Goal: Task Accomplishment & Management: Manage account settings

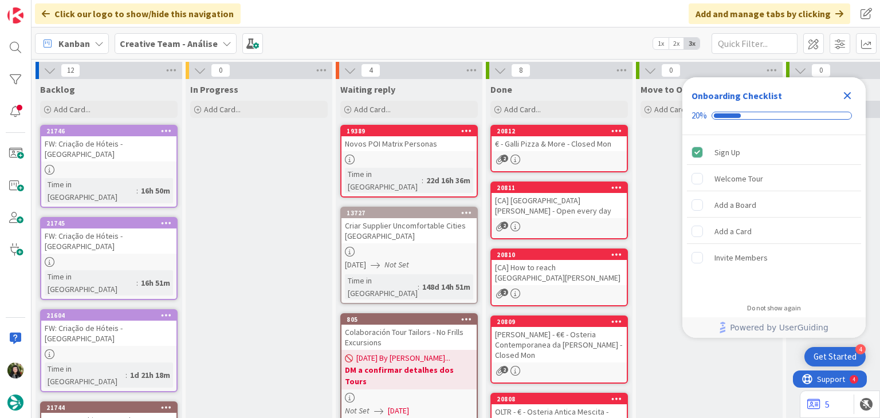
drag, startPoint x: 850, startPoint y: 97, endPoint x: 815, endPoint y: 101, distance: 35.8
click at [850, 97] on icon "Close Checklist" at bounding box center [847, 95] width 7 height 7
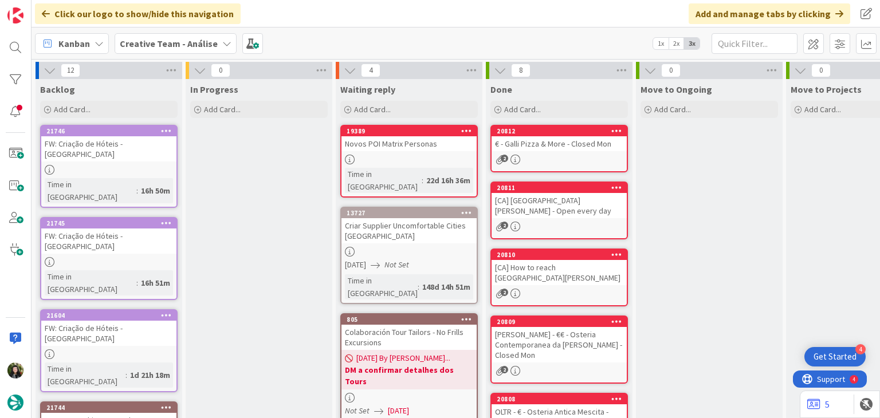
click at [156, 51] on div "Creative Team - Análise" at bounding box center [176, 43] width 122 height 21
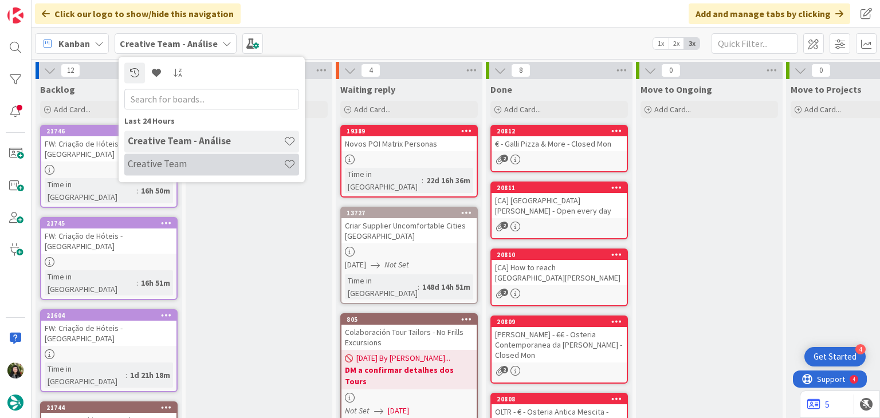
click at [171, 157] on div "Creative Team" at bounding box center [211, 165] width 175 height 22
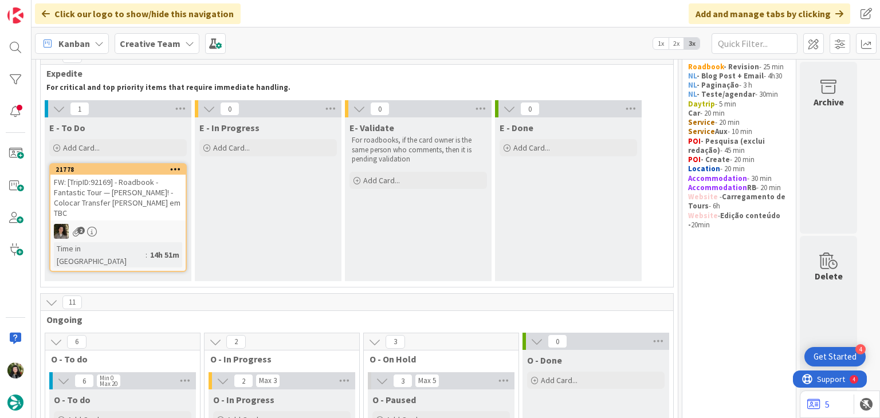
scroll to position [76, 0]
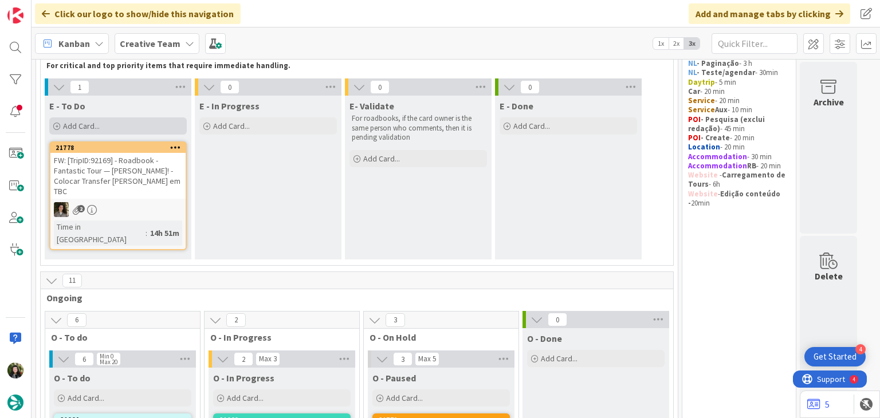
click at [146, 131] on div "Add Card..." at bounding box center [118, 126] width 138 height 17
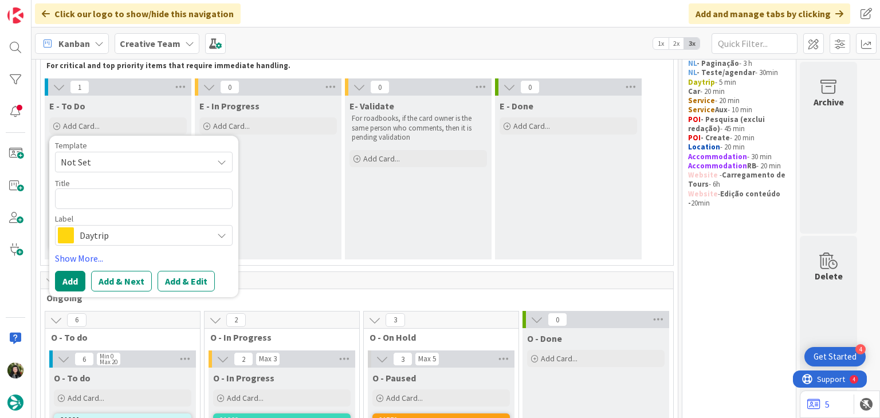
click at [140, 228] on span "Daytrip" at bounding box center [143, 236] width 127 height 16
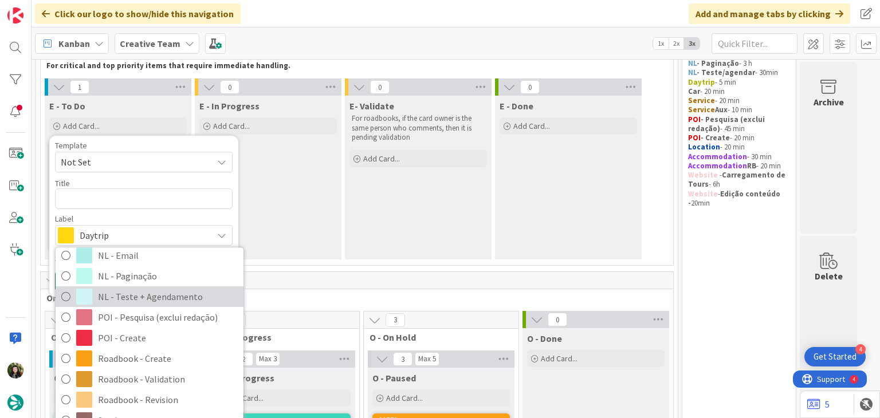
scroll to position [152, 0]
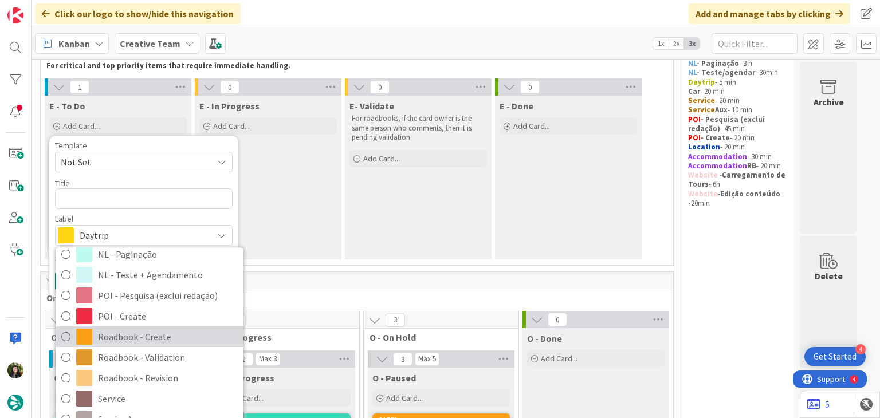
click at [162, 331] on span "Roadbook - Create" at bounding box center [168, 337] width 140 height 17
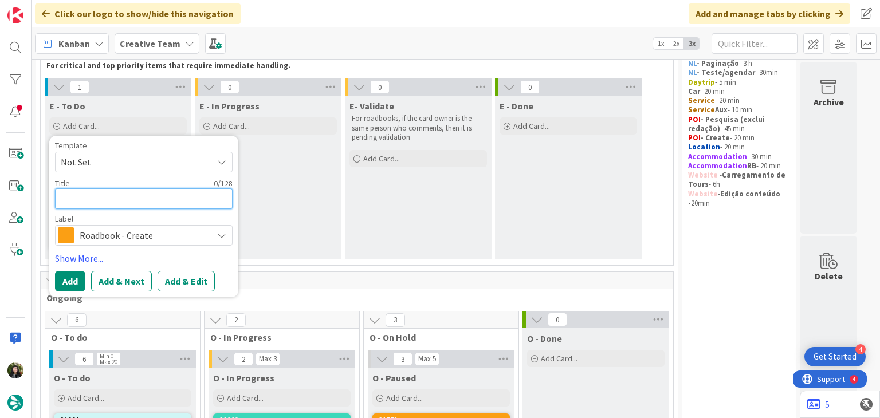
click at [140, 206] on textarea at bounding box center [144, 199] width 178 height 21
paste textarea "100375"
type textarea "x"
type textarea "100375"
click at [71, 277] on button "Add" at bounding box center [70, 281] width 30 height 21
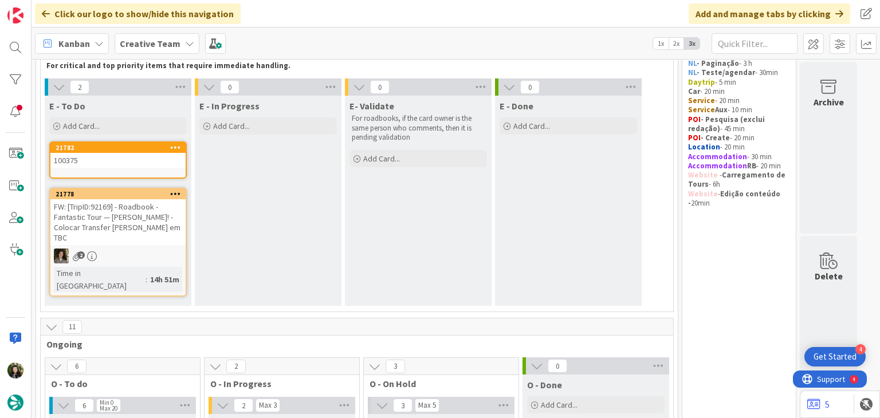
click at [126, 159] on div "100375" at bounding box center [117, 160] width 135 height 15
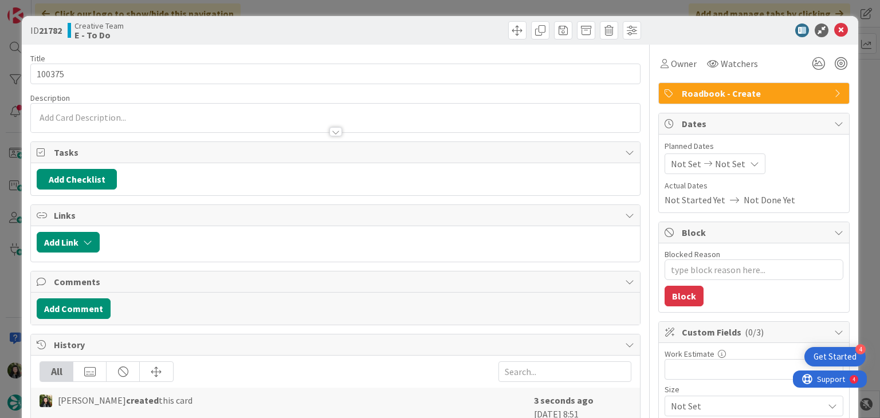
type textarea "x"
click at [750, 166] on icon at bounding box center [754, 163] width 9 height 9
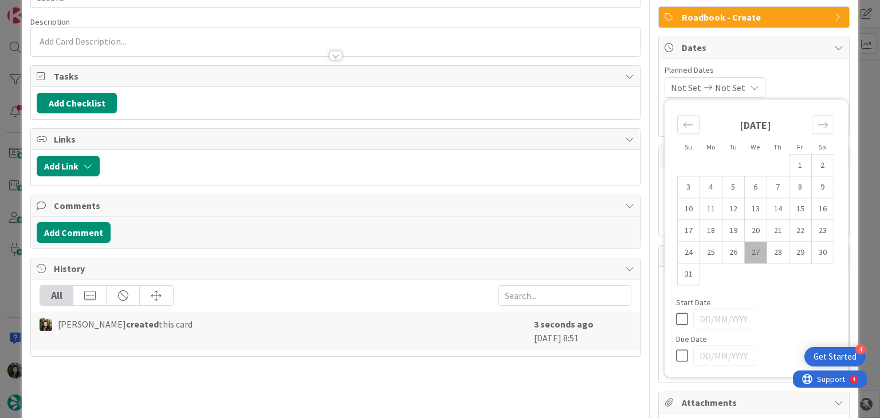
click at [676, 349] on icon at bounding box center [684, 356] width 17 height 14
type input "[DATE]"
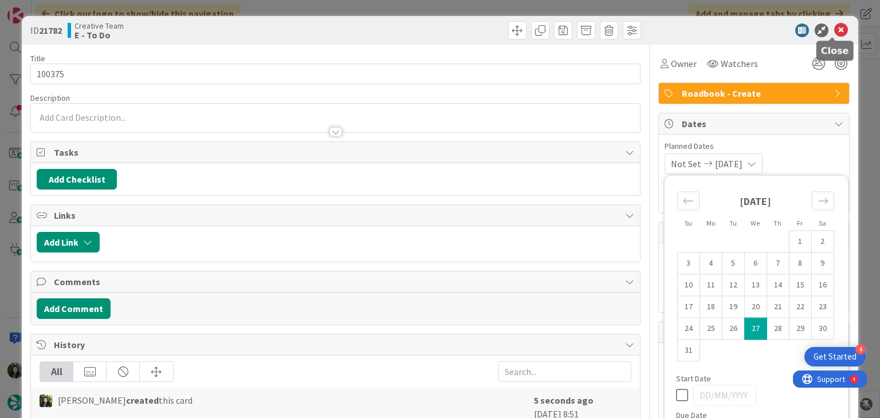
click at [835, 36] on icon at bounding box center [842, 31] width 14 height 14
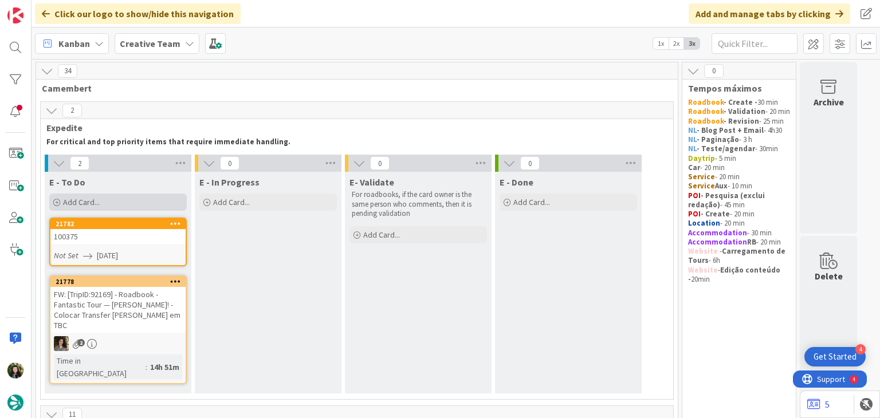
click at [123, 198] on div "Add Card..." at bounding box center [118, 202] width 138 height 17
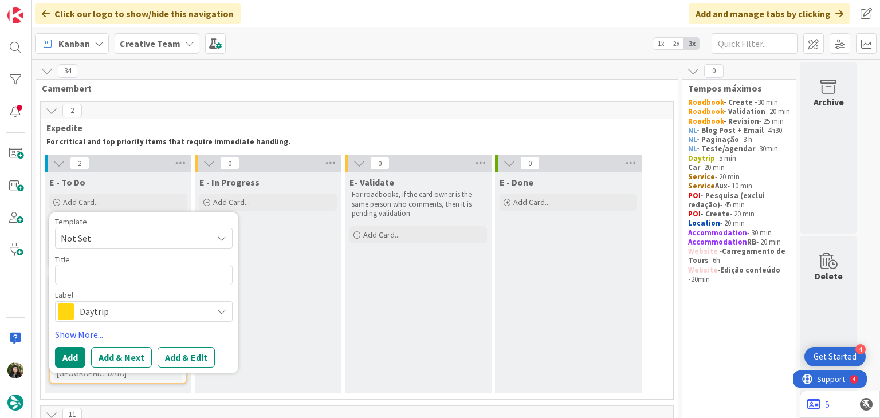
click at [123, 306] on span "Daytrip" at bounding box center [143, 312] width 127 height 16
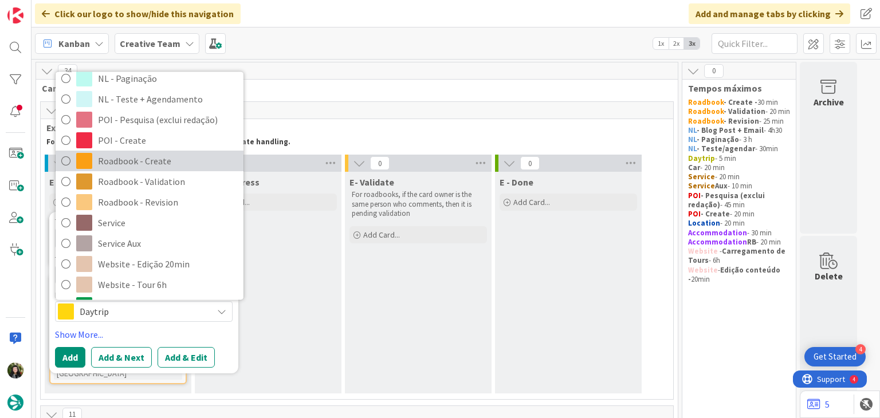
click at [155, 166] on span "Roadbook - Create" at bounding box center [168, 161] width 140 height 17
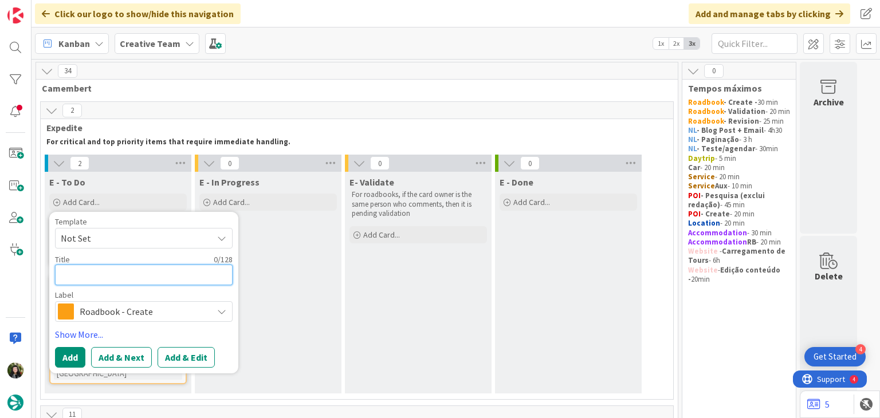
click at [135, 278] on textarea at bounding box center [144, 275] width 178 height 21
paste textarea "110282"
type textarea "x"
type textarea "110282"
click at [68, 354] on button "Add" at bounding box center [70, 357] width 30 height 21
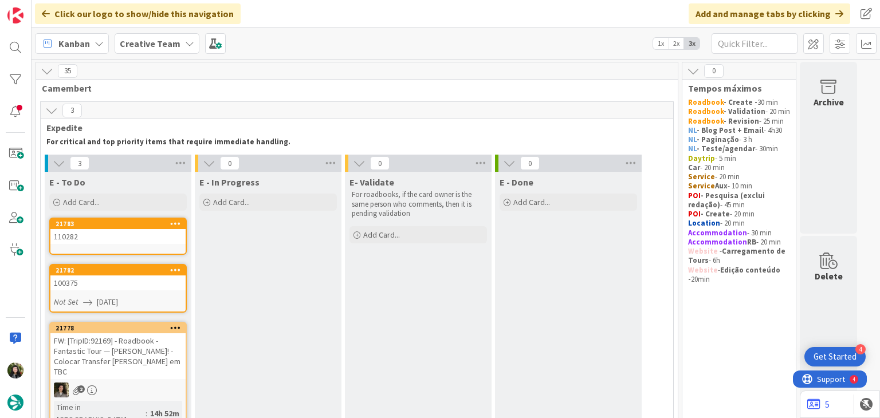
click at [123, 237] on div "110282" at bounding box center [117, 236] width 135 height 15
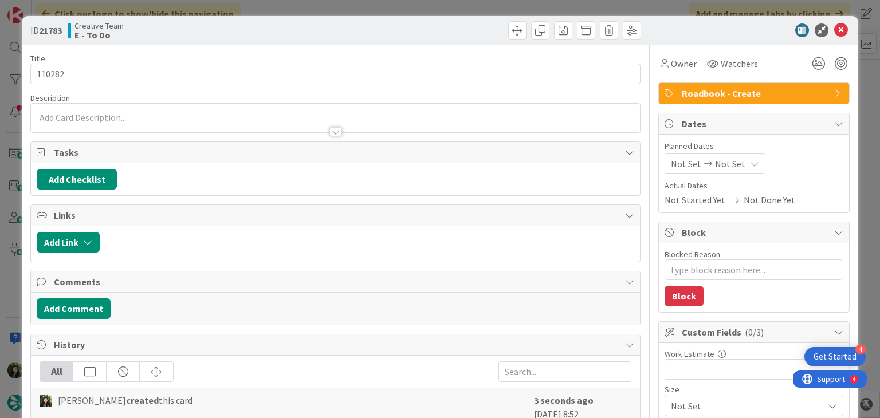
type textarea "x"
click at [735, 167] on div "Not Set Not Set" at bounding box center [715, 164] width 101 height 21
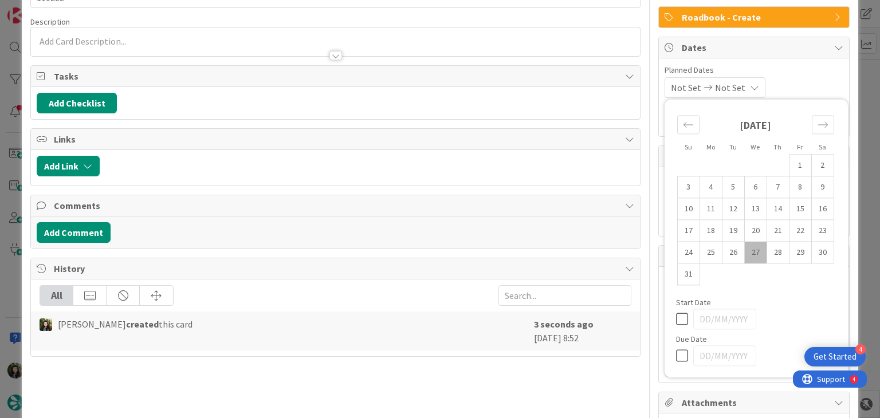
click at [682, 356] on icon at bounding box center [684, 356] width 17 height 14
type input "[DATE]"
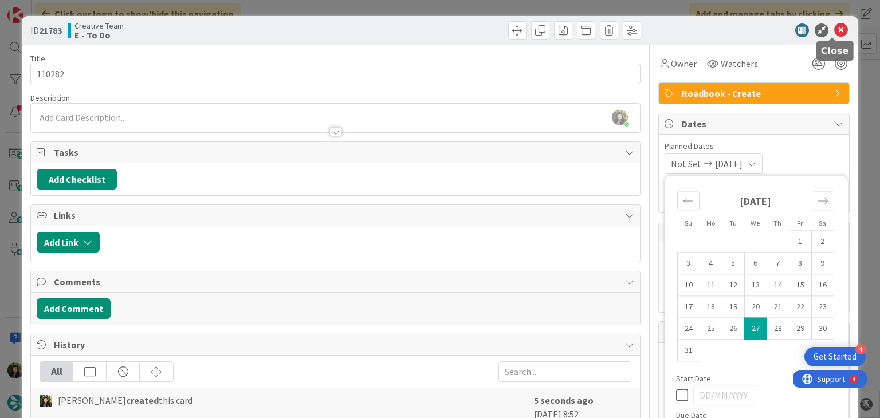
click at [835, 32] on icon at bounding box center [842, 31] width 14 height 14
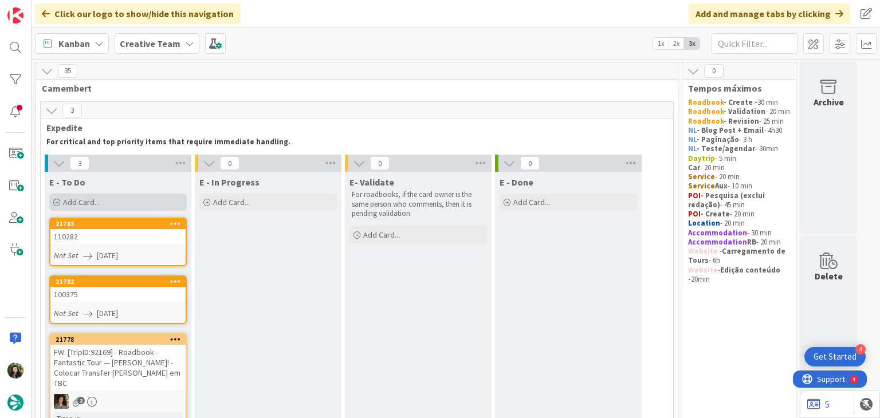
click at [120, 202] on div "Add Card..." at bounding box center [118, 202] width 138 height 17
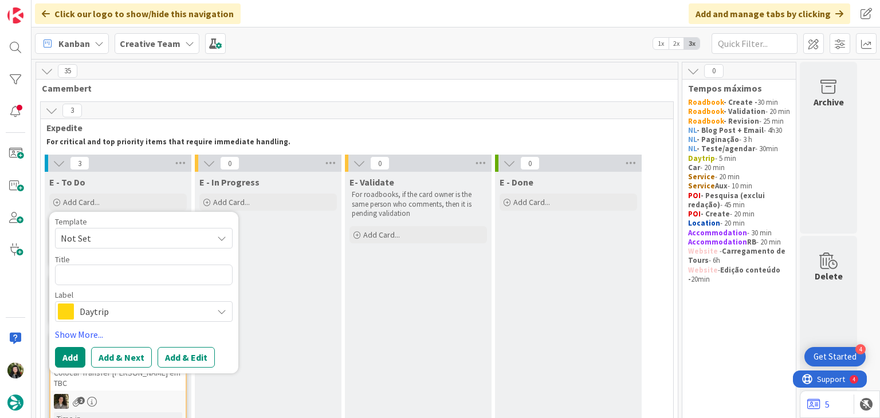
click at [117, 313] on span "Daytrip" at bounding box center [143, 312] width 127 height 16
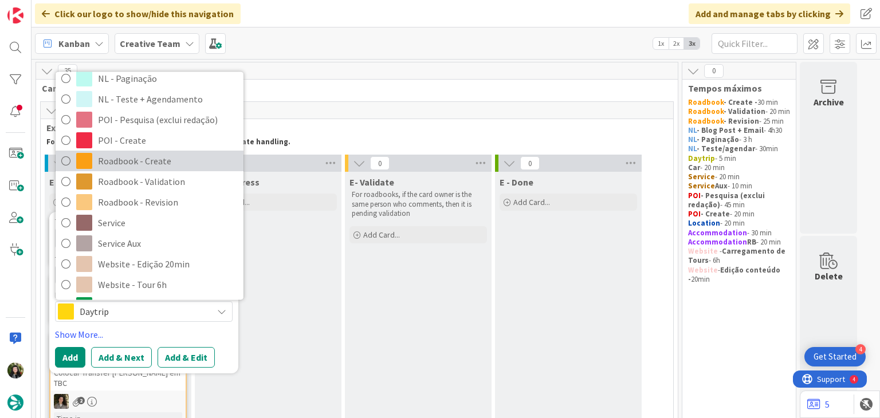
click at [144, 167] on span "Roadbook - Create" at bounding box center [168, 161] width 140 height 17
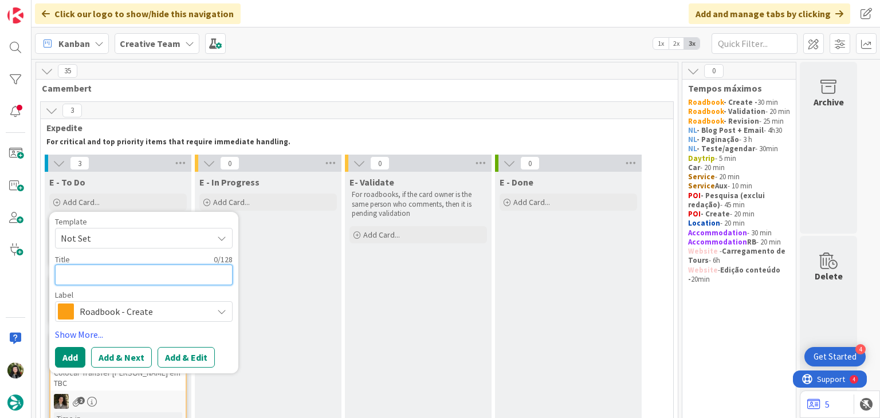
click at [120, 276] on textarea at bounding box center [144, 275] width 178 height 21
paste textarea "109563"
type textarea "x"
type textarea "109563"
click at [69, 355] on button "Add" at bounding box center [70, 357] width 30 height 21
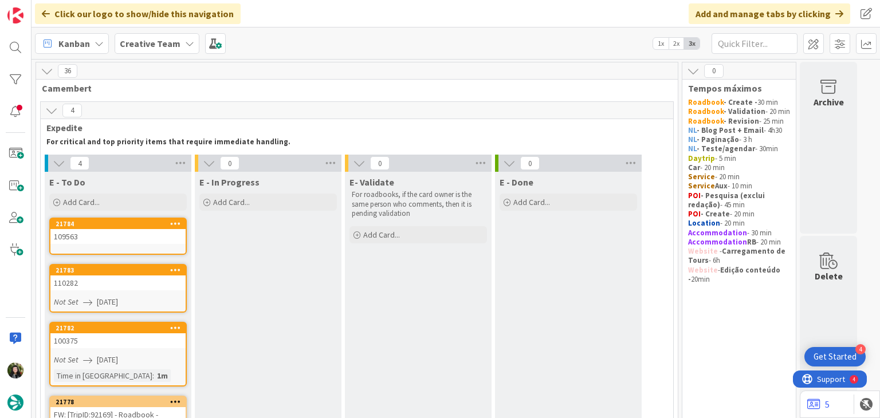
click at [128, 245] on link "21784 109563" at bounding box center [118, 236] width 138 height 37
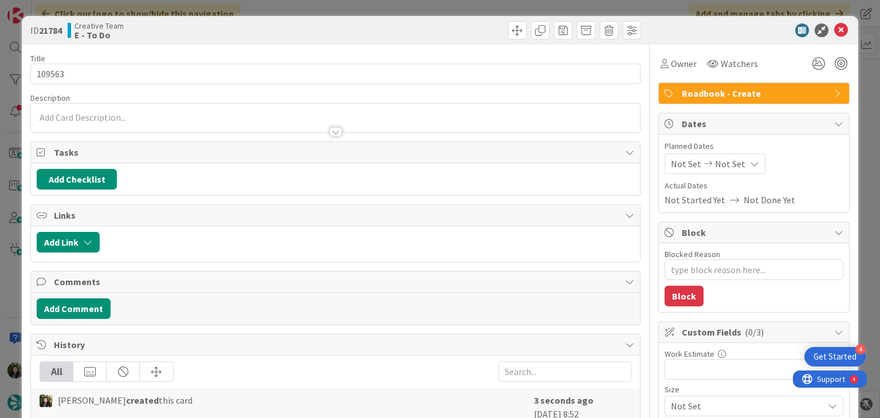
click at [722, 170] on span "Not Set" at bounding box center [730, 164] width 30 height 14
type textarea "x"
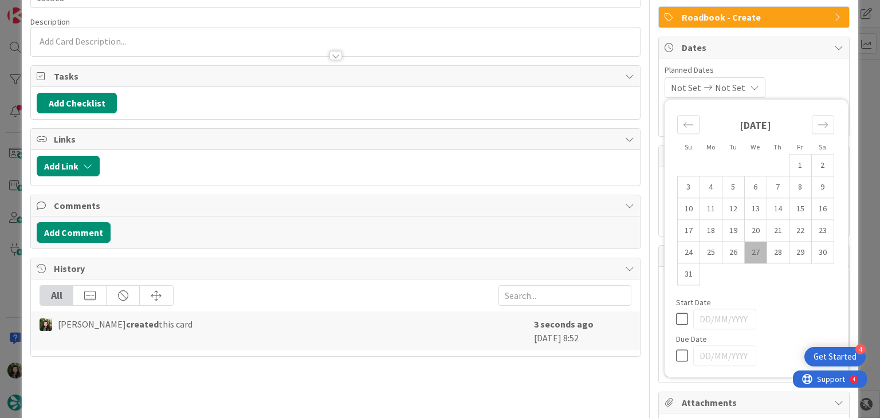
click at [676, 349] on icon at bounding box center [684, 356] width 17 height 14
type input "[DATE]"
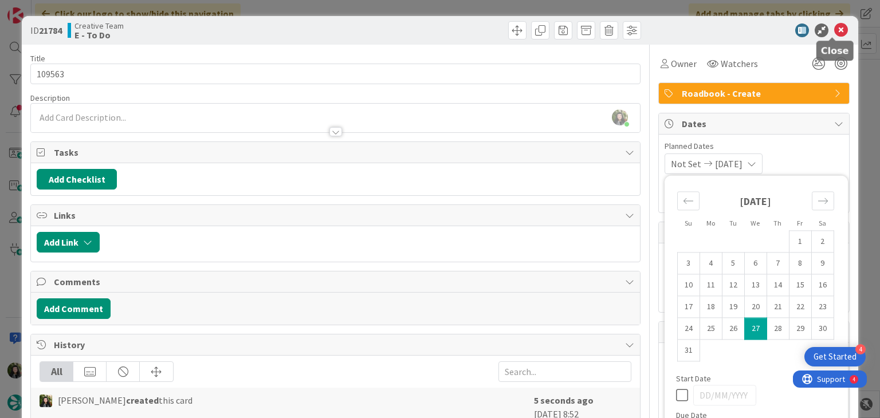
type textarea "x"
drag, startPoint x: 828, startPoint y: 33, endPoint x: 797, endPoint y: 22, distance: 33.2
click at [835, 33] on icon at bounding box center [842, 31] width 14 height 14
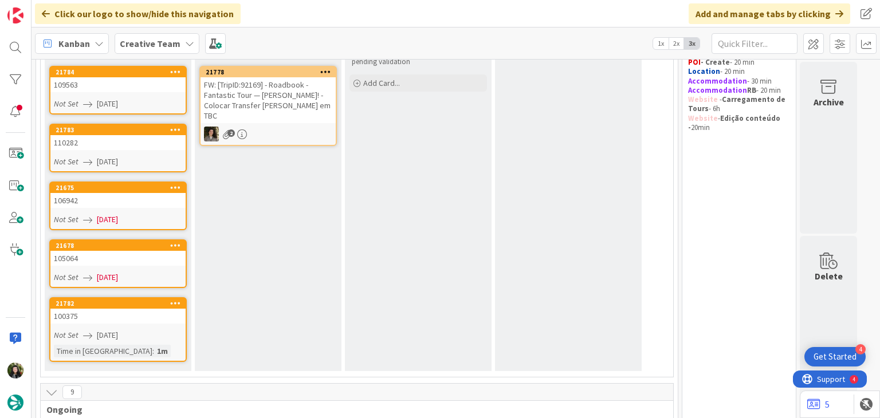
scroll to position [49, 0]
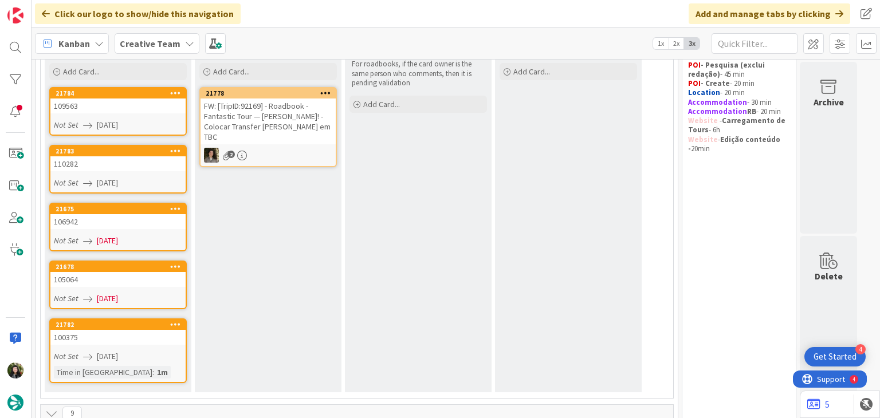
scroll to position [152, 0]
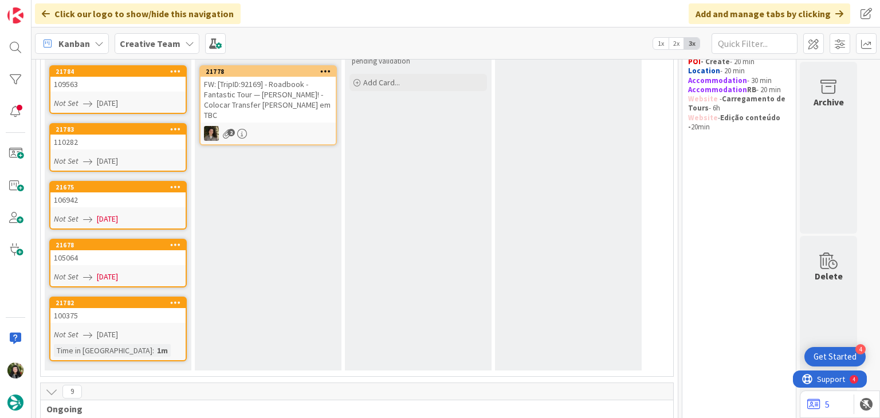
click at [156, 221] on div "Not Set [DATE]" at bounding box center [120, 219] width 132 height 12
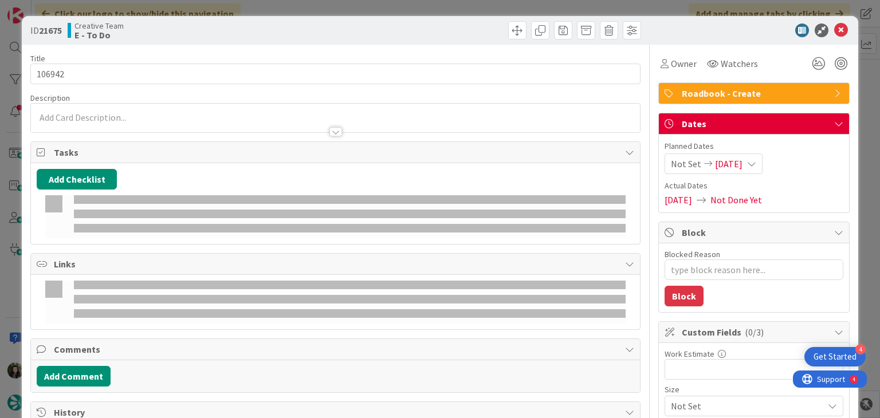
click at [736, 160] on span "[DATE]" at bounding box center [729, 164] width 28 height 14
type textarea "x"
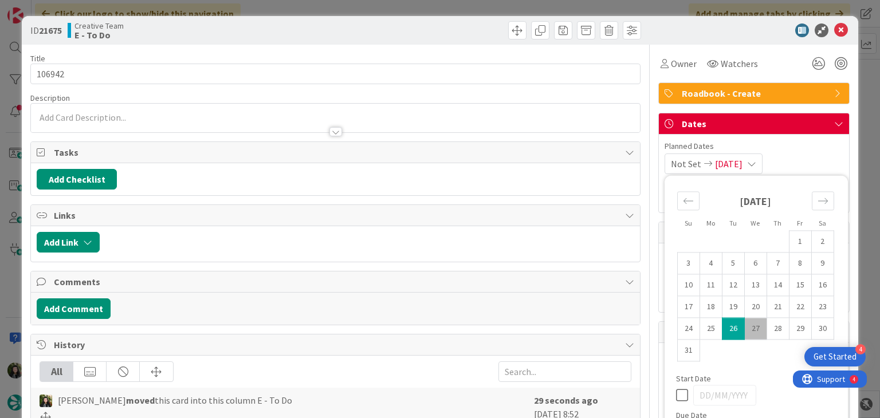
scroll to position [76, 0]
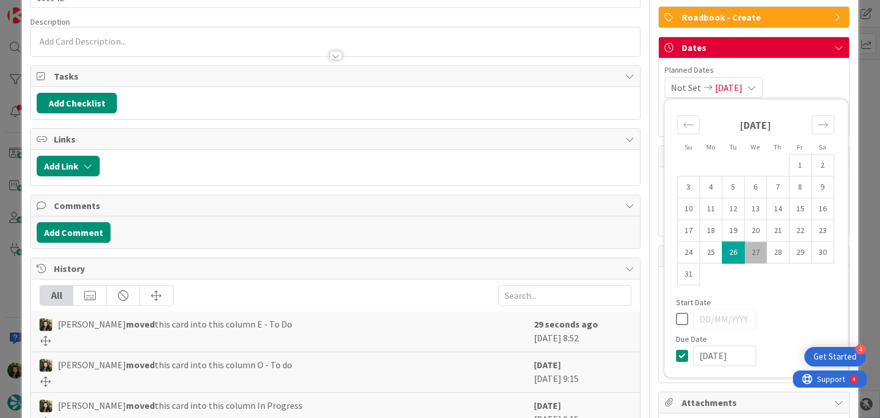
click at [676, 353] on icon at bounding box center [684, 356] width 17 height 14
type input "[DATE]"
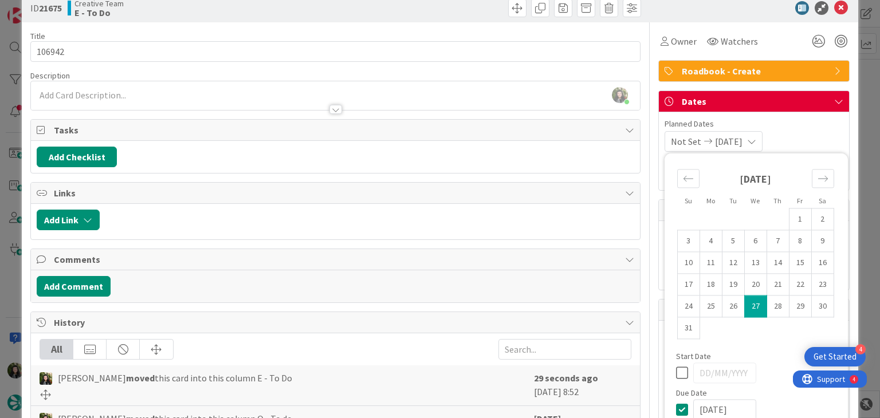
scroll to position [0, 0]
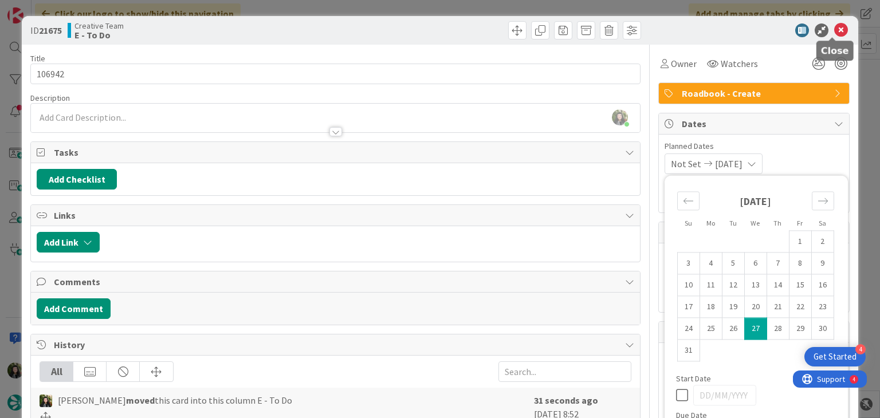
click at [839, 30] on icon at bounding box center [842, 31] width 14 height 14
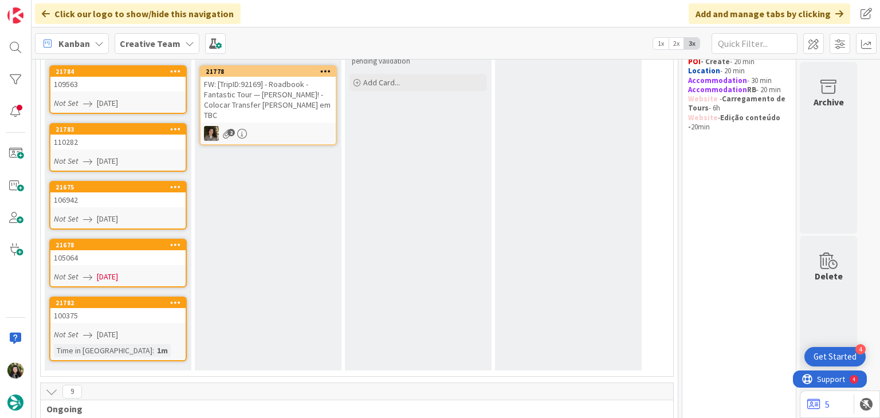
click at [154, 268] on link "21678 105064 Not Set 26/08/2025" at bounding box center [118, 263] width 138 height 49
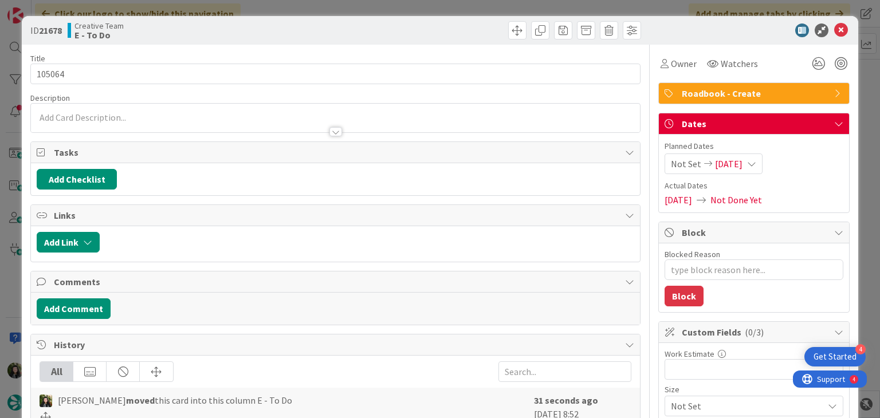
type textarea "x"
click at [728, 168] on span "[DATE]" at bounding box center [729, 164] width 28 height 14
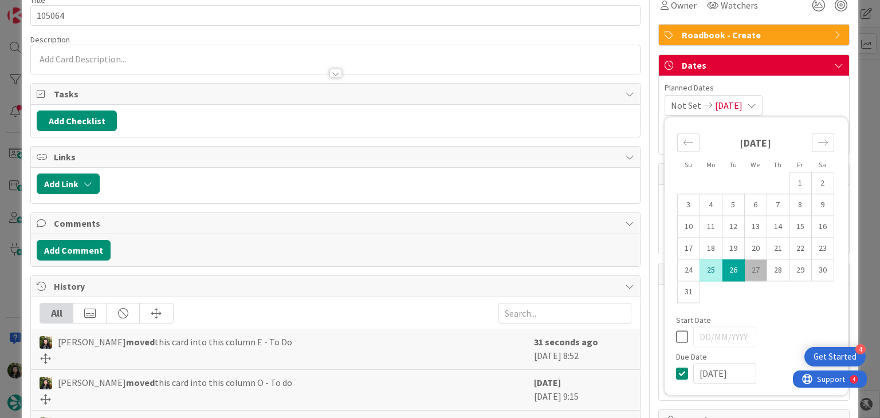
scroll to position [76, 0]
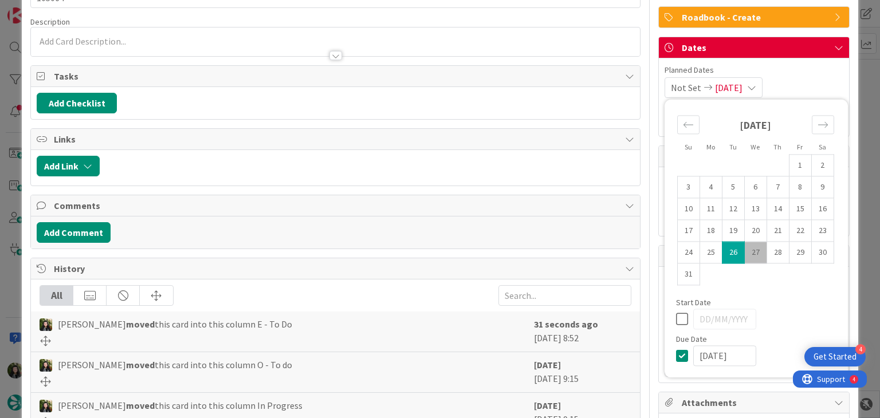
click at [676, 359] on icon at bounding box center [684, 356] width 17 height 14
type input "[DATE]"
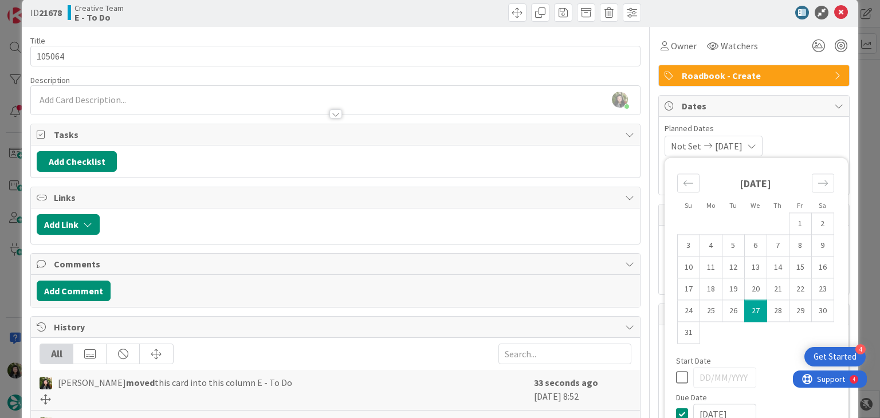
scroll to position [0, 0]
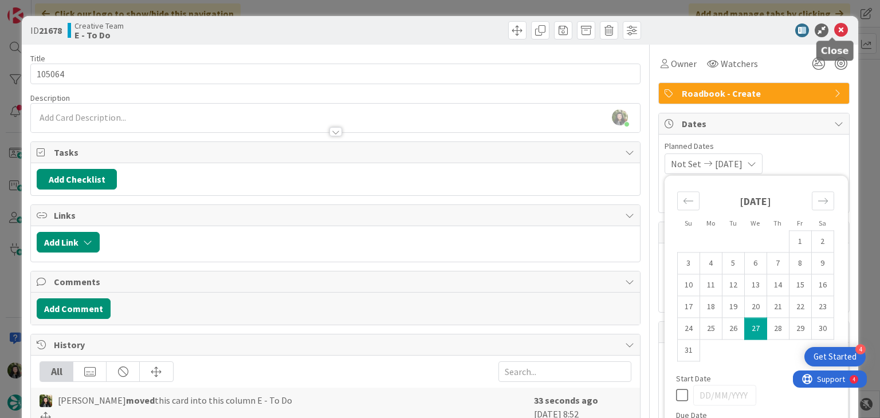
type textarea "x"
click at [835, 24] on icon at bounding box center [842, 31] width 14 height 14
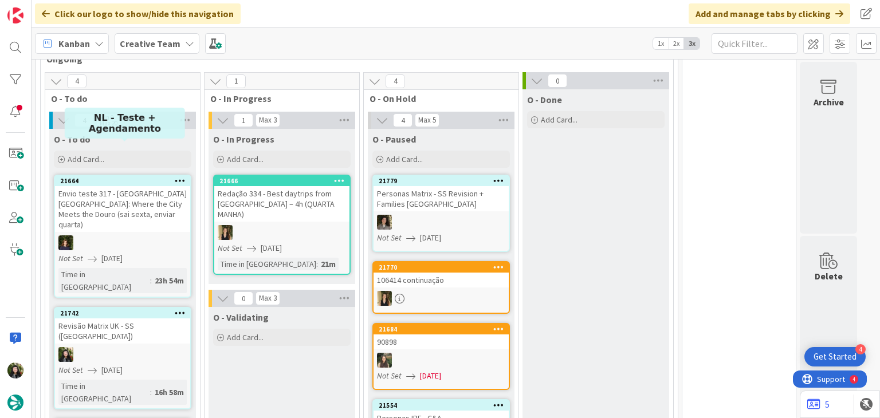
scroll to position [611, 0]
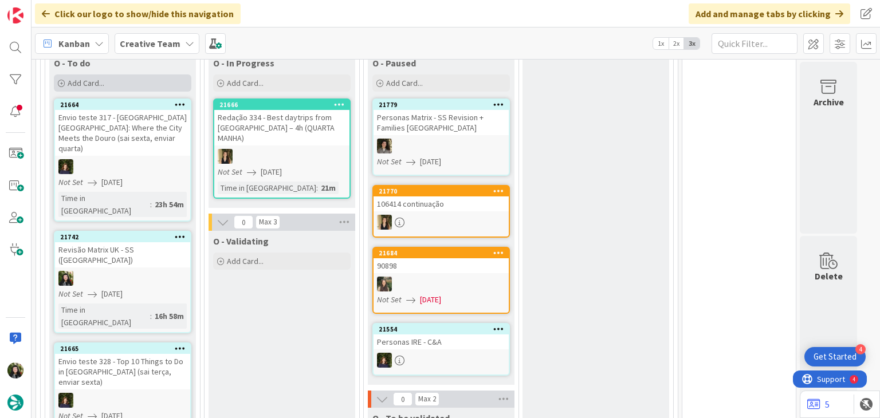
click at [115, 85] on div "Add Card..." at bounding box center [123, 83] width 138 height 17
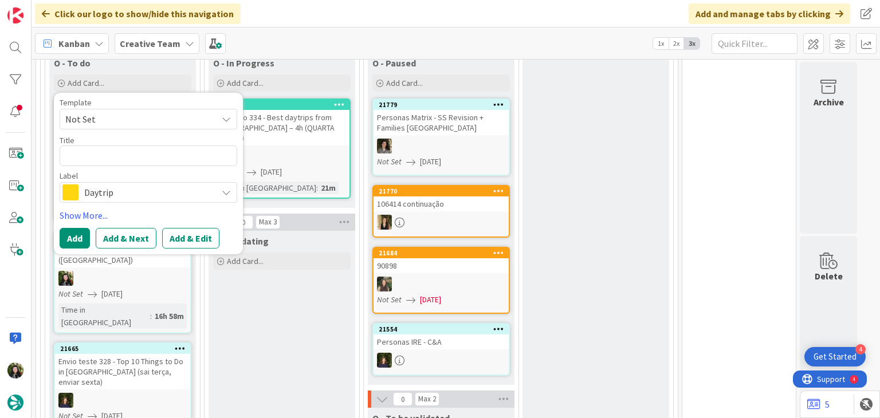
click at [132, 186] on span "Daytrip" at bounding box center [147, 193] width 127 height 16
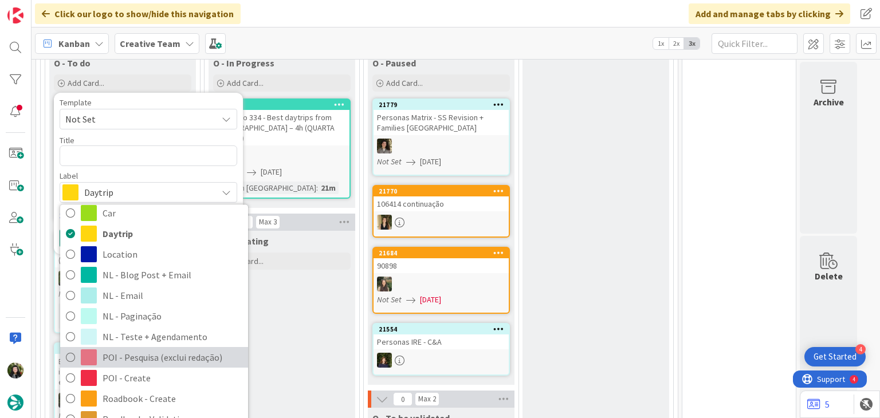
scroll to position [76, 0]
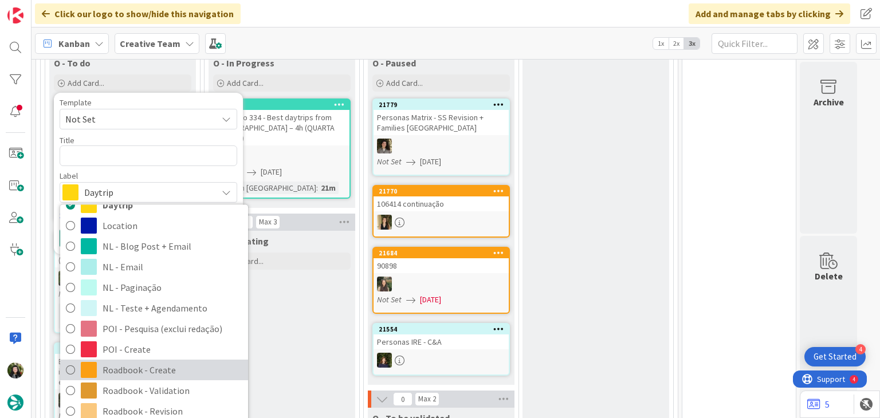
click at [154, 362] on span "Roadbook - Create" at bounding box center [173, 370] width 140 height 17
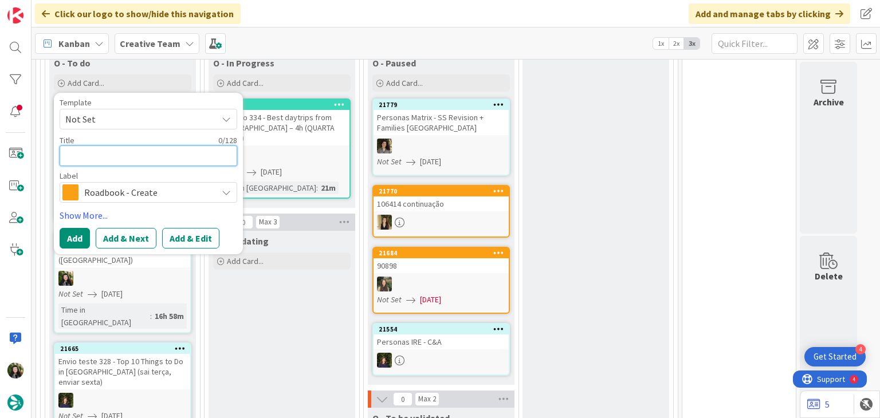
click at [113, 152] on textarea at bounding box center [149, 156] width 178 height 21
paste textarea "96989"
type textarea "x"
type textarea "96989"
click at [76, 232] on button "Add" at bounding box center [75, 238] width 30 height 21
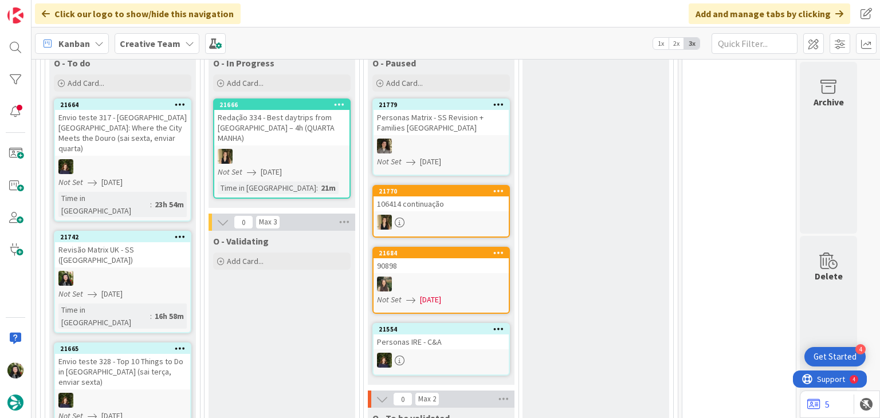
scroll to position [643, 0]
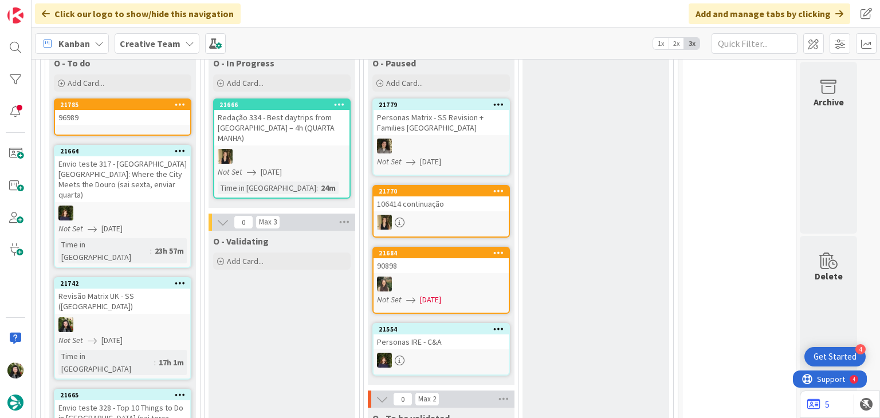
click at [115, 124] on link "21785 96989" at bounding box center [123, 117] width 138 height 37
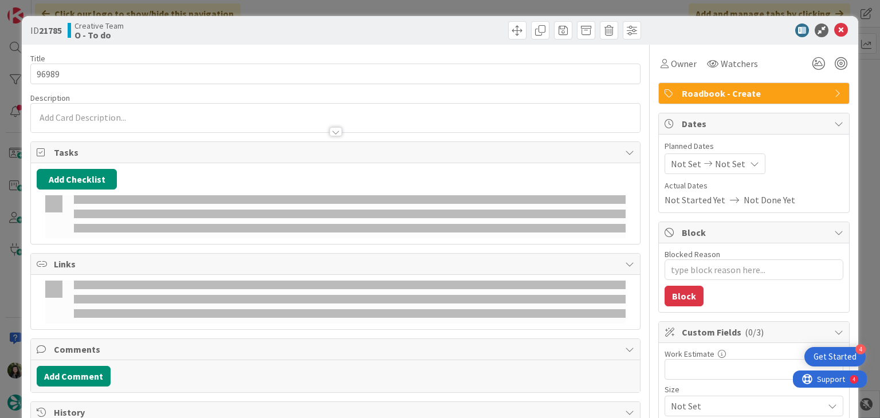
click at [738, 158] on div "Not Set Not Set" at bounding box center [715, 164] width 101 height 21
type textarea "x"
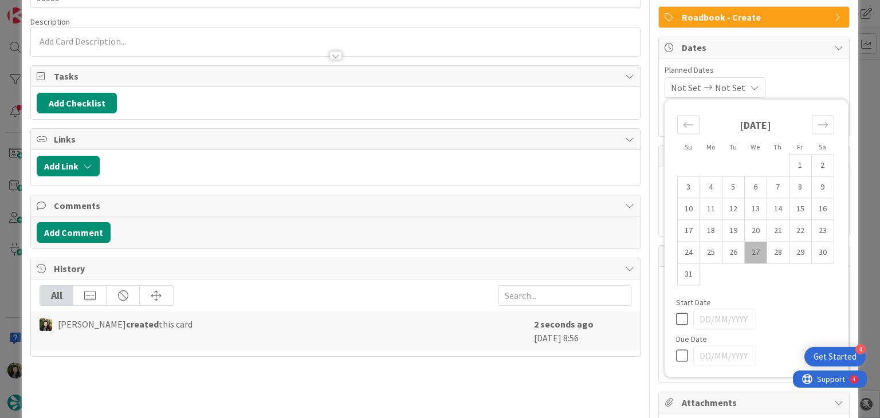
click at [676, 350] on icon at bounding box center [684, 356] width 17 height 14
type input "[DATE]"
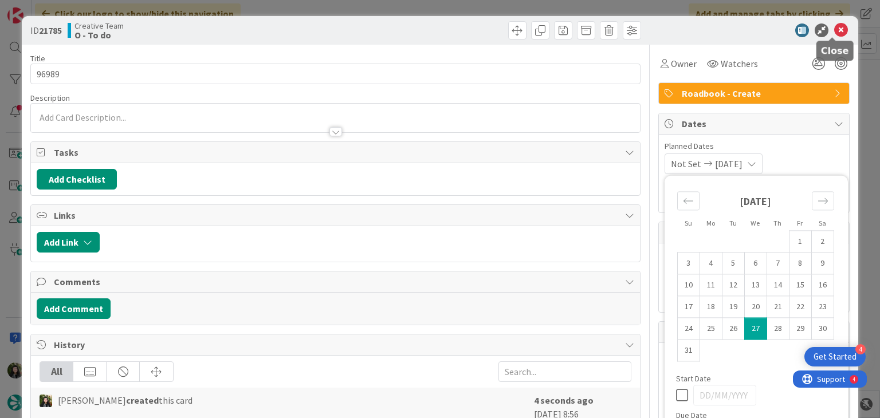
click at [835, 33] on icon at bounding box center [842, 31] width 14 height 14
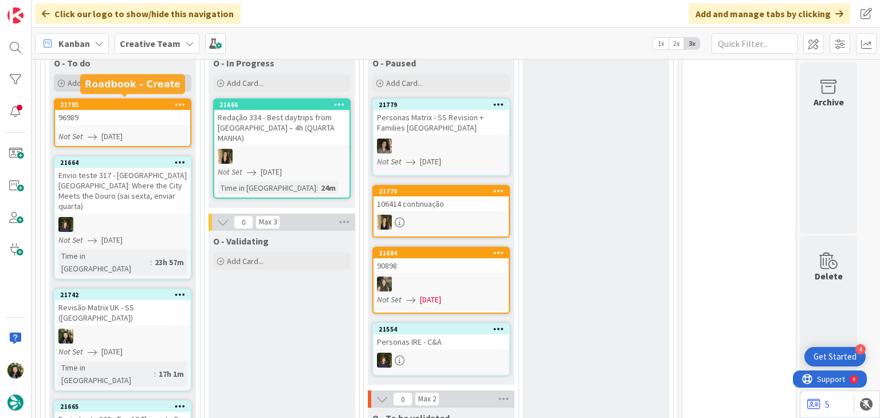
click at [119, 85] on div "Add Card..." at bounding box center [123, 83] width 138 height 17
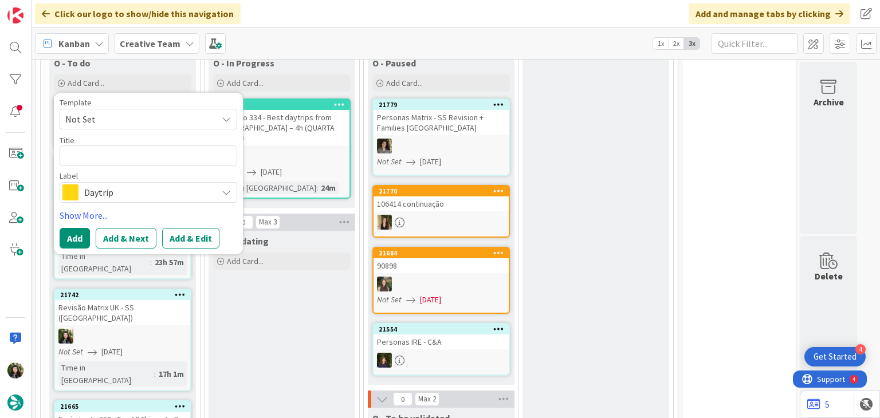
click at [138, 192] on span "Daytrip" at bounding box center [147, 193] width 127 height 16
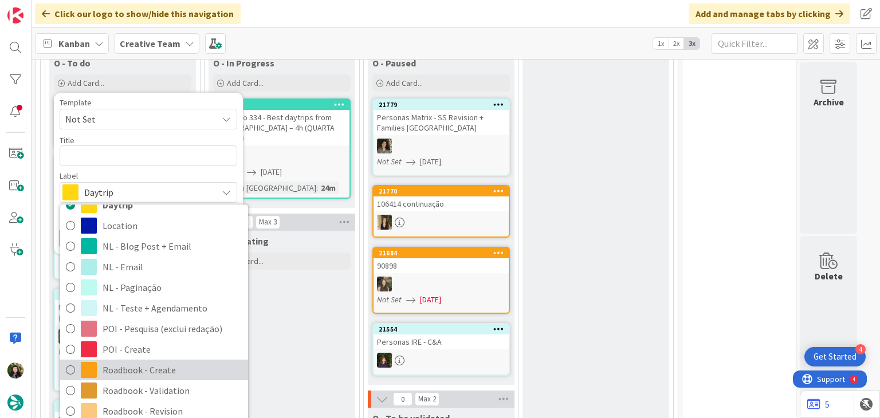
click at [135, 362] on span "Roadbook - Create" at bounding box center [173, 370] width 140 height 17
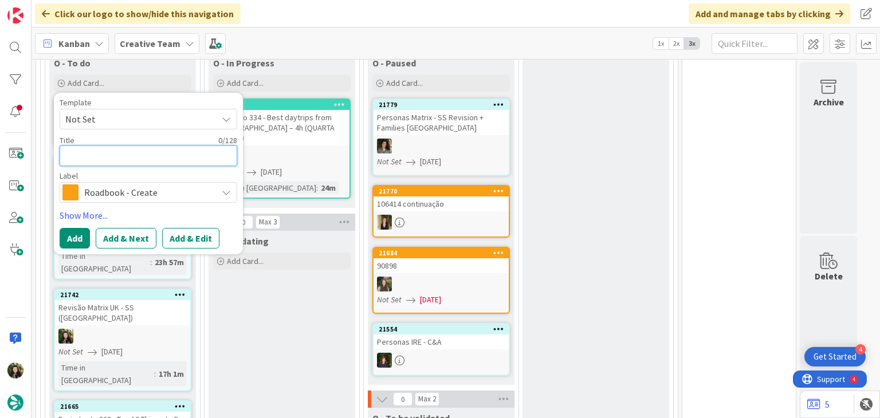
click at [101, 155] on textarea at bounding box center [149, 156] width 178 height 21
paste textarea "90898"
type textarea "x"
type textarea "90898"
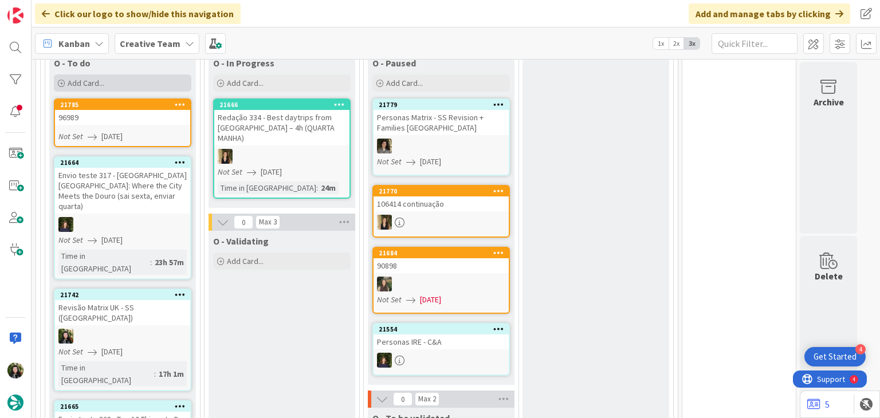
click at [103, 81] on span "Add Card..." at bounding box center [86, 83] width 37 height 10
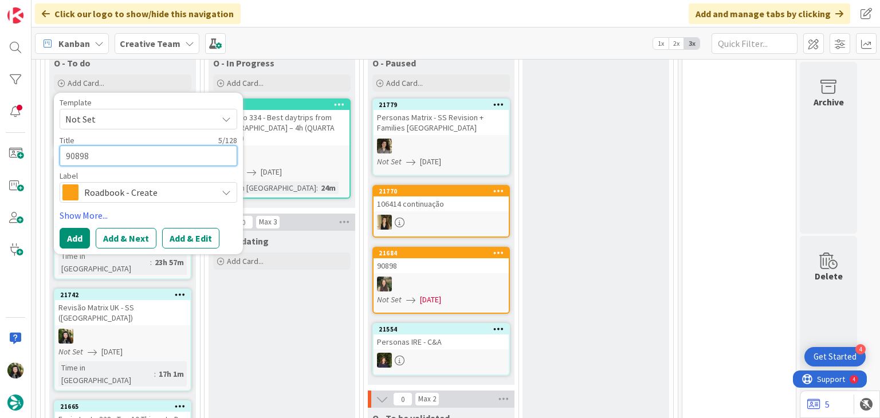
drag, startPoint x: 124, startPoint y: 152, endPoint x: 50, endPoint y: 167, distance: 74.9
click at [29, 145] on div "Click our logo to show/hide this navigation Add and manage tabs by clicking Kan…" at bounding box center [440, 209] width 880 height 418
paste textarea "7953"
type textarea "x"
type textarea "97953"
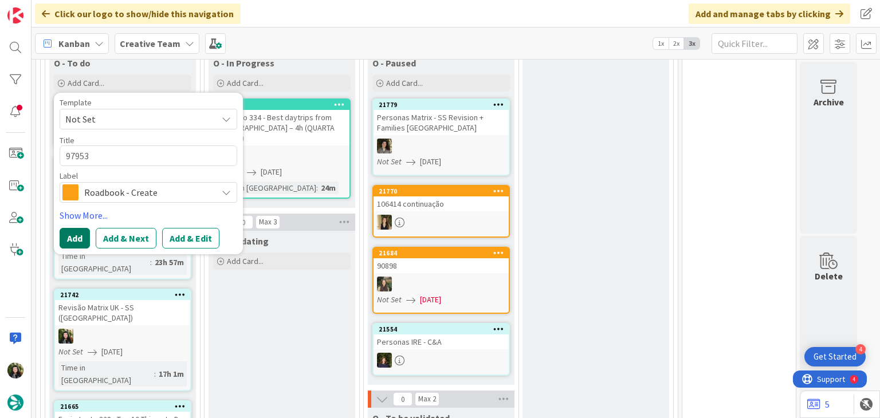
click at [78, 228] on button "Add" at bounding box center [75, 238] width 30 height 21
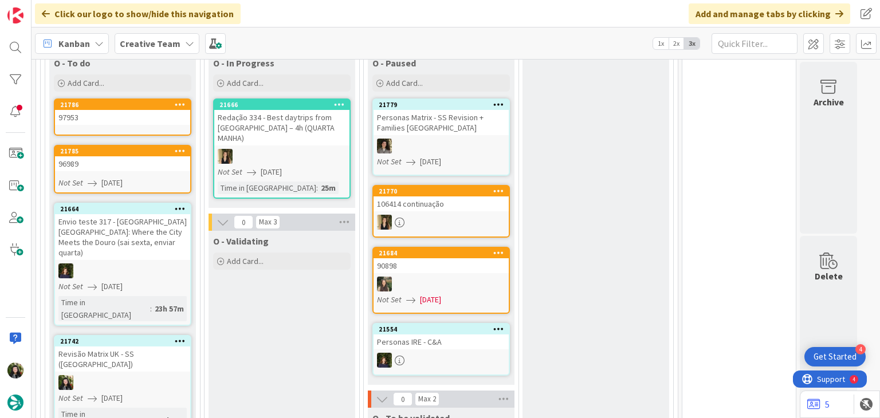
click at [114, 114] on div "97953" at bounding box center [122, 117] width 135 height 15
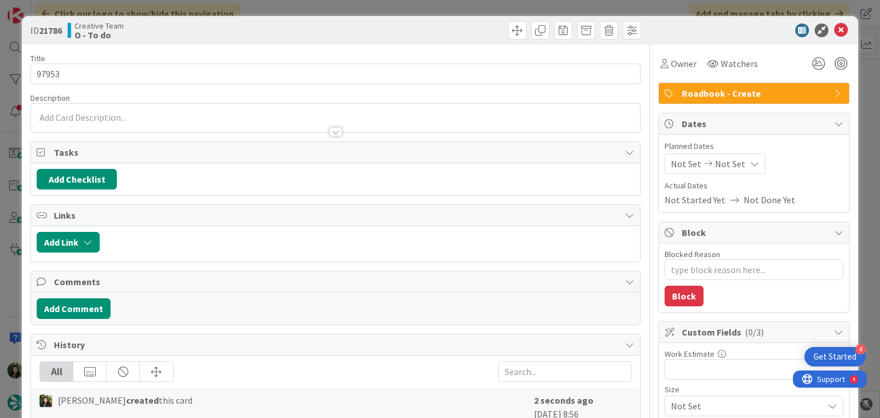
click at [739, 169] on div "Not Set Not Set" at bounding box center [715, 164] width 101 height 21
type textarea "x"
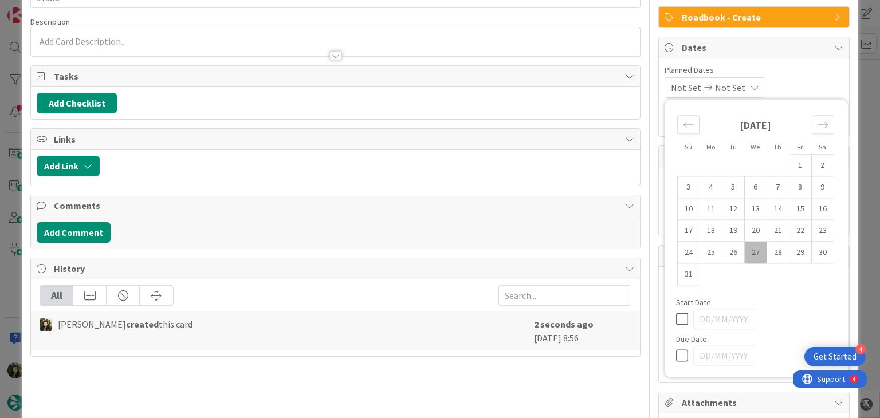
click at [676, 349] on icon at bounding box center [684, 356] width 17 height 14
type input "[DATE]"
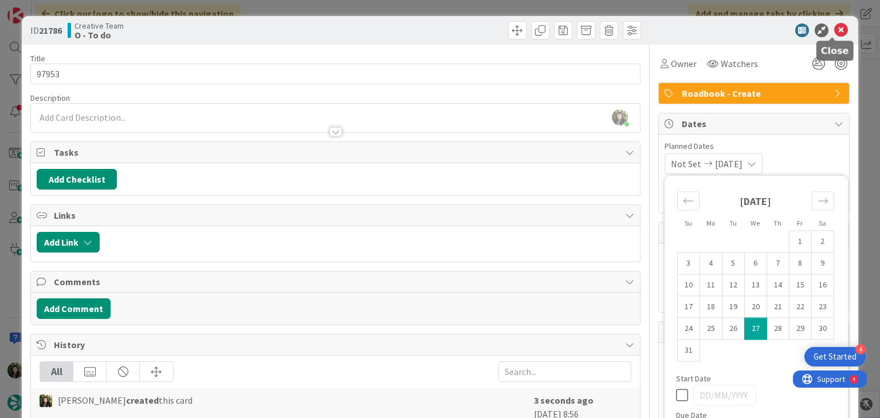
click at [835, 28] on icon at bounding box center [842, 31] width 14 height 14
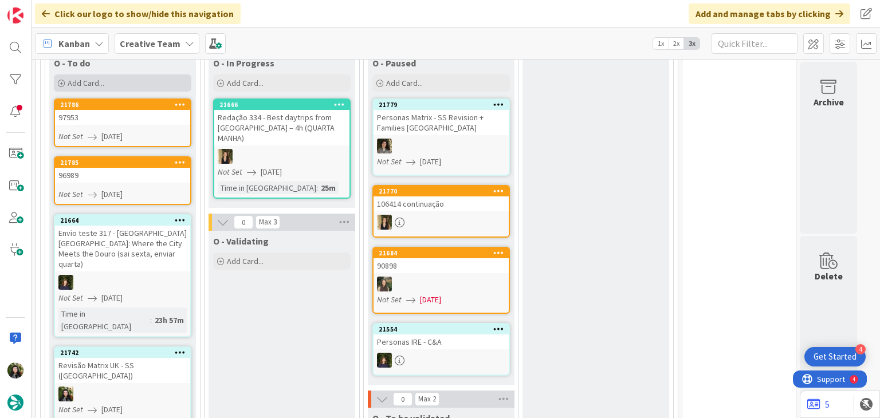
click at [138, 79] on div "Add Card..." at bounding box center [123, 83] width 138 height 17
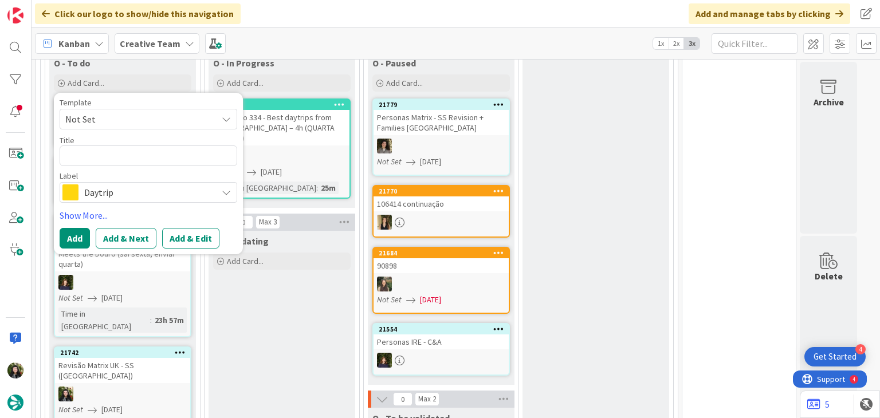
click at [140, 185] on span "Daytrip" at bounding box center [147, 193] width 127 height 16
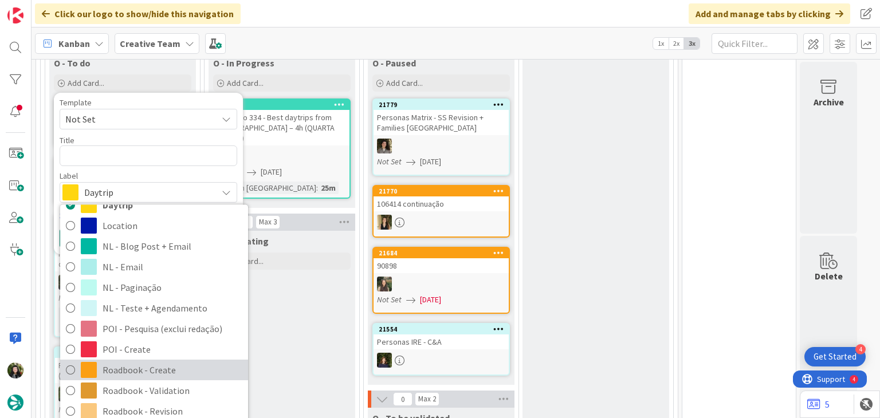
drag, startPoint x: 156, startPoint y: 361, endPoint x: 154, endPoint y: 345, distance: 15.6
click at [156, 362] on span "Roadbook - Create" at bounding box center [173, 370] width 140 height 17
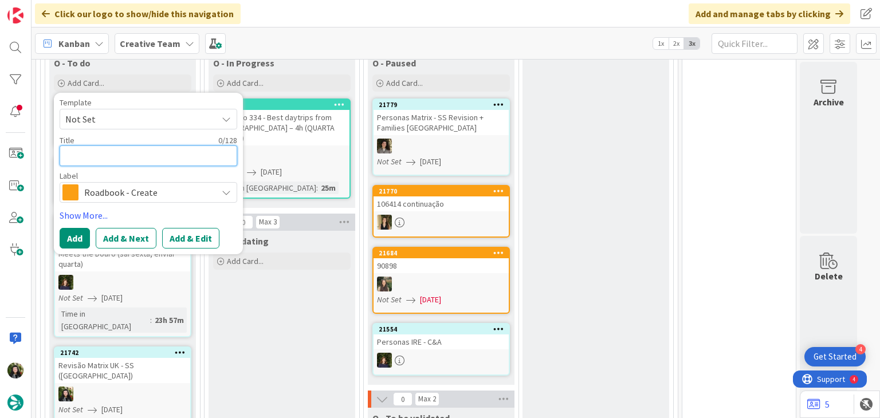
click at [129, 158] on textarea at bounding box center [149, 156] width 178 height 21
paste textarea "102250"
type textarea "x"
type textarea "102250"
click at [83, 234] on button "Add" at bounding box center [75, 238] width 30 height 21
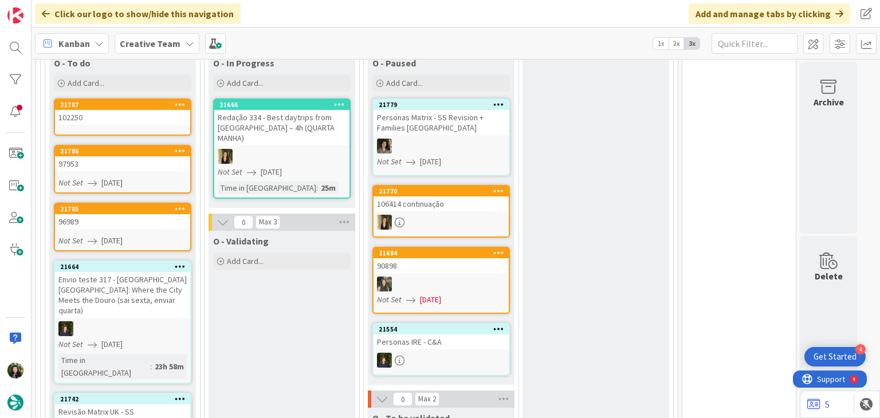
click at [118, 113] on div "102250" at bounding box center [122, 117] width 135 height 15
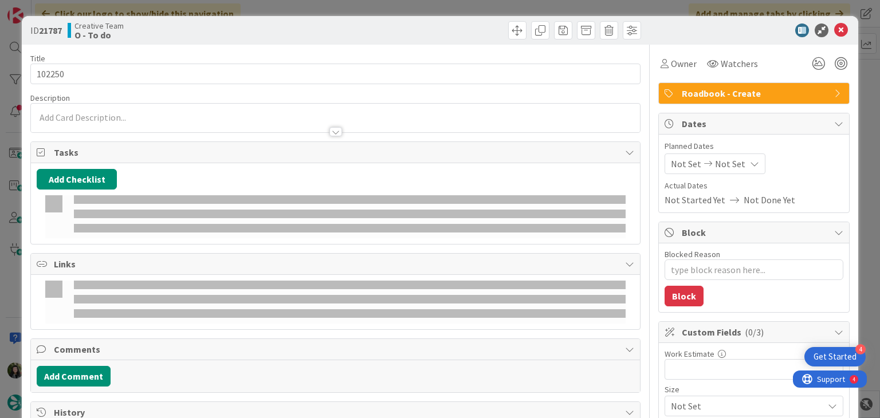
click at [734, 152] on div "Planned Dates Not Set Not Set" at bounding box center [754, 157] width 179 height 34
type textarea "x"
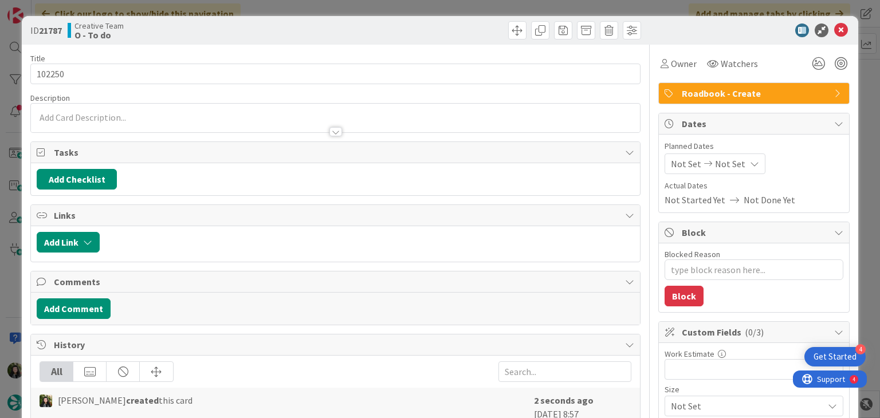
click at [726, 164] on span "Not Set" at bounding box center [730, 164] width 30 height 14
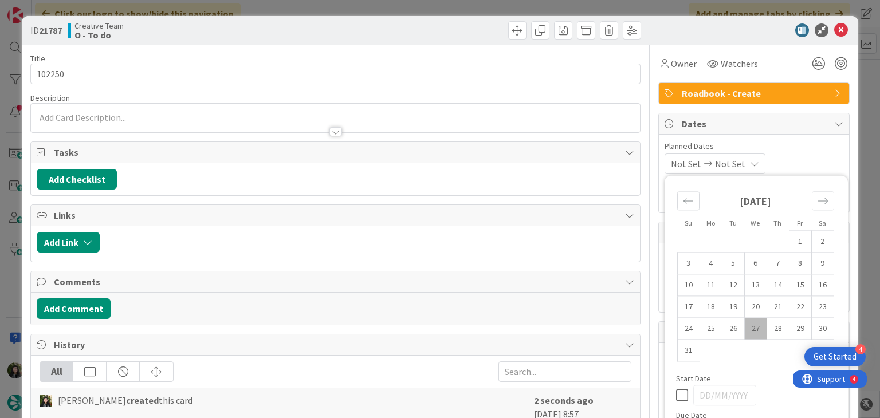
scroll to position [152, 0]
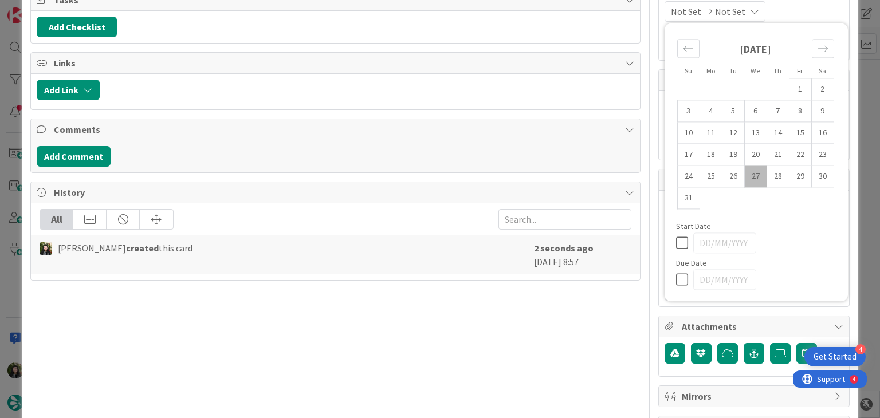
click at [676, 279] on icon at bounding box center [684, 280] width 17 height 14
type input "[DATE]"
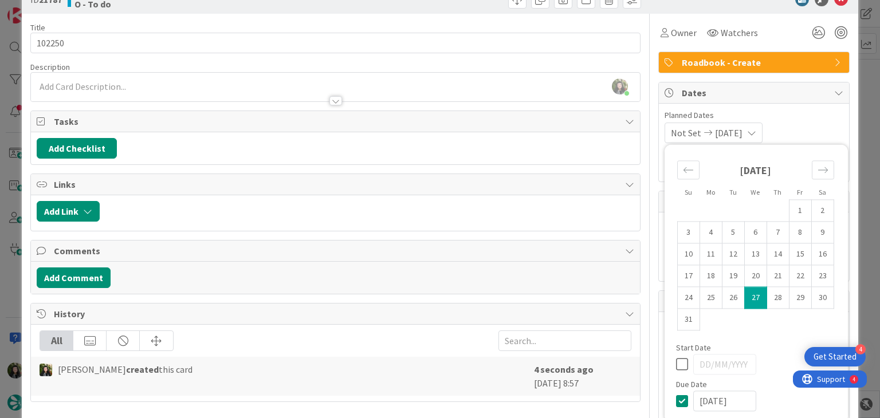
scroll to position [0, 0]
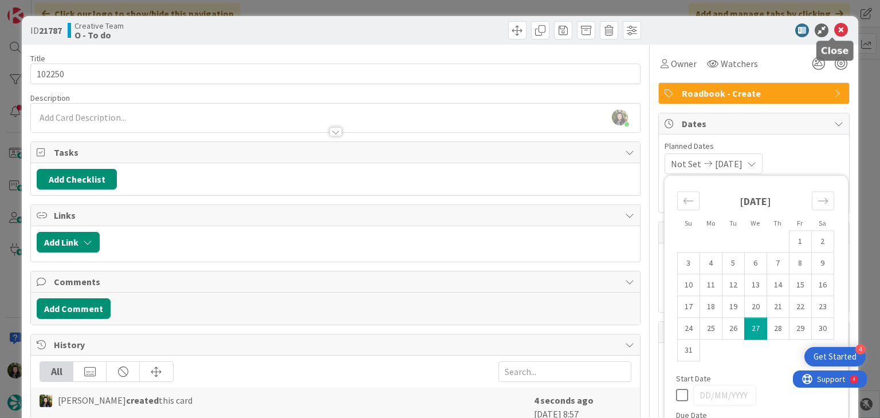
click at [835, 34] on icon at bounding box center [842, 31] width 14 height 14
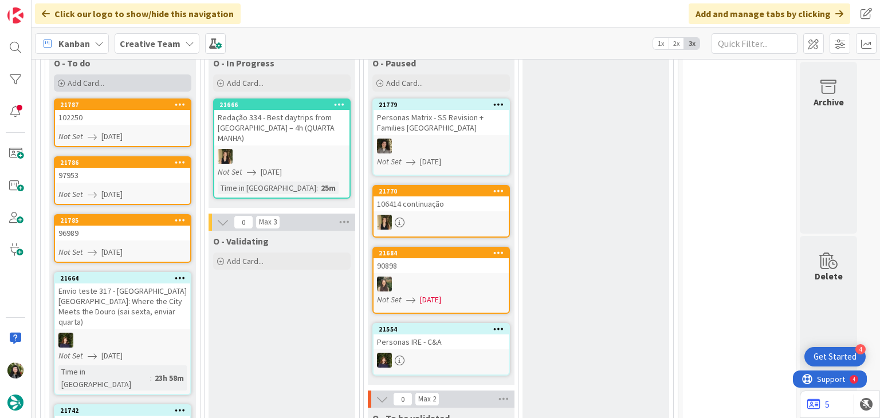
click at [128, 86] on div "Add Card..." at bounding box center [123, 83] width 138 height 17
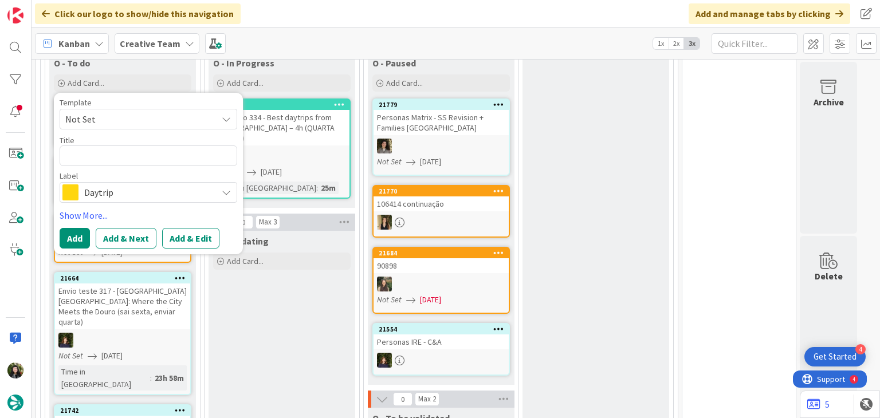
click at [134, 193] on span "Daytrip" at bounding box center [147, 193] width 127 height 16
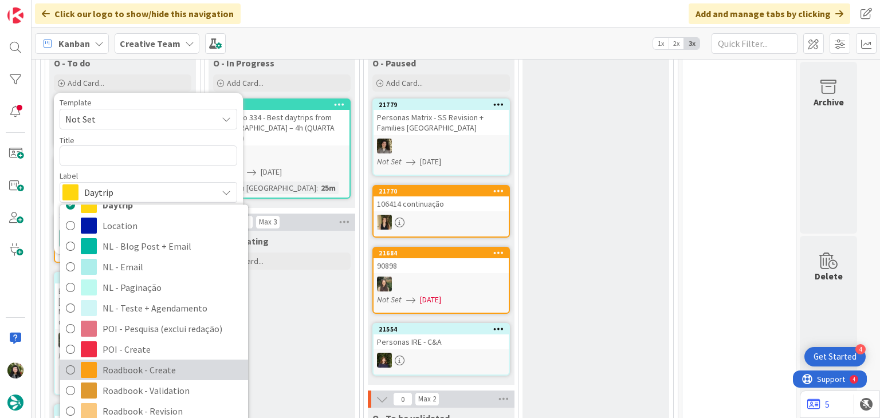
click at [126, 365] on span "Roadbook - Create" at bounding box center [173, 370] width 140 height 17
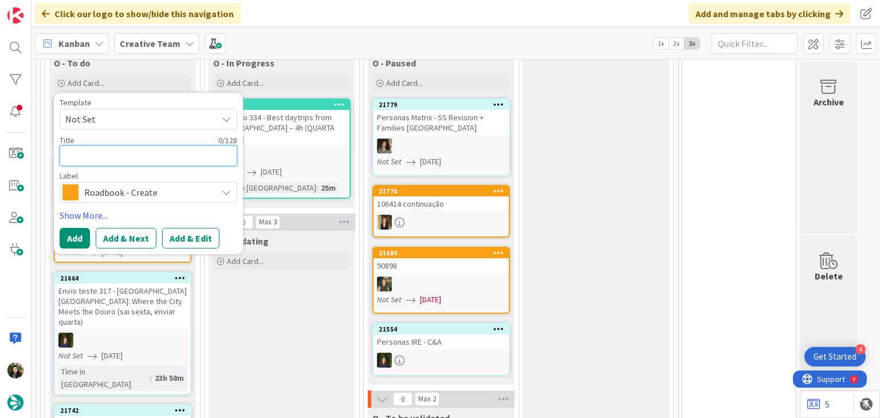
click at [120, 150] on textarea at bounding box center [149, 156] width 178 height 21
paste textarea "103778"
type textarea "x"
type textarea "103778"
click at [73, 235] on button "Add" at bounding box center [75, 238] width 30 height 21
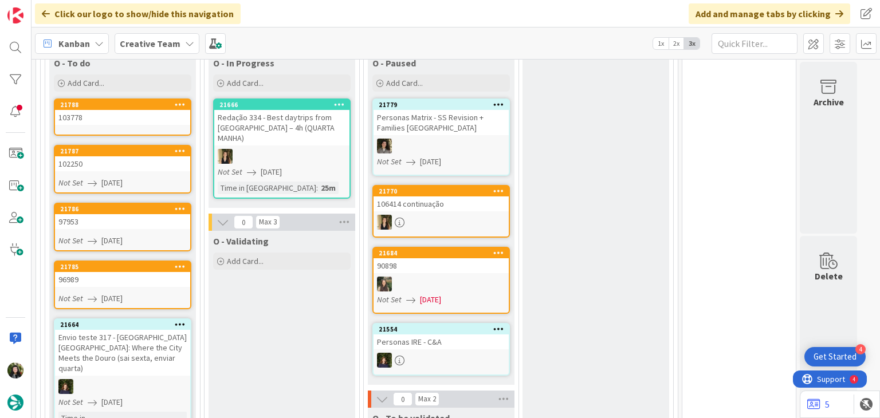
click at [125, 119] on div "103778" at bounding box center [122, 117] width 135 height 15
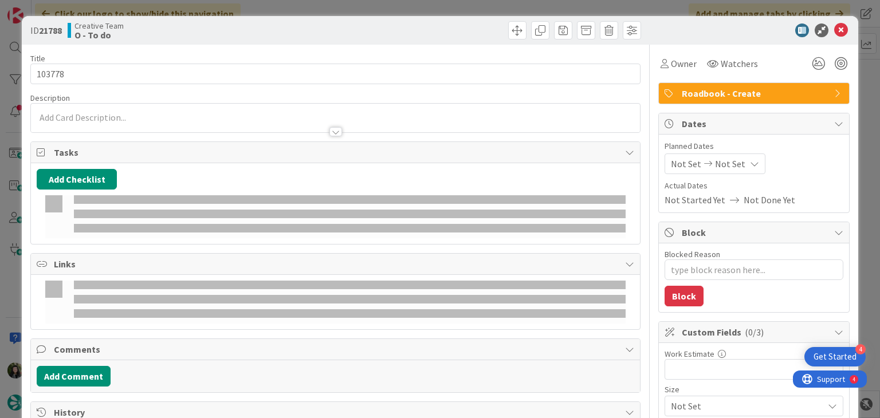
click at [720, 163] on span "Not Set" at bounding box center [730, 164] width 30 height 14
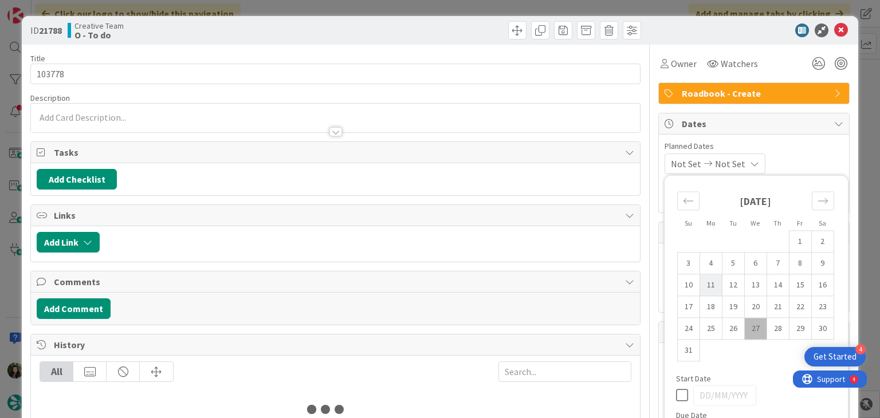
type textarea "x"
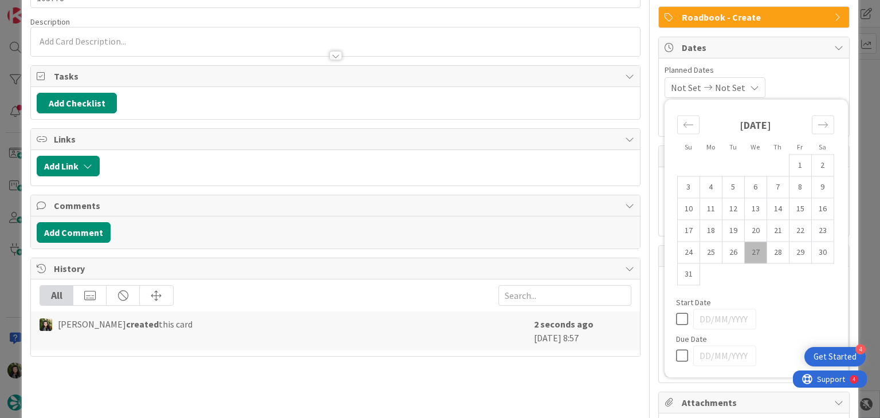
click at [676, 354] on icon at bounding box center [684, 356] width 17 height 14
type input "[DATE]"
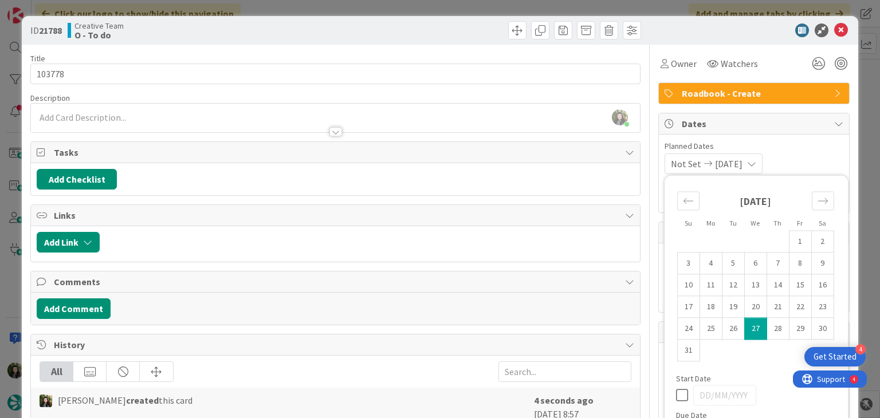
click at [835, 30] on icon at bounding box center [842, 31] width 14 height 14
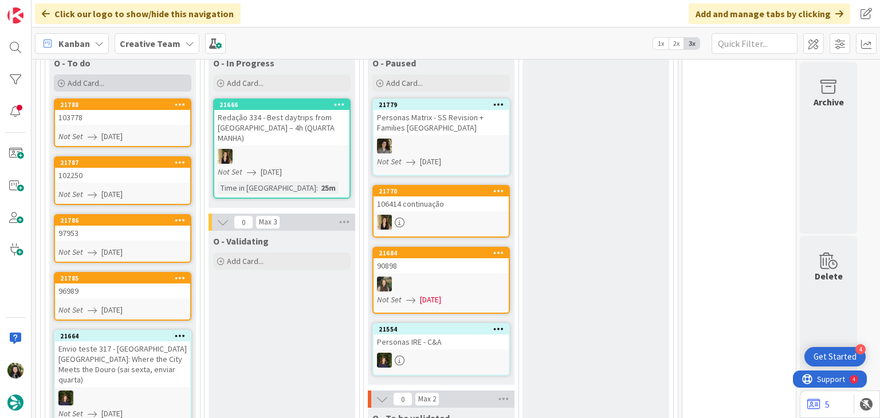
click at [139, 86] on div "Add Card..." at bounding box center [123, 83] width 138 height 17
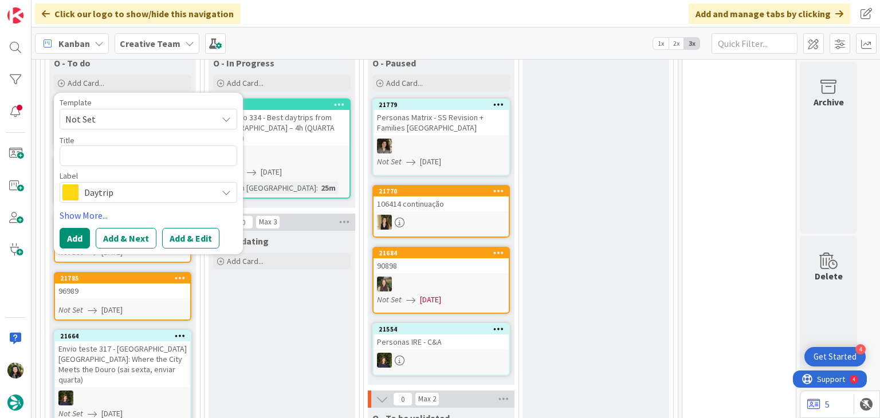
click at [132, 191] on span "Daytrip" at bounding box center [147, 193] width 127 height 16
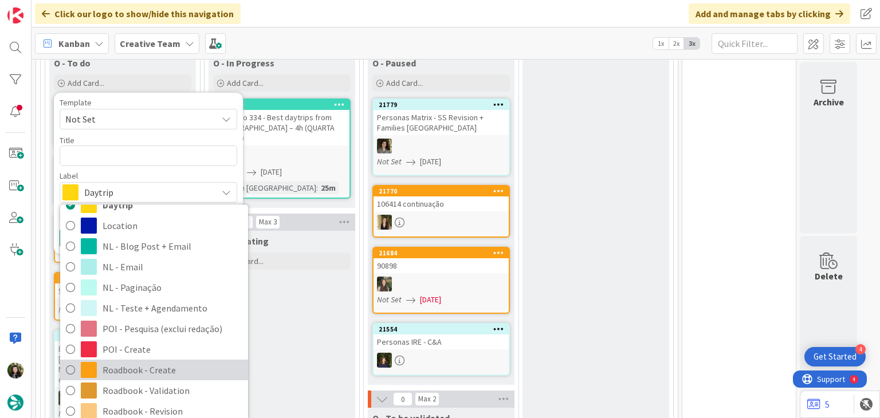
click at [153, 367] on span "Roadbook - Create" at bounding box center [173, 370] width 140 height 17
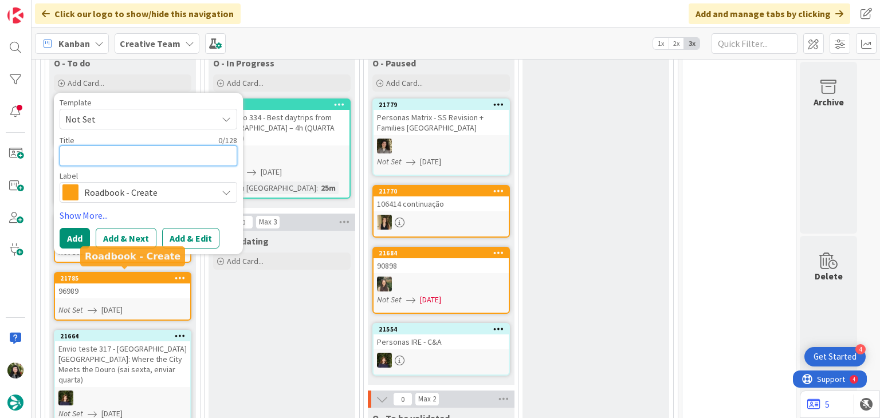
click at [123, 147] on textarea at bounding box center [149, 156] width 178 height 21
paste textarea "104218"
type textarea "x"
type textarea "104218"
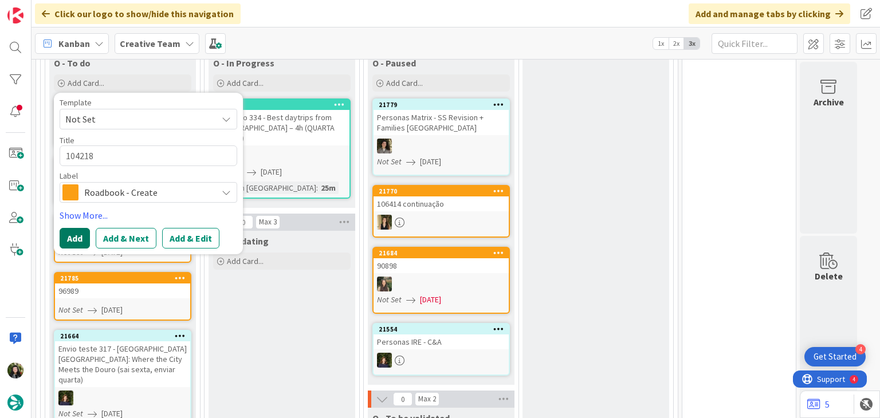
click at [76, 233] on button "Add" at bounding box center [75, 238] width 30 height 21
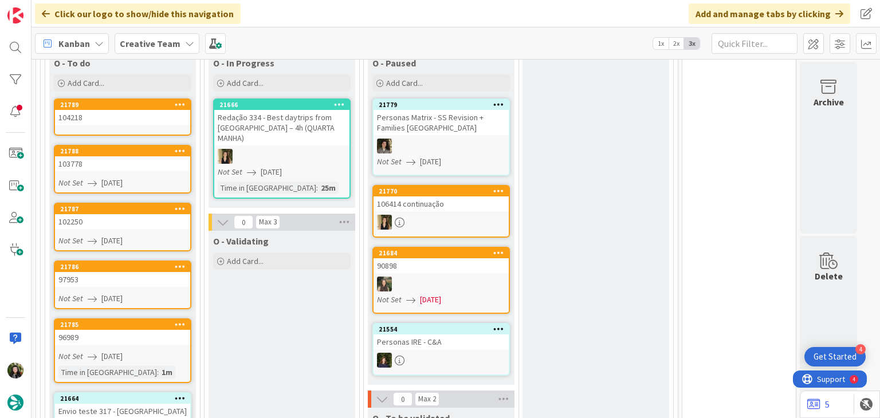
click at [122, 119] on div "104218" at bounding box center [122, 117] width 135 height 15
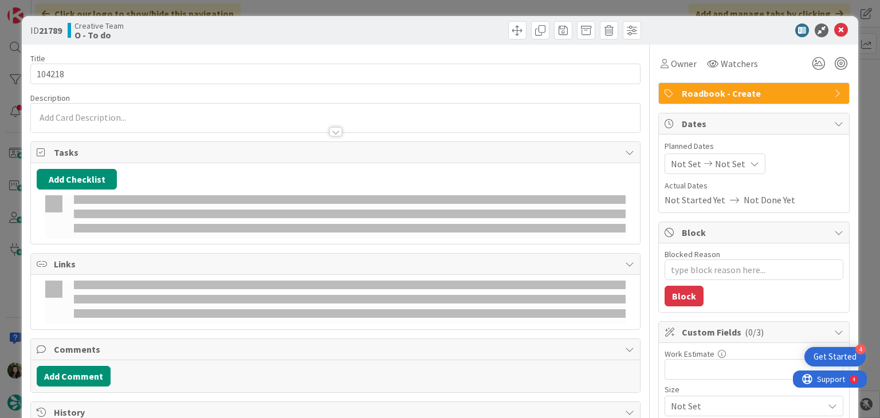
click at [719, 158] on span "Not Set" at bounding box center [730, 164] width 30 height 14
type textarea "x"
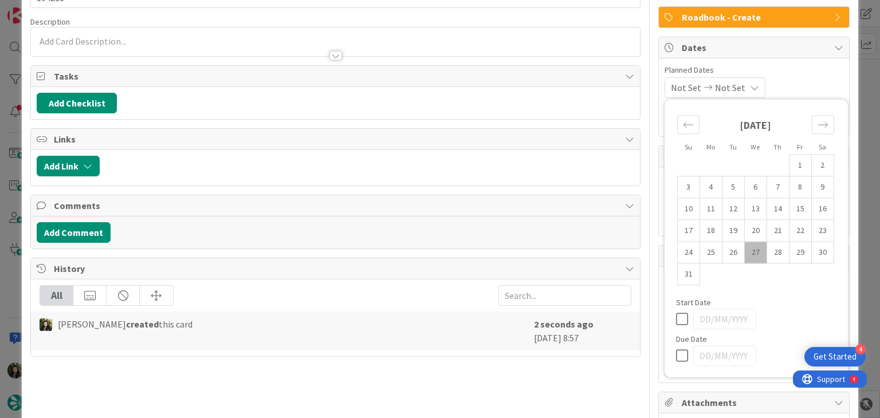
click at [676, 357] on icon at bounding box center [684, 356] width 17 height 14
type input "[DATE]"
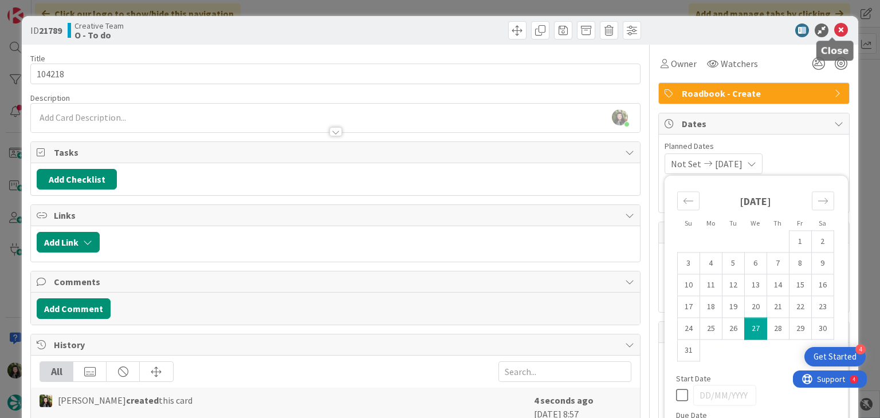
click at [835, 33] on icon at bounding box center [842, 31] width 14 height 14
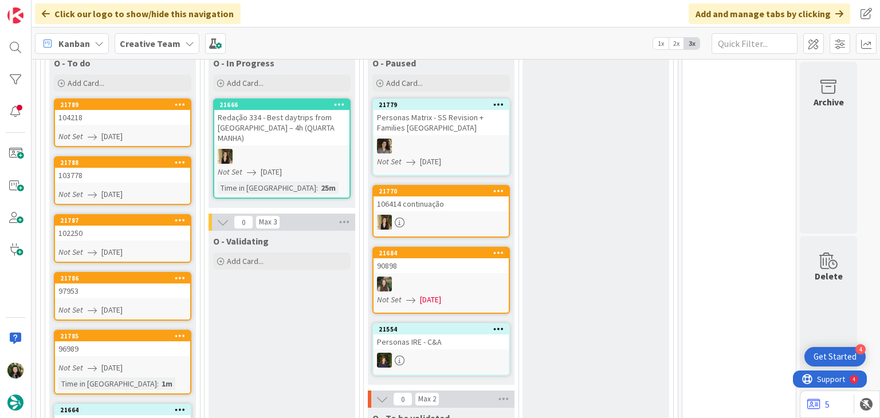
drag, startPoint x: 123, startPoint y: 77, endPoint x: 126, endPoint y: 113, distance: 36.2
click at [123, 77] on div "Add Card..." at bounding box center [123, 83] width 138 height 17
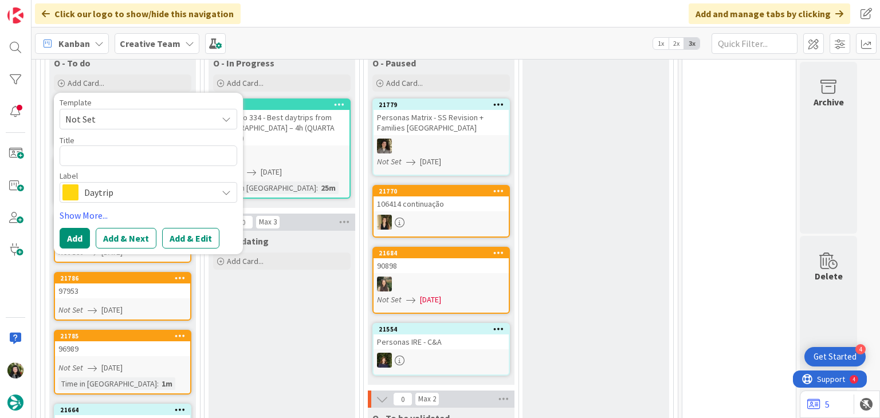
click at [130, 197] on span "Daytrip" at bounding box center [147, 193] width 127 height 16
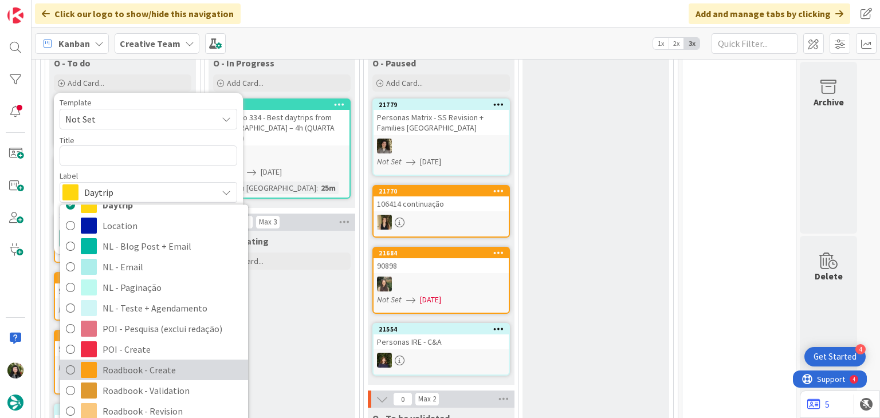
click at [152, 373] on span "Roadbook - Create" at bounding box center [173, 370] width 140 height 17
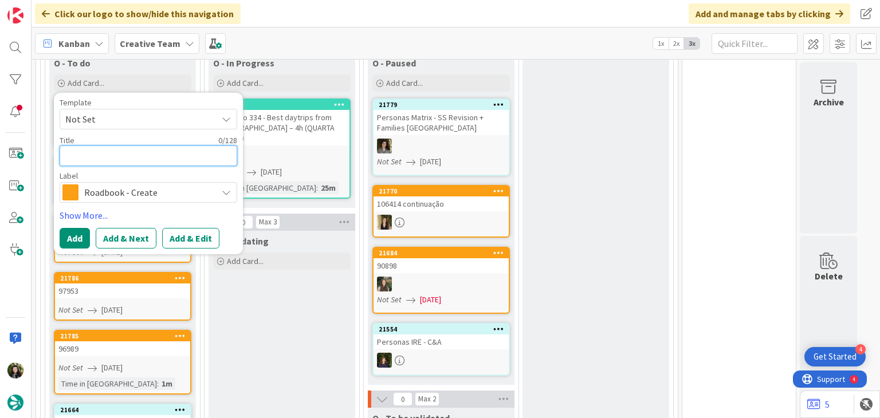
click at [123, 152] on textarea at bounding box center [149, 156] width 178 height 21
paste textarea "103354"
type textarea "x"
type textarea "103354"
click at [79, 244] on button "Add" at bounding box center [75, 238] width 30 height 21
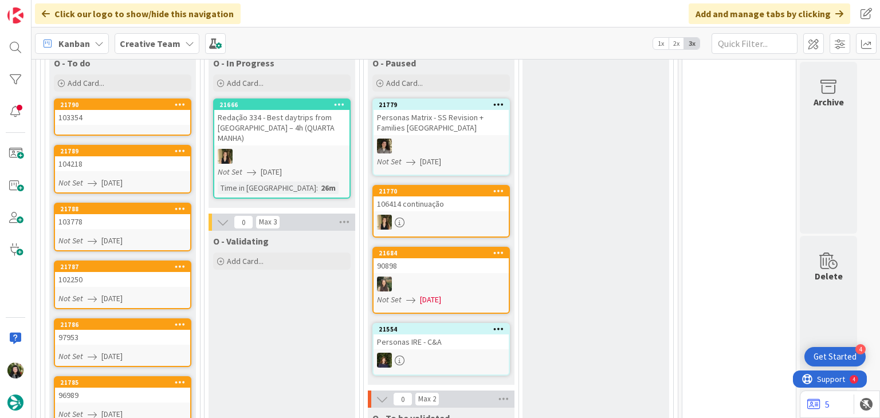
click at [115, 123] on link "21790 103354" at bounding box center [123, 117] width 138 height 37
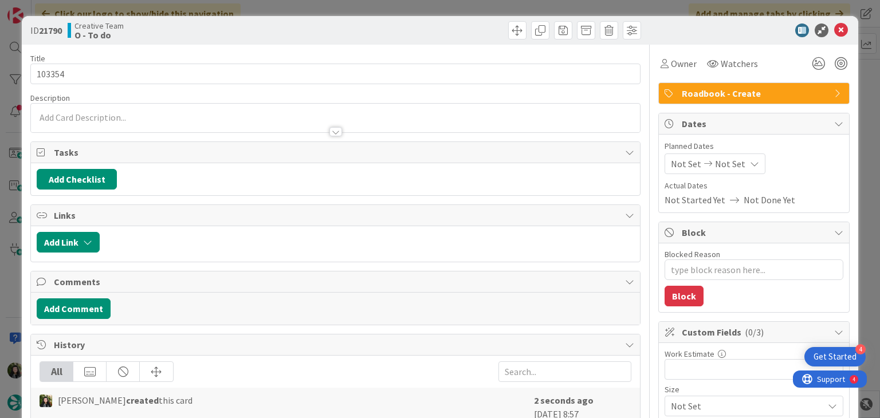
click at [731, 168] on span "Not Set" at bounding box center [730, 164] width 30 height 14
type textarea "x"
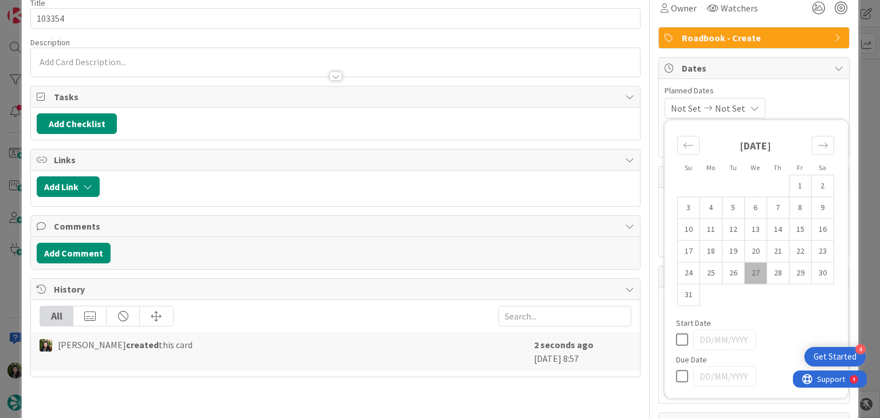
scroll to position [76, 0]
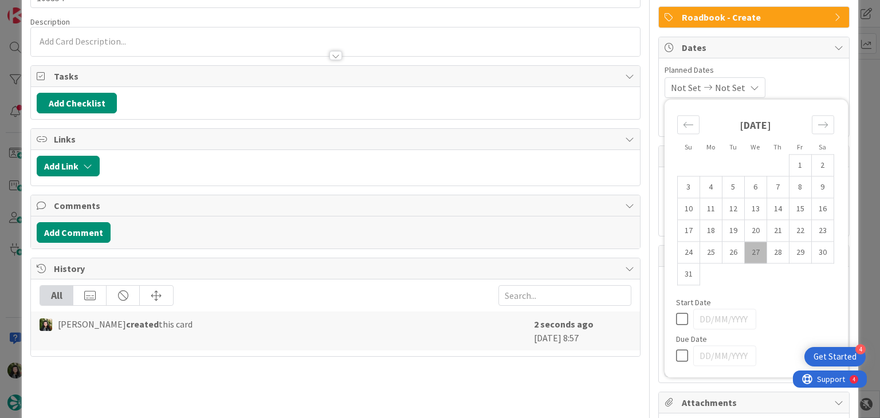
click at [676, 354] on icon at bounding box center [684, 356] width 17 height 14
type input "[DATE]"
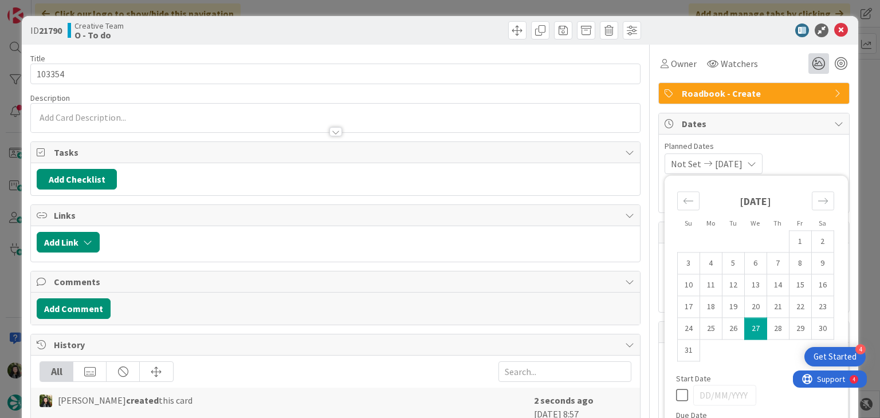
type textarea "x"
click at [835, 35] on icon at bounding box center [842, 31] width 14 height 14
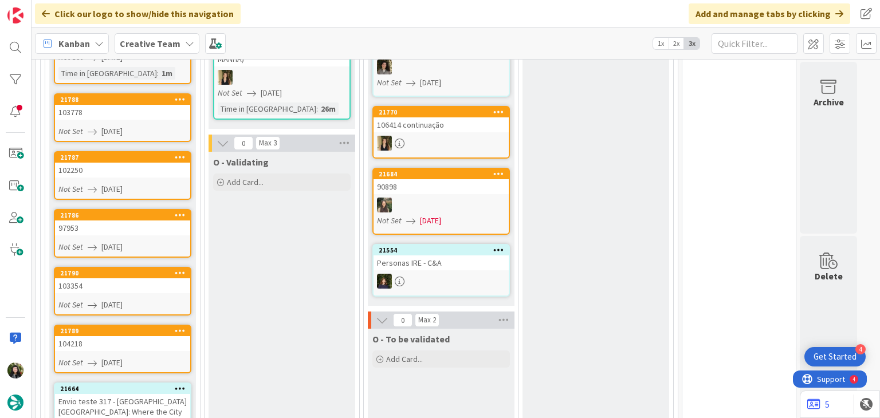
scroll to position [723, 0]
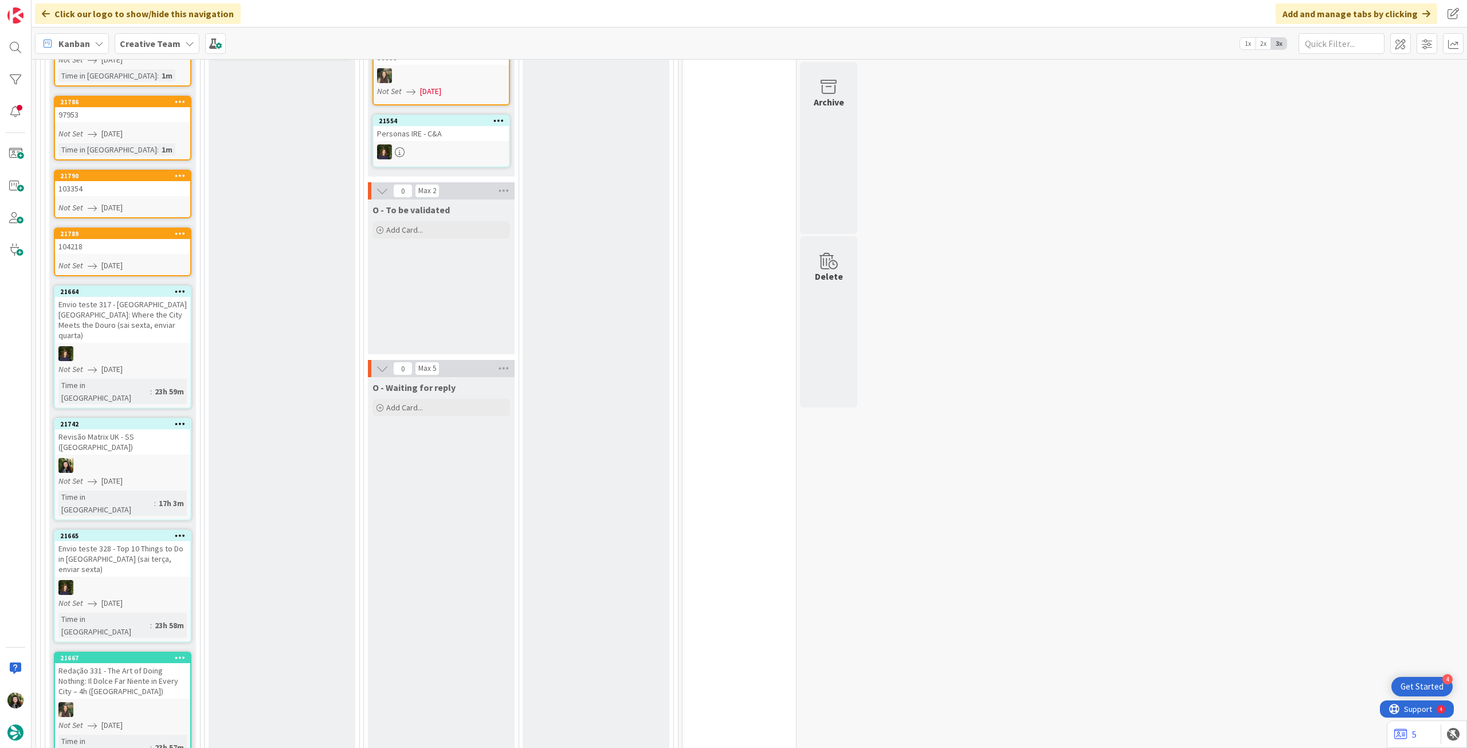
scroll to position [917, 0]
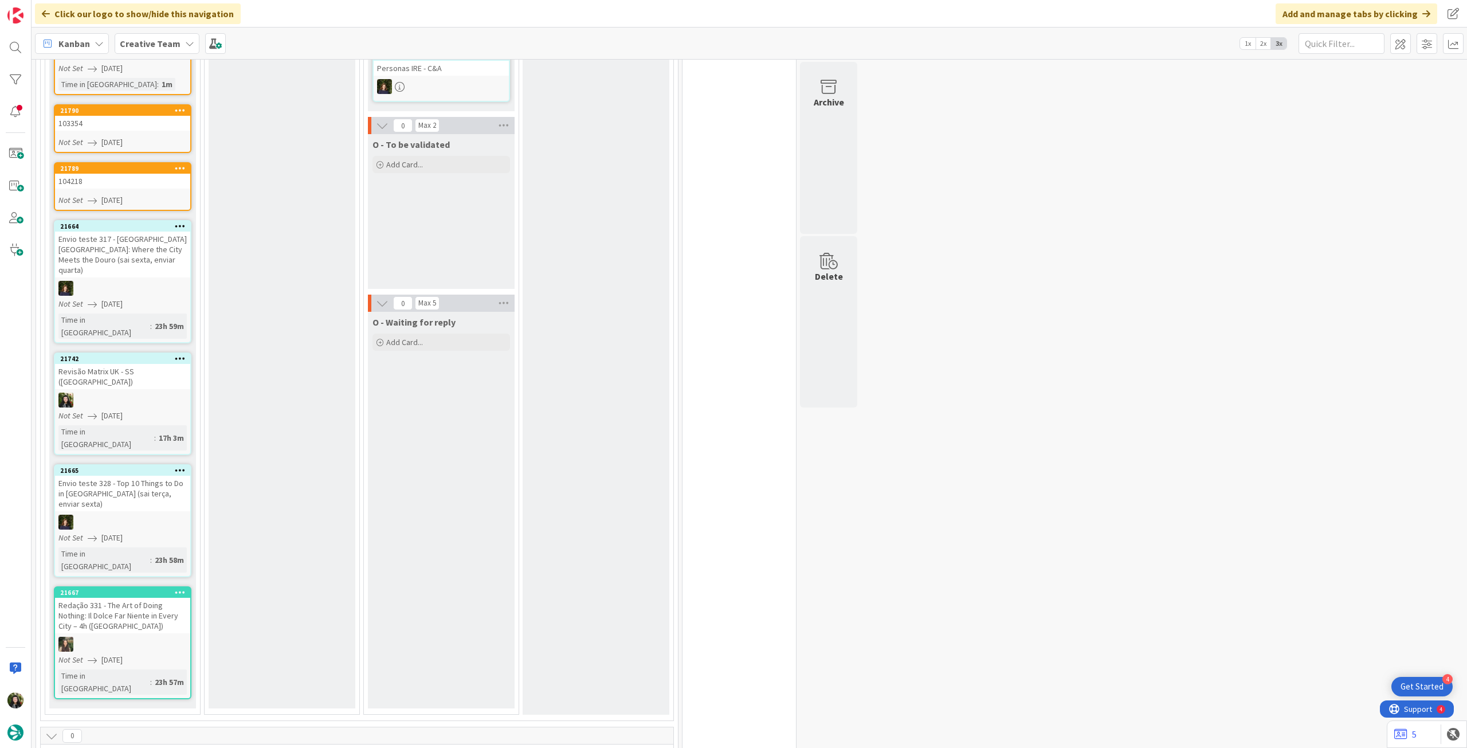
click at [121, 30] on div "Kanban Creative Team 1x 2x 3x" at bounding box center [750, 44] width 1436 height 32
click at [139, 40] on b "Creative Team" at bounding box center [150, 43] width 61 height 11
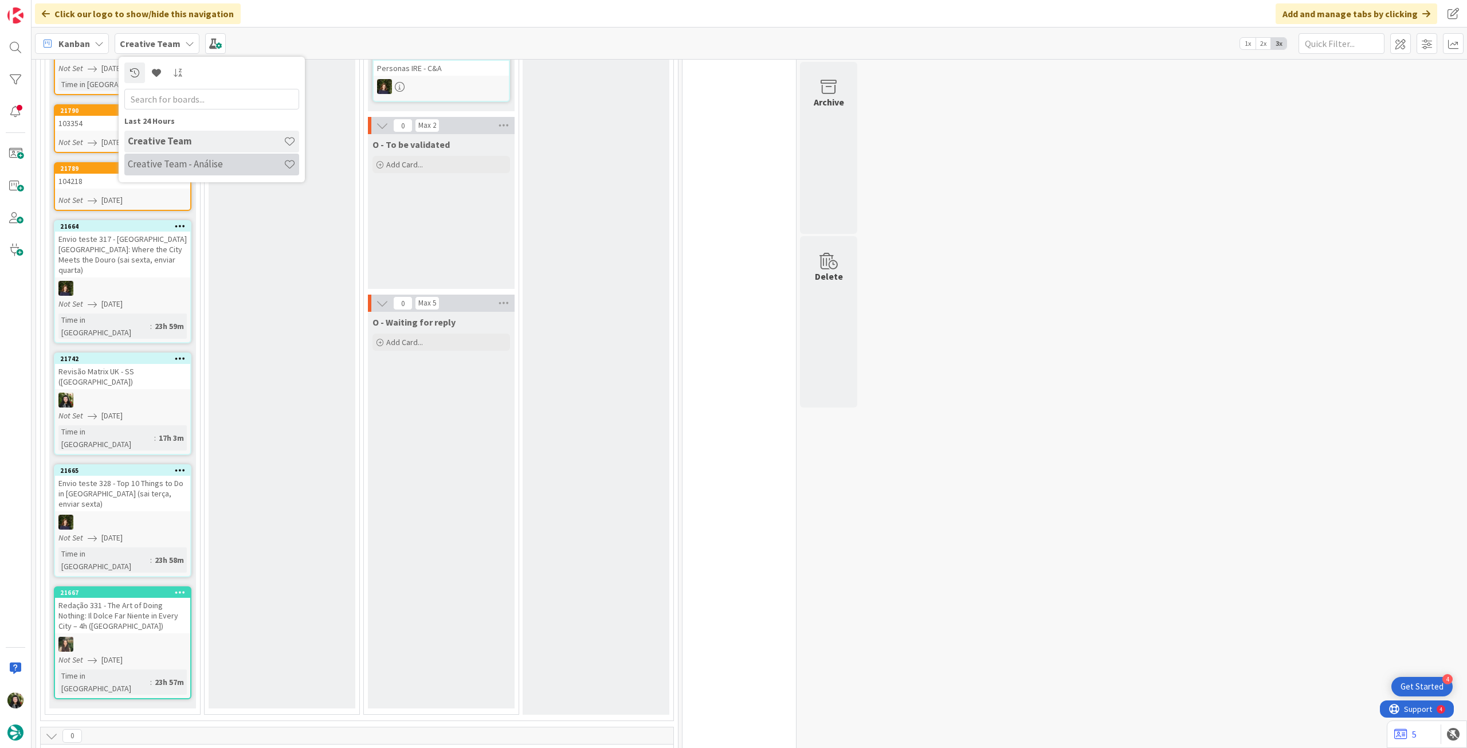
click at [168, 159] on h4 "Creative Team - Análise" at bounding box center [206, 163] width 156 height 11
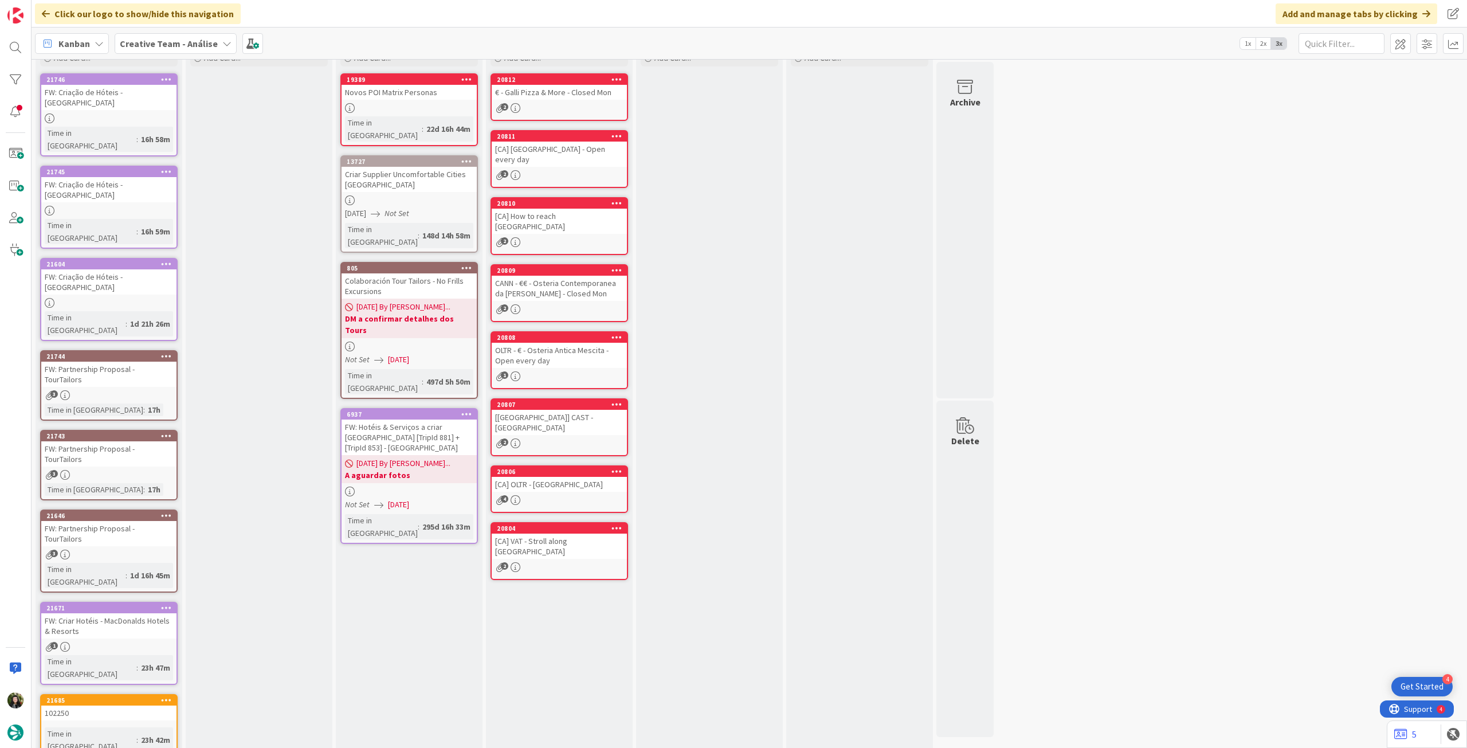
scroll to position [84, 0]
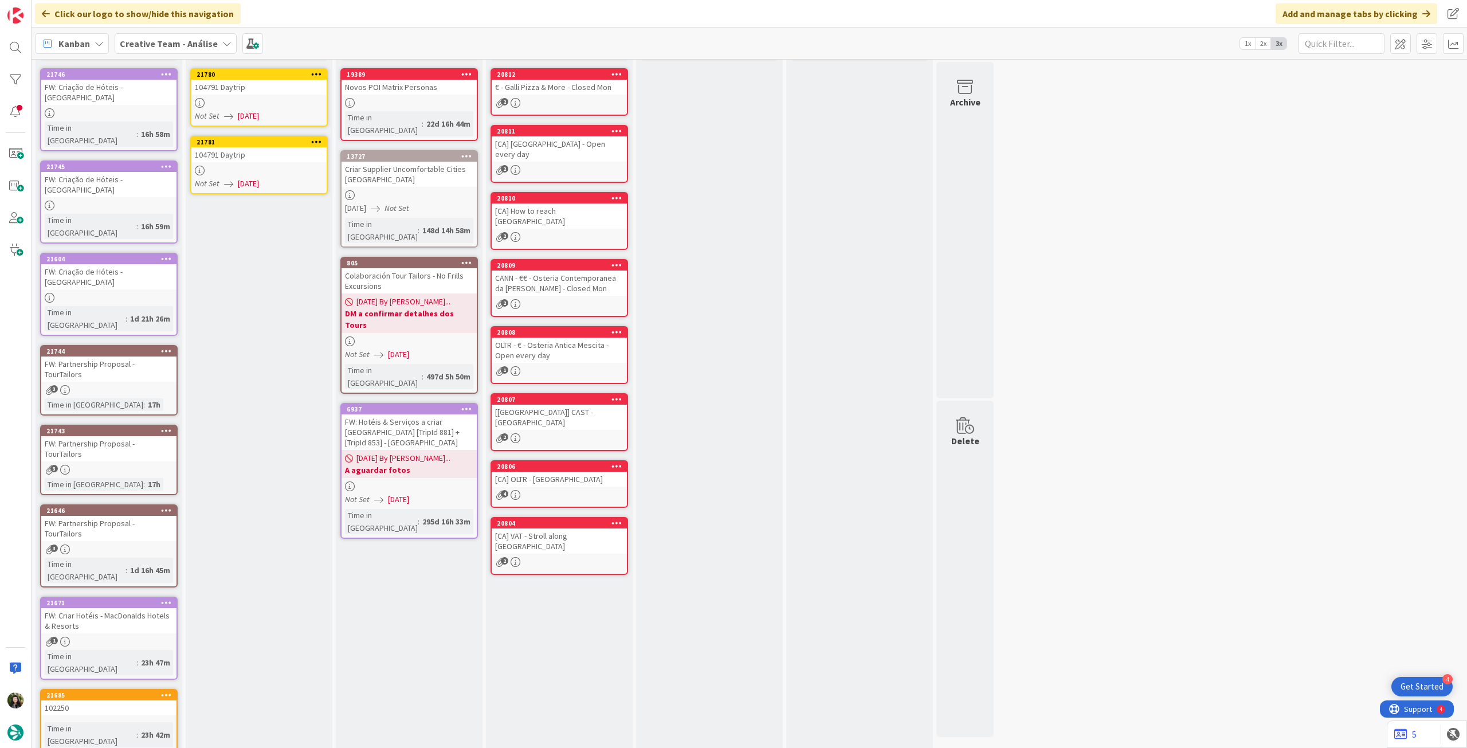
click at [169, 418] on icon at bounding box center [166, 695] width 11 height 8
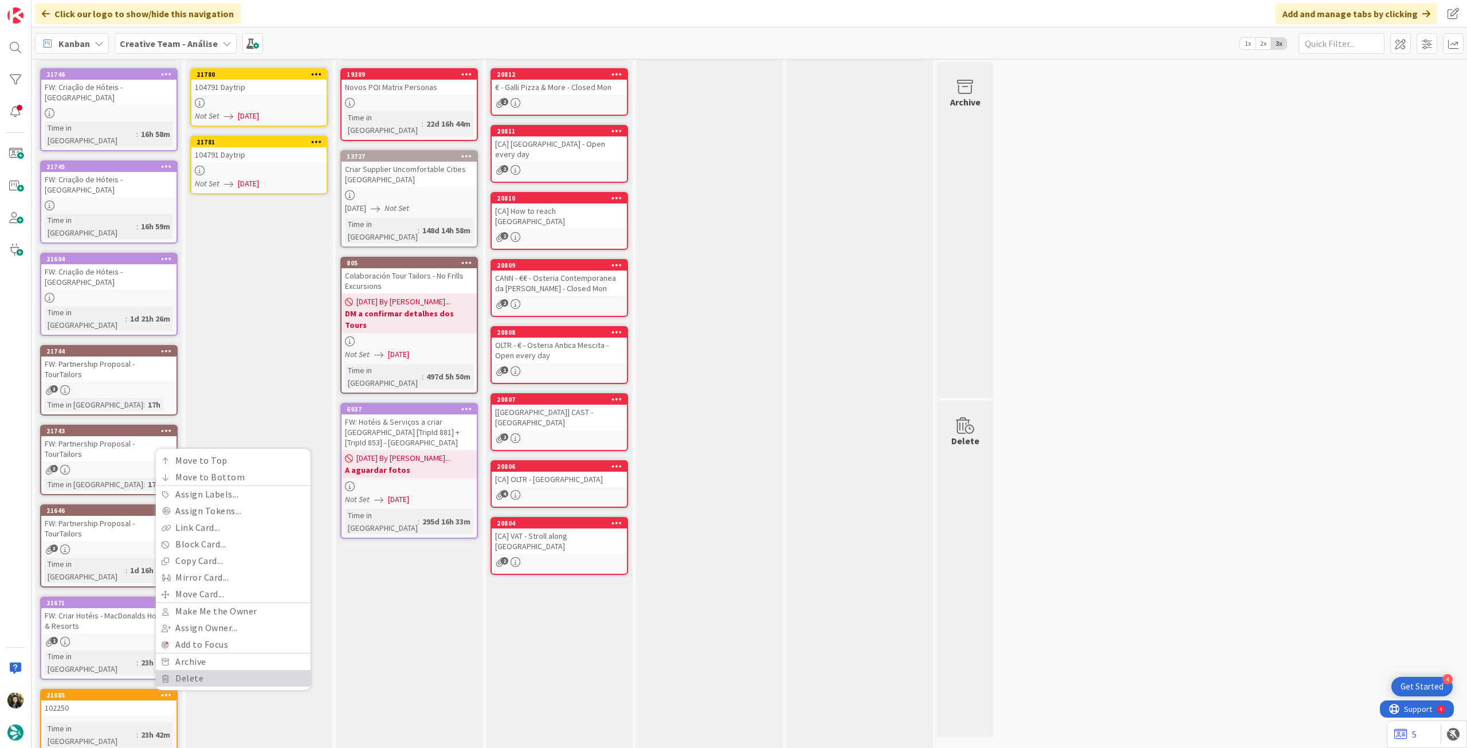
click at [174, 418] on link "Delete" at bounding box center [233, 678] width 155 height 17
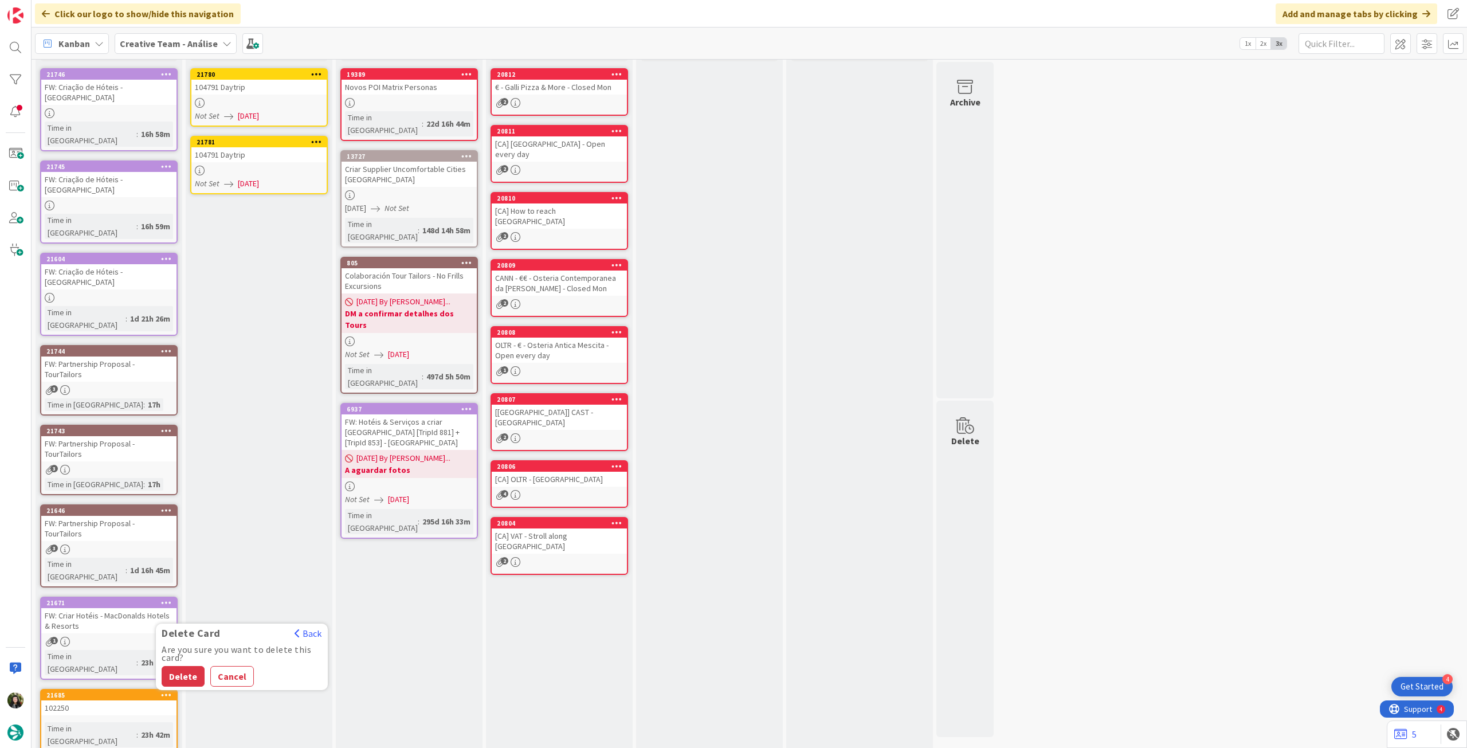
click at [175, 418] on button "Delete" at bounding box center [183, 676] width 43 height 21
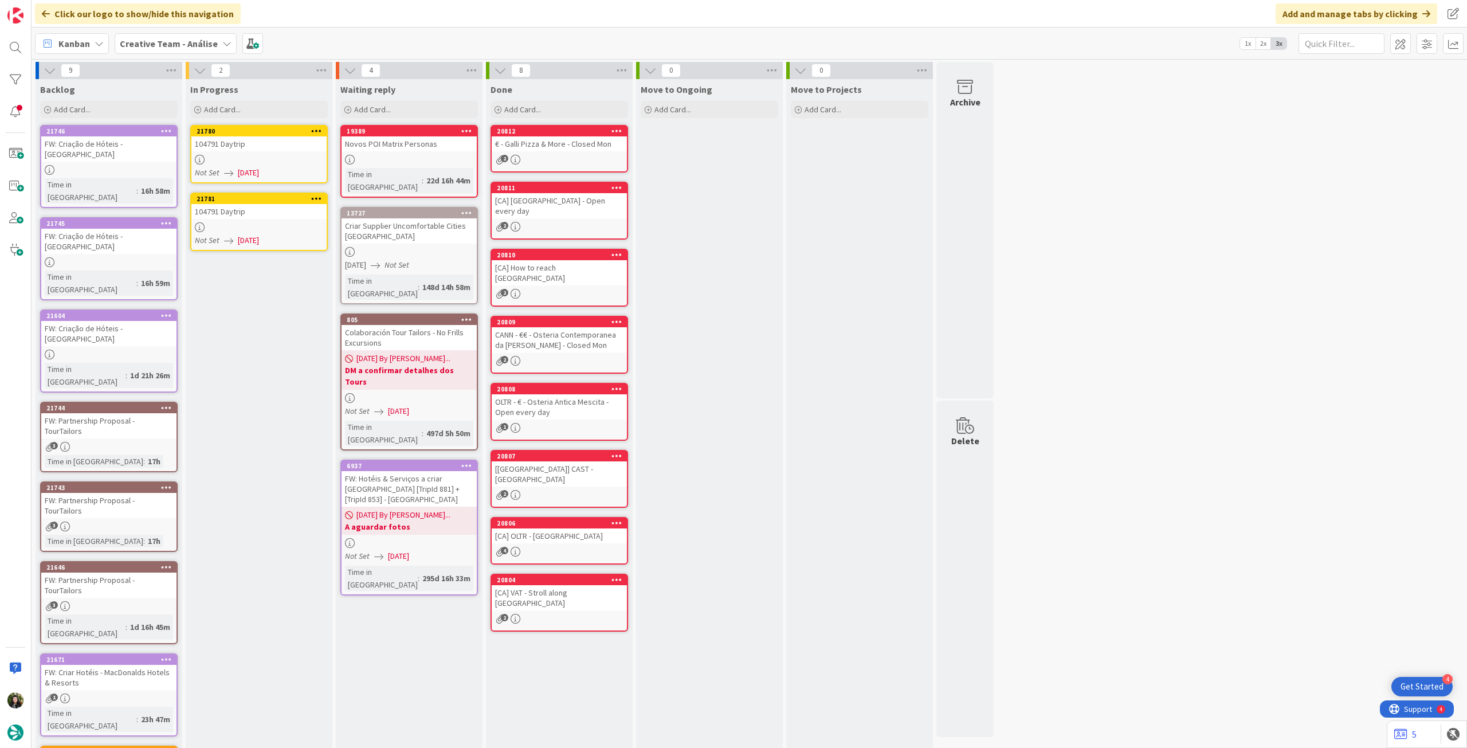
click at [167, 418] on icon at bounding box center [166, 751] width 11 height 8
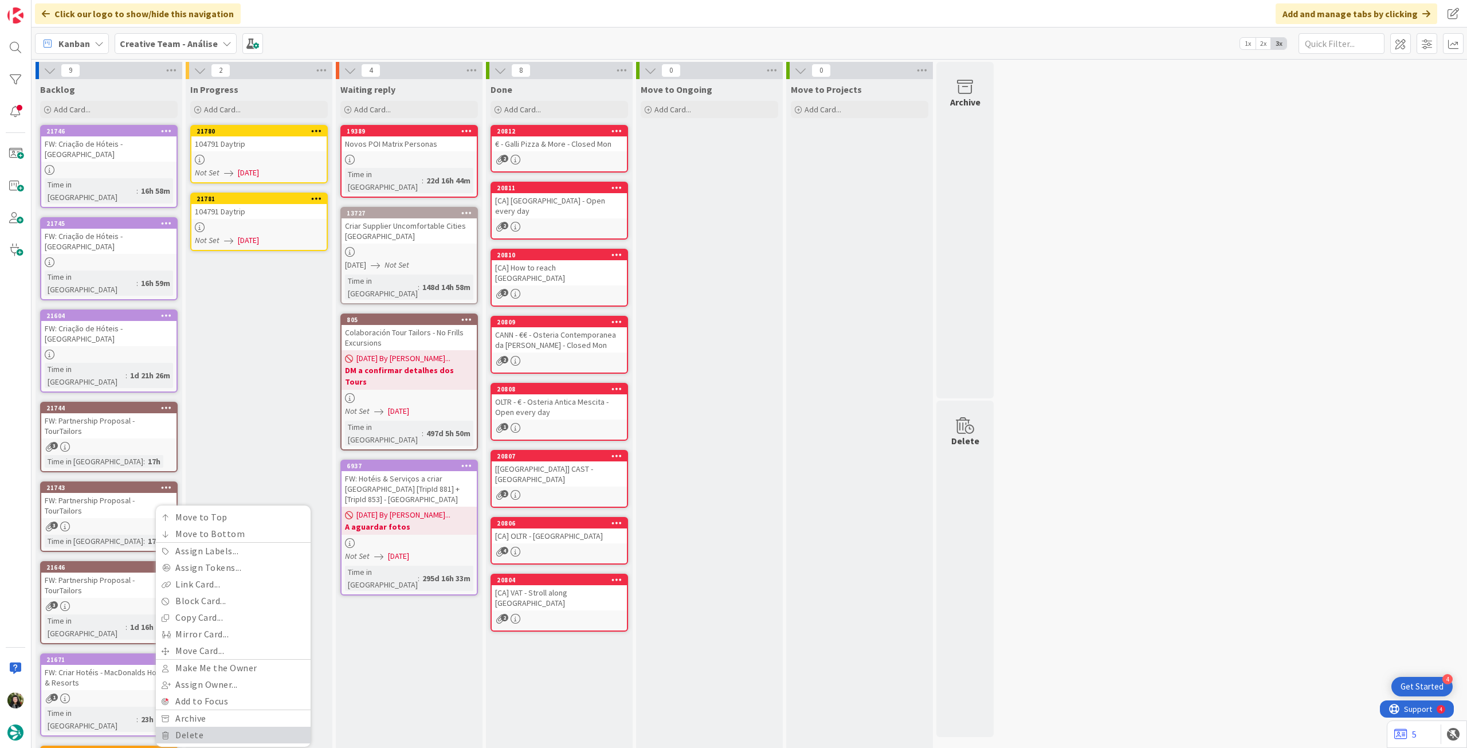
click at [177, 418] on link "Delete" at bounding box center [233, 735] width 155 height 17
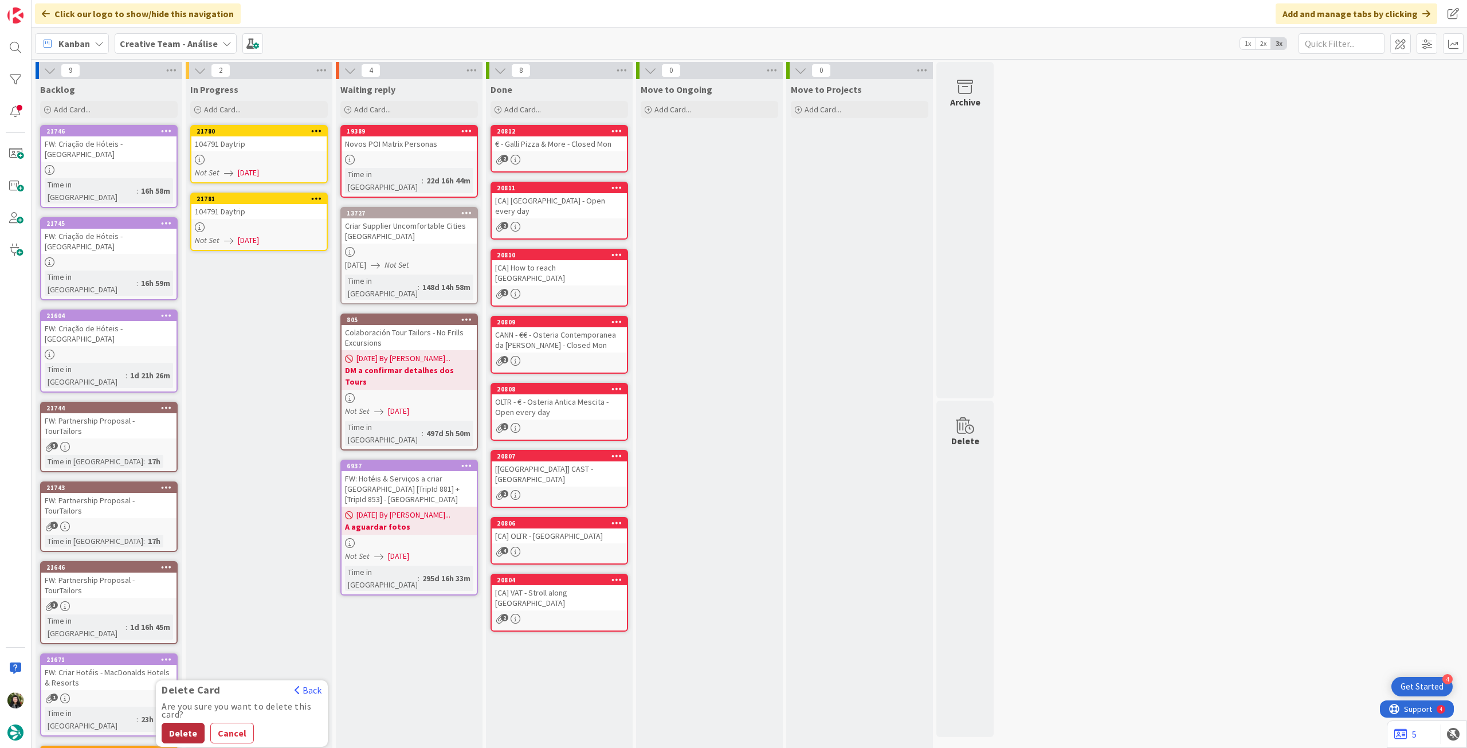
click at [174, 418] on button "Delete" at bounding box center [183, 733] width 43 height 21
click at [162, 418] on icon at bounding box center [166, 751] width 11 height 8
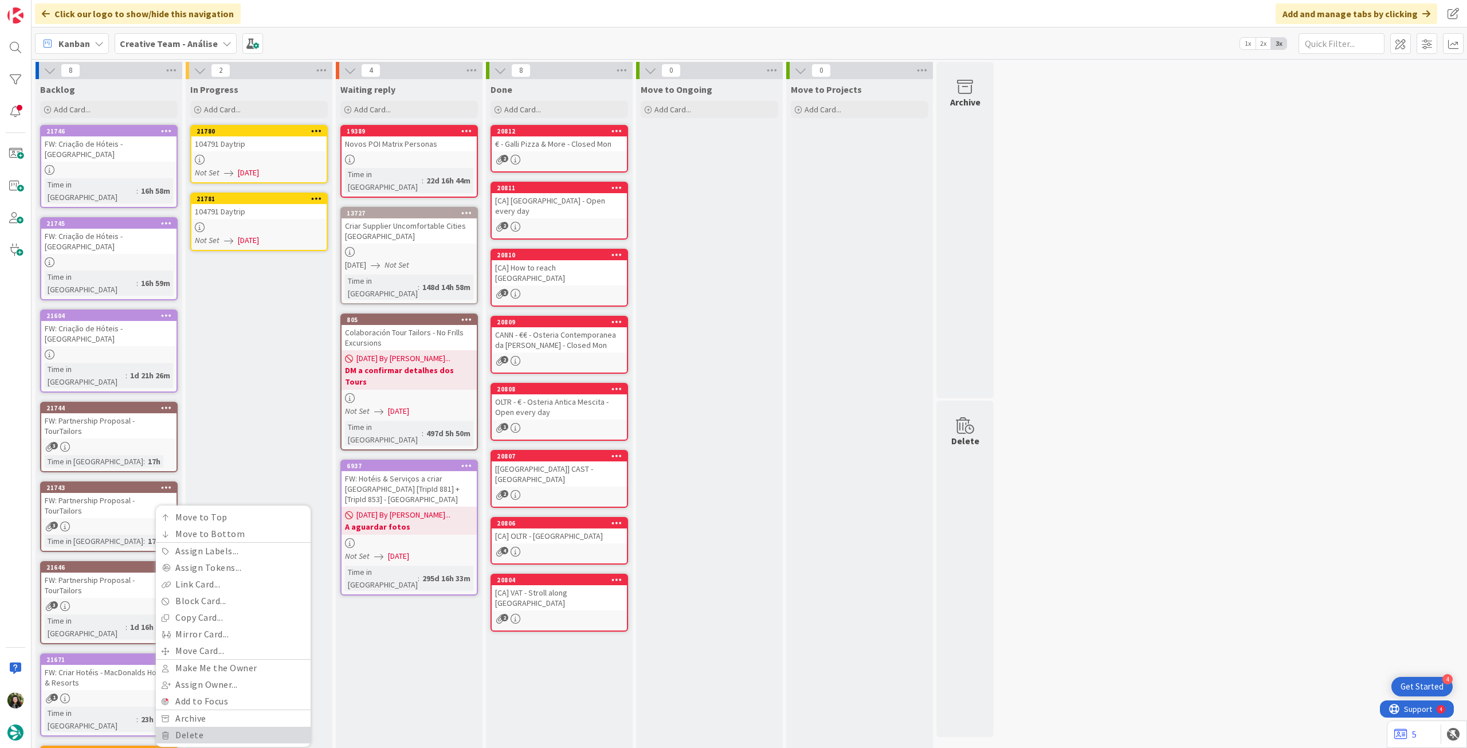
click at [175, 418] on link "Delete" at bounding box center [233, 735] width 155 height 17
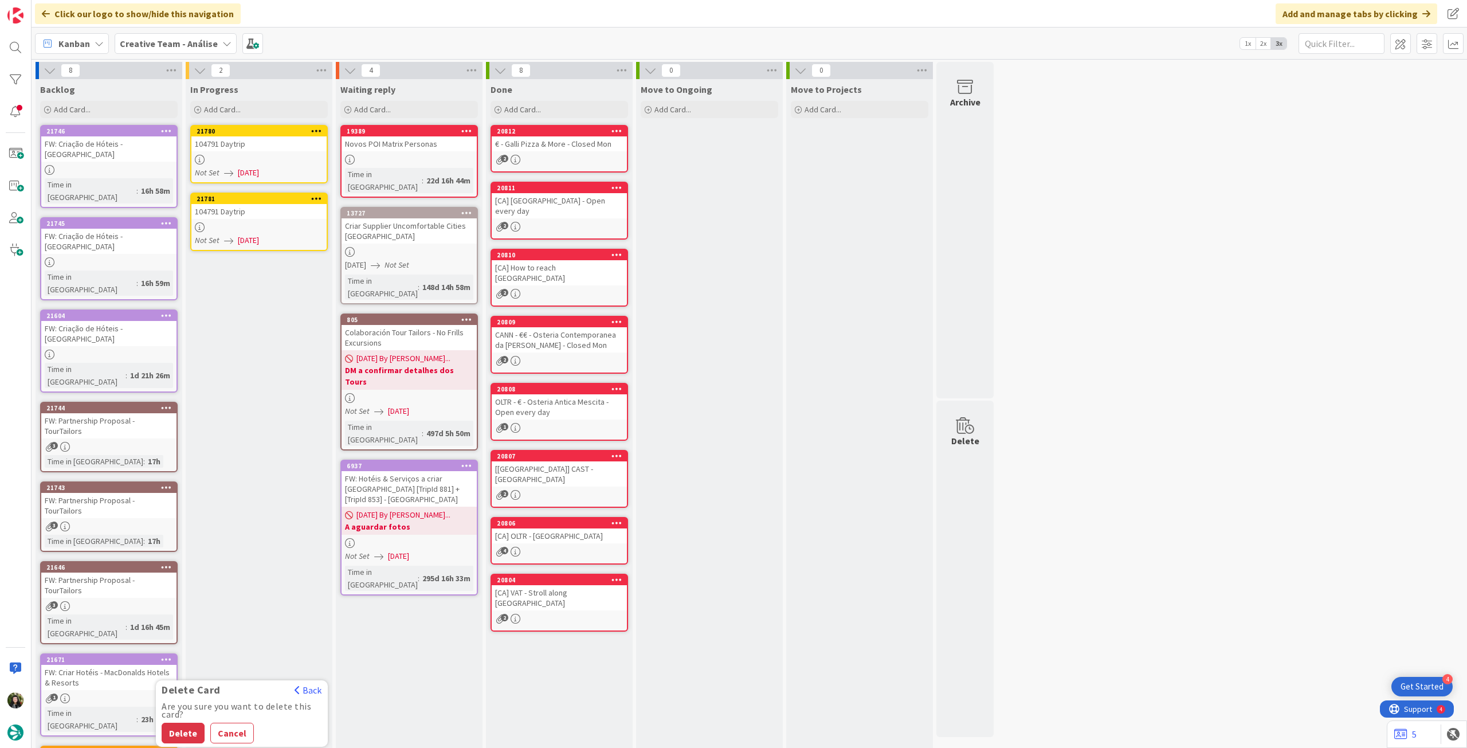
drag, startPoint x: 185, startPoint y: 605, endPoint x: 191, endPoint y: 591, distance: 15.1
click at [185, 418] on button "Delete" at bounding box center [183, 733] width 43 height 21
click at [269, 165] on link "21780 104791 Daytrip Not Set 27/08/2025" at bounding box center [259, 154] width 138 height 58
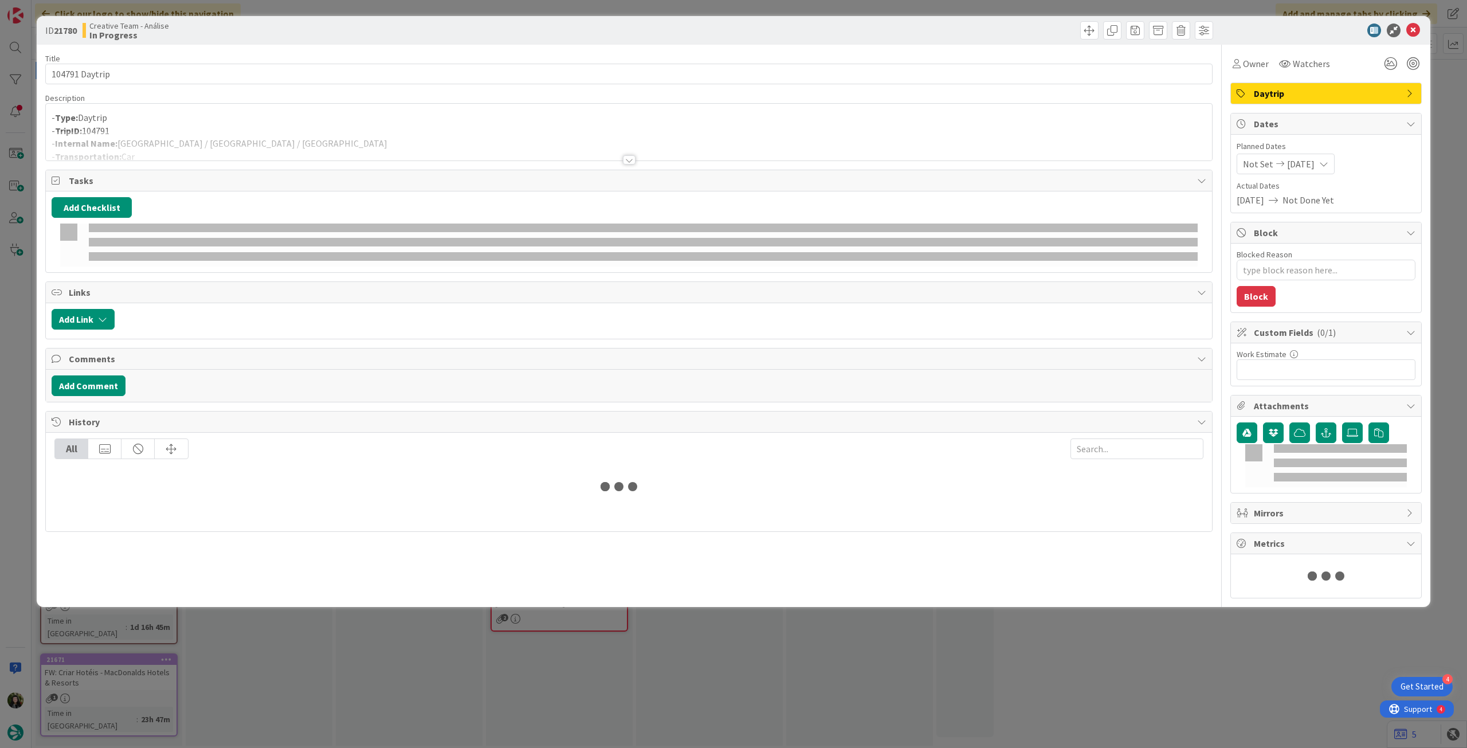
click at [304, 148] on div at bounding box center [629, 145] width 1166 height 29
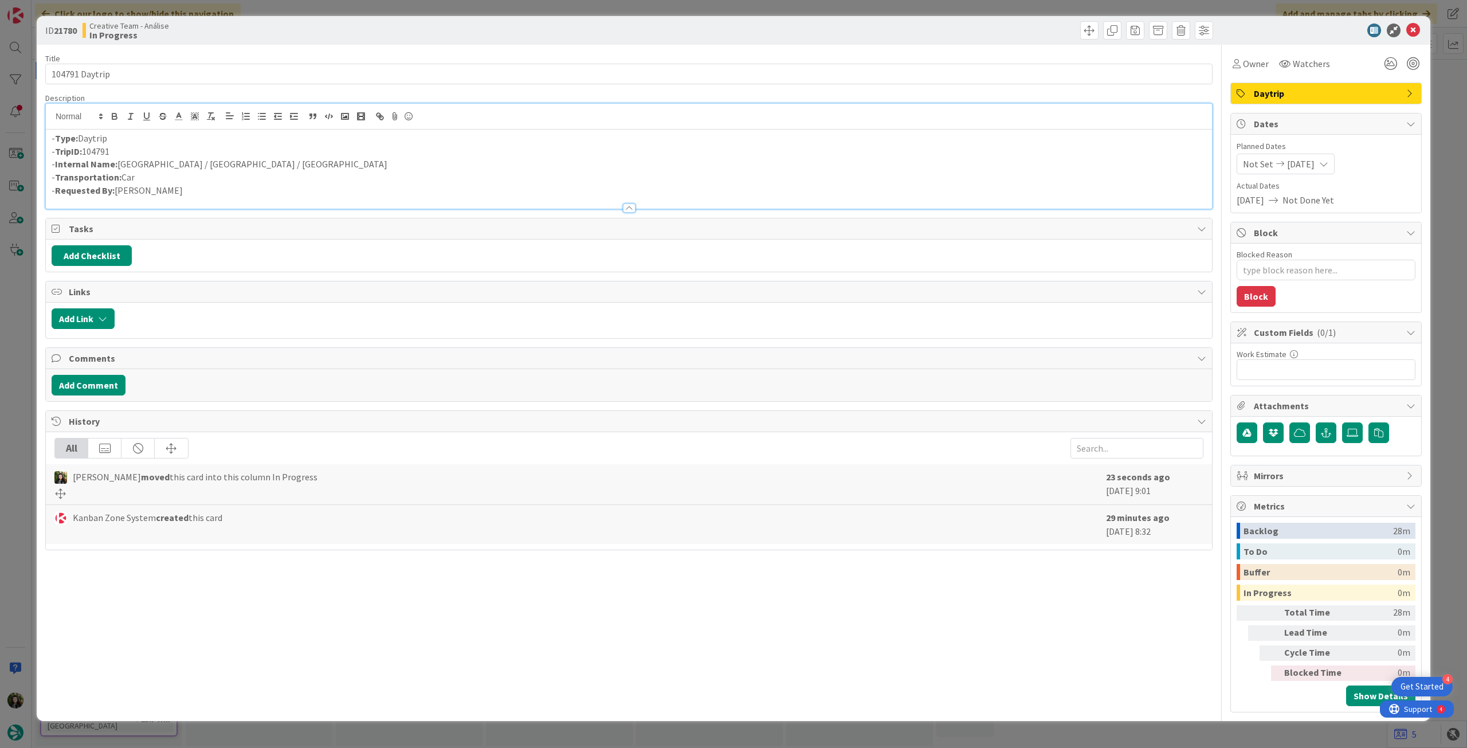
click at [880, 76] on div "Owner Watchers Daytrip Dates Planned Dates Not Set 27/08/2025 Actual Dates 27/0…" at bounding box center [1326, 379] width 191 height 668
click at [880, 71] on div "Owner" at bounding box center [1251, 63] width 41 height 21
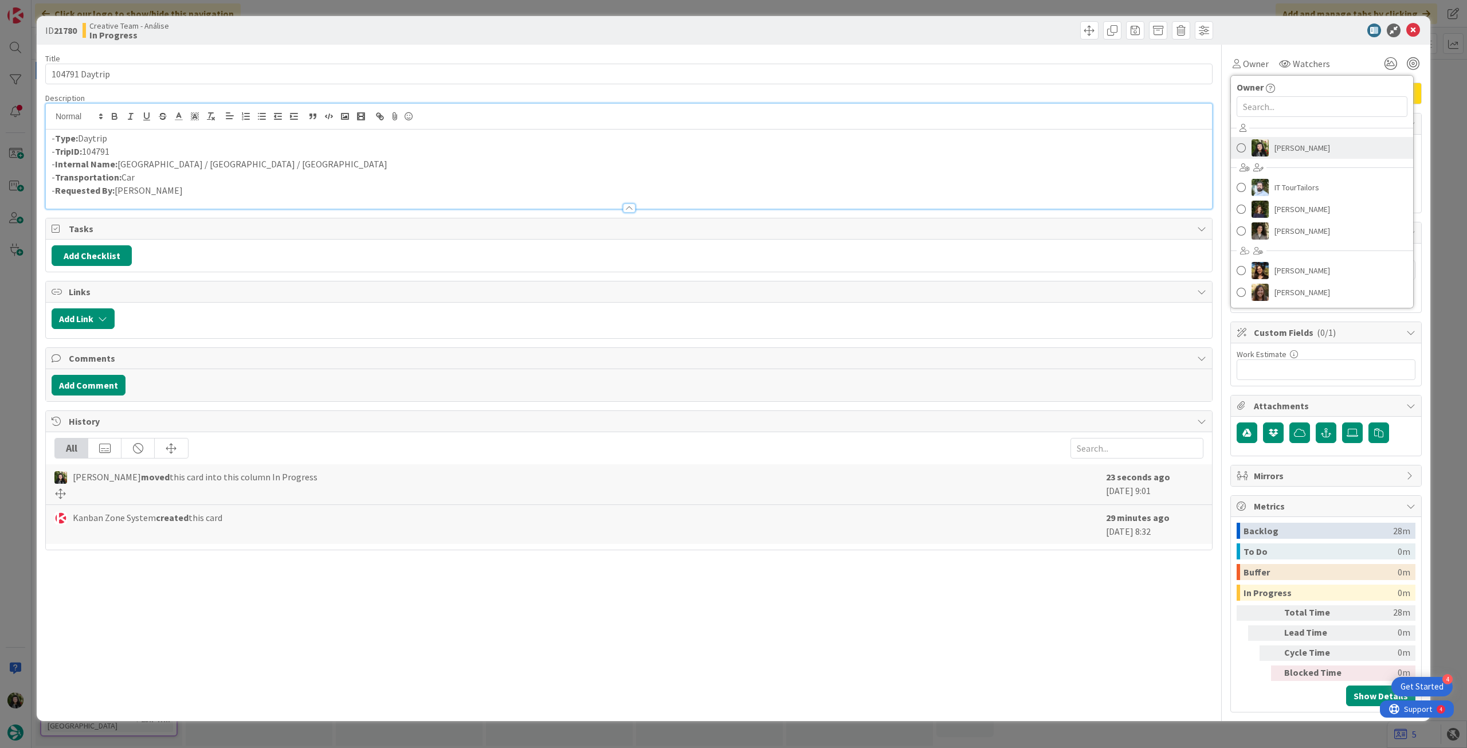
click at [880, 139] on span "[PERSON_NAME]" at bounding box center [1303, 147] width 56 height 17
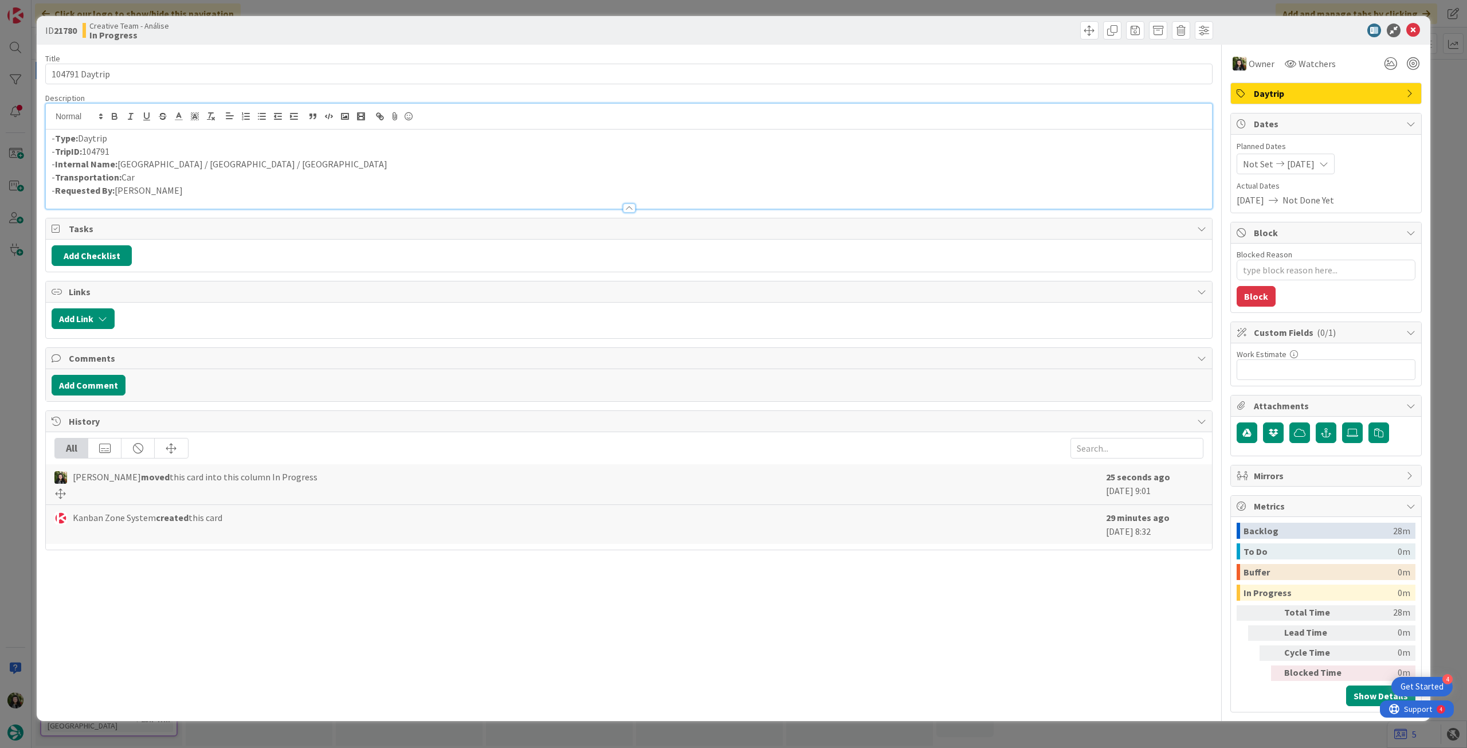
click at [880, 157] on span "[DATE]" at bounding box center [1301, 164] width 28 height 14
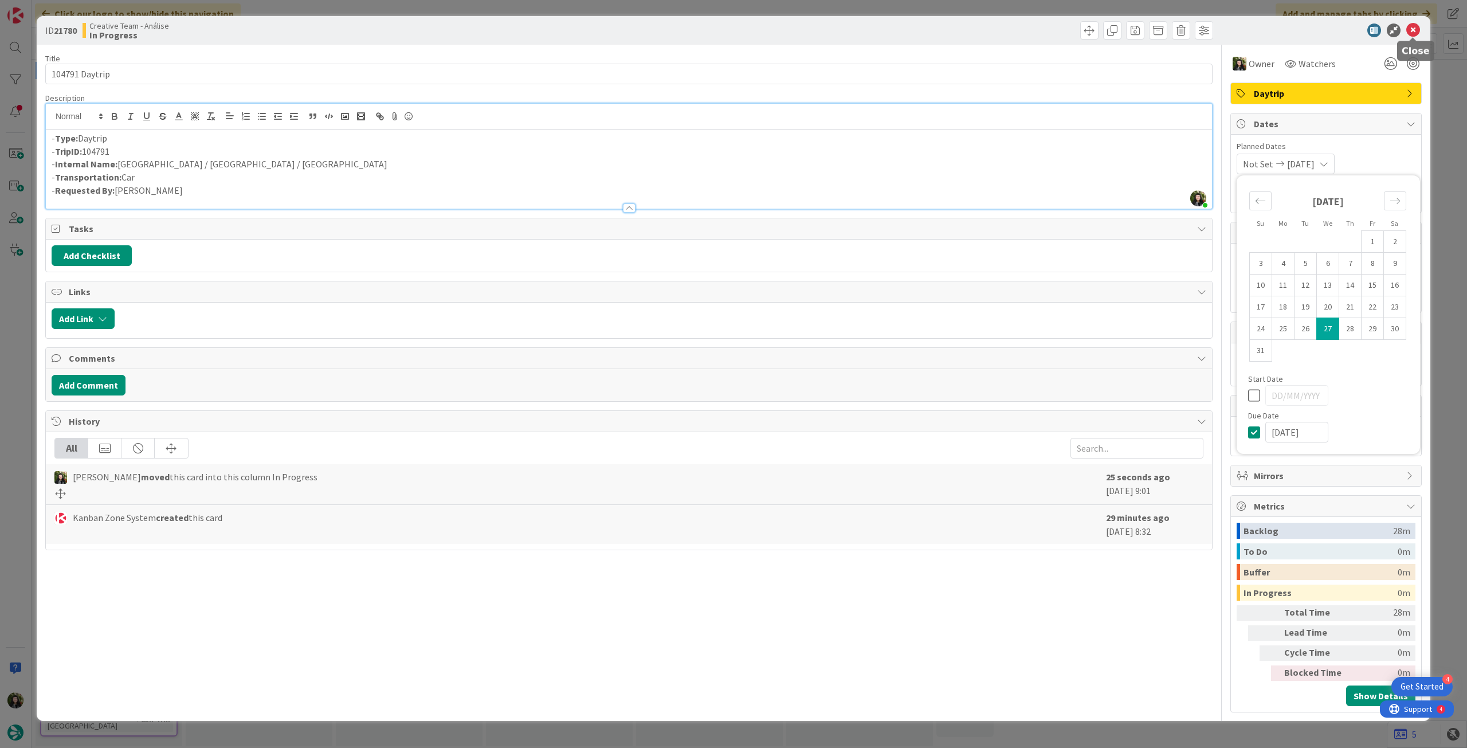
click at [880, 26] on icon at bounding box center [1414, 31] width 14 height 14
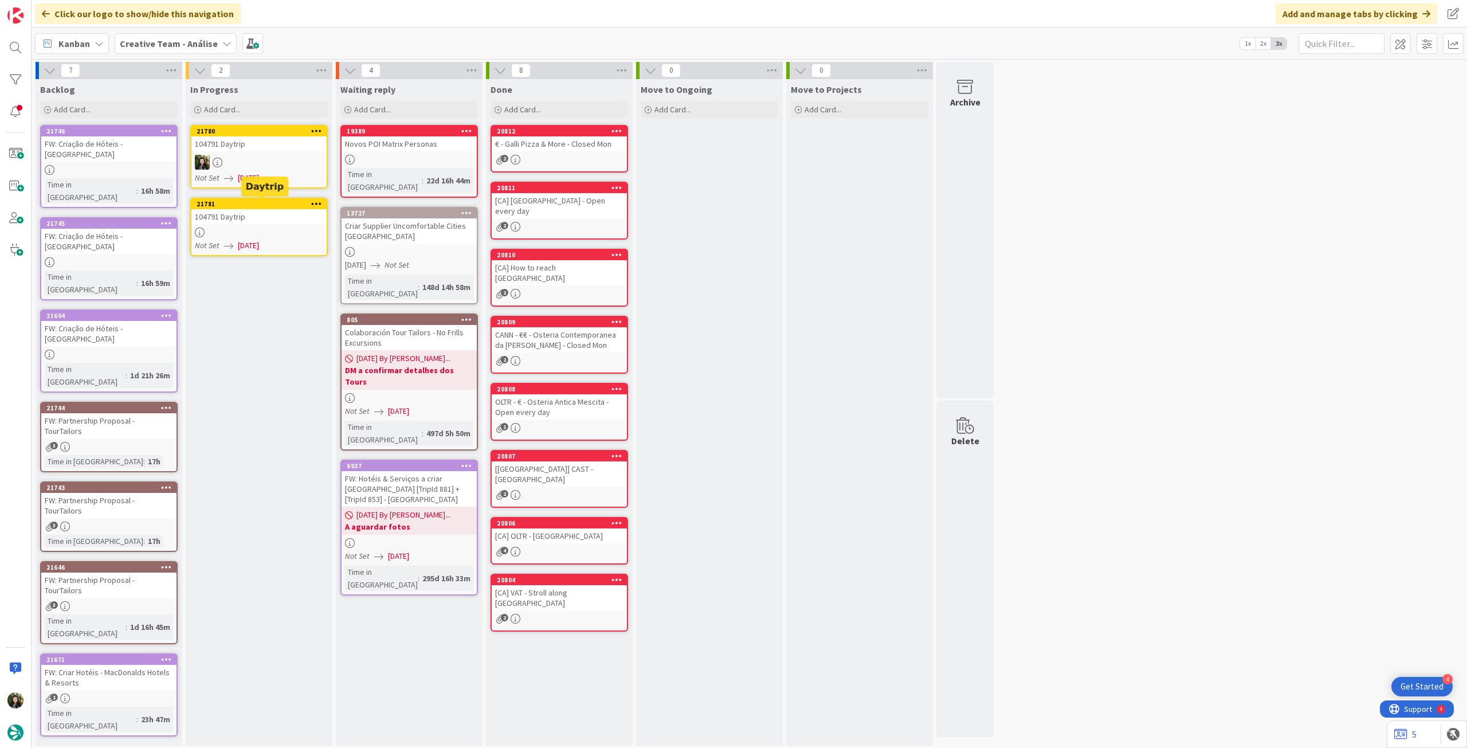
click at [277, 232] on div at bounding box center [258, 233] width 135 height 10
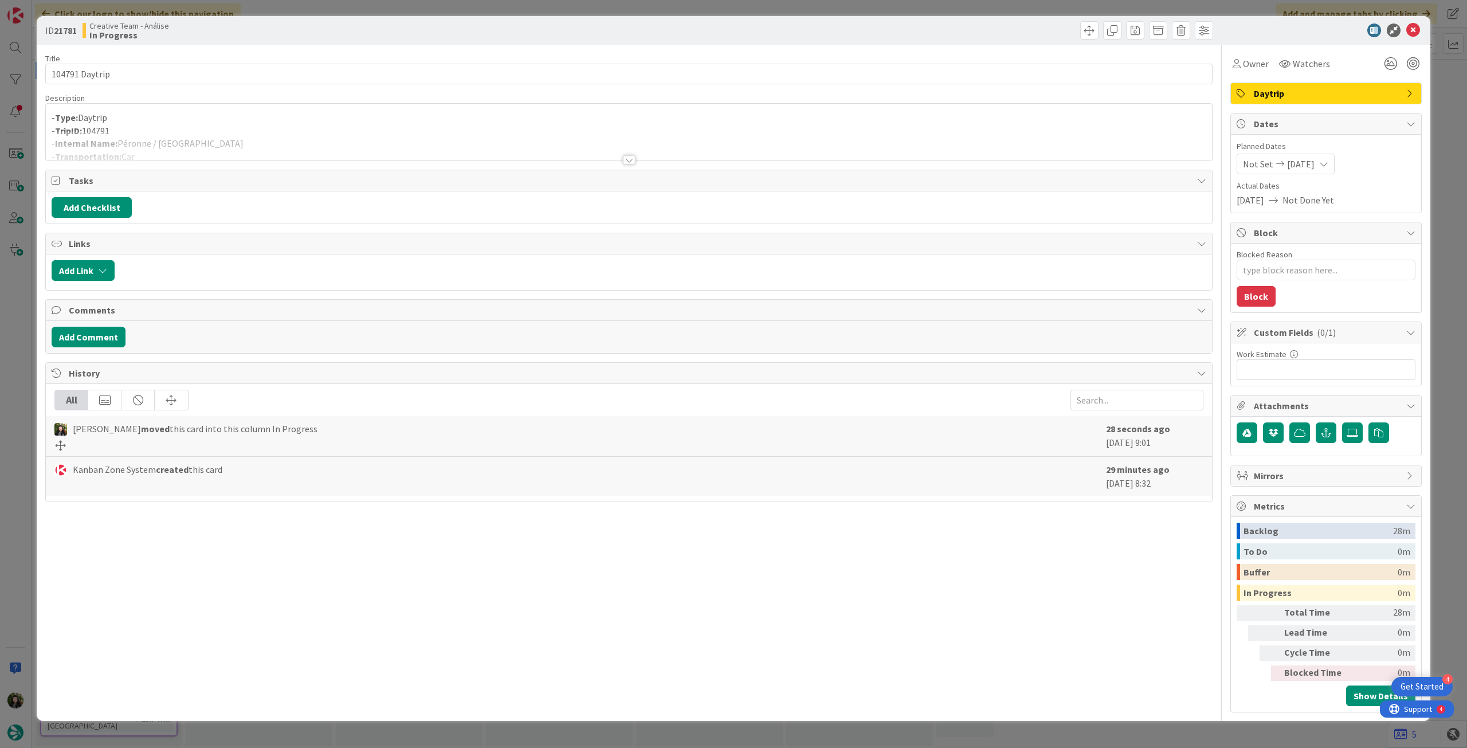
click at [509, 143] on div at bounding box center [629, 145] width 1166 height 29
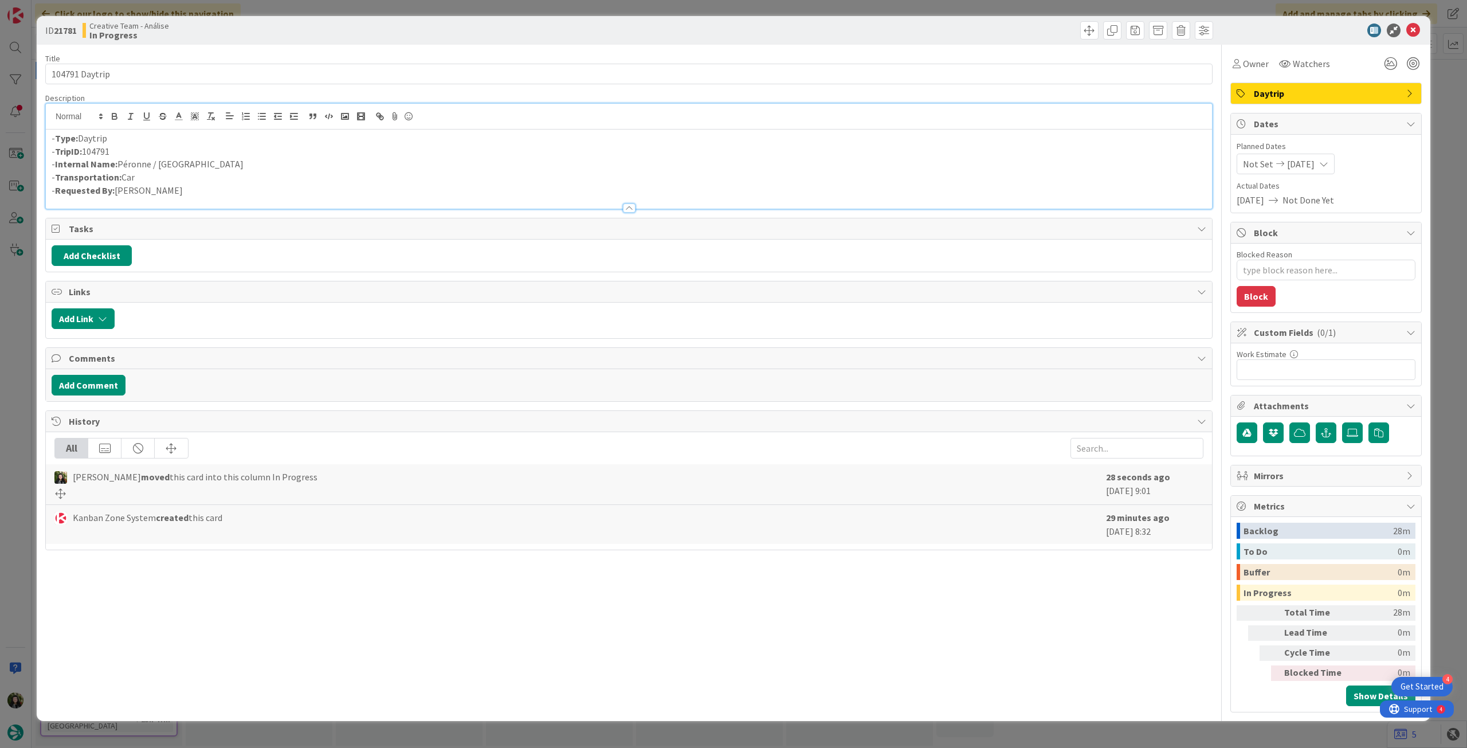
click at [880, 173] on div "Not Set [DATE]" at bounding box center [1286, 164] width 98 height 21
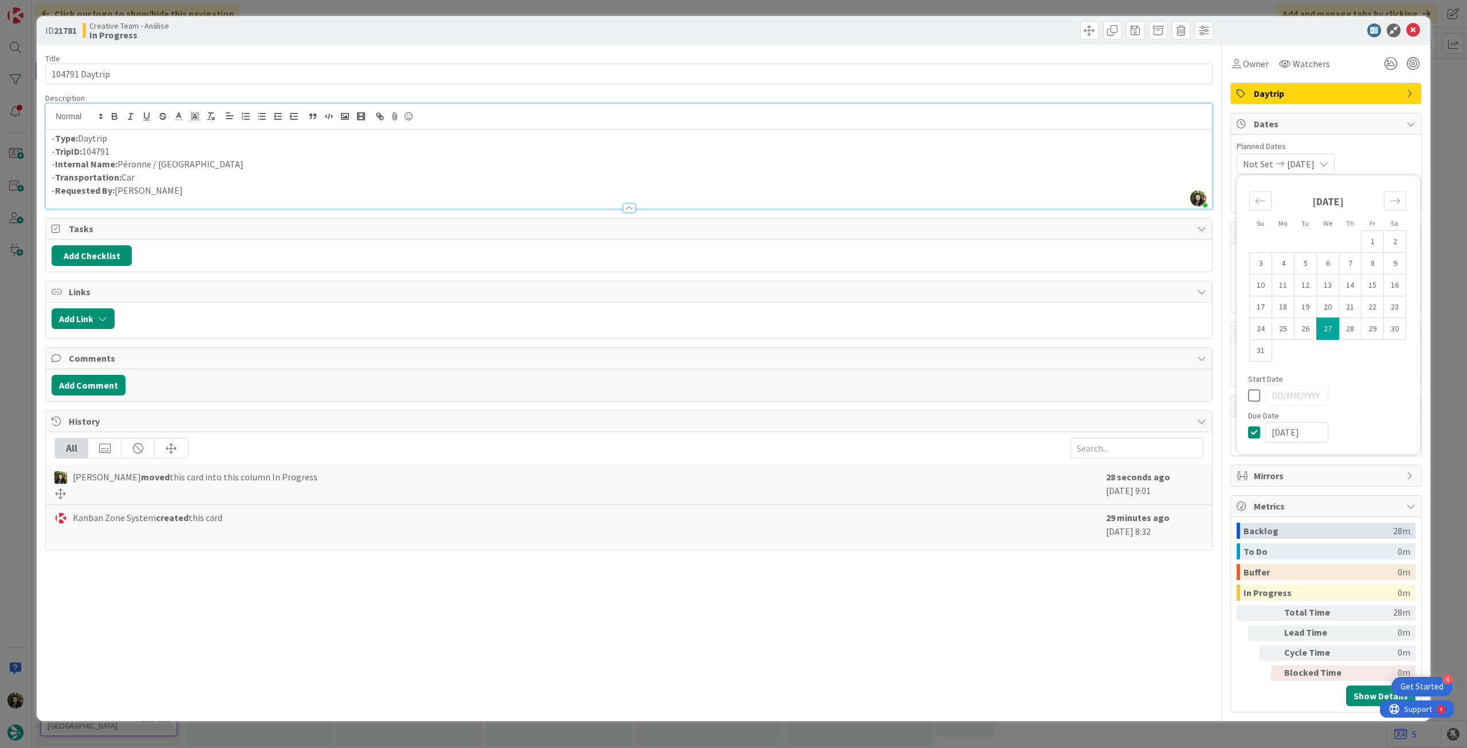
click at [880, 144] on span "Planned Dates" at bounding box center [1326, 146] width 179 height 12
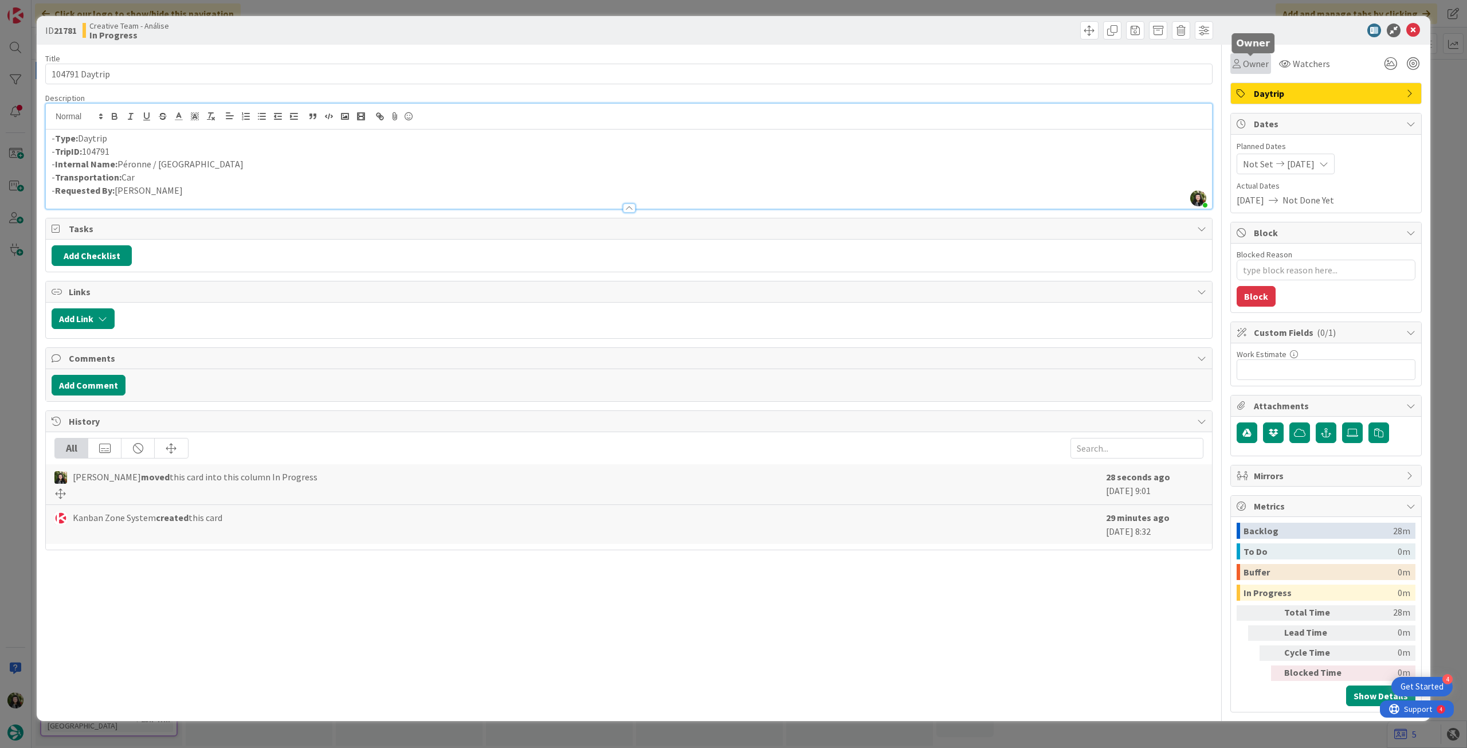
click at [880, 60] on span "Owner" at bounding box center [1256, 64] width 26 height 14
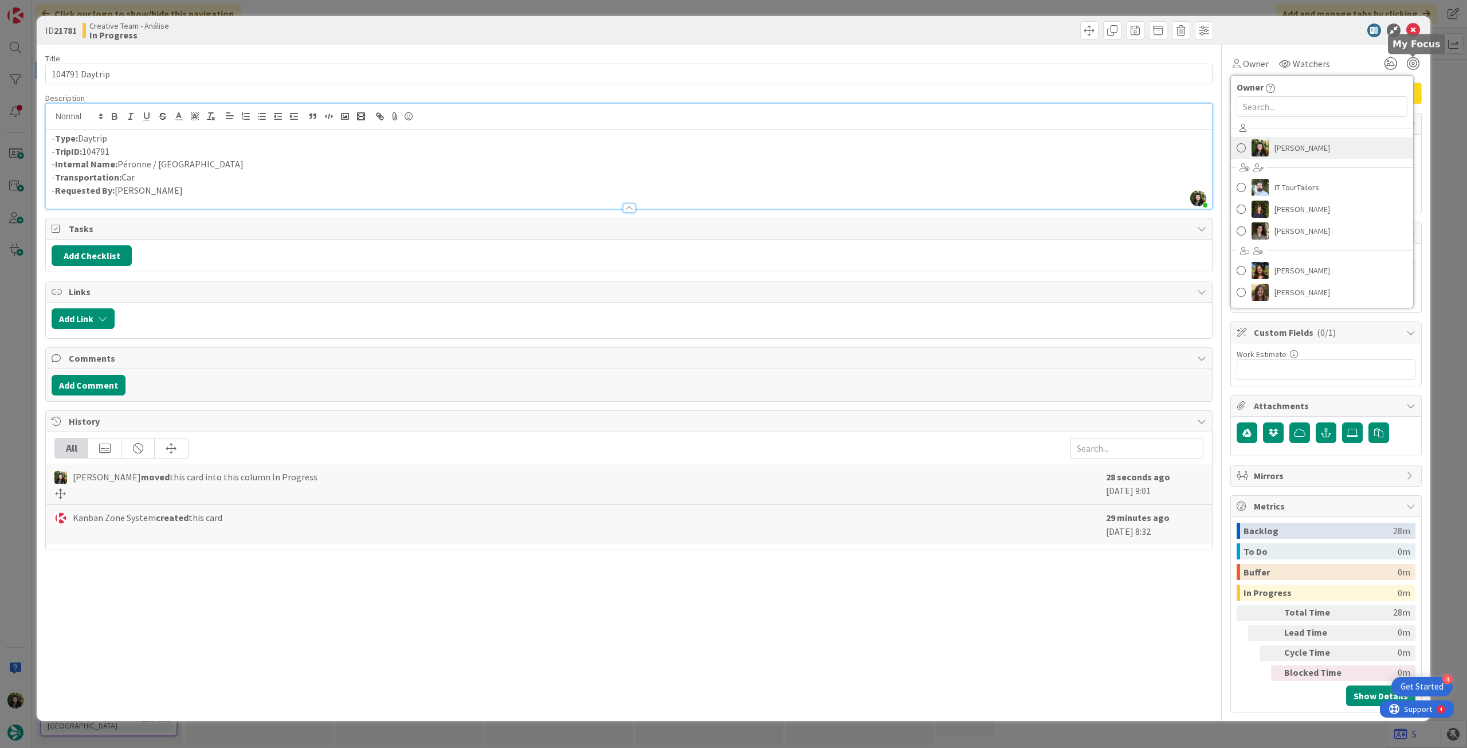
click at [880, 155] on link "[PERSON_NAME]" at bounding box center [1322, 148] width 182 height 22
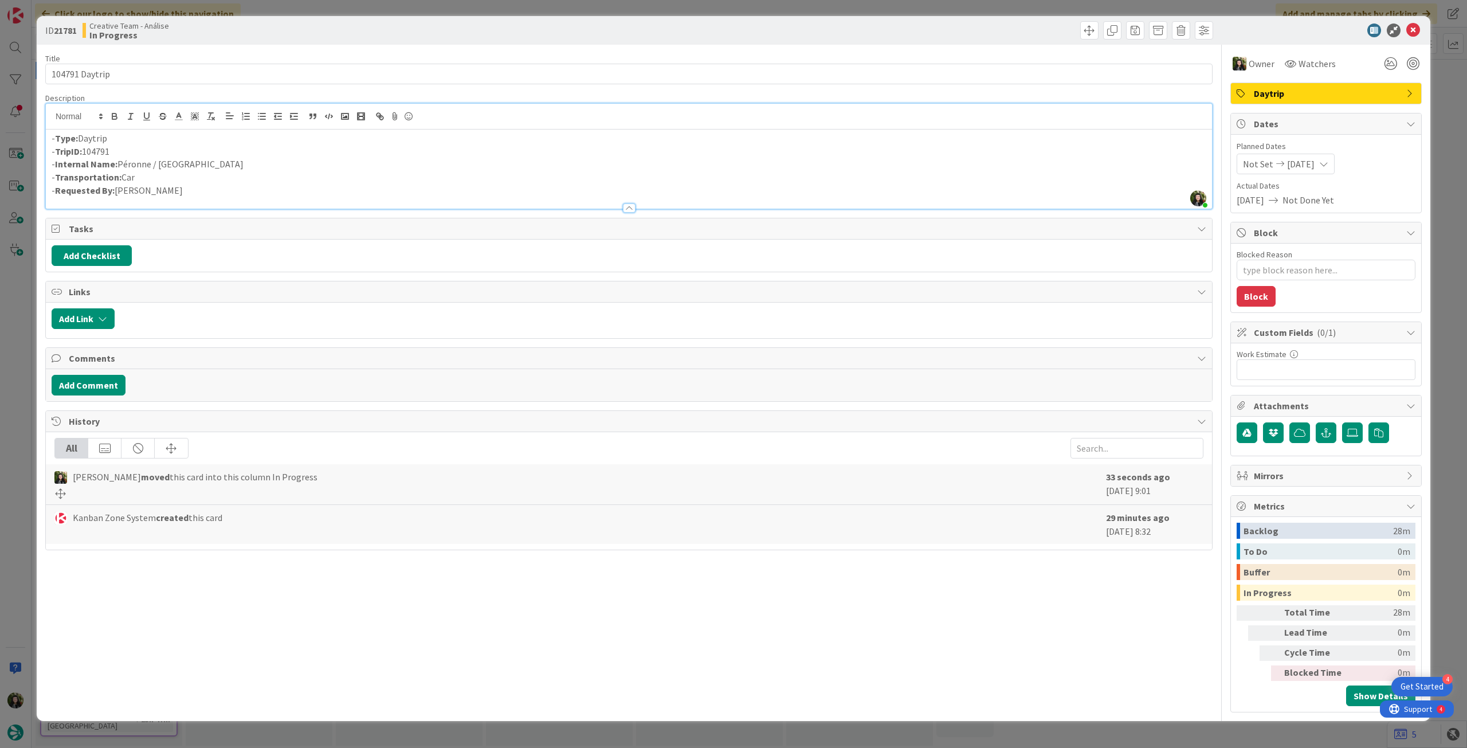
click at [880, 27] on icon at bounding box center [1414, 31] width 14 height 14
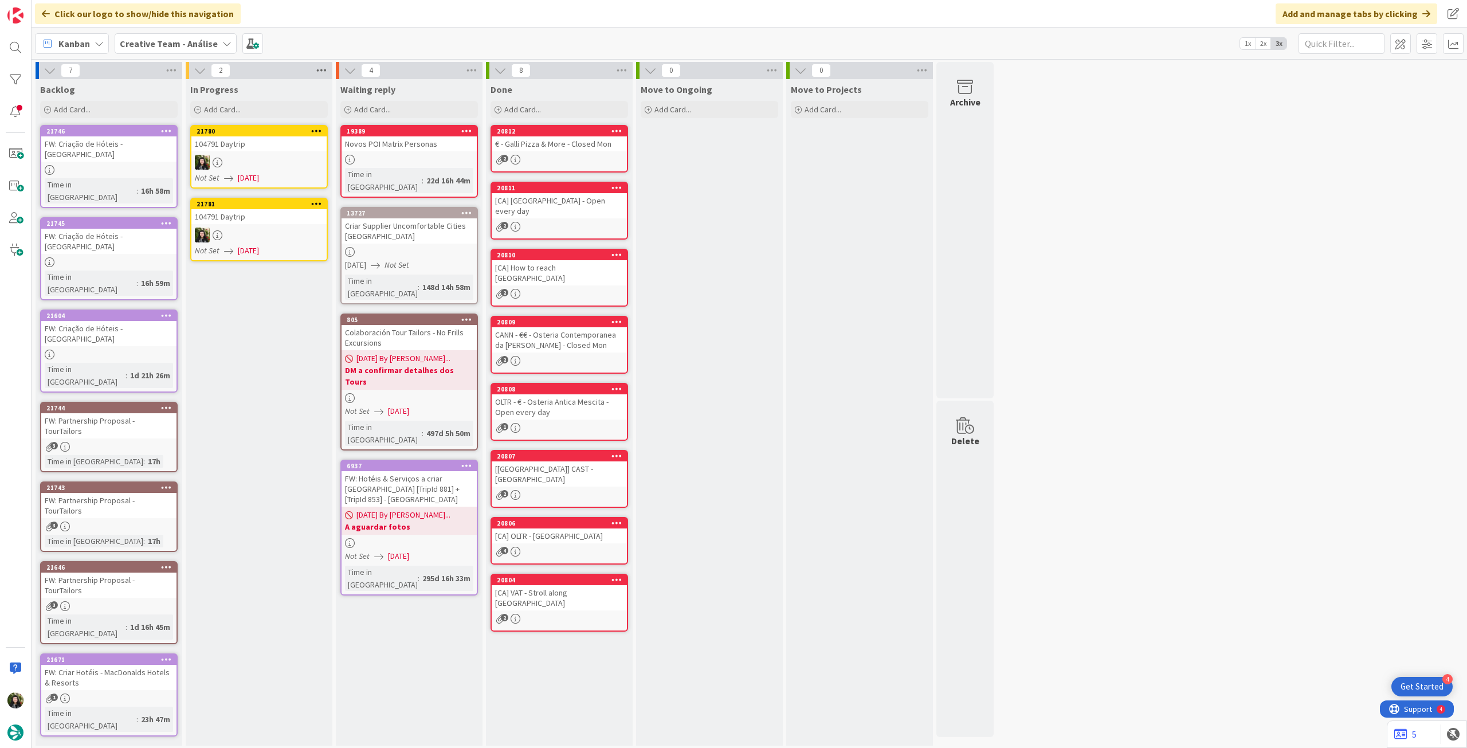
click at [326, 71] on icon at bounding box center [321, 70] width 15 height 17
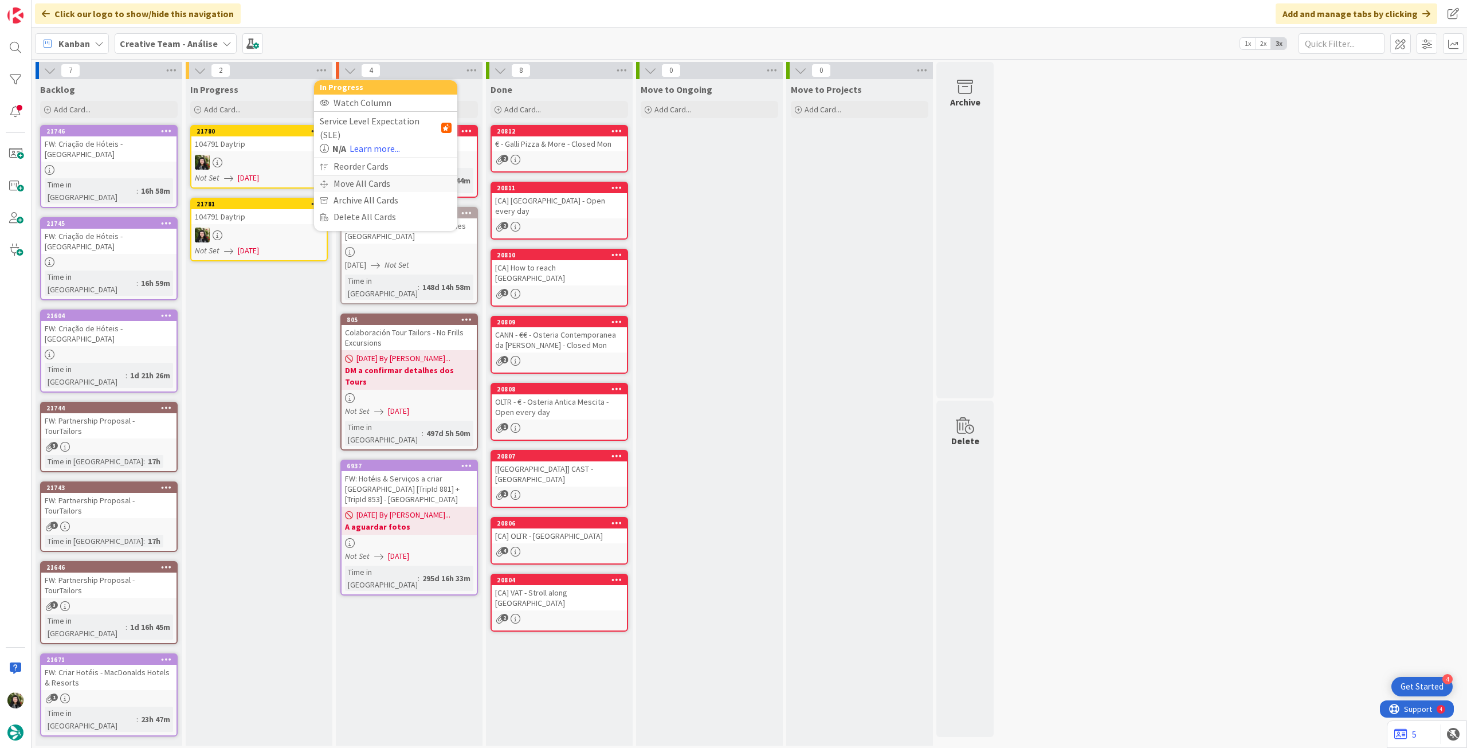
click at [342, 175] on div "Move All Cards" at bounding box center [385, 183] width 143 height 17
click at [375, 126] on span "Creative Team - Análise" at bounding box center [372, 124] width 92 height 11
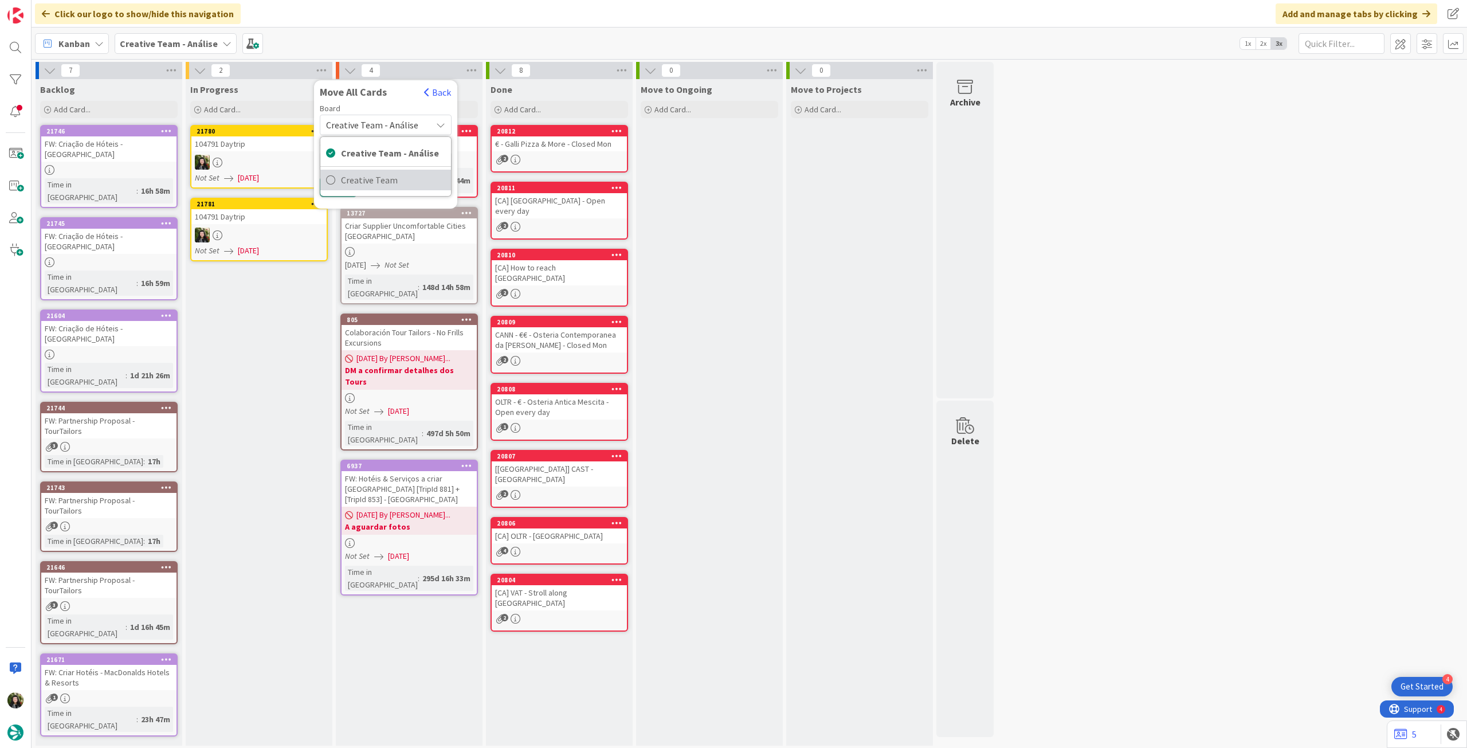
click at [380, 173] on span "Creative Team" at bounding box center [393, 179] width 104 height 17
click at [381, 165] on span "Select a Column..." at bounding box center [363, 161] width 75 height 15
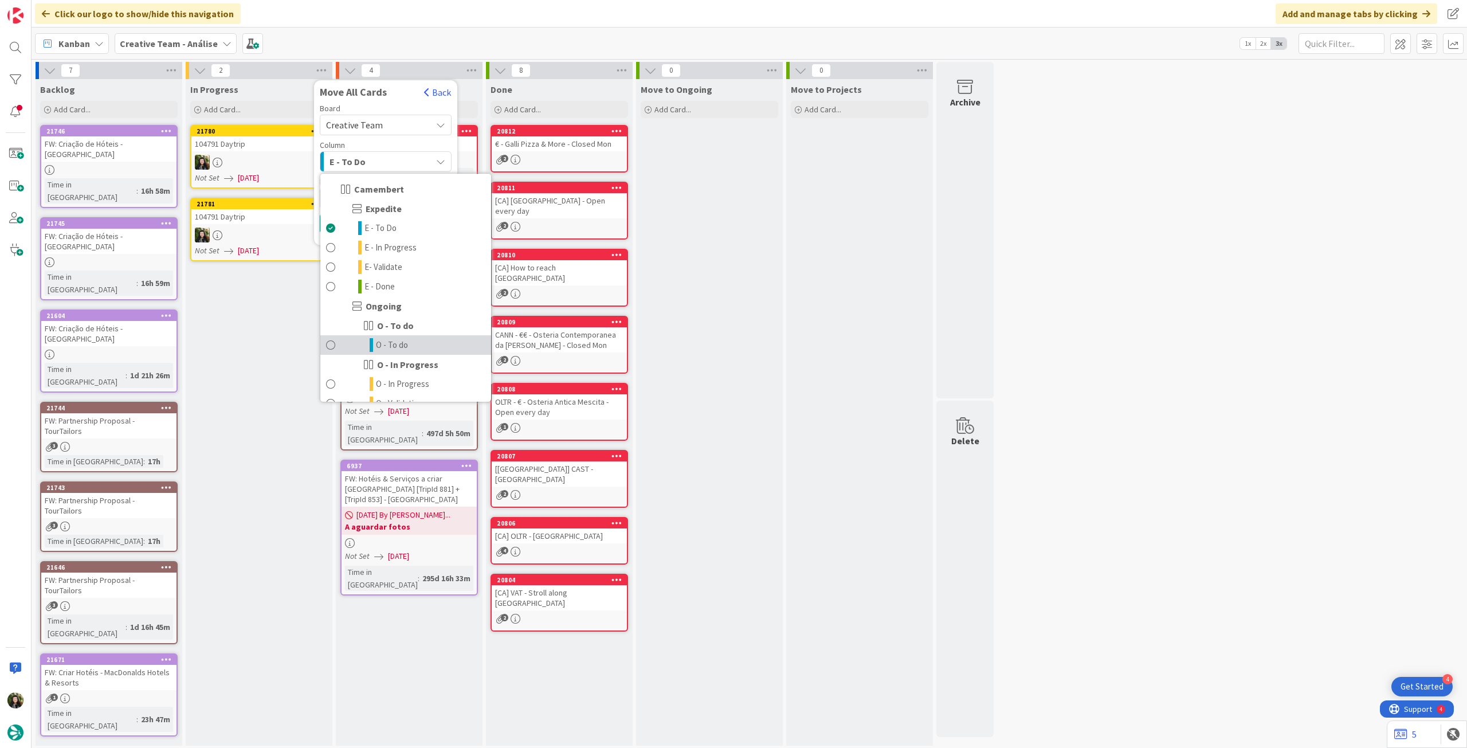
click at [401, 348] on span "O - To do" at bounding box center [392, 345] width 32 height 14
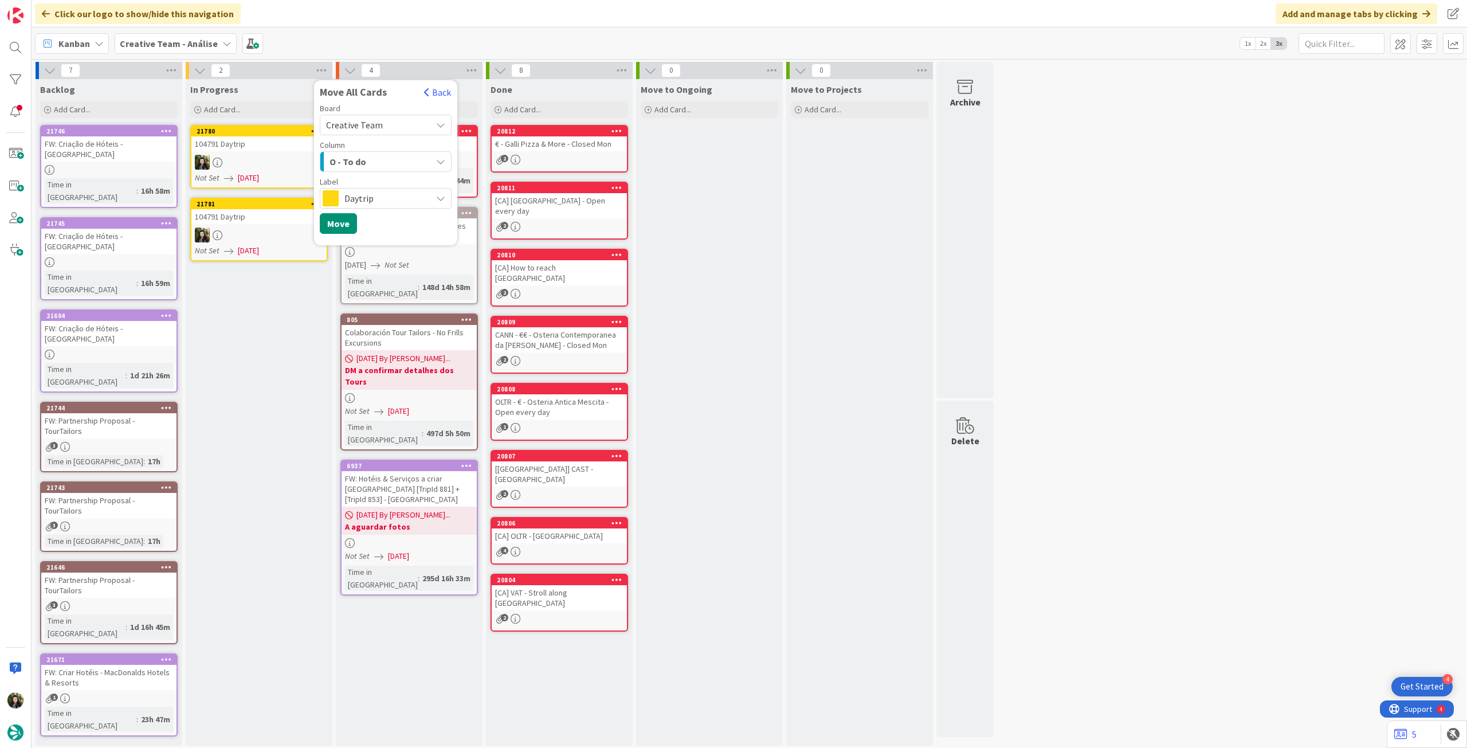
click at [346, 233] on div "Board Creative Team Creative Team - Análise Creative Team Column O - To do Came…" at bounding box center [385, 171] width 143 height 135
click at [343, 224] on button "Move" at bounding box center [338, 223] width 37 height 21
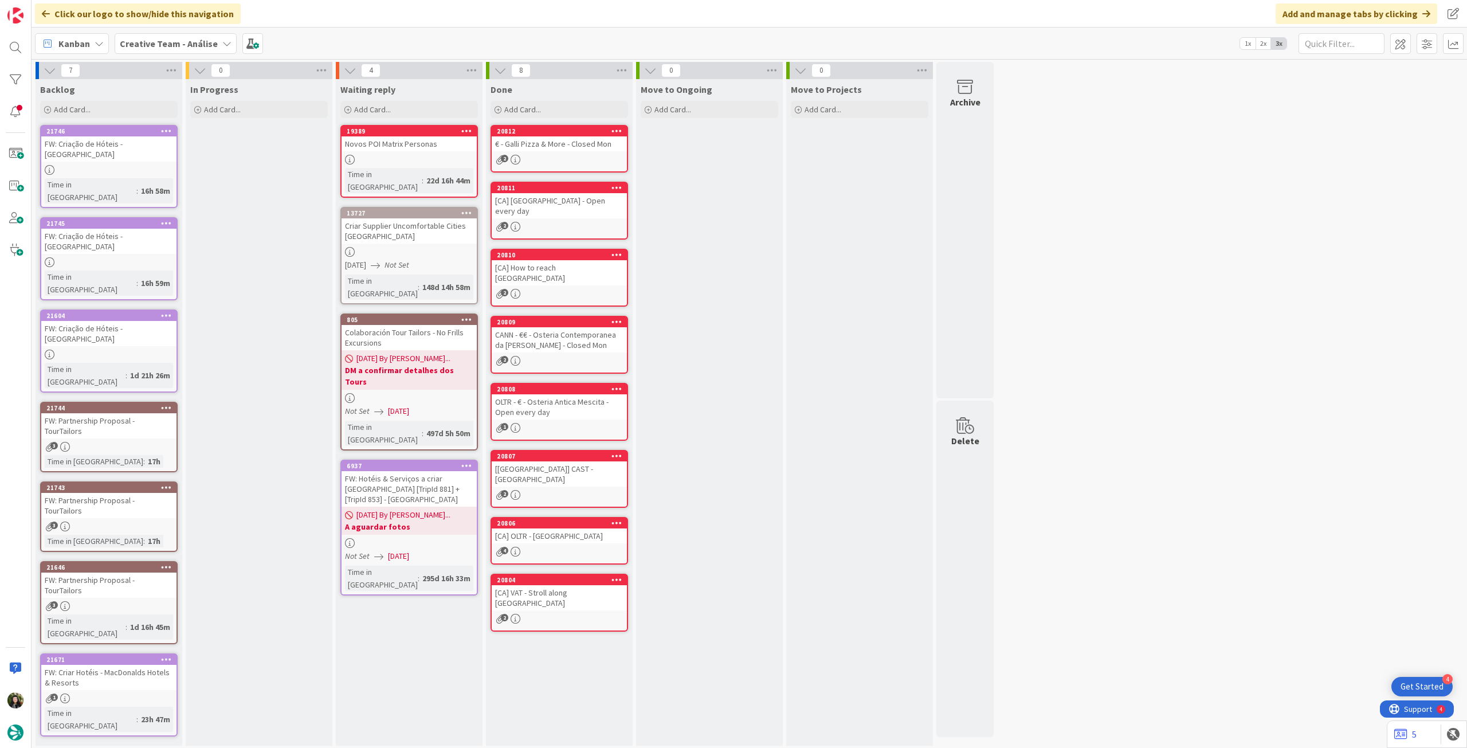
click at [163, 45] on b "Creative Team - Análise" at bounding box center [169, 43] width 98 height 11
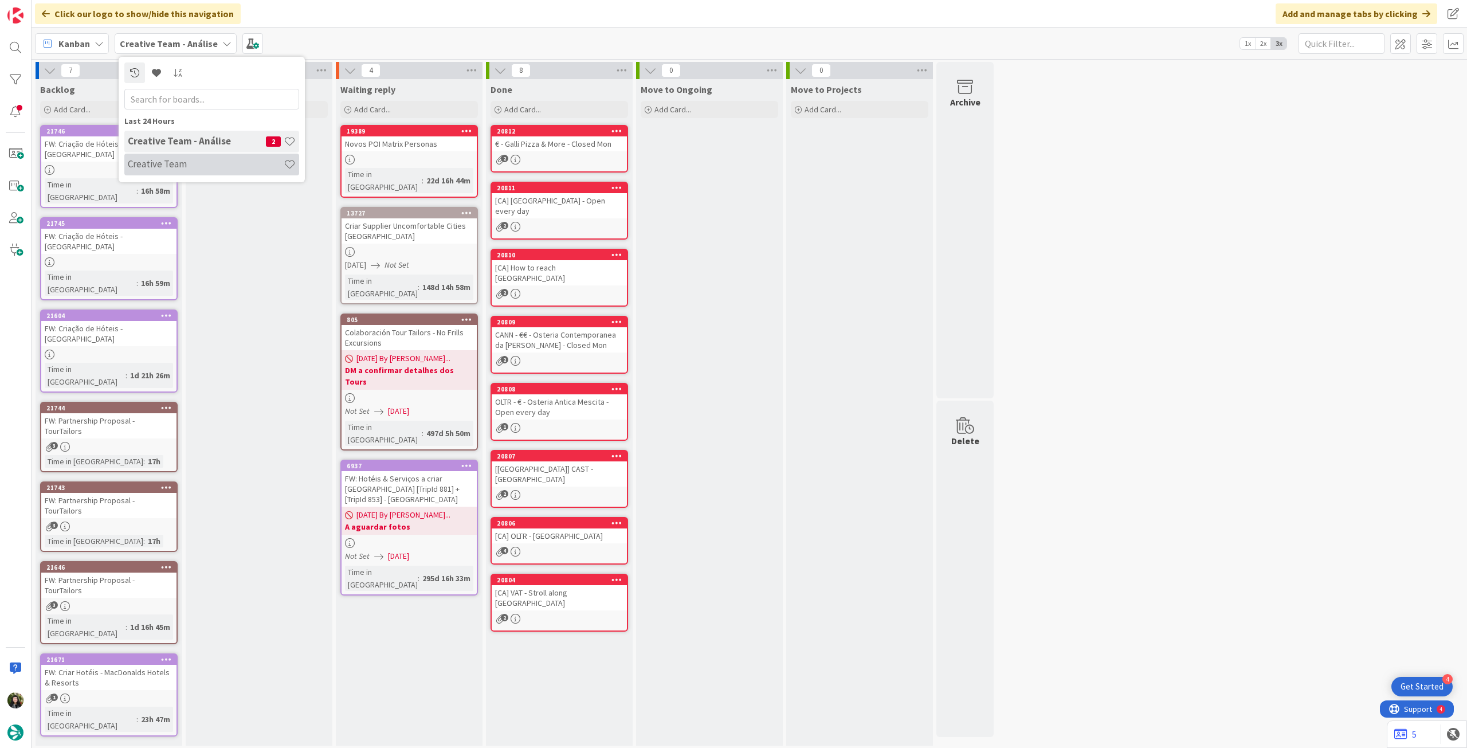
click at [191, 154] on div "Creative Team" at bounding box center [211, 165] width 175 height 22
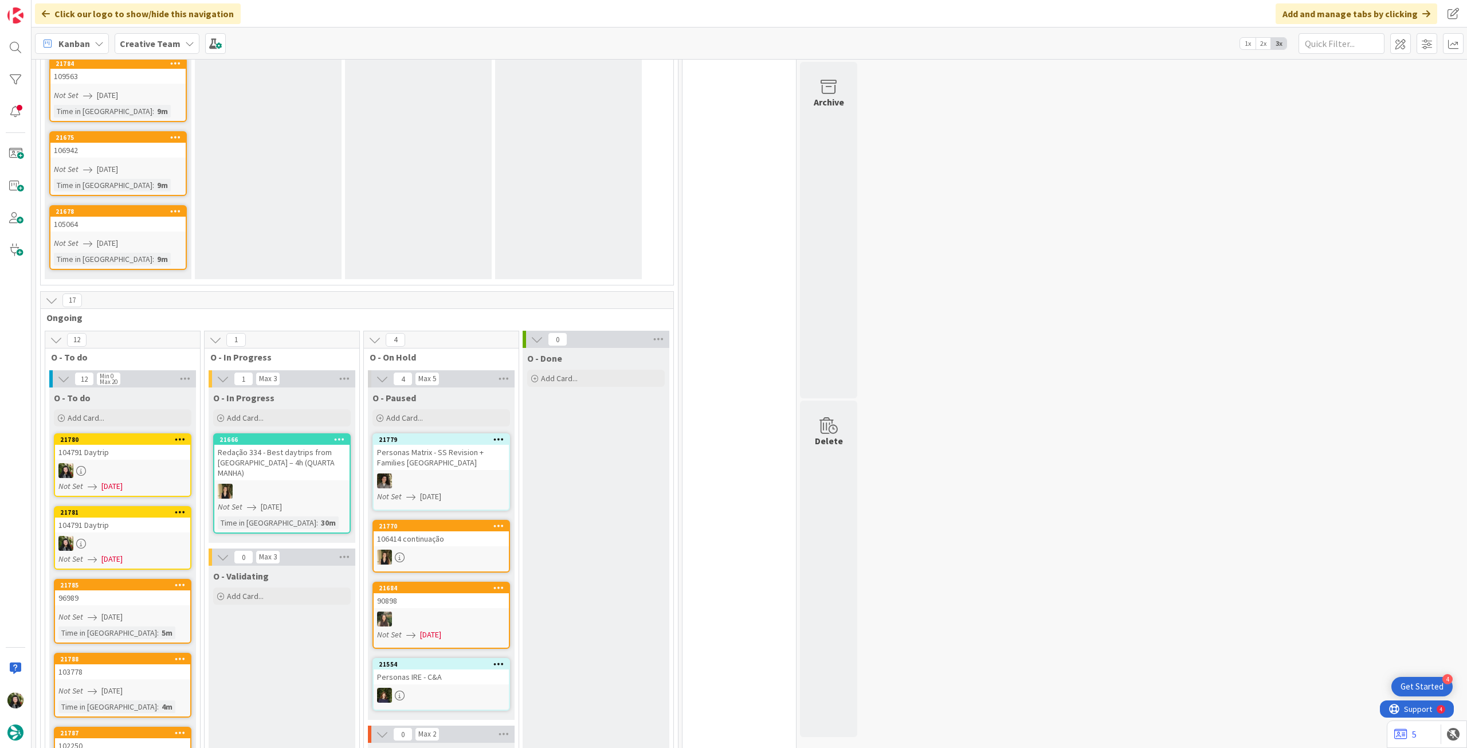
scroll to position [382, 0]
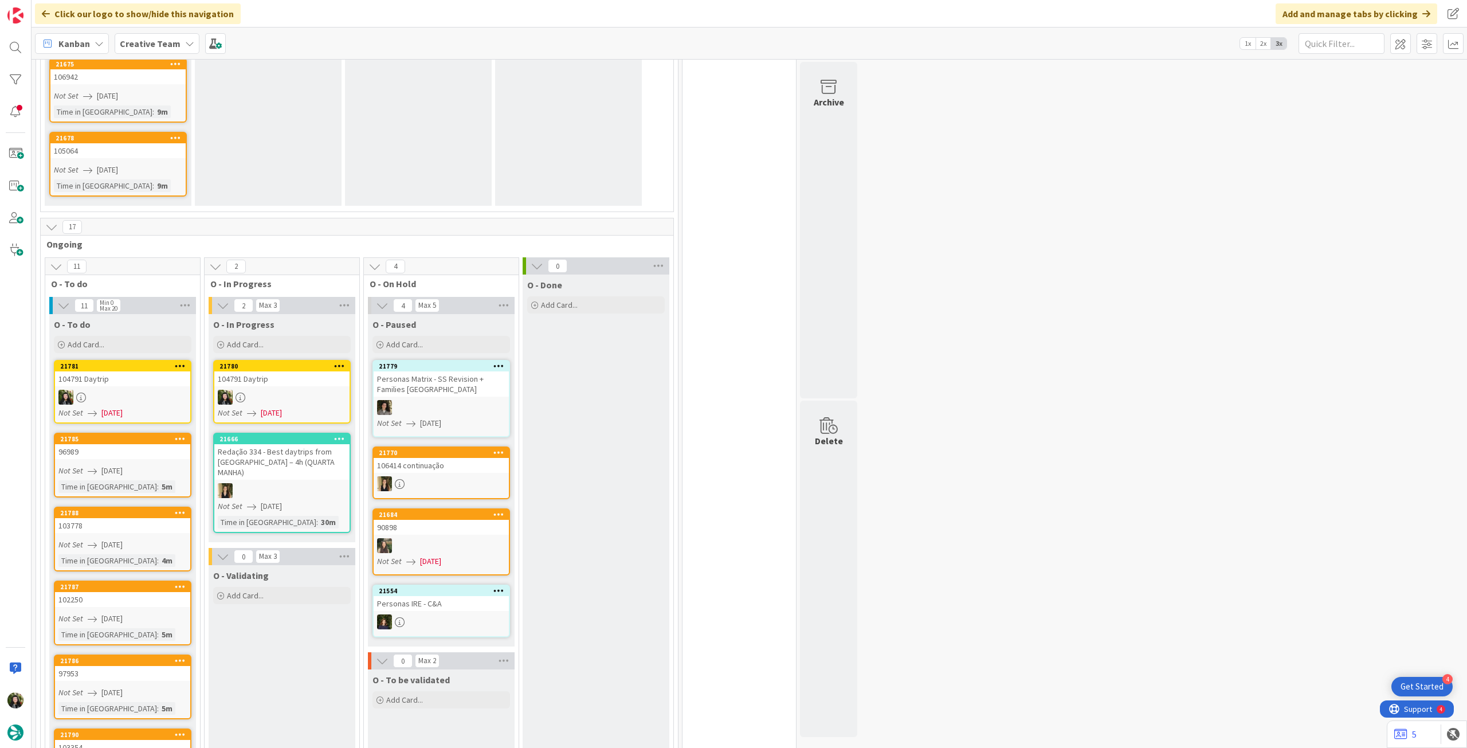
click at [282, 385] on link "21780 104791 Daytrip Not Set 27/08/2025" at bounding box center [282, 392] width 138 height 64
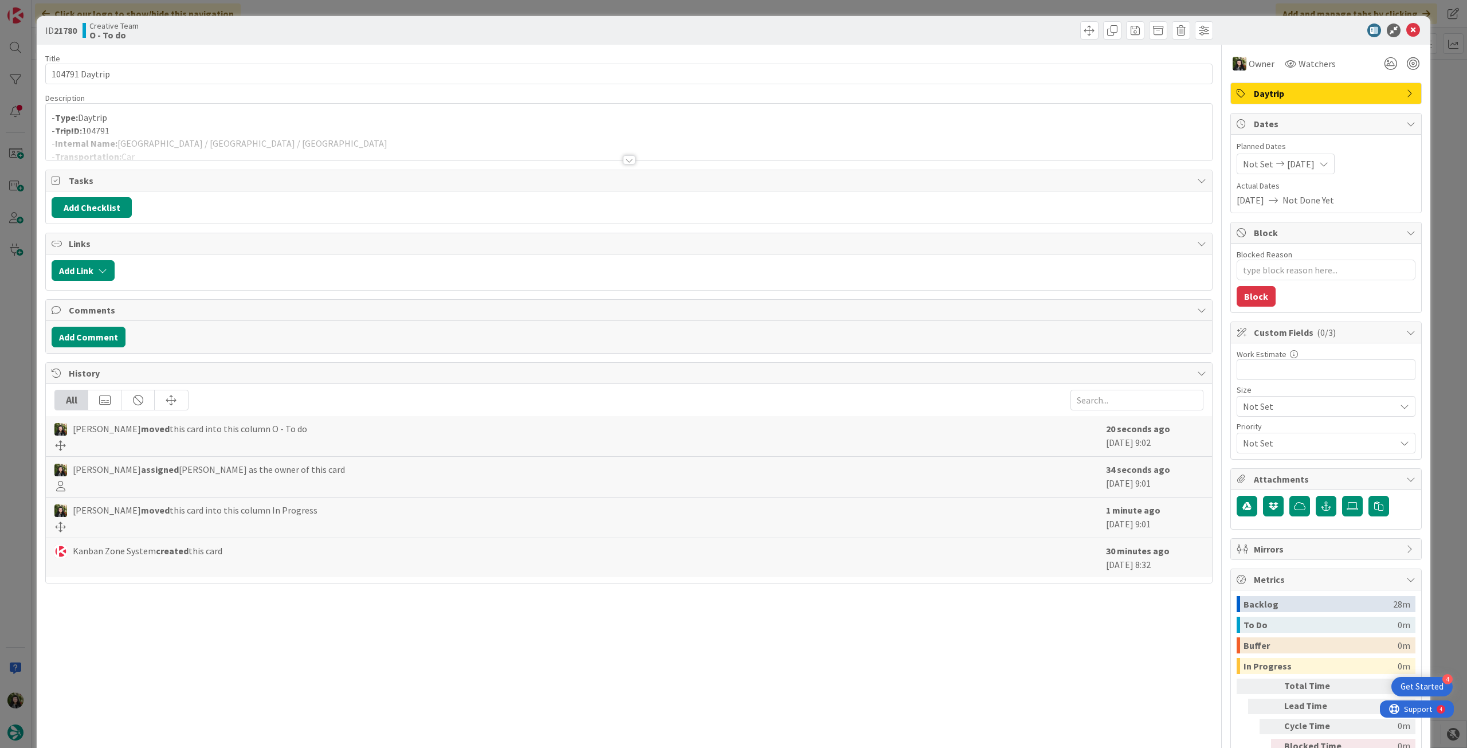
click at [177, 137] on div at bounding box center [629, 145] width 1166 height 29
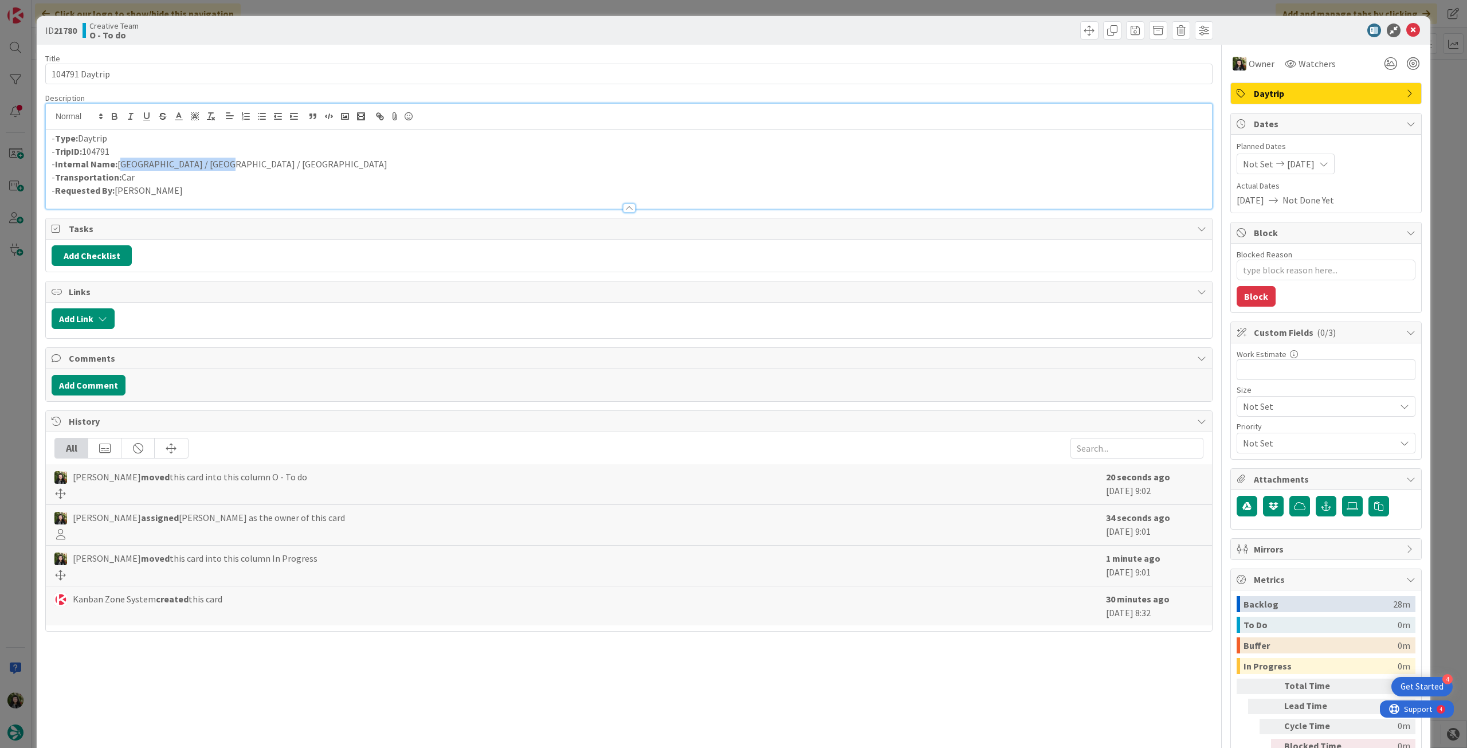
drag, startPoint x: 232, startPoint y: 167, endPoint x: 119, endPoint y: 164, distance: 112.4
click at [119, 164] on p "- Internal Name: Paris / Amiens / Péronne" at bounding box center [629, 164] width 1155 height 13
copy p "Paris / Amiens / Péronne"
click at [880, 27] on icon at bounding box center [1414, 31] width 14 height 14
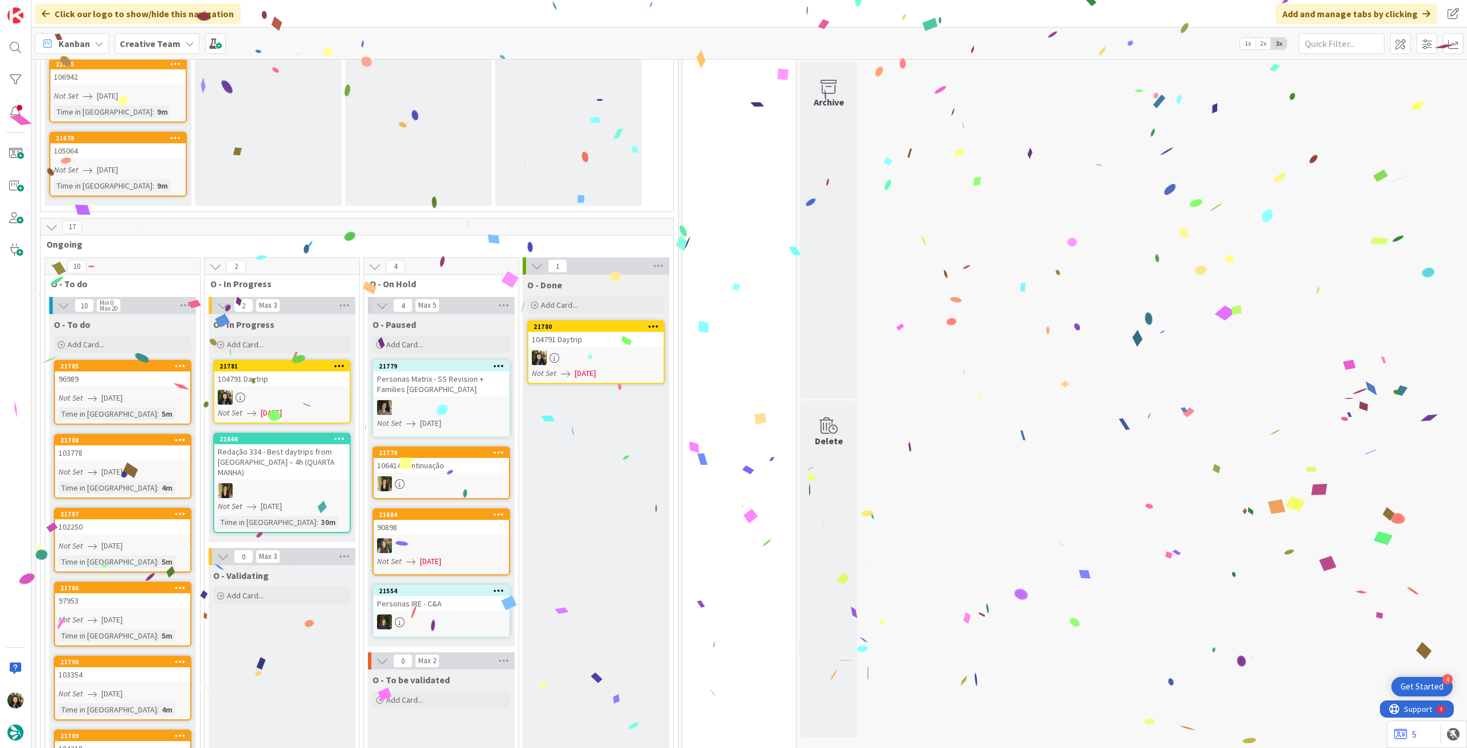
click at [292, 384] on div "104791 Daytrip" at bounding box center [281, 378] width 135 height 15
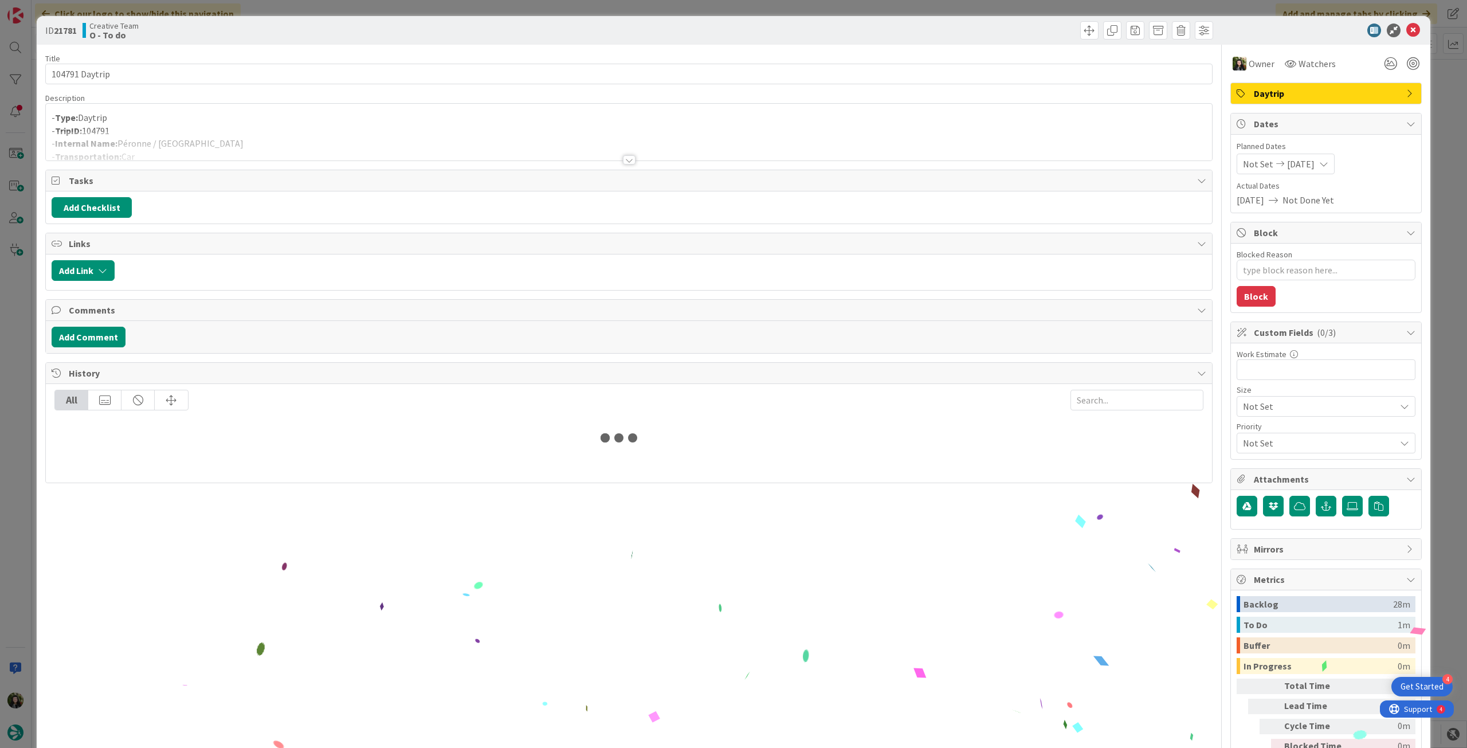
click at [187, 159] on div at bounding box center [629, 154] width 1168 height 13
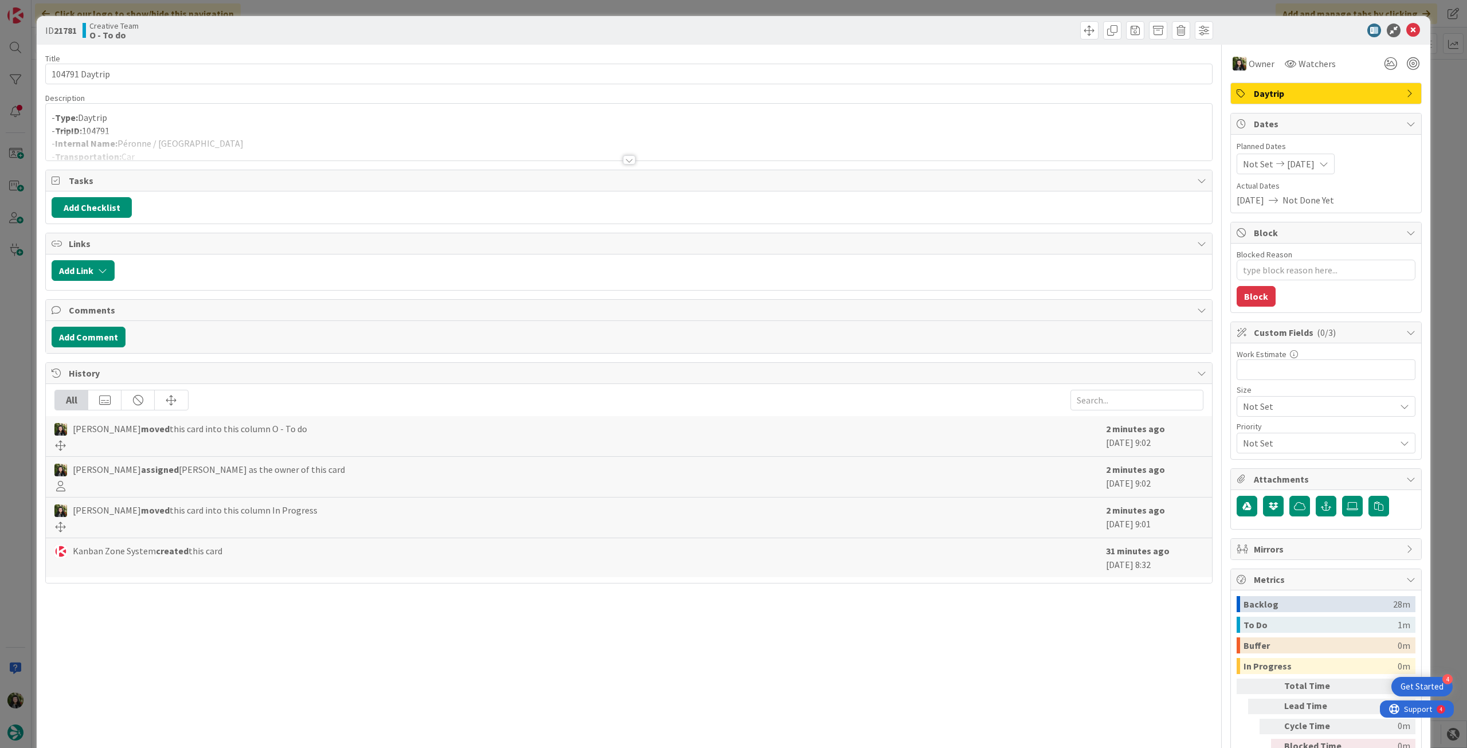
click at [202, 151] on div at bounding box center [629, 145] width 1166 height 29
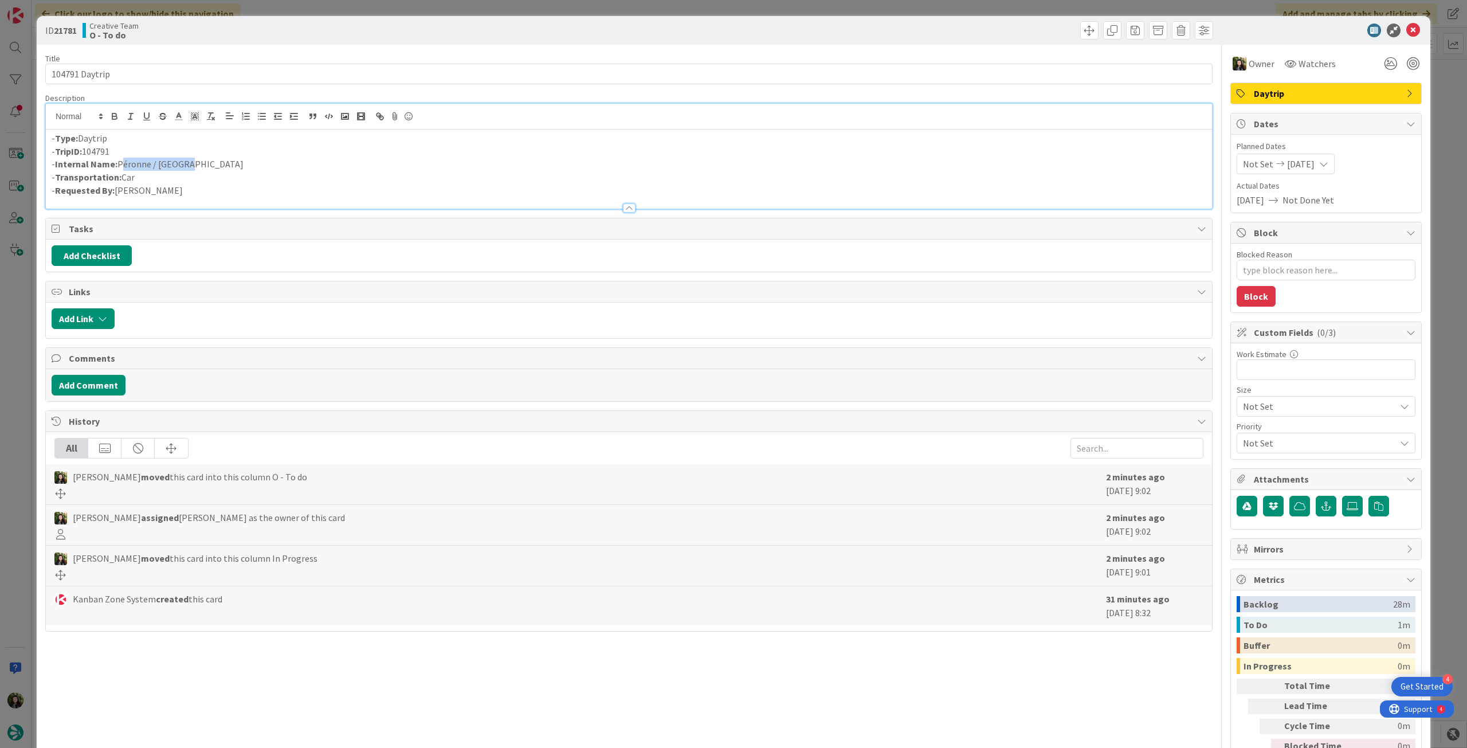
drag, startPoint x: 194, startPoint y: 162, endPoint x: 120, endPoint y: 163, distance: 74.0
click at [120, 163] on p "- Internal Name: Péronne / Amiens" at bounding box center [629, 164] width 1155 height 13
copy p "Péronne / Amiens"
click at [880, 32] on icon at bounding box center [1414, 31] width 14 height 14
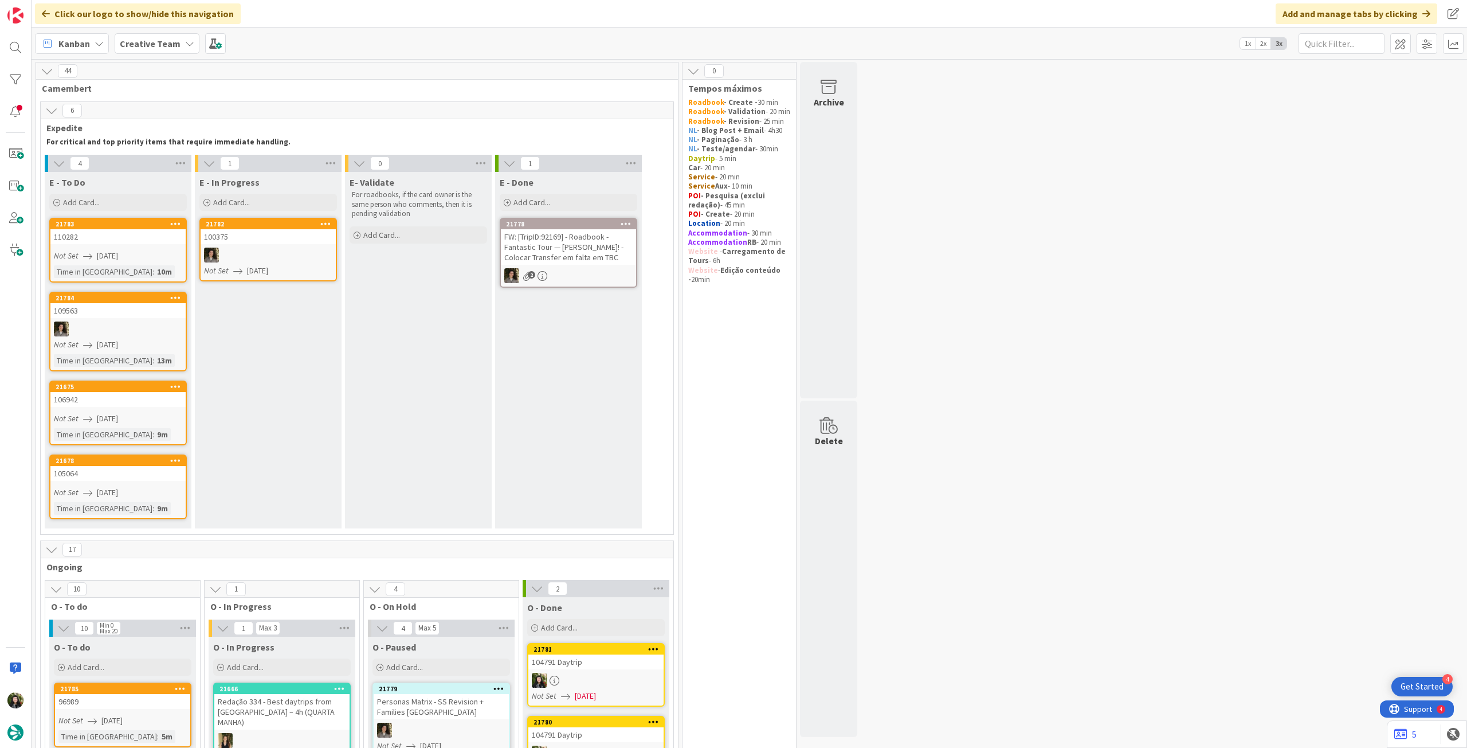
click at [154, 47] on b "Creative Team" at bounding box center [150, 43] width 61 height 11
click at [183, 160] on h4 "Creative Team - Análise" at bounding box center [206, 163] width 156 height 11
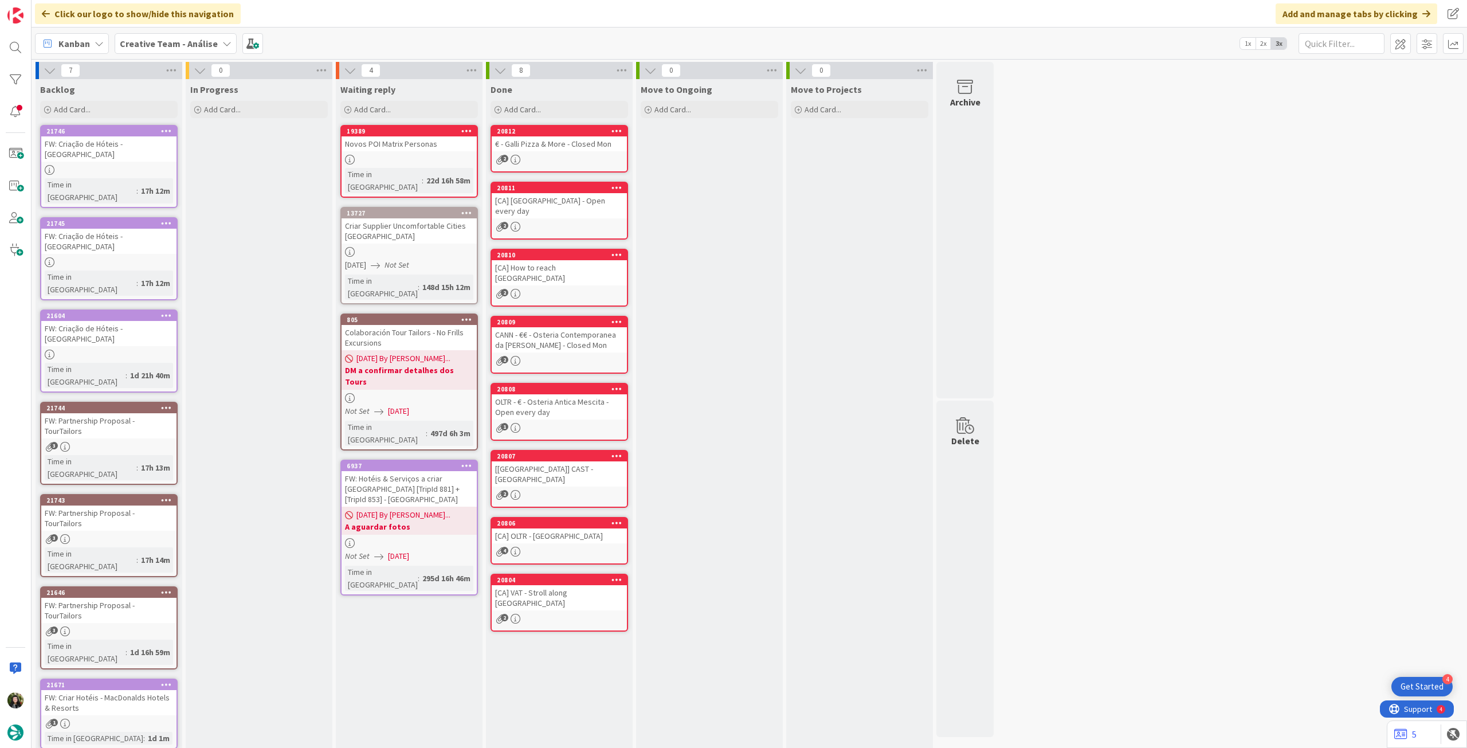
click at [166, 48] on b "Creative Team - Análise" at bounding box center [169, 43] width 98 height 11
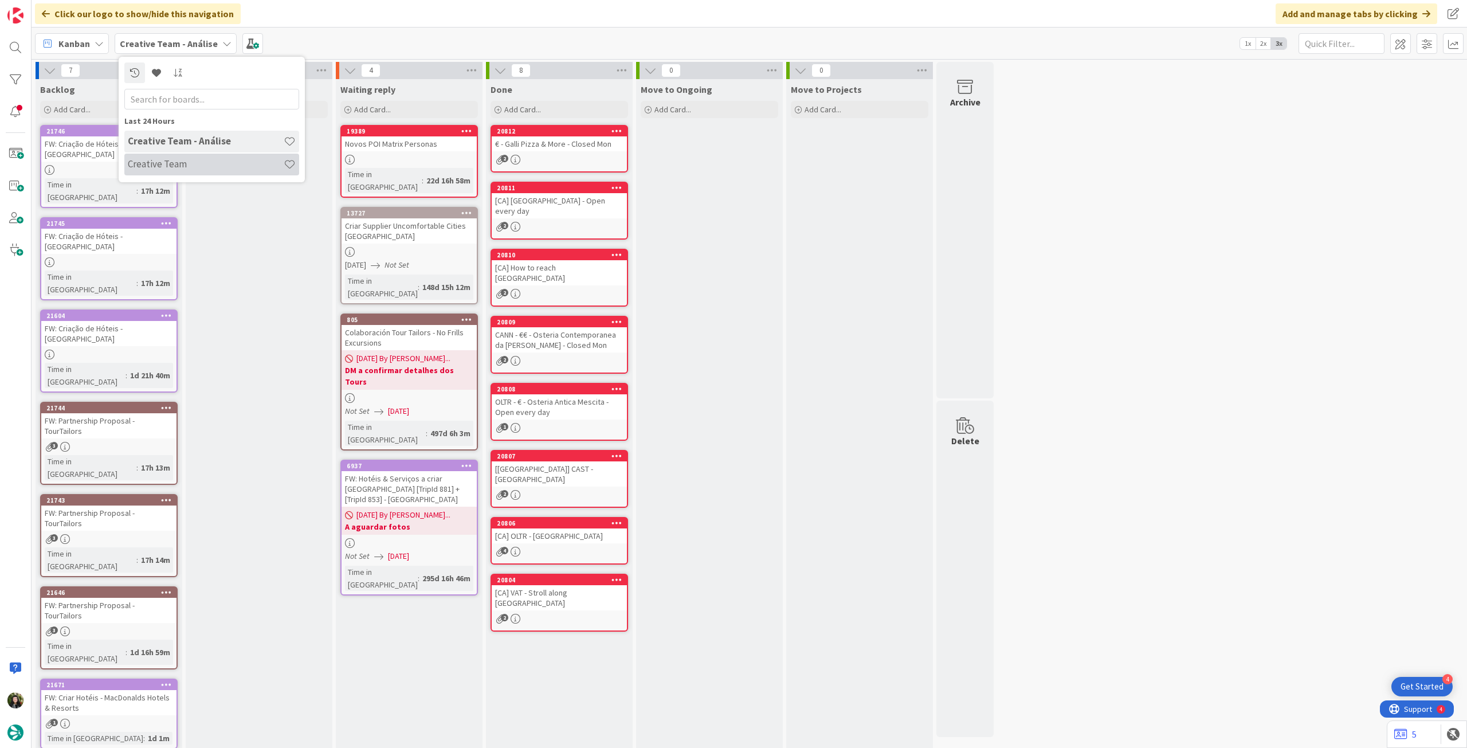
click at [177, 166] on h4 "Creative Team" at bounding box center [206, 163] width 156 height 11
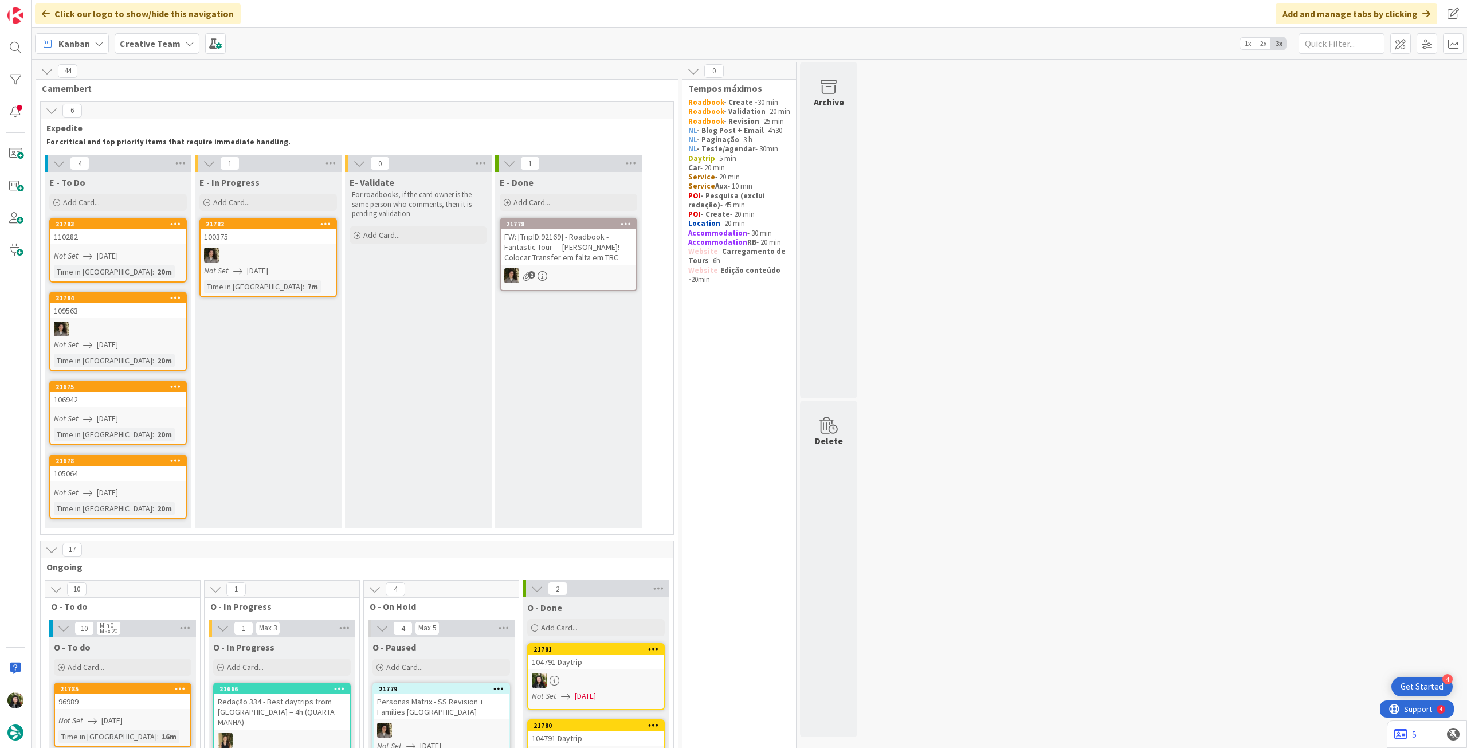
click at [175, 51] on div "Creative Team" at bounding box center [157, 43] width 85 height 21
click at [179, 170] on h4 "Creative Team - Análise" at bounding box center [206, 163] width 156 height 11
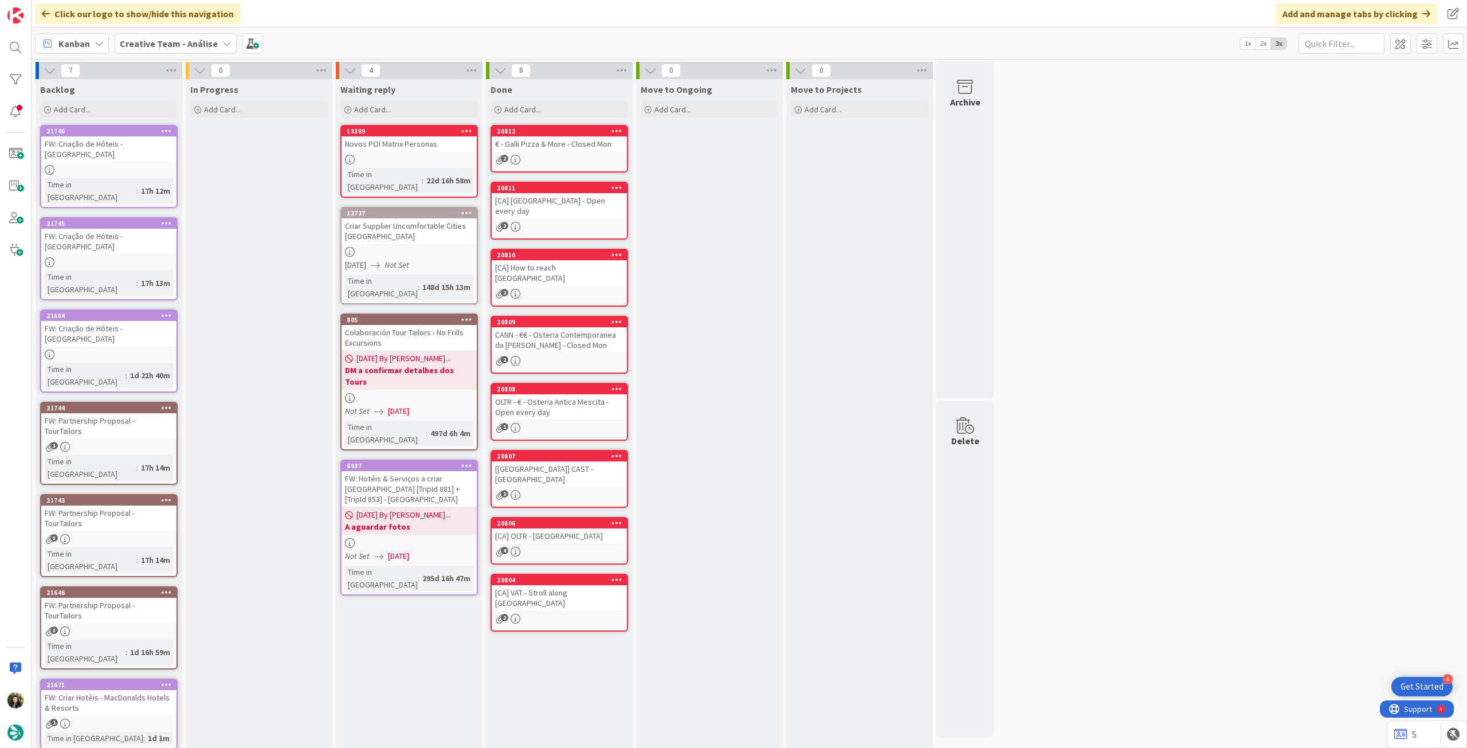
click at [138, 418] on div "17h 14m" at bounding box center [155, 467] width 35 height 13
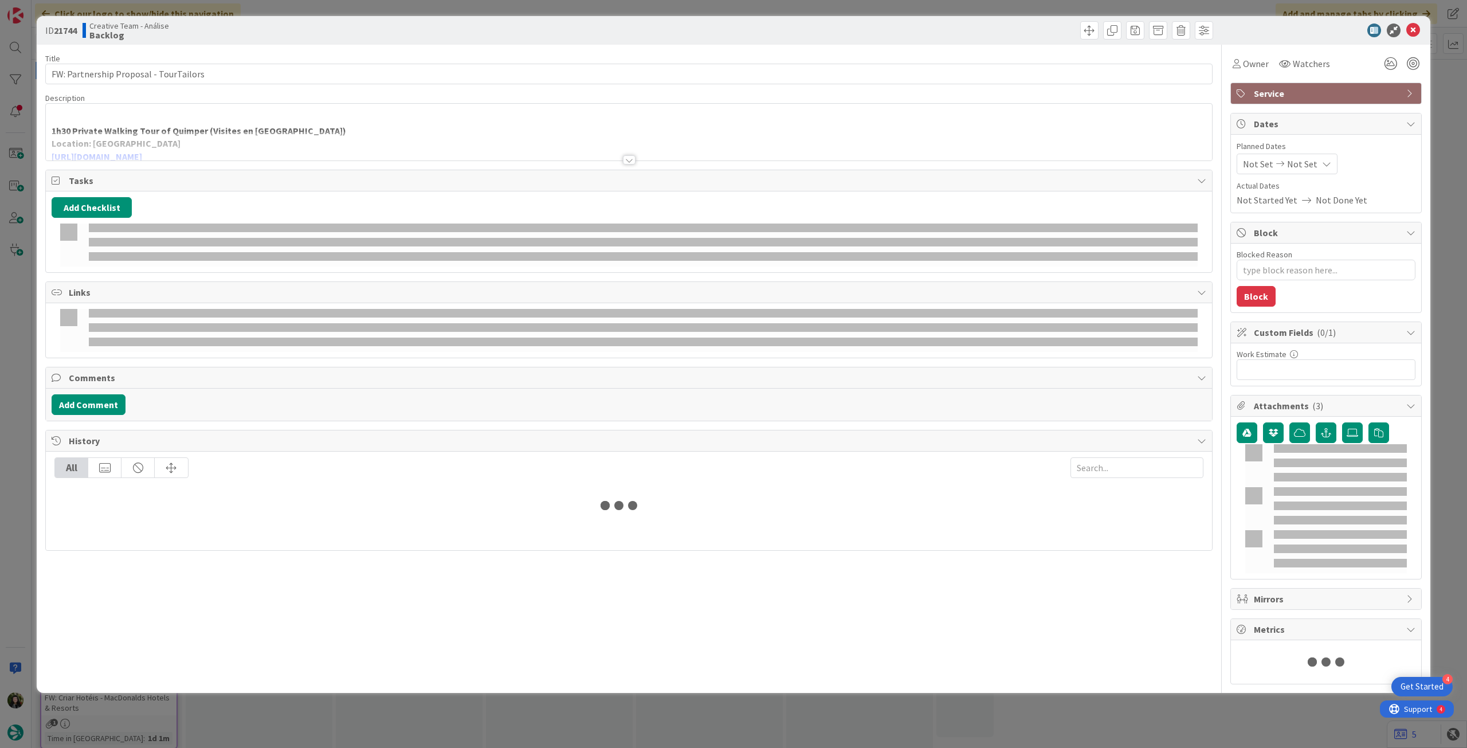
click at [238, 148] on div at bounding box center [629, 145] width 1166 height 29
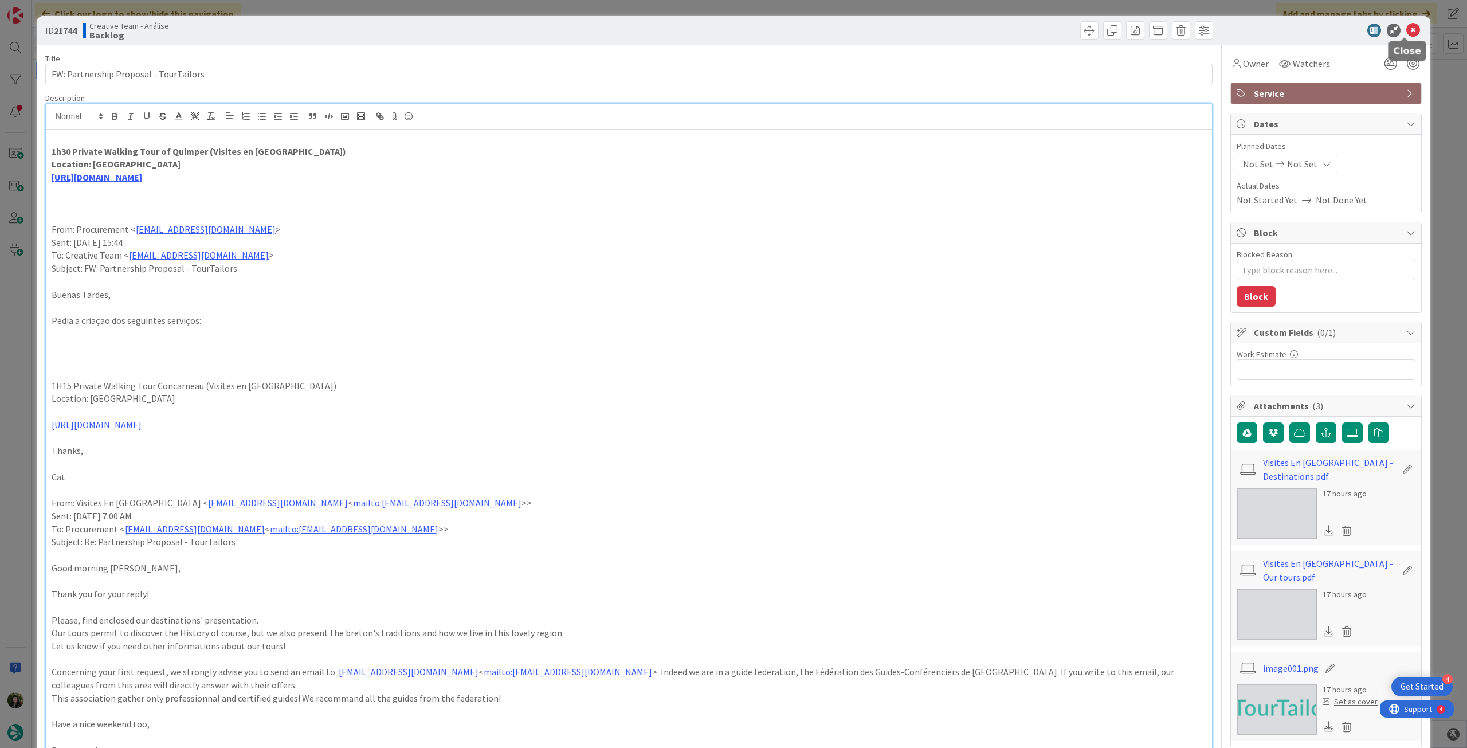
click at [880, 33] on icon at bounding box center [1414, 31] width 14 height 14
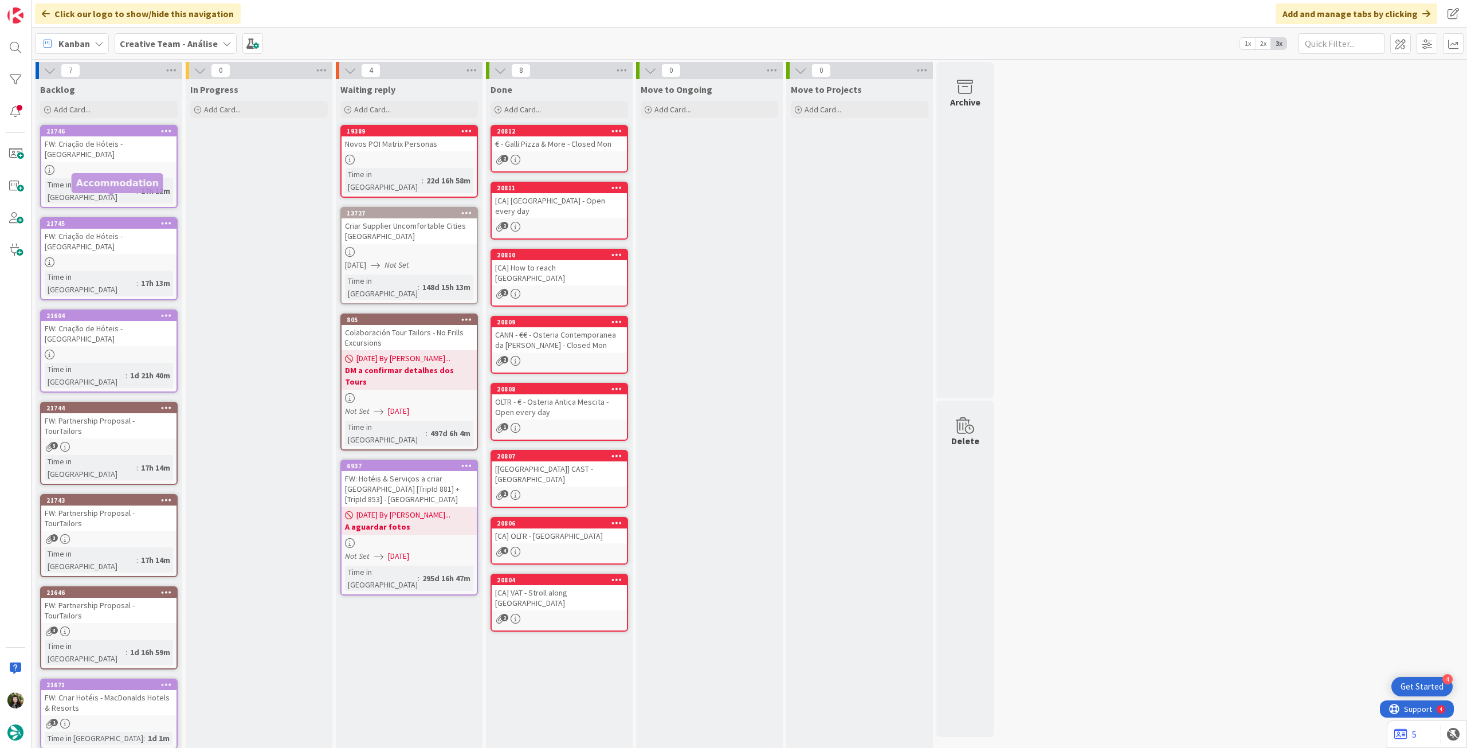
click at [139, 165] on div at bounding box center [108, 170] width 135 height 10
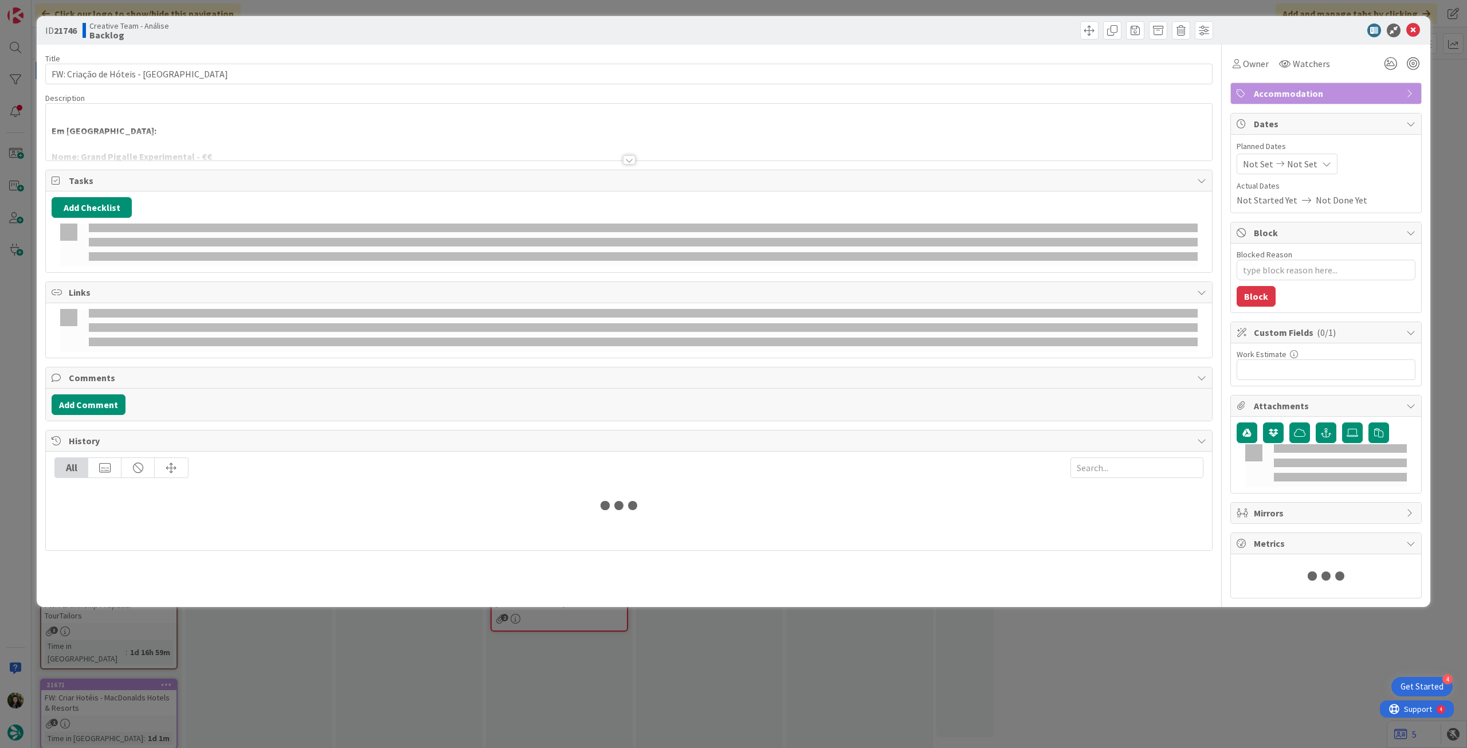
click at [228, 150] on div at bounding box center [629, 145] width 1166 height 29
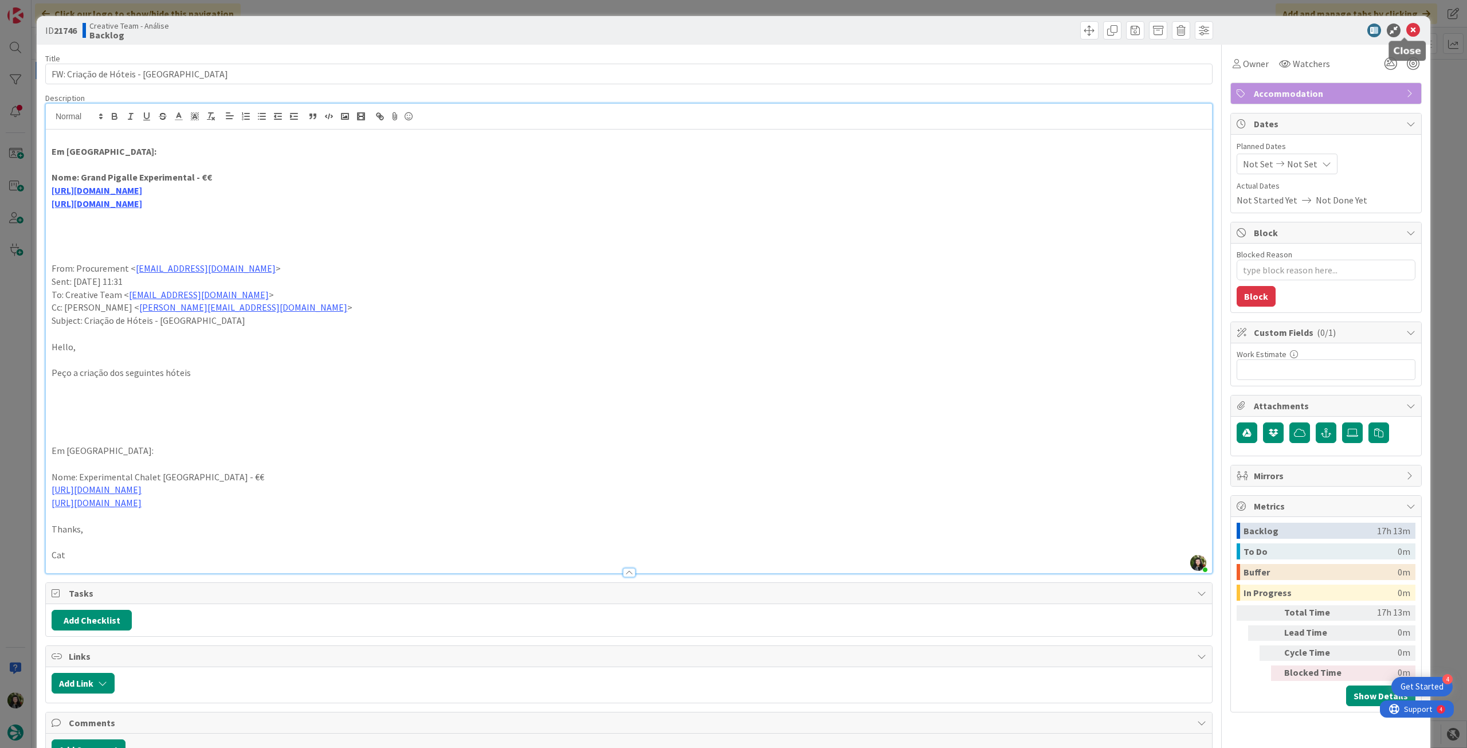
click at [880, 34] on icon at bounding box center [1414, 31] width 14 height 14
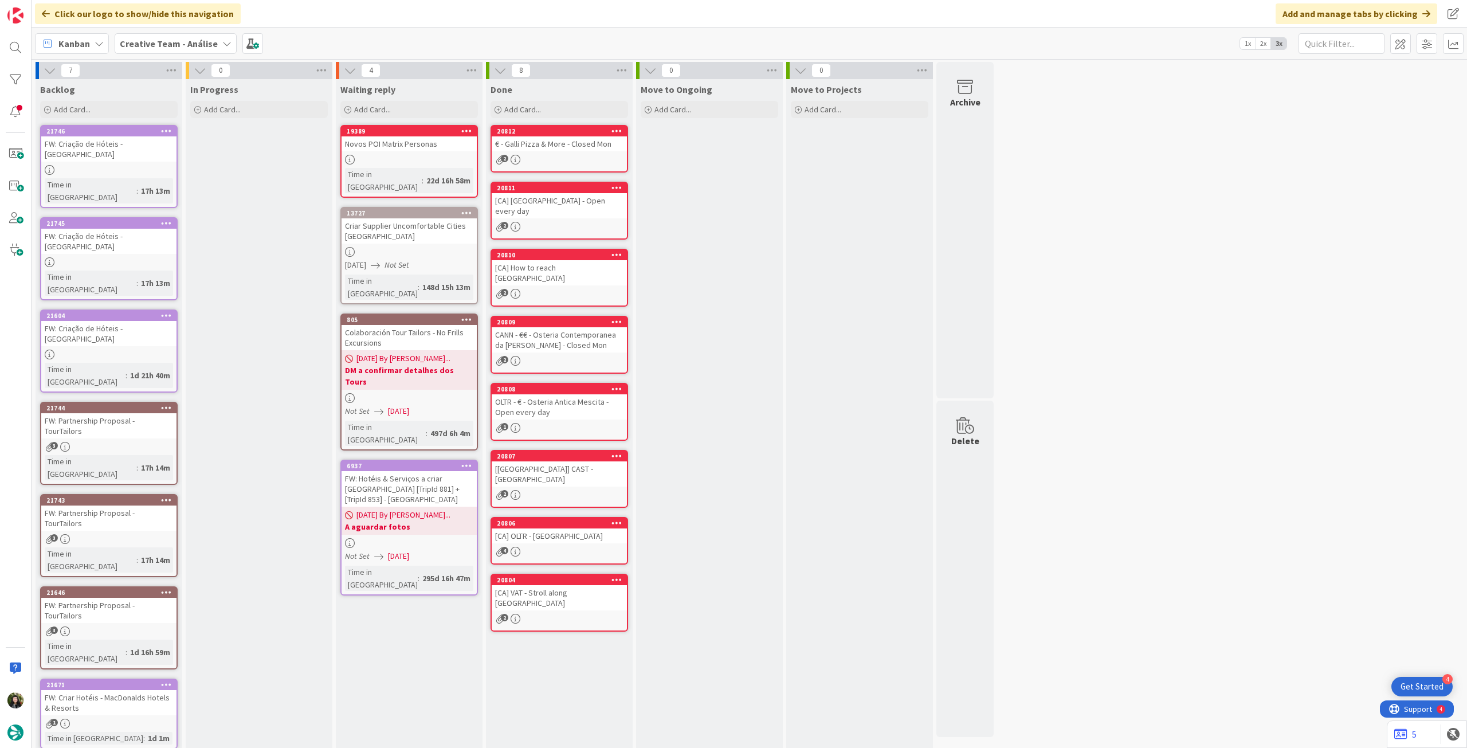
click at [166, 165] on div at bounding box center [108, 170] width 135 height 10
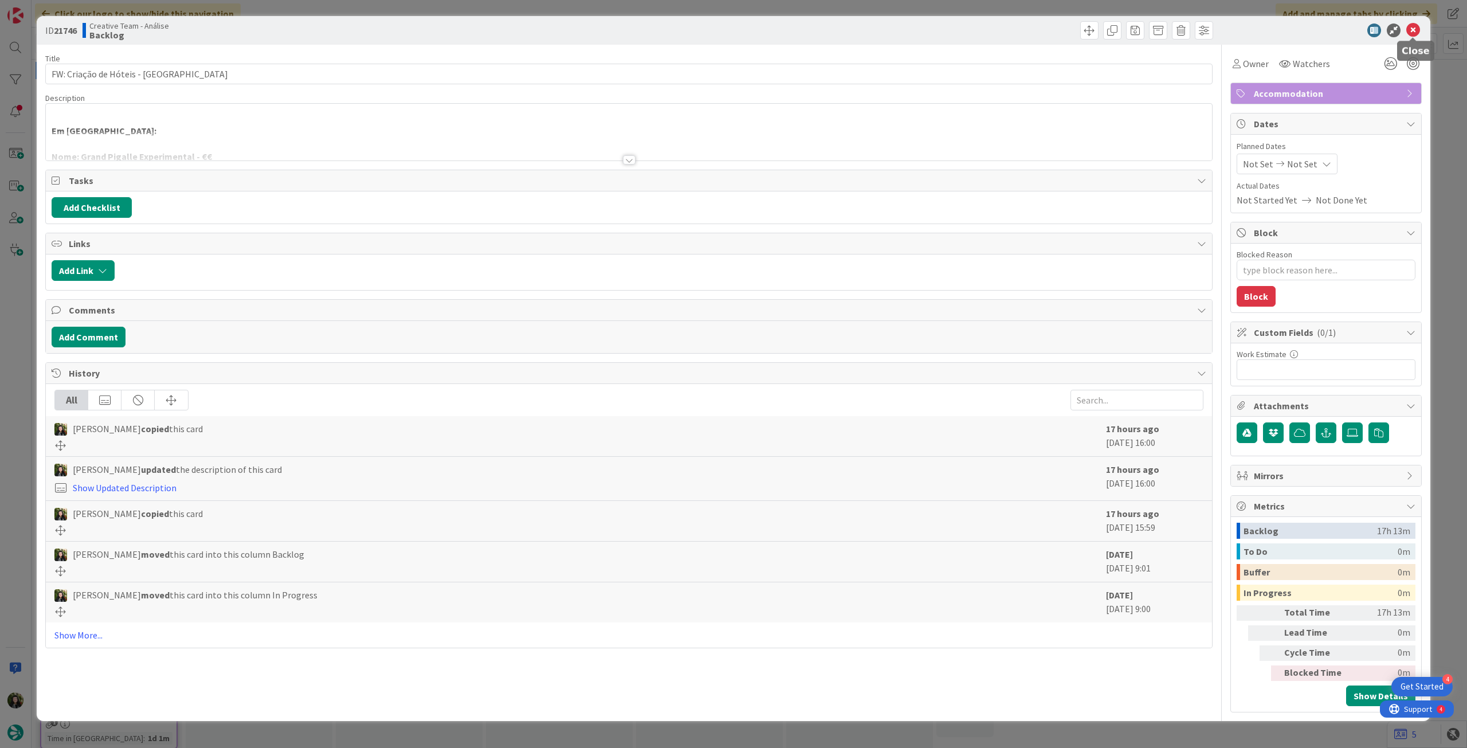
click at [880, 26] on icon at bounding box center [1414, 31] width 14 height 14
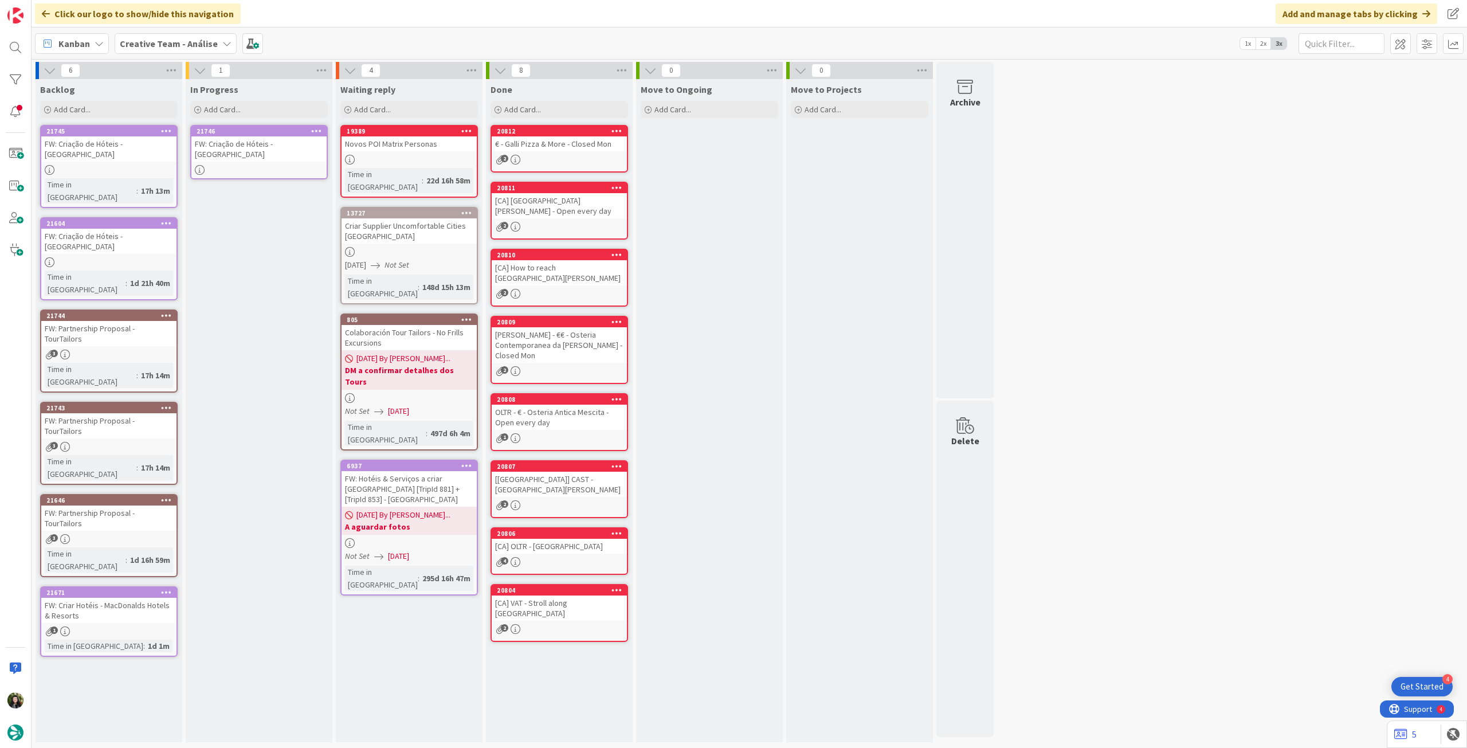
click at [291, 165] on div at bounding box center [258, 170] width 135 height 10
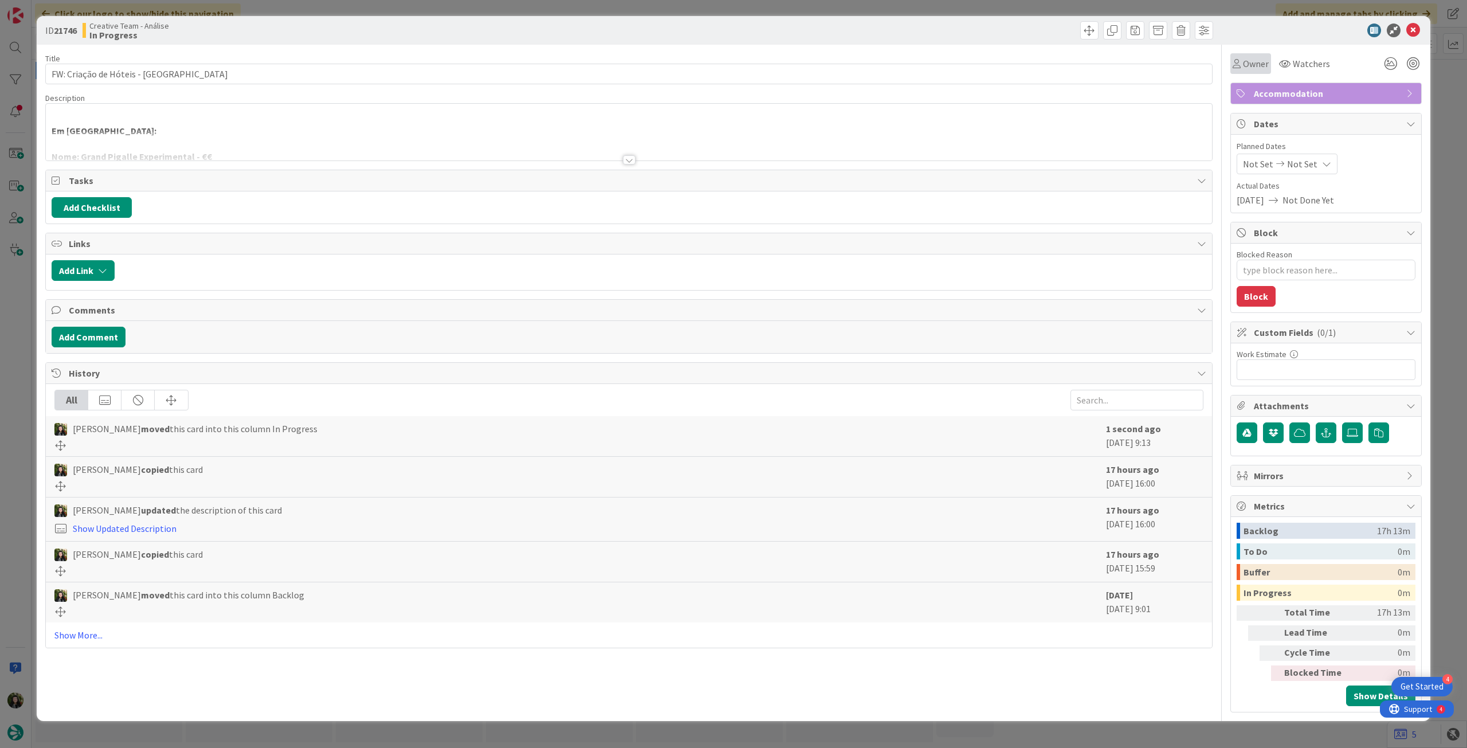
click at [880, 72] on div "Owner" at bounding box center [1251, 63] width 41 height 21
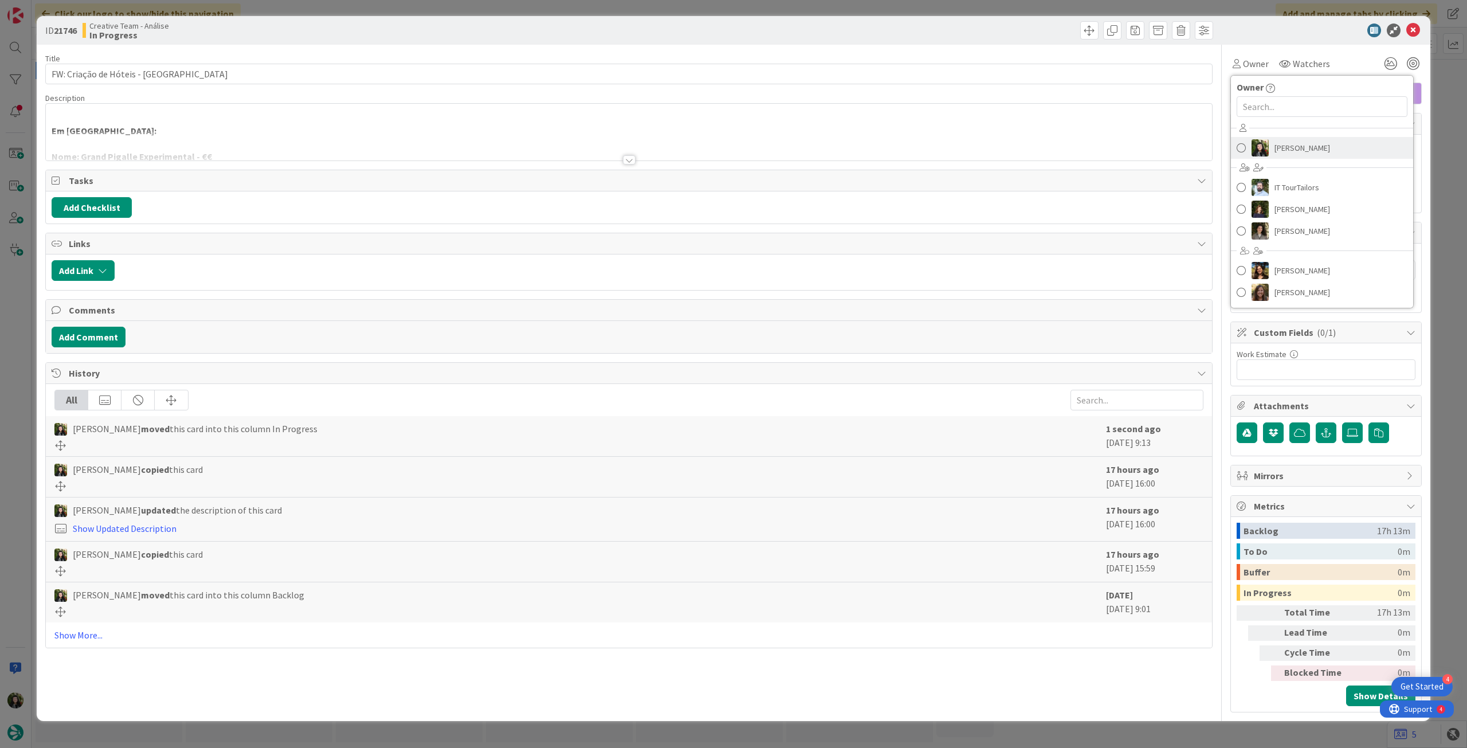
click at [880, 153] on span "[PERSON_NAME]" at bounding box center [1303, 147] width 56 height 17
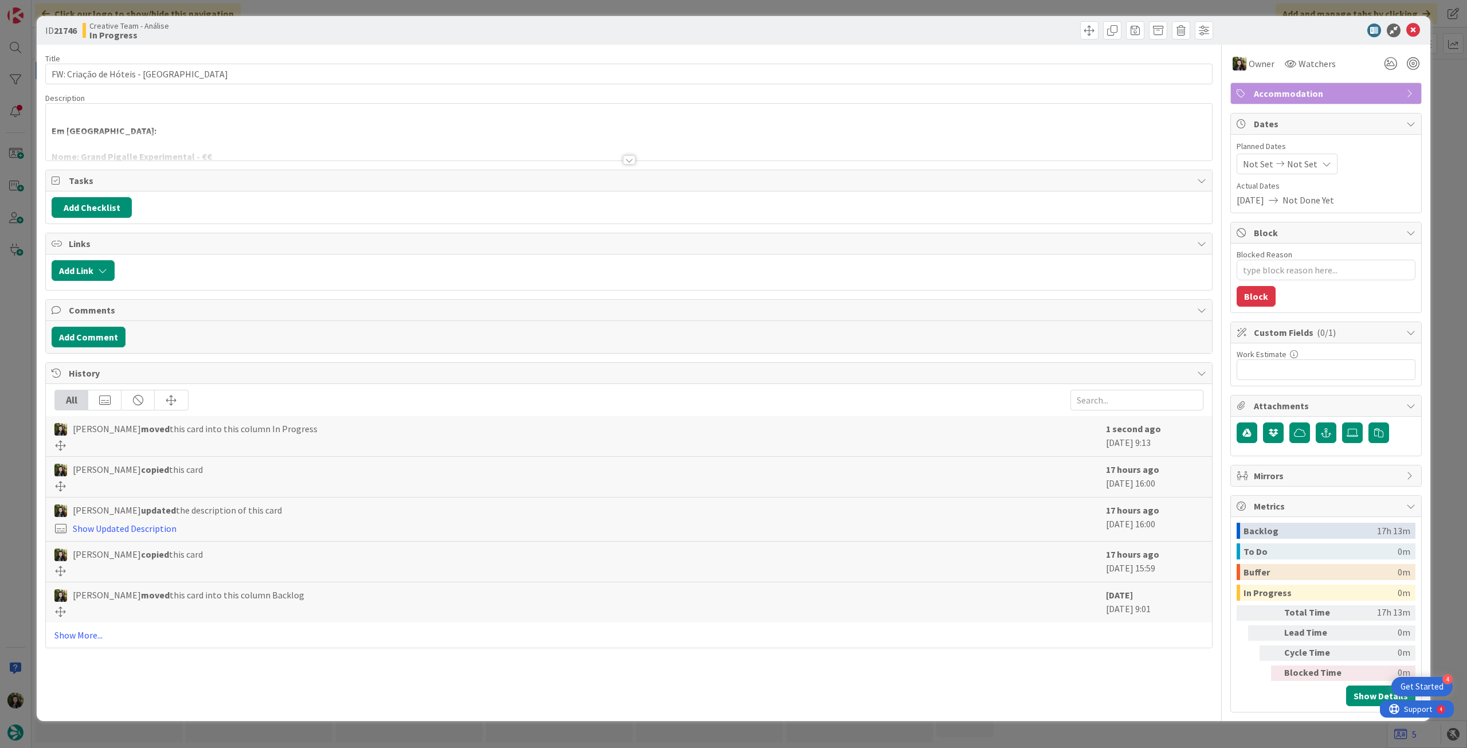
click at [880, 160] on span "Not Set" at bounding box center [1302, 164] width 30 height 14
type textarea "x"
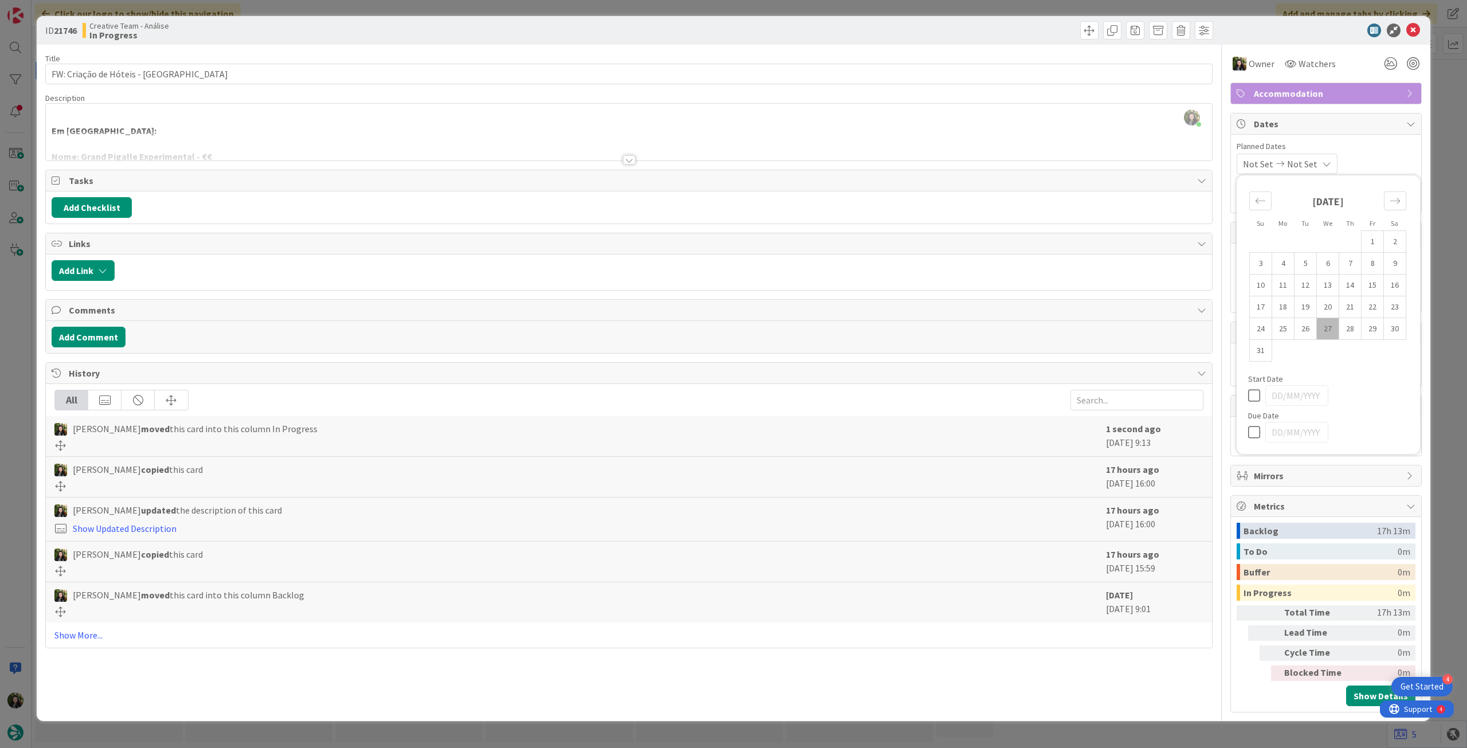
click at [880, 418] on icon at bounding box center [1256, 432] width 17 height 14
type input "[DATE]"
click at [880, 35] on icon at bounding box center [1414, 31] width 14 height 14
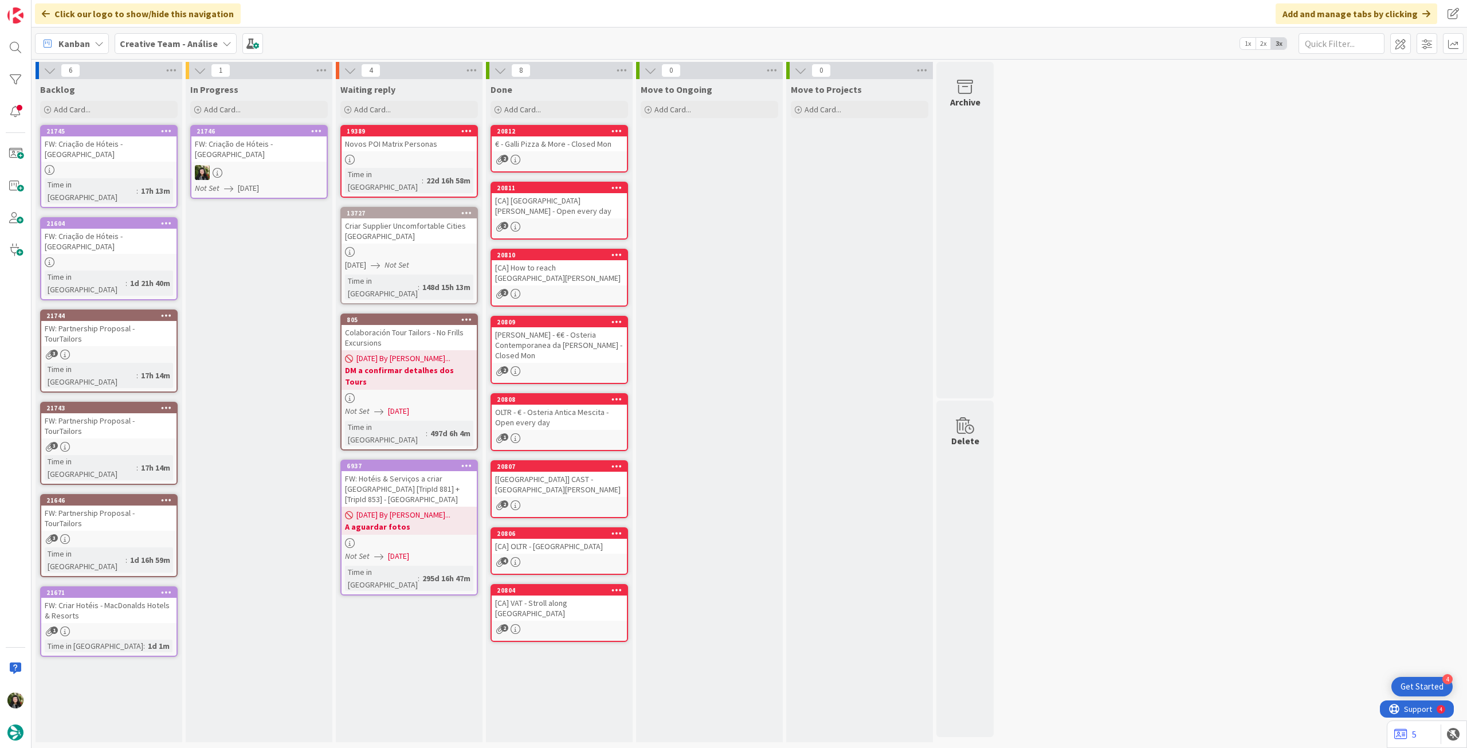
click at [317, 128] on icon at bounding box center [316, 131] width 11 height 8
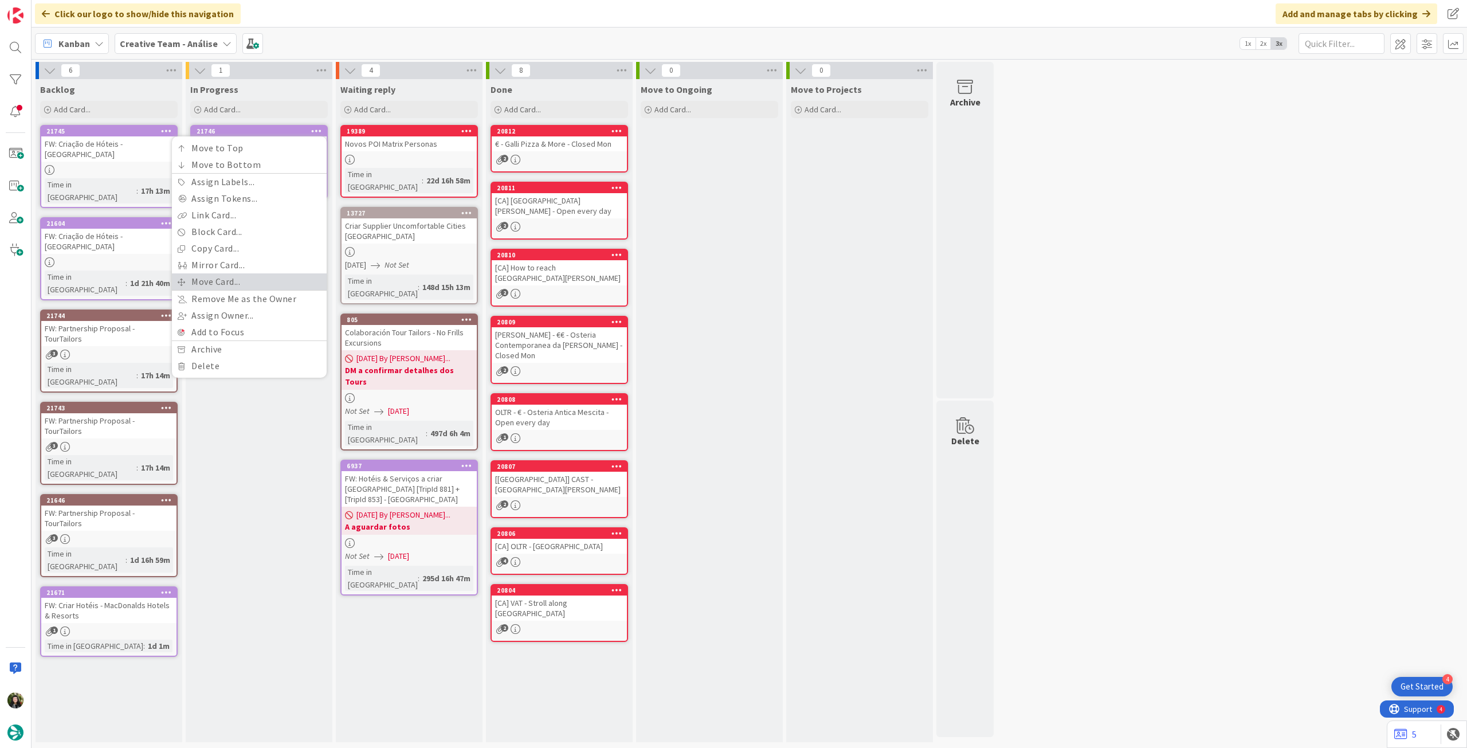
click at [299, 278] on link "Move Card..." at bounding box center [249, 281] width 155 height 17
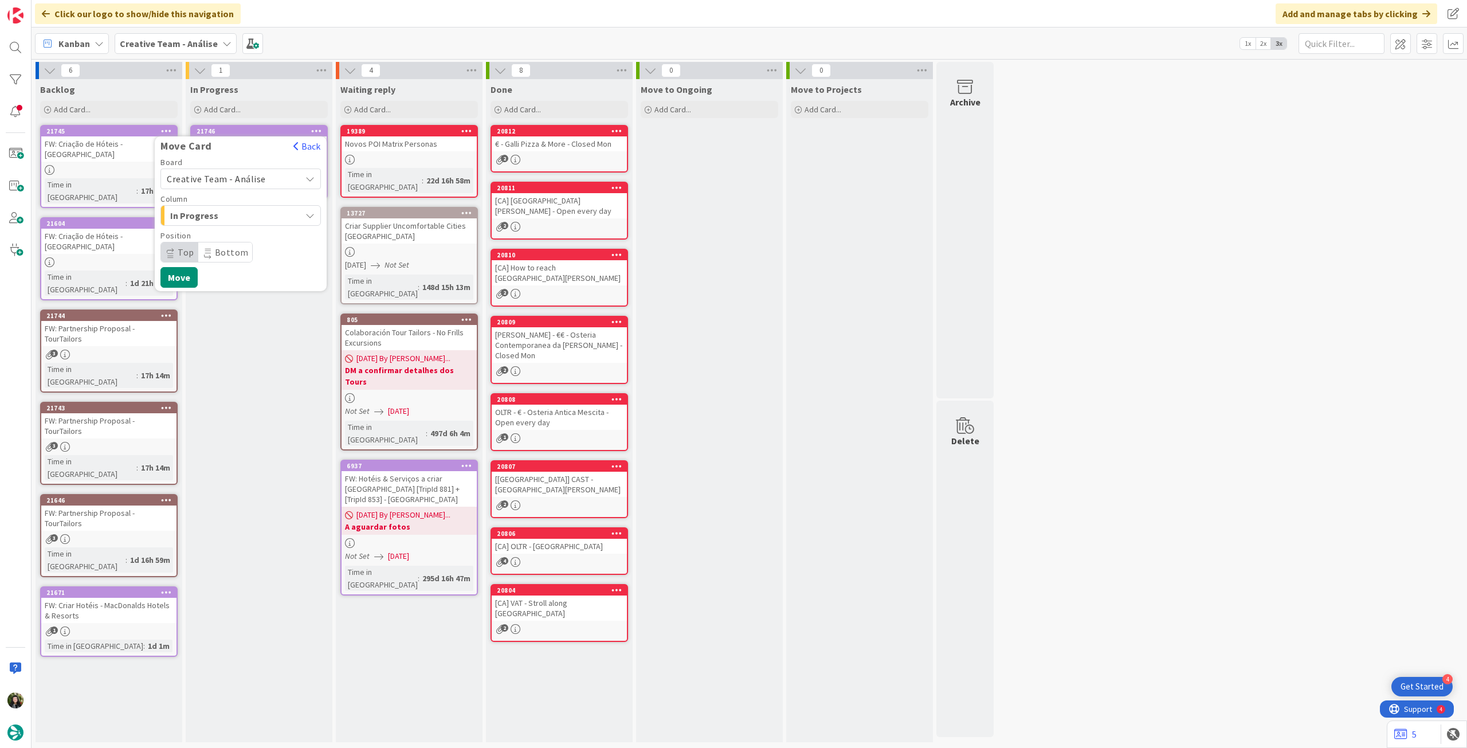
click at [255, 174] on span "Creative Team - Análise" at bounding box center [216, 178] width 99 height 11
click at [250, 239] on span "Creative Team" at bounding box center [248, 232] width 133 height 17
click at [252, 215] on span "Select a Column..." at bounding box center [210, 215] width 86 height 15
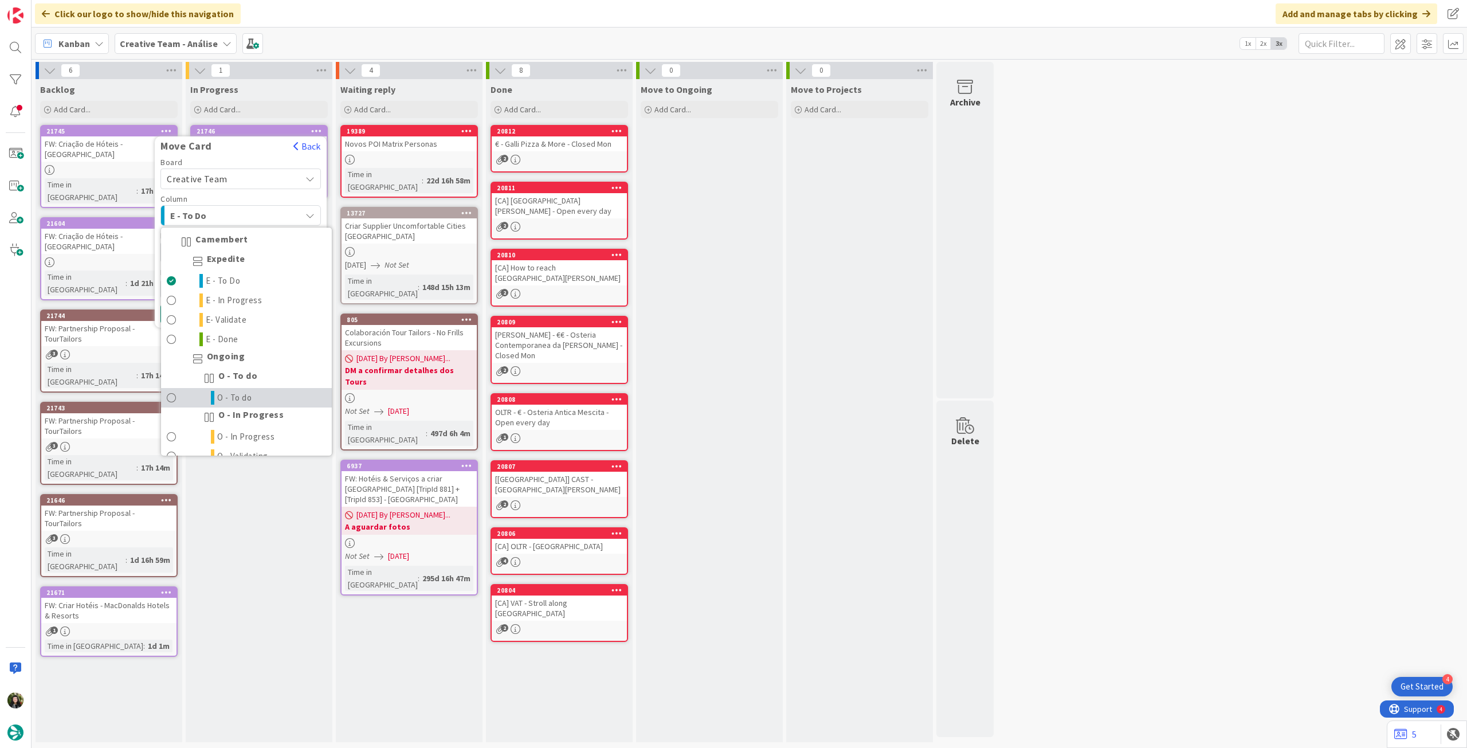
click at [264, 395] on link "O - To do" at bounding box center [246, 397] width 171 height 19
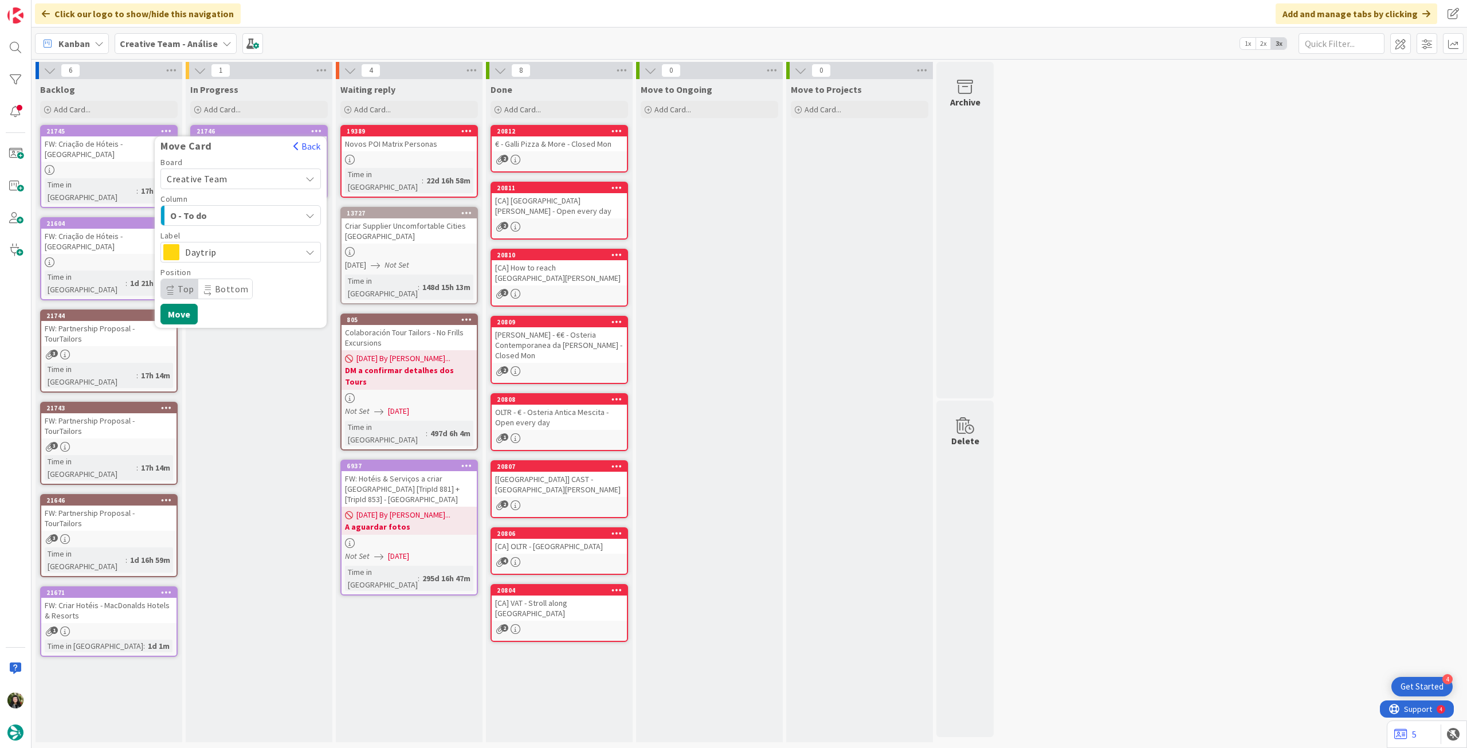
click at [218, 256] on span "Daytrip" at bounding box center [240, 252] width 110 height 16
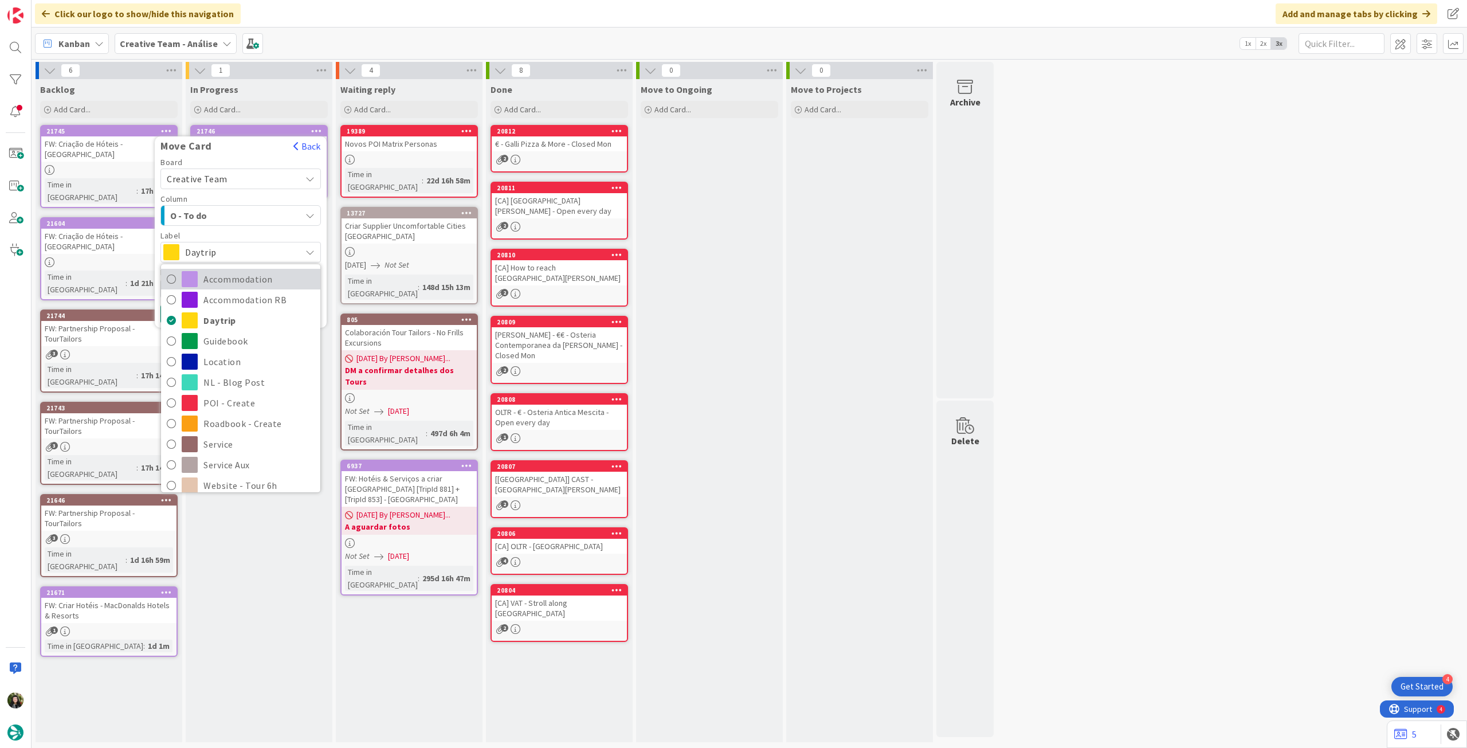
click at [234, 280] on span "Accommodation" at bounding box center [258, 279] width 111 height 17
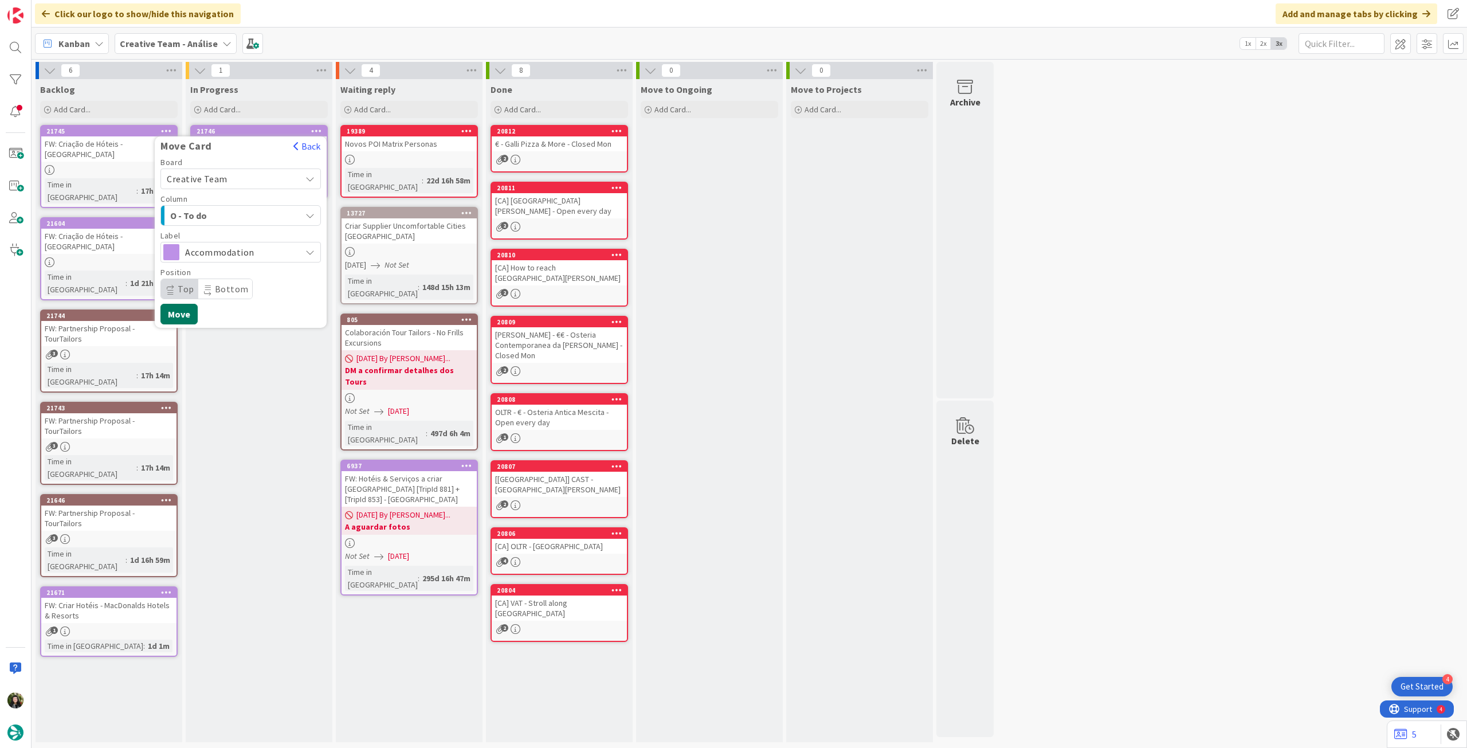
click at [195, 316] on button "Move" at bounding box center [178, 314] width 37 height 21
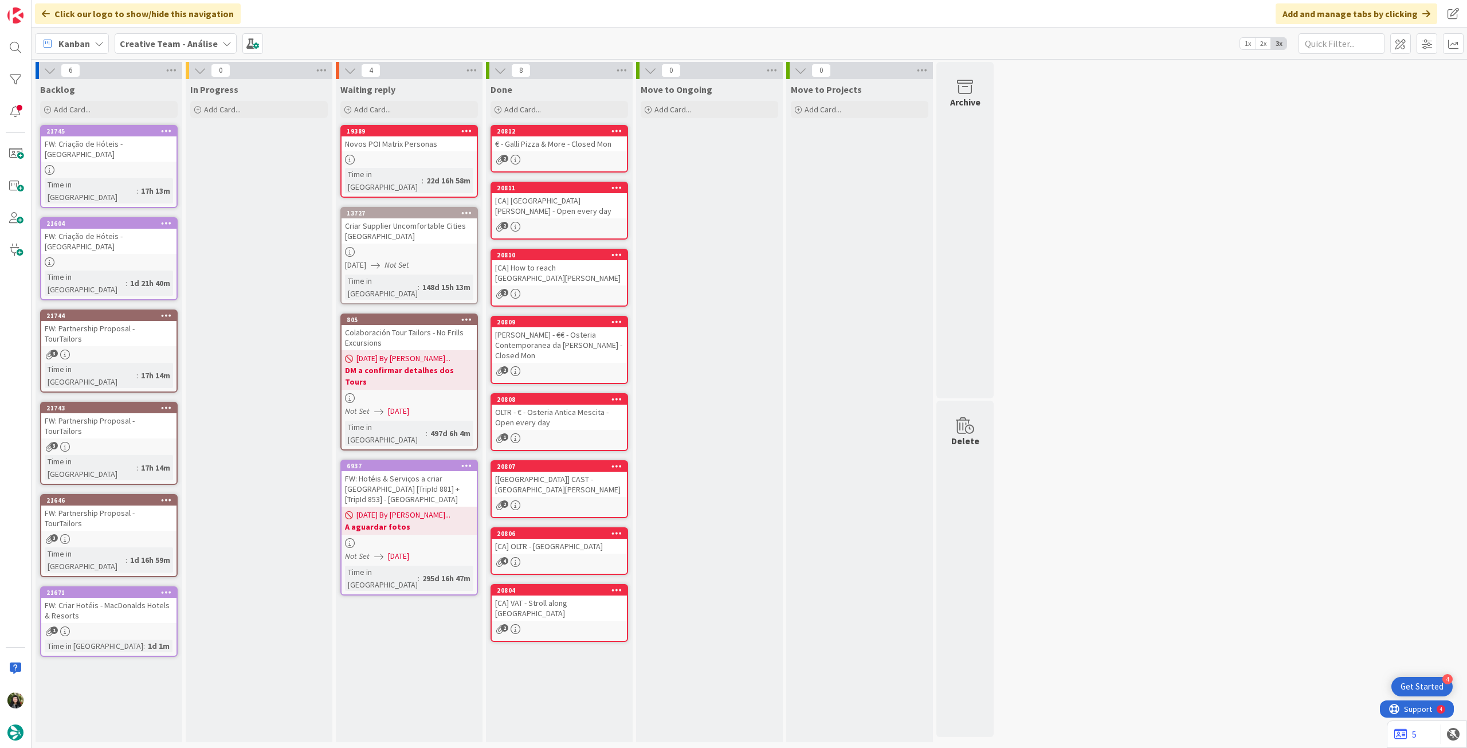
click at [152, 50] on span "Creative Team - Análise" at bounding box center [169, 44] width 98 height 14
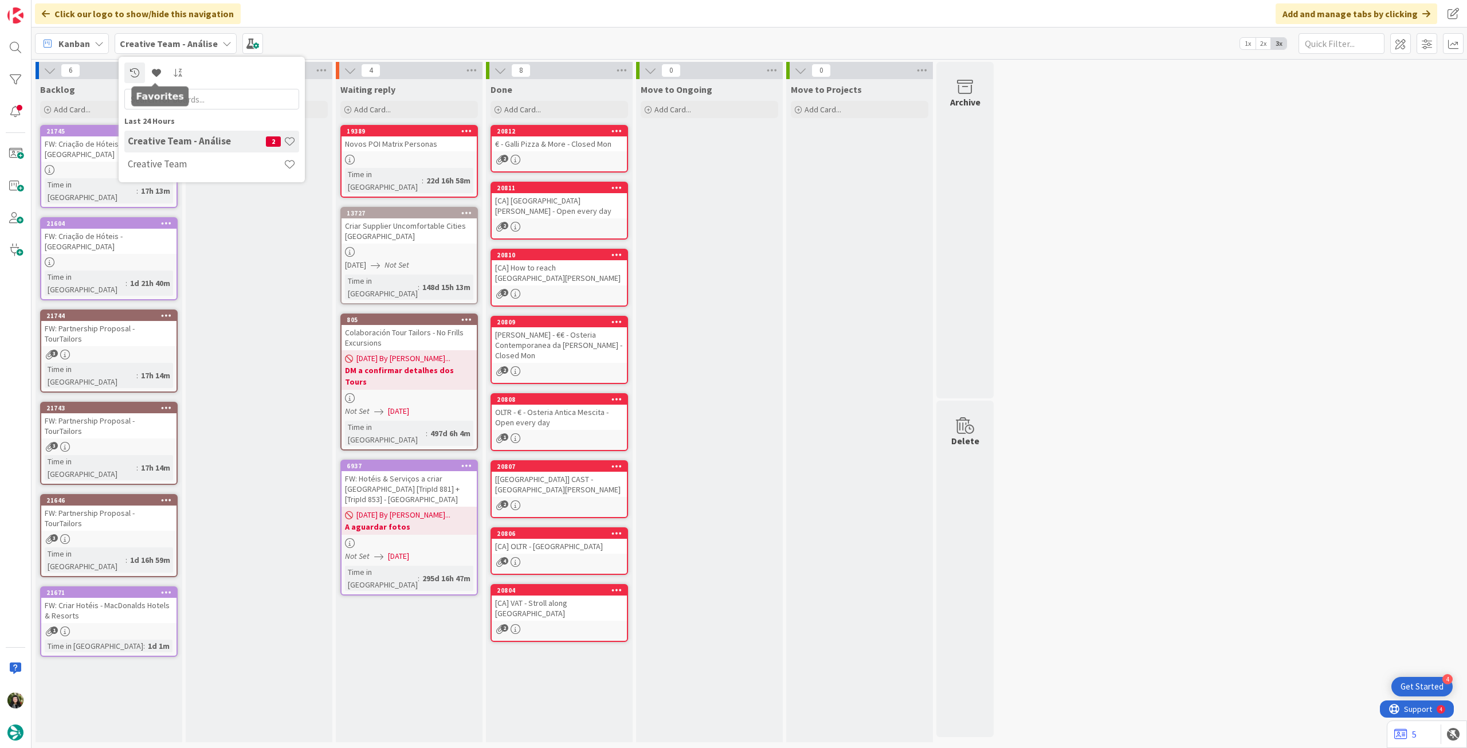
click at [186, 176] on div "Last 24 Hours Creative Team - Análise 2 Creative Team" at bounding box center [212, 120] width 186 height 126
click at [189, 168] on h4 "Creative Team" at bounding box center [206, 163] width 156 height 11
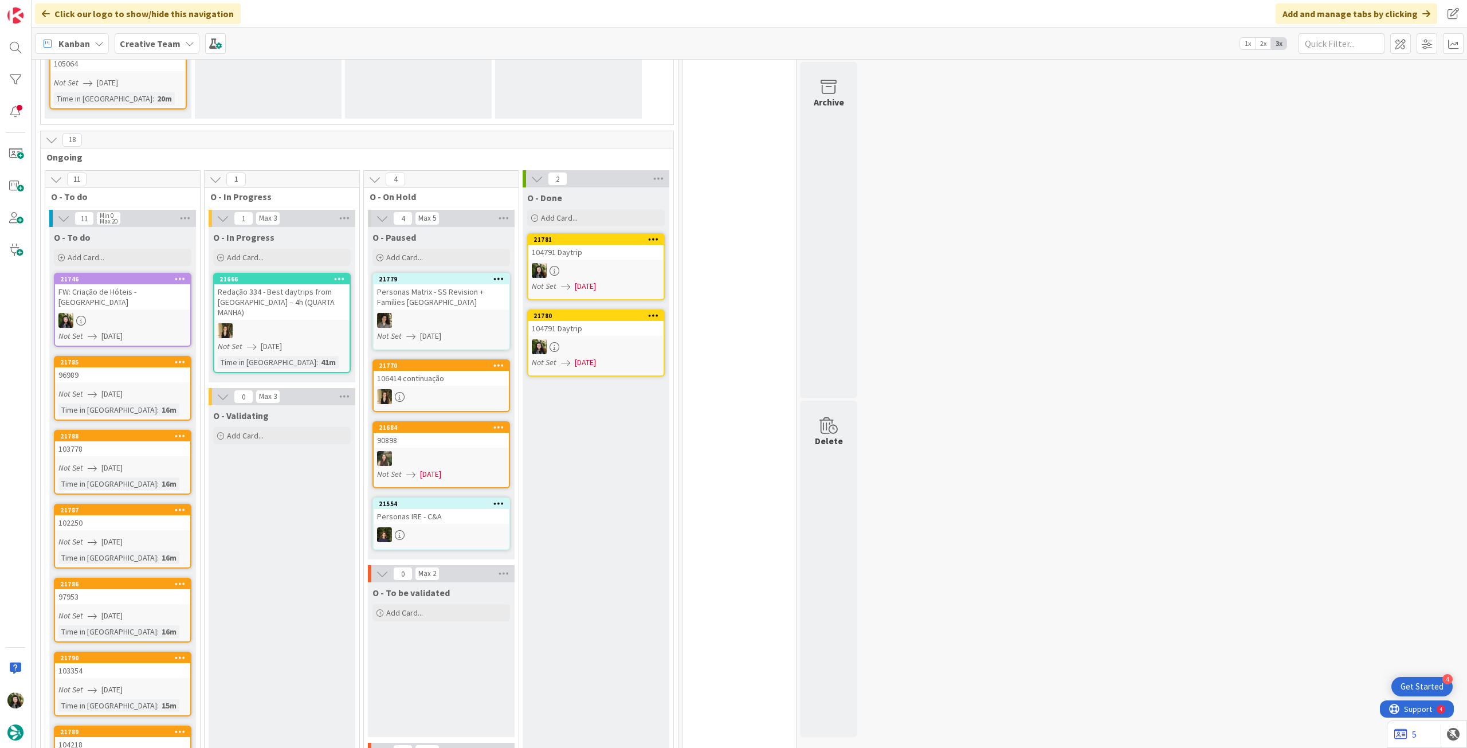
scroll to position [382, 0]
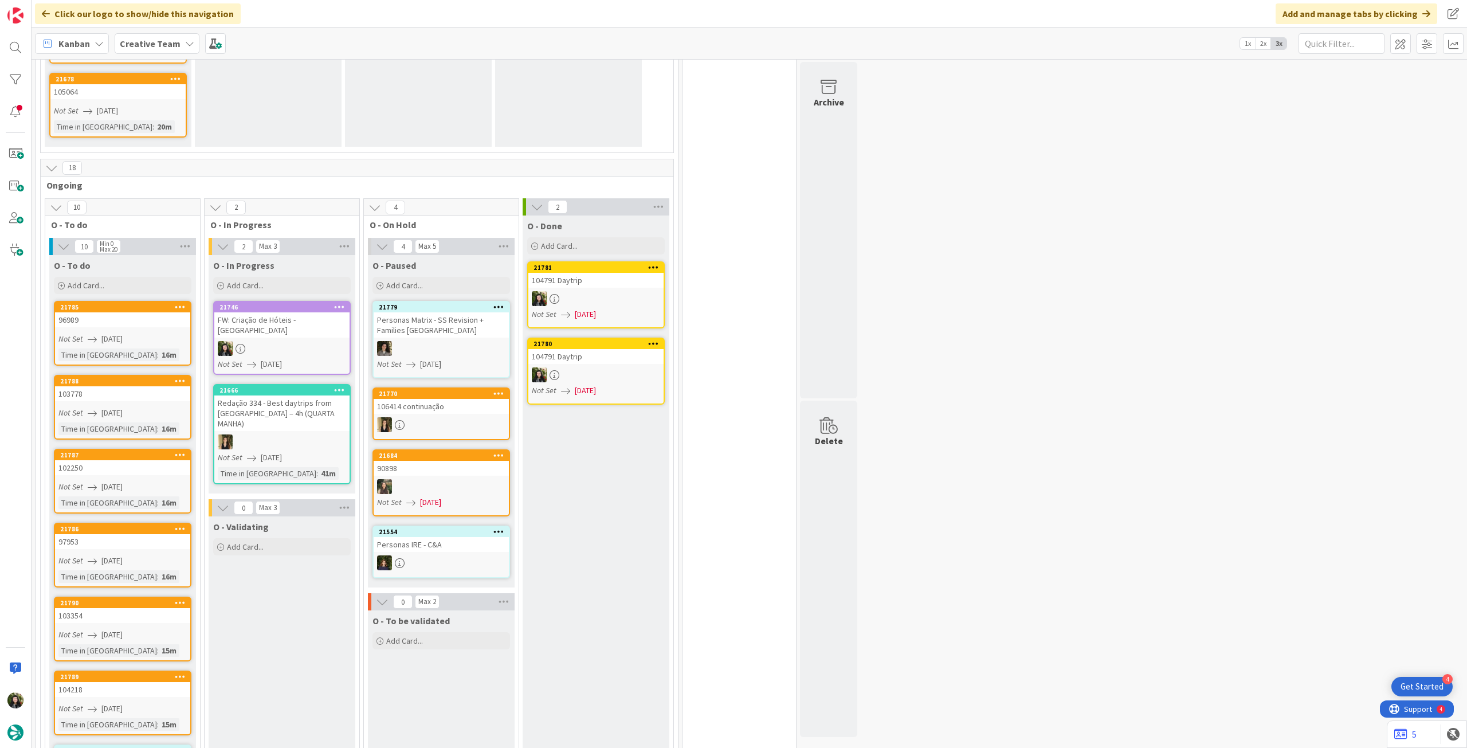
click at [250, 322] on div "FW: Criação de Hóteis - [GEOGRAPHIC_DATA]" at bounding box center [281, 324] width 135 height 25
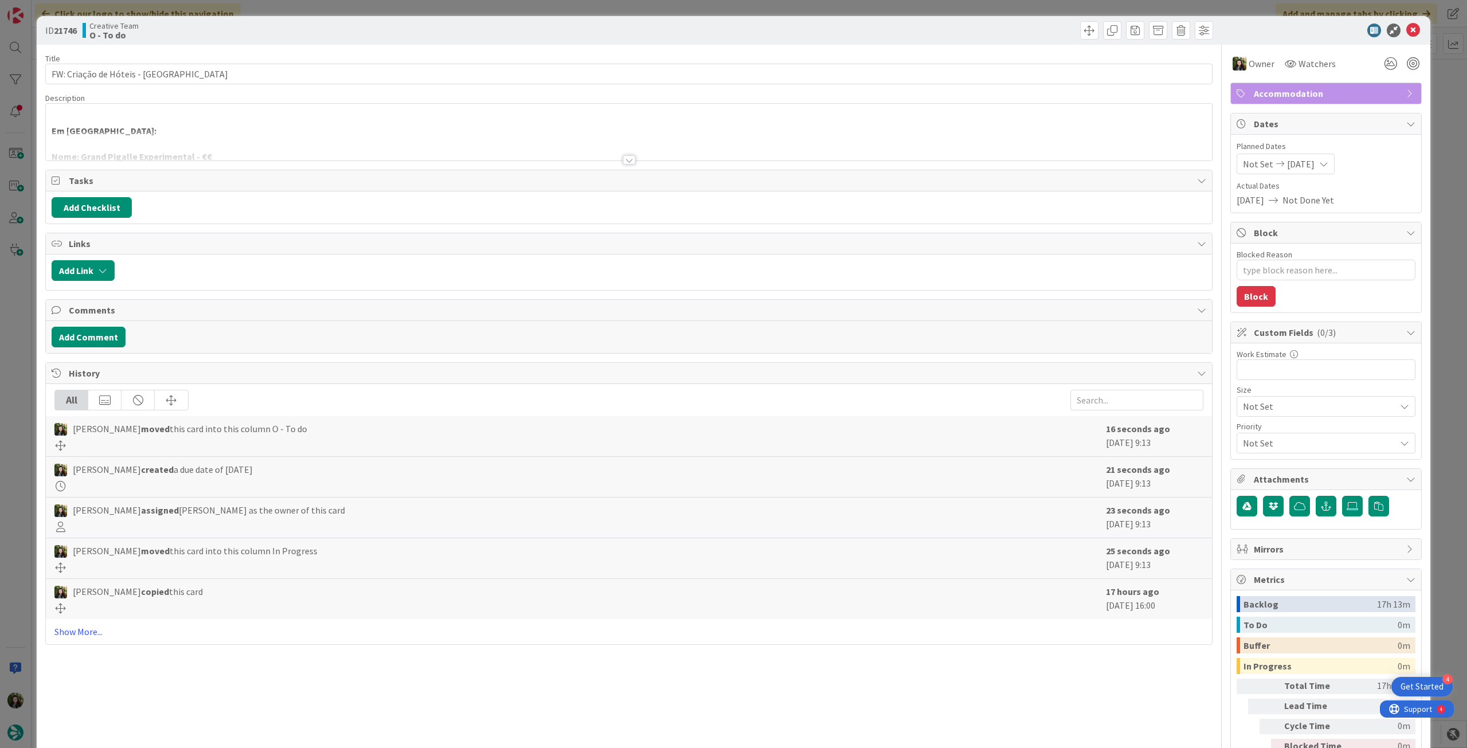
click at [248, 140] on div at bounding box center [629, 145] width 1166 height 29
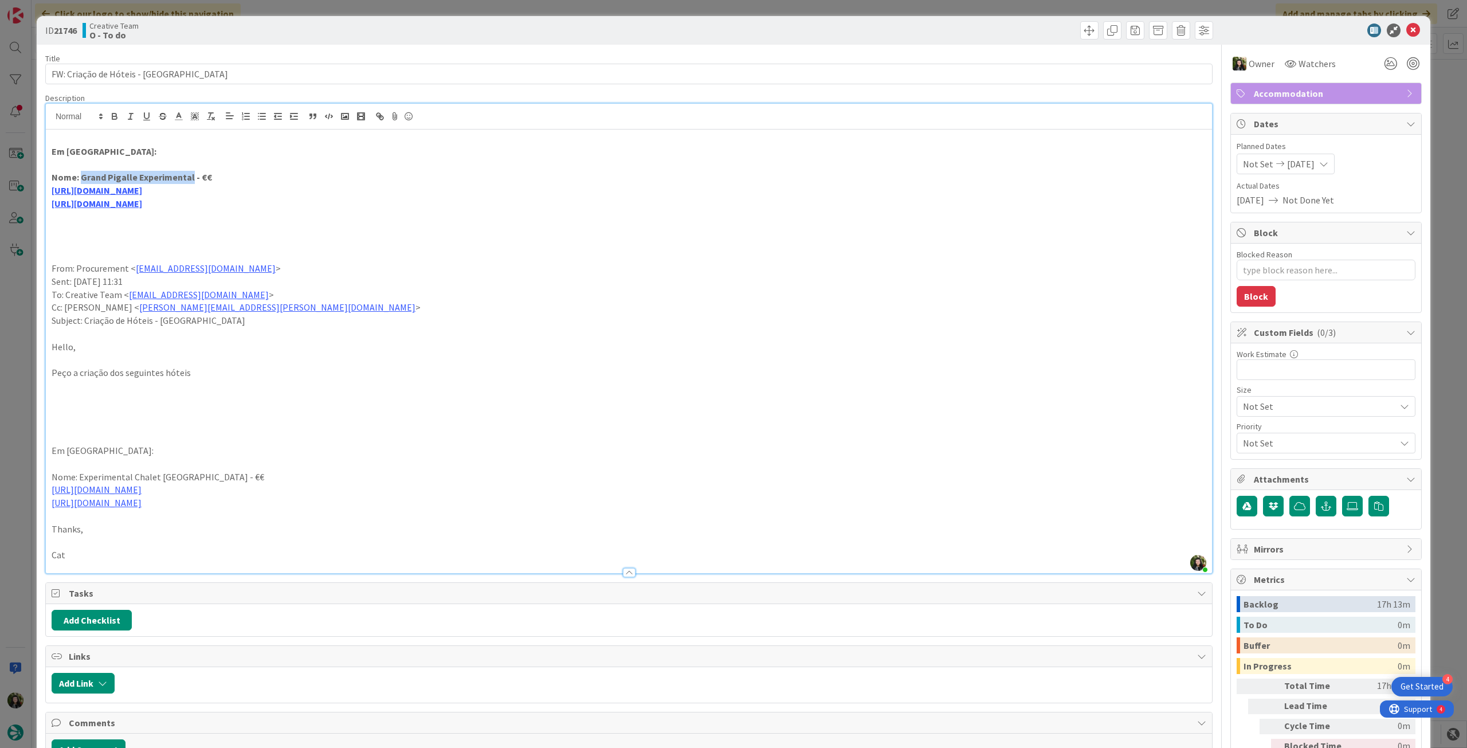
drag, startPoint x: 190, startPoint y: 174, endPoint x: 79, endPoint y: 174, distance: 111.2
click at [79, 174] on strong "Nome: Grand Pigalle Experimental - €€" at bounding box center [132, 176] width 160 height 11
copy strong "Grand Pigalle Experimental"
click at [130, 206] on link "https://sigav.tourtailors.com/#terceiro/view/104757" at bounding box center [97, 203] width 91 height 11
click at [160, 224] on link "https://sigav.tourtailors.com/#terceiro/view/104757" at bounding box center [128, 225] width 79 height 15
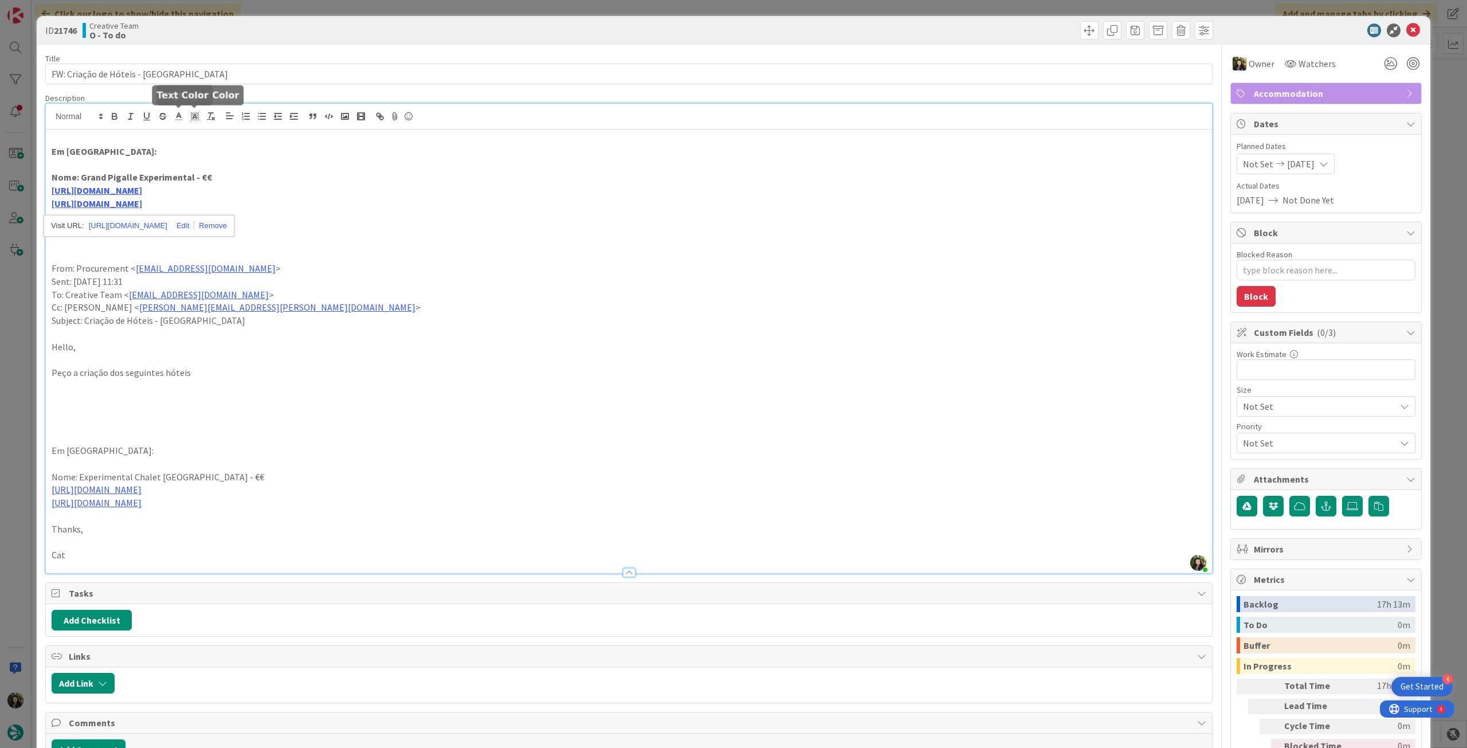
click at [152, 154] on p "Em Paris:" at bounding box center [629, 151] width 1155 height 13
click at [142, 191] on link "https://www.grandpigalle.com/" at bounding box center [97, 190] width 91 height 11
click at [128, 214] on link "https://www.grandpigalle.com/" at bounding box center [94, 212] width 79 height 15
click at [880, 27] on icon at bounding box center [1414, 31] width 14 height 14
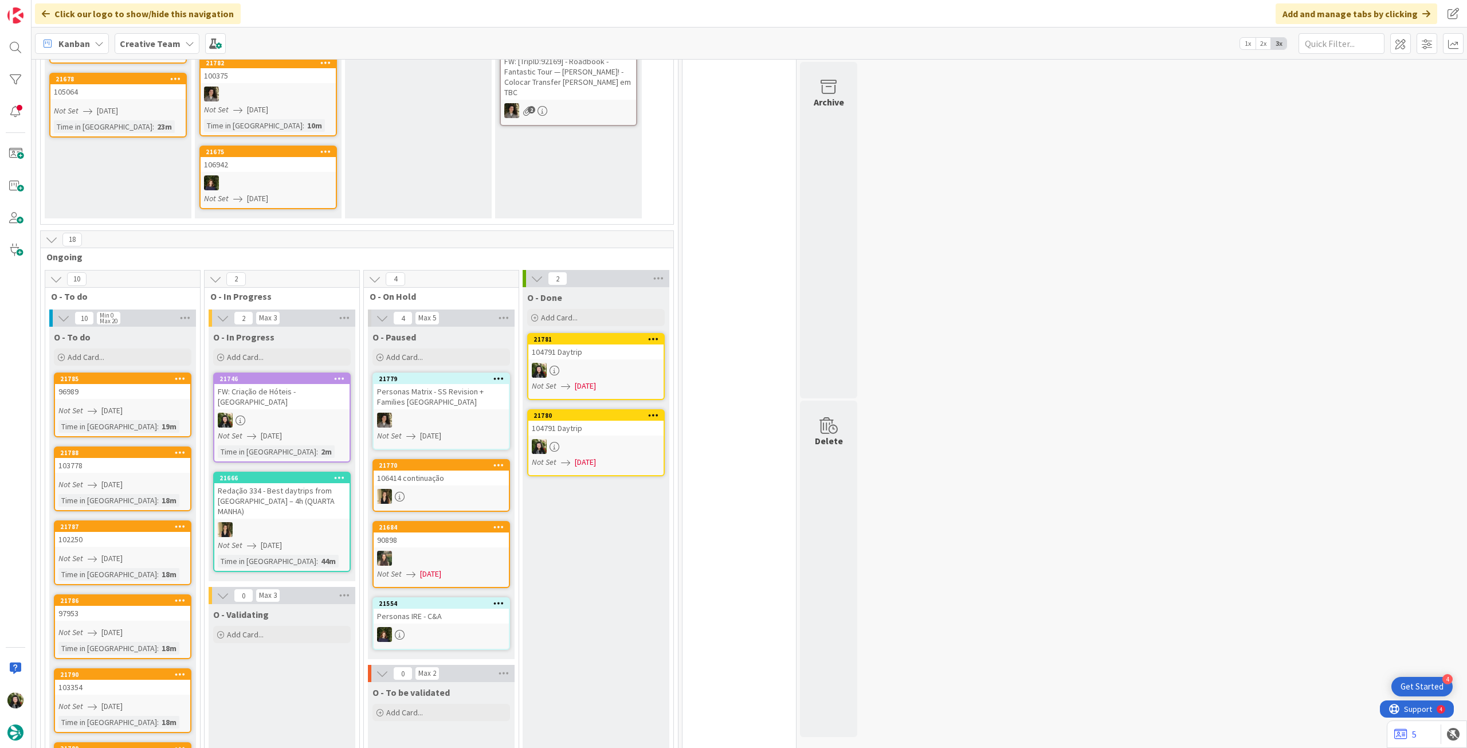
click at [321, 413] on div at bounding box center [281, 420] width 135 height 15
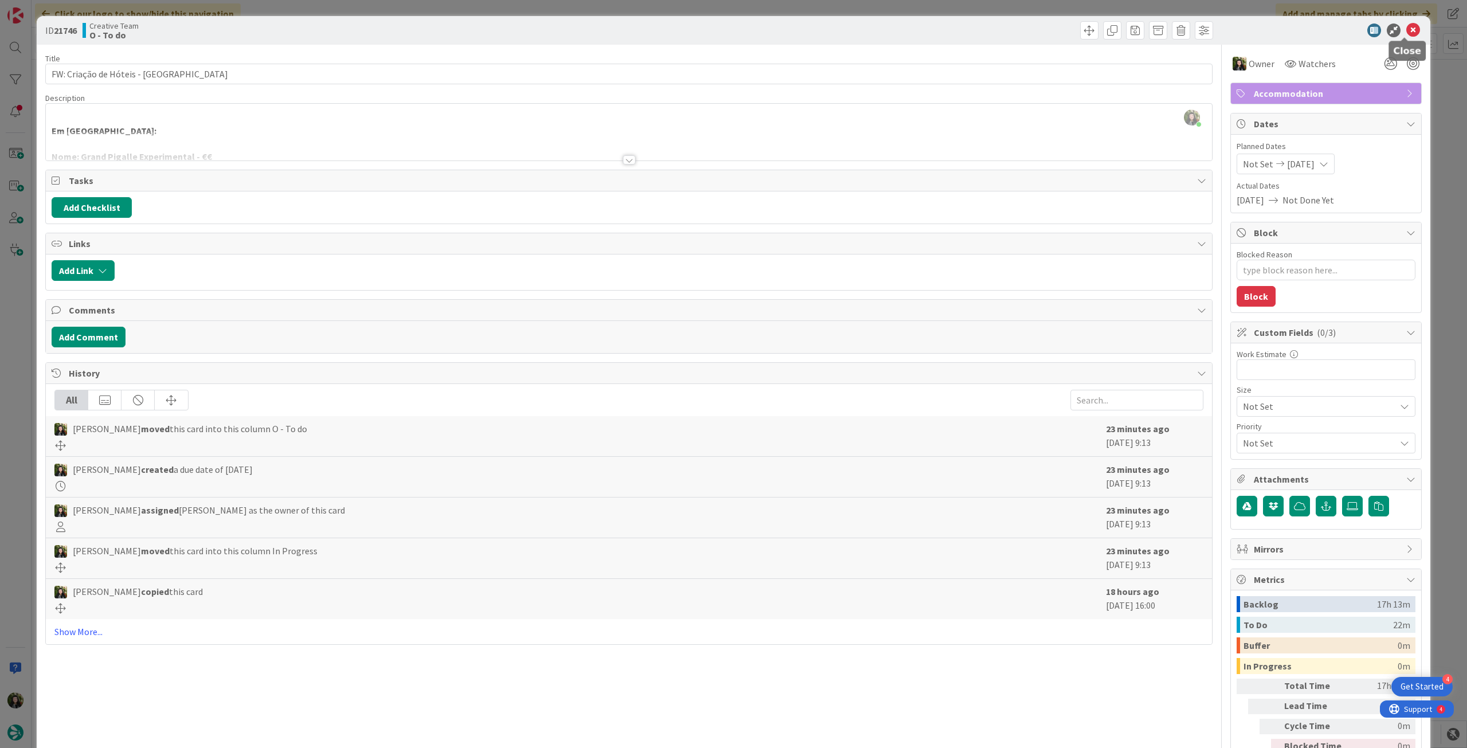
click at [880, 33] on icon at bounding box center [1414, 31] width 14 height 14
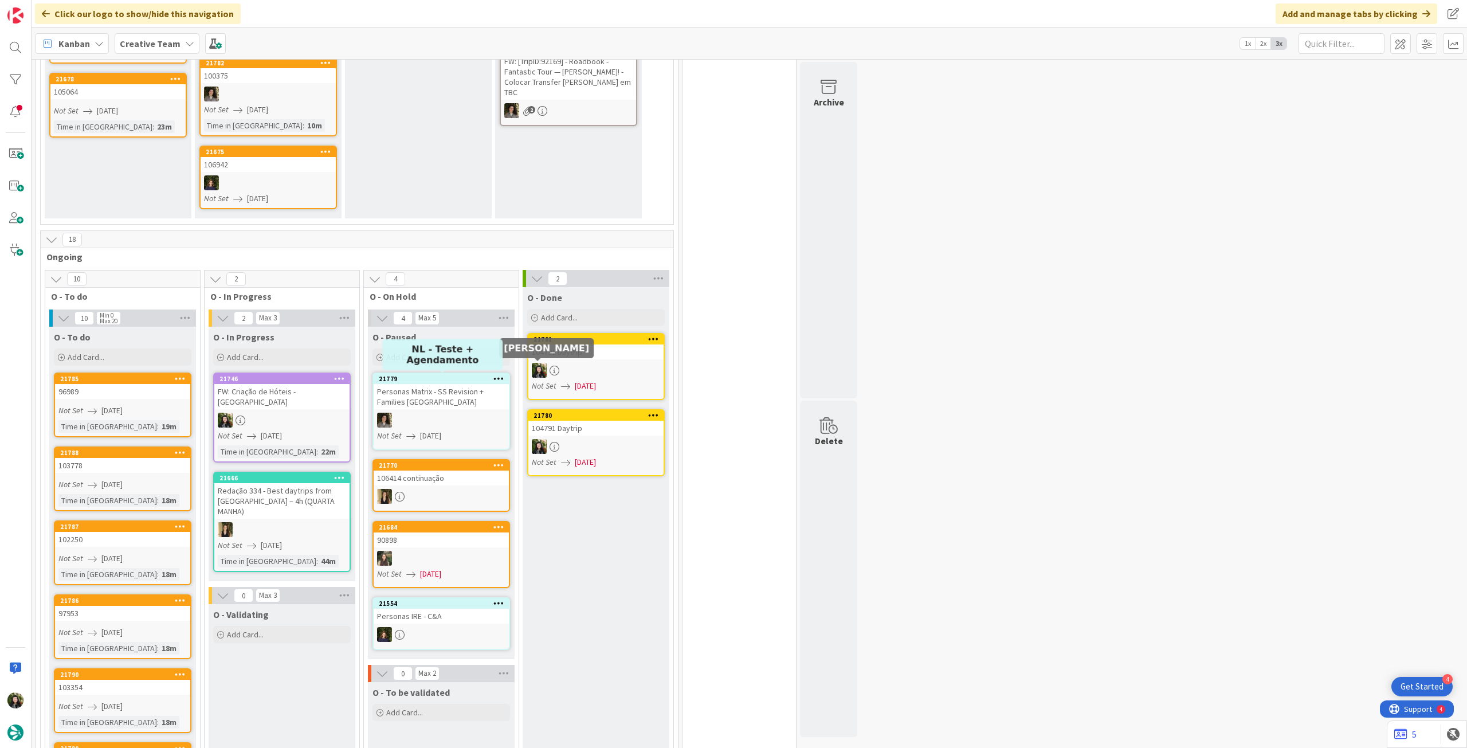
click at [324, 415] on div at bounding box center [281, 420] width 135 height 15
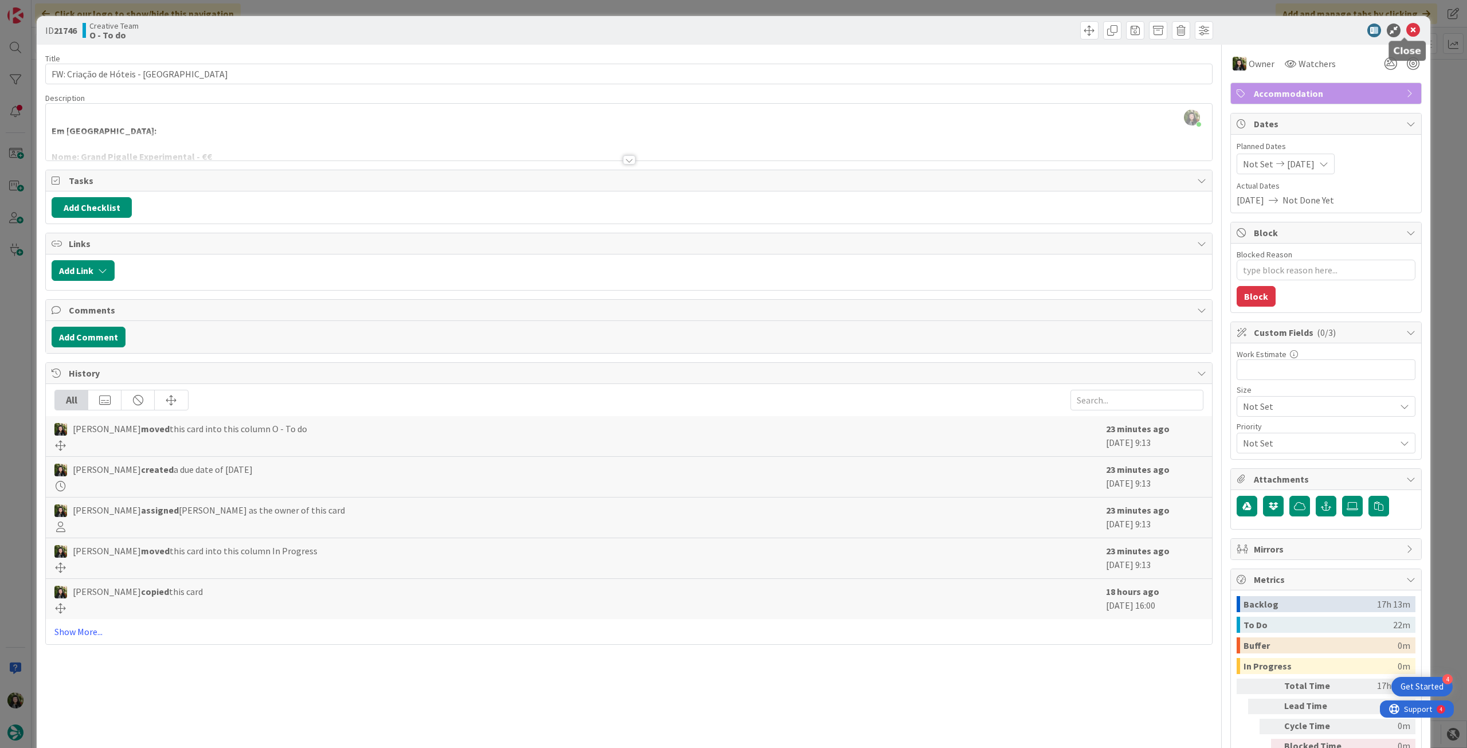
click at [880, 29] on icon at bounding box center [1414, 31] width 14 height 14
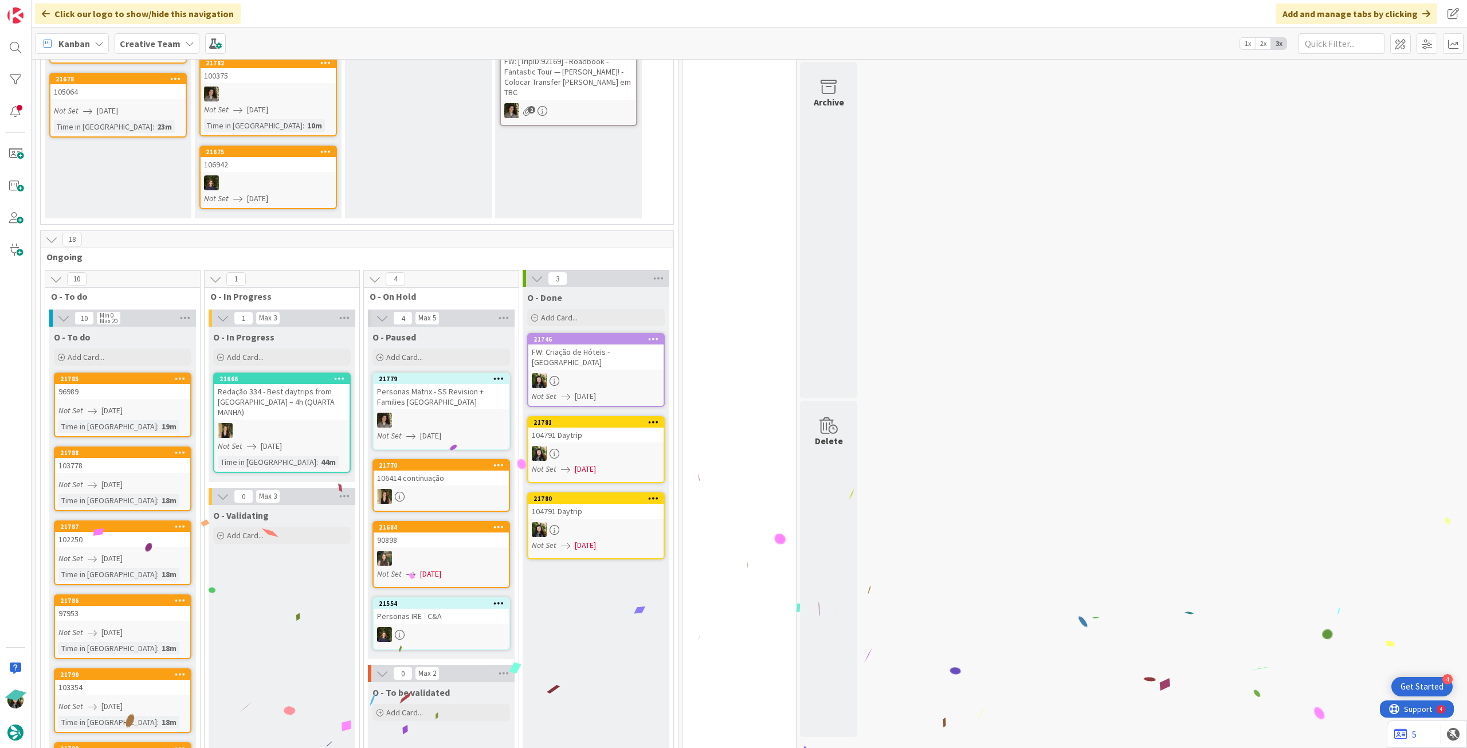
click at [605, 375] on div at bounding box center [596, 380] width 135 height 15
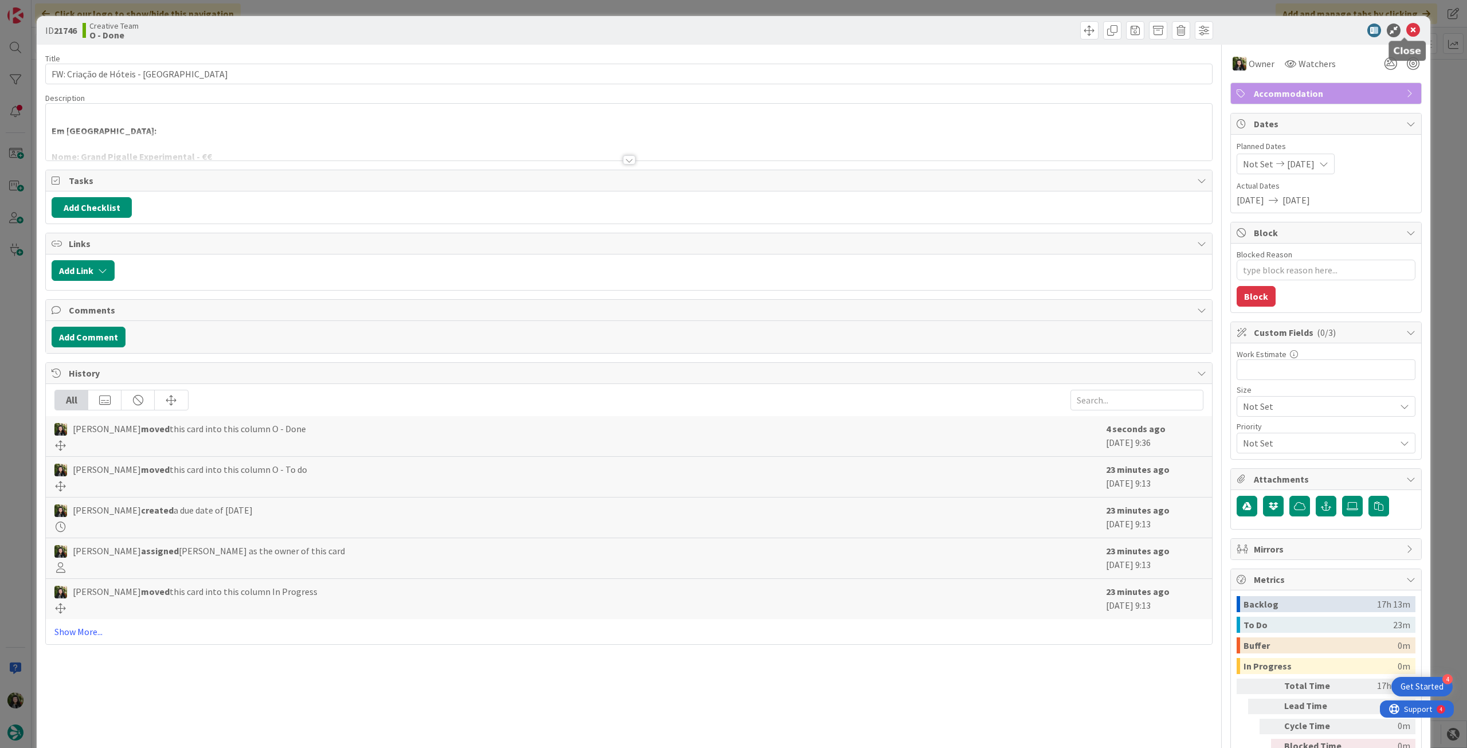
click at [880, 33] on icon at bounding box center [1414, 31] width 14 height 14
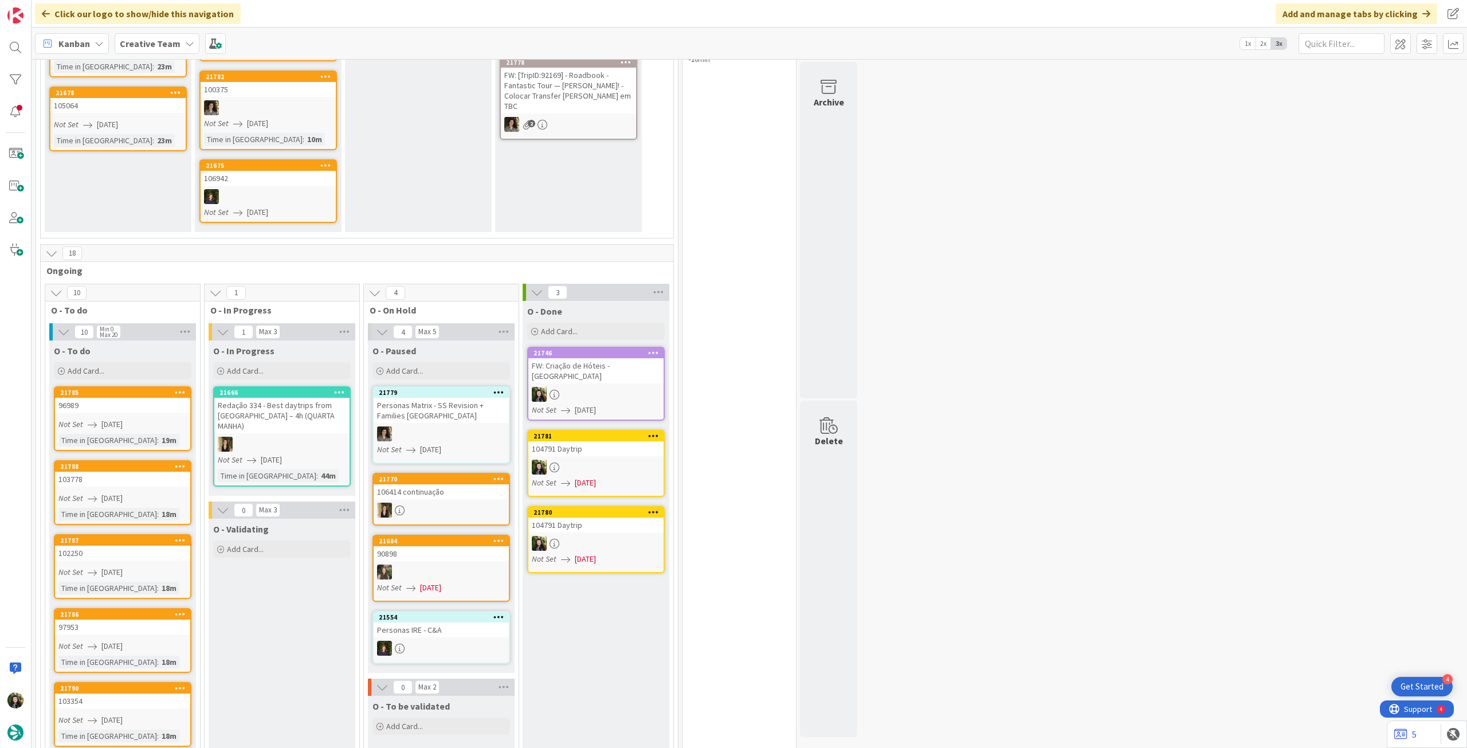
scroll to position [29, 0]
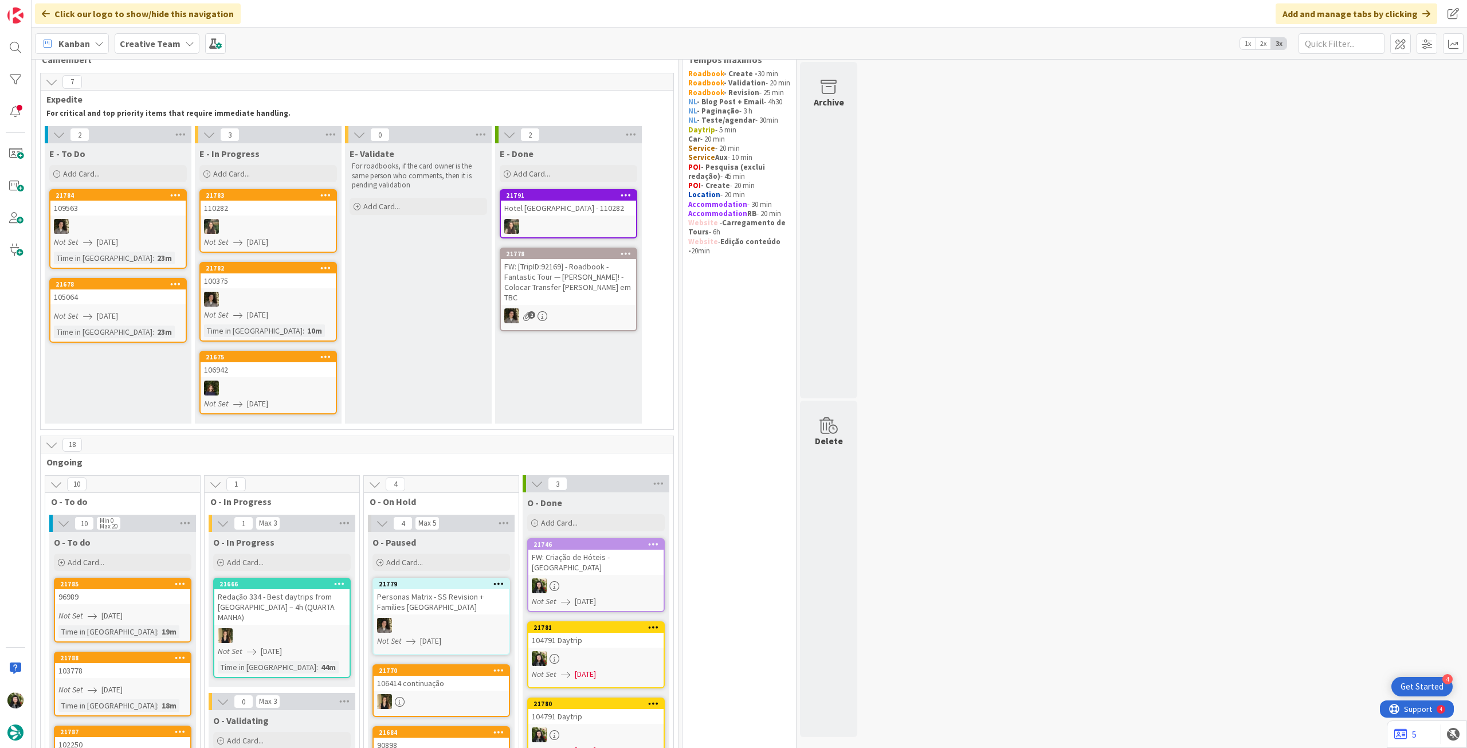
click at [146, 44] on b "Creative Team" at bounding box center [150, 43] width 61 height 11
click at [170, 166] on h4 "Creative Team - Análise" at bounding box center [206, 163] width 156 height 11
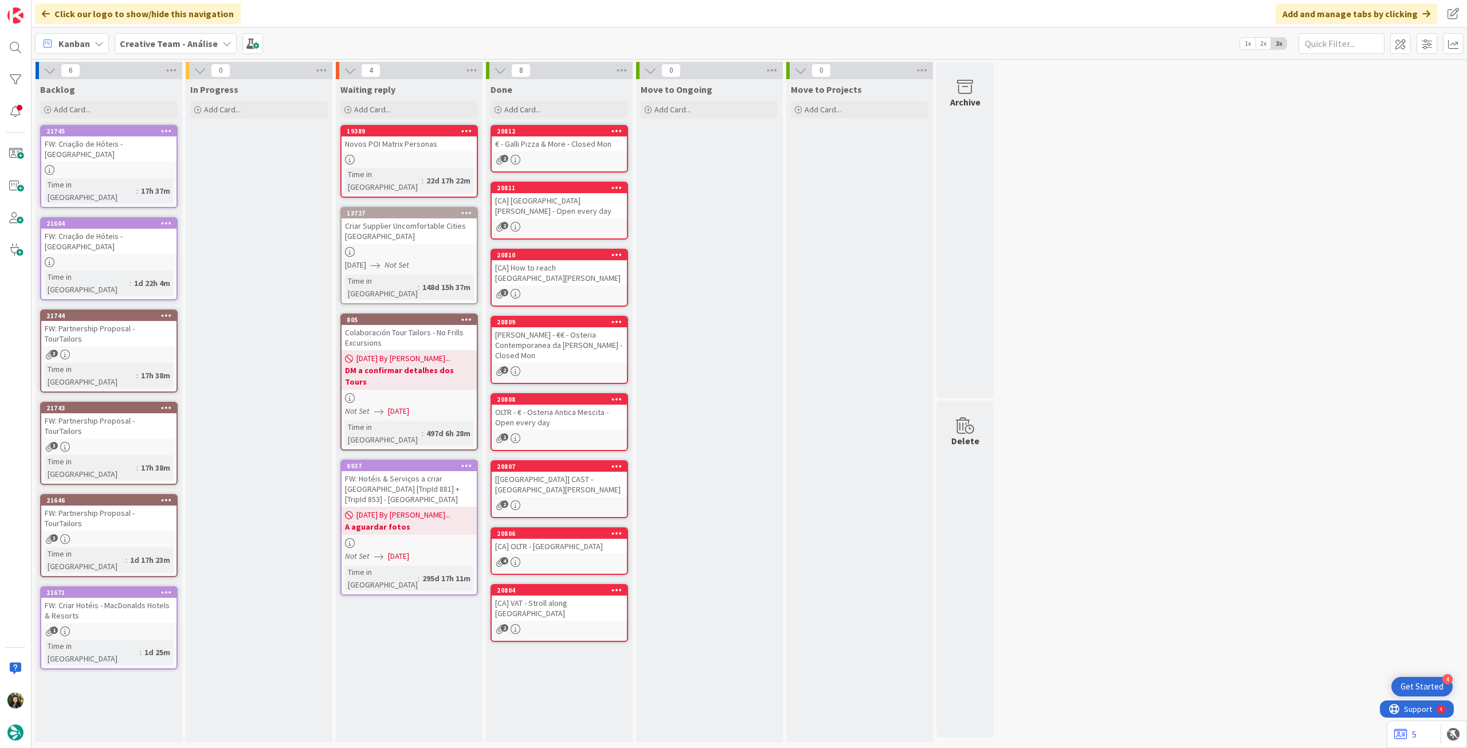
click at [156, 20] on div "Click our logo to show/hide this navigation" at bounding box center [138, 13] width 206 height 21
click at [156, 35] on div "Creative Team - Análise" at bounding box center [176, 43] width 122 height 21
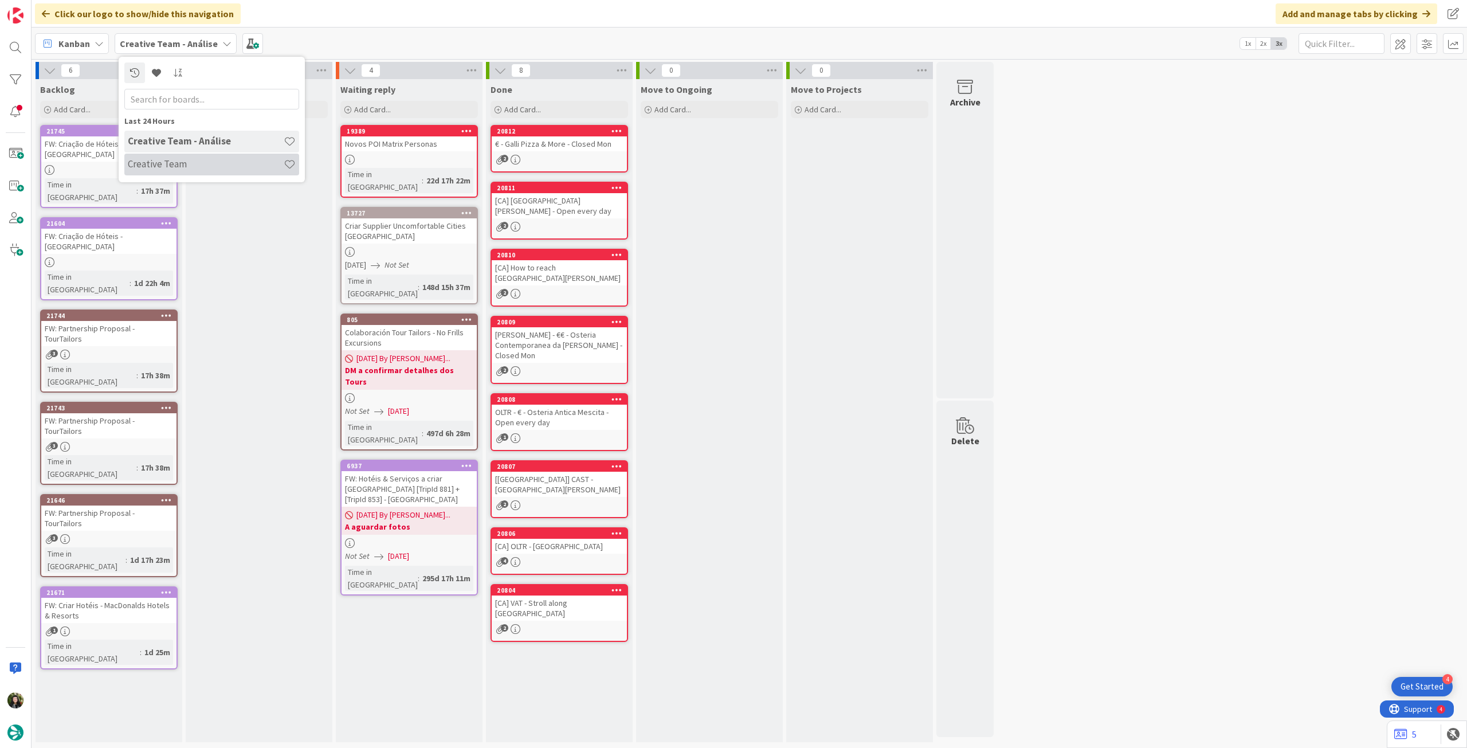
click at [177, 168] on h4 "Creative Team" at bounding box center [206, 163] width 156 height 11
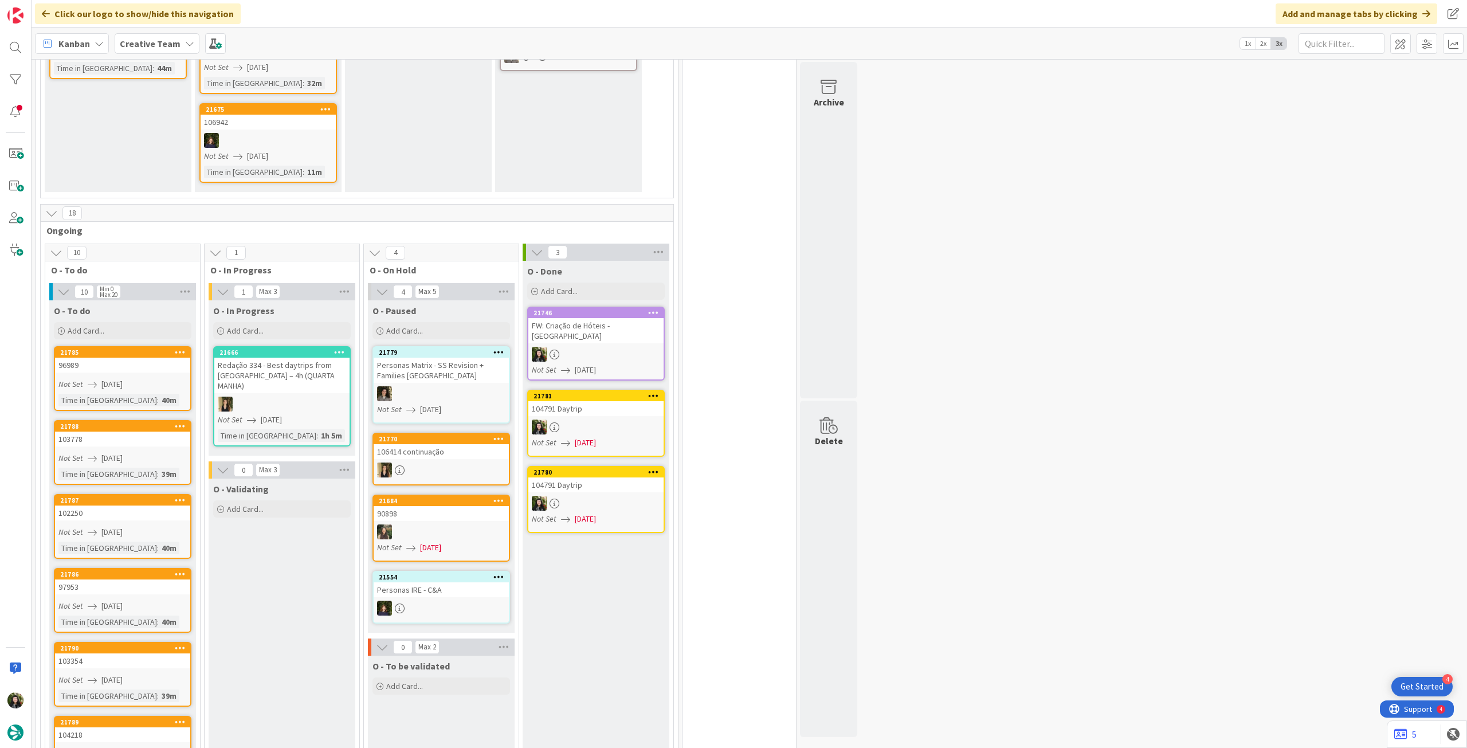
scroll to position [76, 0]
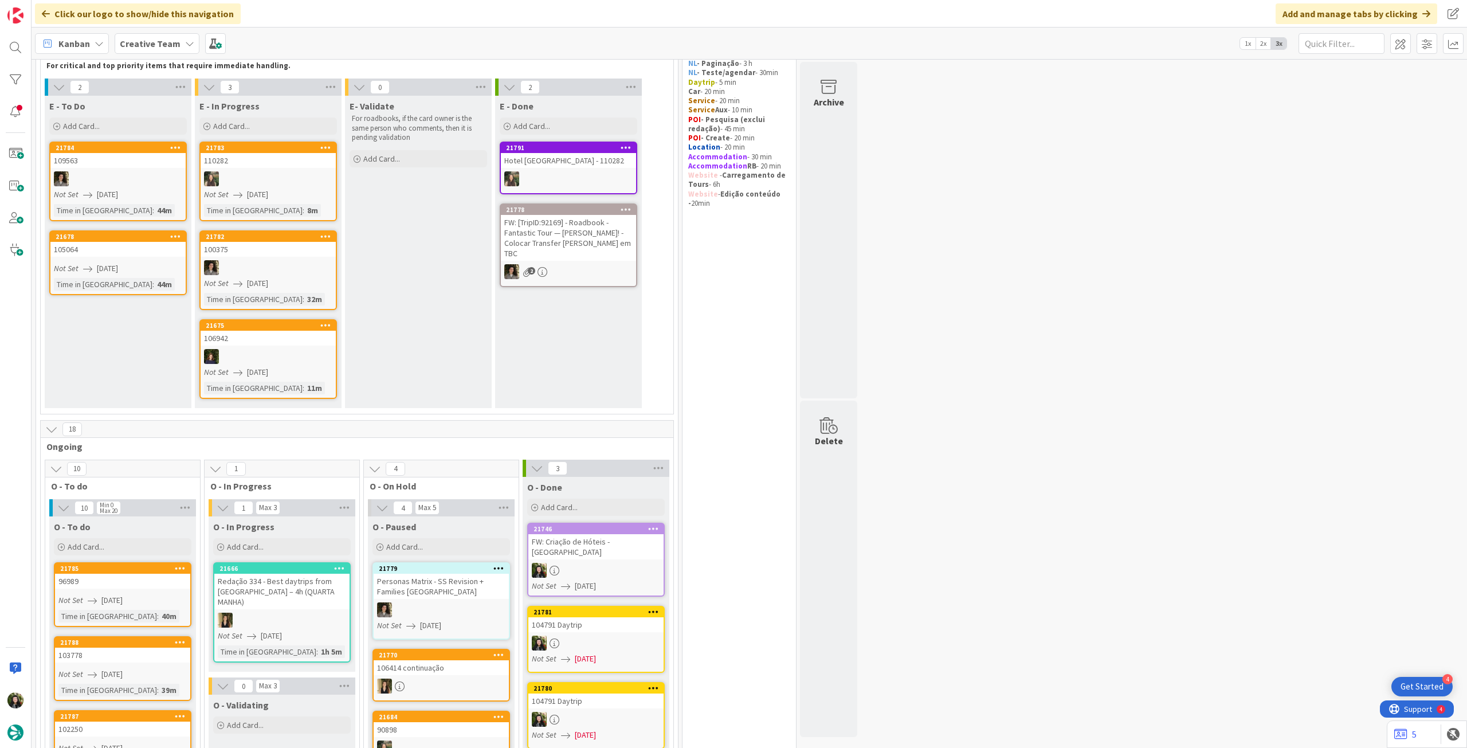
click at [159, 50] on span "Creative Team" at bounding box center [150, 44] width 61 height 14
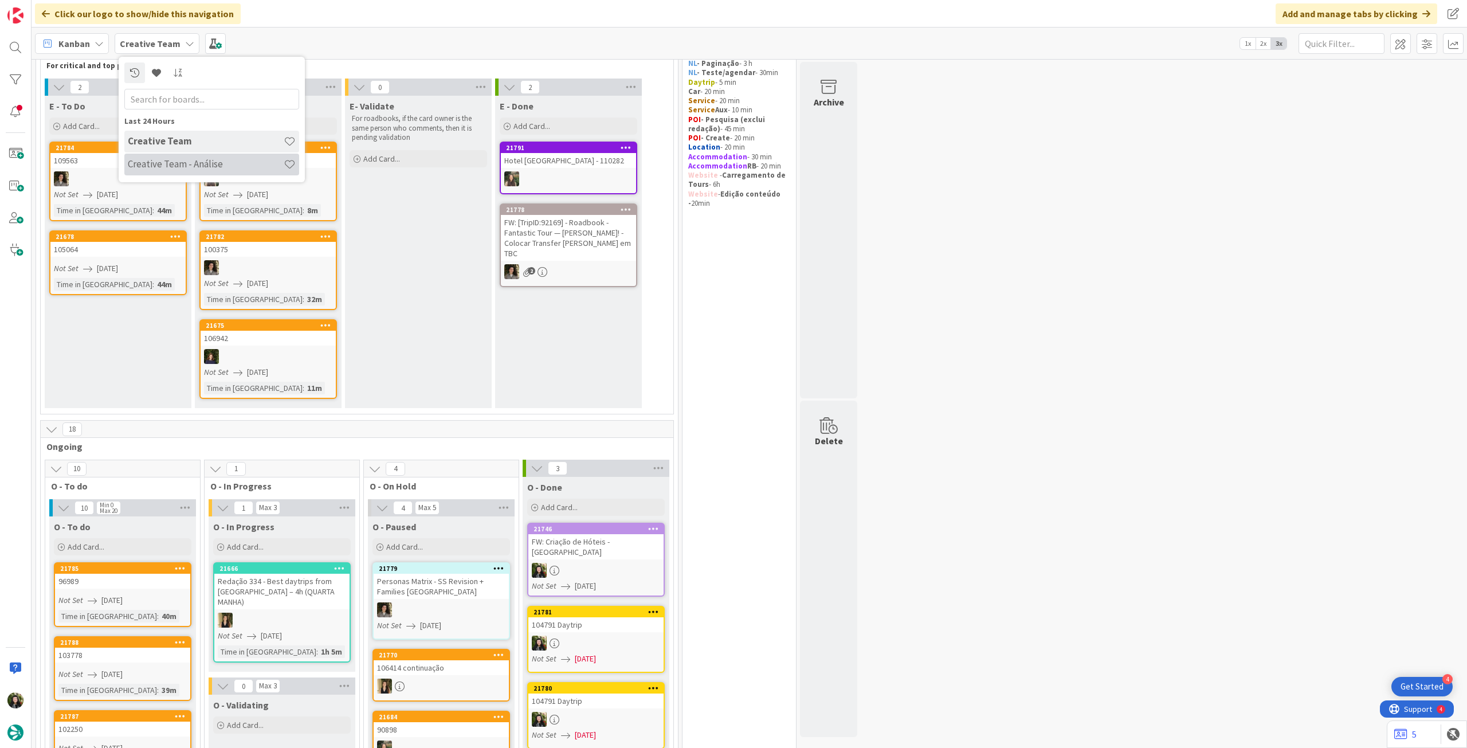
click at [163, 160] on h4 "Creative Team - Análise" at bounding box center [206, 163] width 156 height 11
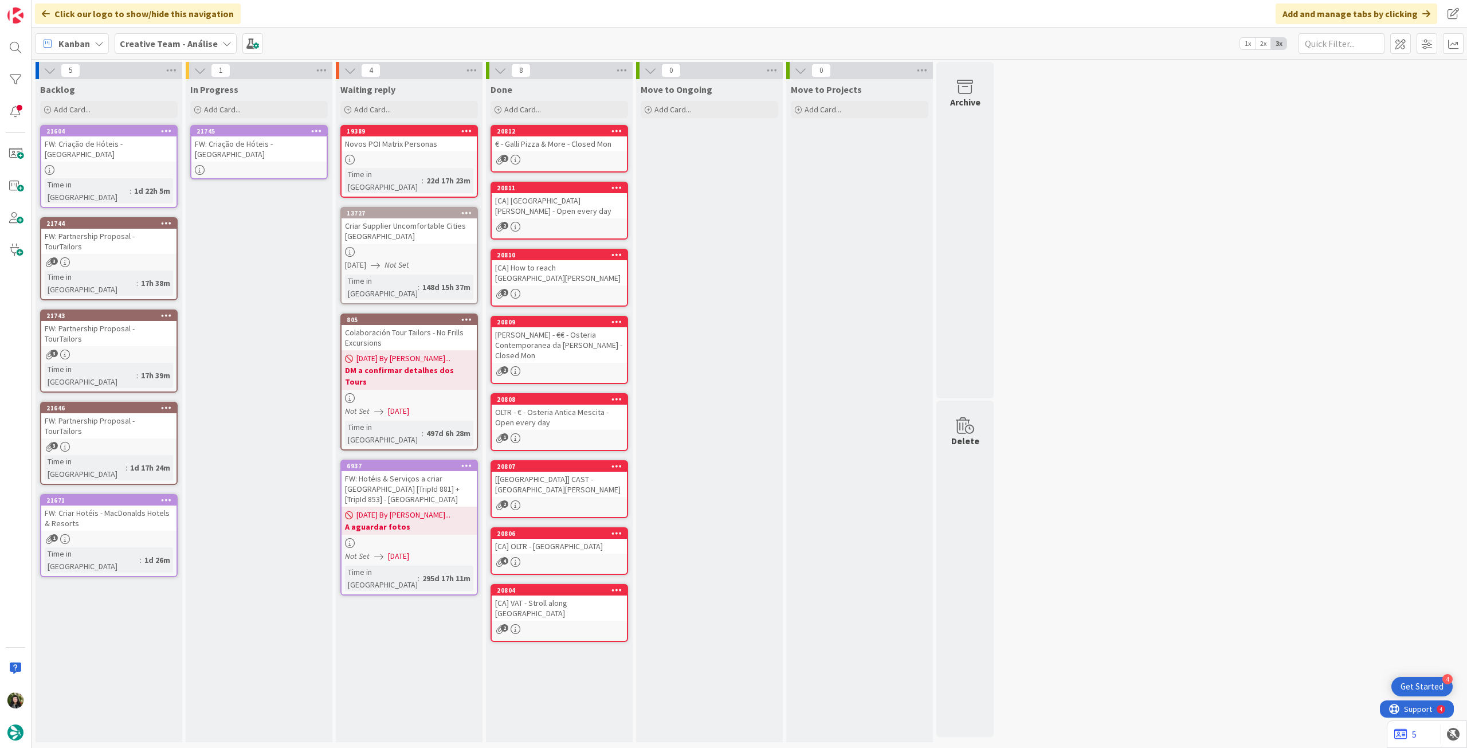
click at [285, 168] on link "21745 FW: Criação de Hóteis - França" at bounding box center [259, 152] width 138 height 54
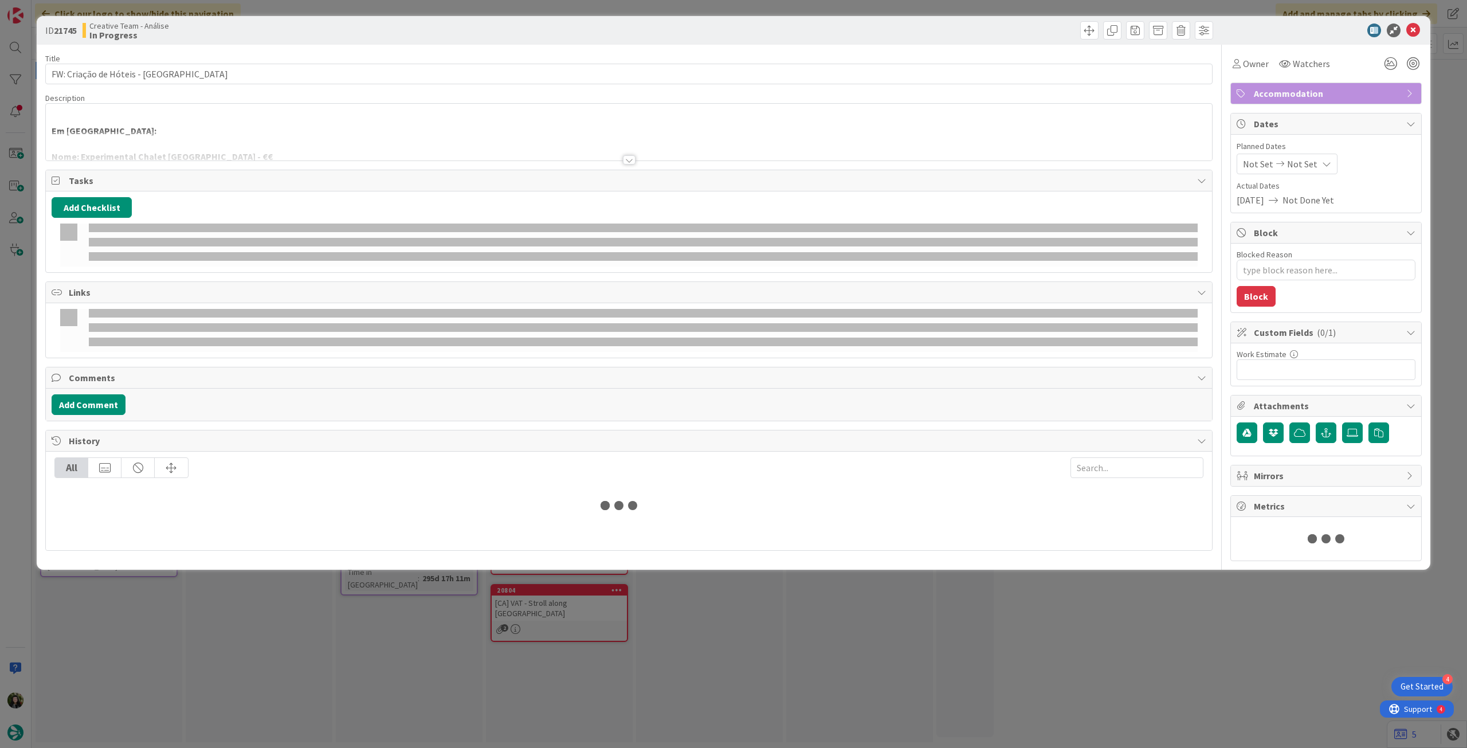
click at [300, 142] on div at bounding box center [629, 145] width 1166 height 29
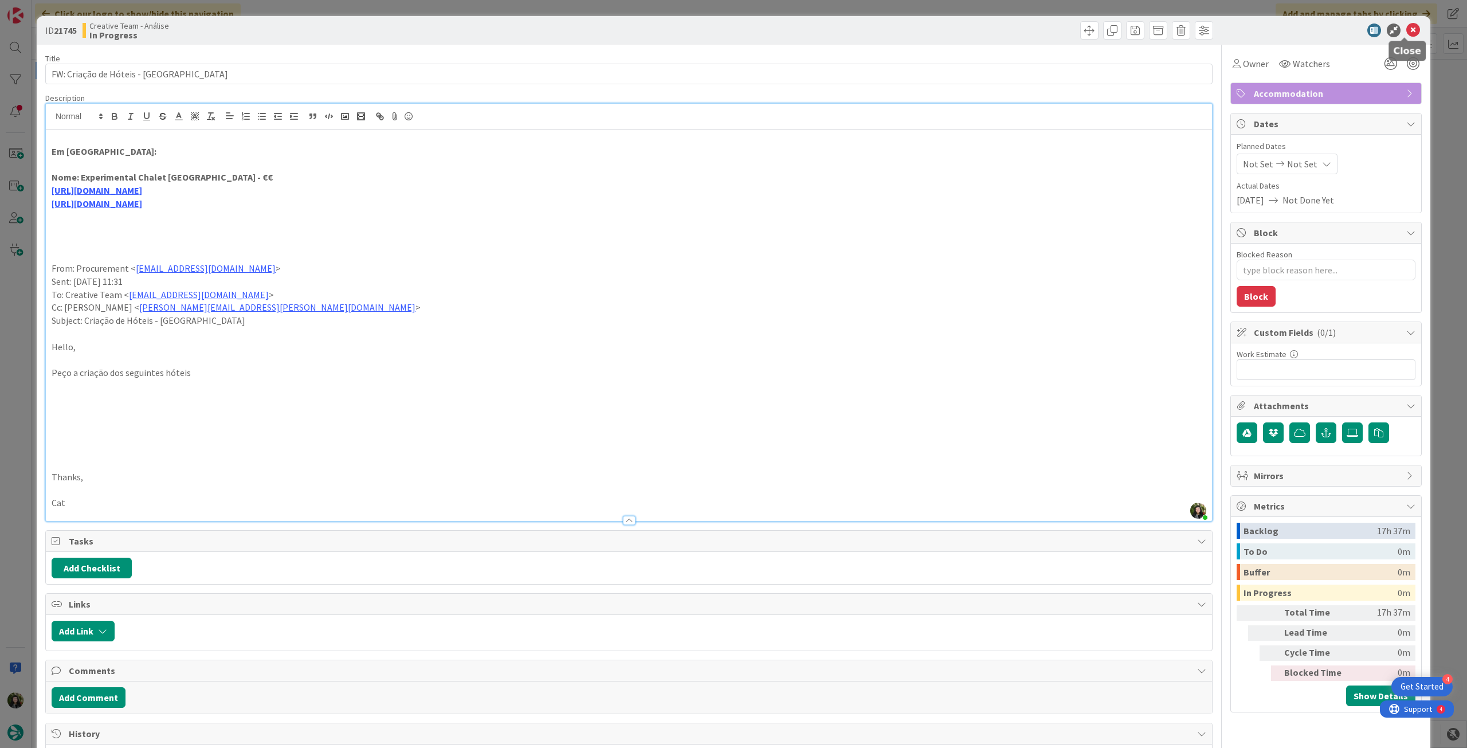
click at [880, 32] on icon at bounding box center [1414, 31] width 14 height 14
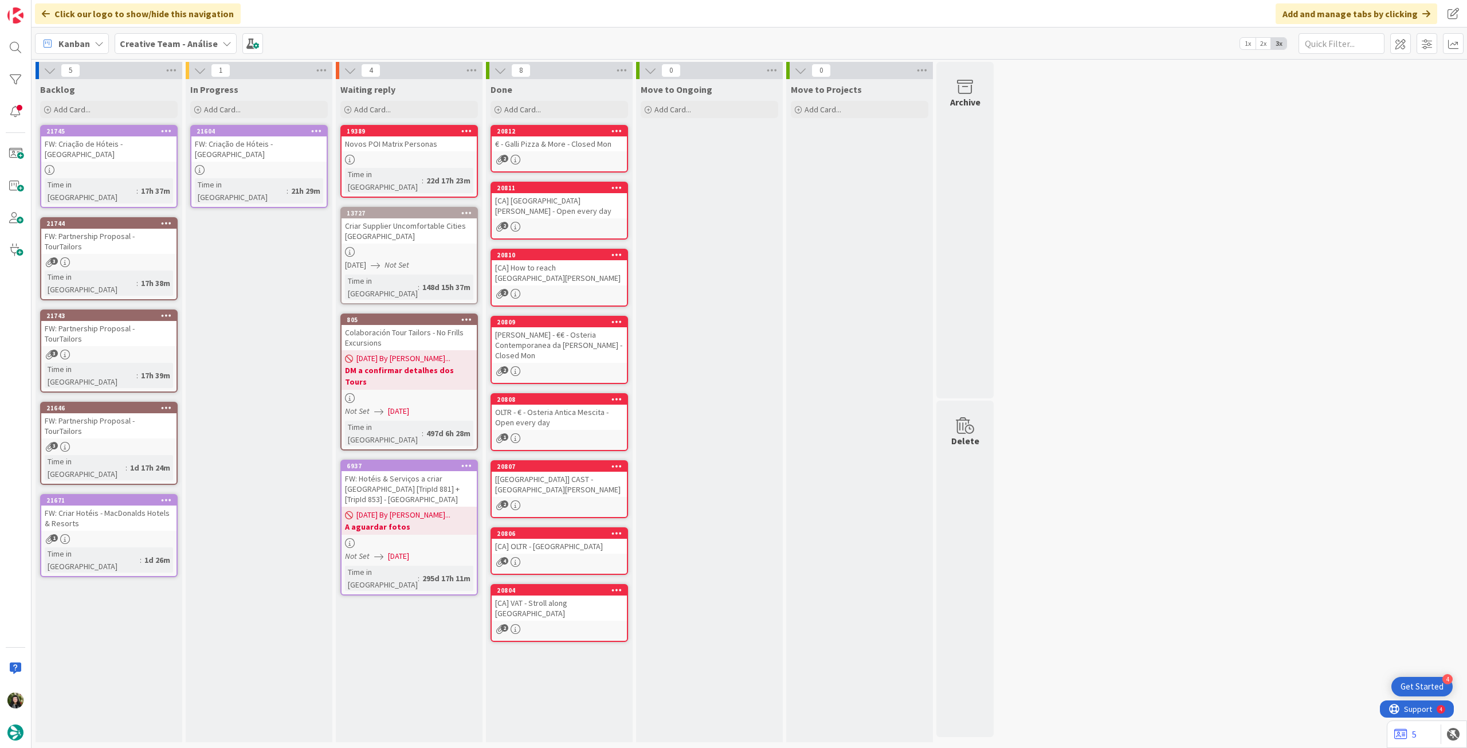
click at [269, 147] on div "FW: Criação de Hóteis - [GEOGRAPHIC_DATA]" at bounding box center [258, 148] width 135 height 25
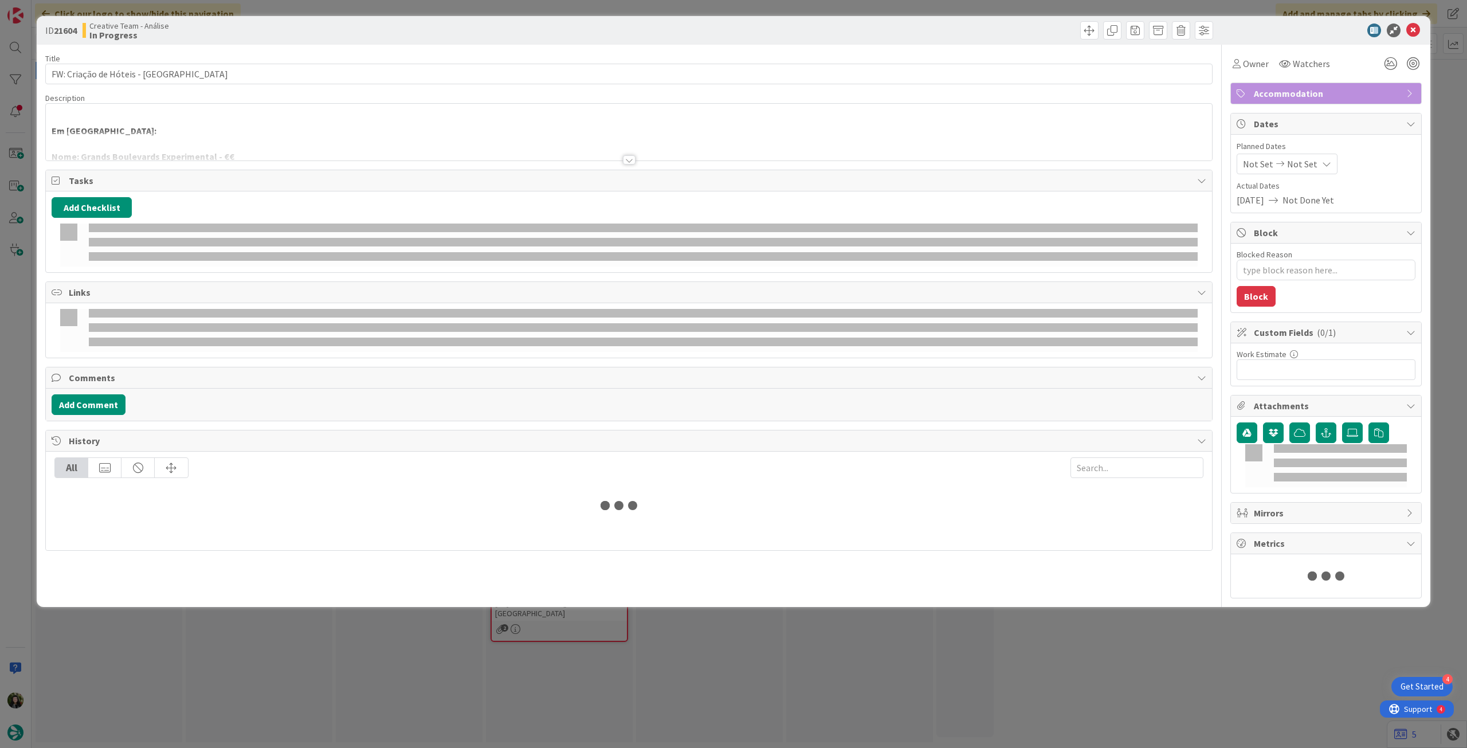
click at [258, 136] on div at bounding box center [629, 145] width 1166 height 29
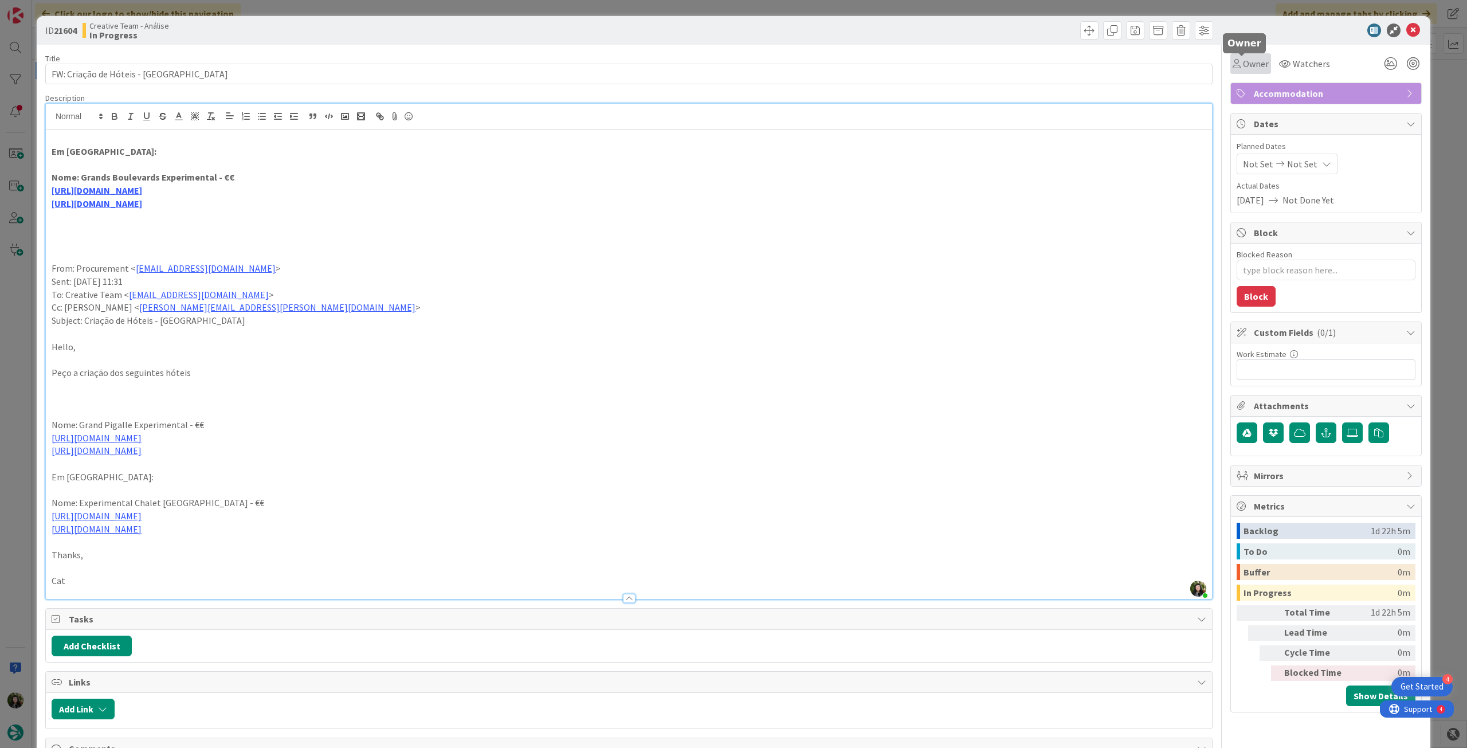
click at [880, 65] on div "Owner" at bounding box center [1251, 64] width 36 height 14
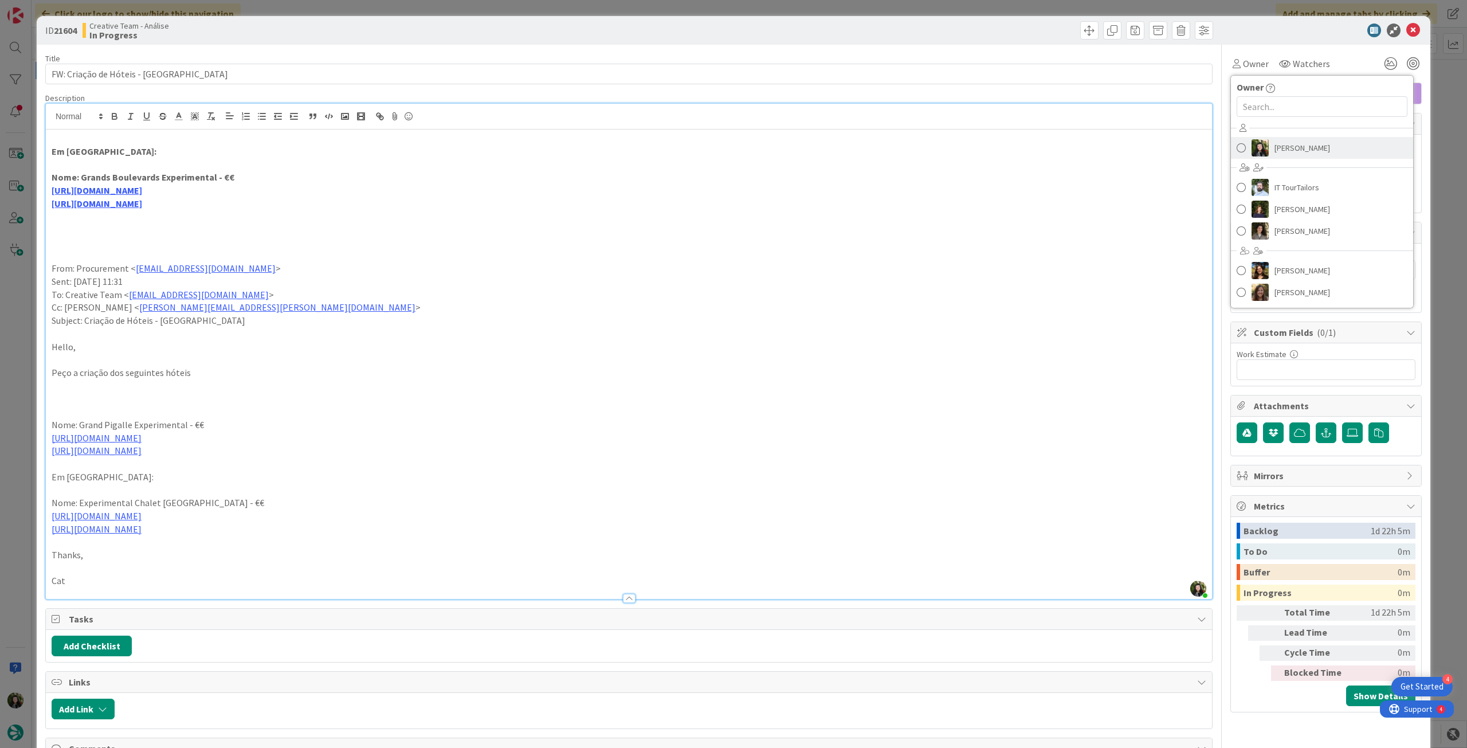
click at [880, 147] on span "[PERSON_NAME]" at bounding box center [1303, 147] width 56 height 17
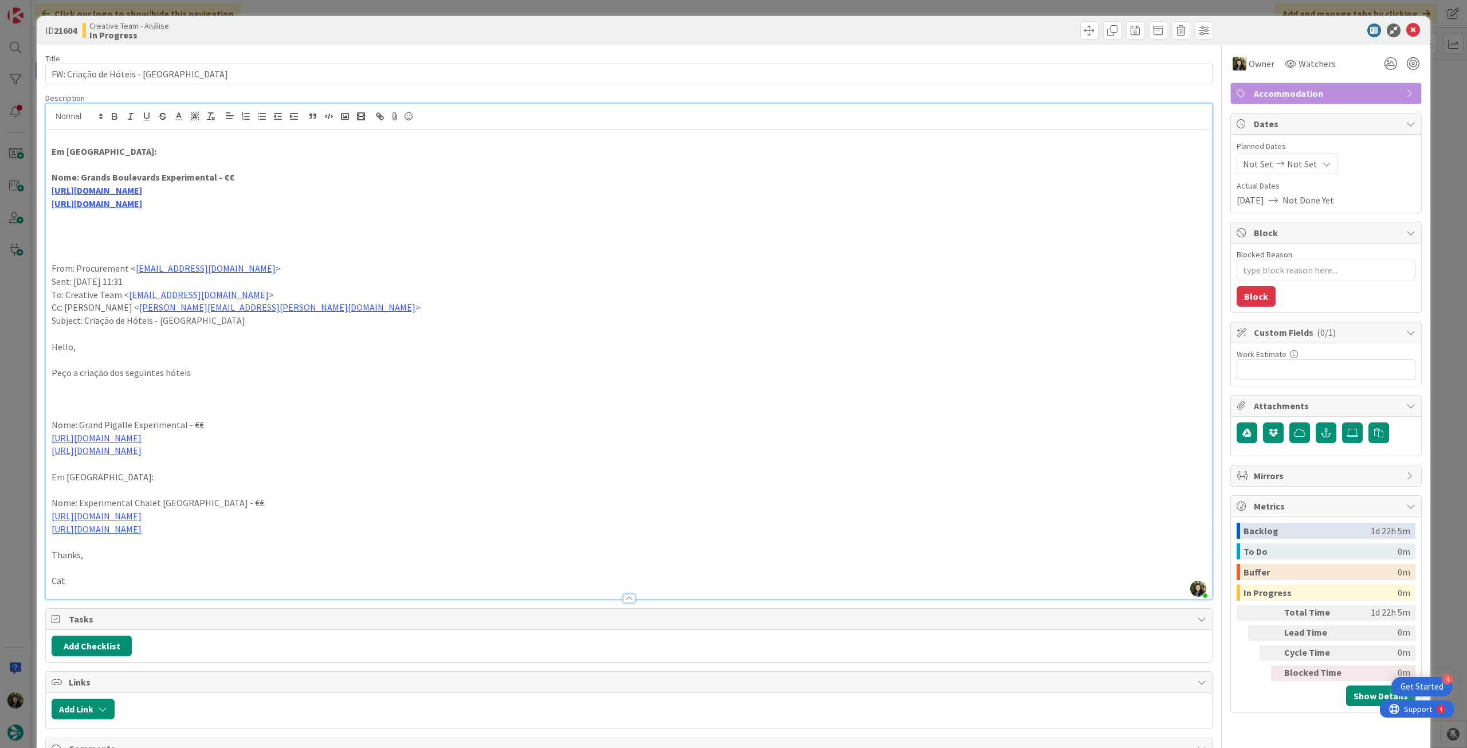
type textarea "x"
click at [880, 160] on icon at bounding box center [1326, 163] width 9 height 9
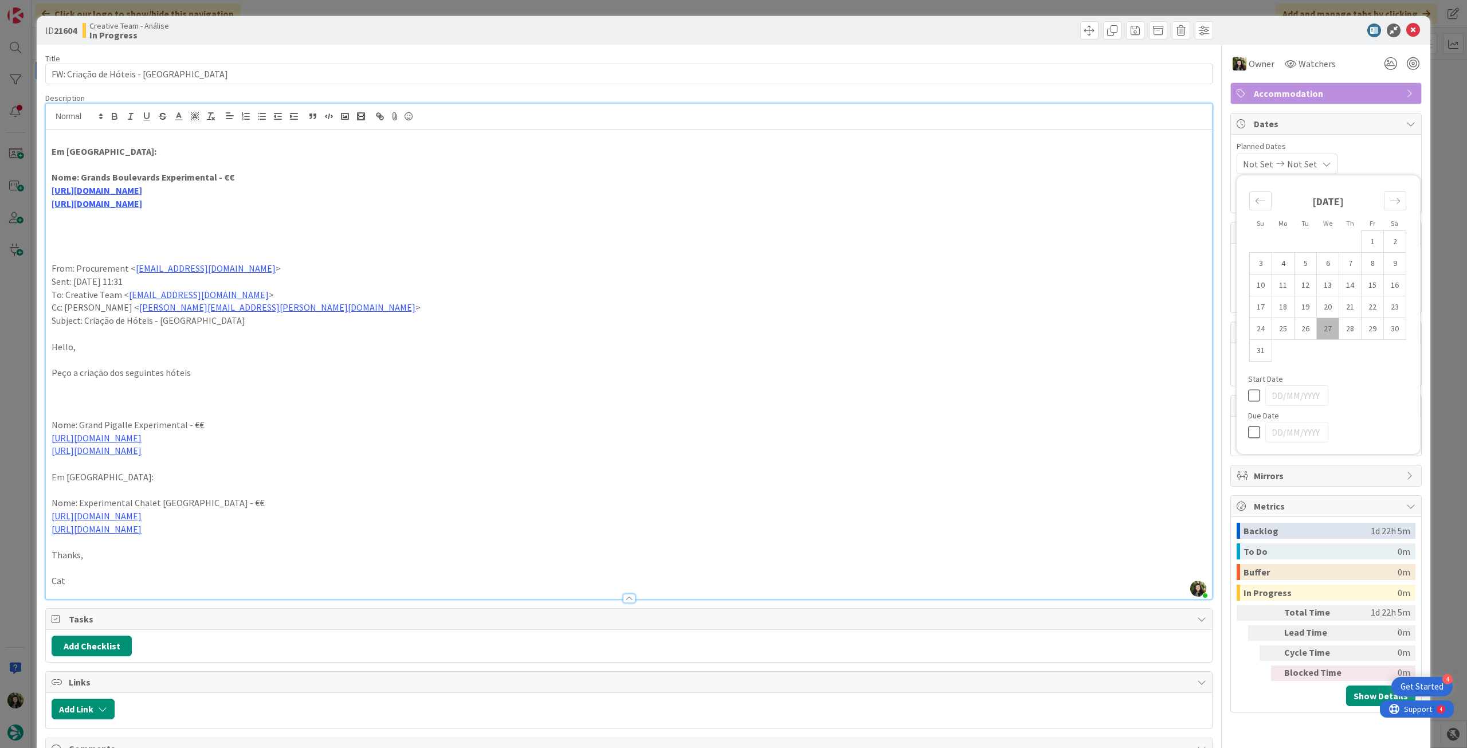
click at [880, 418] on icon at bounding box center [1256, 432] width 17 height 14
type input "[DATE]"
click at [880, 38] on div "ID 21604 Creative Team - Análise In Progress" at bounding box center [734, 30] width 1394 height 29
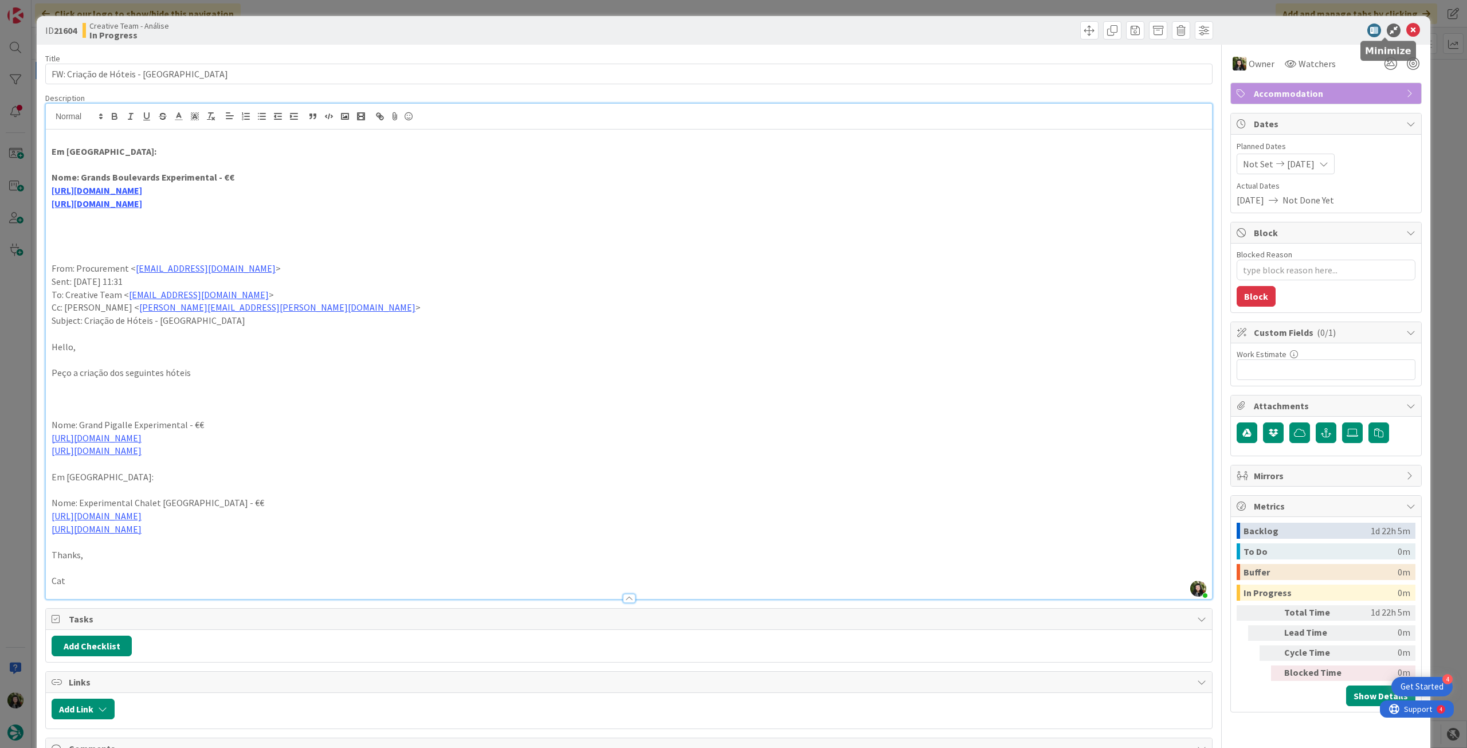
click at [880, 28] on icon at bounding box center [1414, 31] width 14 height 14
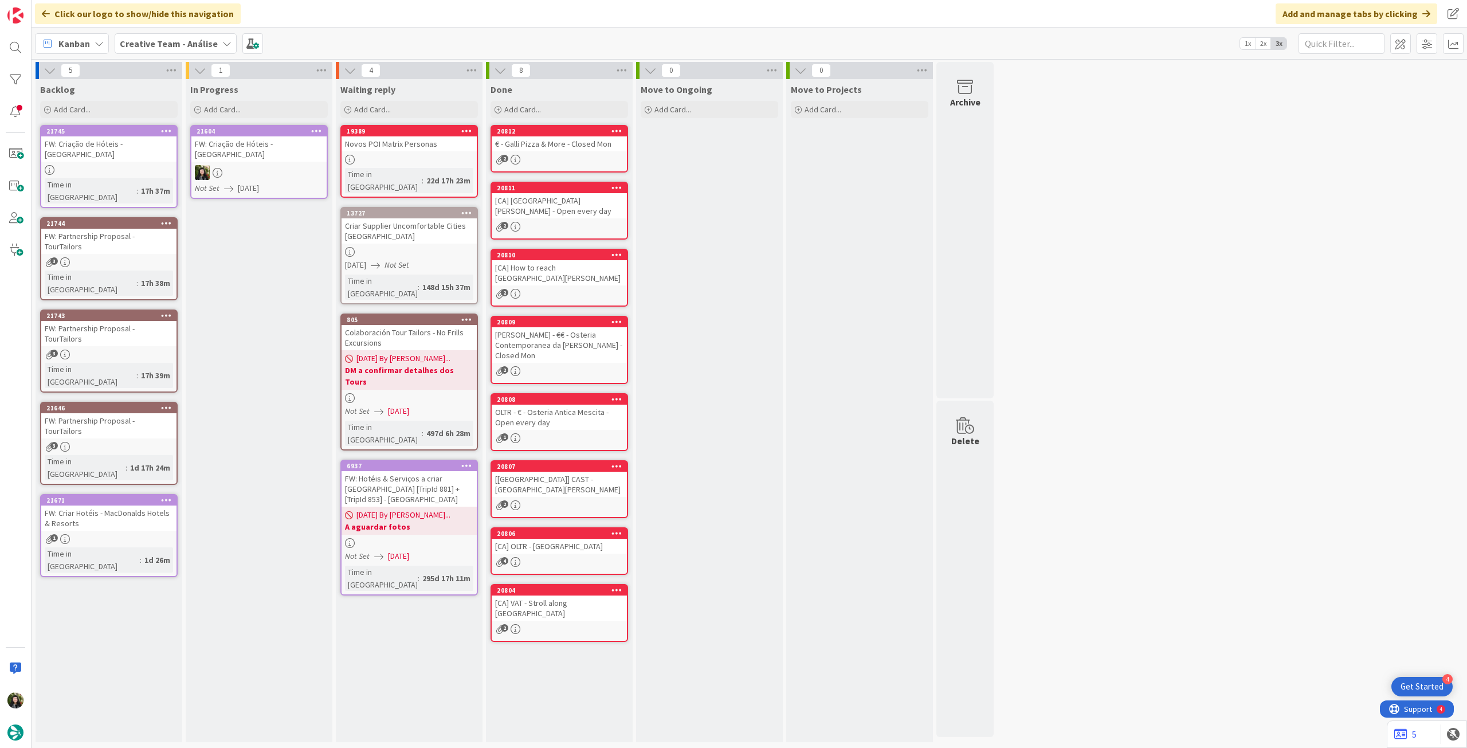
click at [317, 131] on icon at bounding box center [316, 131] width 11 height 8
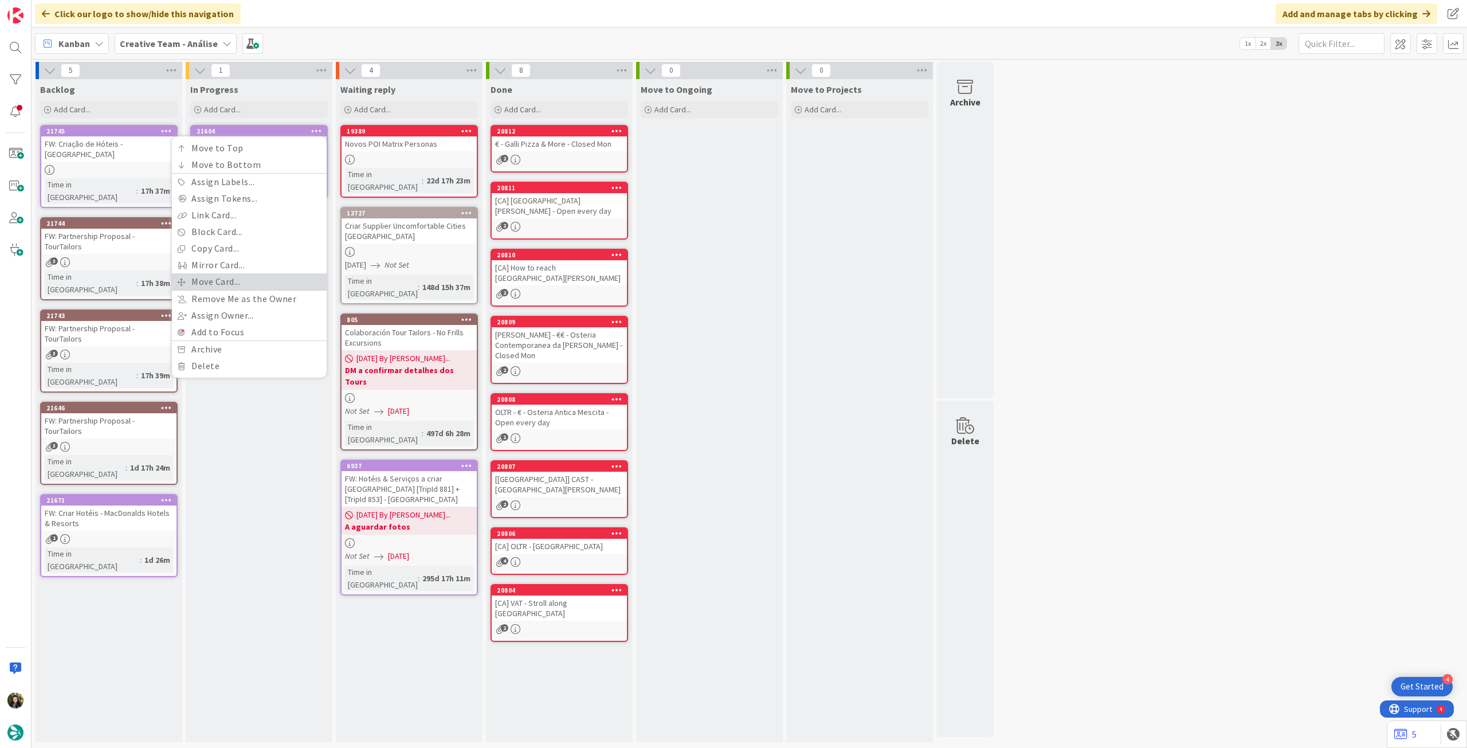
click at [259, 278] on link "Move Card..." at bounding box center [249, 281] width 155 height 17
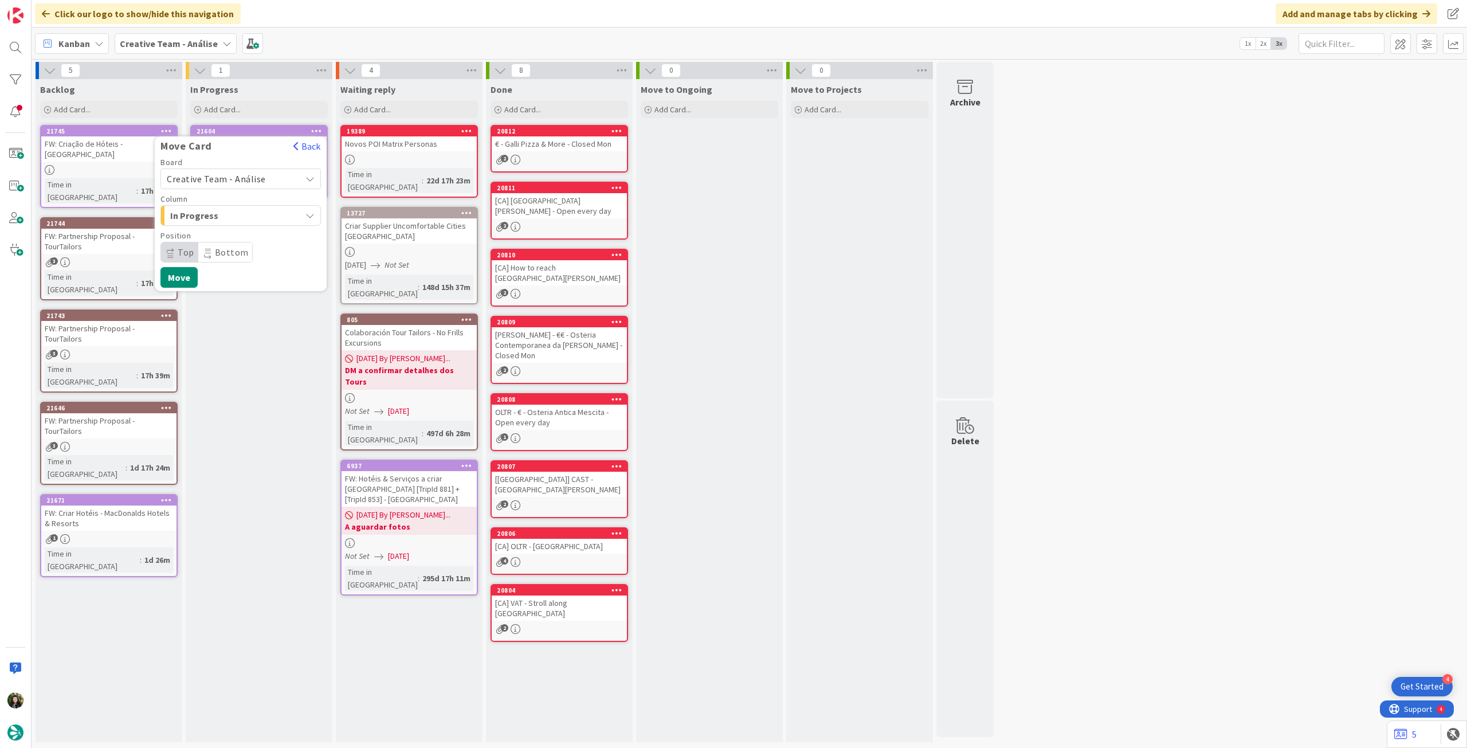
click at [237, 177] on span "Creative Team - Análise" at bounding box center [216, 178] width 99 height 11
click at [231, 228] on span "Creative Team" at bounding box center [248, 232] width 133 height 17
click at [237, 221] on span "Select a Column..." at bounding box center [210, 215] width 86 height 15
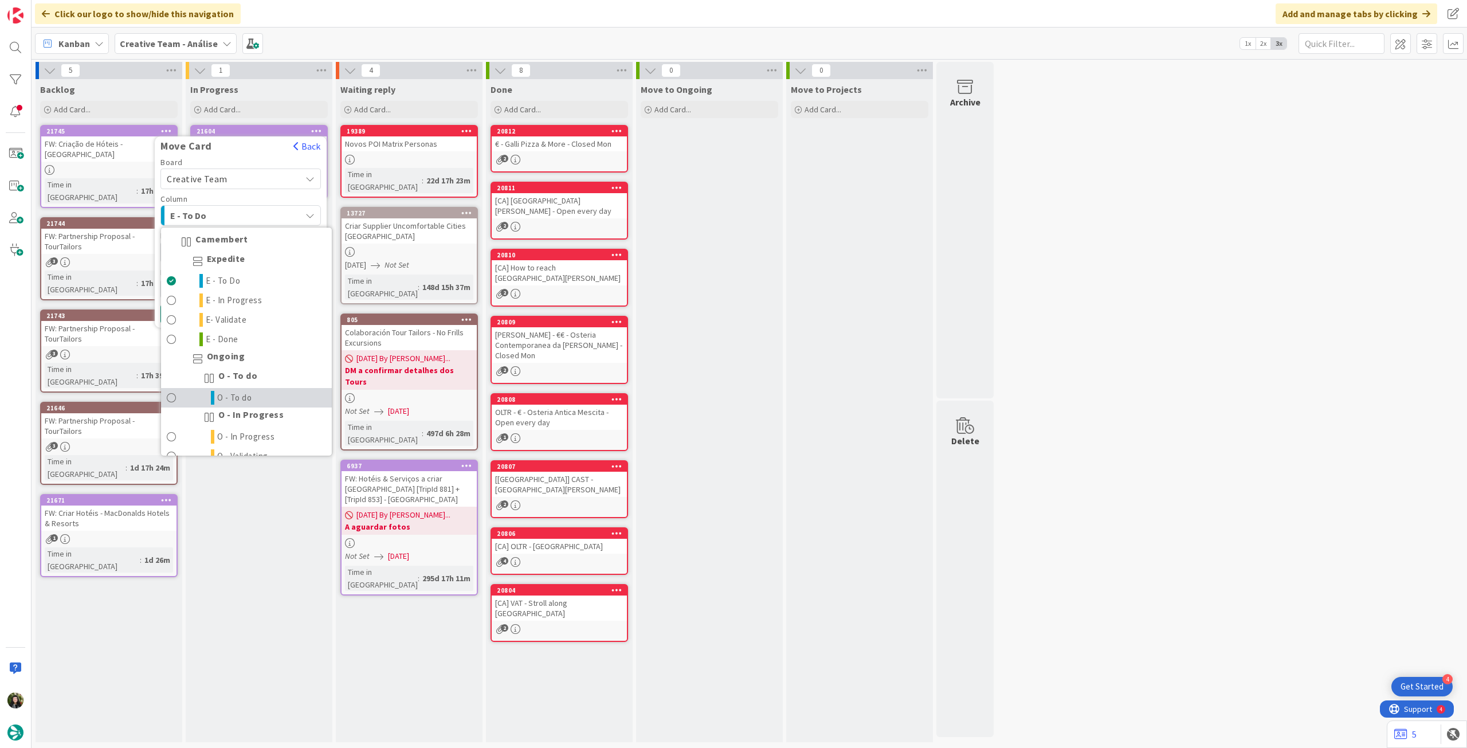
click at [267, 388] on link "O - To do" at bounding box center [246, 397] width 171 height 19
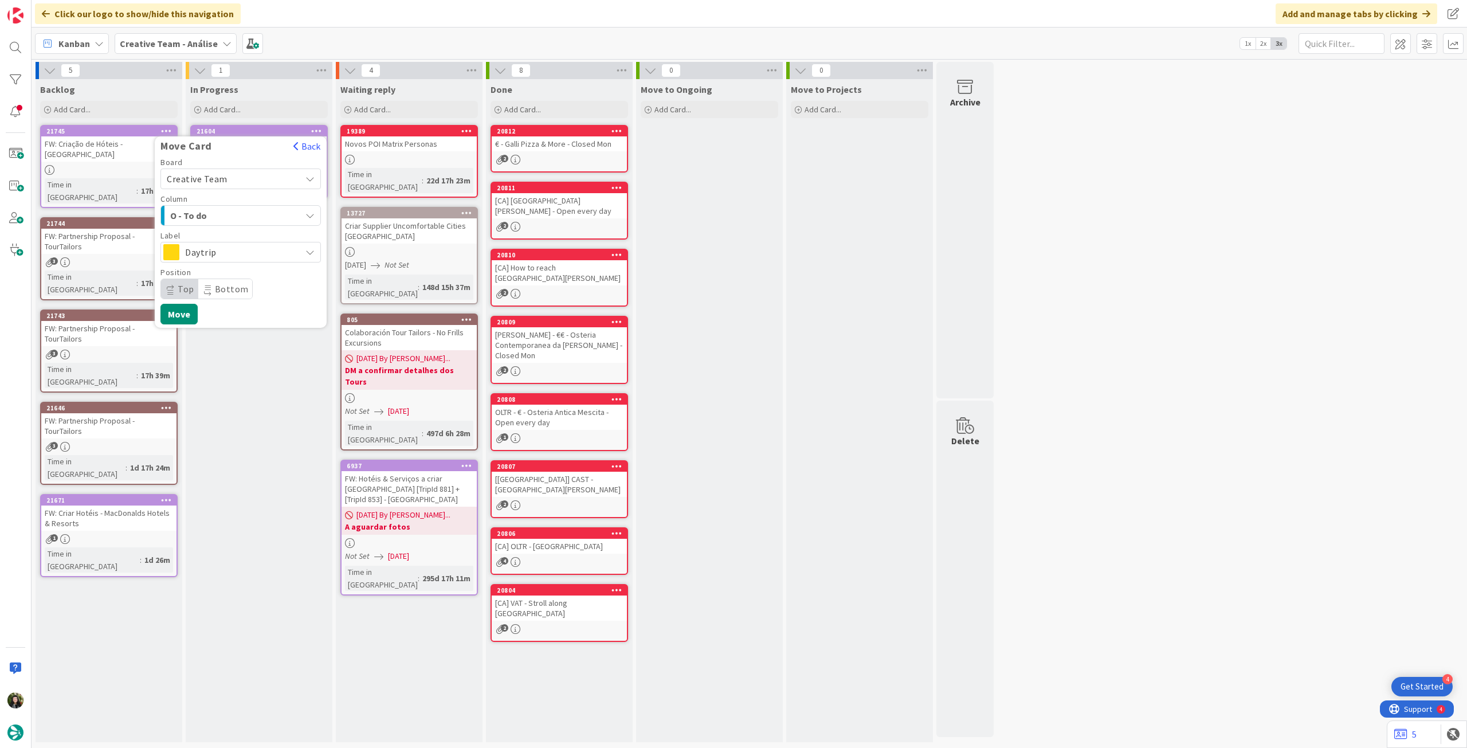
click at [226, 254] on span "Daytrip" at bounding box center [240, 252] width 110 height 16
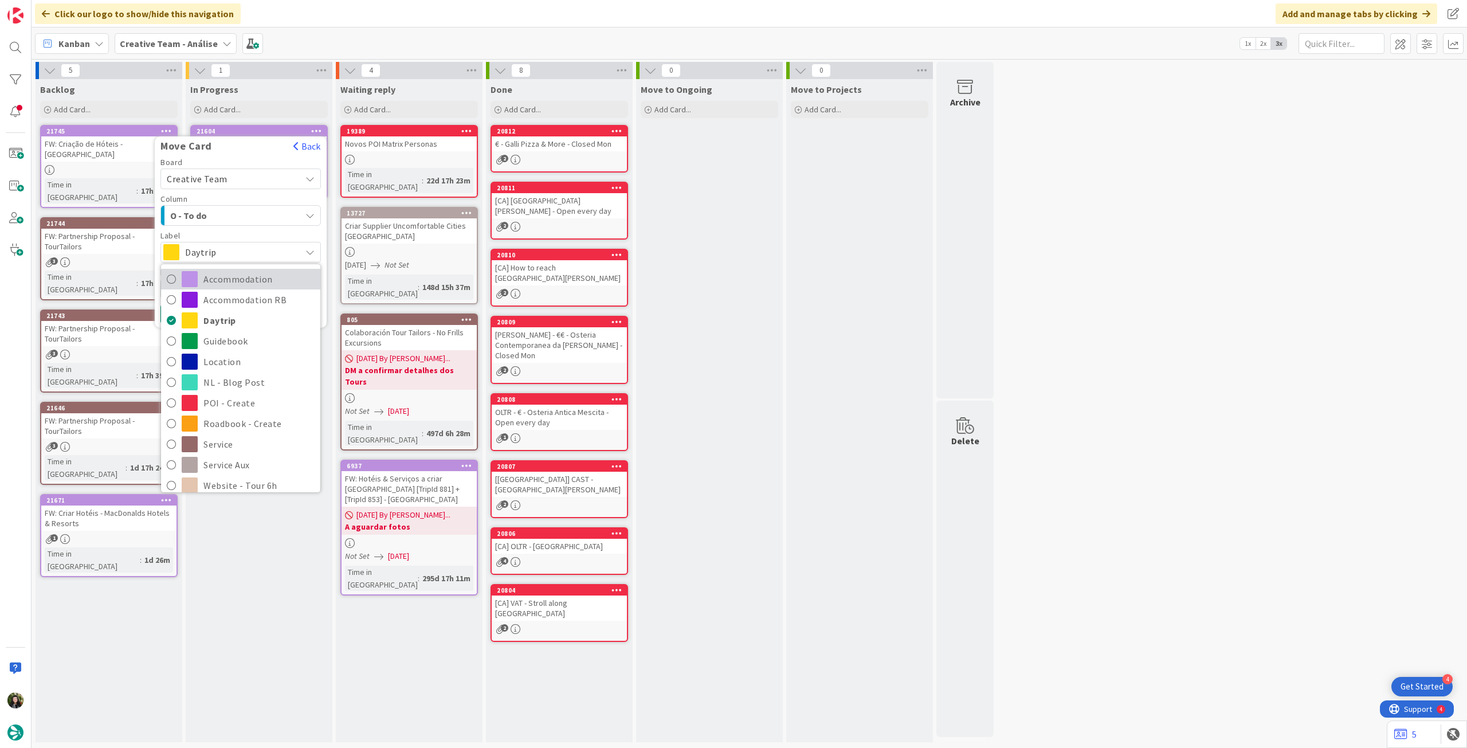
click at [226, 272] on span "Accommodation" at bounding box center [258, 279] width 111 height 17
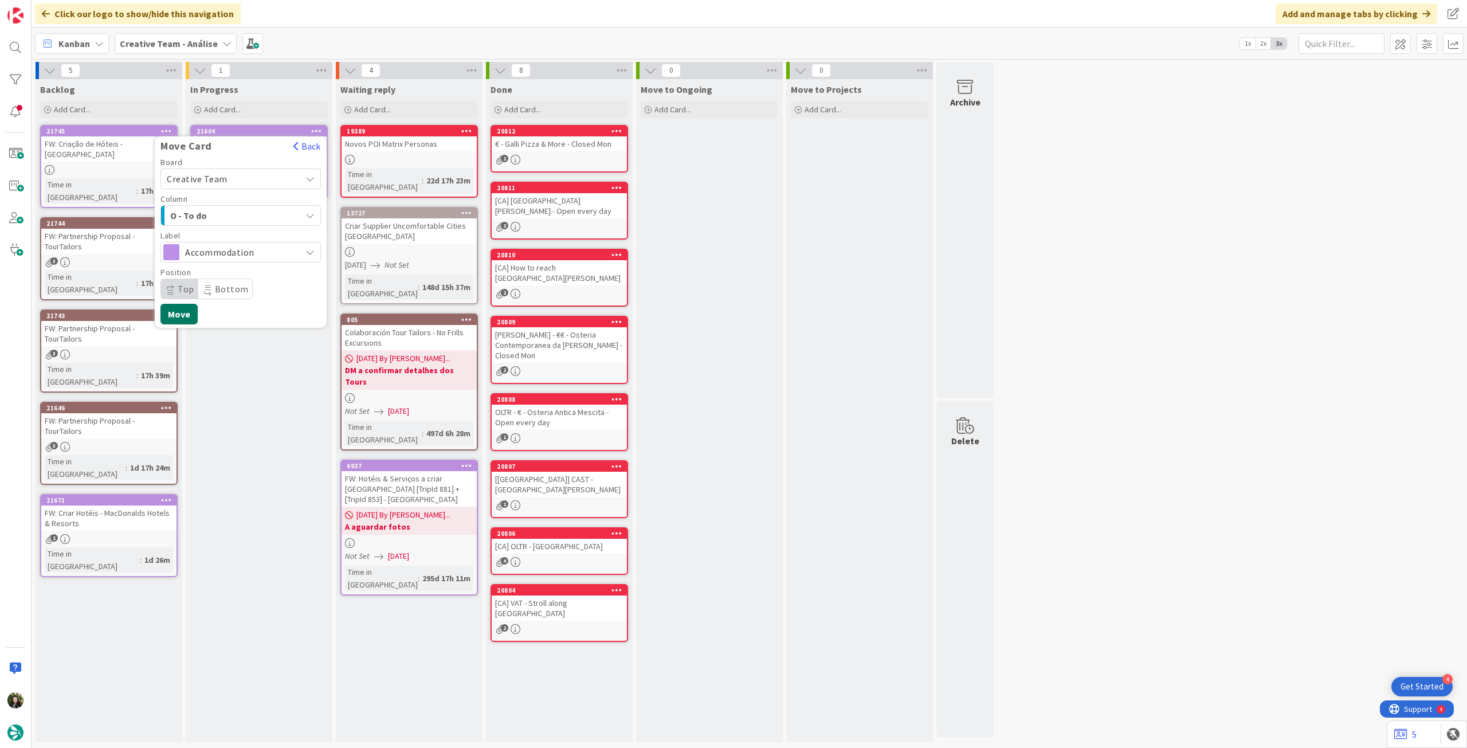
click at [190, 315] on button "Move" at bounding box center [178, 314] width 37 height 21
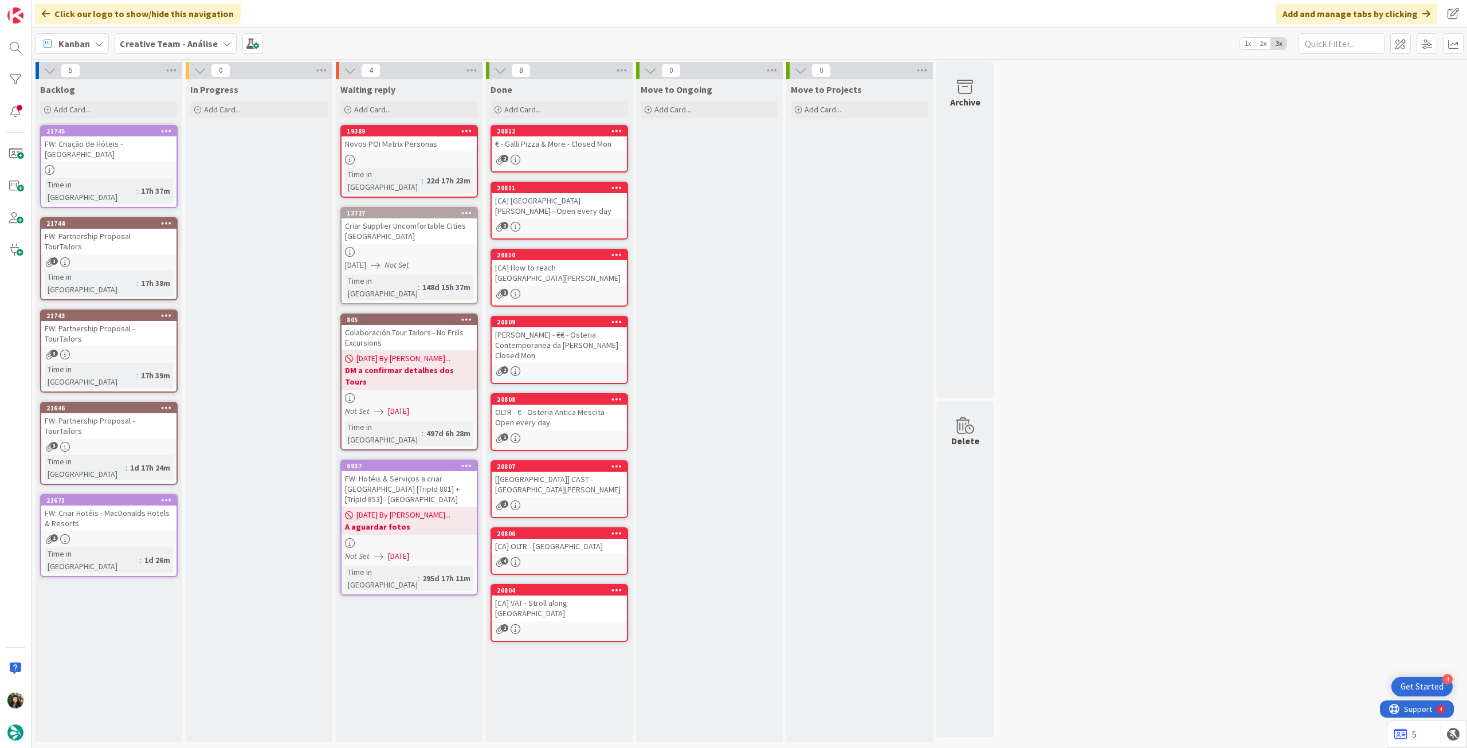
click at [176, 42] on b "Creative Team - Análise" at bounding box center [169, 43] width 98 height 11
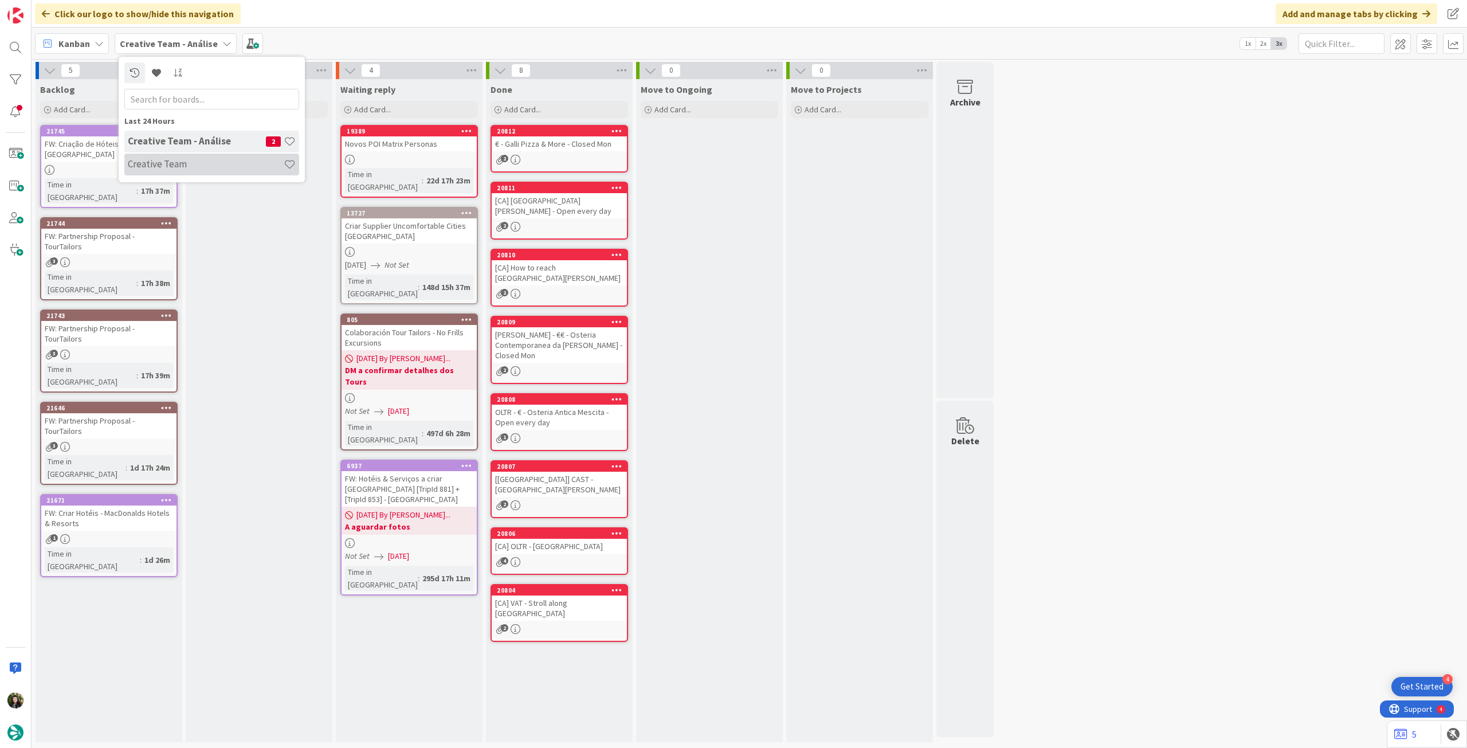
click at [178, 170] on div "Creative Team" at bounding box center [211, 165] width 175 height 22
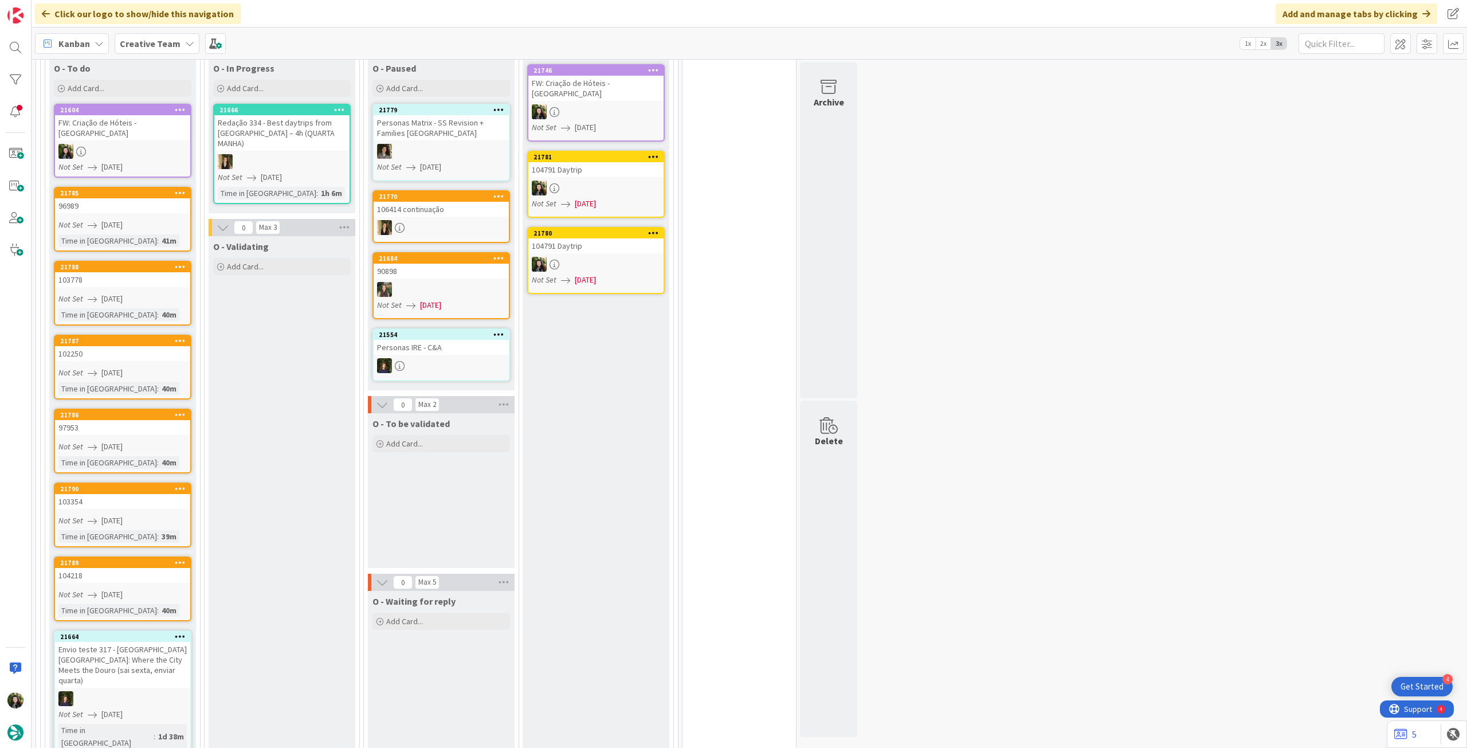
scroll to position [382, 0]
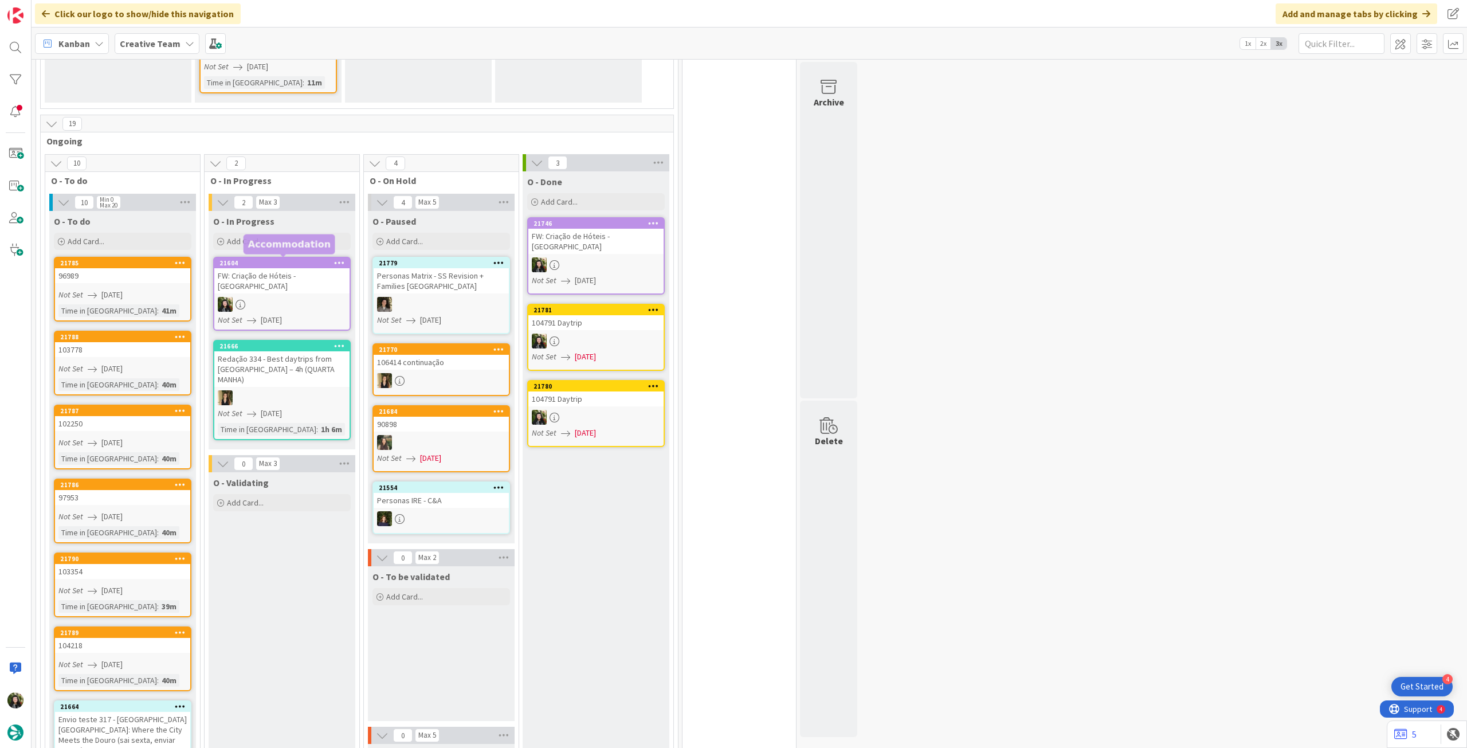
click at [280, 271] on div "FW: Criação de Hóteis - [GEOGRAPHIC_DATA]" at bounding box center [281, 280] width 135 height 25
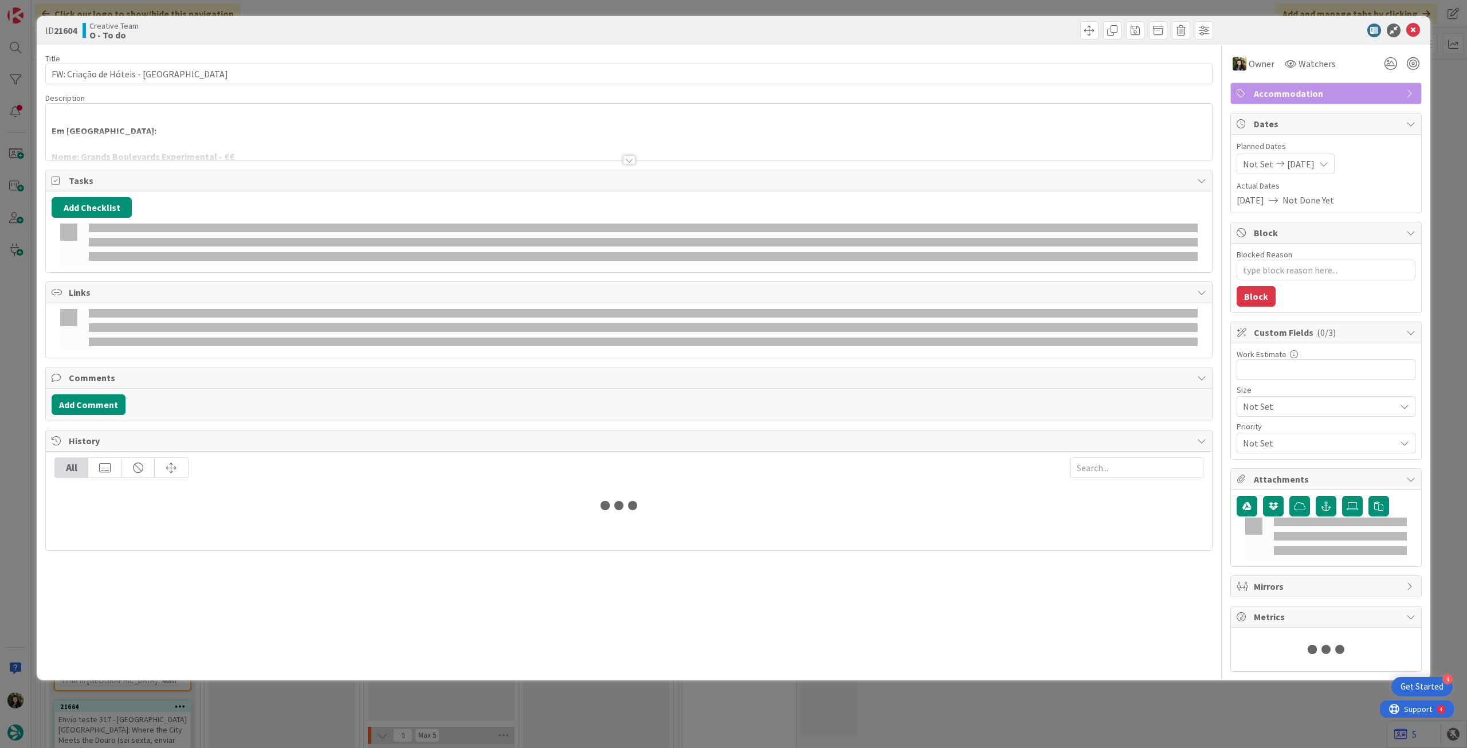
click at [189, 135] on div at bounding box center [629, 145] width 1166 height 29
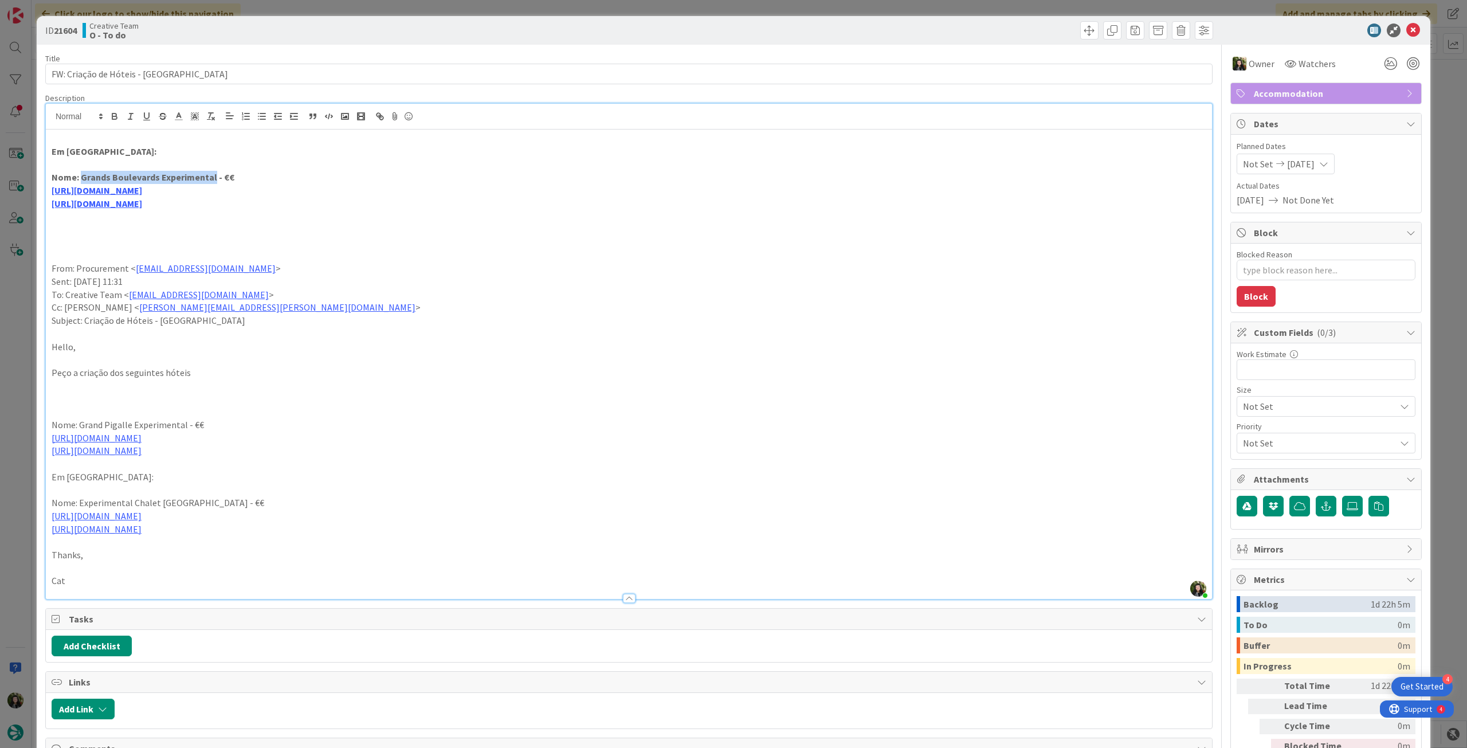
drag, startPoint x: 80, startPoint y: 178, endPoint x: 212, endPoint y: 173, distance: 131.9
click at [212, 173] on strong "Nome: Grands Boulevards Experimental - €€" at bounding box center [143, 176] width 183 height 11
copy strong "Grands Boulevards Experimental"
click at [142, 188] on link "https://www.grandsboulevardshotel.com/" at bounding box center [97, 190] width 91 height 11
click at [146, 211] on link "https://www.grandsboulevardshotel.com/" at bounding box center [108, 212] width 79 height 15
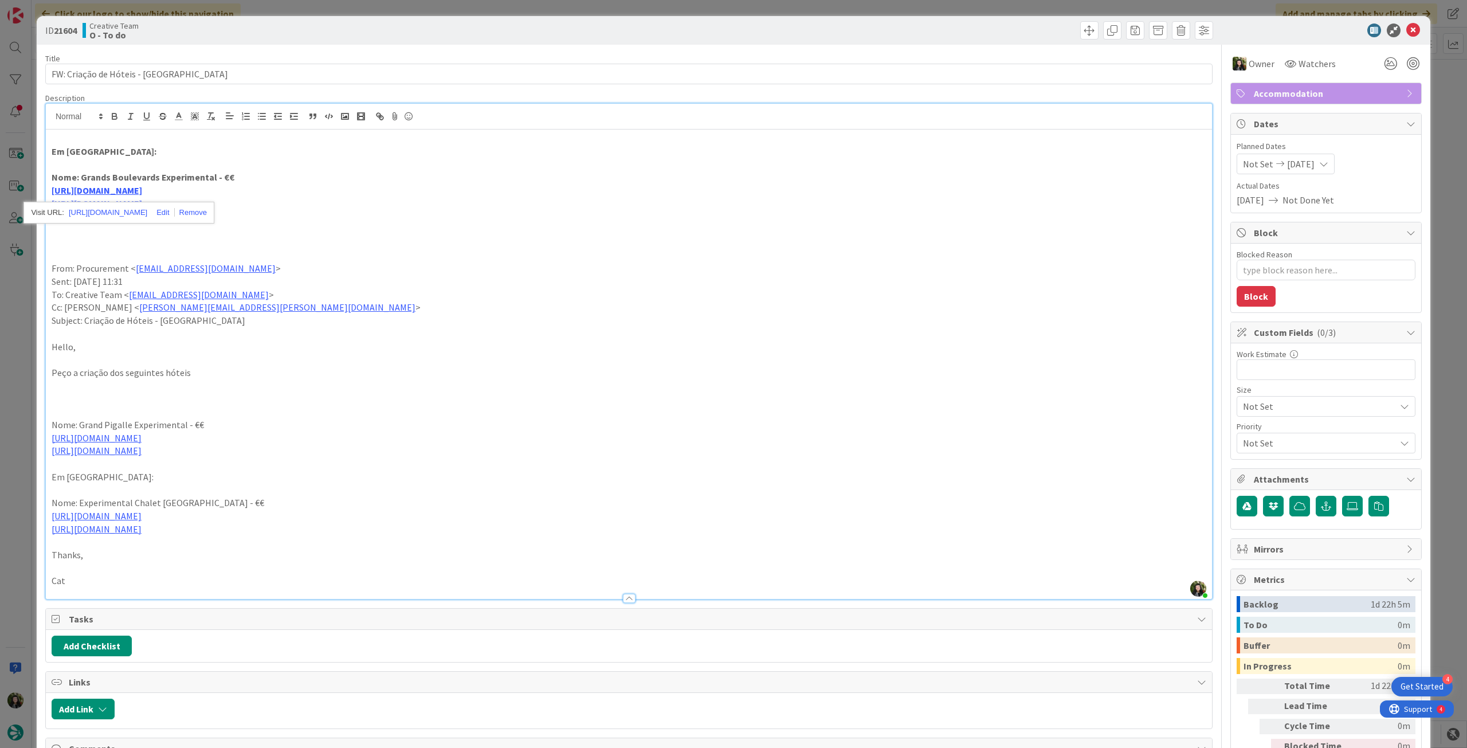
click at [343, 229] on p at bounding box center [629, 229] width 1155 height 13
click at [142, 204] on link "https://sigav.tourtailors.com/#terceiro/view/104756" at bounding box center [97, 203] width 91 height 11
click at [162, 221] on link "https://sigav.tourtailors.com/#terceiro/view/104756" at bounding box center [128, 225] width 79 height 15
click at [880, 30] on icon at bounding box center [1414, 31] width 14 height 14
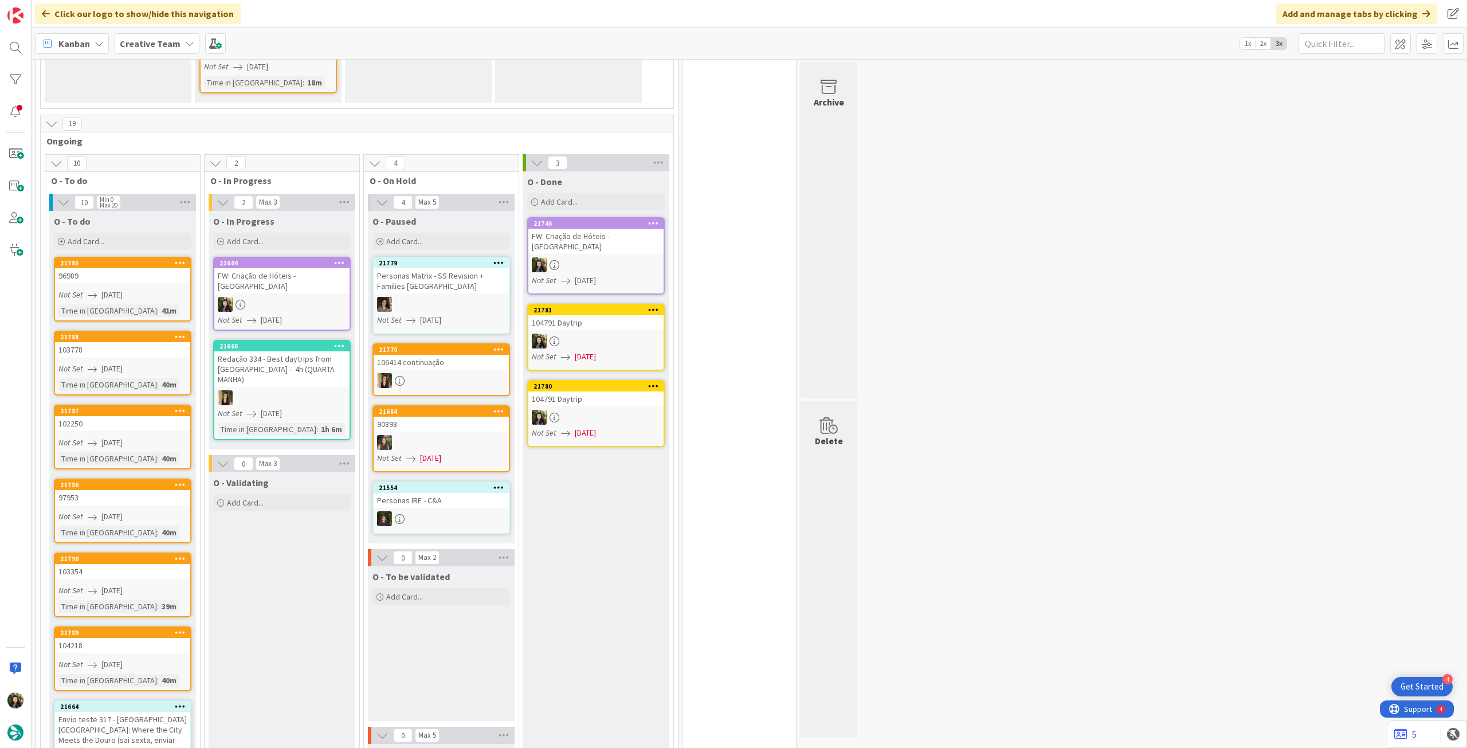
click at [154, 56] on div "Kanban Creative Team 1x 2x 3x" at bounding box center [750, 44] width 1436 height 32
drag, startPoint x: 157, startPoint y: 45, endPoint x: 159, endPoint y: 53, distance: 8.3
click at [158, 46] on b "Creative Team" at bounding box center [150, 43] width 61 height 11
click at [206, 170] on h4 "Creative Team - Análise" at bounding box center [206, 163] width 156 height 11
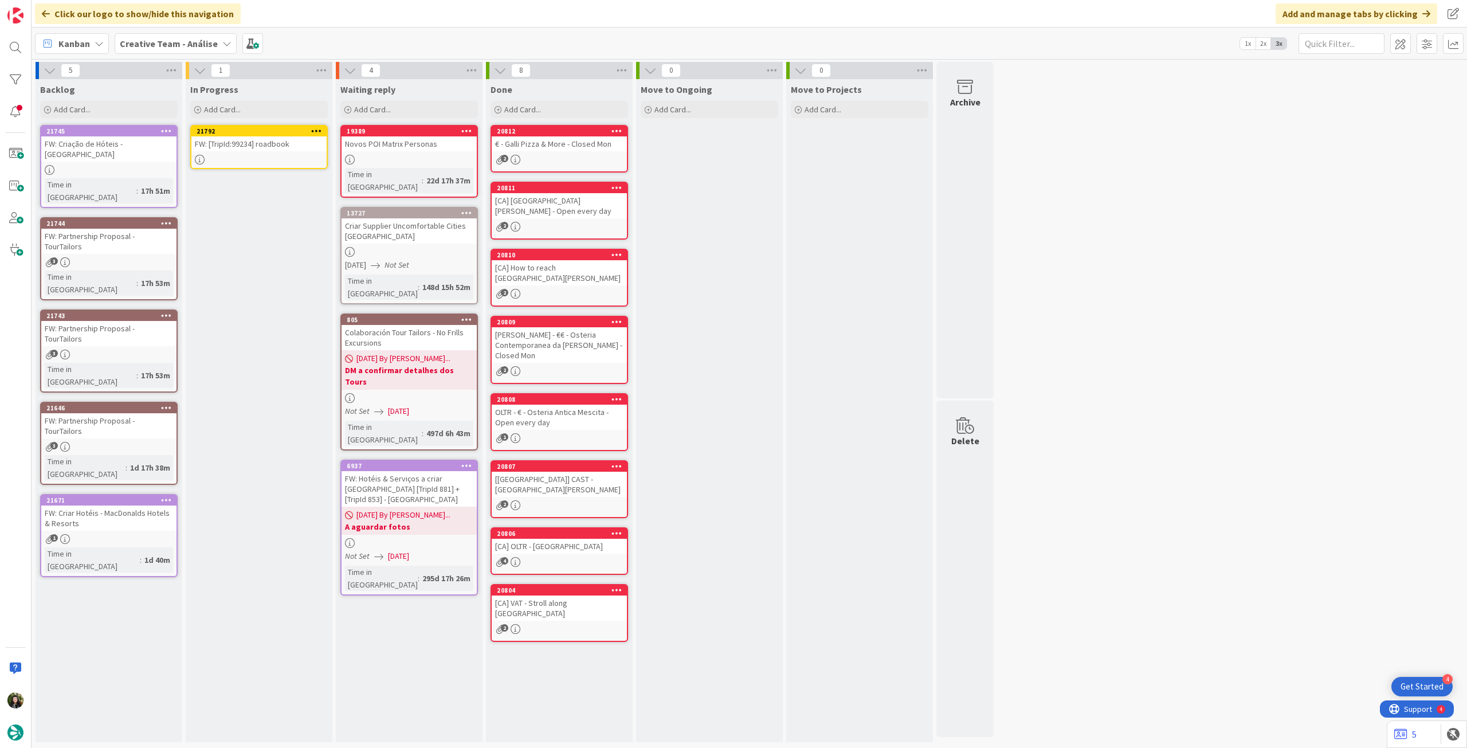
drag, startPoint x: 118, startPoint y: 154, endPoint x: 249, endPoint y: 154, distance: 131.3
click at [249, 154] on link "21792 FW: [TripId:99234] roadbook" at bounding box center [259, 147] width 138 height 44
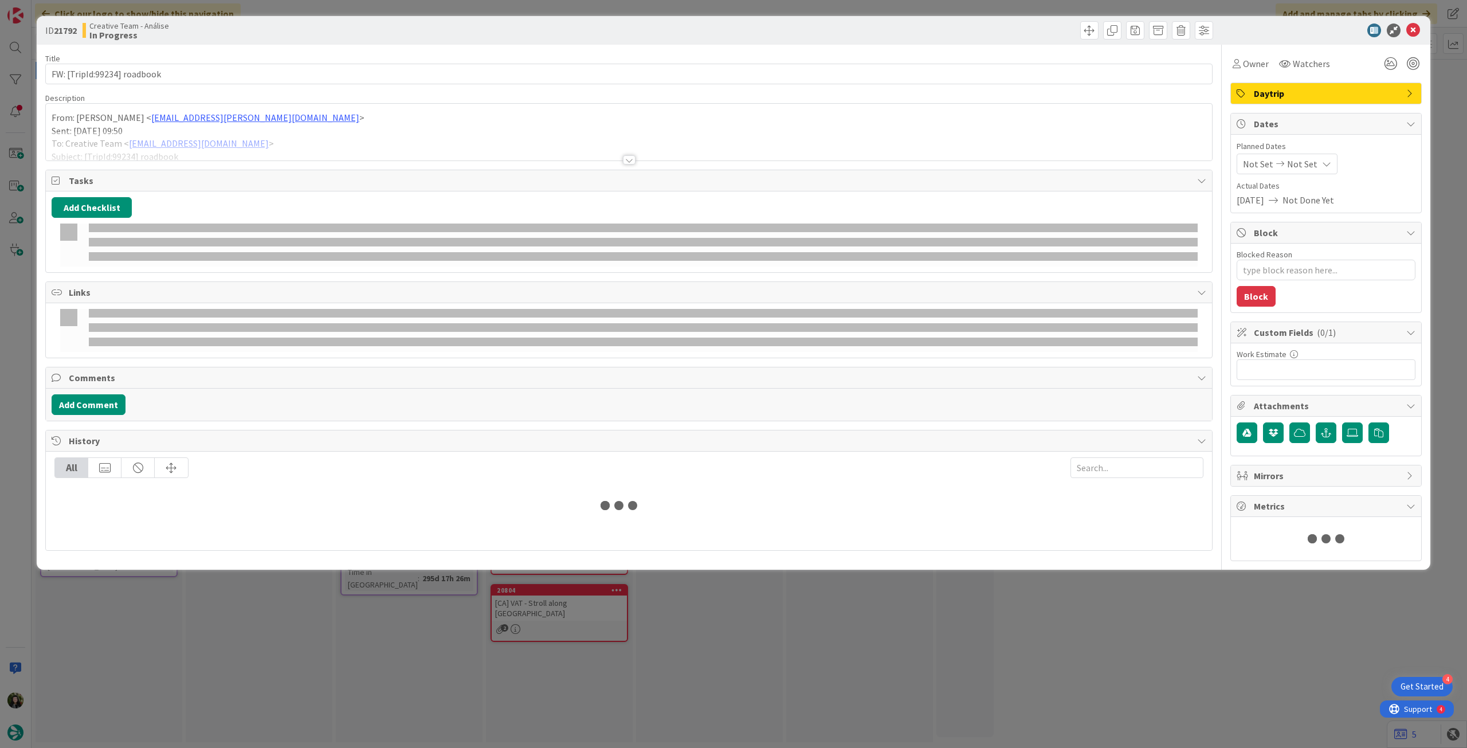
type textarea "x"
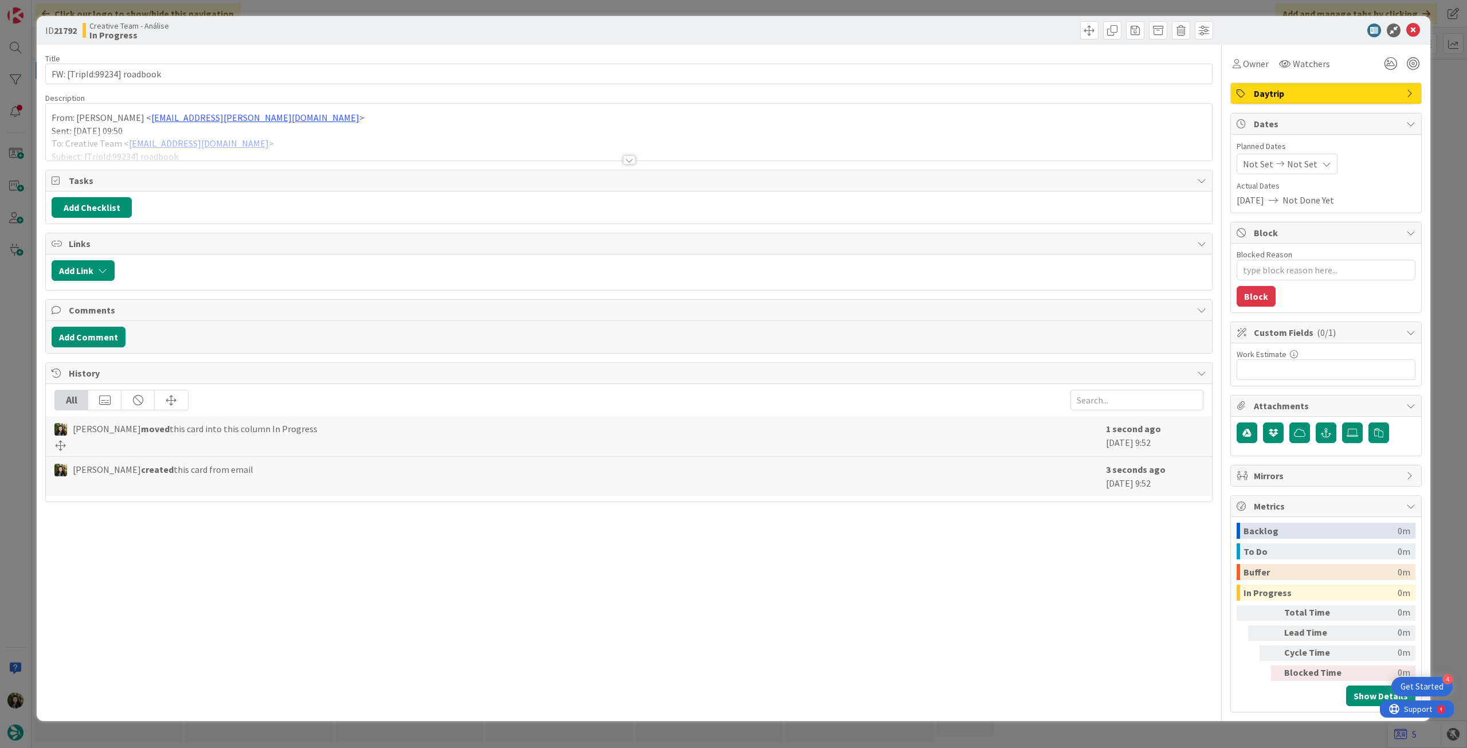
drag, startPoint x: 1305, startPoint y: 162, endPoint x: 1304, endPoint y: 170, distance: 7.5
click at [880, 163] on span "Not Set" at bounding box center [1302, 164] width 30 height 14
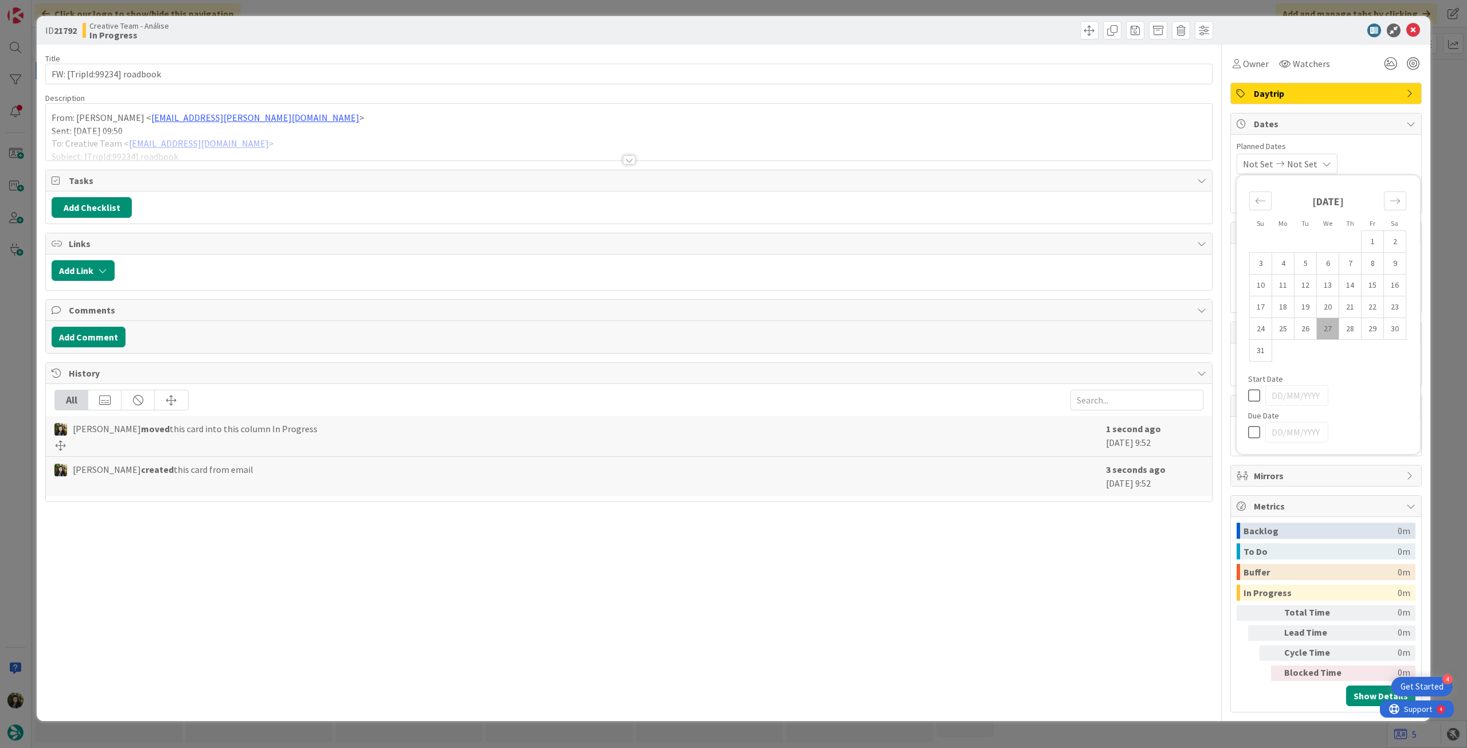
click at [880, 418] on icon at bounding box center [1256, 432] width 17 height 14
type input "[DATE]"
click at [535, 150] on div at bounding box center [629, 145] width 1166 height 29
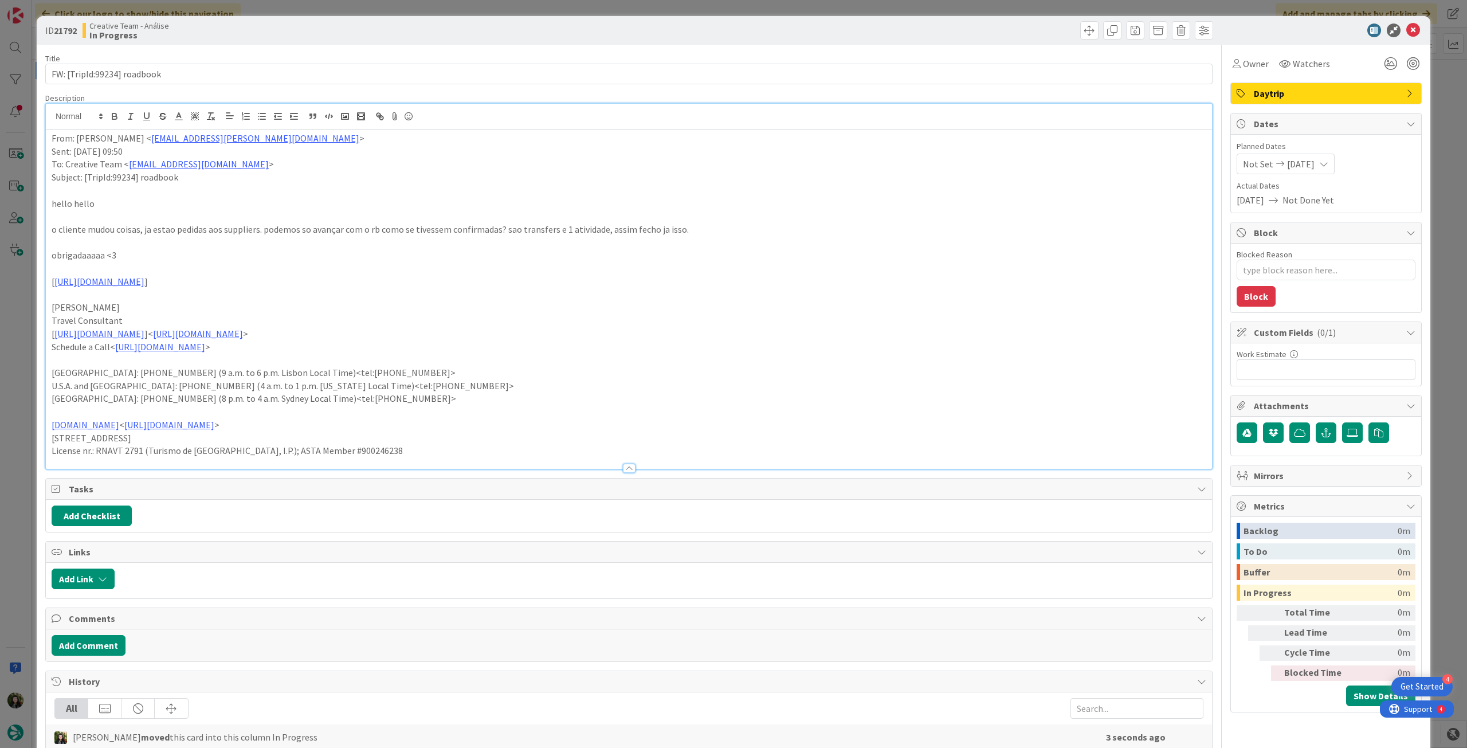
type textarea "x"
click at [50, 138] on div "From: Catarina Dâmaso < catarina.damaso@tourtailors.com > Sent: Wednesday, Augu…" at bounding box center [629, 299] width 1166 height 339
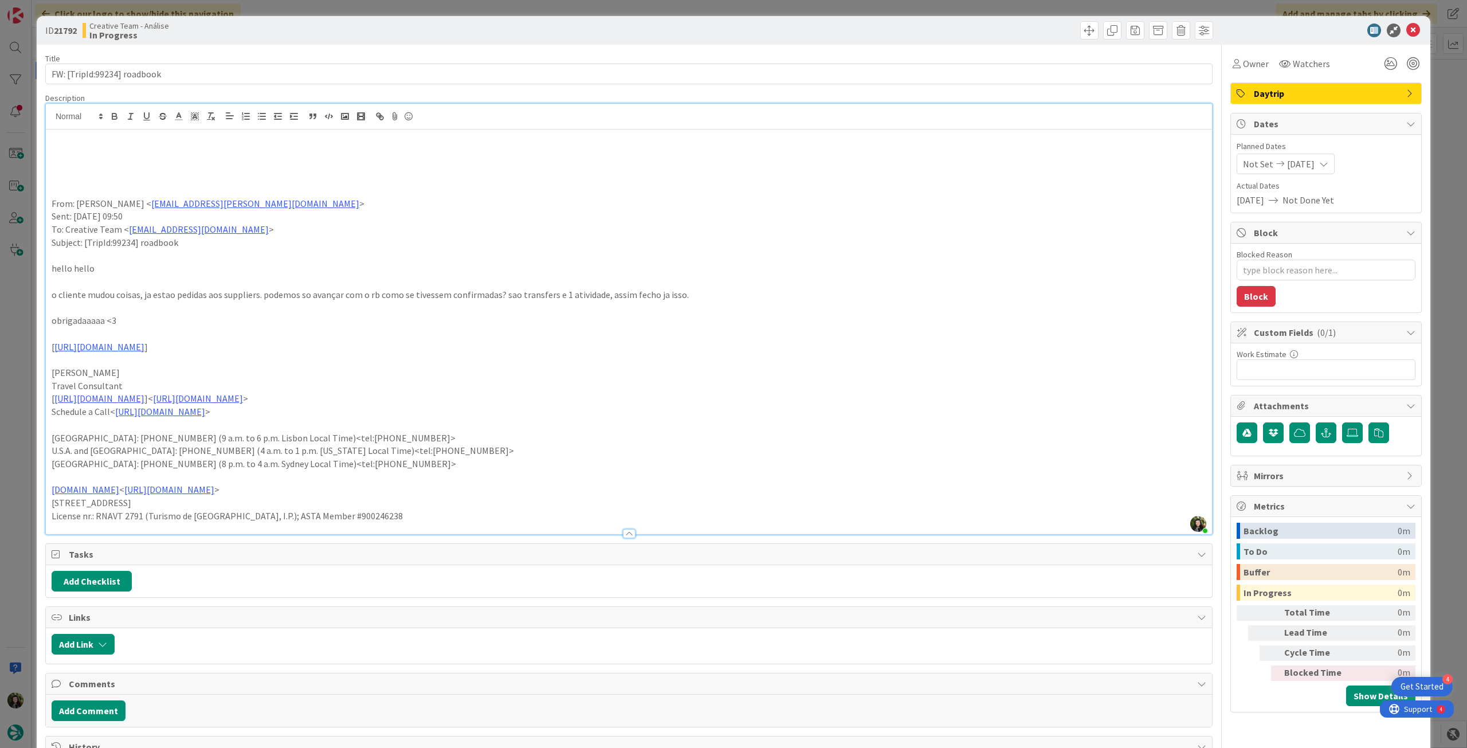
click at [109, 148] on p at bounding box center [629, 151] width 1155 height 13
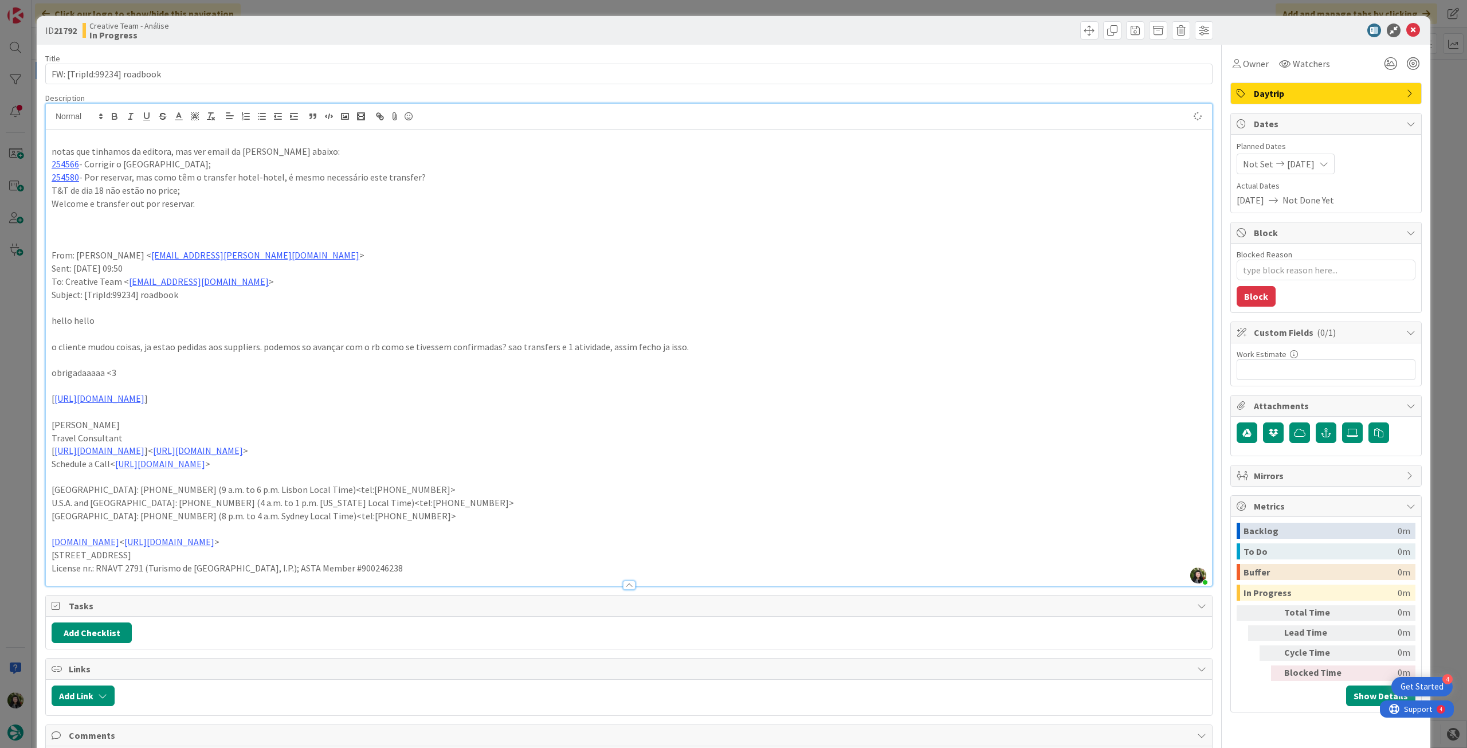
click at [880, 169] on span "[DATE]" at bounding box center [1301, 164] width 28 height 14
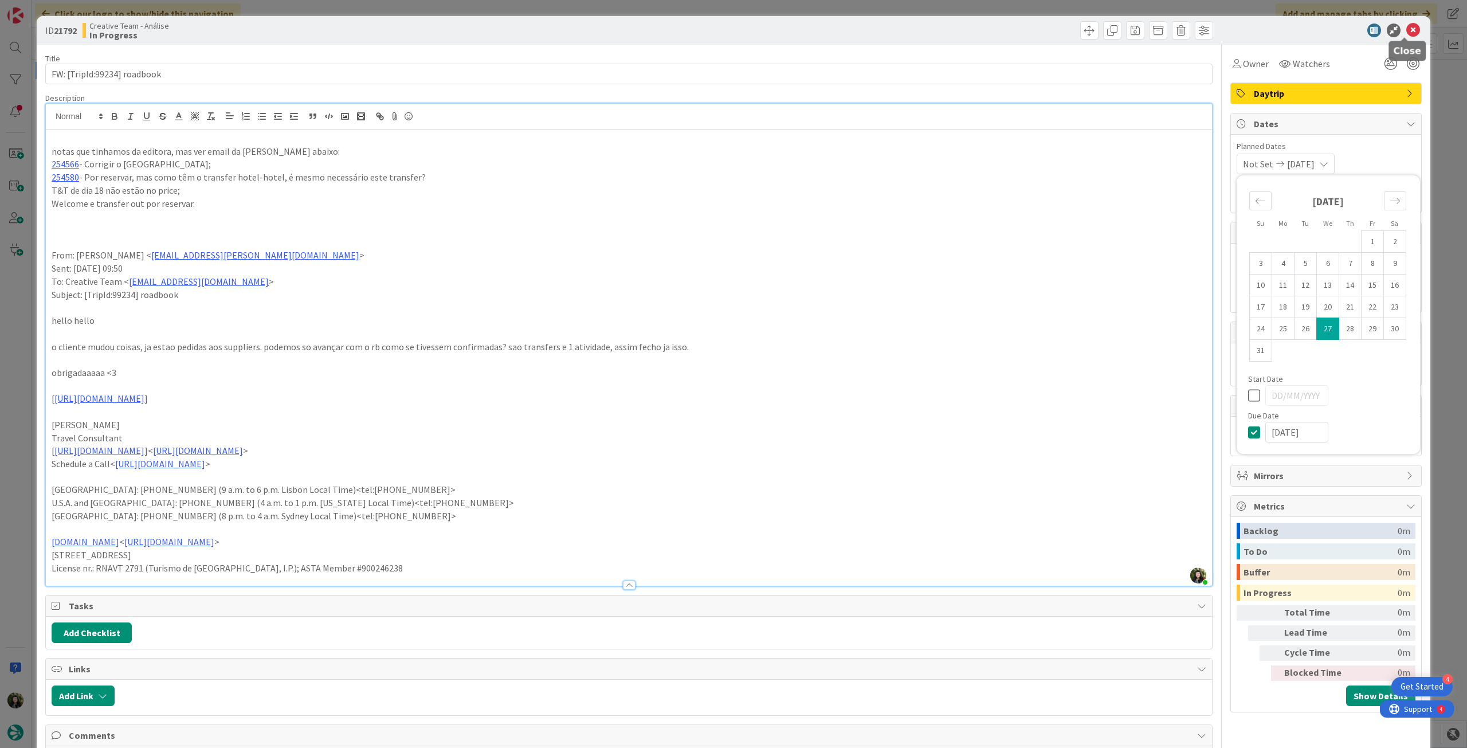
click at [880, 32] on icon at bounding box center [1414, 31] width 14 height 14
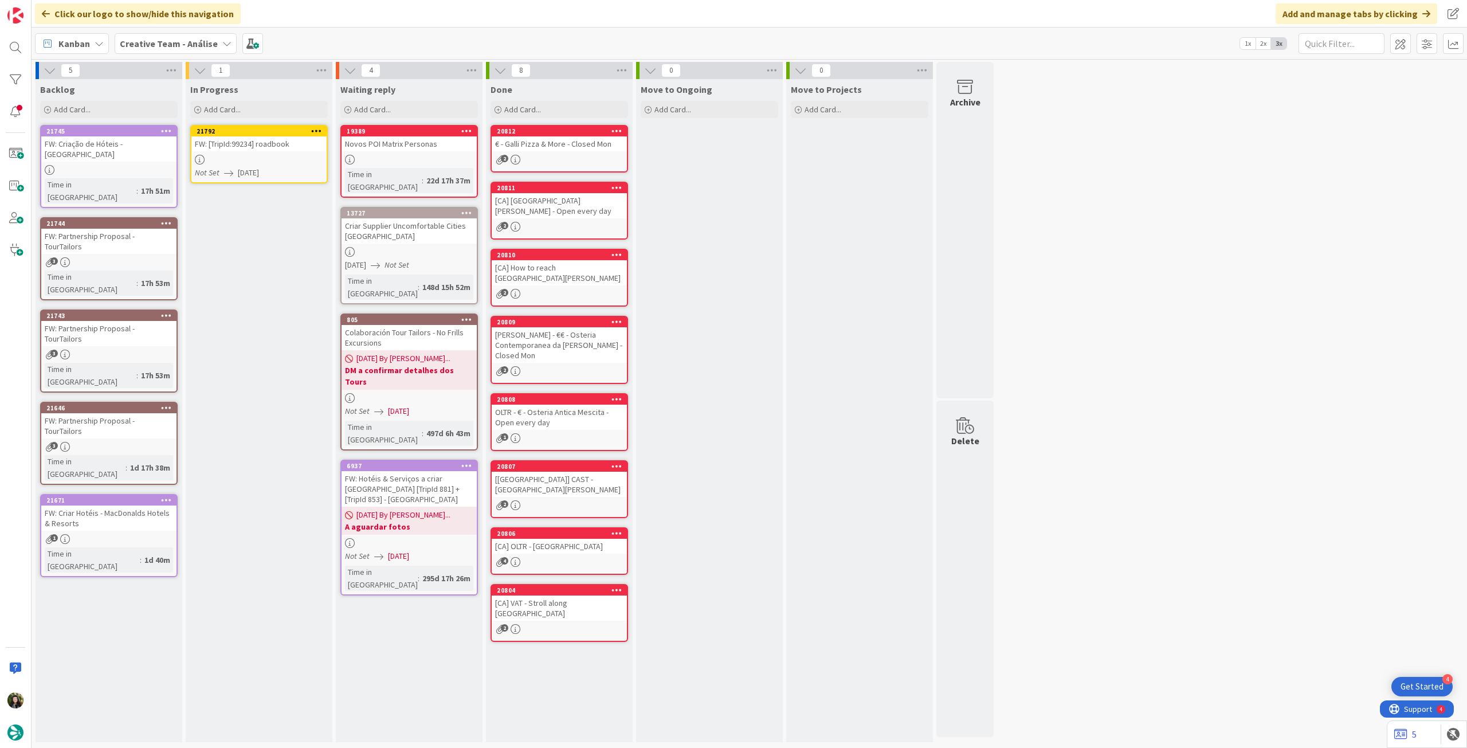
click at [318, 129] on icon at bounding box center [316, 131] width 11 height 8
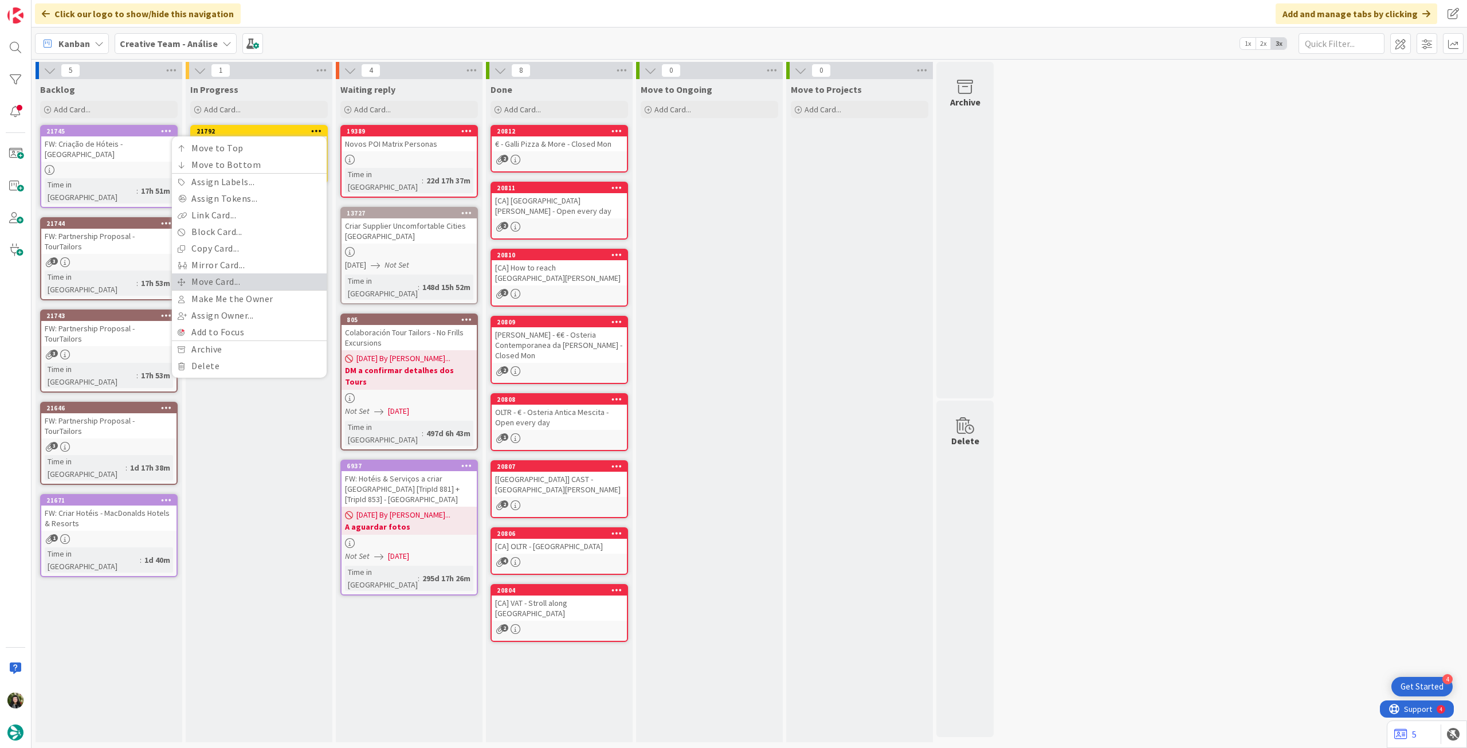
click at [269, 280] on link "Move Card..." at bounding box center [249, 281] width 155 height 17
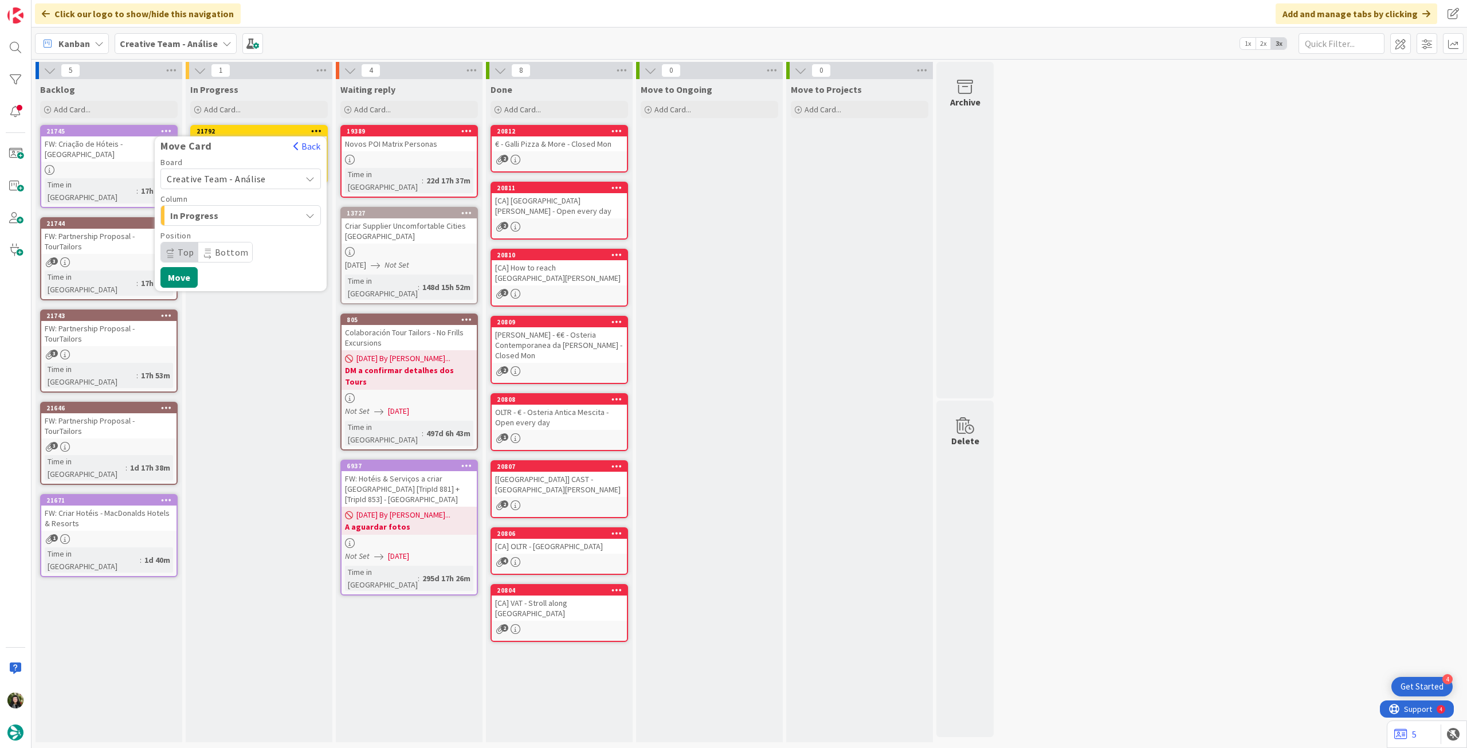
click at [248, 186] on div "Creative Team - Análise" at bounding box center [240, 179] width 160 height 21
click at [225, 226] on span "Creative Team" at bounding box center [248, 232] width 133 height 17
click at [217, 253] on span "Daytrip" at bounding box center [240, 252] width 110 height 16
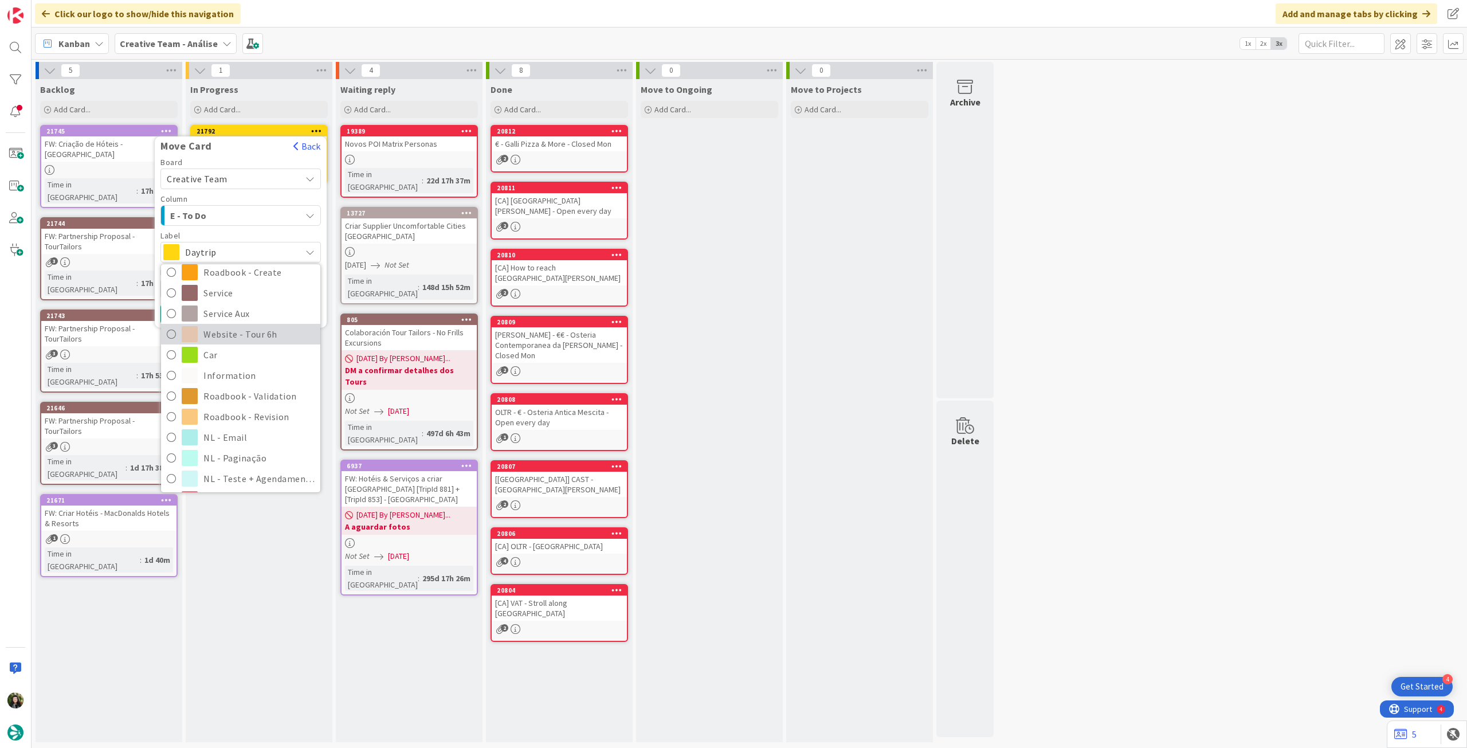
scroll to position [152, 0]
click at [239, 410] on span "Roadbook - Revision" at bounding box center [258, 415] width 111 height 17
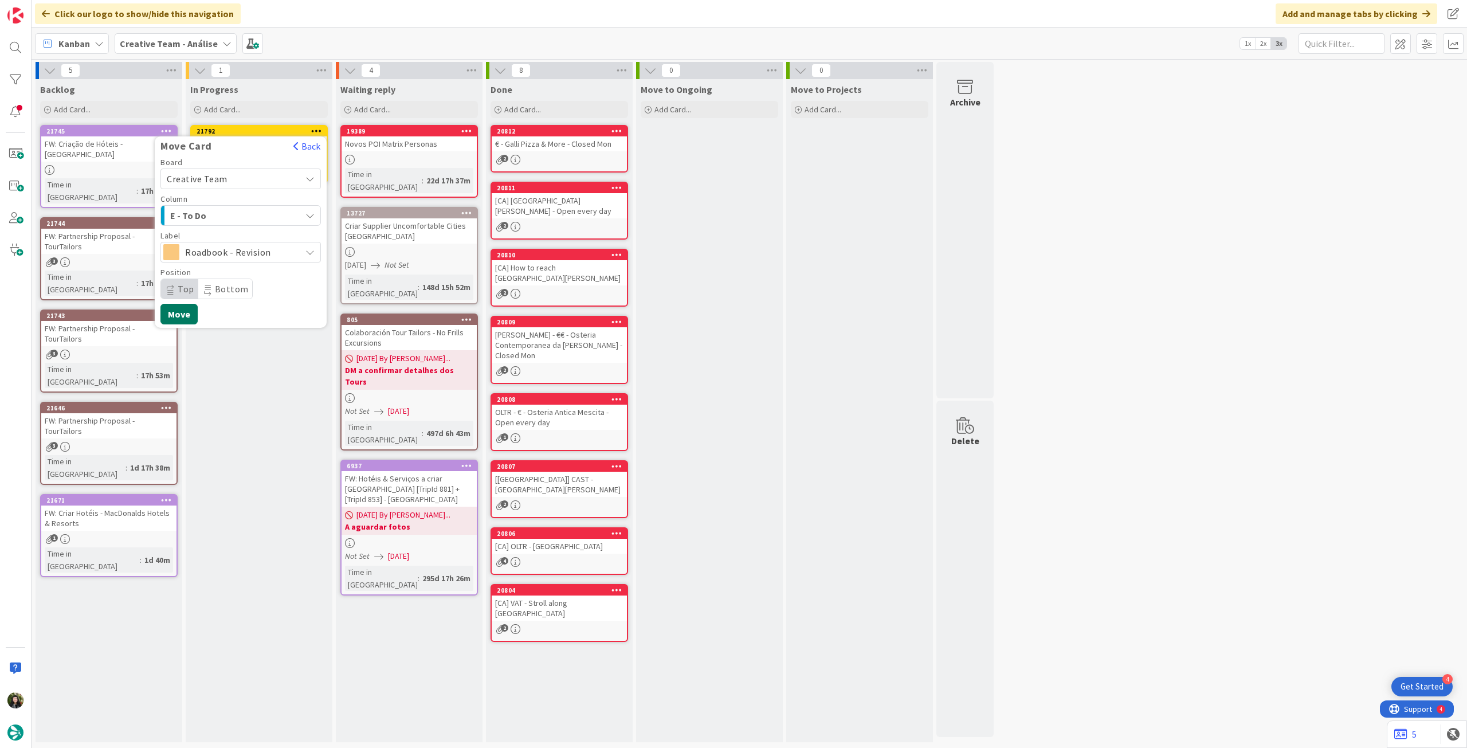
click at [177, 311] on button "Move" at bounding box center [178, 314] width 37 height 21
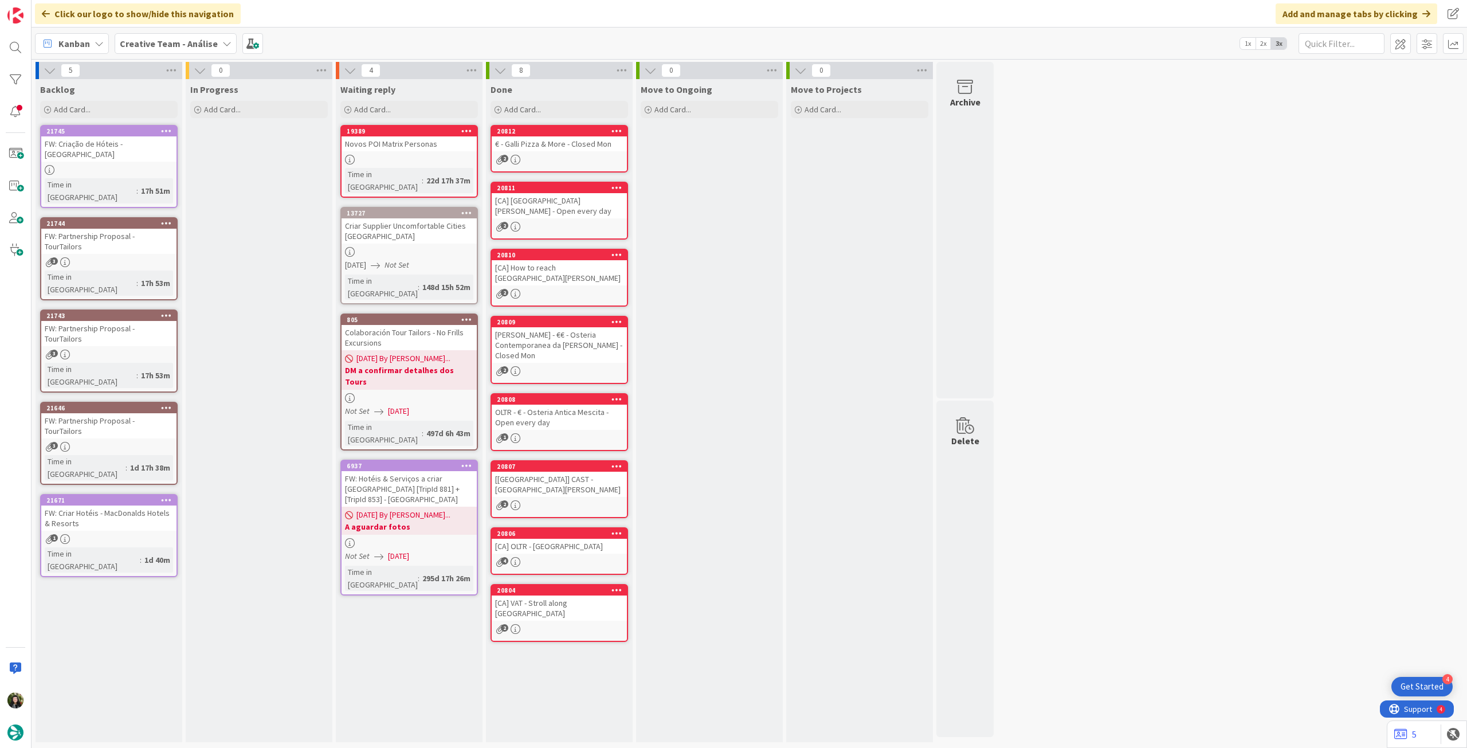
click at [163, 39] on b "Creative Team - Análise" at bounding box center [169, 43] width 98 height 11
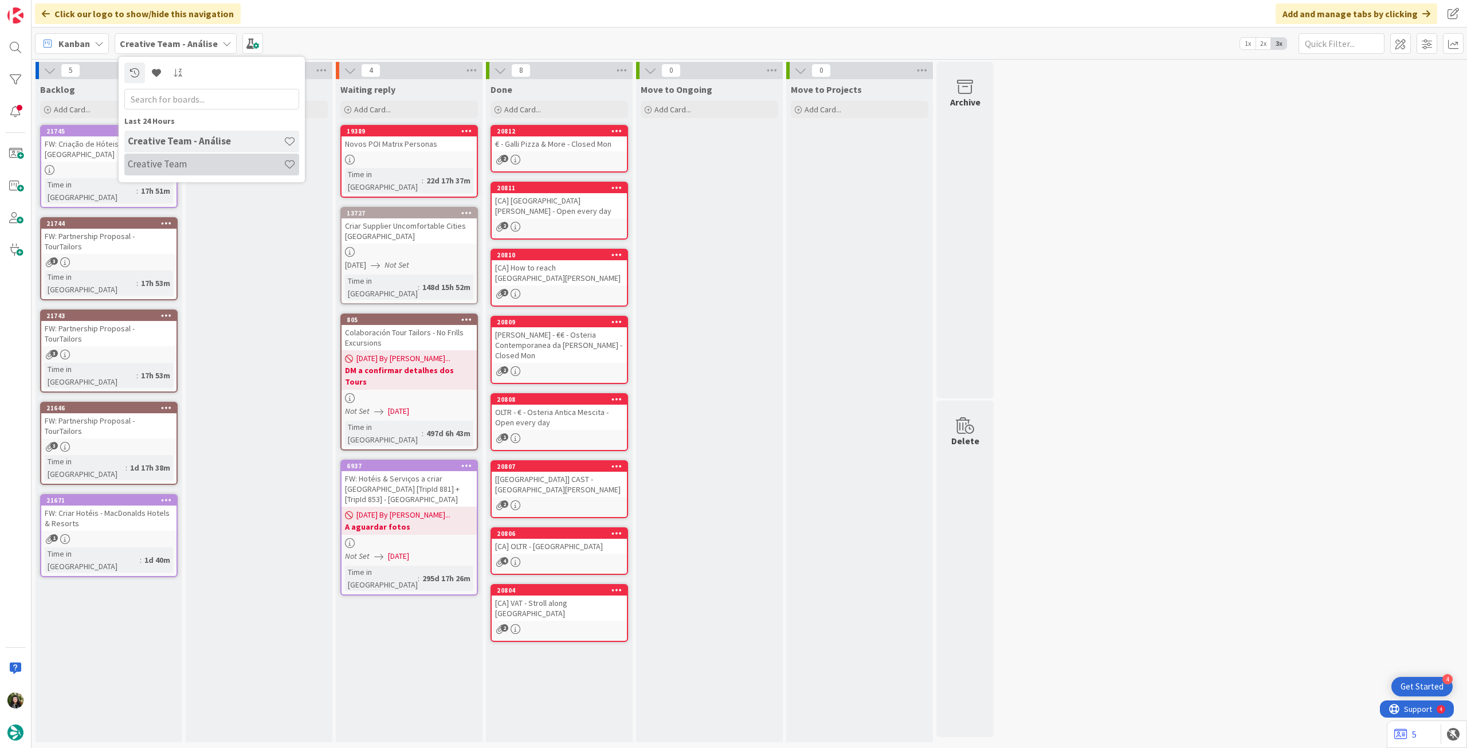
click at [173, 160] on h4 "Creative Team" at bounding box center [206, 163] width 156 height 11
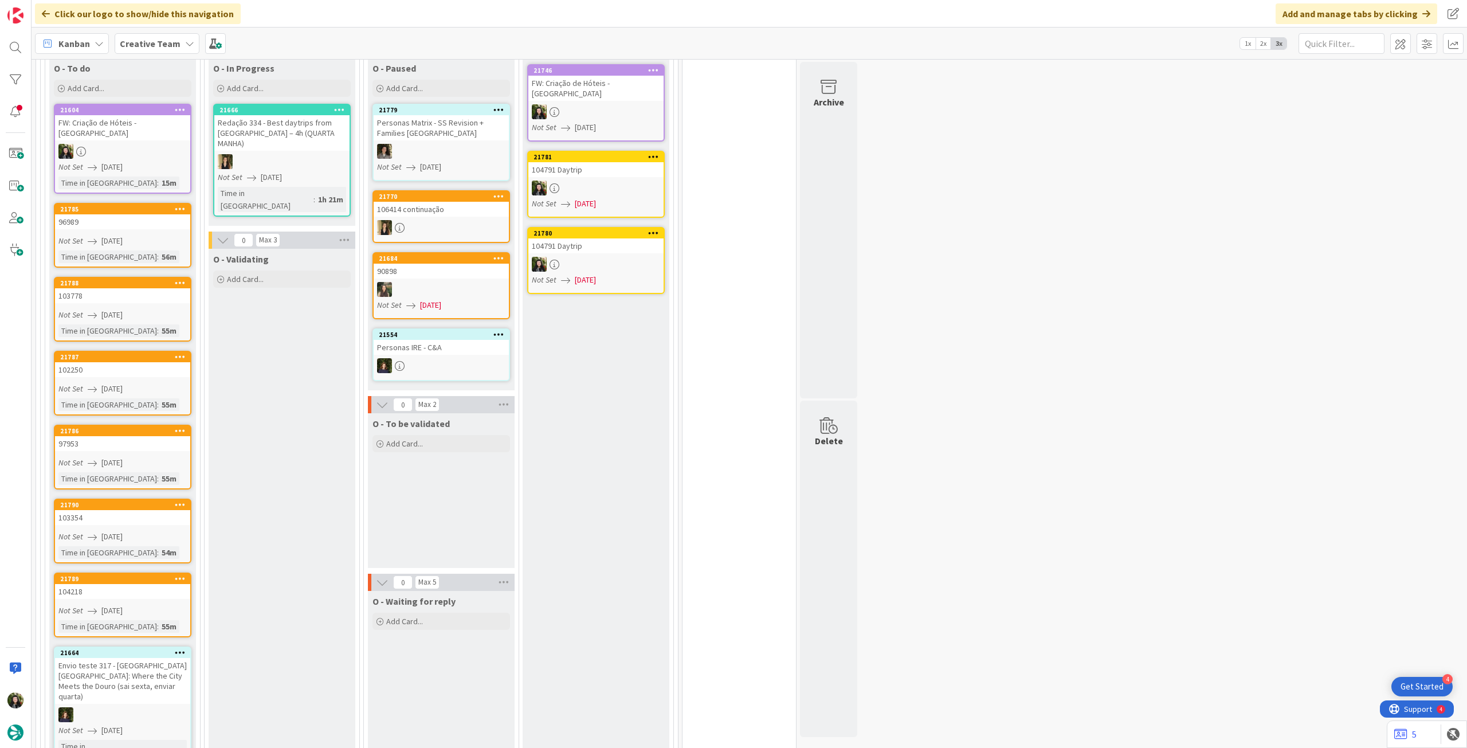
scroll to position [382, 0]
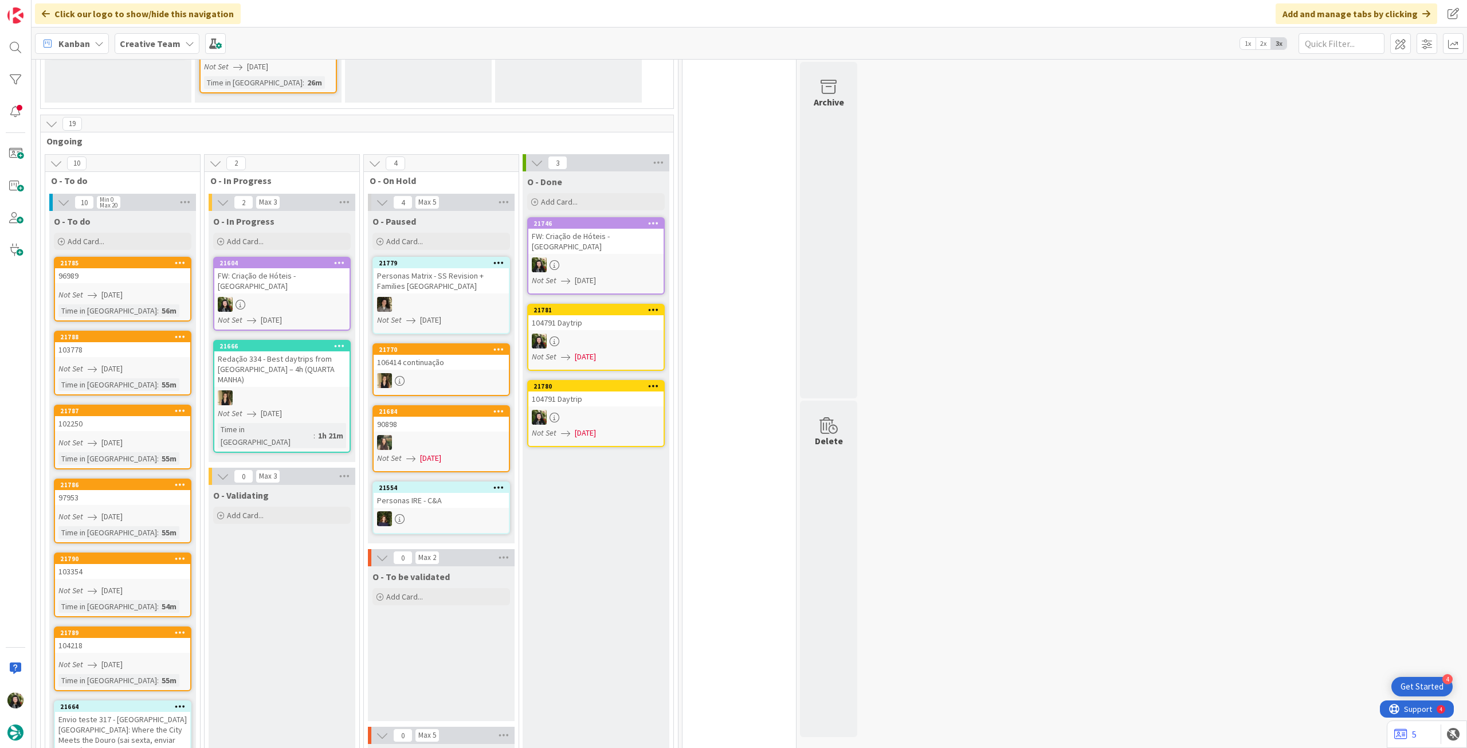
click at [307, 314] on div "Not Set 27/08/2025" at bounding box center [284, 320] width 132 height 12
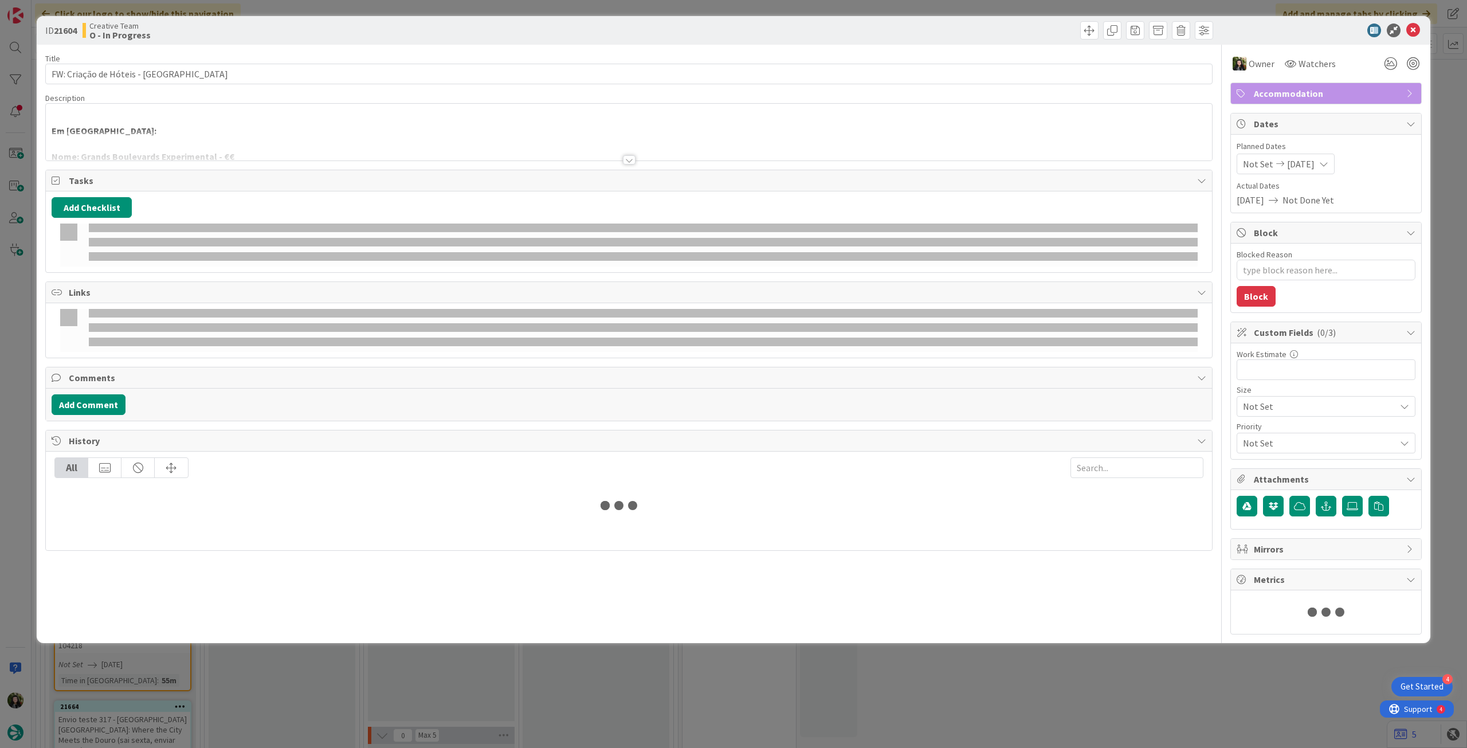
type textarea "x"
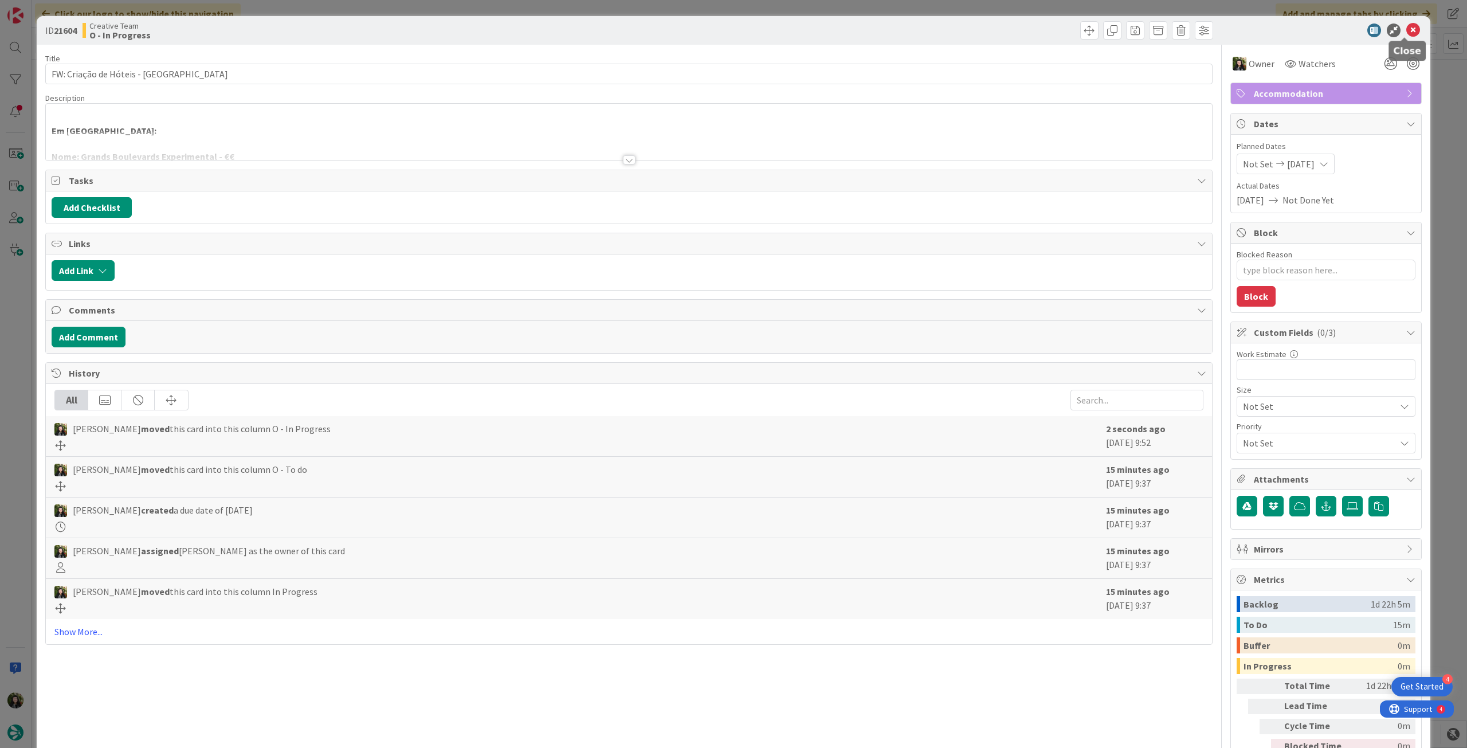
click at [880, 34] on icon at bounding box center [1414, 31] width 14 height 14
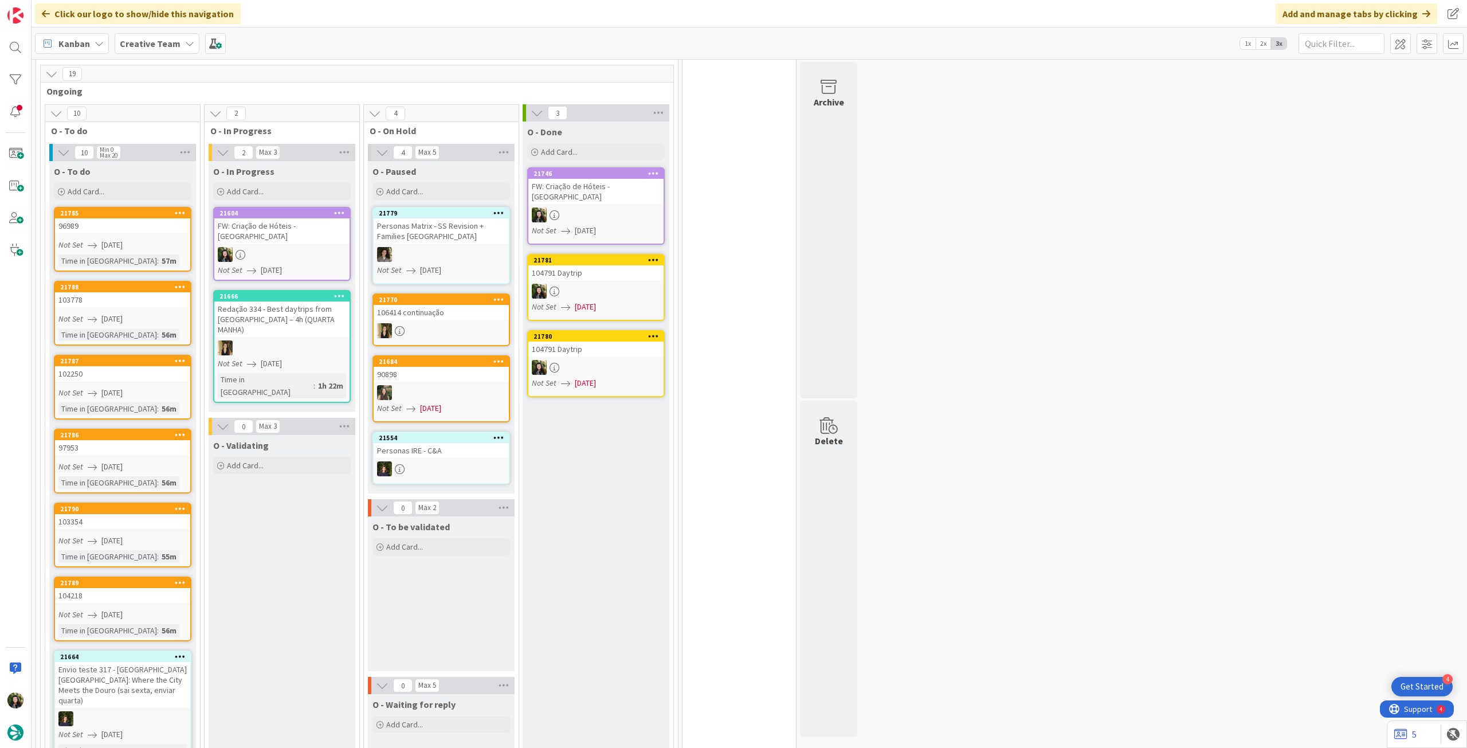
scroll to position [535, 0]
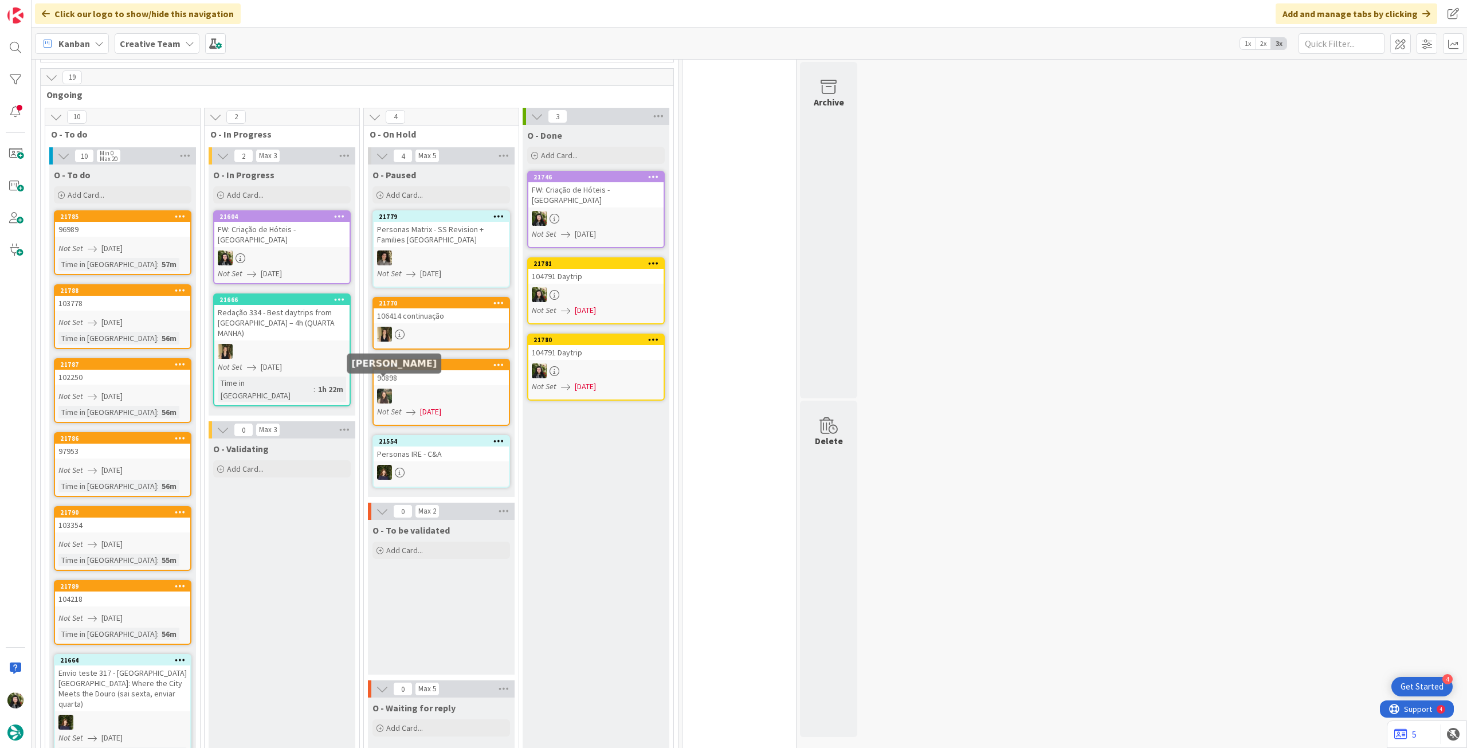
click at [238, 305] on div "Redação 334 - Best daytrips from [GEOGRAPHIC_DATA] – 4h (QUARTA MANHA)" at bounding box center [281, 323] width 135 height 36
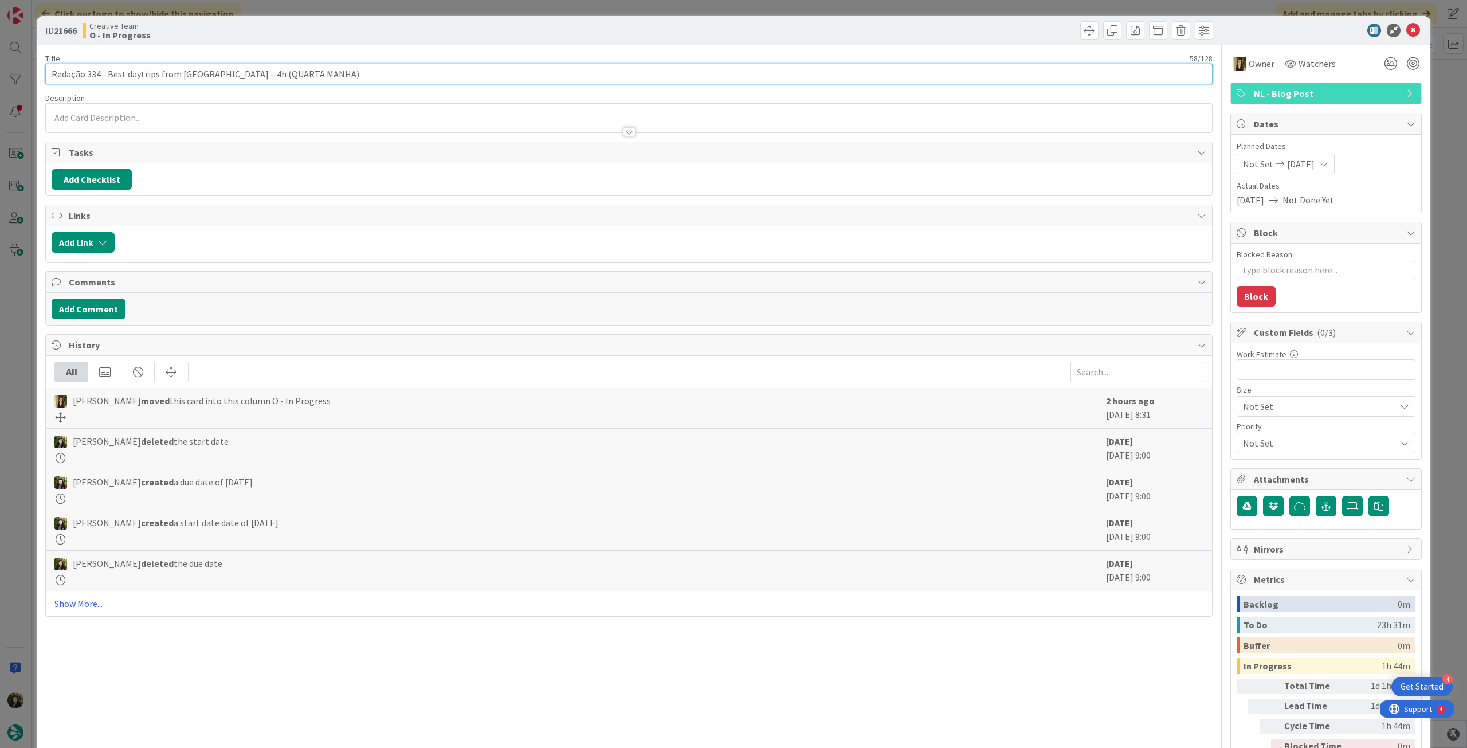
drag, startPoint x: 198, startPoint y: 74, endPoint x: 108, endPoint y: 76, distance: 90.6
click at [108, 76] on input "Redação 334 - Best daytrips from [GEOGRAPHIC_DATA] – 4h (QUARTA MANHA)" at bounding box center [629, 74] width 1168 height 21
drag, startPoint x: 86, startPoint y: 75, endPoint x: 196, endPoint y: 73, distance: 110.1
click at [196, 73] on input "Redação 334 - Best daytrips from [GEOGRAPHIC_DATA] – 4h (QUARTA MANHA)" at bounding box center [629, 74] width 1168 height 21
click at [1407, 30] on icon at bounding box center [1414, 31] width 14 height 14
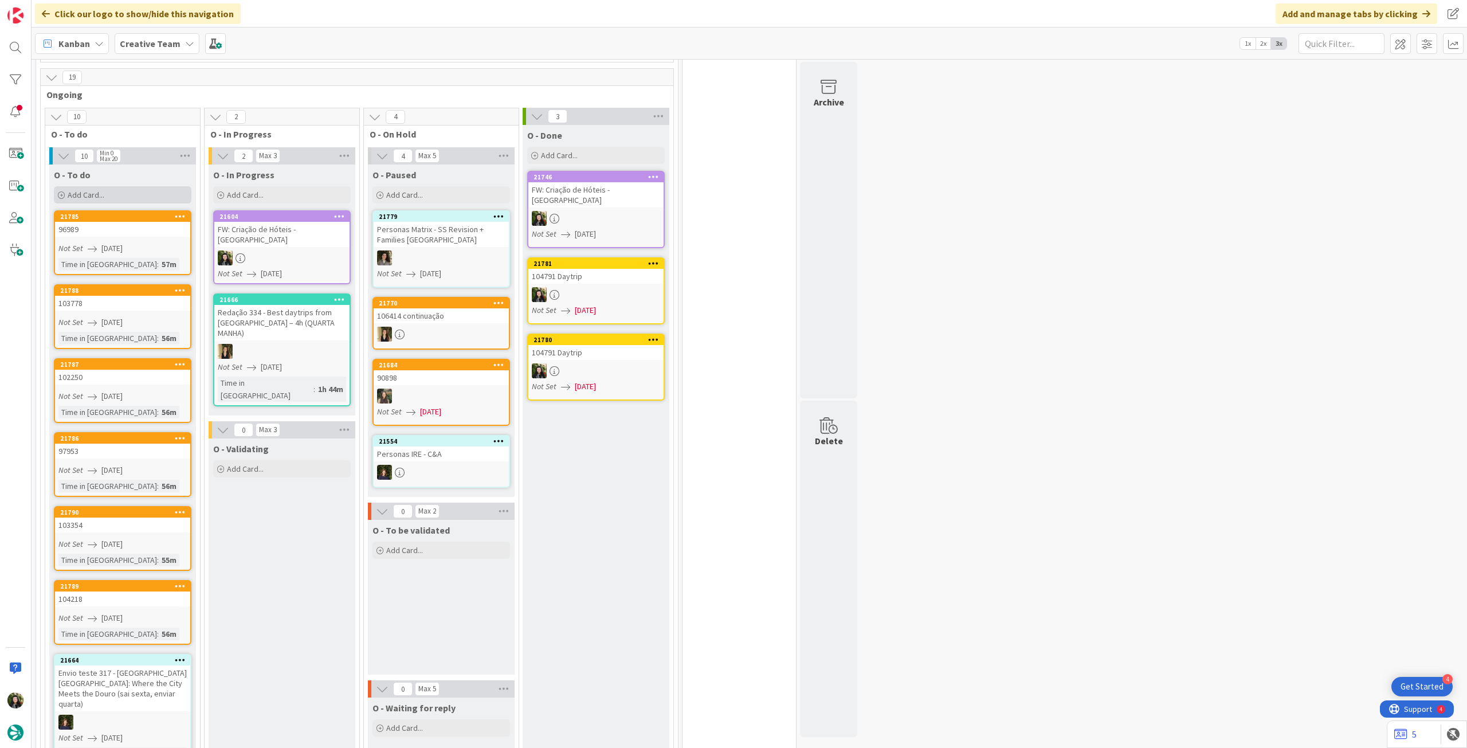
click at [73, 190] on span "Add Card..." at bounding box center [86, 195] width 37 height 10
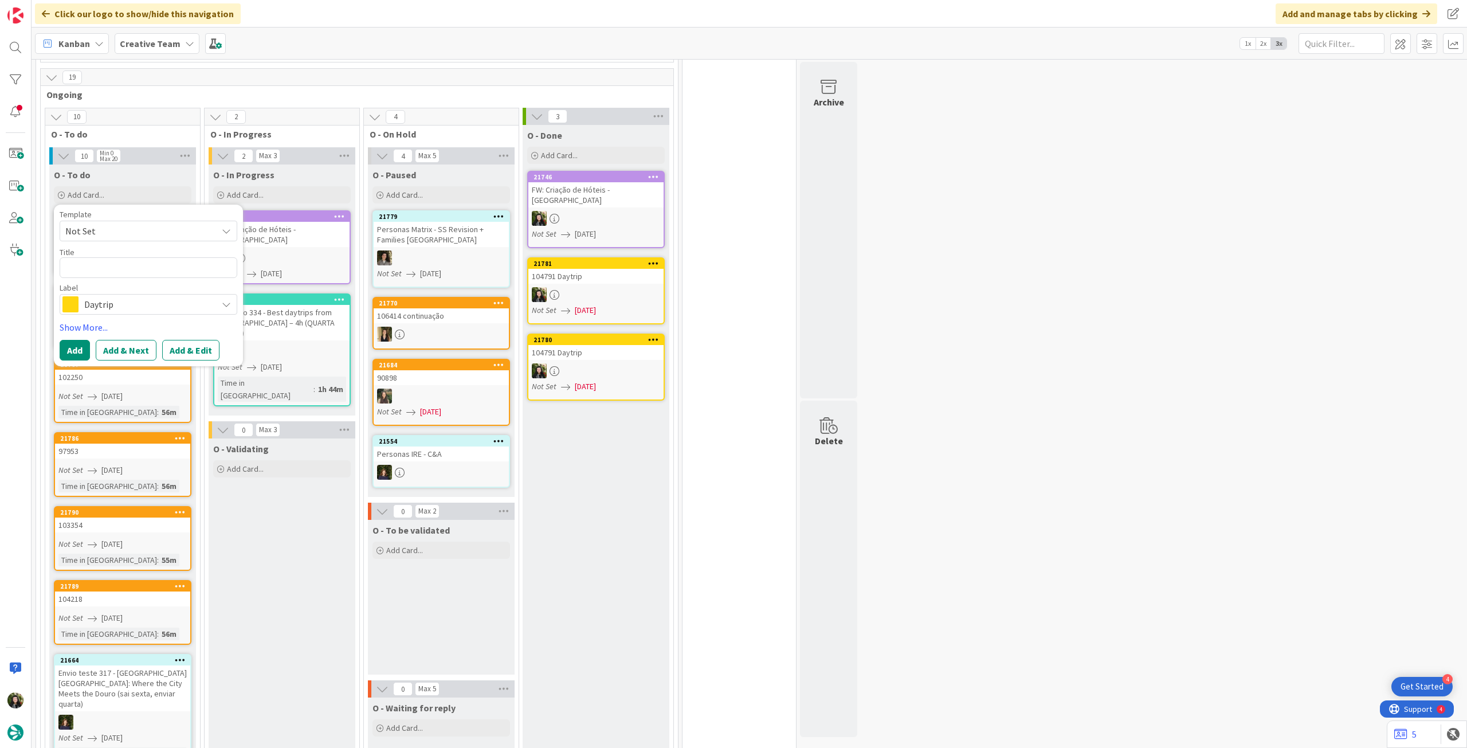
click at [136, 296] on span "Daytrip" at bounding box center [147, 304] width 127 height 16
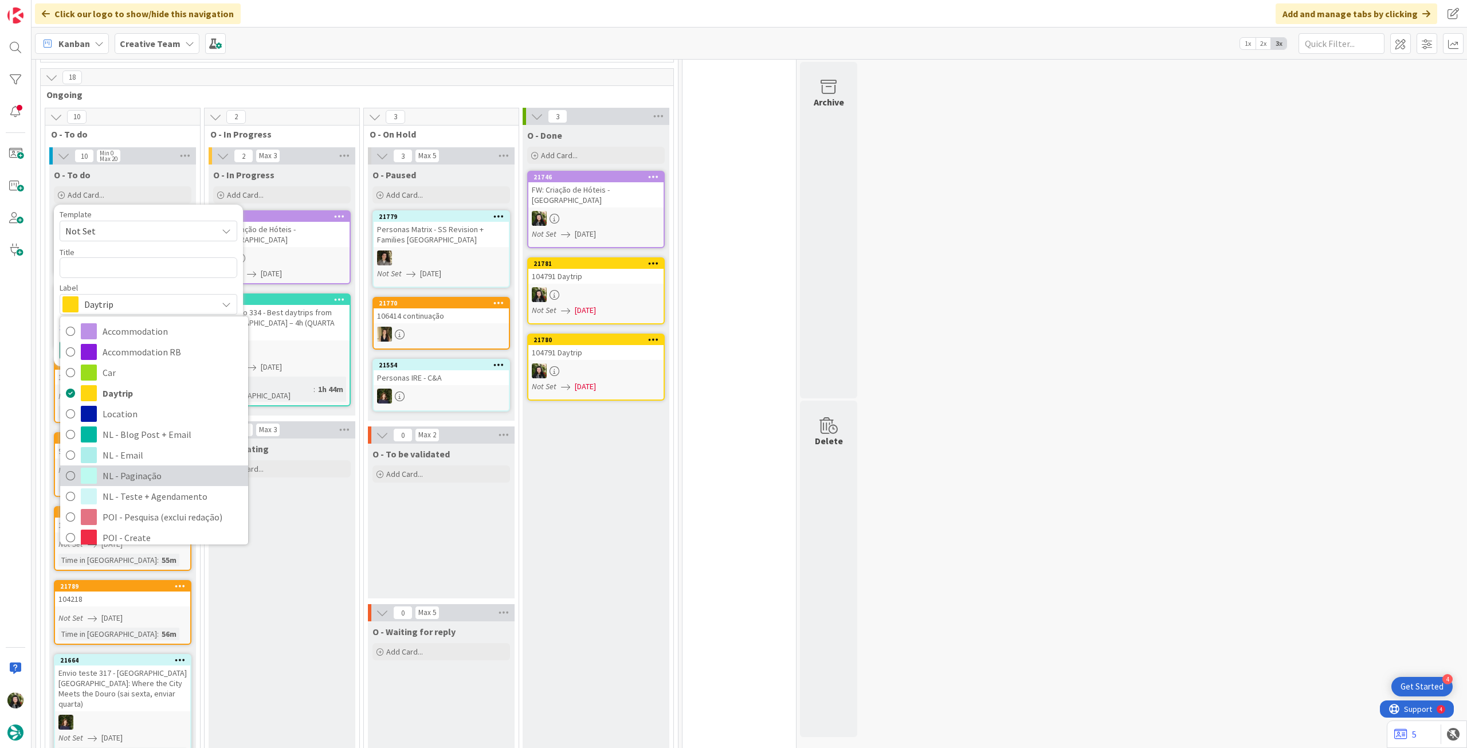
click at [166, 467] on span "NL - Paginação" at bounding box center [173, 475] width 140 height 17
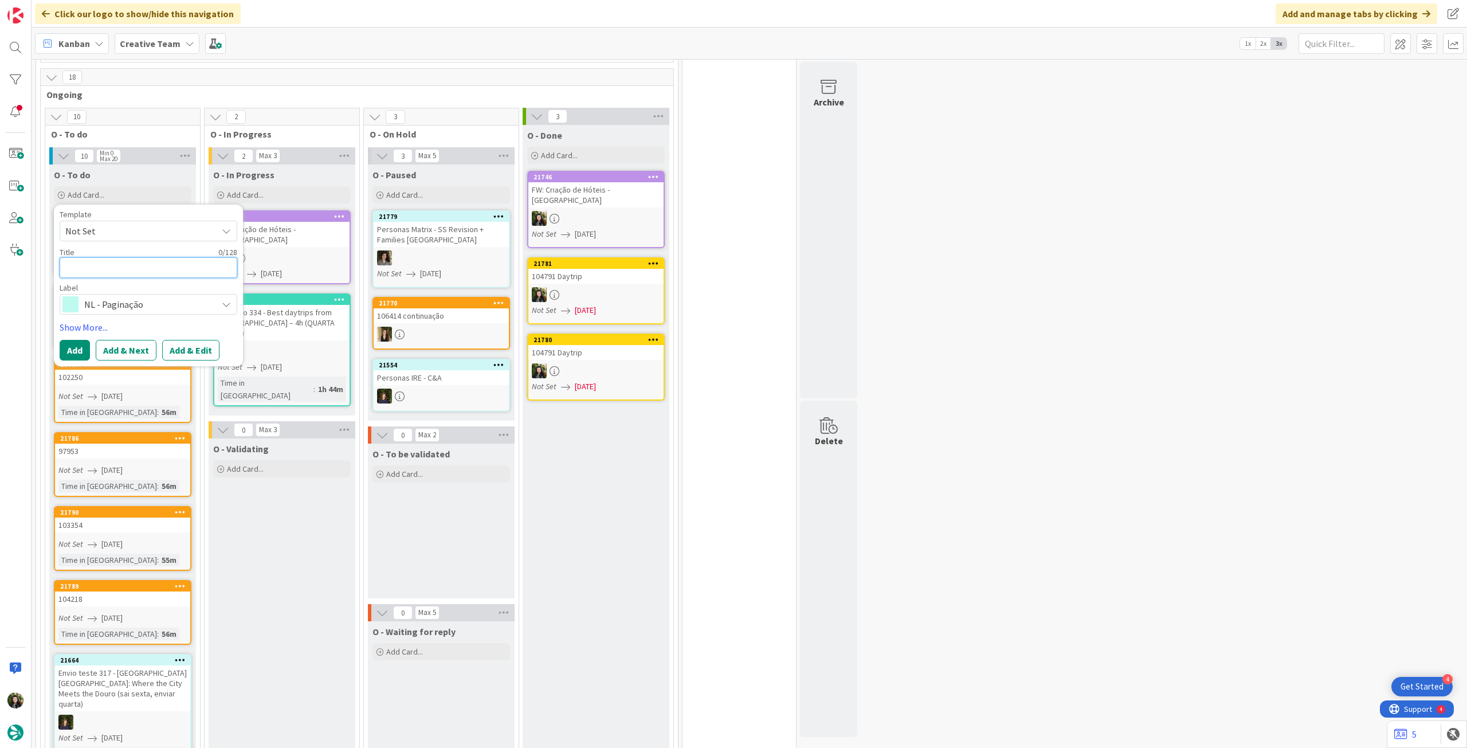
click at [134, 261] on textarea at bounding box center [149, 267] width 178 height 21
paste textarea "334 - Best daytrips from [GEOGRAPHIC_DATA]"
type textarea "x"
type textarea "334 - Best daytrips from [GEOGRAPHIC_DATA]"
click at [60, 261] on textarea "334 - Best daytrips from [GEOGRAPHIC_DATA]" at bounding box center [149, 267] width 178 height 21
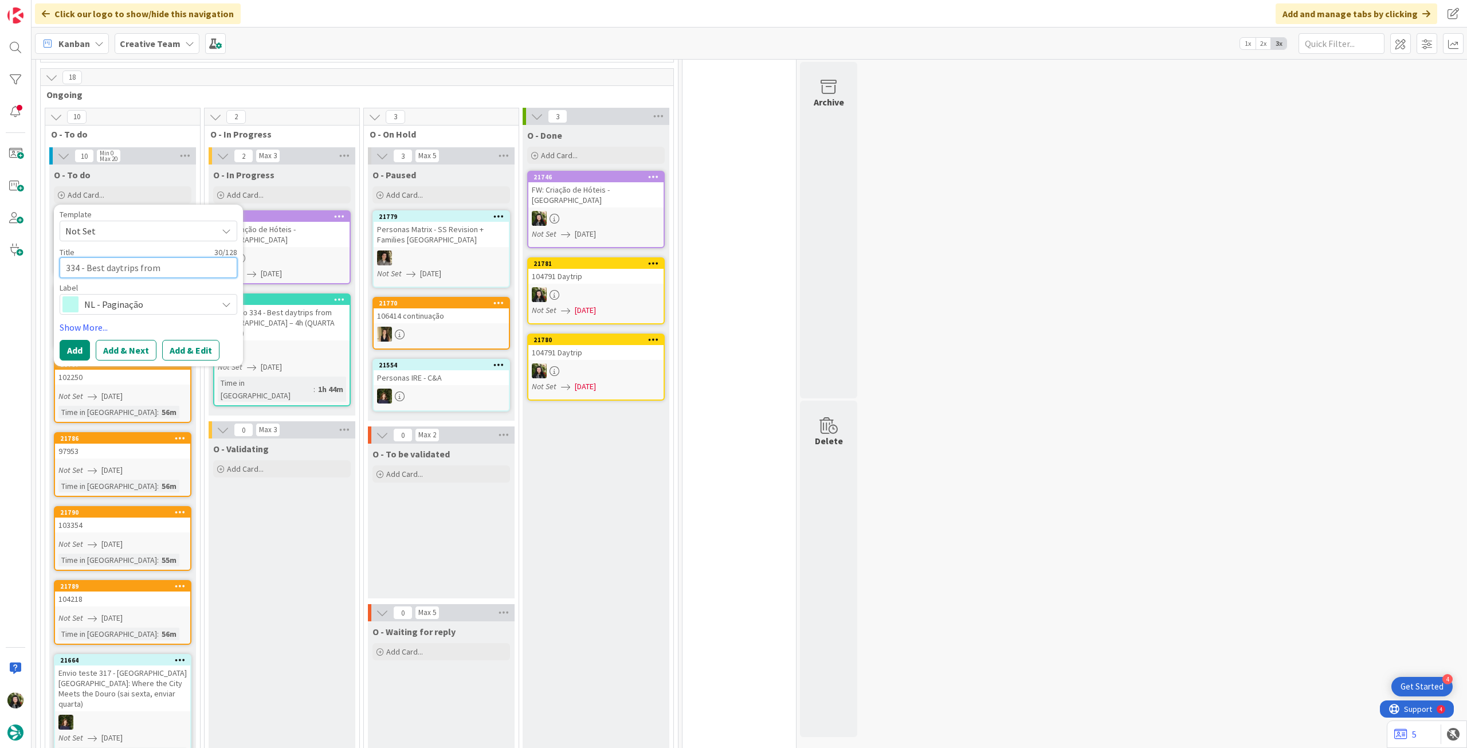
type textarea "x"
type textarea "Pa334 - Best daytrips from [GEOGRAPHIC_DATA]"
type textarea "x"
type textarea "Pag334 - Best daytrips from [GEOGRAPHIC_DATA]"
type textarea "x"
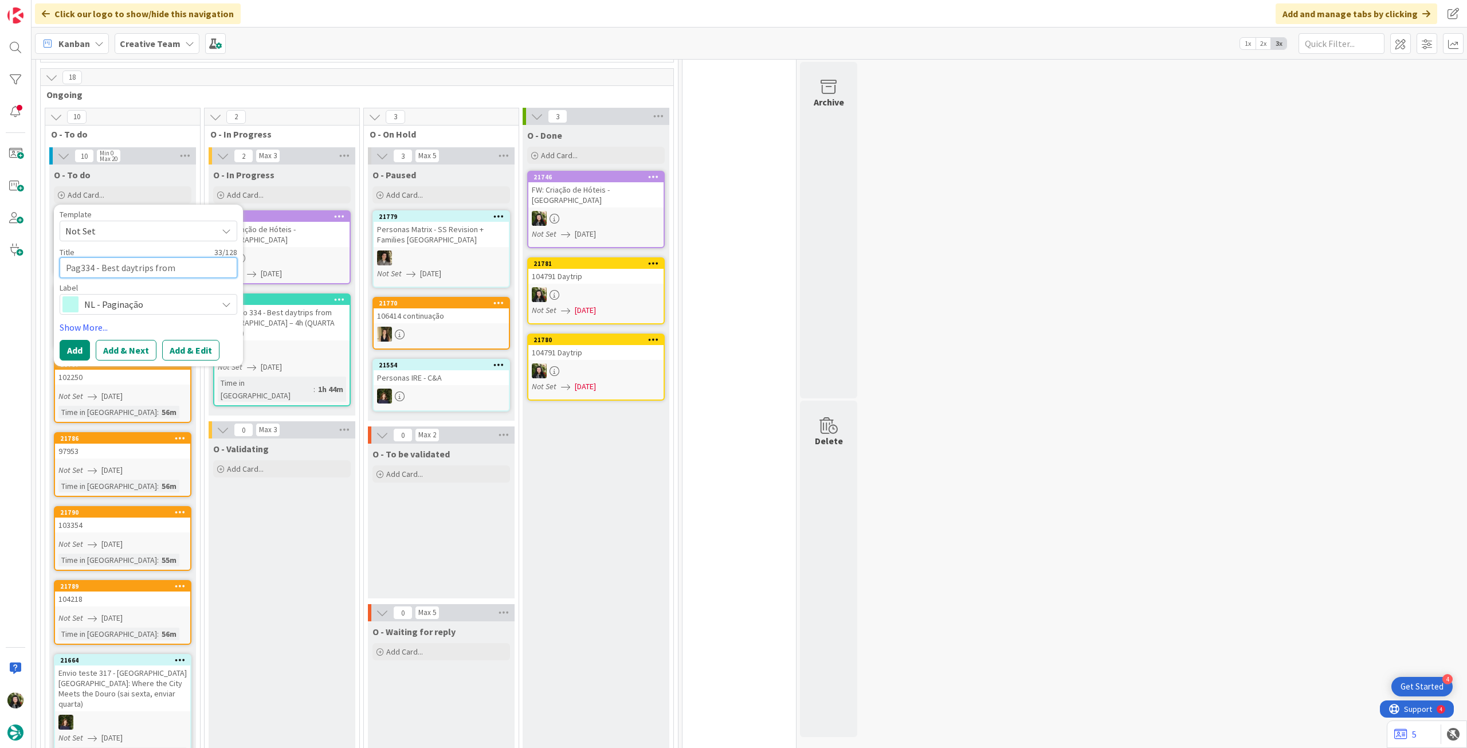
type textarea "Pagi334 - Best daytrips from [GEOGRAPHIC_DATA]"
type textarea "x"
type textarea "Pagin334 - Best daytrips from Paris"
type textarea "x"
type textarea "Paginaç334 - Best daytrips from Paris"
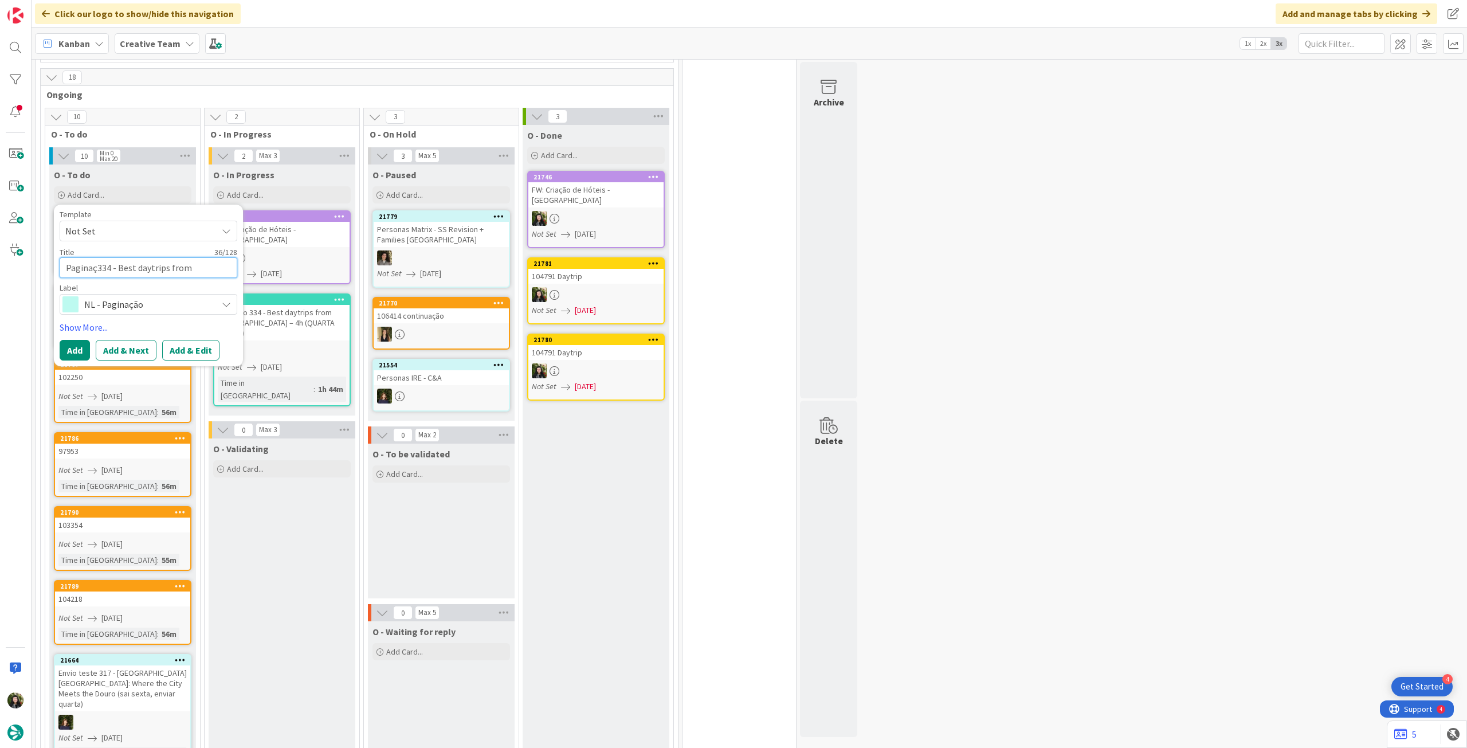
type textarea "x"
type textarea "Paginaçã334 - Best daytrips from Paris"
type textarea "x"
type textarea "Paginação334 - Best daytrips from Paris"
type textarea "x"
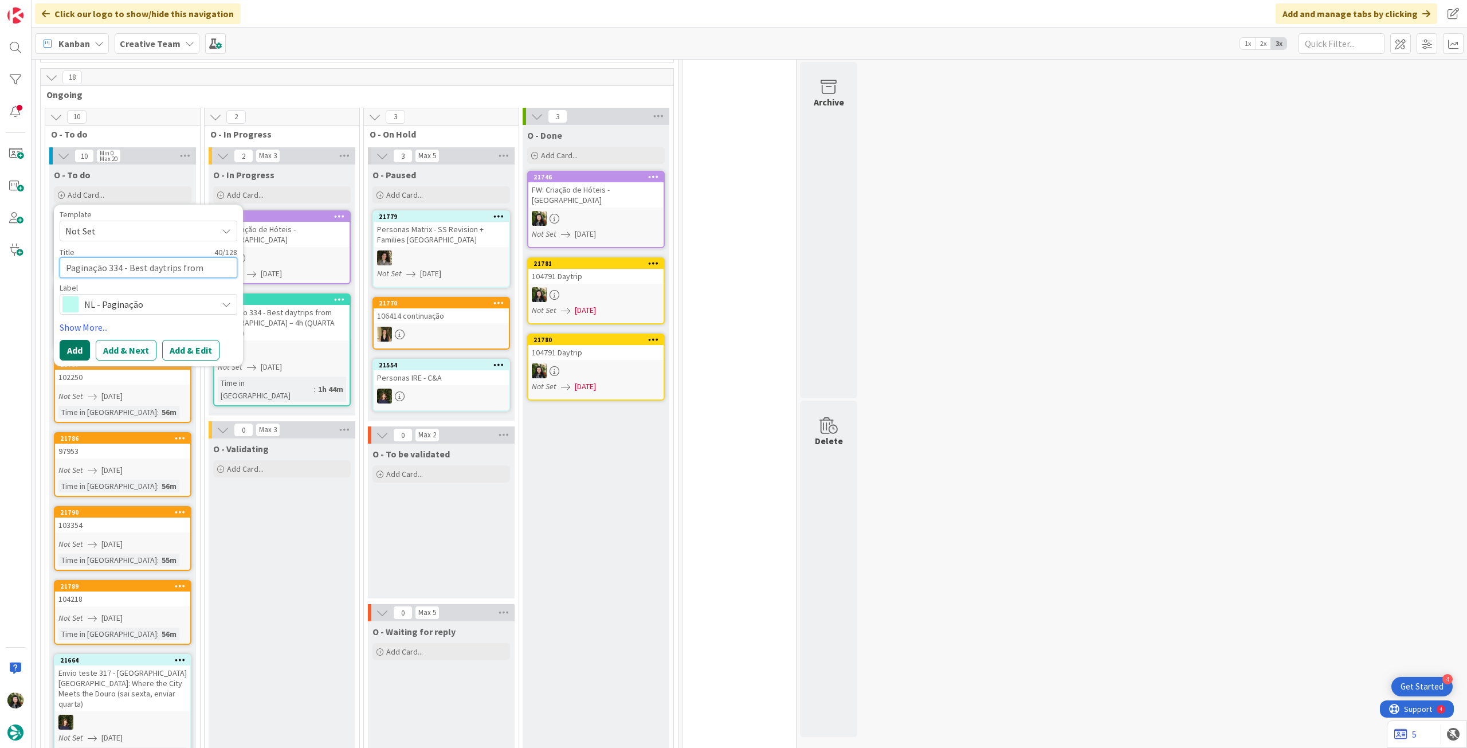
type textarea "Paginação 334 - Best daytrips from Paris"
click at [76, 340] on button "Add" at bounding box center [75, 350] width 30 height 21
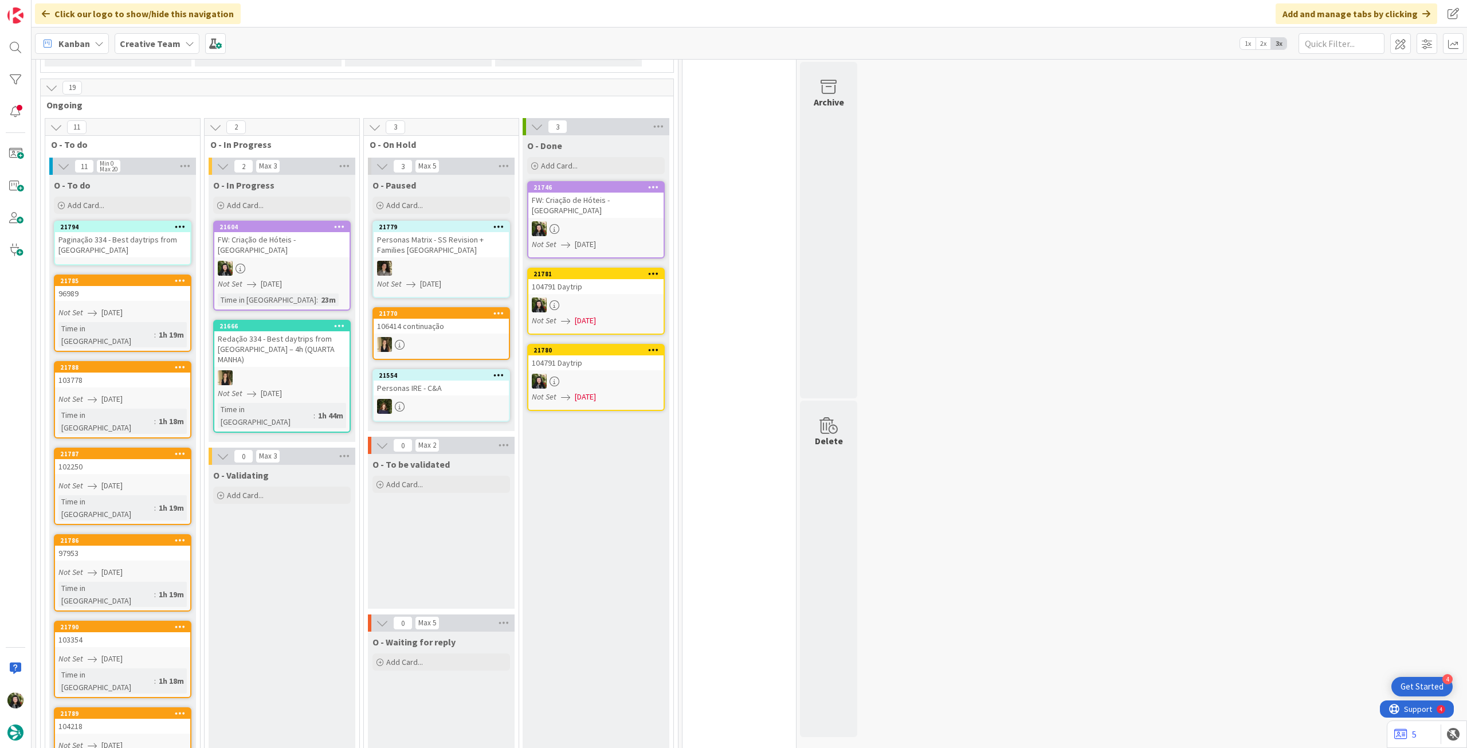
scroll to position [545, 0]
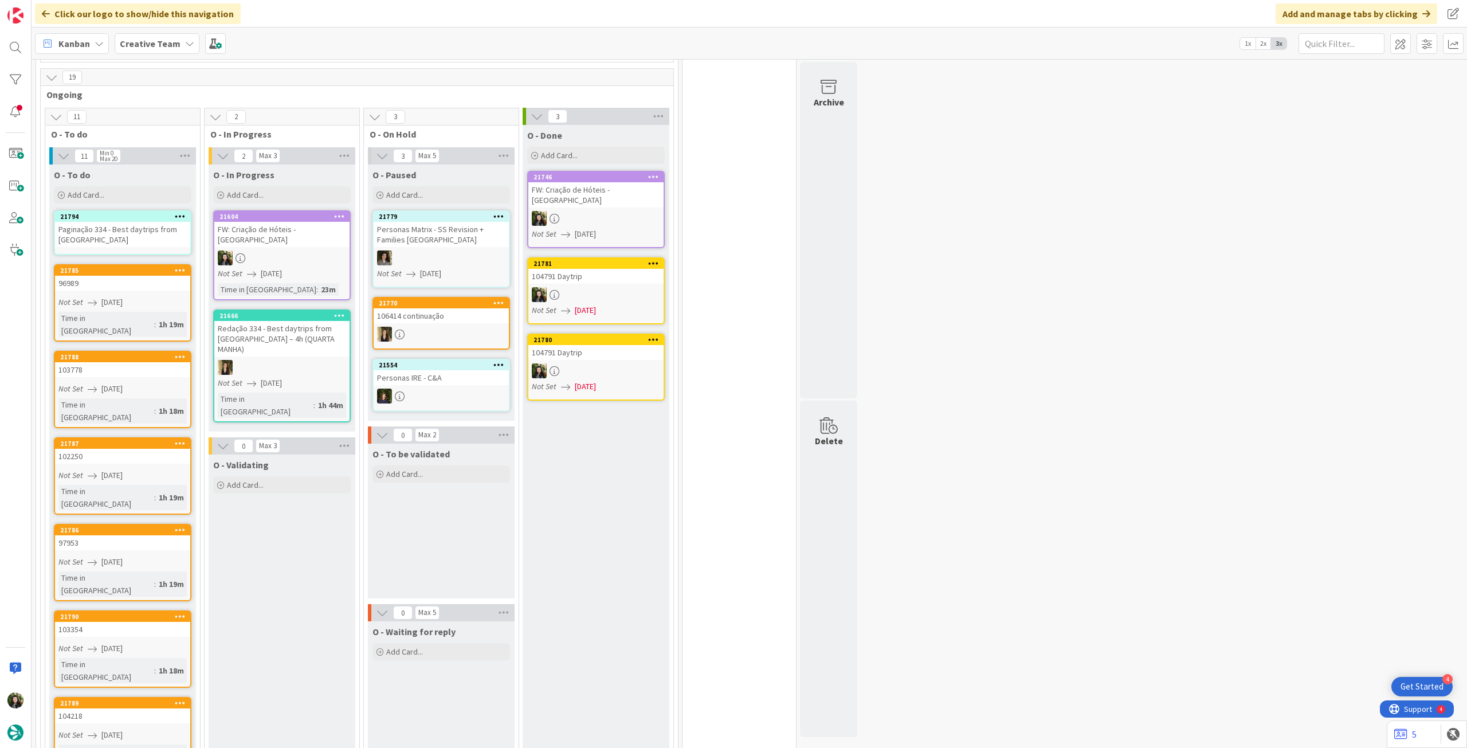
click at [112, 226] on div "Paginação 334 - Best daytrips from Paris" at bounding box center [122, 234] width 135 height 25
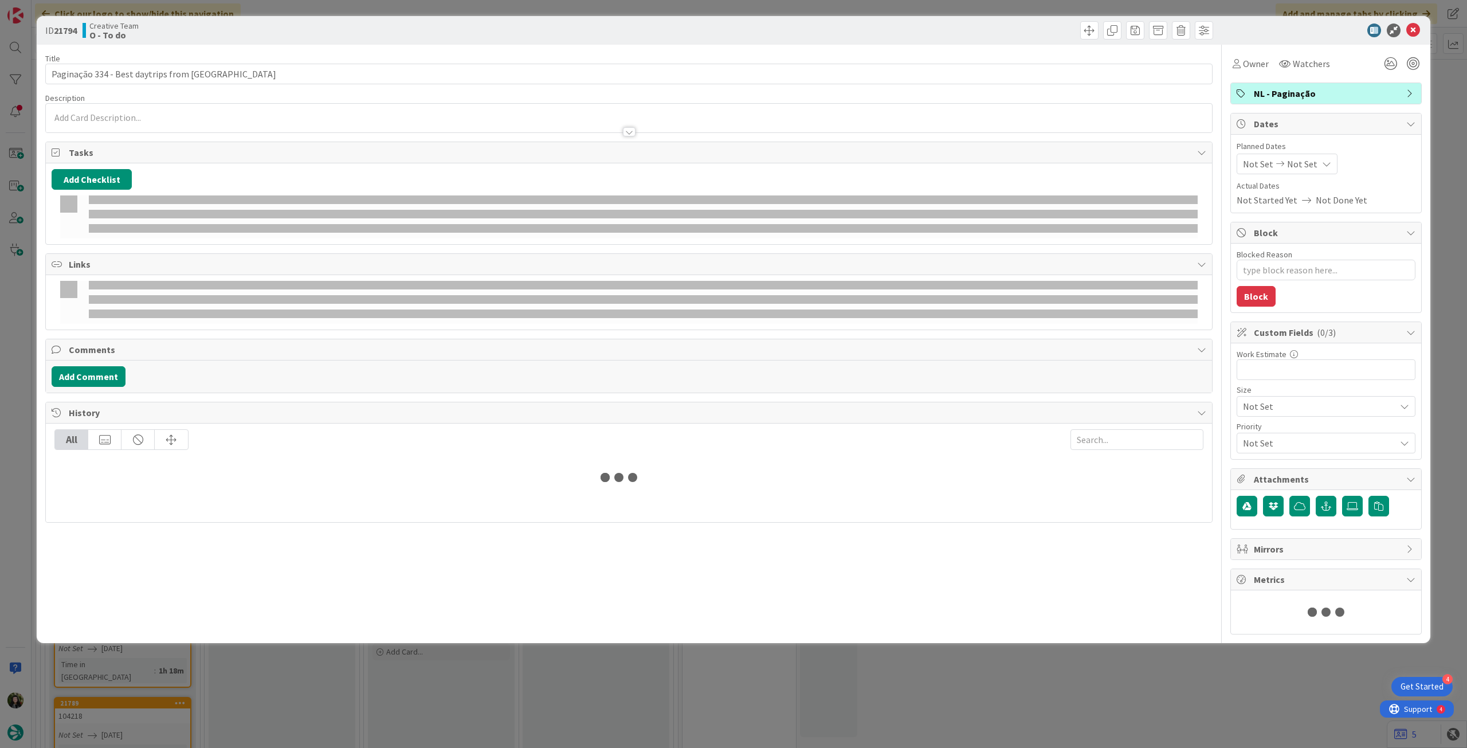
type textarea "x"
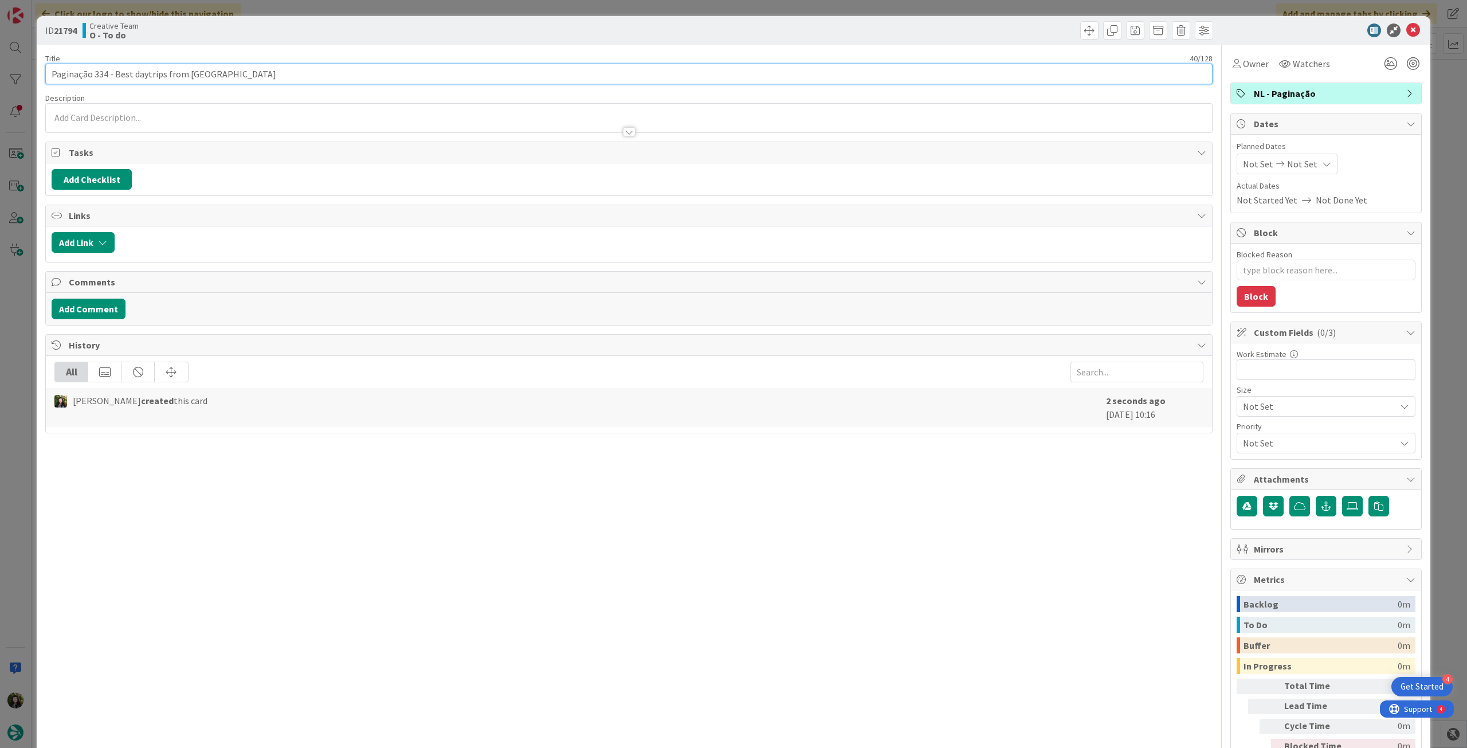
click at [313, 66] on input "Paginação 334 - Best daytrips from Paris" at bounding box center [629, 74] width 1168 height 21
type input "Paginação 334 - Best daytrips from [GEOGRAPHIC_DATA] - quinta tarde"
type textarea "x"
type input "Paginação 334 - Best daytrips from [GEOGRAPHIC_DATA] - quinta tarde"
click at [1322, 160] on icon at bounding box center [1326, 163] width 9 height 9
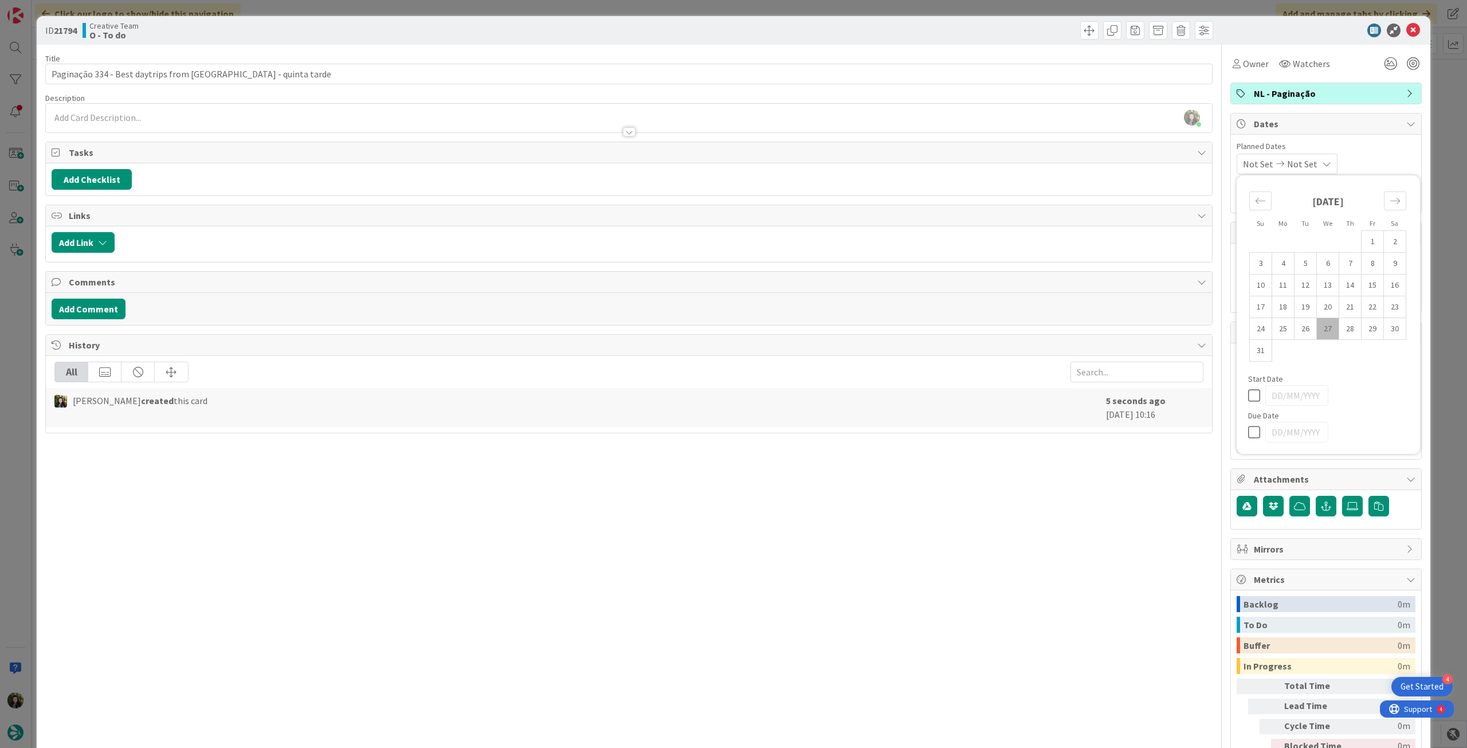
click at [1248, 434] on icon at bounding box center [1256, 432] width 17 height 14
type input "[DATE]"
click at [1407, 32] on icon at bounding box center [1414, 31] width 14 height 14
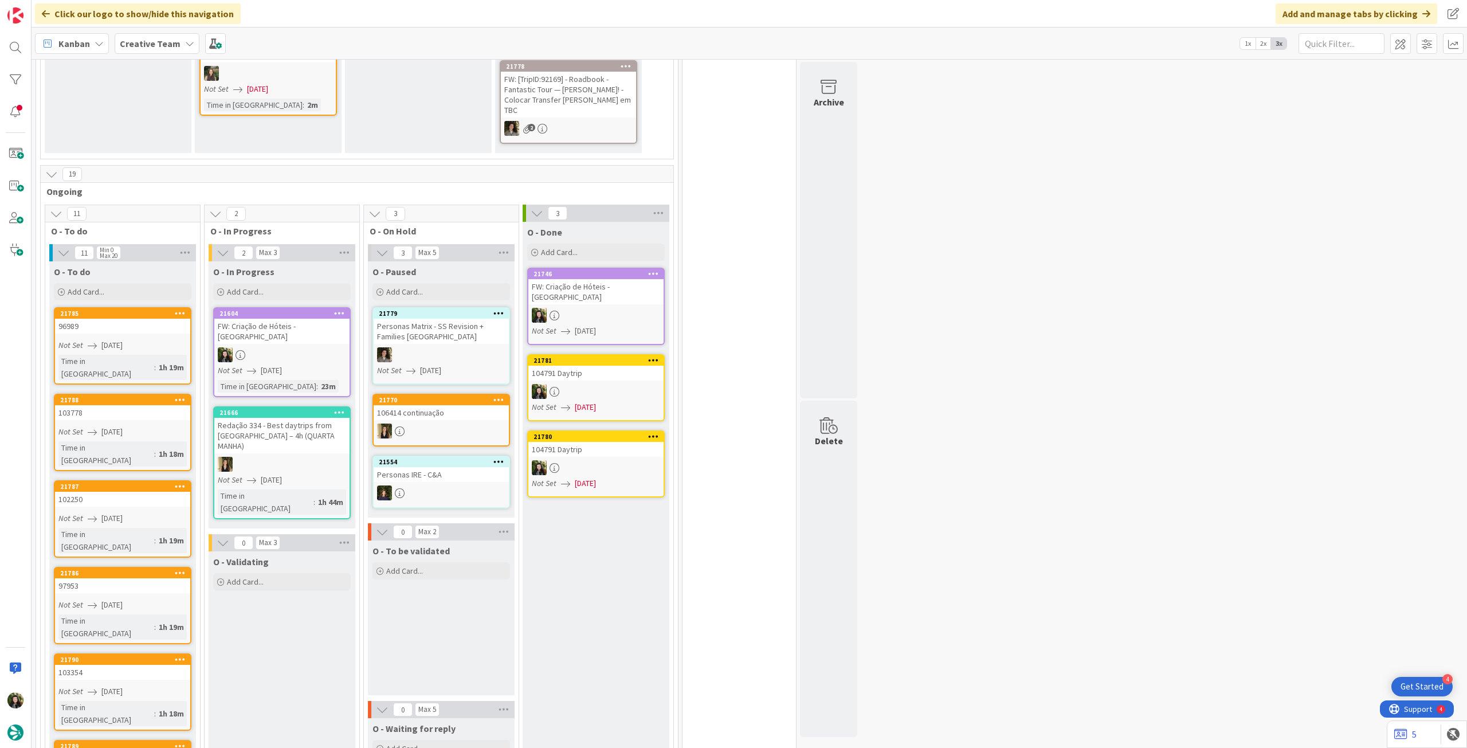
scroll to position [467, 0]
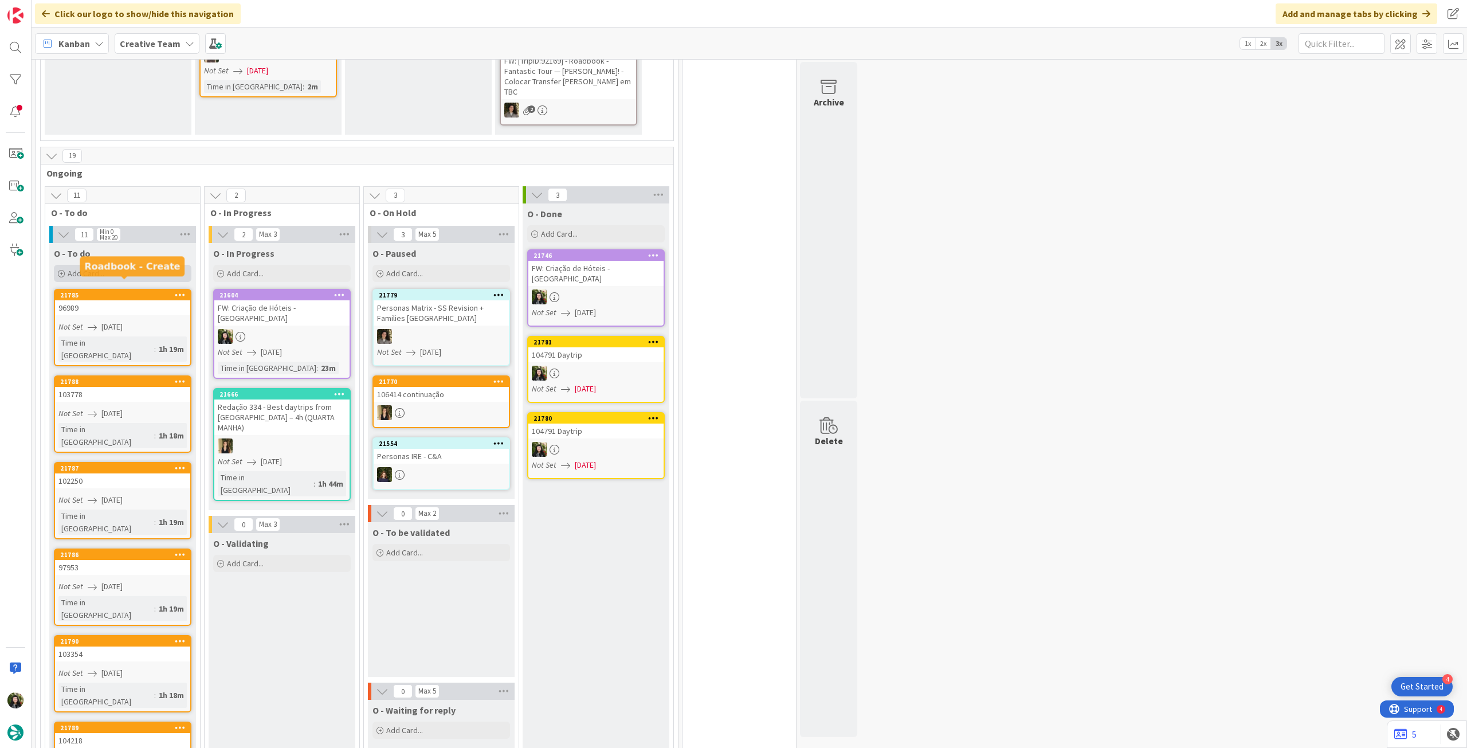
click at [116, 265] on div "Add Card..." at bounding box center [123, 273] width 138 height 17
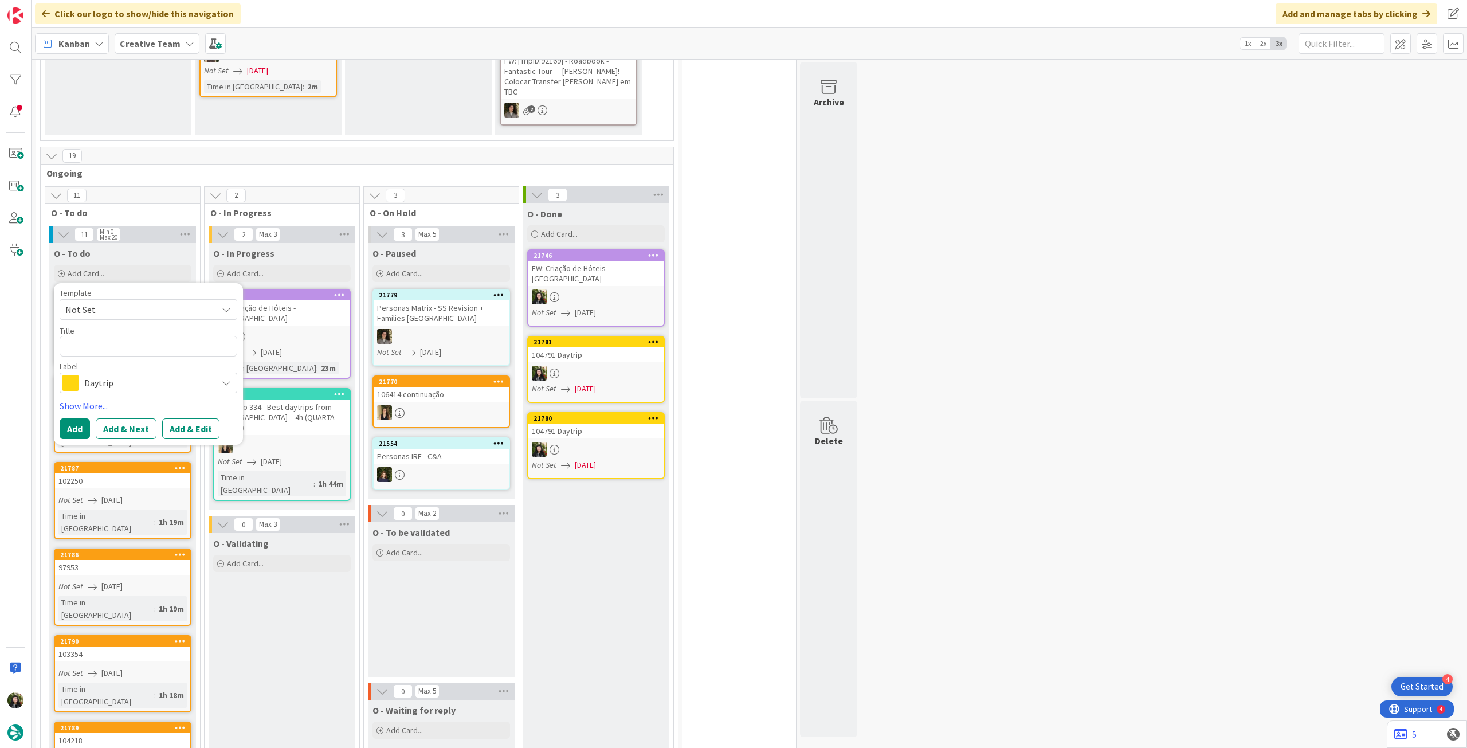
click at [156, 375] on span "Daytrip" at bounding box center [147, 383] width 127 height 16
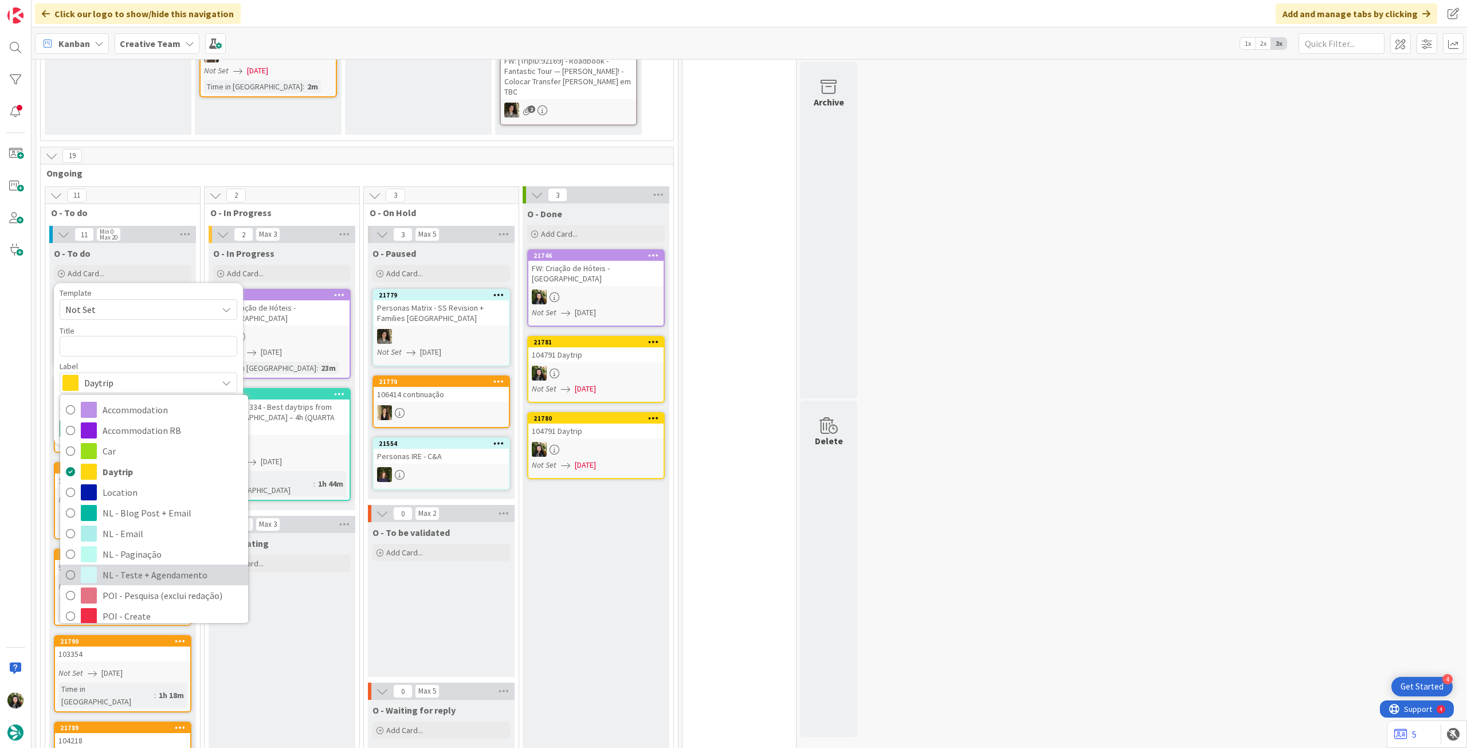
click at [182, 566] on span "NL - Teste + Agendamento" at bounding box center [173, 574] width 140 height 17
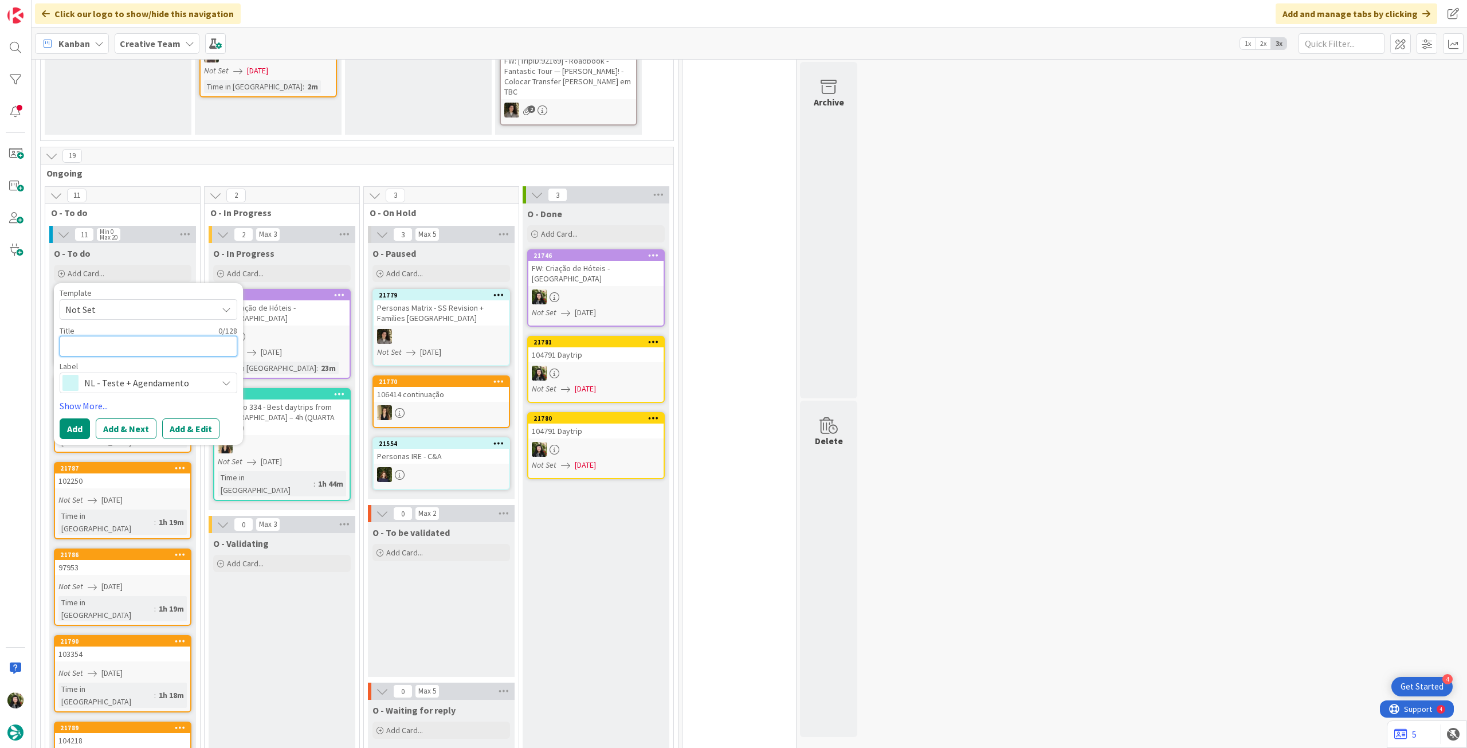
click at [151, 336] on textarea at bounding box center [149, 346] width 178 height 21
type textarea "x"
type textarea "A"
type textarea "x"
type textarea "Al"
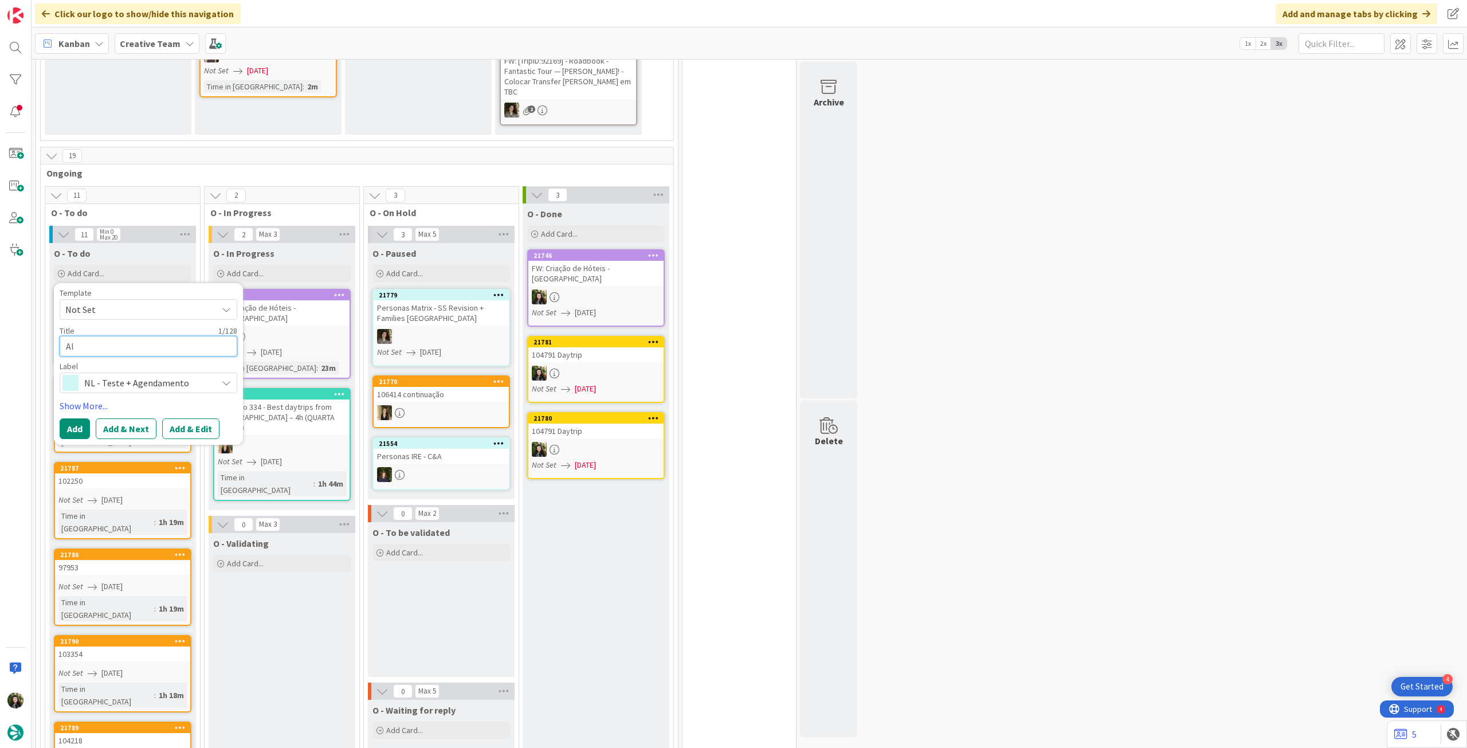
type textarea "x"
type textarea "Alt"
type textarea "x"
type textarea "Alte"
type textarea "x"
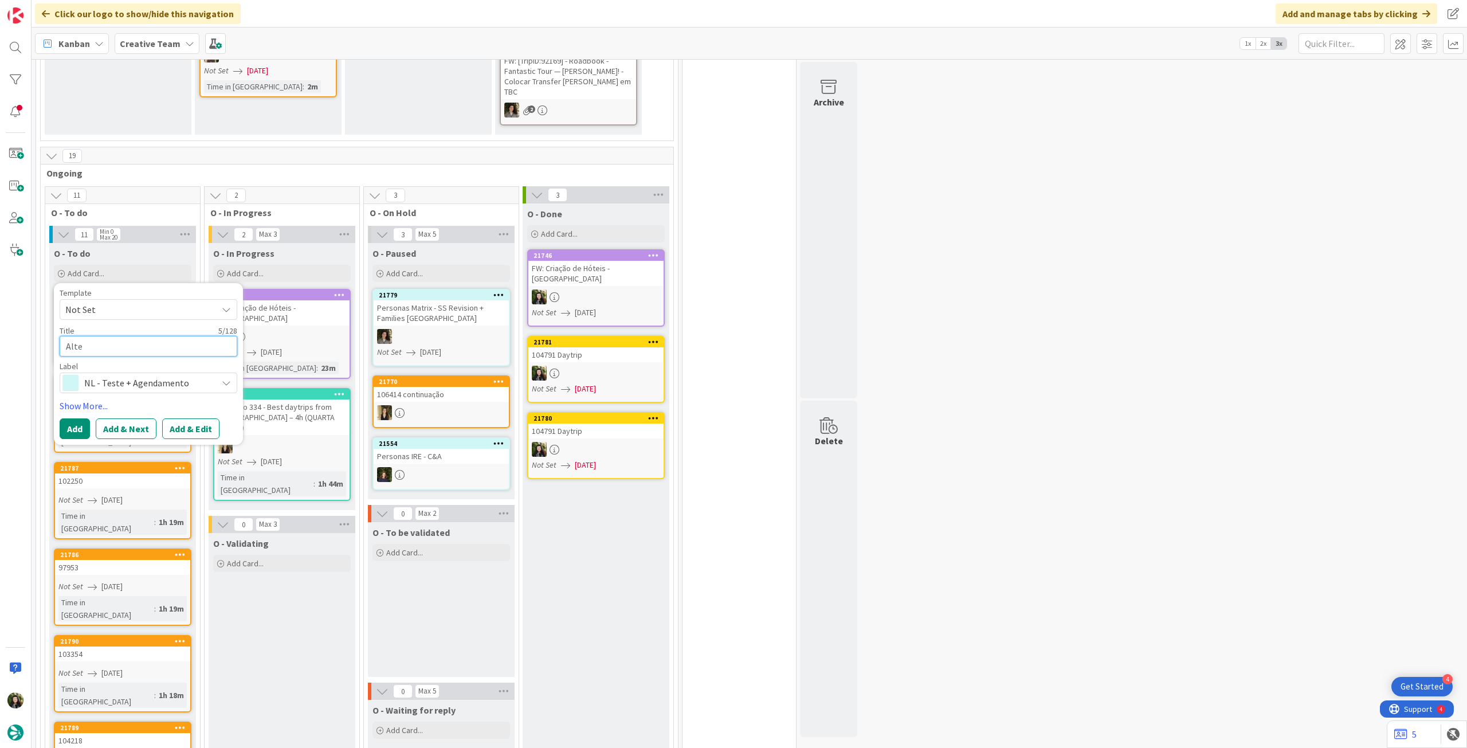
type textarea "Alter"
type textarea "x"
type textarea "Altera"
type textarea "x"
type textarea "Alteraç"
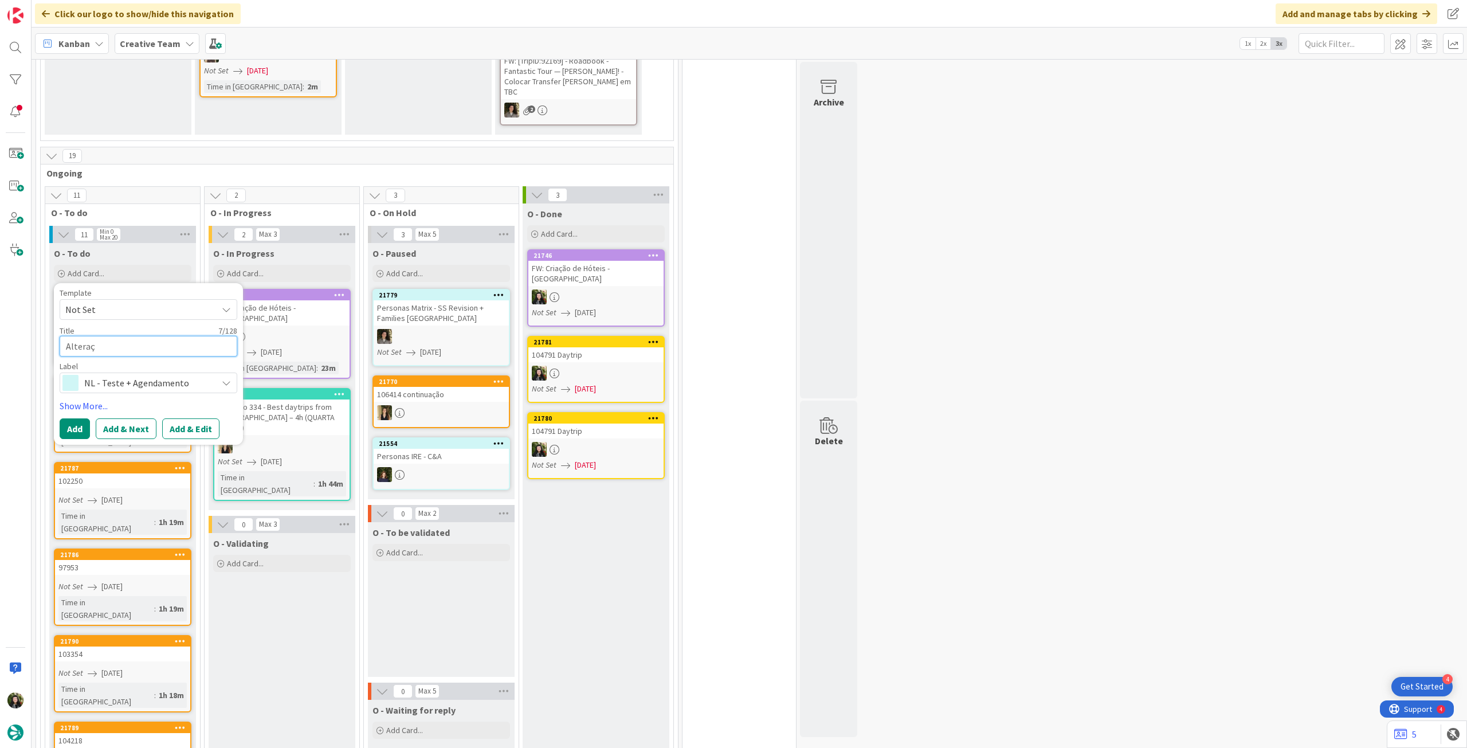
type textarea "x"
type textarea "Alteraçõ"
type textarea "x"
type textarea "Alteraçõe"
type textarea "x"
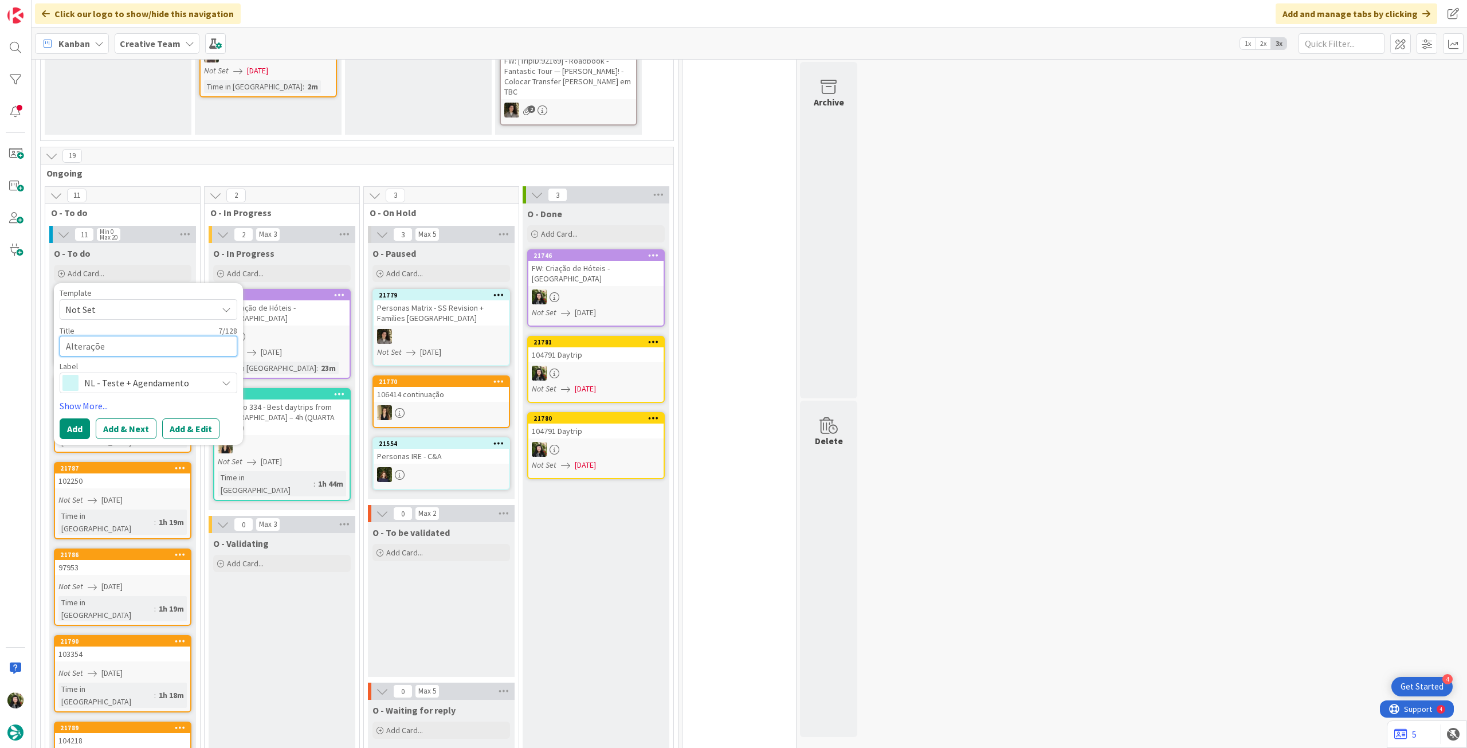
type textarea "Alterações"
type textarea "x"
type textarea "Alterações"
type textarea "x"
type textarea "Alterações d"
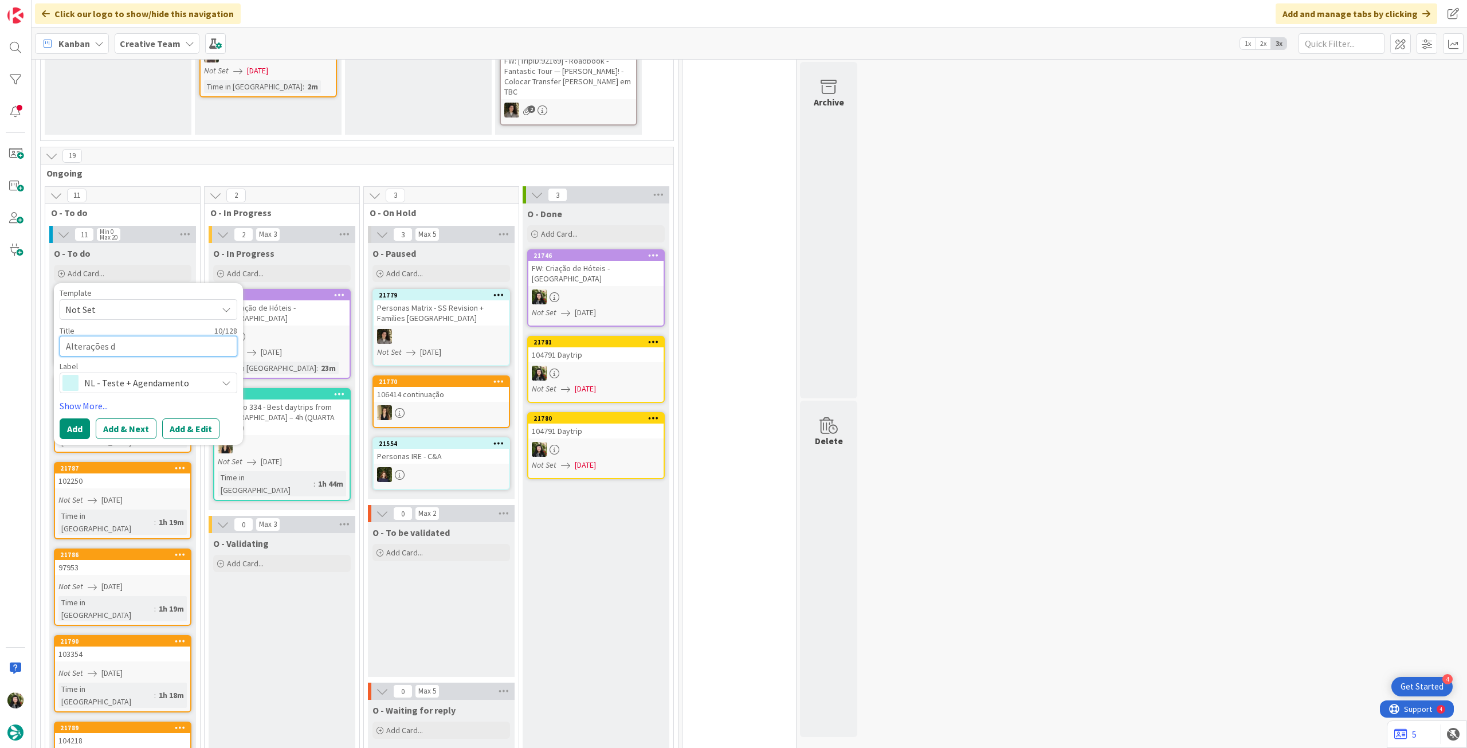
type textarea "x"
type textarea "Alterações da"
type textarea "x"
type textarea "Alterações da"
type textarea "x"
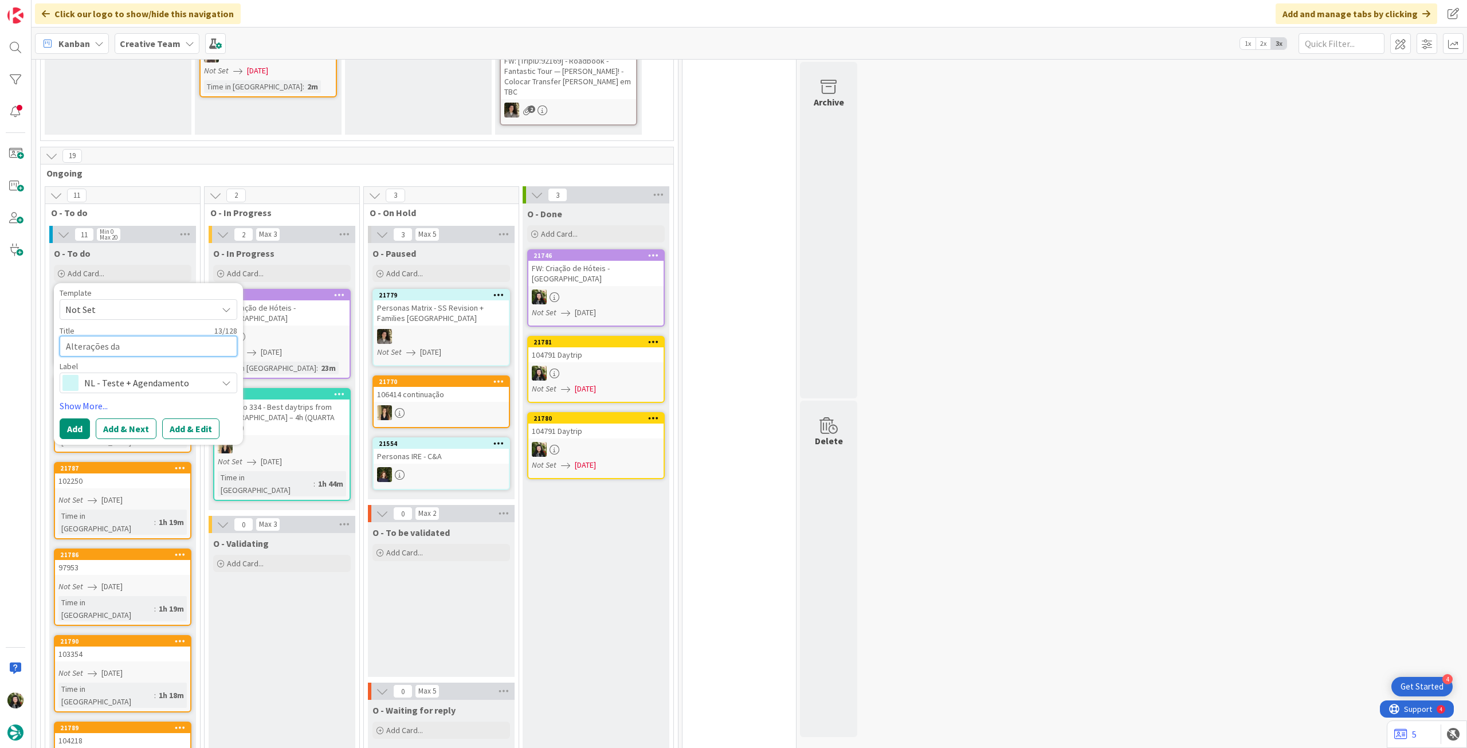
type textarea "Alterações da c"
type textarea "x"
type textarea "Alterações da ca"
type textarea "x"
type textarea "Alterações da cal"
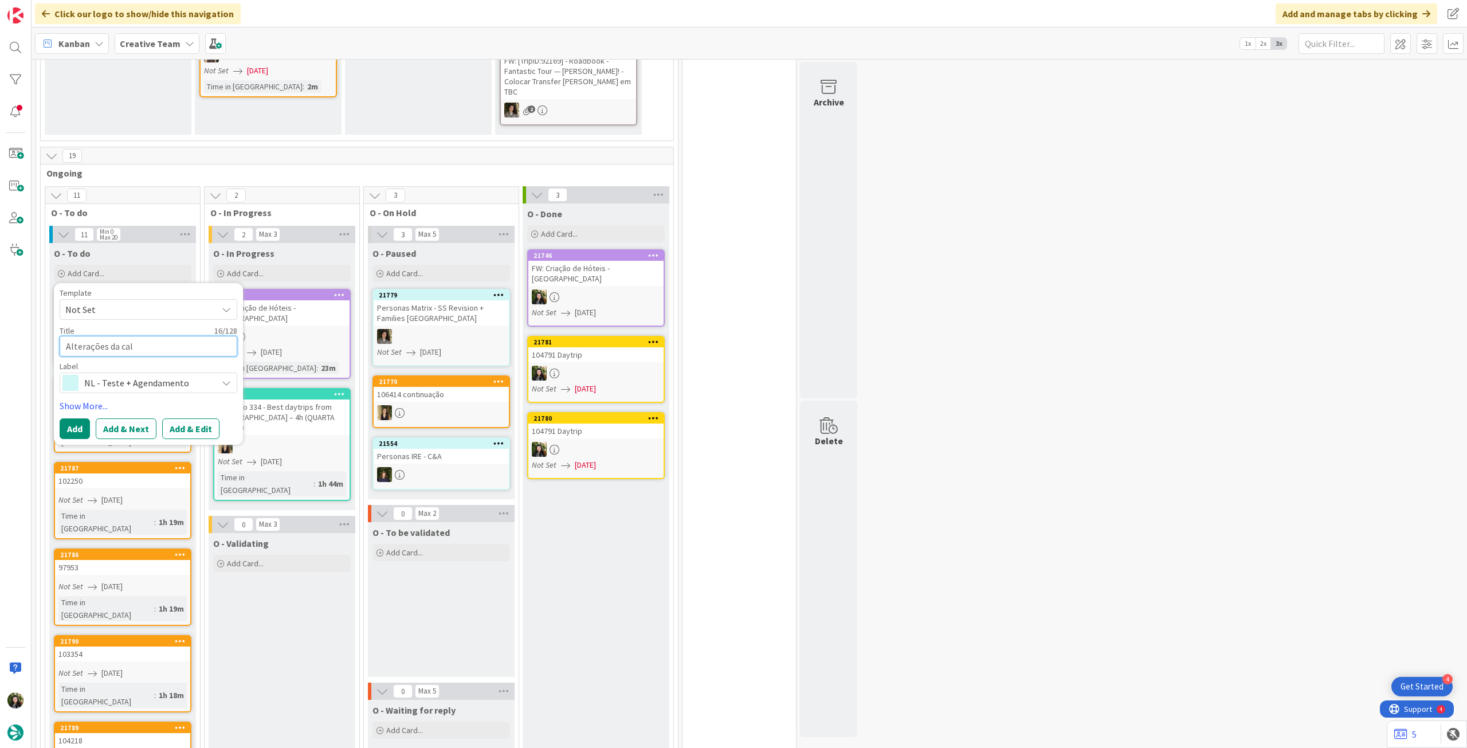
type textarea "x"
type textarea "Alterações da cale"
type textarea "x"
type textarea "Alterações da calen"
type textarea "x"
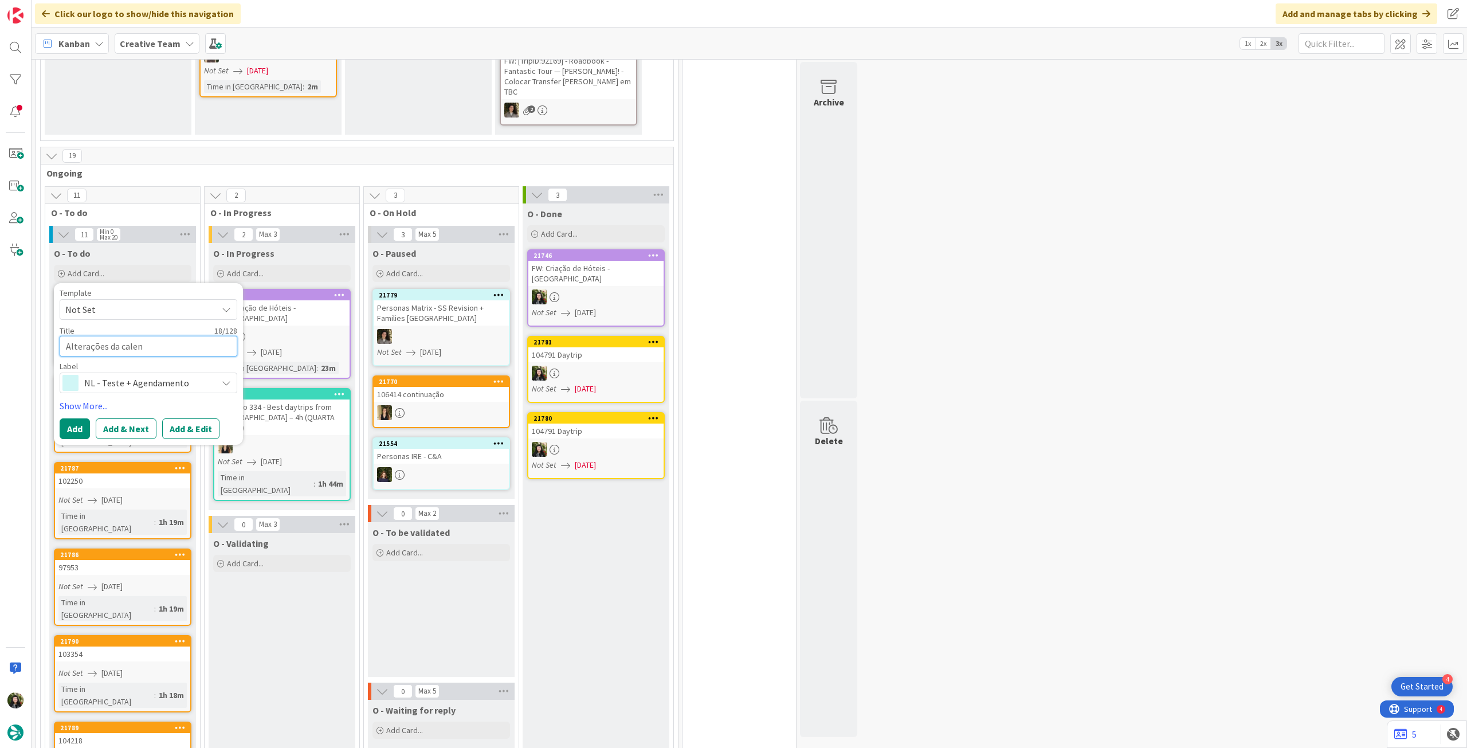
type textarea "Alterações da calend"
type textarea "x"
type textarea "Alterações da calenda"
type textarea "x"
type textarea "Alterações da calendar"
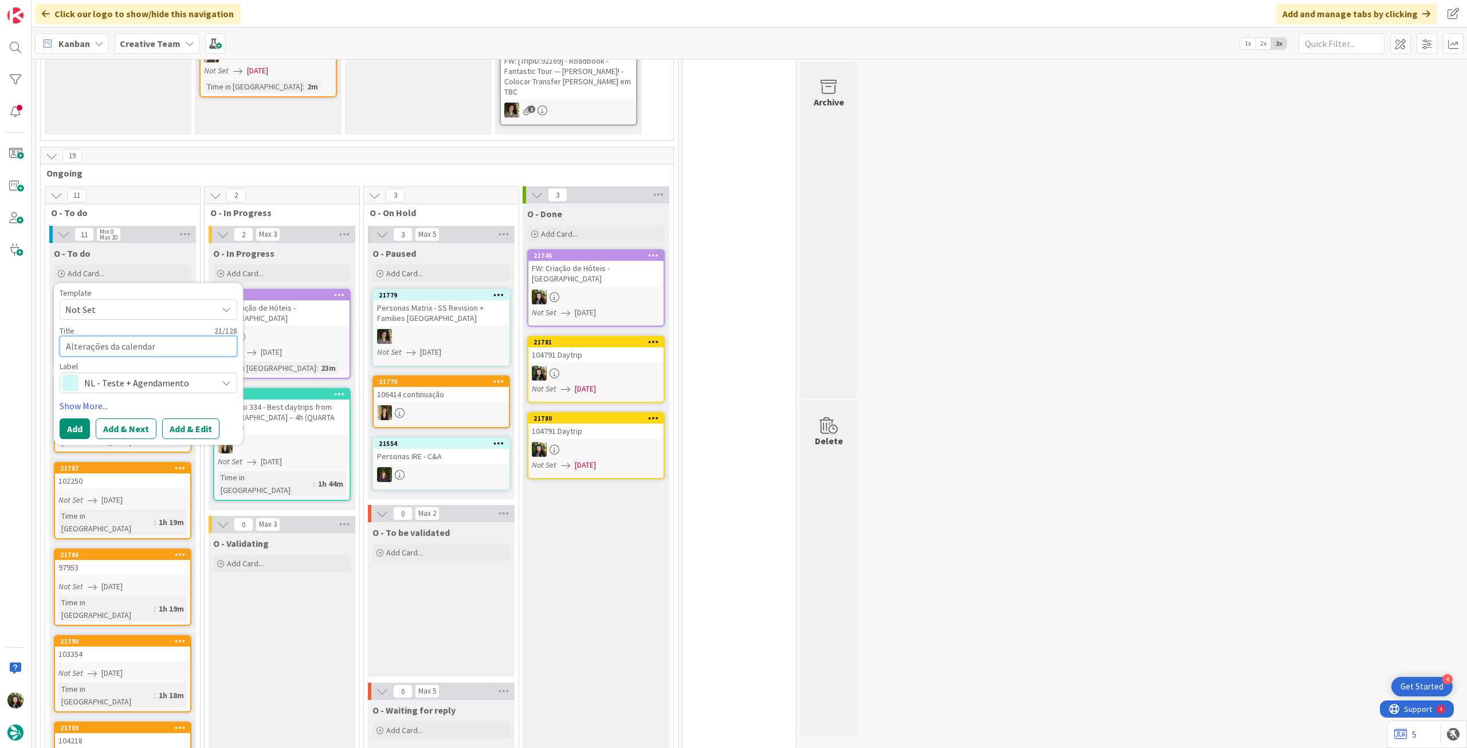
type textarea "x"
type textarea "Alterações da calendari"
type textarea "x"
type textarea "Alterações da calendariz"
type textarea "x"
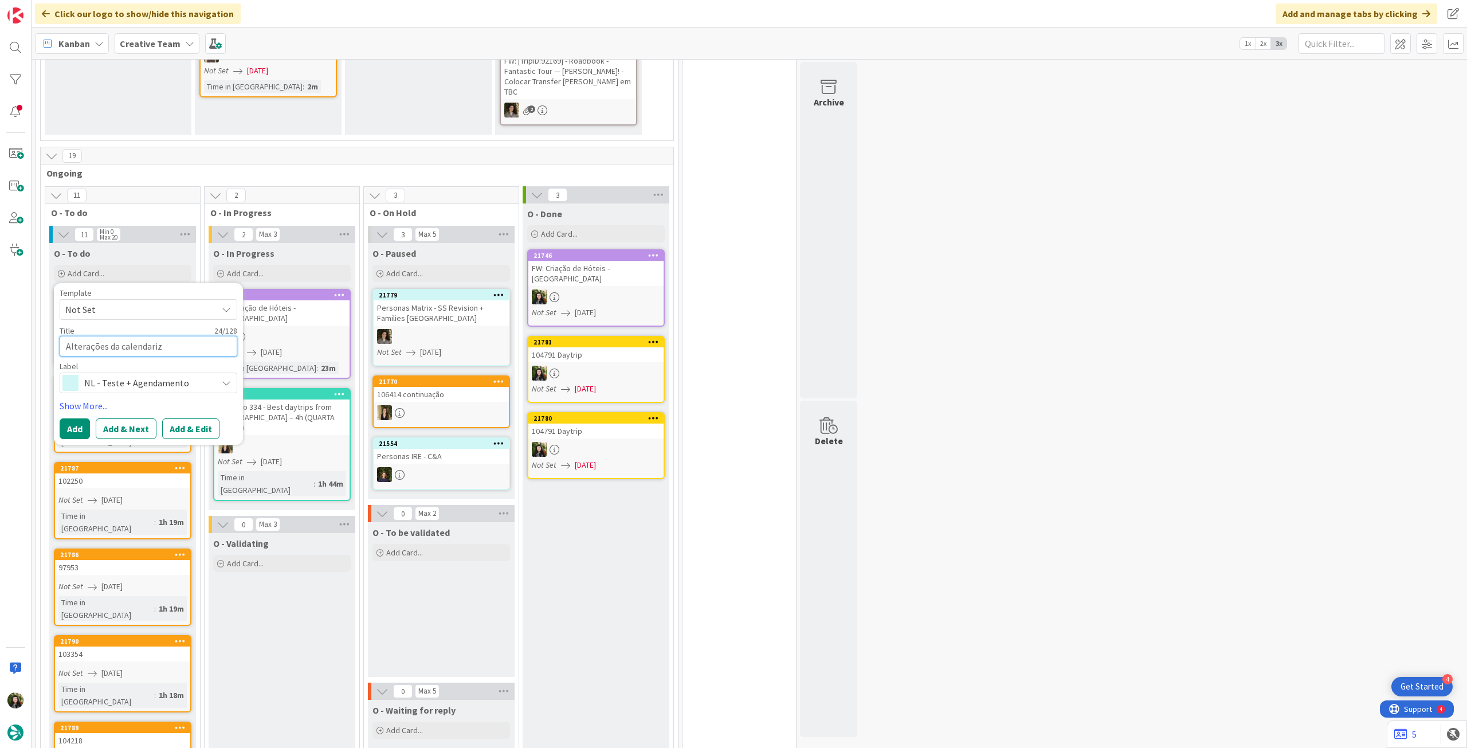
type textarea "Alterações da calendariza"
type textarea "x"
type textarea "Alterações da calendarizaç"
type textarea "x"
type textarea "Alterações da calendarizaçã"
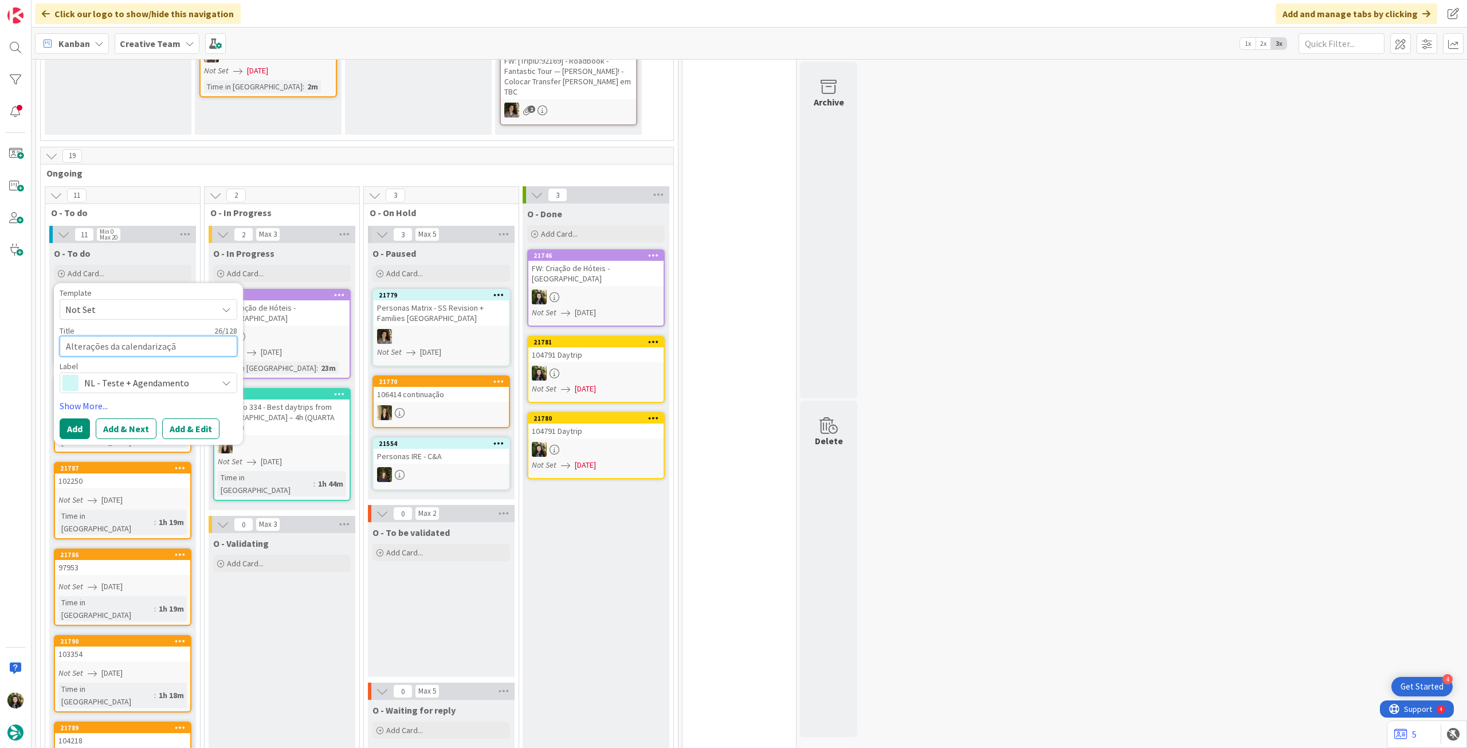
type textarea "x"
type textarea "Alterações da calendarização"
click at [68, 418] on button "Add" at bounding box center [75, 428] width 30 height 21
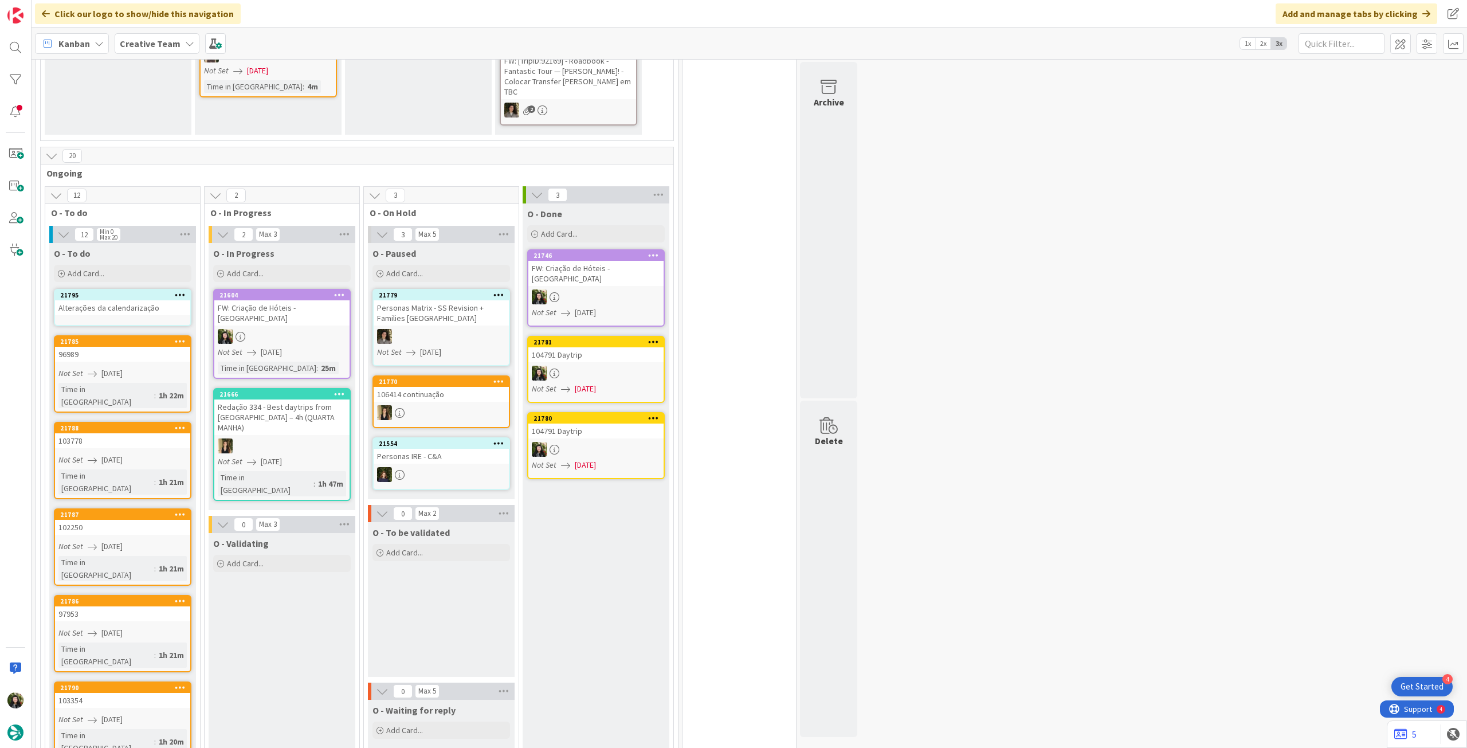
click at [124, 300] on div "Alterações da calendarização" at bounding box center [122, 307] width 135 height 15
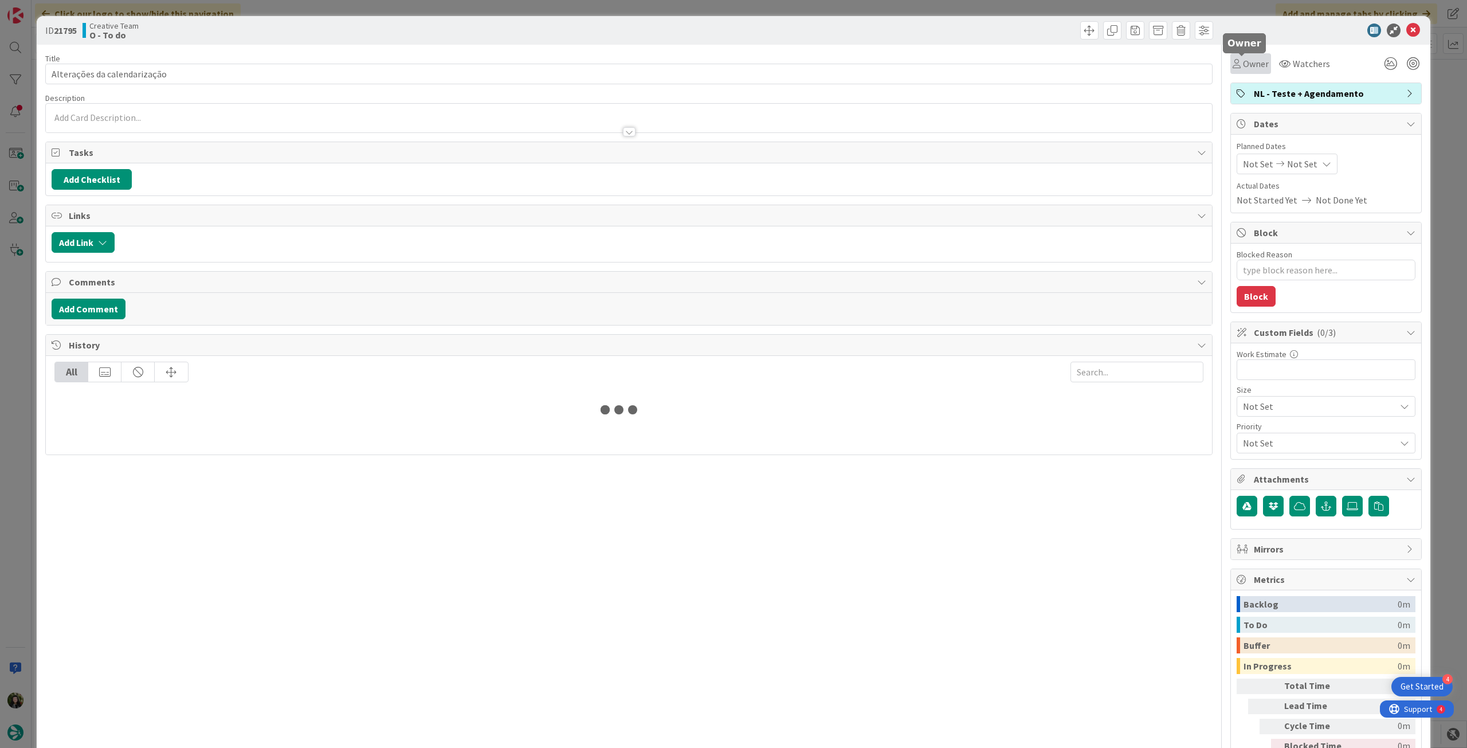
click at [1258, 66] on span "Owner" at bounding box center [1256, 64] width 26 height 14
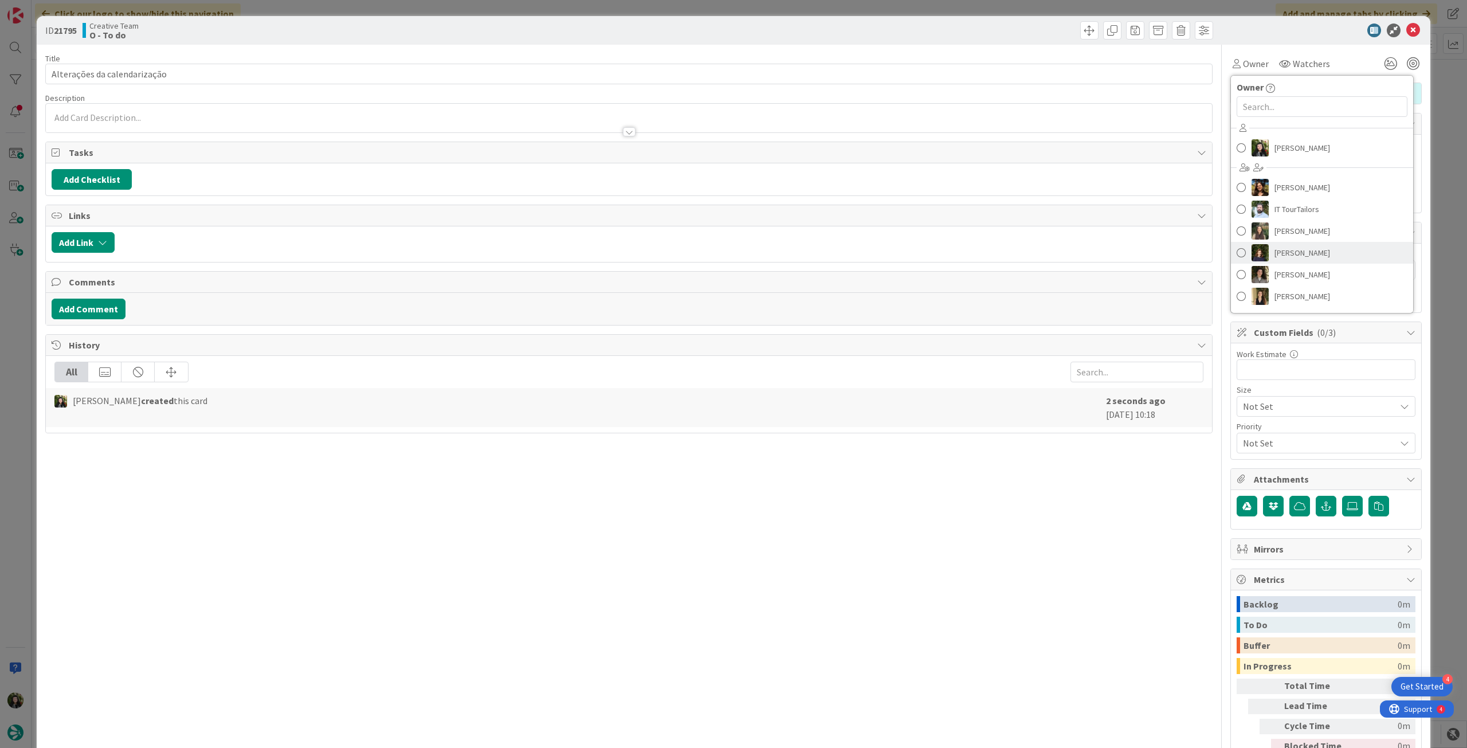
click at [1291, 252] on span "[PERSON_NAME]" at bounding box center [1303, 252] width 56 height 17
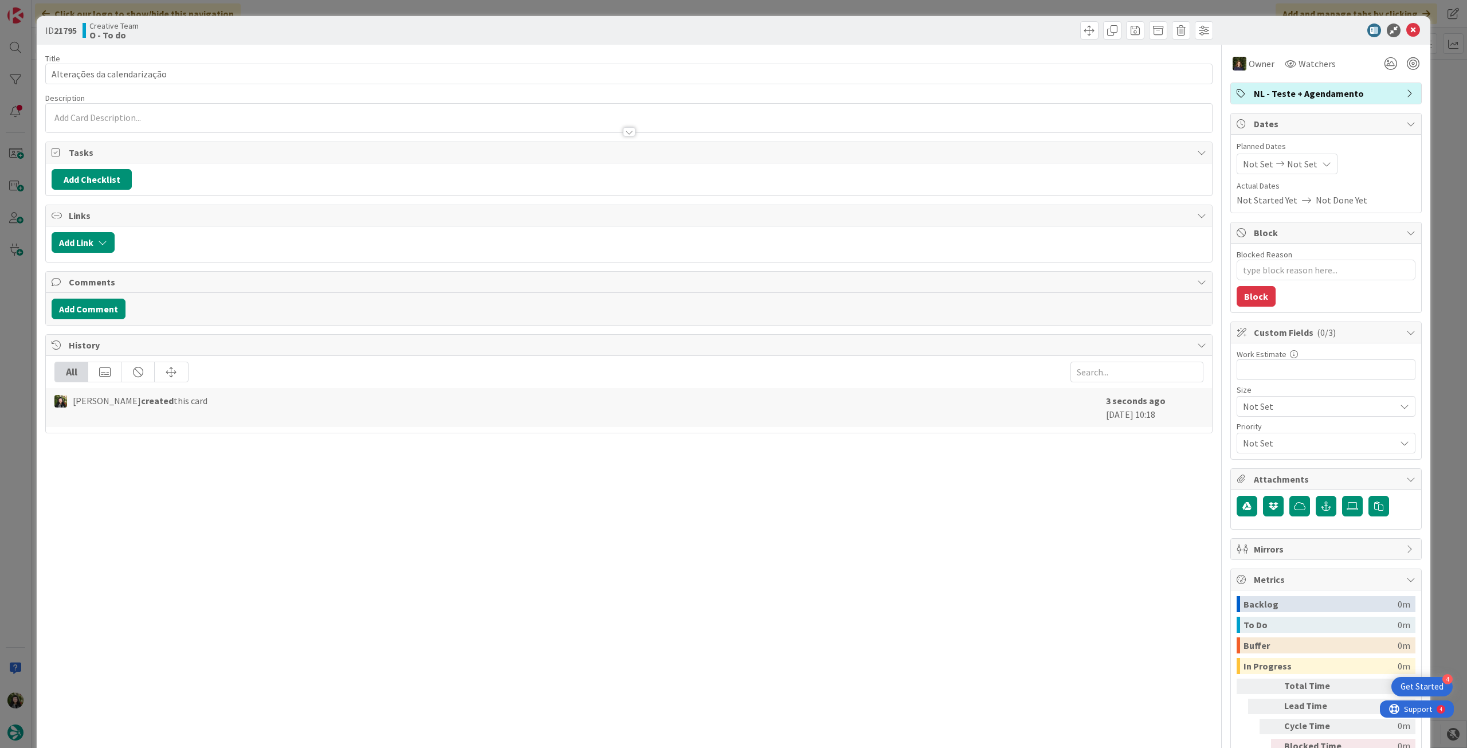
click at [1299, 159] on span "Not Set" at bounding box center [1302, 164] width 30 height 14
type textarea "x"
click at [1250, 431] on icon at bounding box center [1256, 432] width 17 height 14
type input "[DATE]"
click at [1407, 29] on icon at bounding box center [1414, 31] width 14 height 14
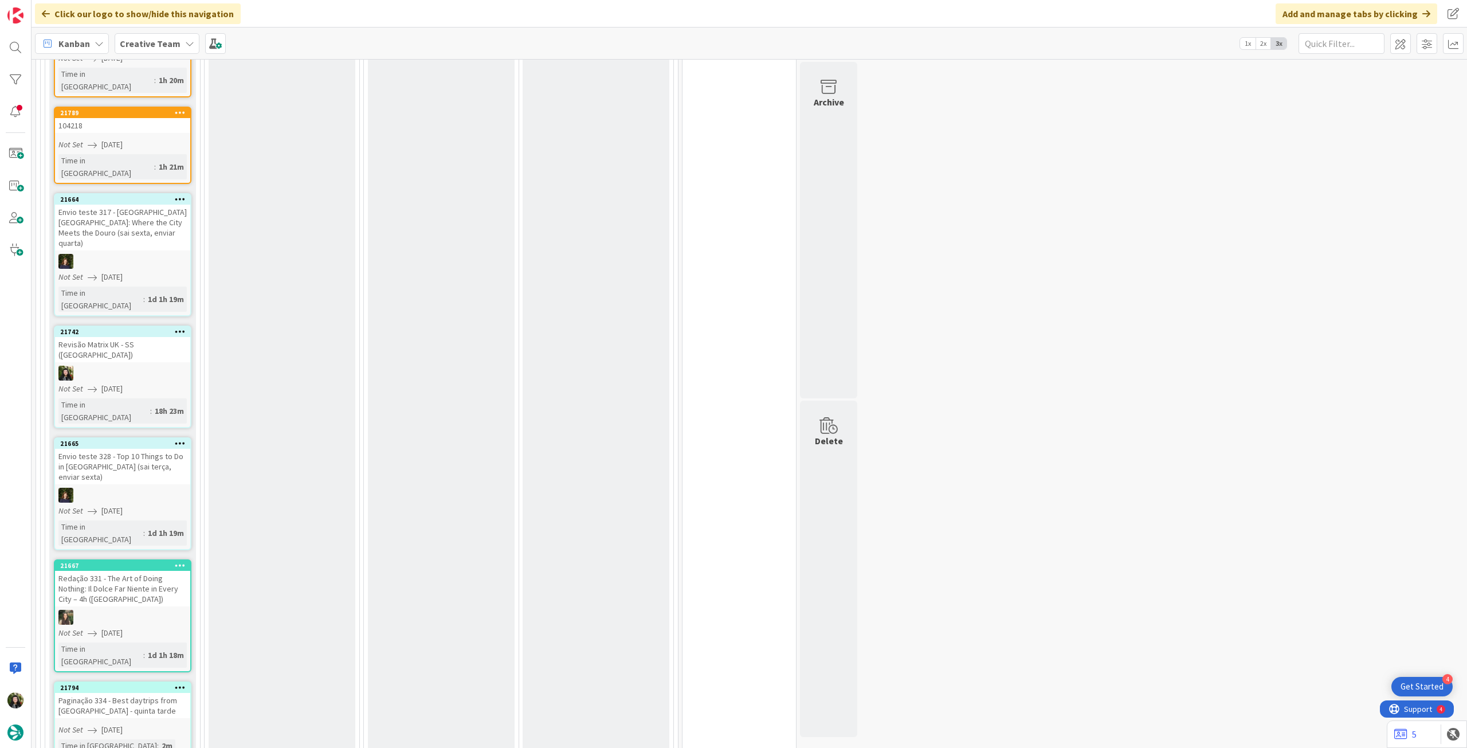
scroll to position [1078, 0]
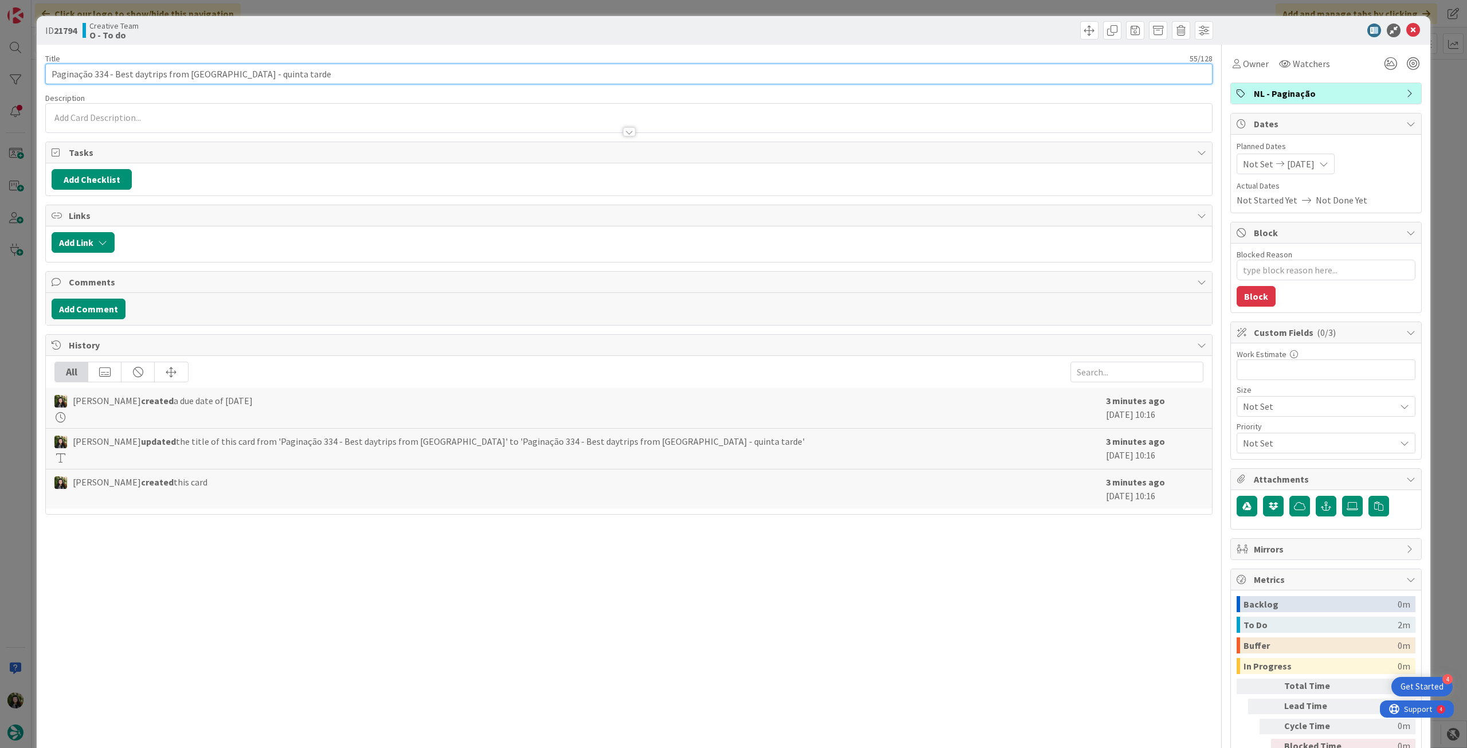
drag, startPoint x: 93, startPoint y: 76, endPoint x: 205, endPoint y: 75, distance: 111.8
click at [205, 75] on input "Paginação 334 - Best daytrips from [GEOGRAPHIC_DATA] - quinta tarde" at bounding box center [629, 74] width 1168 height 21
click at [1407, 29] on icon at bounding box center [1414, 31] width 14 height 14
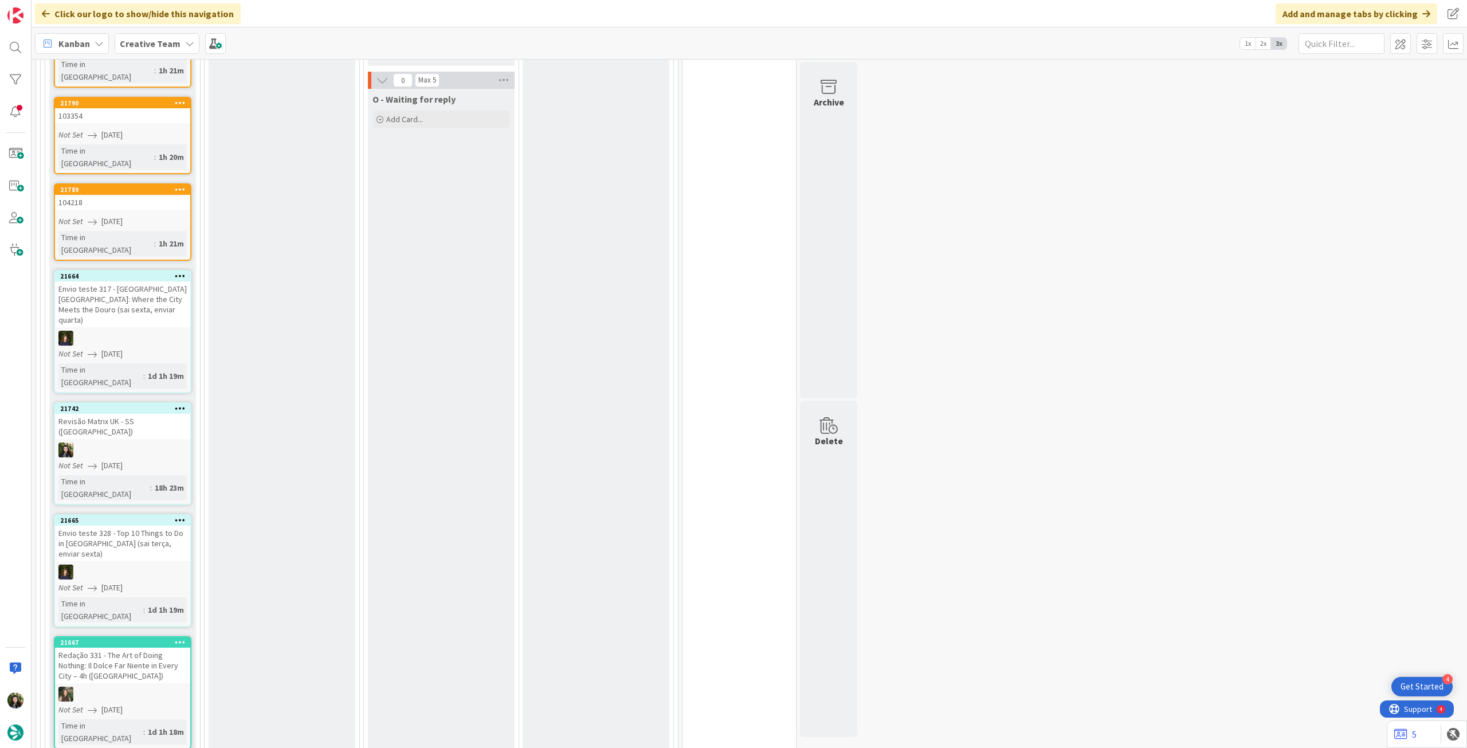
click at [152, 514] on link "21665 Envio teste 328 - Top 10 Things to Do in Edimburgh (sai terça, enviar sex…" at bounding box center [123, 570] width 138 height 113
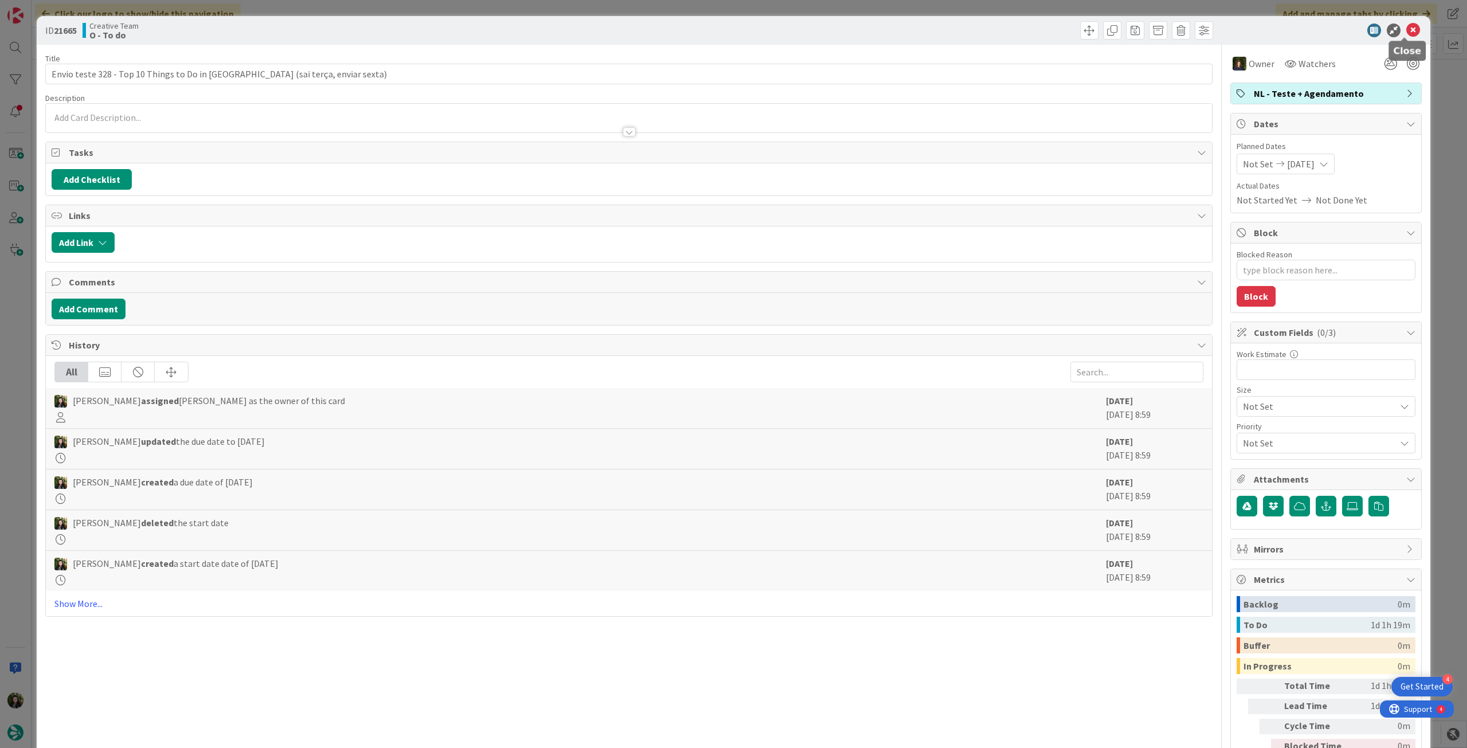
click at [1407, 33] on icon at bounding box center [1414, 31] width 14 height 14
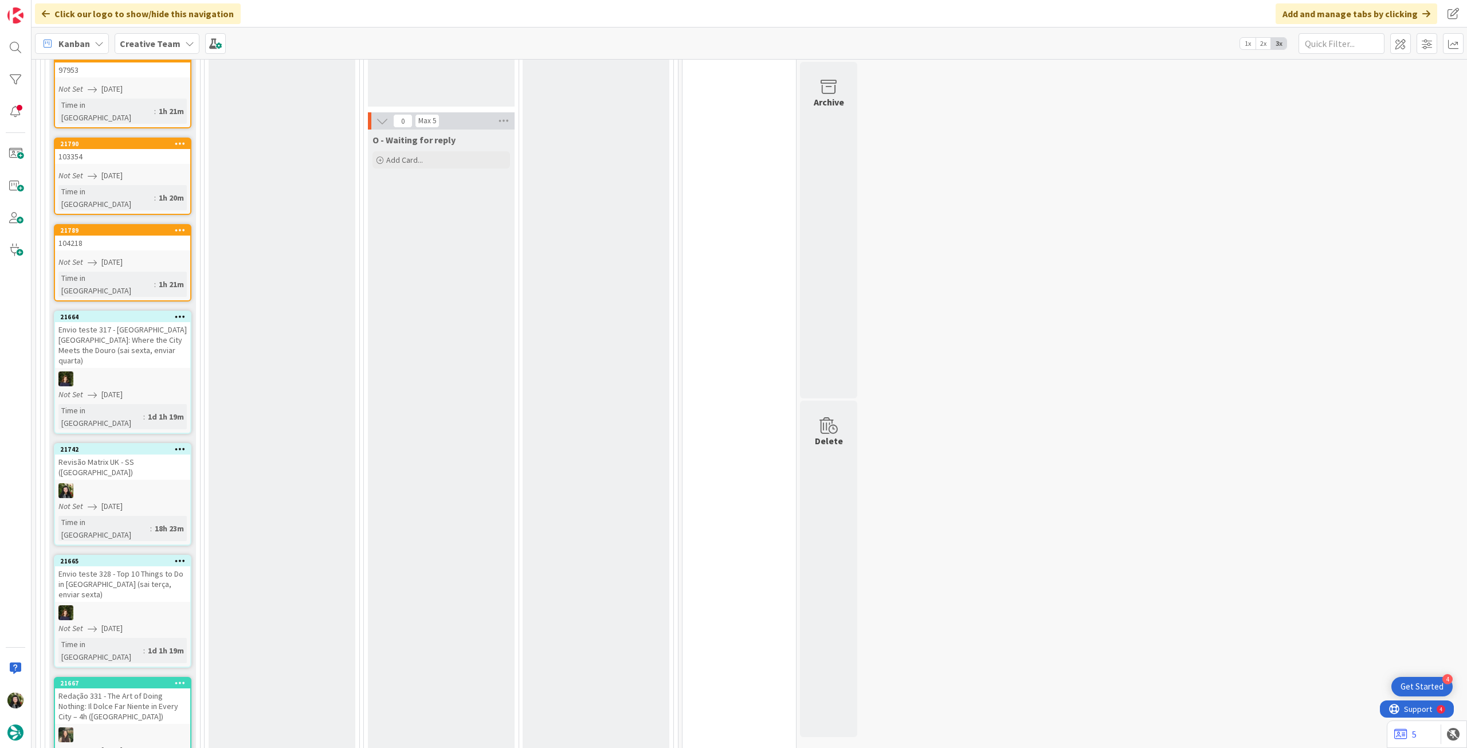
scroll to position [1078, 0]
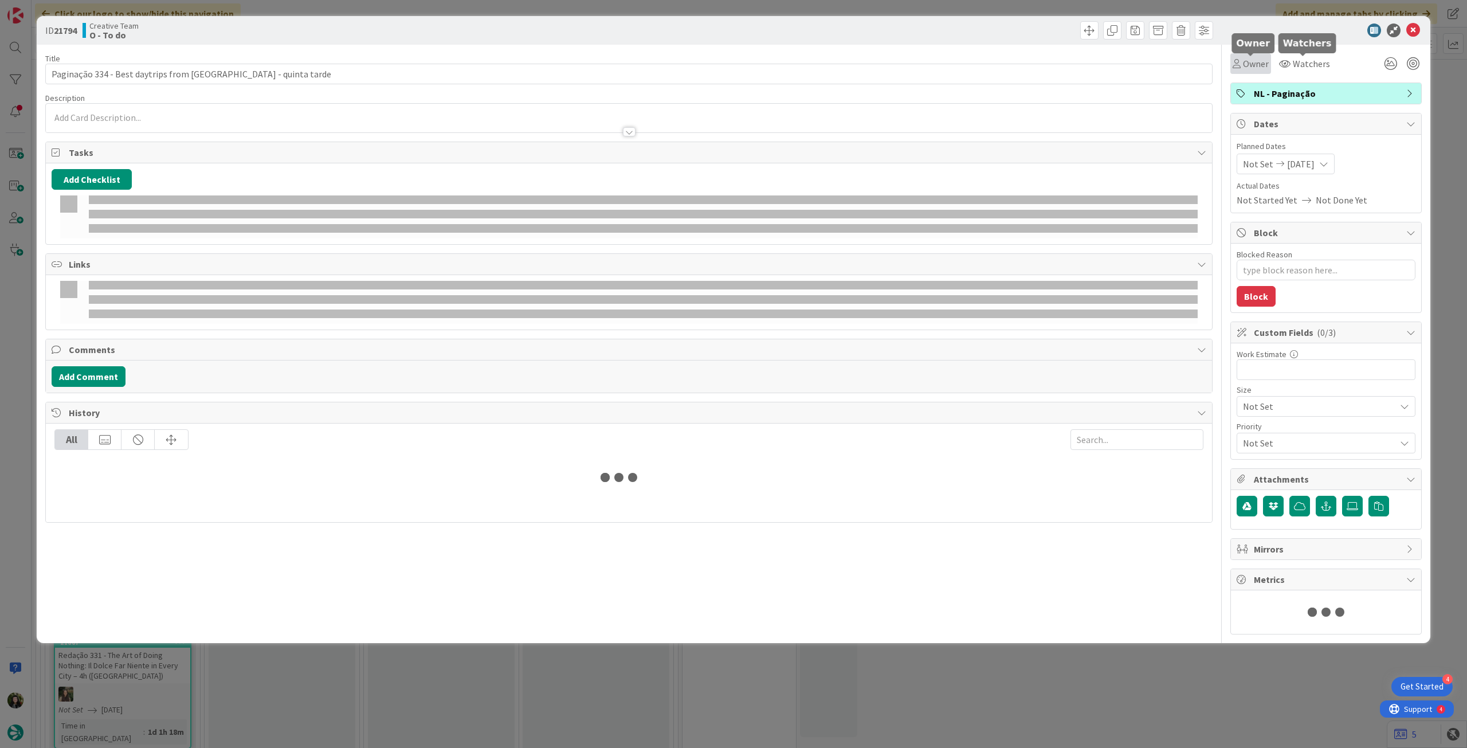
click at [1243, 61] on span "Owner" at bounding box center [1256, 64] width 26 height 14
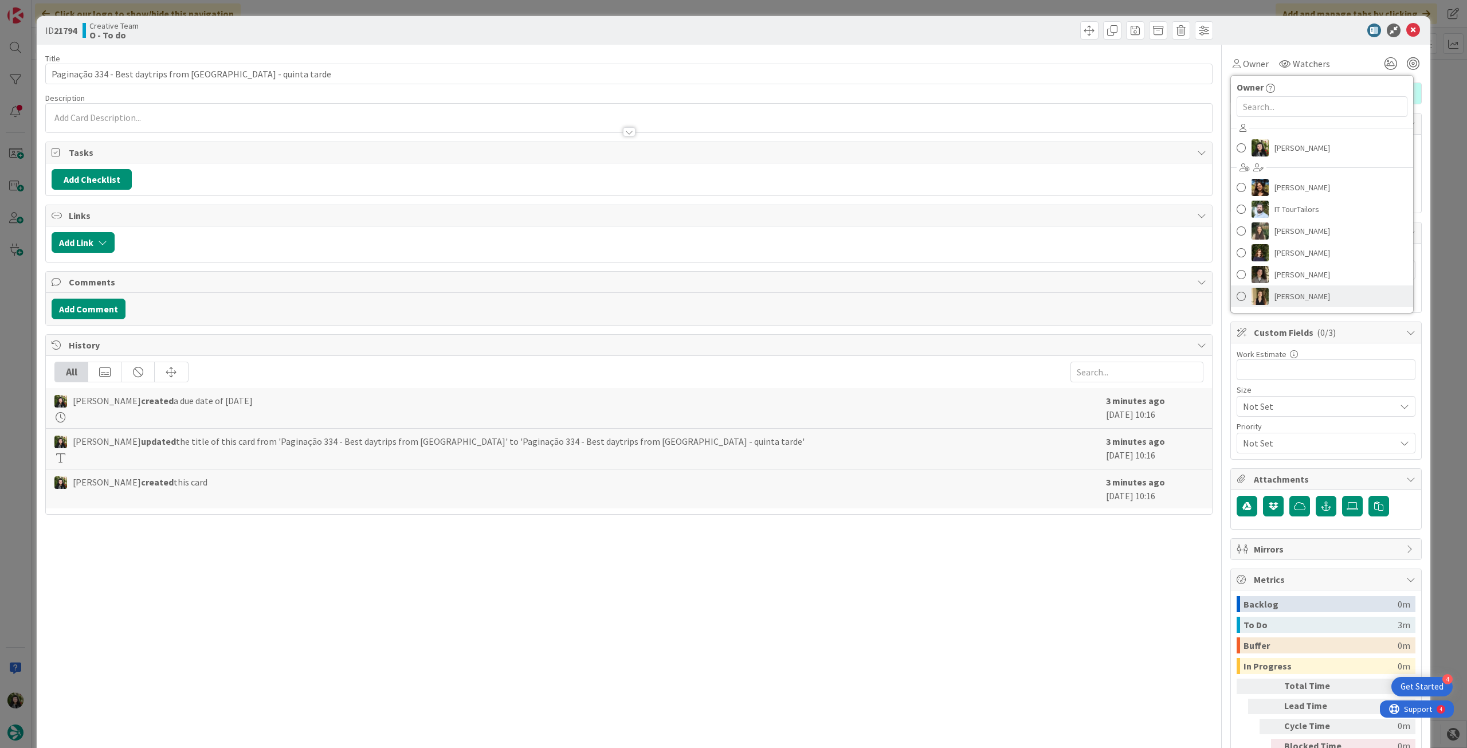
click at [1301, 286] on link "[PERSON_NAME]" at bounding box center [1322, 296] width 182 height 22
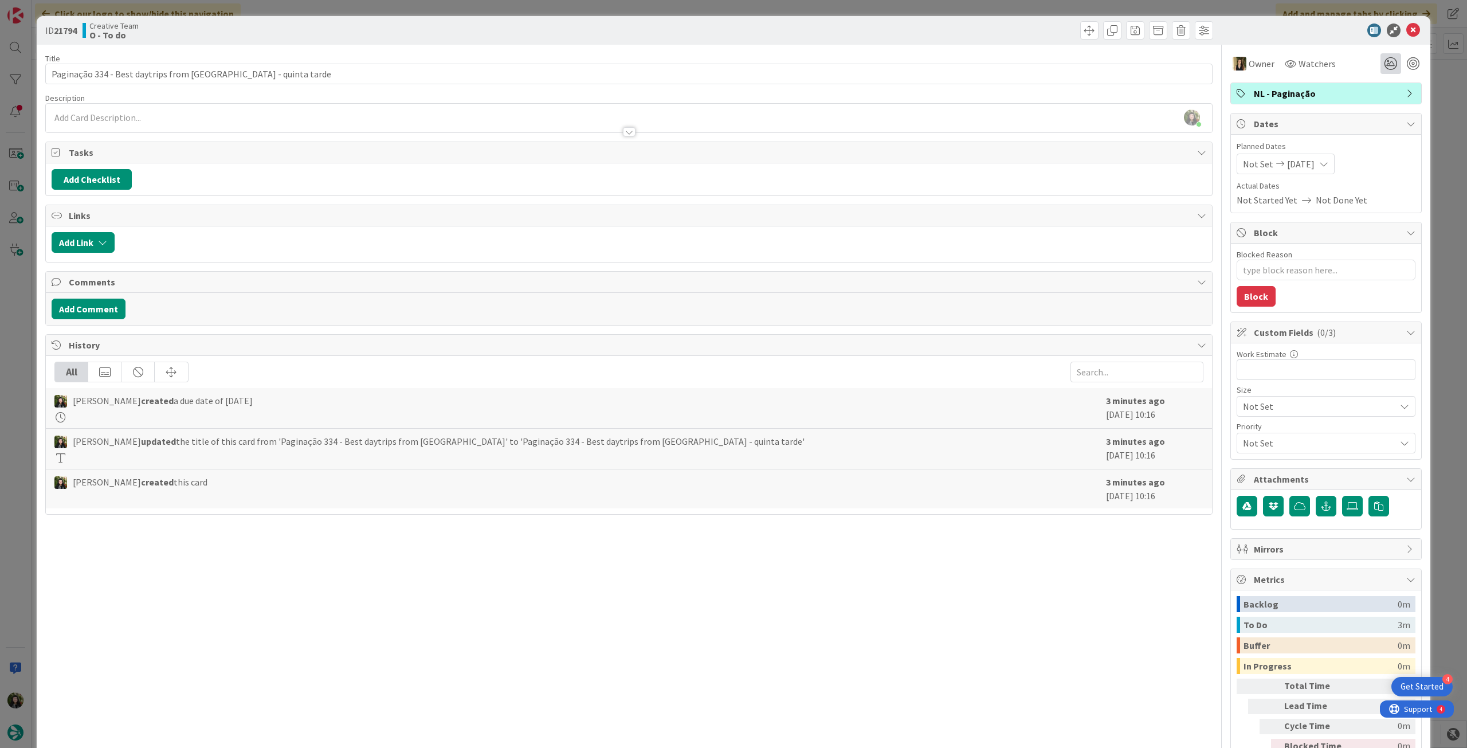
click at [1407, 32] on icon at bounding box center [1414, 31] width 14 height 14
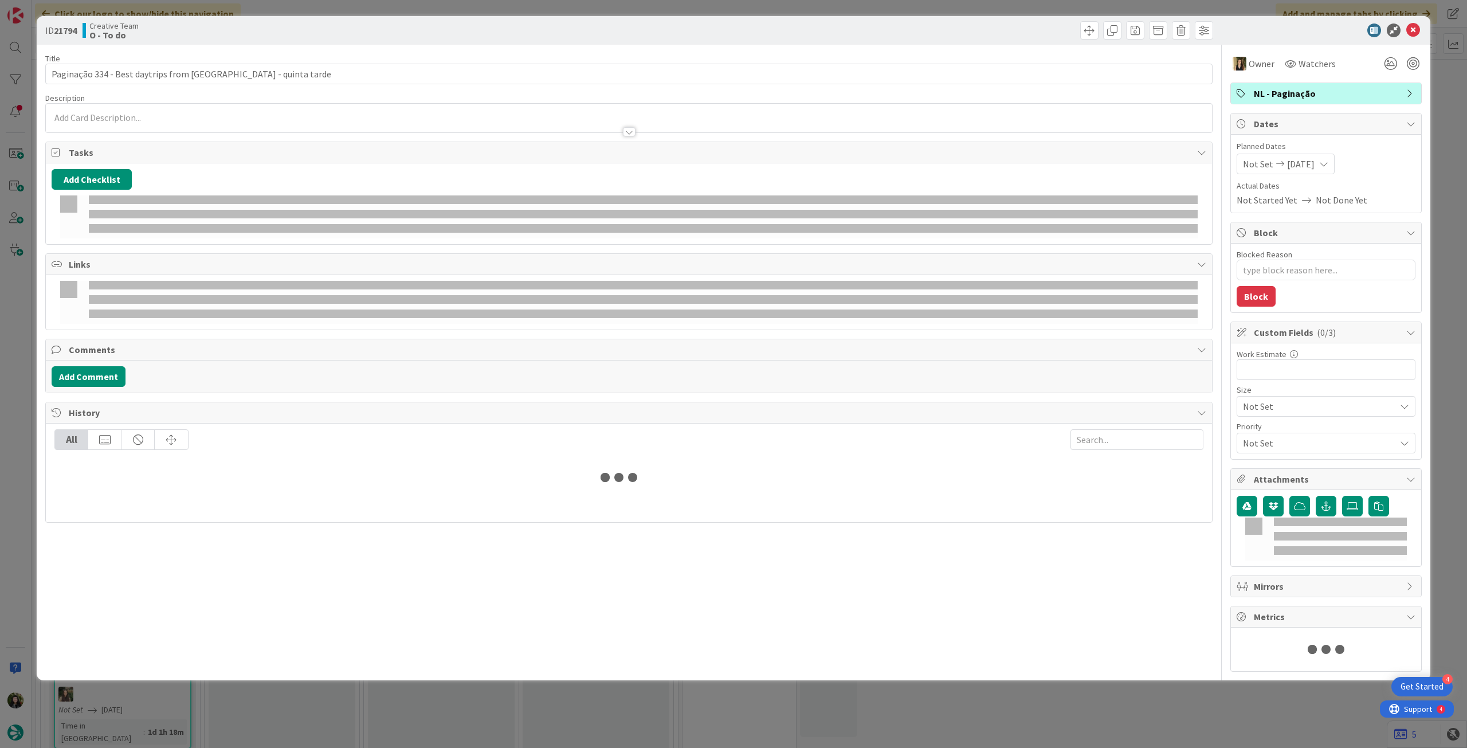
type textarea "x"
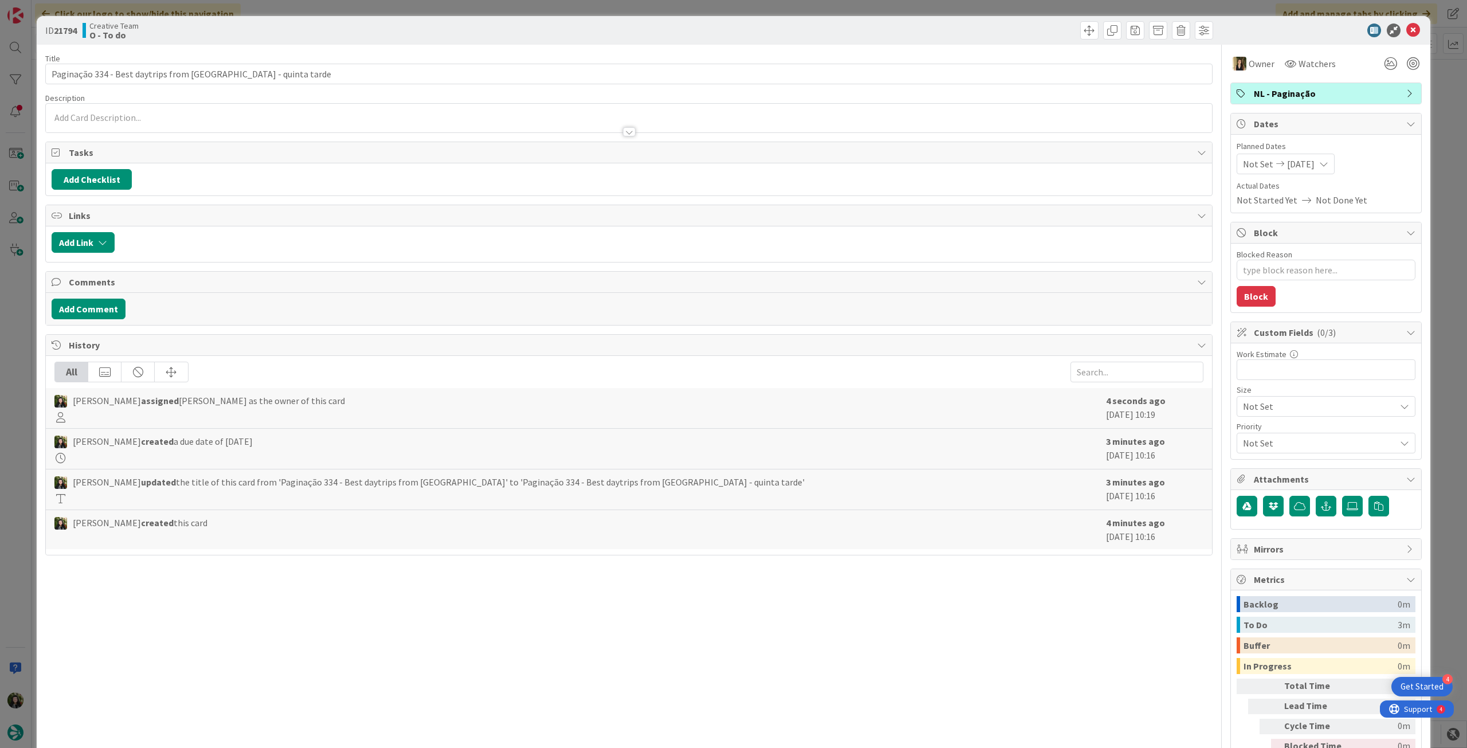
click at [1325, 166] on icon at bounding box center [1324, 163] width 9 height 9
click at [1248, 434] on icon at bounding box center [1256, 432] width 17 height 14
click at [1344, 322] on td "28" at bounding box center [1351, 329] width 22 height 22
type input "[DATE]"
type textarea "x"
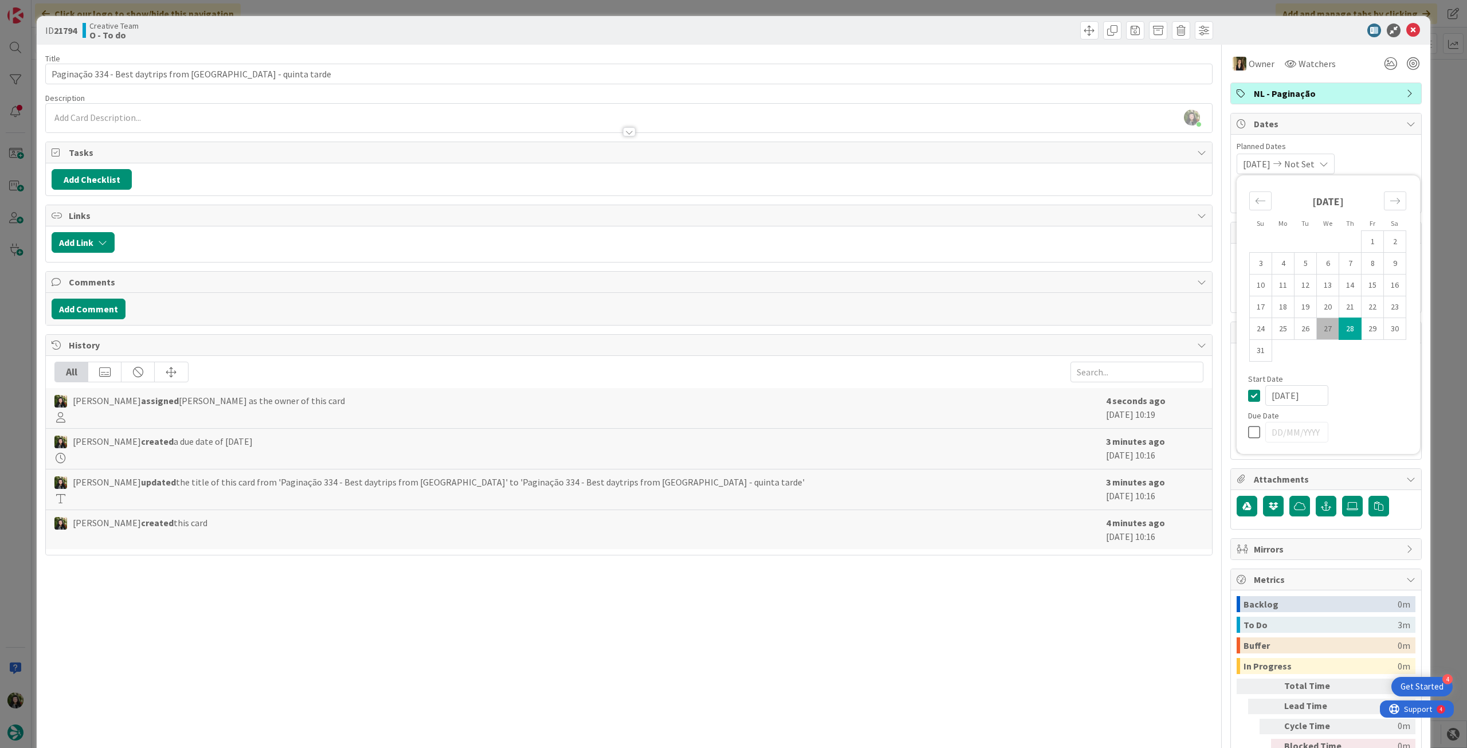
click at [1248, 397] on icon at bounding box center [1256, 396] width 17 height 14
click at [1248, 426] on icon at bounding box center [1256, 432] width 17 height 14
type textarea "x"
type input "[DATE]"
type textarea "x"
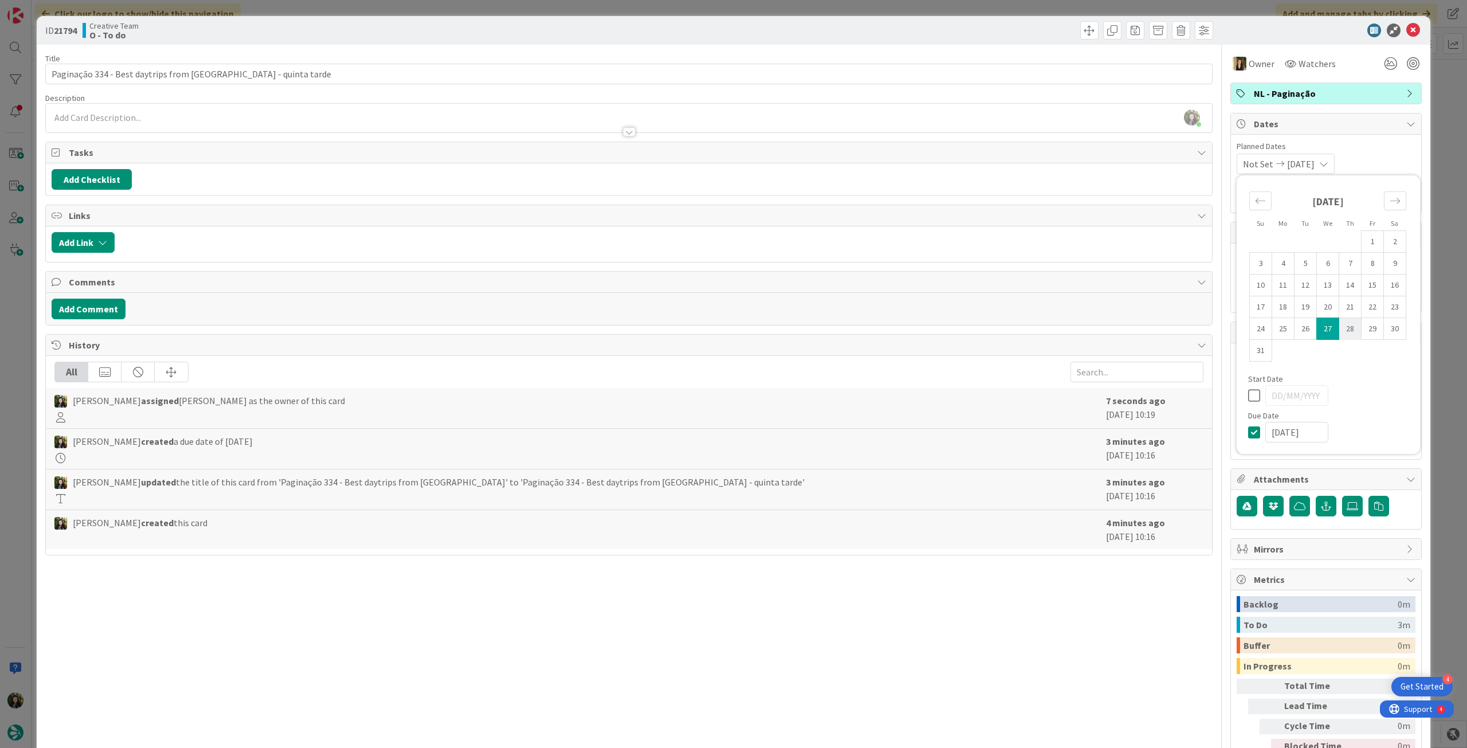
click at [1342, 327] on td "28" at bounding box center [1351, 329] width 22 height 22
type input "[DATE]"
click at [1407, 33] on icon at bounding box center [1414, 31] width 14 height 14
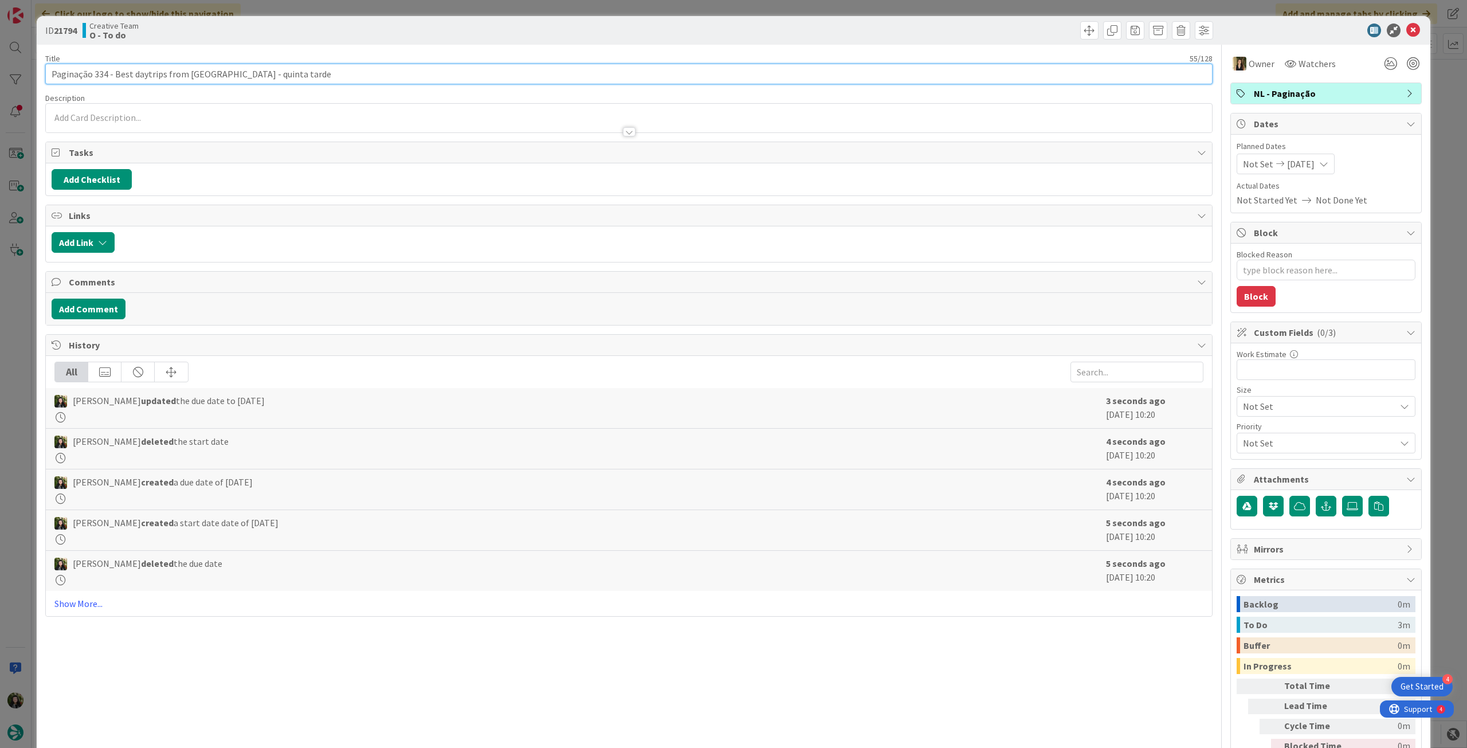
drag, startPoint x: 93, startPoint y: 75, endPoint x: 203, endPoint y: 79, distance: 109.5
click at [203, 79] on input "Paginação 334 - Best daytrips from [GEOGRAPHIC_DATA] - quinta tarde" at bounding box center [629, 74] width 1168 height 21
click at [1407, 30] on icon at bounding box center [1414, 31] width 14 height 14
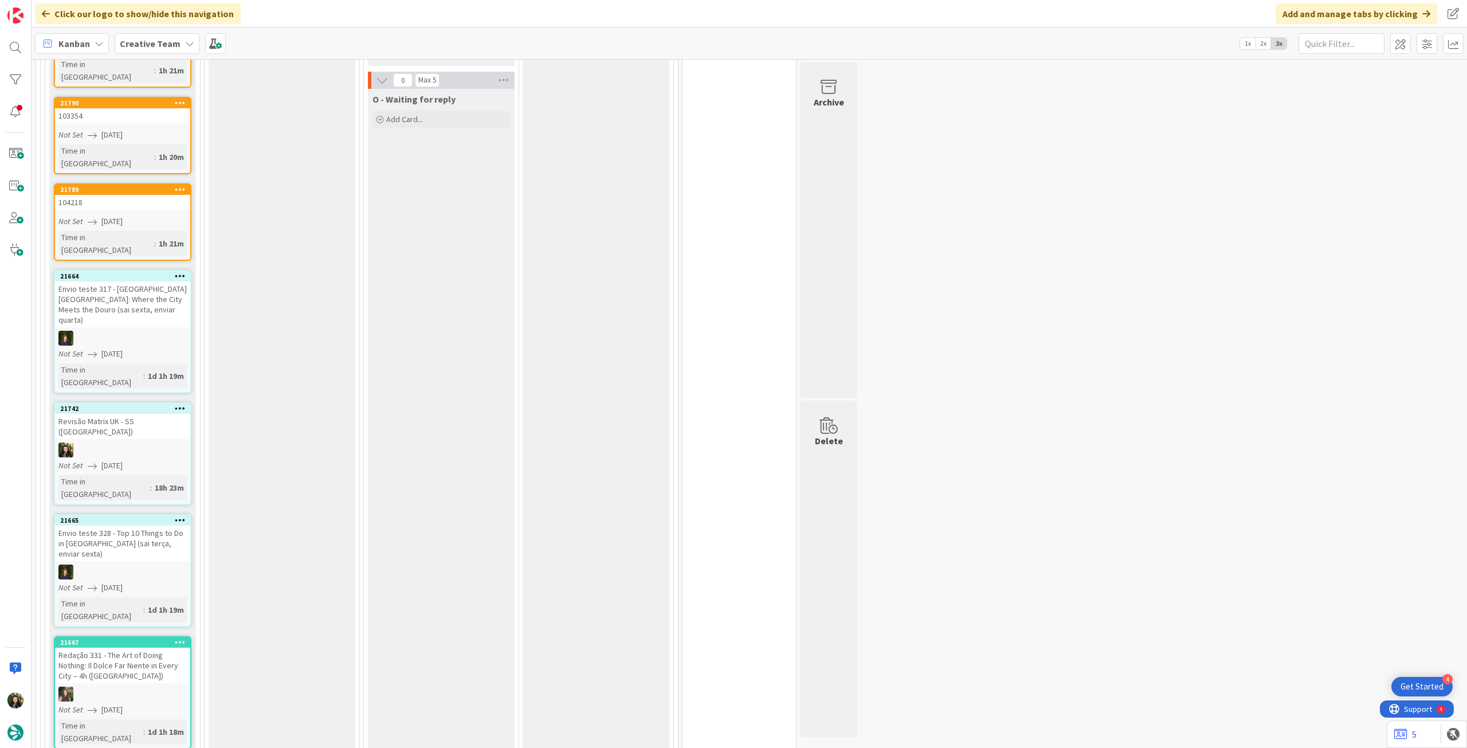
click at [76, 526] on div "Envio teste 328 - Top 10 Things to Do in Edimburgh (sai terça, enviar sexta)" at bounding box center [122, 544] width 135 height 36
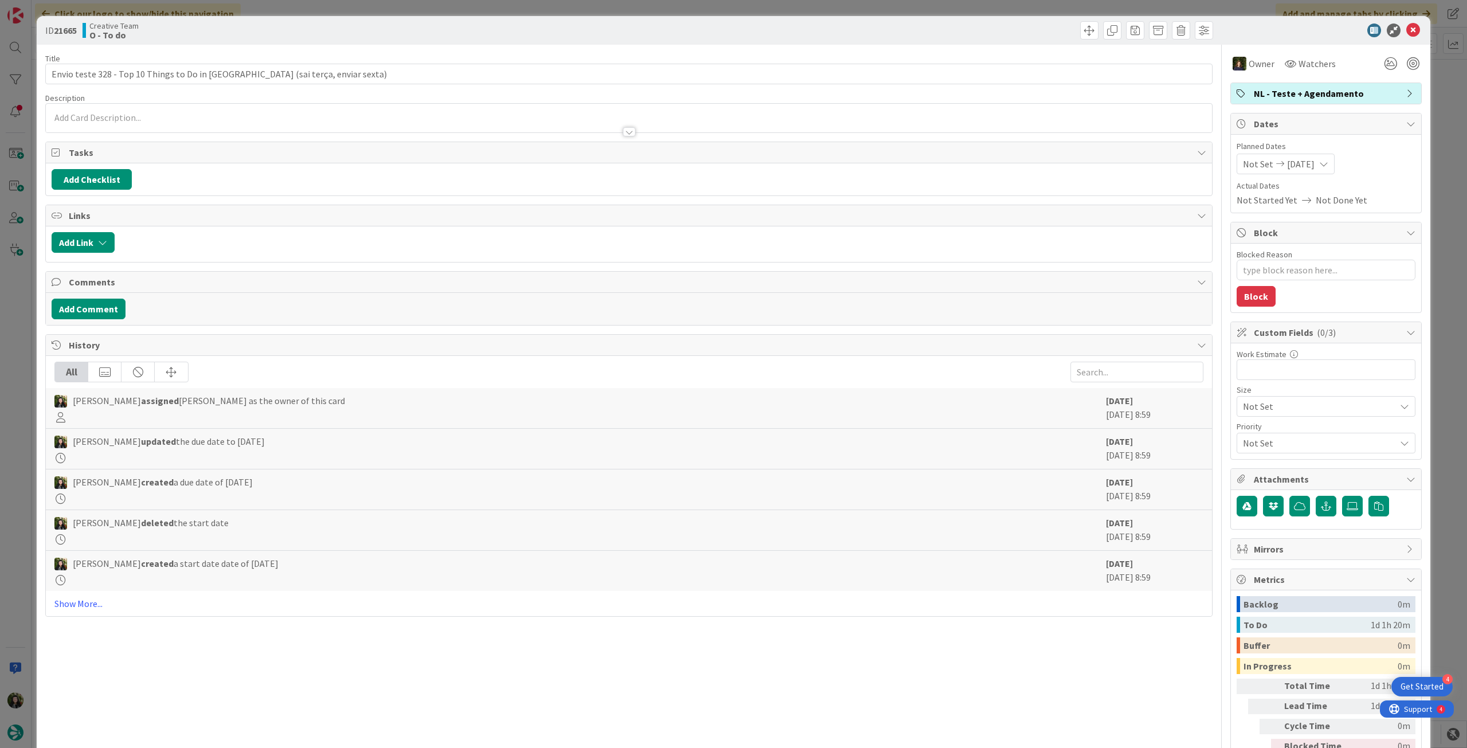
type textarea "x"
drag, startPoint x: 96, startPoint y: 77, endPoint x: 242, endPoint y: 71, distance: 145.7
click at [242, 71] on input "Envio teste 328 - Top 10 Things to Do in Edimburgh (sai terça, enviar sexta)" at bounding box center [629, 74] width 1168 height 21
paste input "34 - Best daytrips from Paris"
type input "Envio teste 334 - Best daytrips from [GEOGRAPHIC_DATA] (sai terça, enviar sexta)"
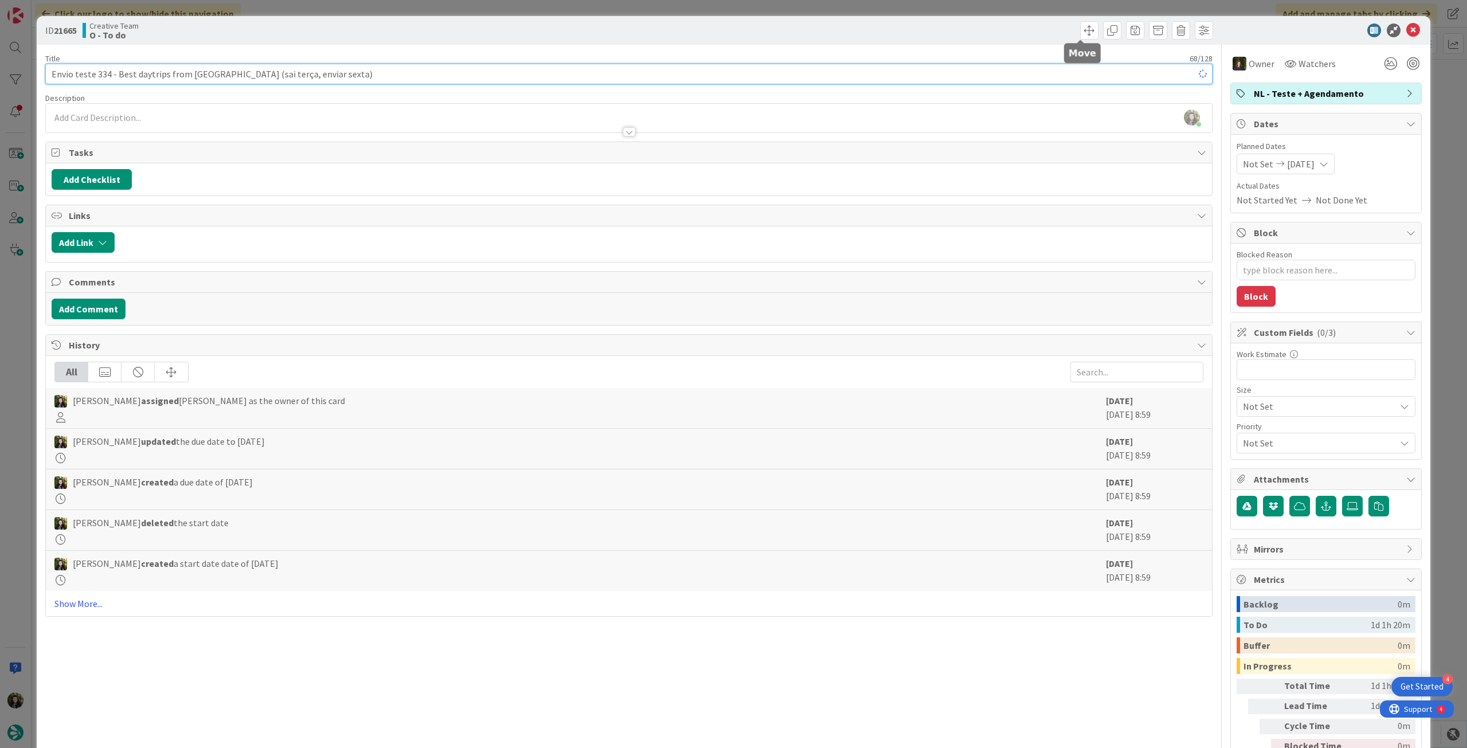
type textarea "x"
type input "Envio teste 334 - Best daytrips from [GEOGRAPHIC_DATA] (sai terça, enviar sexta)"
click at [1407, 33] on icon at bounding box center [1414, 31] width 14 height 14
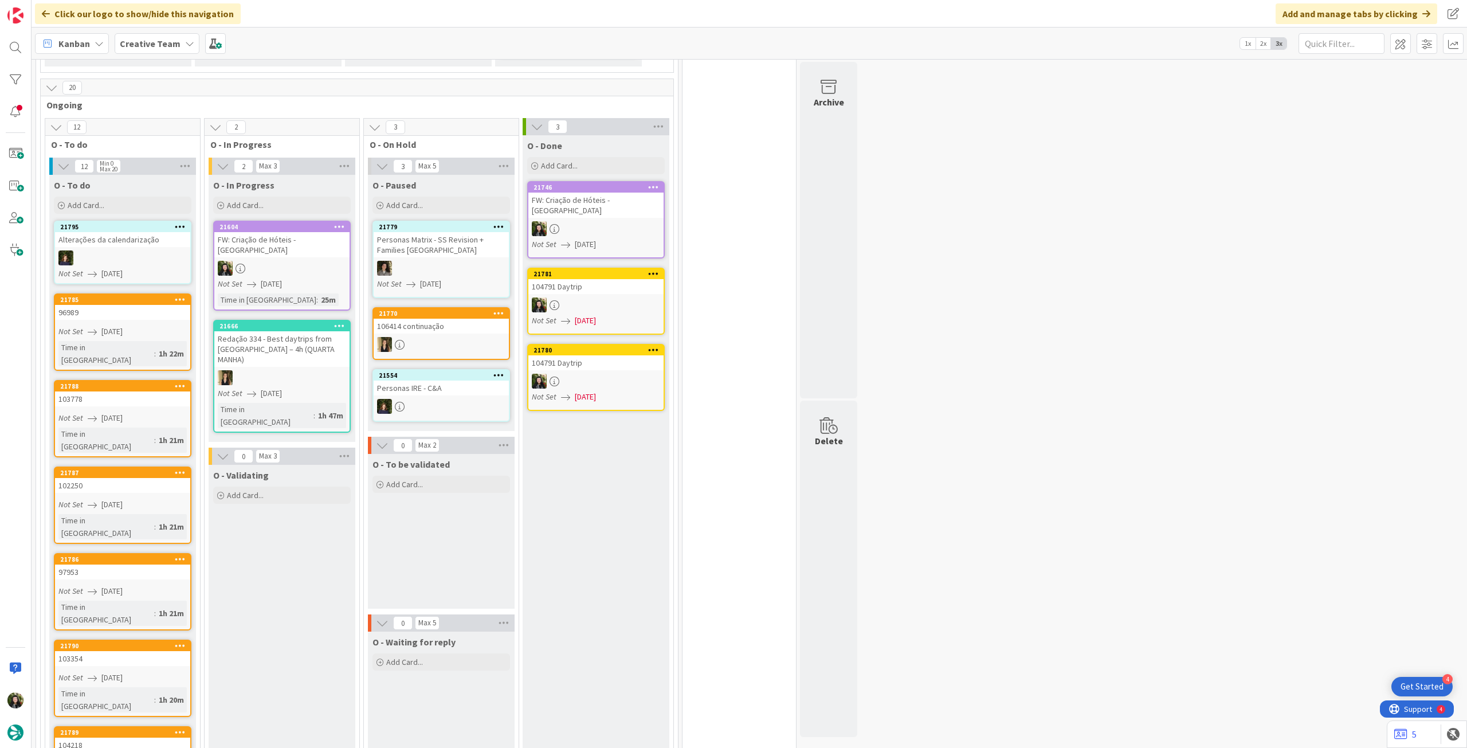
scroll to position [382, 0]
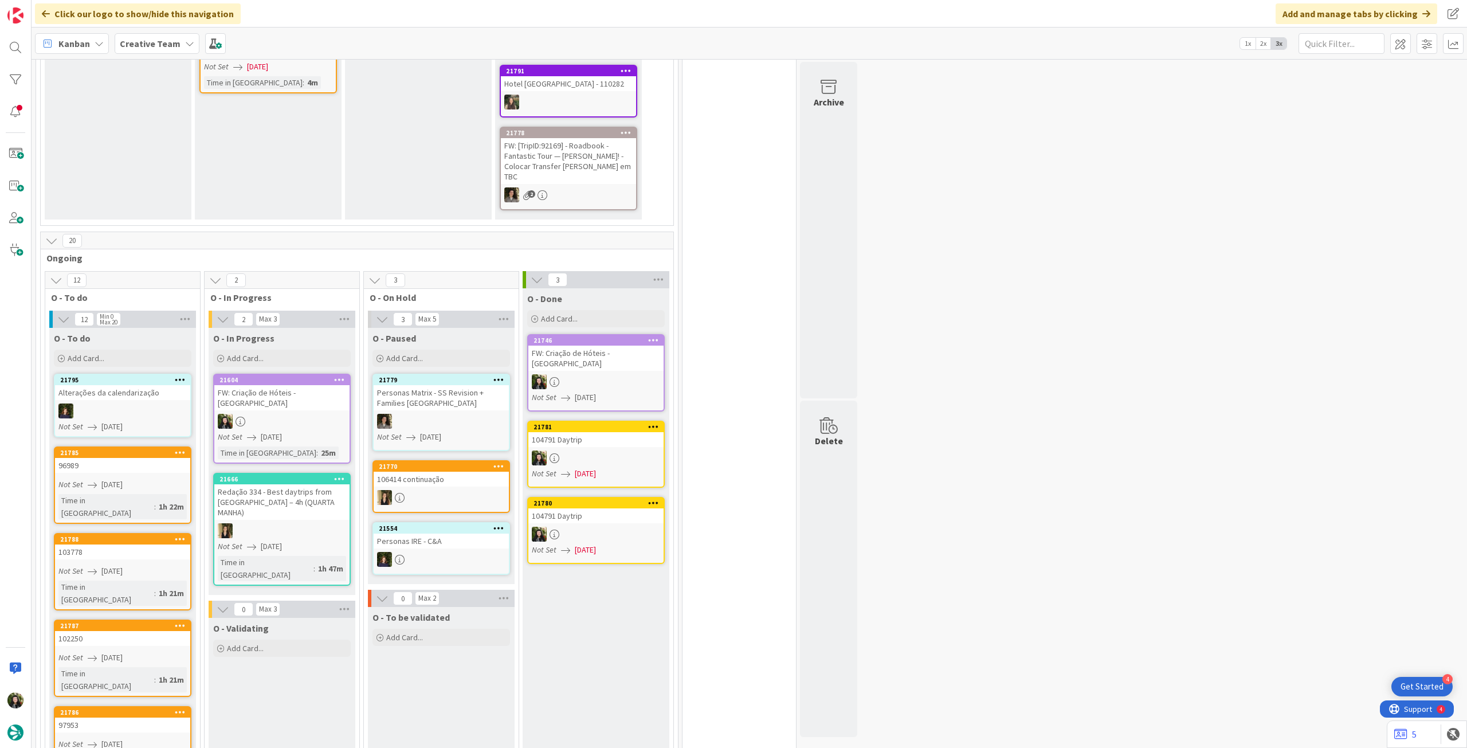
click at [136, 40] on b "Creative Team" at bounding box center [150, 43] width 61 height 11
click at [170, 161] on h4 "Creative Team - Análise" at bounding box center [206, 163] width 156 height 11
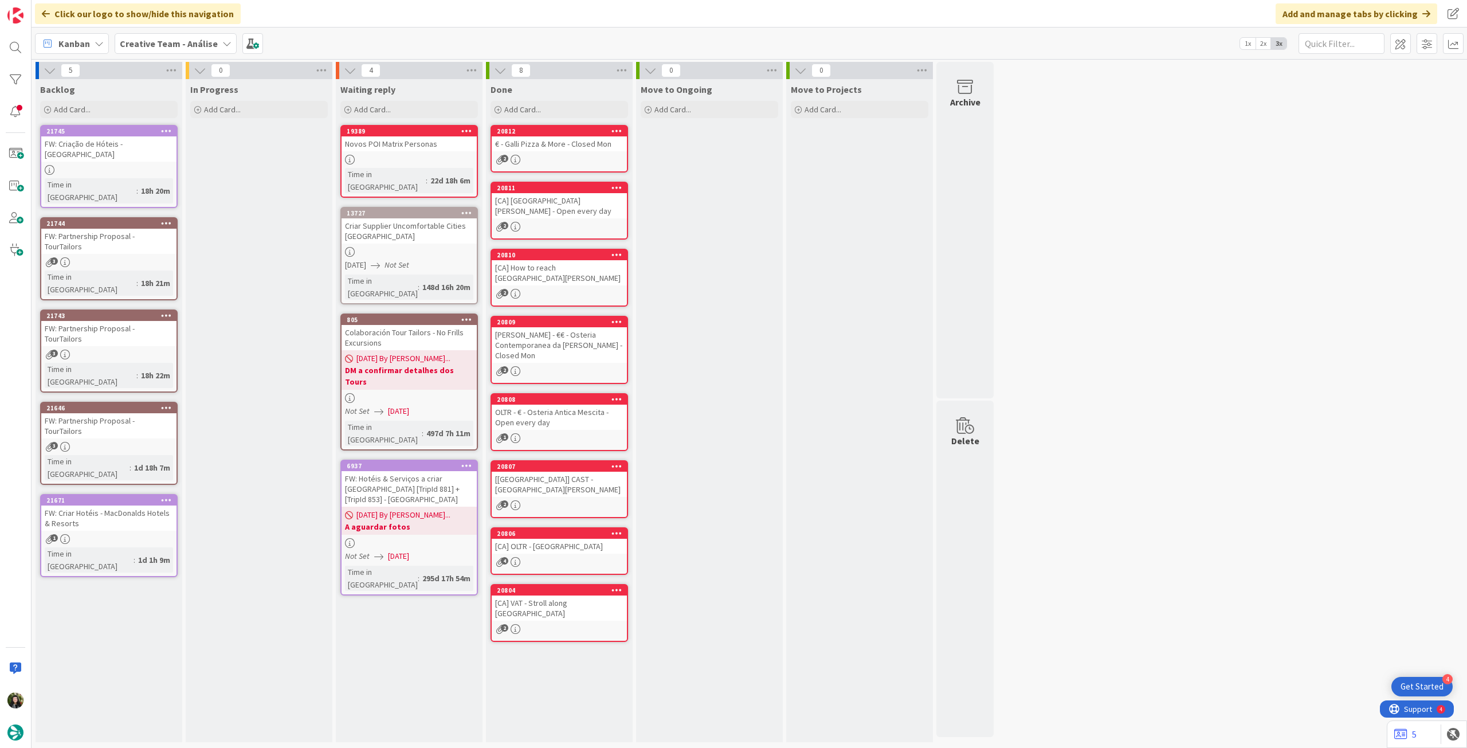
click at [154, 50] on div "Creative Team - Análise" at bounding box center [176, 43] width 122 height 21
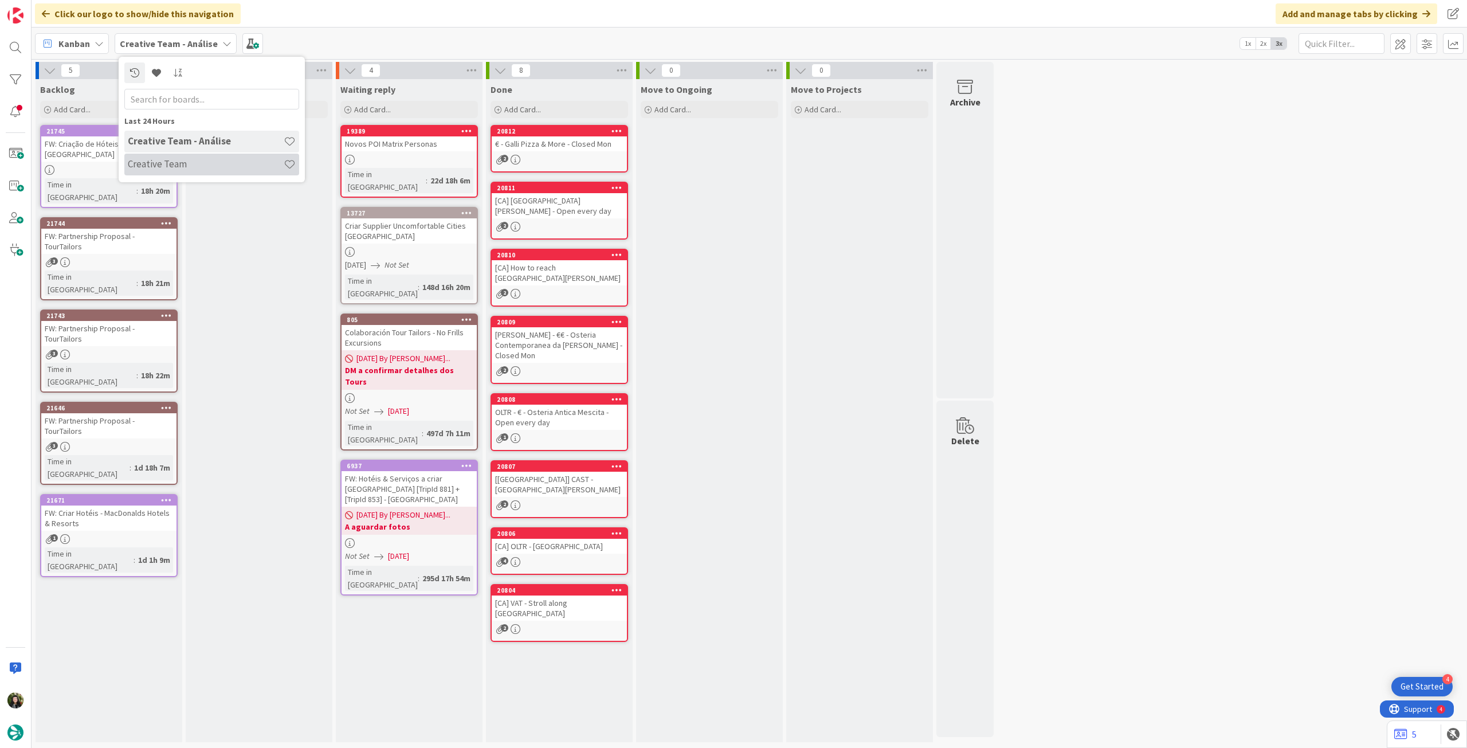
click at [206, 154] on div "Creative Team" at bounding box center [211, 165] width 175 height 22
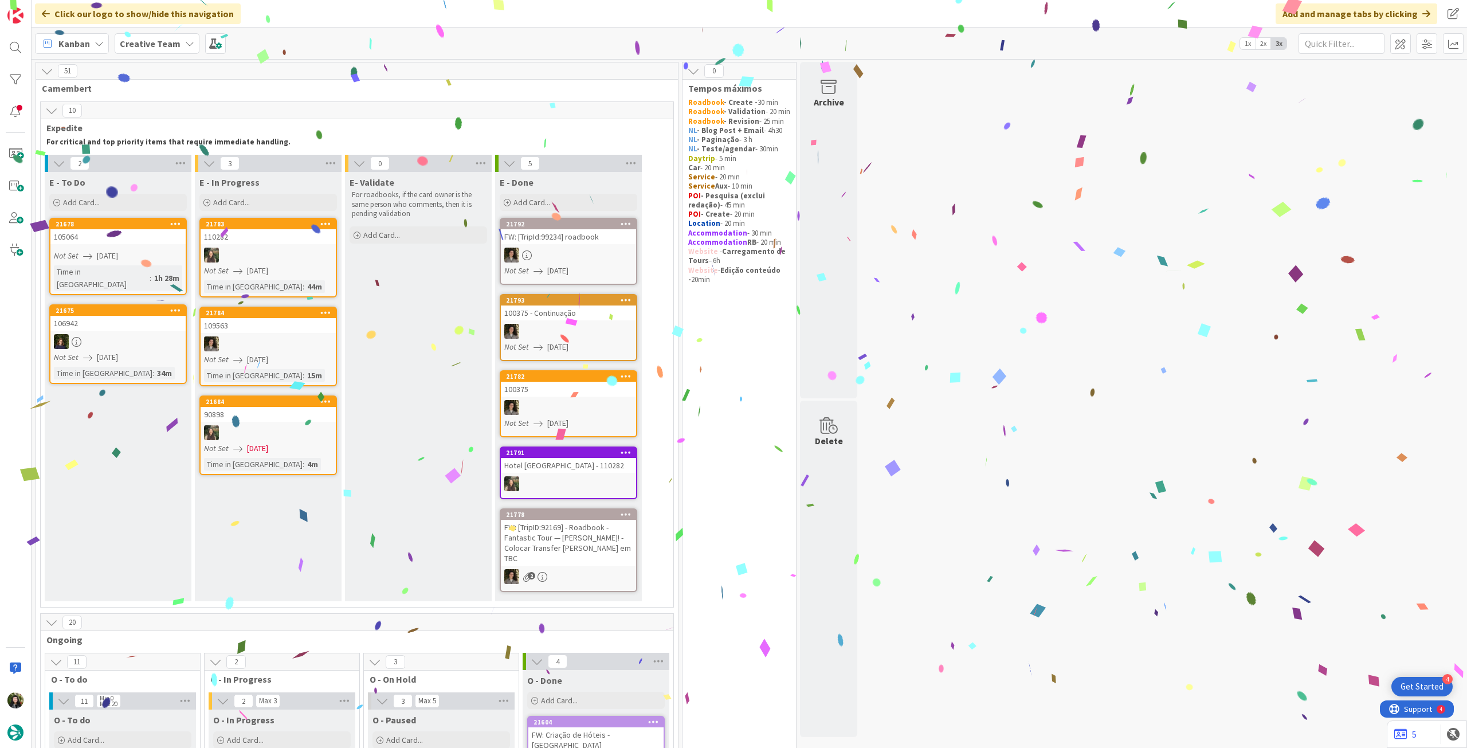
scroll to position [535, 0]
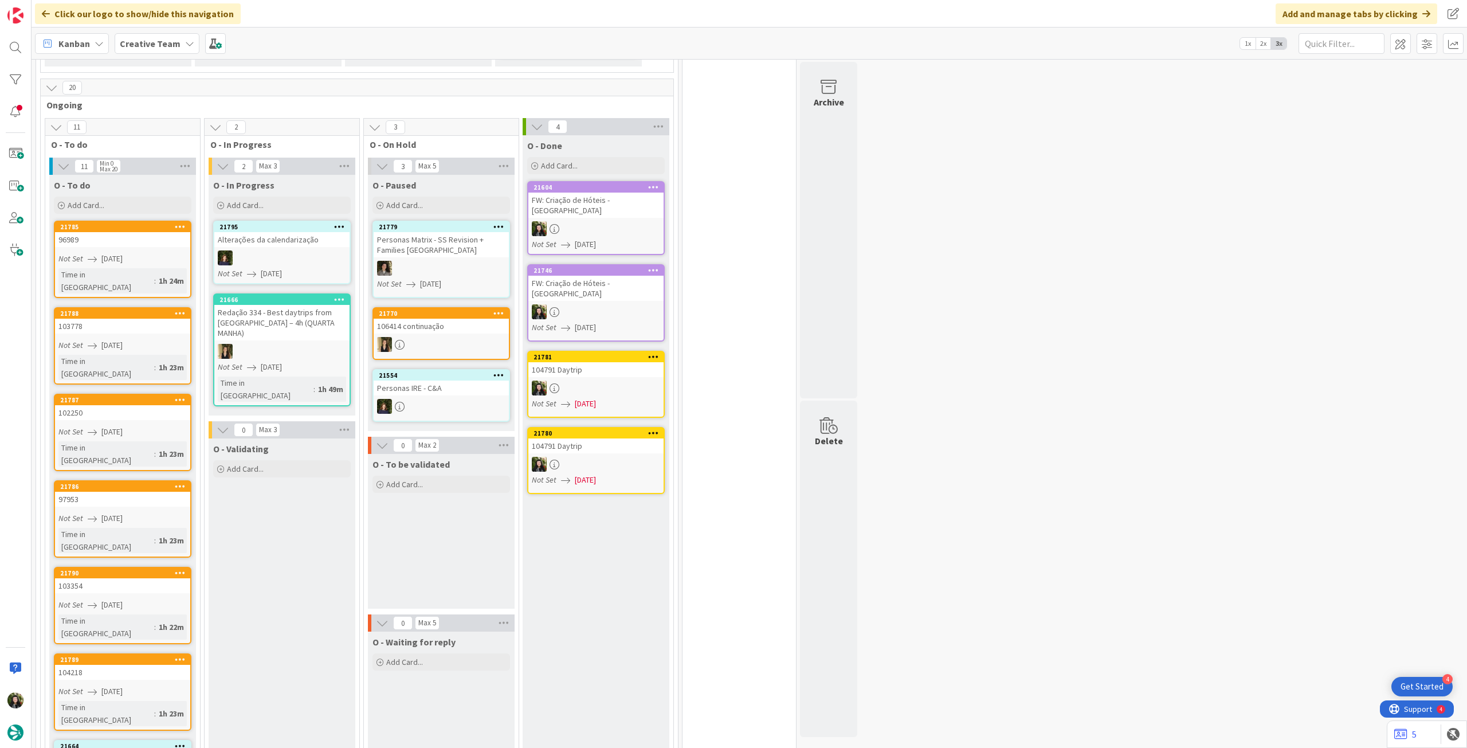
click at [152, 46] on b "Creative Team" at bounding box center [150, 43] width 61 height 11
click at [174, 166] on h4 "Creative Team - Análise" at bounding box center [206, 163] width 156 height 11
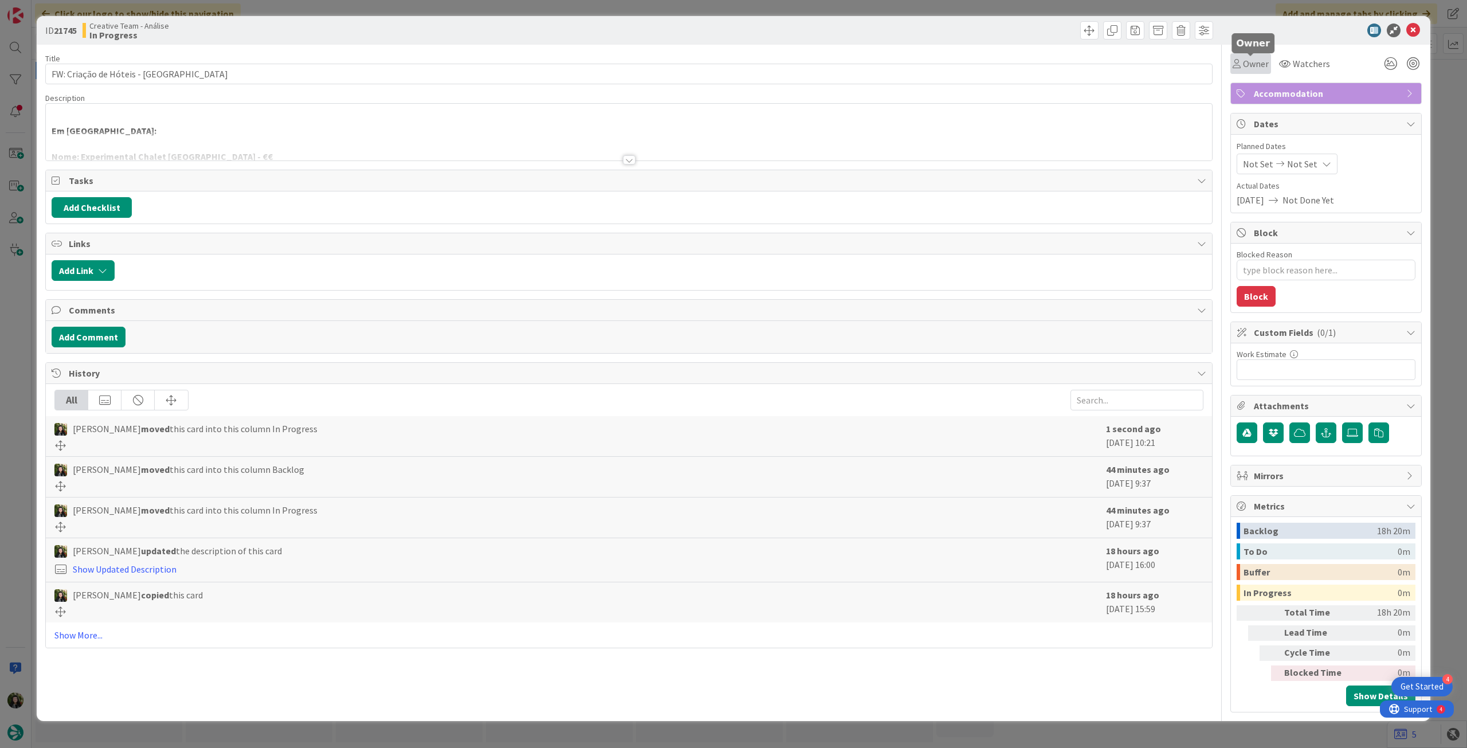
click at [1240, 67] on div "Owner" at bounding box center [1251, 64] width 36 height 14
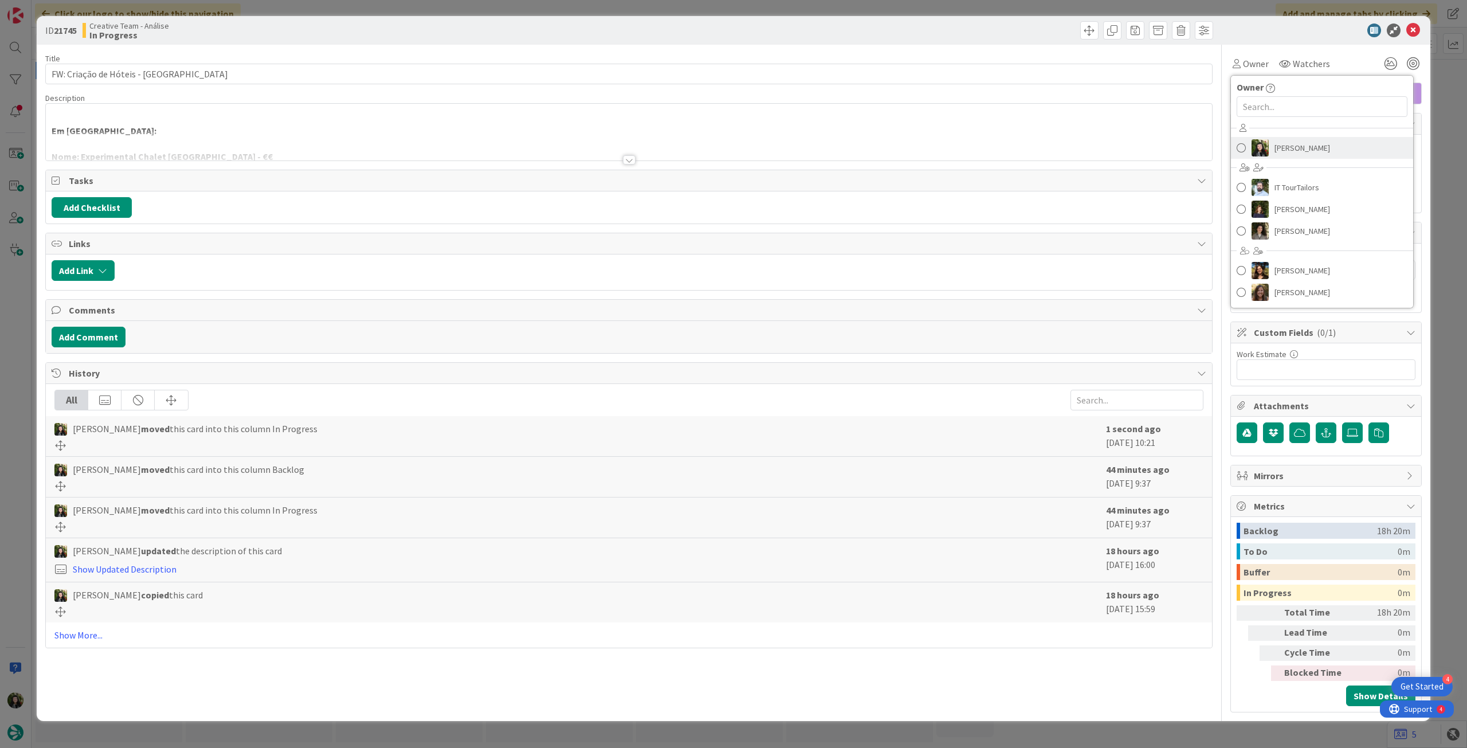
click at [1272, 154] on link "[PERSON_NAME]" at bounding box center [1322, 148] width 182 height 22
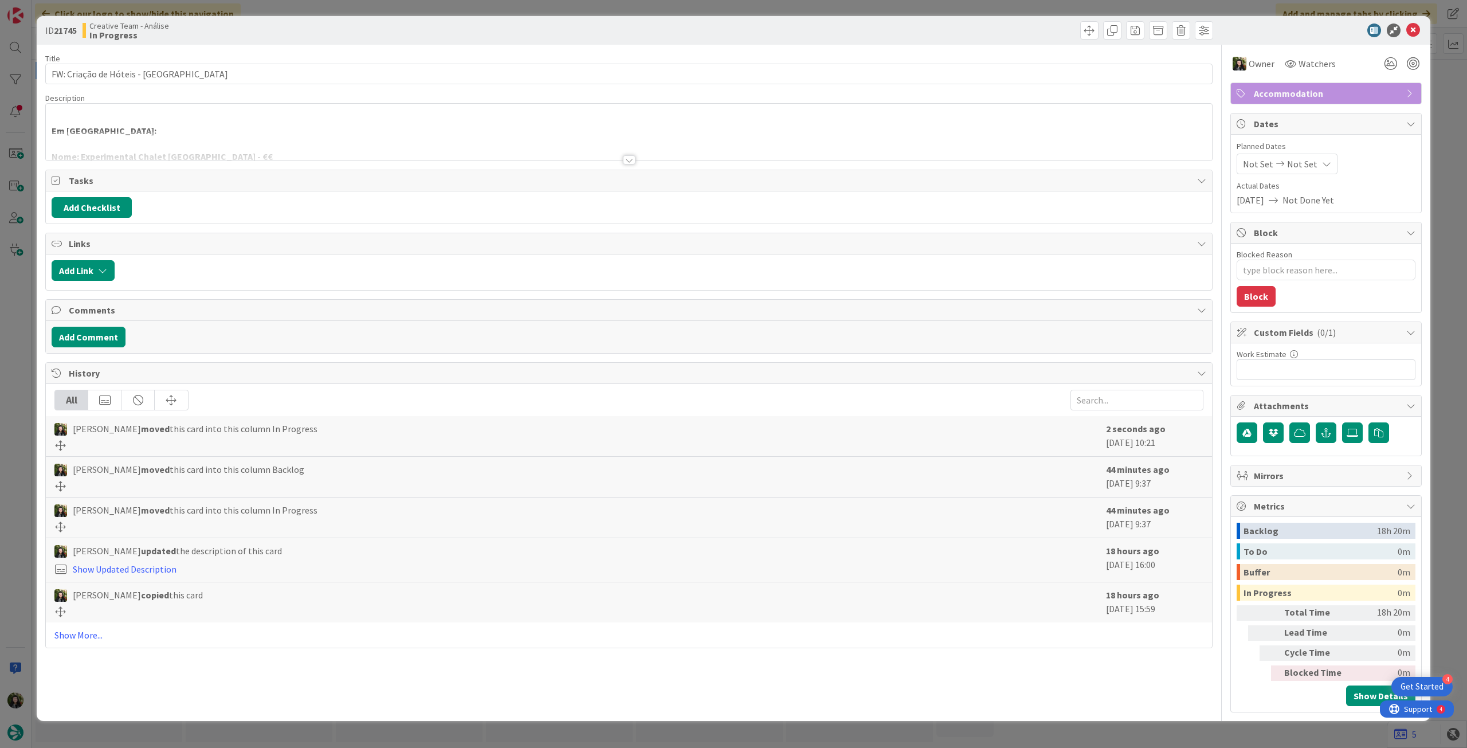
click at [1309, 160] on span "Not Set" at bounding box center [1302, 164] width 30 height 14
type textarea "x"
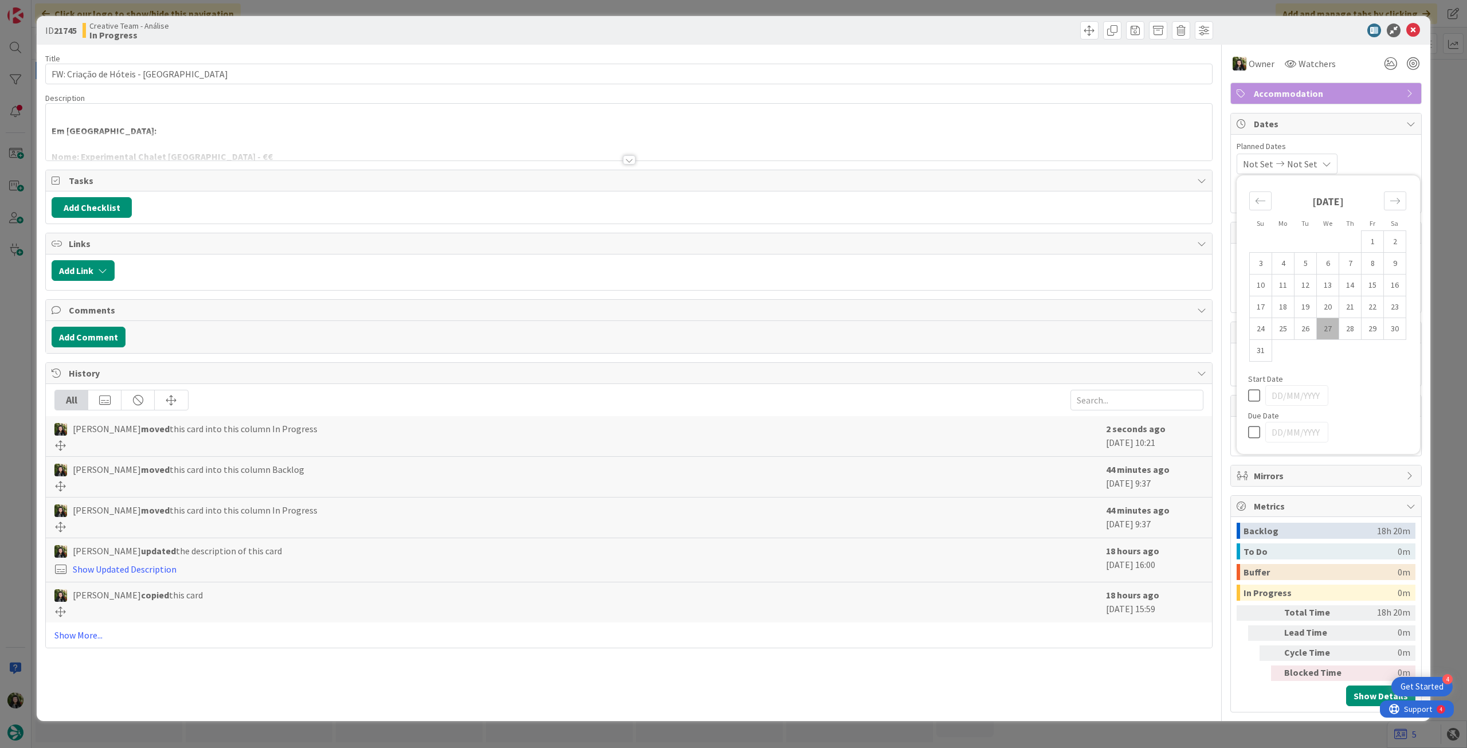
click at [1259, 426] on icon at bounding box center [1256, 432] width 17 height 14
type input "[DATE]"
type textarea "x"
click at [1407, 35] on icon at bounding box center [1414, 31] width 14 height 14
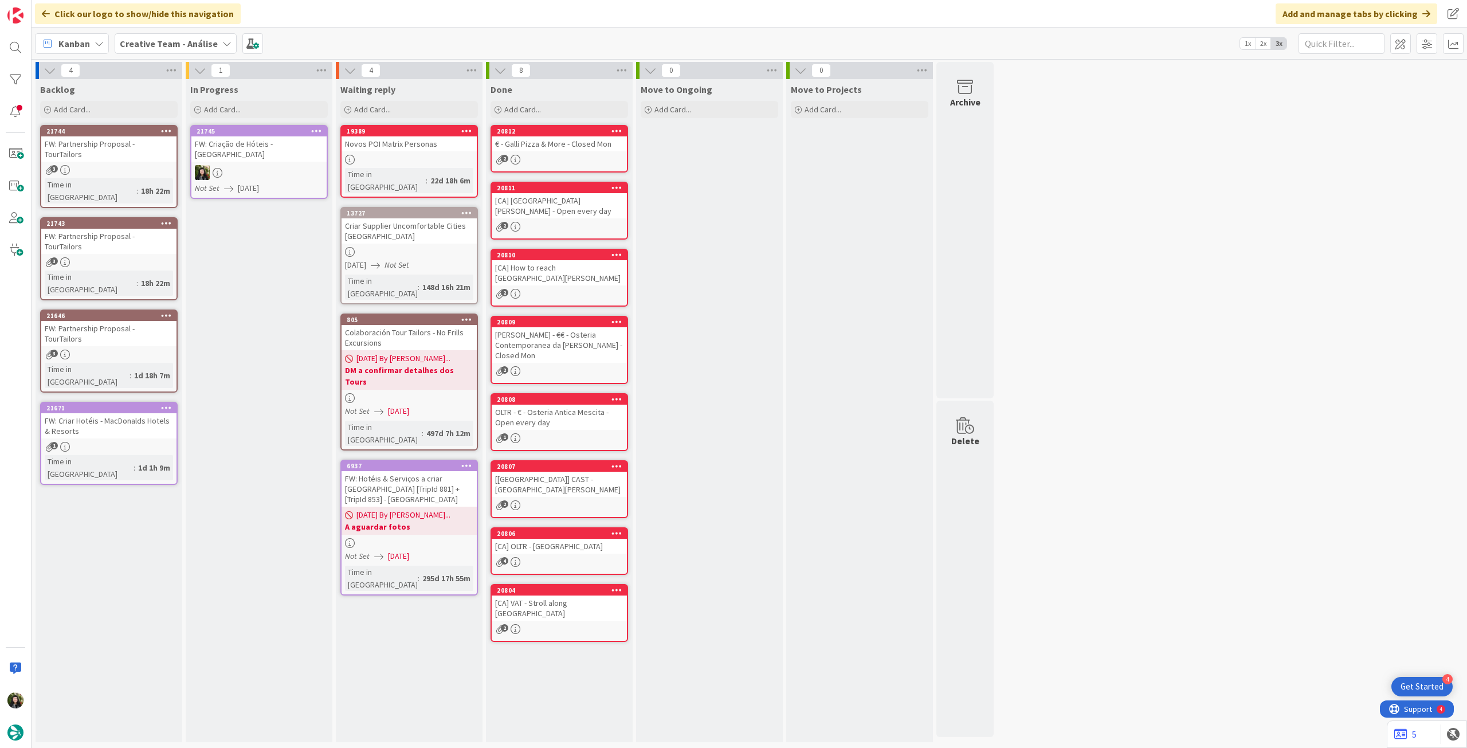
click at [319, 130] on icon at bounding box center [316, 131] width 11 height 8
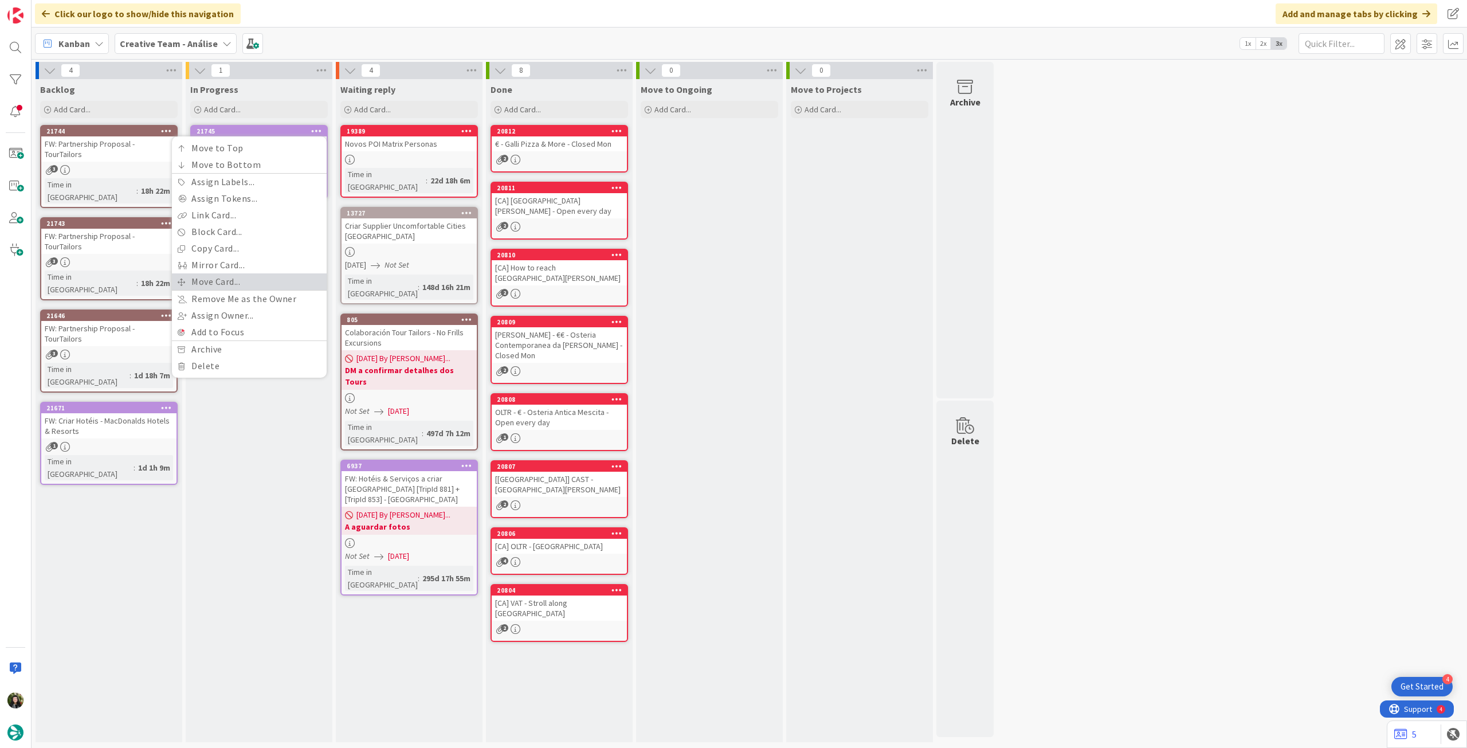
click at [263, 283] on link "Move Card..." at bounding box center [249, 281] width 155 height 17
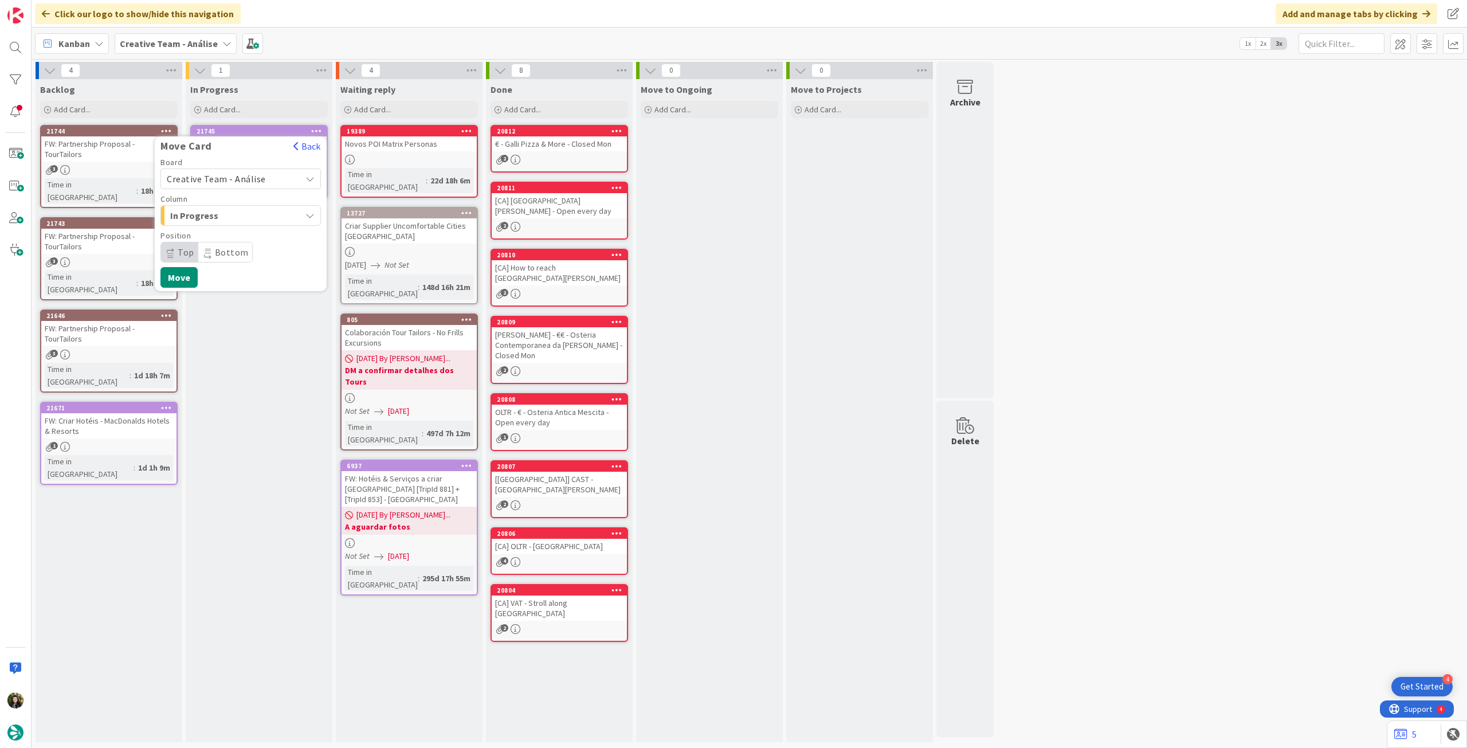
click at [221, 175] on span "Creative Team - Análise" at bounding box center [216, 178] width 99 height 11
click at [216, 230] on span "Creative Team" at bounding box center [248, 232] width 133 height 17
click at [228, 213] on span "Select a Column..." at bounding box center [210, 215] width 86 height 15
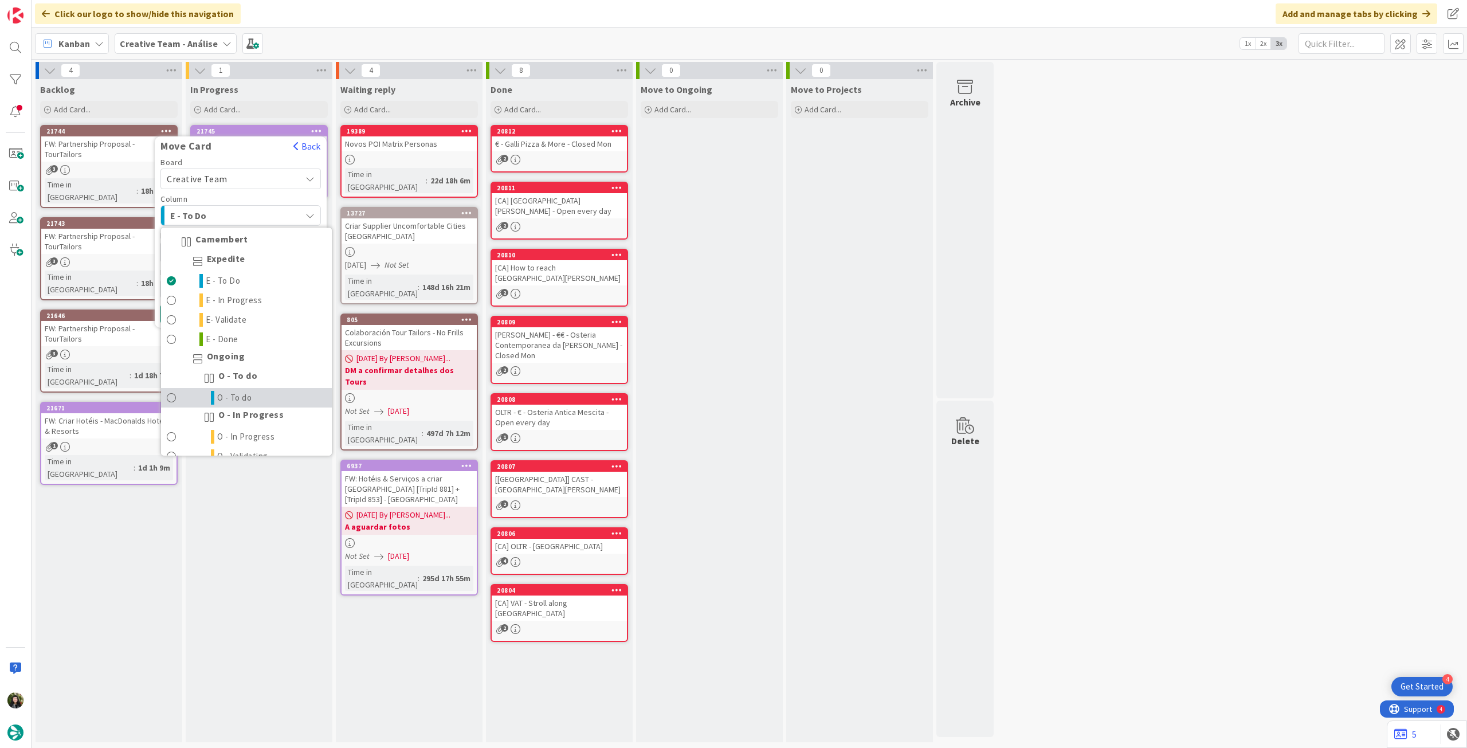
click at [255, 392] on link "O - To do" at bounding box center [246, 397] width 171 height 19
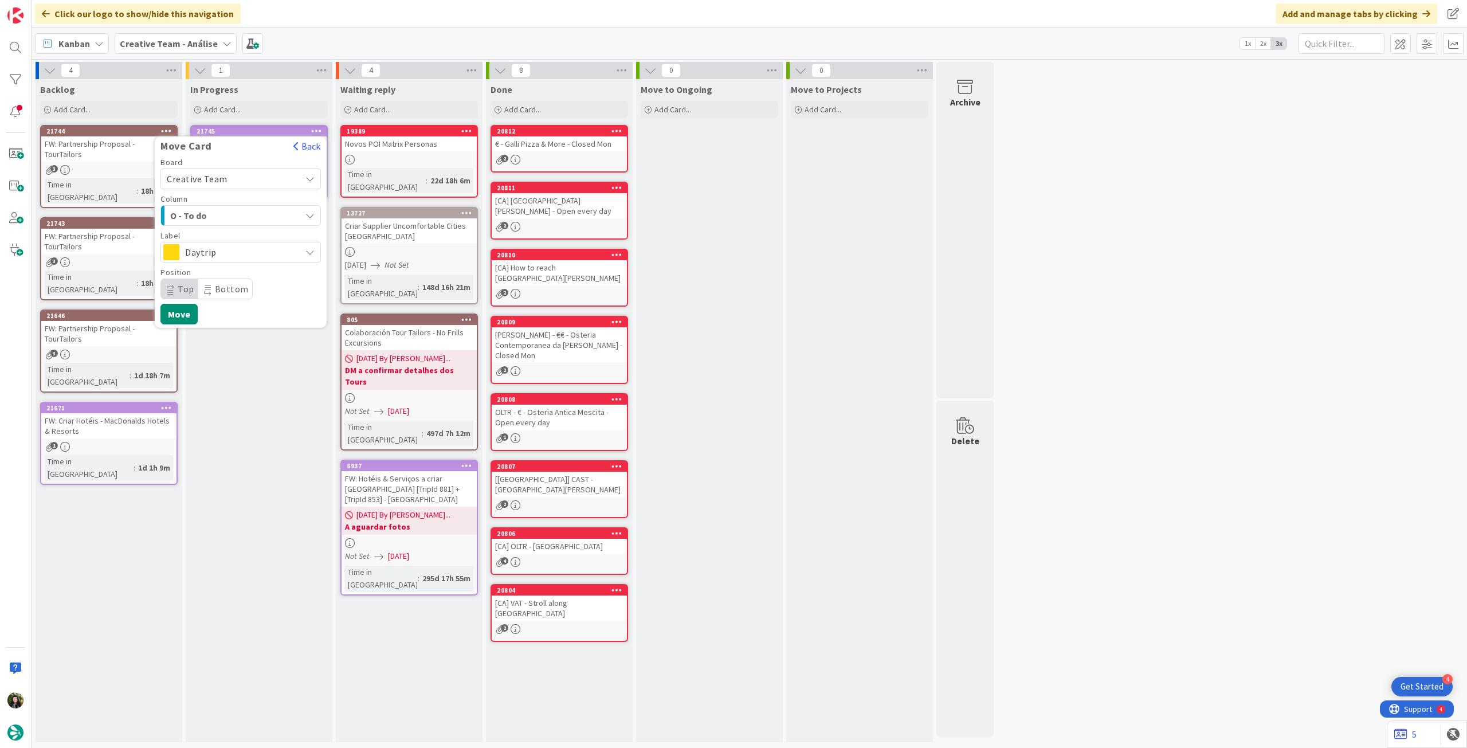
click at [228, 252] on span "Daytrip" at bounding box center [240, 252] width 110 height 16
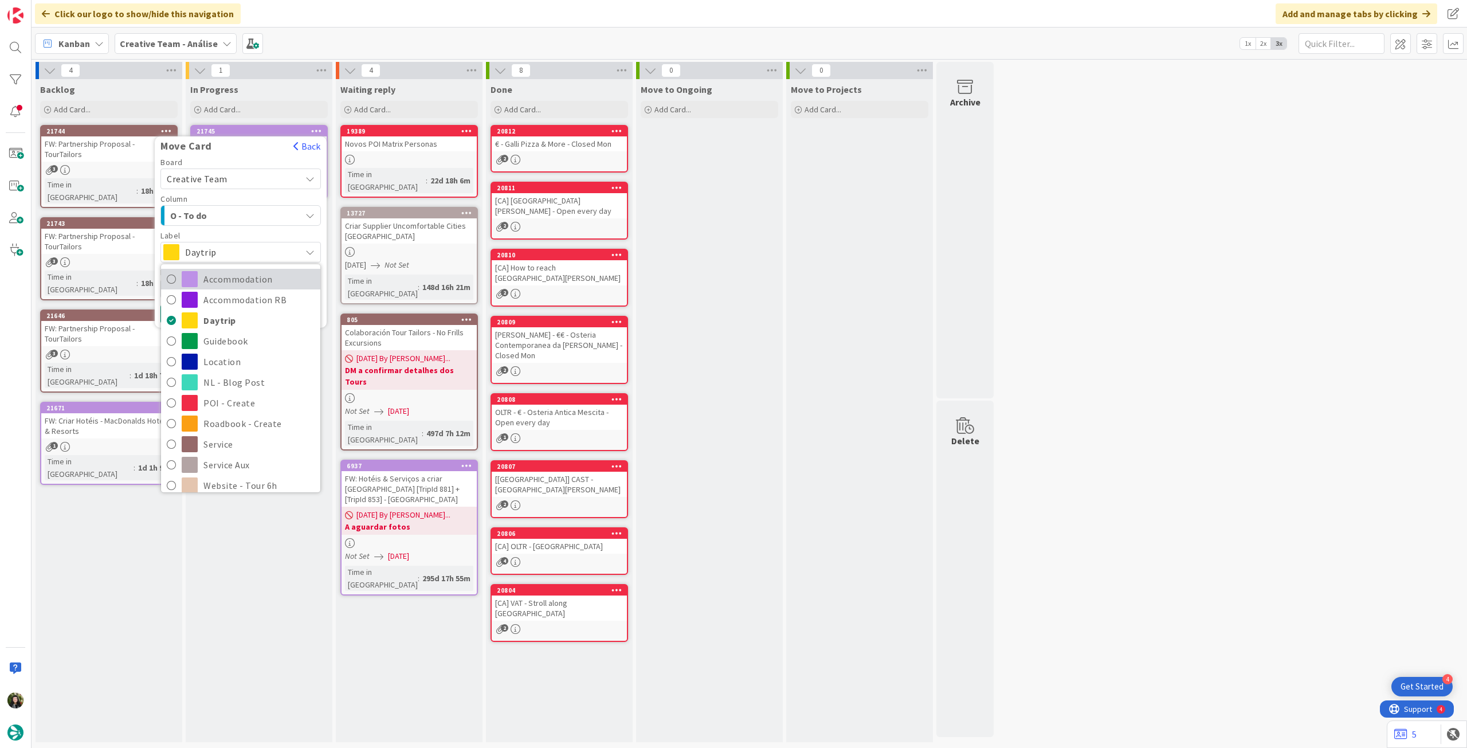
click at [255, 276] on span "Accommodation" at bounding box center [258, 279] width 111 height 17
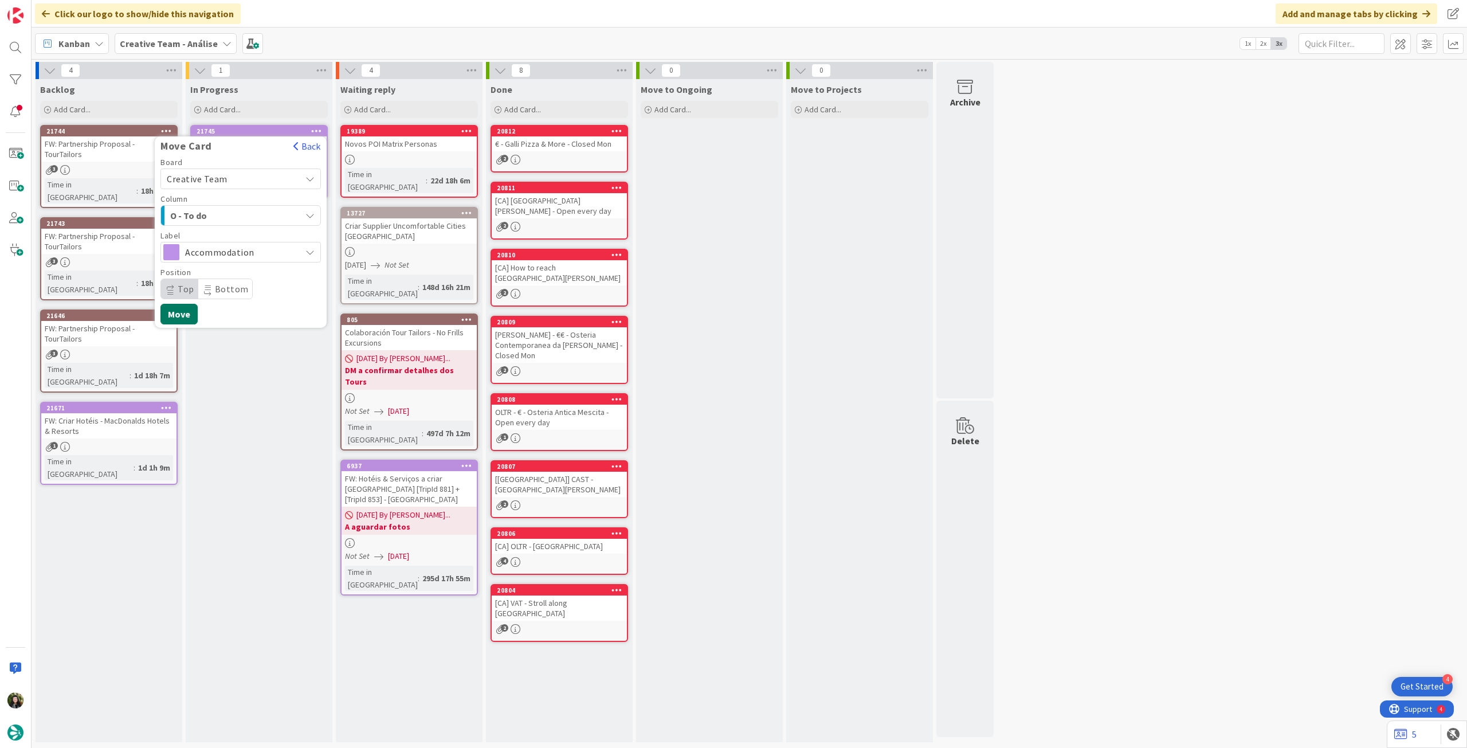
click at [191, 312] on button "Move" at bounding box center [178, 314] width 37 height 21
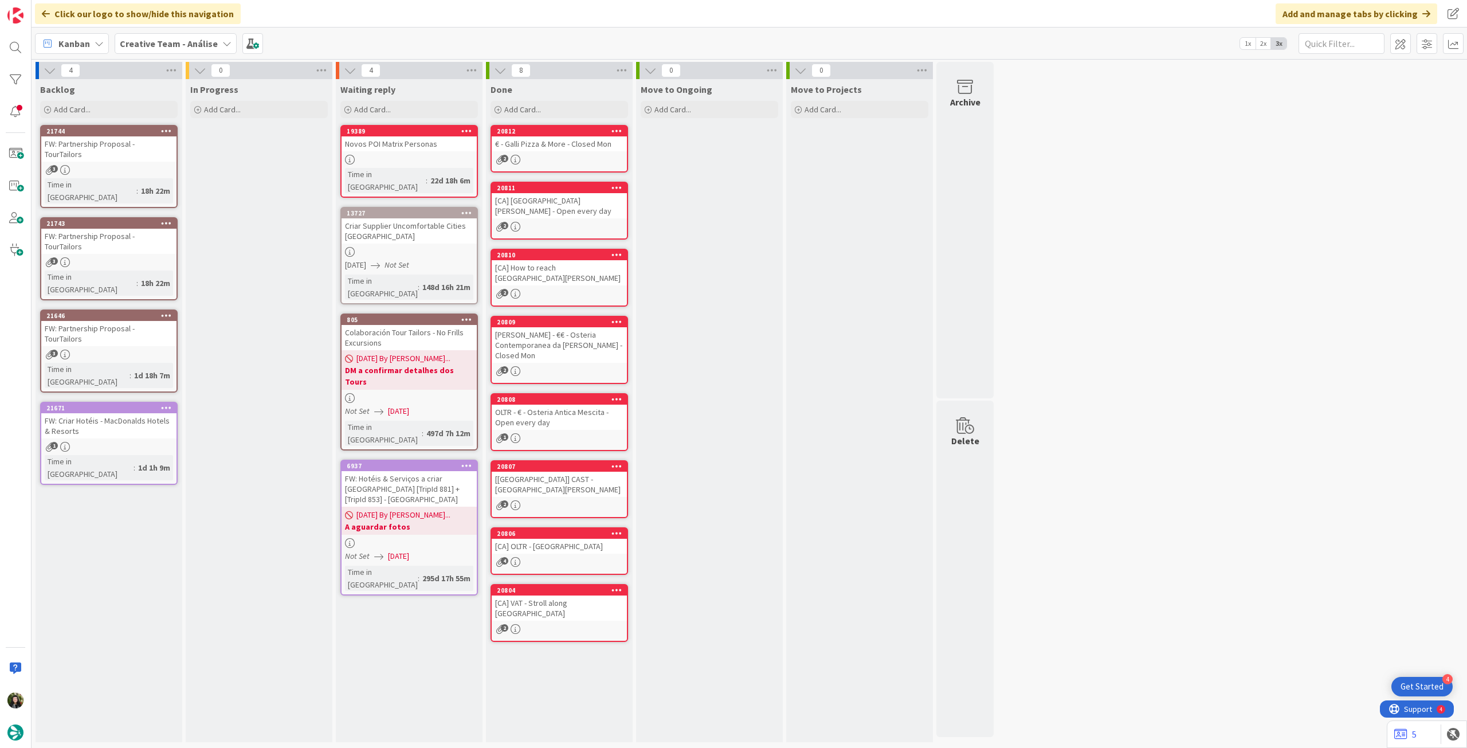
click at [179, 45] on b "Creative Team - Análise" at bounding box center [169, 43] width 98 height 11
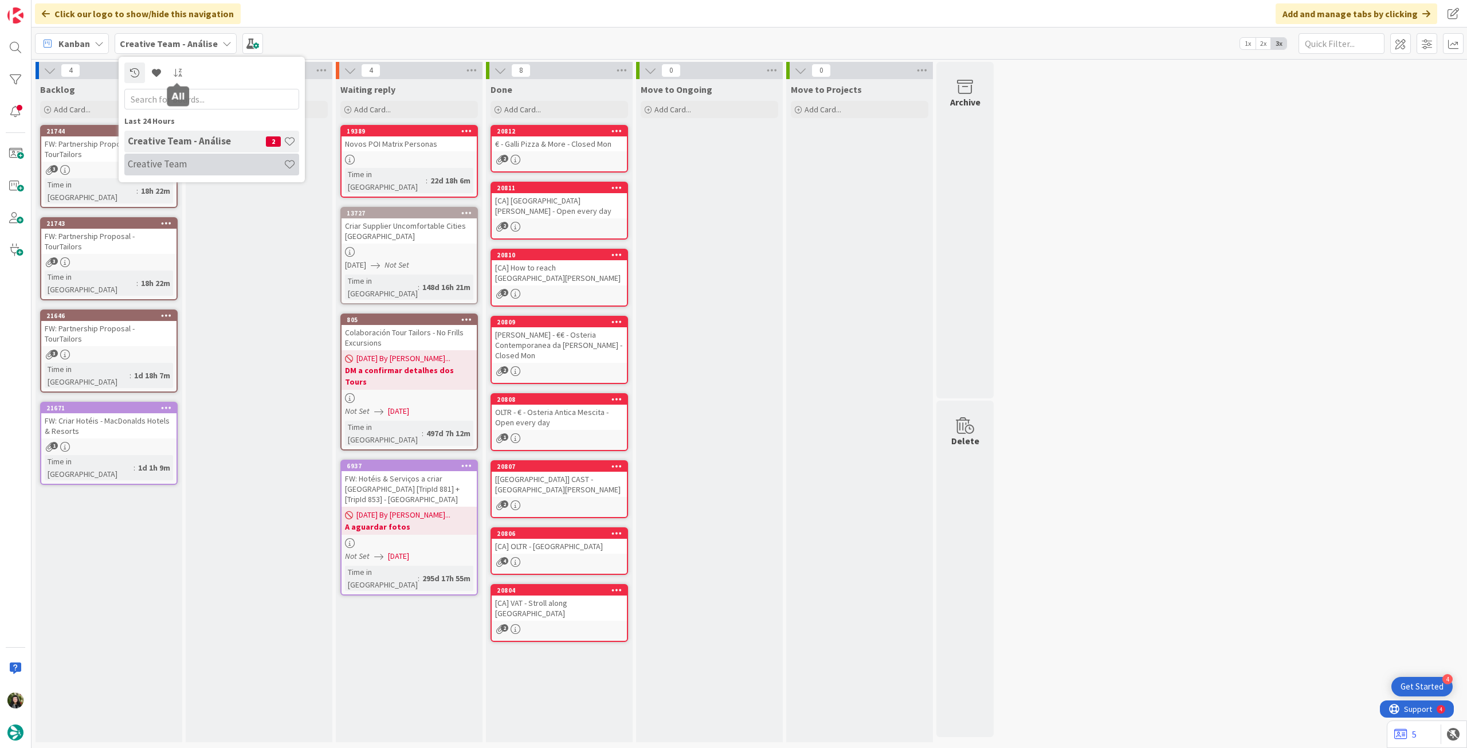
click at [183, 166] on h4 "Creative Team" at bounding box center [206, 163] width 156 height 11
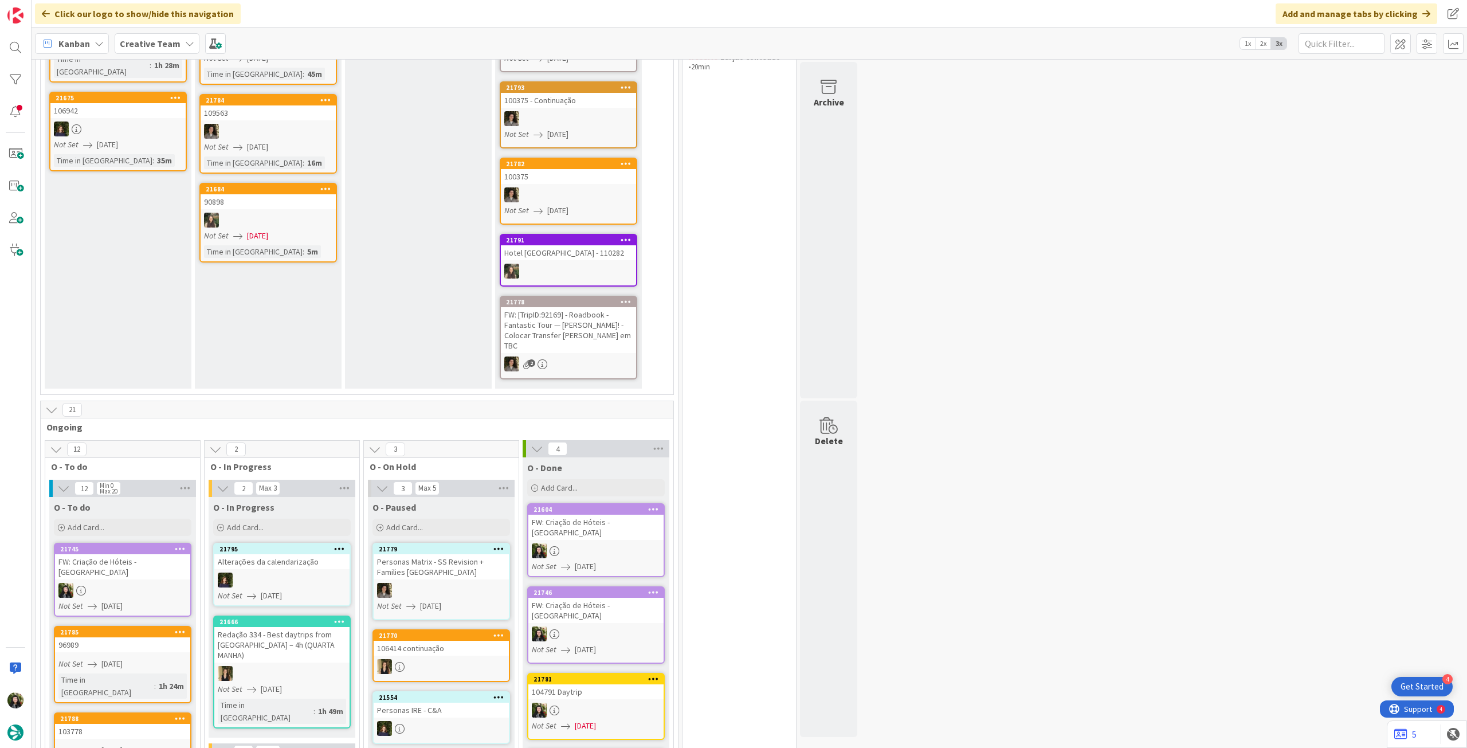
scroll to position [459, 0]
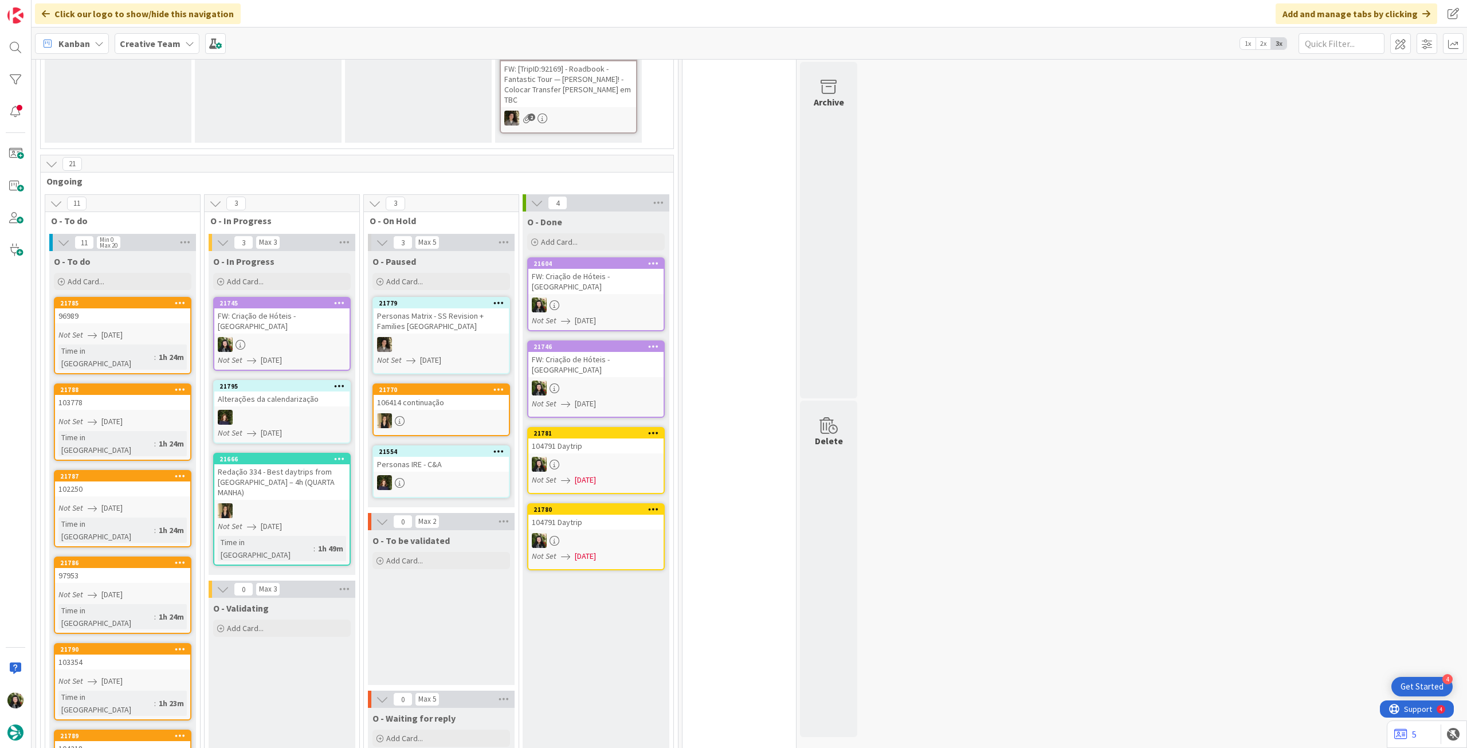
click at [320, 308] on div "FW: Criação de Hóteis - [GEOGRAPHIC_DATA]" at bounding box center [281, 320] width 135 height 25
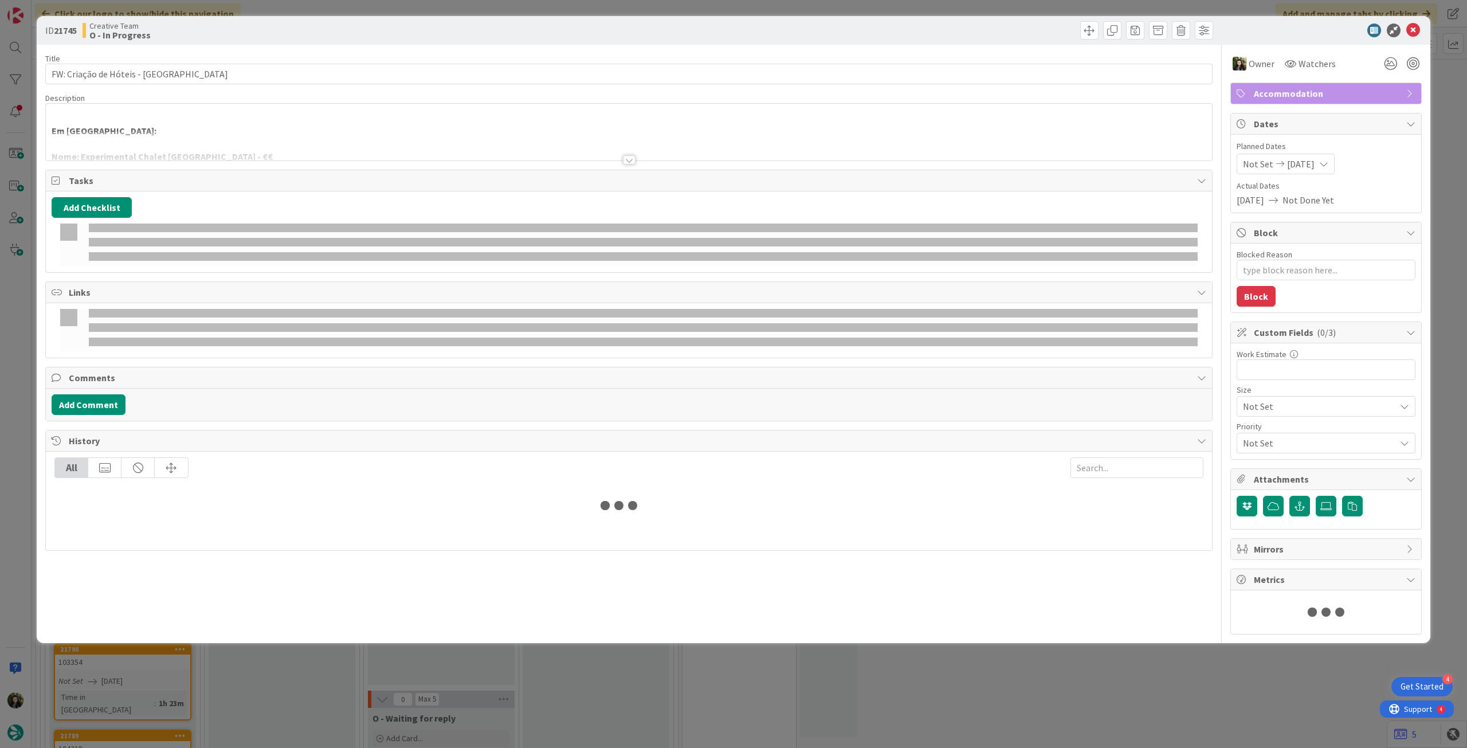
click at [258, 126] on p "Em Val D’Isère:" at bounding box center [629, 130] width 1155 height 13
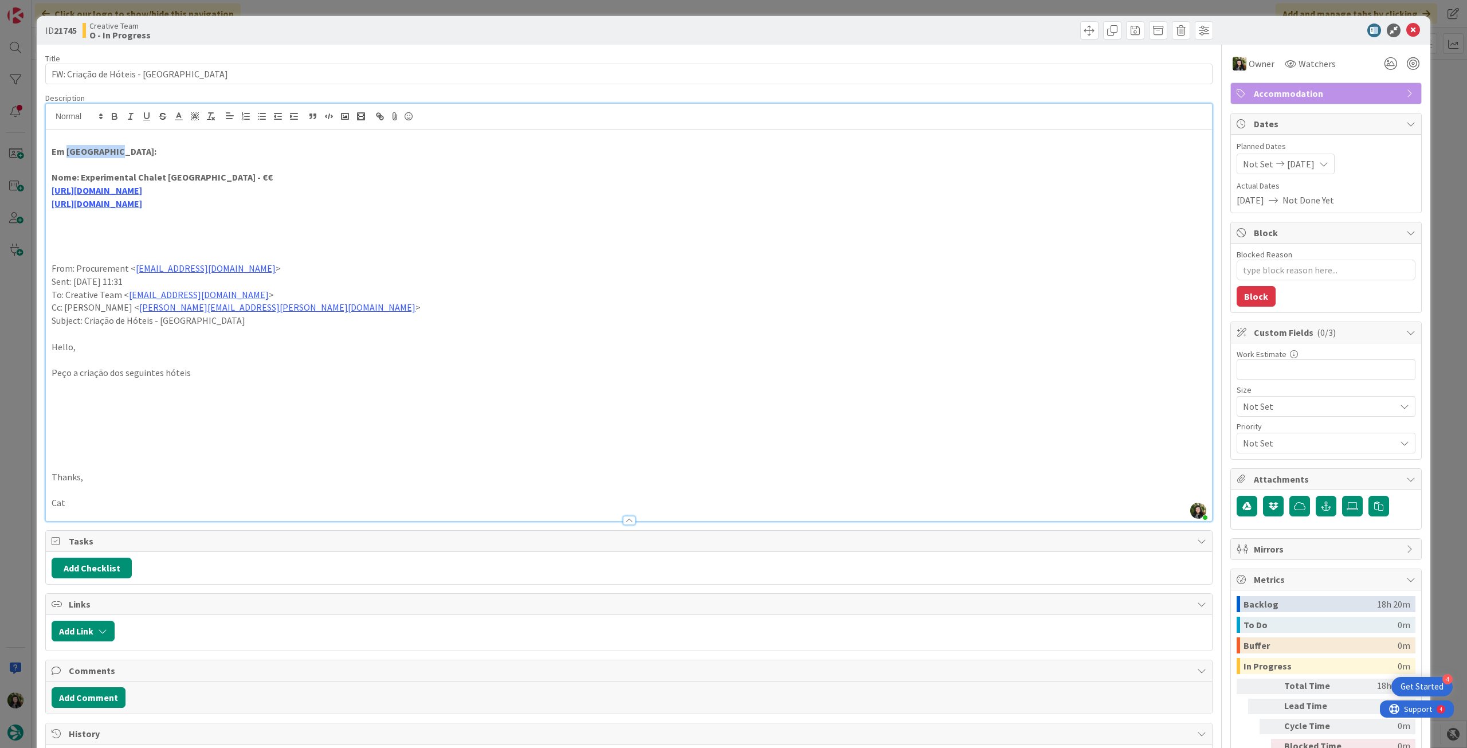
drag, startPoint x: 109, startPoint y: 150, endPoint x: 66, endPoint y: 147, distance: 43.1
click at [66, 147] on strong "Em [GEOGRAPHIC_DATA]:" at bounding box center [104, 151] width 105 height 11
copy strong "Val D’Isère"
drag, startPoint x: 205, startPoint y: 174, endPoint x: 80, endPoint y: 177, distance: 124.4
click at [80, 177] on strong "Nome: Experimental Chalet [GEOGRAPHIC_DATA] - €€" at bounding box center [162, 176] width 221 height 11
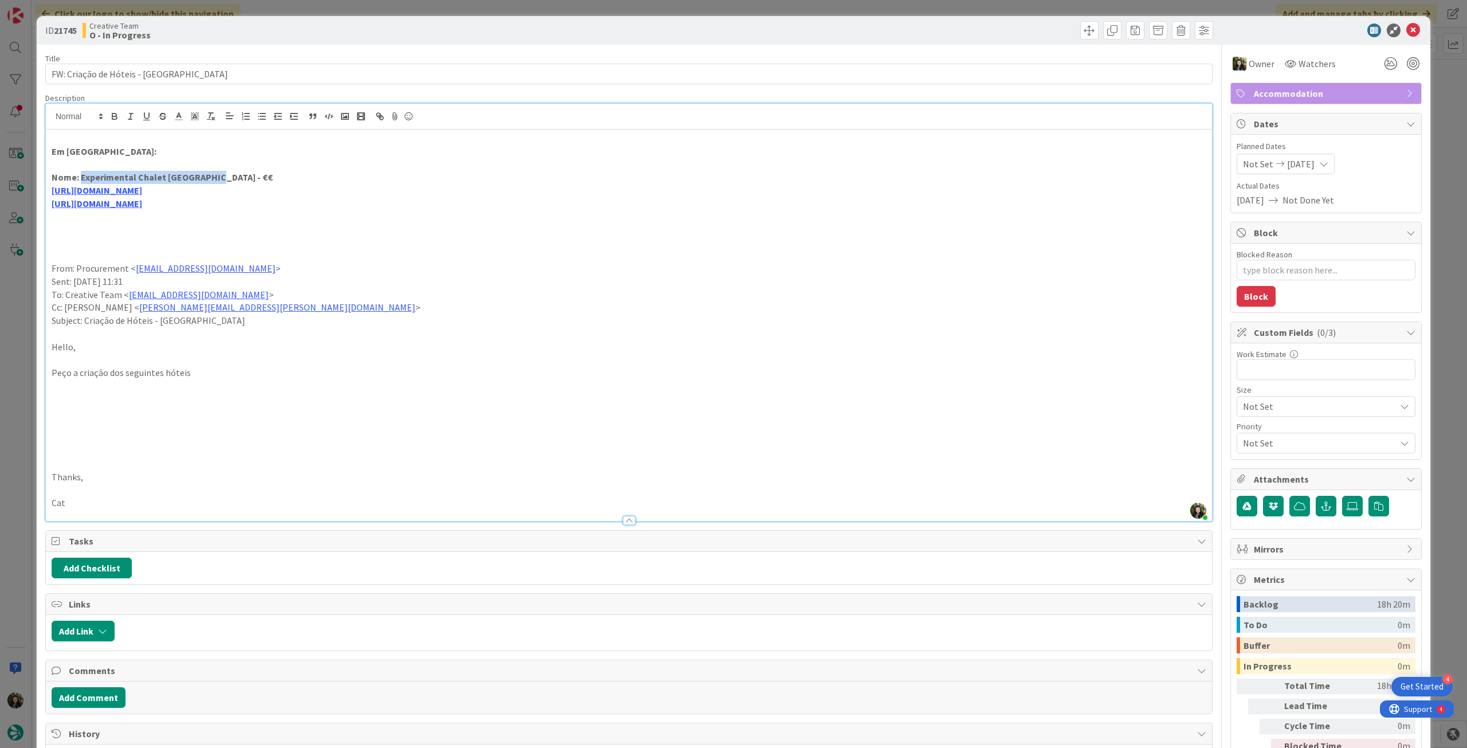
copy strong "Experimental Chalet Val D'Isère"
click at [280, 222] on p at bounding box center [629, 216] width 1155 height 13
click at [1410, 32] on icon at bounding box center [1414, 31] width 14 height 14
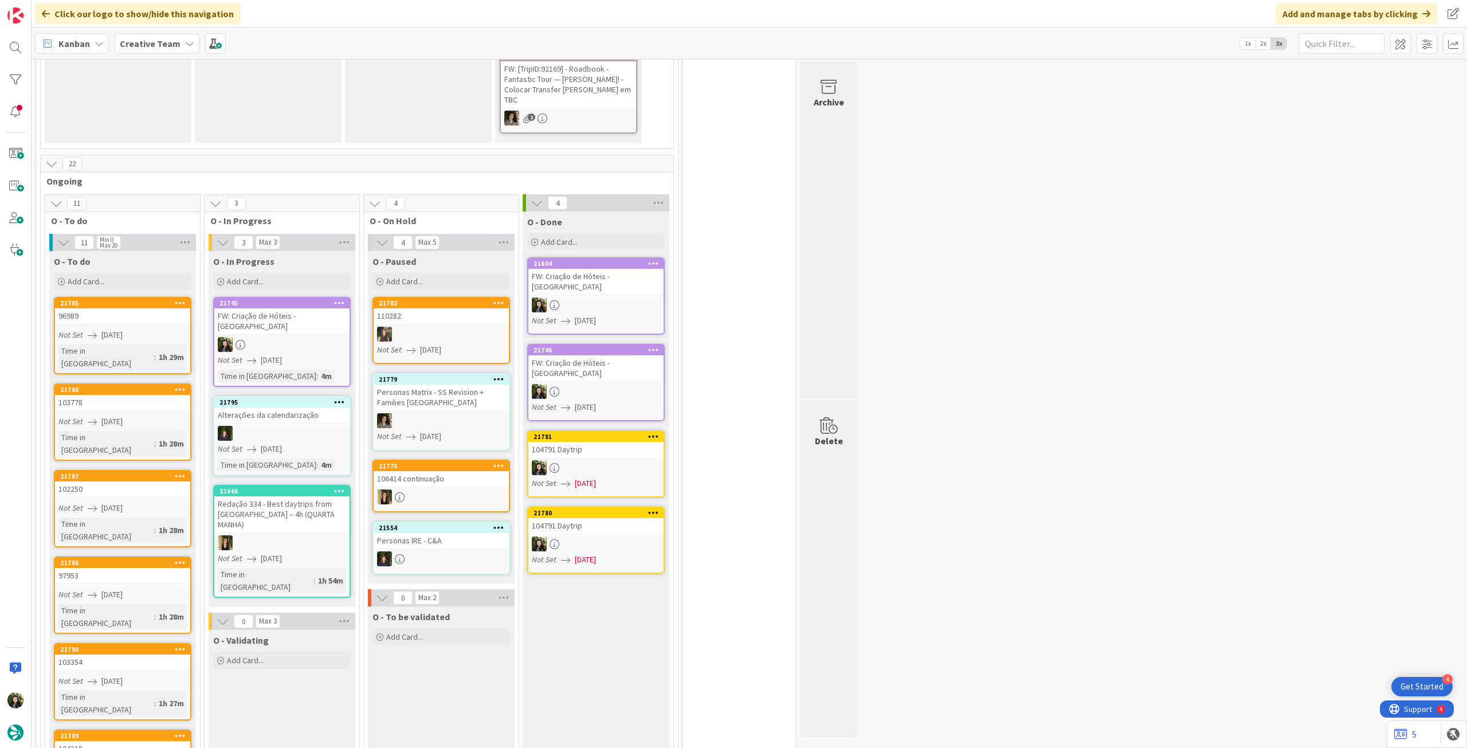
click at [283, 312] on link "21745 FW: Criação de Hóteis - França Not Set 27/08/2025 Time in Column : 4m" at bounding box center [282, 342] width 138 height 90
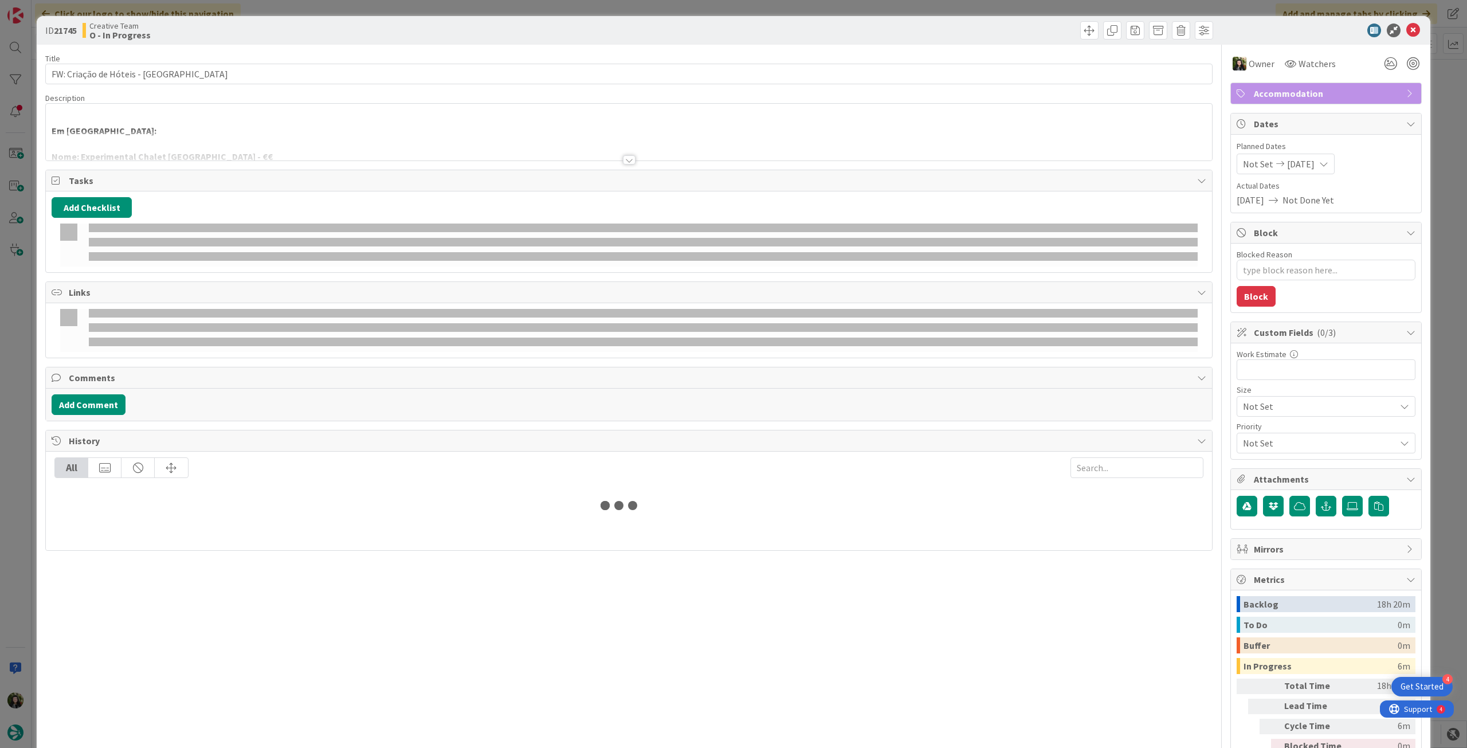
click at [227, 144] on div at bounding box center [629, 145] width 1166 height 29
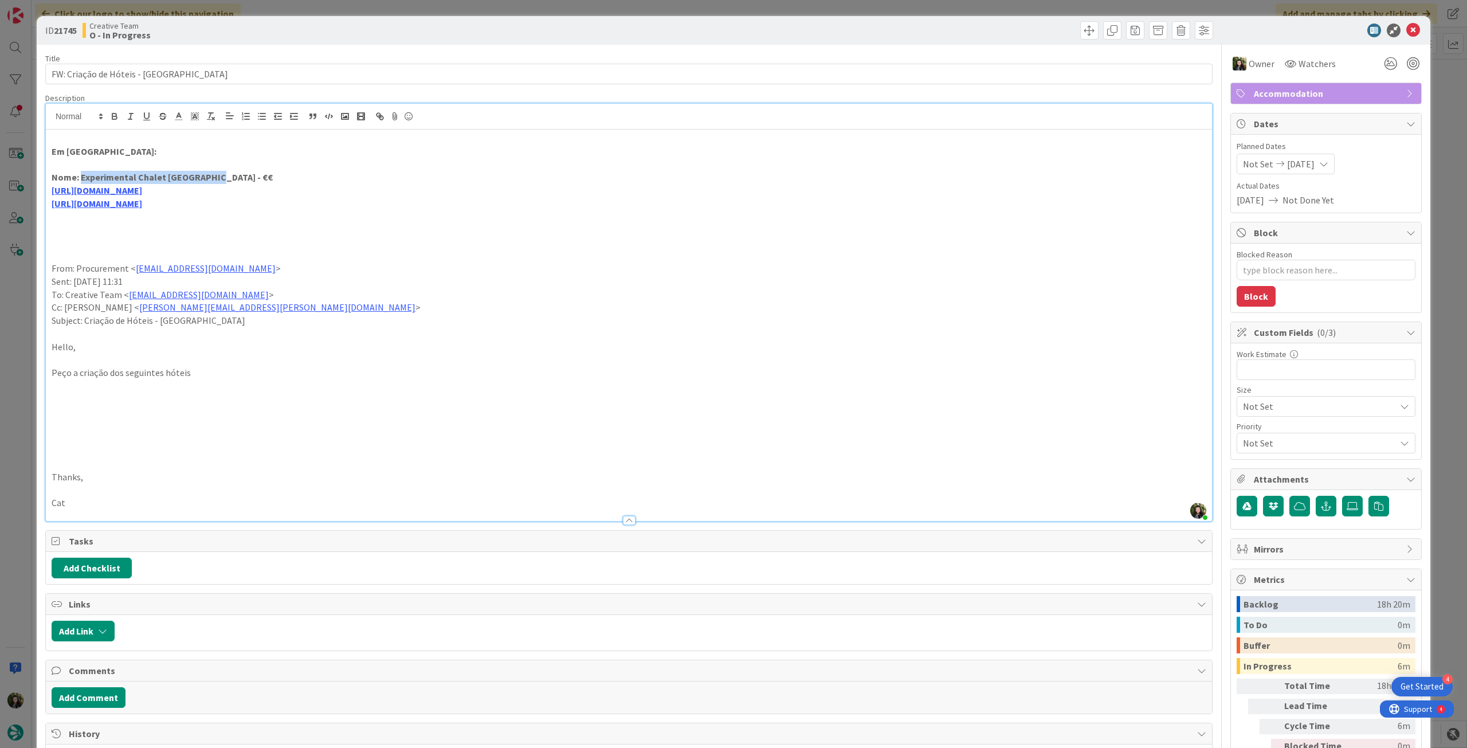
drag, startPoint x: 205, startPoint y: 175, endPoint x: 81, endPoint y: 178, distance: 123.9
click at [81, 178] on strong "Nome: Experimental Chalet [GEOGRAPHIC_DATA] - €€" at bounding box center [162, 176] width 221 height 11
copy strong "Experimental Chalet Val D'Isère"
click at [142, 207] on link "[URL][DOMAIN_NAME]" at bounding box center [97, 203] width 91 height 11
click at [166, 228] on link "[URL][DOMAIN_NAME]" at bounding box center [128, 225] width 79 height 15
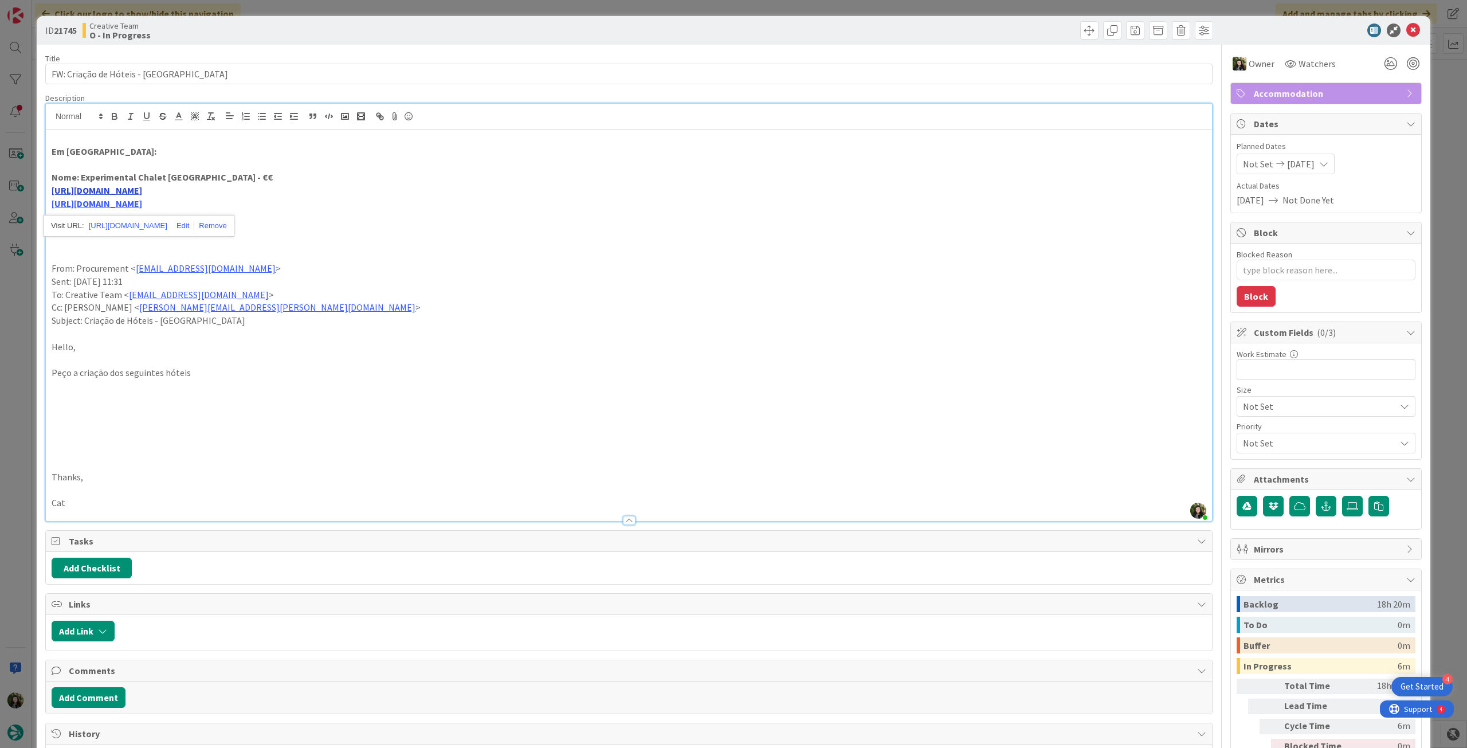
click at [142, 191] on link "[URL][DOMAIN_NAME]" at bounding box center [97, 190] width 91 height 11
click at [159, 214] on link "[URL][DOMAIN_NAME]" at bounding box center [119, 212] width 79 height 15
click at [1408, 26] on icon at bounding box center [1414, 31] width 14 height 14
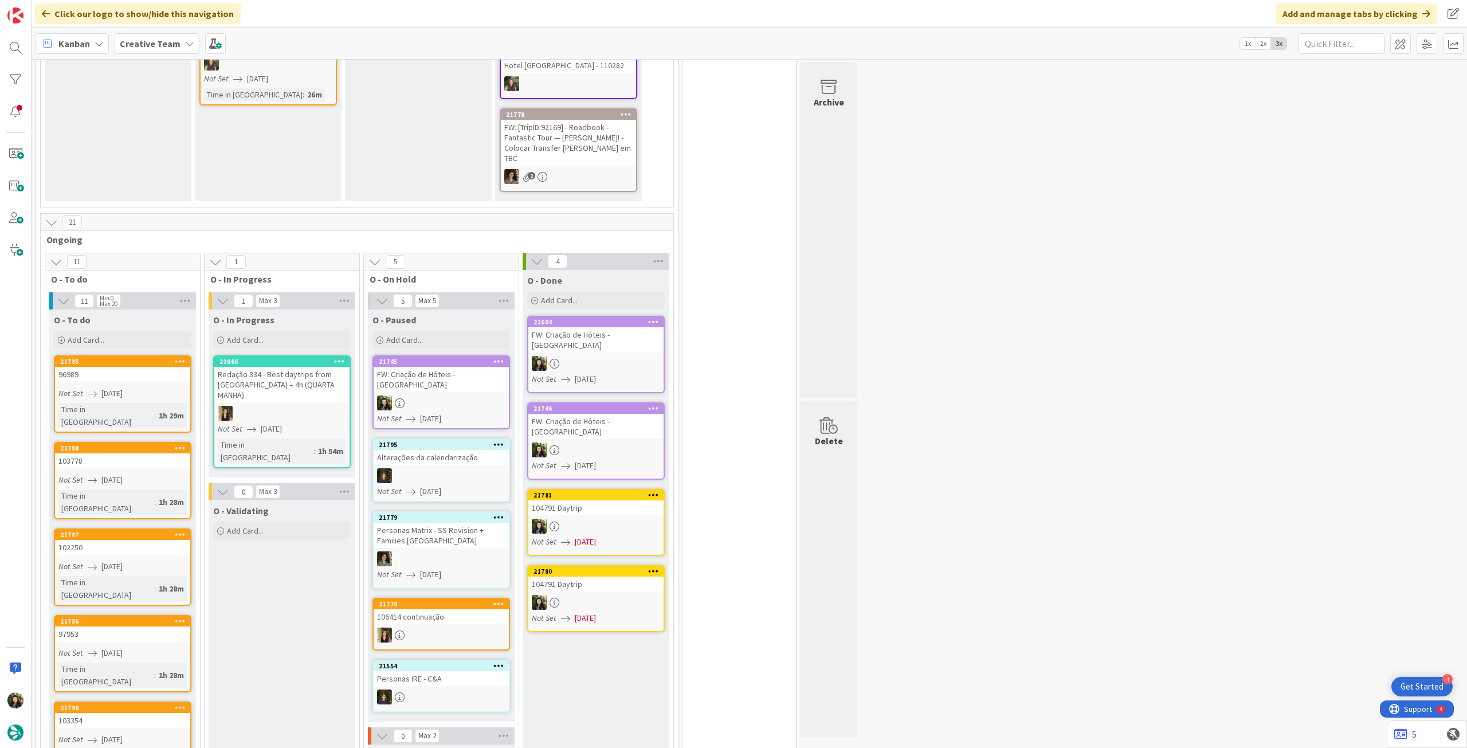
drag, startPoint x: 146, startPoint y: 42, endPoint x: 147, endPoint y: 50, distance: 8.7
click at [146, 42] on b "Creative Team" at bounding box center [150, 43] width 61 height 11
click at [155, 160] on h4 "Creative Team - Análise" at bounding box center [206, 163] width 156 height 11
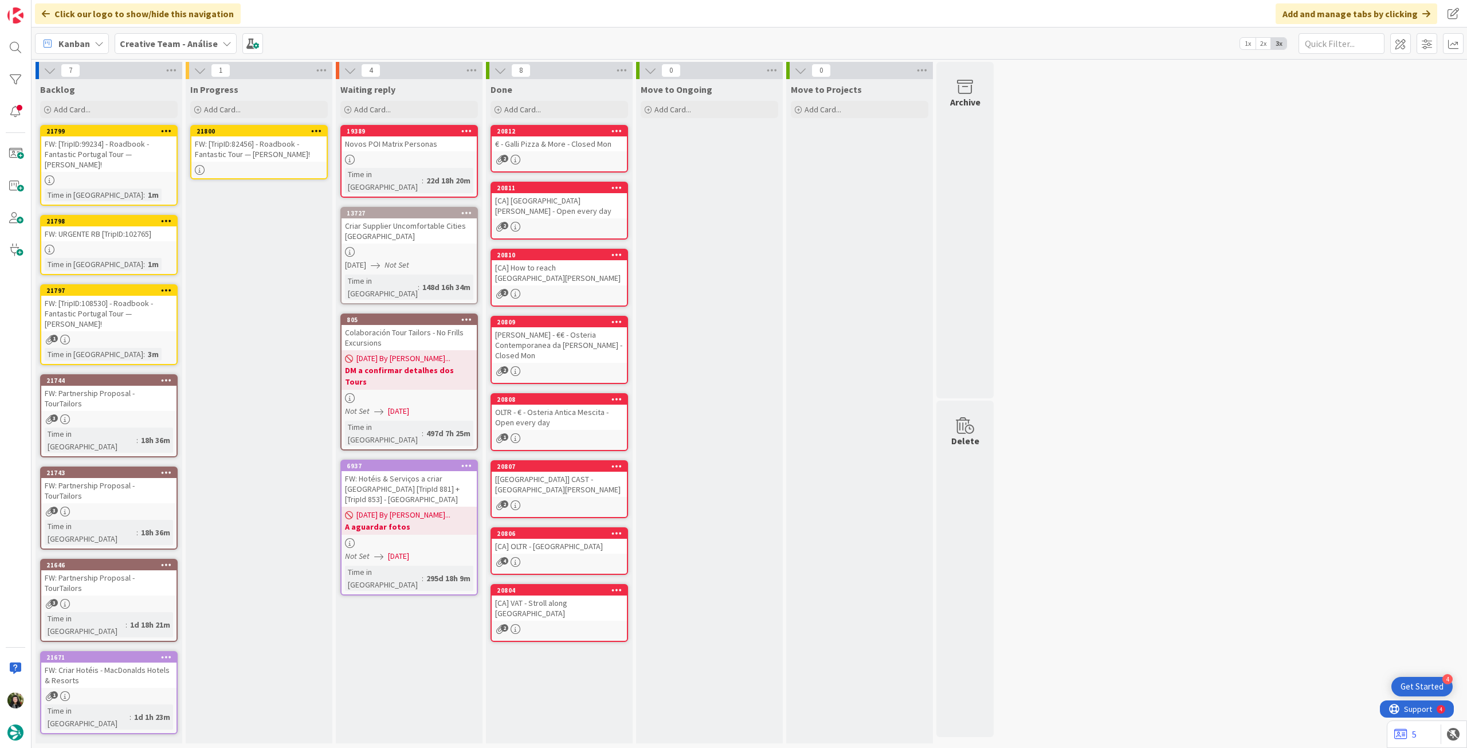
click at [277, 156] on div "FW: [TripID:82456] - Roadbook - Fantastic Tour — [PERSON_NAME]!" at bounding box center [258, 148] width 135 height 25
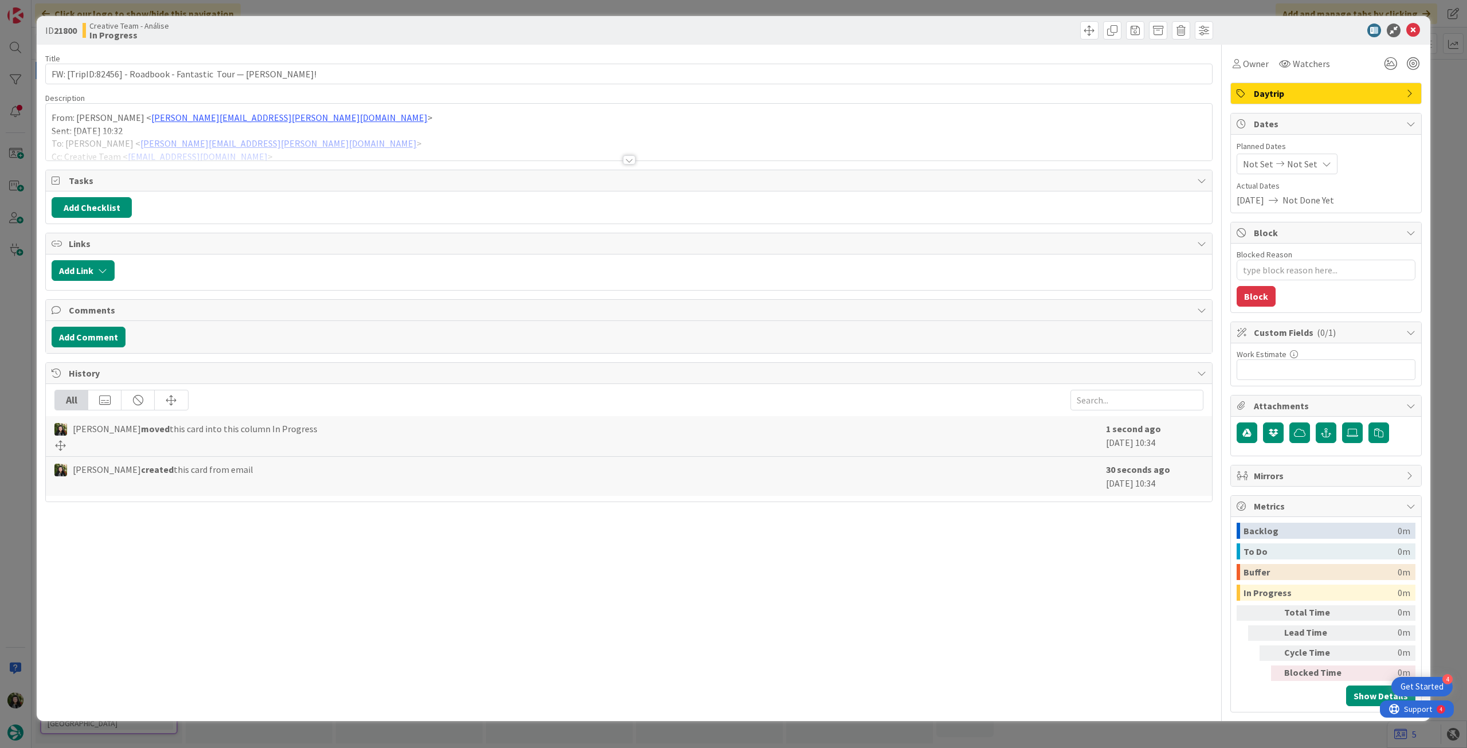
click at [368, 155] on div at bounding box center [629, 145] width 1166 height 29
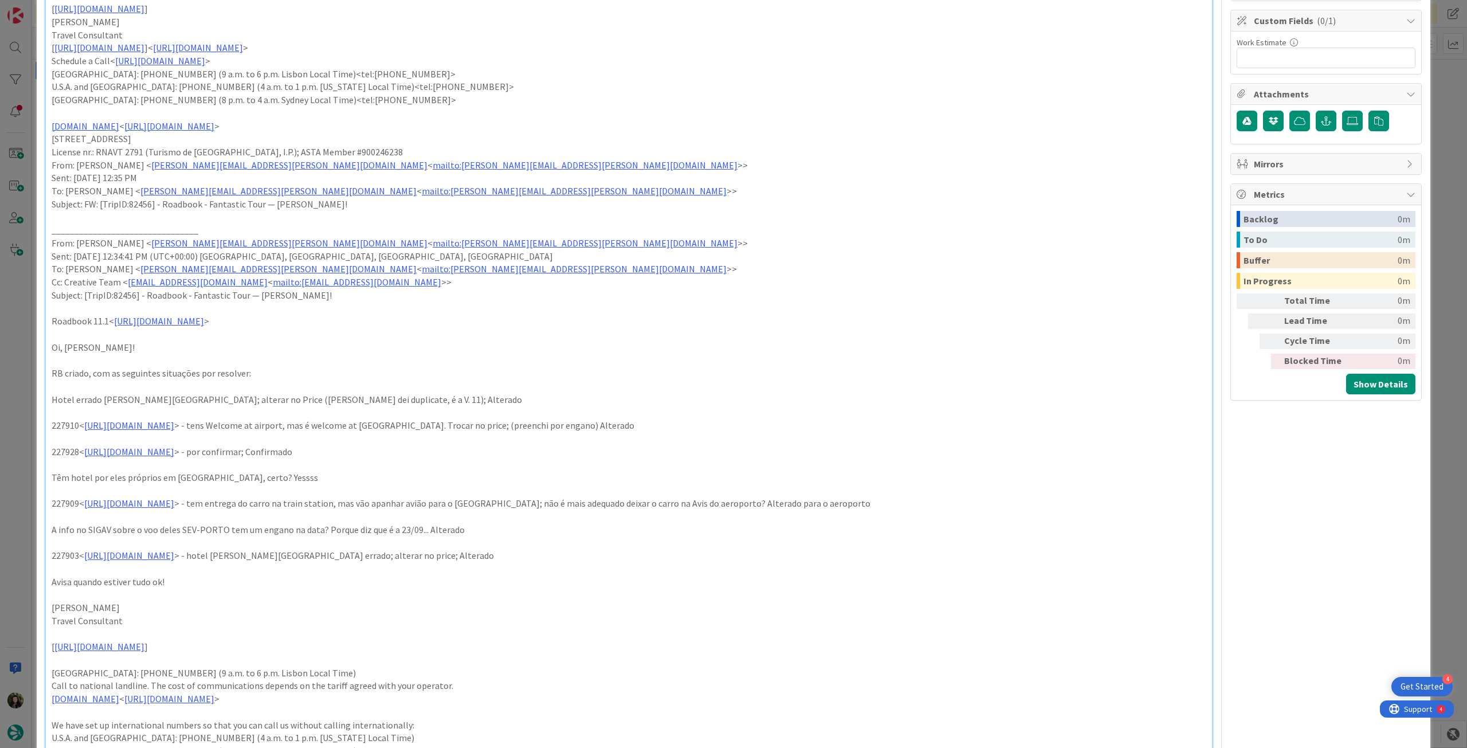
scroll to position [229, 0]
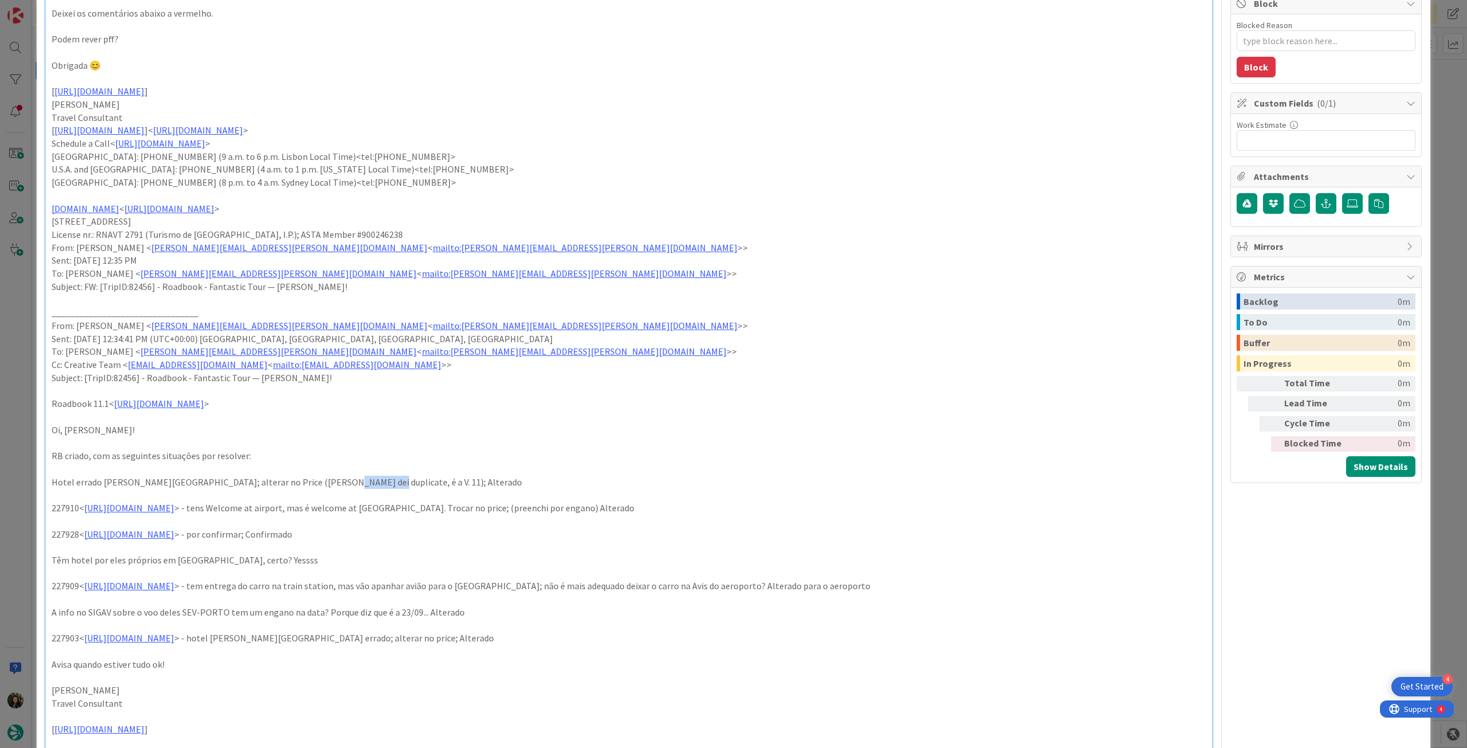
drag, startPoint x: 305, startPoint y: 484, endPoint x: 374, endPoint y: 483, distance: 68.8
click at [373, 484] on p "Hotel errado em Madrid; alterar no Price (já dei duplicate, é a V. 11); Alterado" at bounding box center [629, 482] width 1155 height 13
drag, startPoint x: 692, startPoint y: 507, endPoint x: 794, endPoint y: 507, distance: 102.0
click at [794, 507] on p "227910< https://appweb.tourtailors.com/sigav/#Voucher/view/235380 > - tens Welc…" at bounding box center [629, 508] width 1155 height 13
drag, startPoint x: 384, startPoint y: 532, endPoint x: 494, endPoint y: 532, distance: 109.5
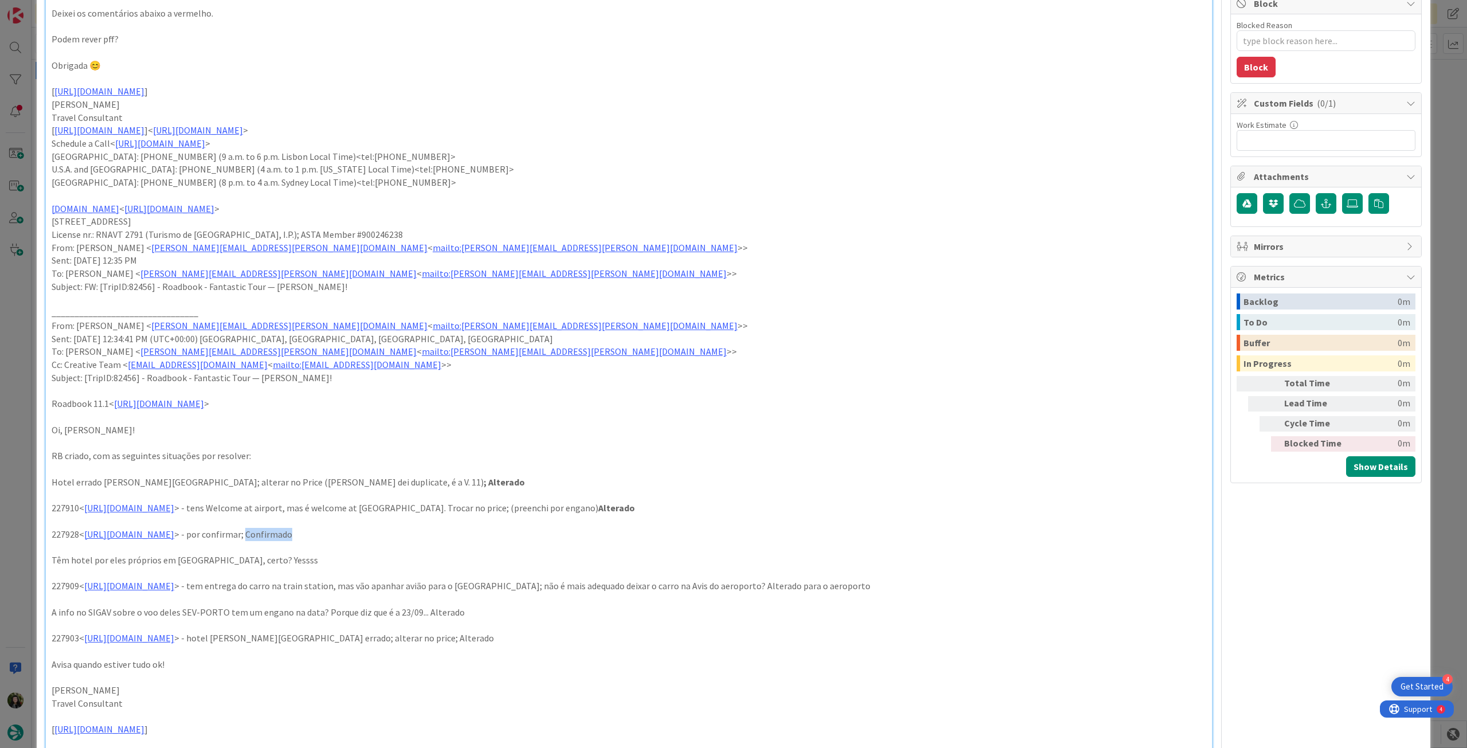
click at [494, 532] on p "227928< https://appweb.tourtailors.com/sigav/#Voucher/view/235399 > - por confi…" at bounding box center [629, 534] width 1155 height 13
drag, startPoint x: 233, startPoint y: 564, endPoint x: 293, endPoint y: 562, distance: 60.8
click at [293, 562] on p "Têm hotel por eles próprios em Marbella, certo? Yessss" at bounding box center [629, 560] width 1155 height 13
drag, startPoint x: 835, startPoint y: 591, endPoint x: 962, endPoint y: 586, distance: 127.9
click at [962, 586] on p "227909< https://appweb.tourtailors.com/sigav/#Voucher/view/235379 > - tem entre…" at bounding box center [629, 586] width 1155 height 13
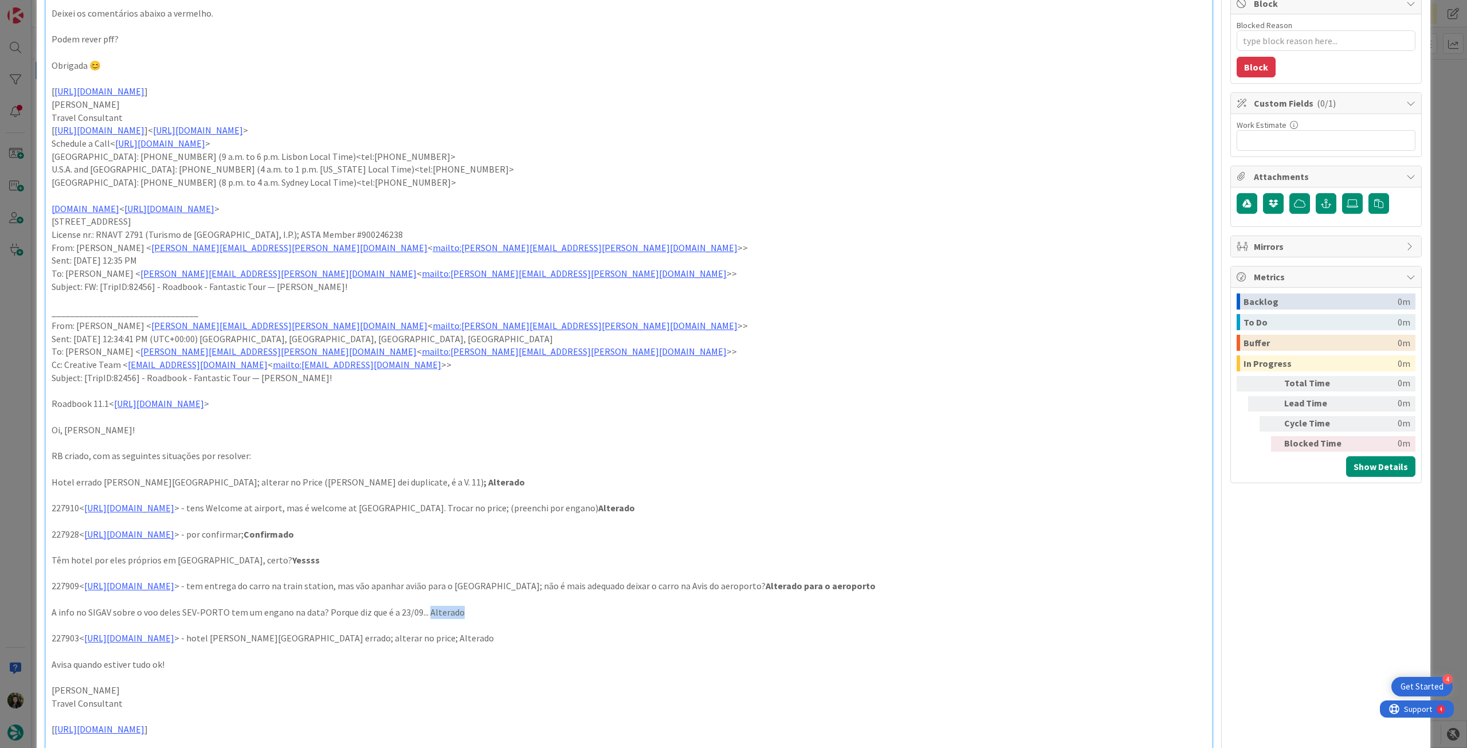
drag, startPoint x: 423, startPoint y: 613, endPoint x: 477, endPoint y: 613, distance: 54.5
click at [477, 613] on p "A info no SIGAV sobre o voo deles SEV-PORTO tem um engano na data? Porque diz q…" at bounding box center [629, 612] width 1155 height 13
drag, startPoint x: 478, startPoint y: 640, endPoint x: 586, endPoint y: 640, distance: 107.8
click at [586, 640] on p "227903< https://appweb.tourtailors.com/sigav/#Voucher/view/235373 > - hotel em …" at bounding box center [629, 638] width 1155 height 13
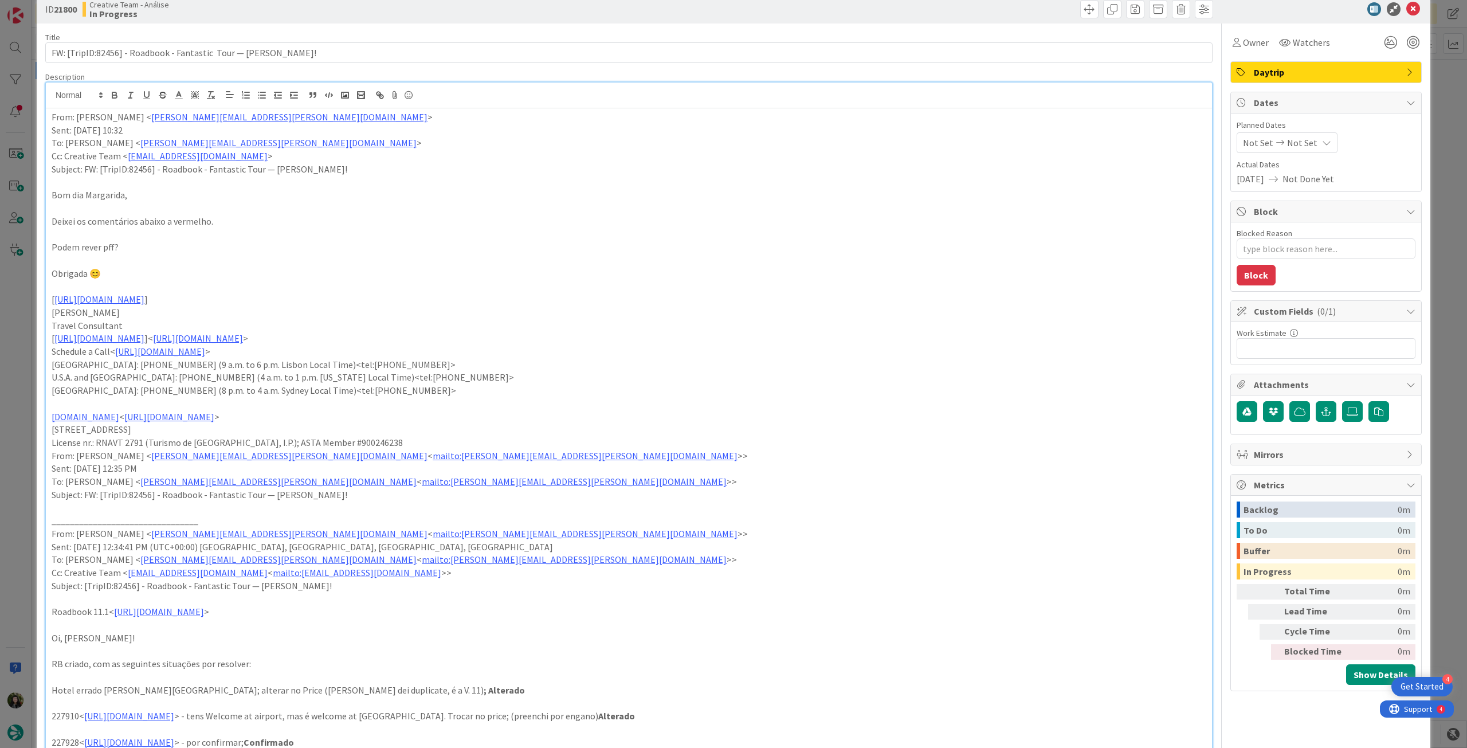
scroll to position [0, 0]
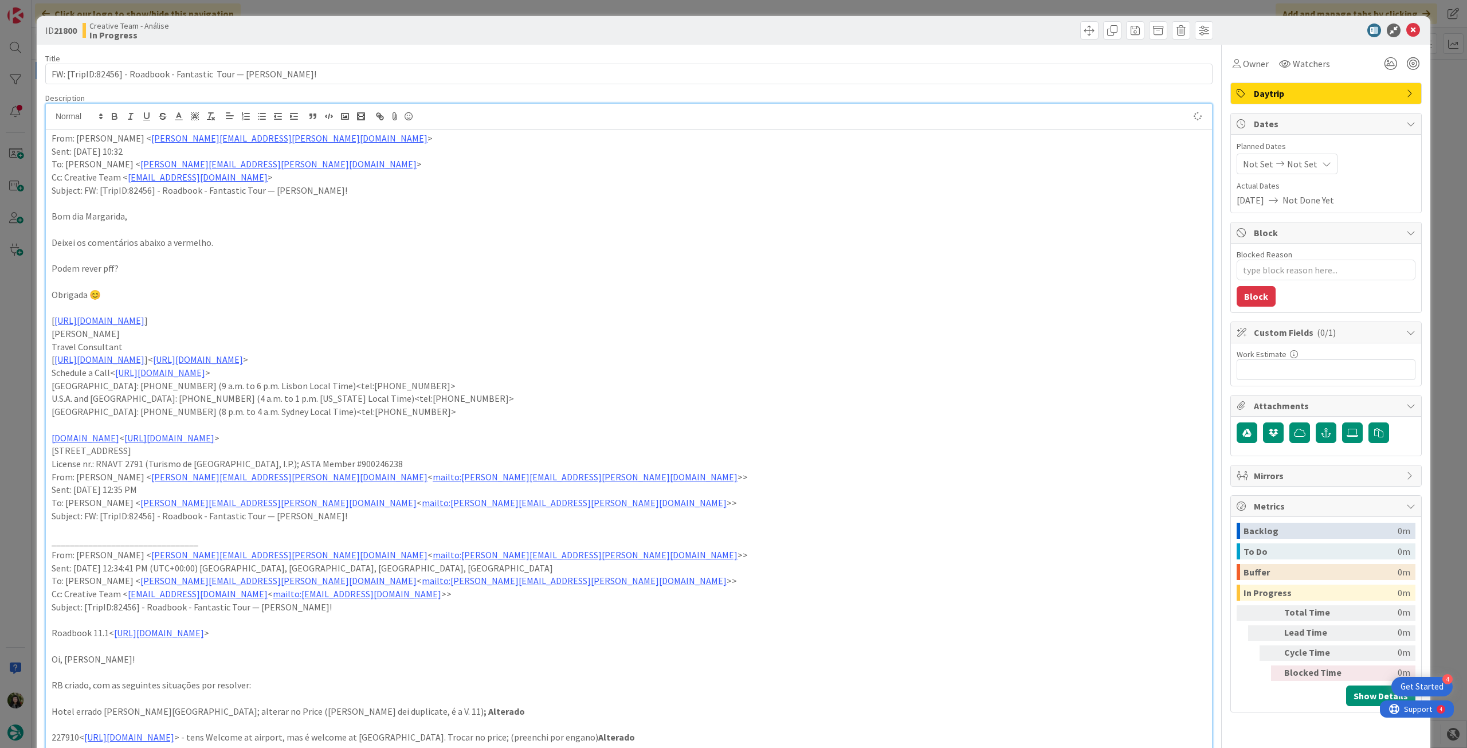
type textarea "x"
drag, startPoint x: 222, startPoint y: 244, endPoint x: 170, endPoint y: 245, distance: 52.2
click at [170, 245] on p "Deixei os comentários abaixo a vermelho." at bounding box center [629, 242] width 1155 height 13
type textarea "x"
drag, startPoint x: 1304, startPoint y: 158, endPoint x: 1304, endPoint y: 169, distance: 10.9
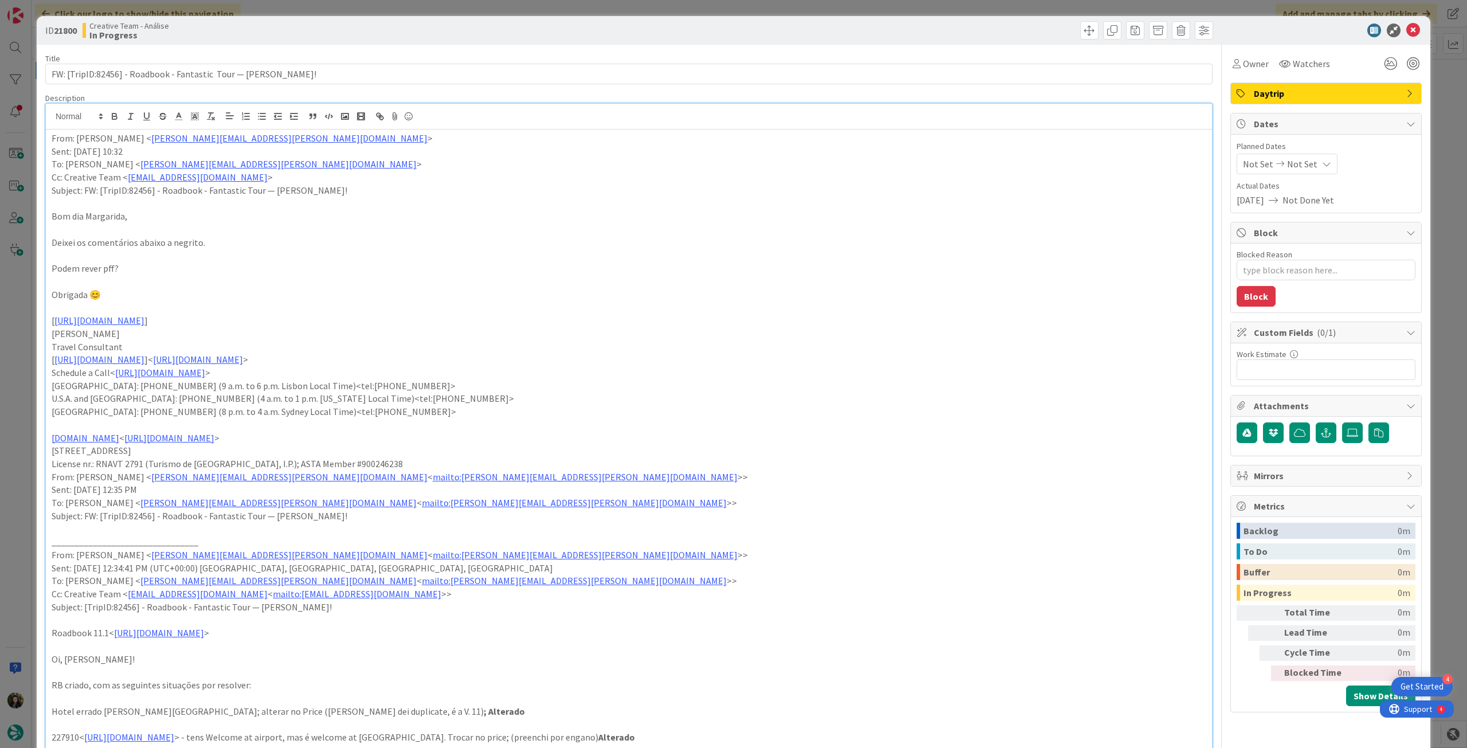
click at [1304, 158] on div "Not Set Not Set" at bounding box center [1287, 164] width 101 height 21
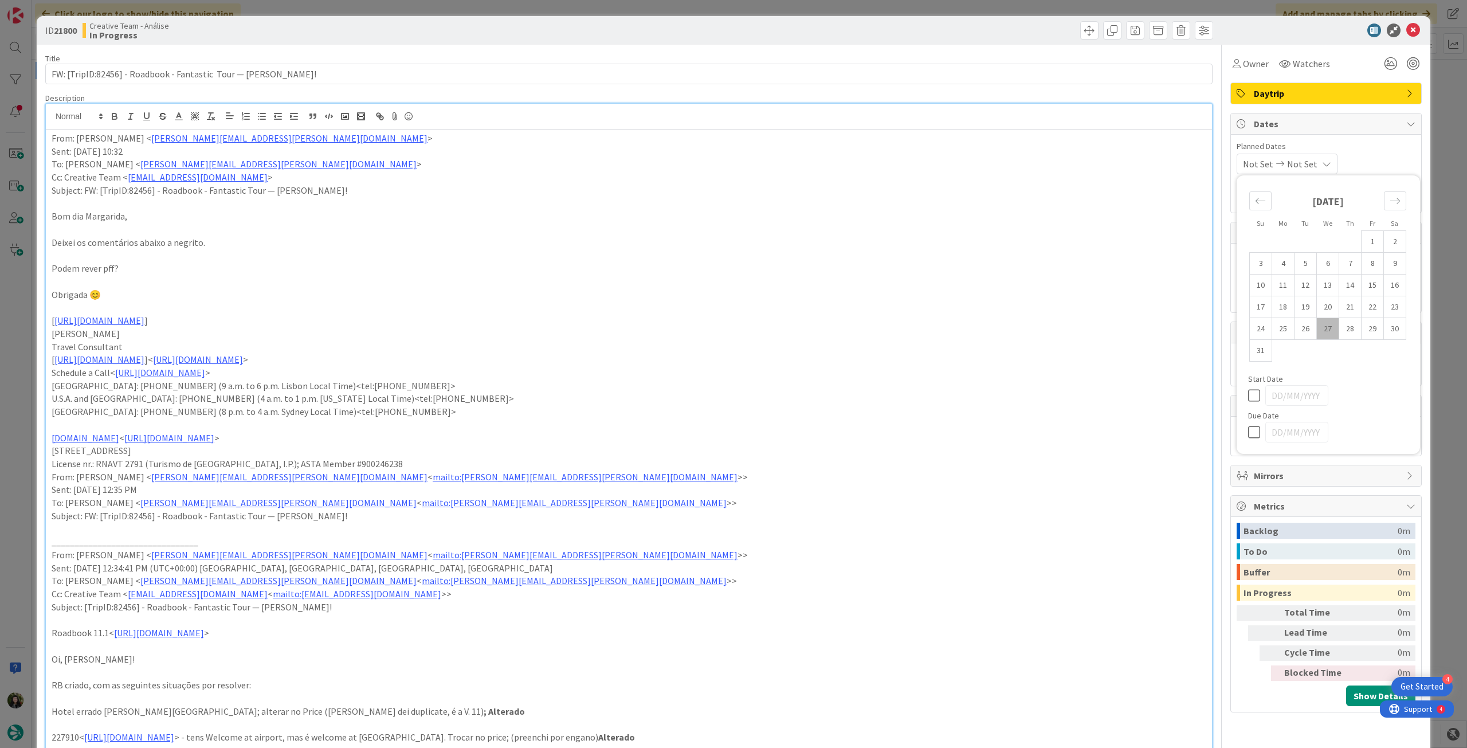
click at [1248, 428] on icon at bounding box center [1256, 432] width 17 height 14
type input "[DATE]"
click at [1407, 35] on icon at bounding box center [1414, 31] width 14 height 14
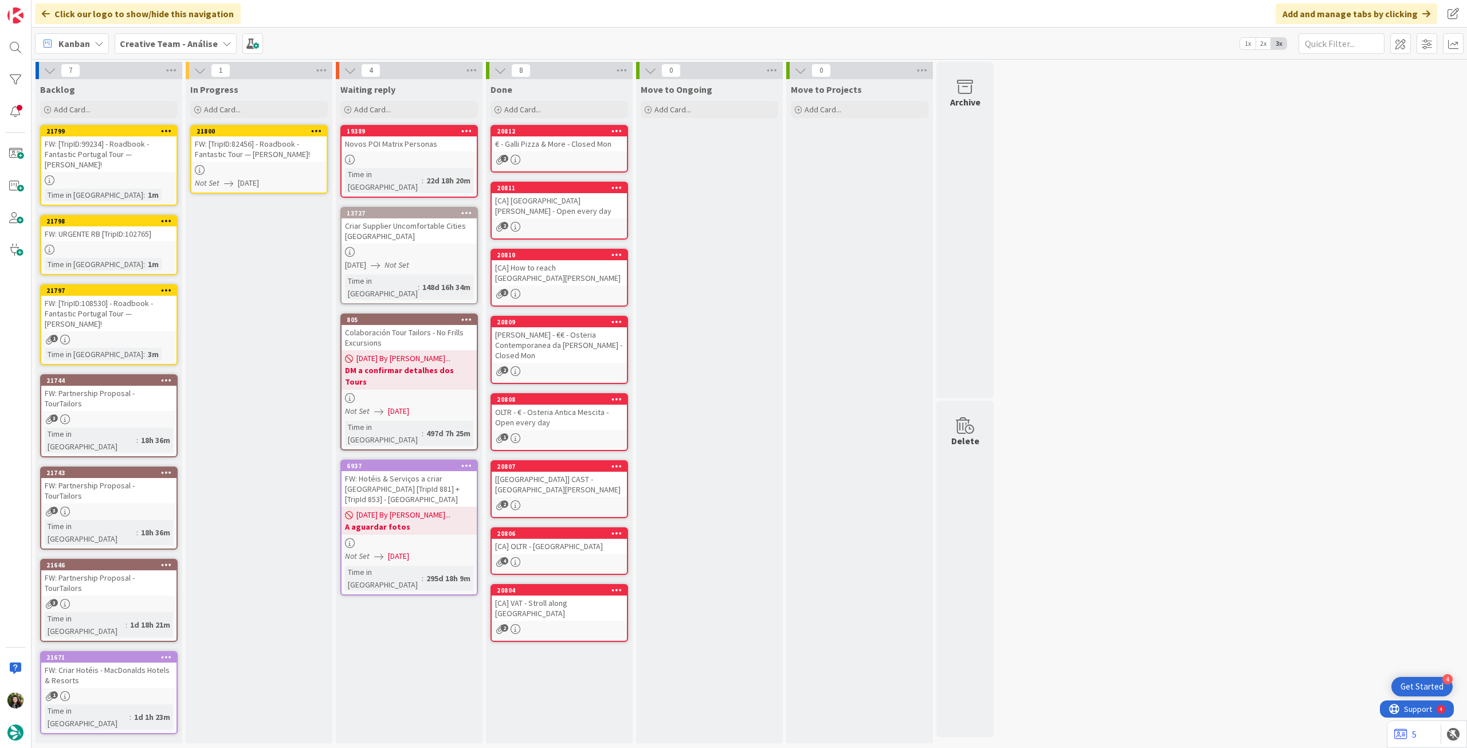
click at [313, 131] on icon at bounding box center [316, 131] width 11 height 8
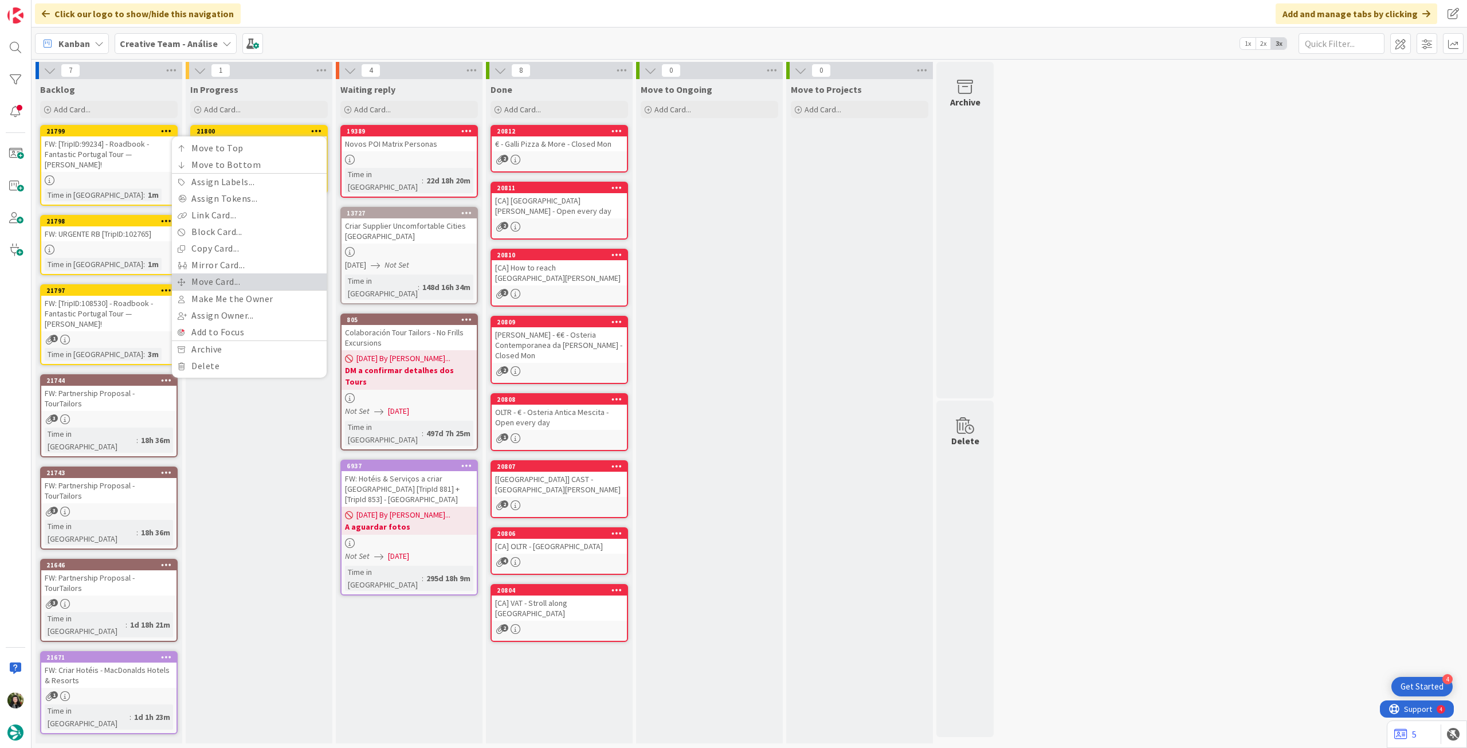
click at [239, 278] on link "Move Card..." at bounding box center [249, 281] width 155 height 17
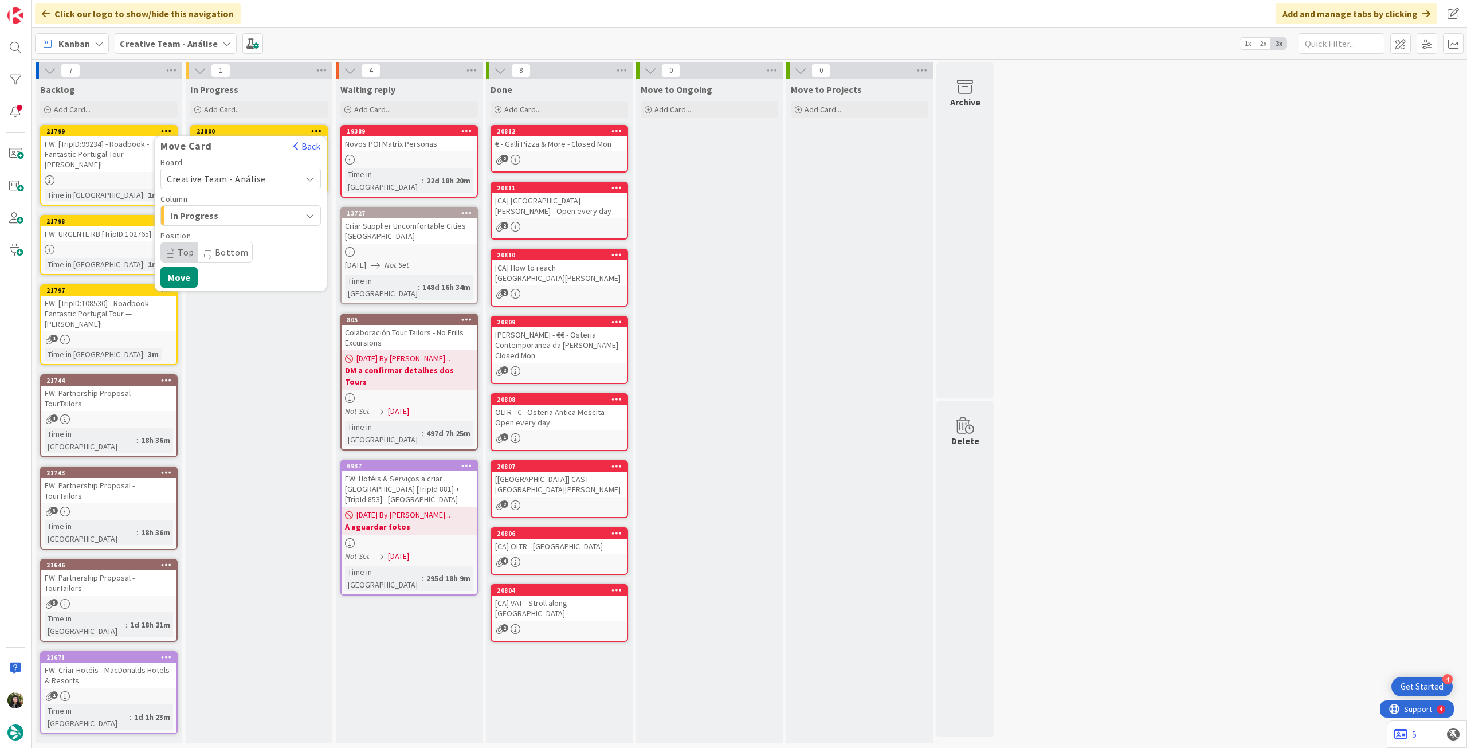
click at [242, 185] on span "Creative Team - Análise" at bounding box center [231, 179] width 128 height 16
click at [234, 225] on span "Creative Team" at bounding box center [248, 232] width 133 height 17
click at [234, 248] on span "Daytrip" at bounding box center [240, 252] width 110 height 16
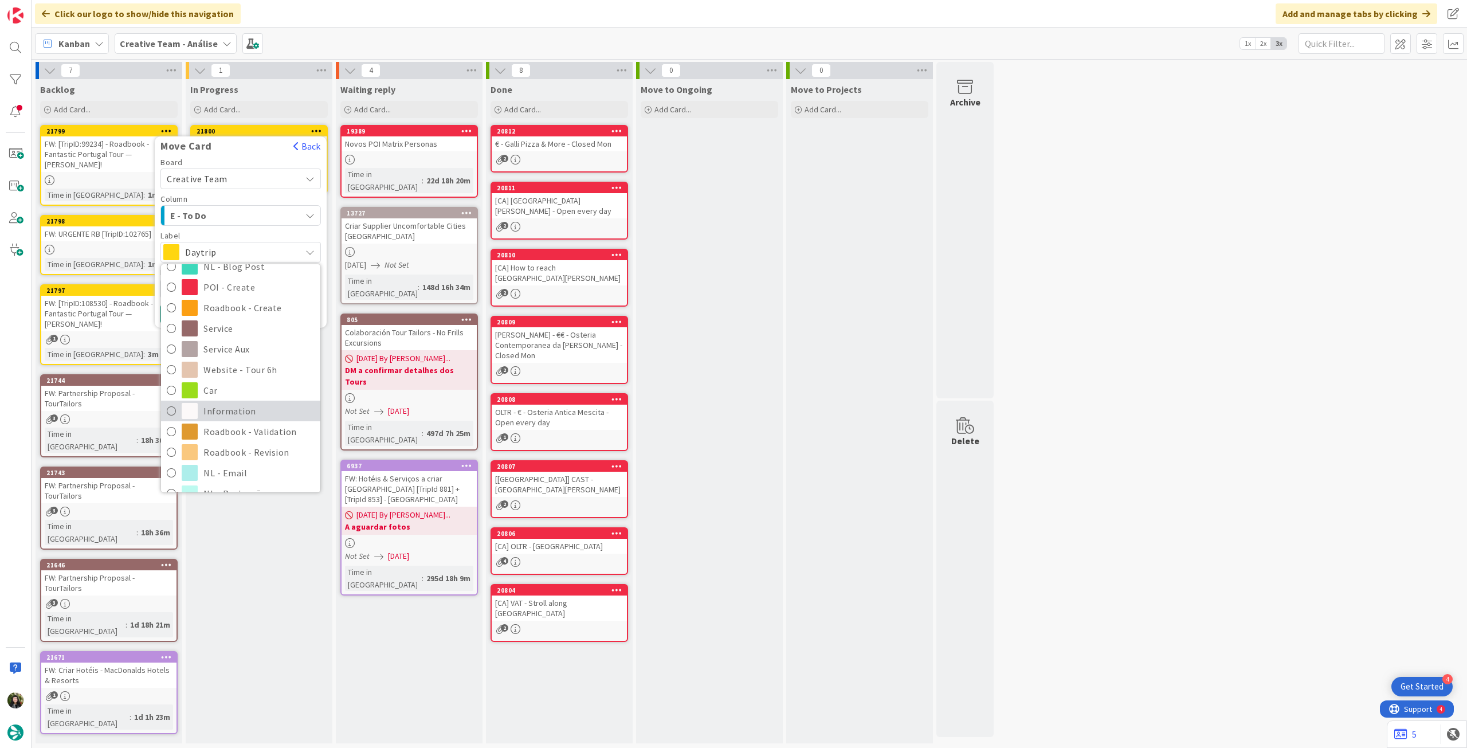
scroll to position [152, 0]
click at [248, 414] on span "Roadbook - Revision" at bounding box center [258, 415] width 111 height 17
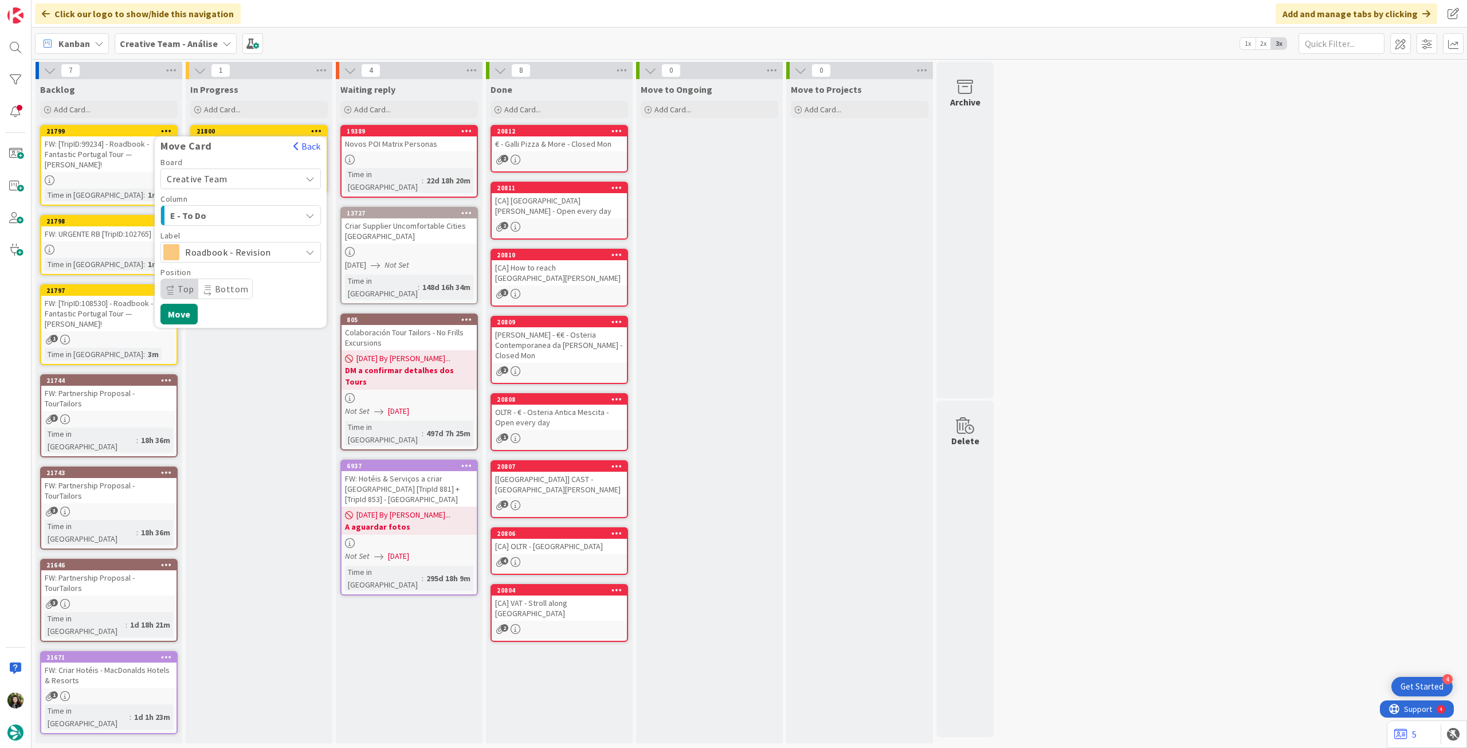
click at [184, 324] on div "Move Card Back Board Creative Team Creative Team - Análise Creative Team Column…" at bounding box center [241, 231] width 172 height 191
click at [183, 321] on button "Move" at bounding box center [178, 314] width 37 height 21
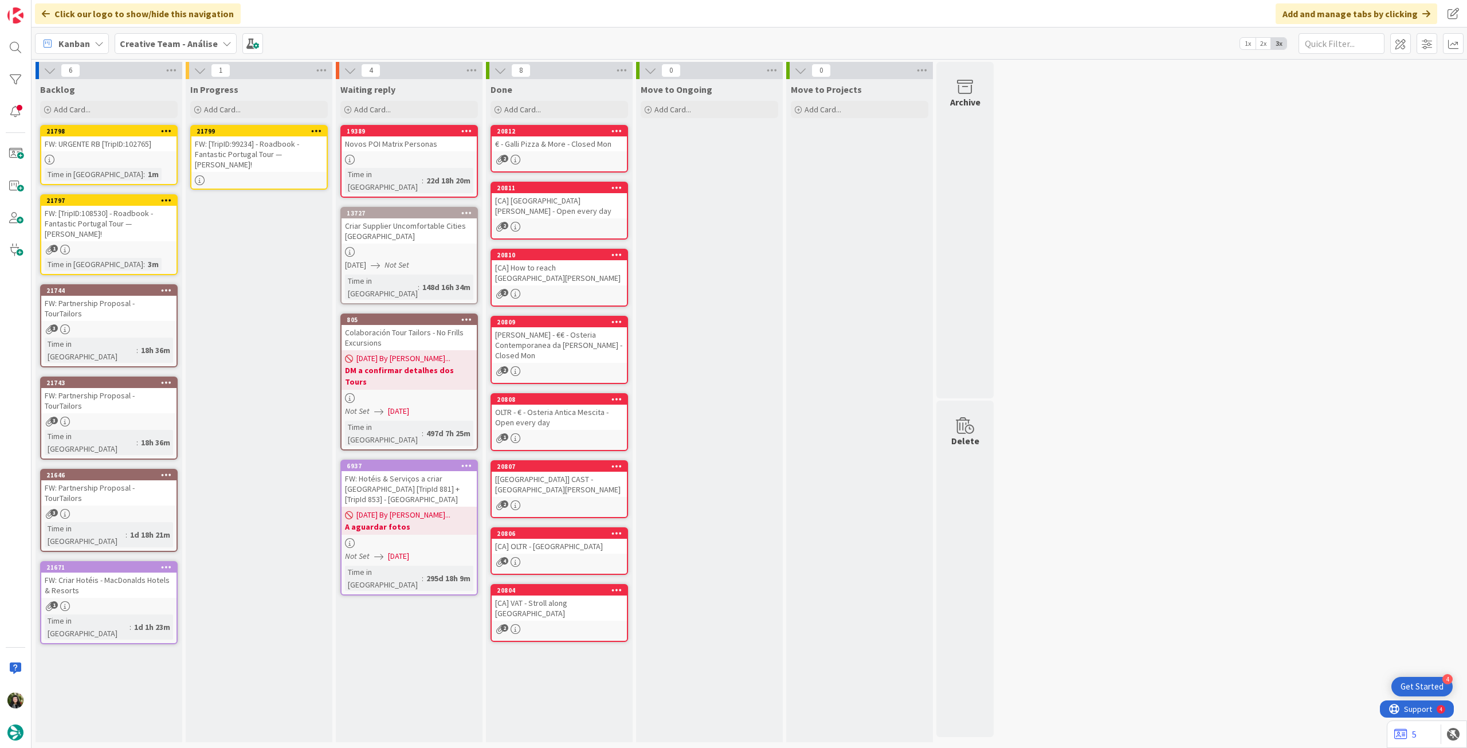
click at [280, 160] on div "FW: [TripID:99234] - Roadbook - Fantastic Portugal Tour — [PERSON_NAME]!" at bounding box center [258, 154] width 135 height 36
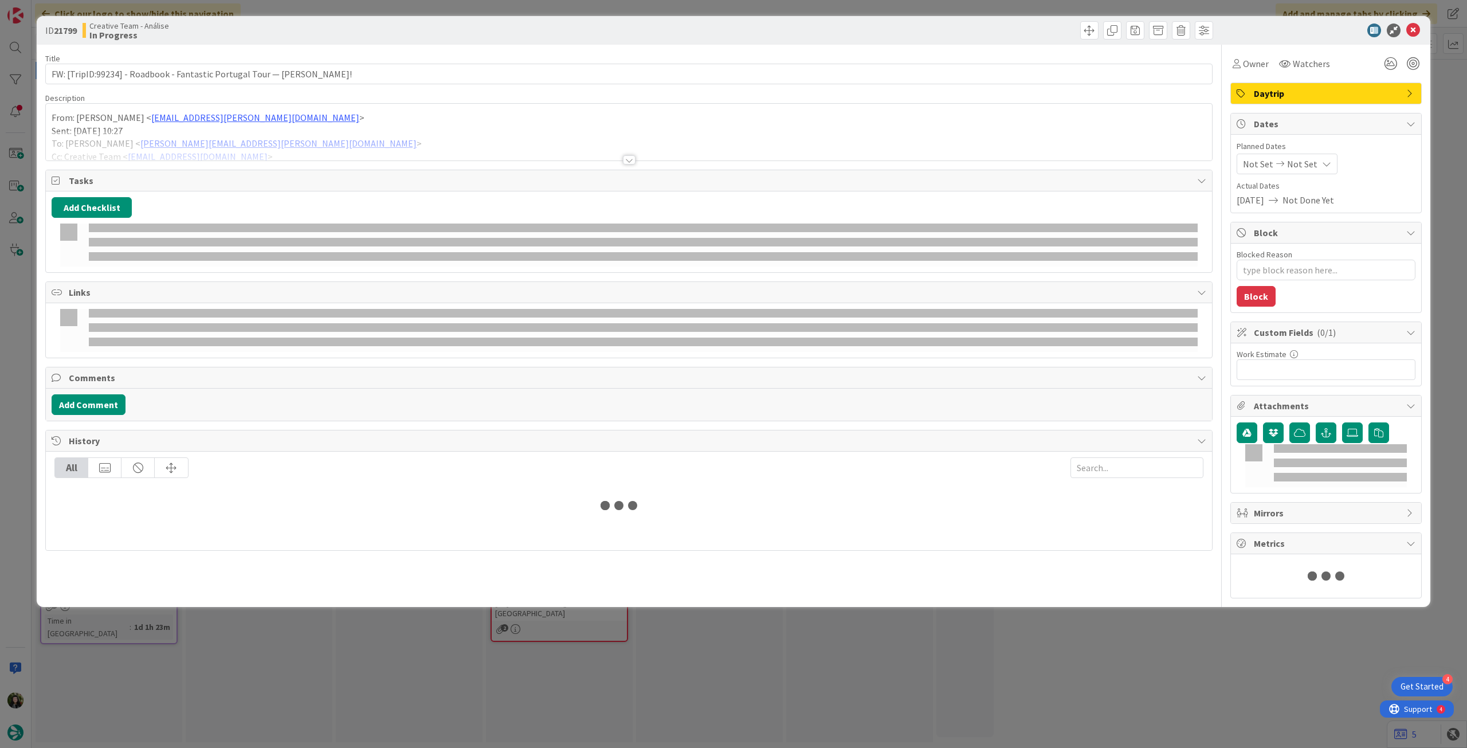
click at [257, 136] on div at bounding box center [629, 145] width 1166 height 29
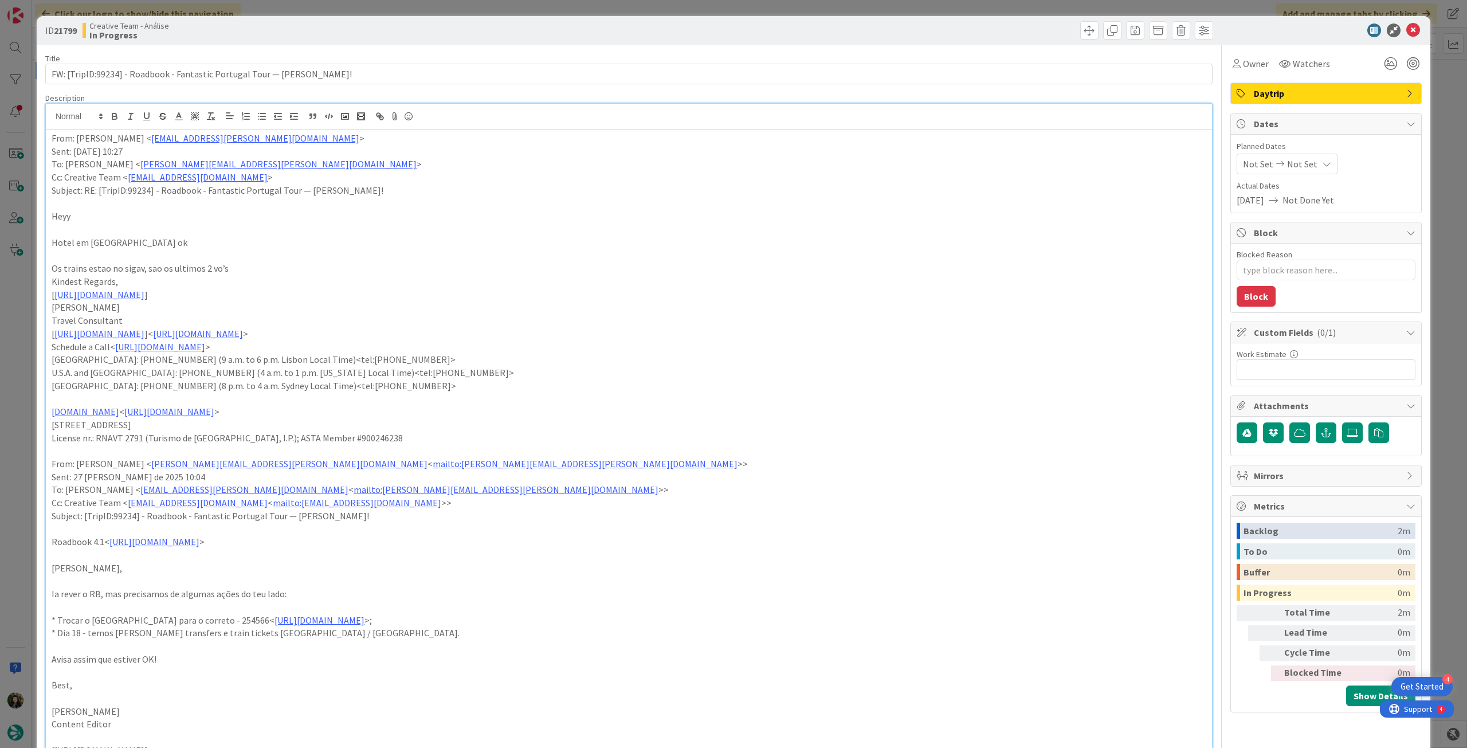
click at [263, 265] on p "Os trains estao no sigav, sao os ultimos 2 vo’s" at bounding box center [629, 268] width 1155 height 13
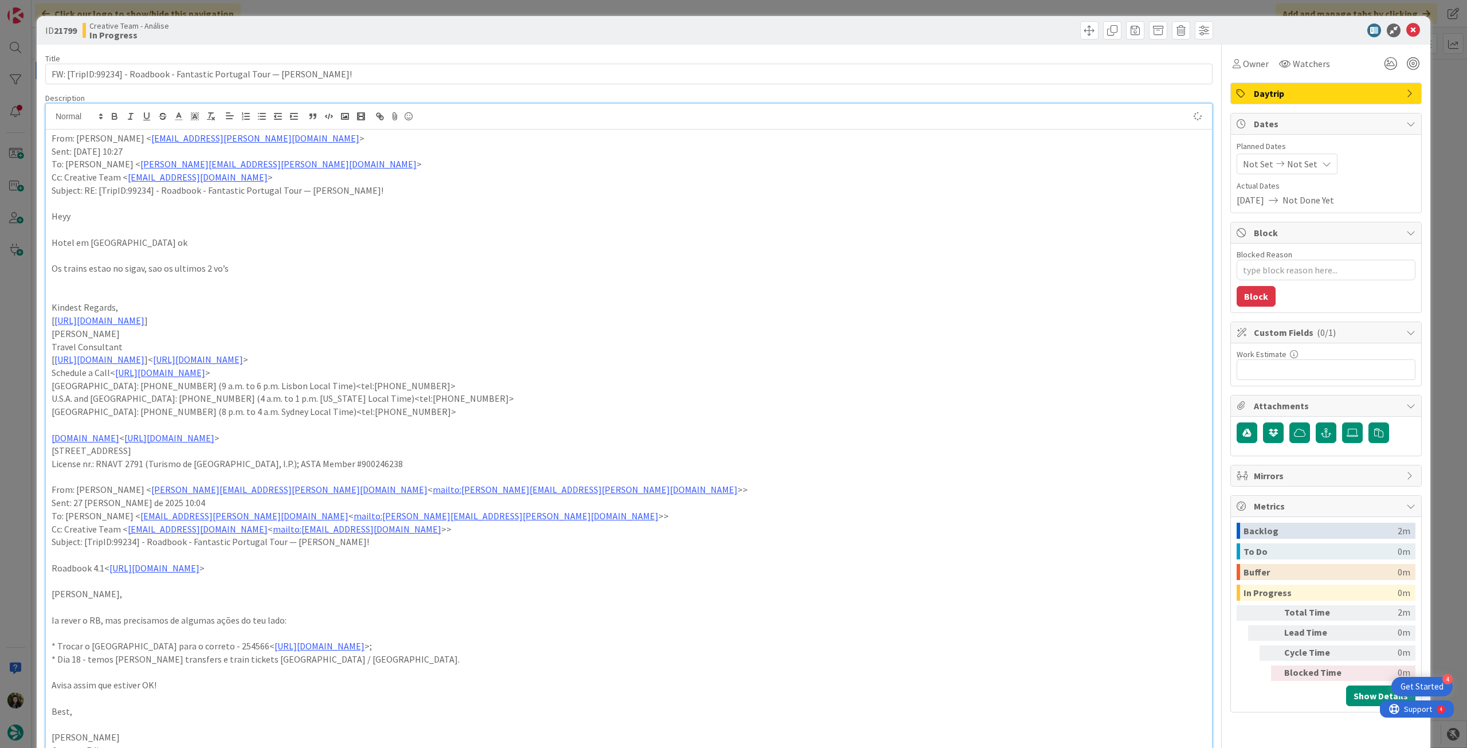
type textarea "x"
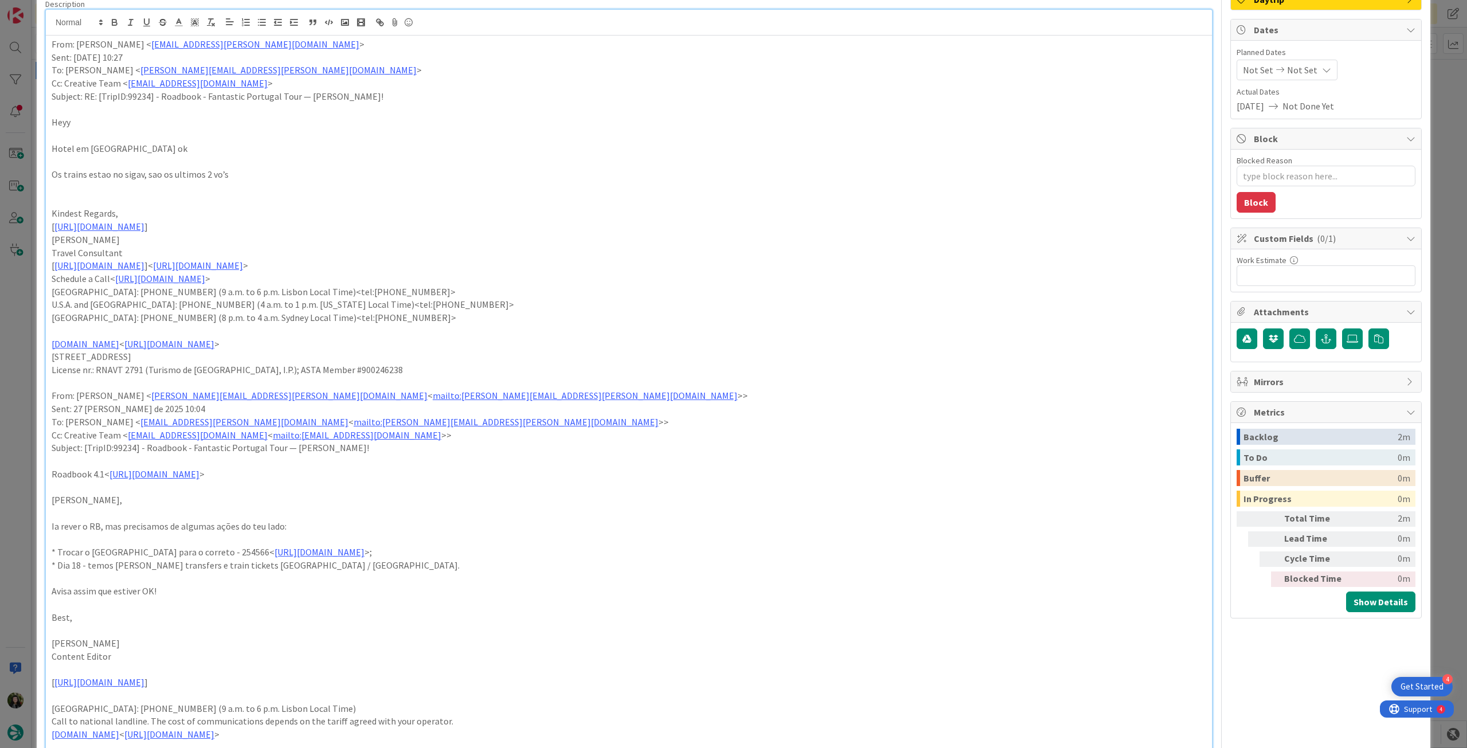
scroll to position [76, 0]
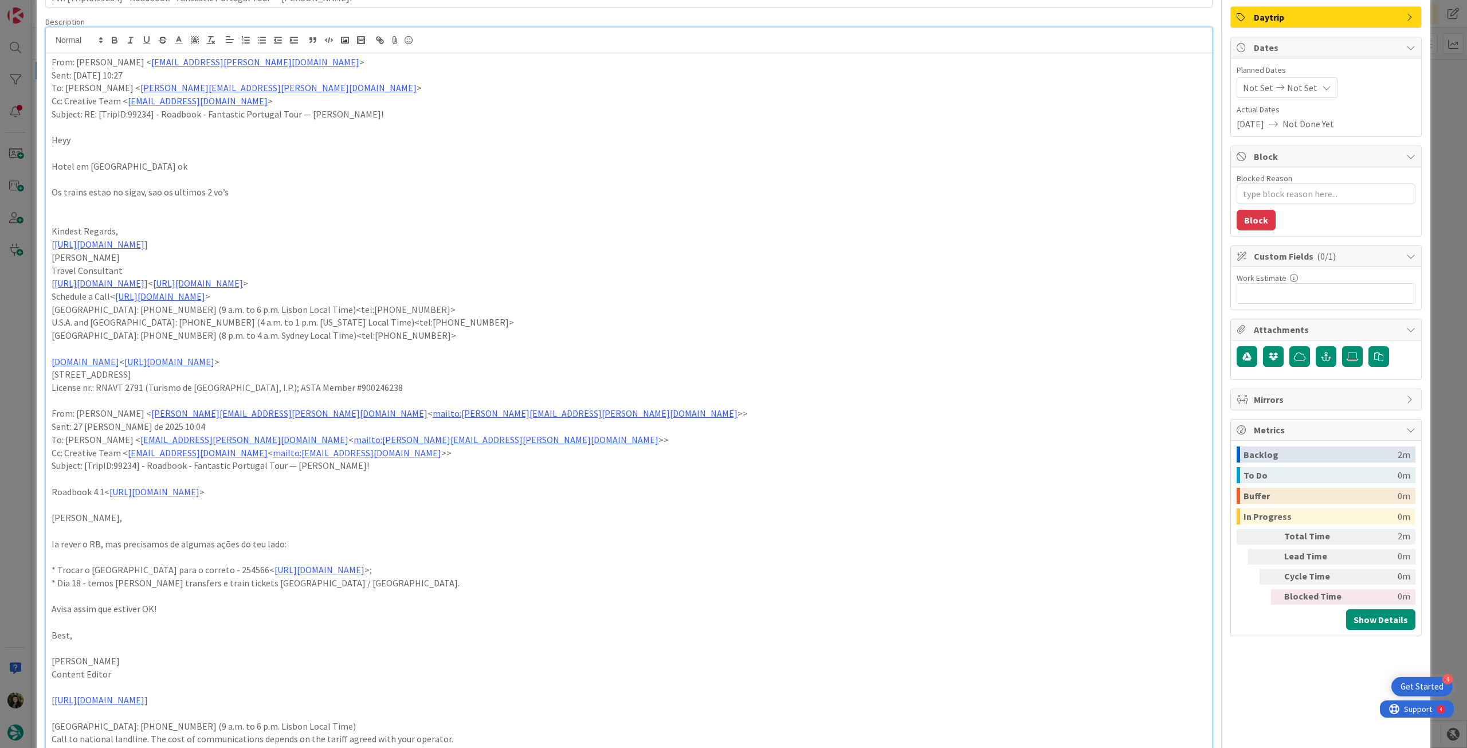
click at [139, 192] on p "Os trains estao no sigav, sao os ultimos 2 vo’s" at bounding box center [629, 192] width 1155 height 13
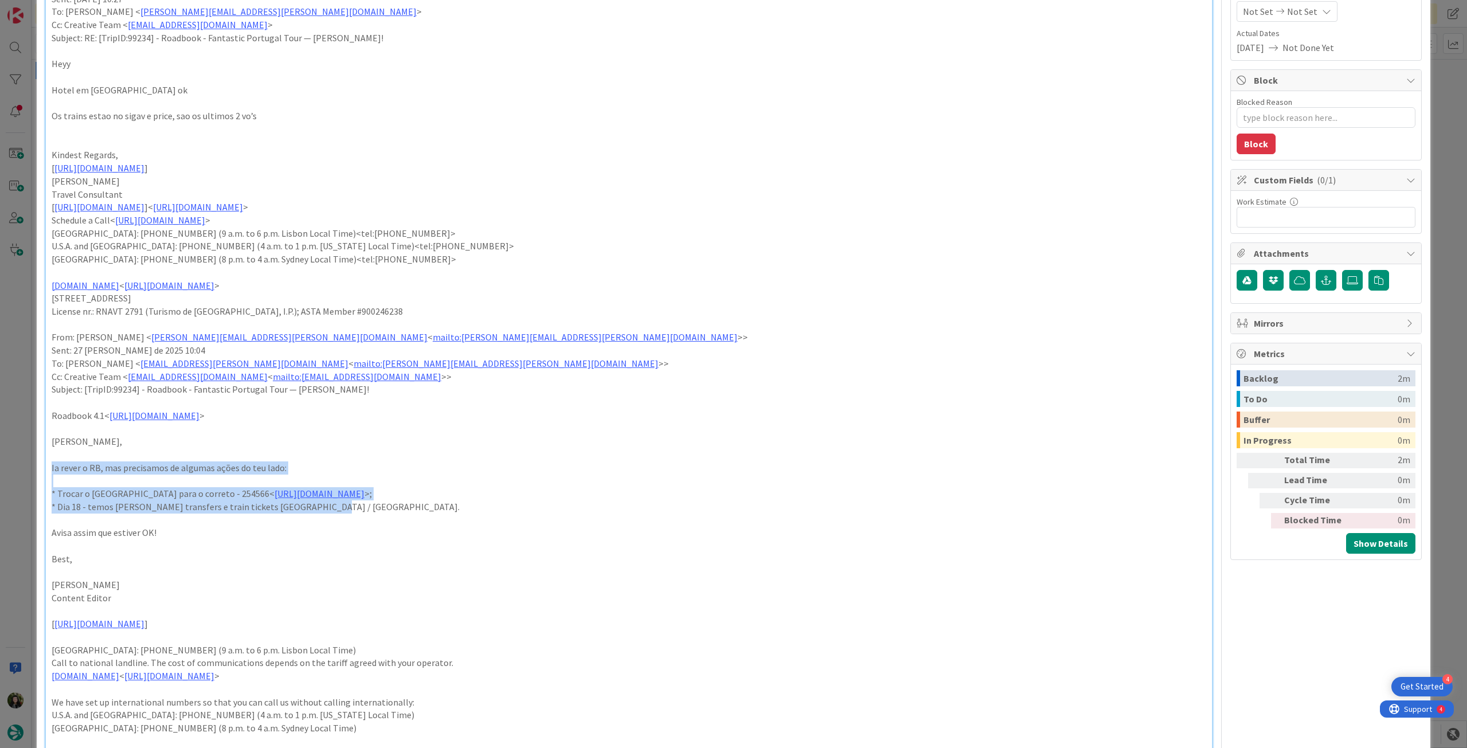
drag, startPoint x: 319, startPoint y: 510, endPoint x: 42, endPoint y: 467, distance: 279.5
click at [42, 467] on div "ID 21799 Creative Team - Análise In Progress Title 74 / 128 FW: [TripID:99234] …" at bounding box center [734, 539] width 1394 height 1350
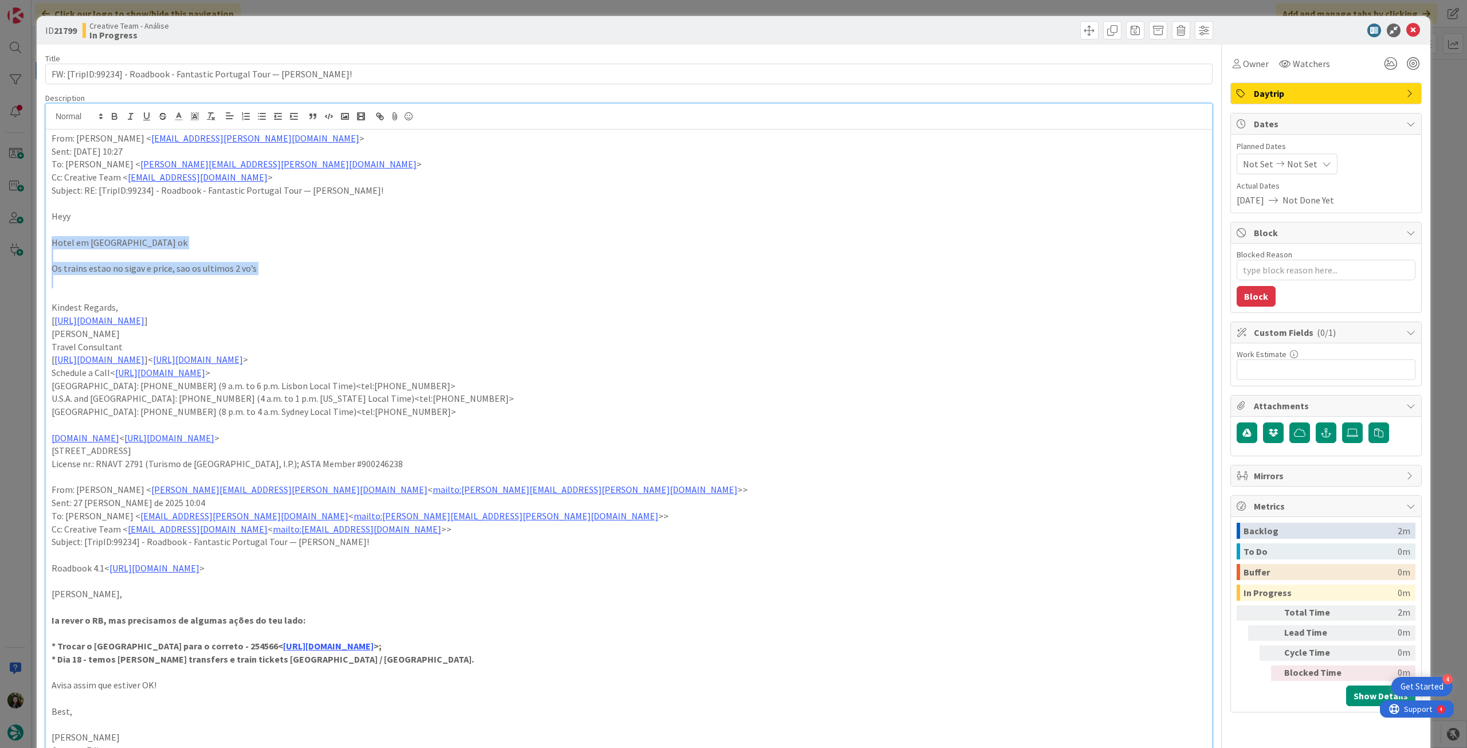
drag, startPoint x: 192, startPoint y: 255, endPoint x: 17, endPoint y: 238, distance: 176.2
click at [17, 238] on div "ID 21799 Creative Team - Análise In Progress Title 74 / 128 FW: [TripID:99234] …" at bounding box center [733, 374] width 1467 height 748
click at [423, 275] on p at bounding box center [629, 281] width 1155 height 13
click at [761, 248] on p "Hotel em Seville ok" at bounding box center [629, 242] width 1155 height 13
type textarea "x"
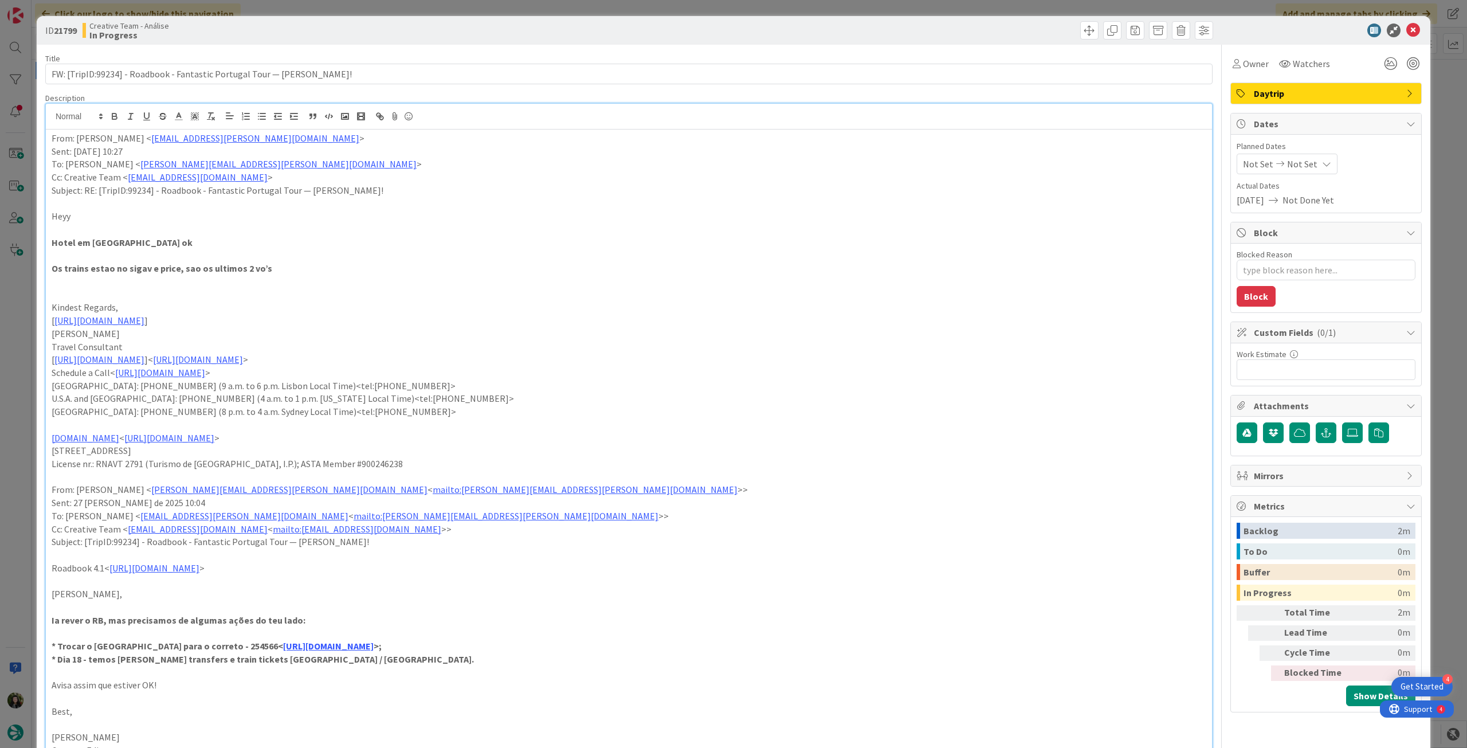
click at [1308, 159] on div "Not Set Not Set" at bounding box center [1287, 164] width 101 height 21
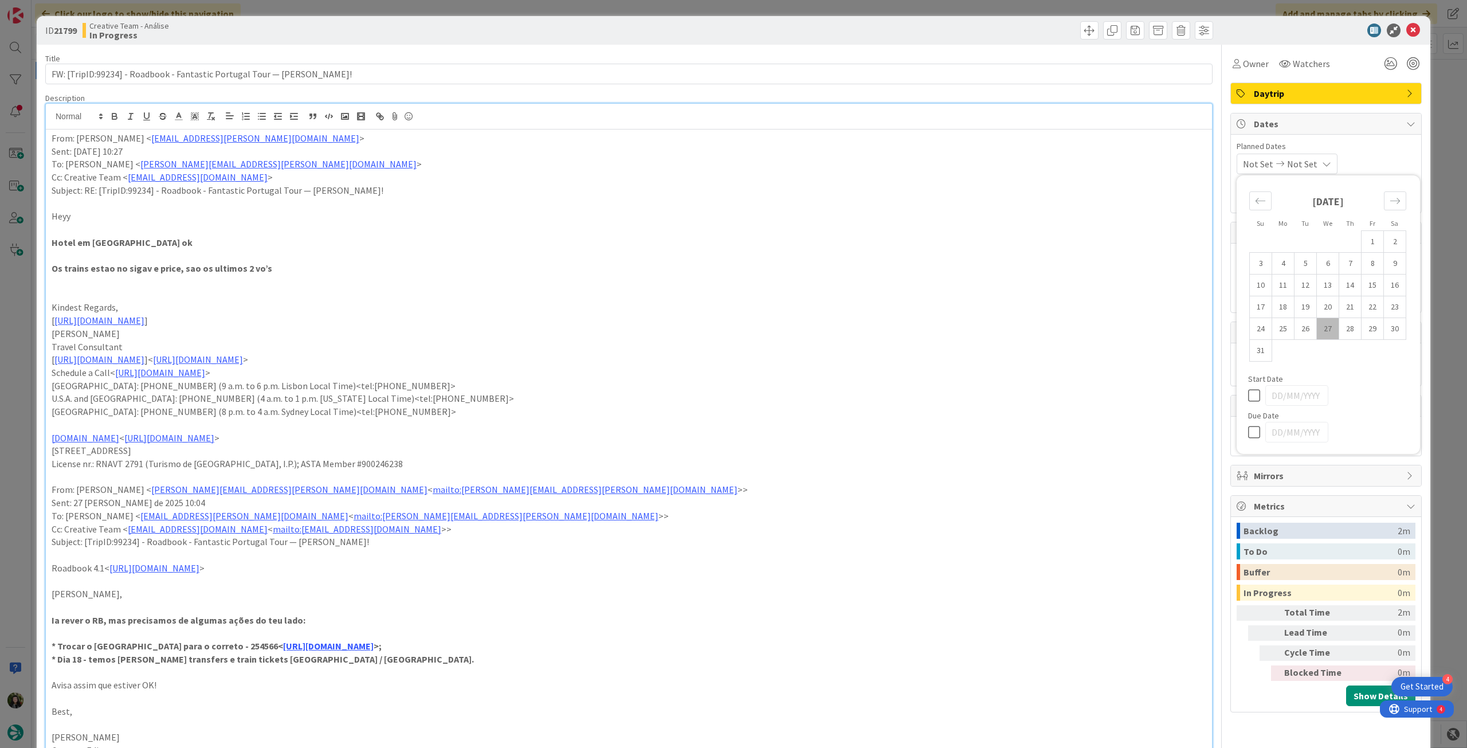
click at [1248, 425] on icon at bounding box center [1256, 432] width 17 height 14
type input "[DATE]"
click at [1408, 28] on icon at bounding box center [1414, 31] width 14 height 14
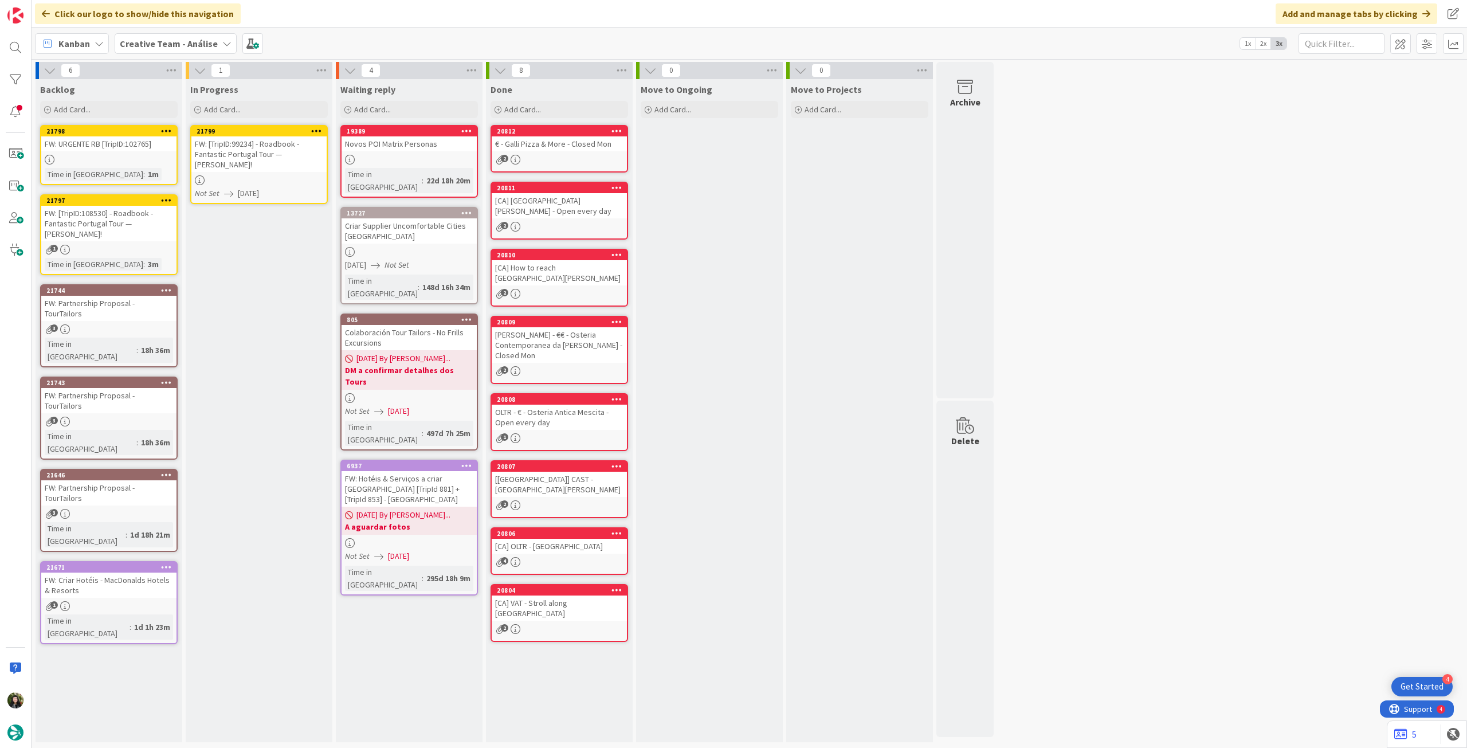
drag, startPoint x: 316, startPoint y: 128, endPoint x: 320, endPoint y: 134, distance: 6.7
click at [316, 128] on icon at bounding box center [316, 131] width 11 height 8
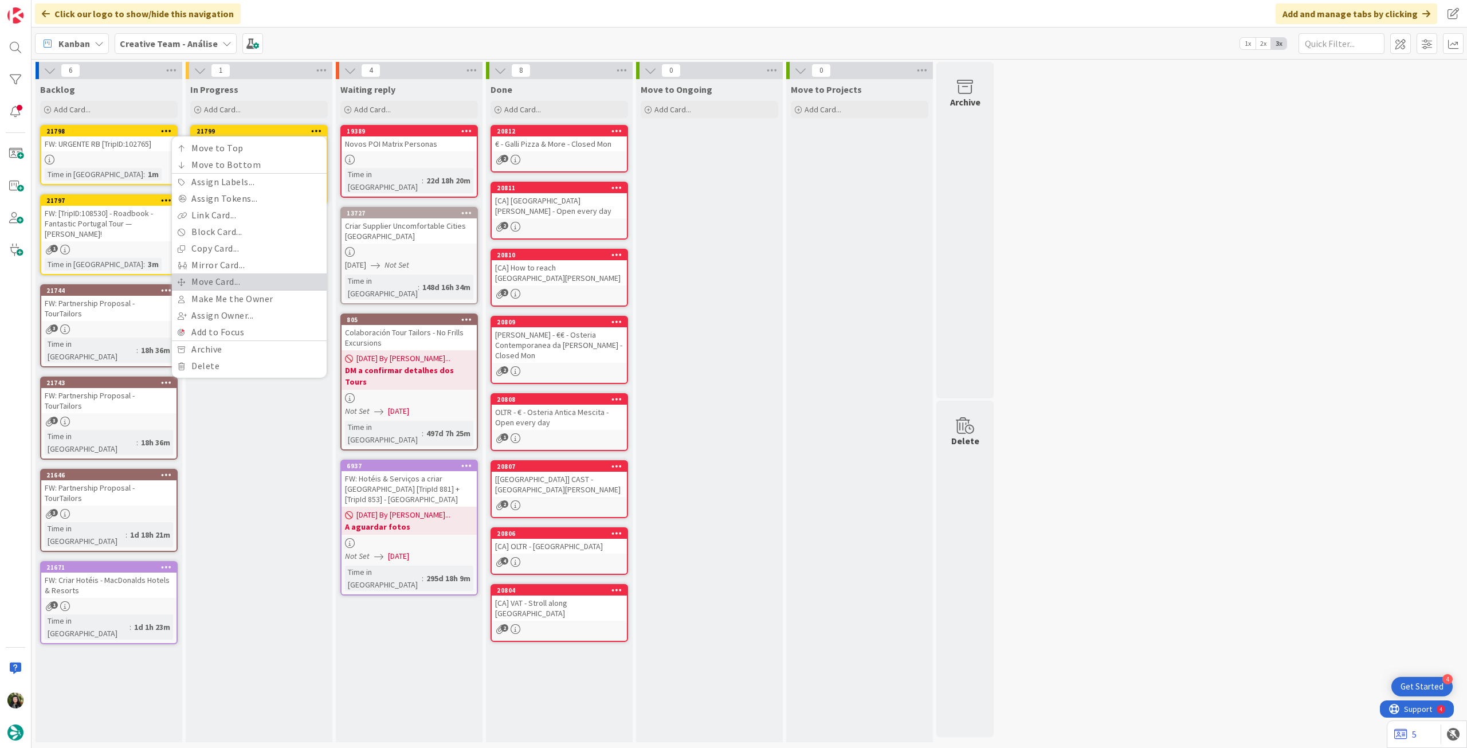
click at [240, 284] on link "Move Card..." at bounding box center [249, 281] width 155 height 17
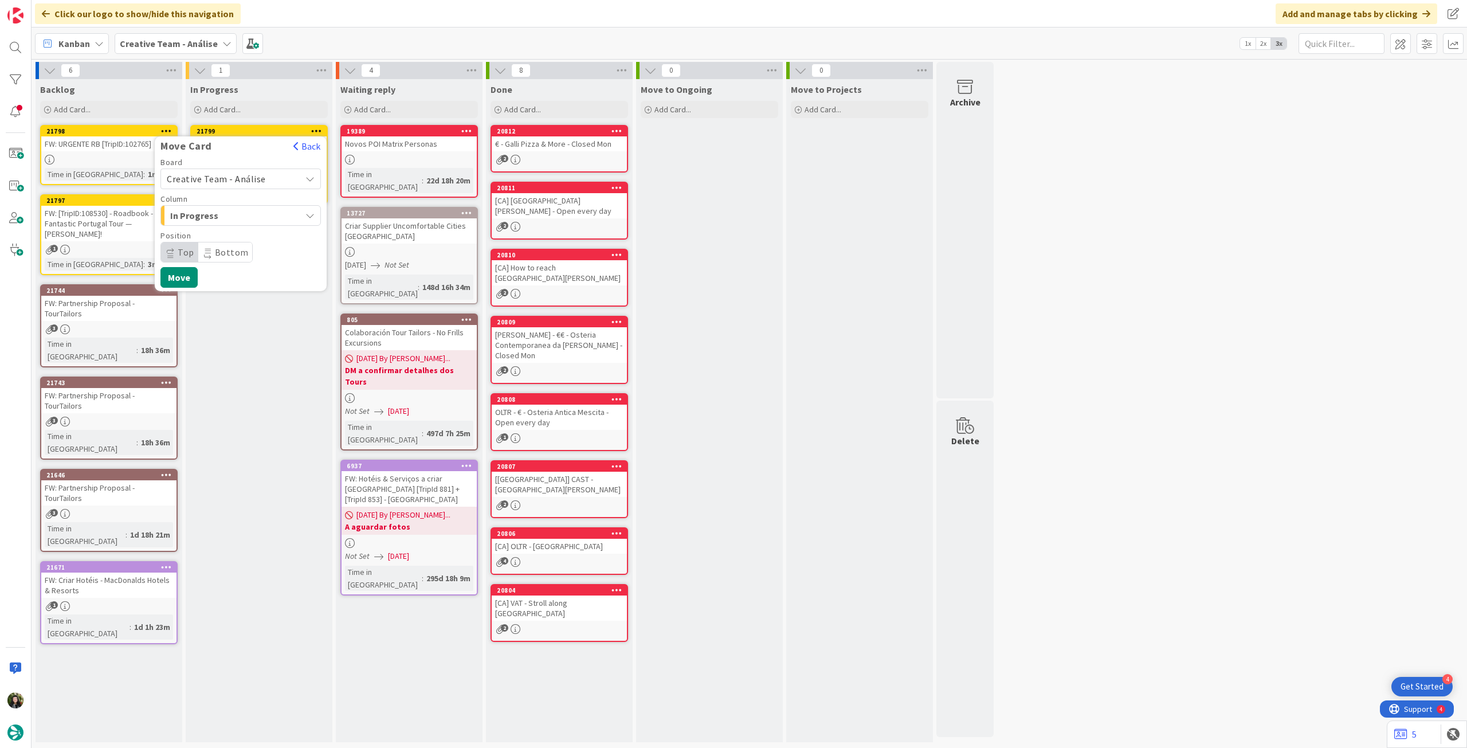
click at [242, 181] on span "Creative Team - Análise" at bounding box center [216, 178] width 99 height 11
click at [235, 231] on span "Creative Team" at bounding box center [248, 232] width 133 height 17
click at [235, 242] on div "Daytrip" at bounding box center [240, 252] width 160 height 21
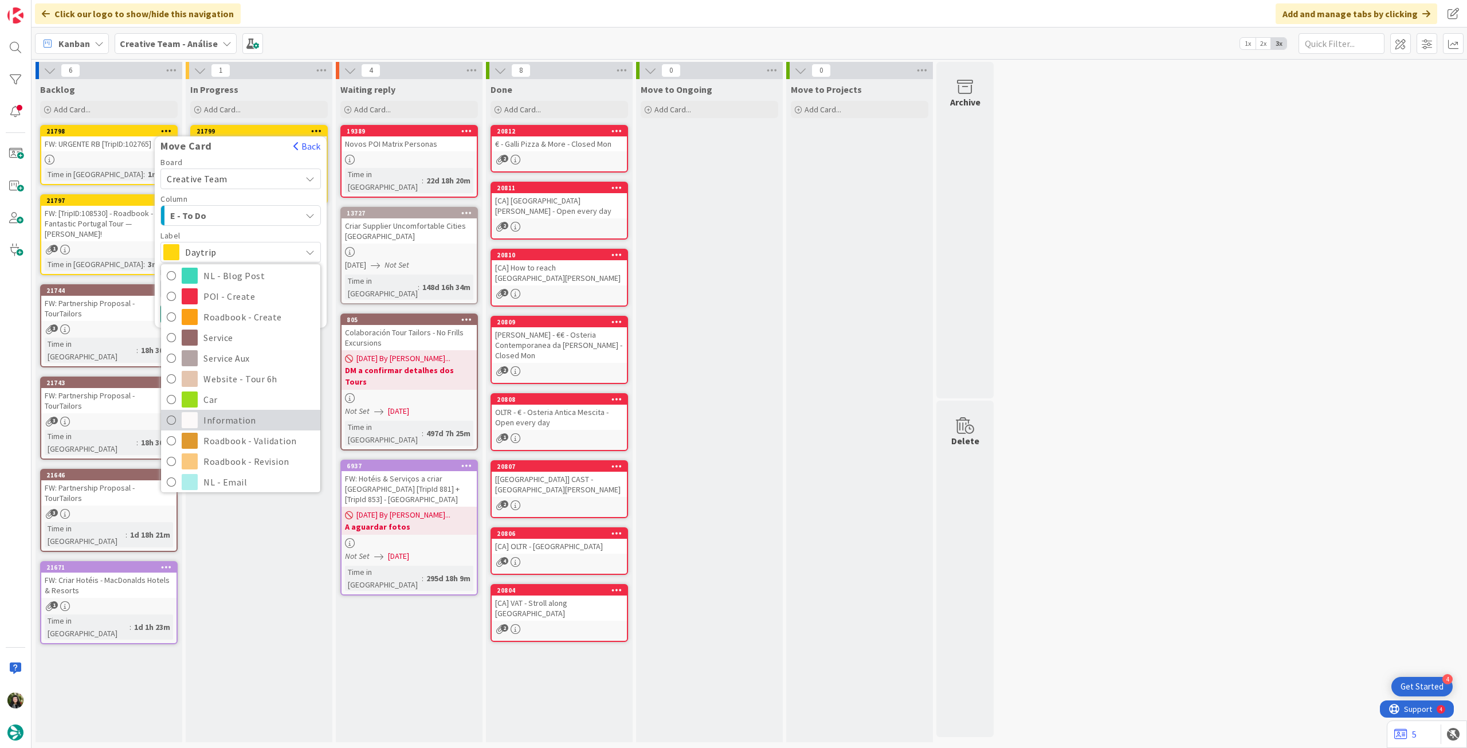
scroll to position [152, 0]
click at [253, 414] on span "Roadbook - Revision" at bounding box center [258, 415] width 111 height 17
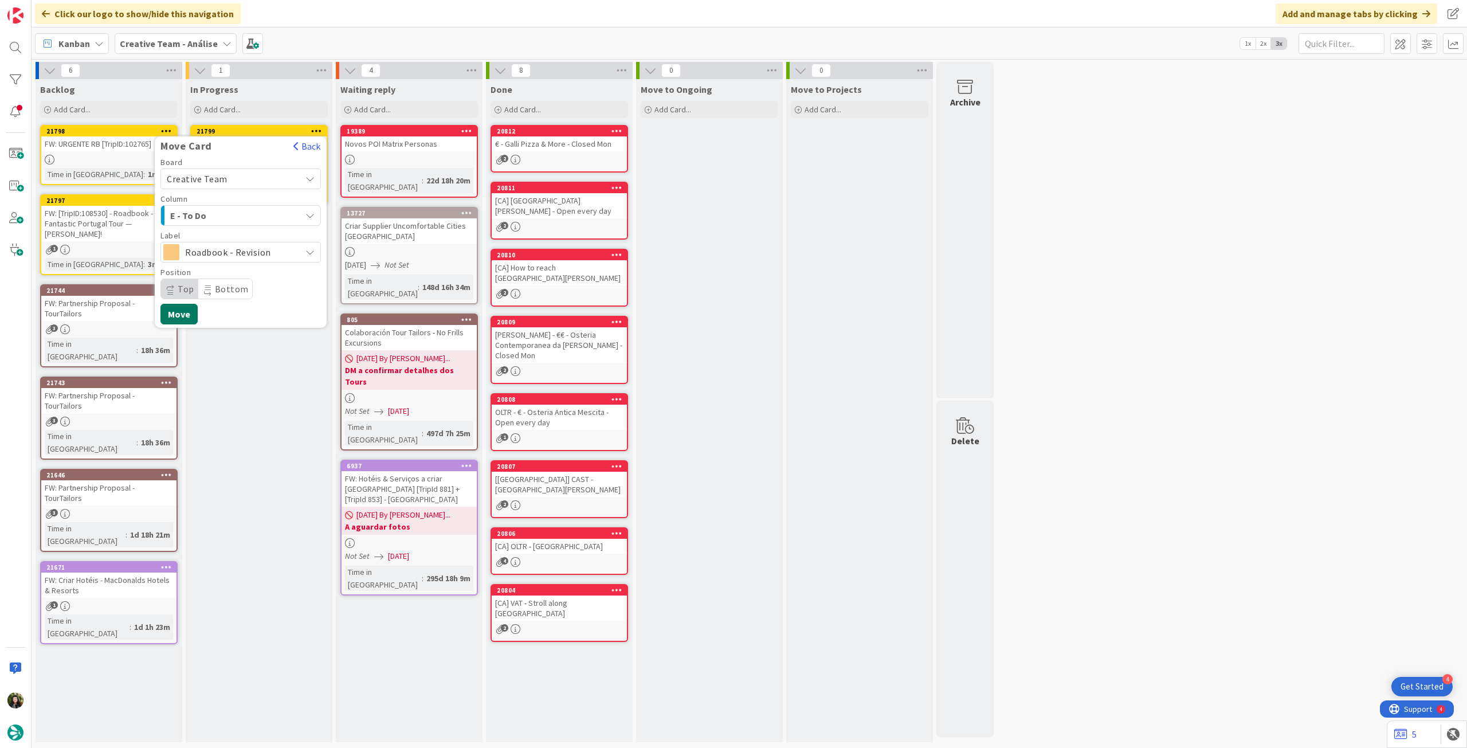
click at [186, 315] on button "Move" at bounding box center [178, 314] width 37 height 21
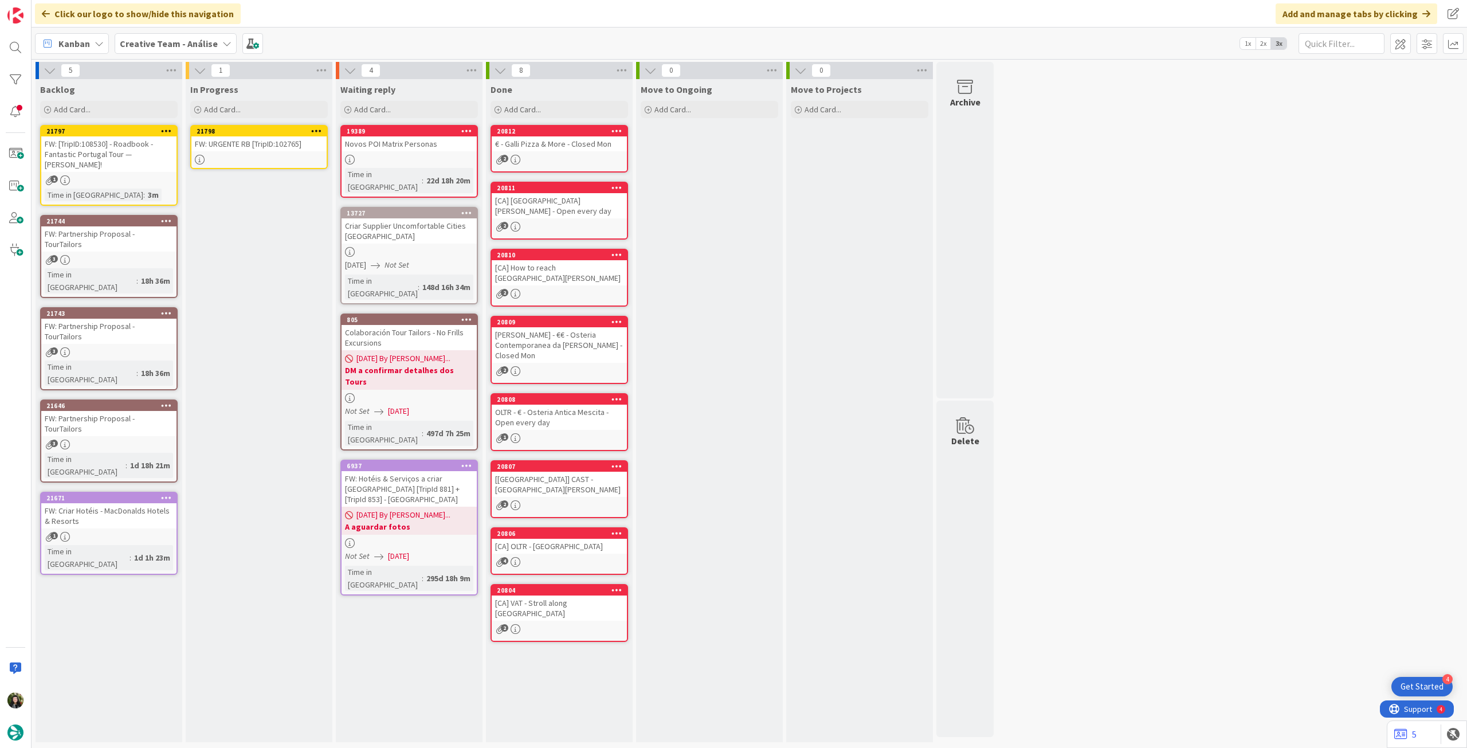
click at [280, 154] on link "21798 FW: URGENTE RB [TripID:102765]" at bounding box center [259, 147] width 138 height 44
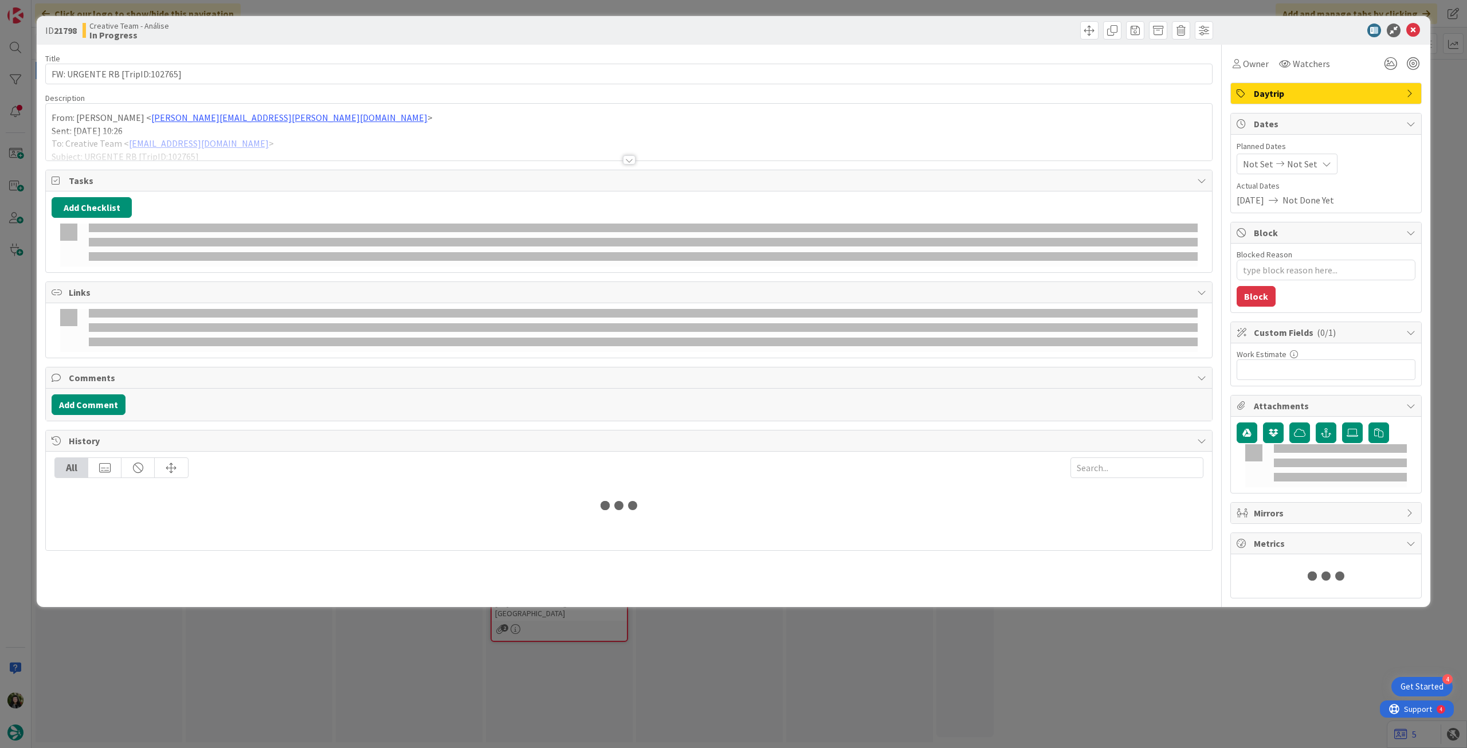
click at [237, 135] on div at bounding box center [629, 145] width 1166 height 29
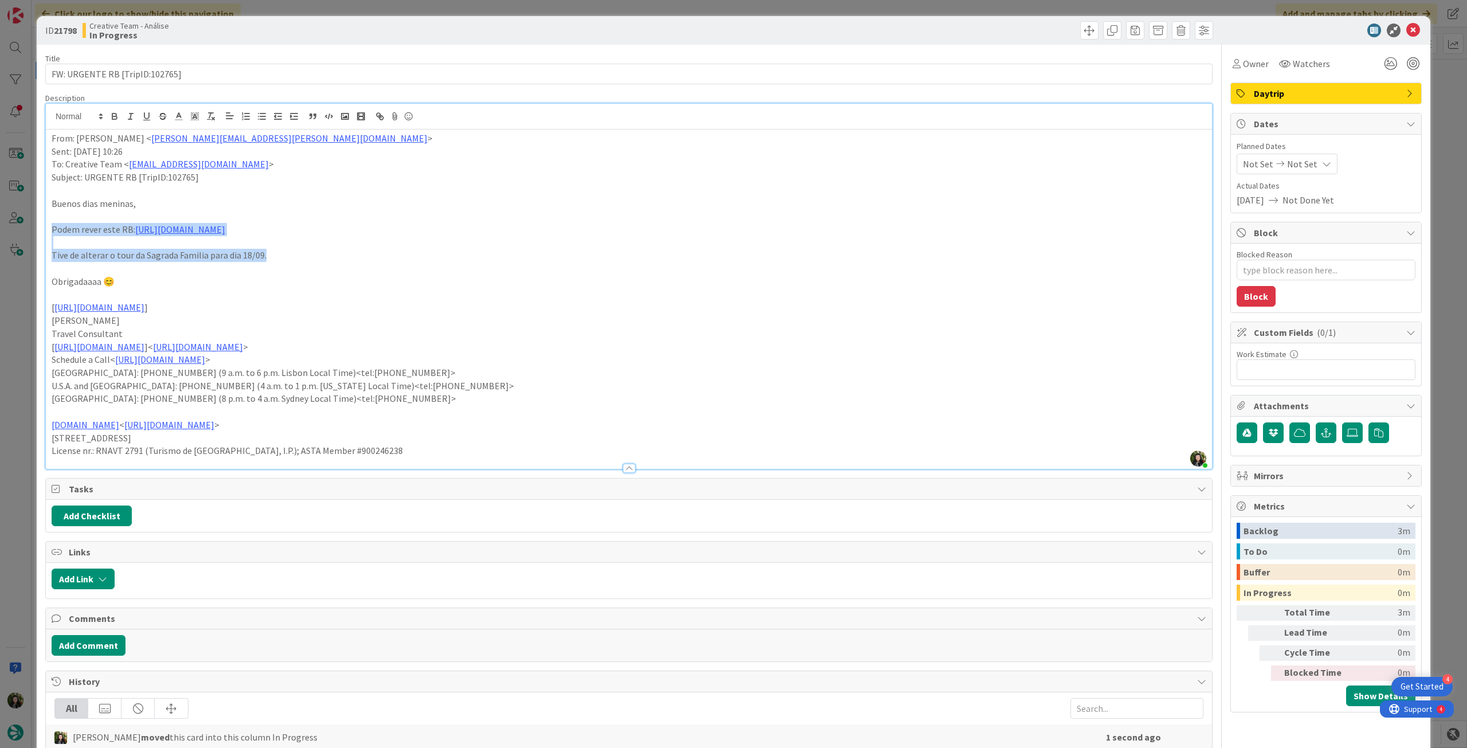
drag, startPoint x: 189, startPoint y: 254, endPoint x: 36, endPoint y: 231, distance: 155.3
click at [36, 231] on div "ID 21798 Creative Team - Análise In Progress Title 30 / 128 FW: URGENTE RB [Tri…" at bounding box center [733, 374] width 1467 height 748
click at [741, 198] on p "Buenos dias meninas," at bounding box center [629, 203] width 1155 height 13
click at [1307, 166] on div "Not Set Not Set" at bounding box center [1287, 164] width 101 height 21
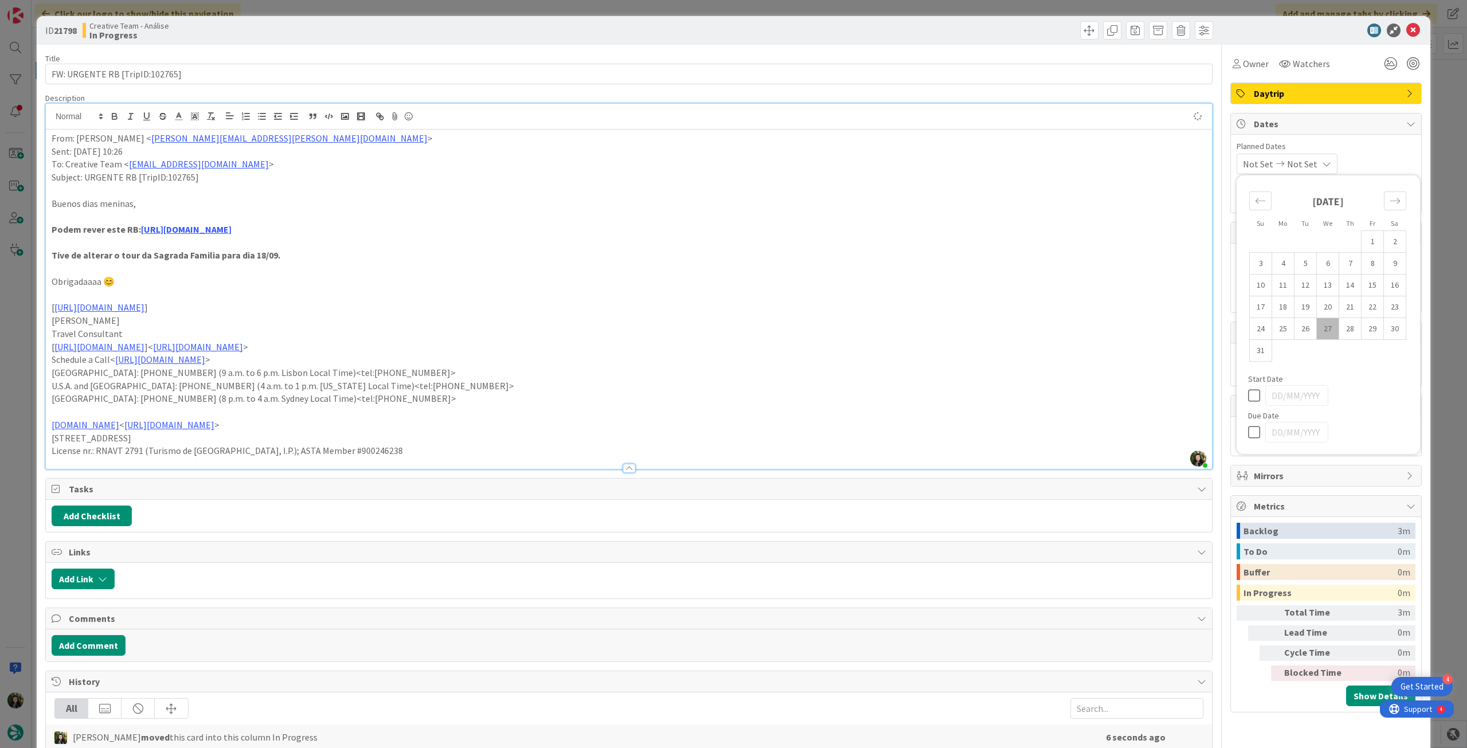
type textarea "x"
click at [1248, 430] on icon at bounding box center [1256, 432] width 17 height 14
type input "[DATE]"
click at [1407, 25] on icon at bounding box center [1414, 31] width 14 height 14
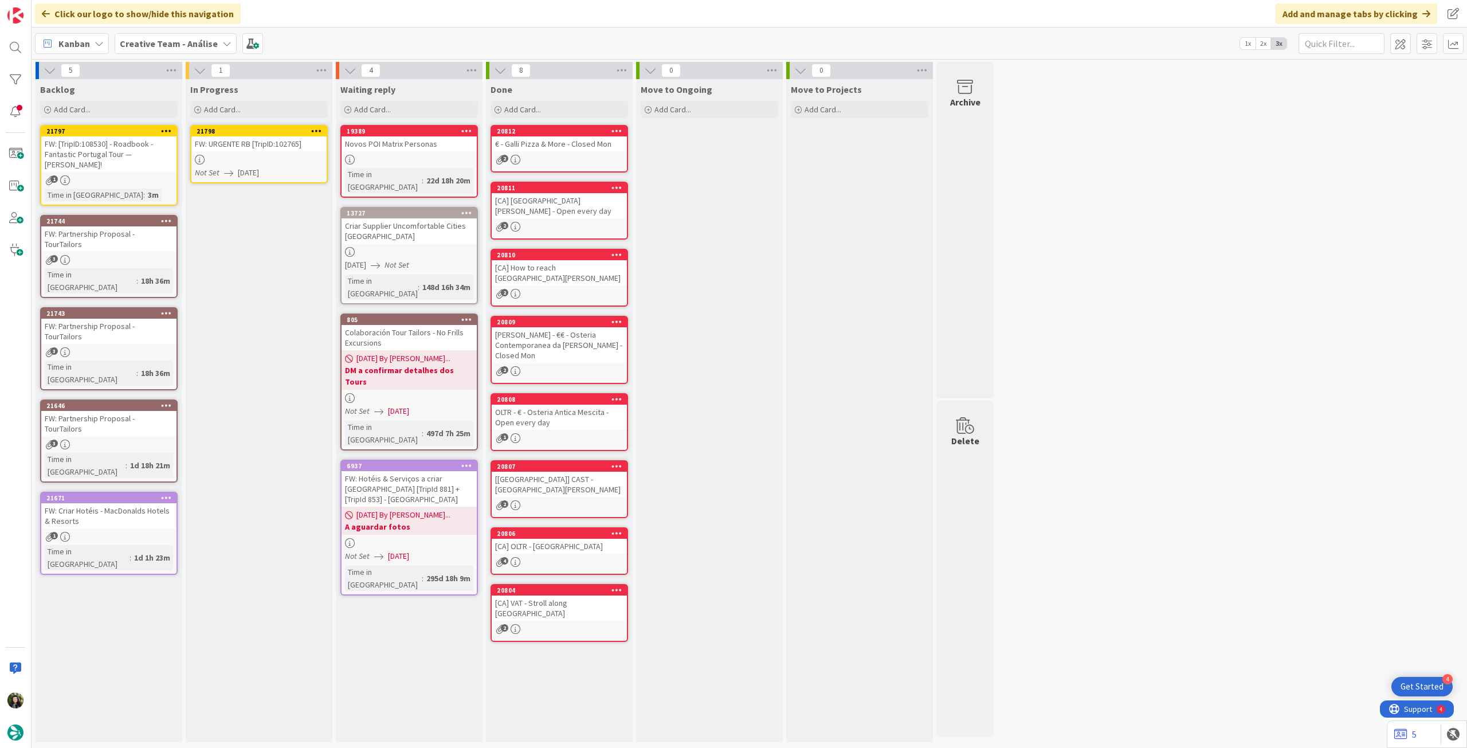
click at [314, 130] on icon at bounding box center [316, 131] width 11 height 8
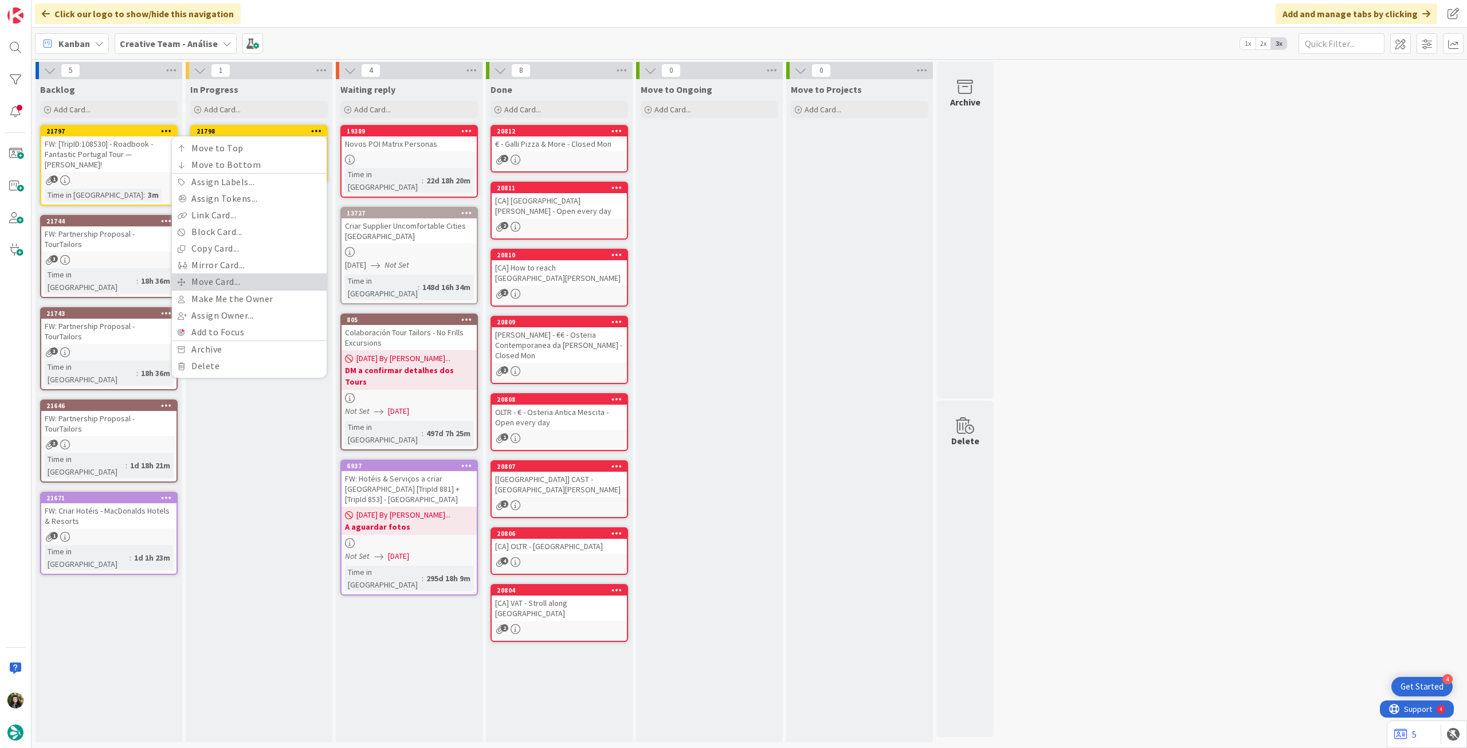
click at [235, 277] on link "Move Card..." at bounding box center [249, 281] width 155 height 17
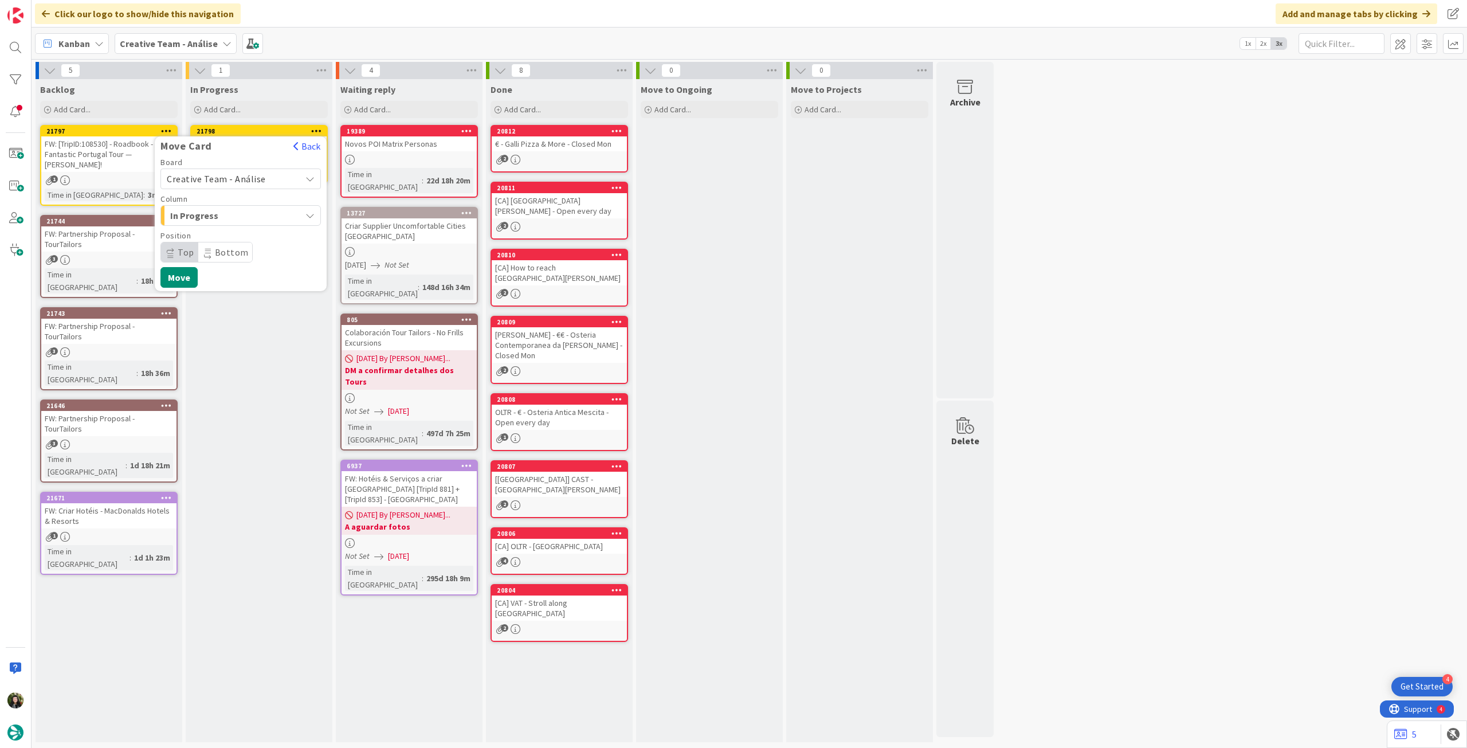
click at [226, 181] on span "Creative Team - Análise" at bounding box center [216, 178] width 99 height 11
click at [217, 228] on span "Creative Team" at bounding box center [248, 232] width 133 height 17
click at [217, 250] on span "Daytrip" at bounding box center [240, 252] width 110 height 16
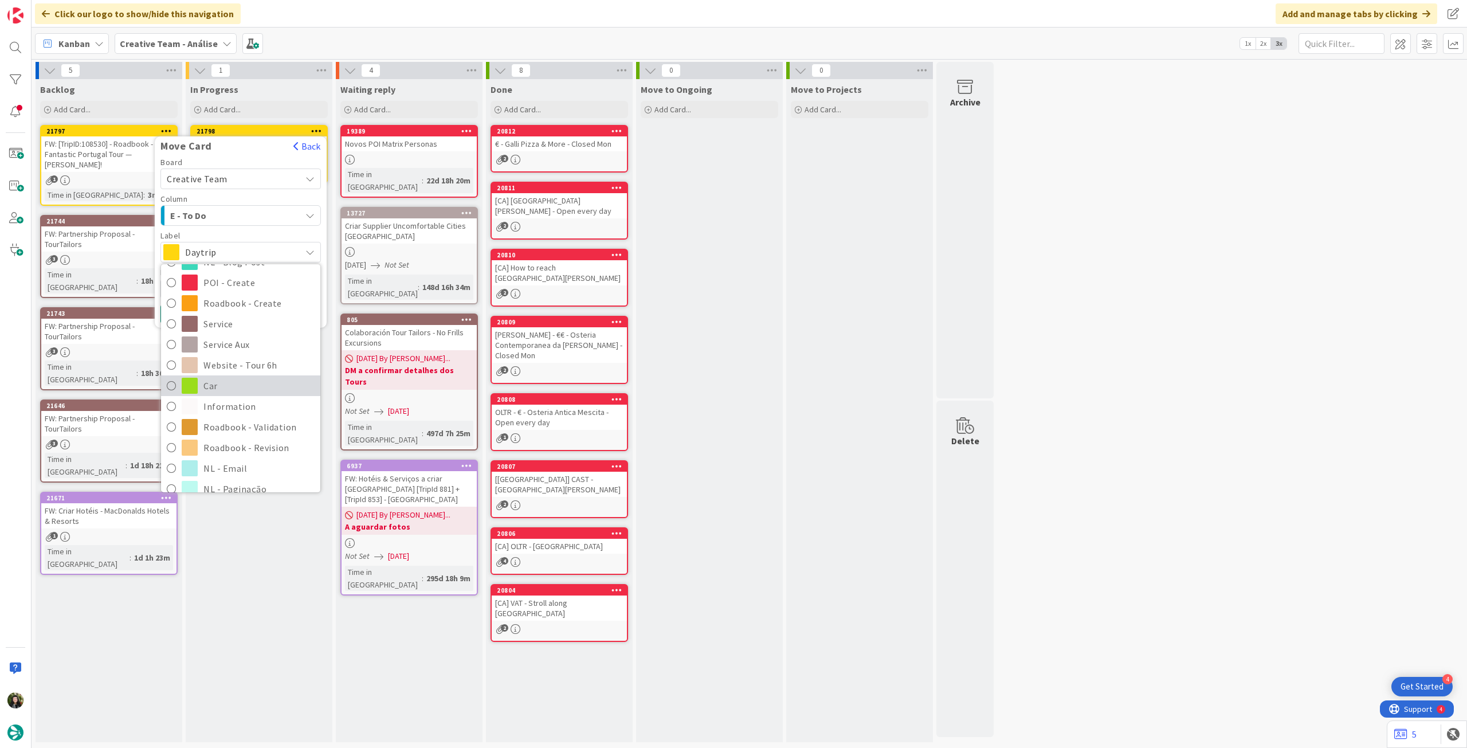
scroll to position [152, 0]
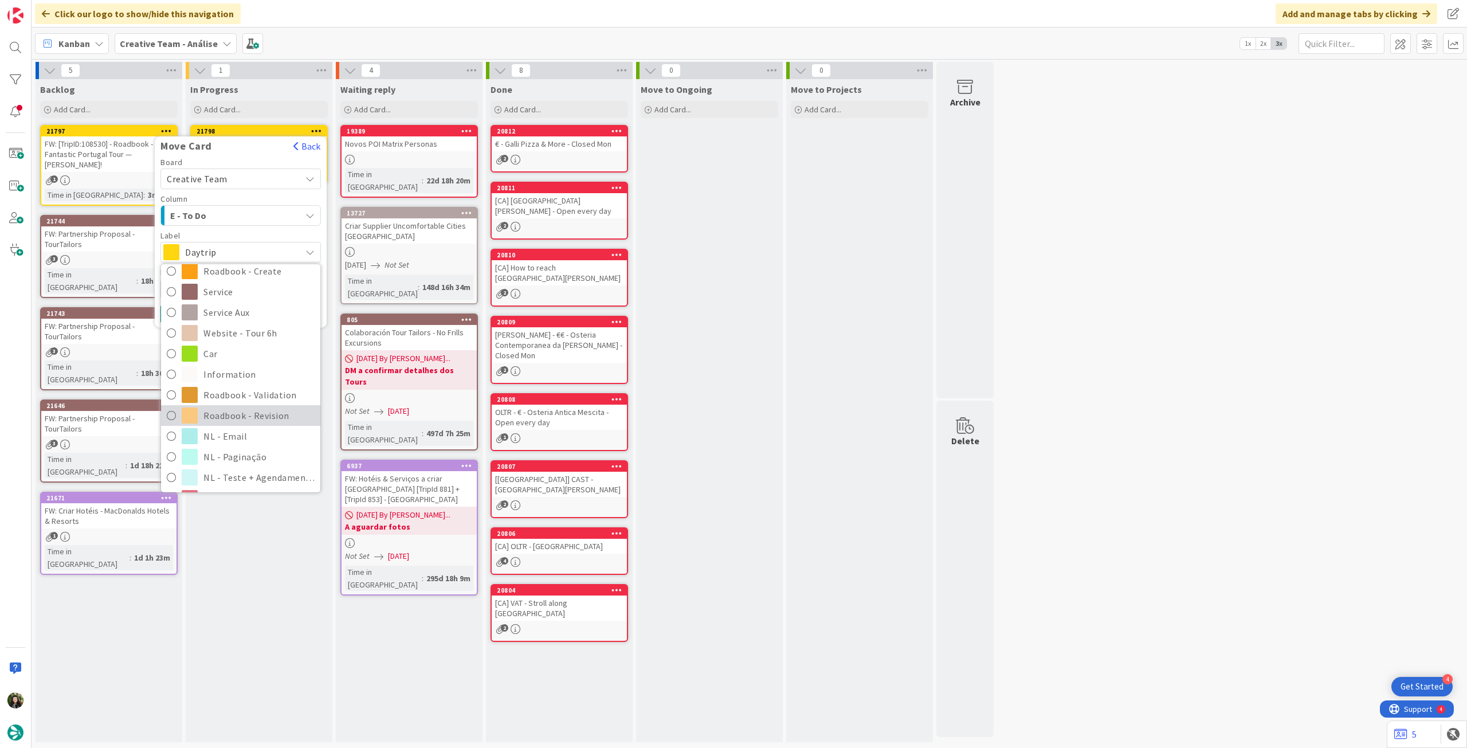
click at [253, 412] on span "Roadbook - Revision" at bounding box center [258, 415] width 111 height 17
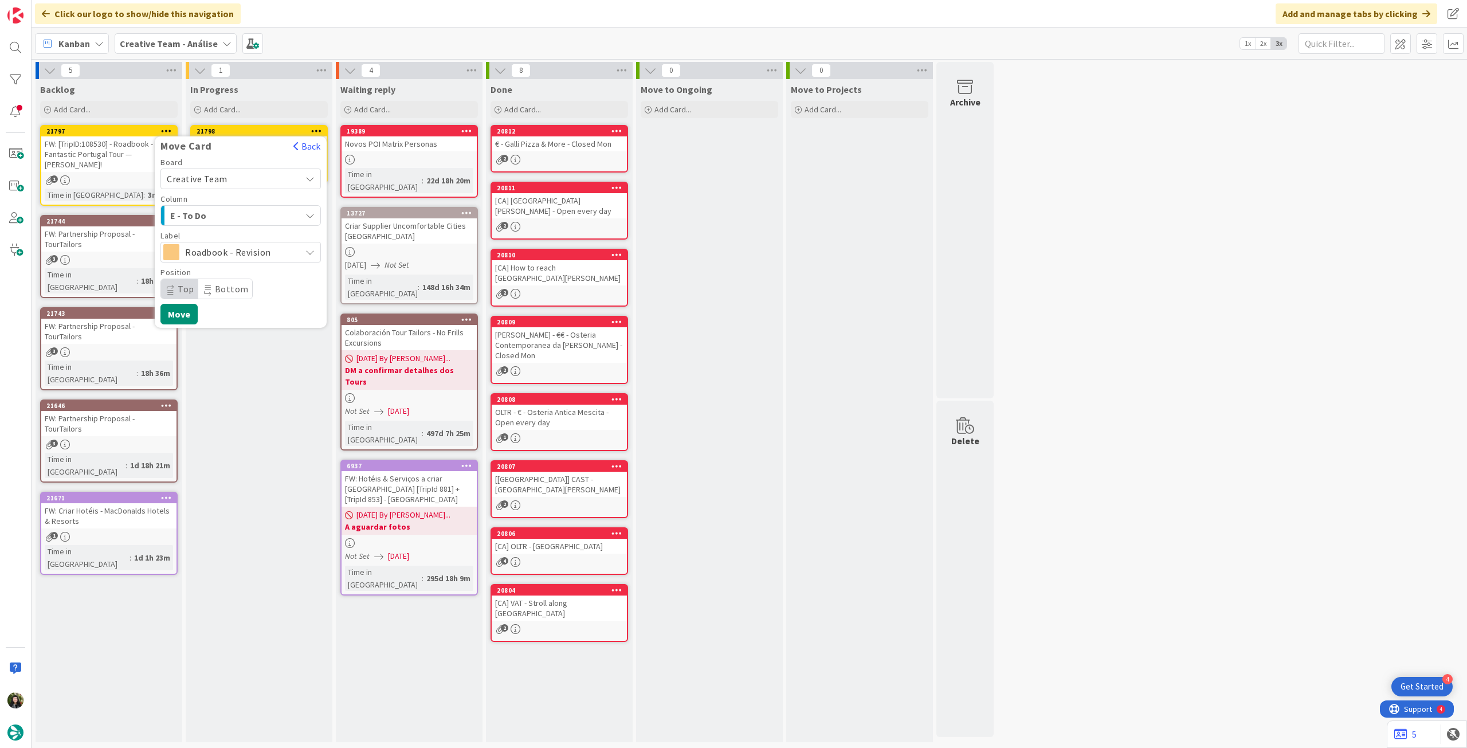
click at [169, 296] on span "Top" at bounding box center [179, 288] width 37 height 19
click at [179, 319] on button "Move" at bounding box center [178, 314] width 37 height 21
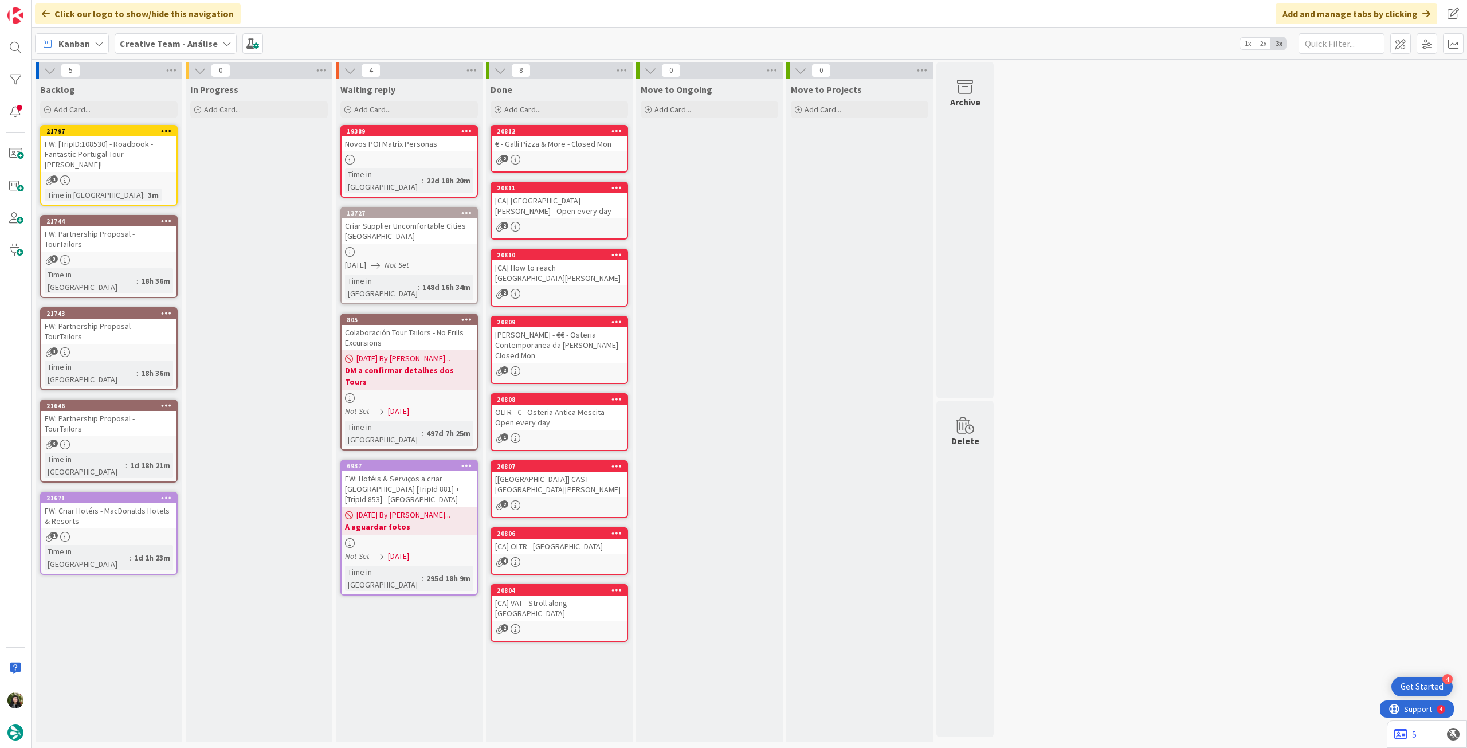
click at [132, 168] on div "FW: [TripID:108530] - Roadbook - Fantastic Portugal Tour — [PERSON_NAME]!" at bounding box center [108, 154] width 135 height 36
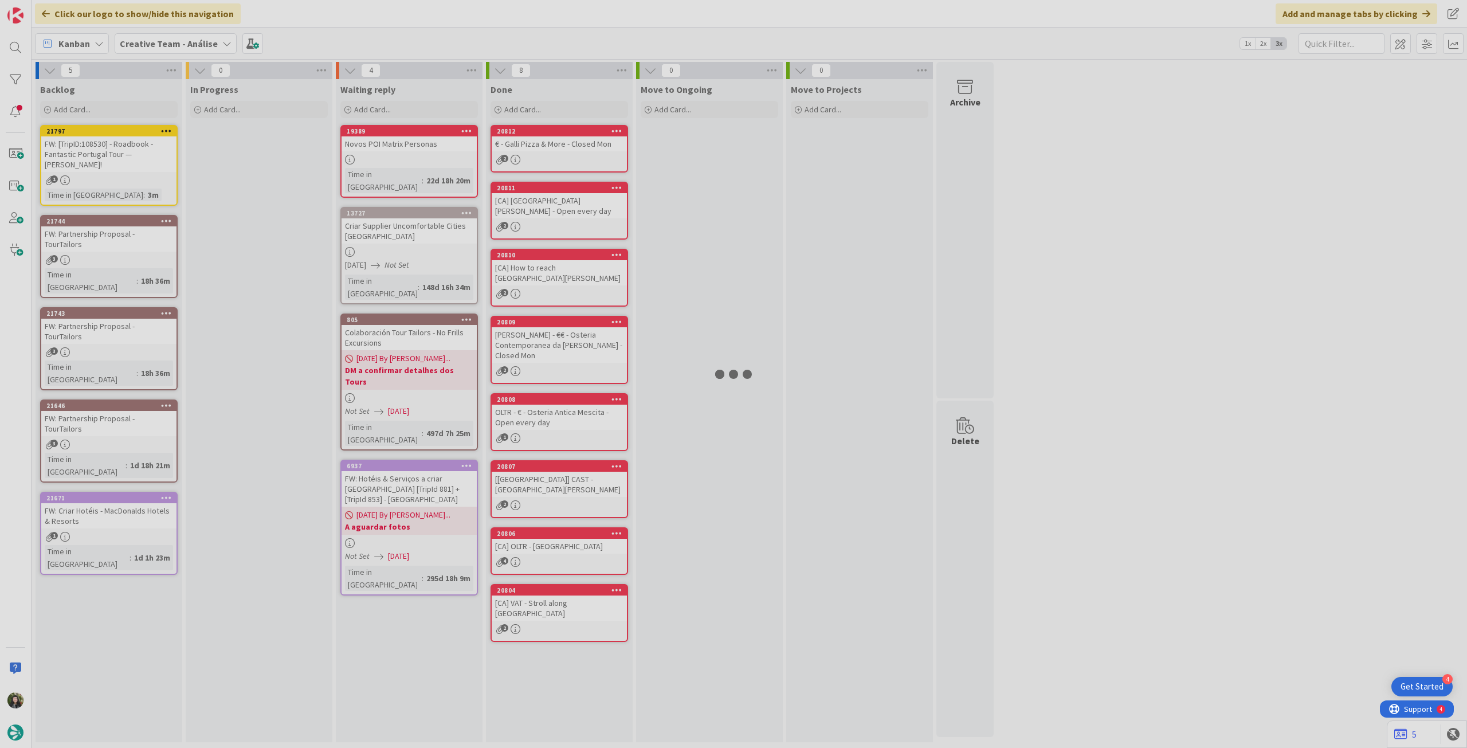
click at [166, 151] on div at bounding box center [733, 374] width 1467 height 748
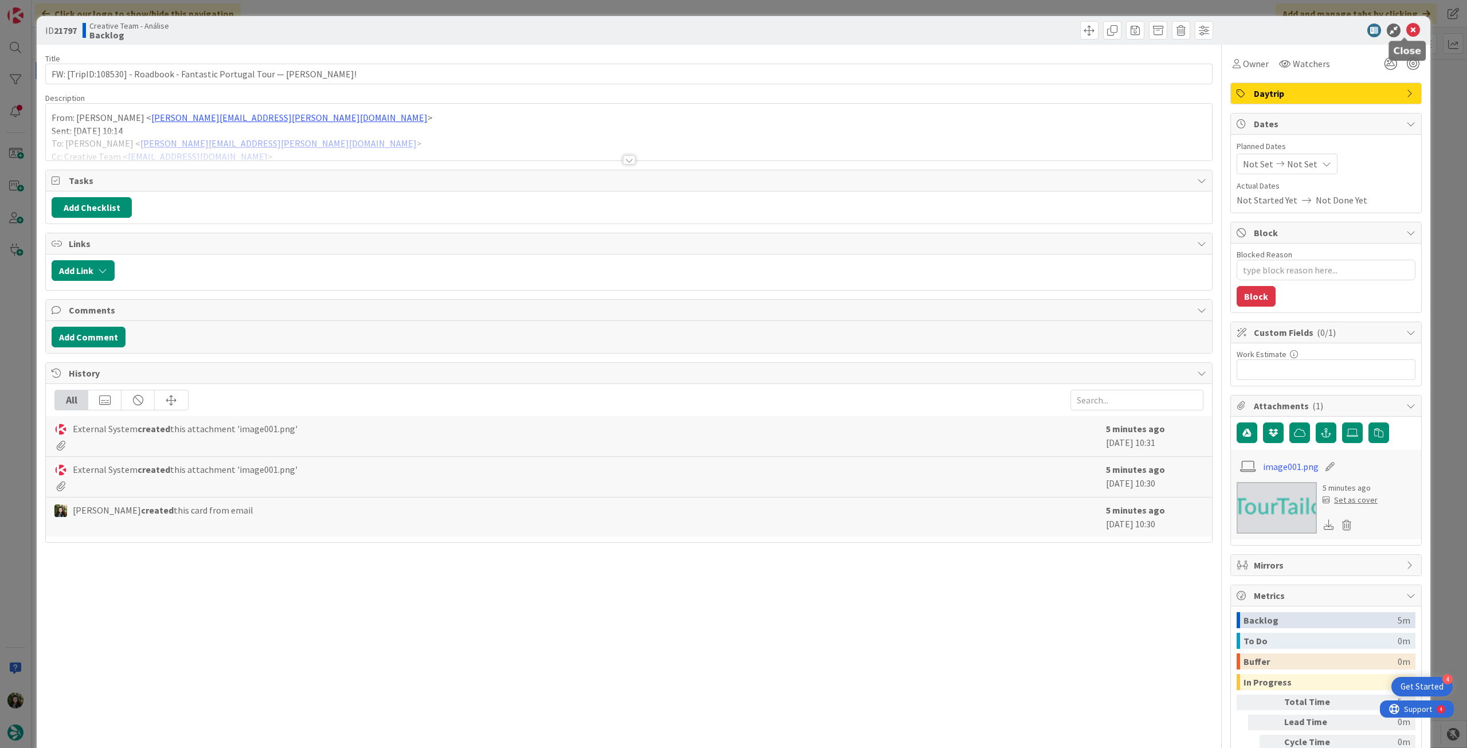
click at [1411, 34] on icon at bounding box center [1414, 31] width 14 height 14
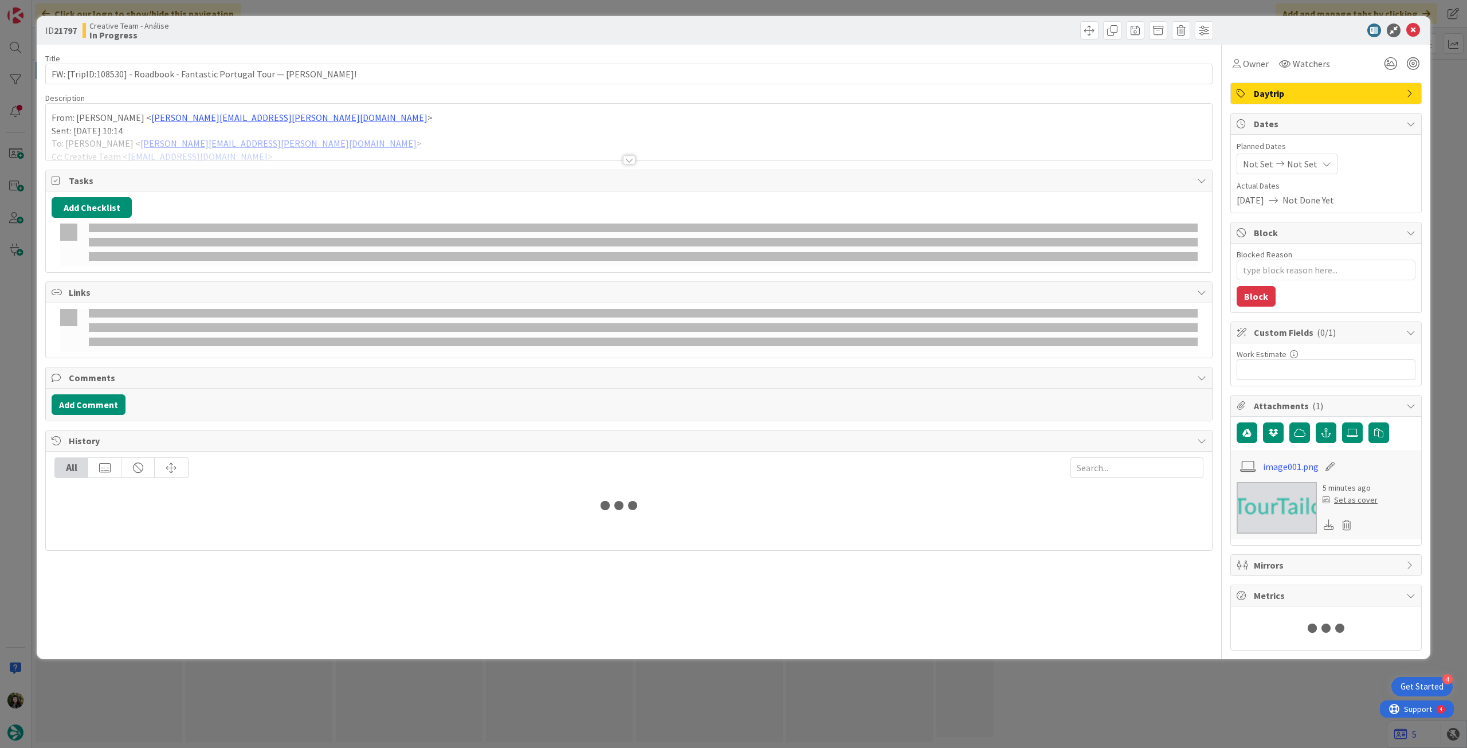
type textarea "x"
click at [275, 153] on div at bounding box center [629, 145] width 1166 height 29
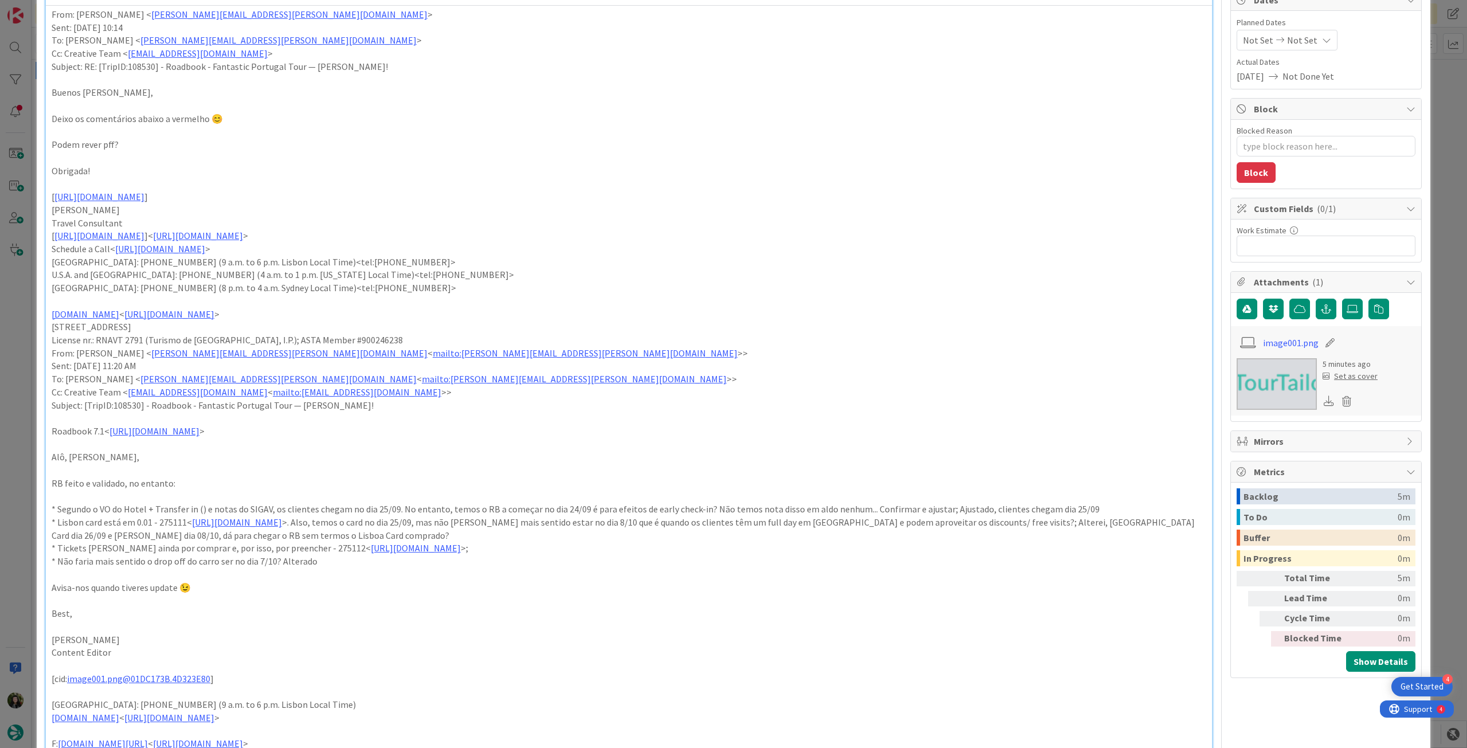
scroll to position [152, 0]
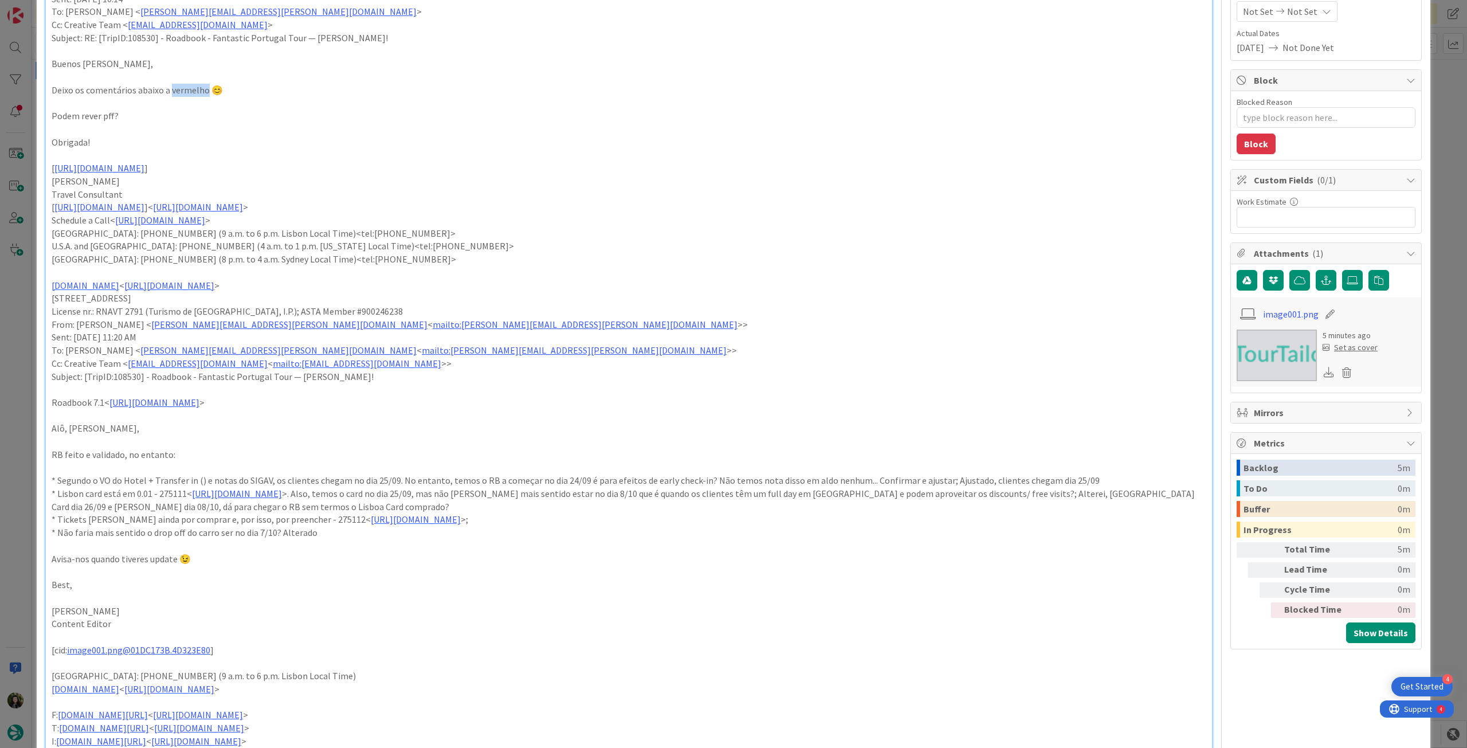
drag, startPoint x: 203, startPoint y: 90, endPoint x: 169, endPoint y: 88, distance: 34.5
click at [169, 88] on p "Deixo os comentários abaixo a vermelho 😊" at bounding box center [629, 90] width 1155 height 13
drag, startPoint x: 938, startPoint y: 480, endPoint x: 1103, endPoint y: 484, distance: 165.1
click at [1103, 484] on p "* Segundo o VO do Hotel + Transfer in () e notas do SIGAV, os clientes chegam n…" at bounding box center [629, 480] width 1155 height 13
drag, startPoint x: 1097, startPoint y: 496, endPoint x: 1127, endPoint y: 501, distance: 30.3
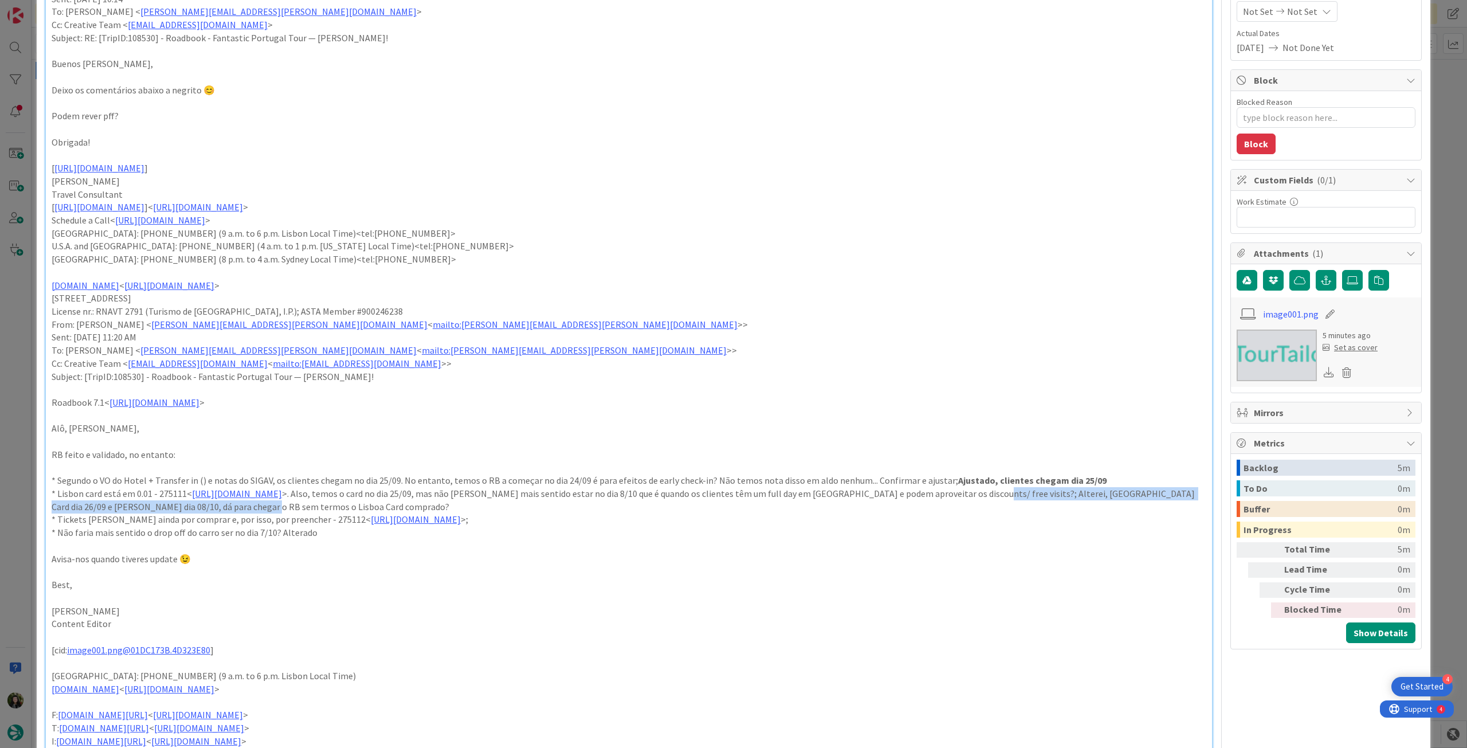
click at [1127, 501] on p "* Lisbon card está em 0.01 - 275111< https://appweb.tourtailors.com/sigav/#Vouc…" at bounding box center [629, 500] width 1155 height 26
click at [792, 588] on p "Best," at bounding box center [629, 584] width 1155 height 13
drag, startPoint x: 283, startPoint y: 536, endPoint x: 389, endPoint y: 537, distance: 106.1
click at [389, 537] on p "* Não faria mais sentido o drop off do carro ser no dia 7/10? Alterado" at bounding box center [629, 532] width 1155 height 13
click at [312, 546] on p at bounding box center [629, 545] width 1155 height 13
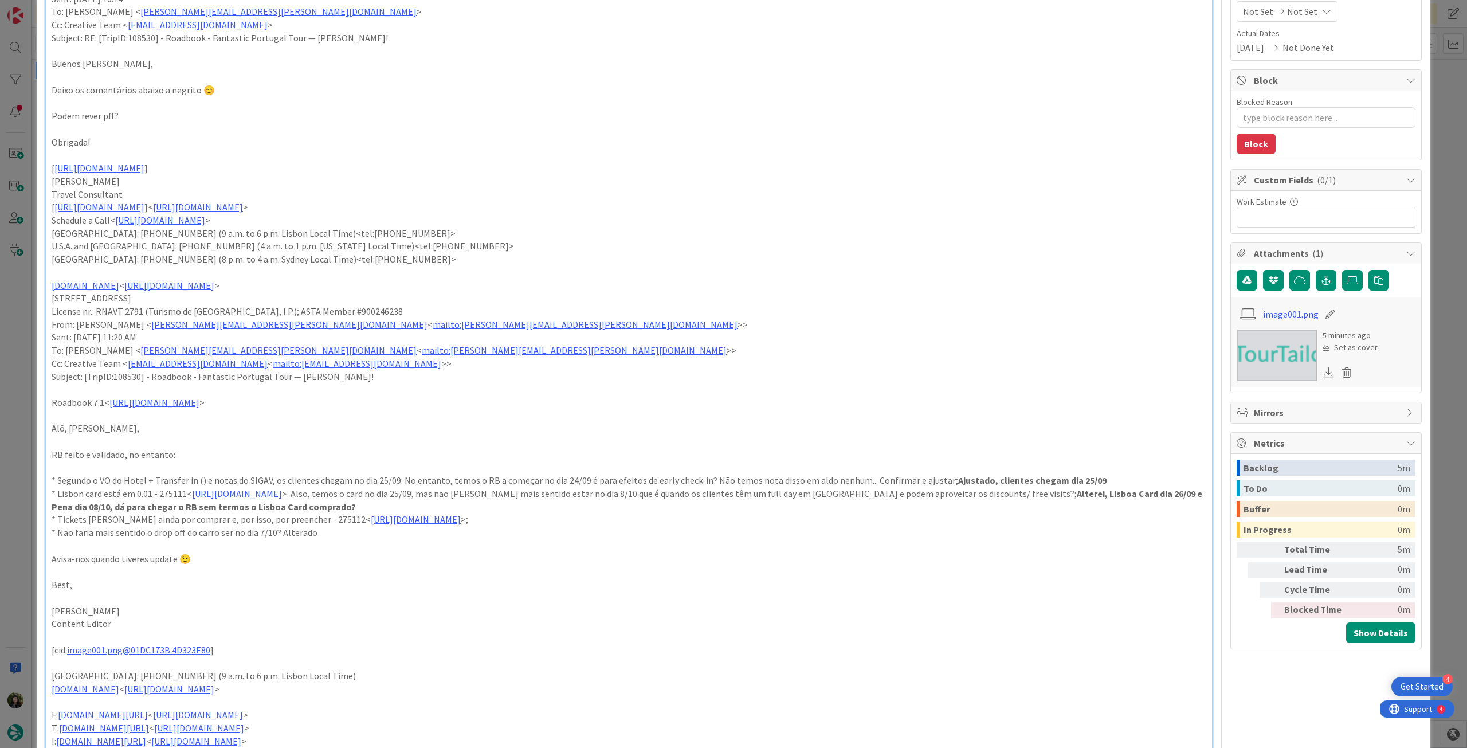
drag, startPoint x: 281, startPoint y: 535, endPoint x: 343, endPoint y: 533, distance: 62.5
click at [343, 533] on p "* Não faria mais sentido o drop off do carro ser no dia 7/10? Alterado" at bounding box center [629, 532] width 1155 height 13
click at [517, 571] on p at bounding box center [629, 571] width 1155 height 13
type textarea "x"
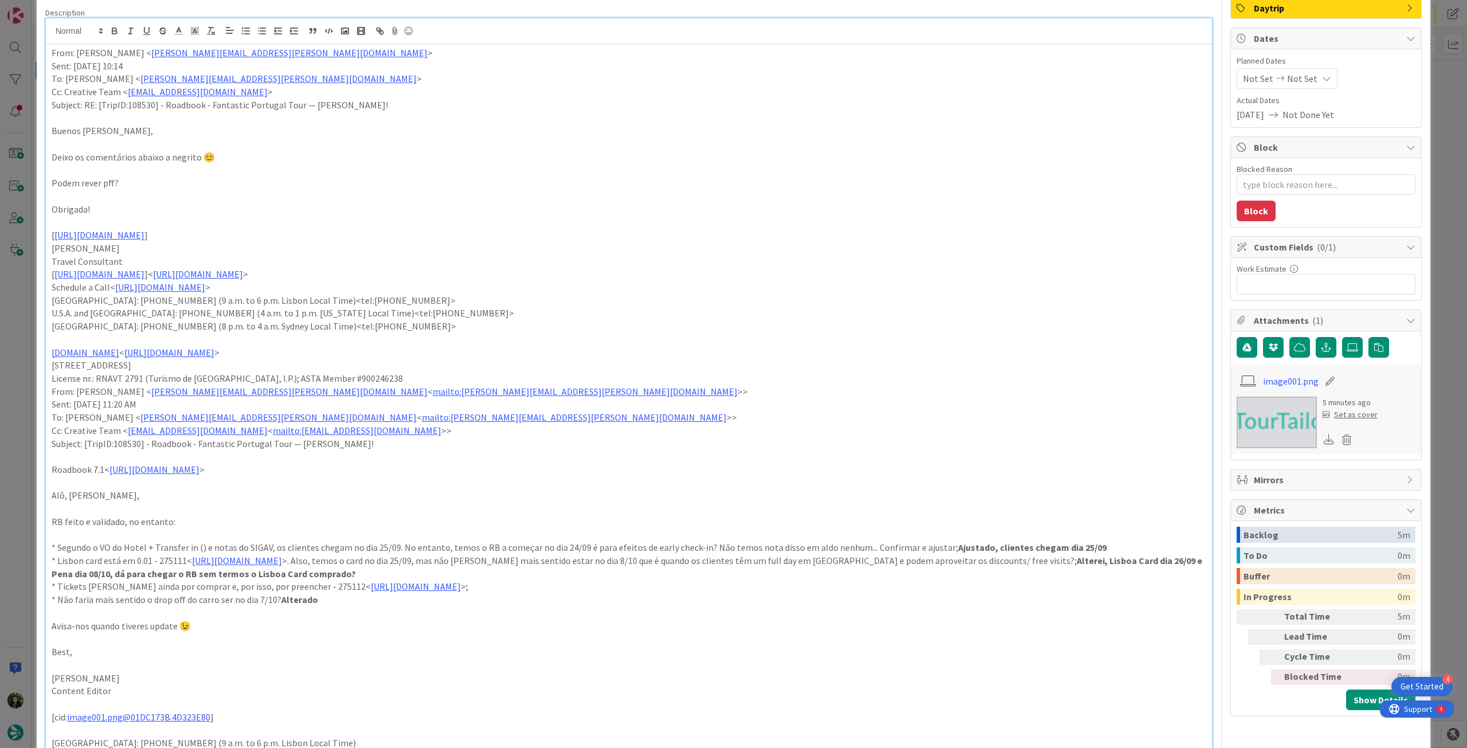
scroll to position [0, 0]
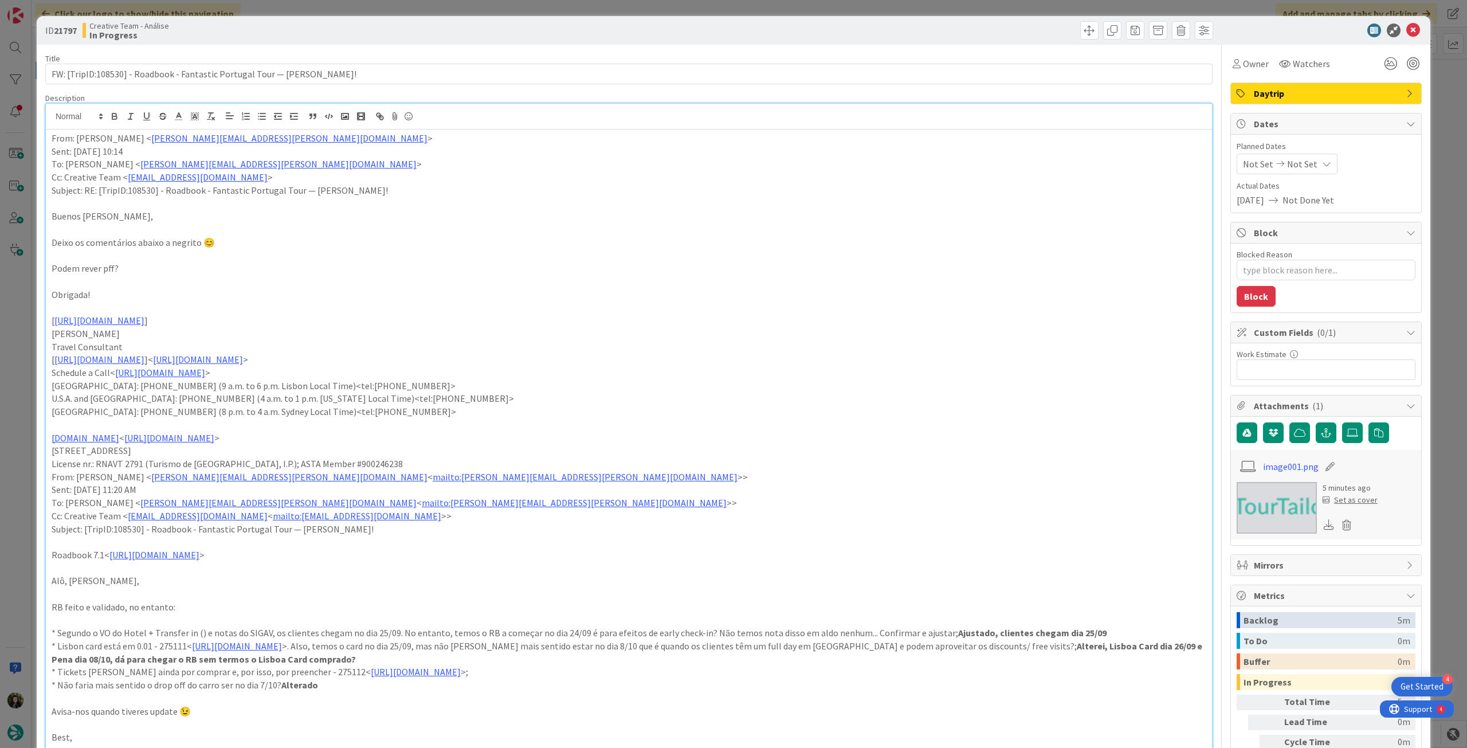
click at [716, 347] on p "Travel Consultant" at bounding box center [629, 346] width 1155 height 13
click at [1294, 155] on div "Not Set Not Set" at bounding box center [1287, 164] width 101 height 21
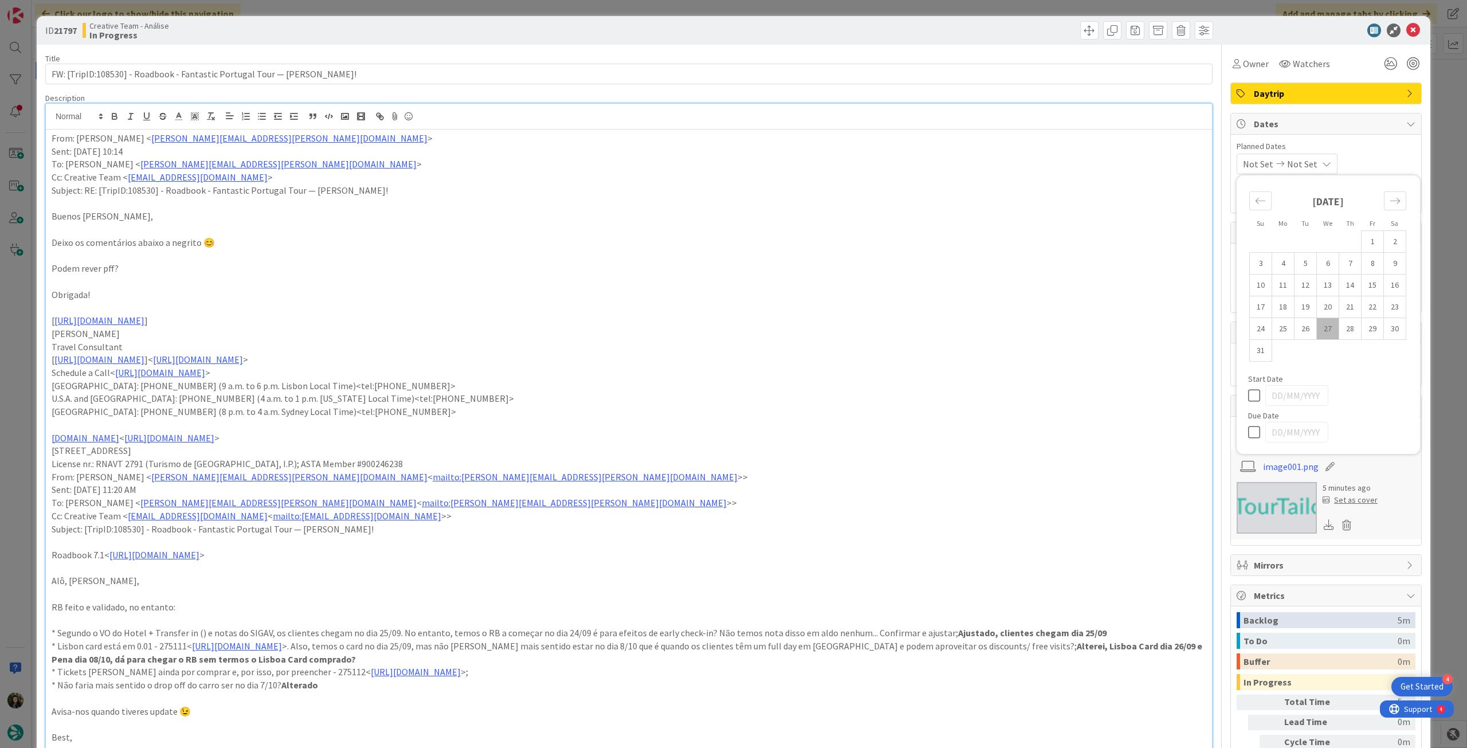
click at [1251, 434] on icon at bounding box center [1256, 432] width 17 height 14
type input "[DATE]"
type textarea "x"
click at [1407, 31] on icon at bounding box center [1414, 31] width 14 height 14
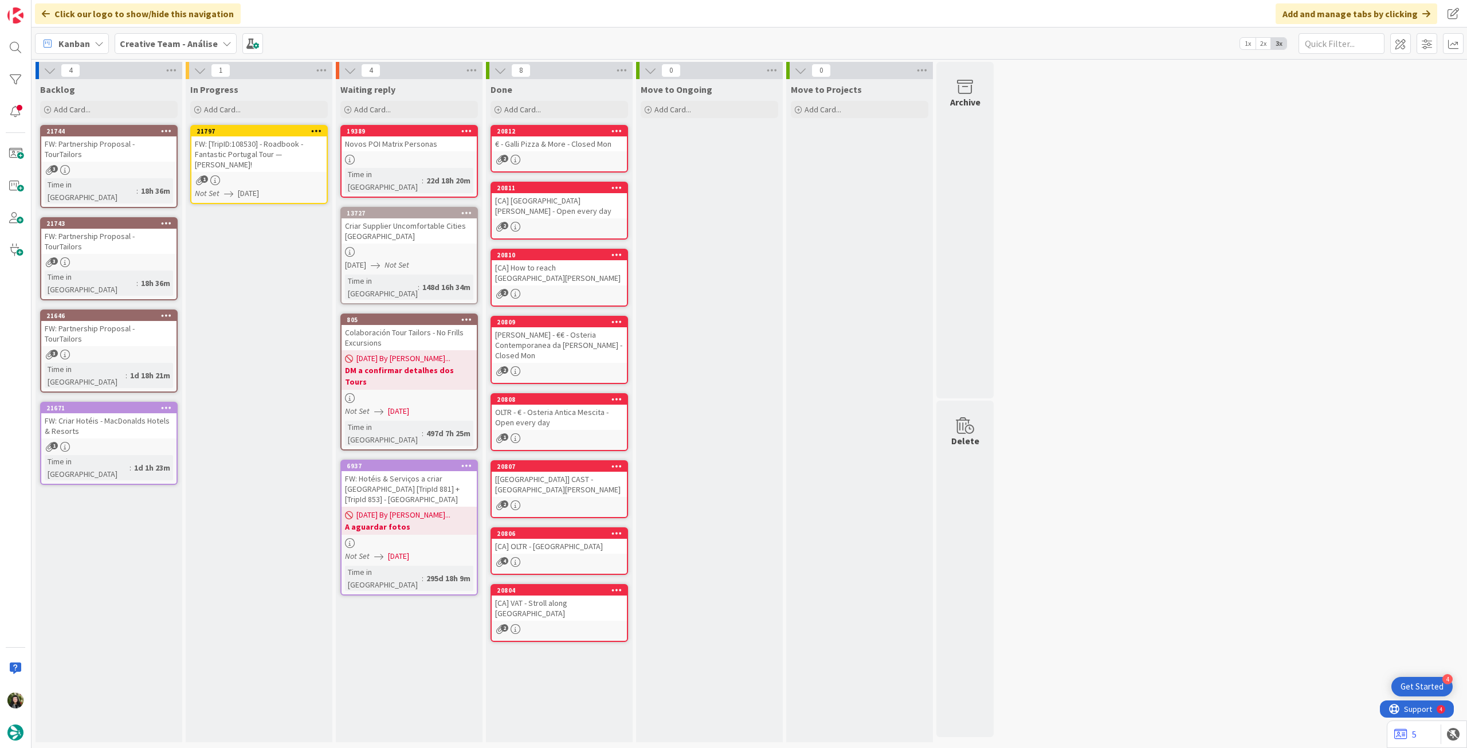
click at [318, 127] on icon at bounding box center [316, 131] width 11 height 8
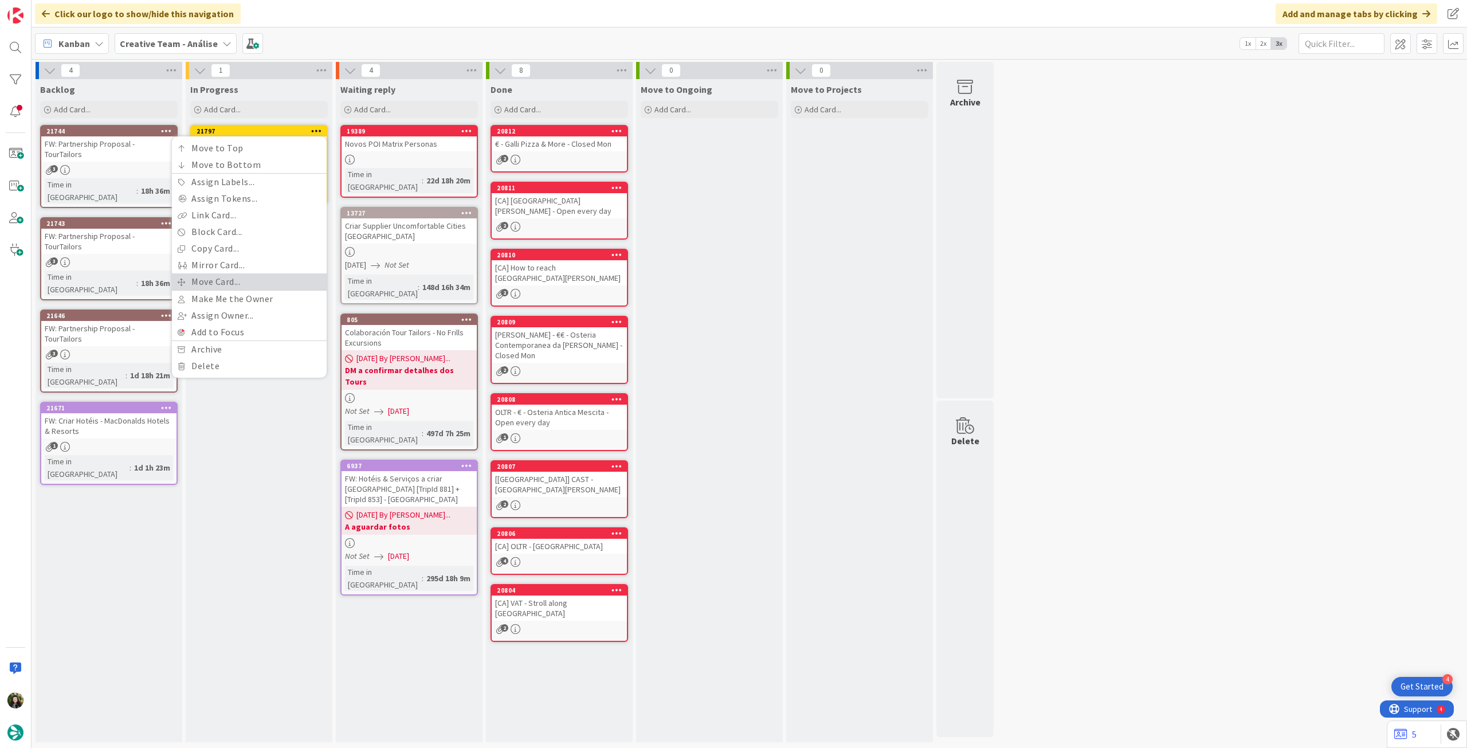
click at [234, 277] on link "Move Card..." at bounding box center [249, 281] width 155 height 17
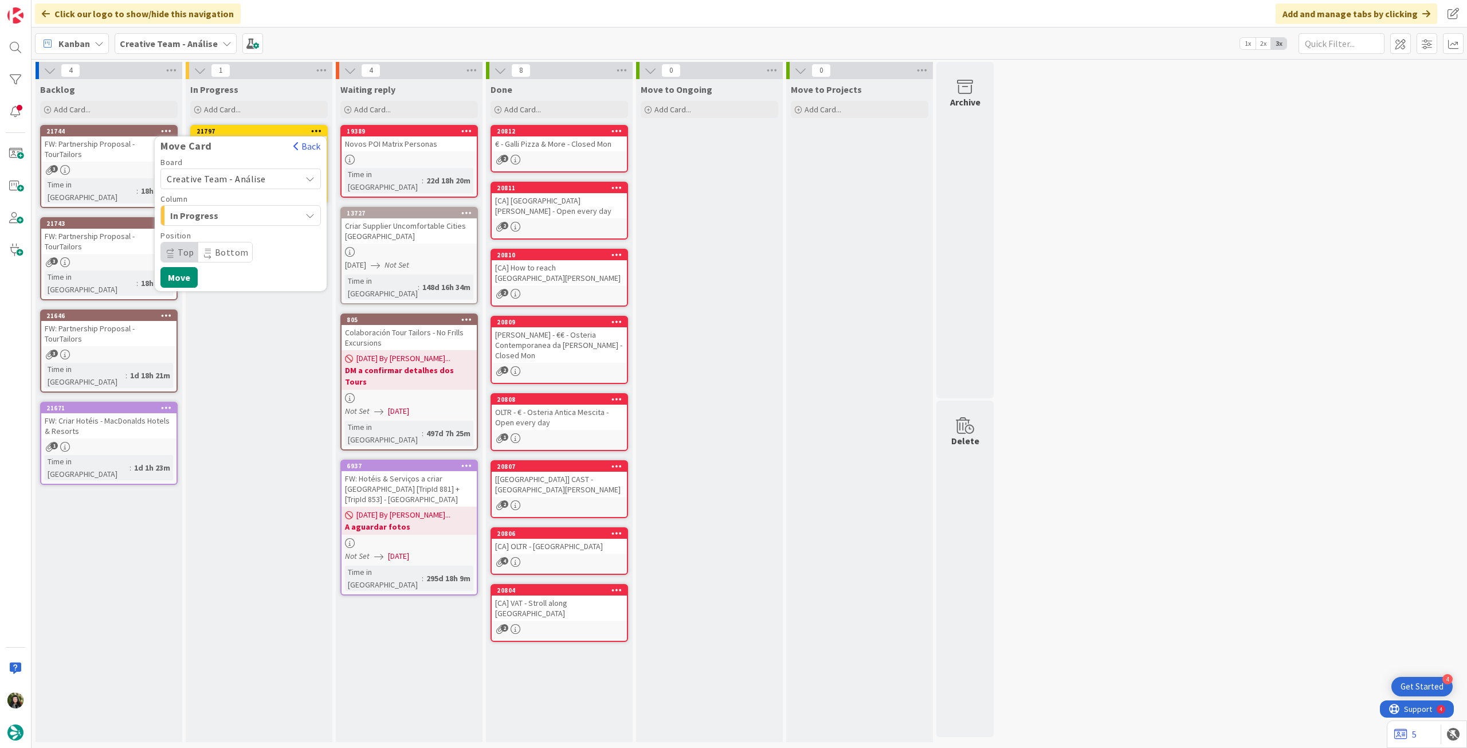
click at [250, 178] on span "Creative Team - Análise" at bounding box center [216, 178] width 99 height 11
click at [234, 231] on span "Creative Team" at bounding box center [248, 232] width 133 height 17
click at [226, 251] on span "Daytrip" at bounding box center [240, 252] width 110 height 16
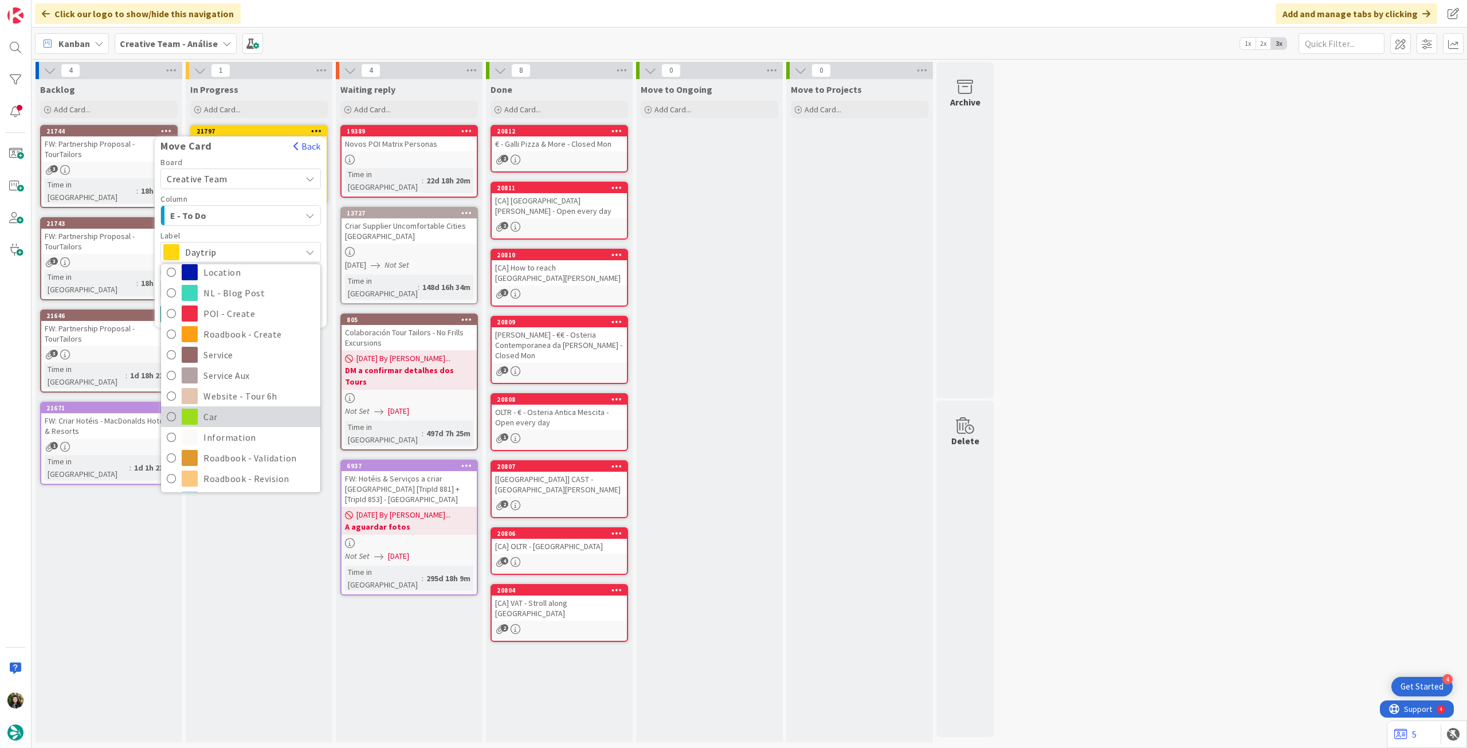
scroll to position [152, 0]
click at [252, 413] on span "Roadbook - Revision" at bounding box center [258, 415] width 111 height 17
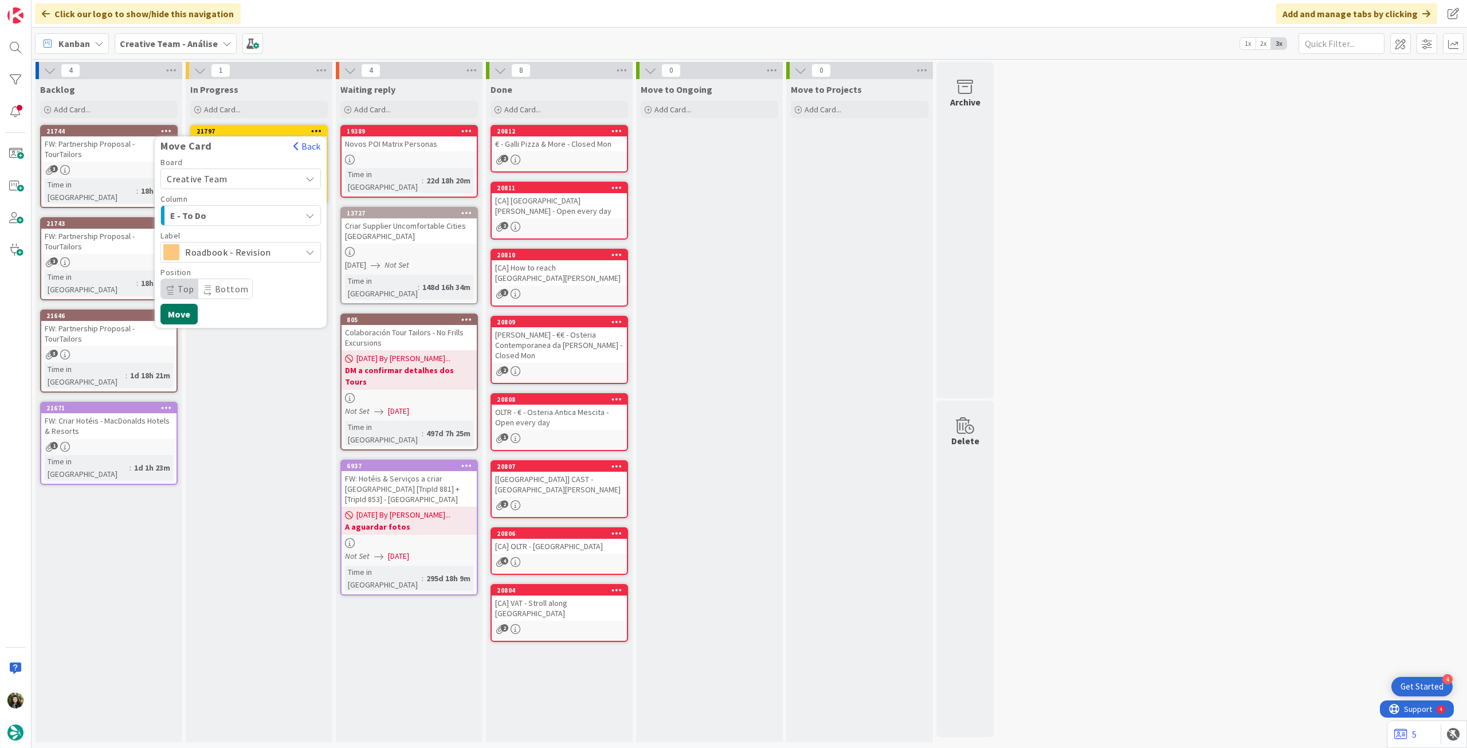
click at [181, 318] on button "Move" at bounding box center [178, 314] width 37 height 21
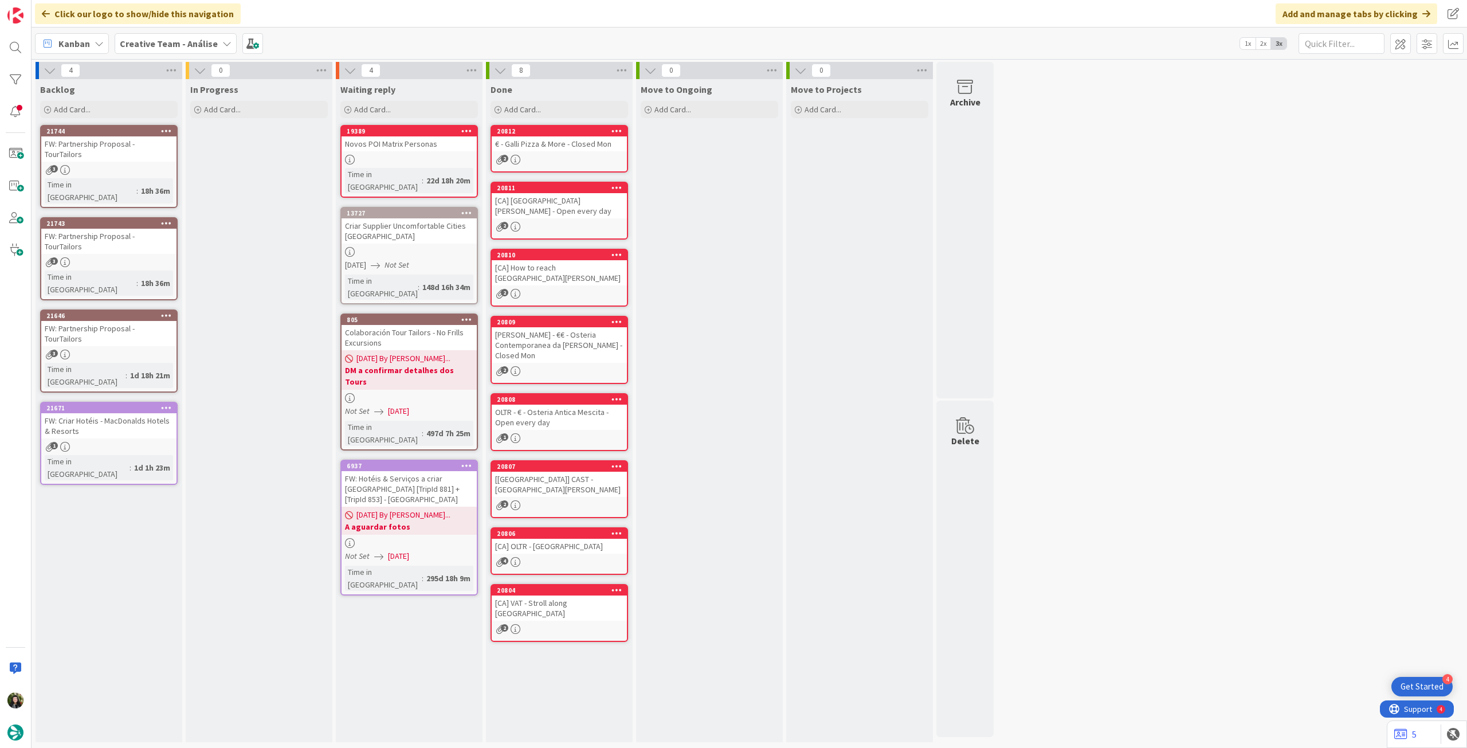
click at [162, 45] on b "Creative Team - Análise" at bounding box center [169, 43] width 98 height 11
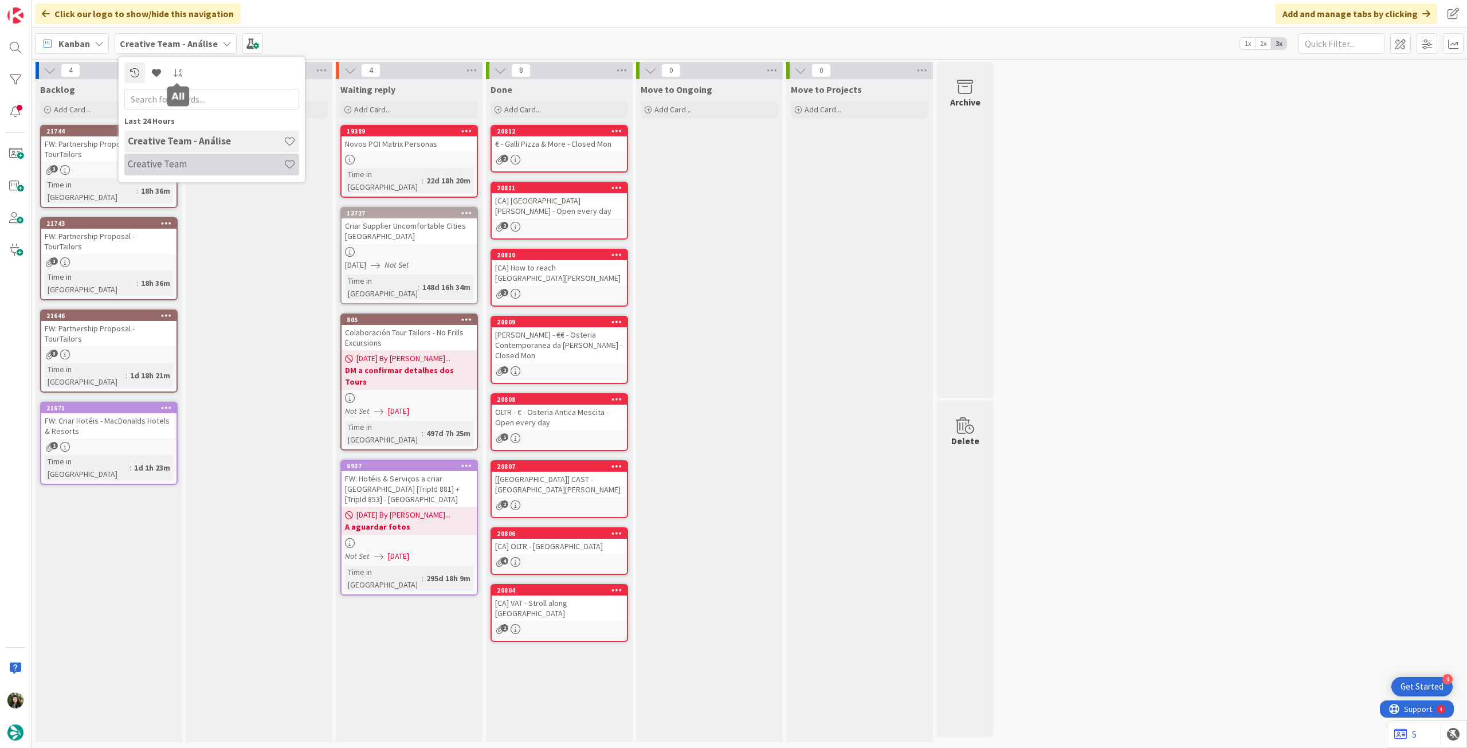
click at [179, 171] on div "Creative Team" at bounding box center [211, 165] width 175 height 22
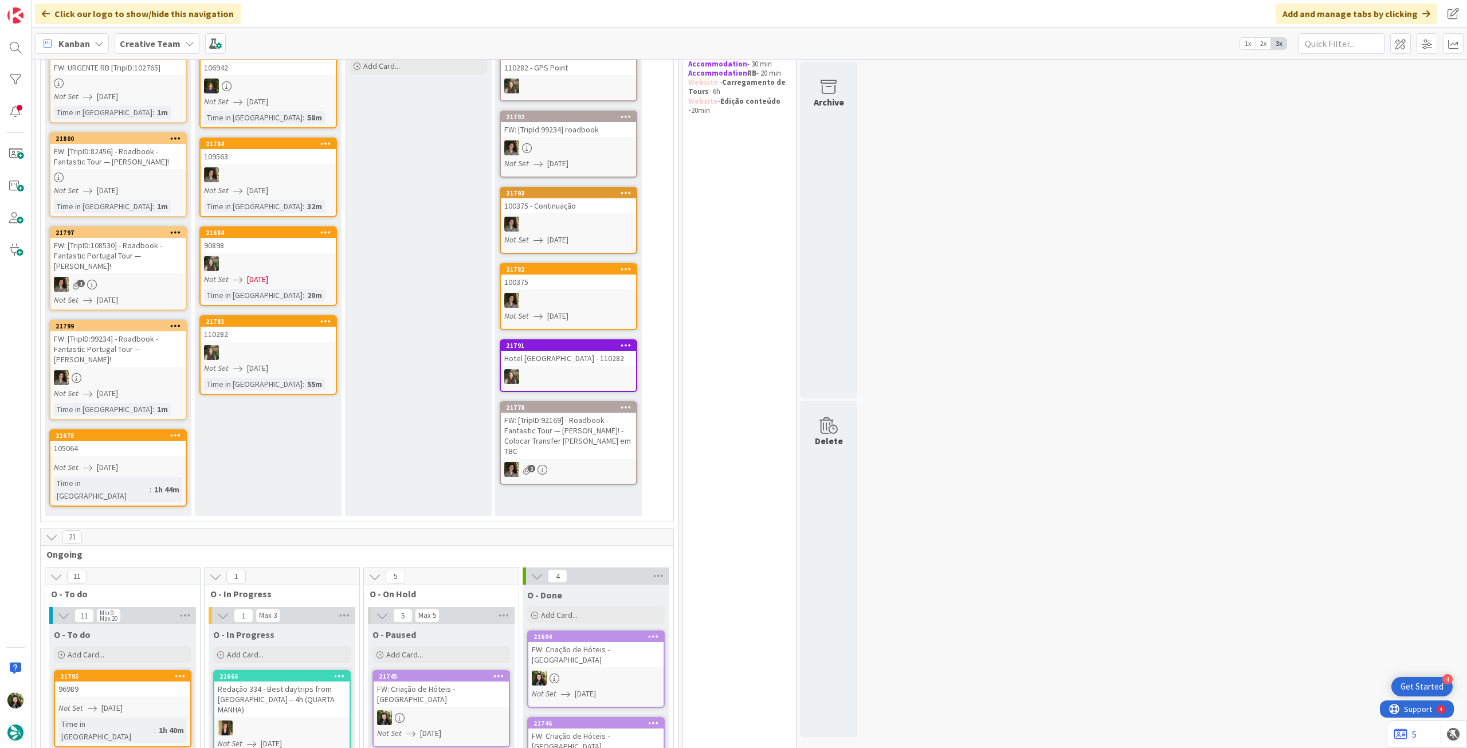
scroll to position [76, 0]
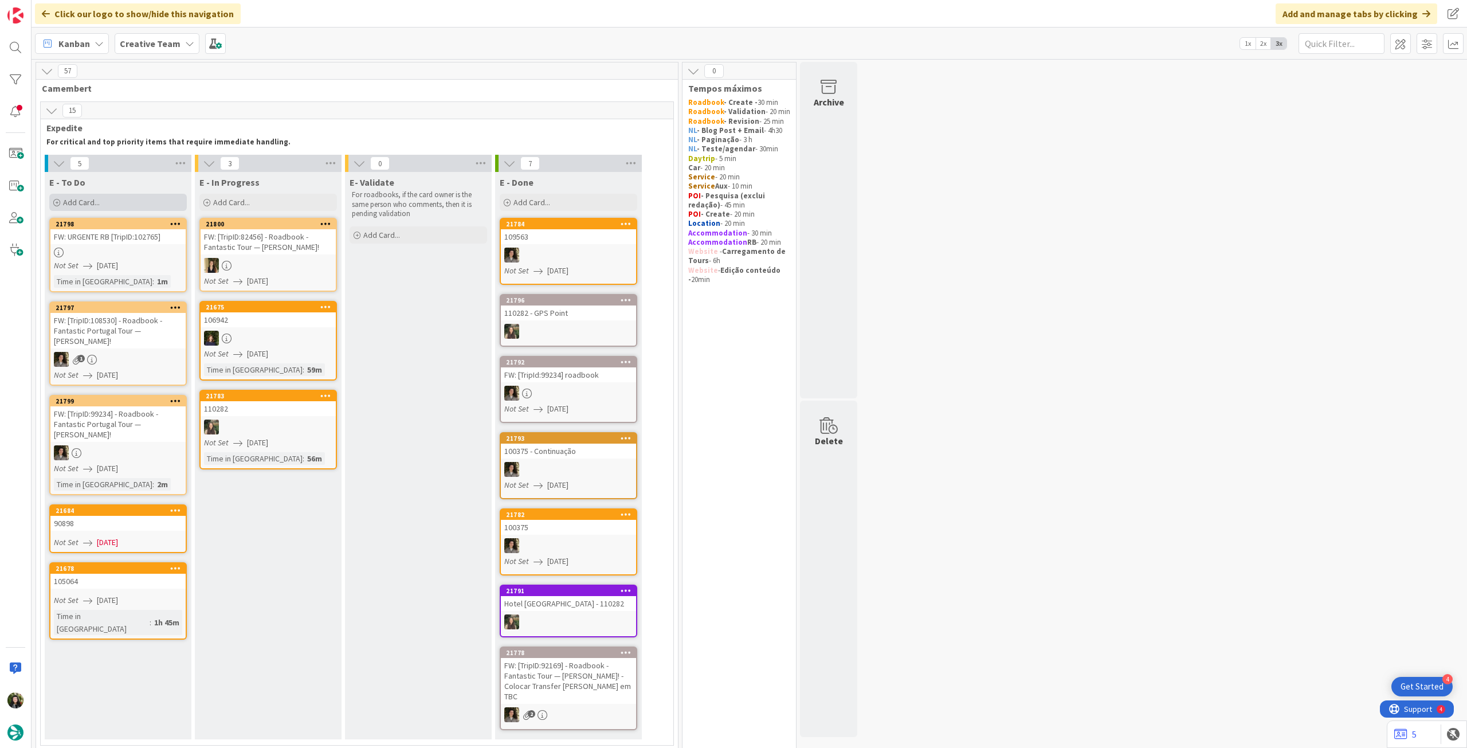
click at [117, 202] on div "Add Card..." at bounding box center [118, 202] width 138 height 17
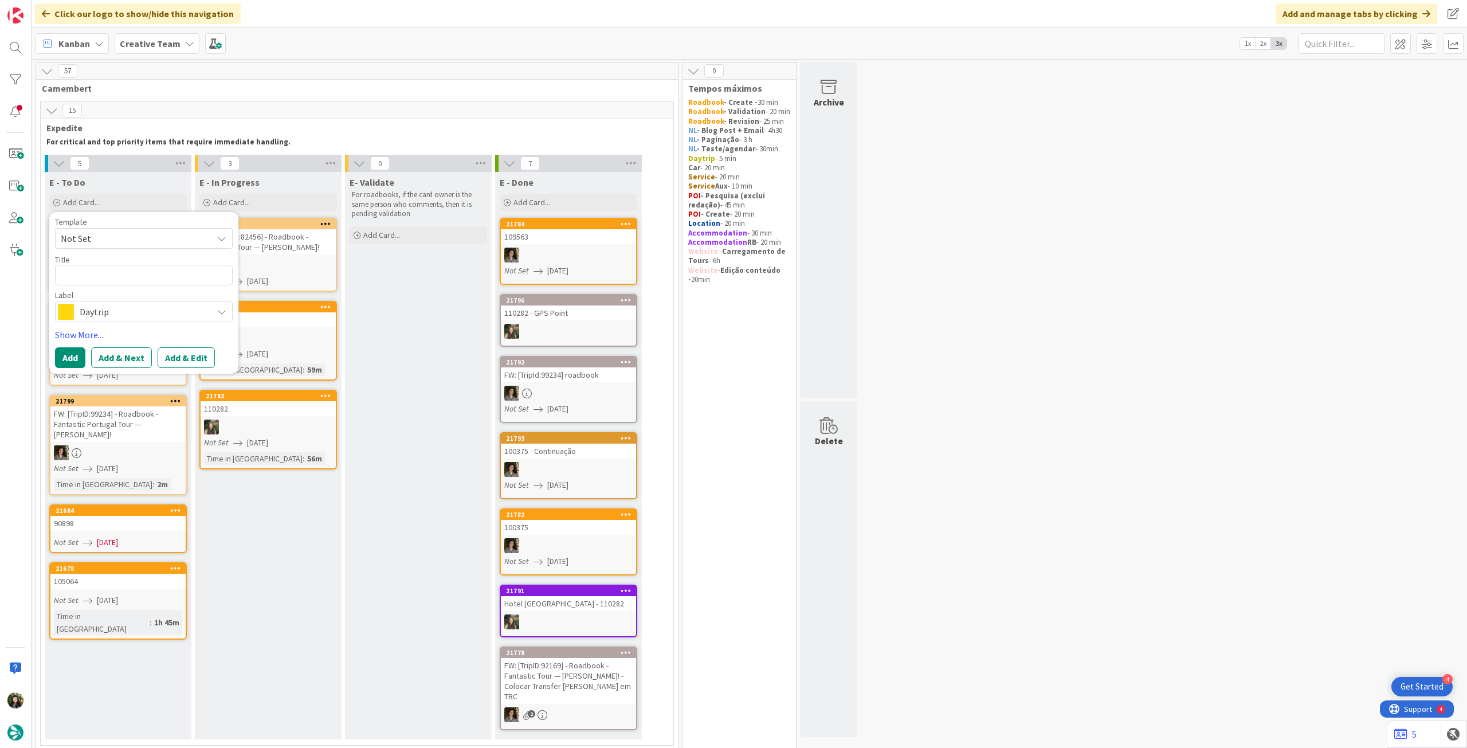
type textarea "x"
type textarea "89965"
click at [87, 308] on span "Daytrip" at bounding box center [143, 312] width 127 height 16
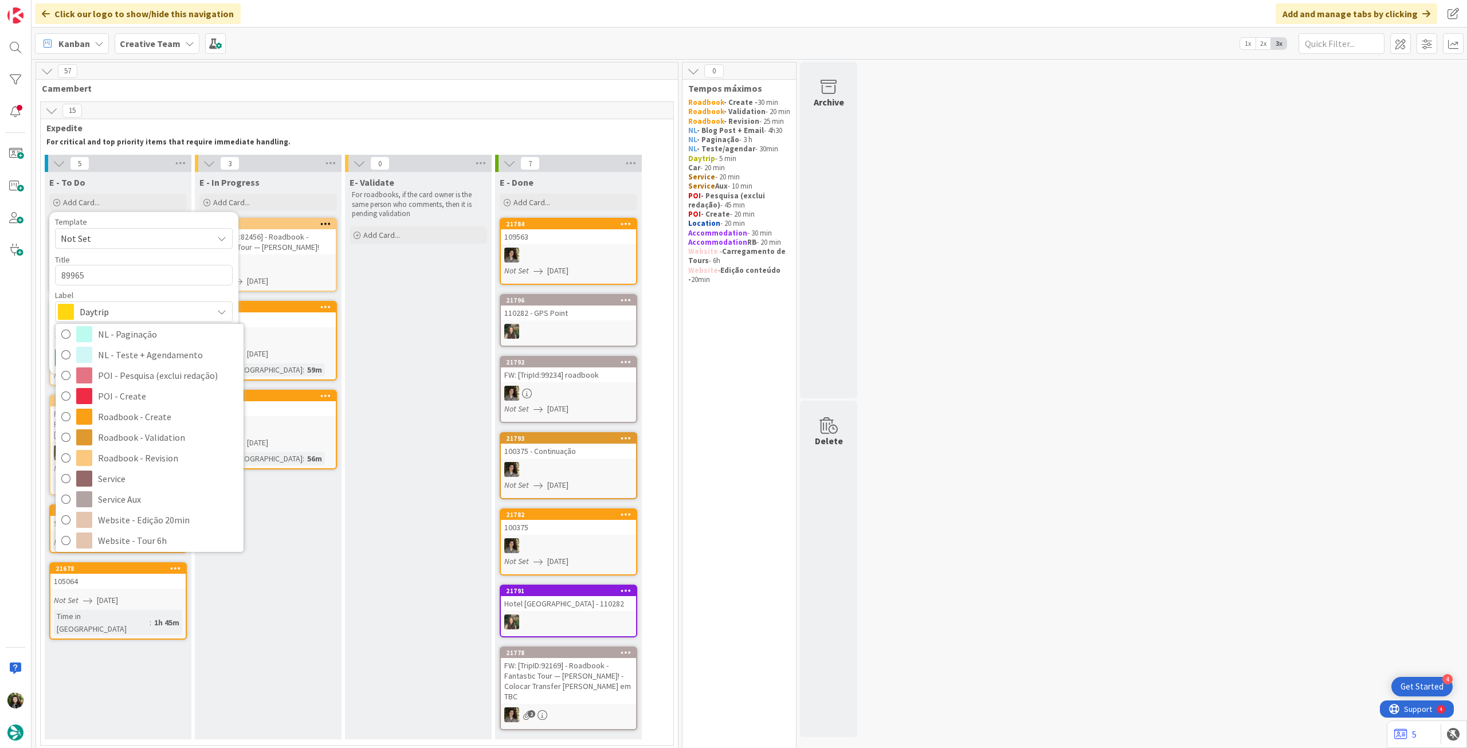
scroll to position [152, 0]
click at [156, 487] on span "Service Aux" at bounding box center [168, 495] width 140 height 17
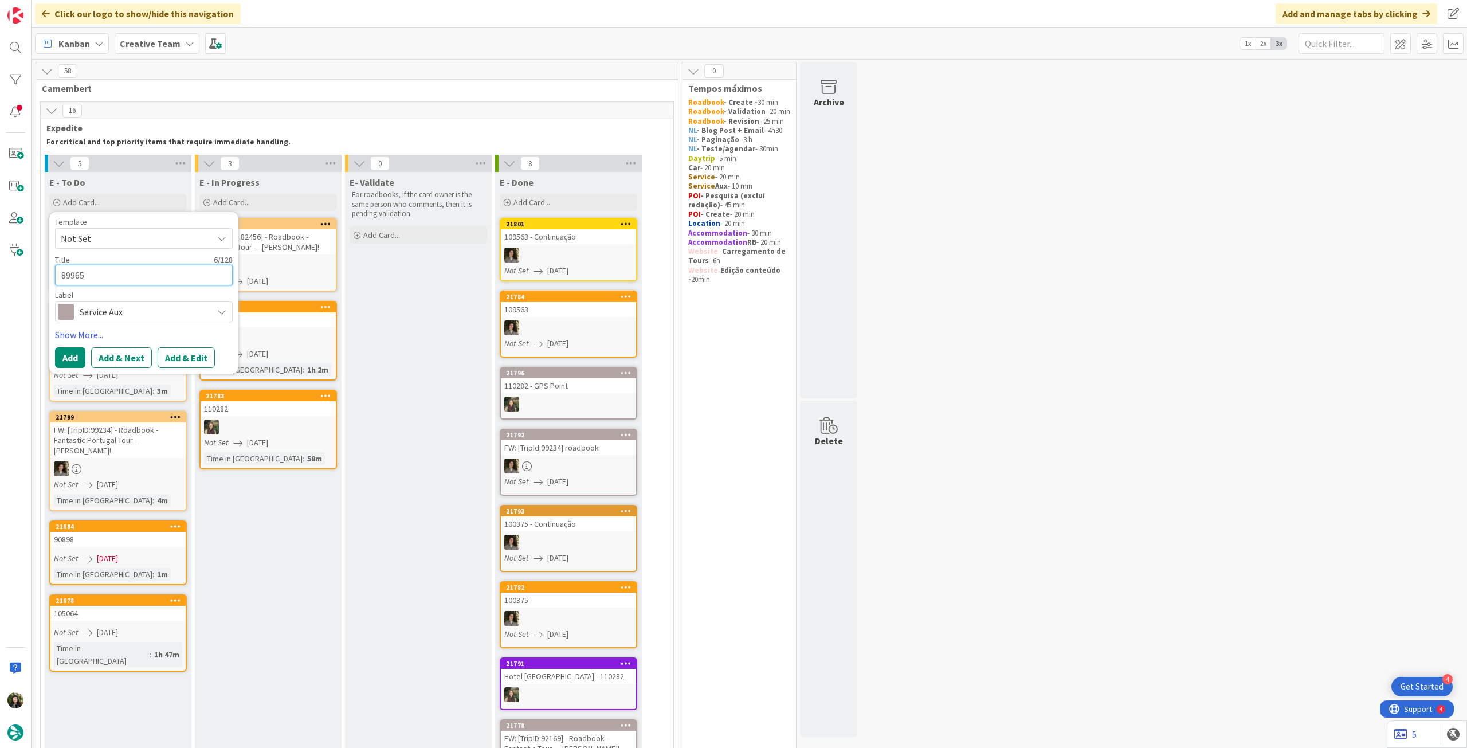
click at [177, 284] on textarea "89965" at bounding box center [144, 275] width 178 height 21
type textarea "x"
type textarea "89965 -"
type textarea "x"
type textarea "89965 -"
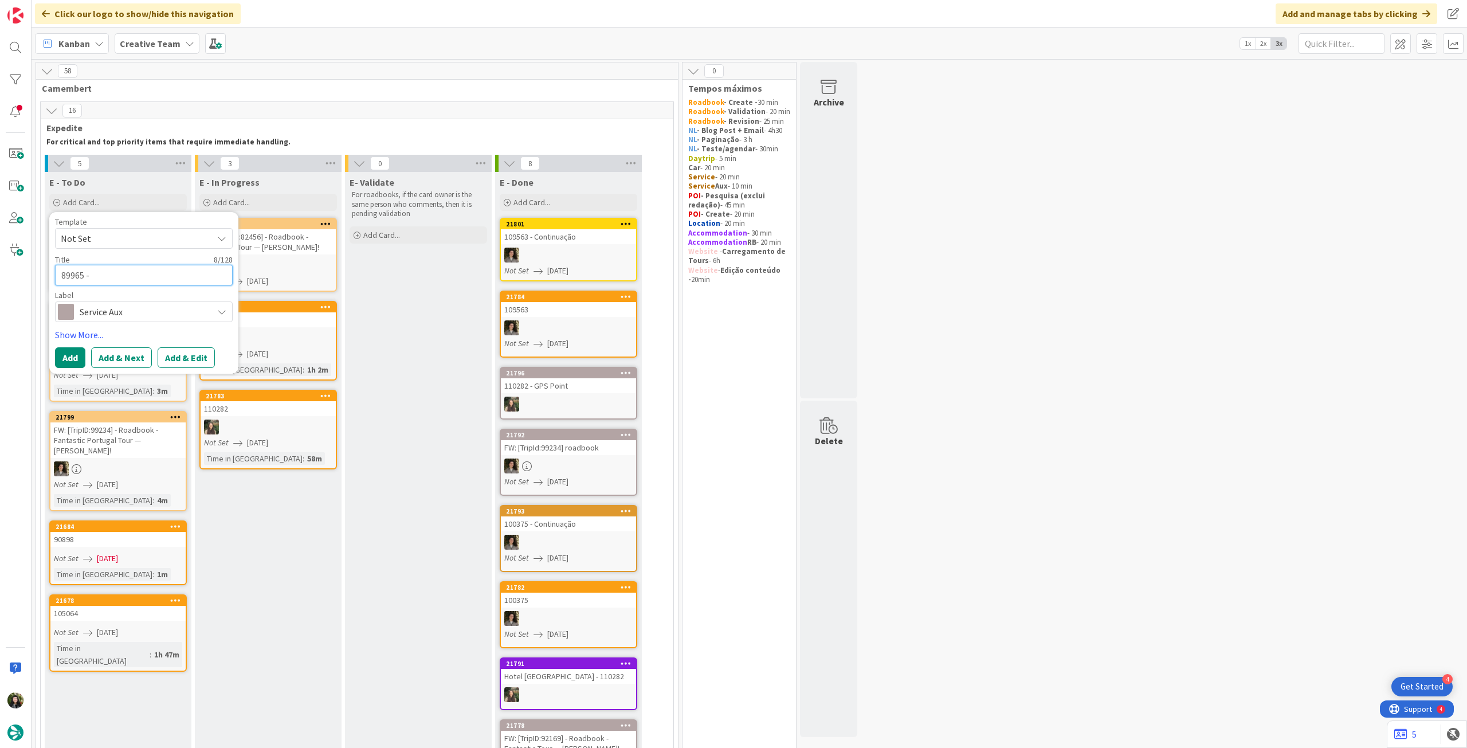
type textarea "x"
type textarea "89965 - P"
type textarea "x"
type textarea "89965 - PO"
type textarea "x"
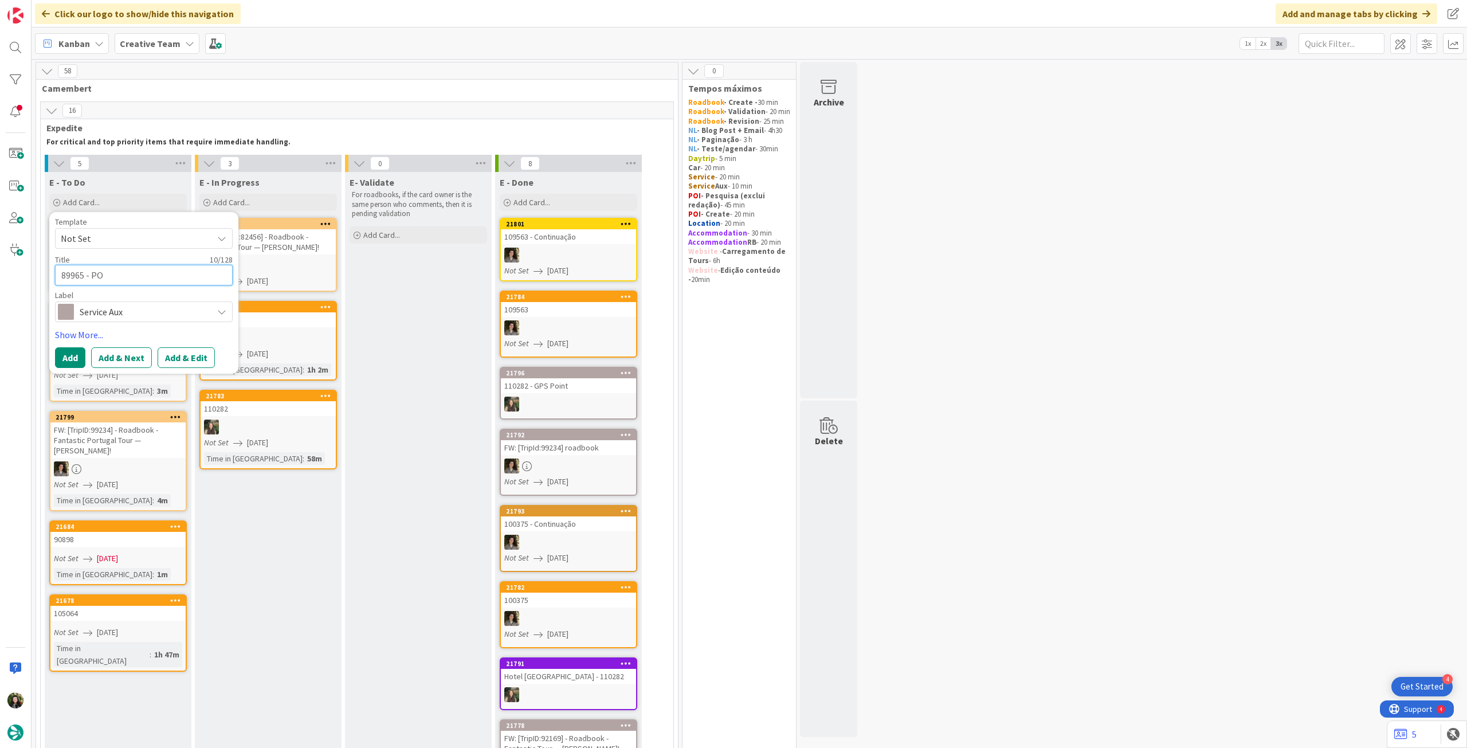
type textarea "89965 - POI"
type textarea "x"
type textarea "89965 - POI"
type textarea "x"
type textarea "89965 - POI c"
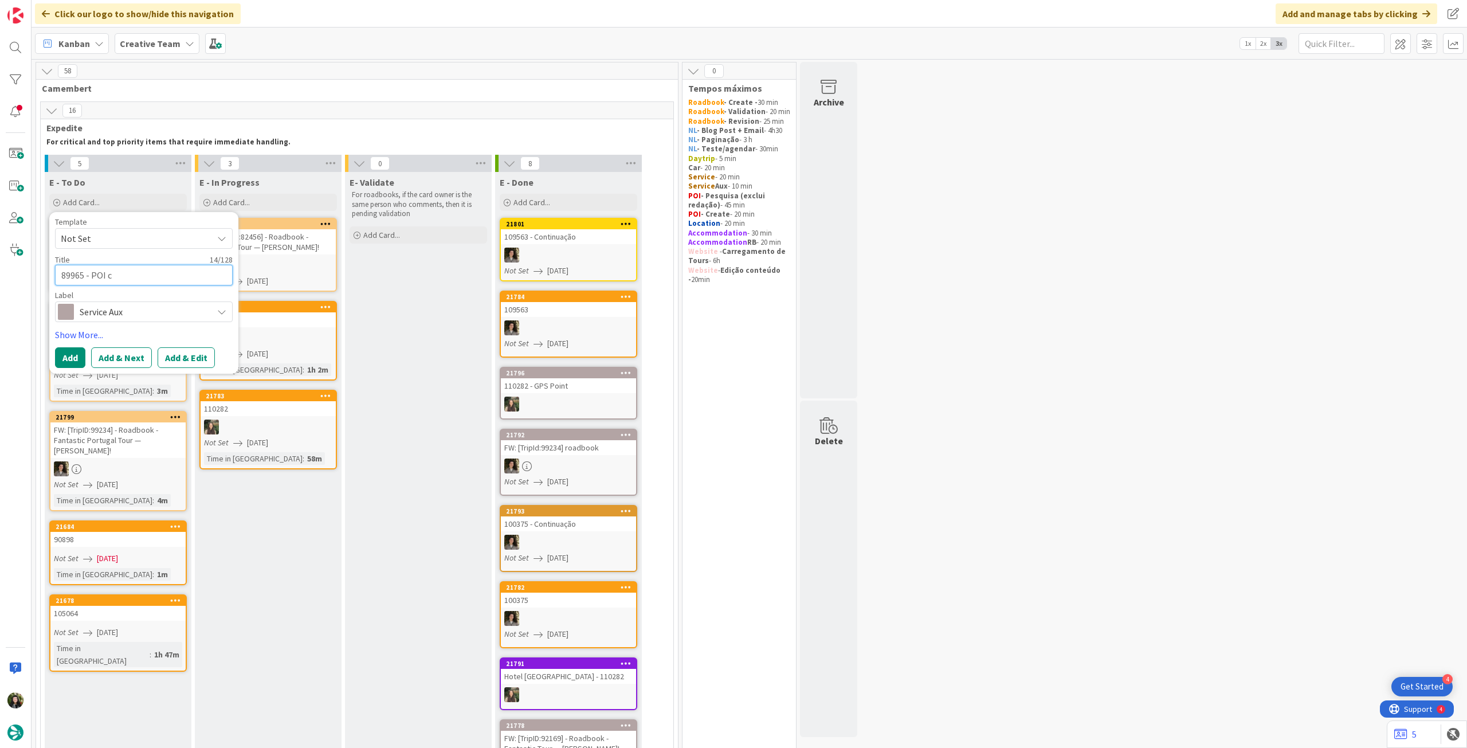
type textarea "x"
type textarea "89965 - POI cu"
type textarea "x"
type textarea "89965 - POI cus"
type textarea "x"
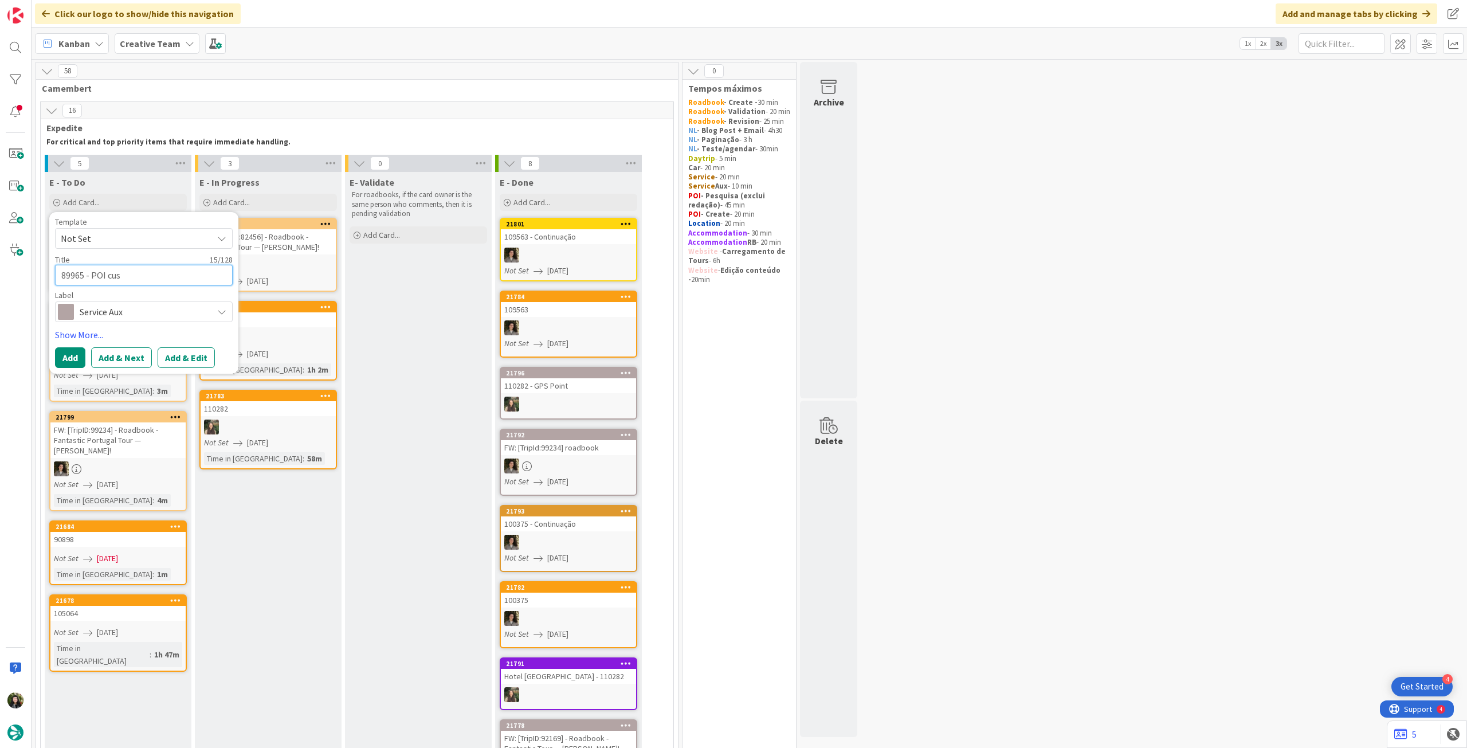
type textarea "89965 - POI cust"
type textarea "x"
type textarea "89965 - POI custo"
type textarea "x"
type textarea "89965 - POI custom"
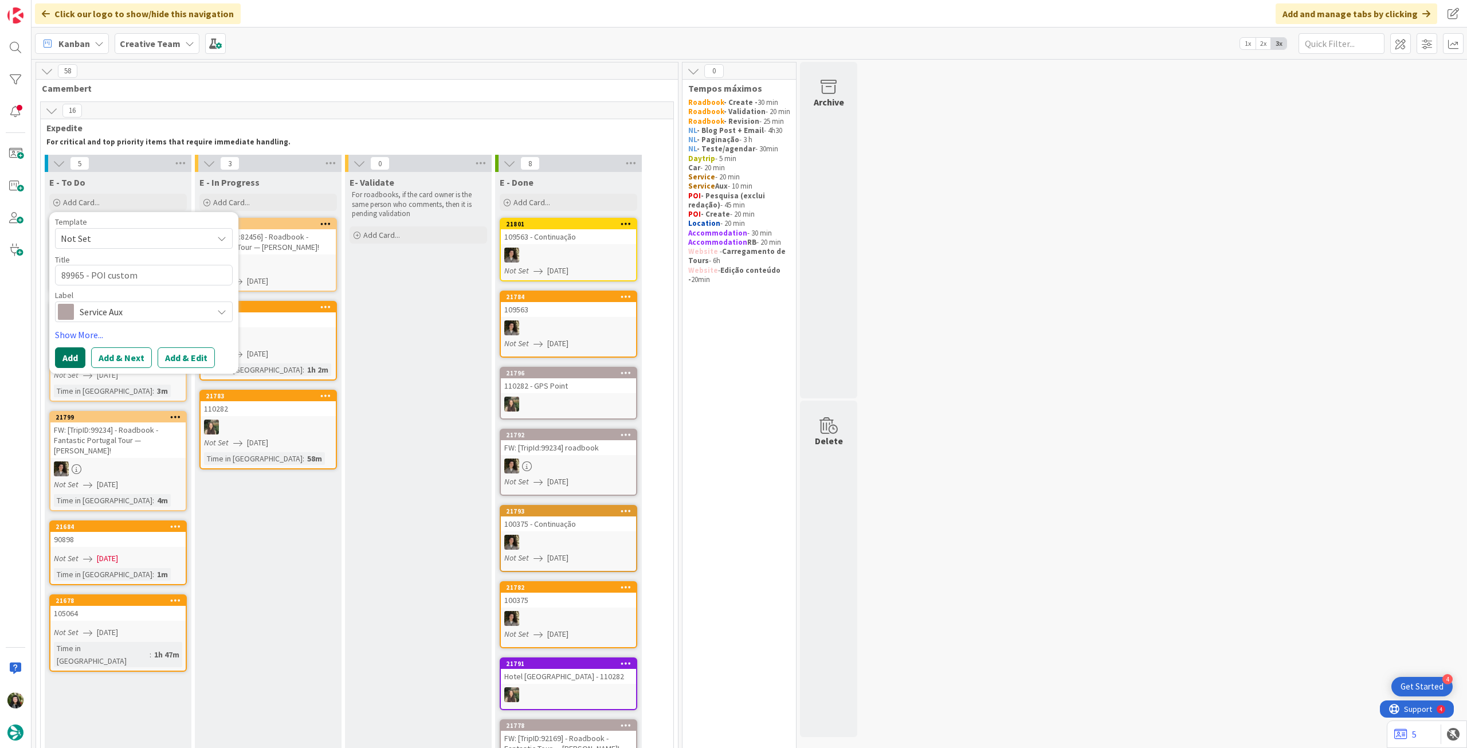
click at [71, 348] on div "Template Not Set Title 18 / 128 89965 - POI custom Label Service Aux Accommodat…" at bounding box center [144, 293] width 178 height 150
click at [72, 353] on button "Add" at bounding box center [70, 357] width 30 height 21
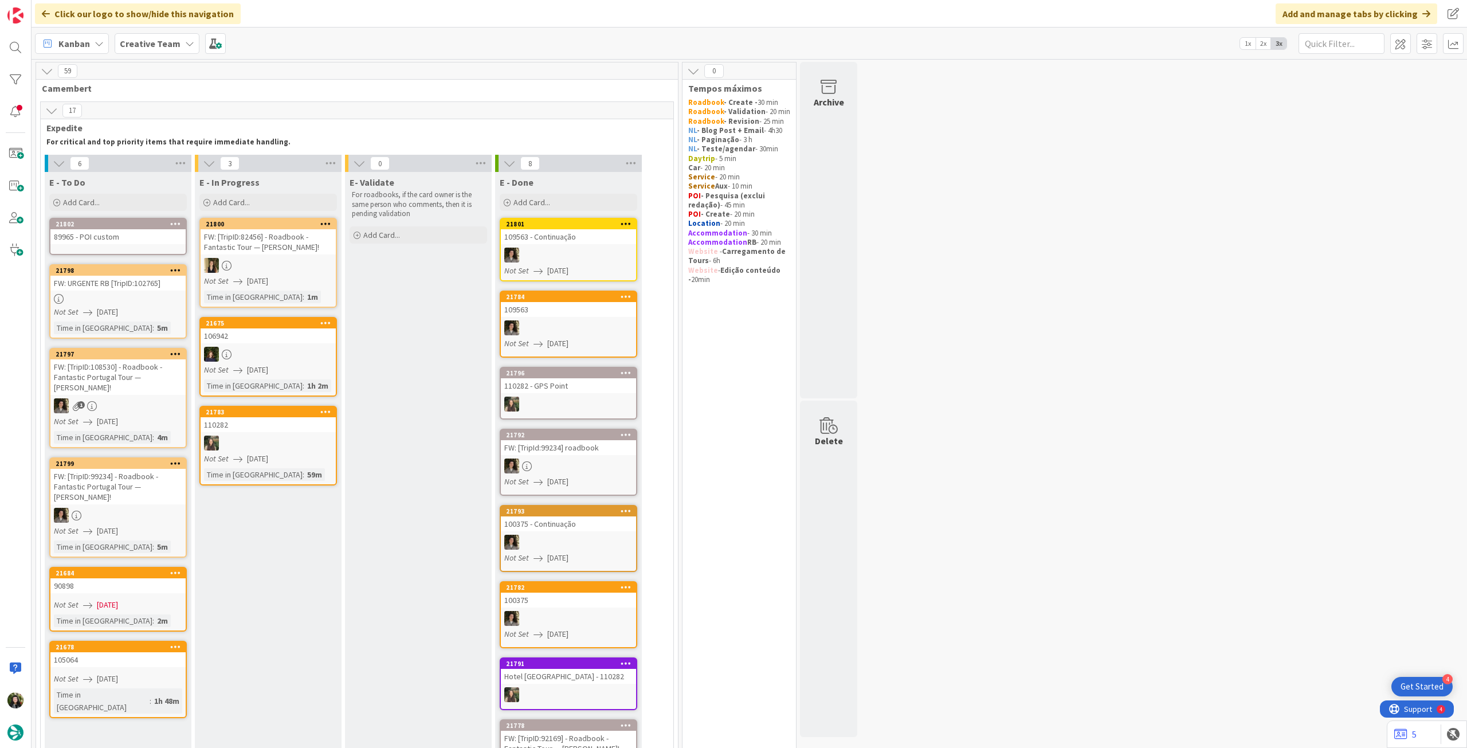
click at [116, 246] on link "21802 89965 - POI custom" at bounding box center [118, 236] width 138 height 37
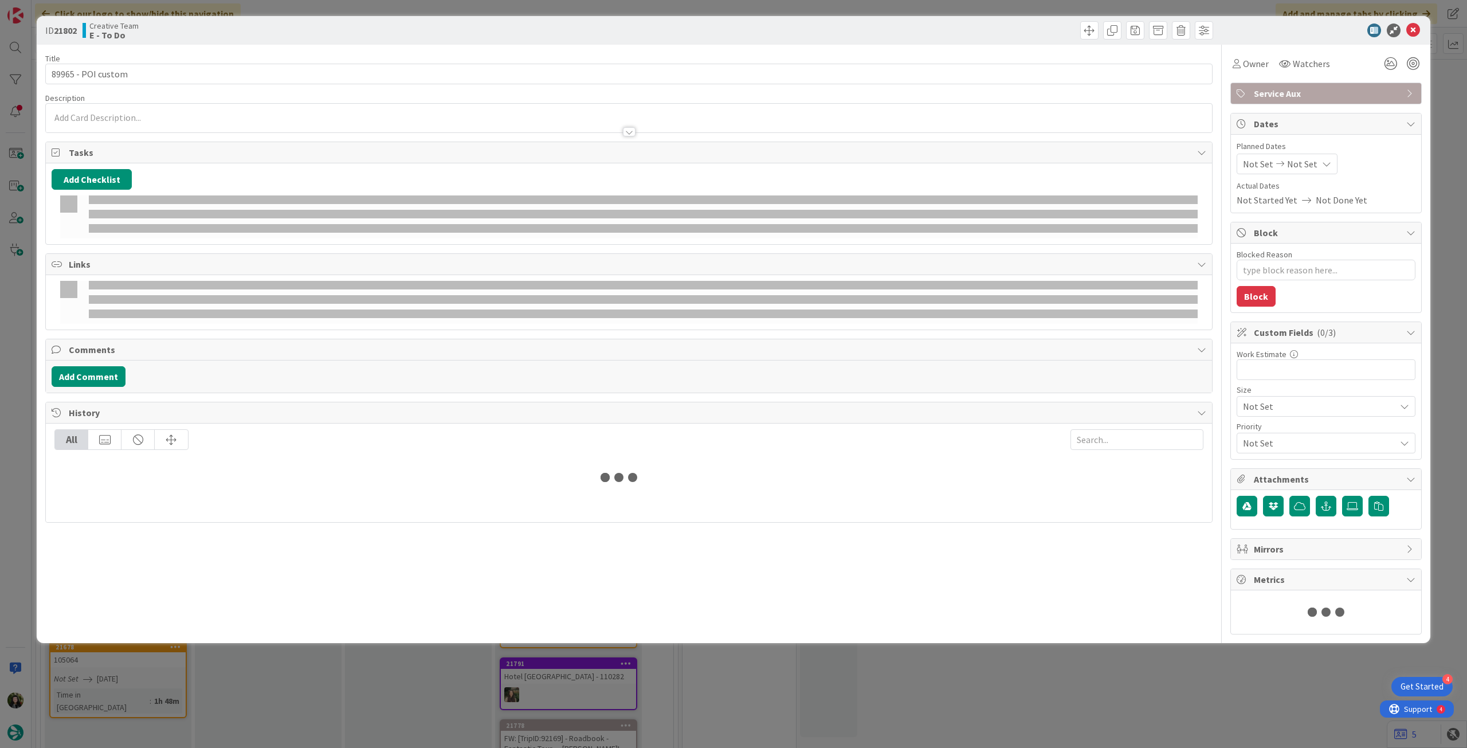
type textarea "x"
click at [165, 122] on div at bounding box center [629, 126] width 1166 height 12
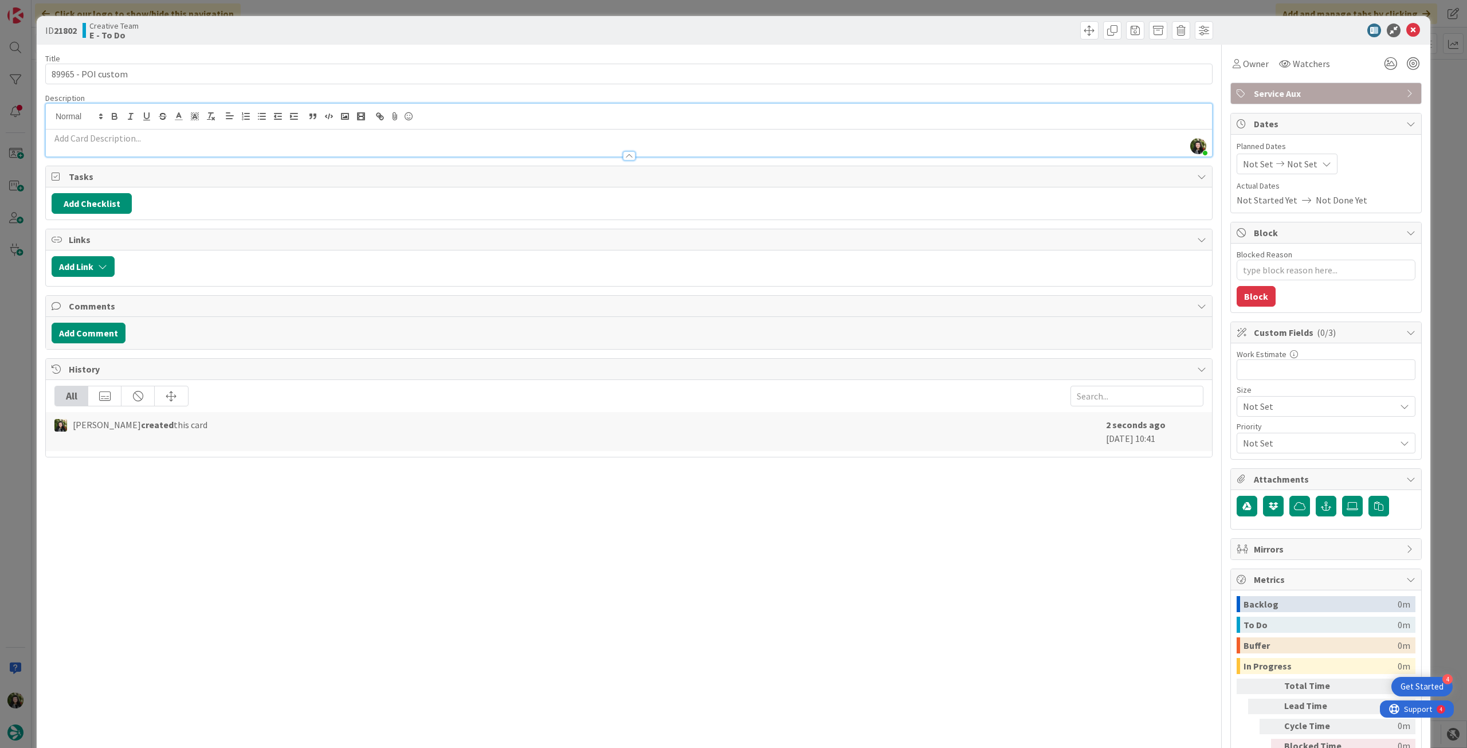
click at [134, 148] on div at bounding box center [629, 150] width 1166 height 12
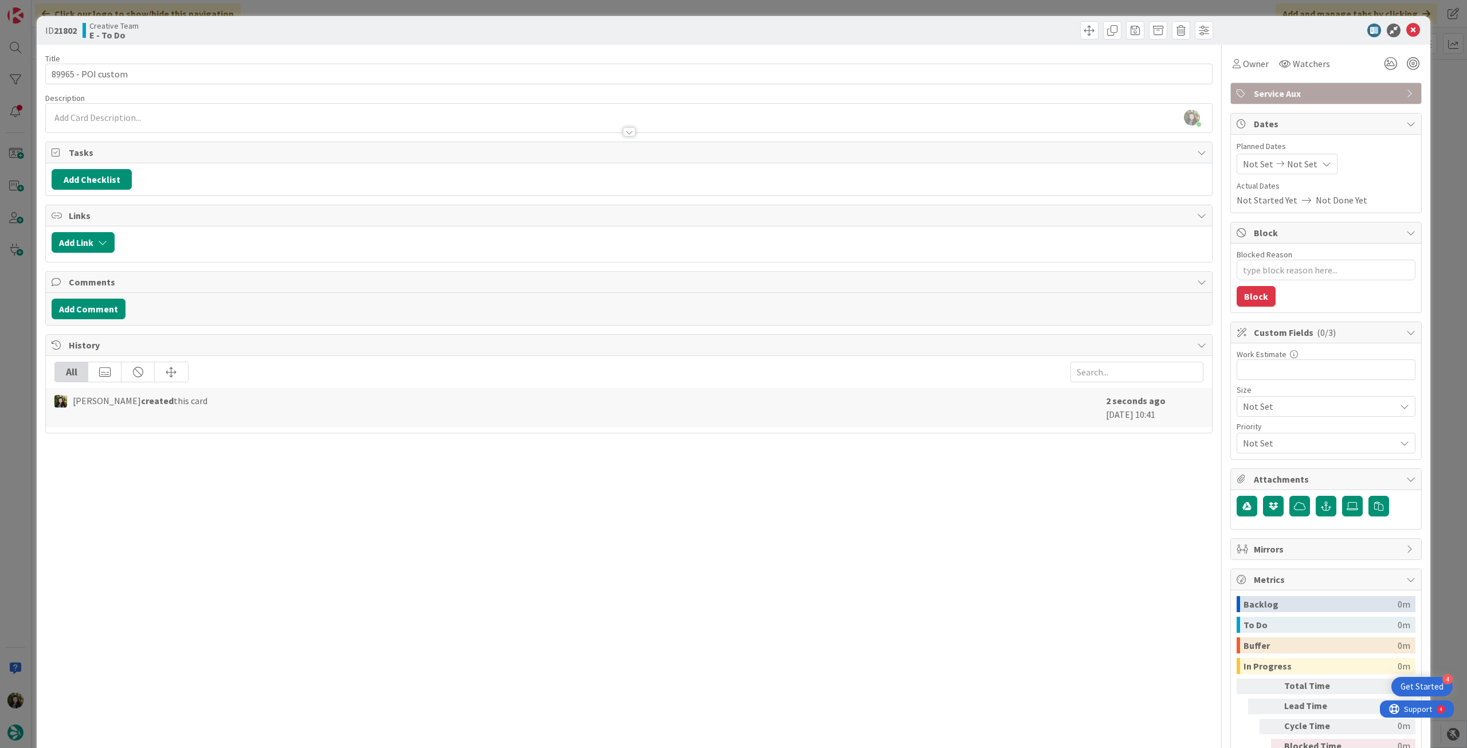
click at [144, 126] on div at bounding box center [629, 126] width 1166 height 12
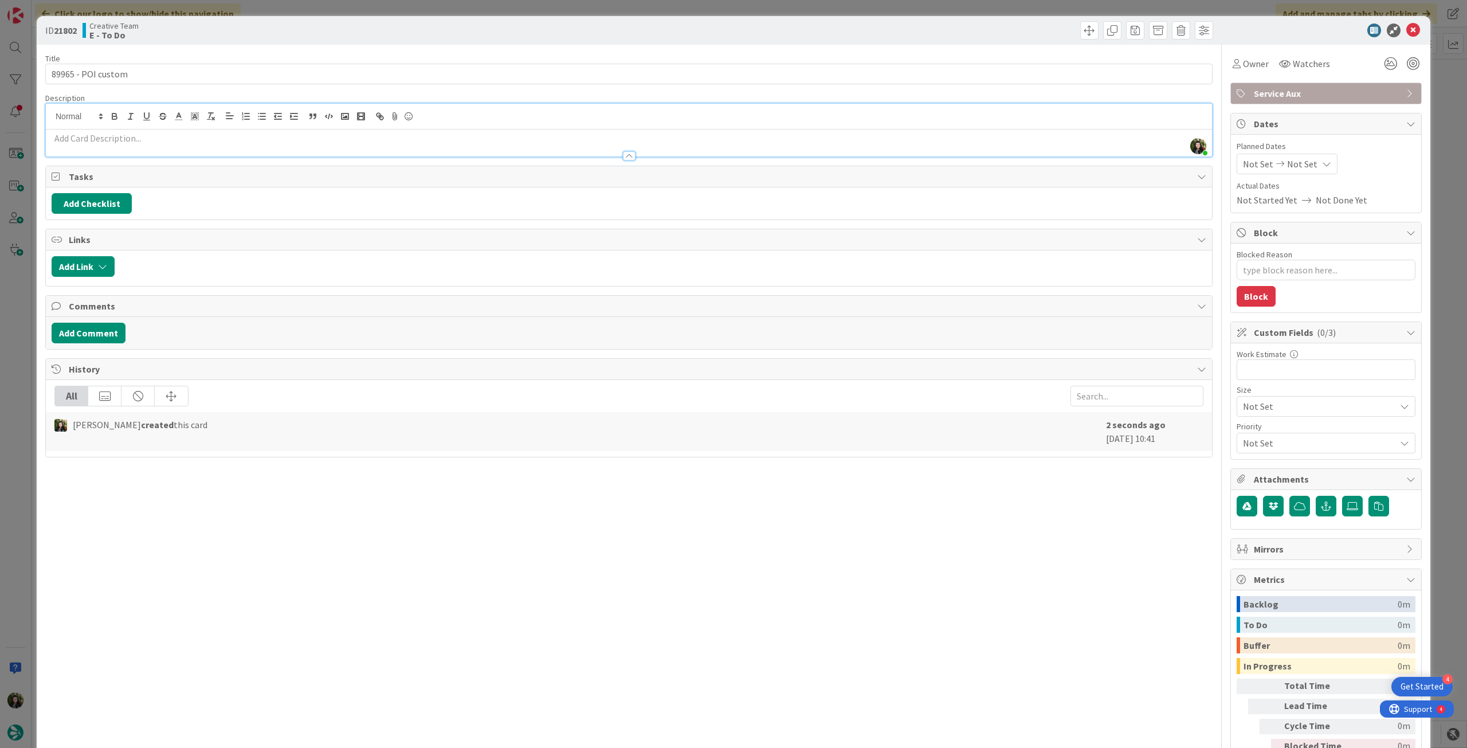
click at [138, 141] on p at bounding box center [629, 138] width 1155 height 13
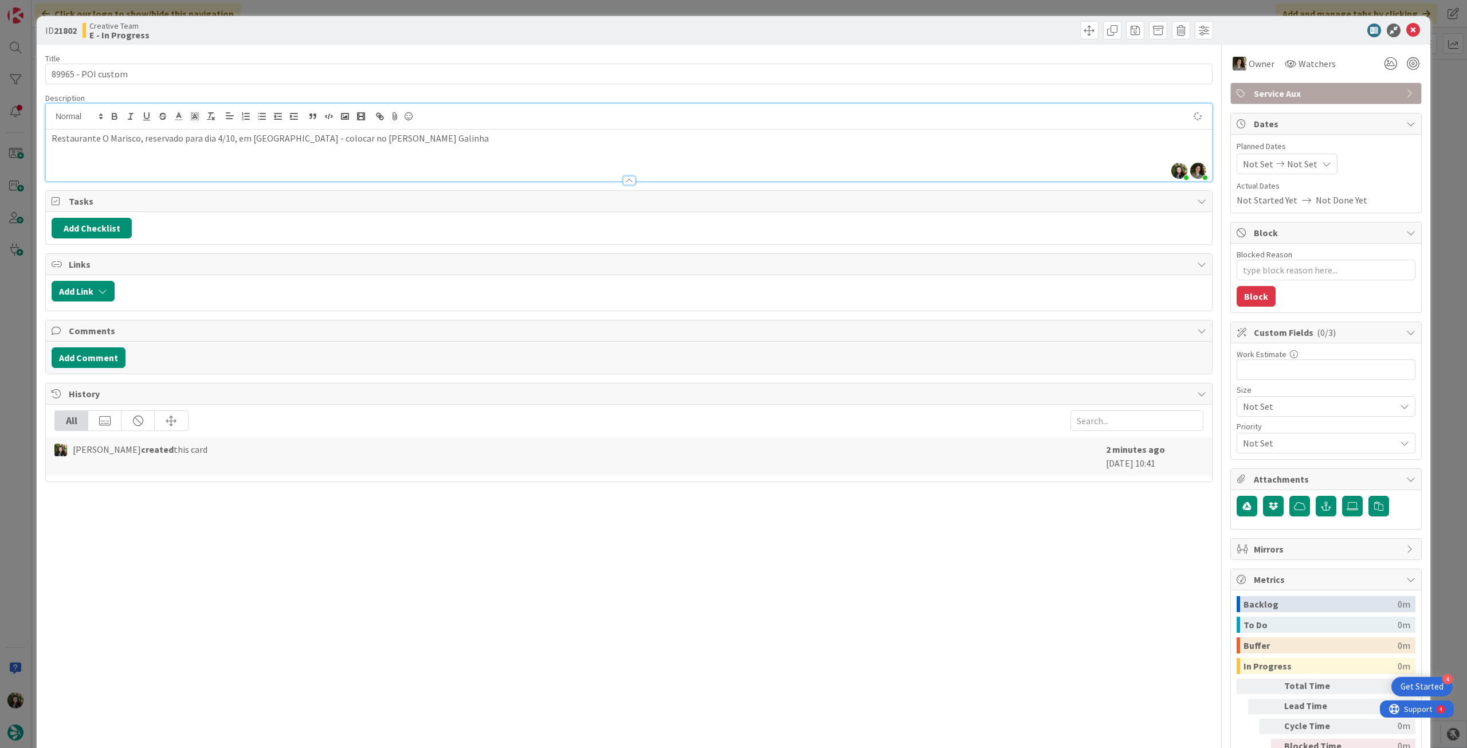
click at [1297, 169] on span "Not Set" at bounding box center [1302, 164] width 30 height 14
type textarea "x"
click at [1248, 426] on icon at bounding box center [1256, 432] width 17 height 14
type input "[DATE]"
click at [1407, 29] on icon at bounding box center [1414, 31] width 14 height 14
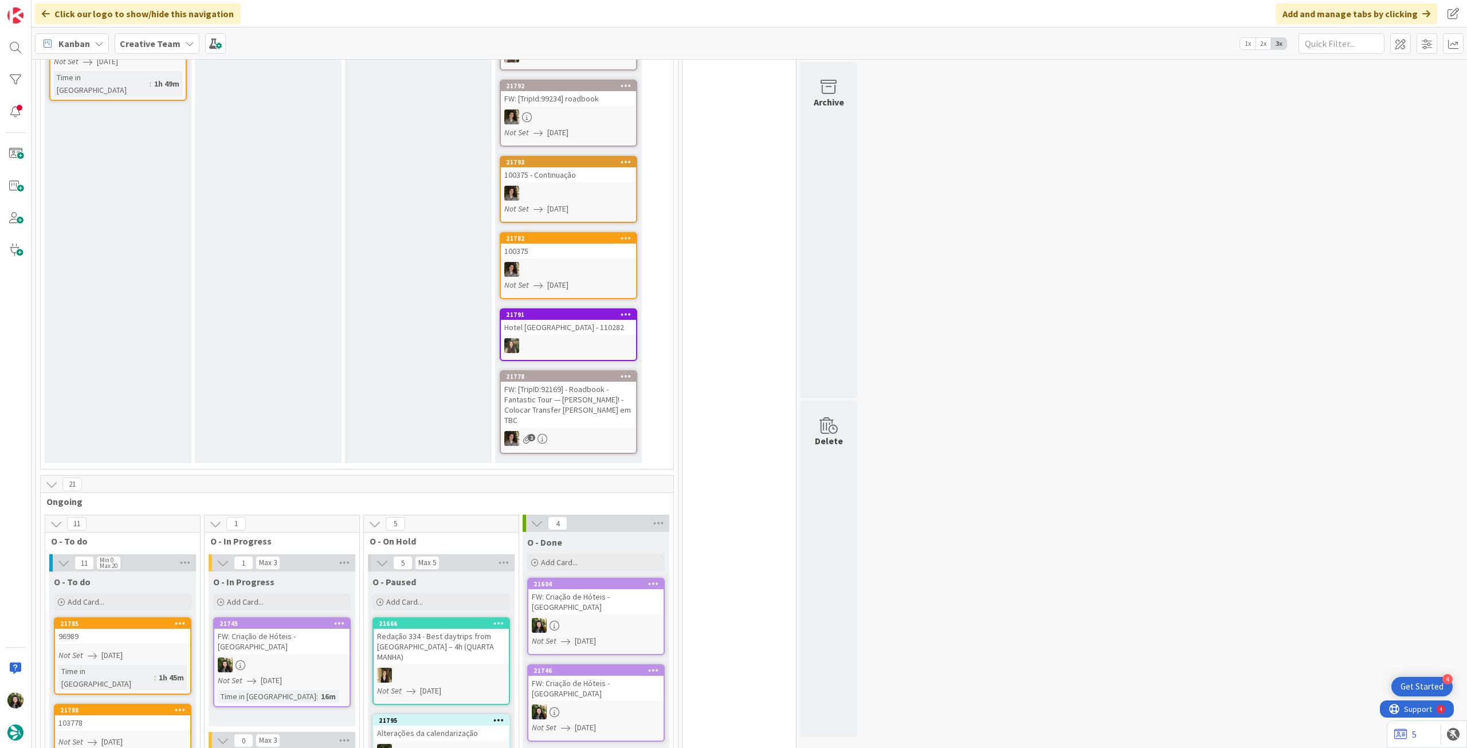
scroll to position [611, 0]
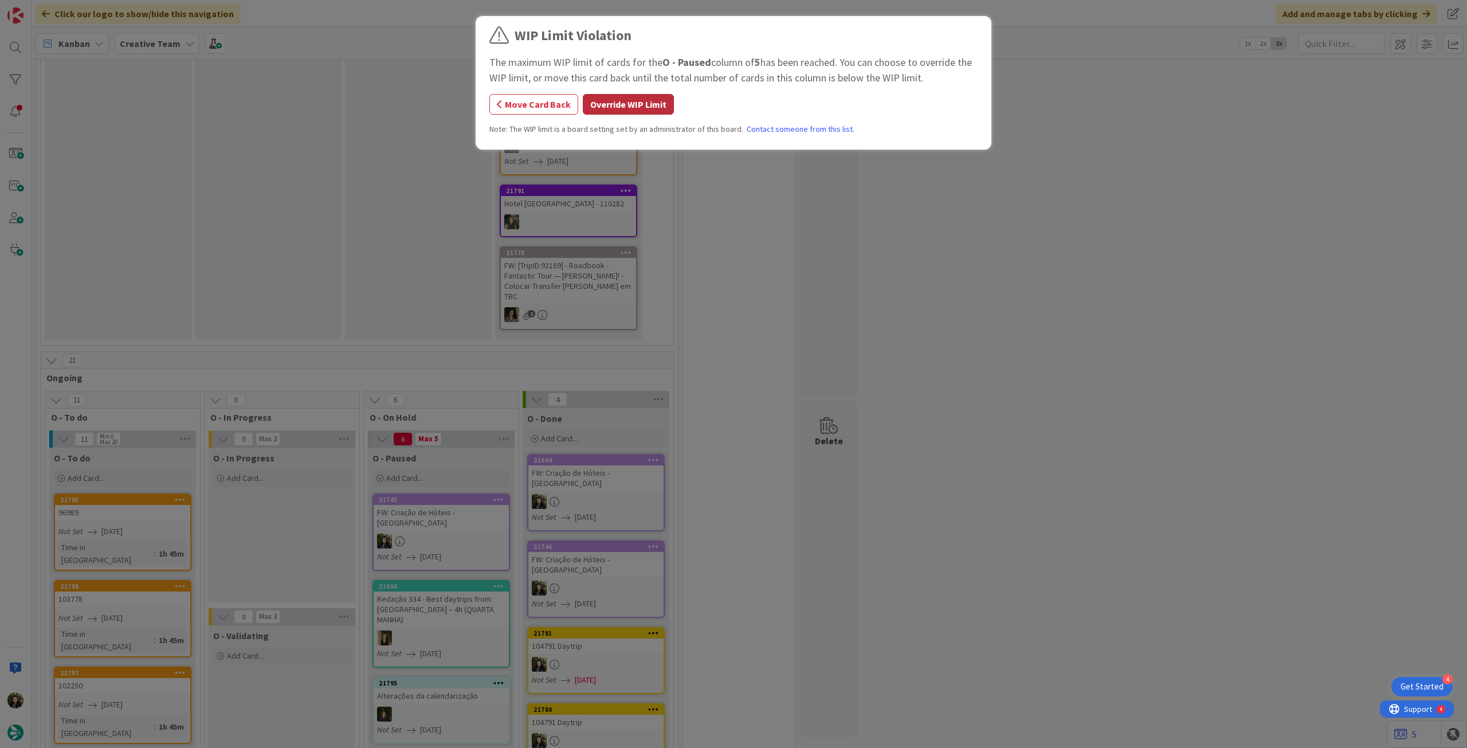
click at [610, 112] on button "Override WIP Limit" at bounding box center [628, 104] width 91 height 21
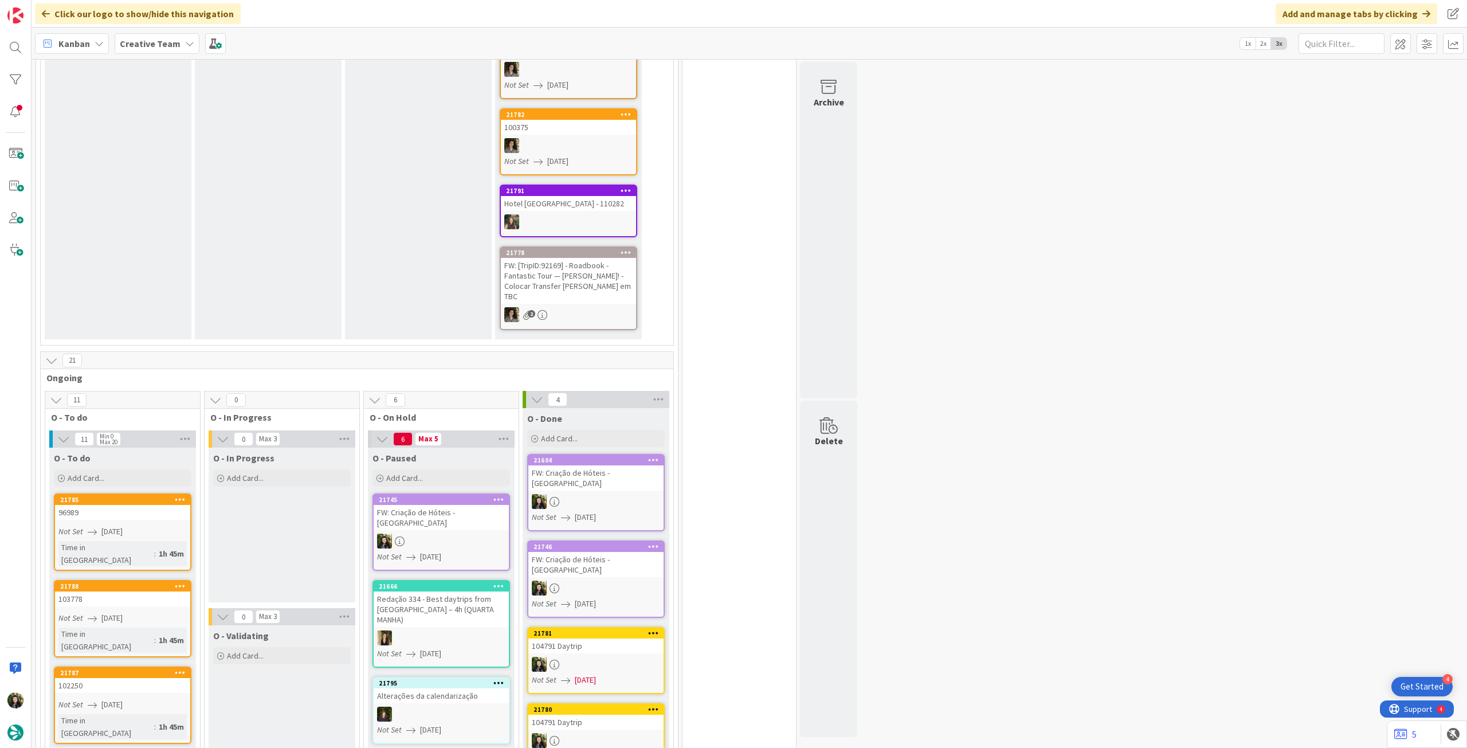
click at [139, 38] on b "Creative Team" at bounding box center [150, 43] width 61 height 11
click at [157, 174] on div "Creative Team - Análise" at bounding box center [211, 165] width 175 height 22
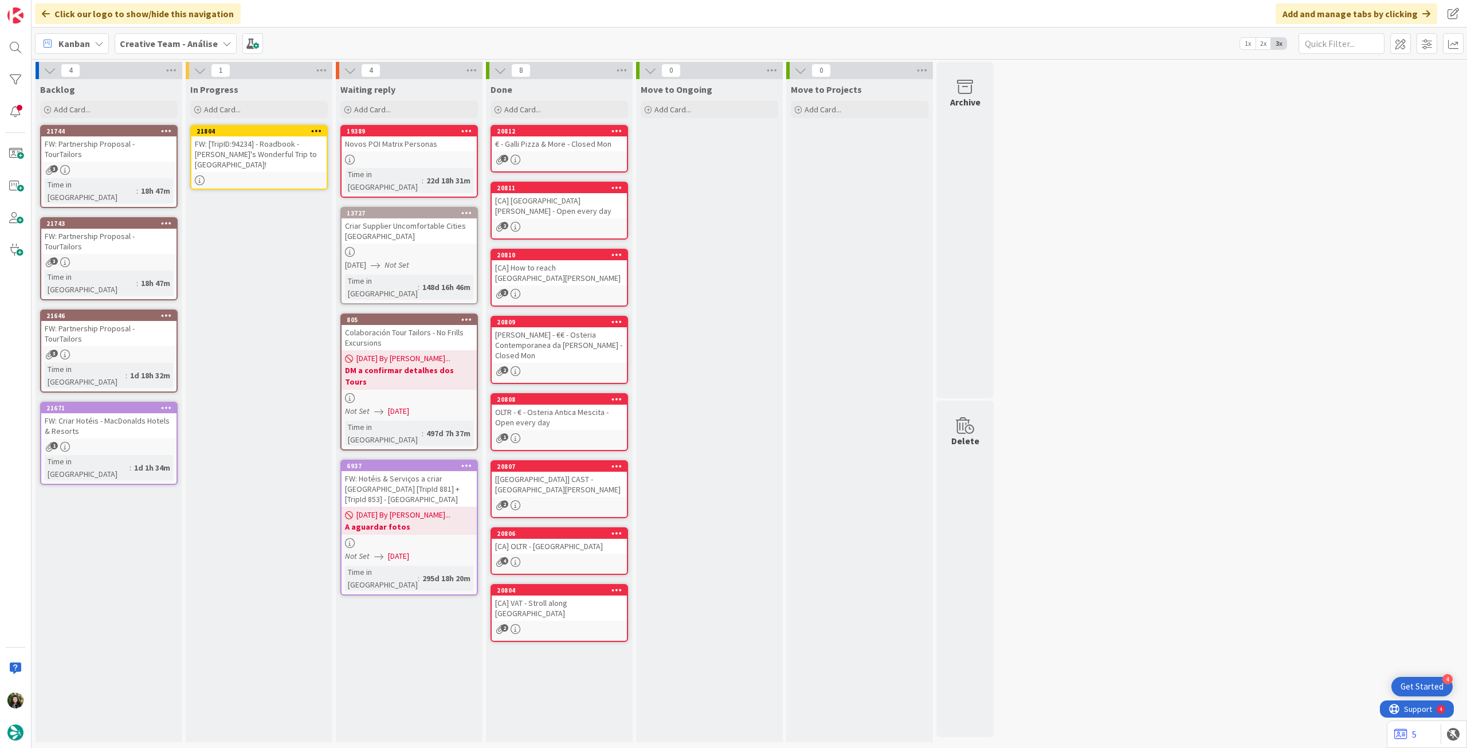
click at [256, 175] on div at bounding box center [258, 180] width 135 height 10
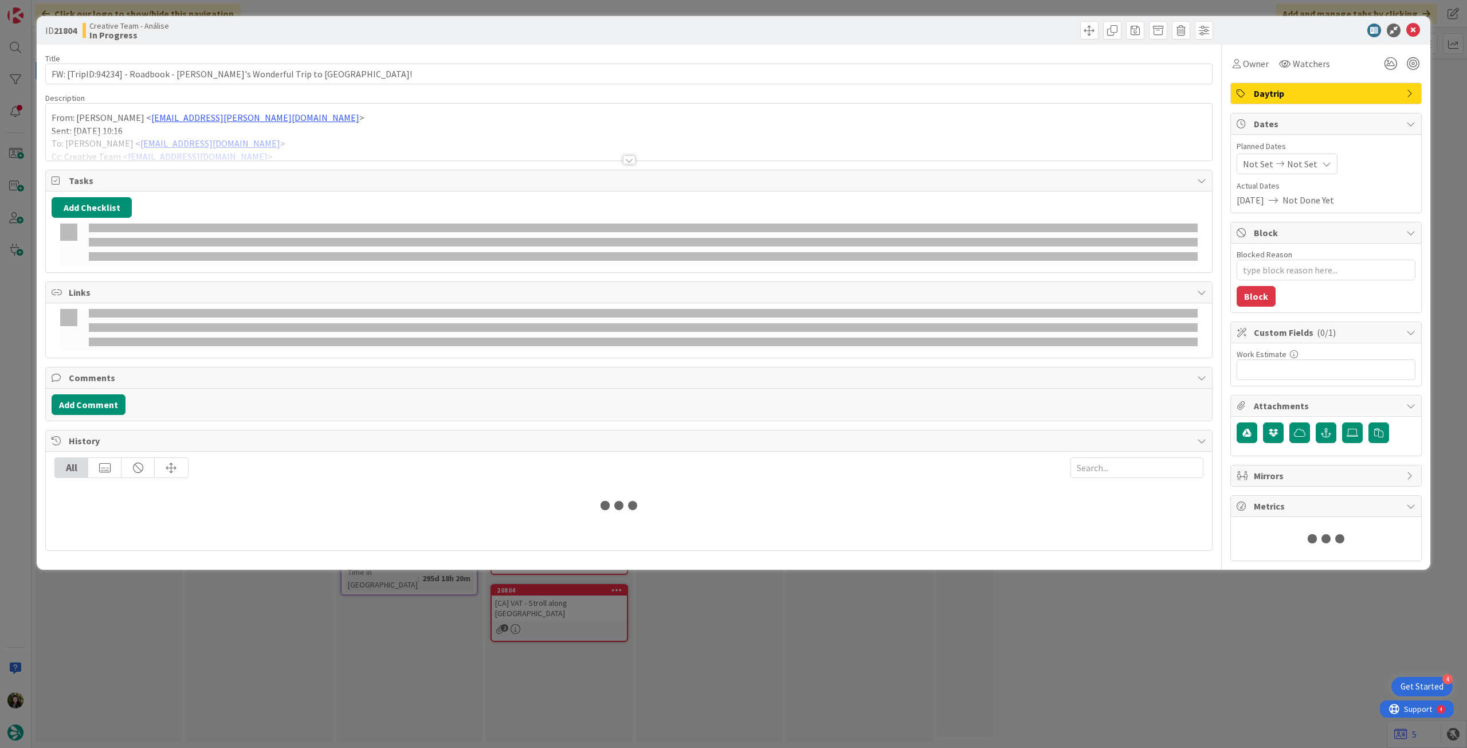
drag, startPoint x: 149, startPoint y: 139, endPoint x: 116, endPoint y: 139, distance: 33.2
click at [148, 139] on div at bounding box center [629, 145] width 1166 height 29
type textarea "x"
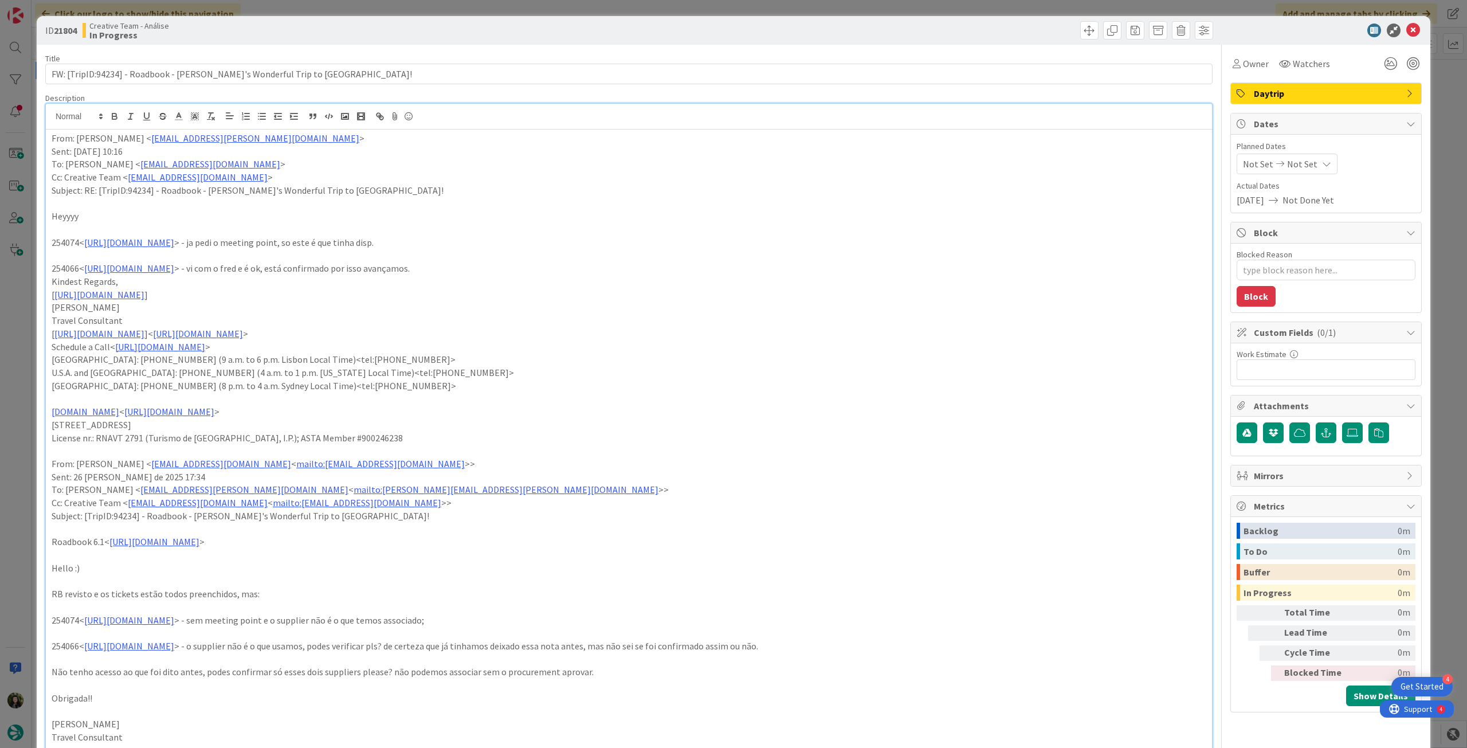
click at [47, 137] on div "From: [PERSON_NAME] < [PERSON_NAME][EMAIL_ADDRESS][PERSON_NAME][DOMAIN_NAME] > …" at bounding box center [629, 566] width 1166 height 873
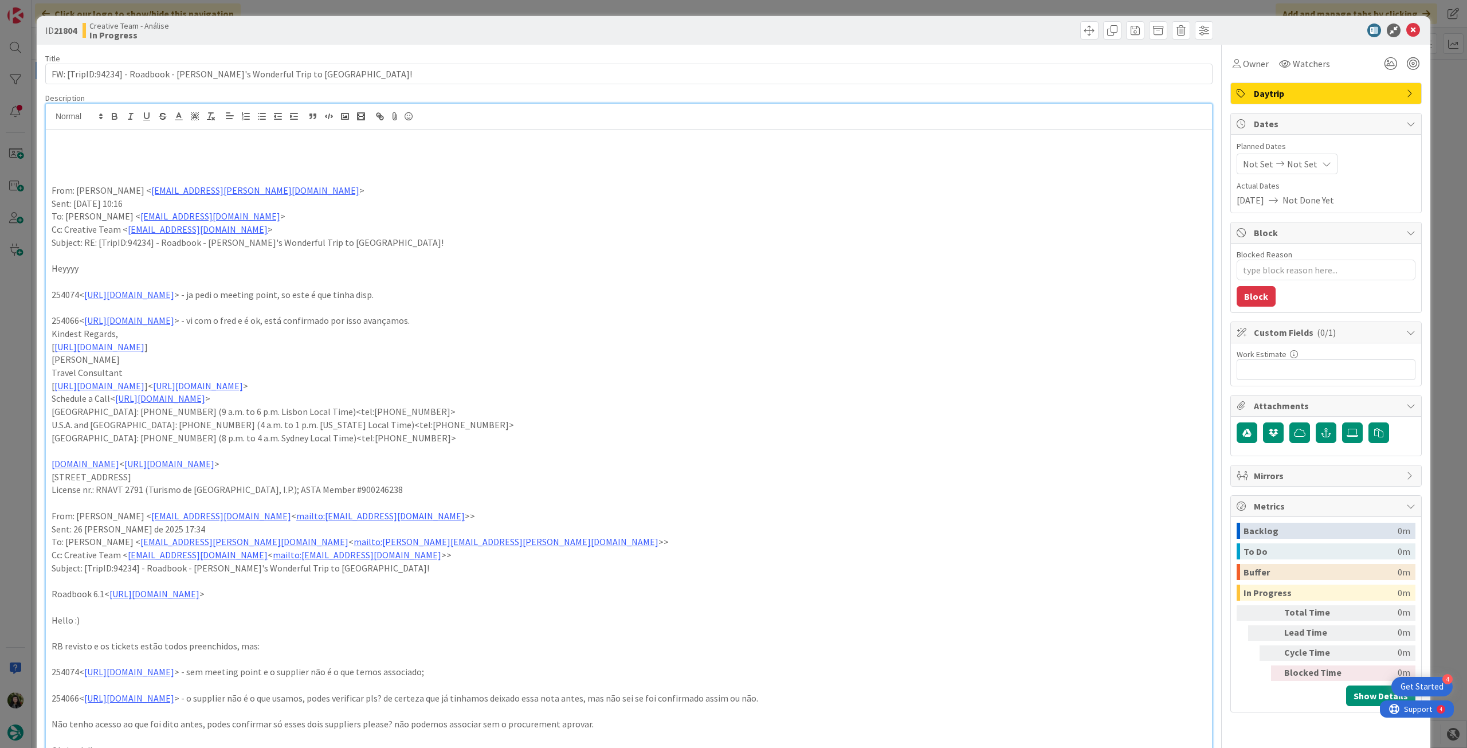
click at [96, 153] on p at bounding box center [629, 151] width 1155 height 13
click at [96, 153] on p "já associei os sups aos services" at bounding box center [629, 151] width 1155 height 13
click at [112, 119] on icon "button" at bounding box center [114, 117] width 5 height 3
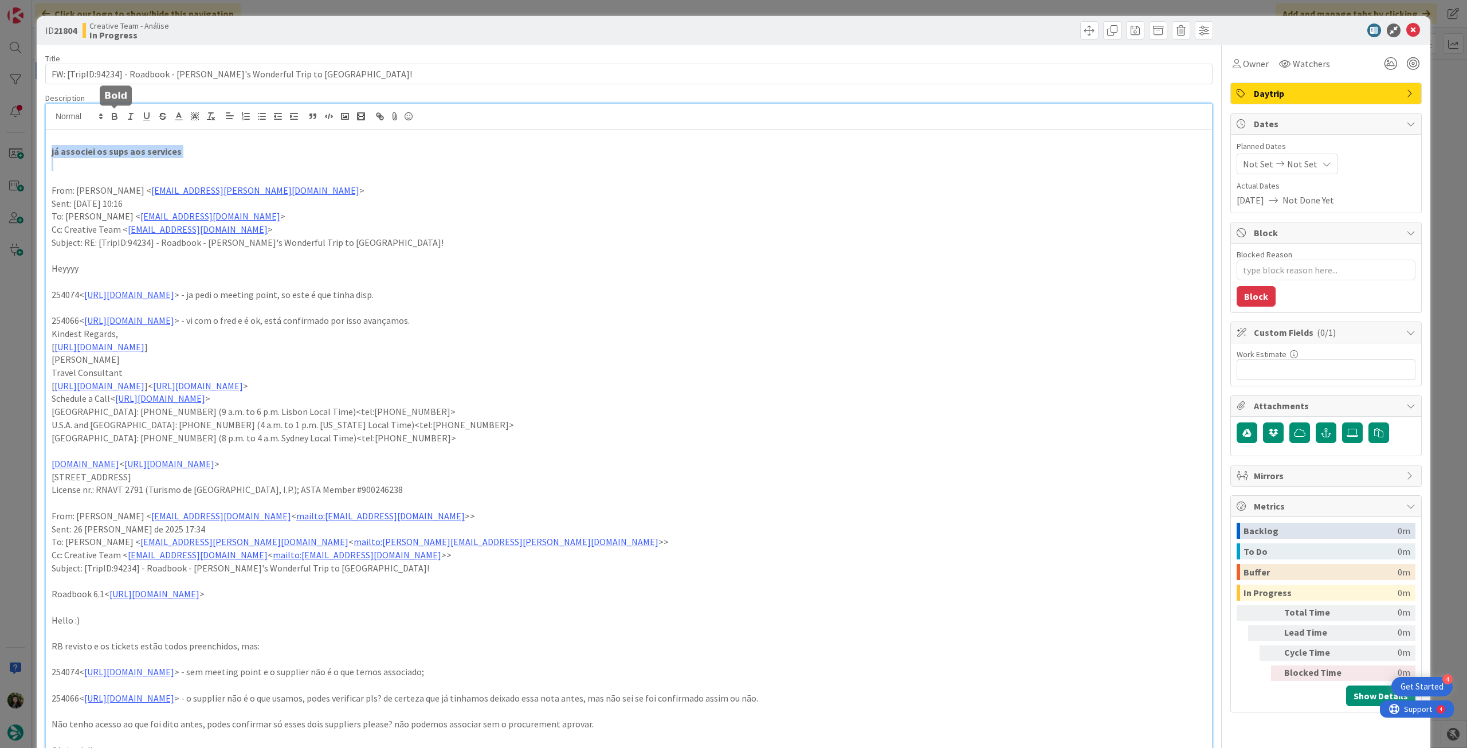
drag, startPoint x: 265, startPoint y: 153, endPoint x: 280, endPoint y: 156, distance: 15.3
click at [268, 155] on p "já associei os sups aos services" at bounding box center [629, 151] width 1155 height 13
click at [1274, 163] on icon at bounding box center [1281, 164] width 14 height 8
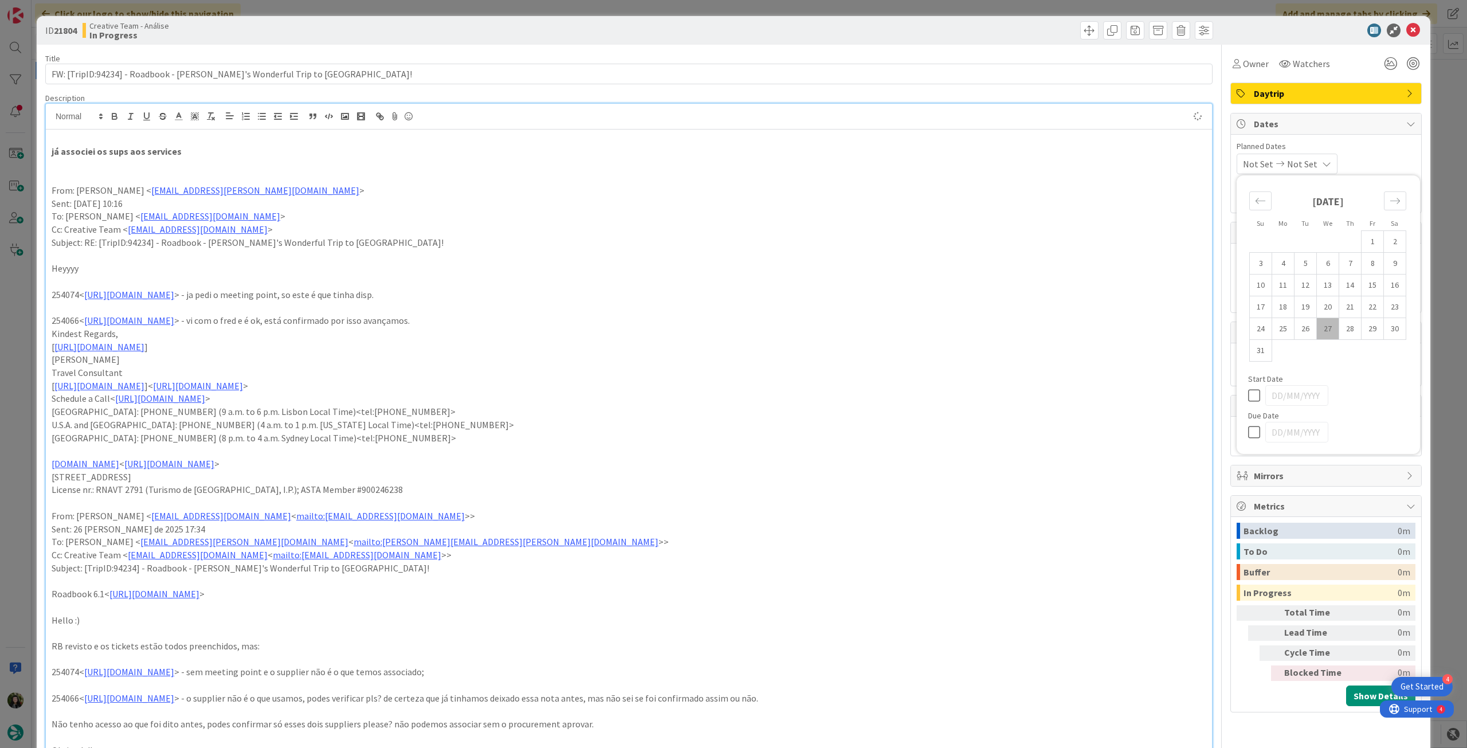
type textarea "x"
click at [1248, 425] on icon at bounding box center [1256, 432] width 17 height 14
type input "[DATE]"
click at [1407, 25] on icon at bounding box center [1414, 31] width 14 height 14
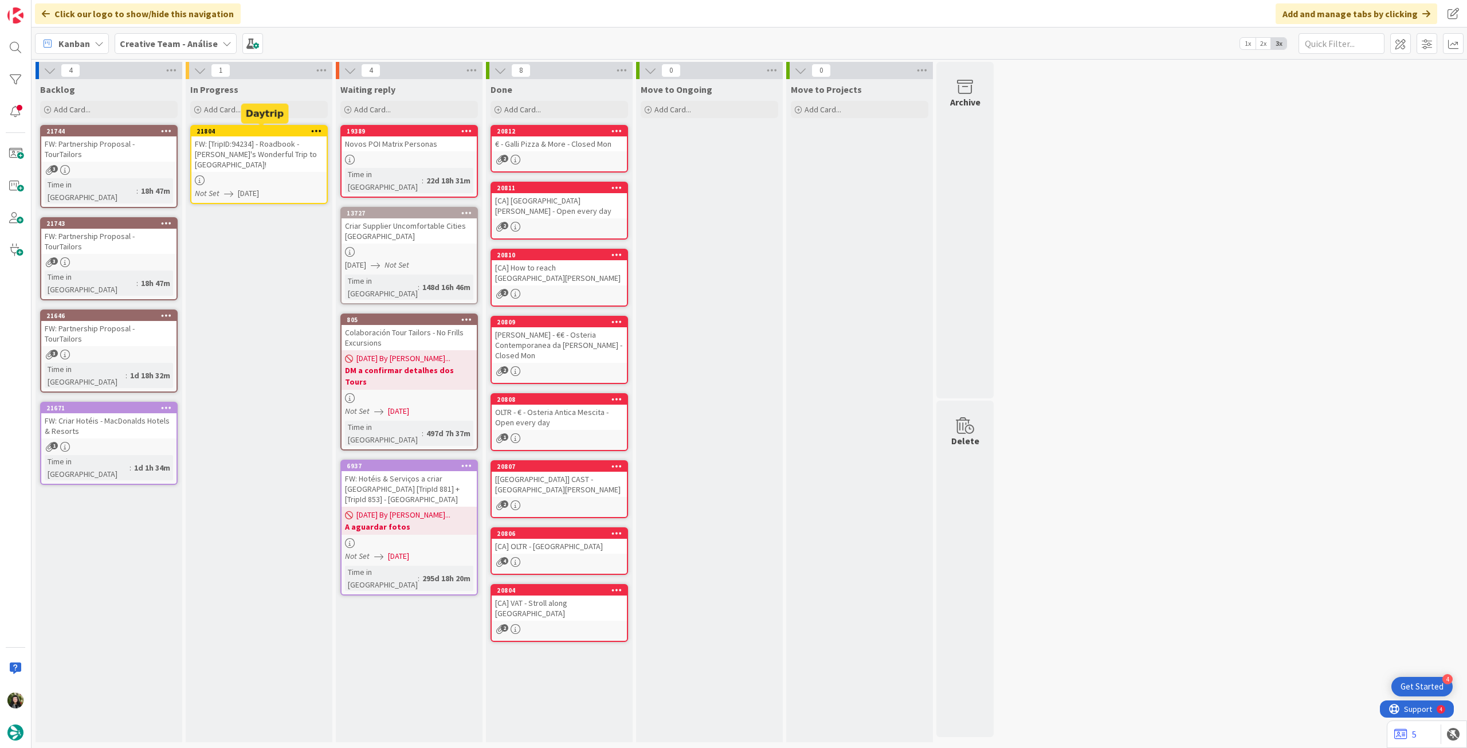
drag, startPoint x: 317, startPoint y: 128, endPoint x: 314, endPoint y: 133, distance: 5.9
click at [317, 128] on icon at bounding box center [316, 131] width 11 height 8
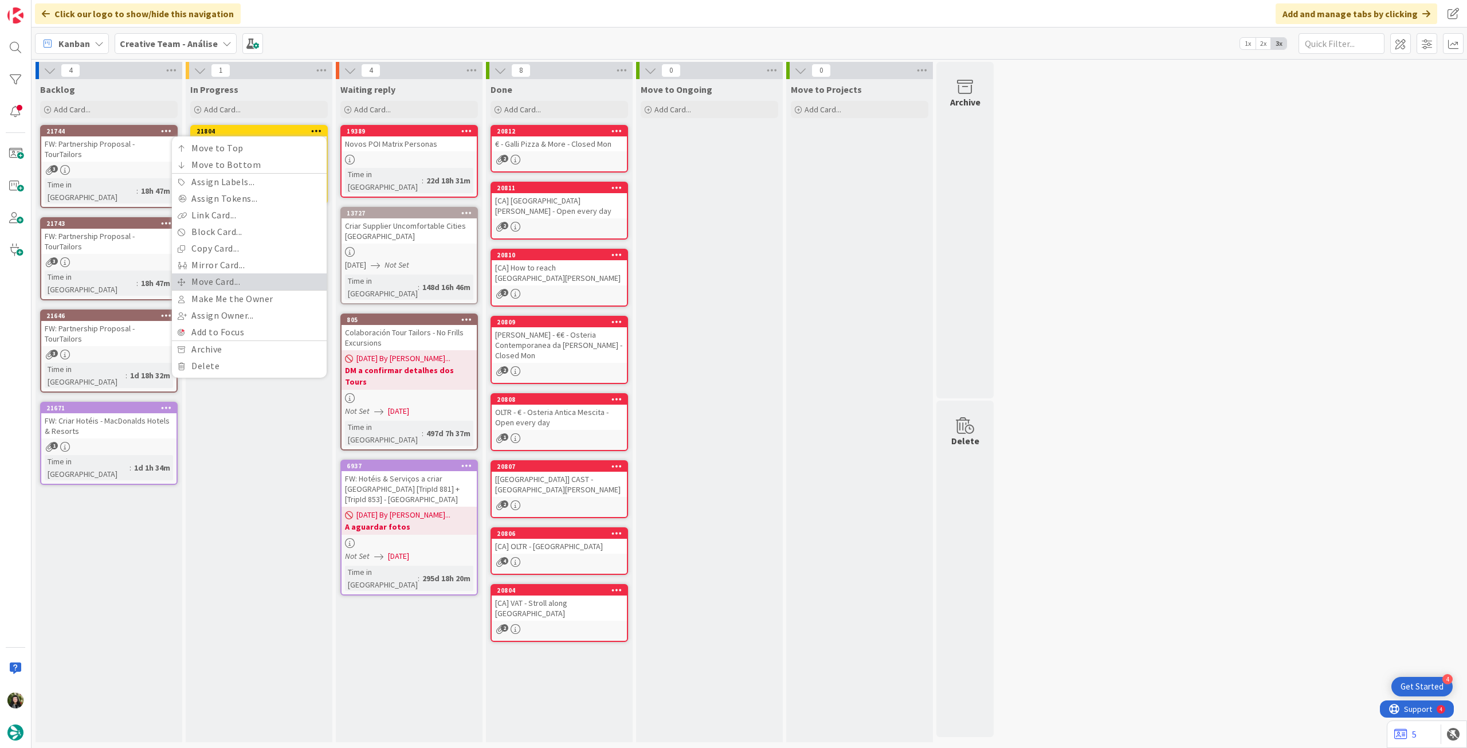
click at [259, 275] on link "Move Card..." at bounding box center [249, 281] width 155 height 17
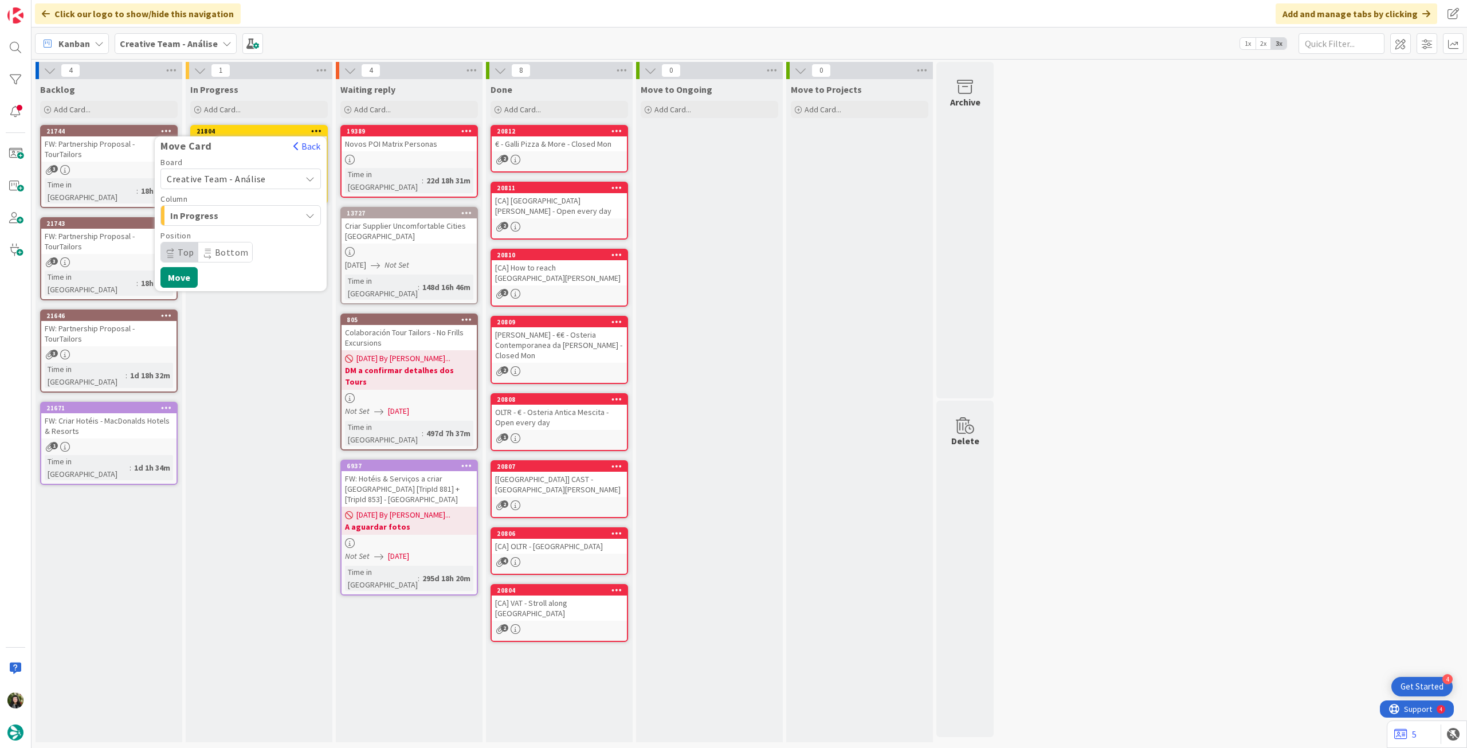
click at [233, 177] on span "Creative Team - Análise" at bounding box center [216, 178] width 99 height 11
click at [226, 240] on span "Creative Team" at bounding box center [248, 232] width 133 height 17
click at [240, 254] on span "Daytrip" at bounding box center [240, 252] width 110 height 16
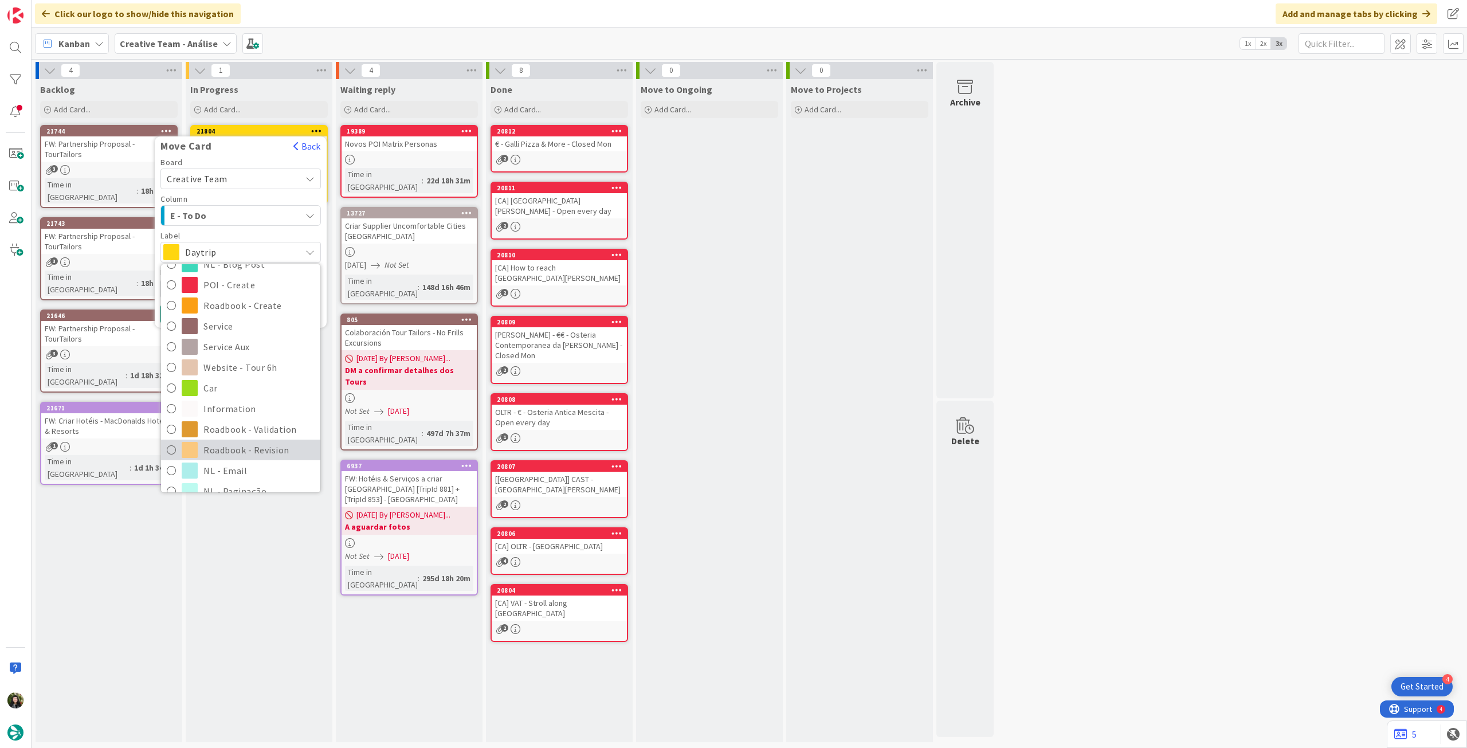
scroll to position [152, 0]
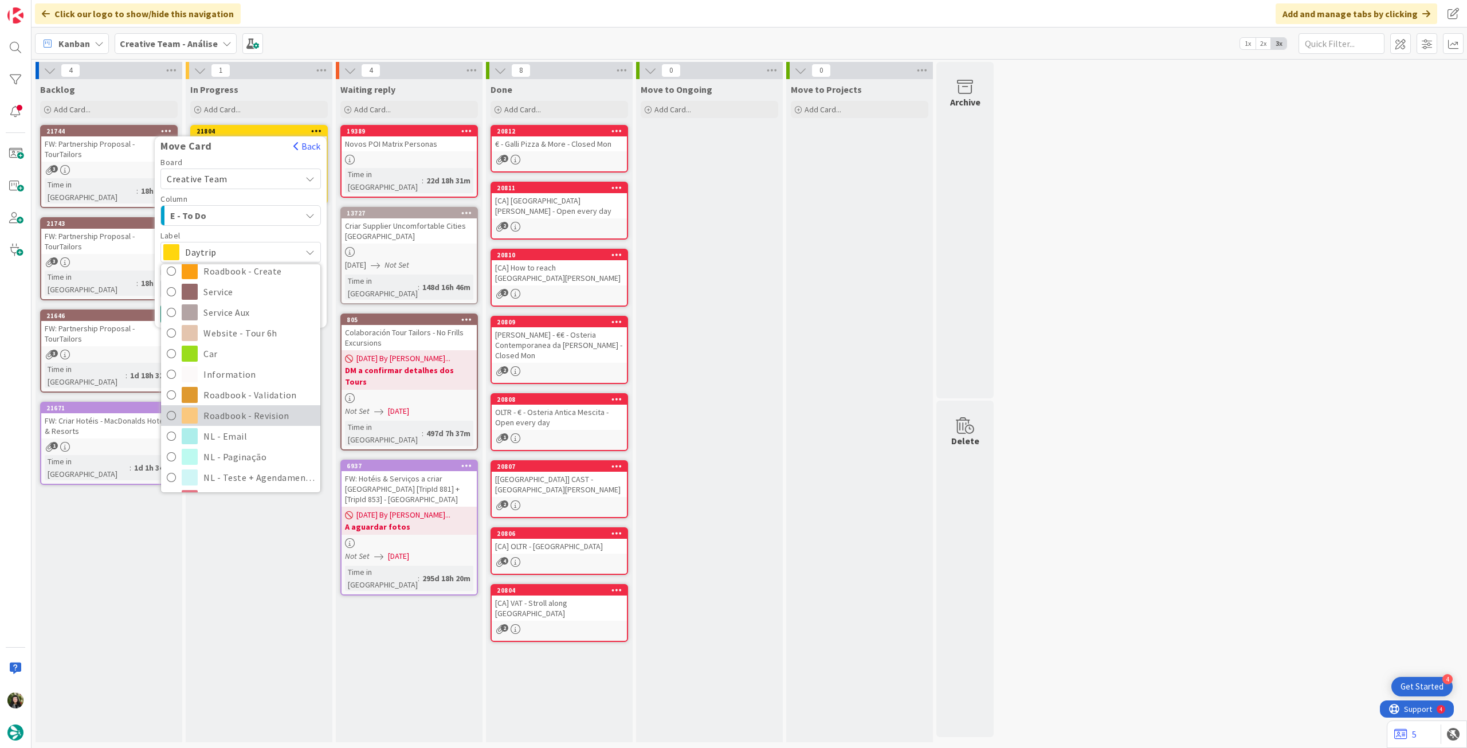
click at [250, 417] on span "Roadbook - Revision" at bounding box center [258, 415] width 111 height 17
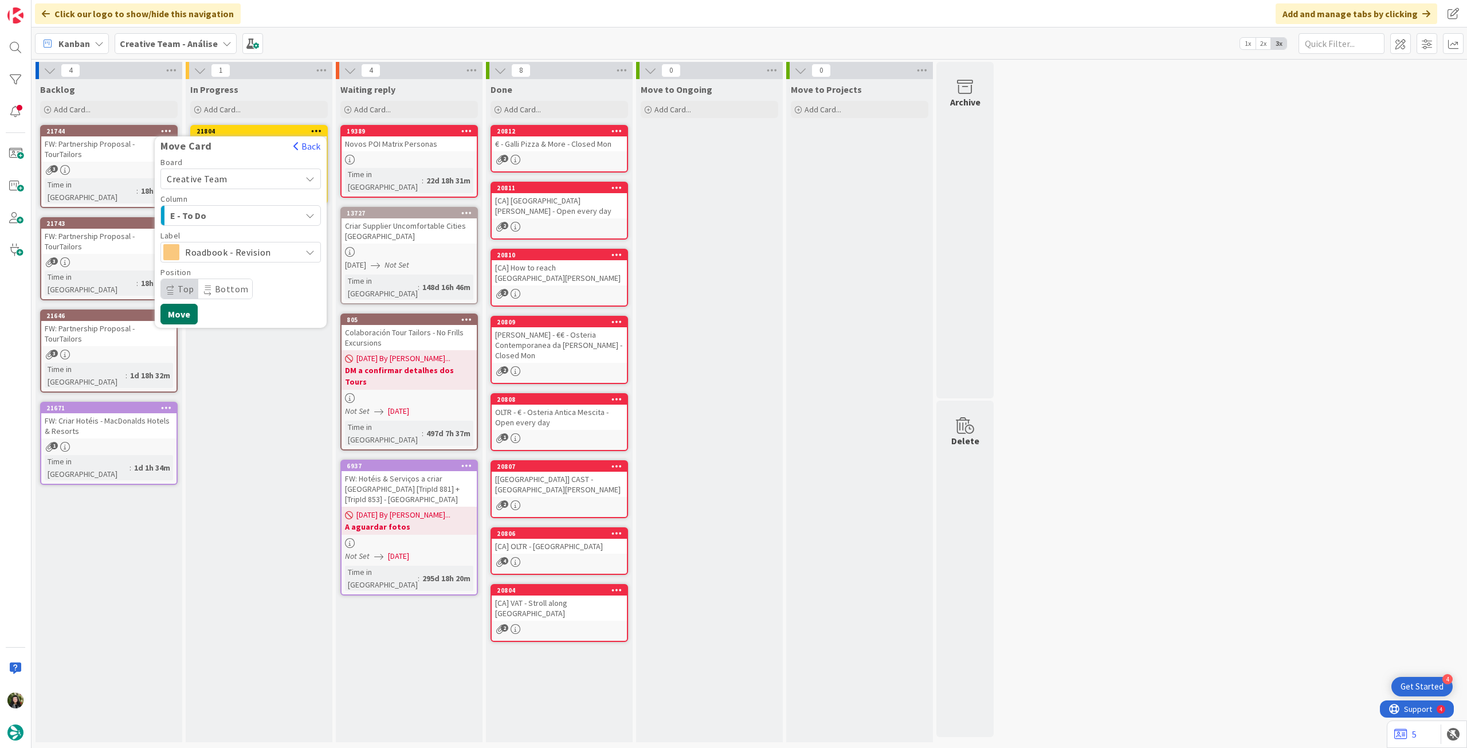
click at [185, 317] on button "Move" at bounding box center [178, 314] width 37 height 21
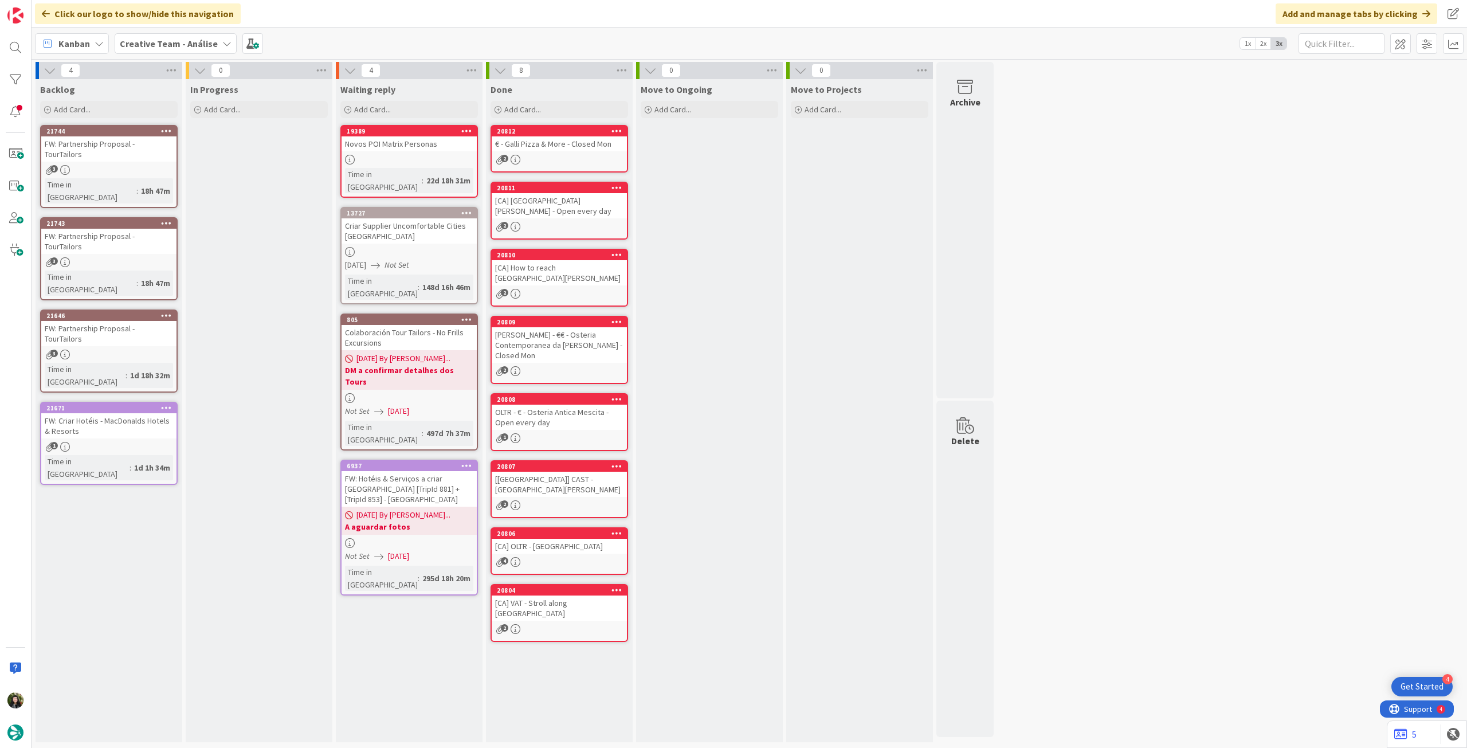
click at [155, 46] on b "Creative Team - Análise" at bounding box center [169, 43] width 98 height 11
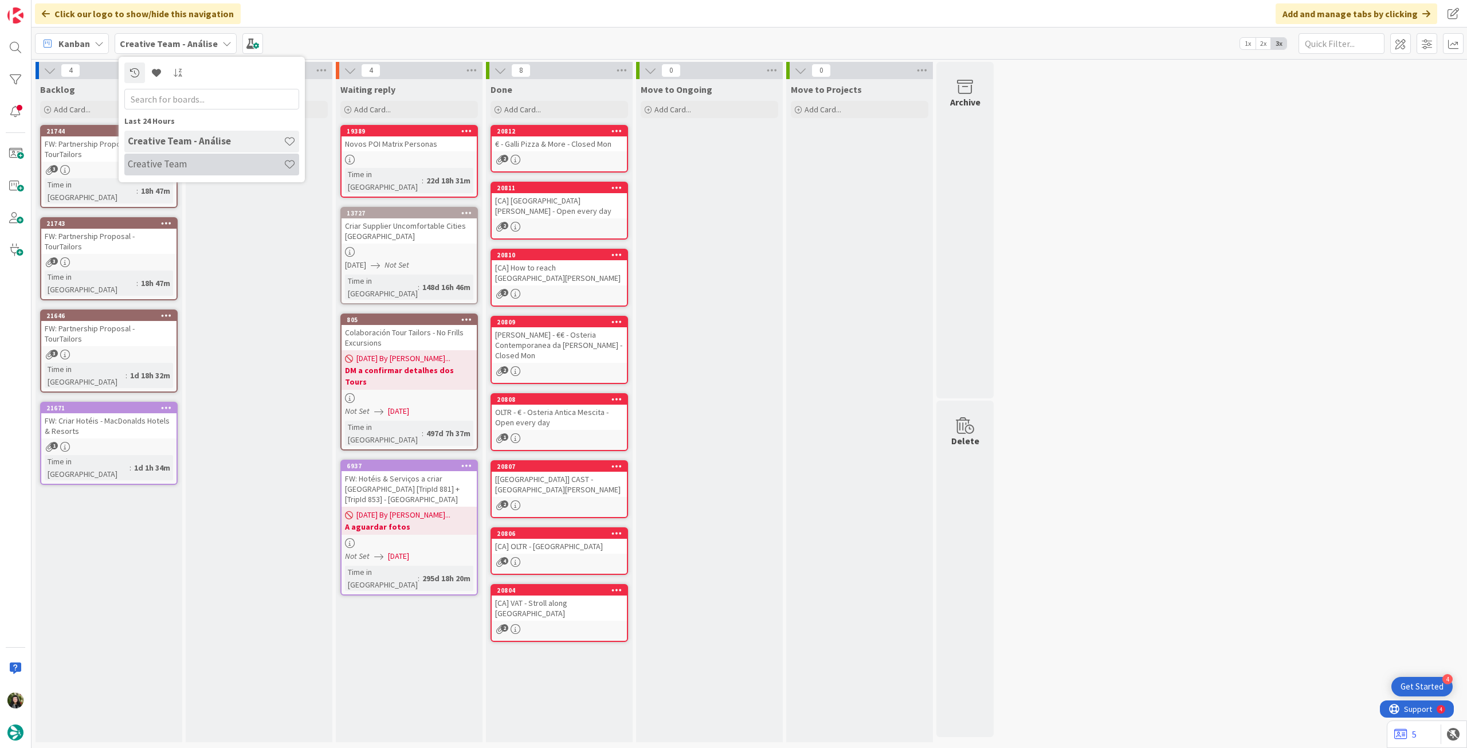
click at [170, 169] on h4 "Creative Team" at bounding box center [206, 163] width 156 height 11
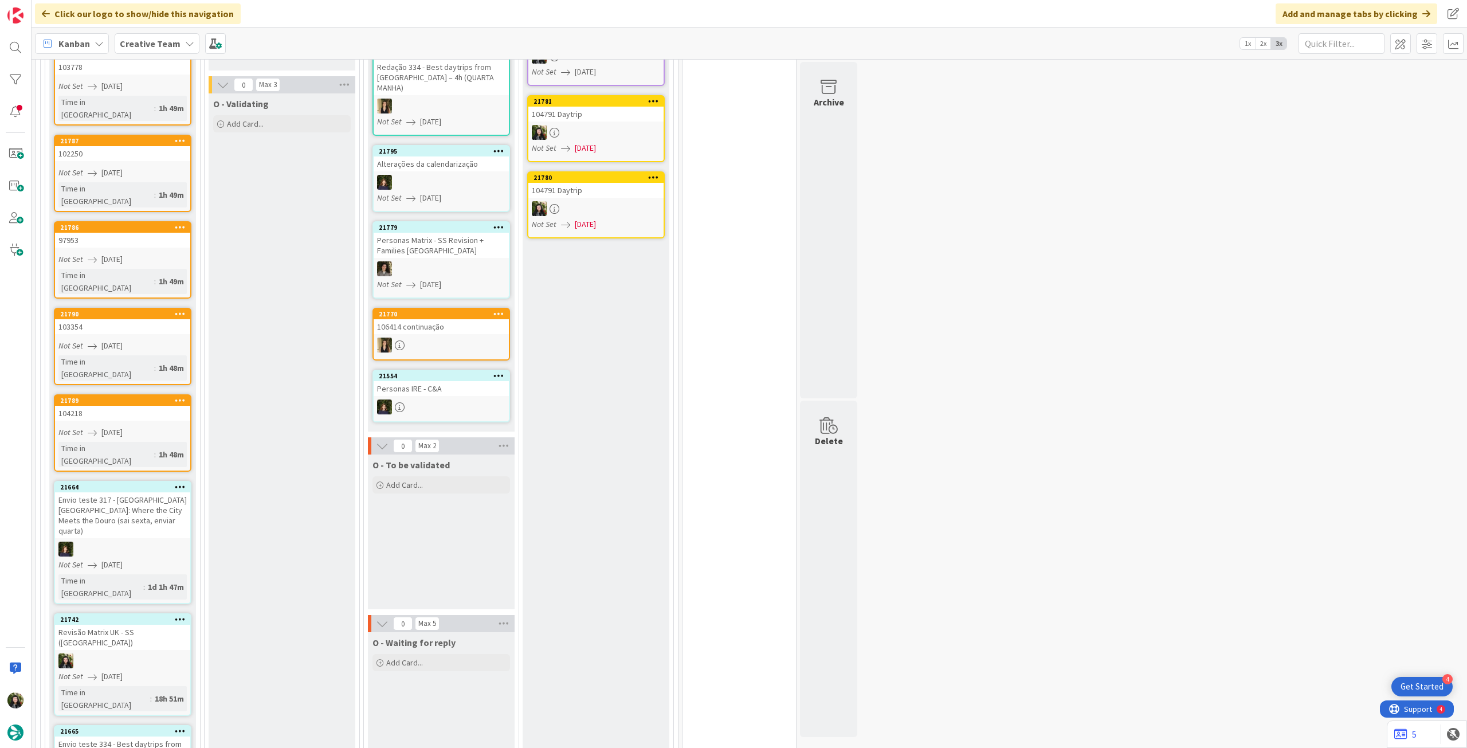
scroll to position [764, 0]
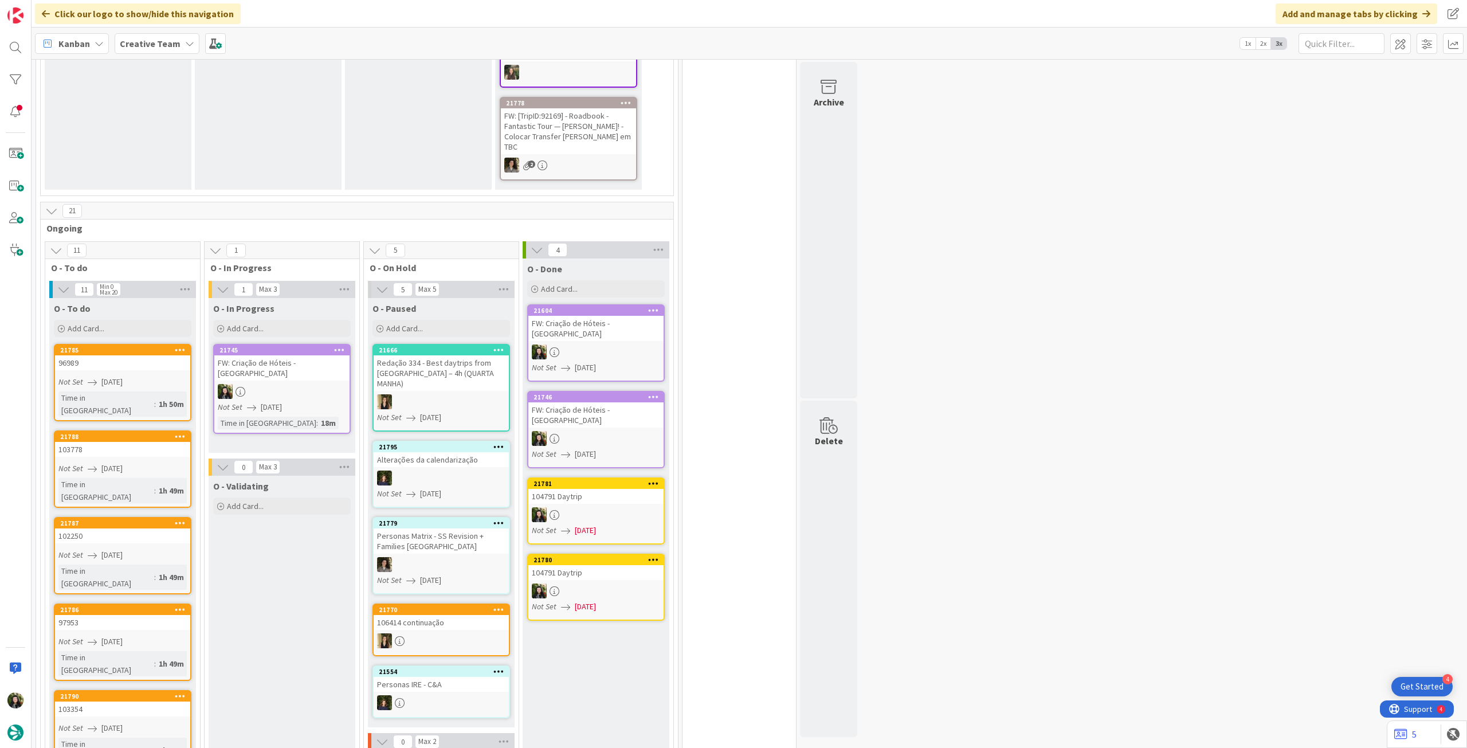
click at [271, 356] on div "FW: Criação de Hóteis - [GEOGRAPHIC_DATA]" at bounding box center [281, 367] width 135 height 25
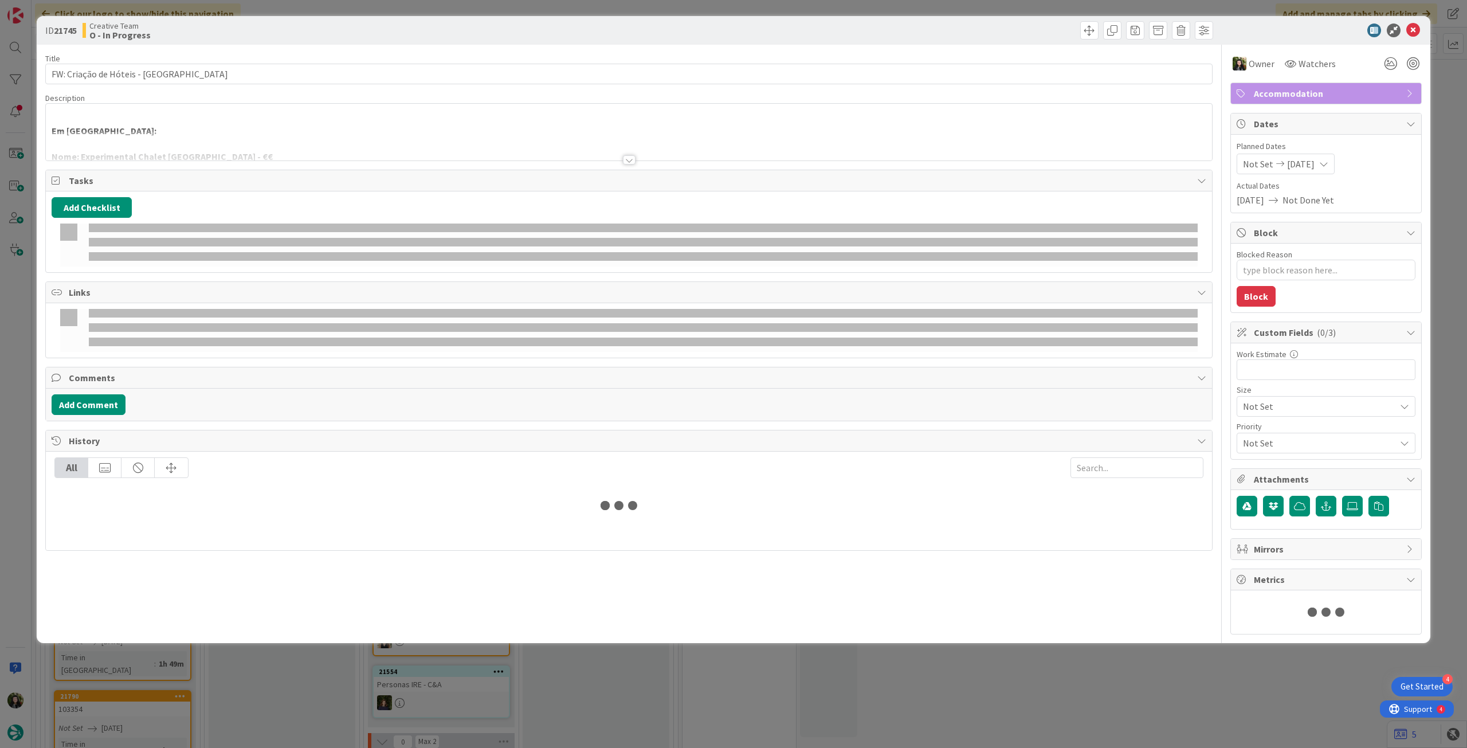
click at [243, 120] on p at bounding box center [629, 117] width 1155 height 13
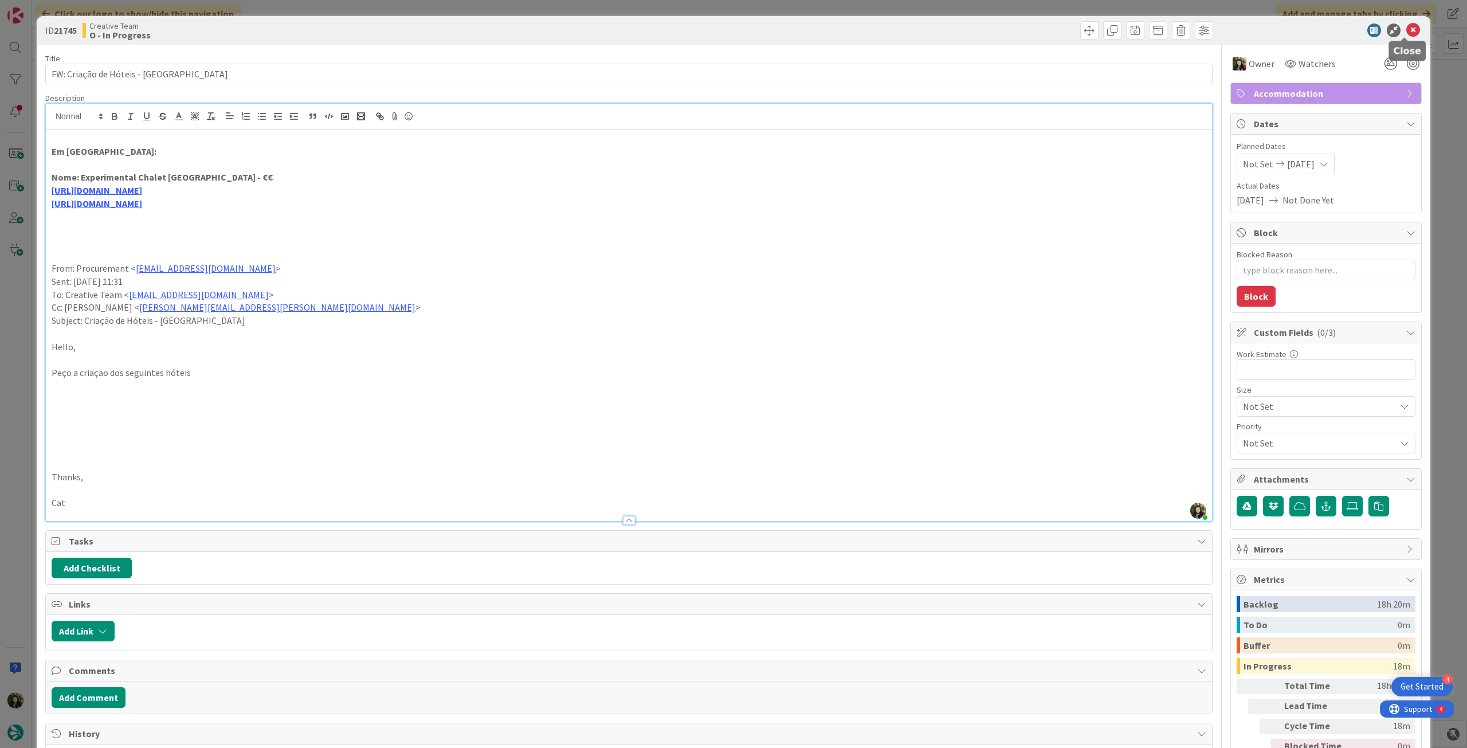
click at [1407, 33] on icon at bounding box center [1414, 31] width 14 height 14
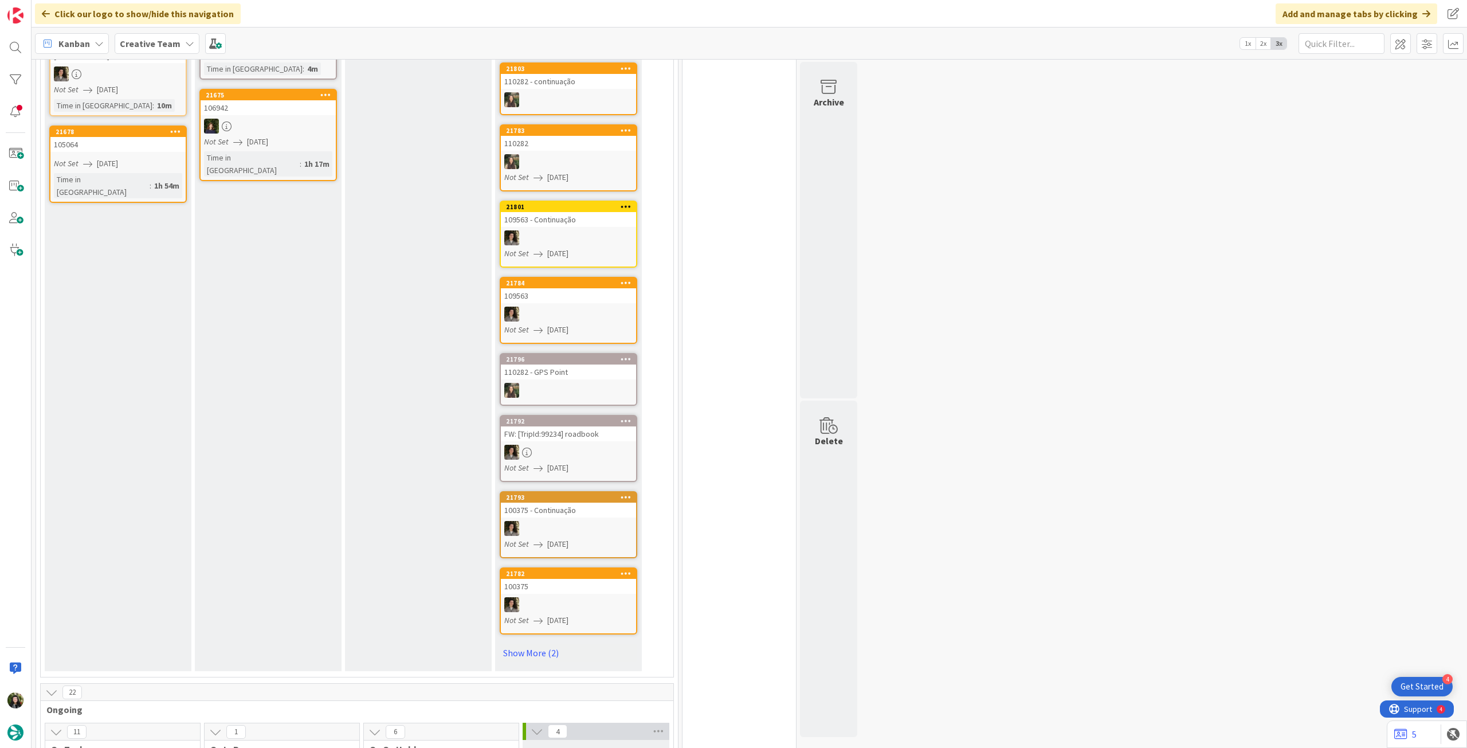
scroll to position [611, 0]
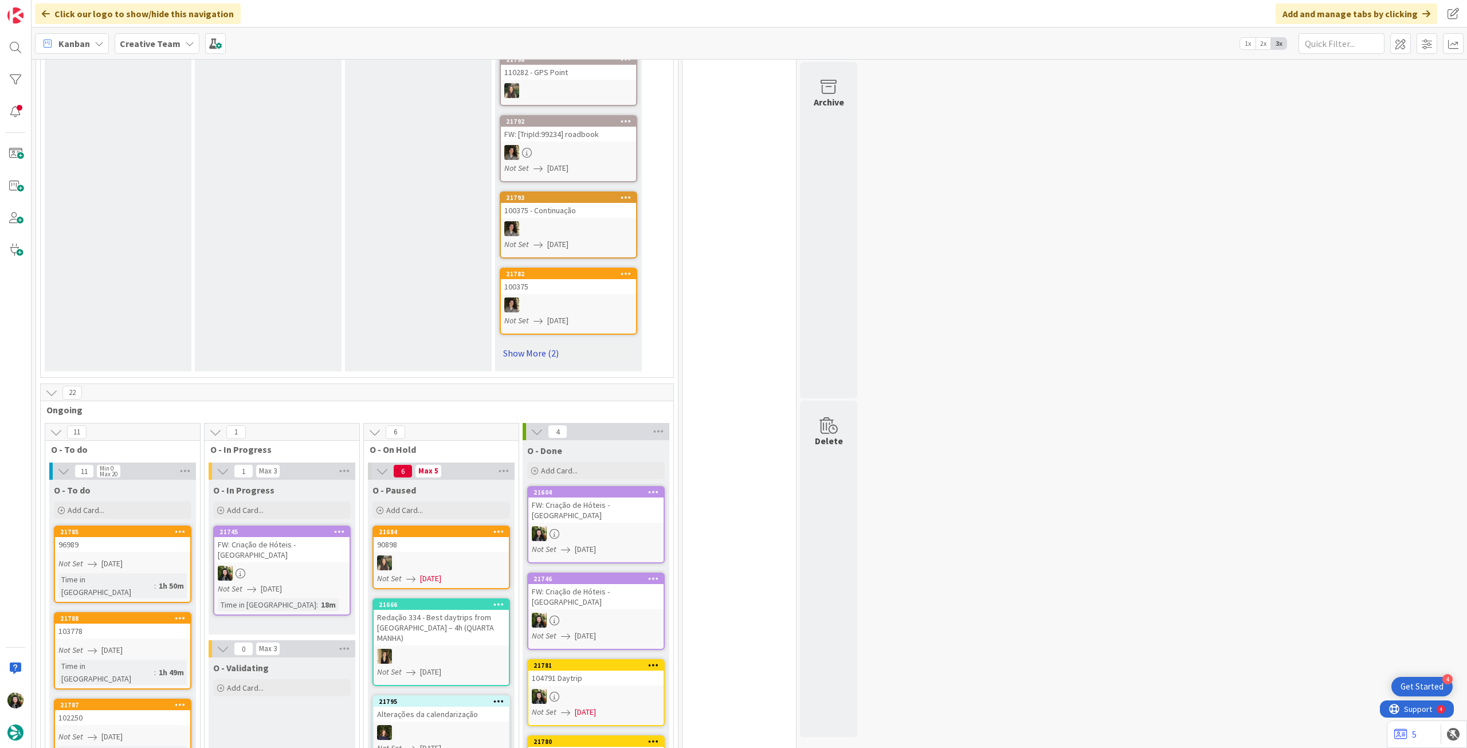
click at [513, 347] on link "Show More (2)" at bounding box center [569, 353] width 138 height 18
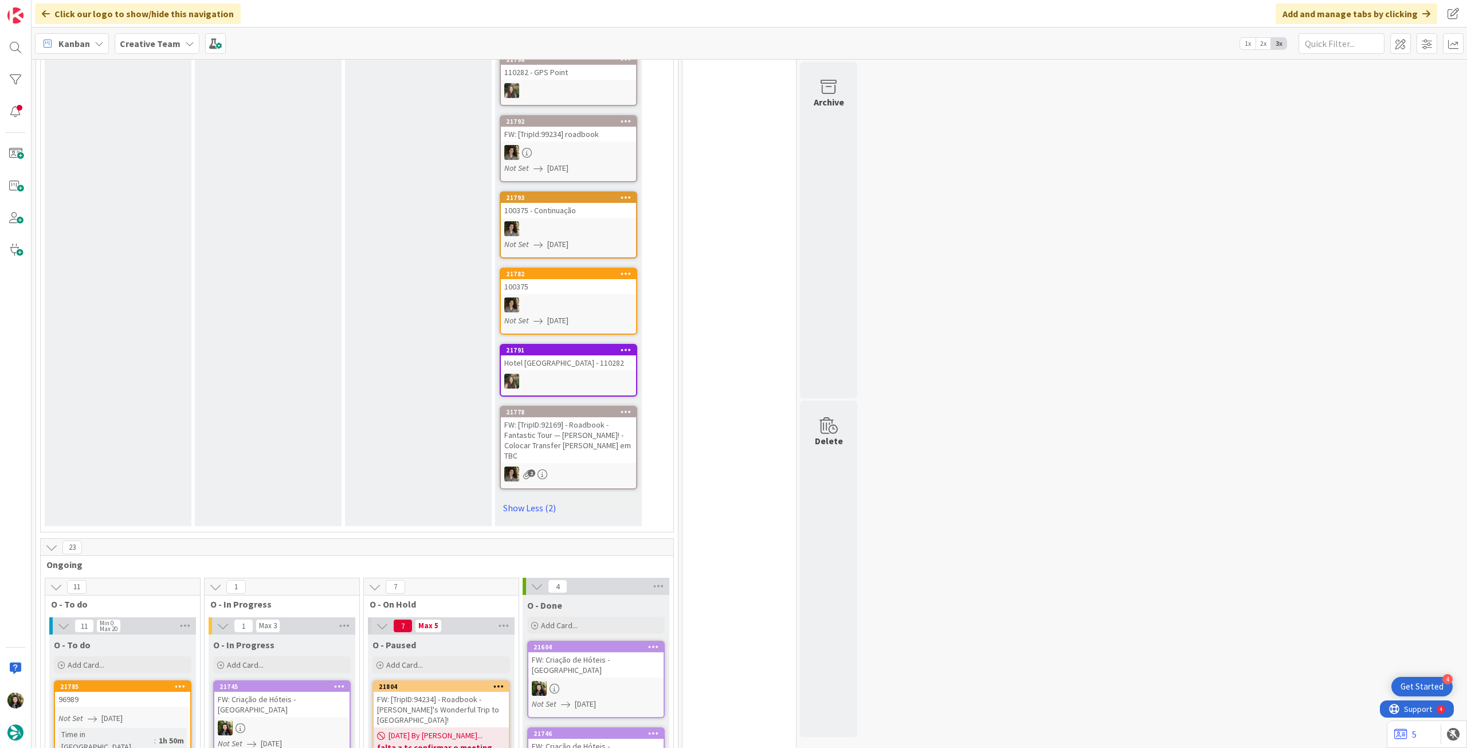
click at [141, 44] on b "Creative Team" at bounding box center [150, 43] width 61 height 11
click at [172, 162] on h4 "Creative Team - Análise" at bounding box center [206, 163] width 156 height 11
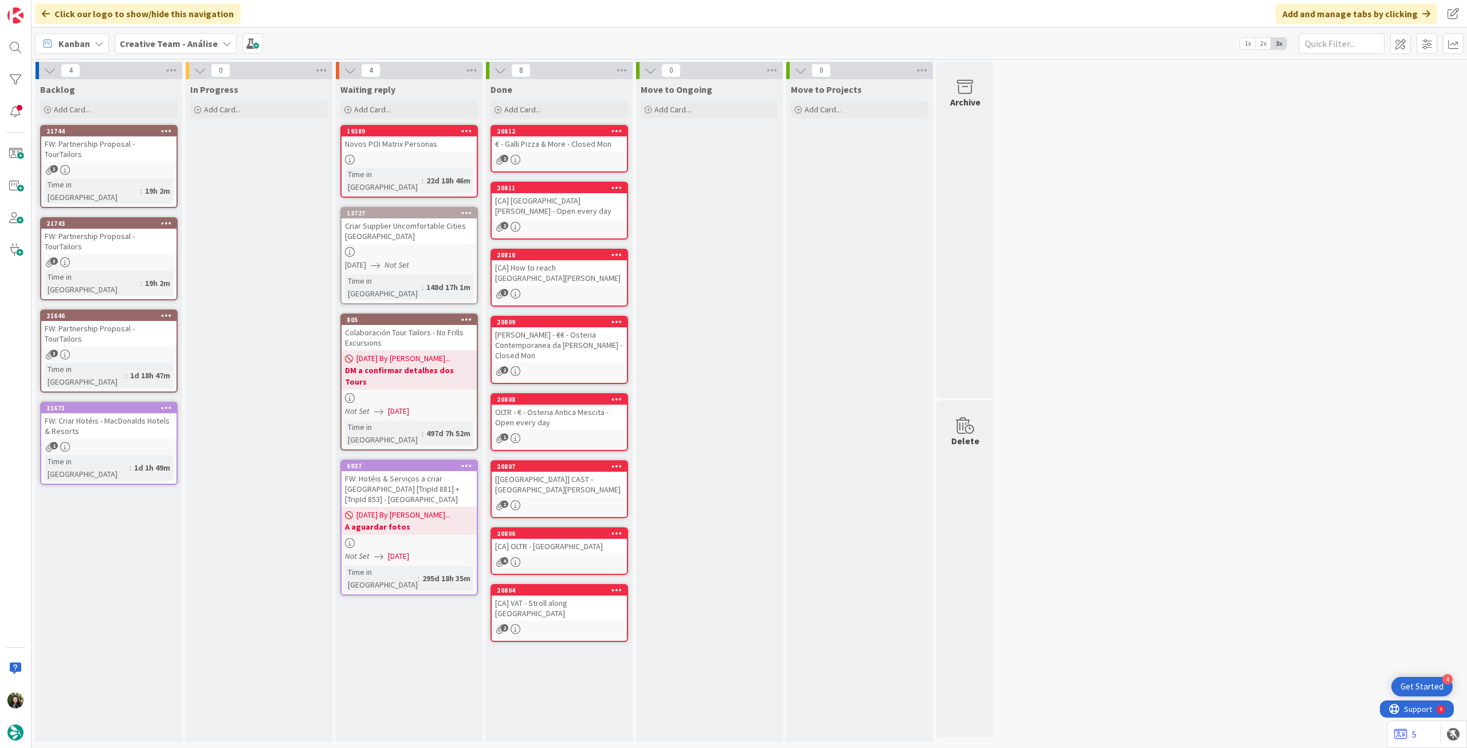
click at [144, 47] on b "Creative Team - Análise" at bounding box center [169, 43] width 98 height 11
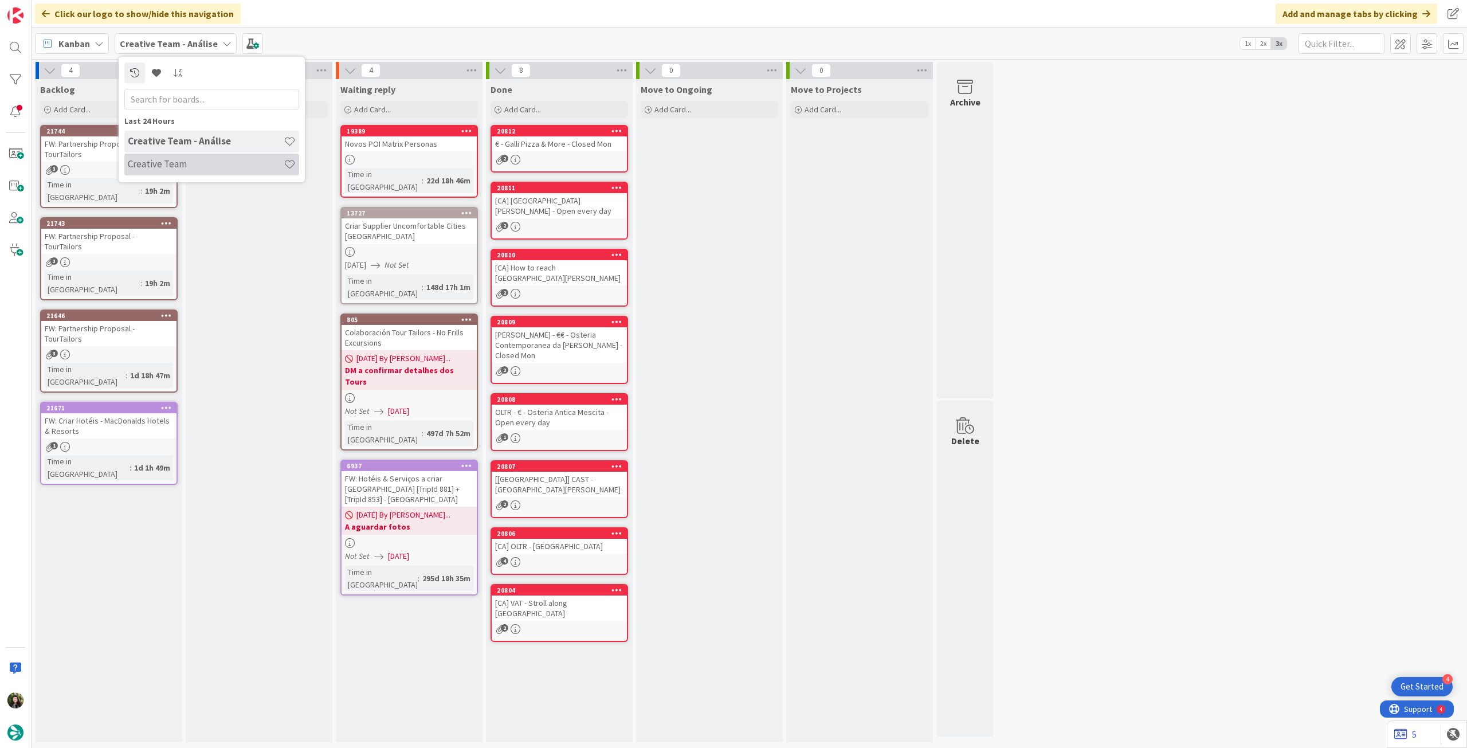
click at [166, 162] on h4 "Creative Team" at bounding box center [206, 163] width 156 height 11
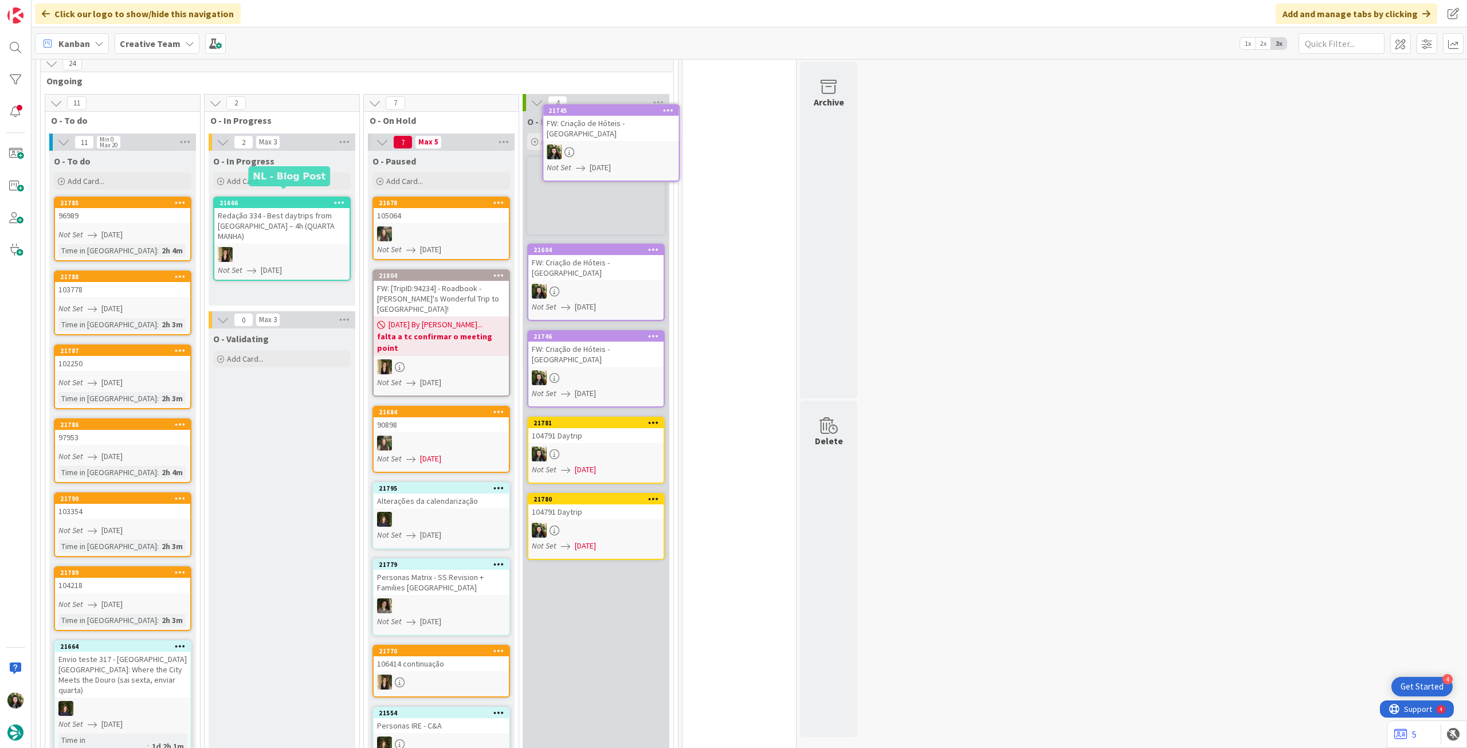
scroll to position [911, 0]
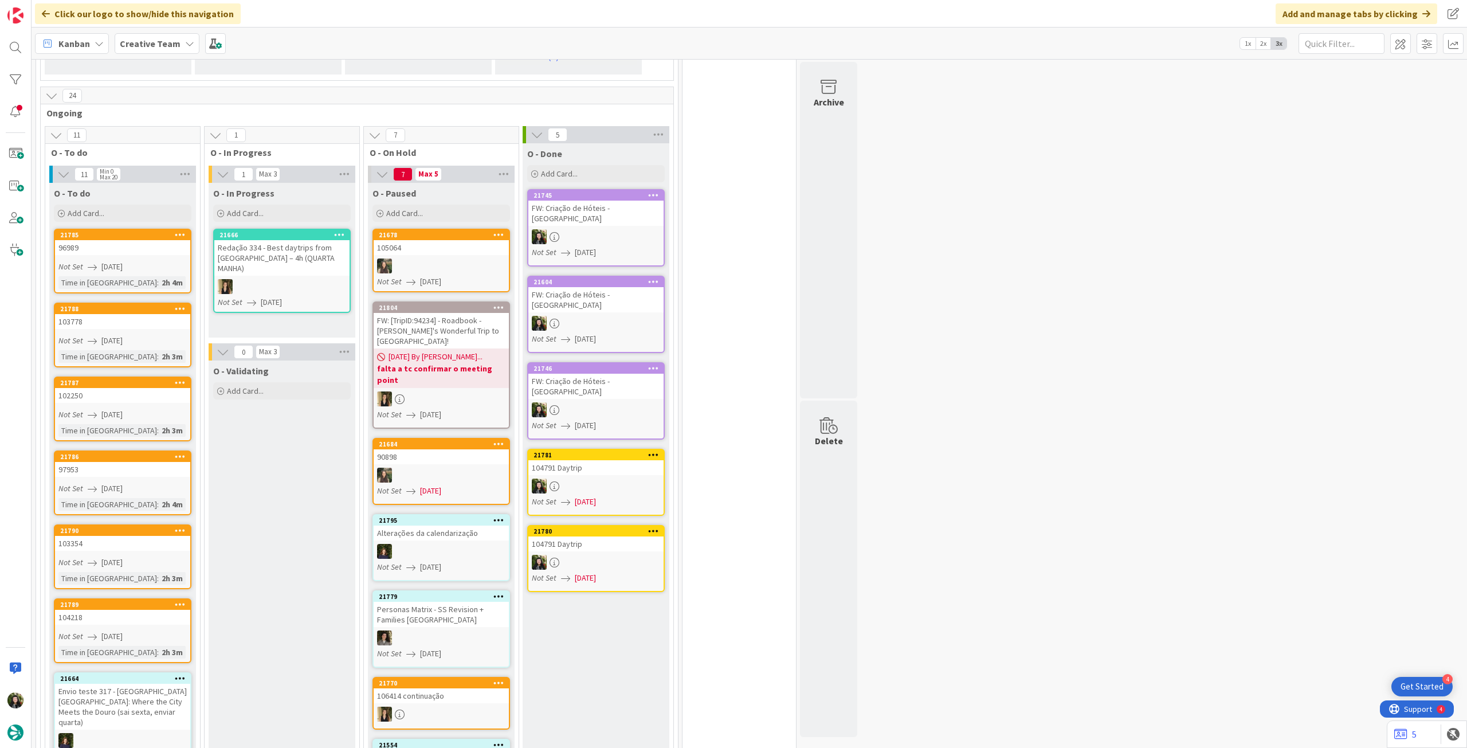
click at [588, 229] on div at bounding box center [596, 236] width 135 height 15
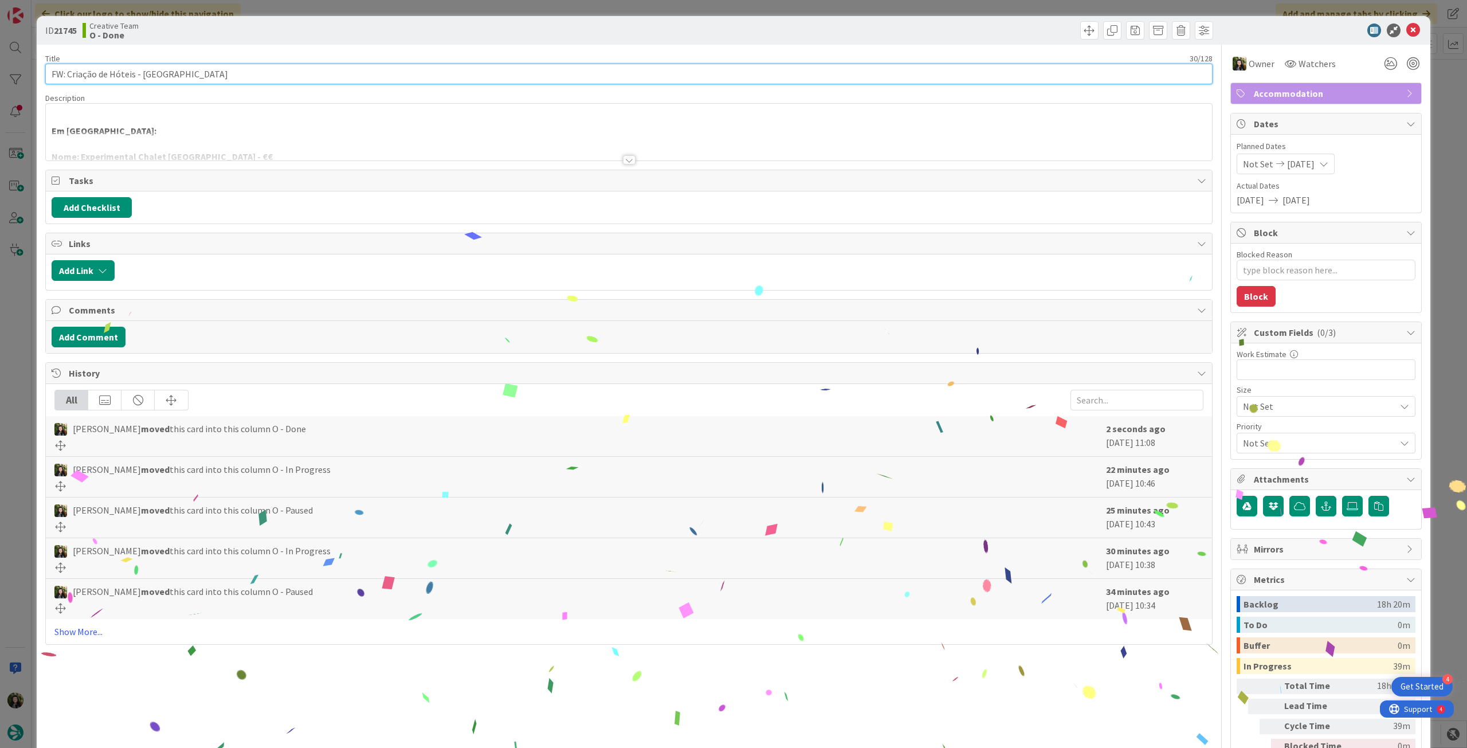
drag, startPoint x: 68, startPoint y: 74, endPoint x: 280, endPoint y: 85, distance: 212.4
click at [277, 84] on div "Title 30 / 128 FW: Criação de Hóteis - [GEOGRAPHIC_DATA] Description Em [GEOGRA…" at bounding box center [629, 415] width 1168 height 741
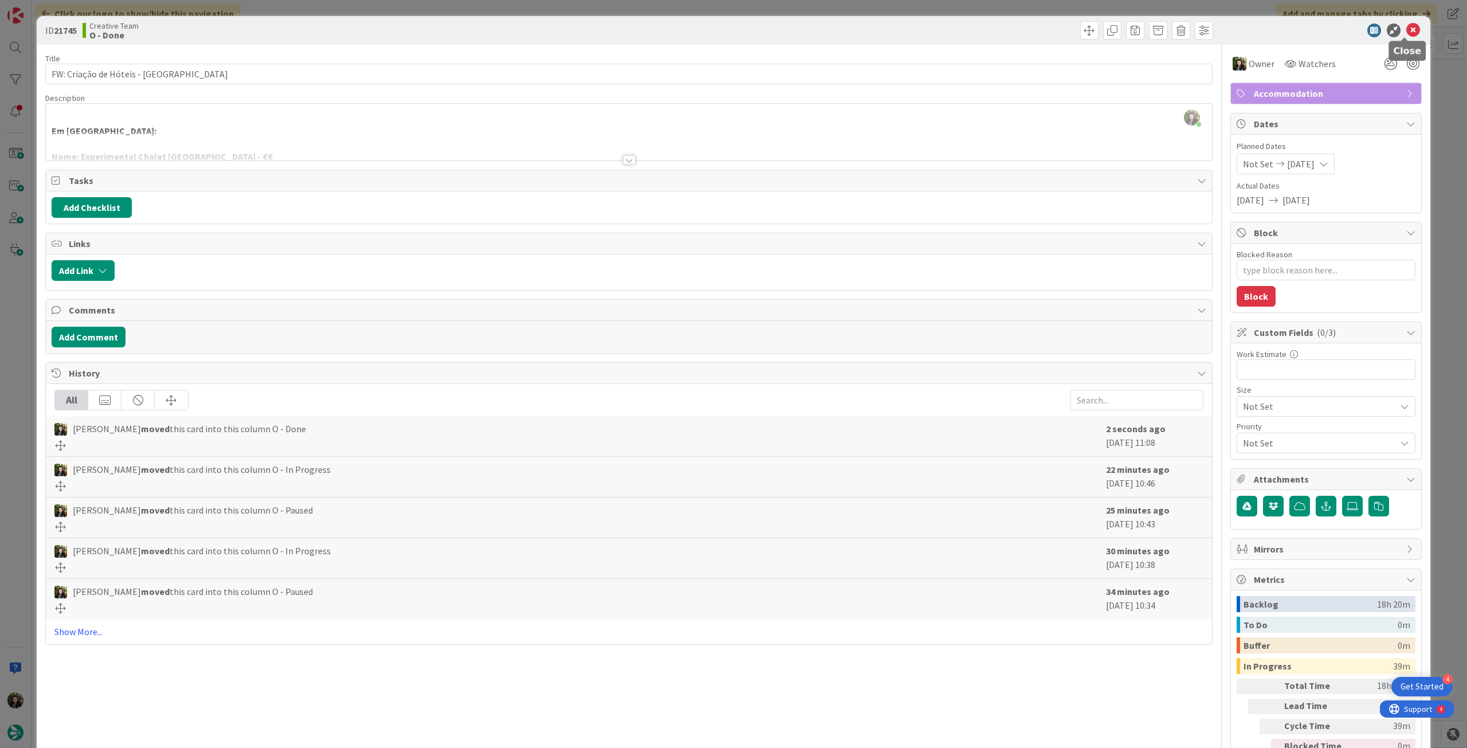
click at [1407, 34] on icon at bounding box center [1414, 31] width 14 height 14
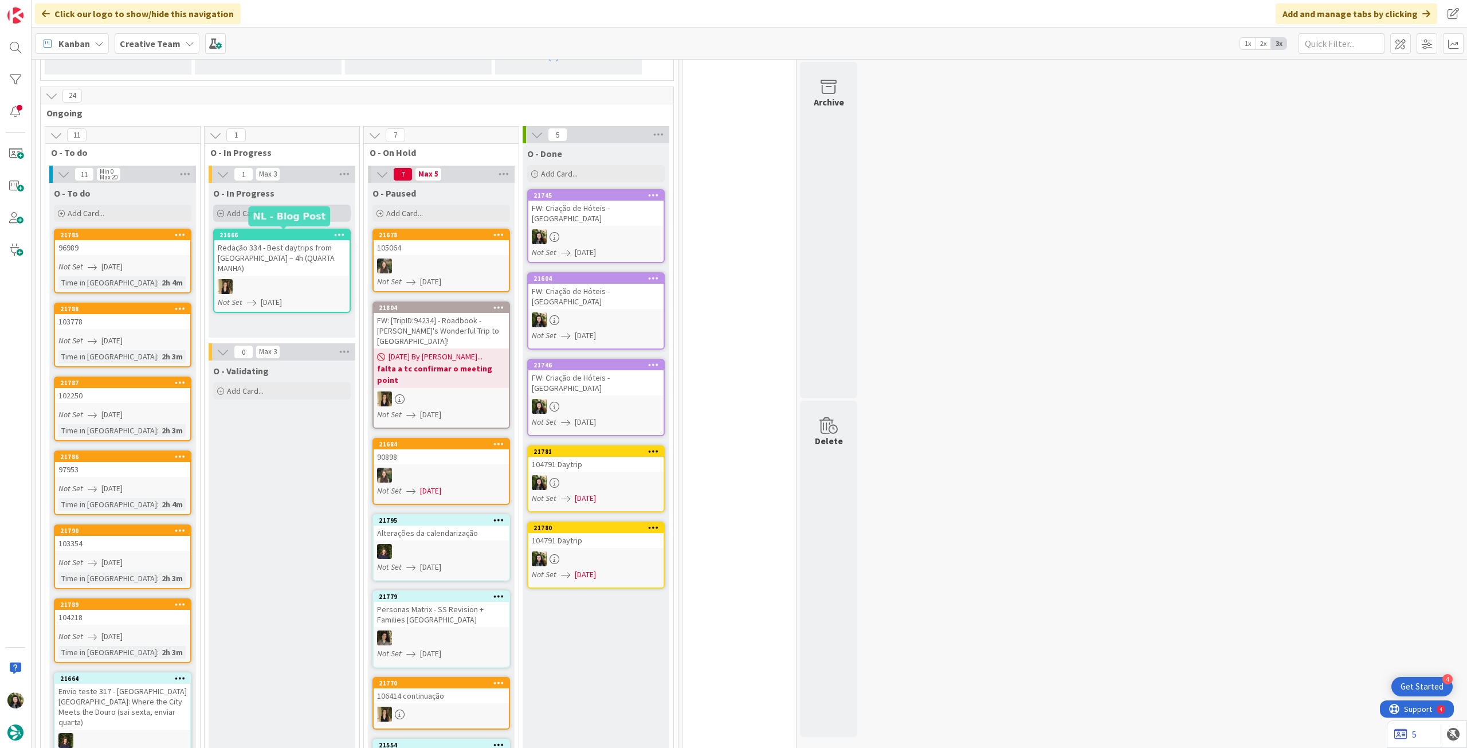
click at [257, 214] on span "Add Card..." at bounding box center [245, 213] width 37 height 10
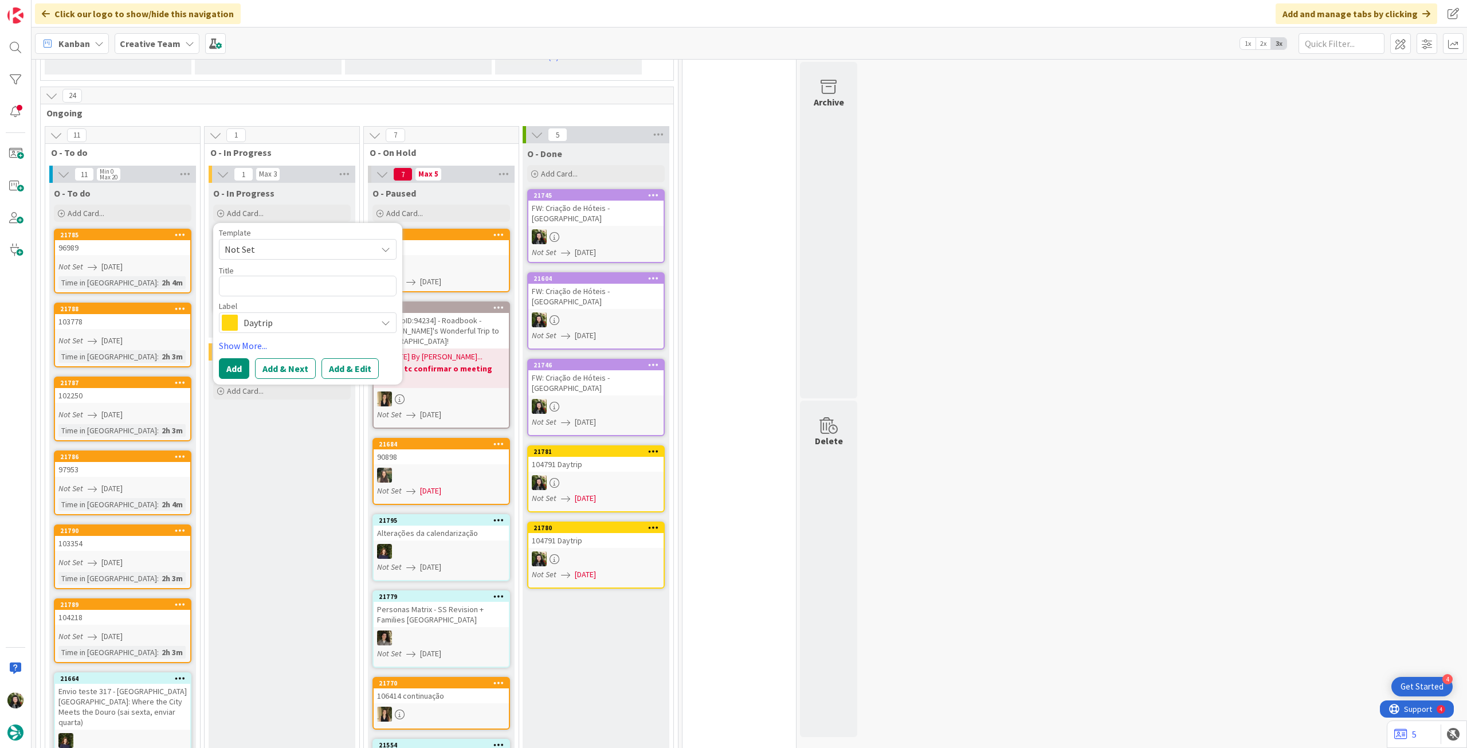
click at [263, 322] on span "Daytrip" at bounding box center [307, 323] width 127 height 16
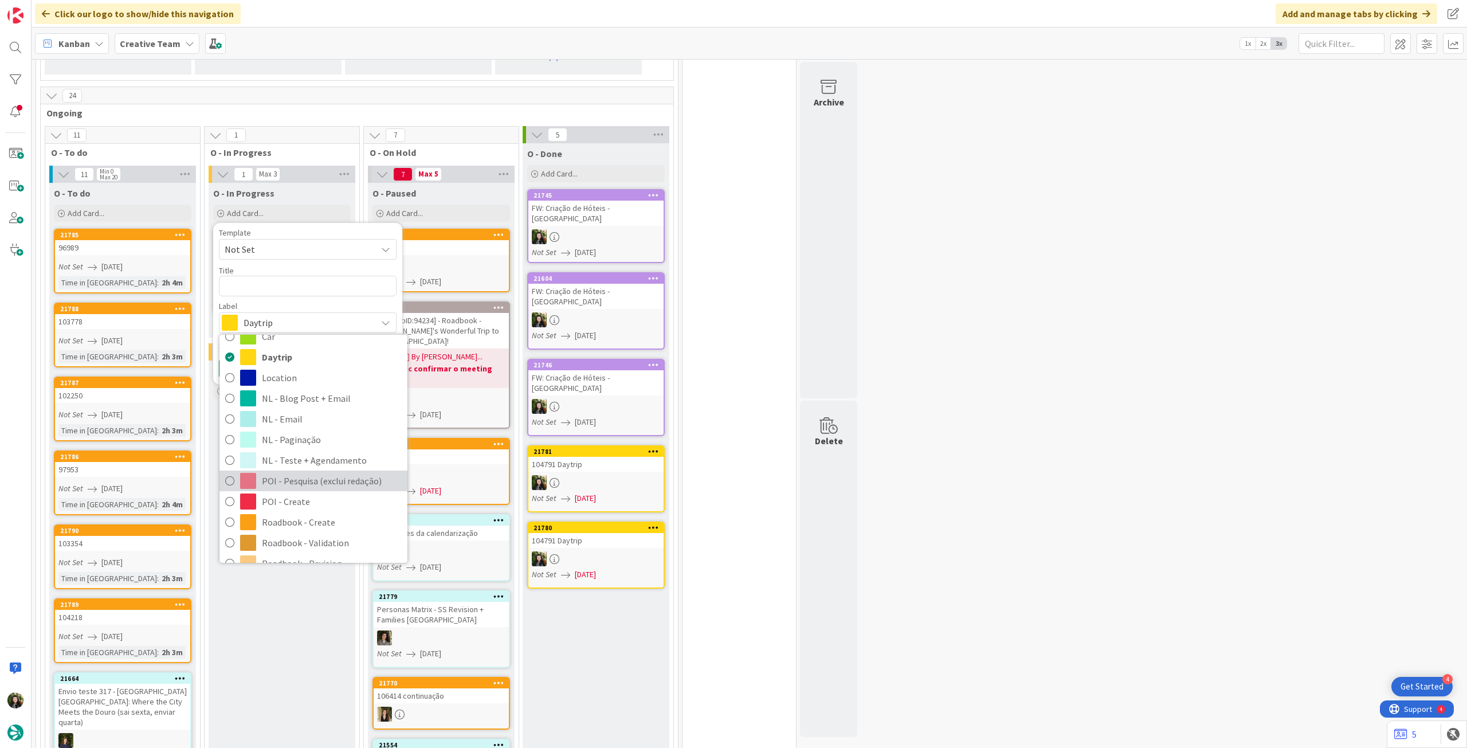
scroll to position [152, 0]
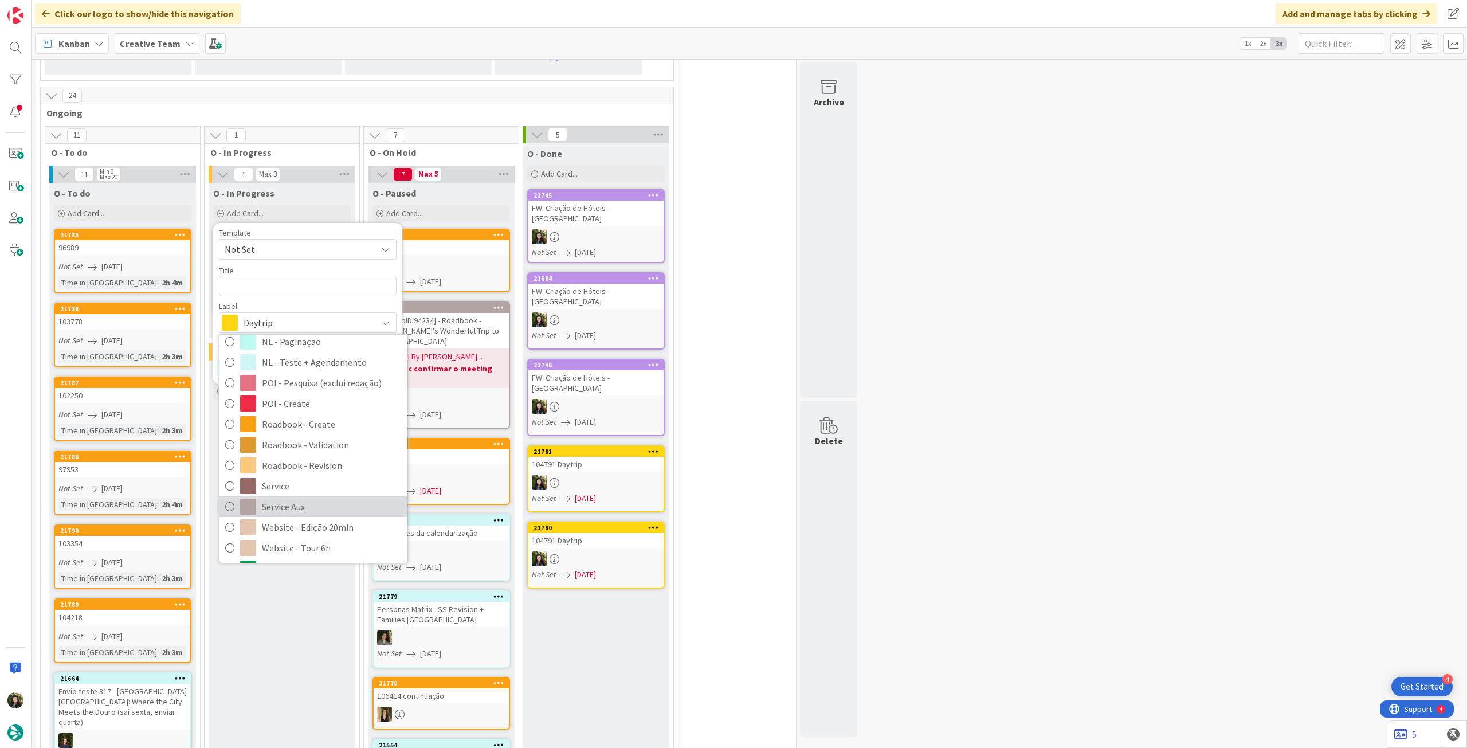
click at [281, 498] on span "Service Aux" at bounding box center [332, 506] width 140 height 17
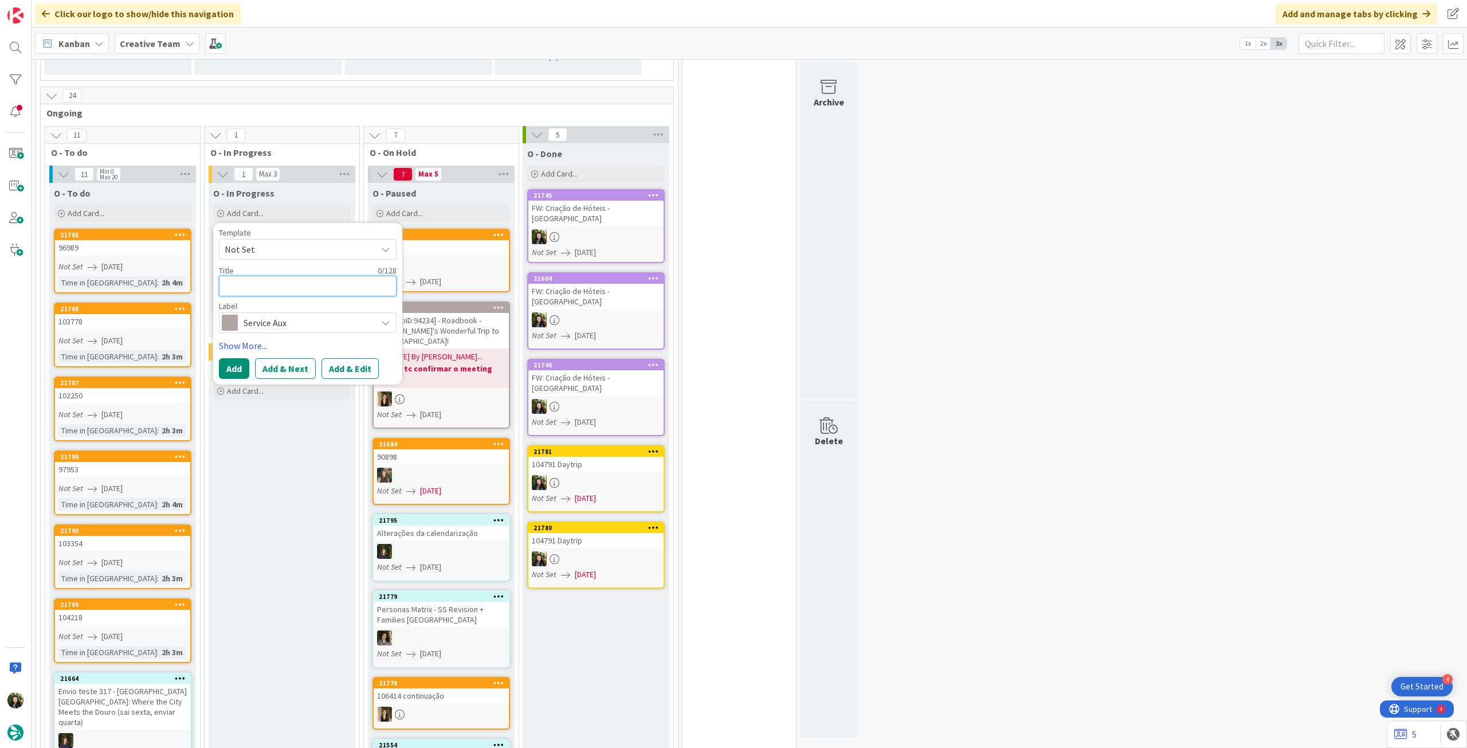
click at [295, 288] on textarea at bounding box center [308, 286] width 178 height 21
type textarea "x"
type textarea "A"
type textarea "x"
type textarea "At"
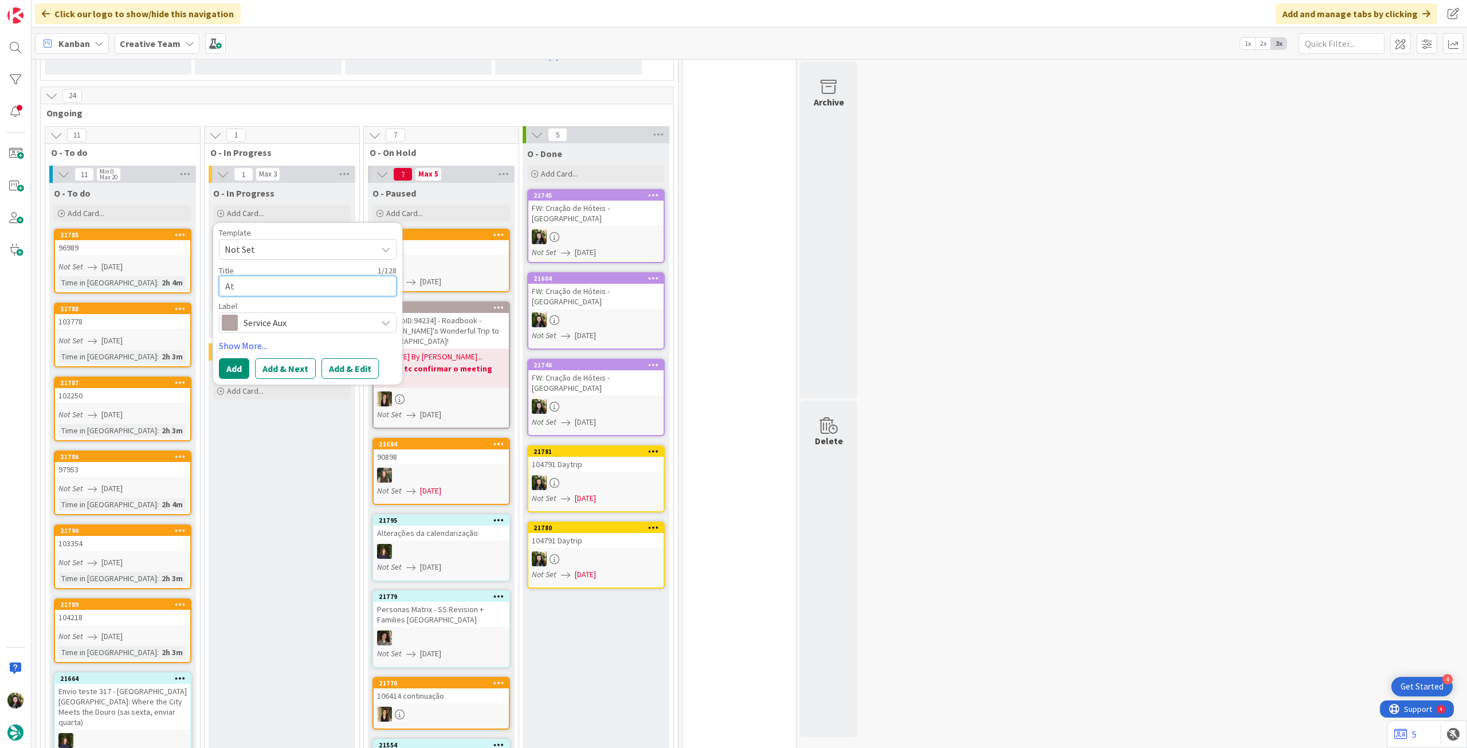
type textarea "x"
type textarea "Atu"
type textarea "x"
type textarea "Atua"
type textarea "x"
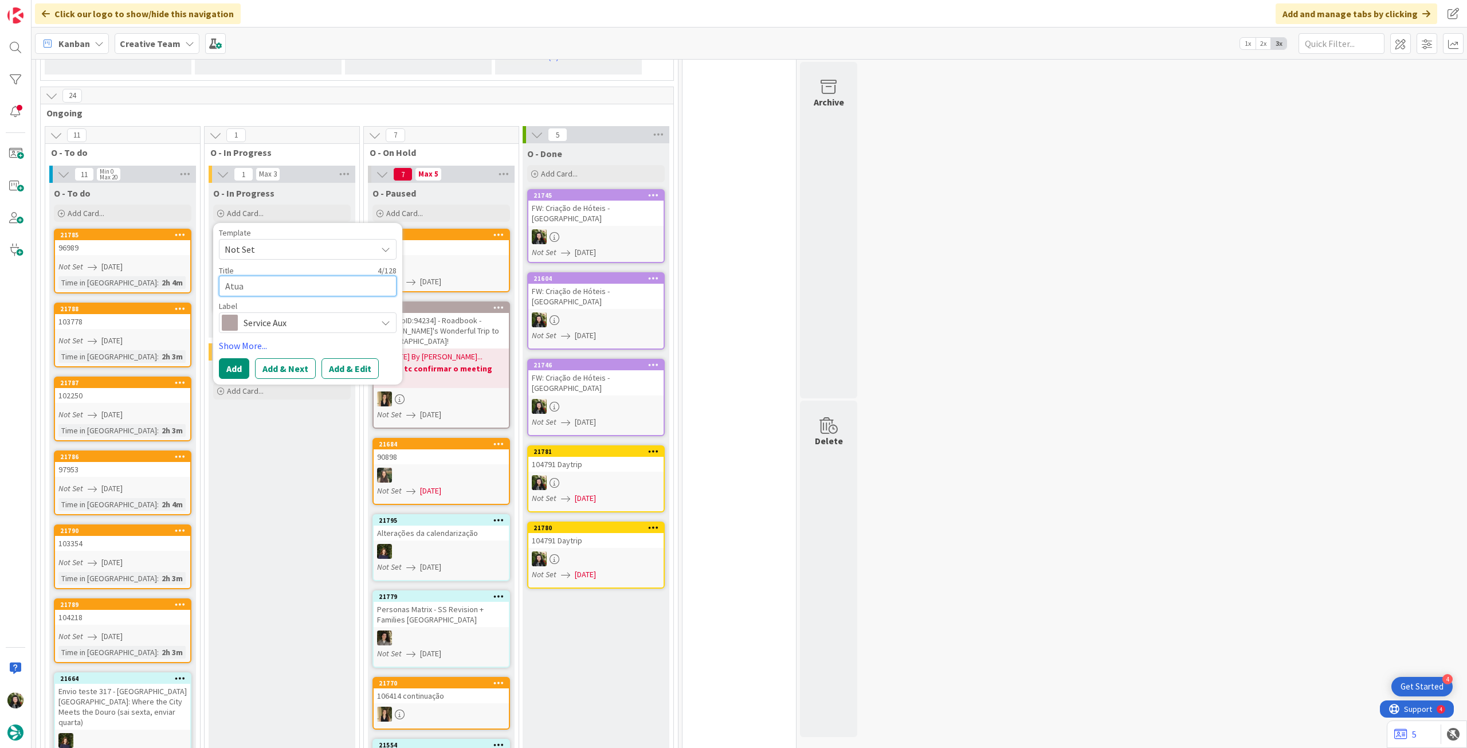
type textarea "Atual"
type textarea "x"
type textarea "Atuali"
type textarea "x"
type textarea "Atualiz"
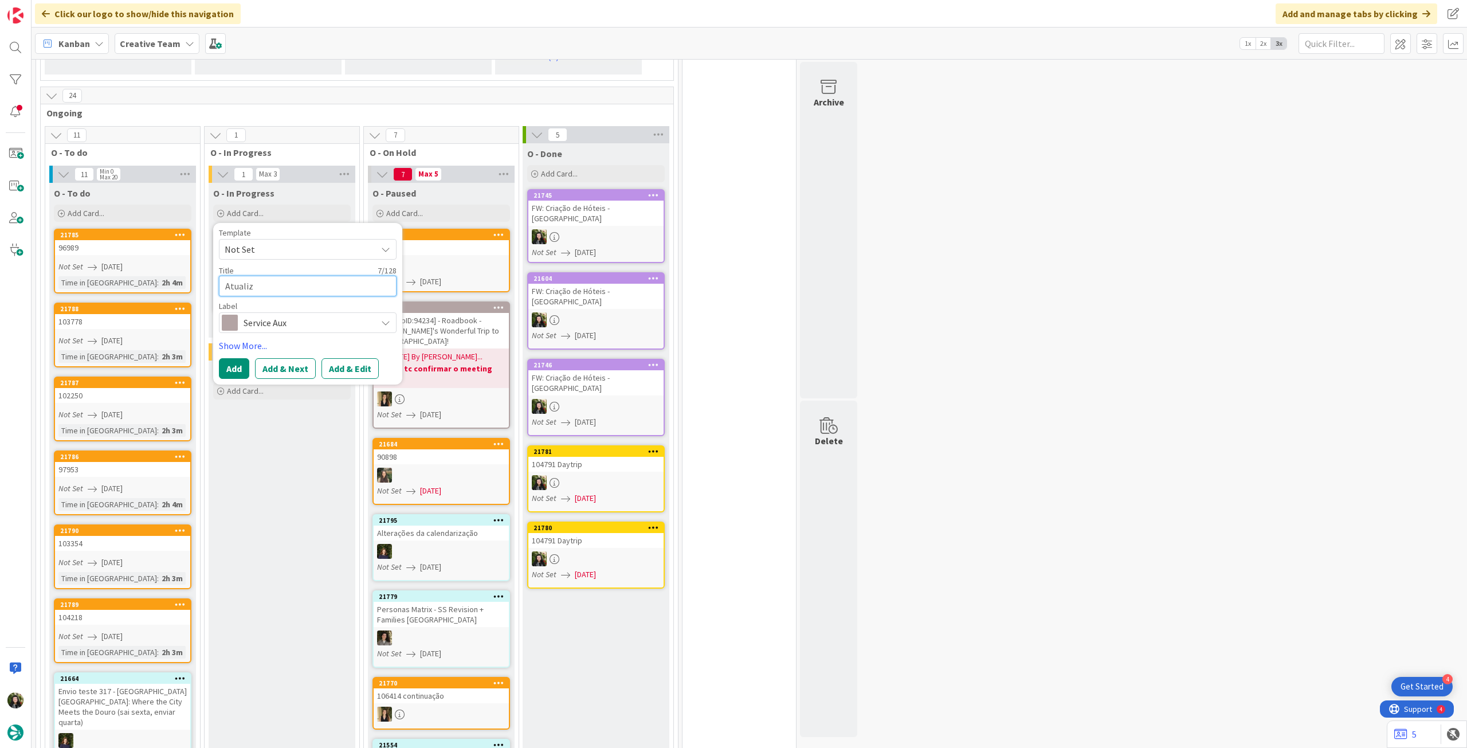
type textarea "x"
type textarea "Atualiza"
type textarea "x"
type textarea "Atualizar"
type textarea "x"
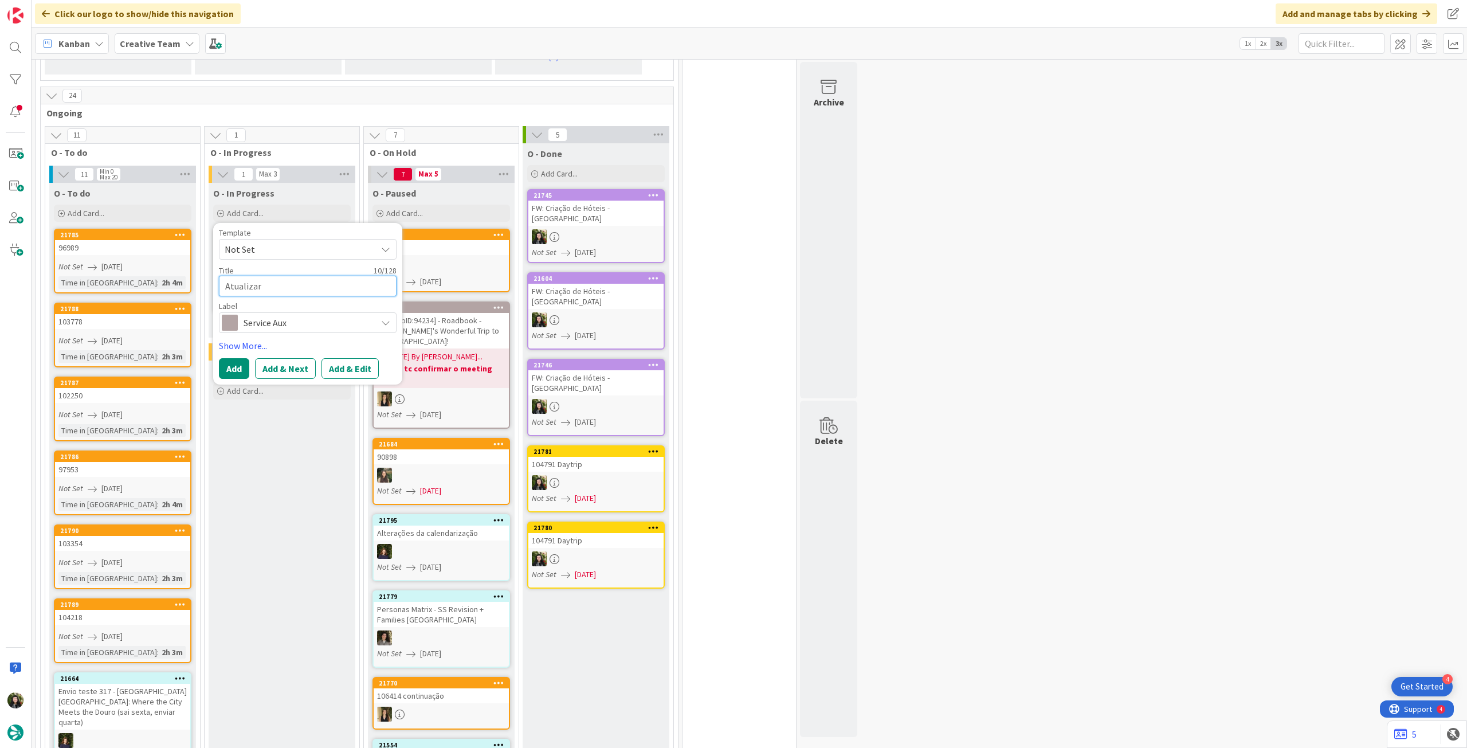
type textarea "Atualizar P"
type textarea "x"
type textarea "Atualizar PO"
type textarea "x"
type textarea "Atualizar POI"
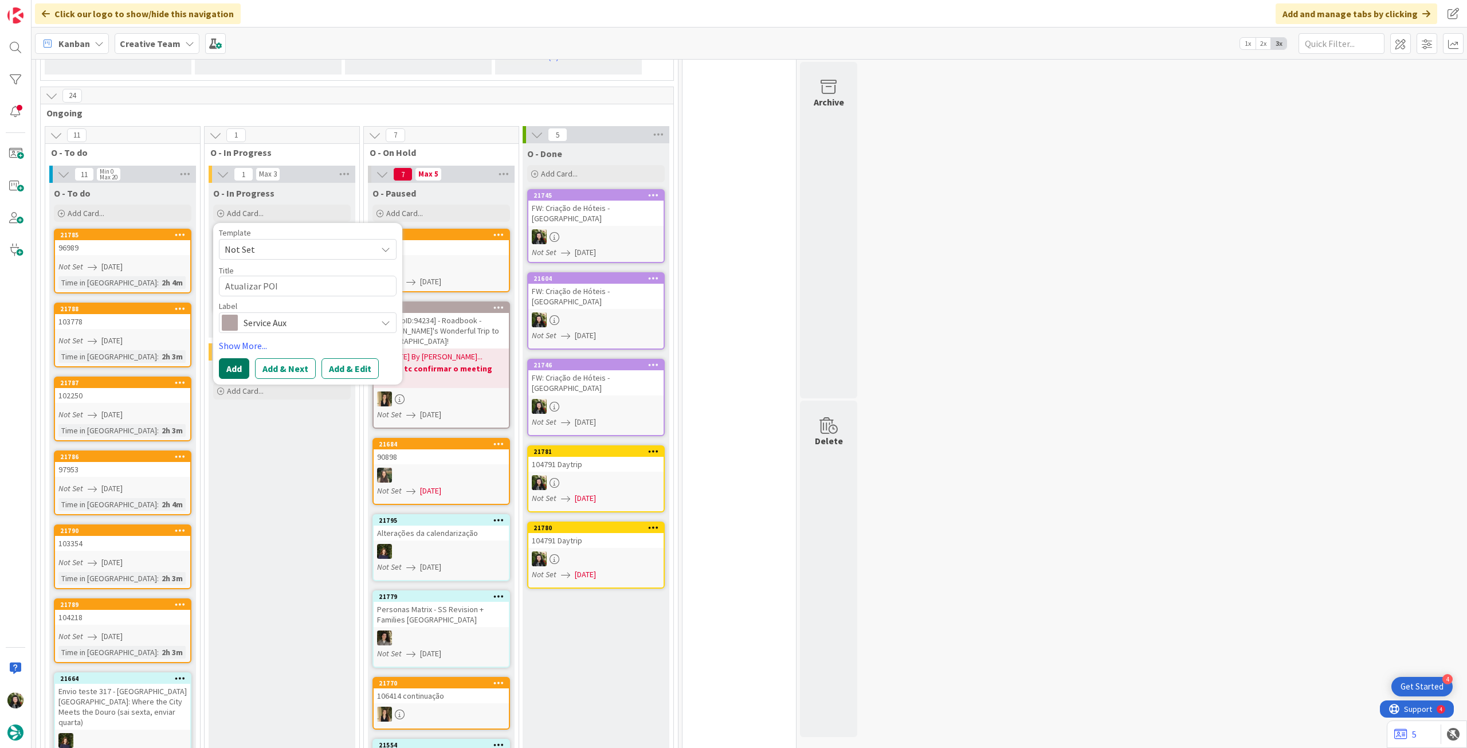
click at [224, 363] on button "Add" at bounding box center [234, 368] width 30 height 21
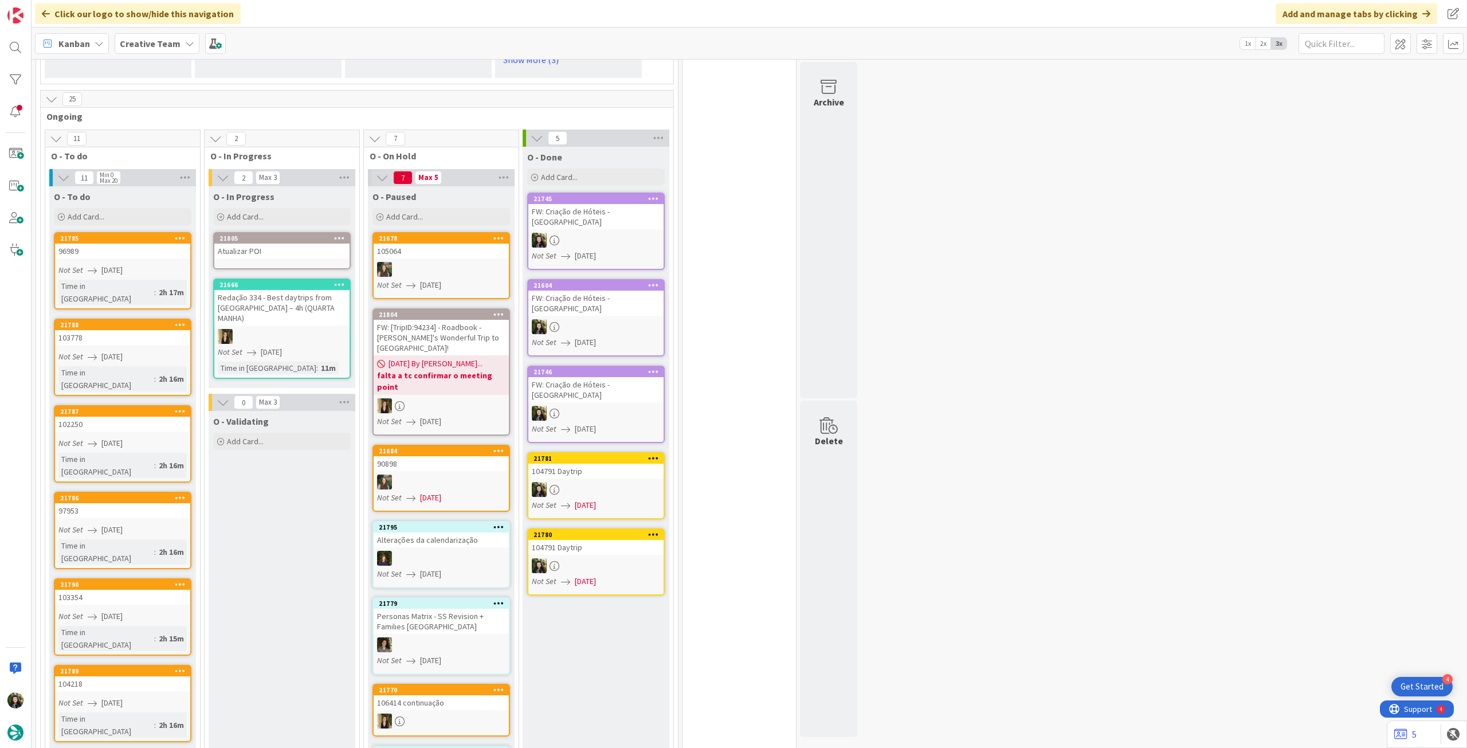
click at [276, 257] on div "Atualizar POI" at bounding box center [281, 251] width 135 height 15
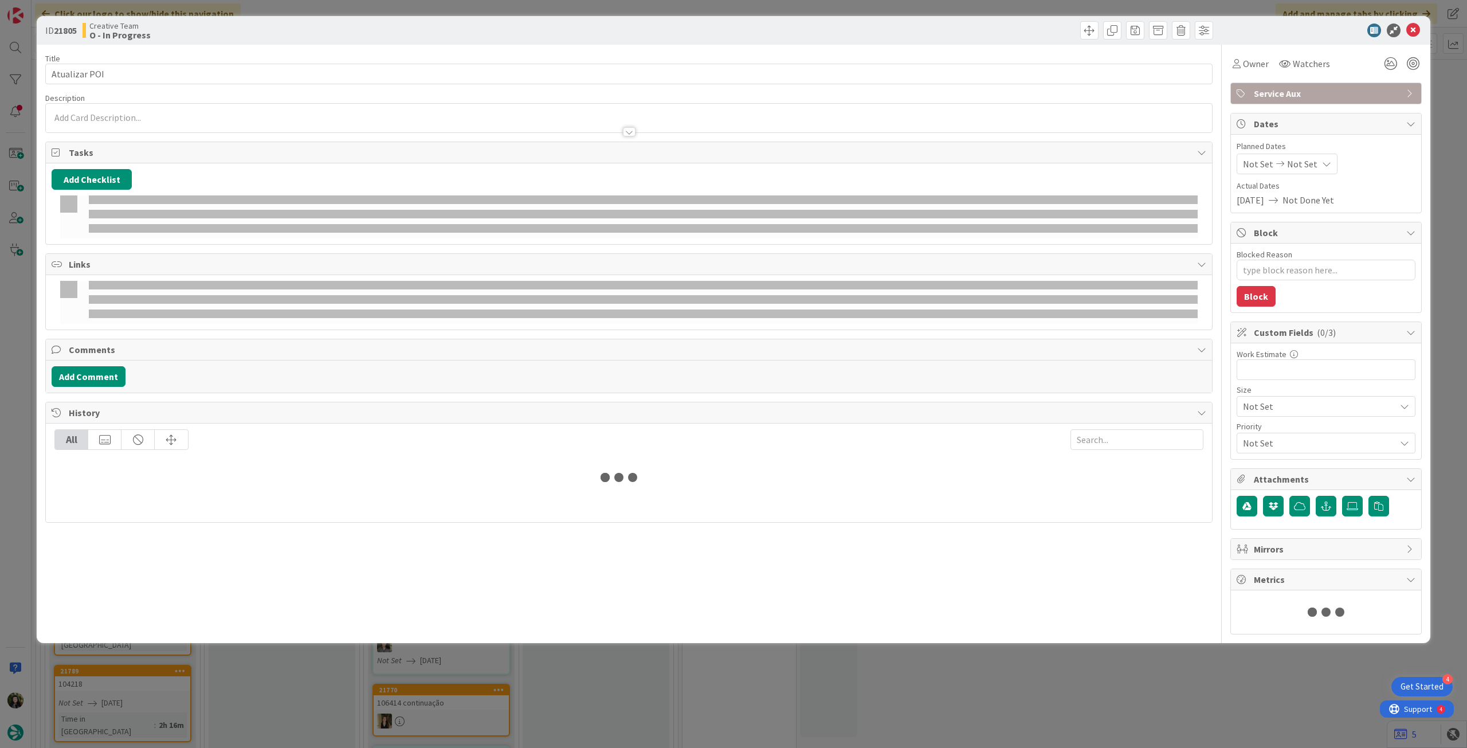
click at [1263, 64] on div "Owner Watchers" at bounding box center [1282, 63] width 103 height 21
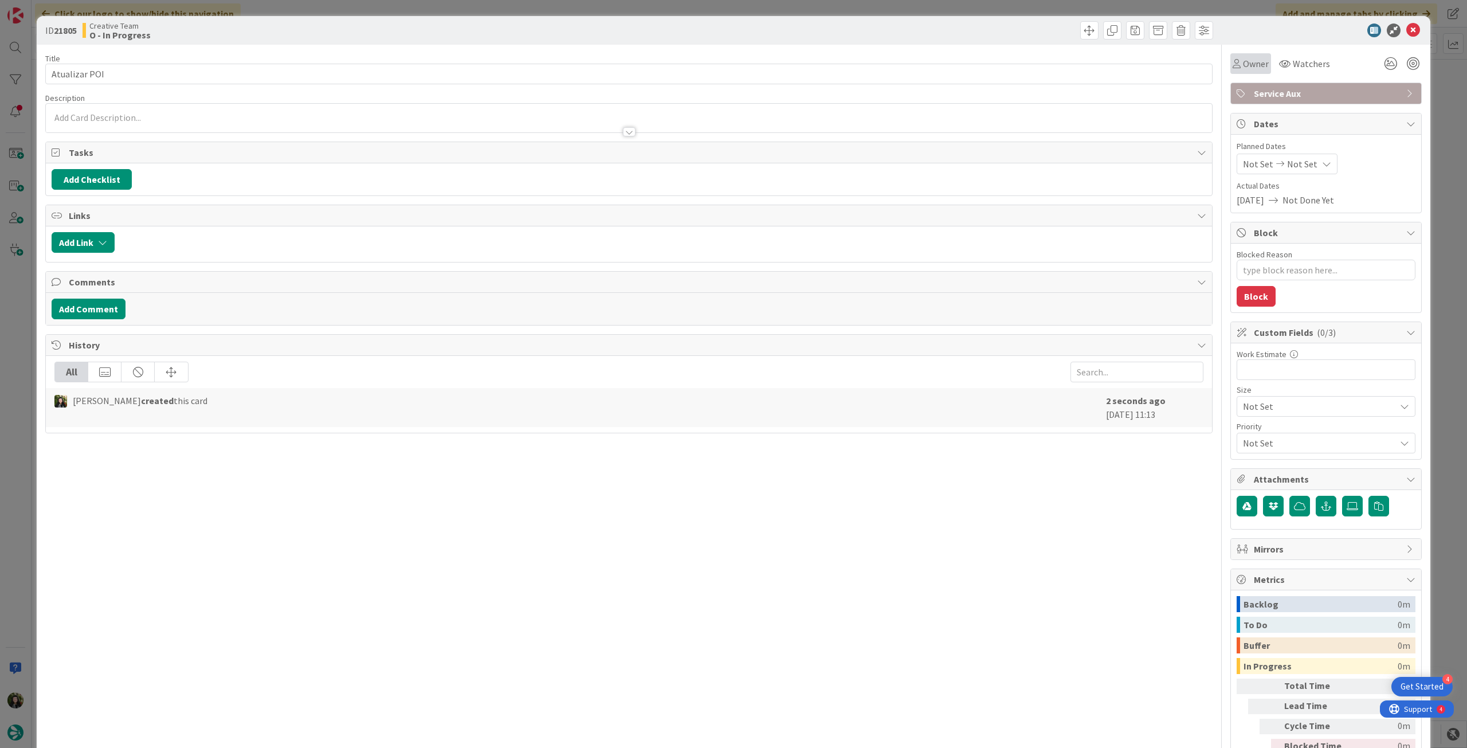
click at [1247, 62] on span "Owner" at bounding box center [1256, 64] width 26 height 14
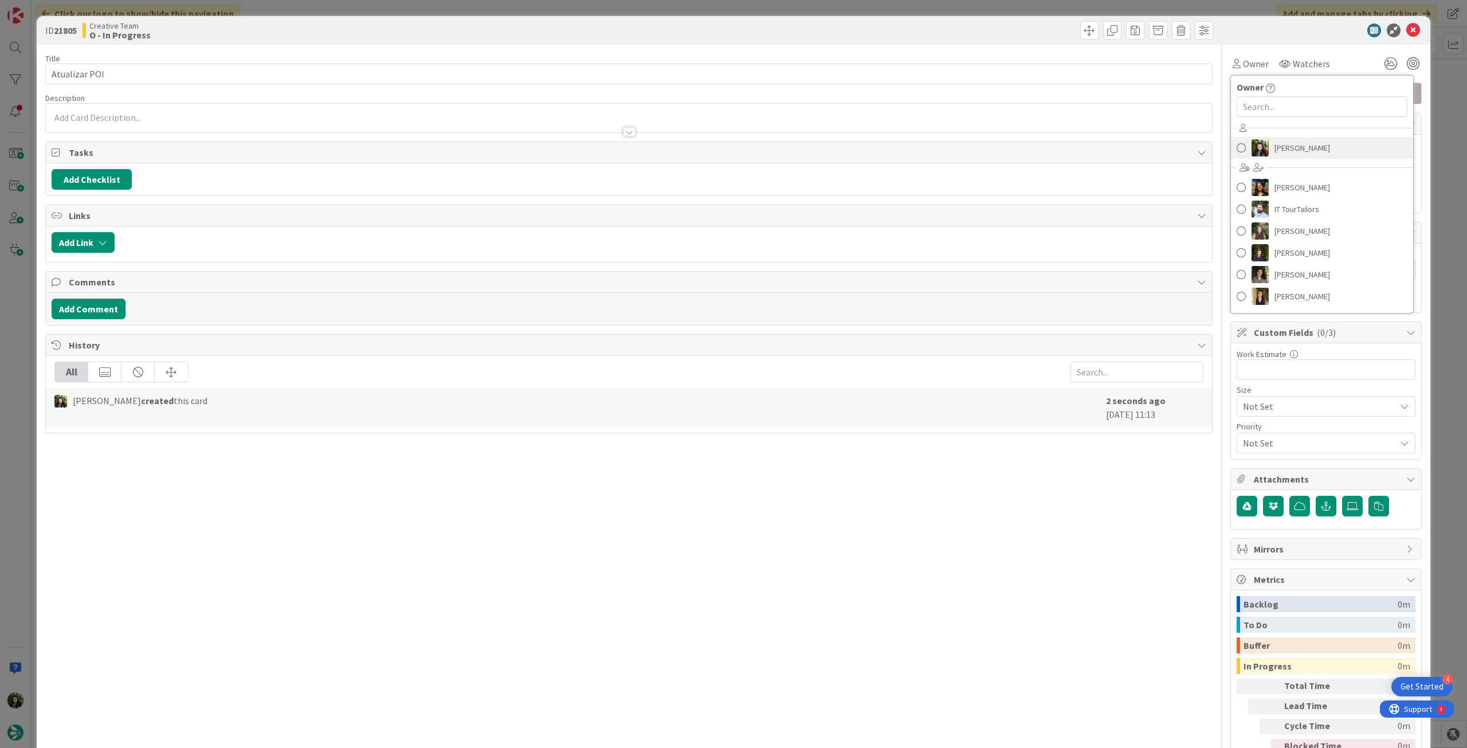
click at [1278, 145] on span "[PERSON_NAME]" at bounding box center [1303, 147] width 56 height 17
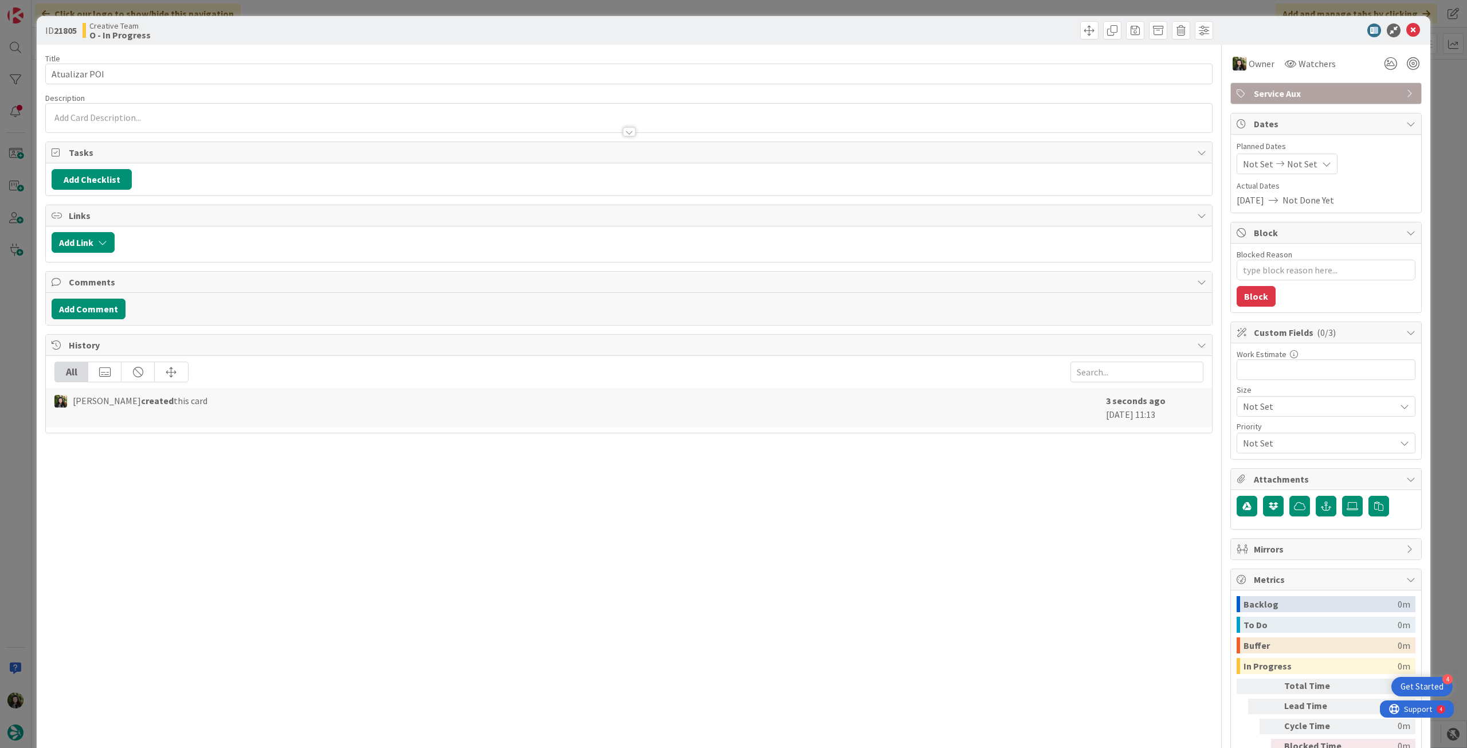
click at [1287, 167] on span "Not Set" at bounding box center [1302, 164] width 30 height 14
type textarea "x"
click at [1248, 434] on icon at bounding box center [1256, 432] width 17 height 14
type input "[DATE]"
click at [1407, 27] on icon at bounding box center [1414, 31] width 14 height 14
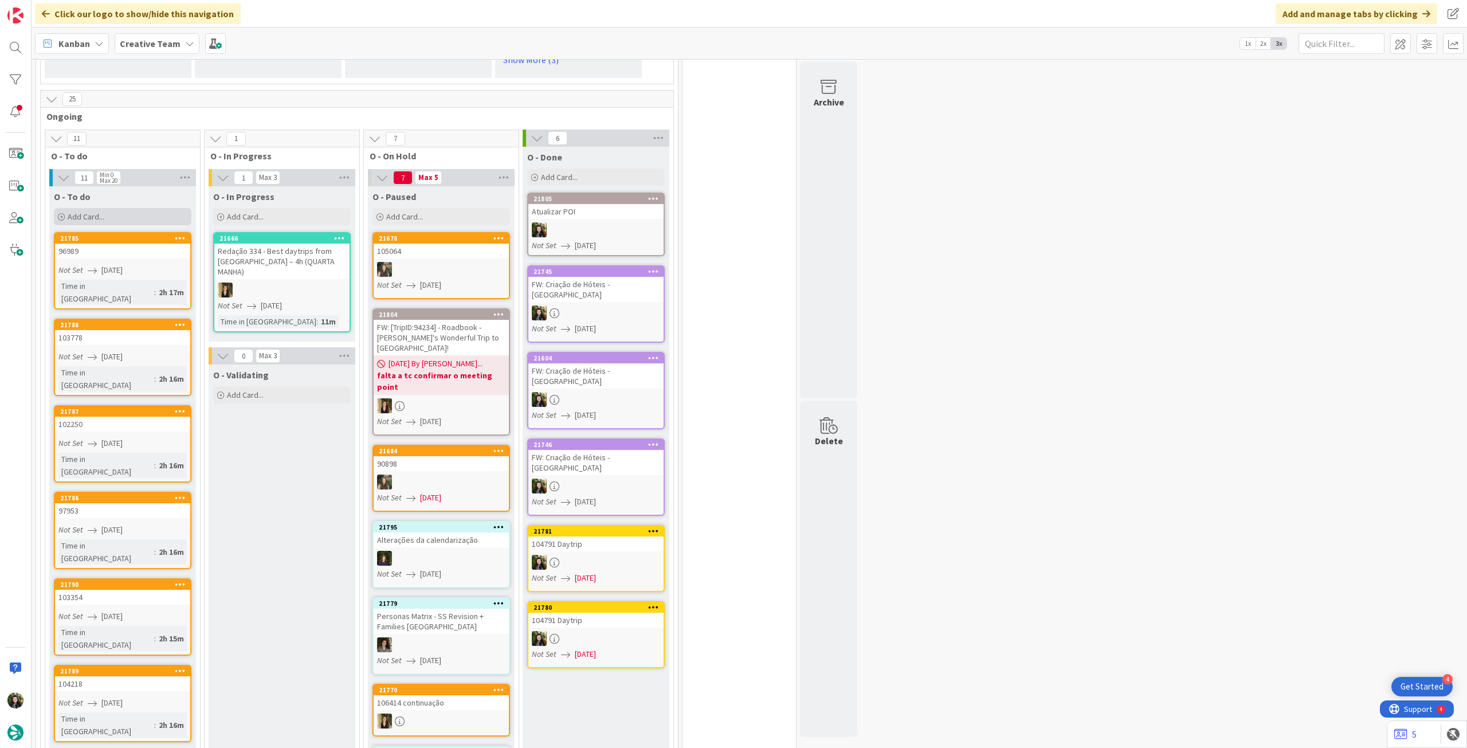
click at [154, 217] on div "Add Card..." at bounding box center [123, 216] width 138 height 17
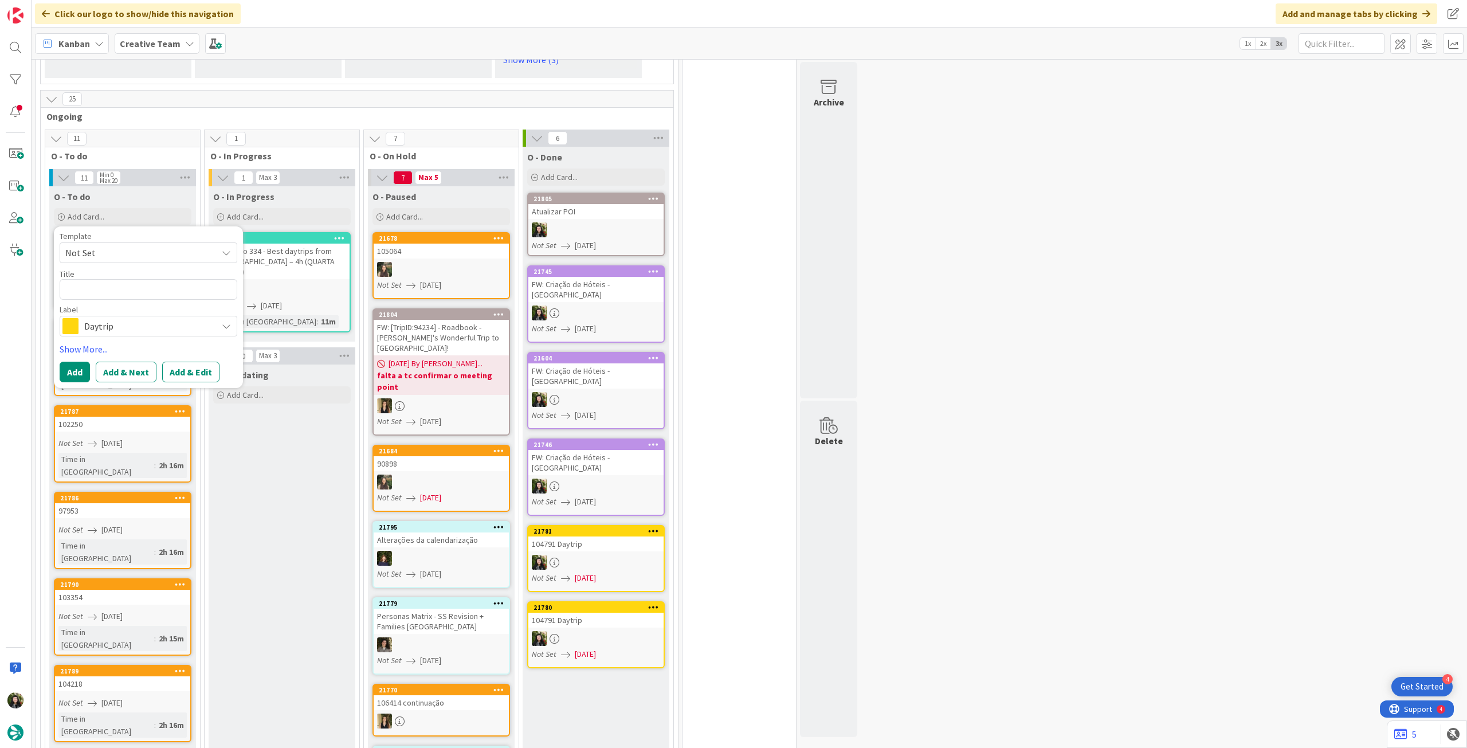
click at [148, 323] on span "Daytrip" at bounding box center [147, 326] width 127 height 16
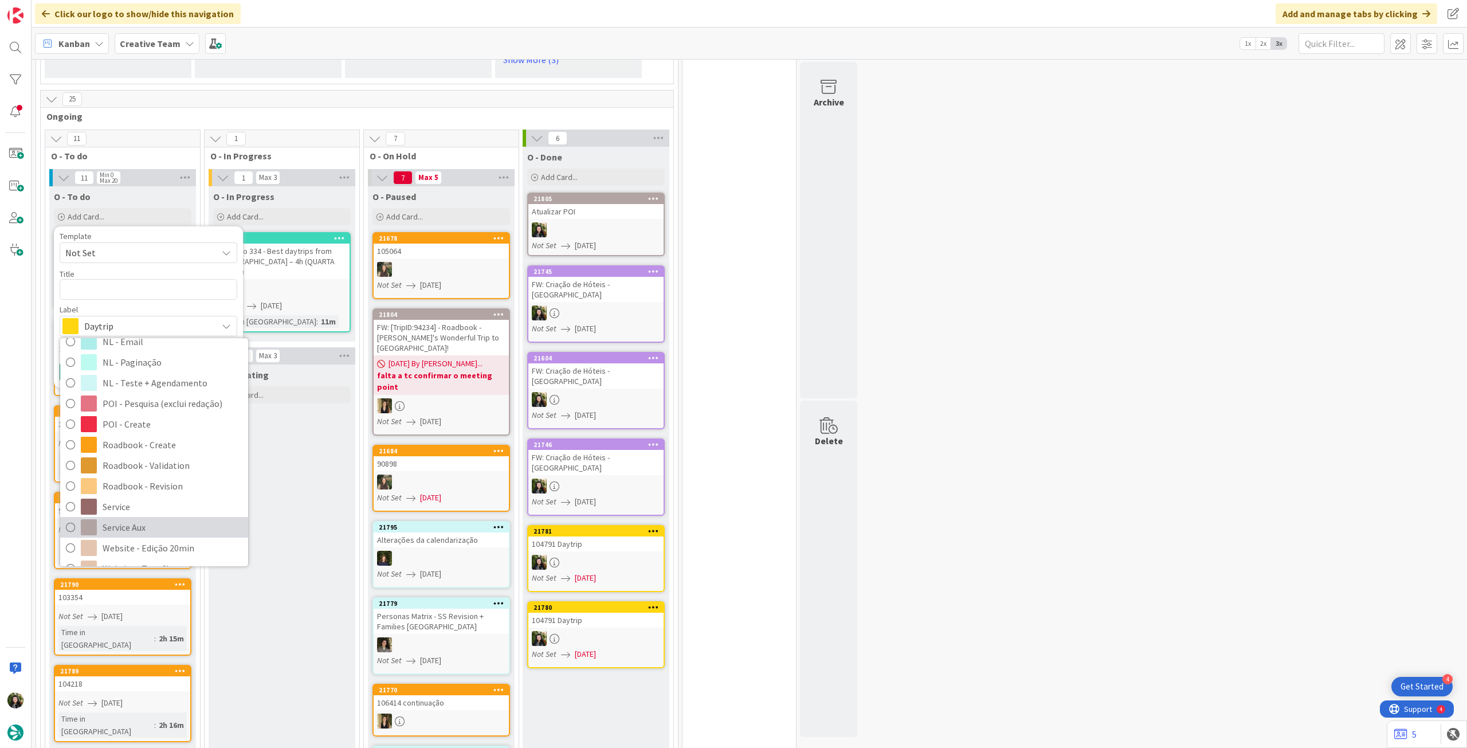
scroll to position [152, 0]
click at [151, 507] on span "Service Aux" at bounding box center [173, 510] width 140 height 17
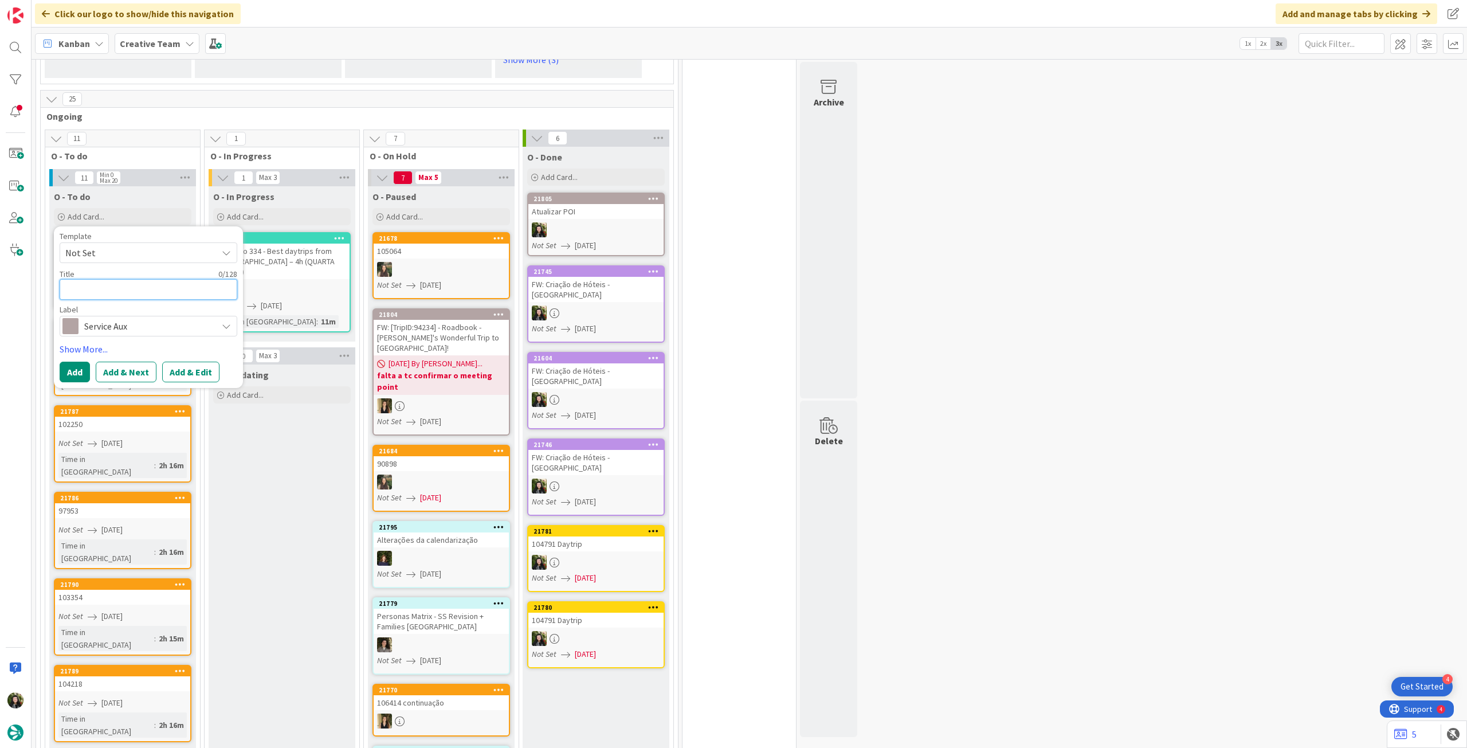
click at [146, 292] on textarea at bounding box center [149, 289] width 178 height 21
type textarea "x"
type textarea "P"
type textarea "x"
type textarea "Pe"
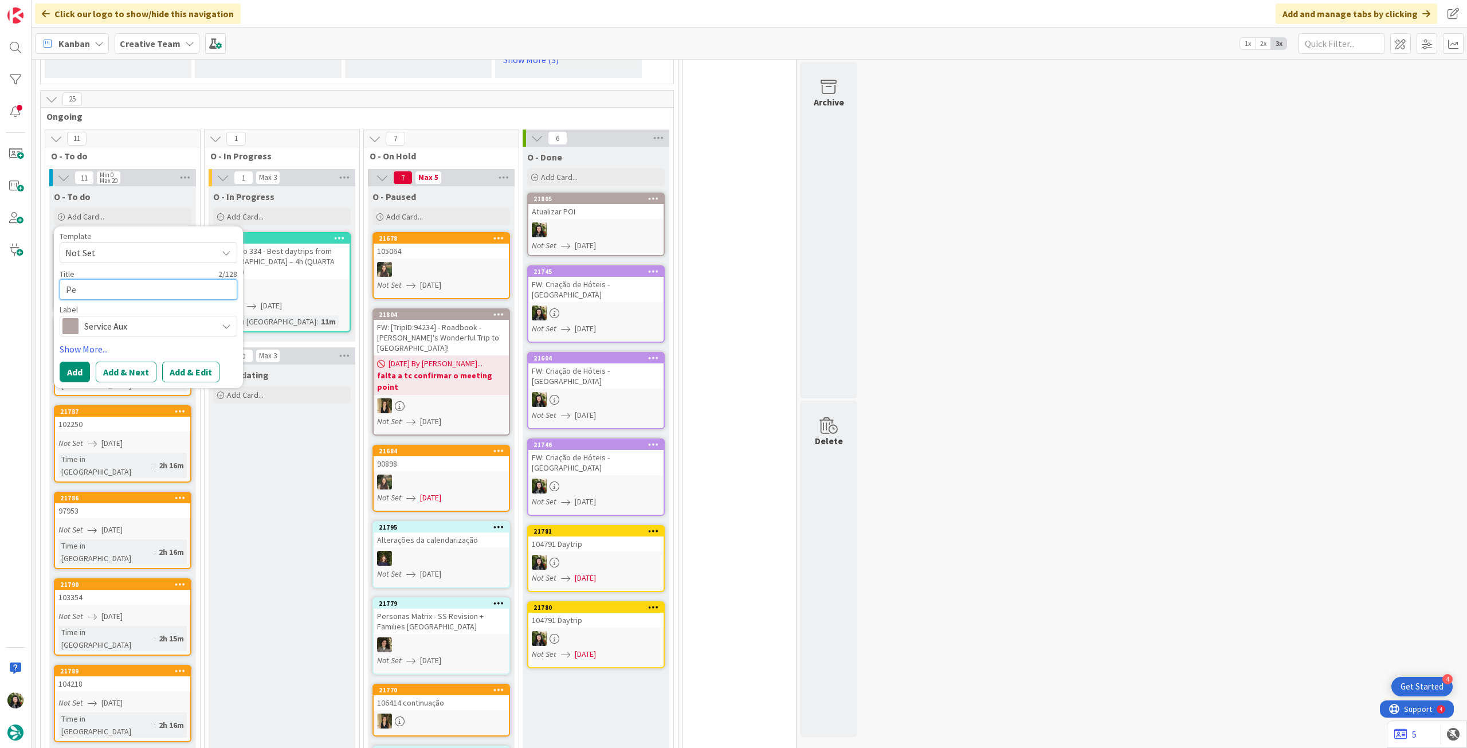
type textarea "x"
type textarea "Pes"
type textarea "x"
type textarea "Pesq"
type textarea "x"
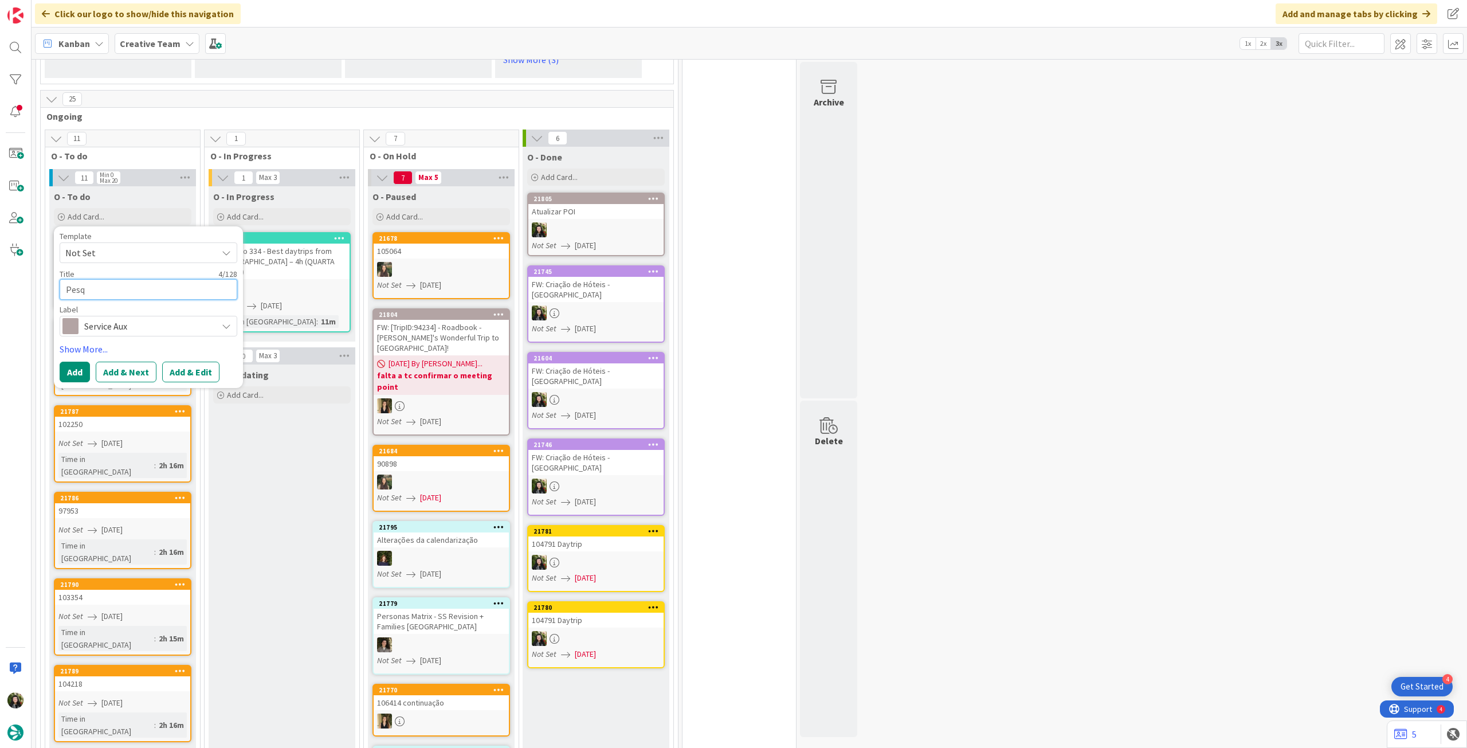
type textarea "Pesqu"
type textarea "x"
type textarea "Pesqui"
type textarea "x"
type textarea "Pesquis"
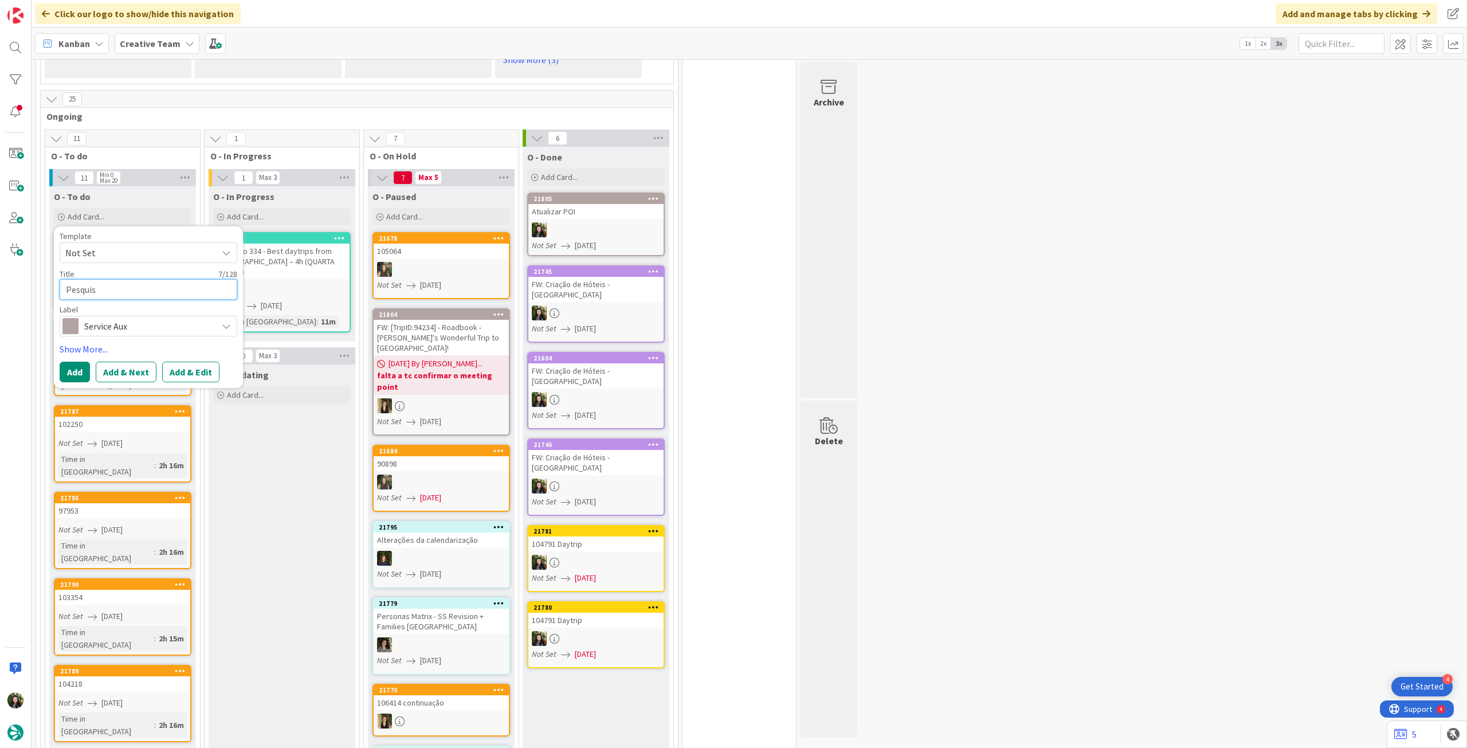
type textarea "x"
type textarea "Pesquisa"
type textarea "x"
type textarea "Pesquisa"
type textarea "x"
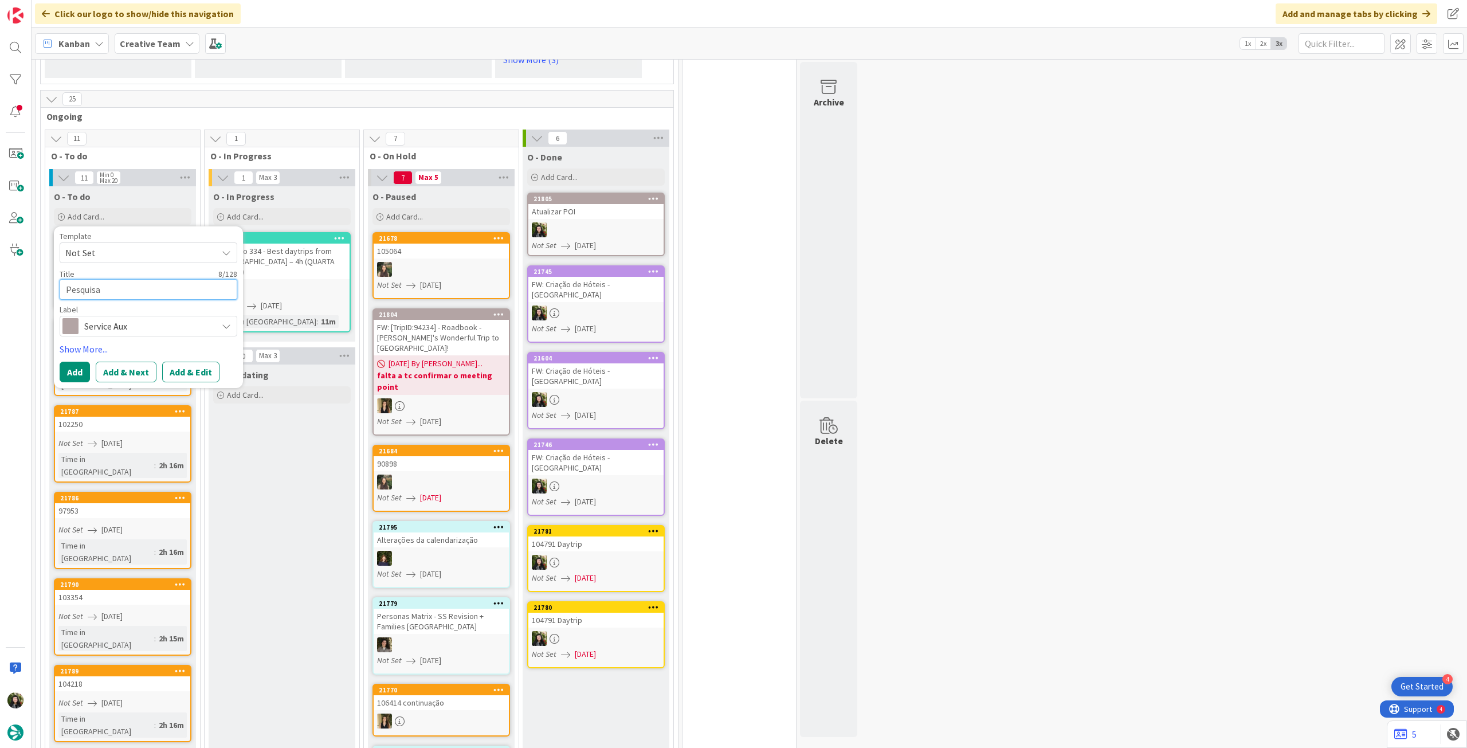
type textarea "Pesquisa 3"
type textarea "x"
type textarea "Pesquisa 3 r"
type textarea "x"
type textarea "Pesquisa 3 re"
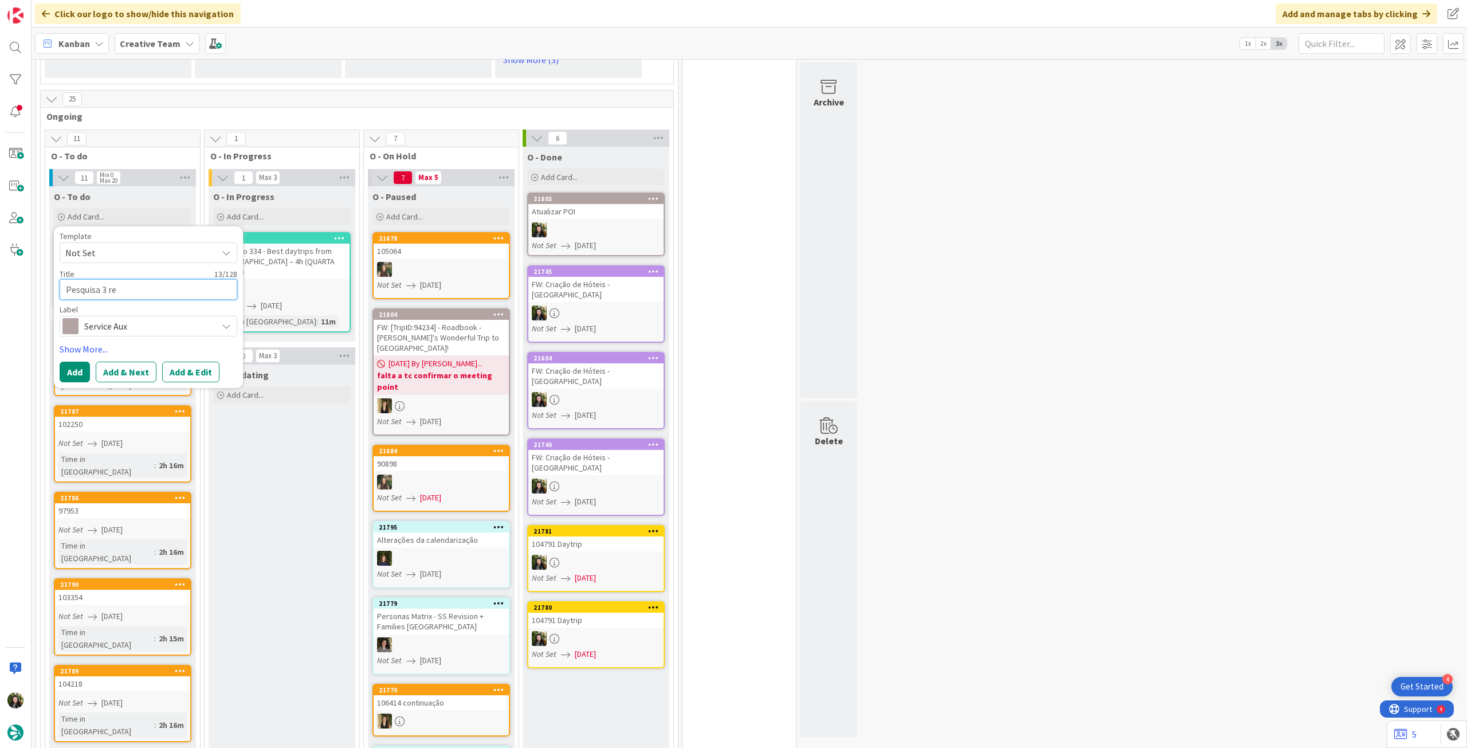
type textarea "x"
type textarea "Pesquisa 3 res"
type textarea "x"
type textarea "Pesquisa 3 rest"
type textarea "x"
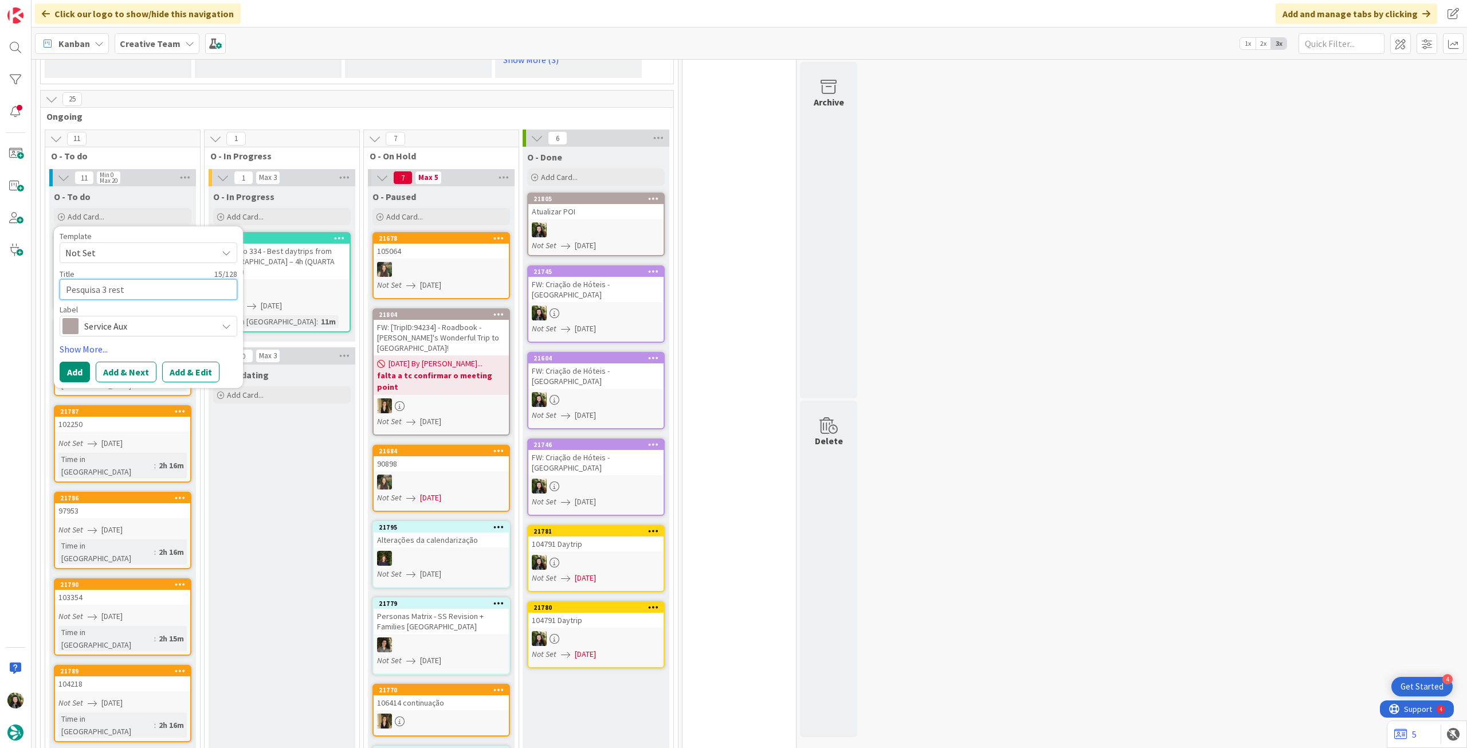
type textarea "Pesquisa 3 resta"
type textarea "x"
type textarea "Pesquisa 3 restau"
type textarea "x"
type textarea "Pesquisa 3 restaur"
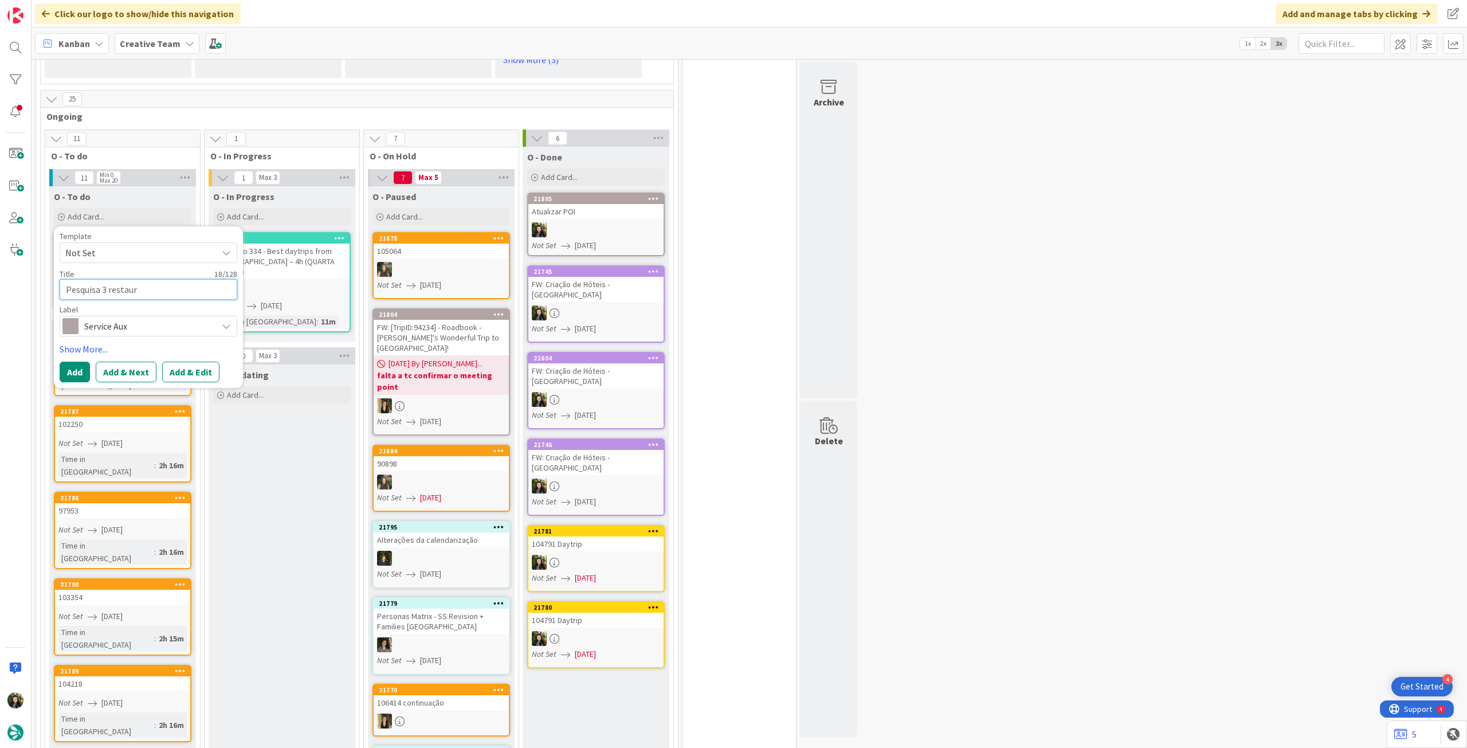
type textarea "x"
type textarea "Pesquisa 3 restauran"
type textarea "x"
type textarea "Pesquisa 3 restaurant"
type textarea "x"
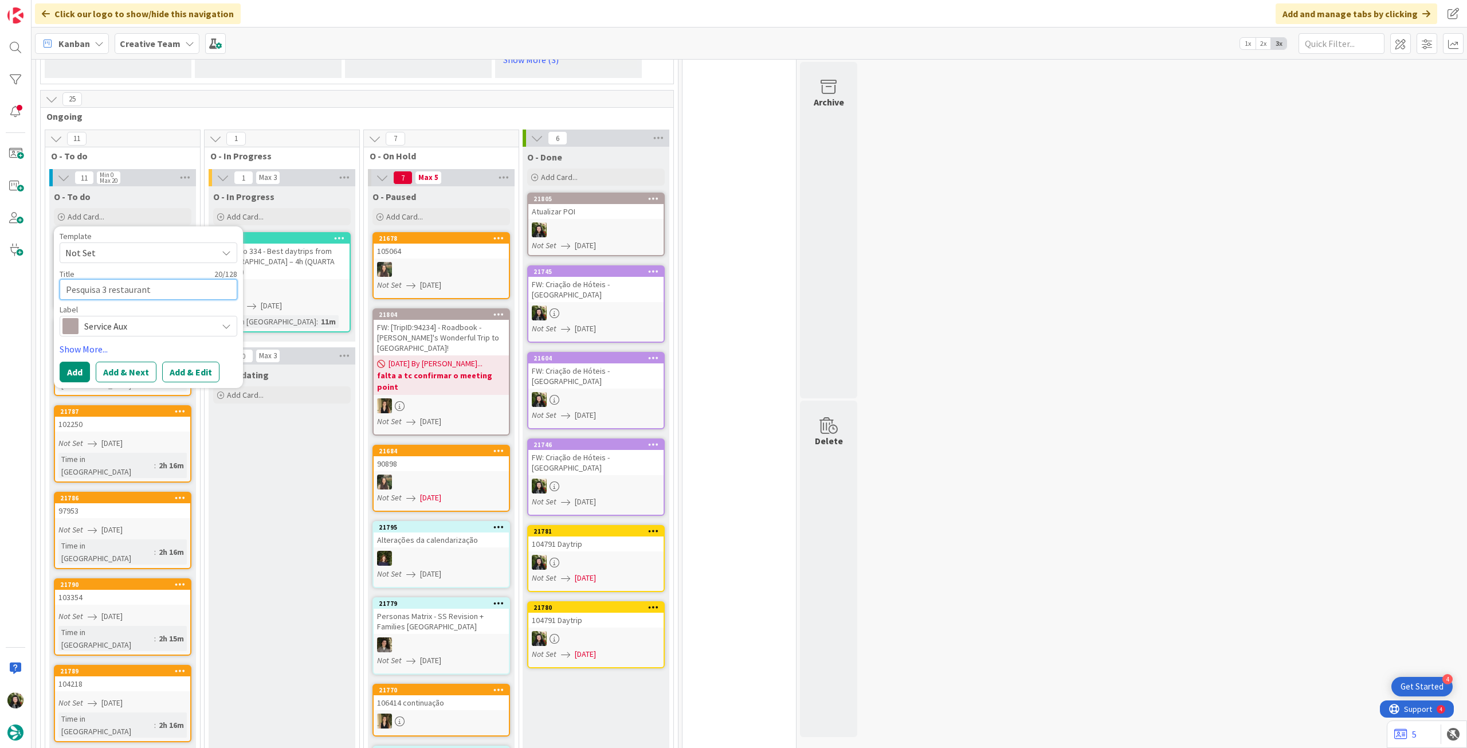
type textarea "Pesquisa 3 restaurante"
type textarea "x"
type textarea "Pesquisa 3 restaurantes"
click at [74, 367] on button "Add" at bounding box center [75, 372] width 30 height 21
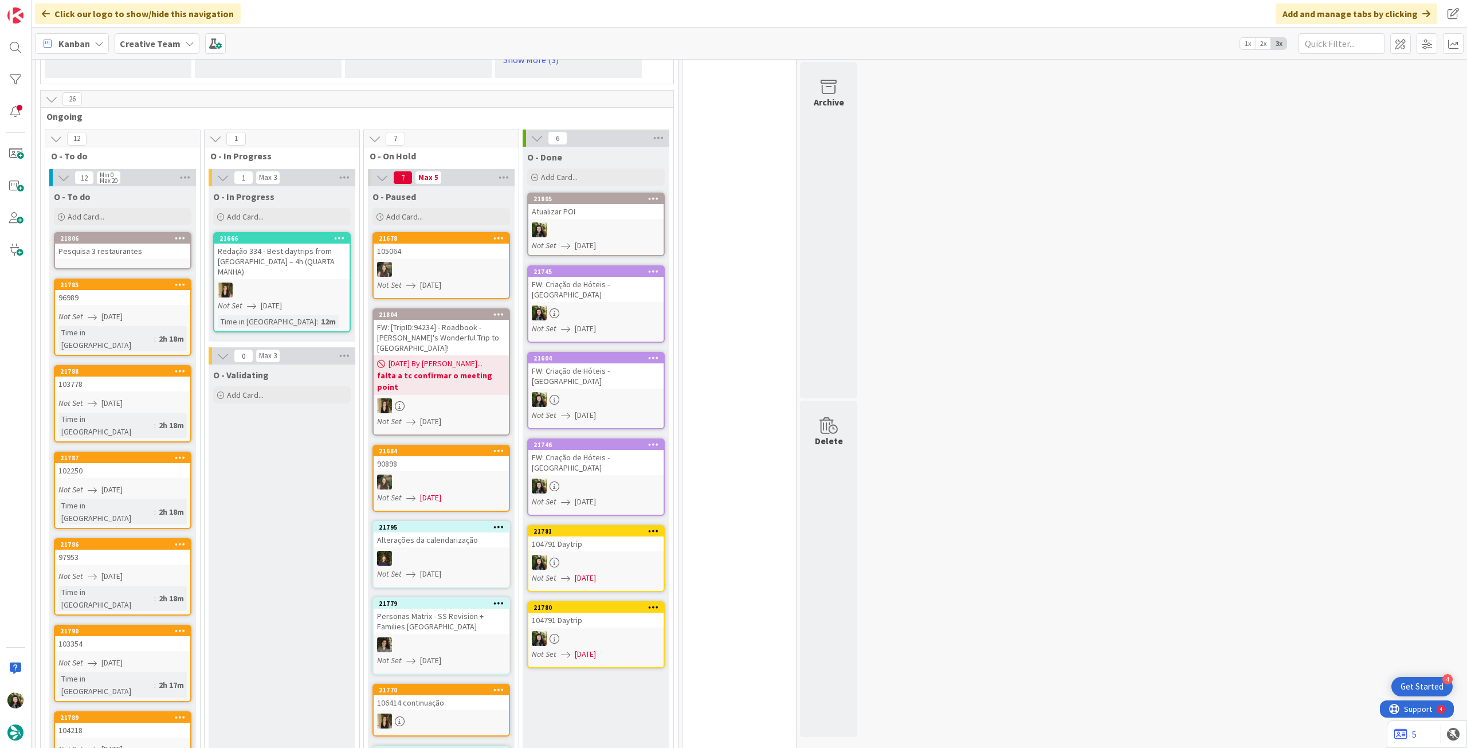
click at [104, 261] on link "21806 Pesquisa 3 restaurantes" at bounding box center [123, 250] width 138 height 37
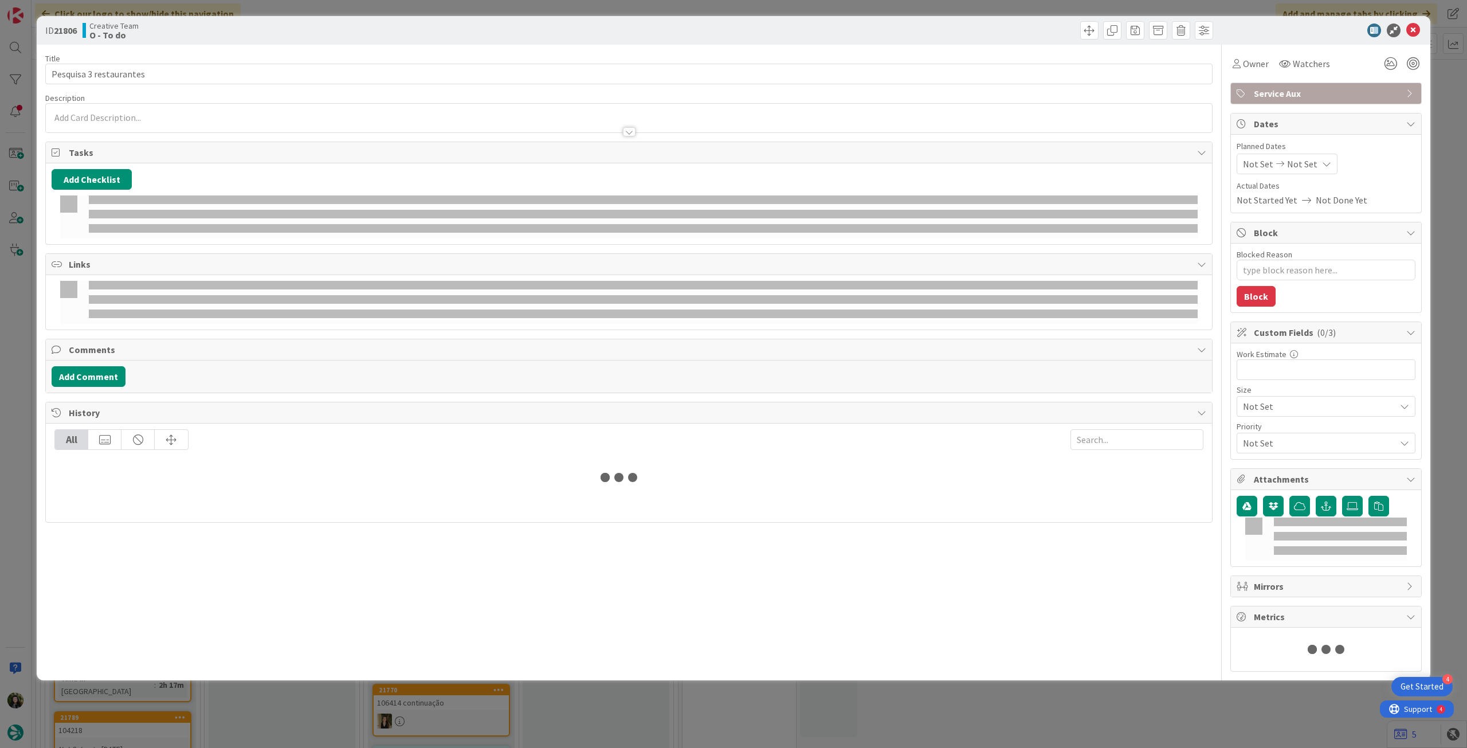
drag, startPoint x: 139, startPoint y: 123, endPoint x: 132, endPoint y: 127, distance: 7.7
click at [139, 123] on div at bounding box center [629, 126] width 1166 height 12
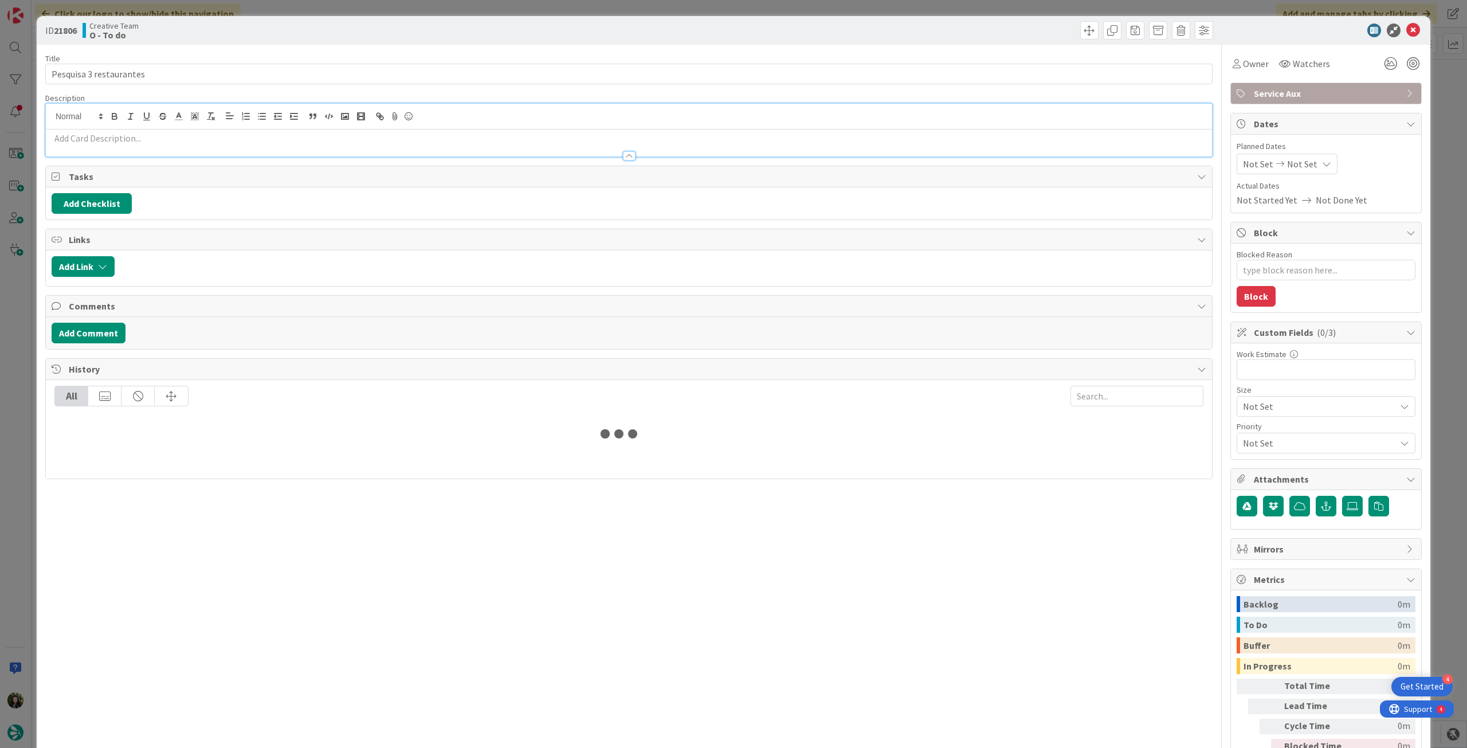
type textarea "x"
click at [131, 139] on p at bounding box center [629, 138] width 1155 height 13
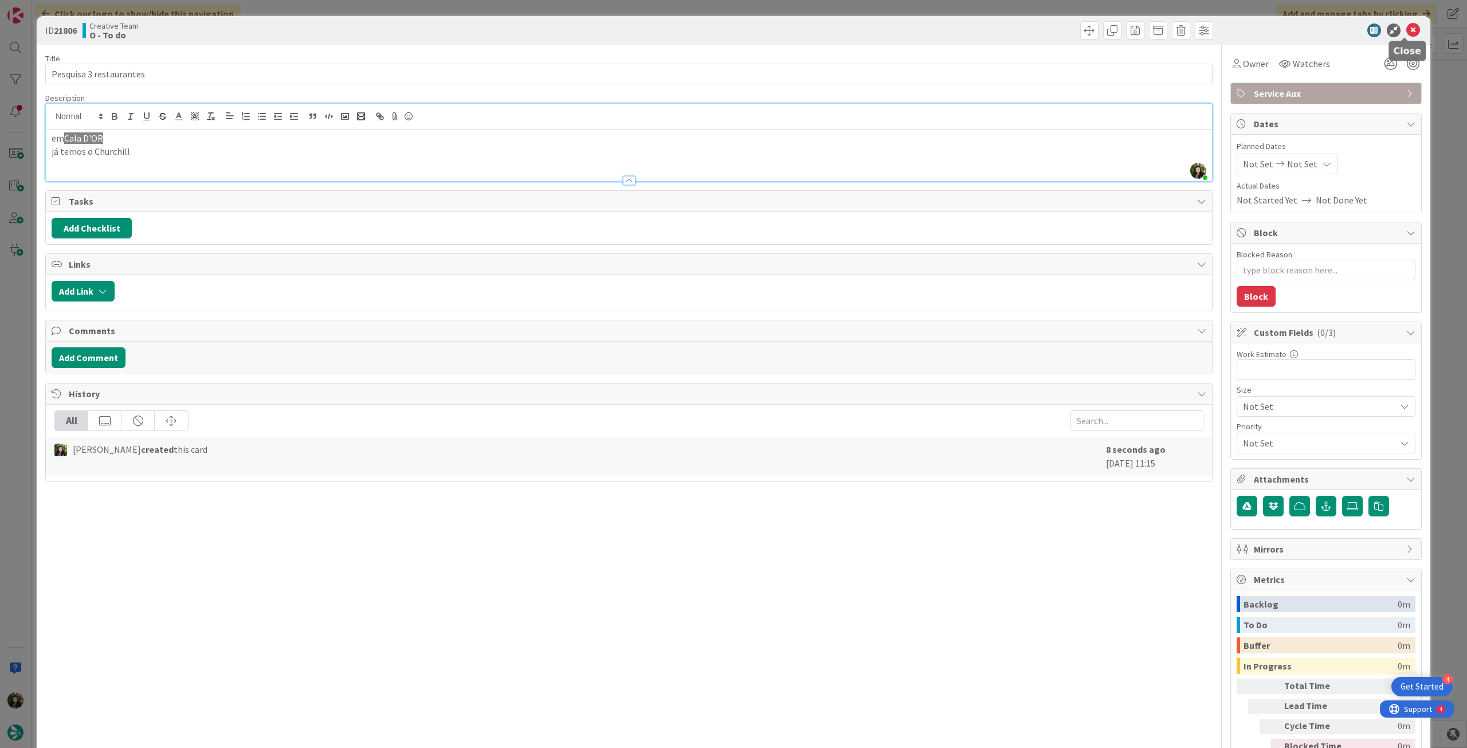
click at [1407, 28] on icon at bounding box center [1414, 31] width 14 height 14
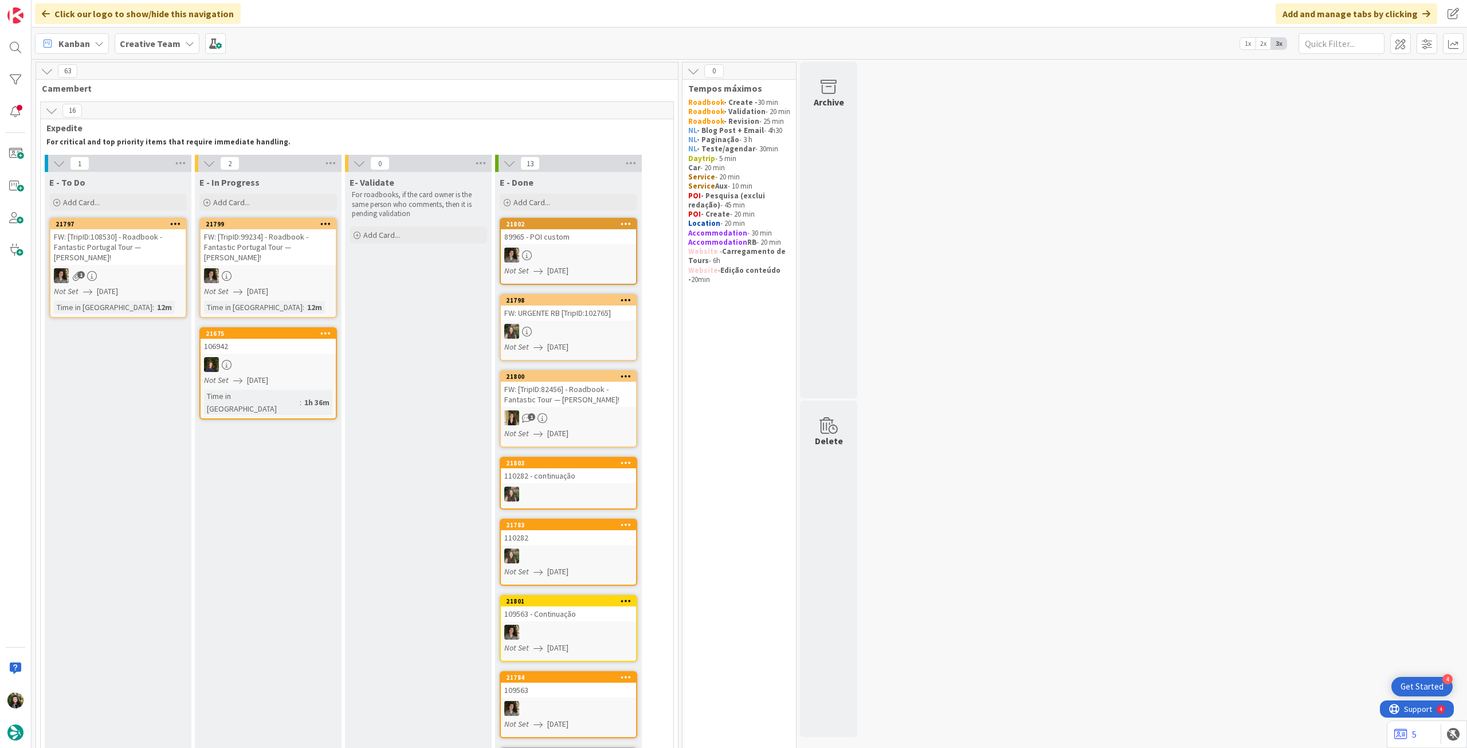
click at [280, 387] on link "21675 106942 Not Set 27/08/2025 Time in Column : 1h 36m" at bounding box center [268, 373] width 138 height 92
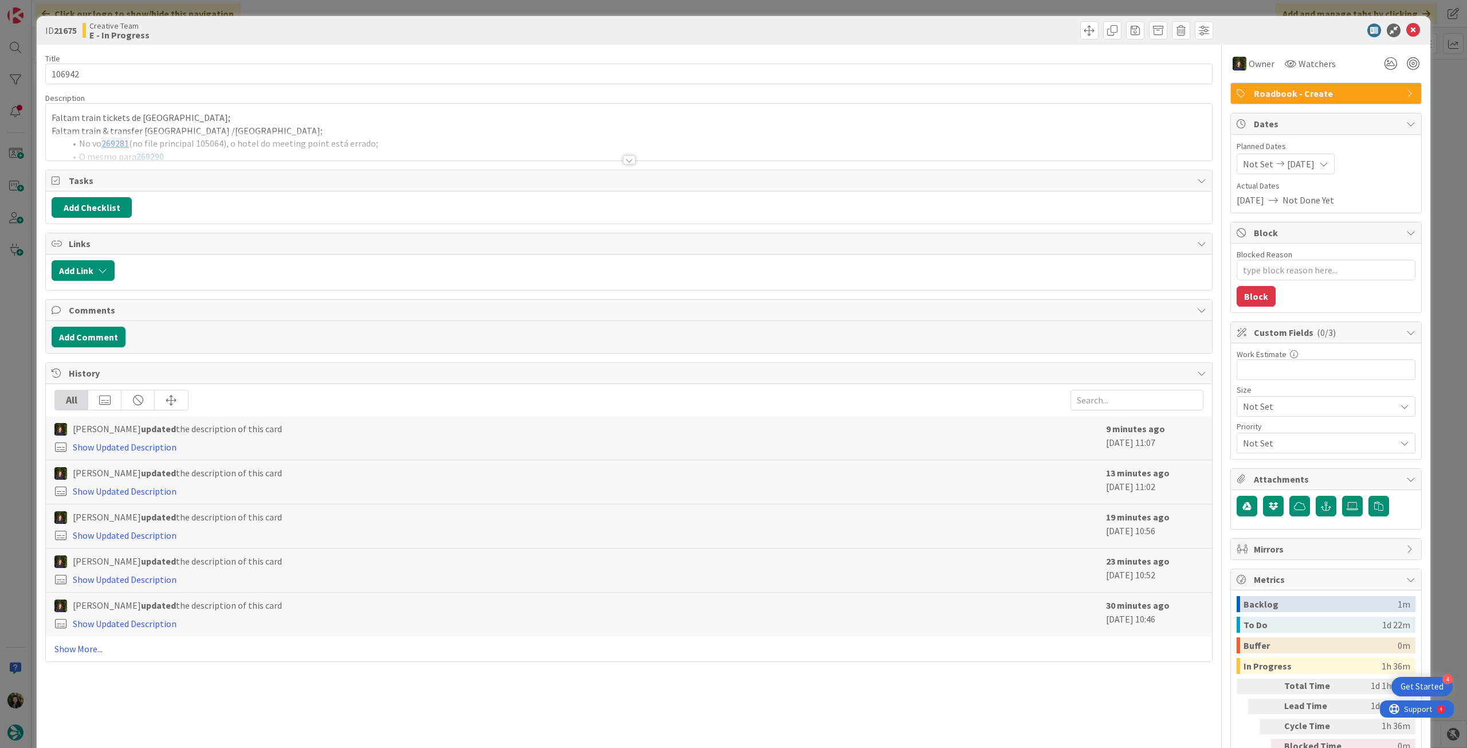
click at [209, 142] on div at bounding box center [629, 145] width 1166 height 29
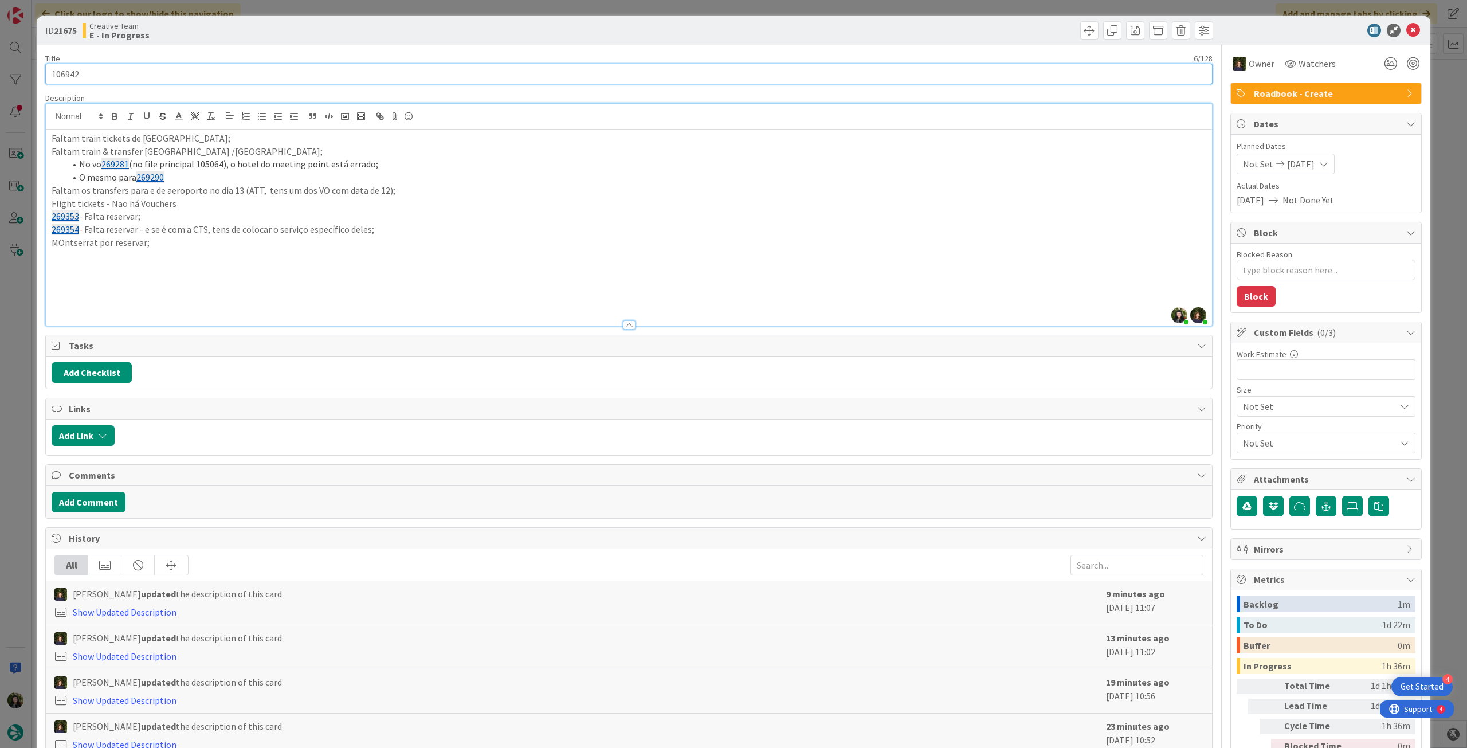
drag, startPoint x: 100, startPoint y: 74, endPoint x: 32, endPoint y: 69, distance: 68.4
click at [32, 69] on div "ID 21675 Creative Team E - In Progress Title 6 / 128 106942 Description Beatriz…" at bounding box center [733, 374] width 1467 height 748
drag, startPoint x: 1408, startPoint y: 24, endPoint x: 1400, endPoint y: 27, distance: 8.0
click at [1408, 25] on icon at bounding box center [1414, 31] width 14 height 14
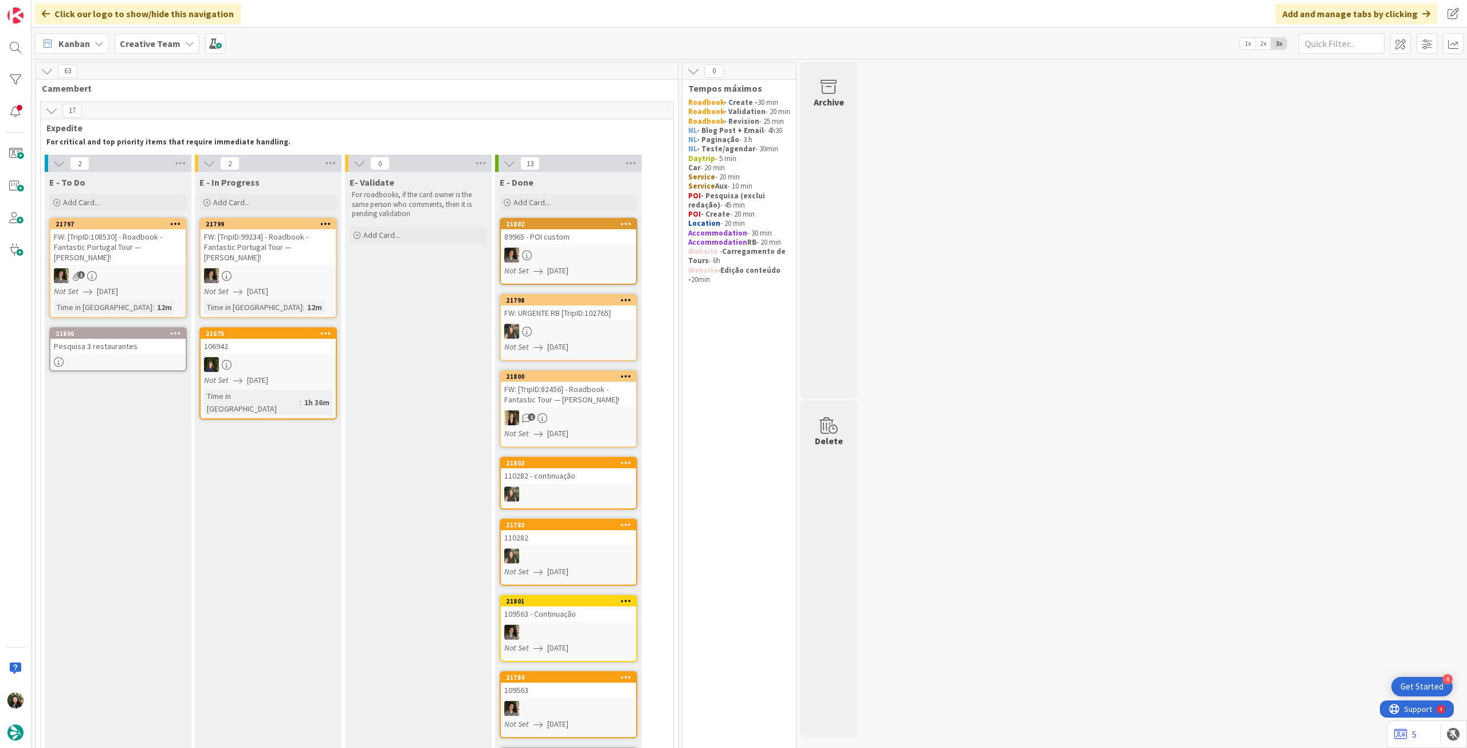
click at [119, 357] on div at bounding box center [117, 362] width 135 height 10
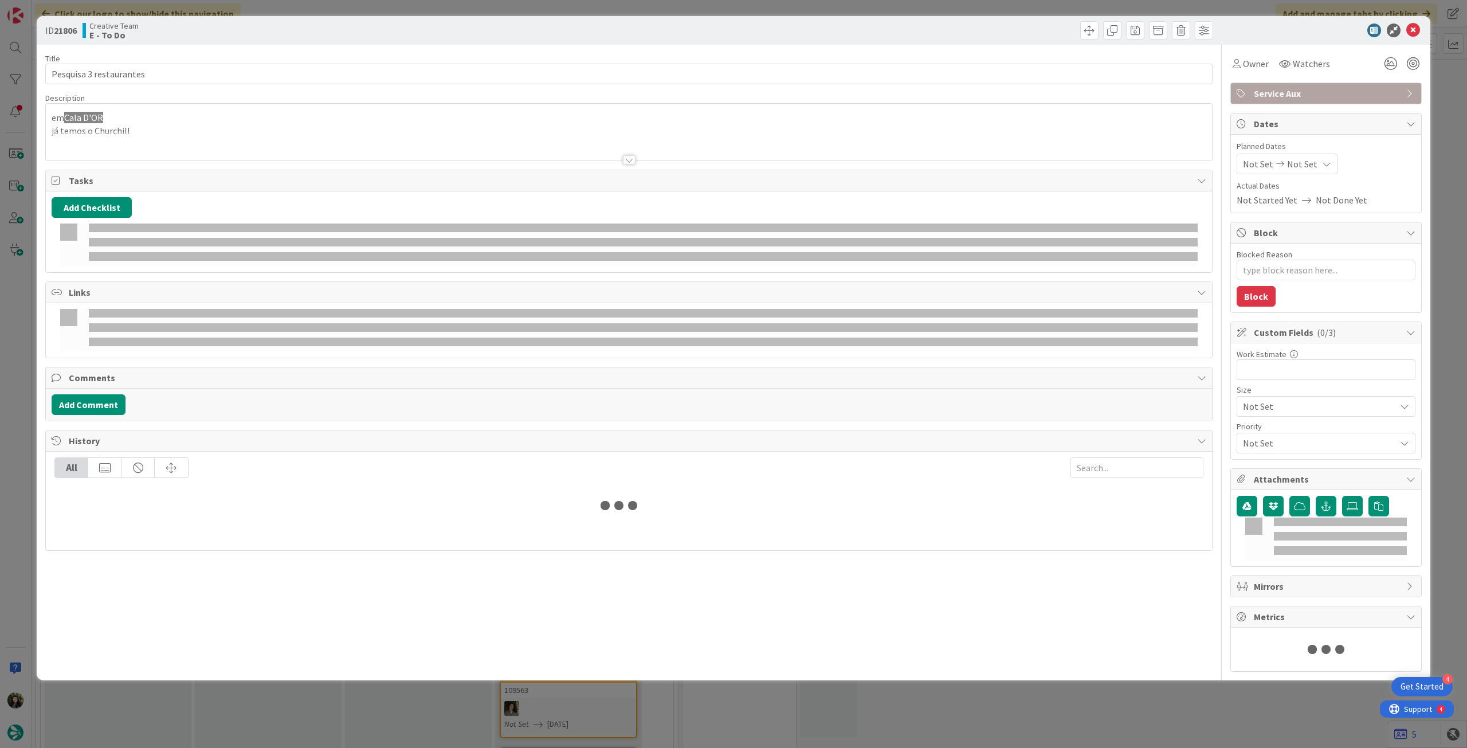
click at [147, 138] on div at bounding box center [629, 145] width 1166 height 29
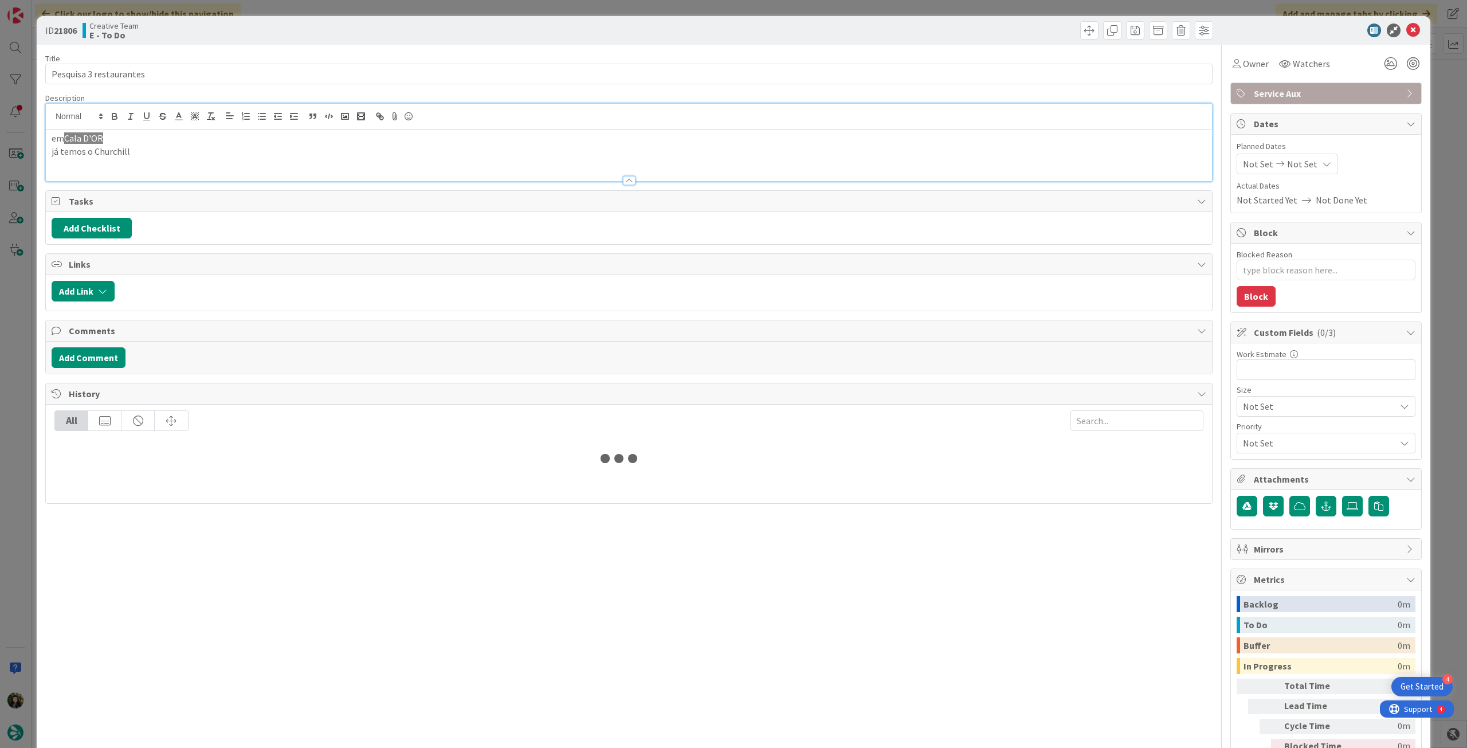
type textarea "x"
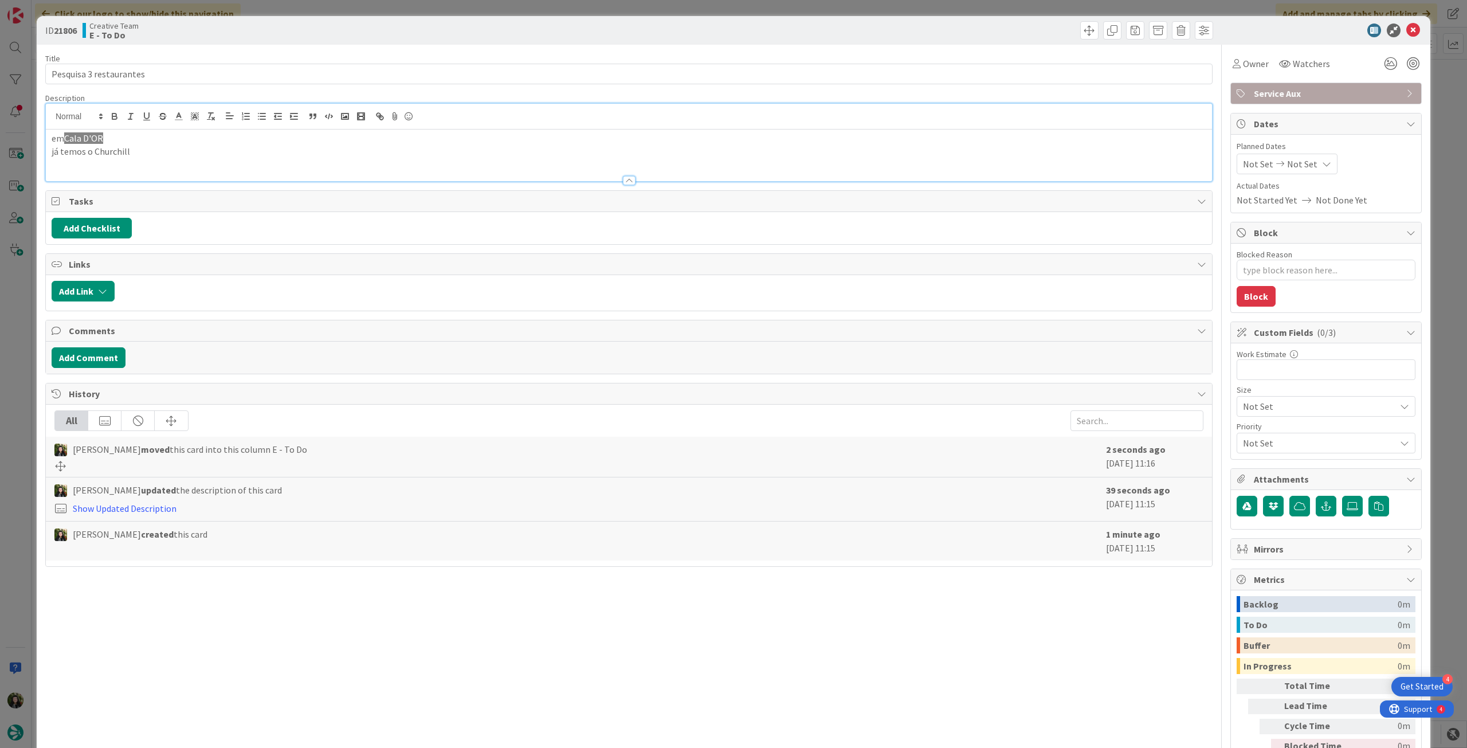
click at [167, 150] on p "já temos o Churchill" at bounding box center [629, 151] width 1155 height 13
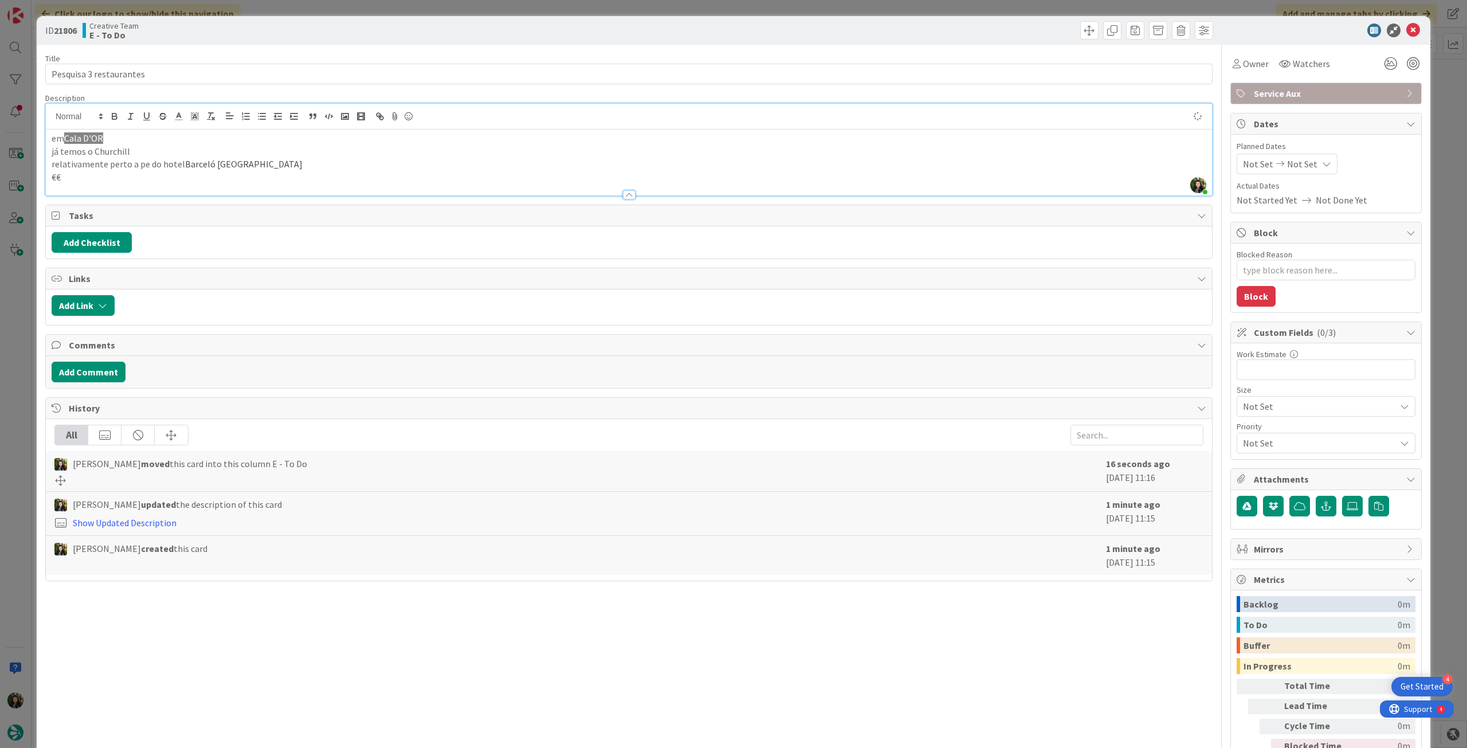
click at [1297, 162] on span "Not Set" at bounding box center [1302, 164] width 30 height 14
type textarea "x"
click at [1248, 428] on icon at bounding box center [1256, 432] width 17 height 14
type input "[DATE]"
click at [1409, 29] on icon at bounding box center [1414, 31] width 14 height 14
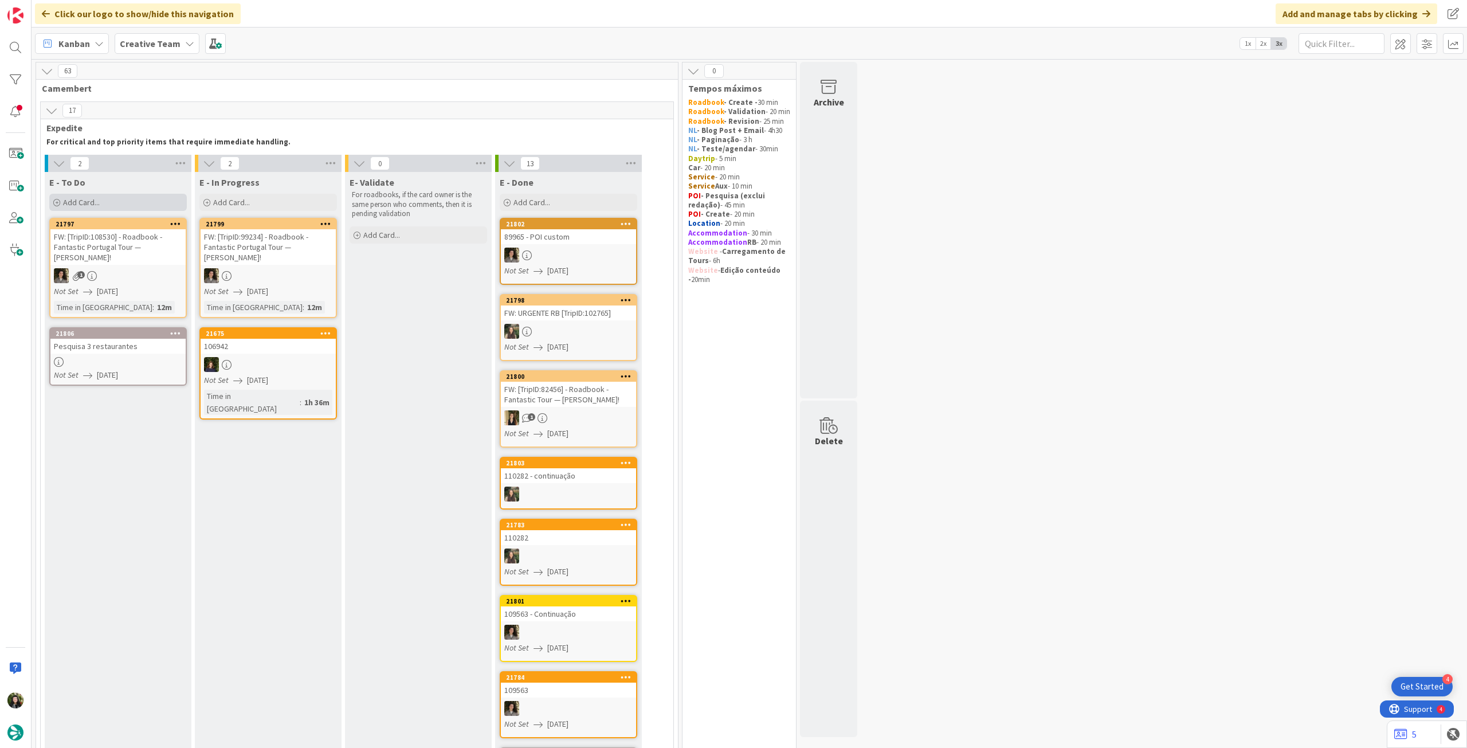
click at [112, 203] on div "Add Card..." at bounding box center [118, 202] width 138 height 17
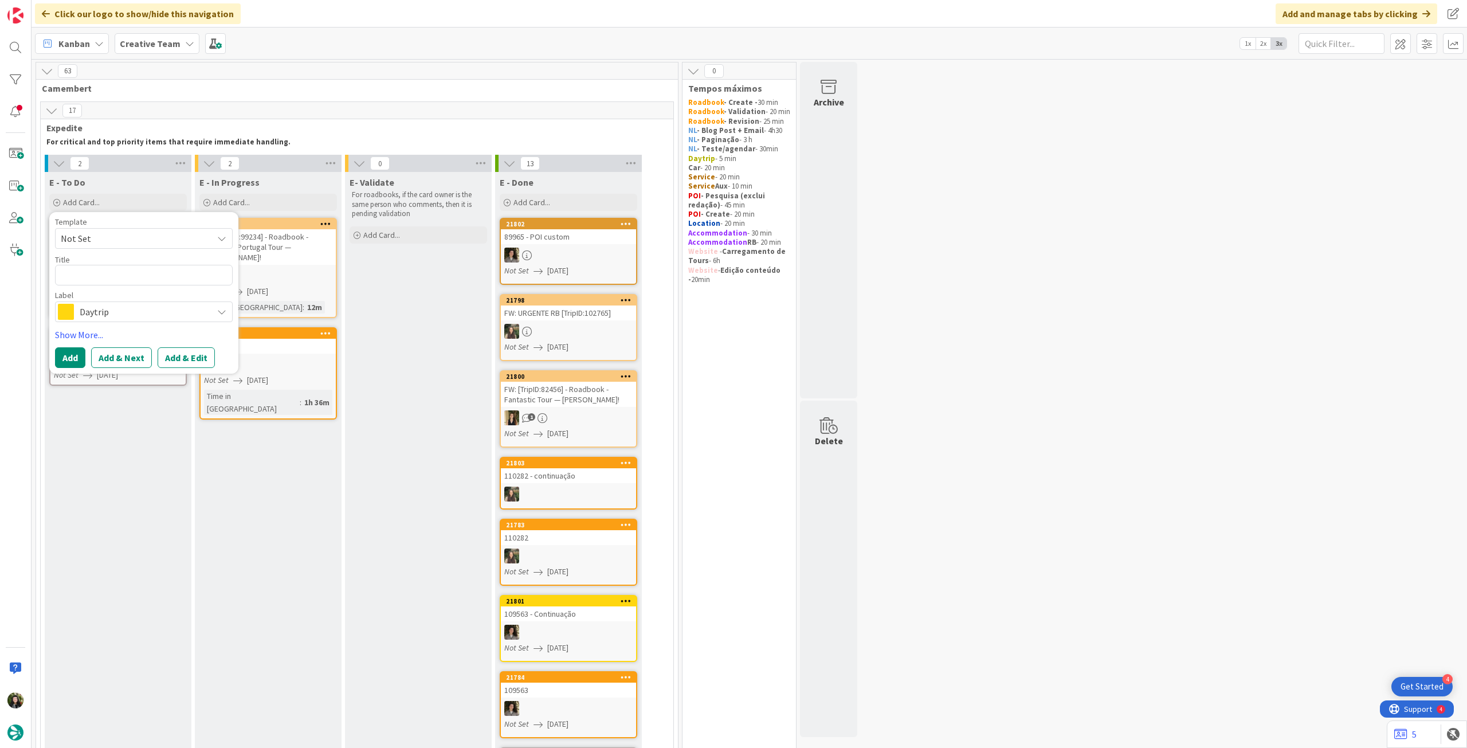
click at [139, 314] on span "Daytrip" at bounding box center [143, 312] width 127 height 16
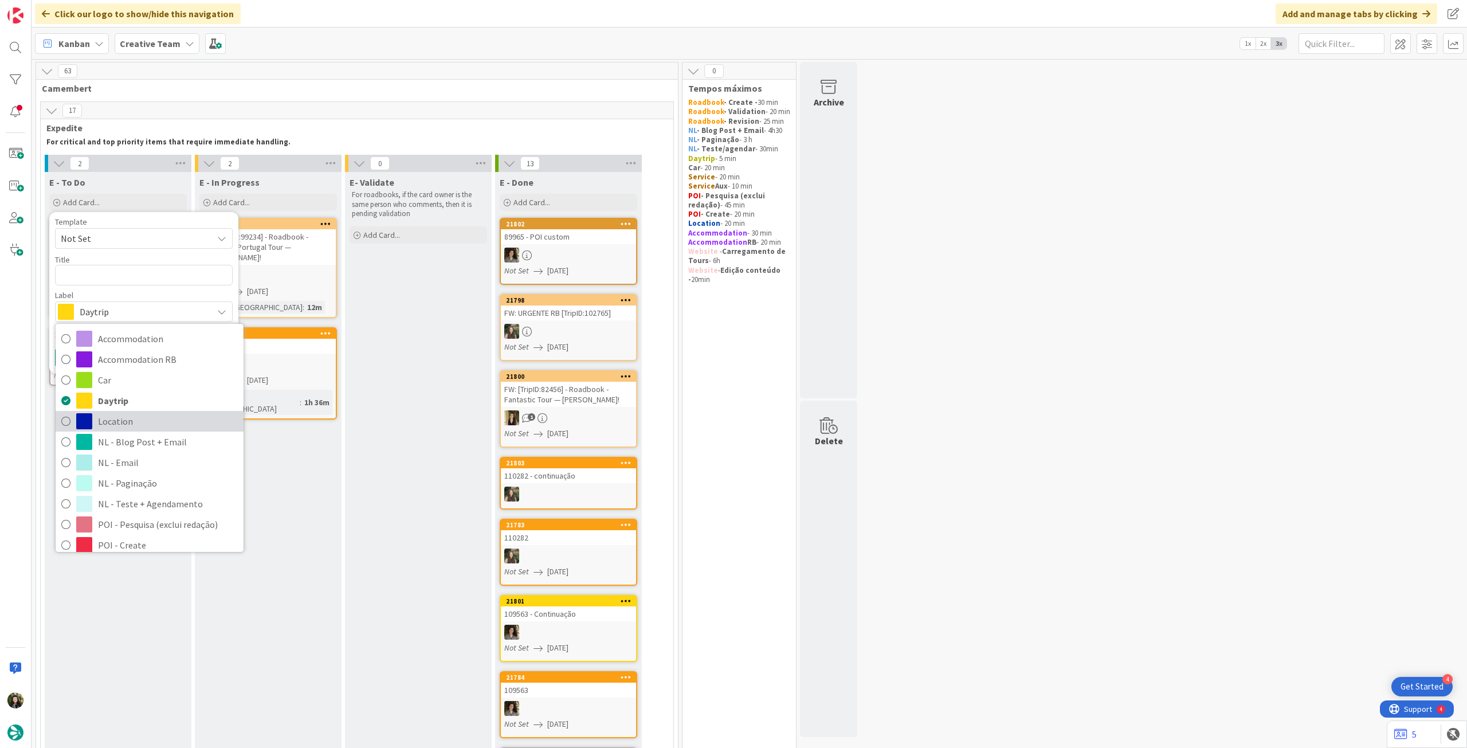
scroll to position [152, 0]
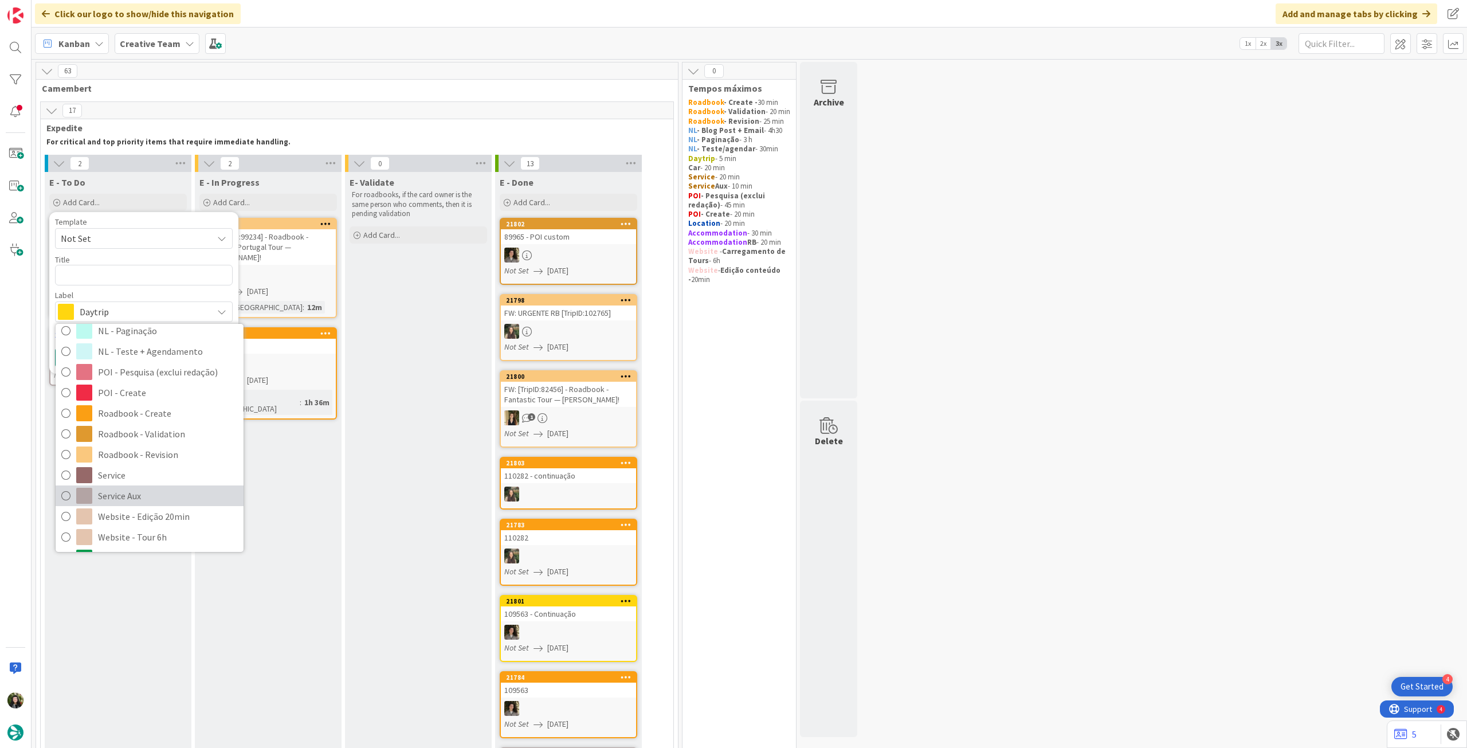
click at [126, 489] on span "Service Aux" at bounding box center [168, 495] width 140 height 17
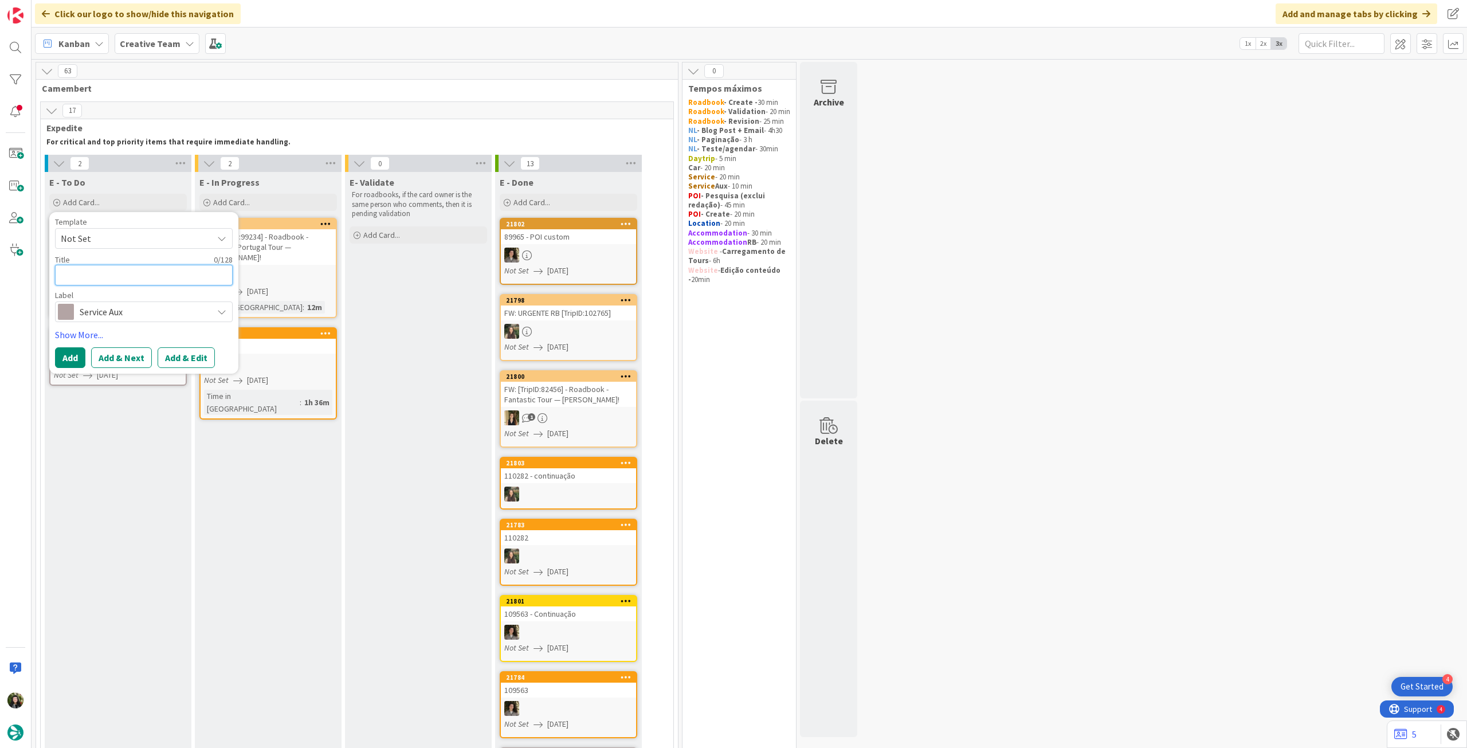
click at [123, 284] on textarea at bounding box center [144, 275] width 178 height 21
type textarea "x"
type textarea "Pe"
type textarea "x"
type textarea "Peq"
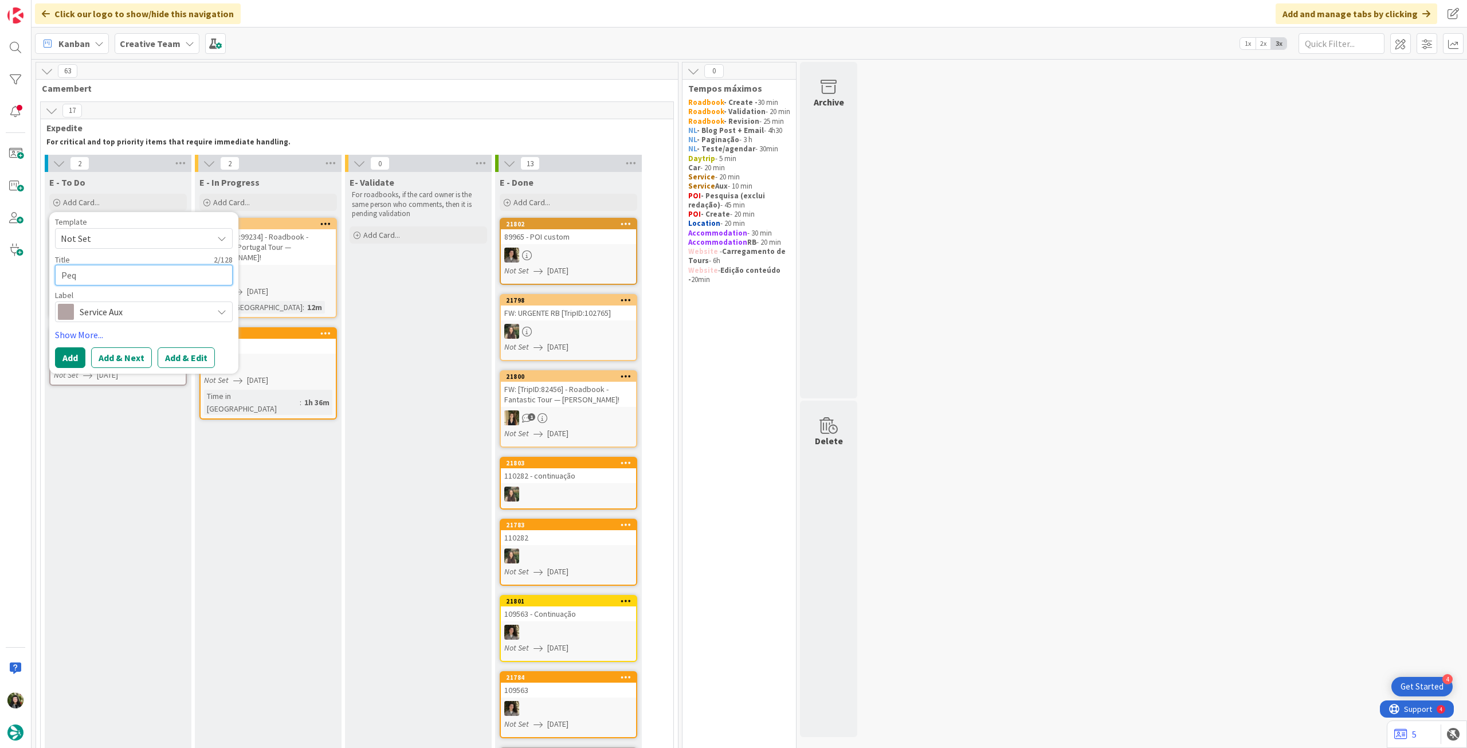
type textarea "x"
type textarea "Pequ"
type textarea "x"
type textarea "Pequi"
type textarea "x"
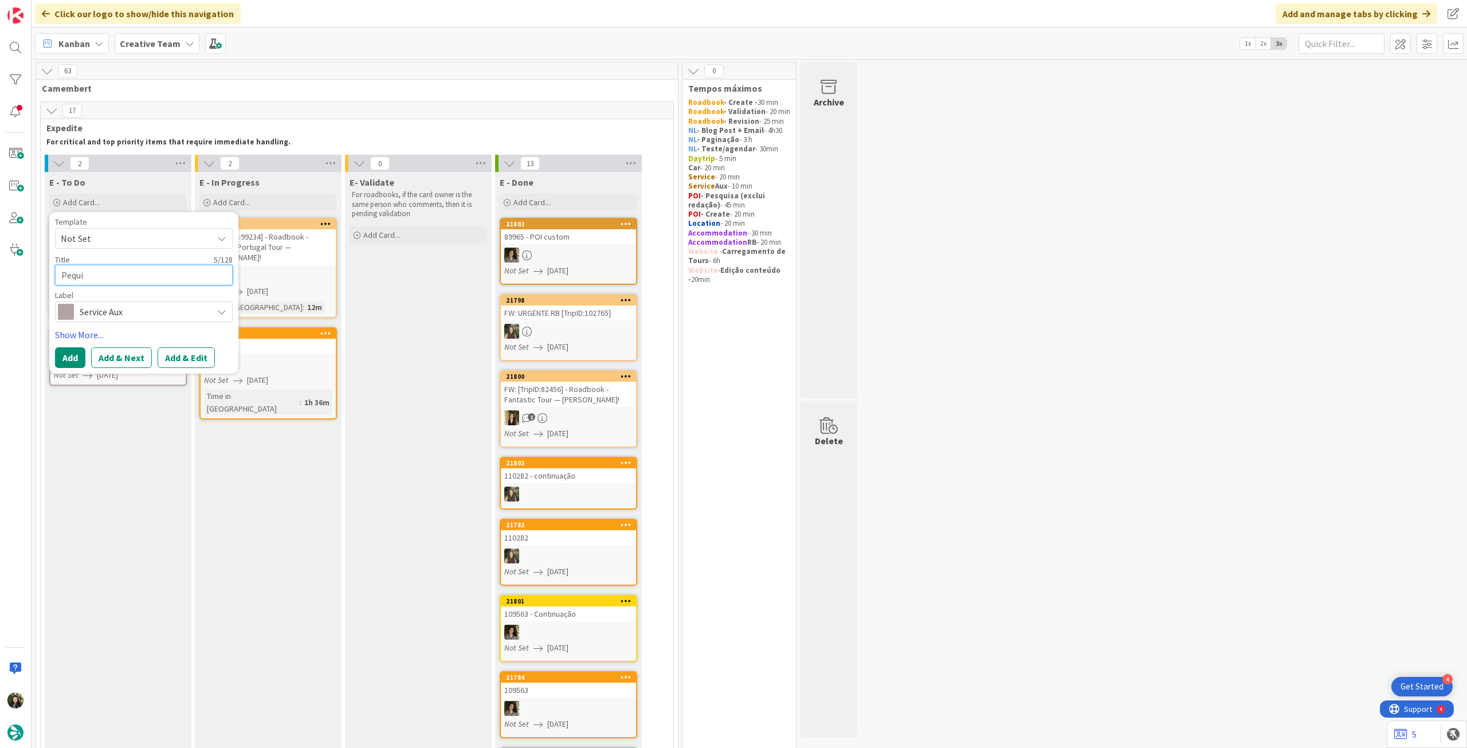
type textarea "Pequ"
type textarea "x"
type textarea "Peq"
type textarea "x"
type textarea "Pe"
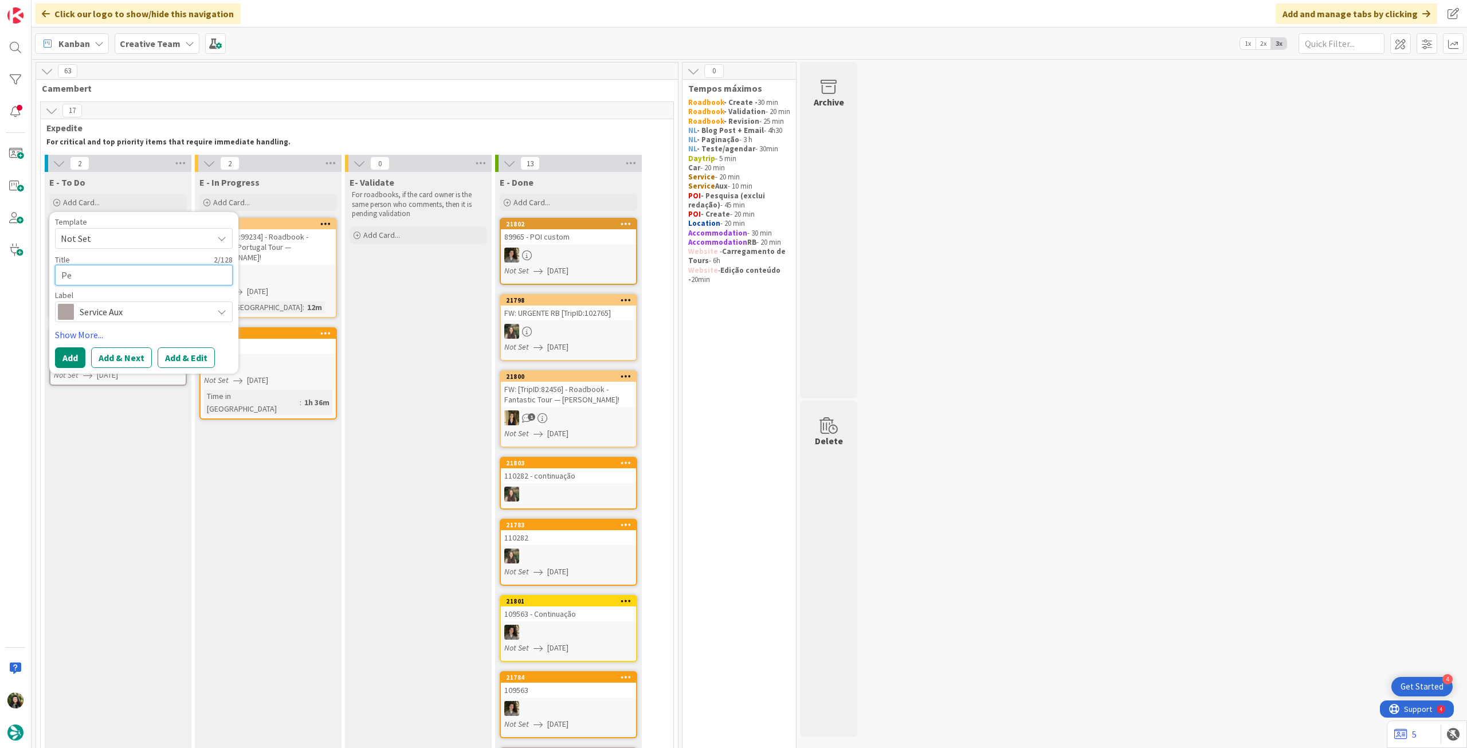
type textarea "x"
type textarea "Pes"
type textarea "x"
type textarea "Pesq"
type textarea "x"
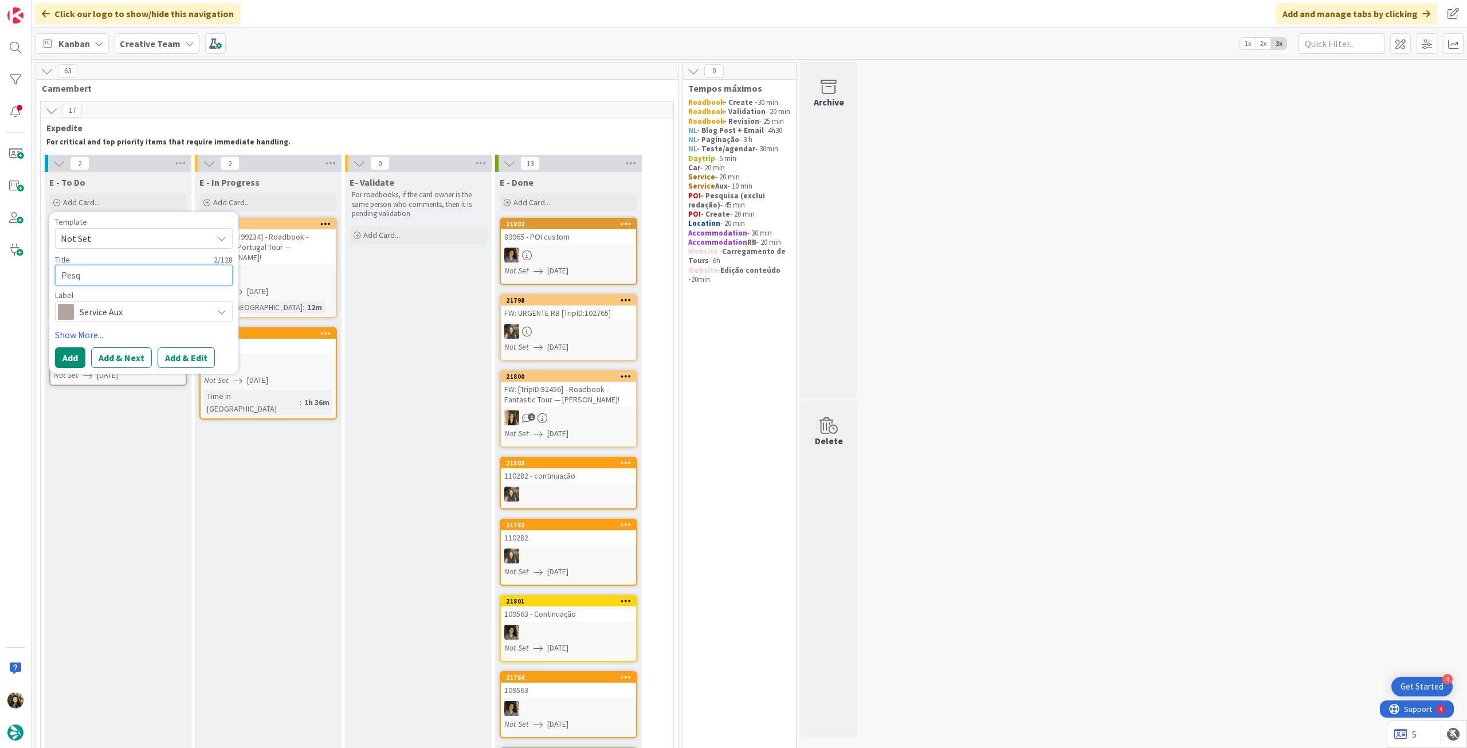
type textarea "Pesqu"
type textarea "x"
type textarea "Pesqui"
type textarea "x"
type textarea "Pesquis"
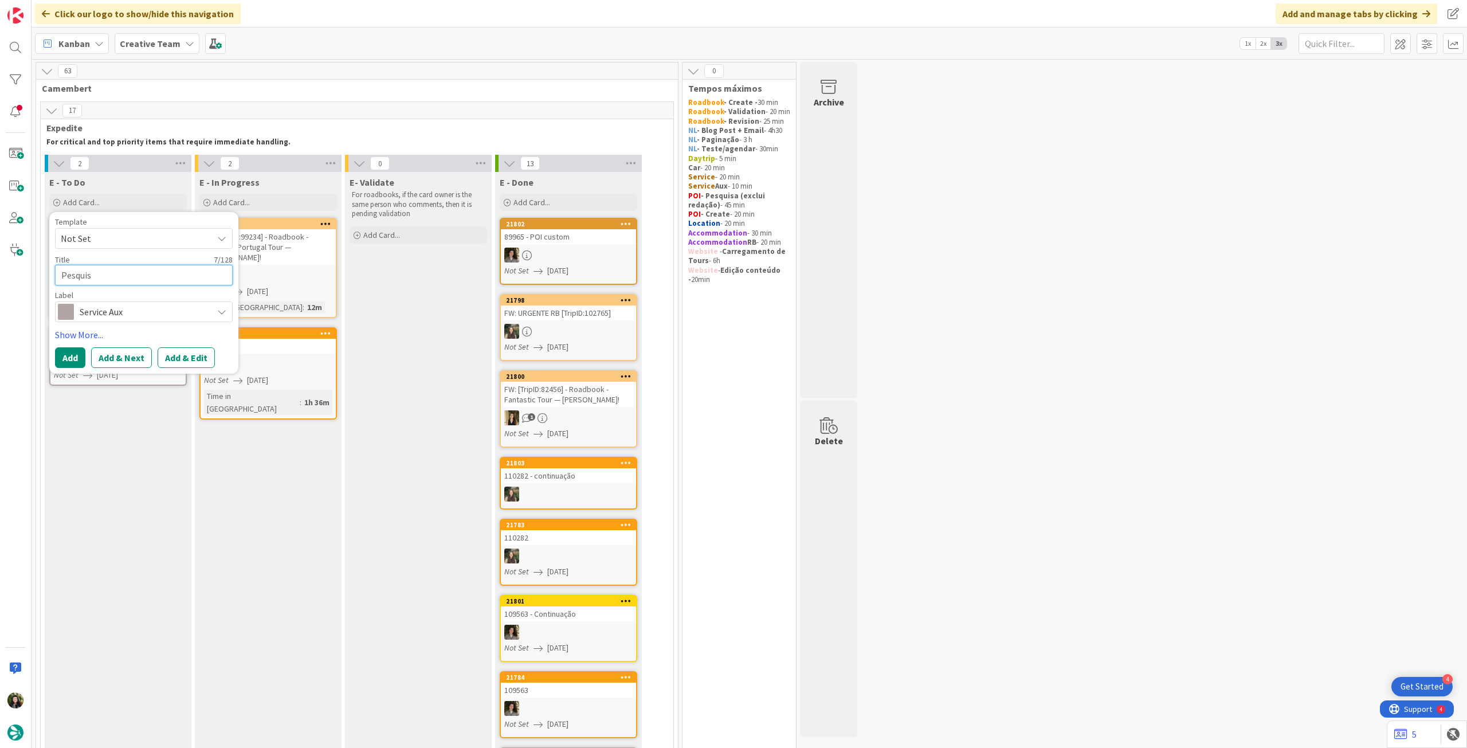
type textarea "x"
type textarea "Pesquisa"
type textarea "x"
type textarea "Pesquisa P"
type textarea "x"
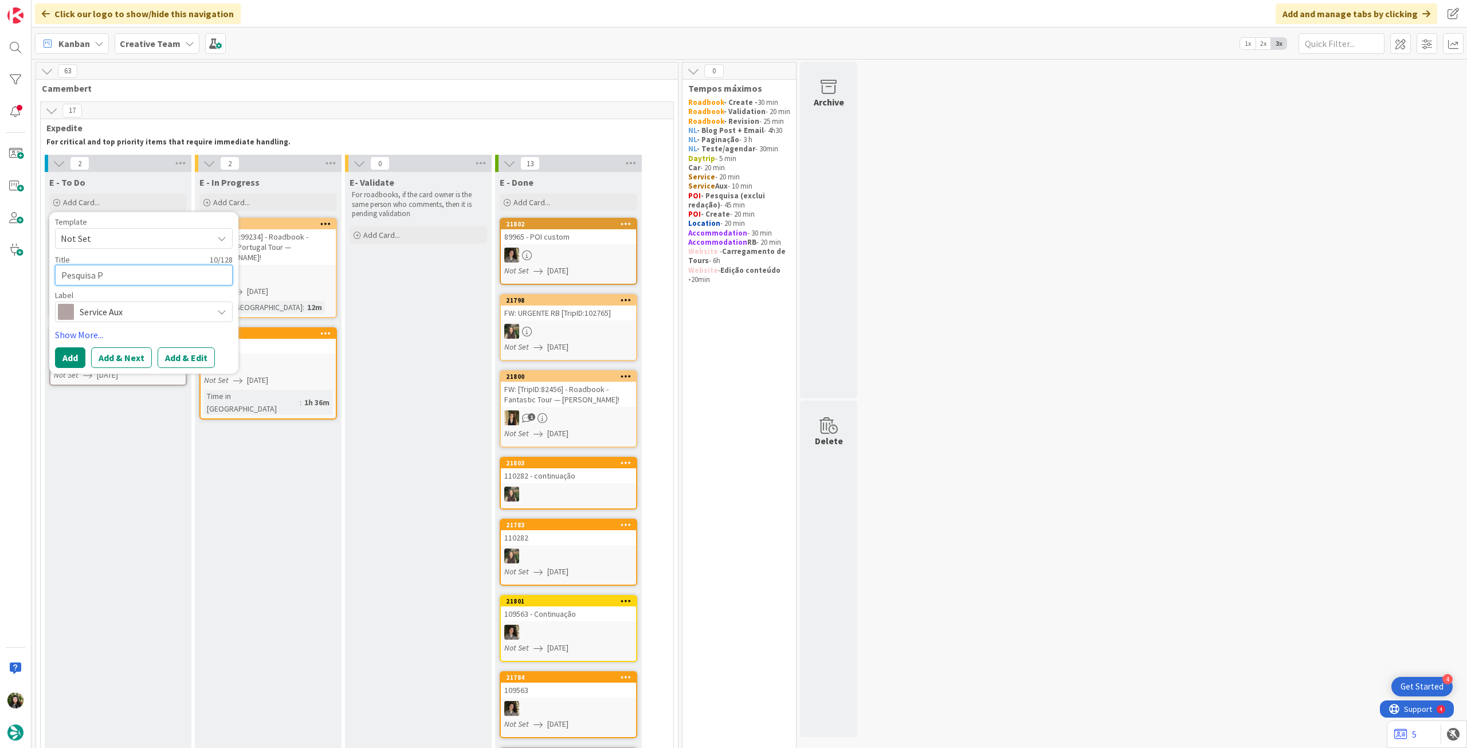
type textarea "Pesquisa PO"
type textarea "x"
type textarea "Pesquisa POI"
type textarea "x"
type textarea "Pesquisa POIs"
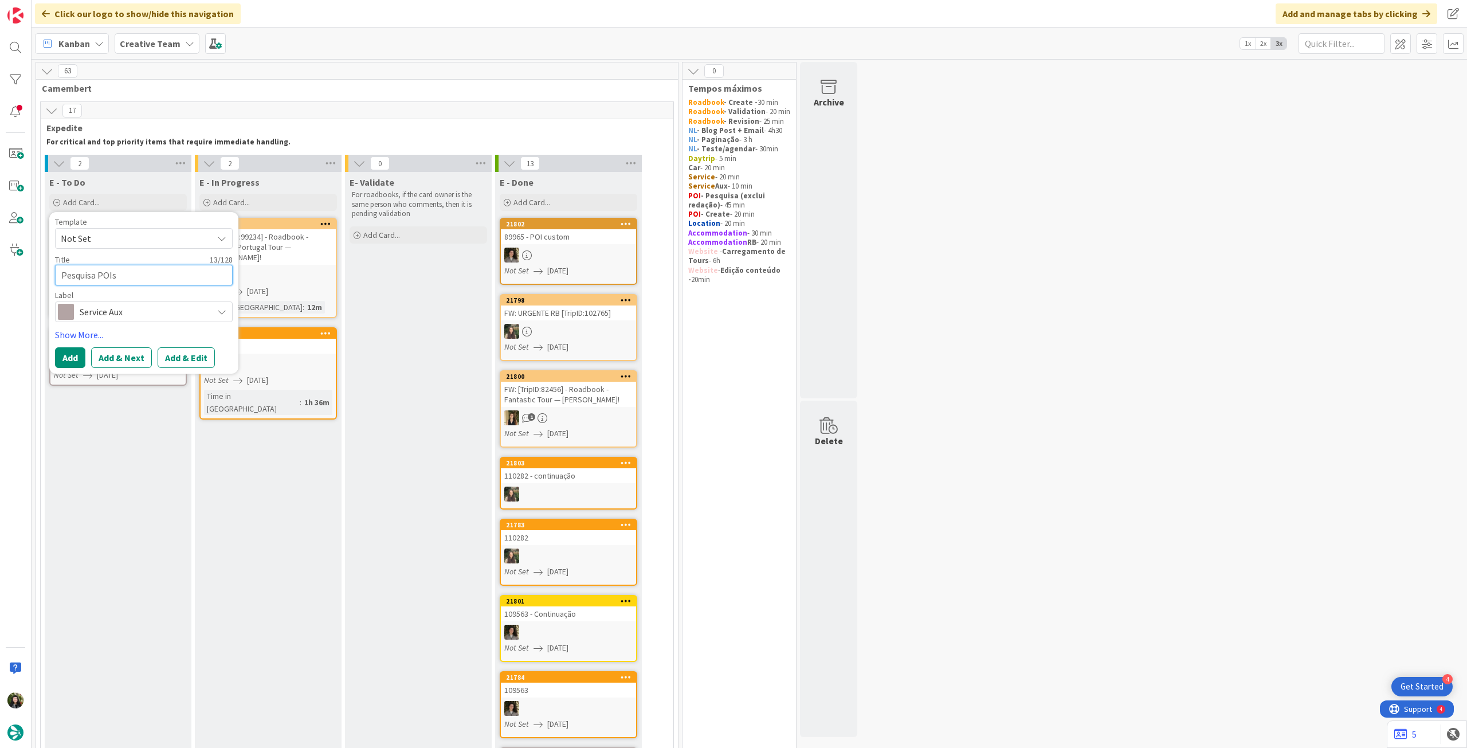
type textarea "x"
type textarea "Pesquisa POIs"
type textarea "x"
type textarea "Pesquisa POIs S"
type textarea "x"
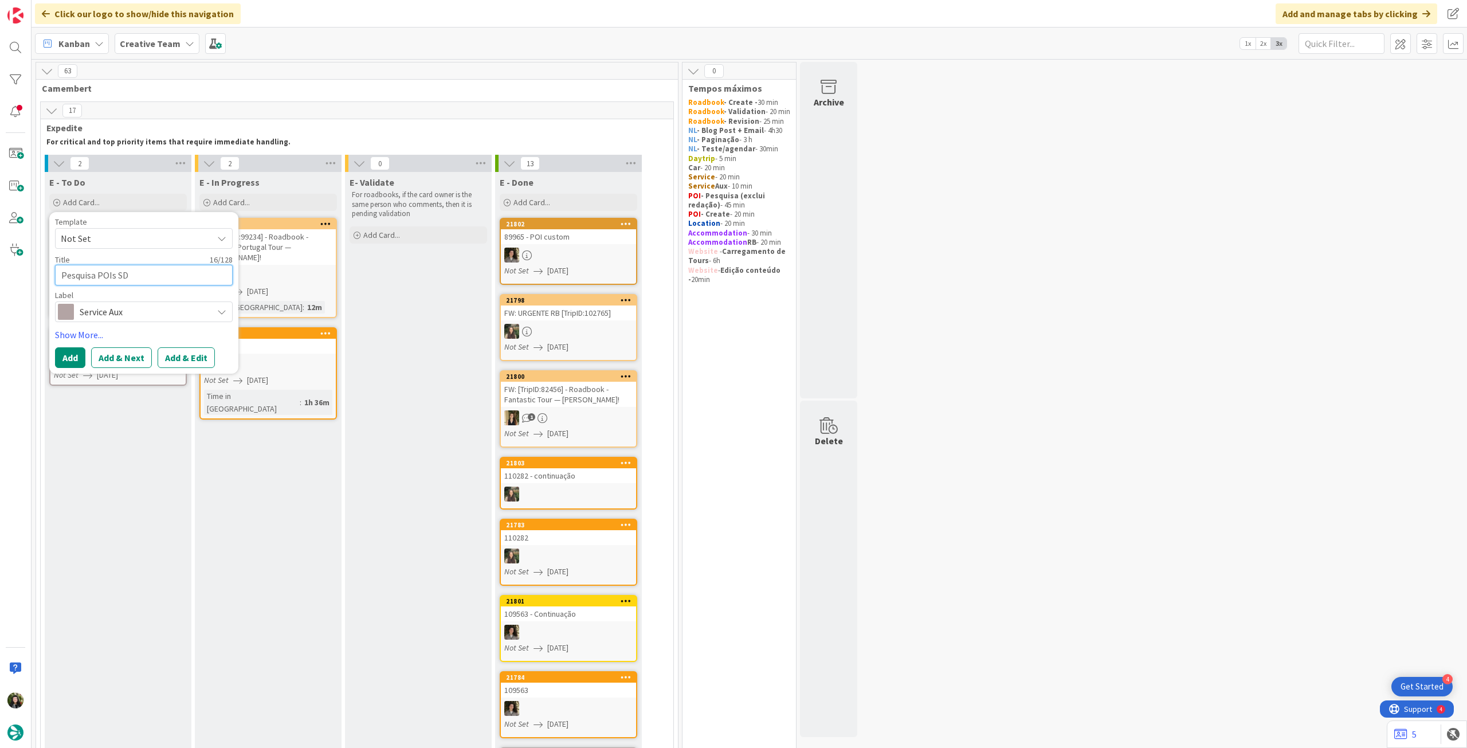
type textarea "Pesquisa POIs SD"
click at [73, 354] on button "Add" at bounding box center [70, 357] width 30 height 21
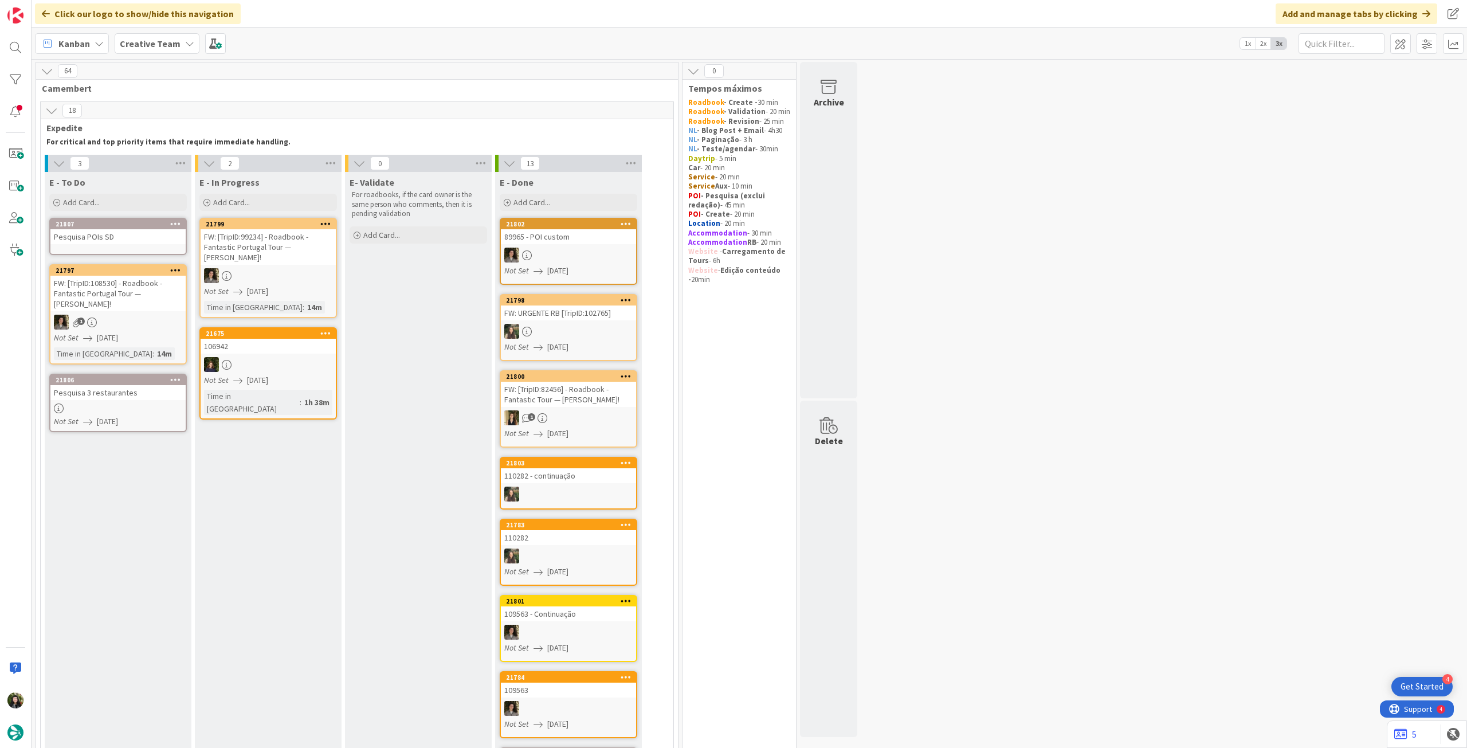
click at [130, 238] on div "Pesquisa POIs SD" at bounding box center [117, 236] width 135 height 15
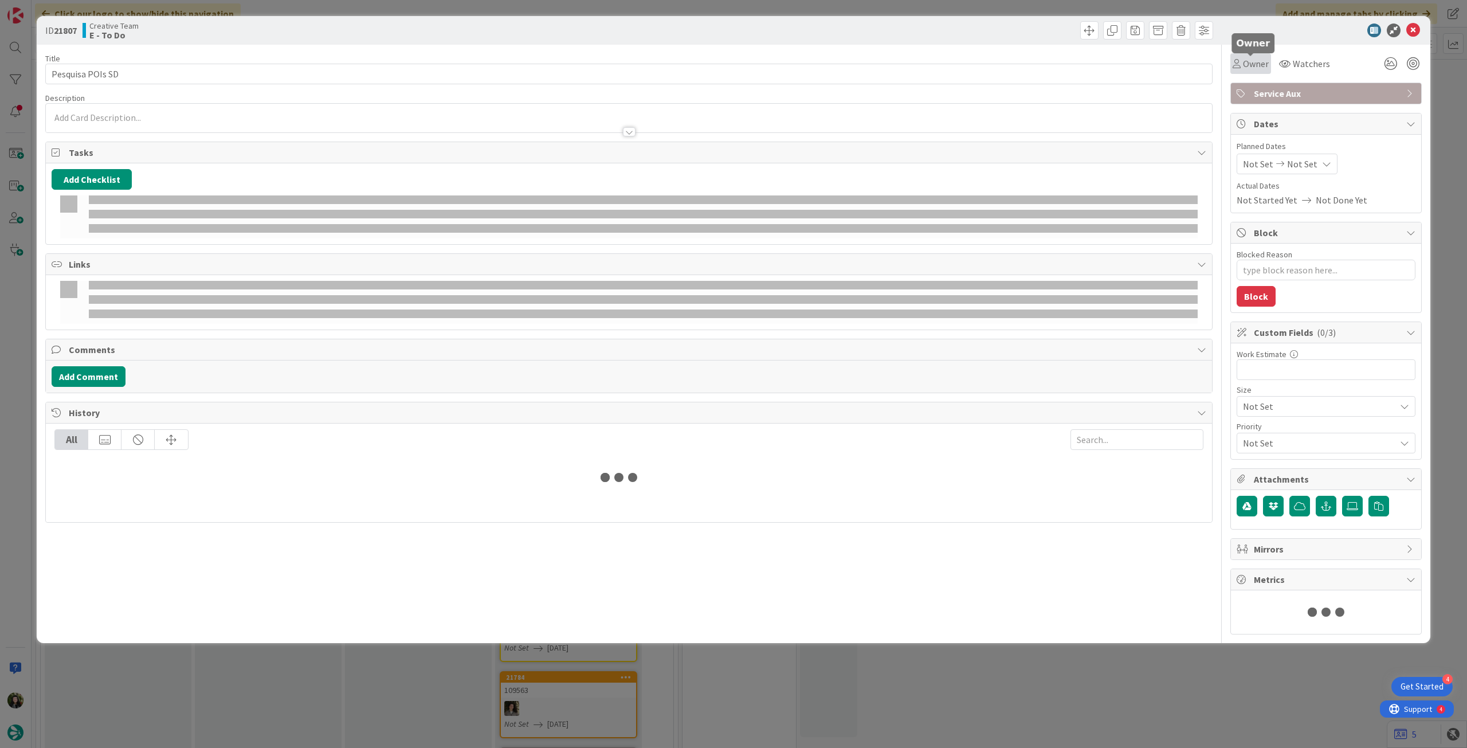
click at [1249, 68] on span "Owner" at bounding box center [1256, 64] width 26 height 14
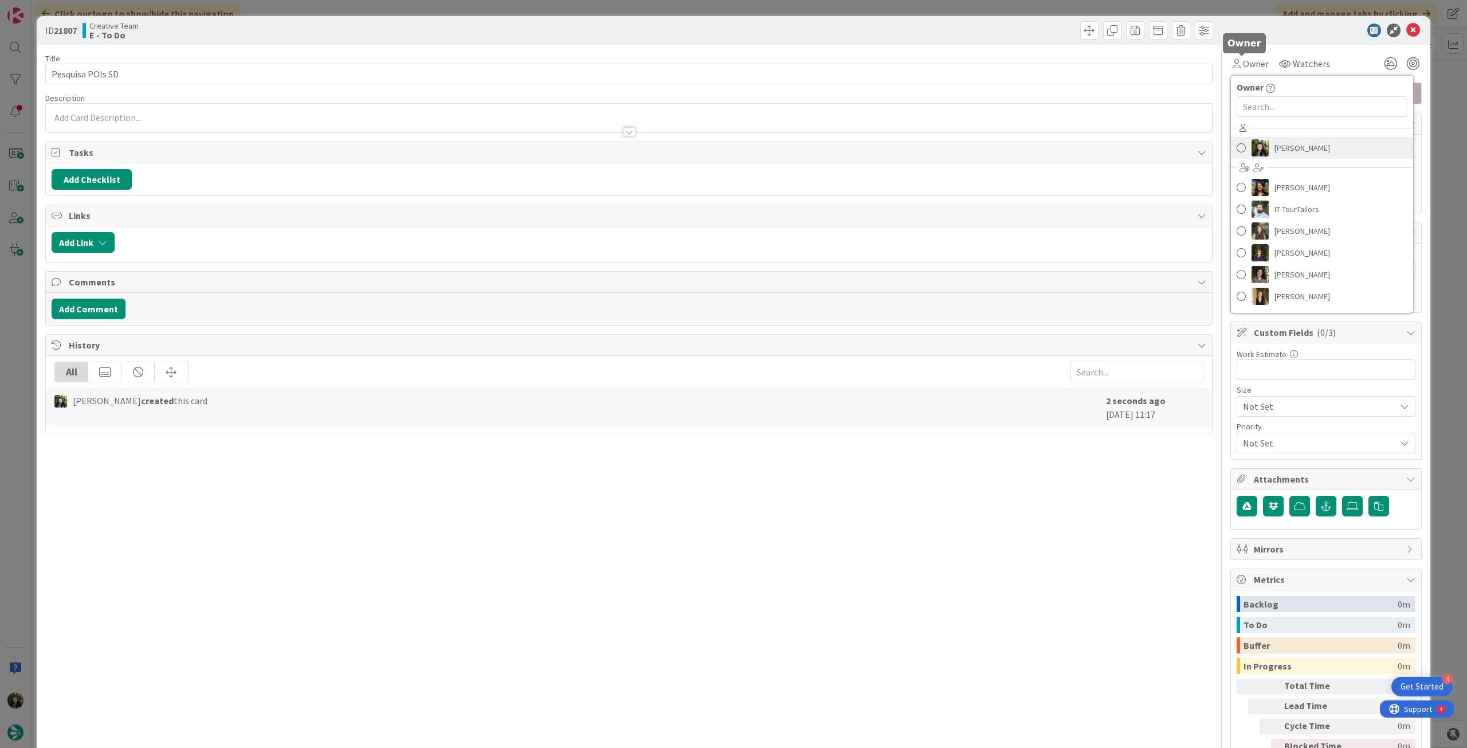
click at [1283, 142] on span "[PERSON_NAME]" at bounding box center [1303, 147] width 56 height 17
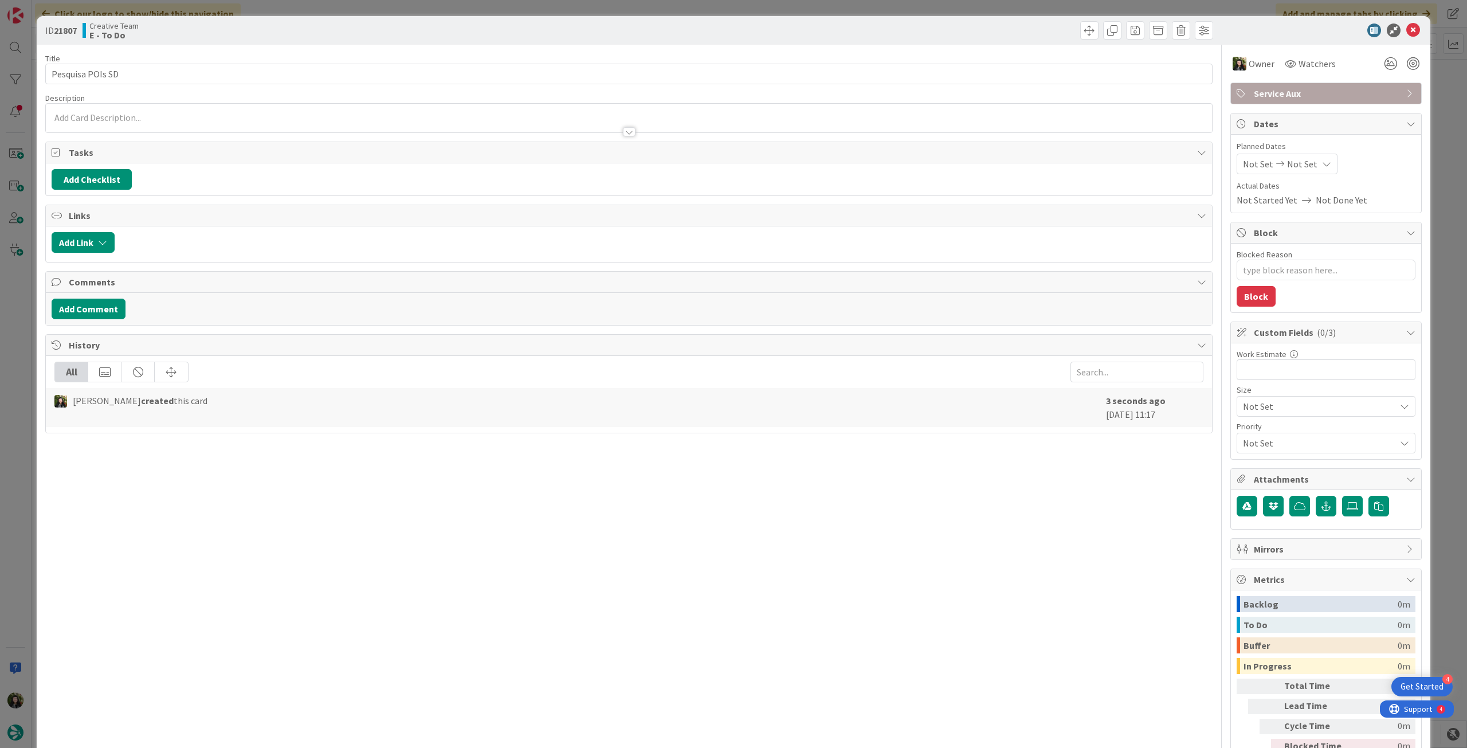
type textarea "x"
click at [1301, 166] on span "Not Set" at bounding box center [1302, 164] width 30 height 14
click at [1248, 425] on icon at bounding box center [1256, 432] width 17 height 14
type input "[DATE]"
drag, startPoint x: 328, startPoint y: 120, endPoint x: 322, endPoint y: 125, distance: 7.8
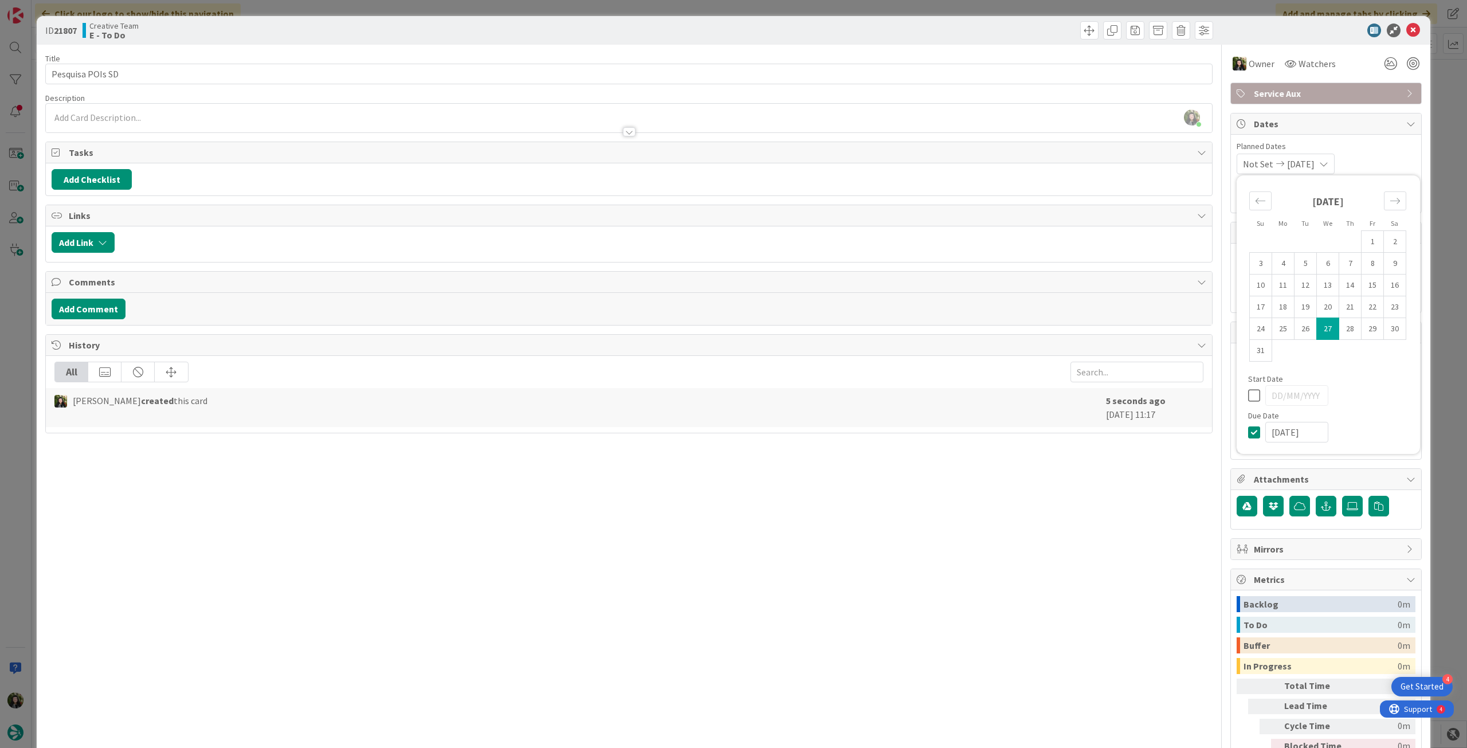
click at [328, 120] on div at bounding box center [629, 126] width 1166 height 12
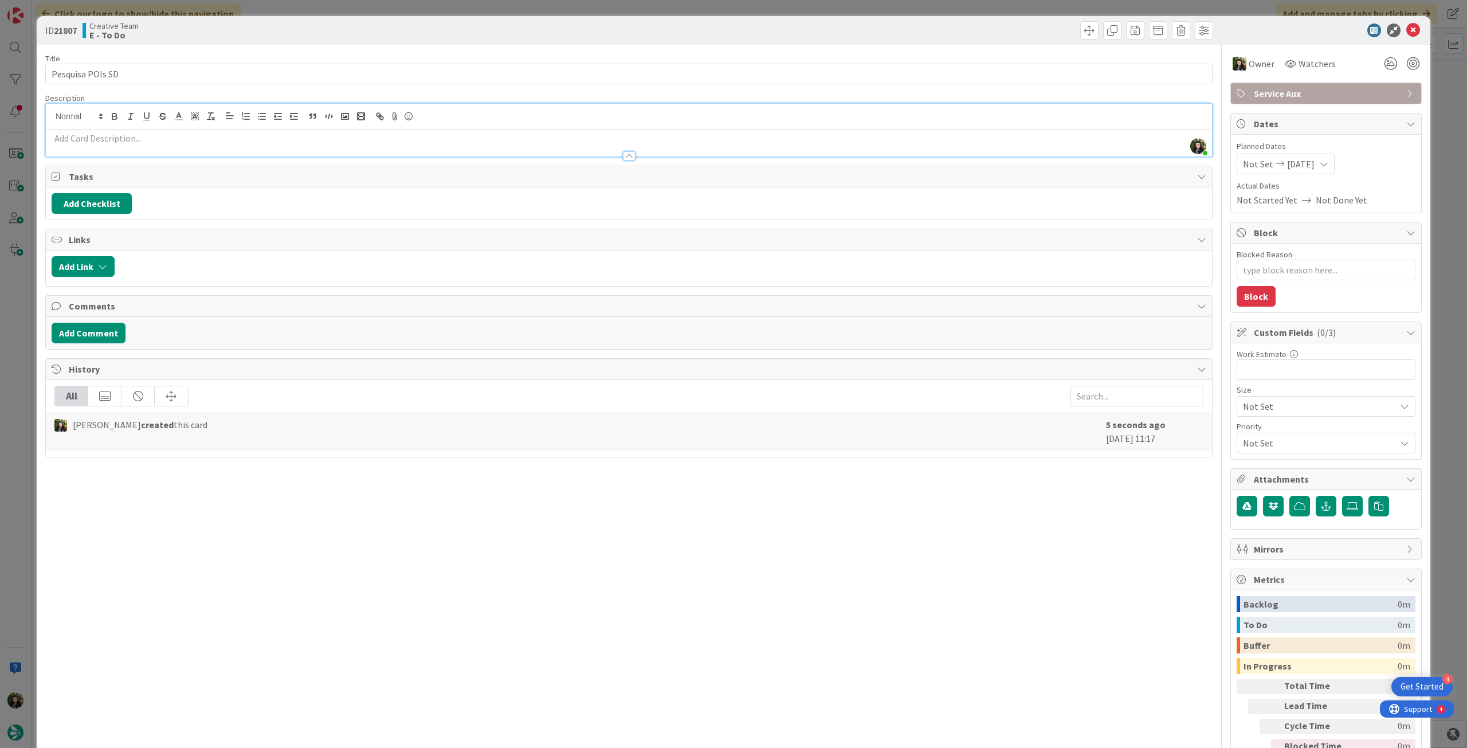
click at [318, 132] on p at bounding box center [629, 138] width 1155 height 13
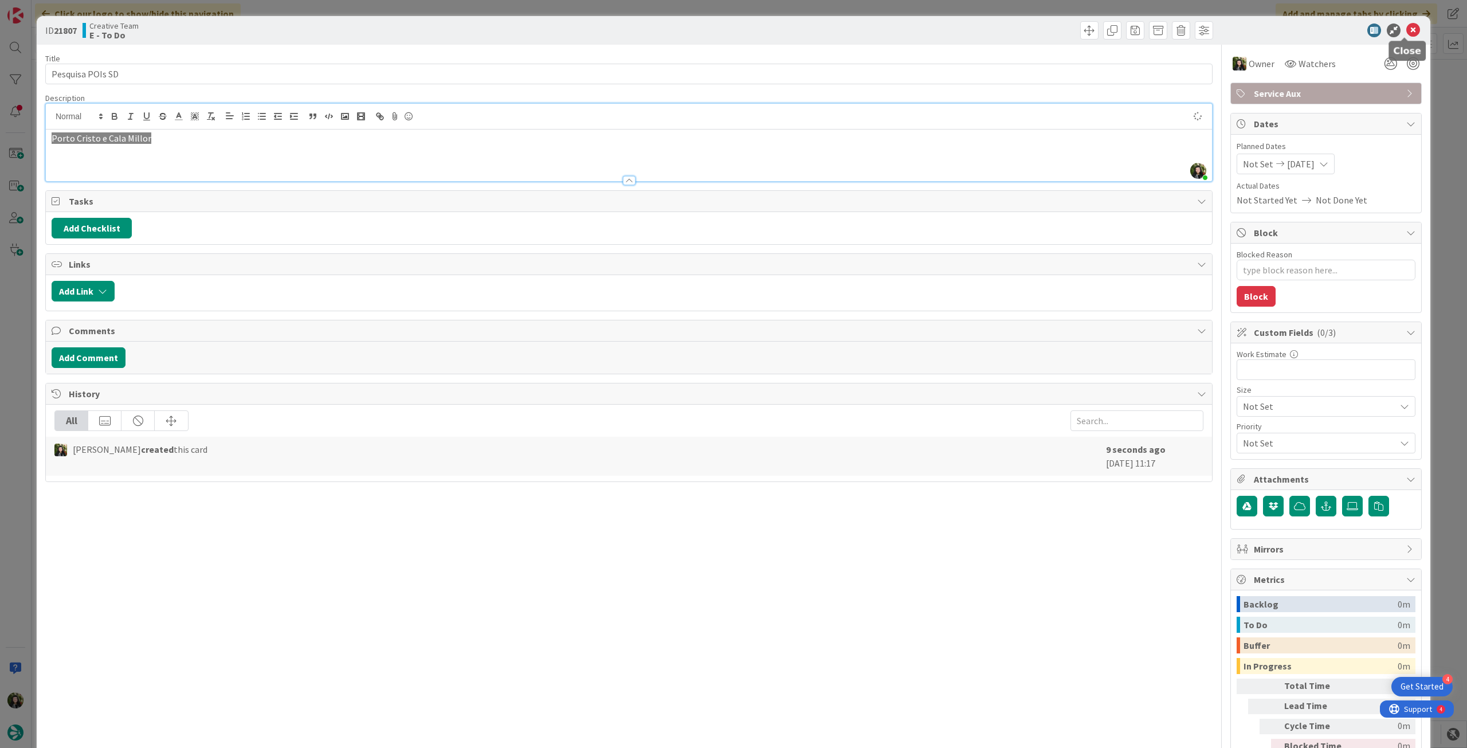
click at [1407, 32] on icon at bounding box center [1414, 31] width 14 height 14
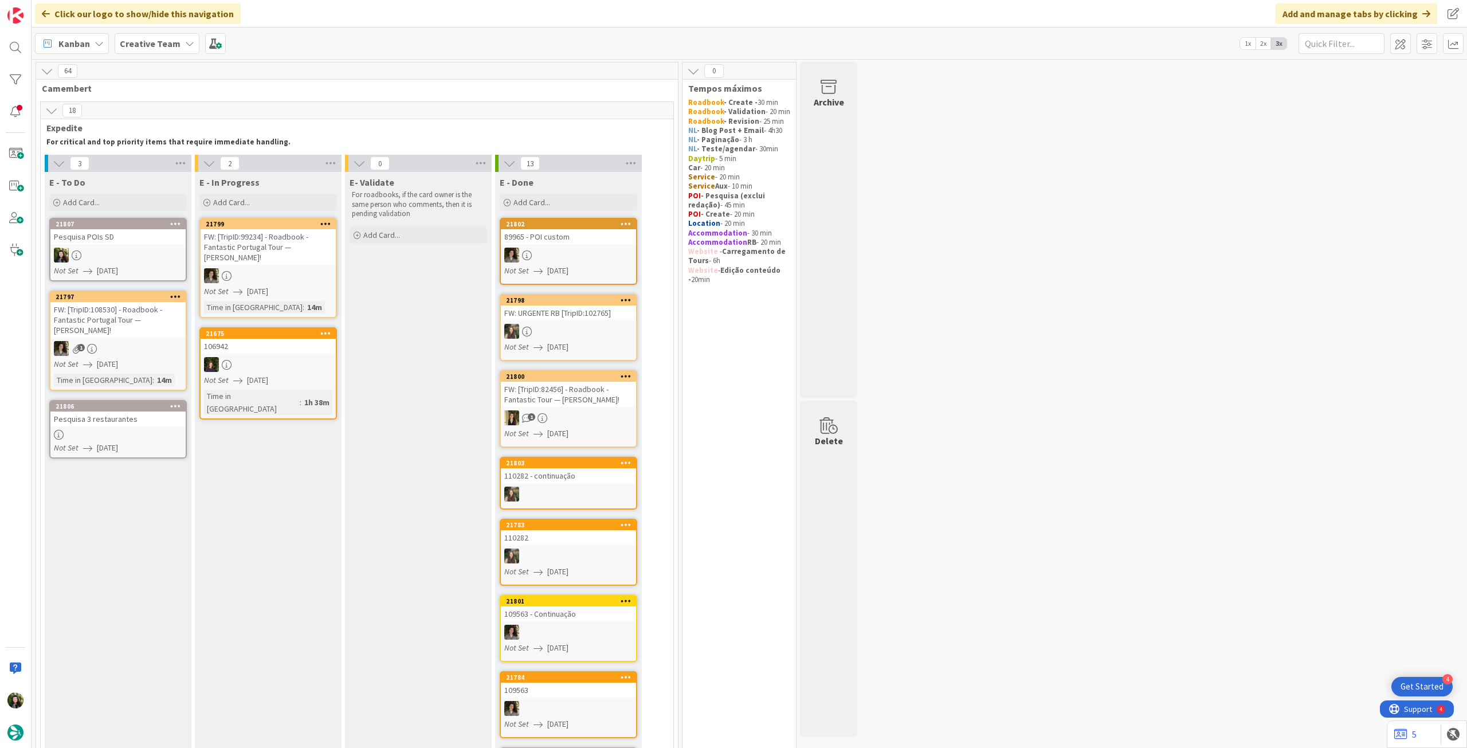
click at [136, 243] on div "Pesquisa POIs SD" at bounding box center [117, 236] width 135 height 15
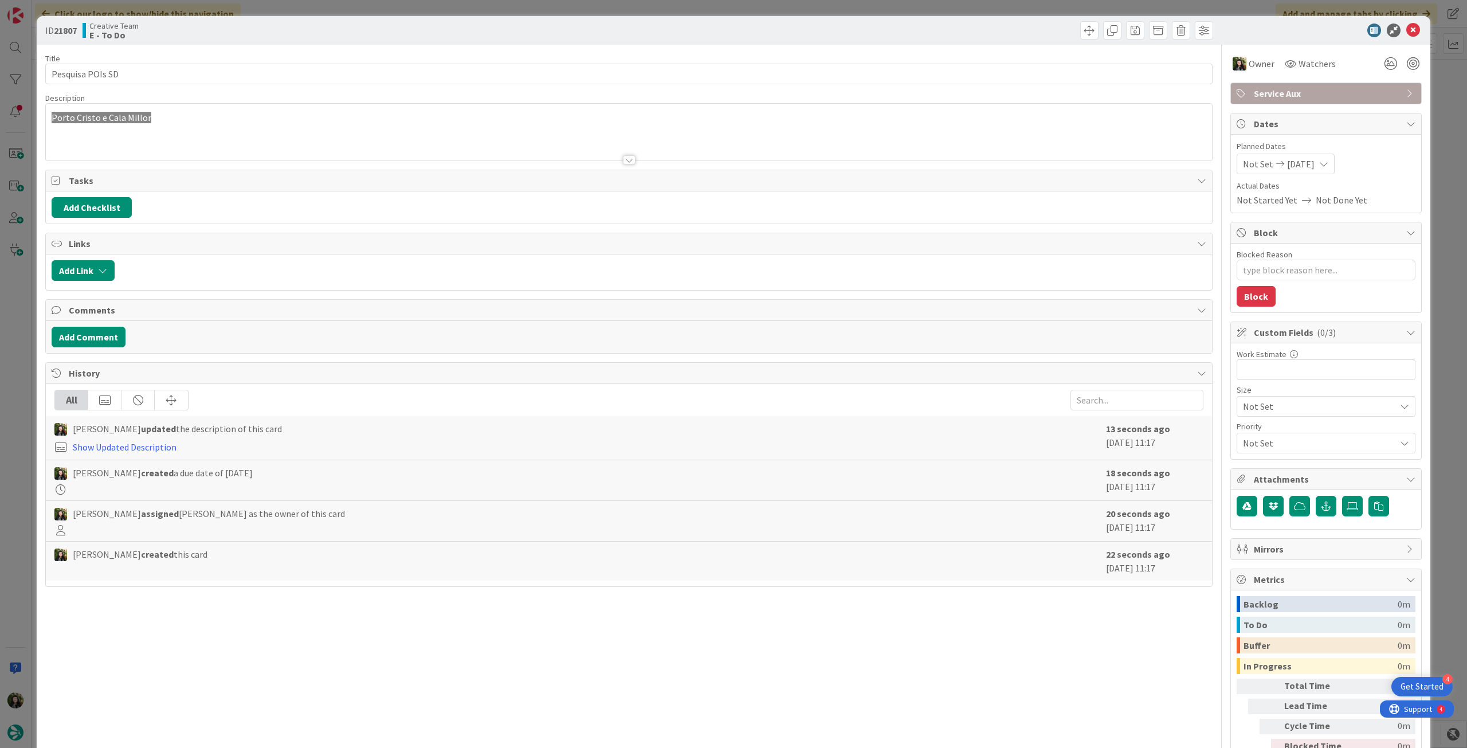
click at [1407, 28] on icon at bounding box center [1414, 31] width 14 height 14
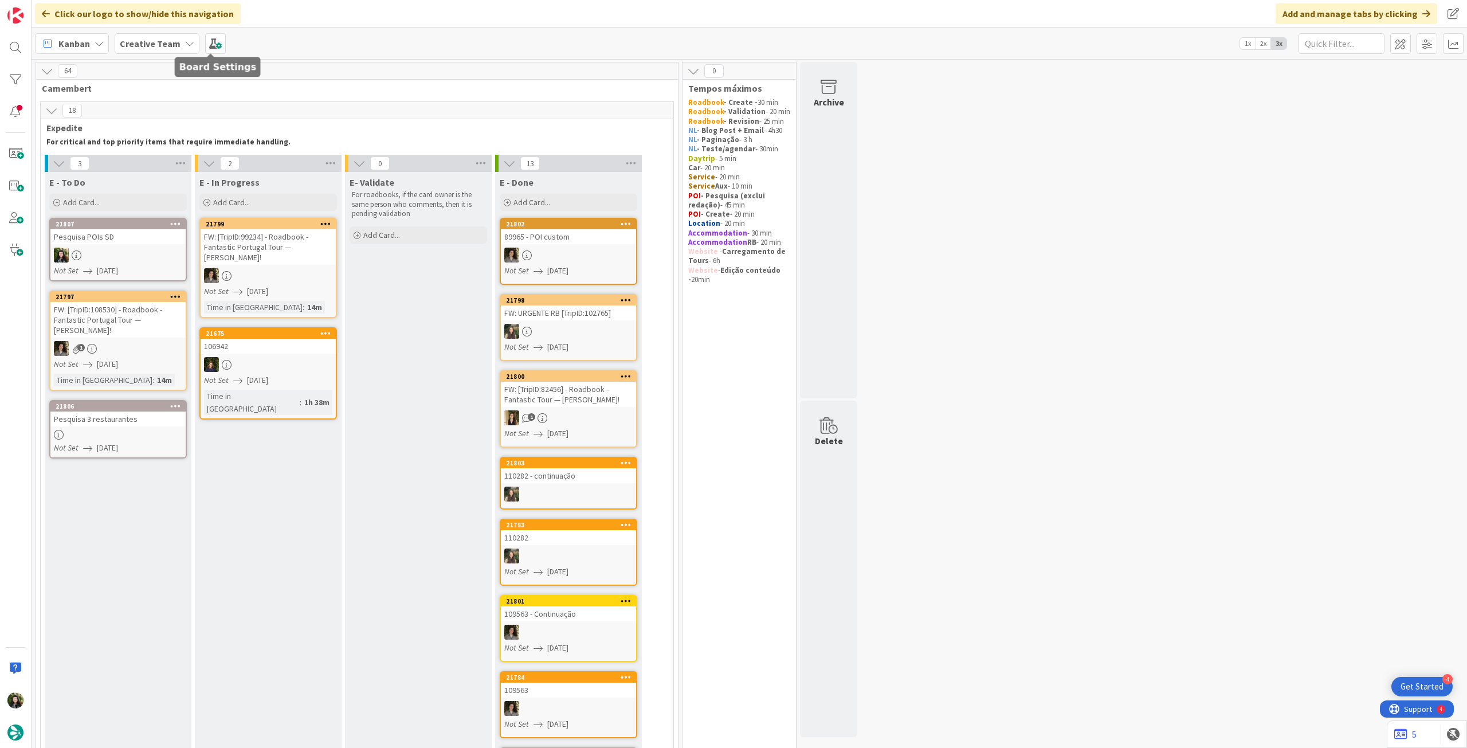
click at [150, 40] on b "Creative Team" at bounding box center [150, 43] width 61 height 11
click at [158, 161] on h4 "Creative Team - Análise" at bounding box center [206, 163] width 156 height 11
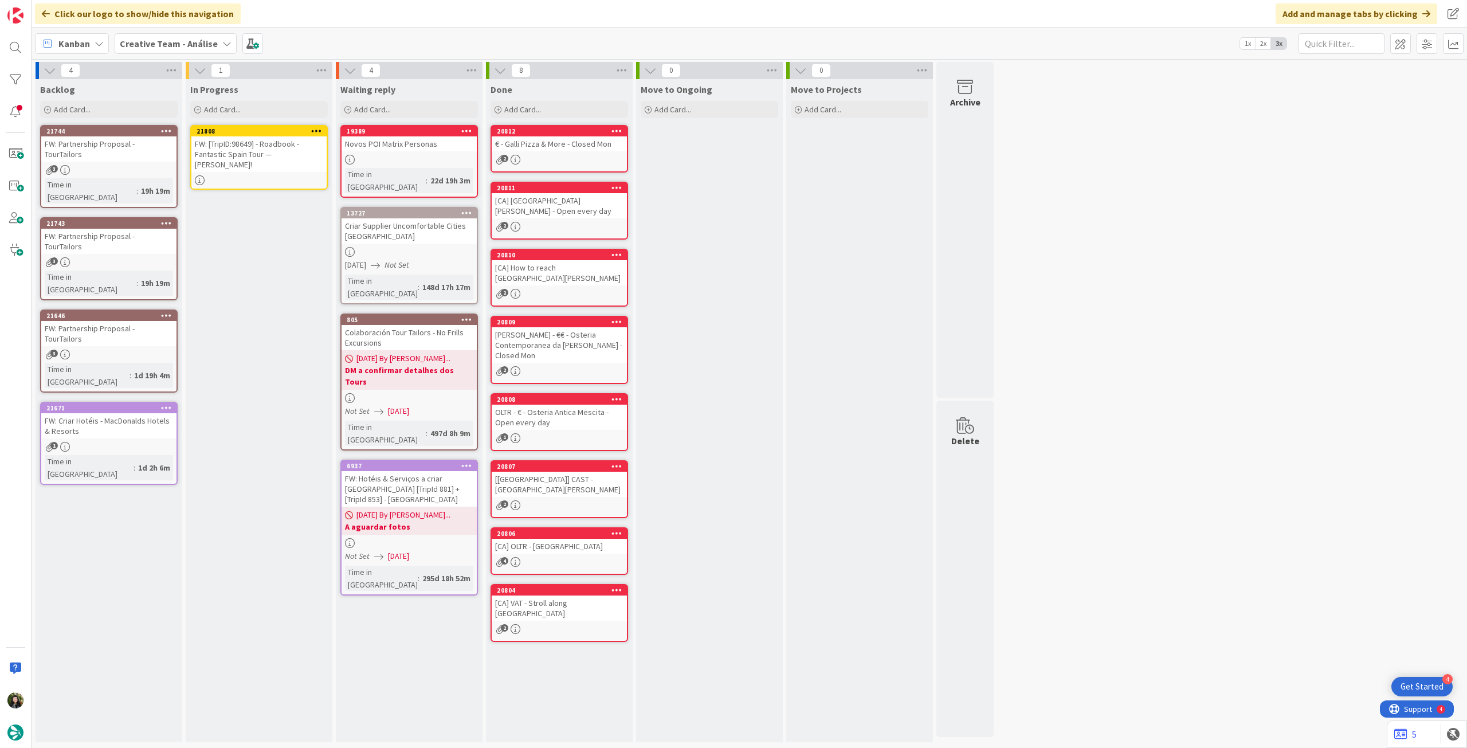
click at [261, 156] on div "FW: [TripID:98649] - Roadbook - Fantastic Spain Tour — [PERSON_NAME]!" at bounding box center [258, 154] width 135 height 36
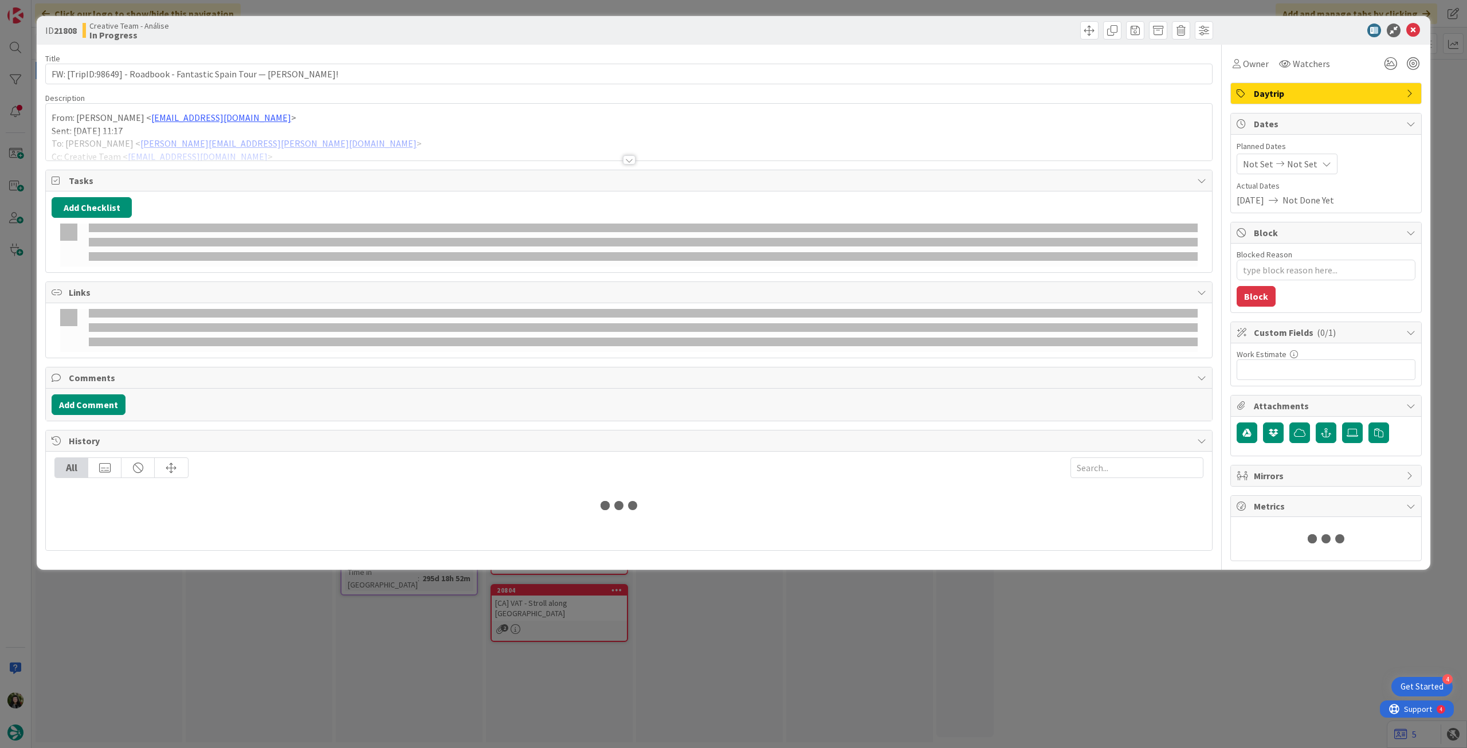
click at [1302, 160] on span "Not Set" at bounding box center [1302, 164] width 30 height 14
type textarea "x"
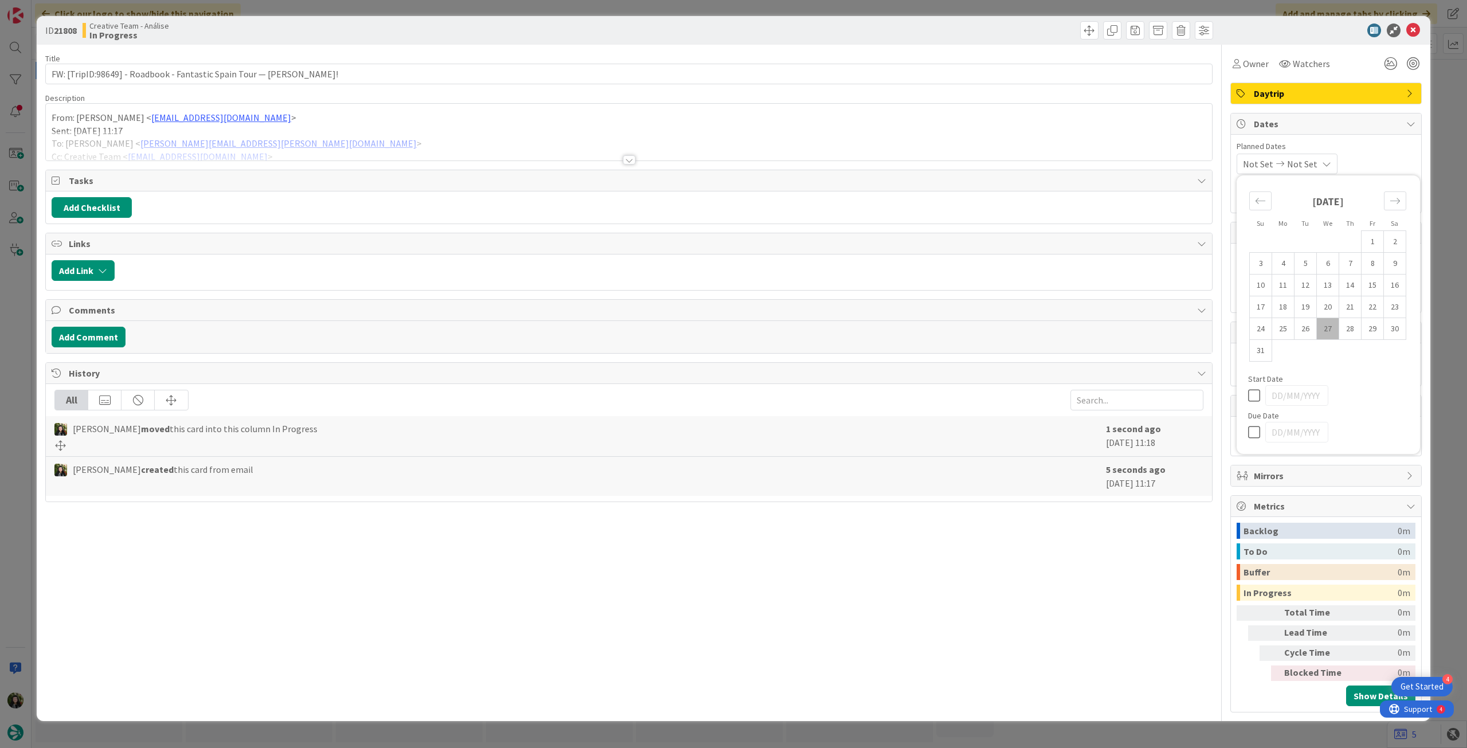
click at [1253, 439] on div at bounding box center [1328, 432] width 160 height 21
click at [1255, 428] on icon at bounding box center [1256, 432] width 17 height 14
type input "[DATE]"
click at [1414, 29] on icon at bounding box center [1414, 31] width 14 height 14
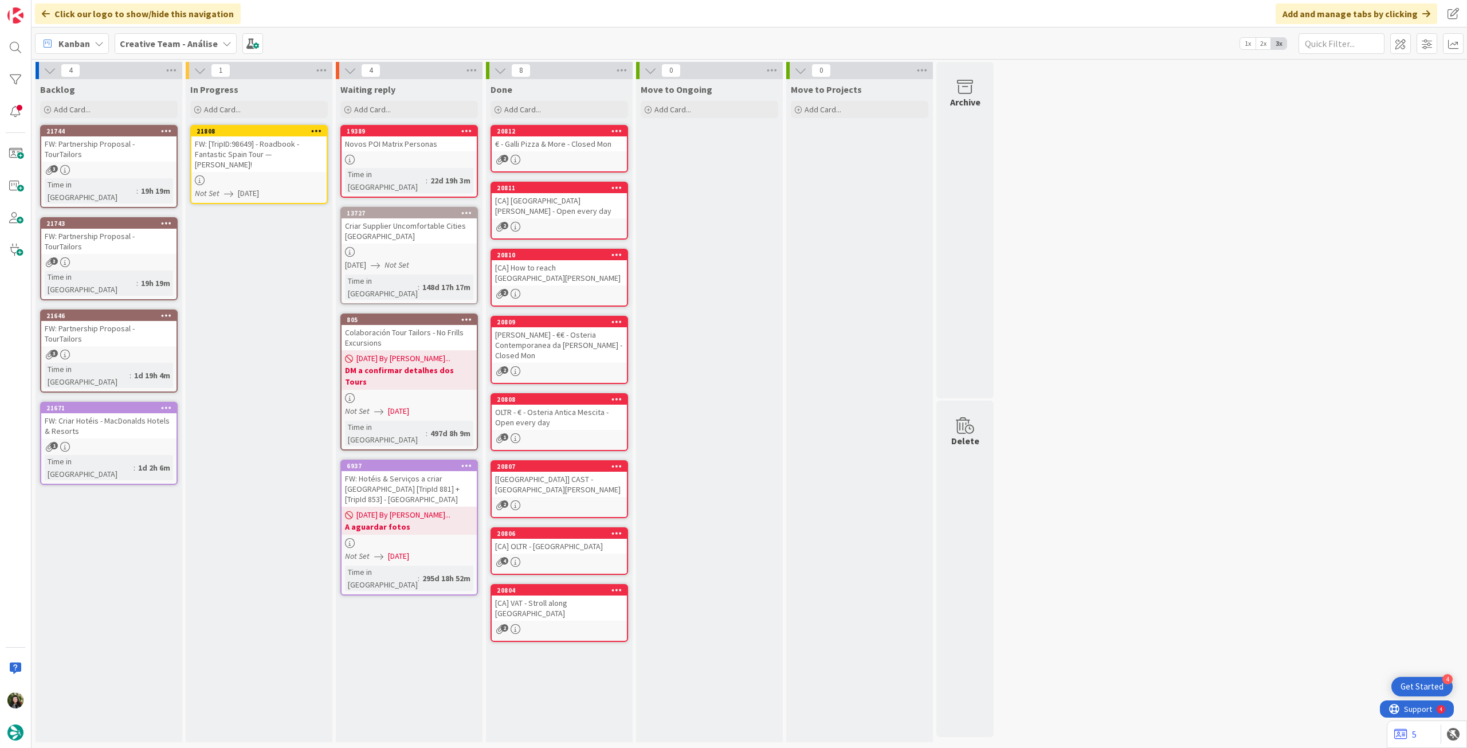
click at [319, 130] on icon at bounding box center [316, 131] width 11 height 8
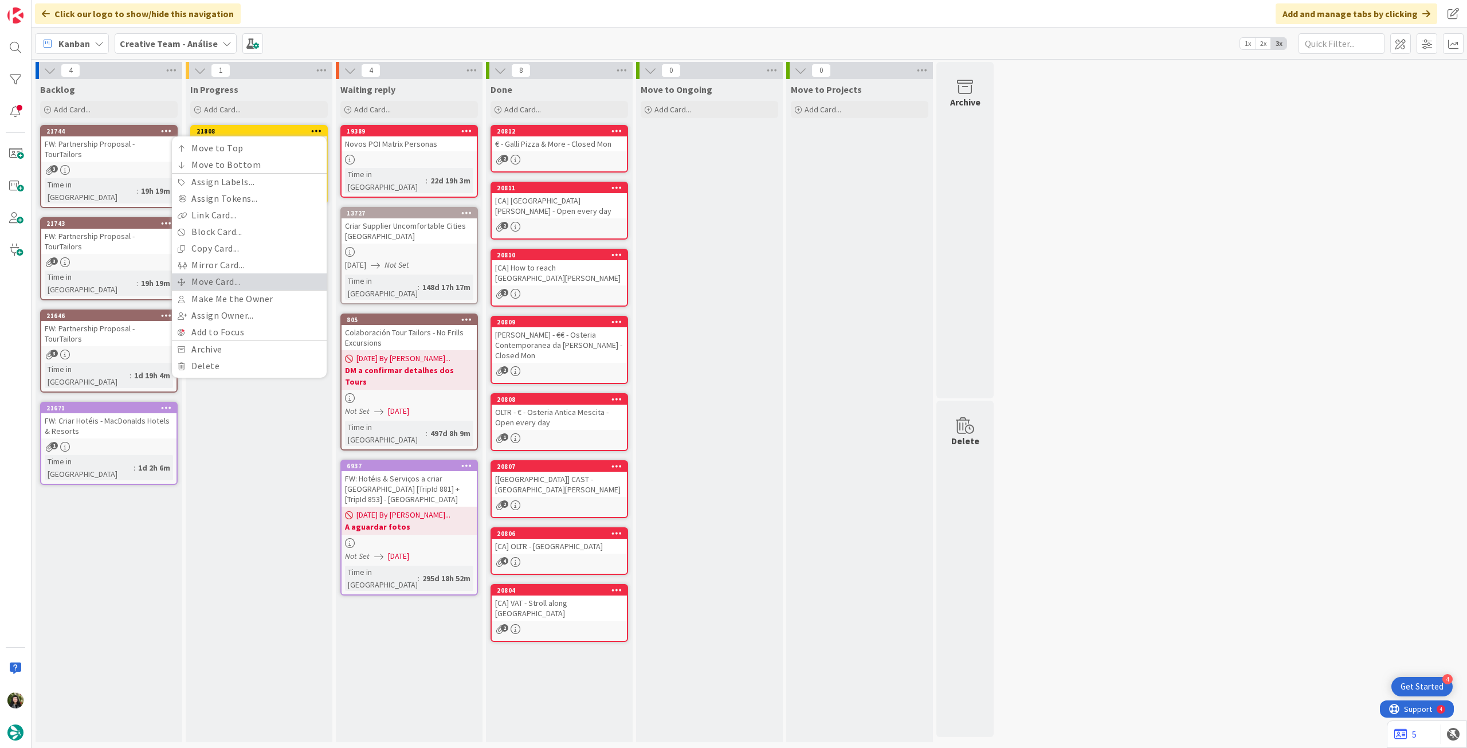
click at [268, 280] on link "Move Card..." at bounding box center [249, 281] width 155 height 17
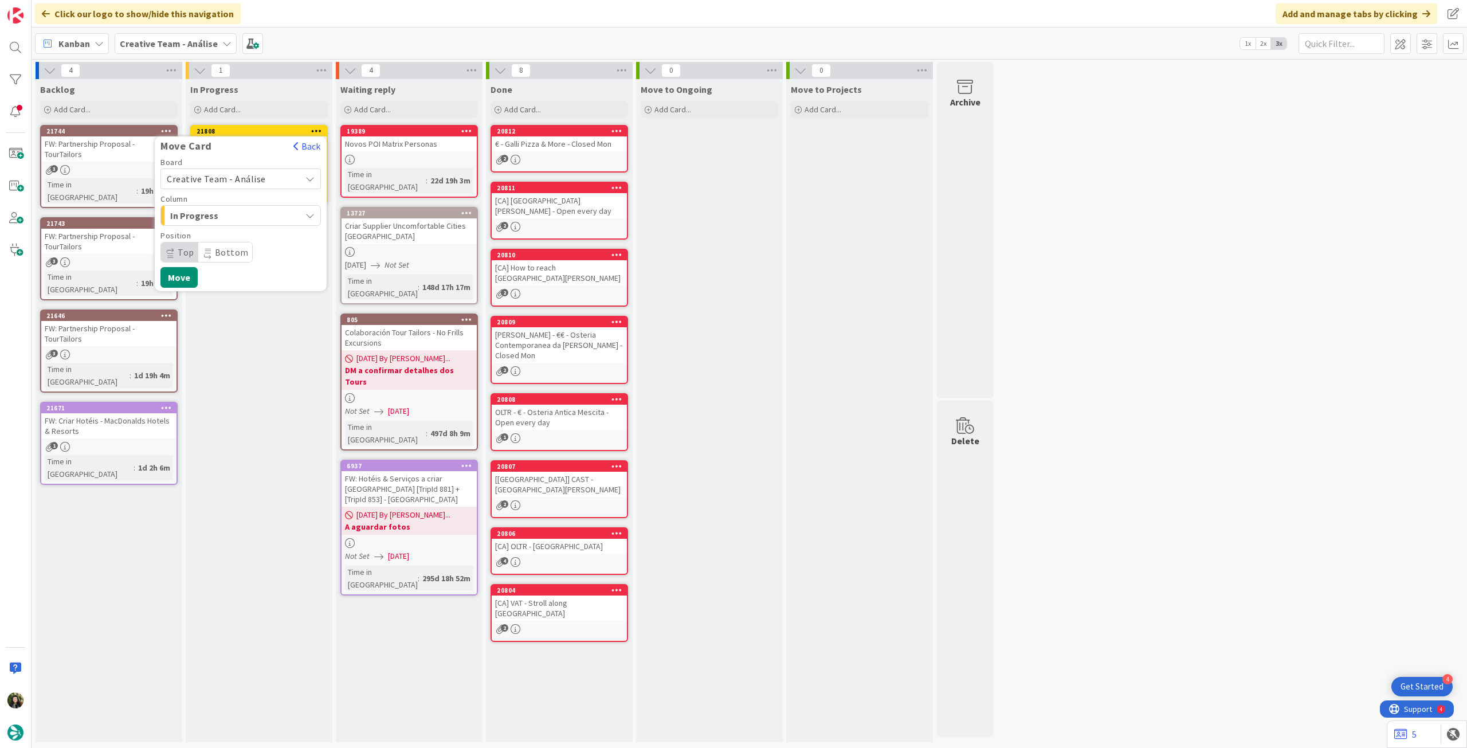
click at [232, 183] on span "Creative Team - Análise" at bounding box center [216, 178] width 99 height 11
click at [225, 233] on span "Creative Team" at bounding box center [248, 232] width 133 height 17
click at [226, 255] on span "Daytrip" at bounding box center [240, 252] width 110 height 16
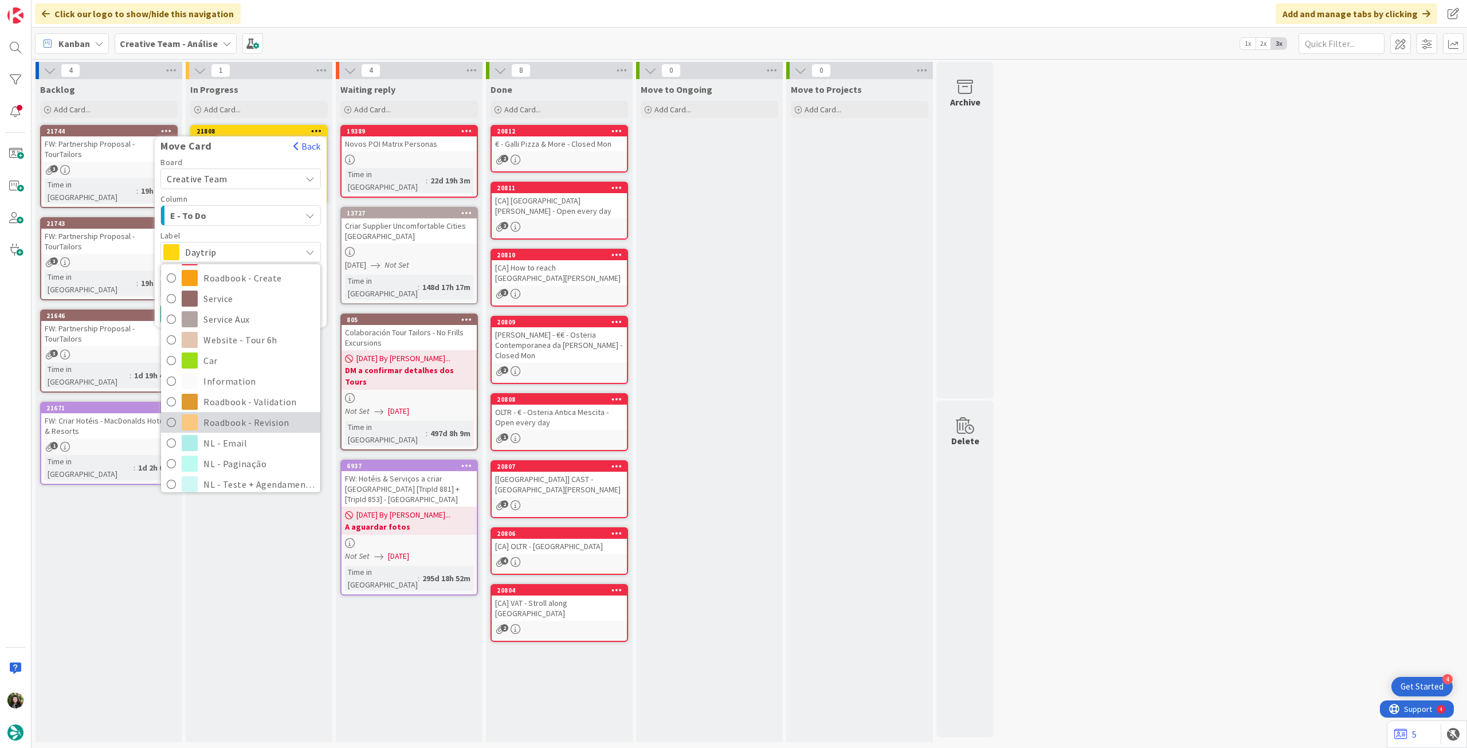
scroll to position [152, 0]
click at [261, 423] on link "Roadbook - Revision" at bounding box center [240, 415] width 159 height 21
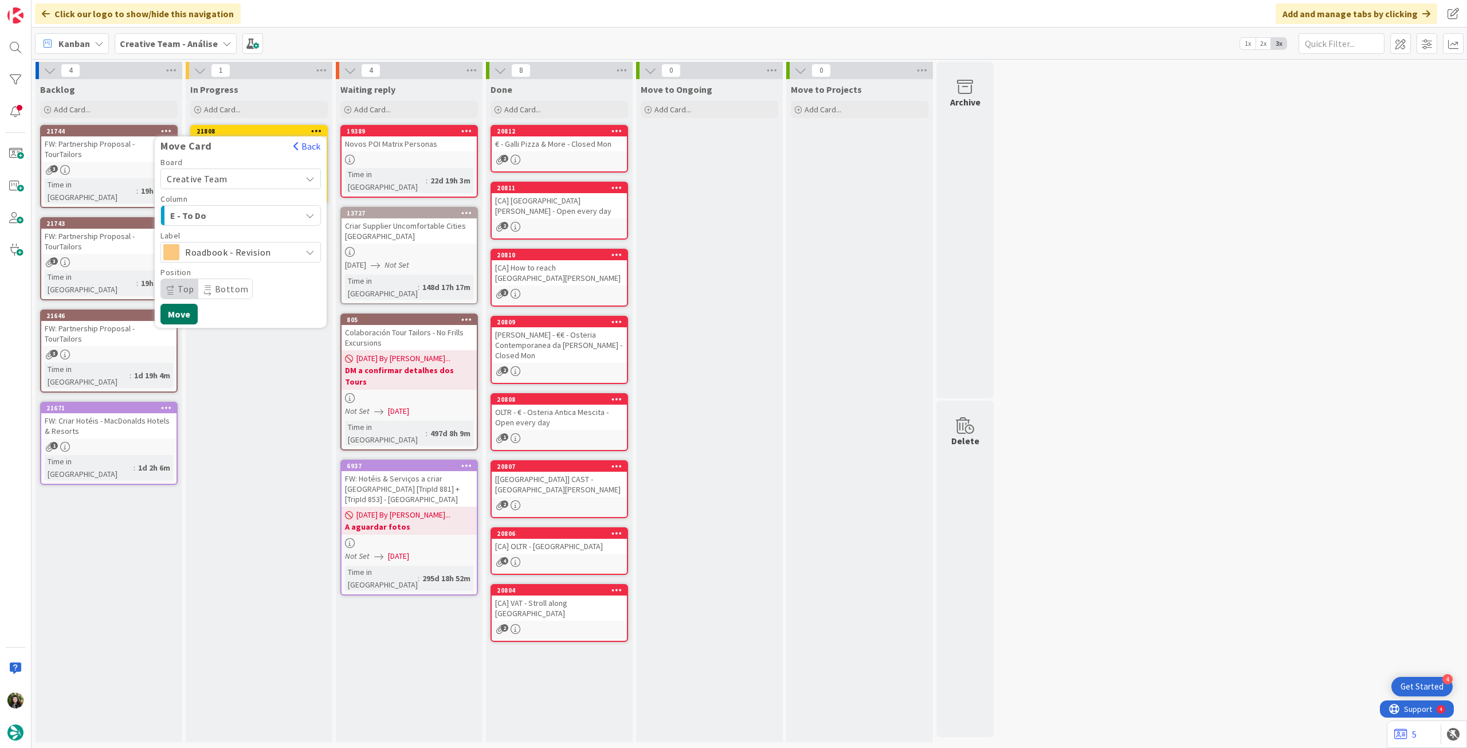
click at [183, 319] on button "Move" at bounding box center [178, 314] width 37 height 21
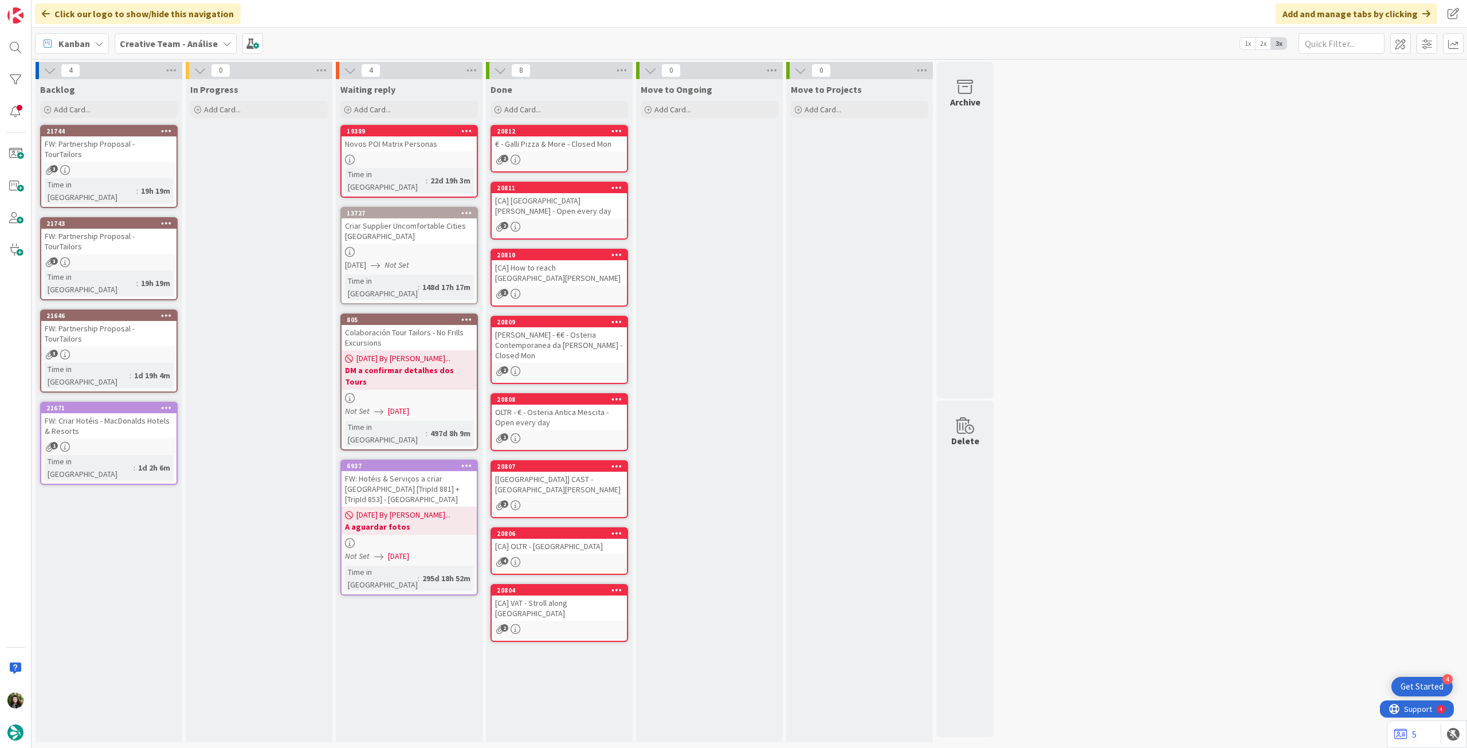
click at [180, 44] on b "Creative Team - Análise" at bounding box center [169, 43] width 98 height 11
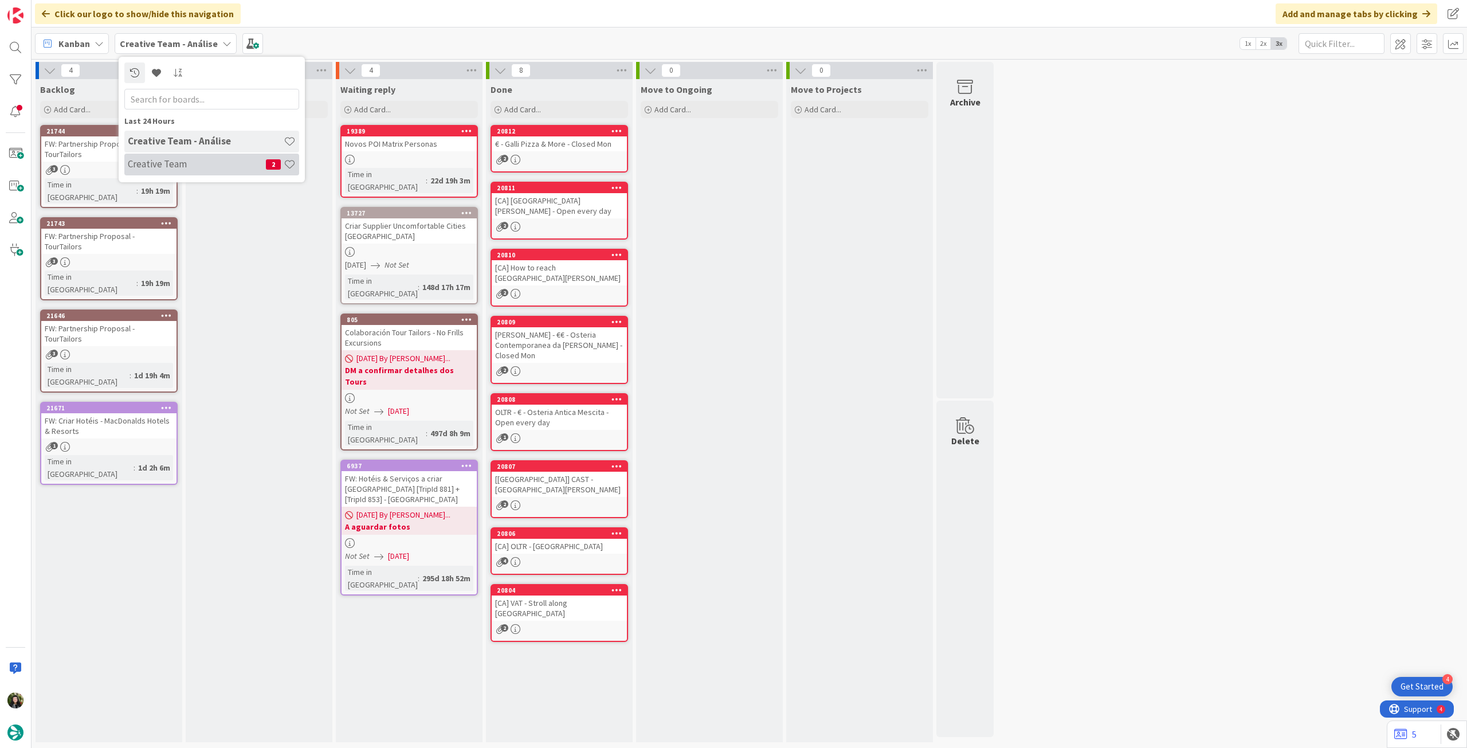
click at [141, 160] on h4 "Creative Team" at bounding box center [197, 163] width 138 height 11
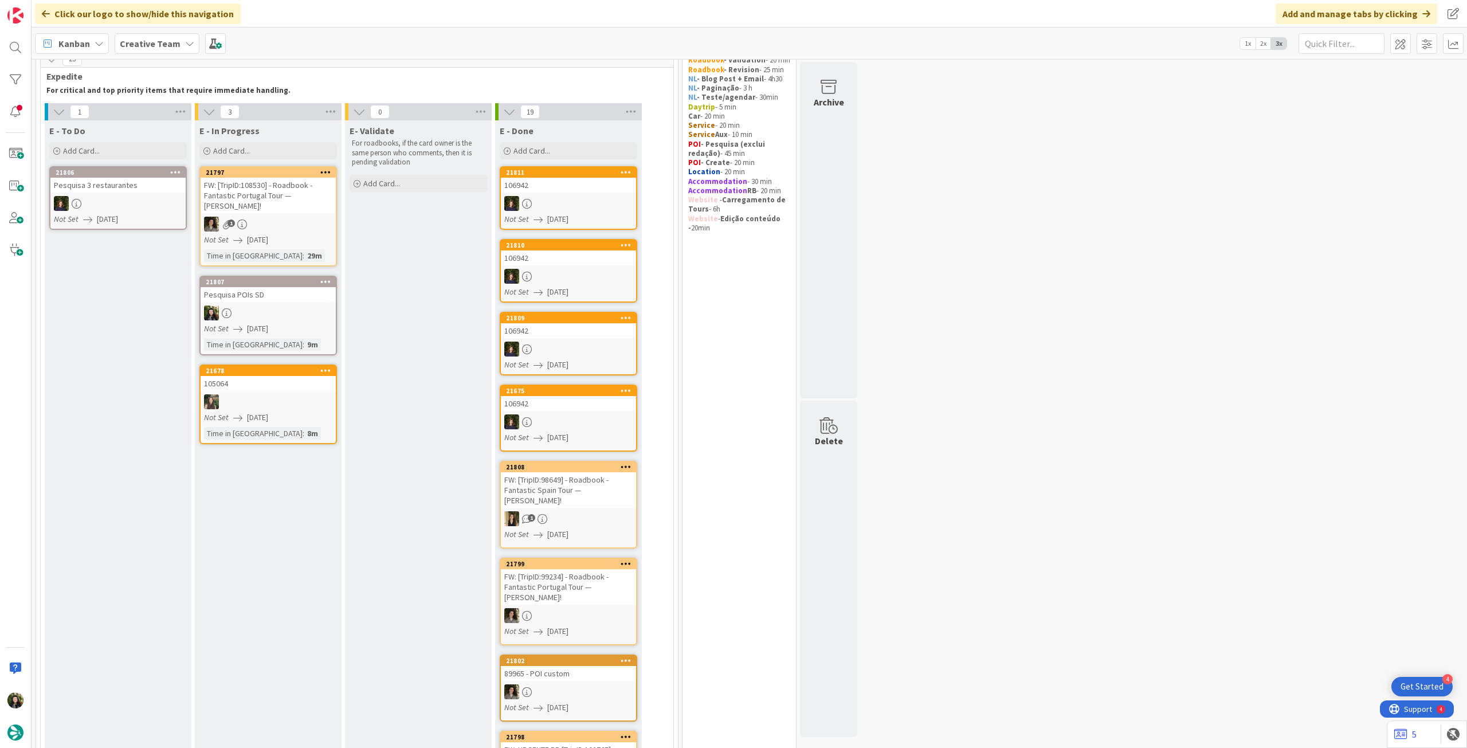
scroll to position [76, 0]
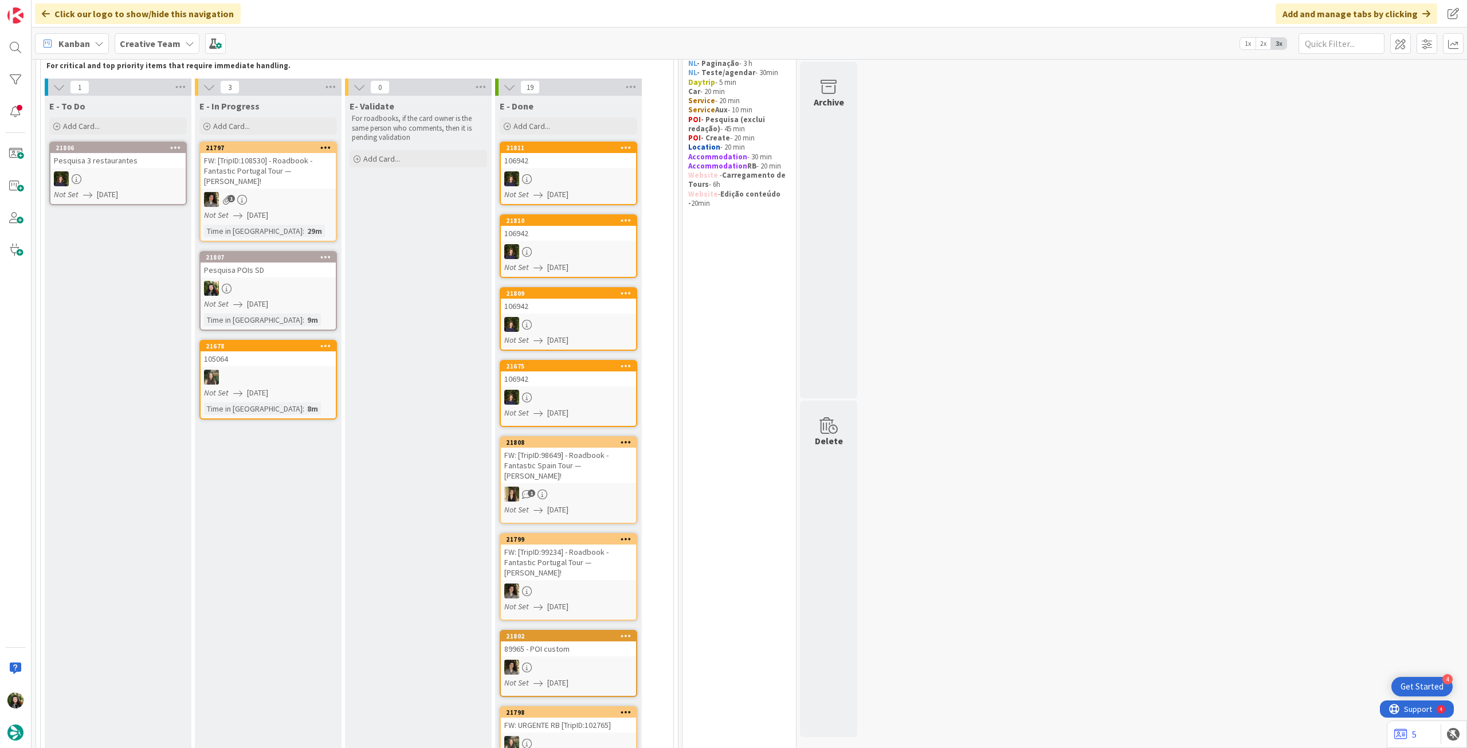
click at [277, 271] on div "Pesquisa POIs SD" at bounding box center [268, 270] width 135 height 15
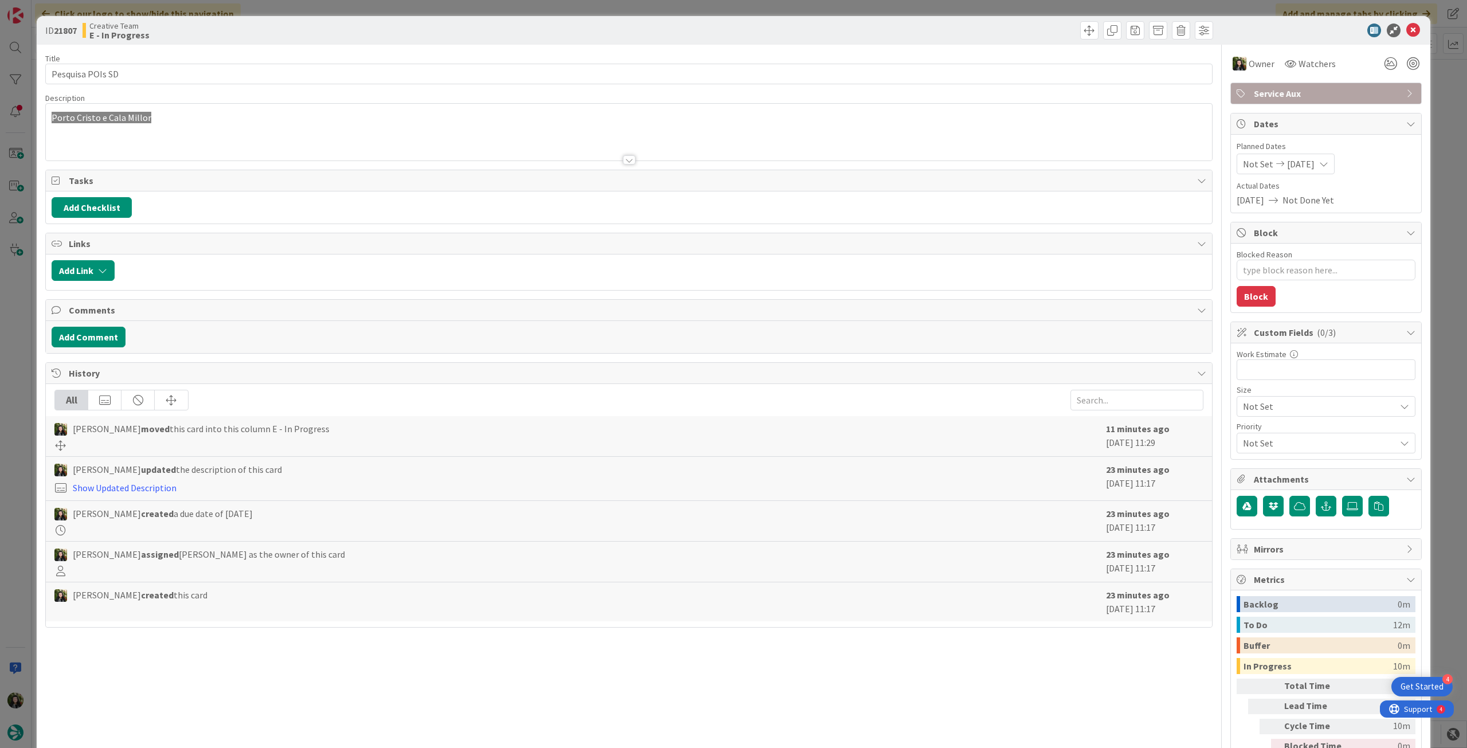
click at [251, 153] on div at bounding box center [629, 145] width 1166 height 29
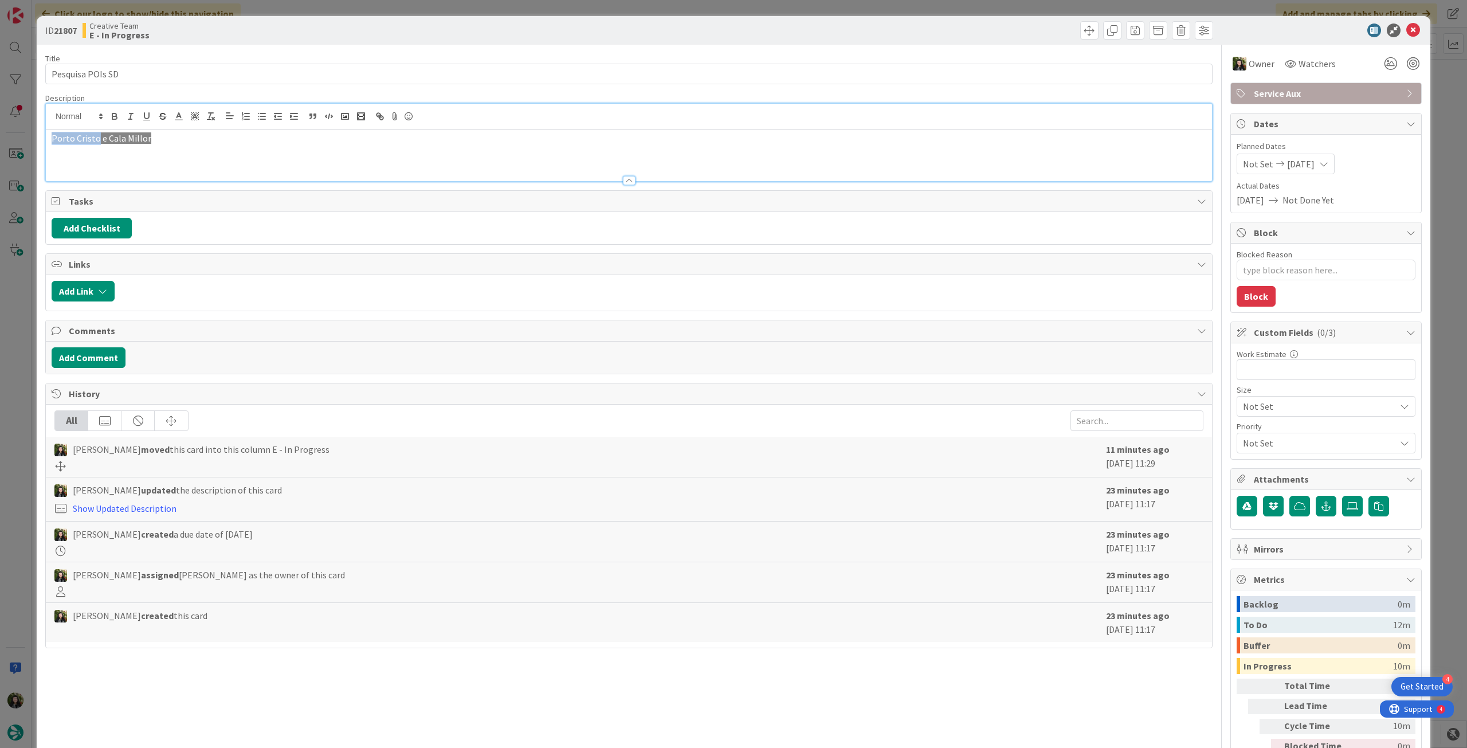
drag, startPoint x: 96, startPoint y: 138, endPoint x: 33, endPoint y: 138, distance: 62.5
click at [33, 138] on div "ID 21807 Creative Team E - In Progress Title 16 / 128 Pesquisa POIs SD Descript…" at bounding box center [733, 374] width 1467 height 748
copy span "Porto Cristo"
click at [1407, 32] on icon at bounding box center [1414, 31] width 14 height 14
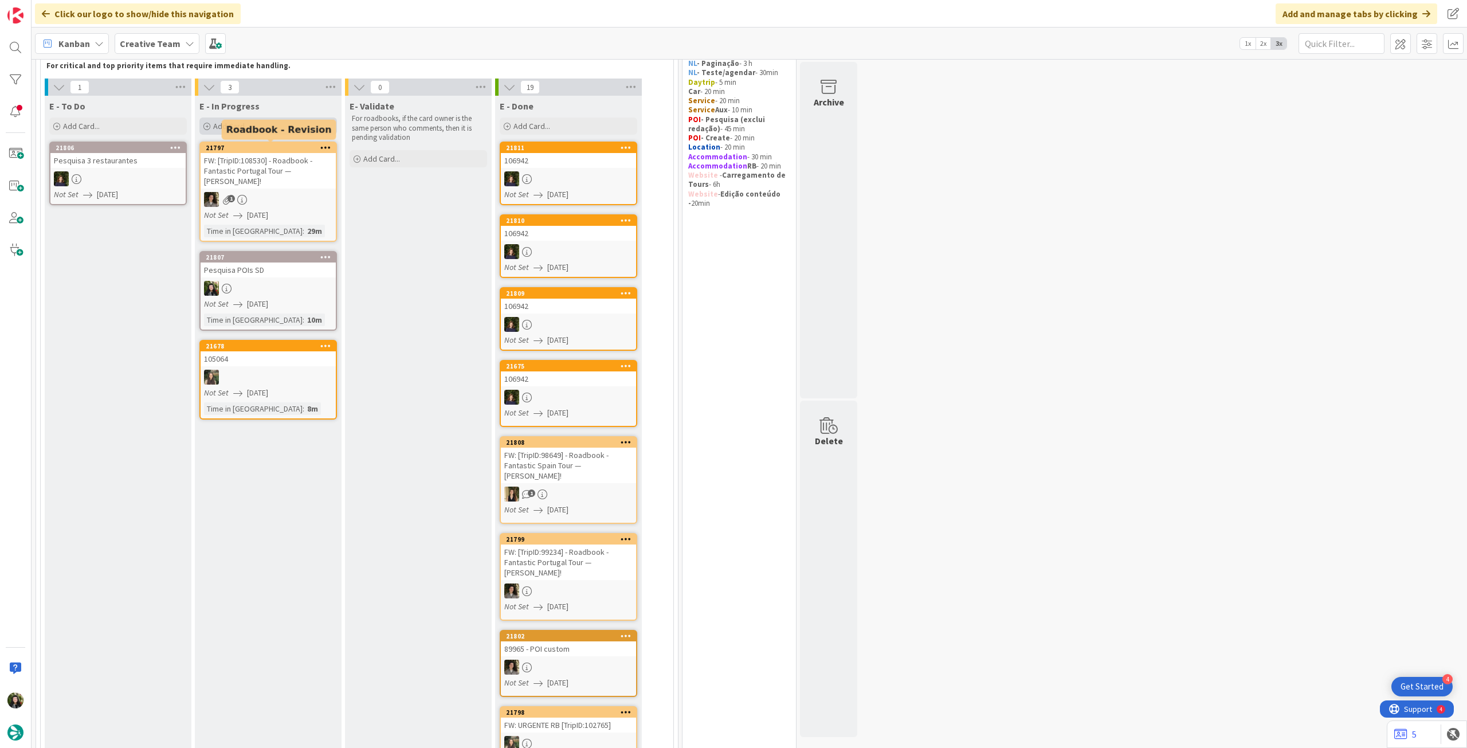
click at [249, 127] on div "Add Card..." at bounding box center [268, 126] width 138 height 17
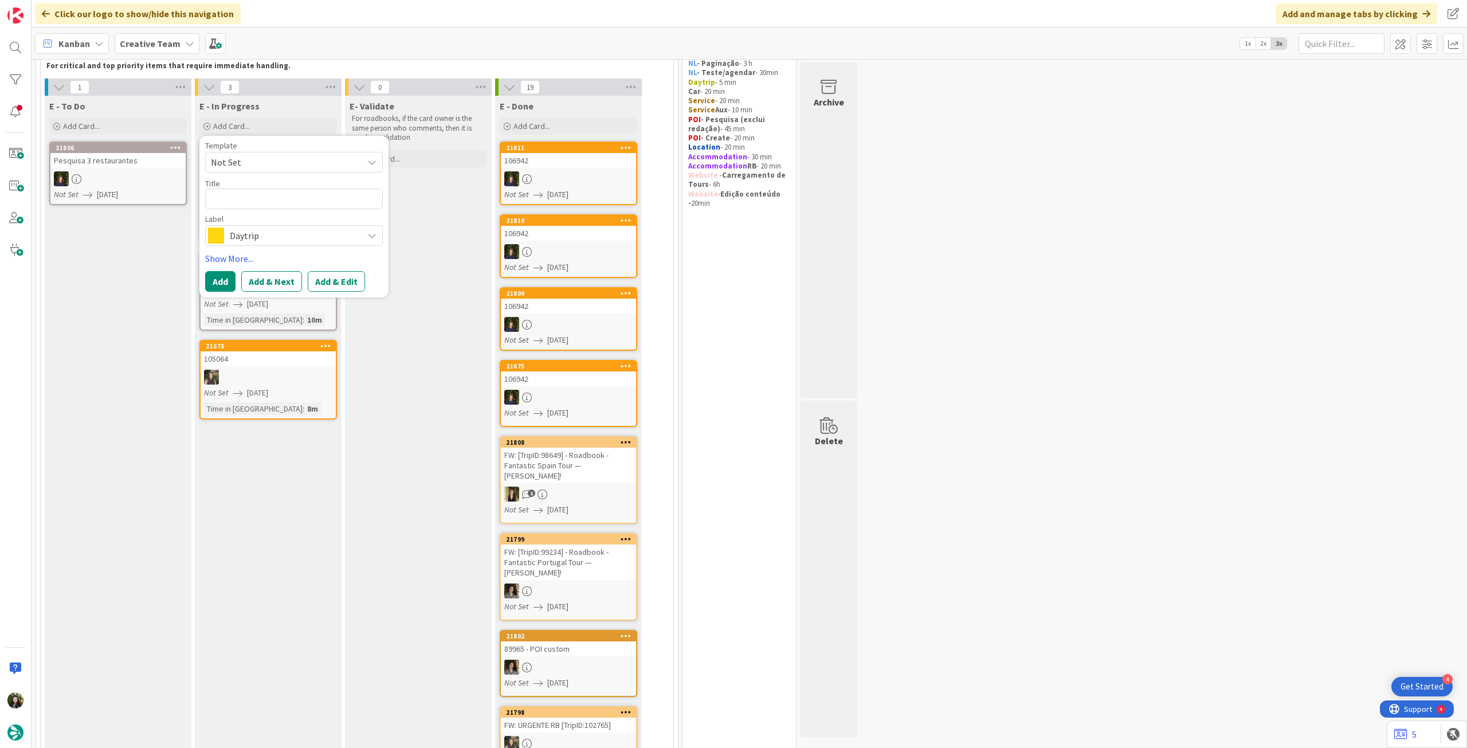
click at [253, 231] on span "Daytrip" at bounding box center [293, 236] width 127 height 16
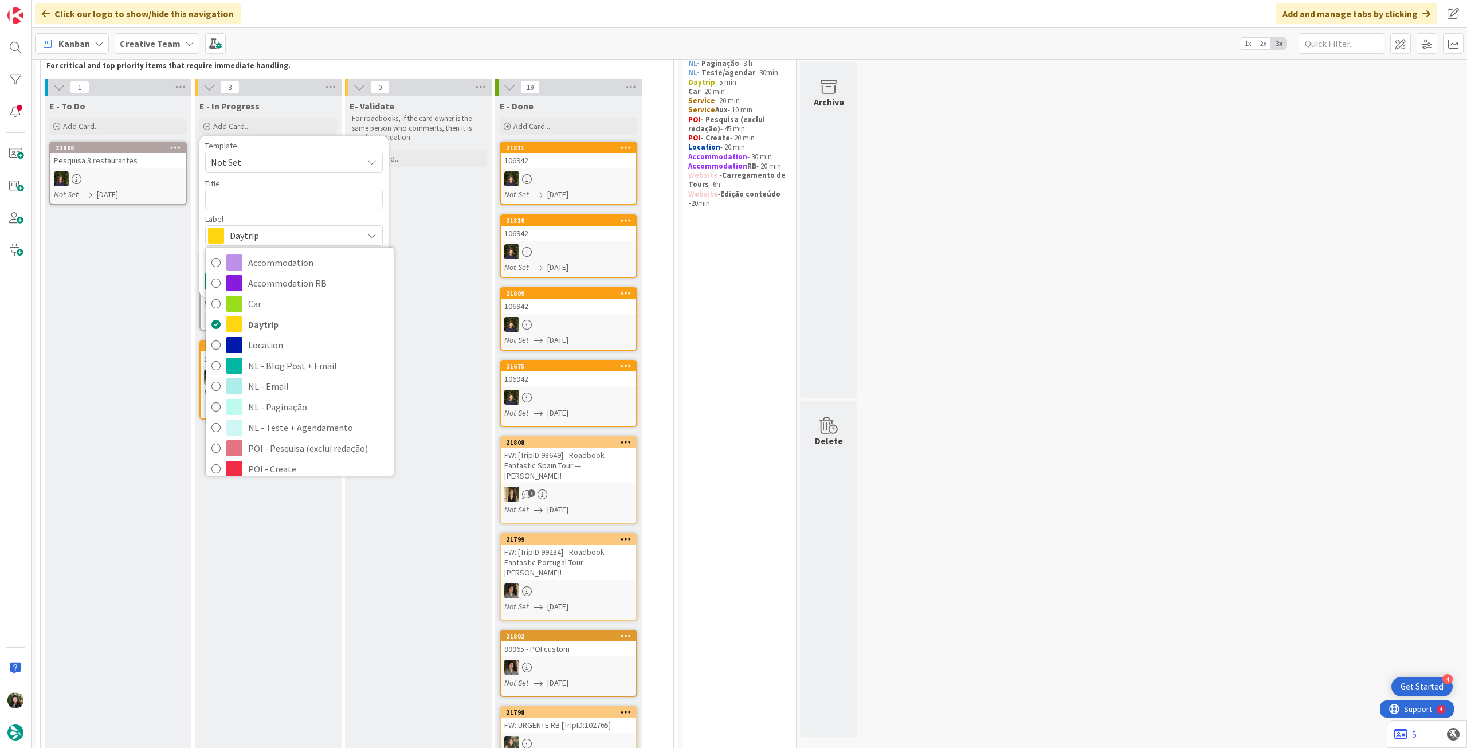
click at [116, 299] on div "E - To Do Add Card... 21806 Pesquisa 3 restaurantes Not Set 27/08/2025" at bounding box center [118, 527] width 147 height 863
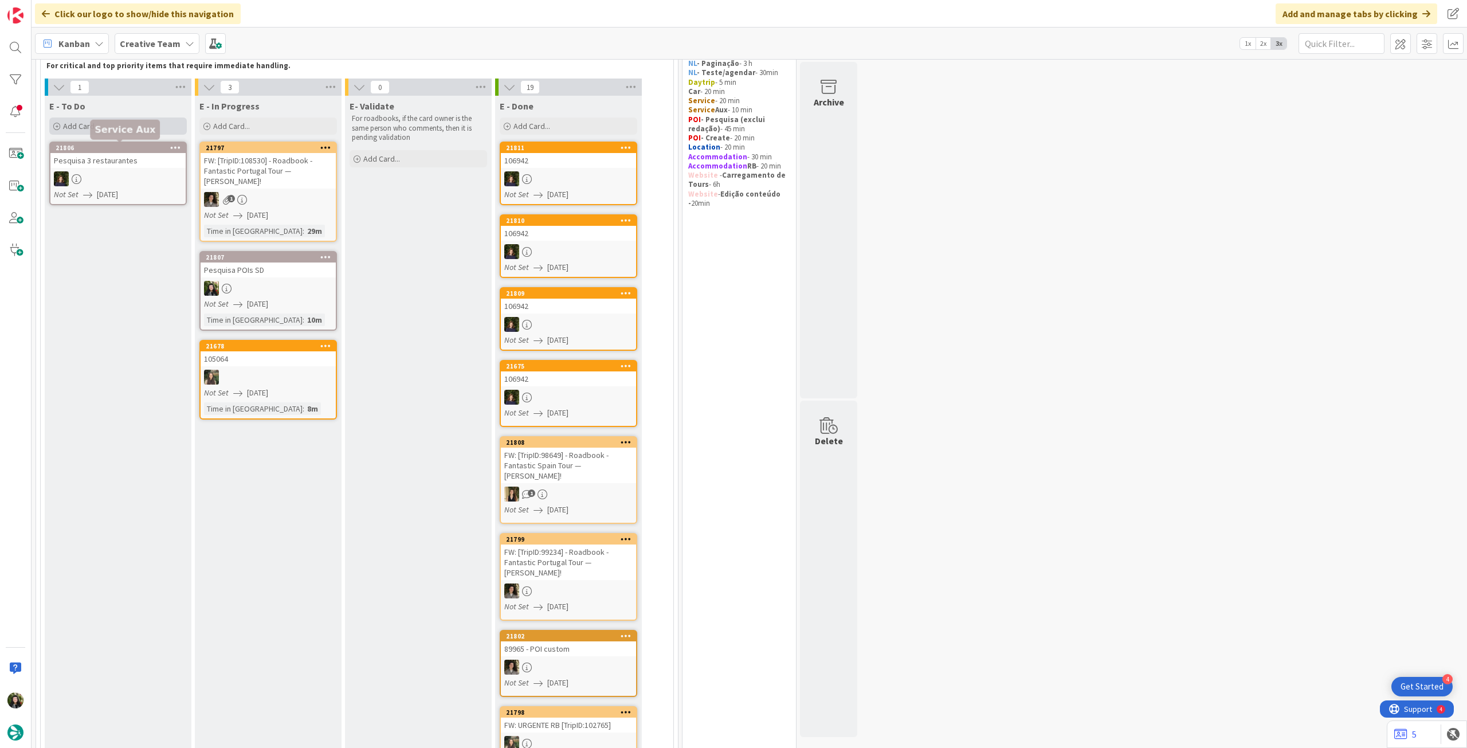
click at [118, 128] on div "Add Card..." at bounding box center [118, 126] width 138 height 17
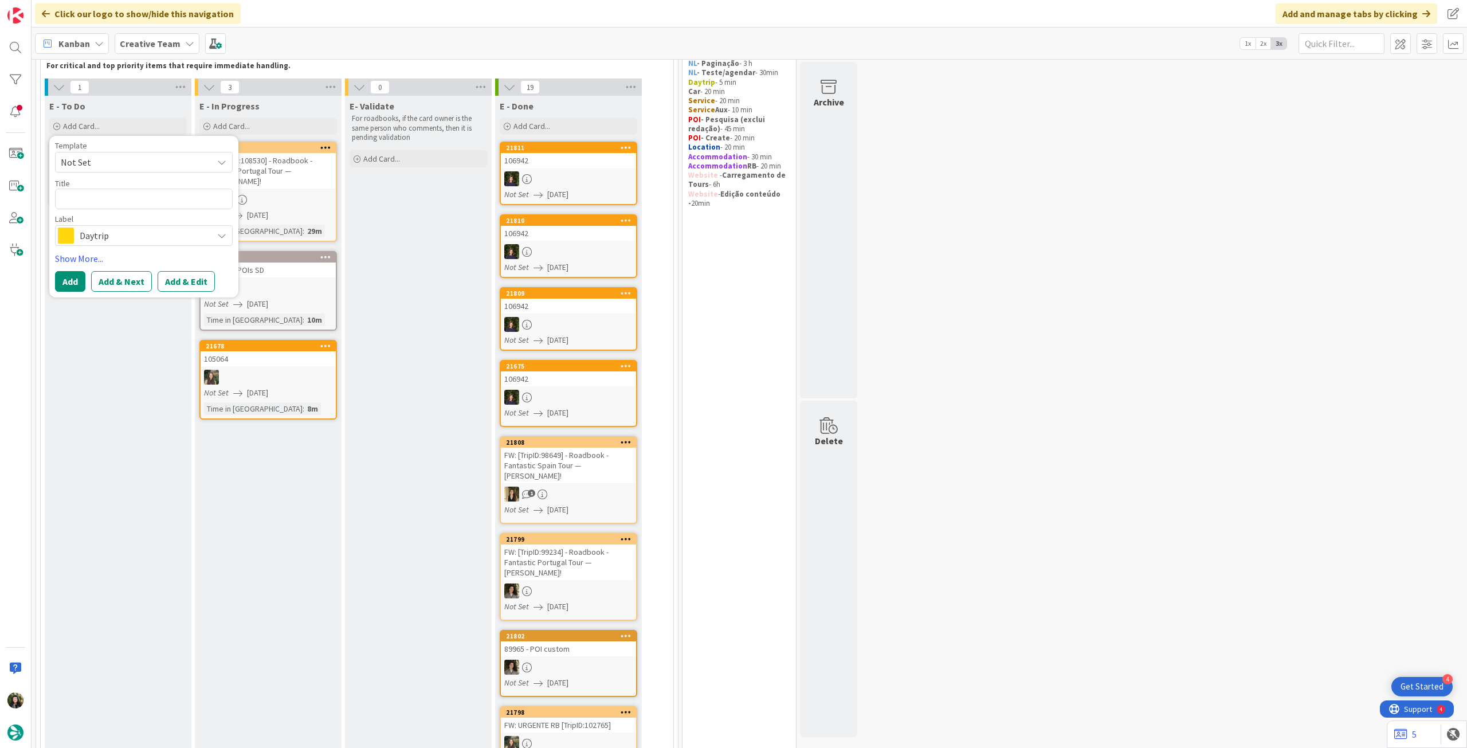
click at [118, 241] on span "Daytrip" at bounding box center [143, 236] width 127 height 16
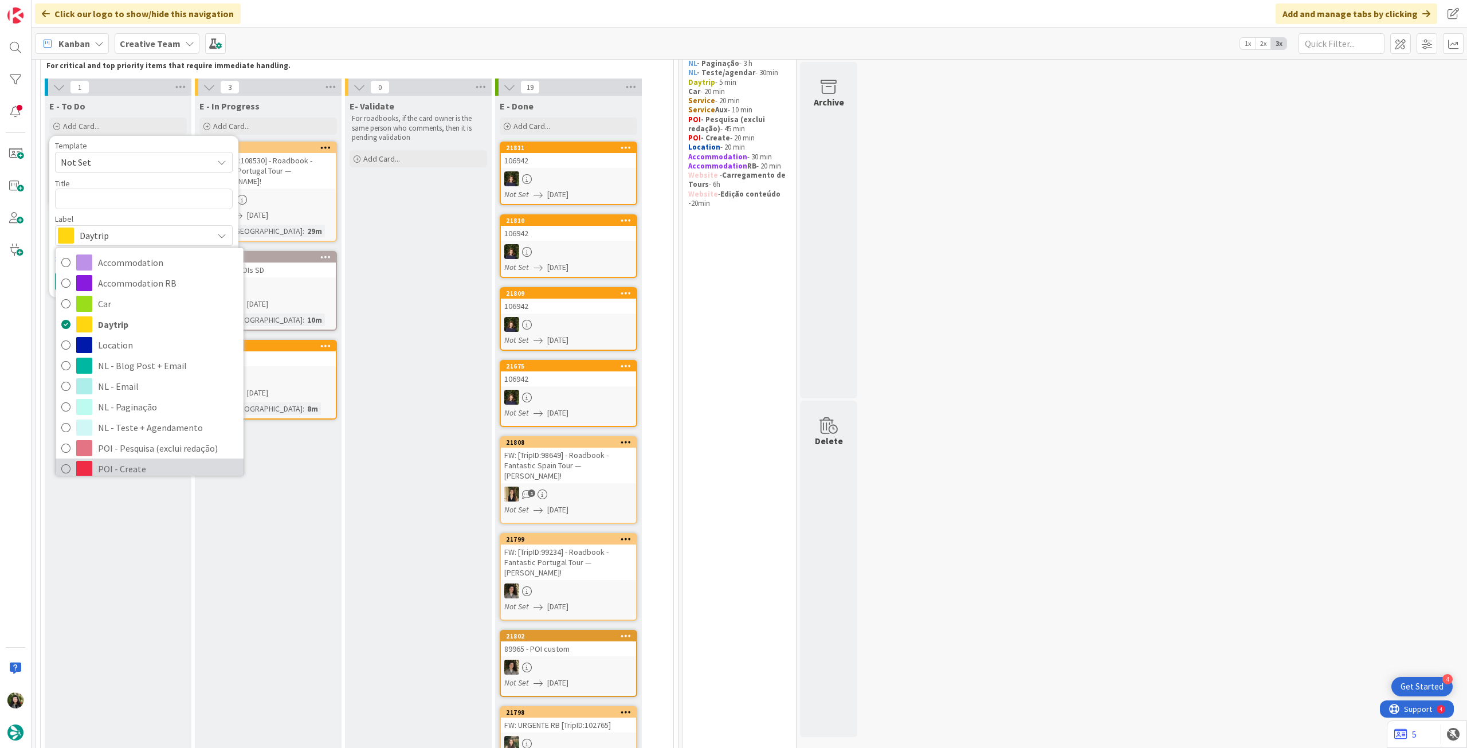
click at [125, 467] on span "POI - Create" at bounding box center [168, 468] width 140 height 17
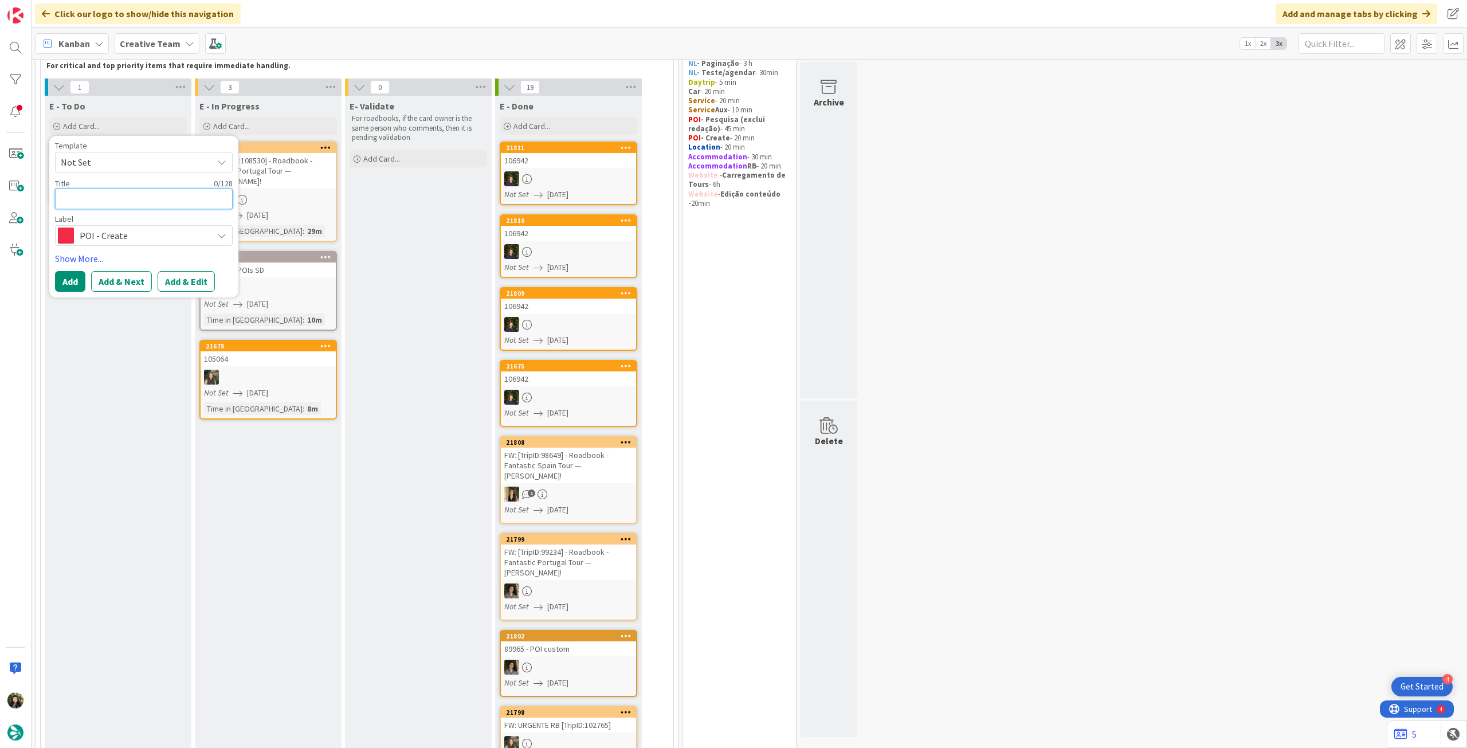
click at [103, 205] on textarea at bounding box center [144, 199] width 178 height 21
paste textarea "Porto Cristo’s Marina"
type textarea "x"
type textarea "Porto Cristo’s Marina"
click at [75, 287] on button "Add" at bounding box center [70, 281] width 30 height 21
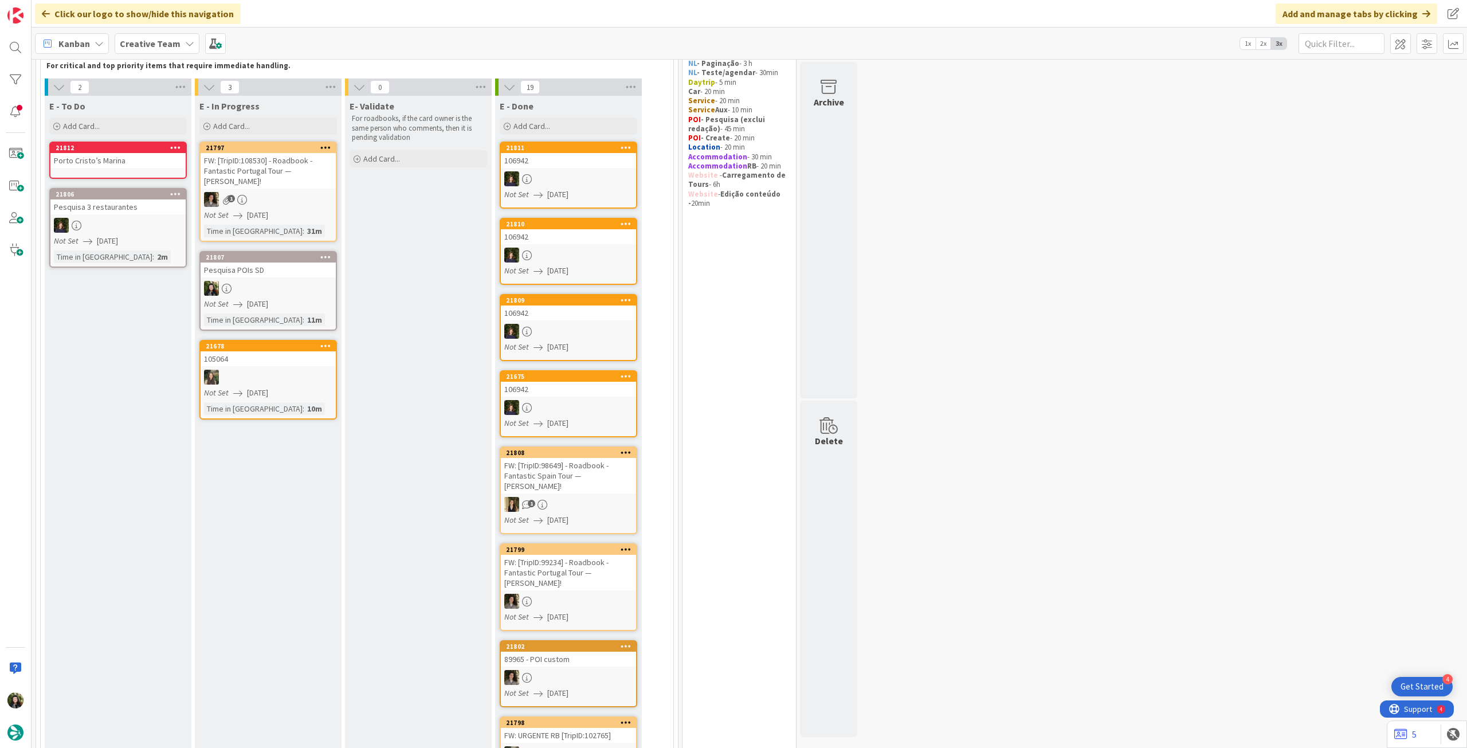
click at [114, 166] on div "Porto Cristo’s Marina" at bounding box center [117, 160] width 135 height 15
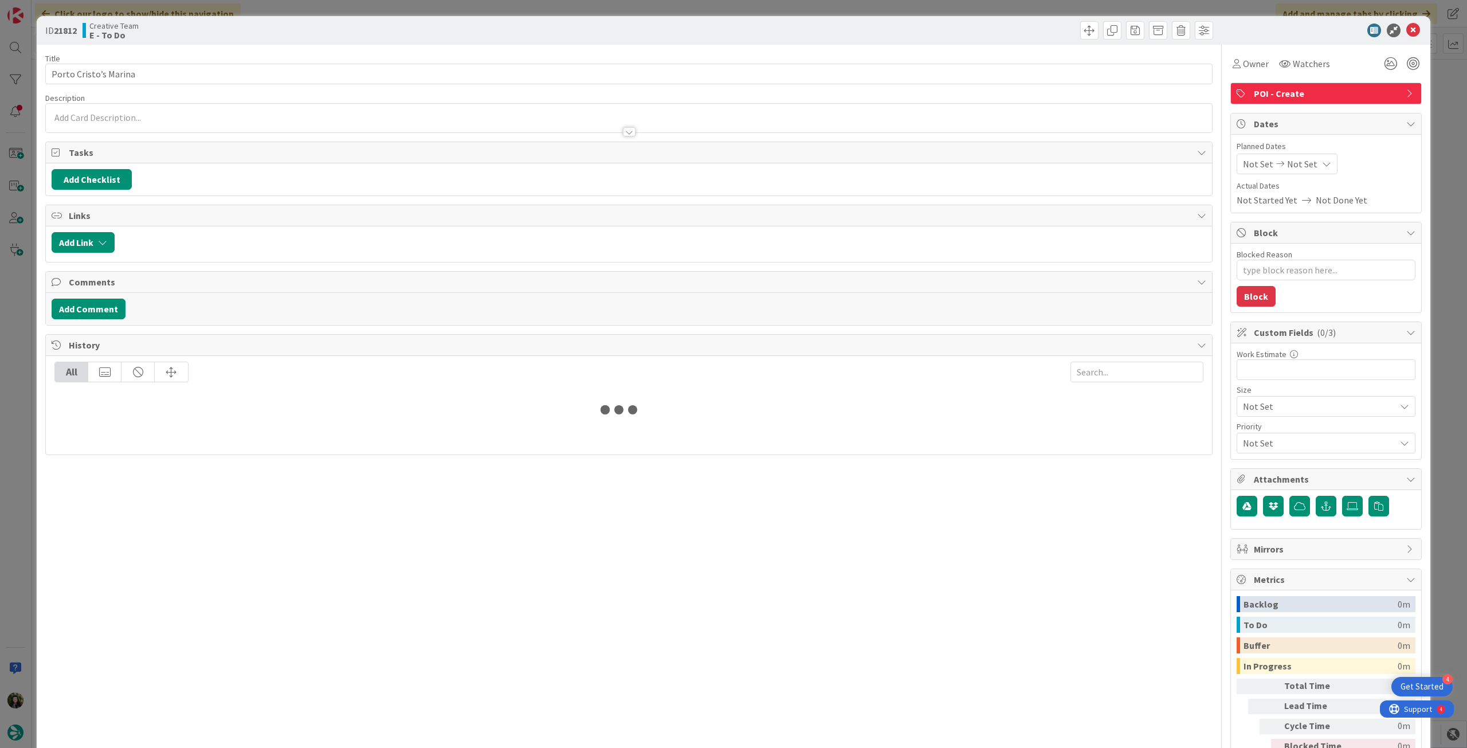
type textarea "x"
drag, startPoint x: 96, startPoint y: 75, endPoint x: 34, endPoint y: 75, distance: 61.3
click at [34, 75] on div "ID 21812 Creative Team E - To Do Title 21 / 128 Porto Cristo’s Marina Descripti…" at bounding box center [733, 374] width 1467 height 748
click at [138, 123] on div at bounding box center [629, 126] width 1166 height 12
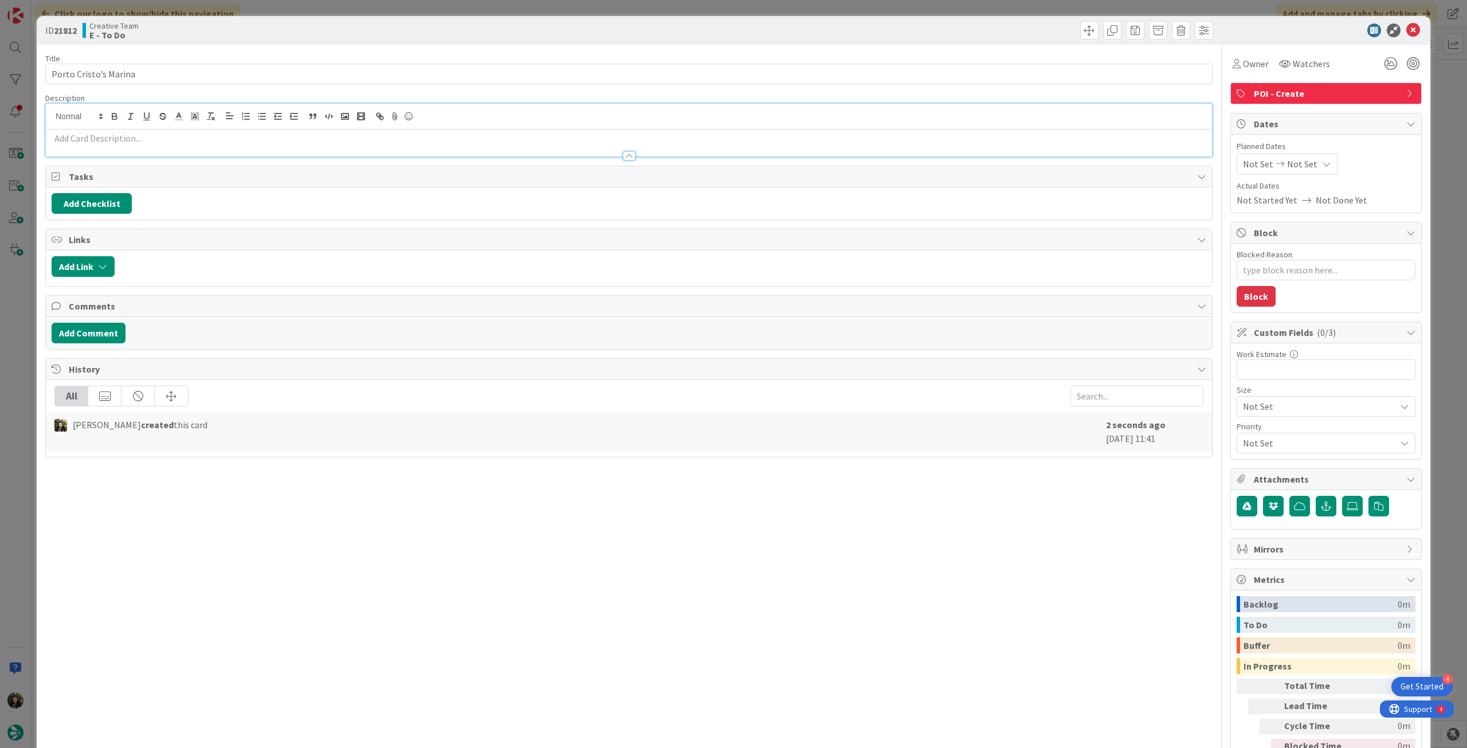
click at [139, 139] on p at bounding box center [629, 138] width 1155 height 13
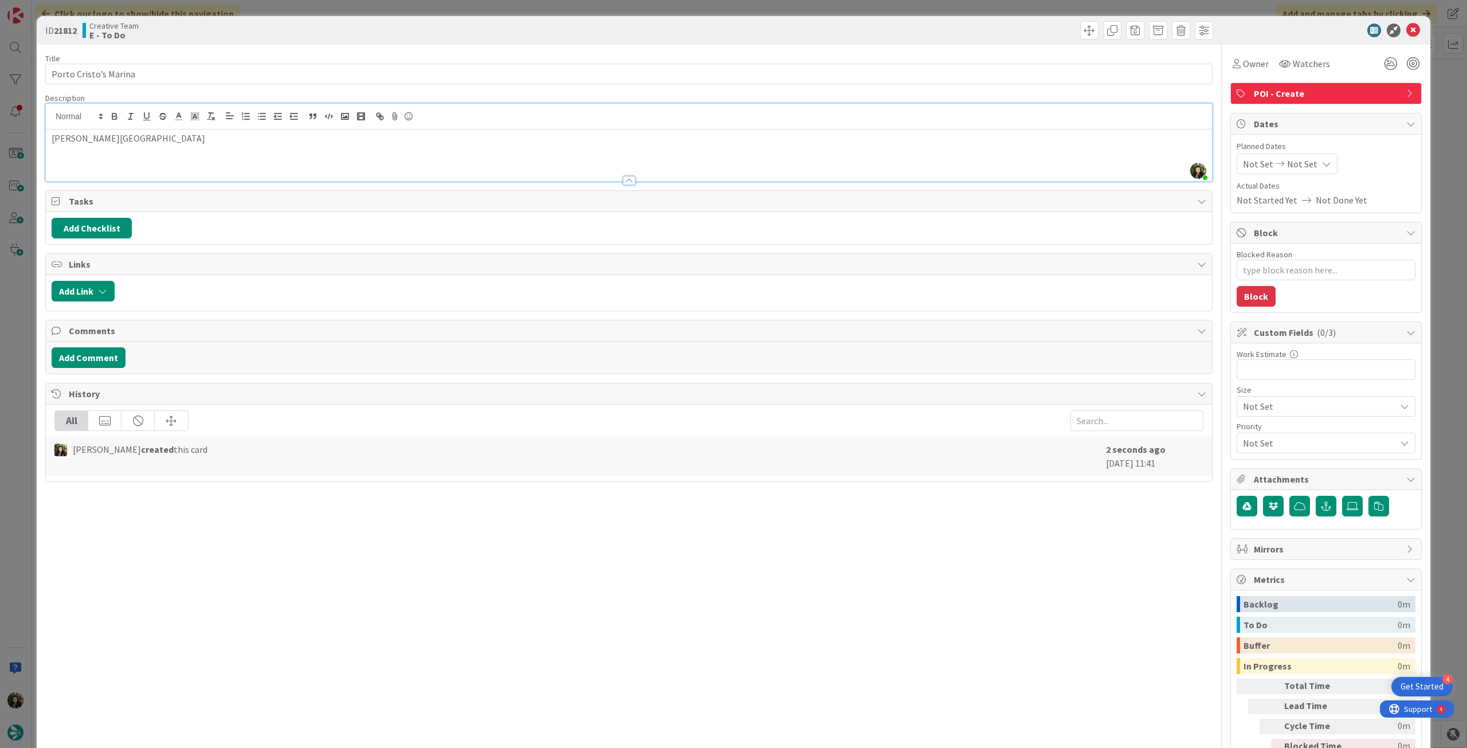
click at [1305, 156] on div "Not Set Not Set" at bounding box center [1287, 164] width 101 height 21
type textarea "x"
click at [1252, 435] on icon at bounding box center [1256, 432] width 17 height 14
type input "[DATE]"
click at [1407, 30] on icon at bounding box center [1414, 31] width 14 height 14
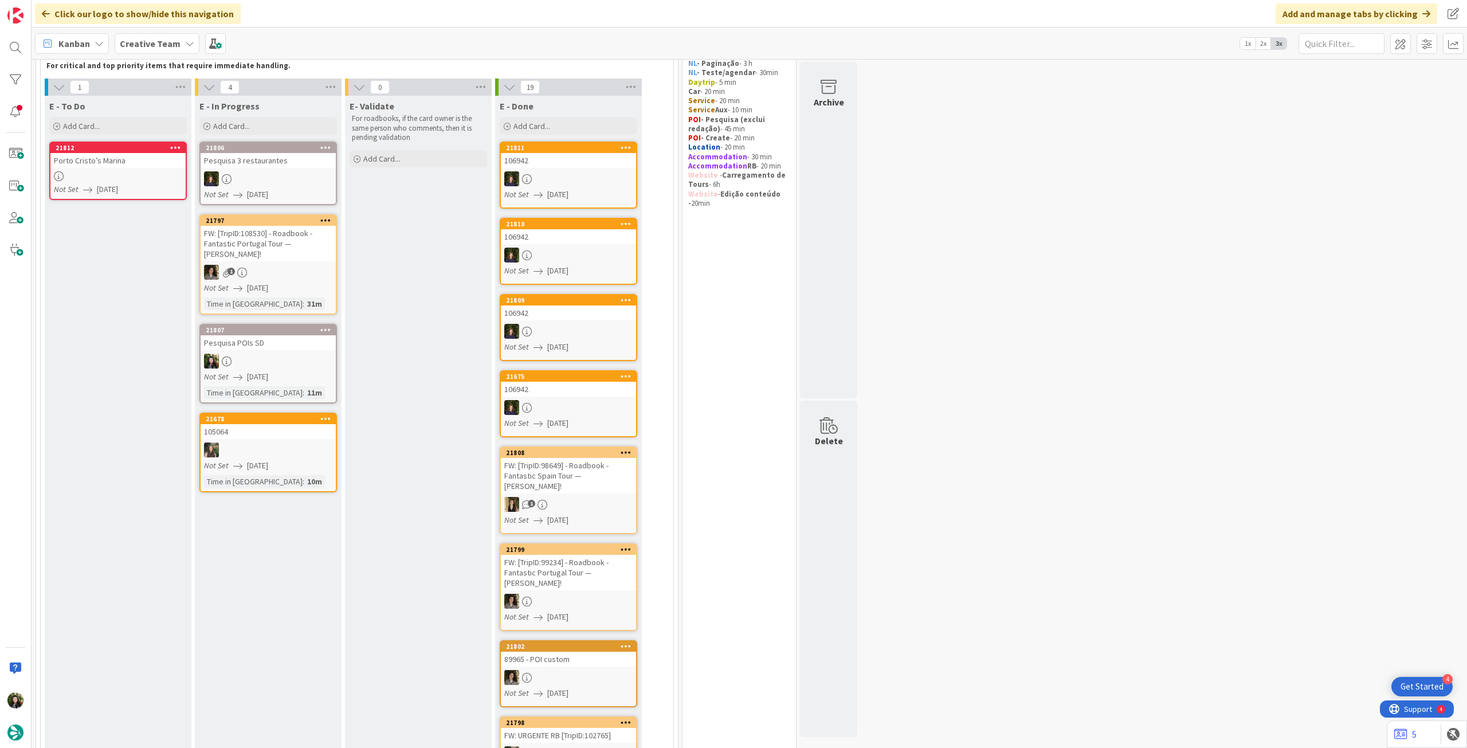
click at [555, 183] on div at bounding box center [568, 178] width 135 height 15
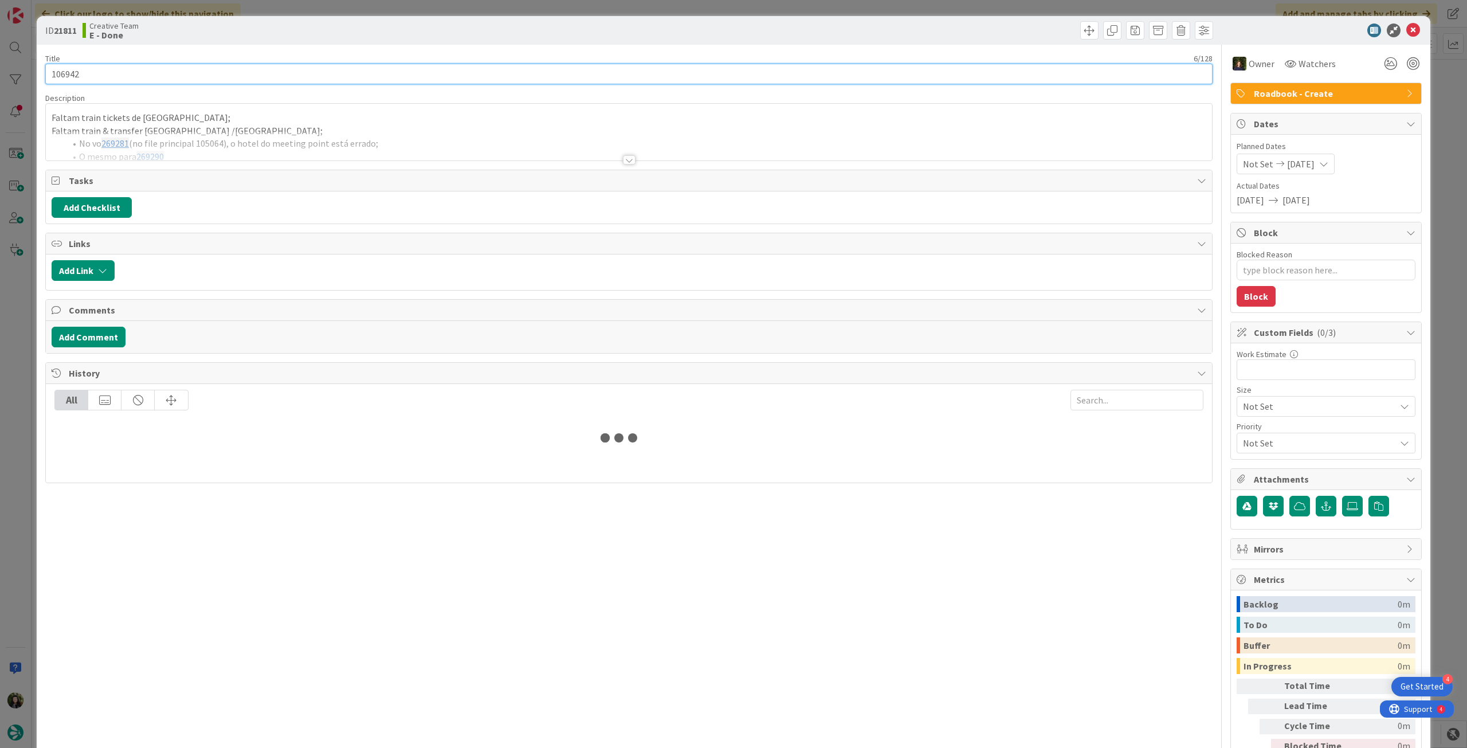
drag, startPoint x: 56, startPoint y: 71, endPoint x: 22, endPoint y: 71, distance: 34.4
click at [22, 71] on div "ID 21811 Creative Team E - Done Title 6 / 128 106942 Description Faltam train t…" at bounding box center [733, 374] width 1467 height 748
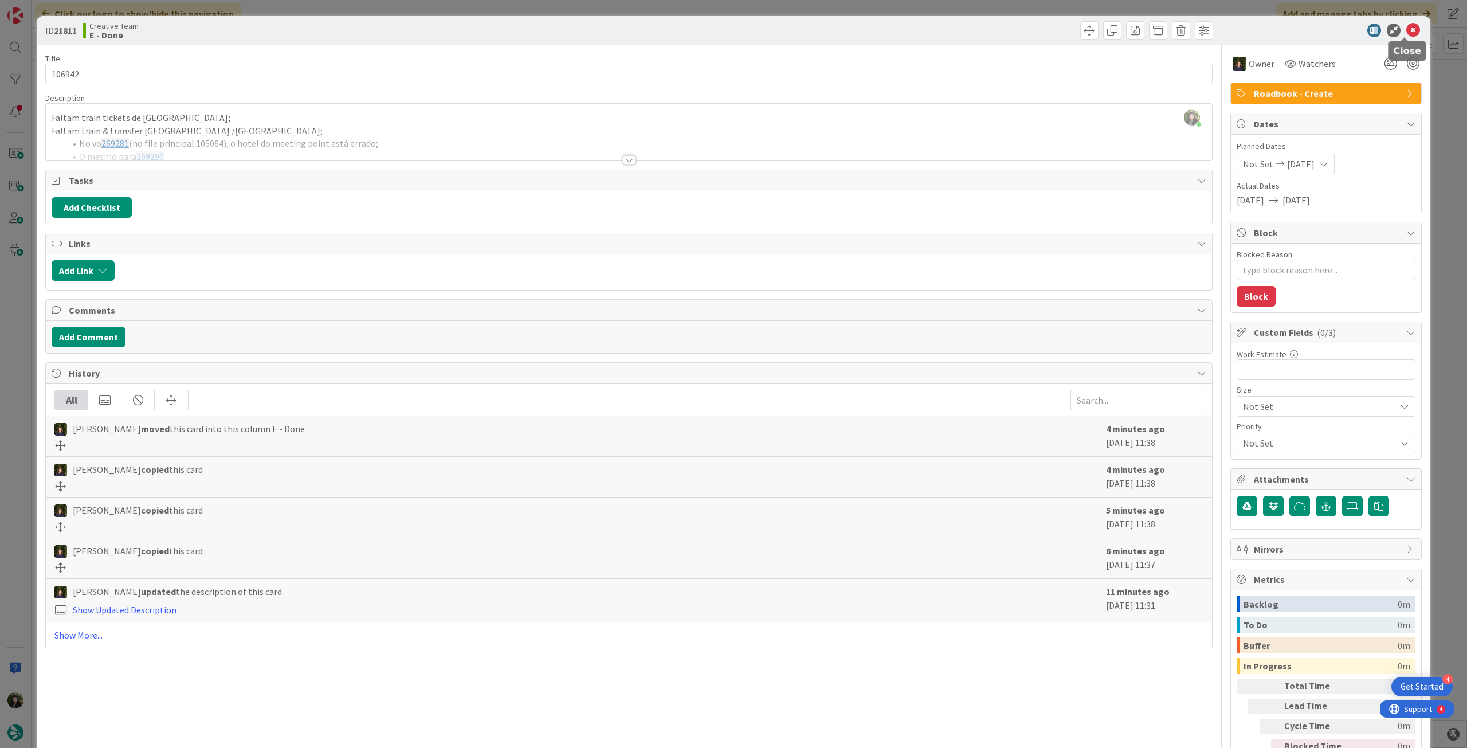
click at [1407, 34] on icon at bounding box center [1414, 31] width 14 height 14
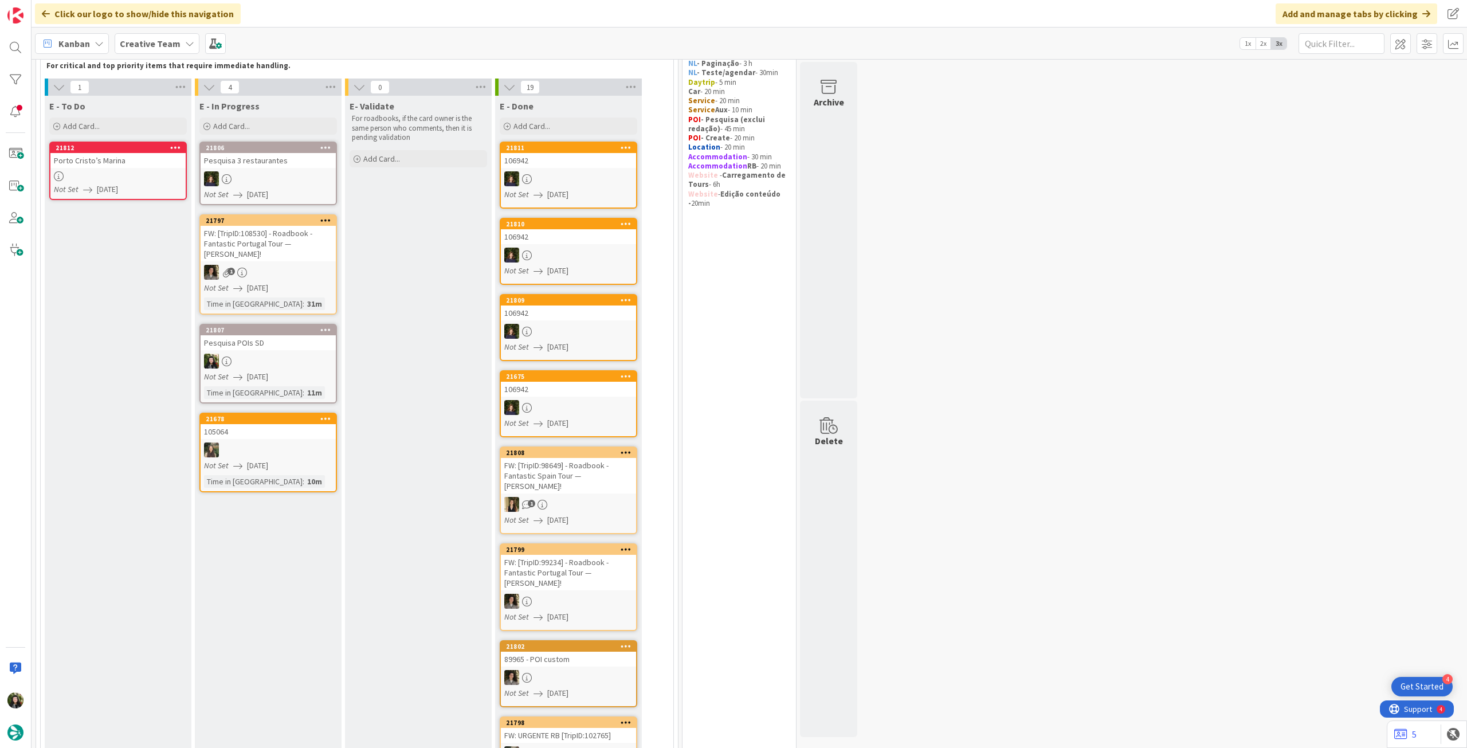
click at [111, 175] on div at bounding box center [117, 176] width 135 height 10
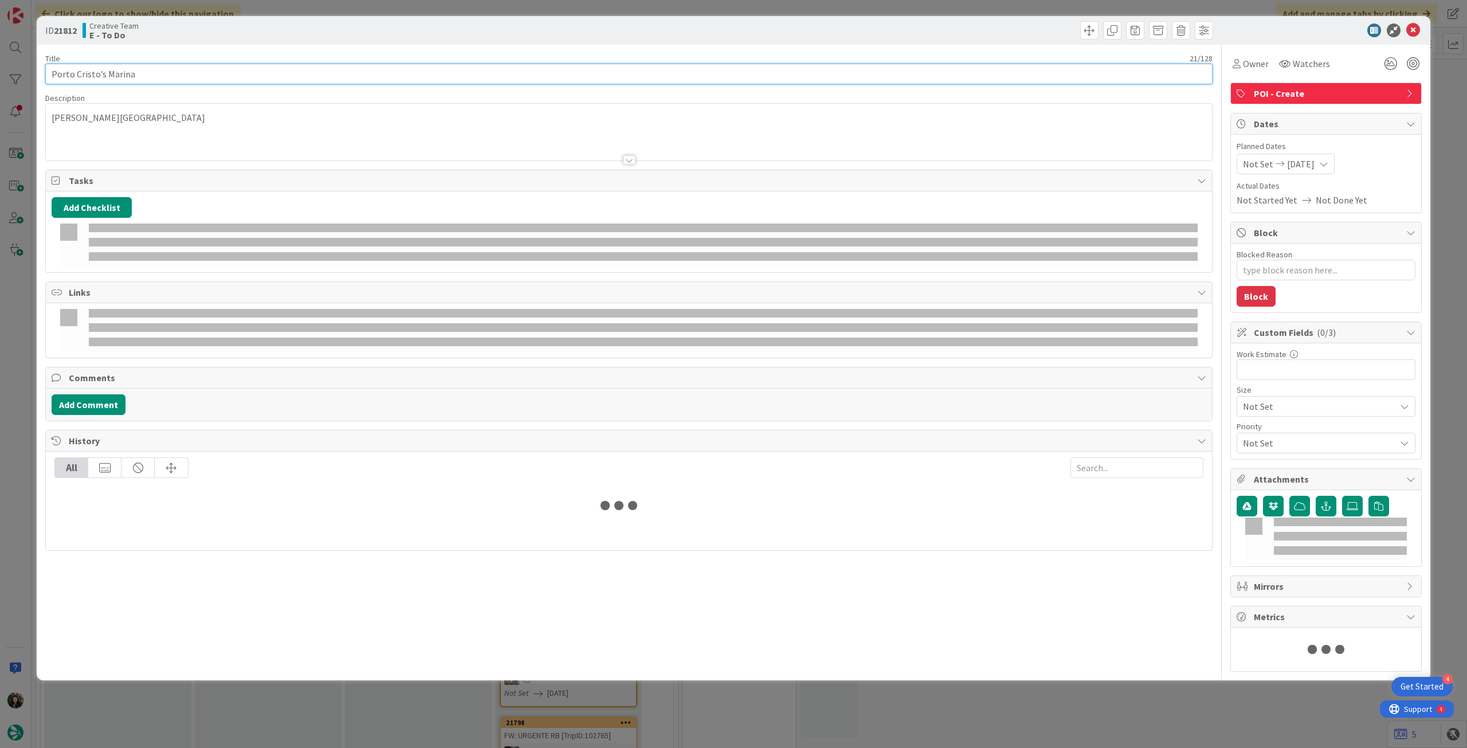
type textarea "x"
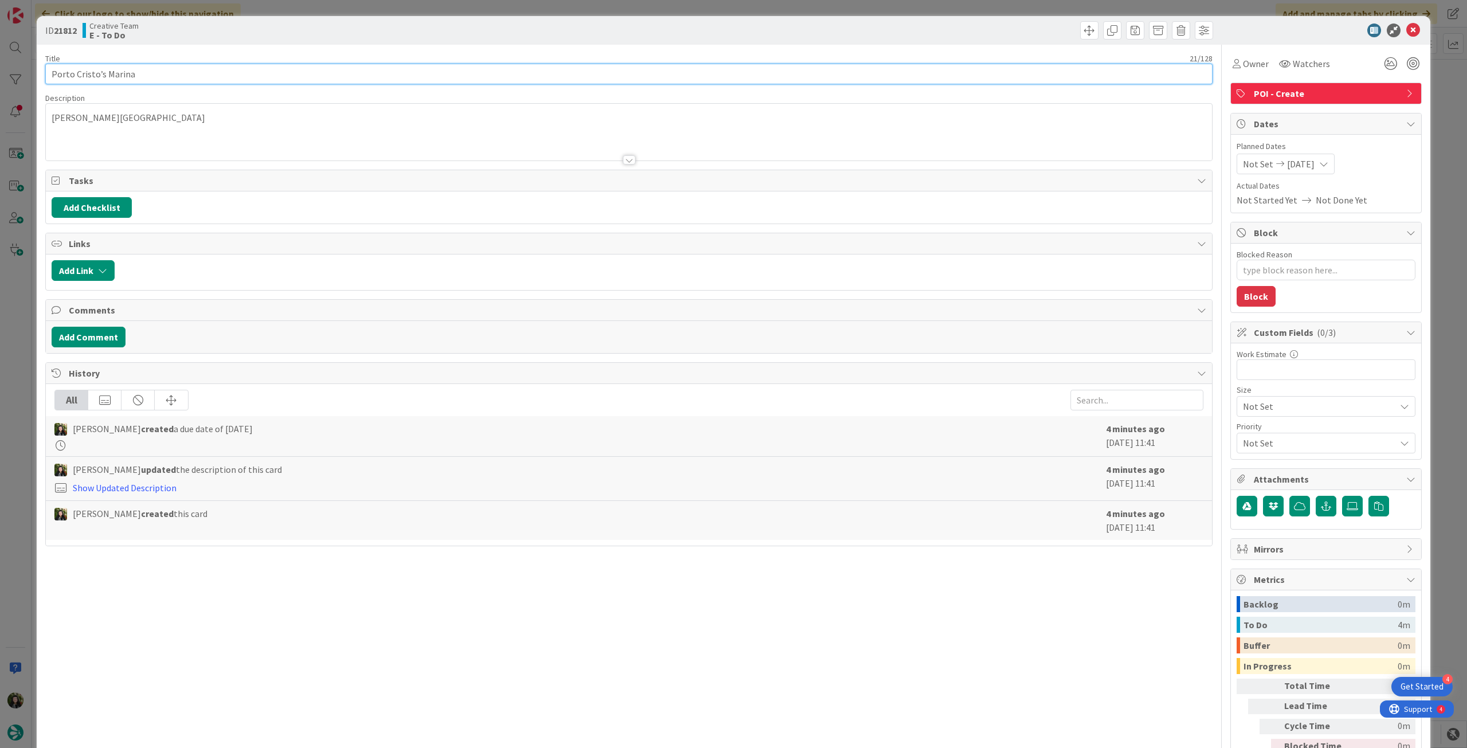
click at [193, 68] on input "Porto Cristo’s Marina" at bounding box center [629, 74] width 1168 height 21
type input "Porto Cristo’s Marina &"
type textarea "x"
type input "Porto Cristo’s Marina & B"
type textarea "x"
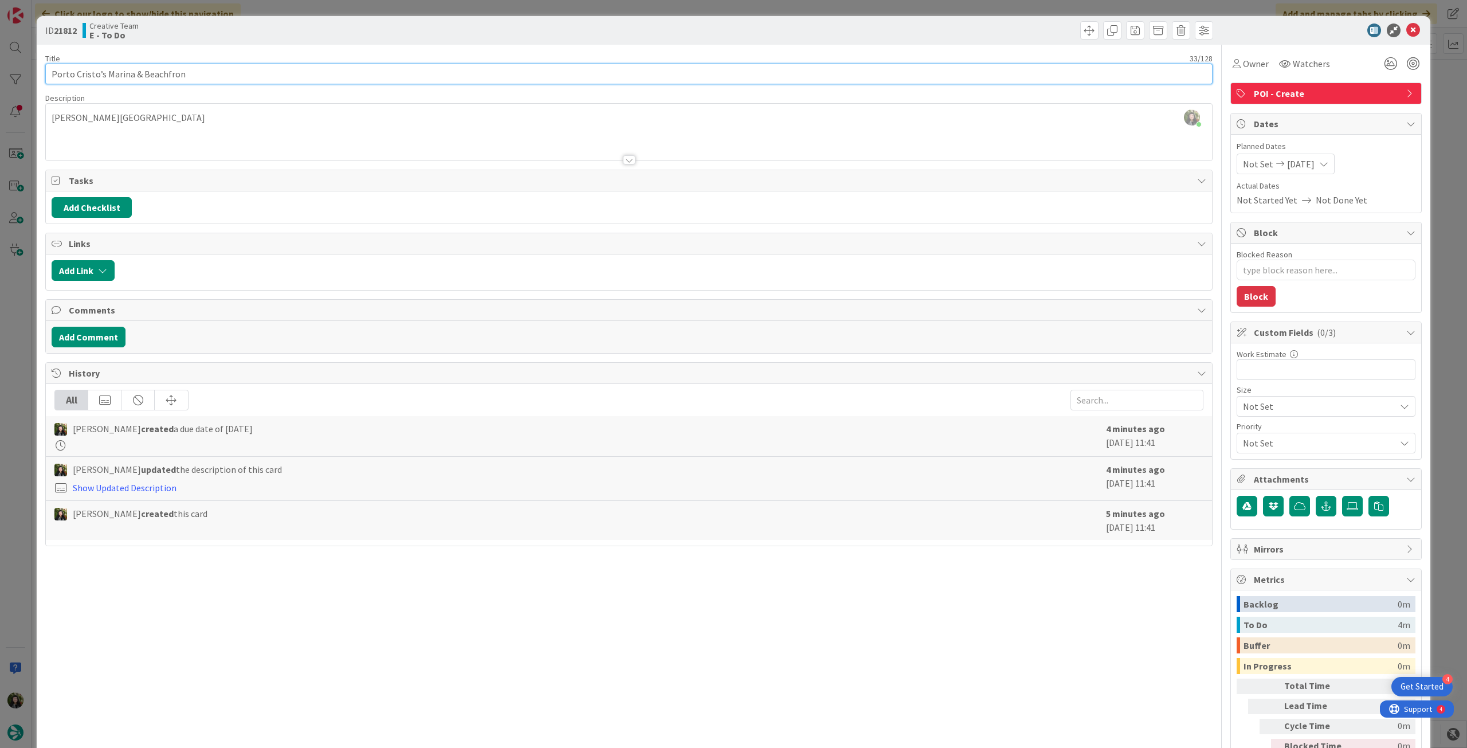
type input "Porto Cristo’s [GEOGRAPHIC_DATA]"
type textarea "x"
type input "Porto Cristo’s [GEOGRAPHIC_DATA]"
click at [1410, 25] on icon at bounding box center [1414, 31] width 14 height 14
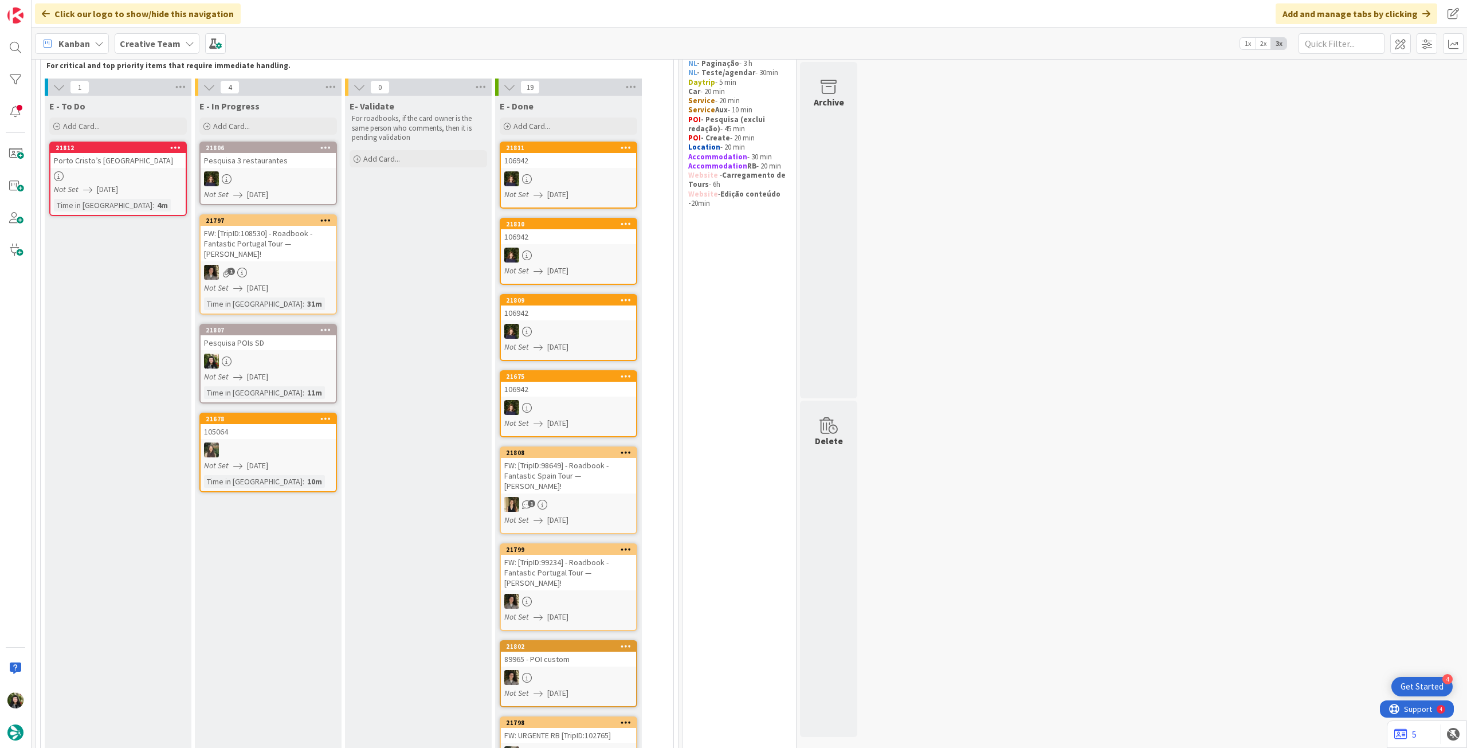
click at [296, 356] on div at bounding box center [268, 361] width 135 height 15
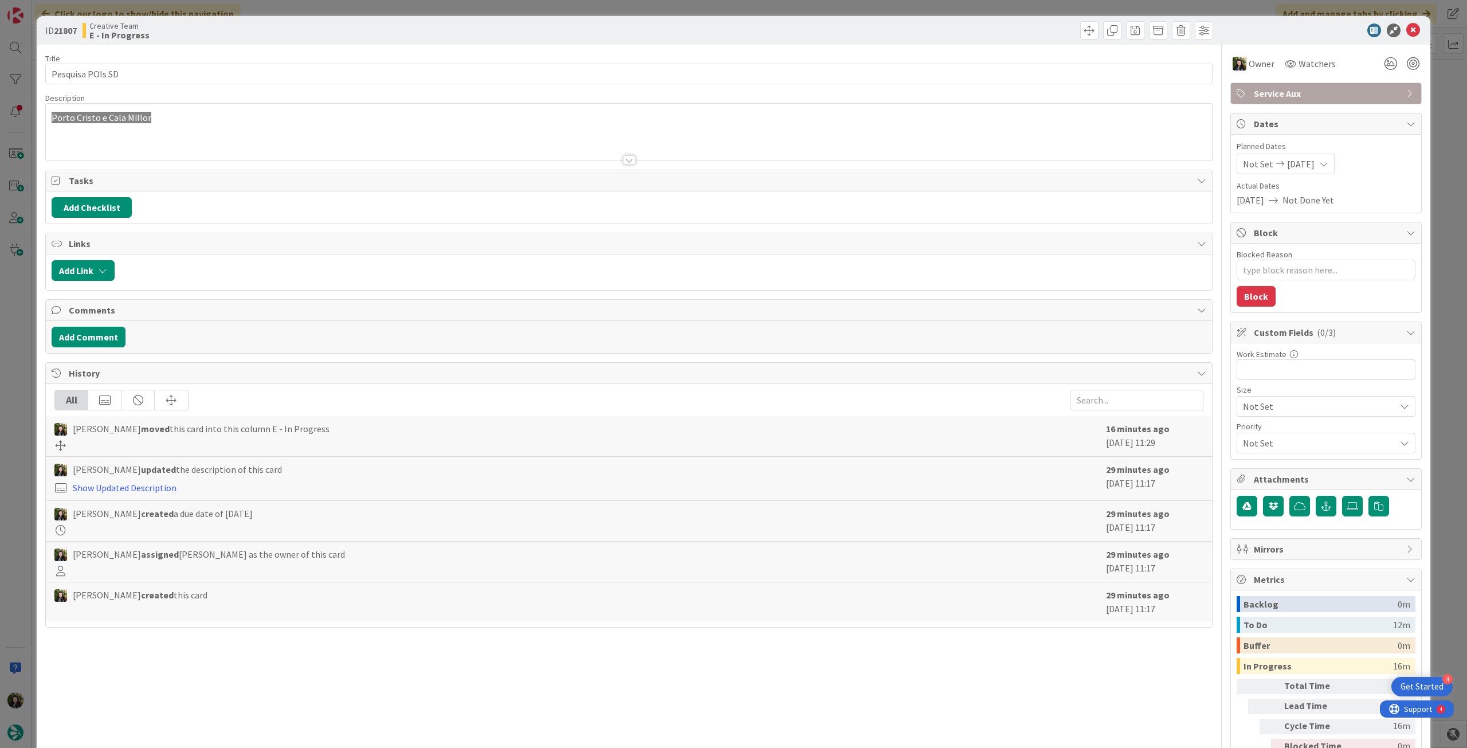
click at [268, 142] on div at bounding box center [629, 145] width 1166 height 29
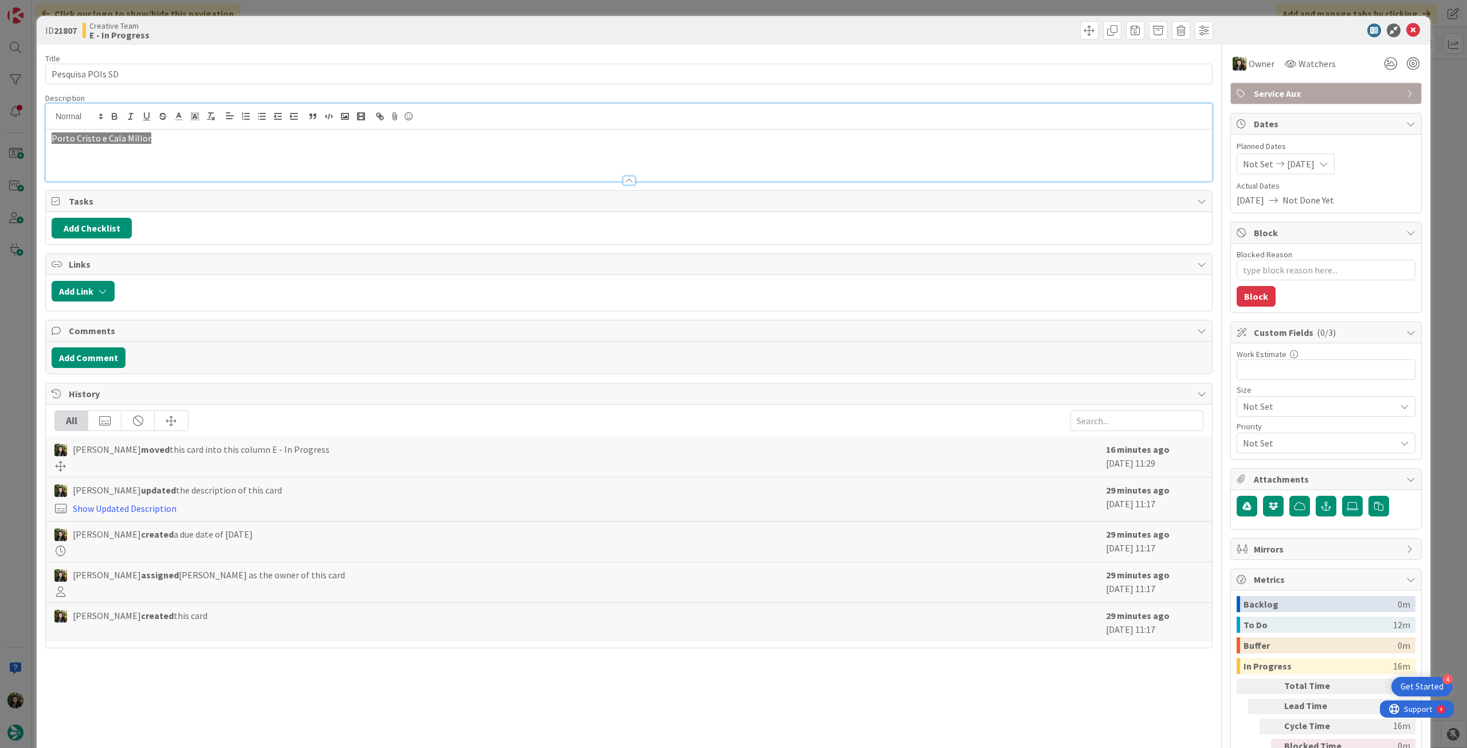
drag, startPoint x: 163, startPoint y: 128, endPoint x: 139, endPoint y: 132, distance: 24.4
click at [139, 132] on div "Porto Cristo e Cala Millor" at bounding box center [629, 156] width 1166 height 52
drag, startPoint x: 105, startPoint y: 137, endPoint x: 191, endPoint y: 137, distance: 86.6
click at [191, 137] on p "Porto Cristo e Cala Millor" at bounding box center [629, 138] width 1155 height 13
copy span "Cala Millor"
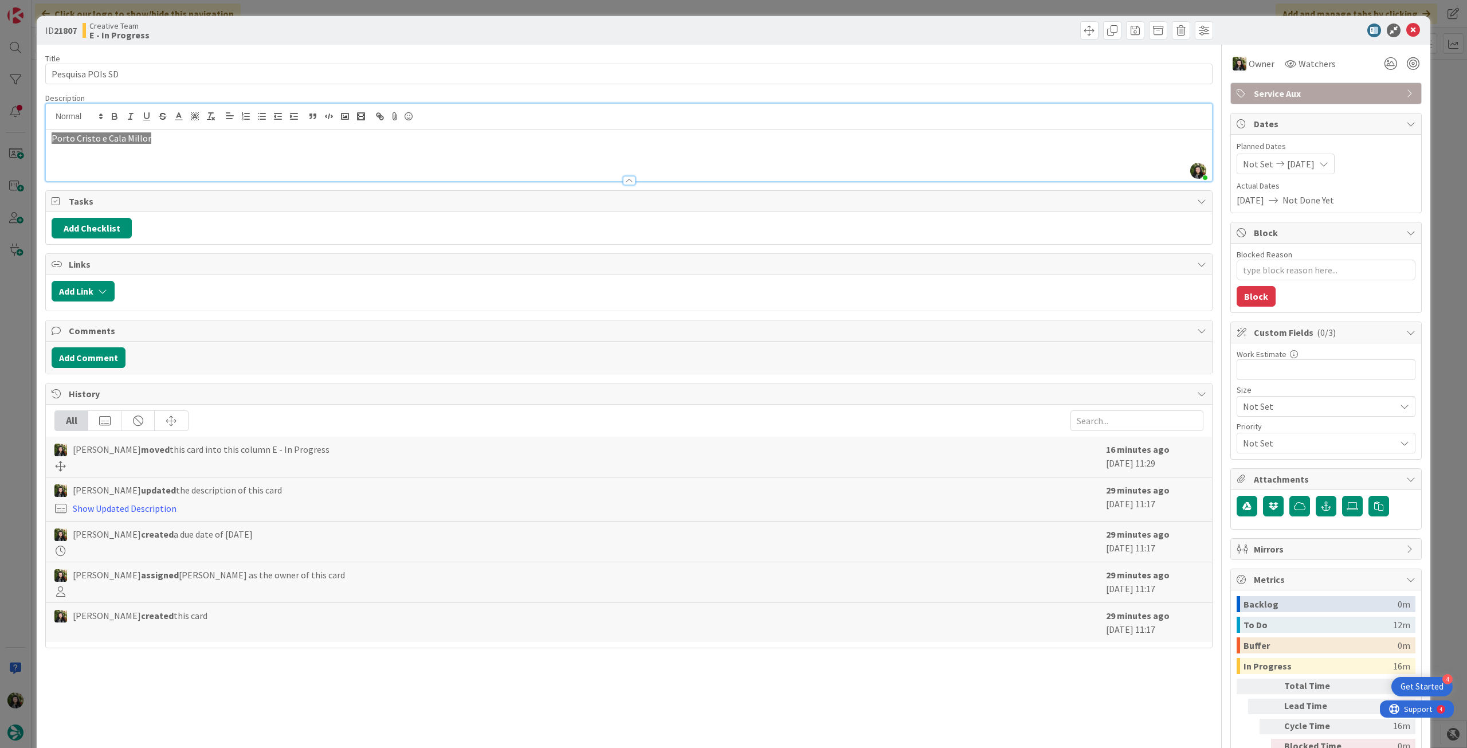
click at [1407, 29] on icon at bounding box center [1414, 31] width 14 height 14
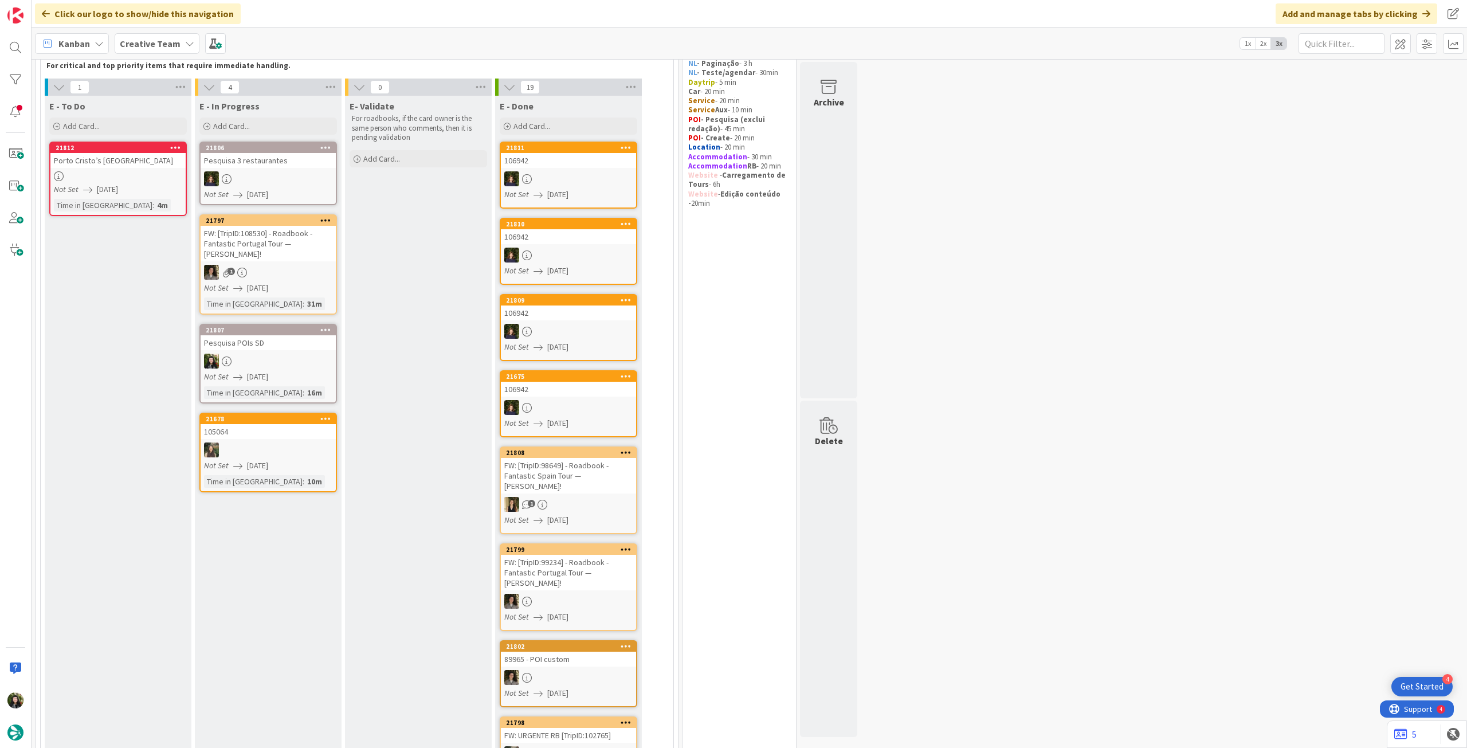
click at [138, 53] on div "Creative Team" at bounding box center [157, 43] width 85 height 21
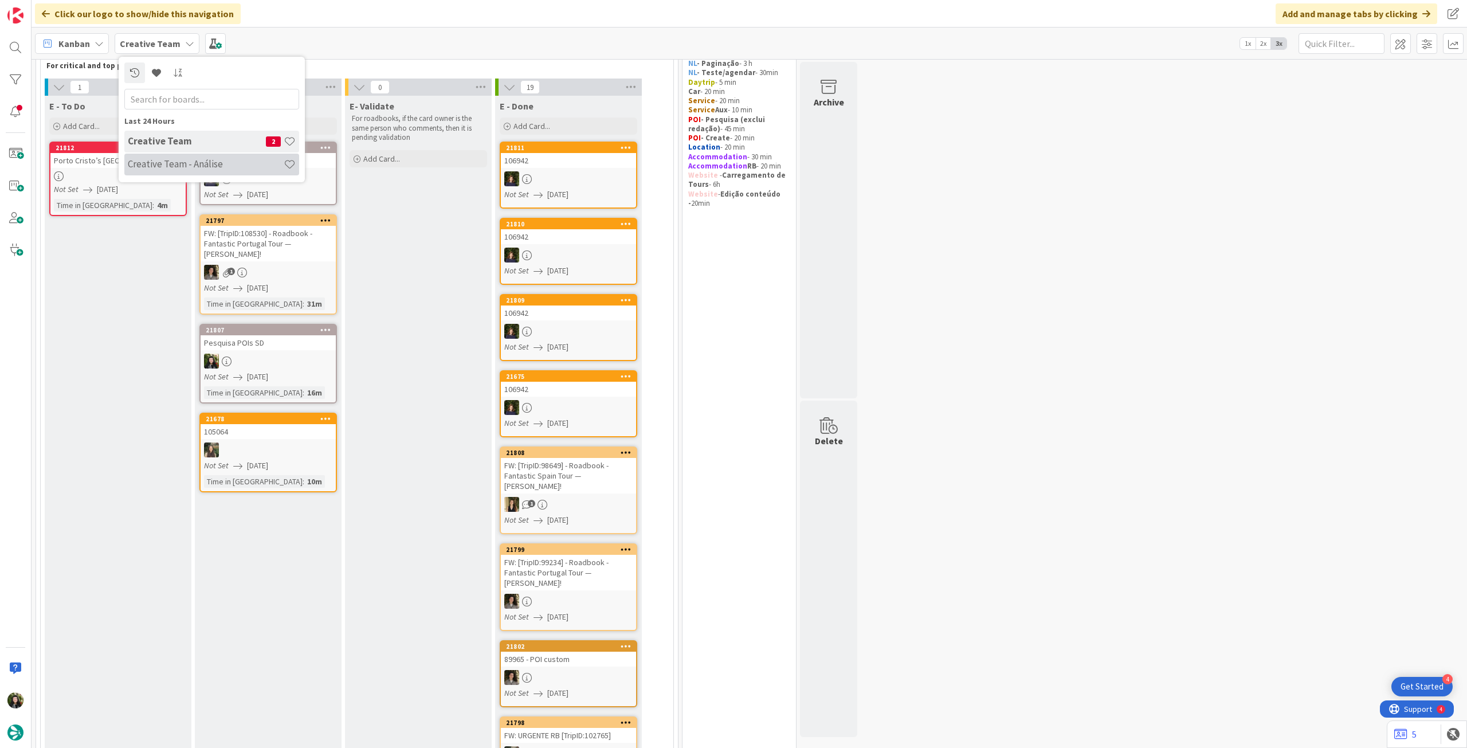
click at [138, 161] on h4 "Creative Team - Análise" at bounding box center [206, 163] width 156 height 11
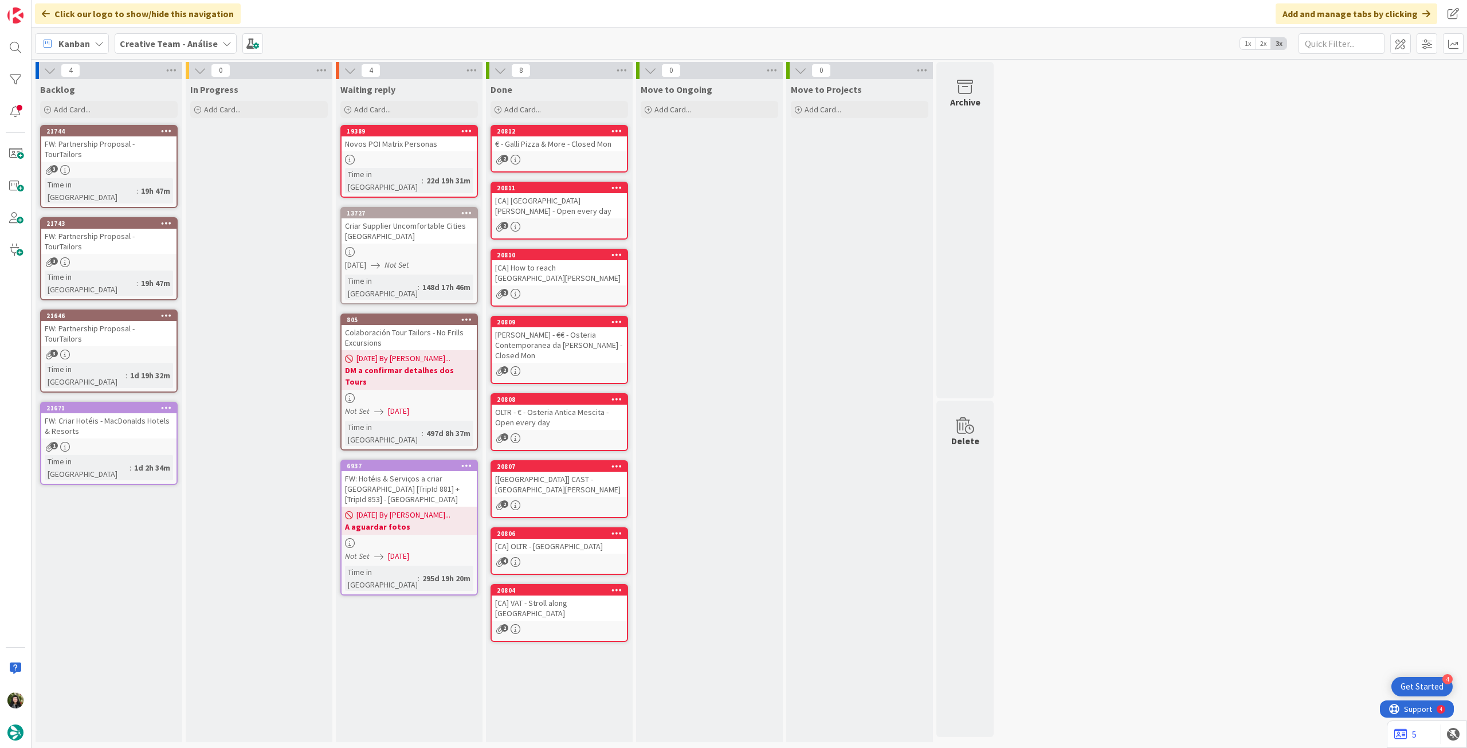
click at [189, 54] on div "Kanban Creative Team - Análise 1x 2x 3x" at bounding box center [750, 44] width 1436 height 32
click at [186, 46] on b "Creative Team - Análise" at bounding box center [169, 43] width 98 height 11
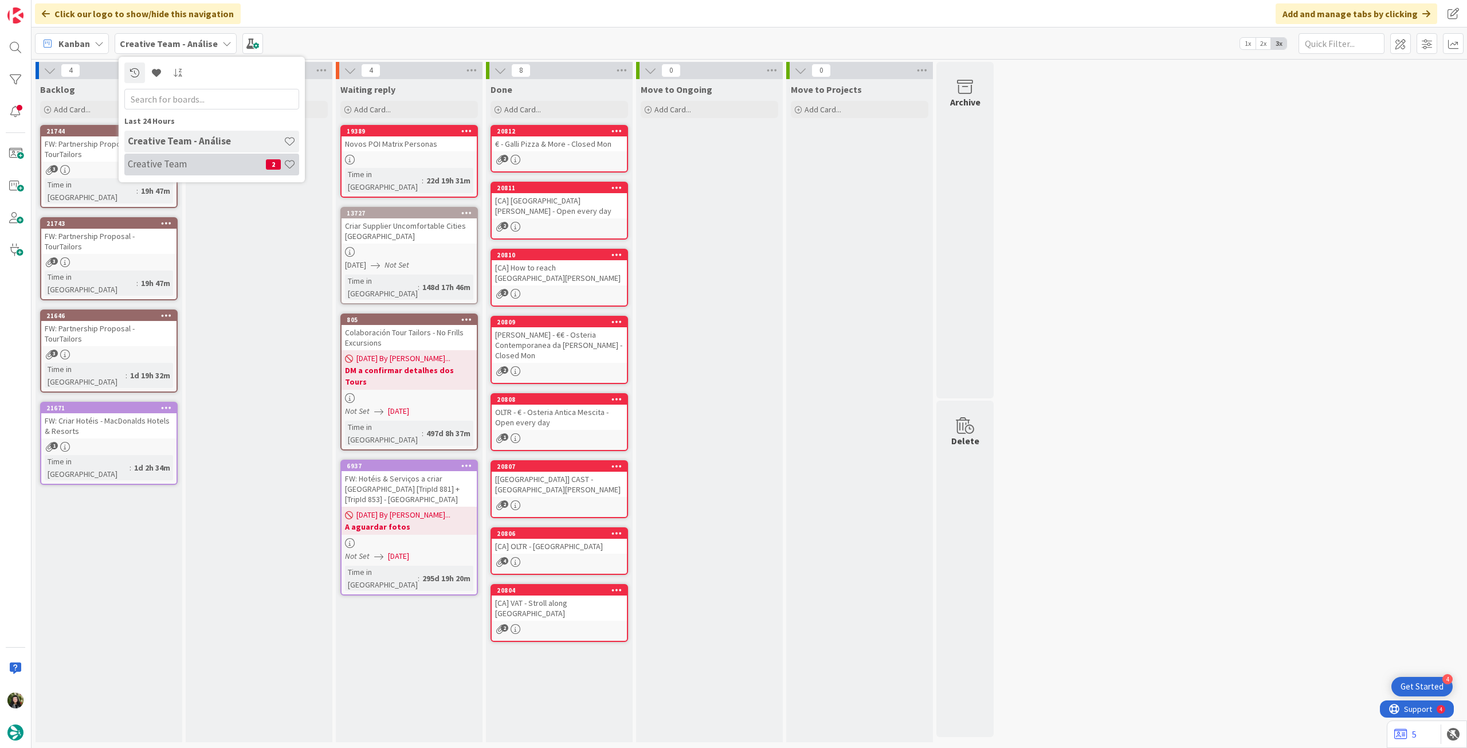
click at [181, 159] on h4 "Creative Team" at bounding box center [197, 163] width 138 height 11
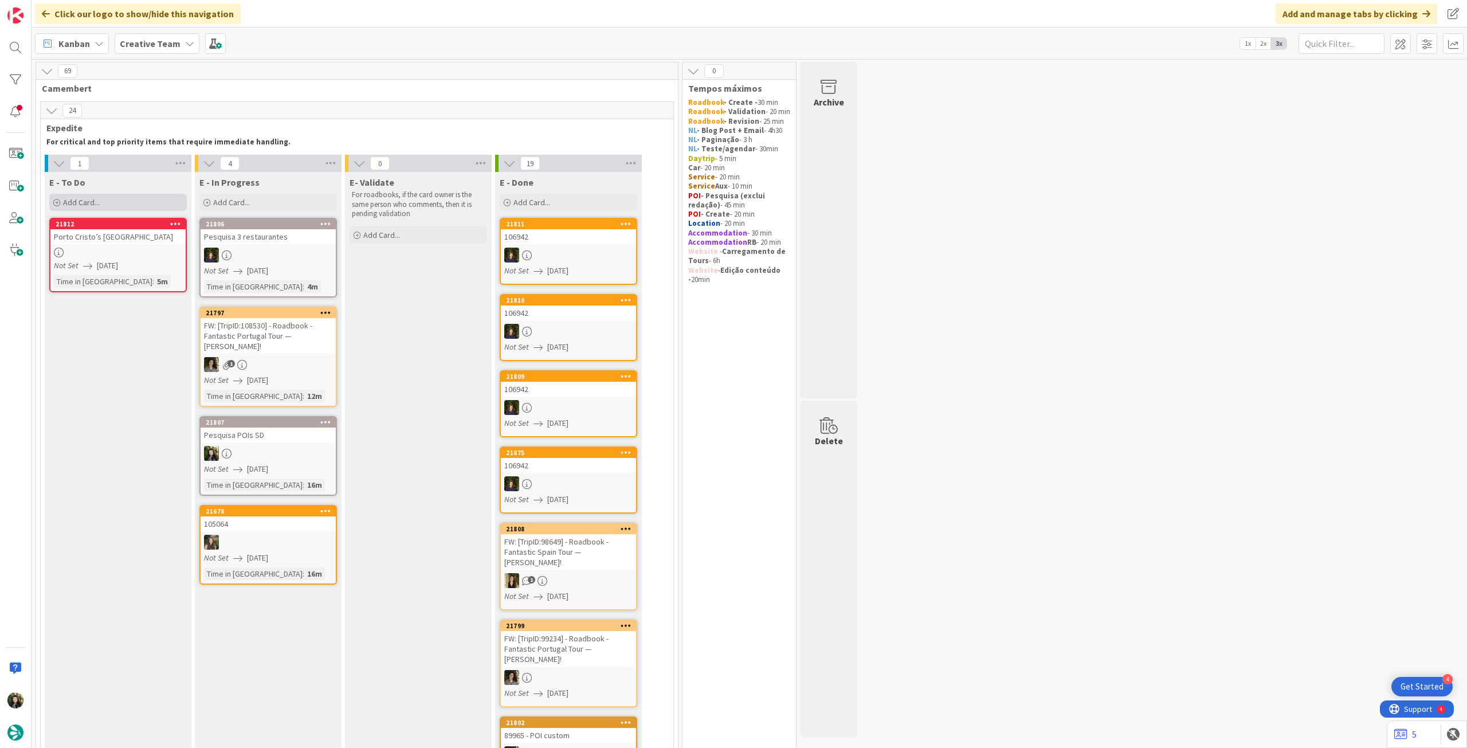
click at [126, 209] on div "Add Card..." at bounding box center [118, 202] width 138 height 17
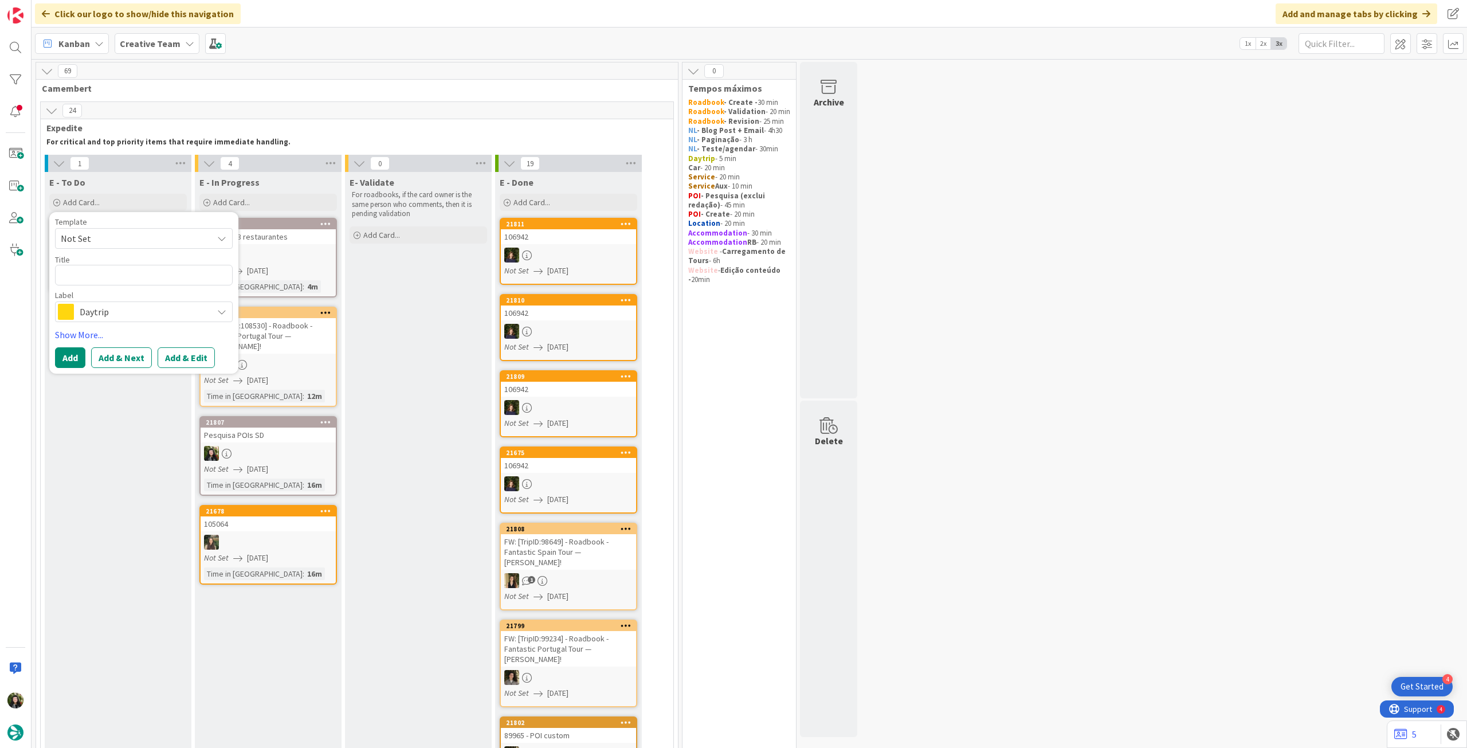
click at [130, 306] on span "Daytrip" at bounding box center [143, 312] width 127 height 16
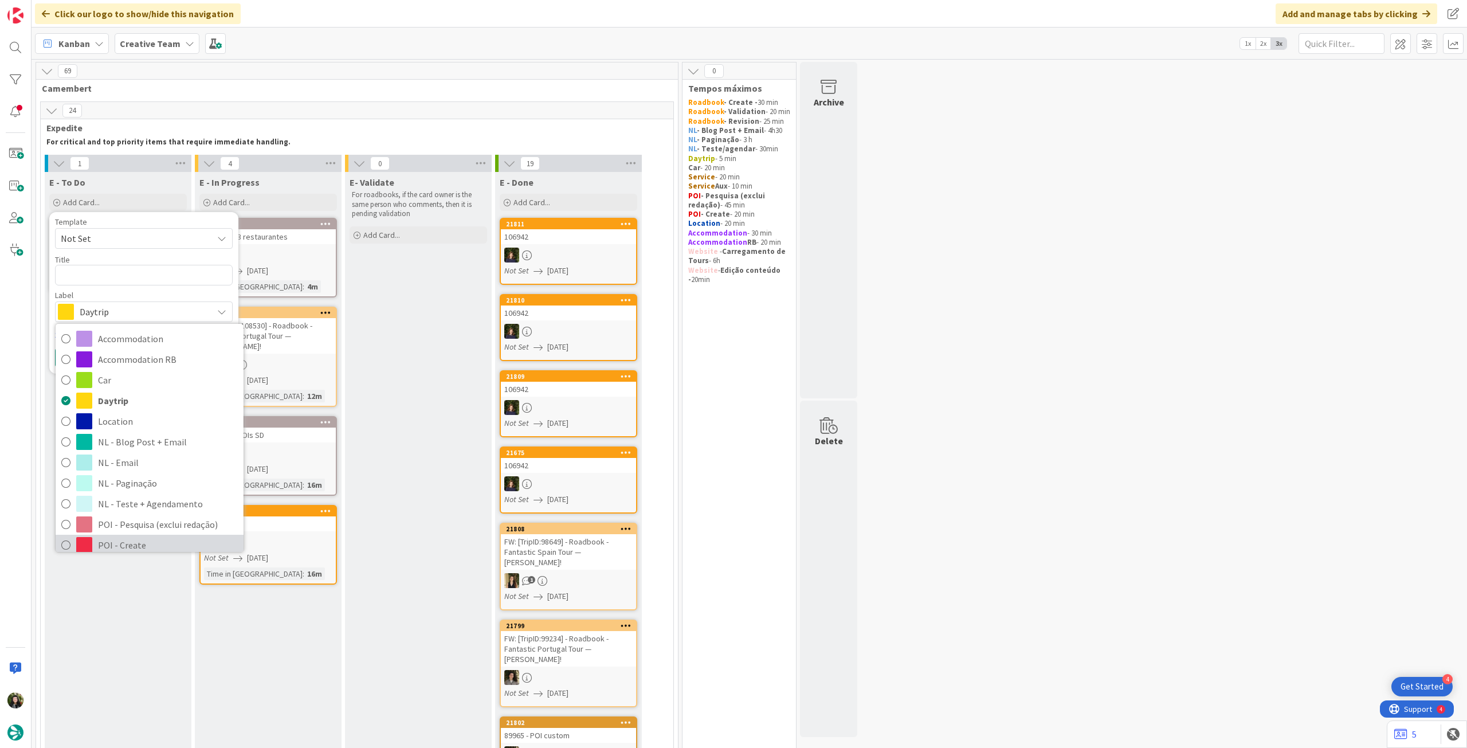
click at [187, 541] on span "POI - Create" at bounding box center [168, 545] width 140 height 17
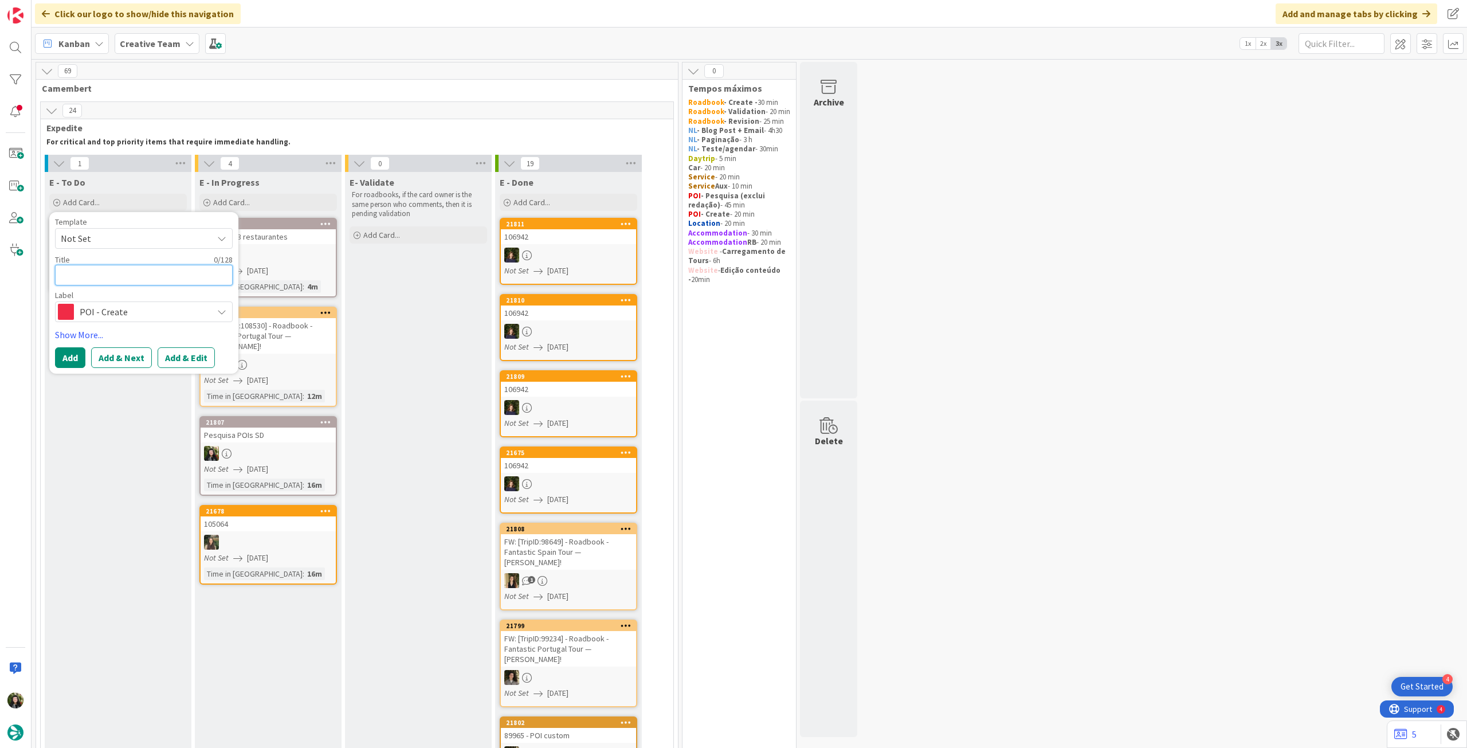
click at [118, 275] on textarea at bounding box center [144, 275] width 178 height 21
paste textarea "Cala Millor Beach and Promenade"
type textarea "x"
type textarea "Cala Millor Beach and Promenade"
click at [72, 354] on button "Add" at bounding box center [70, 357] width 30 height 21
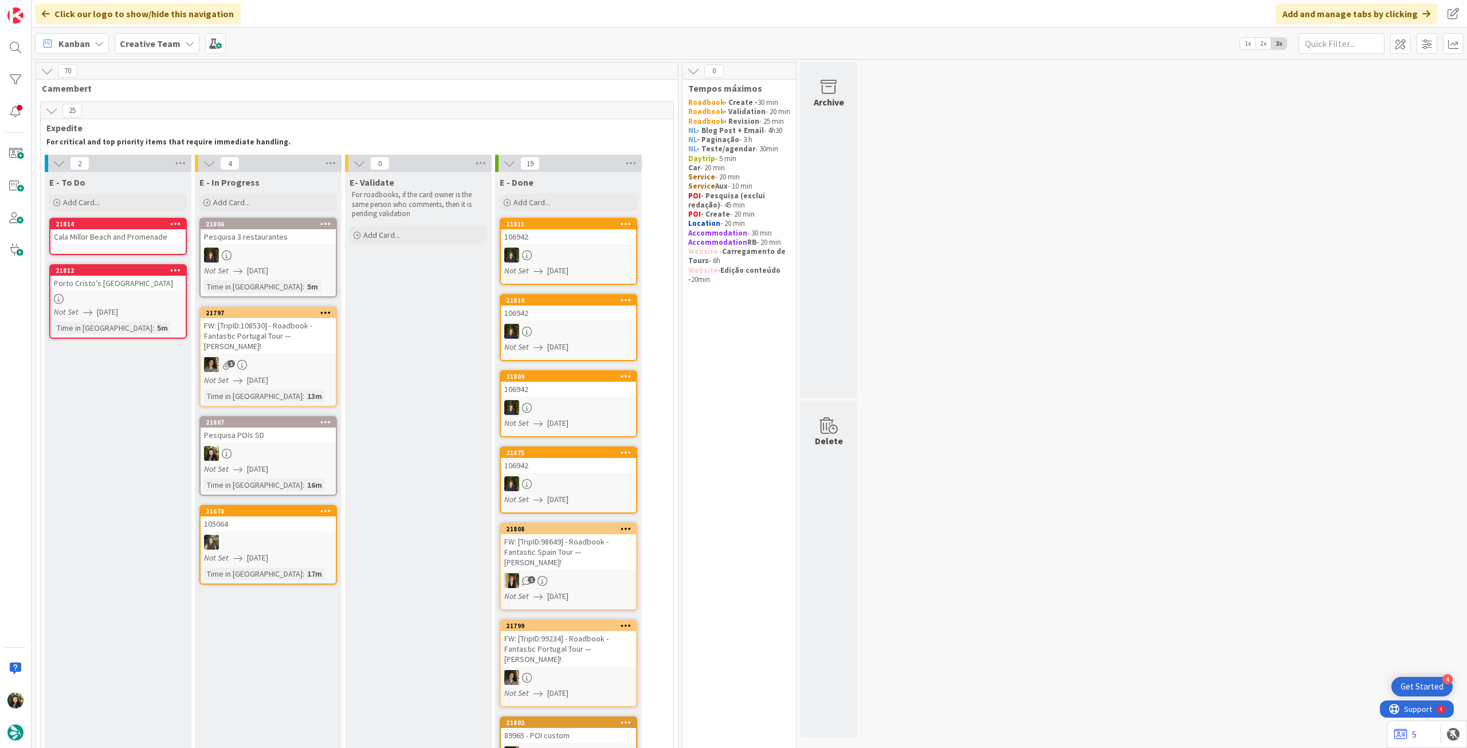
click at [120, 245] on link "21814 Cala Millor Beach and Promenade" at bounding box center [118, 236] width 138 height 37
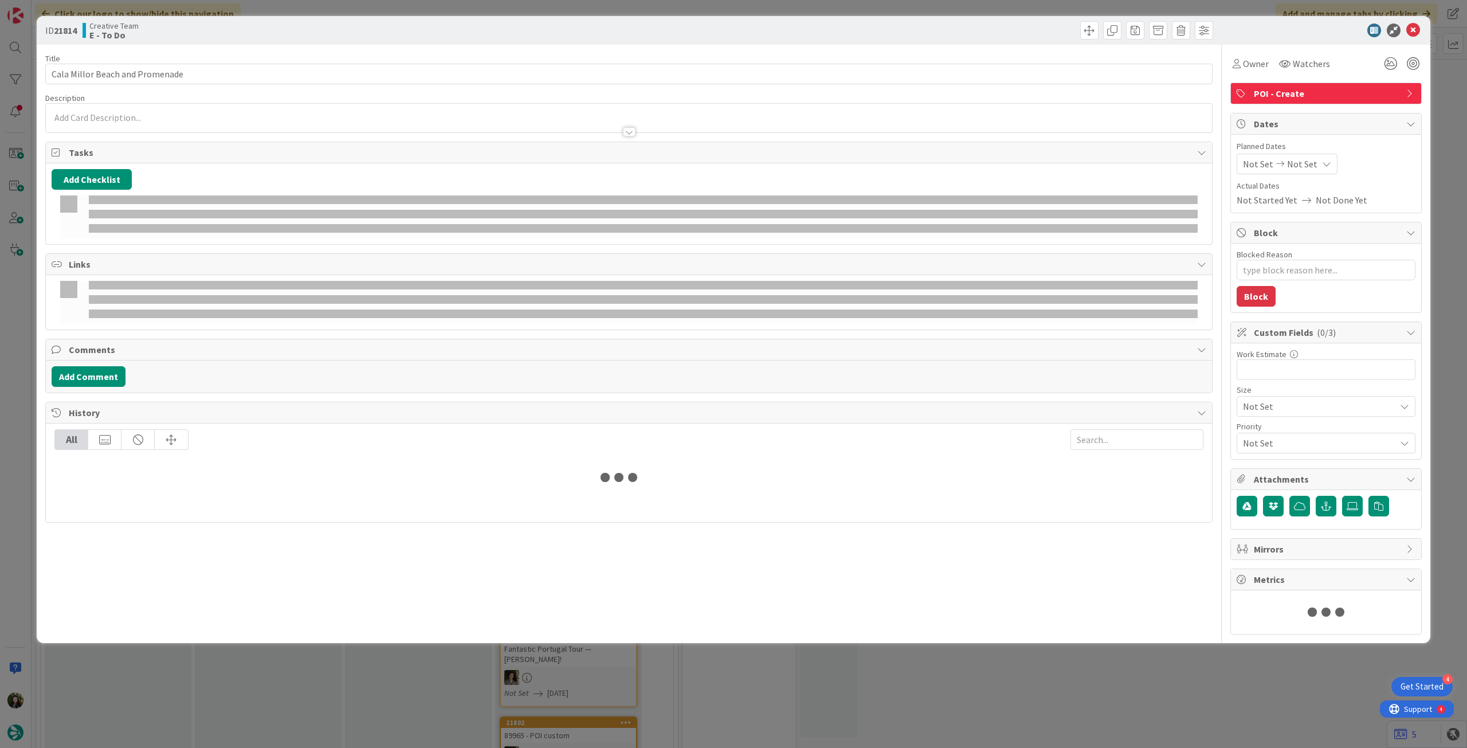
type textarea "x"
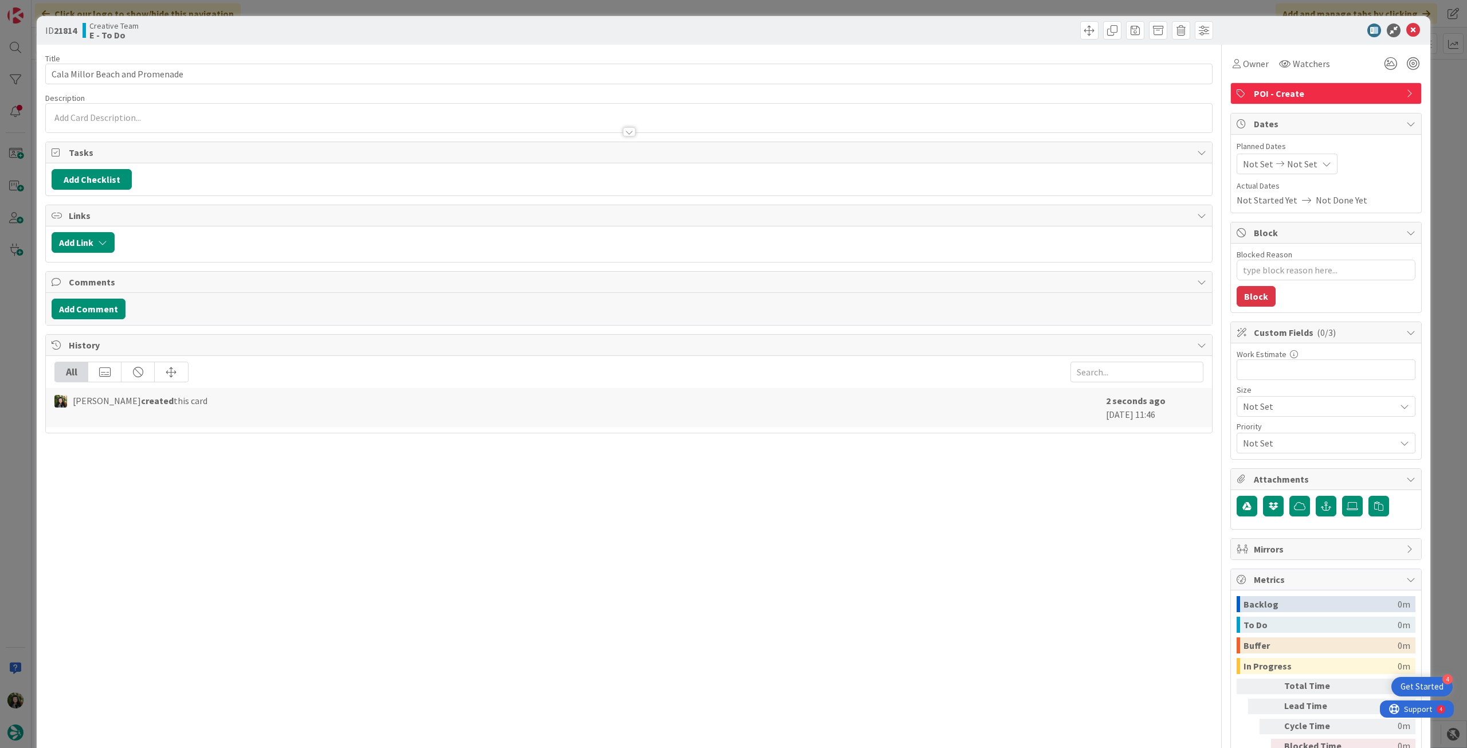
drag, startPoint x: 1290, startPoint y: 158, endPoint x: 1291, endPoint y: 164, distance: 5.8
click at [1290, 159] on span "Not Set" at bounding box center [1302, 164] width 30 height 14
click at [1248, 428] on icon at bounding box center [1256, 432] width 17 height 14
type input "[DATE]"
type textarea "x"
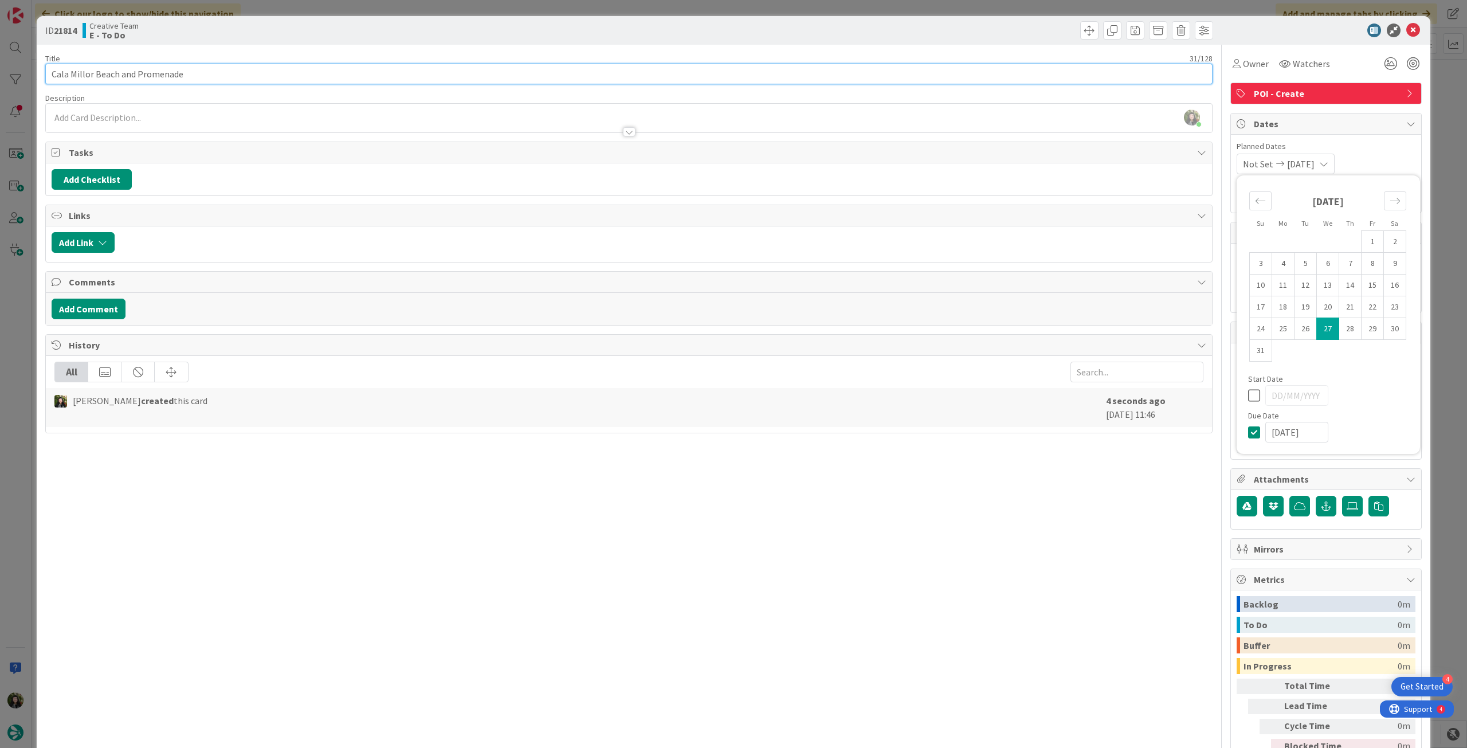
drag, startPoint x: 92, startPoint y: 74, endPoint x: 25, endPoint y: 79, distance: 66.7
click at [19, 74] on div "ID 21814 Creative Team E - To Do Title 31 / 128 Cala Millor Beach and Promenade…" at bounding box center [733, 374] width 1467 height 748
click at [103, 119] on div "Beatriz Cassona just joined" at bounding box center [629, 118] width 1166 height 29
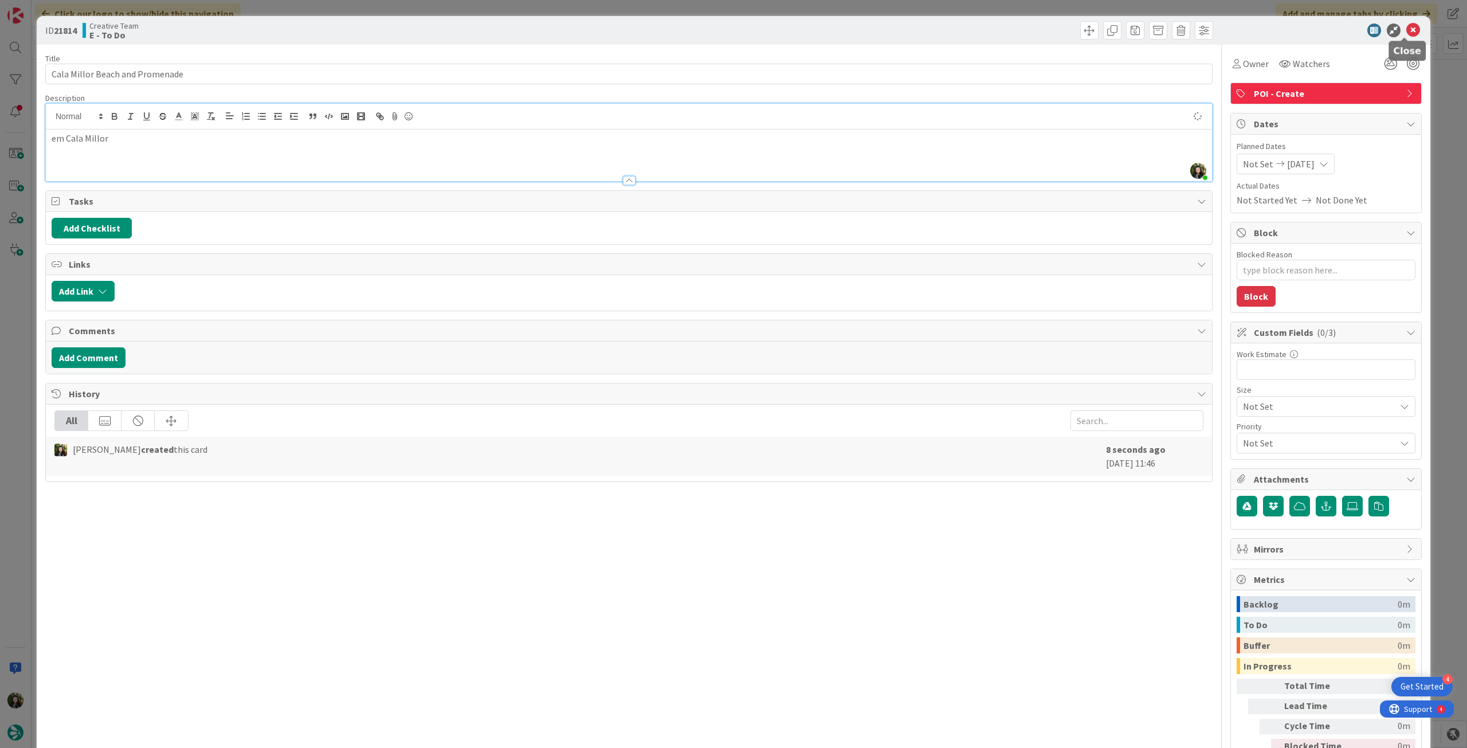
click at [1407, 32] on icon at bounding box center [1414, 31] width 14 height 14
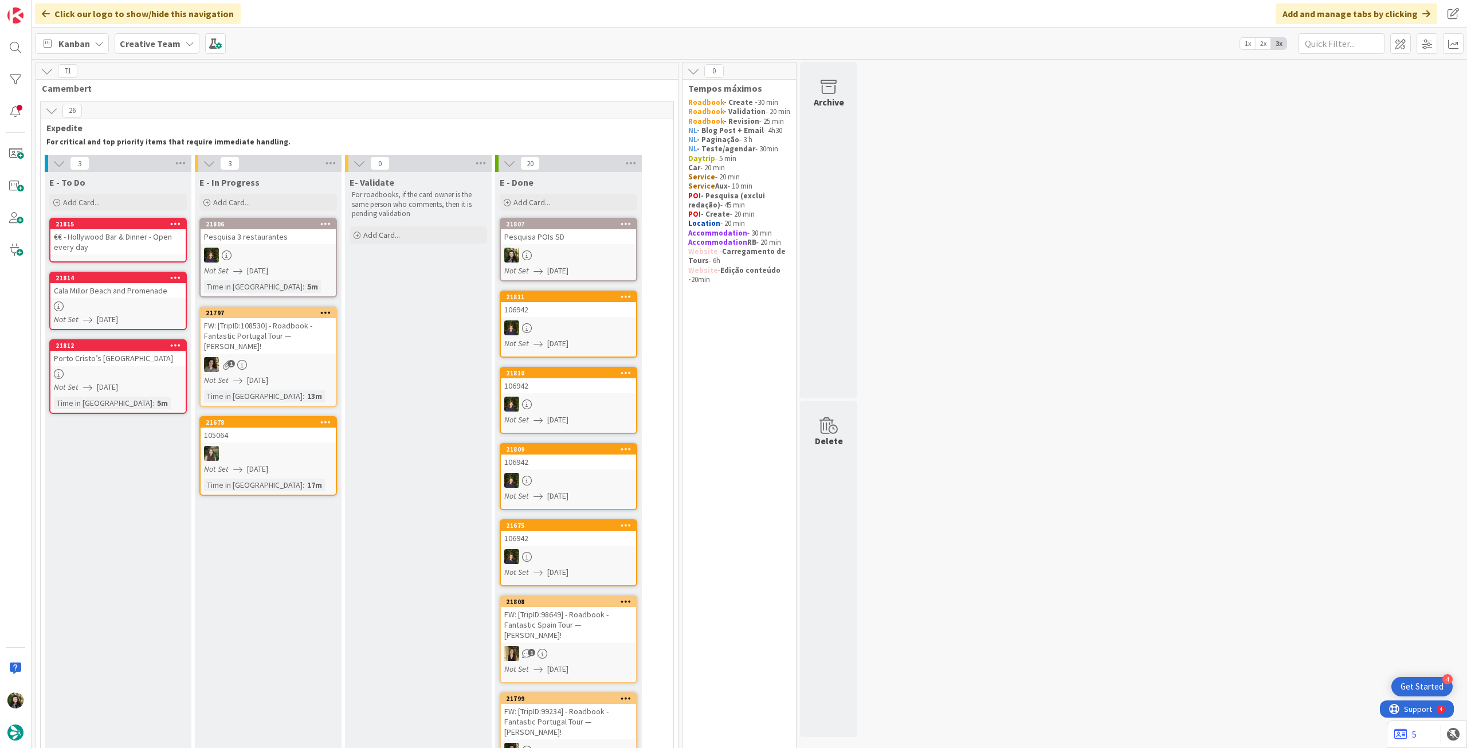
click at [293, 265] on div "Not Set 27/08/2025" at bounding box center [270, 271] width 132 height 12
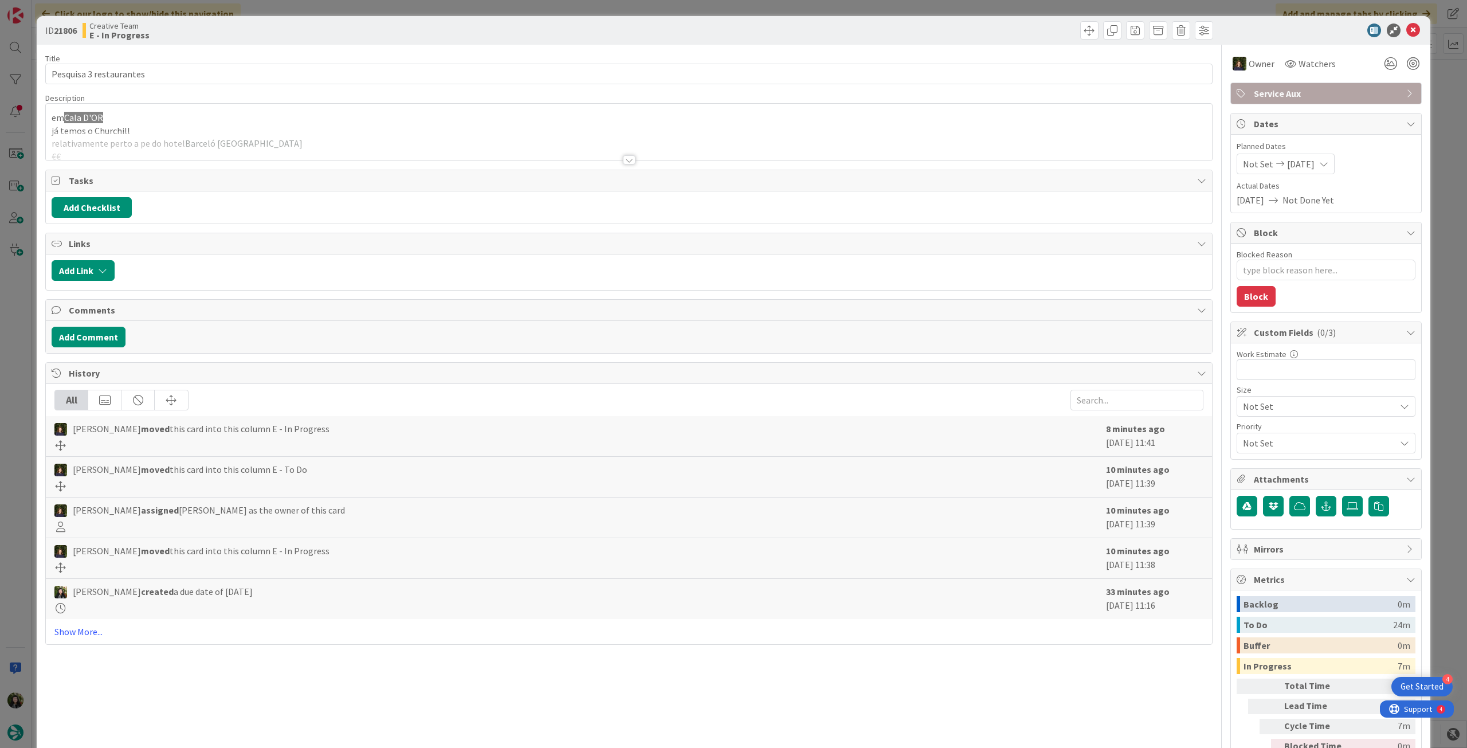
click at [384, 118] on p "em Cala D'OR" at bounding box center [629, 117] width 1155 height 13
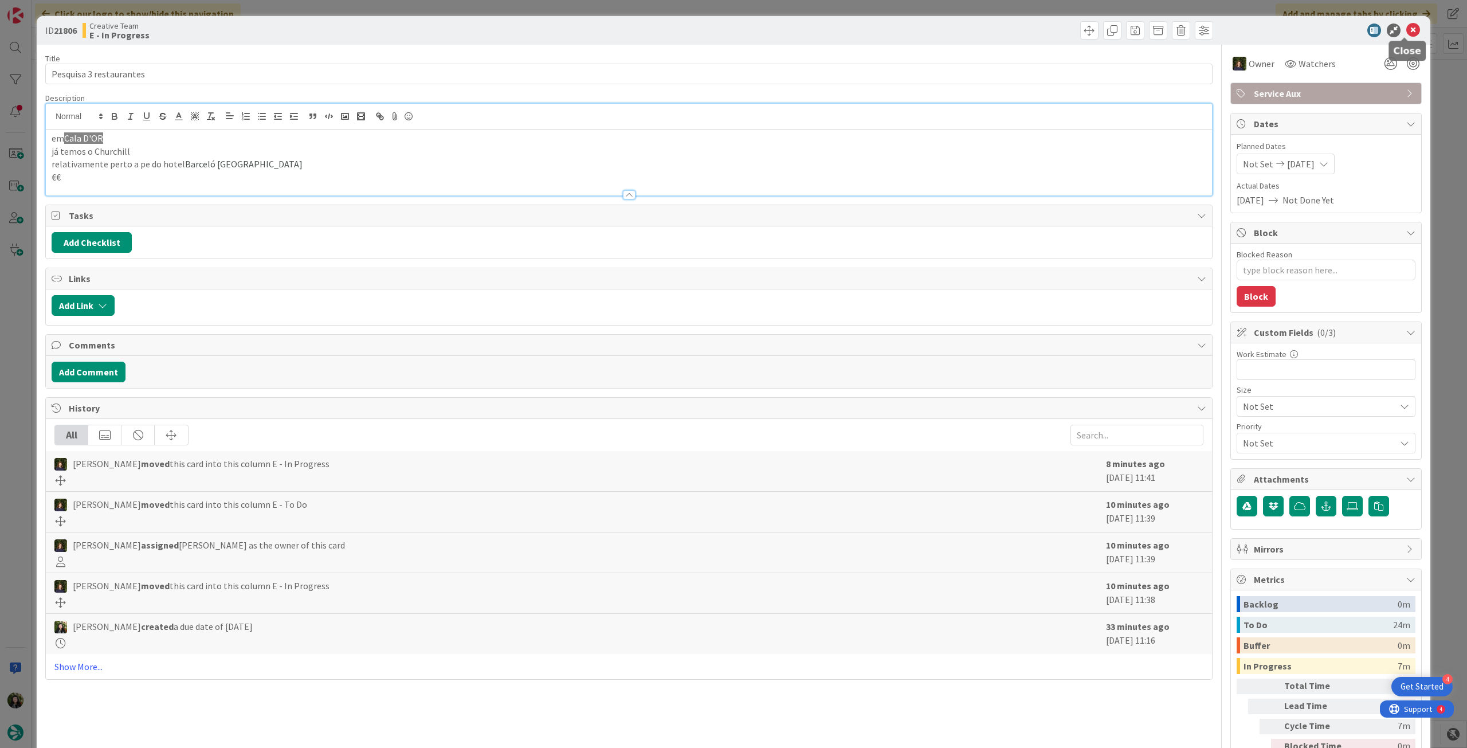
click at [1407, 32] on icon at bounding box center [1414, 31] width 14 height 14
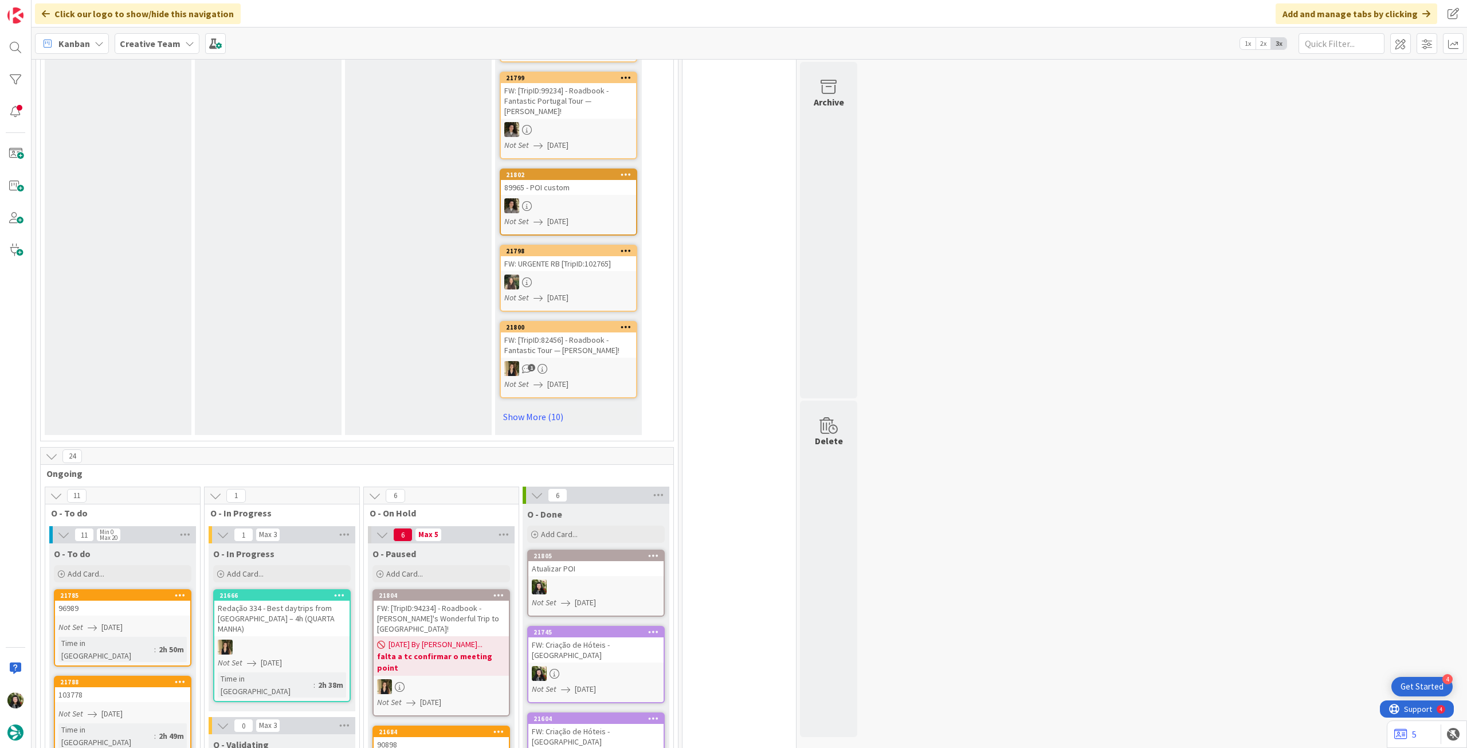
scroll to position [764, 0]
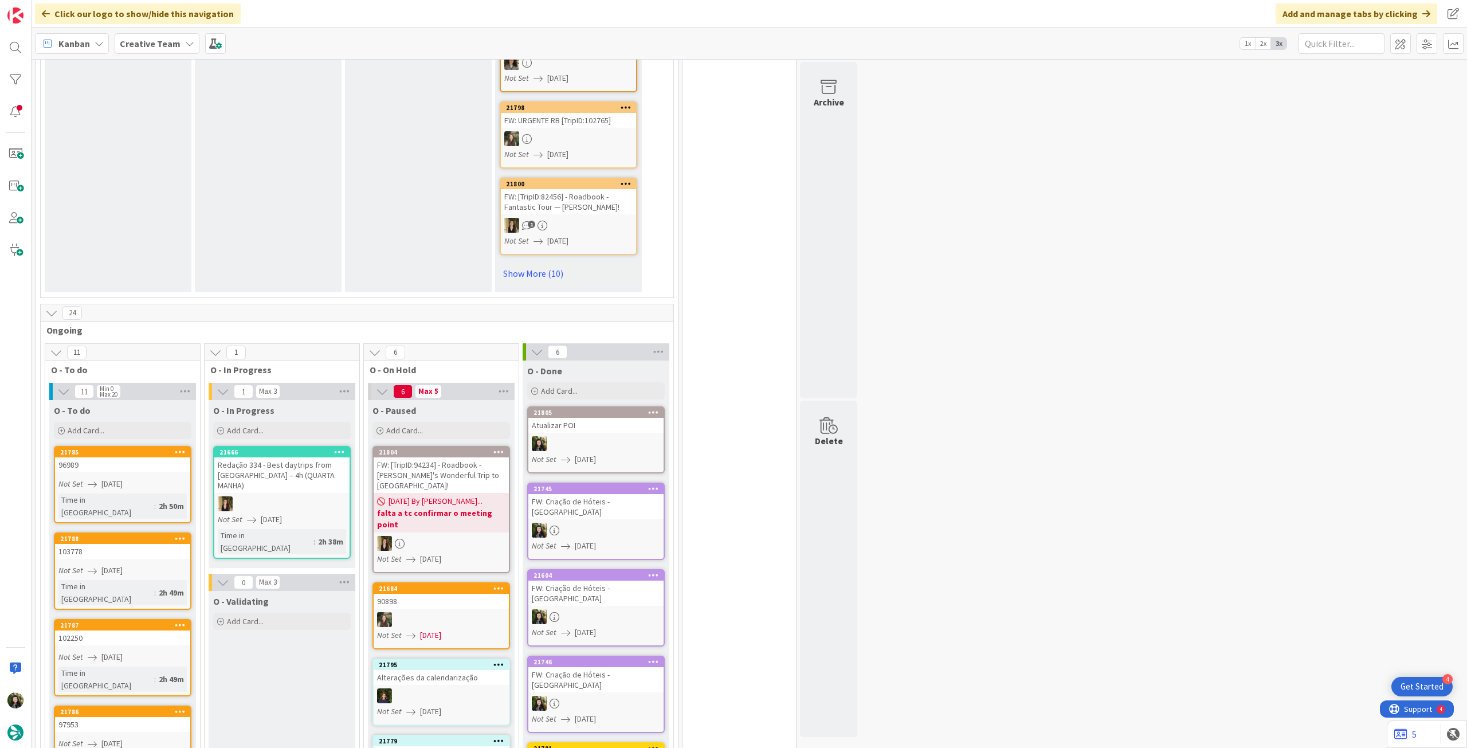
click at [169, 38] on b "Creative Team" at bounding box center [150, 43] width 61 height 11
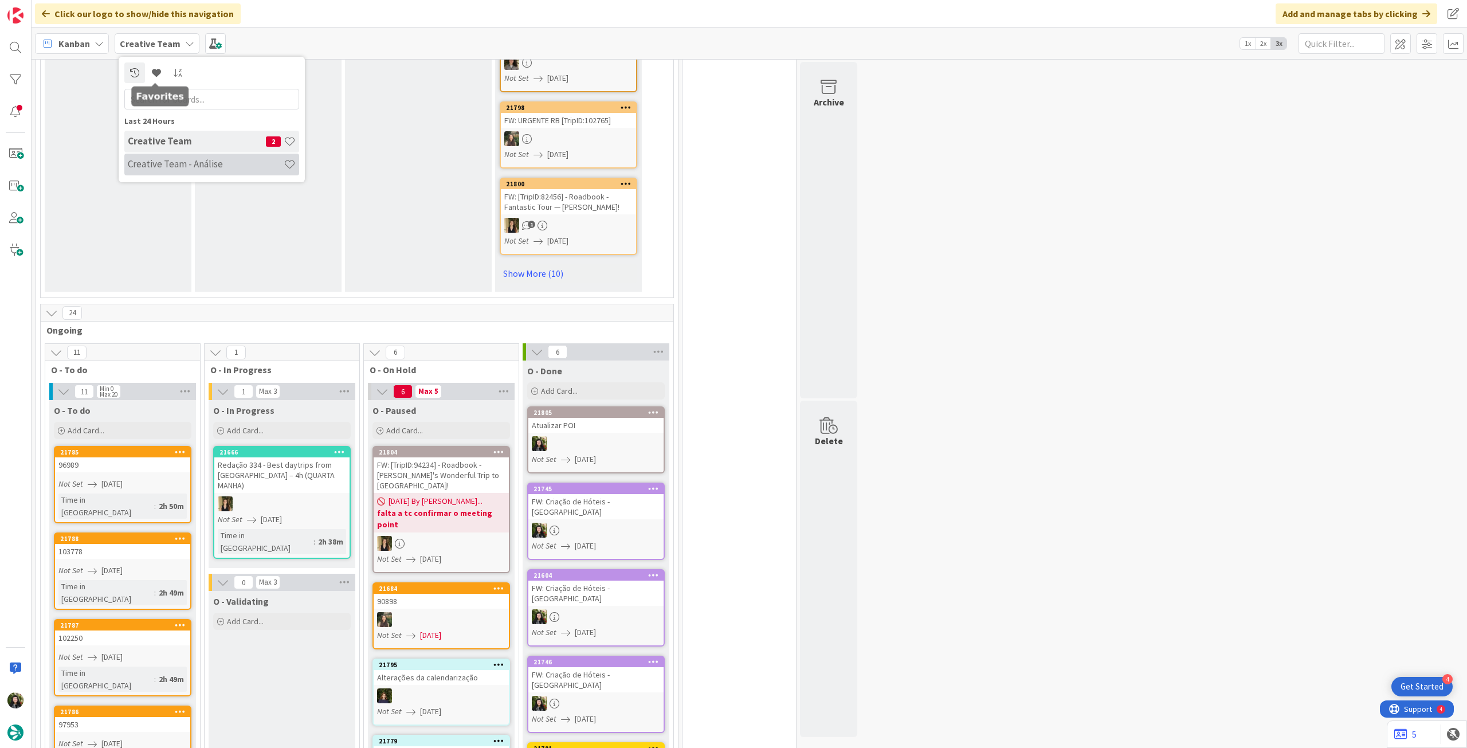
click at [163, 167] on h4 "Creative Team - Análise" at bounding box center [206, 163] width 156 height 11
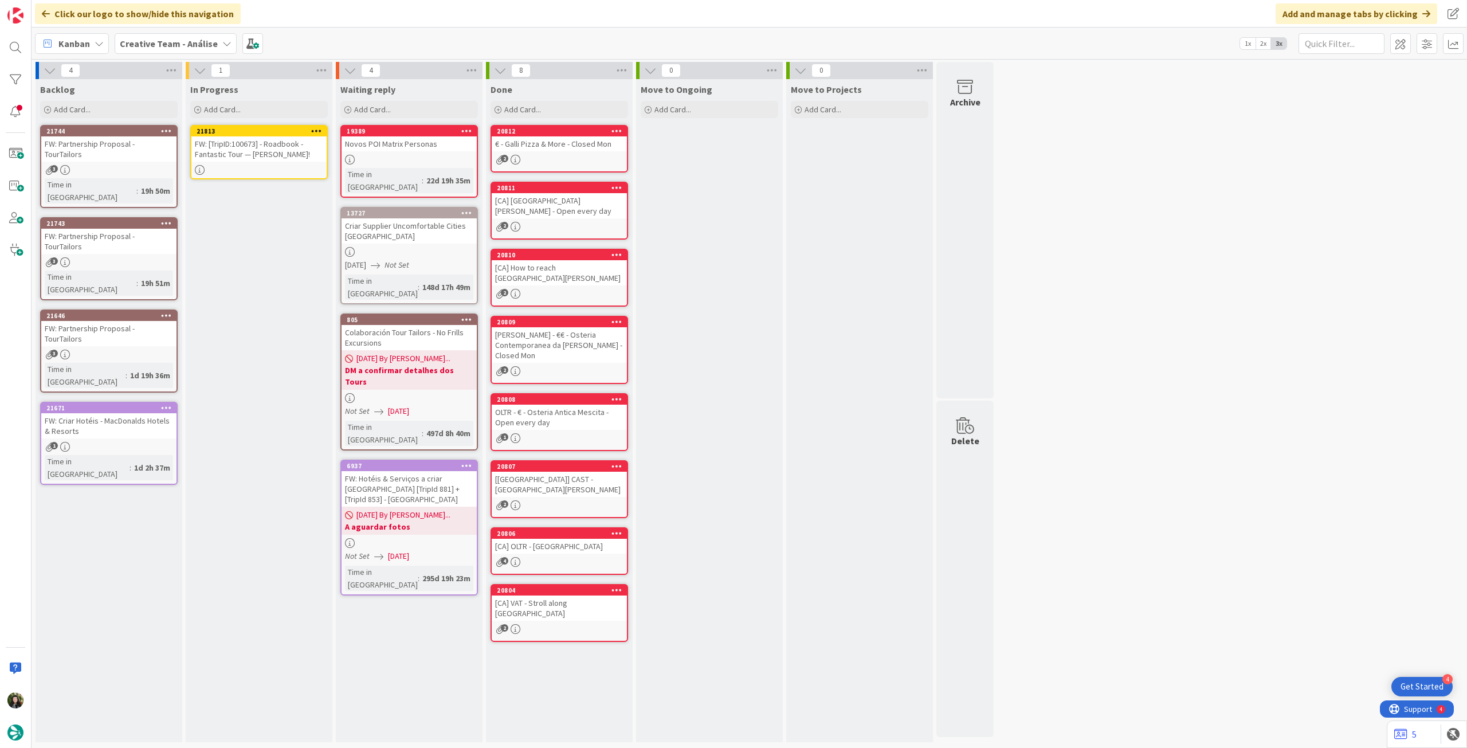
click at [254, 161] on div "FW: [TripID:100673] - Roadbook - Fantastic Tour — [PERSON_NAME]!" at bounding box center [258, 148] width 135 height 25
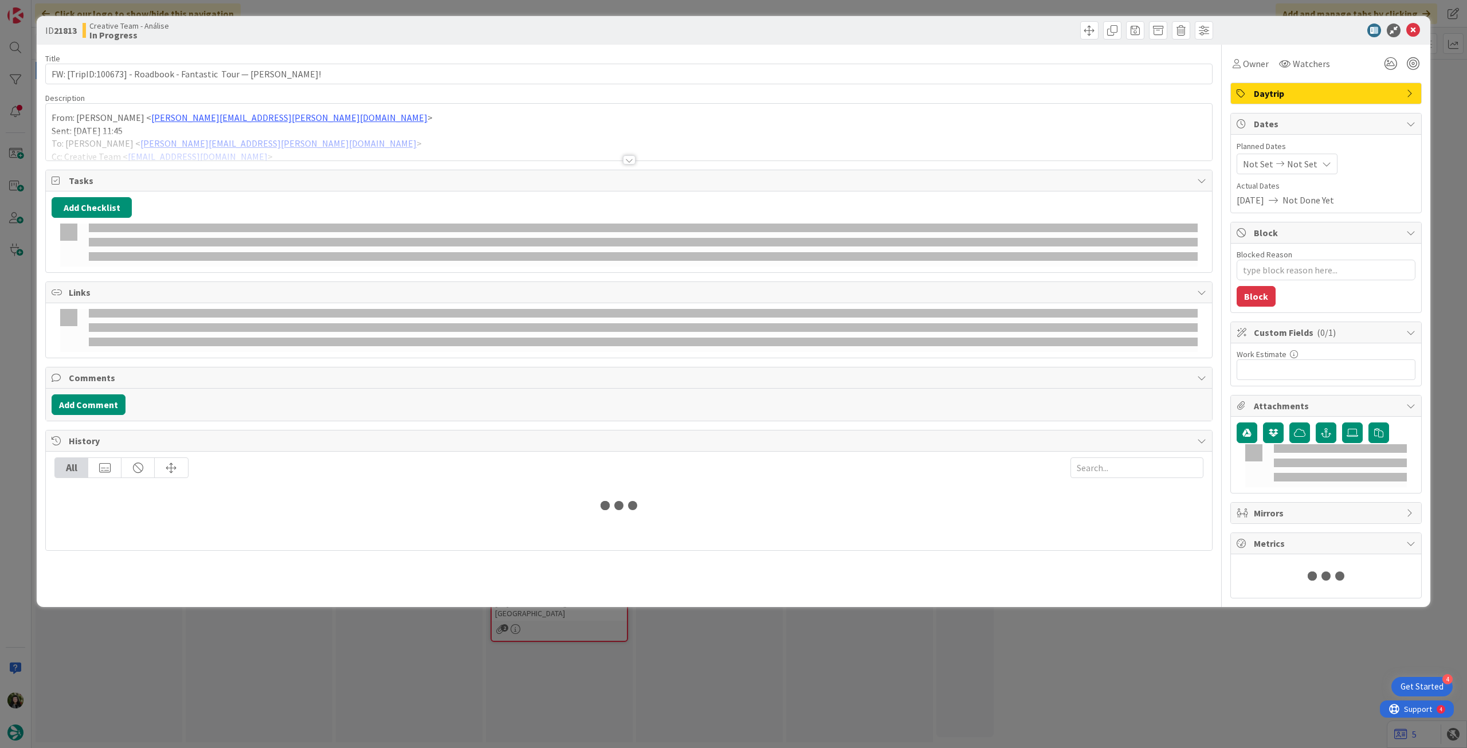
click at [353, 144] on div at bounding box center [629, 145] width 1166 height 29
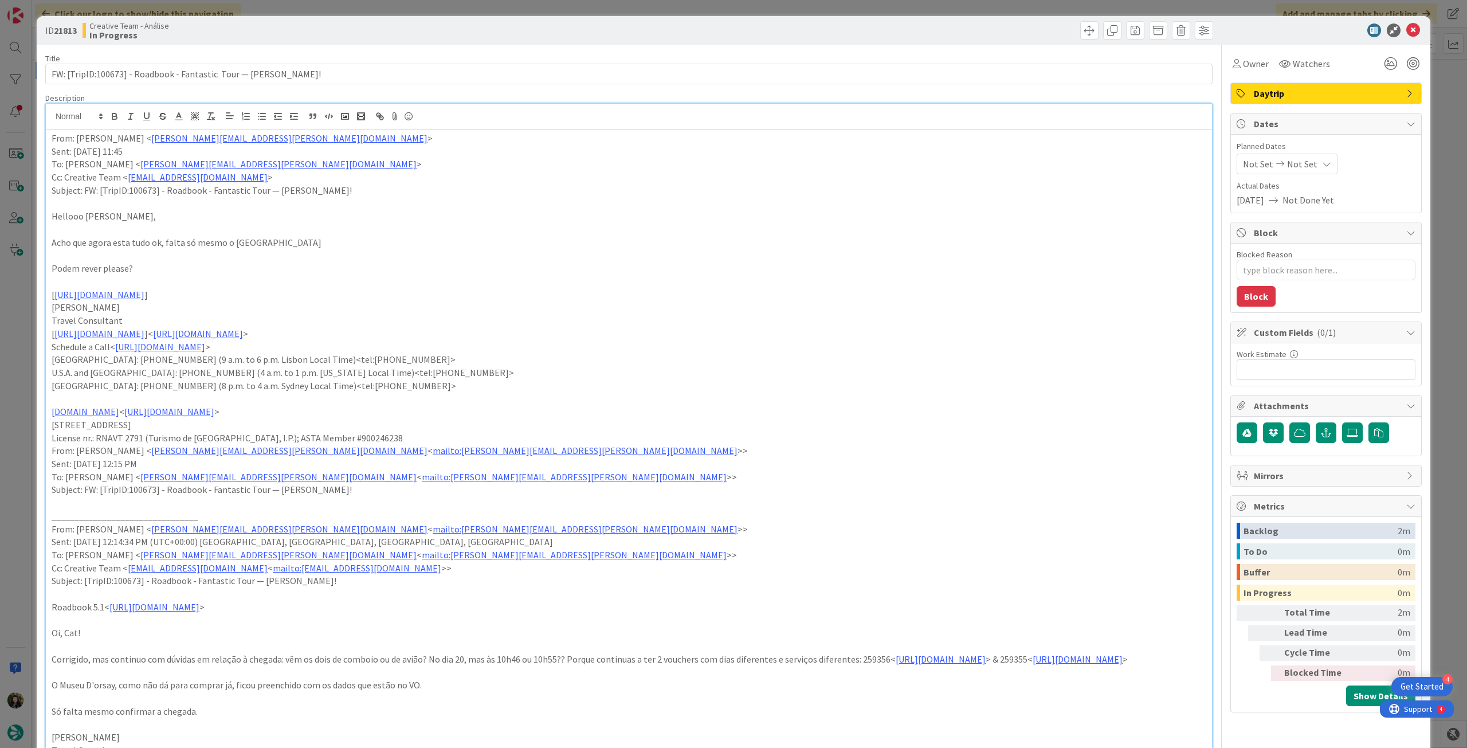
type textarea "x"
click at [1306, 161] on div "Not Set Not Set" at bounding box center [1287, 164] width 101 height 21
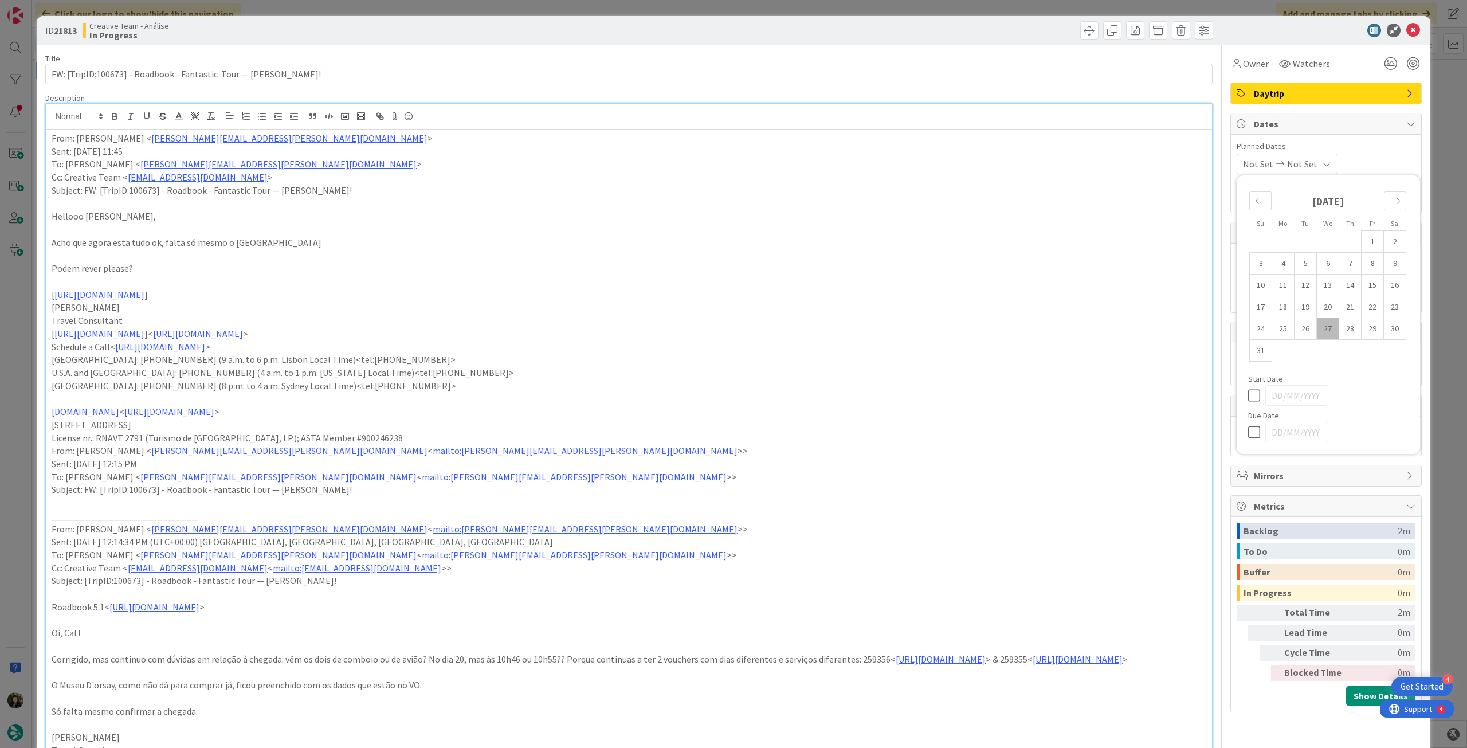
click at [1253, 436] on icon at bounding box center [1256, 432] width 17 height 14
type input "[DATE]"
click at [1407, 30] on icon at bounding box center [1414, 31] width 14 height 14
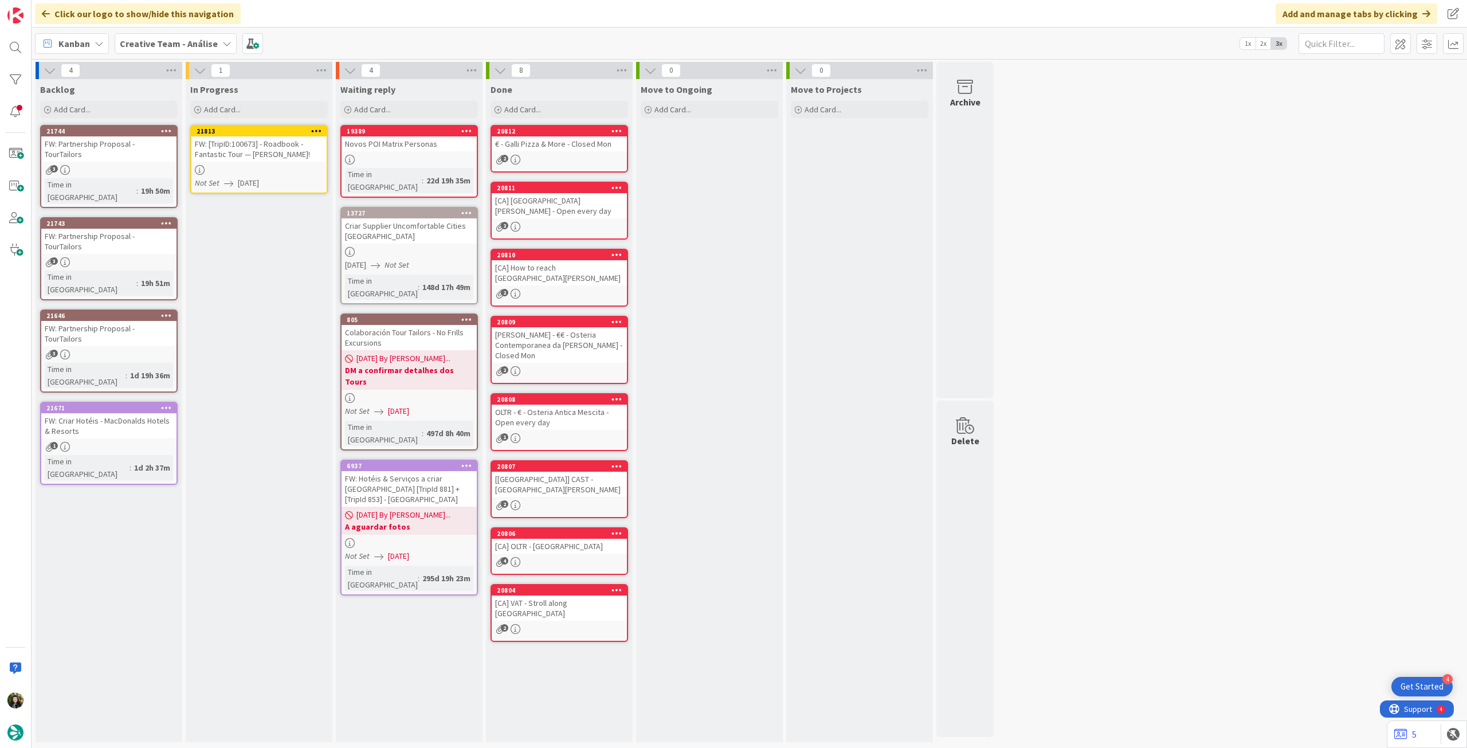
click at [315, 129] on icon at bounding box center [316, 131] width 11 height 8
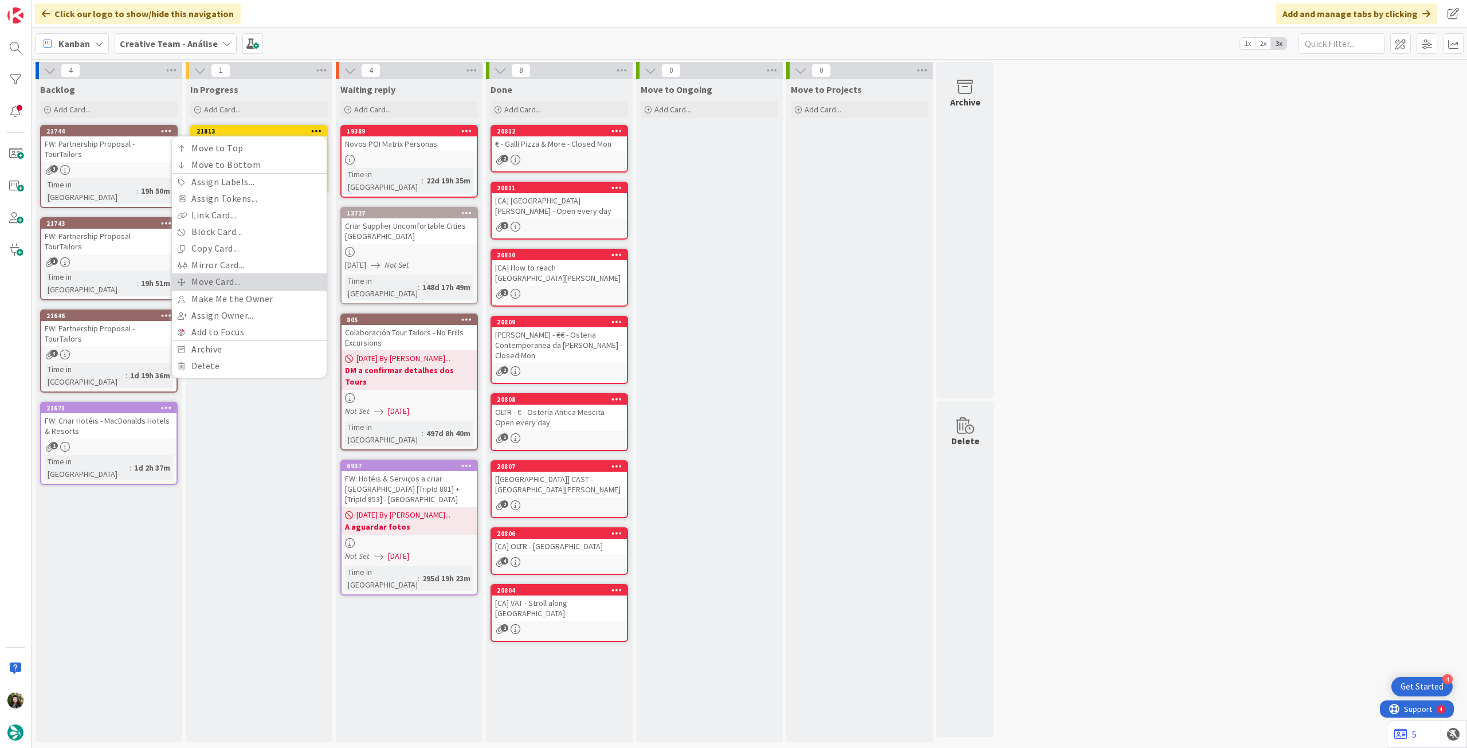
click at [235, 279] on link "Move Card..." at bounding box center [249, 281] width 155 height 17
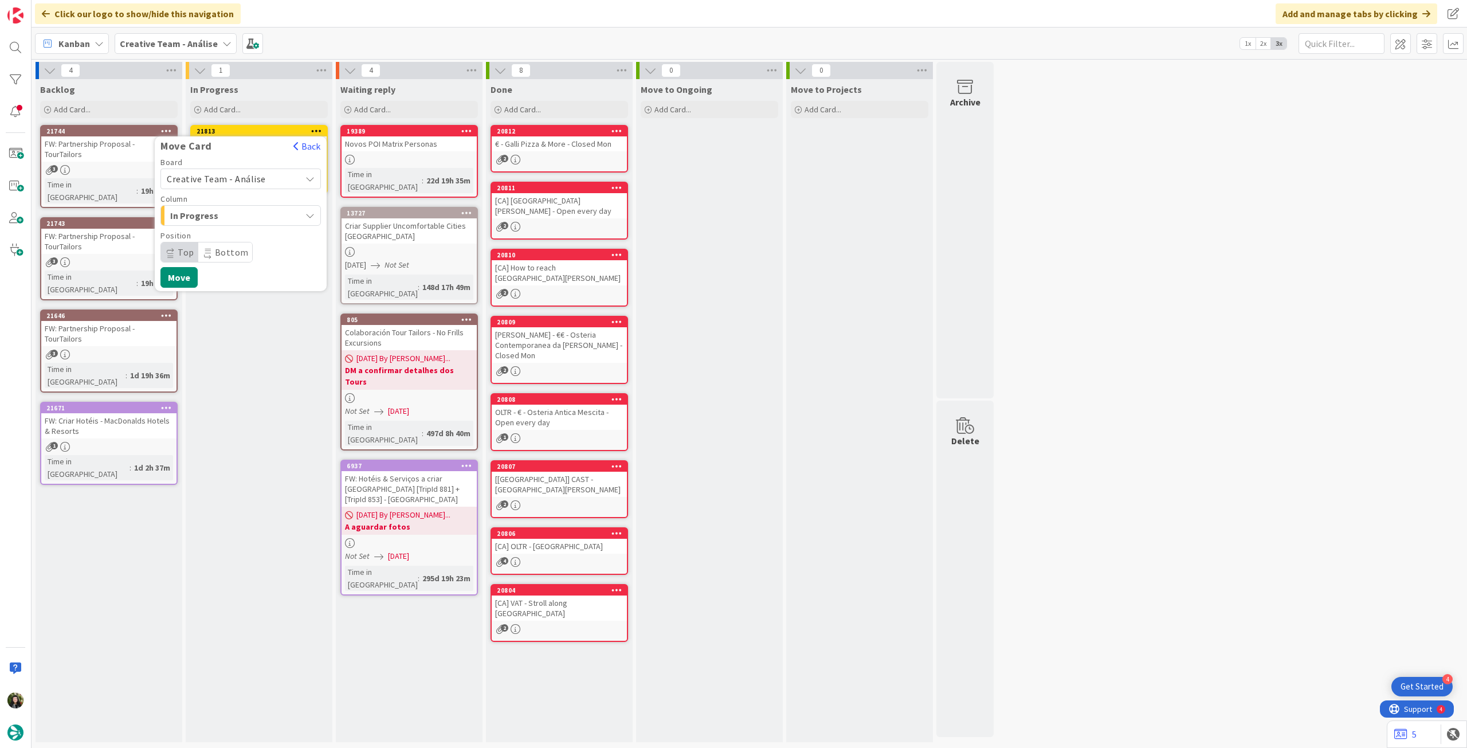
click at [230, 175] on span "Creative Team - Análise" at bounding box center [216, 178] width 99 height 11
click at [222, 235] on span "Creative Team" at bounding box center [248, 232] width 133 height 17
click at [222, 249] on span "Daytrip" at bounding box center [240, 252] width 110 height 16
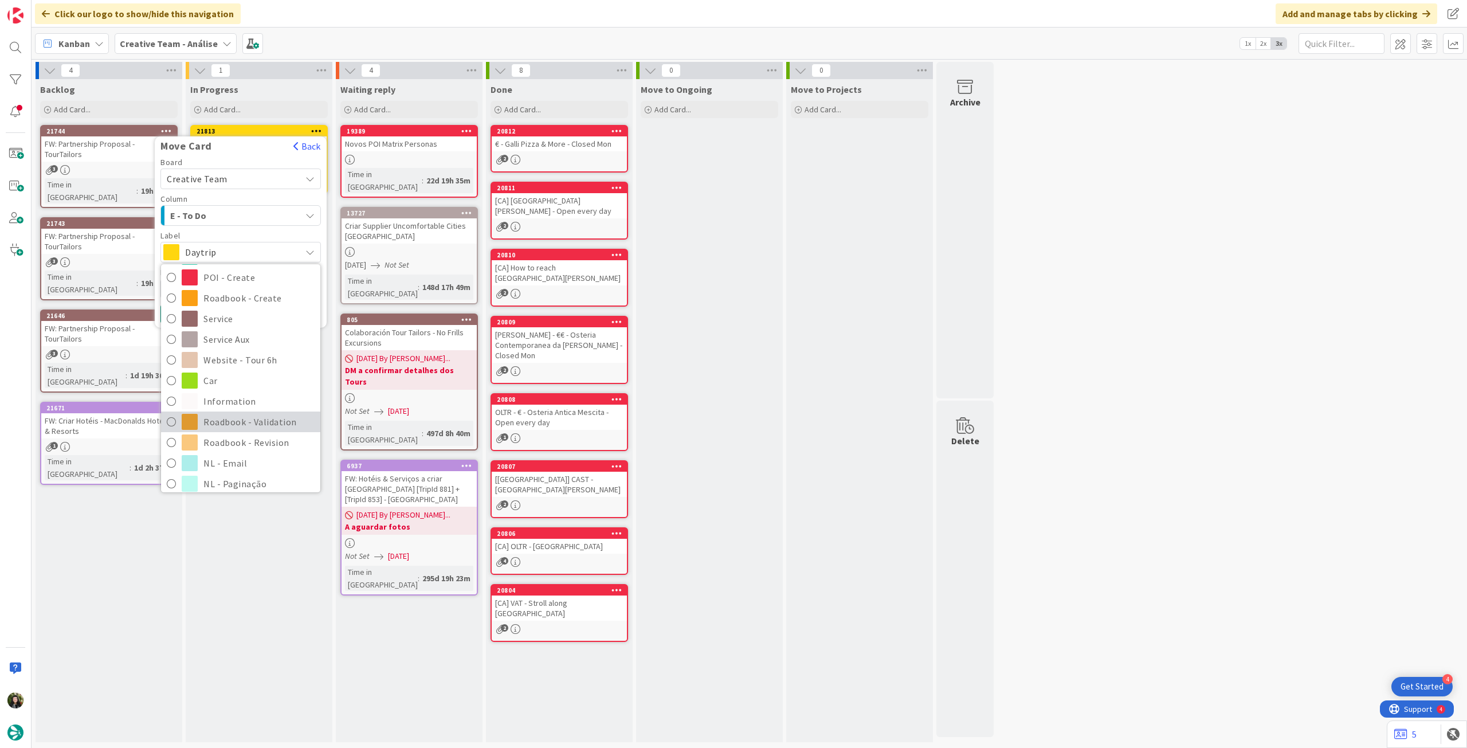
scroll to position [152, 0]
click at [257, 414] on span "Roadbook - Revision" at bounding box center [258, 415] width 111 height 17
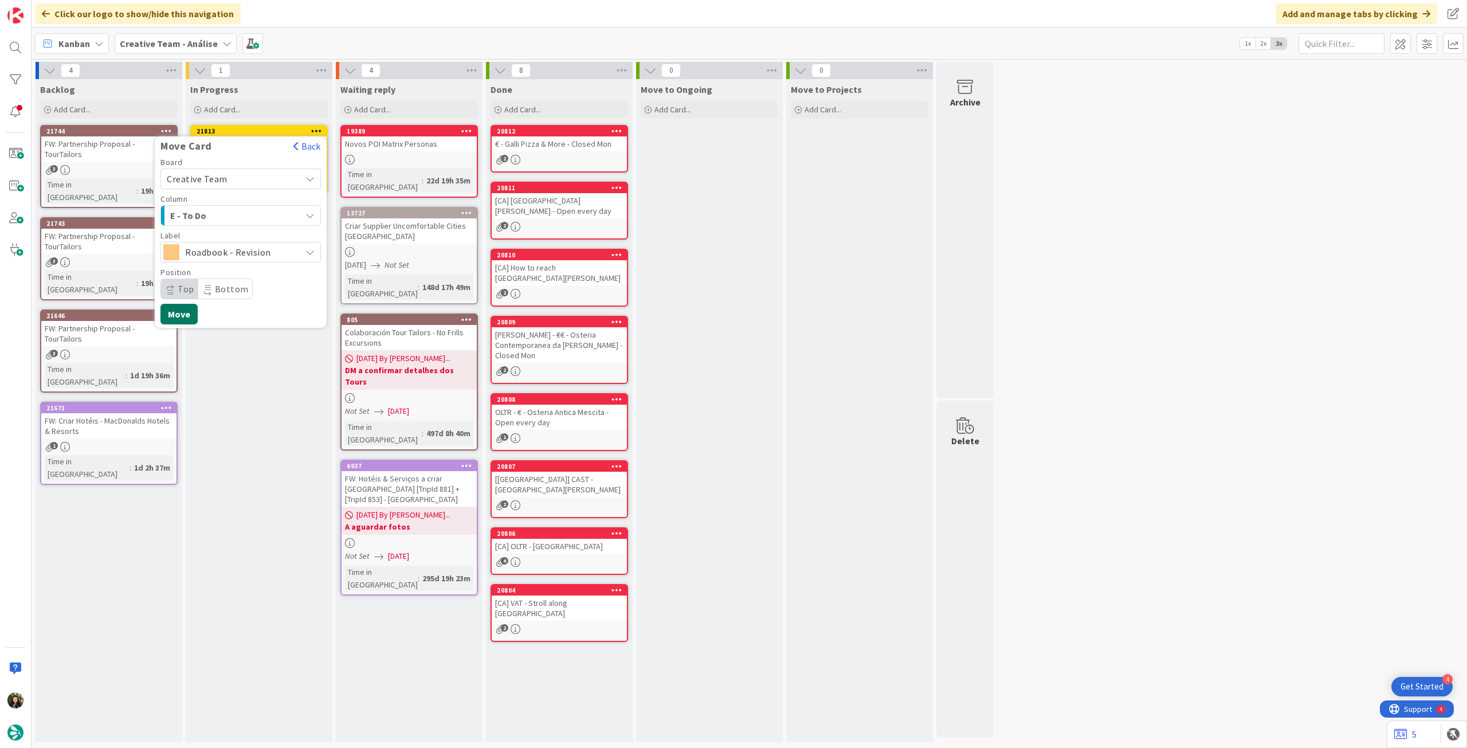
click at [186, 304] on button "Move" at bounding box center [178, 314] width 37 height 21
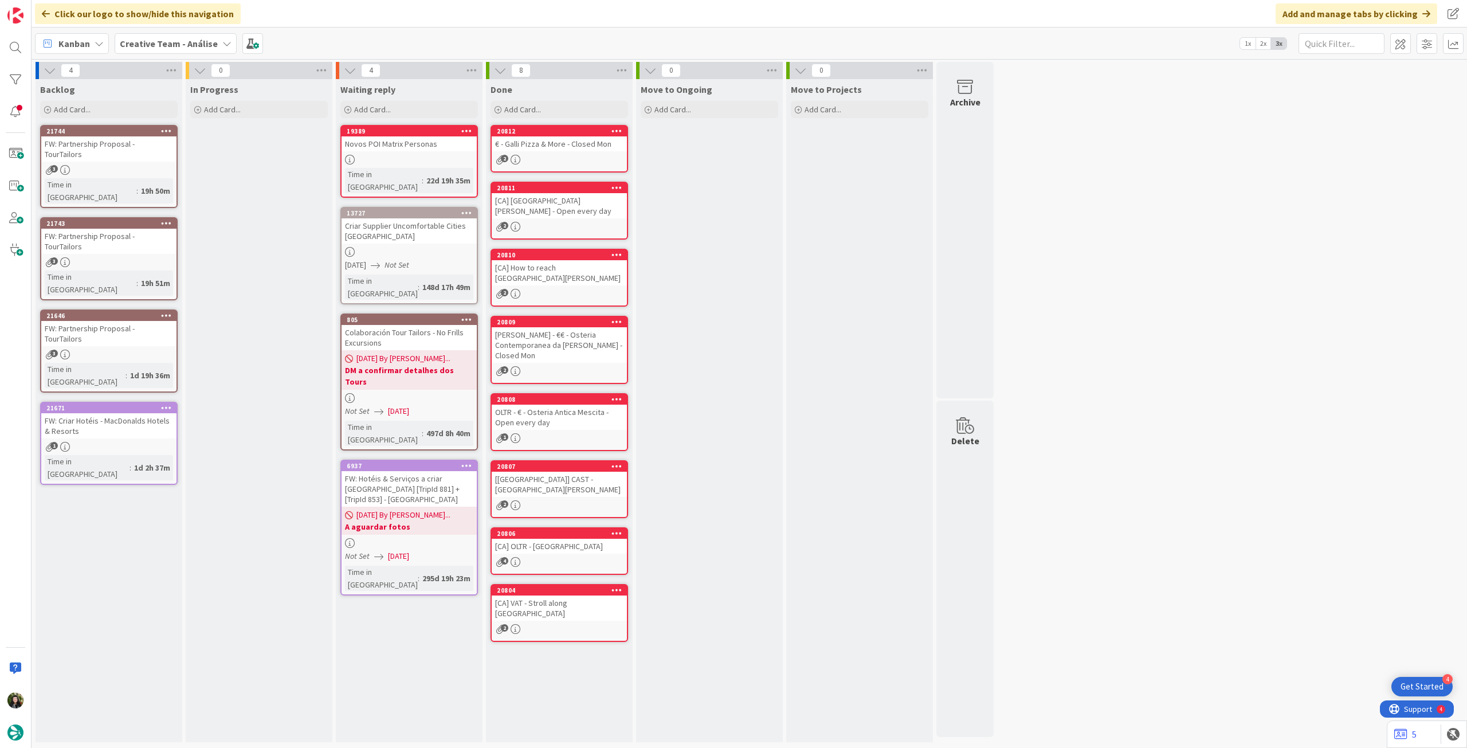
click at [177, 50] on div "Creative Team - Análise" at bounding box center [176, 43] width 122 height 21
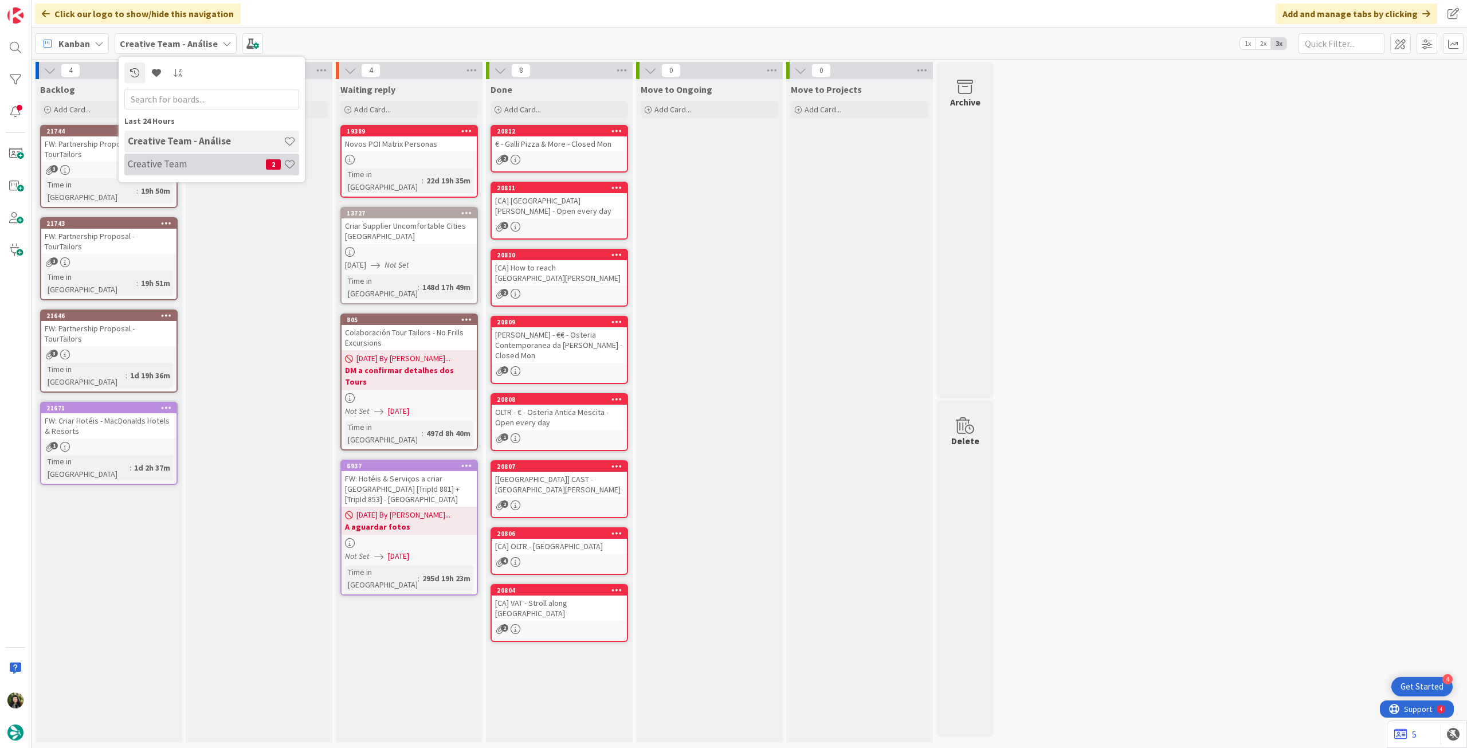
click at [175, 158] on h4 "Creative Team" at bounding box center [197, 163] width 138 height 11
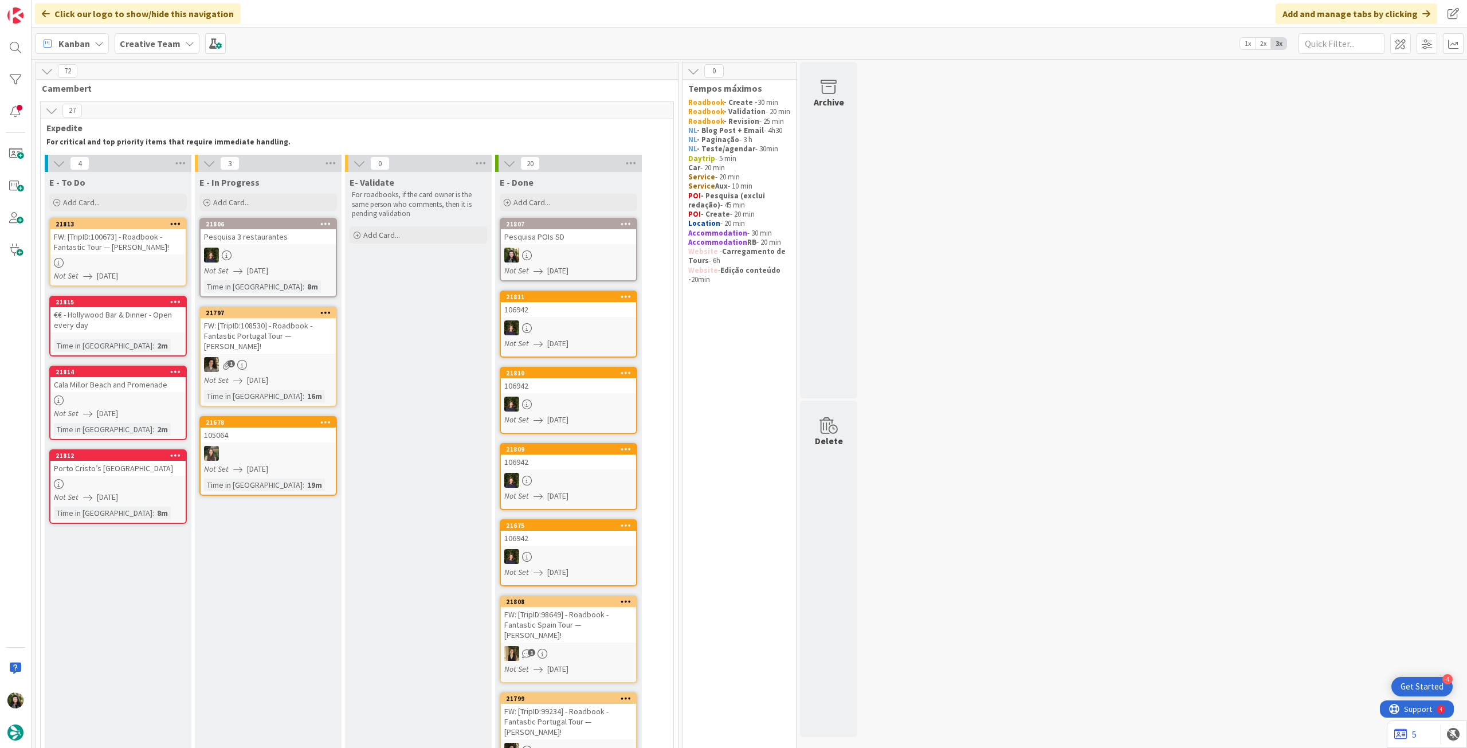
click at [139, 338] on link "21815 €€ - Hollywood Bar & Dinner - Open every day Time in Column : 2m" at bounding box center [118, 326] width 138 height 61
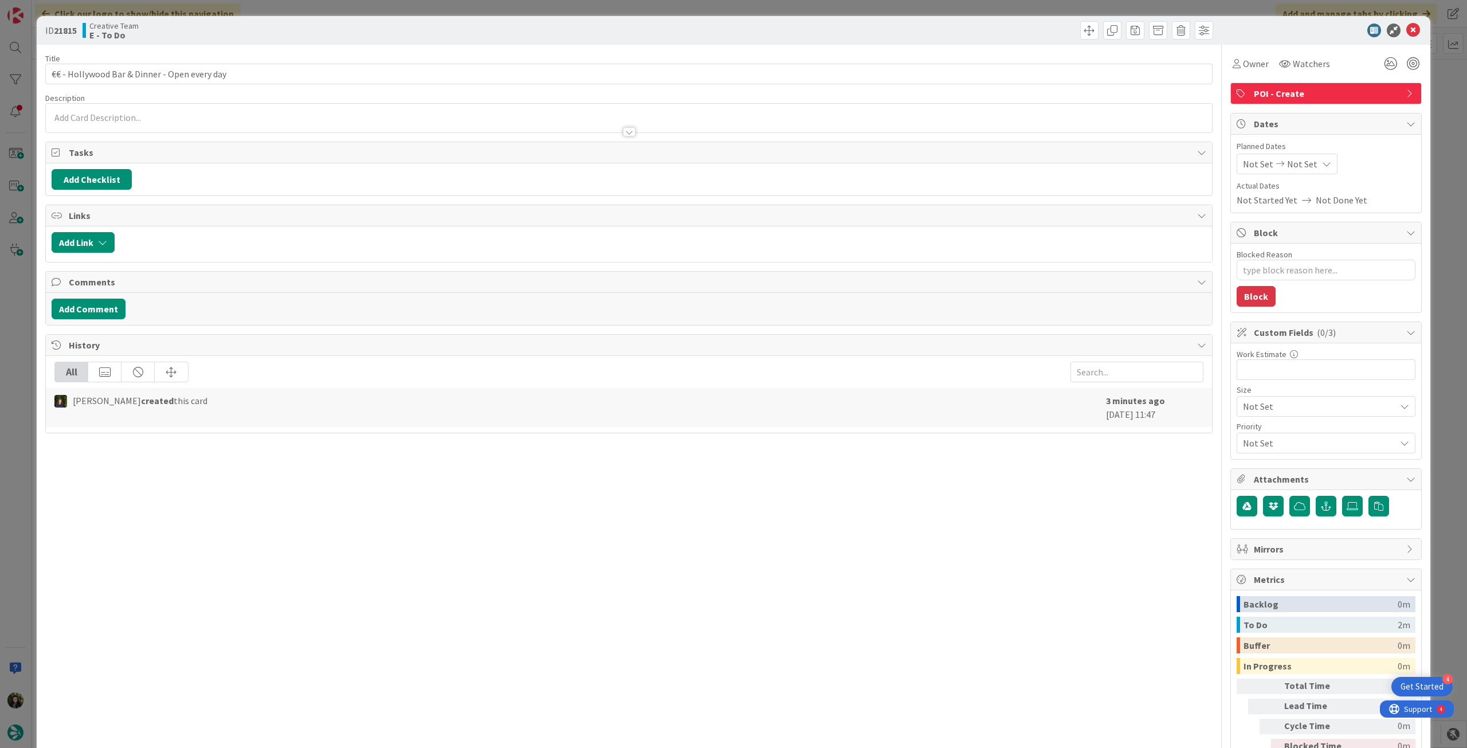
type textarea "x"
click at [1312, 154] on div "Planned Dates Not Set Not Set" at bounding box center [1326, 157] width 179 height 34
click at [1307, 159] on div "Not Set Not Set" at bounding box center [1287, 164] width 101 height 21
click at [1248, 434] on icon at bounding box center [1256, 432] width 17 height 14
type input "[DATE]"
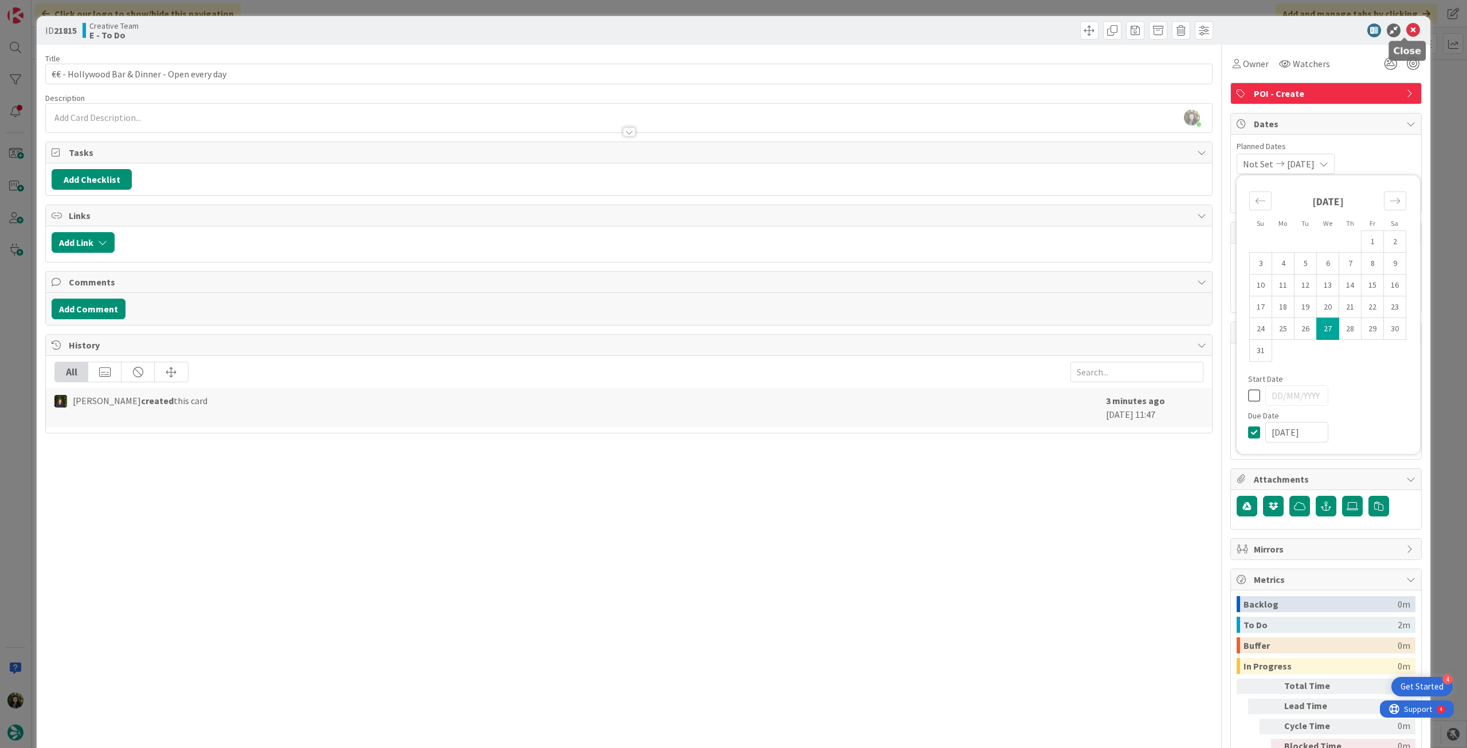
click at [1407, 33] on icon at bounding box center [1414, 31] width 14 height 14
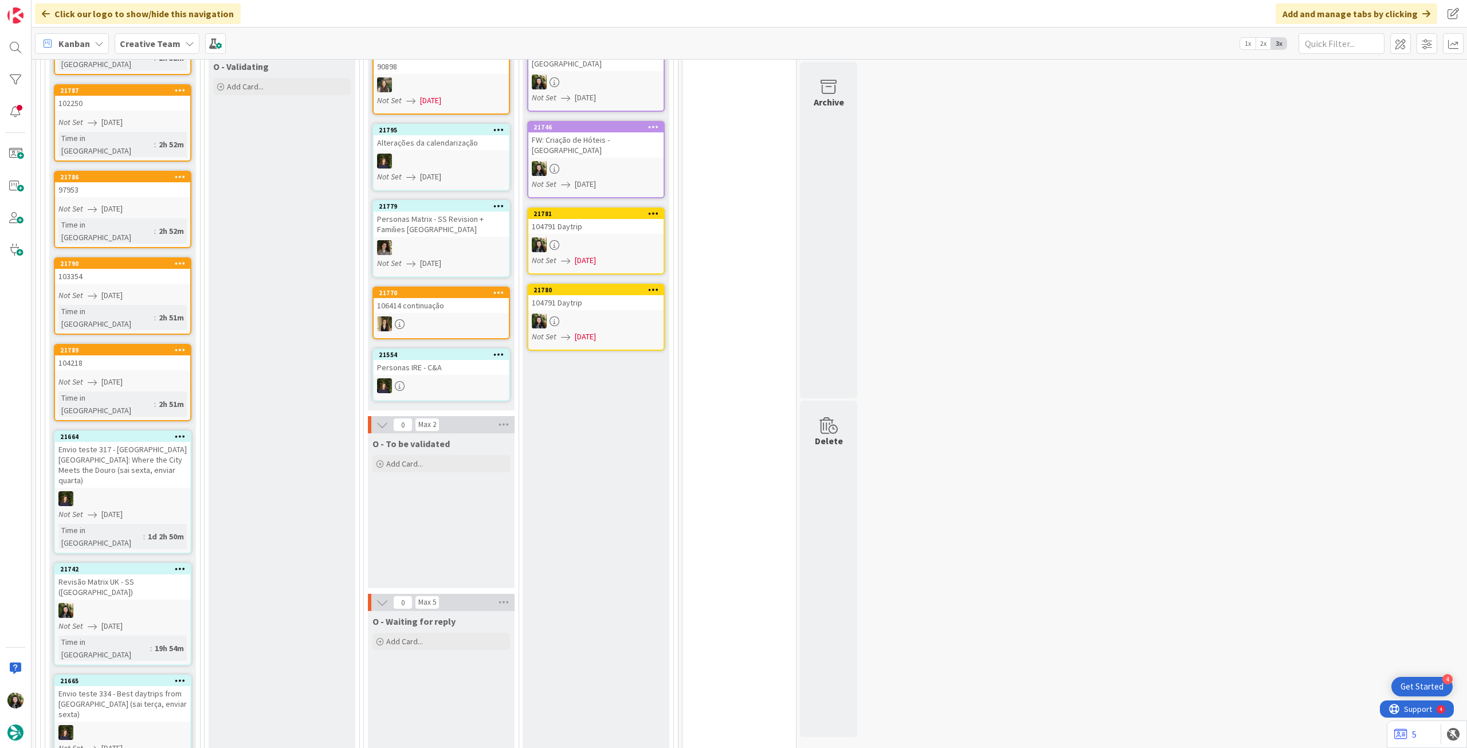
scroll to position [764, 0]
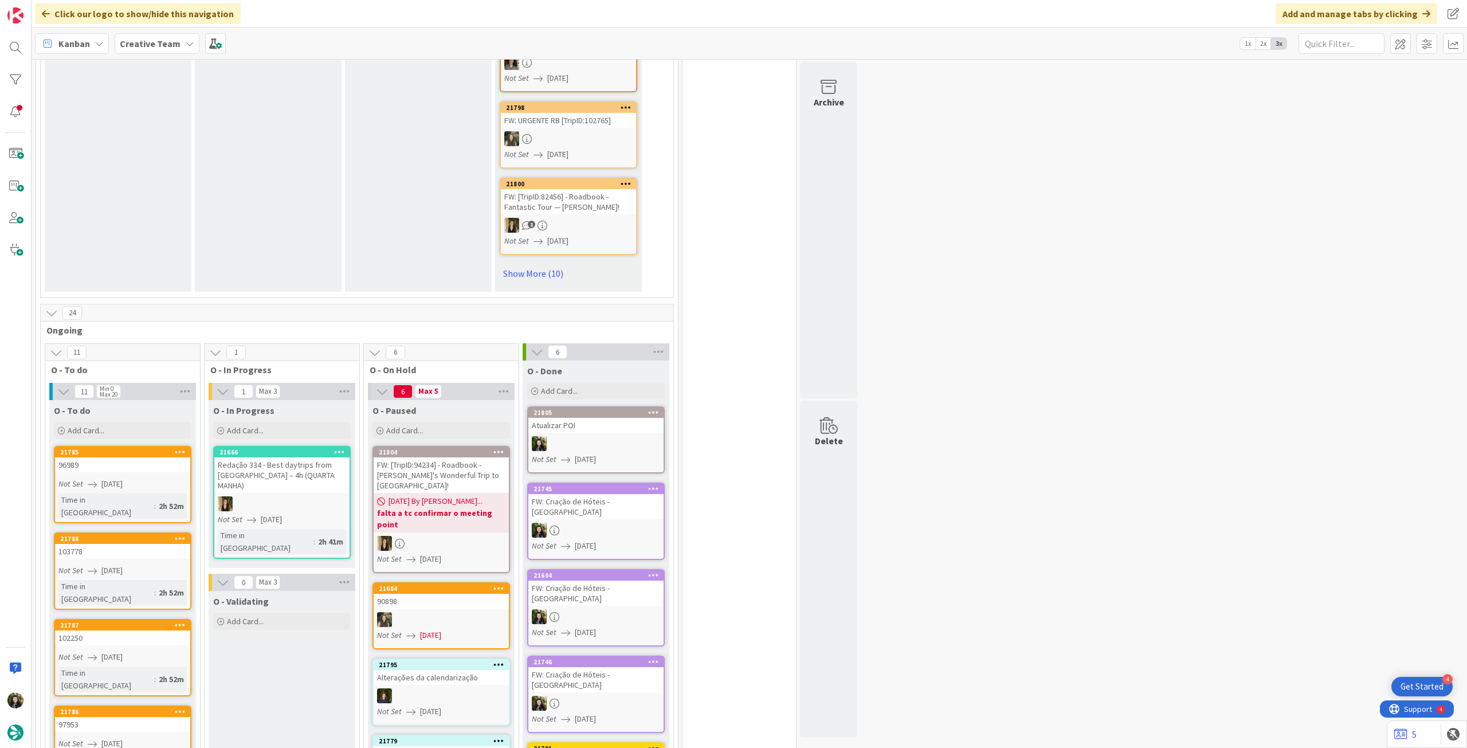
click at [156, 38] on b "Creative Team" at bounding box center [150, 43] width 61 height 11
click at [173, 173] on div "Creative Team - Análise" at bounding box center [211, 165] width 175 height 22
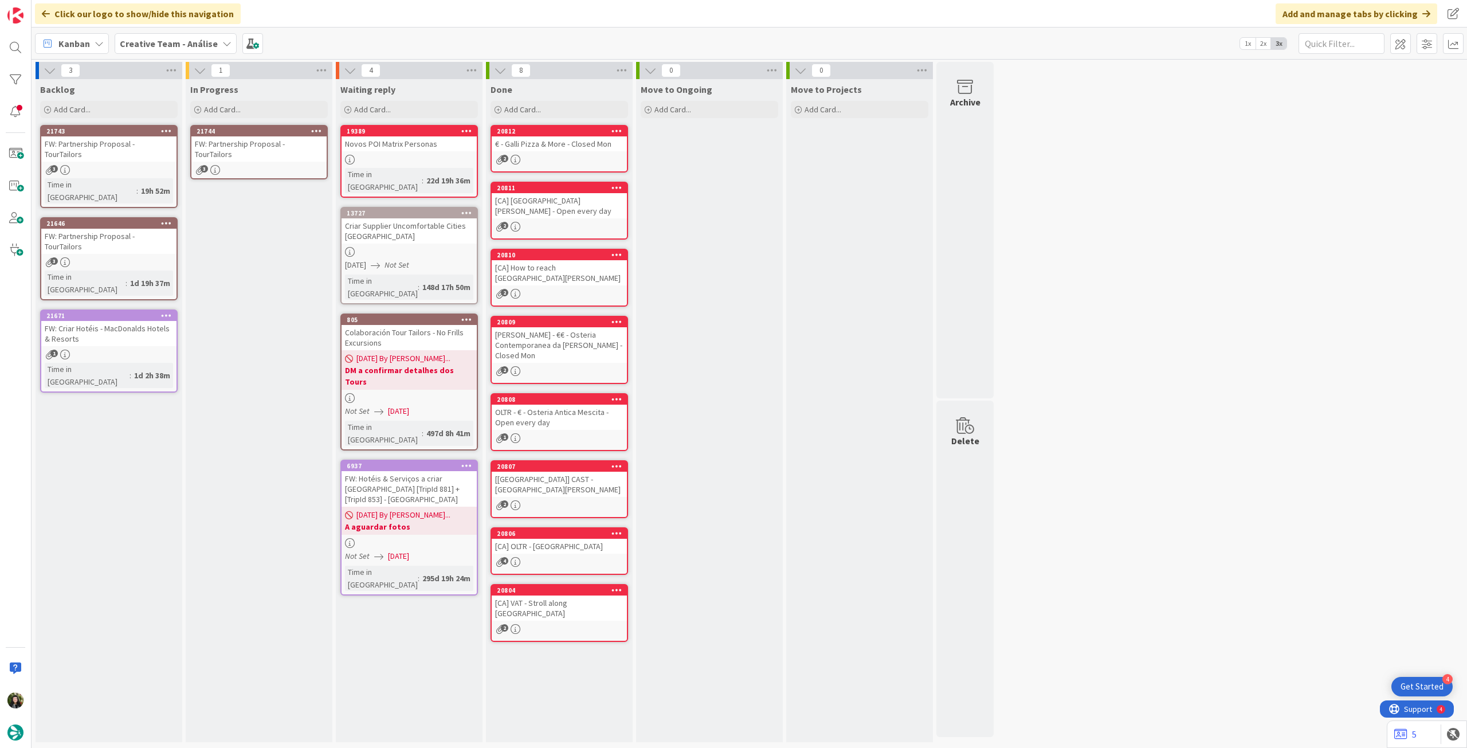
click at [263, 148] on div "FW: Partnership Proposal - TourTailors" at bounding box center [258, 148] width 135 height 25
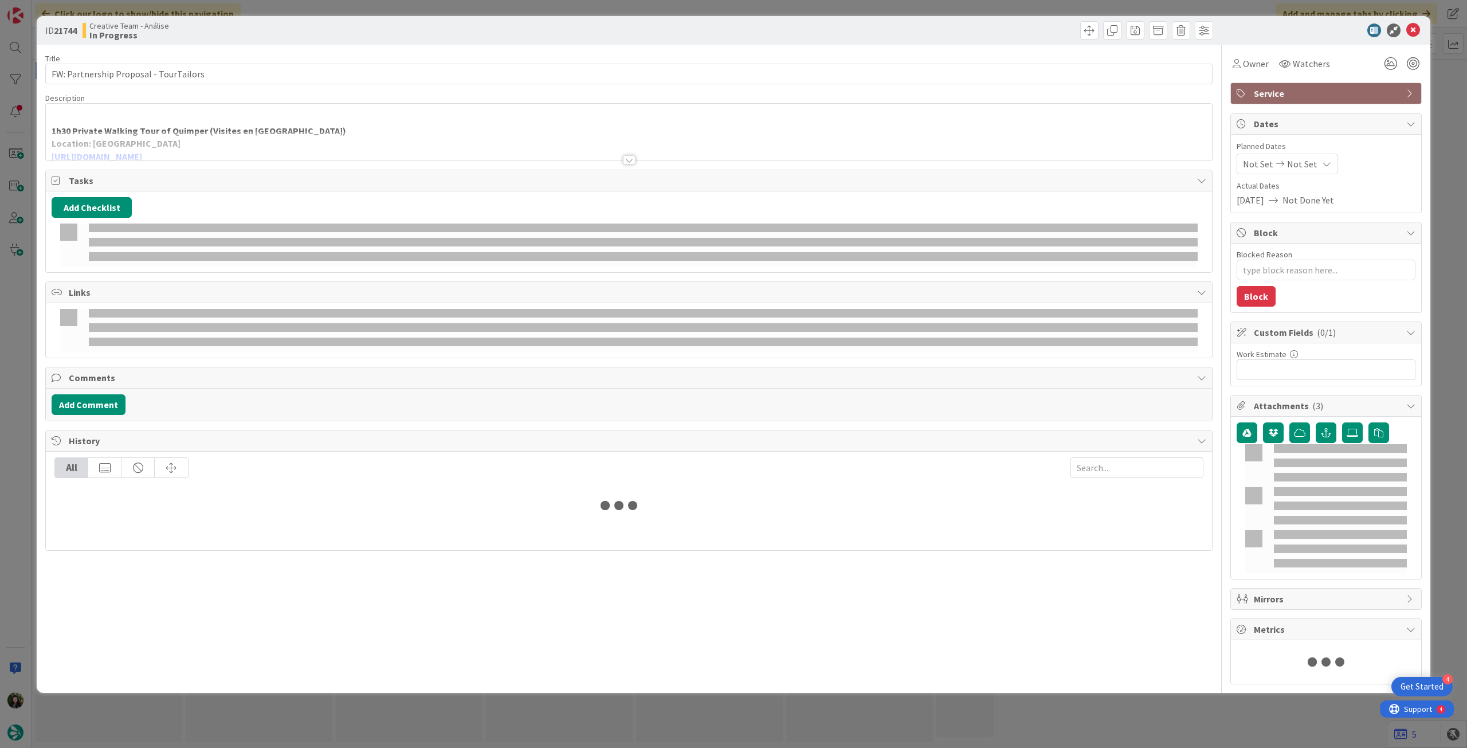
click at [296, 150] on div at bounding box center [629, 145] width 1166 height 29
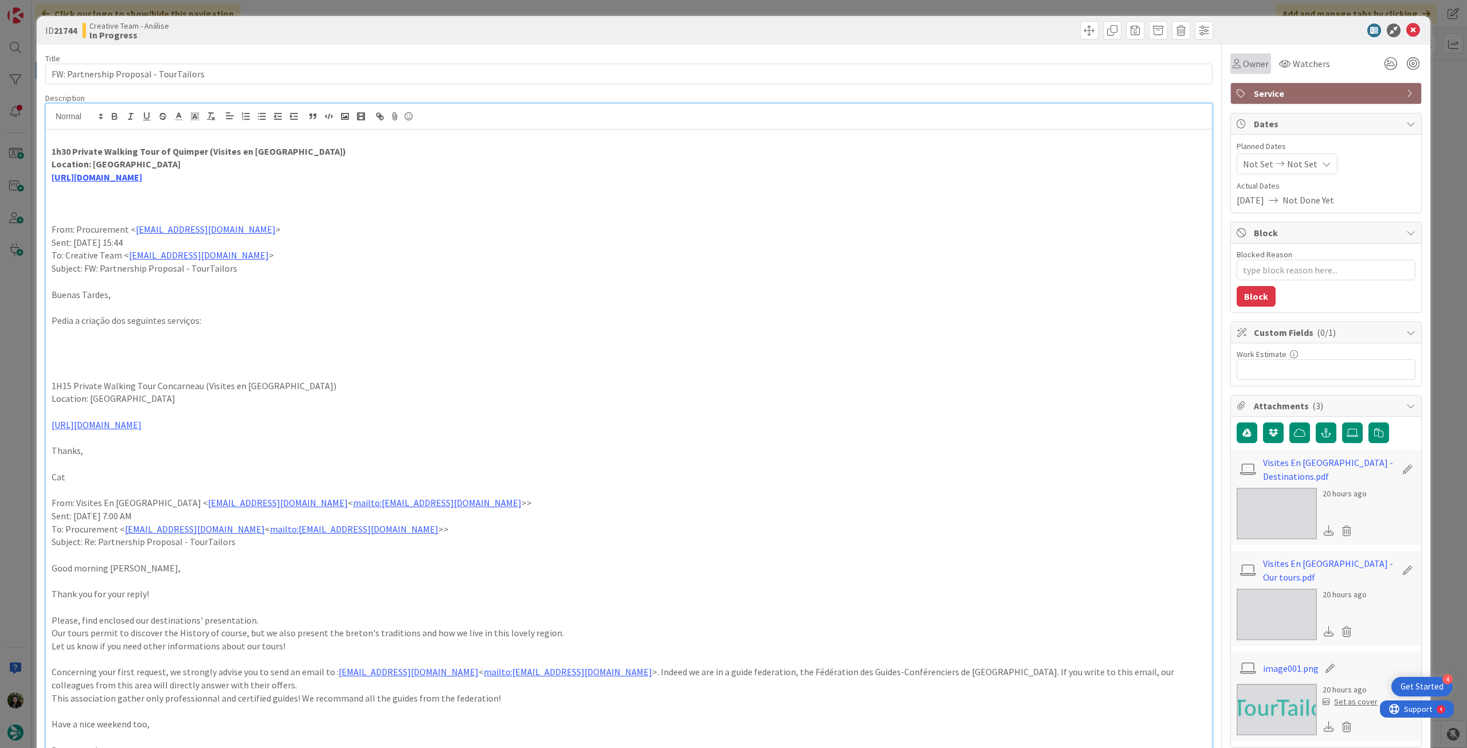
click at [1247, 64] on span "Owner" at bounding box center [1256, 64] width 26 height 14
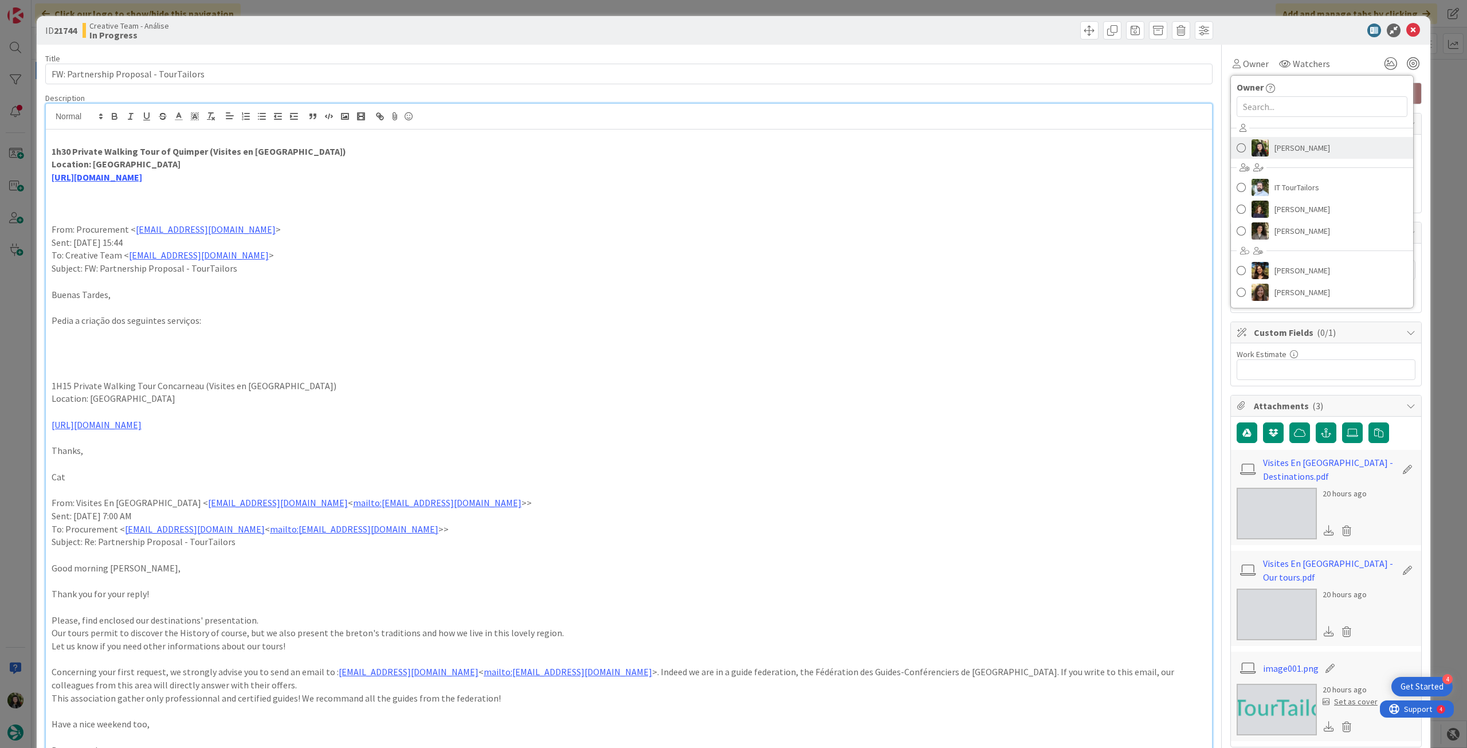
click at [1284, 148] on span "[PERSON_NAME]" at bounding box center [1303, 147] width 56 height 17
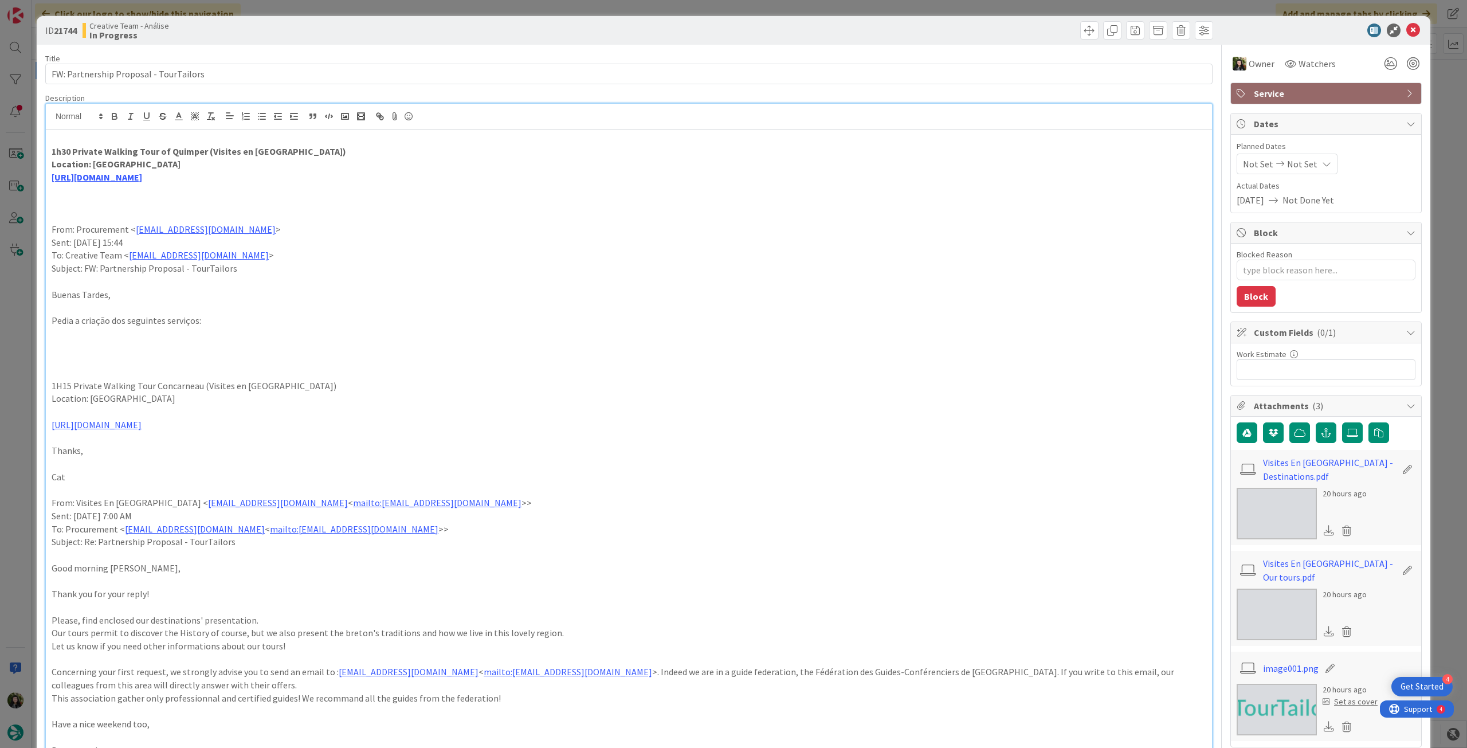
click at [1295, 165] on span "Not Set" at bounding box center [1302, 164] width 30 height 14
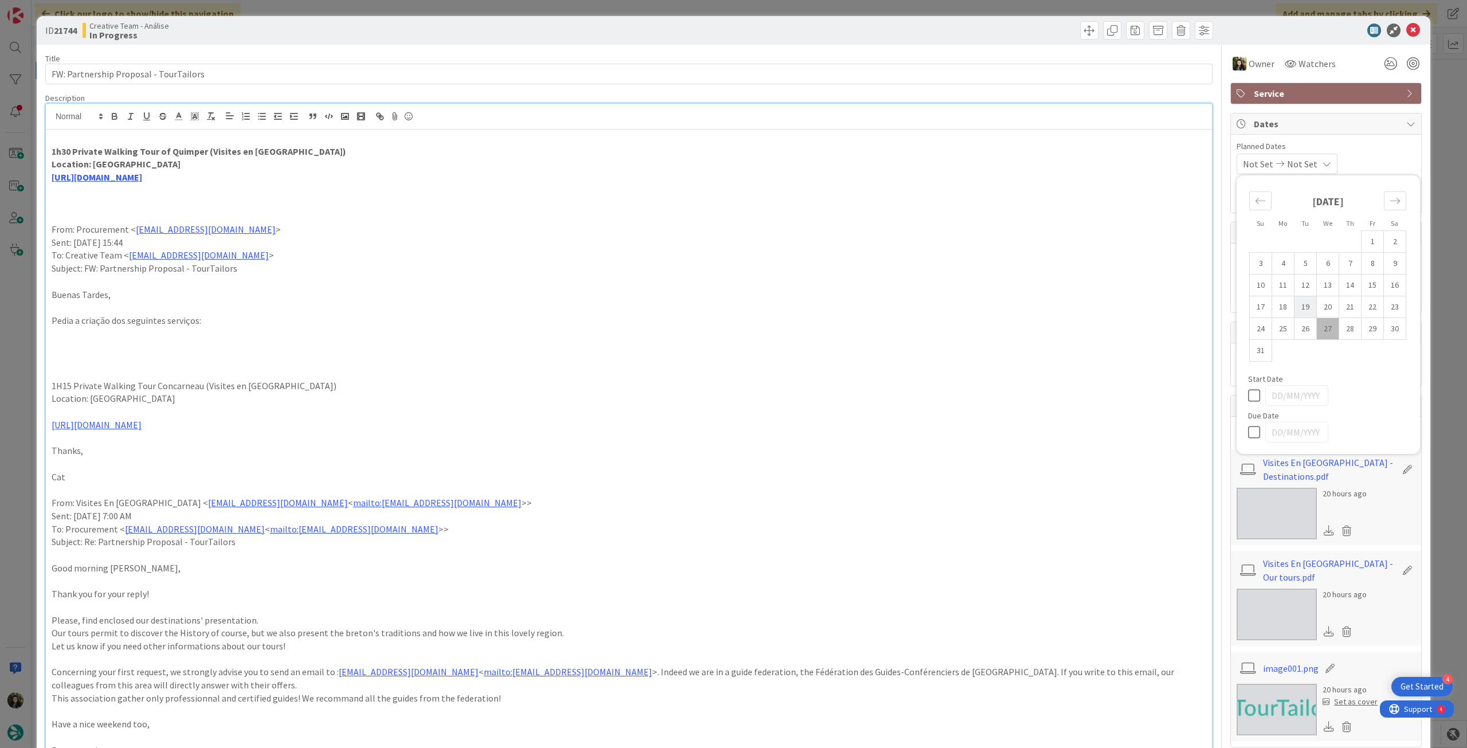
type textarea "x"
drag, startPoint x: 1251, startPoint y: 432, endPoint x: 1270, endPoint y: 363, distance: 71.3
click at [1251, 433] on icon at bounding box center [1256, 432] width 17 height 14
type input "[DATE]"
type textarea "x"
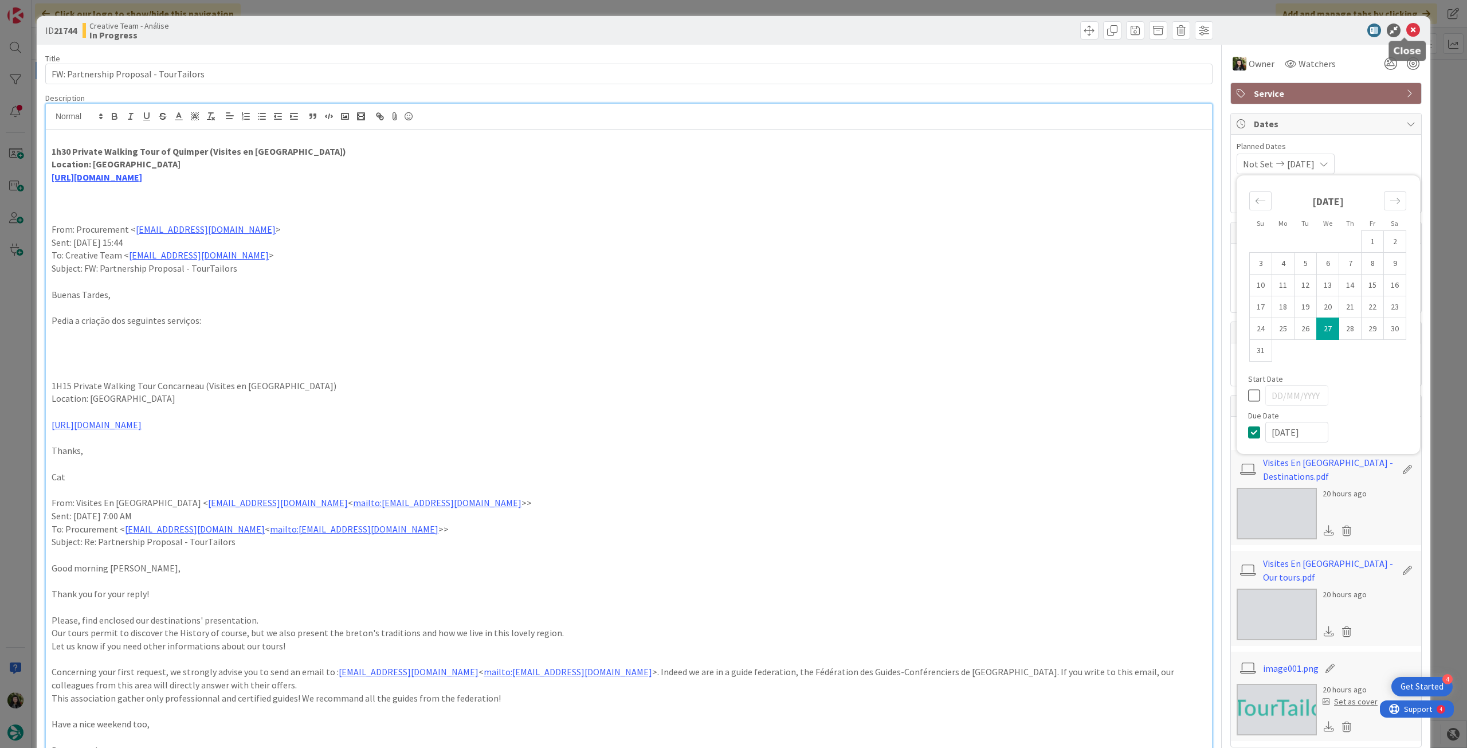
drag, startPoint x: 1400, startPoint y: 32, endPoint x: 1332, endPoint y: 35, distance: 67.7
click at [1407, 32] on icon at bounding box center [1414, 31] width 14 height 14
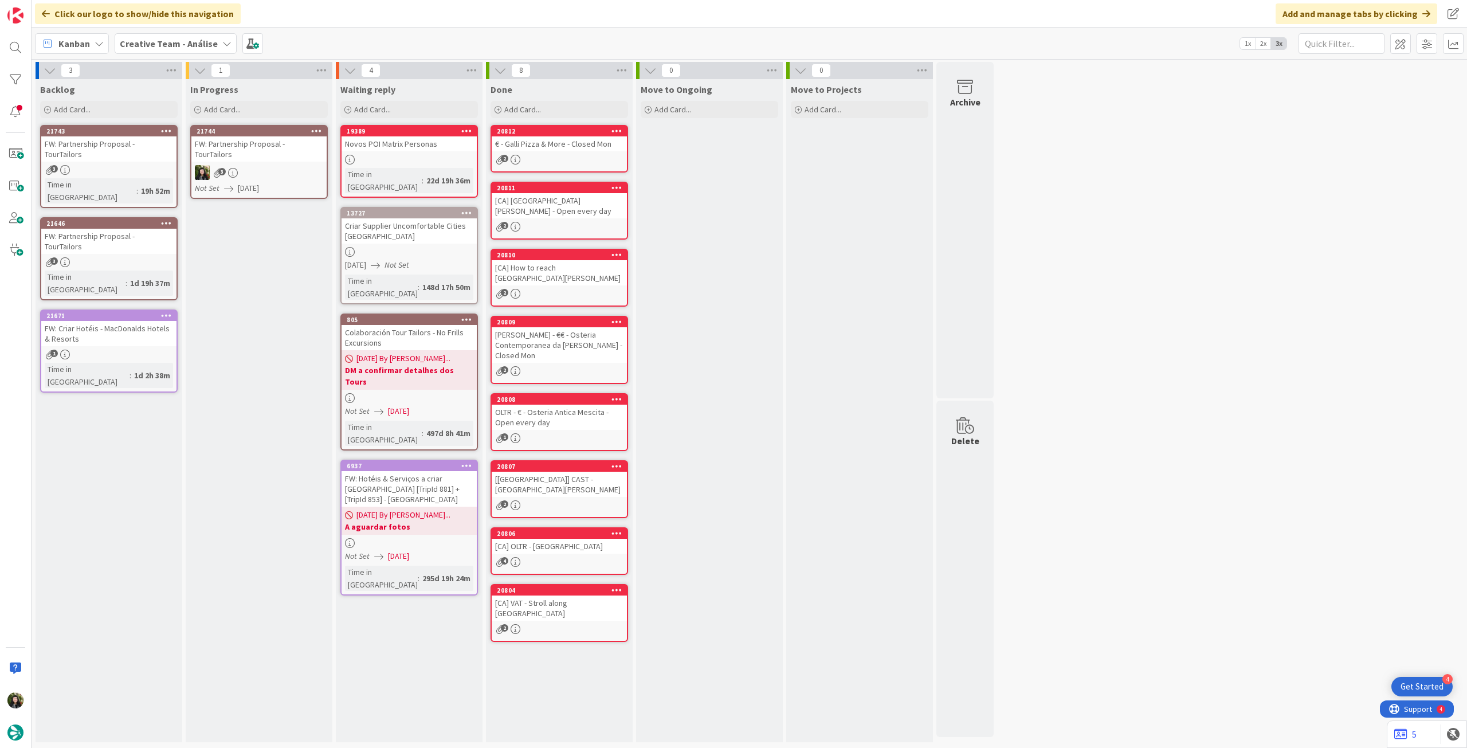
click at [315, 127] on icon at bounding box center [316, 131] width 11 height 8
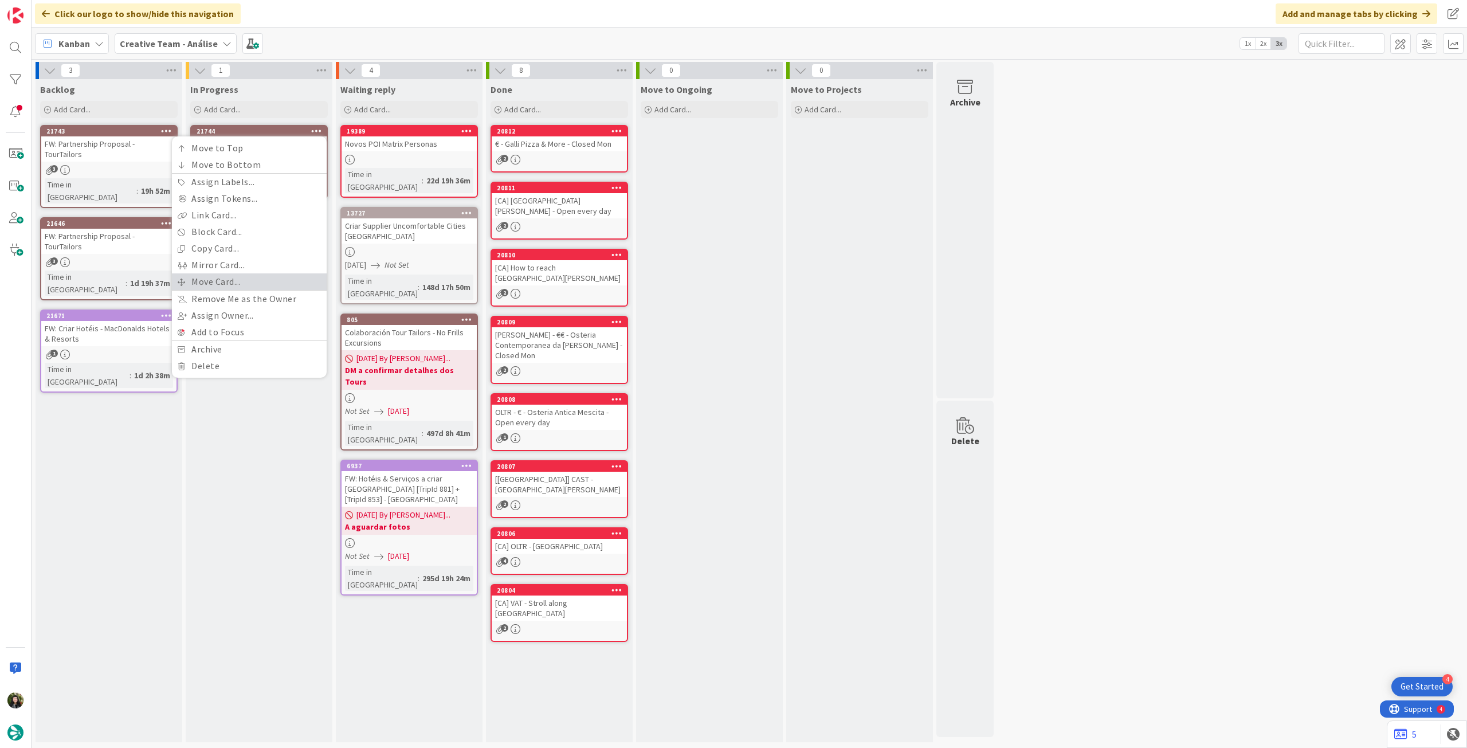
click at [250, 281] on link "Move Card..." at bounding box center [249, 281] width 155 height 17
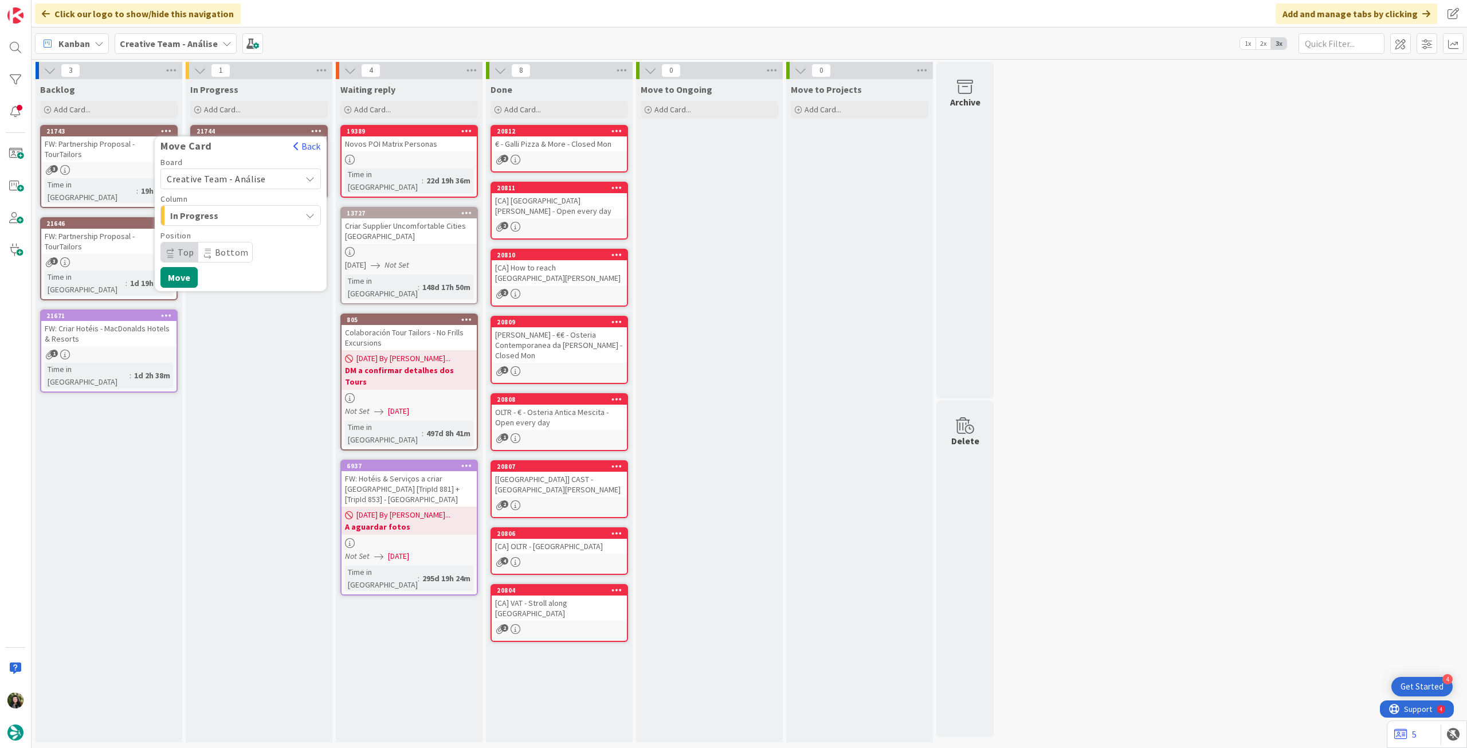
click at [242, 169] on div "Creative Team - Análise" at bounding box center [240, 179] width 160 height 21
click at [229, 230] on span "Creative Team" at bounding box center [248, 232] width 133 height 17
click at [233, 219] on span "Select a Column..." at bounding box center [210, 215] width 86 height 15
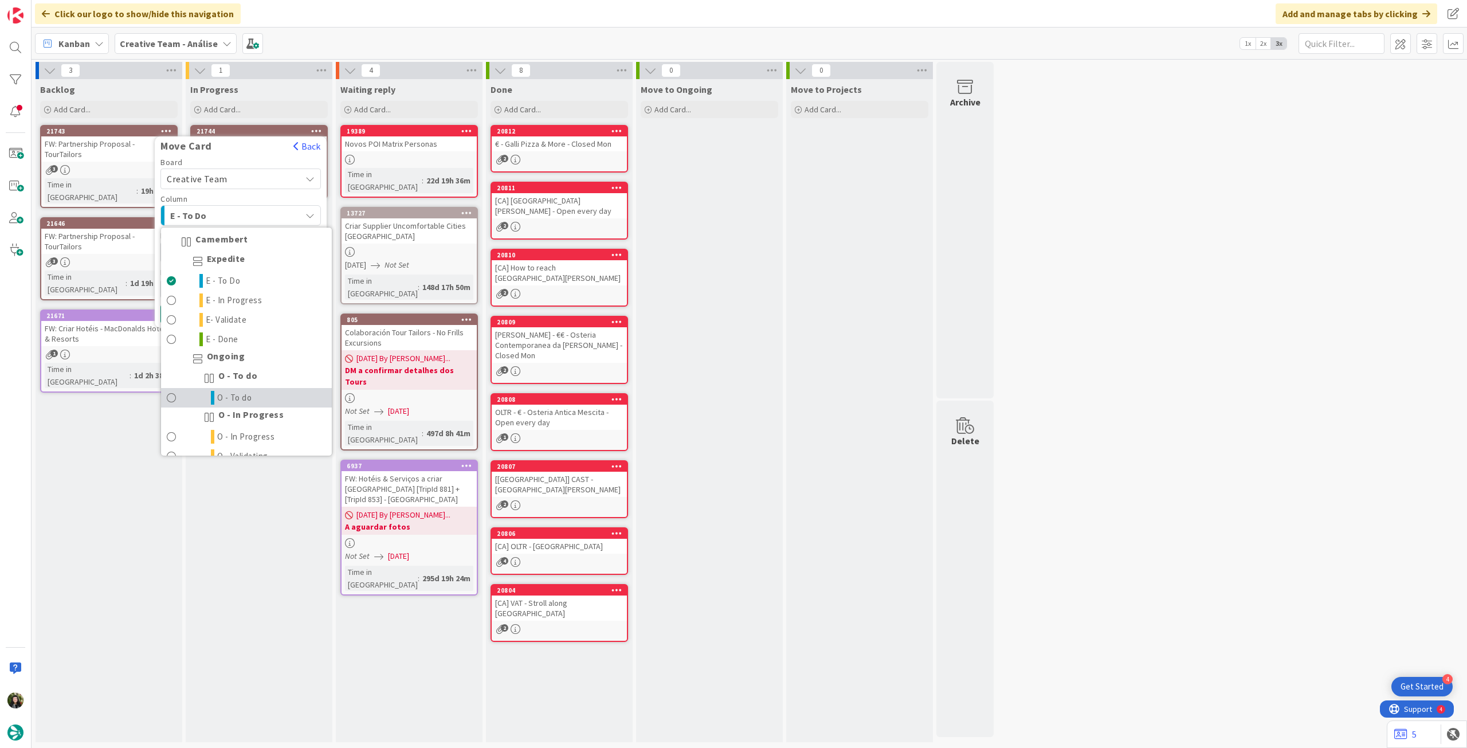
click at [259, 398] on link "O - To do" at bounding box center [246, 397] width 171 height 19
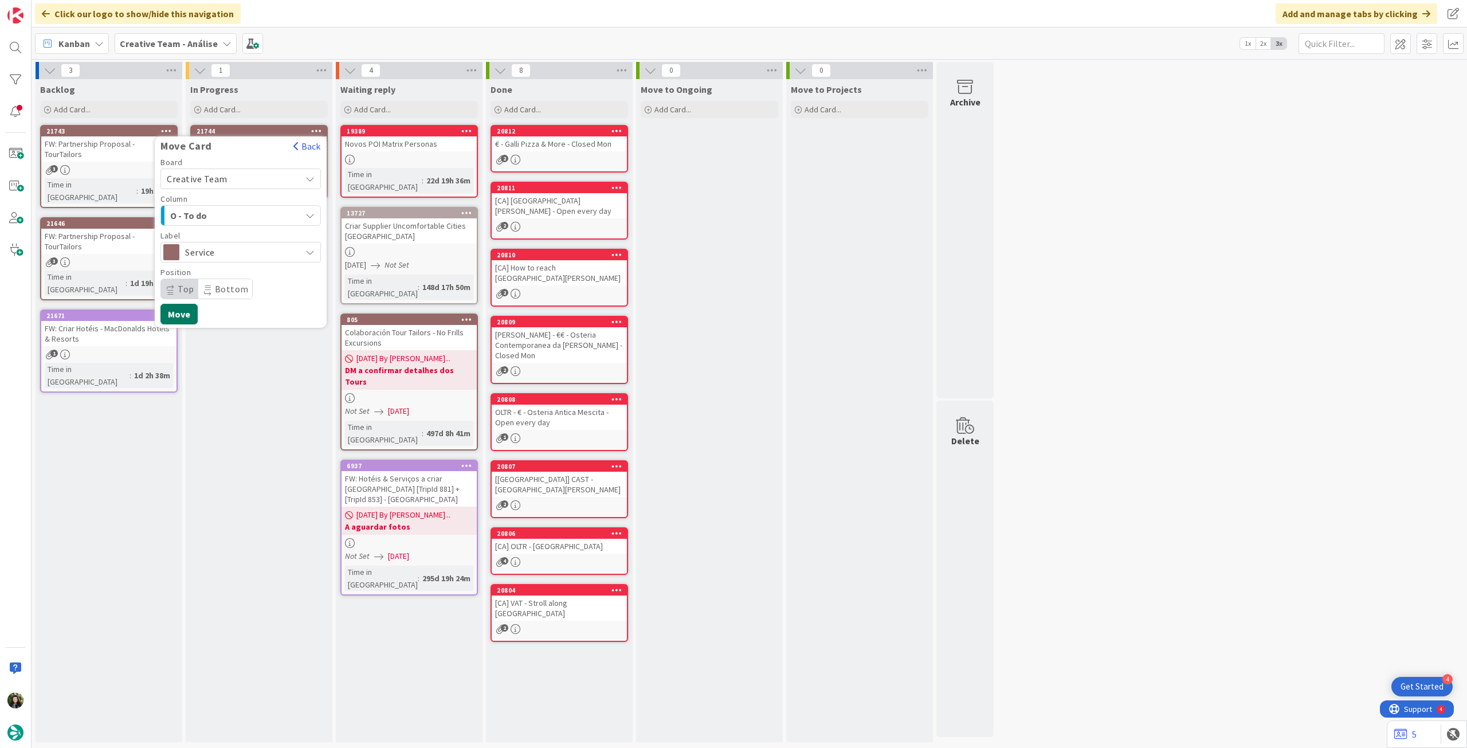
click at [194, 320] on button "Move" at bounding box center [178, 314] width 37 height 21
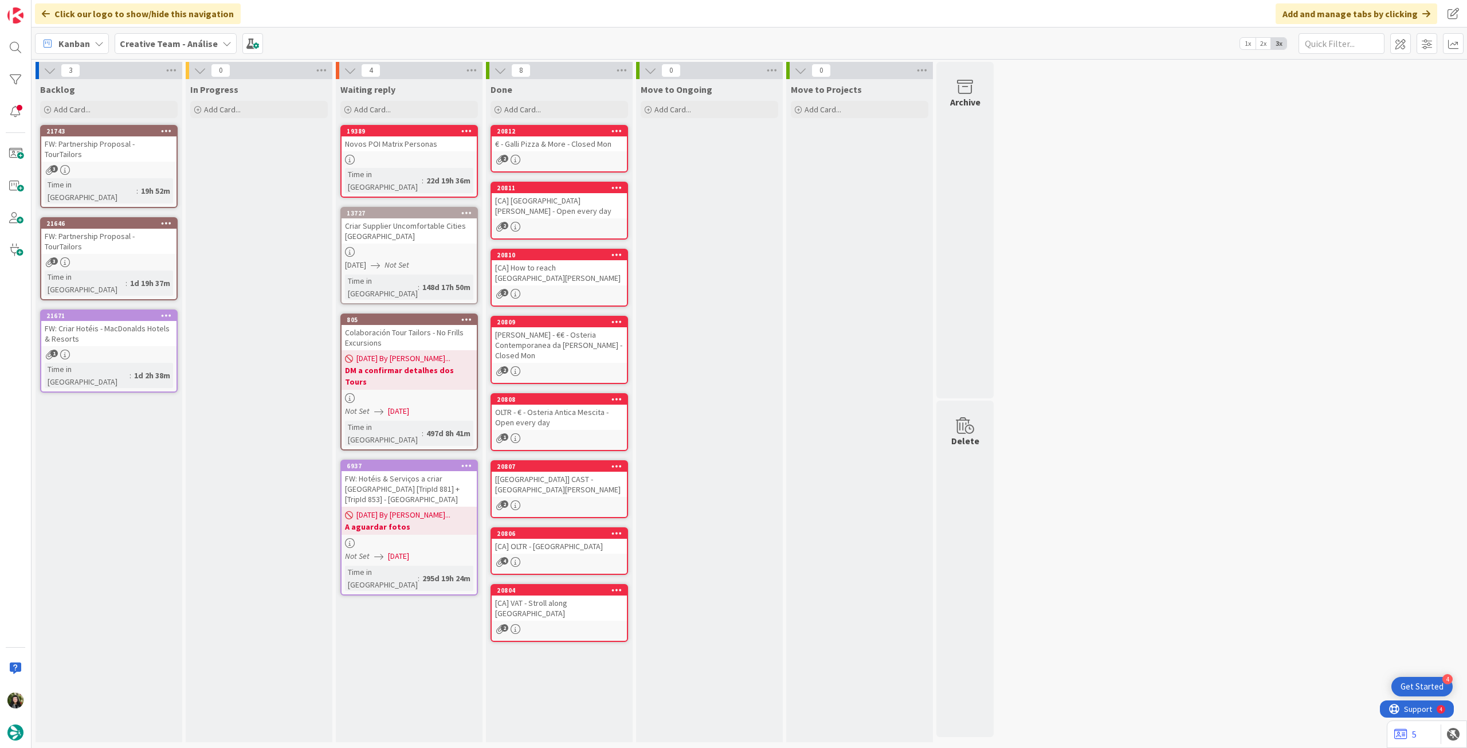
click at [141, 31] on div "Kanban Creative Team - Análise 1x 2x 3x" at bounding box center [750, 44] width 1436 height 32
click at [154, 48] on b "Creative Team - Análise" at bounding box center [169, 43] width 98 height 11
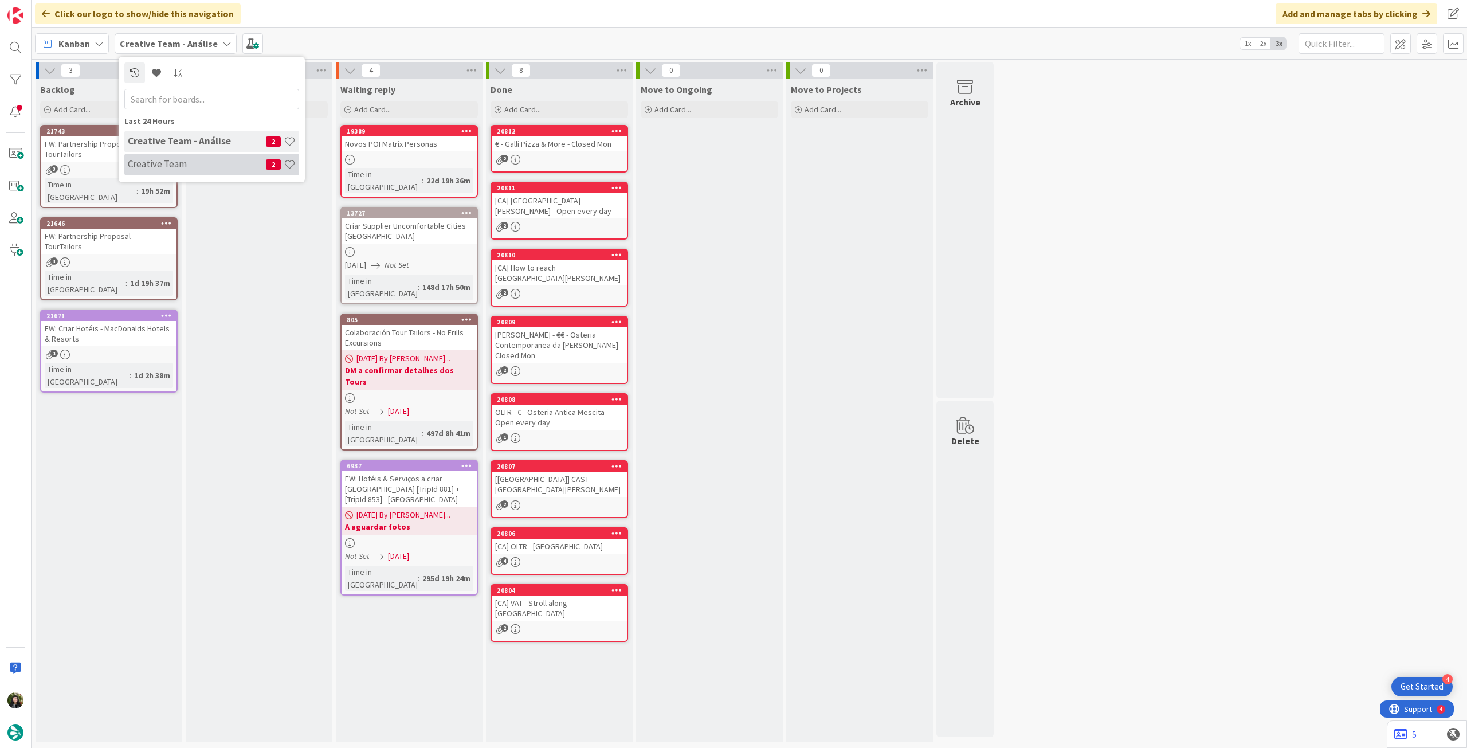
click at [170, 171] on div "Creative Team 2" at bounding box center [211, 165] width 175 height 22
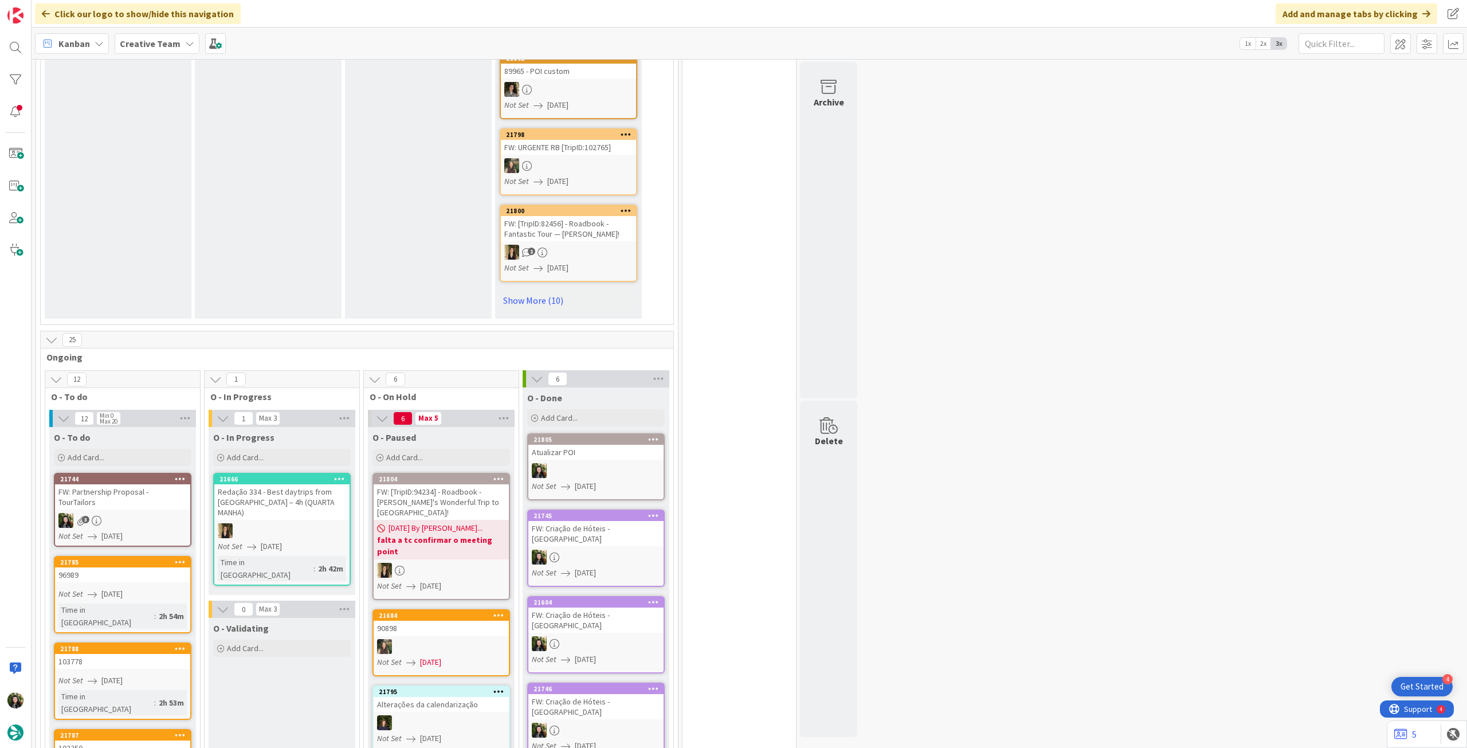
scroll to position [993, 0]
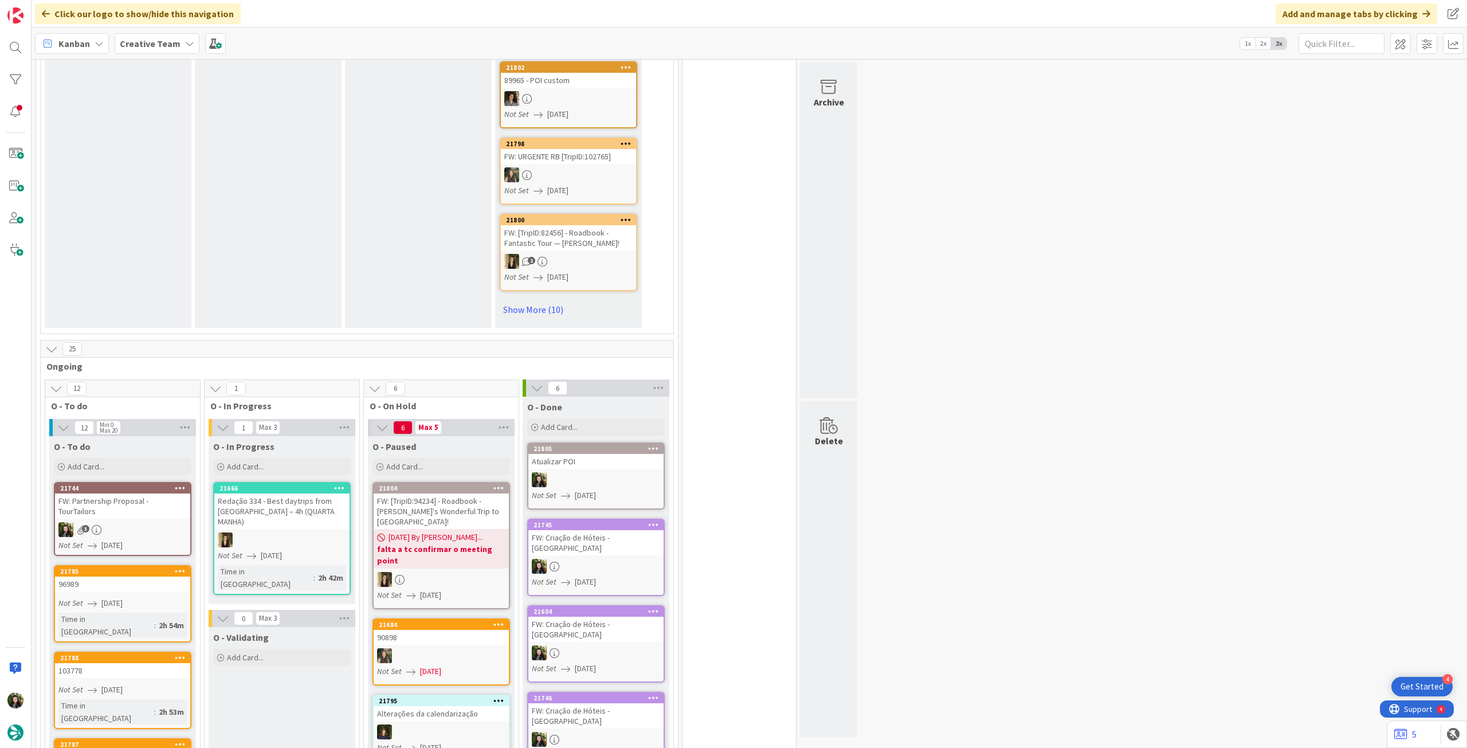
scroll to position [917, 0]
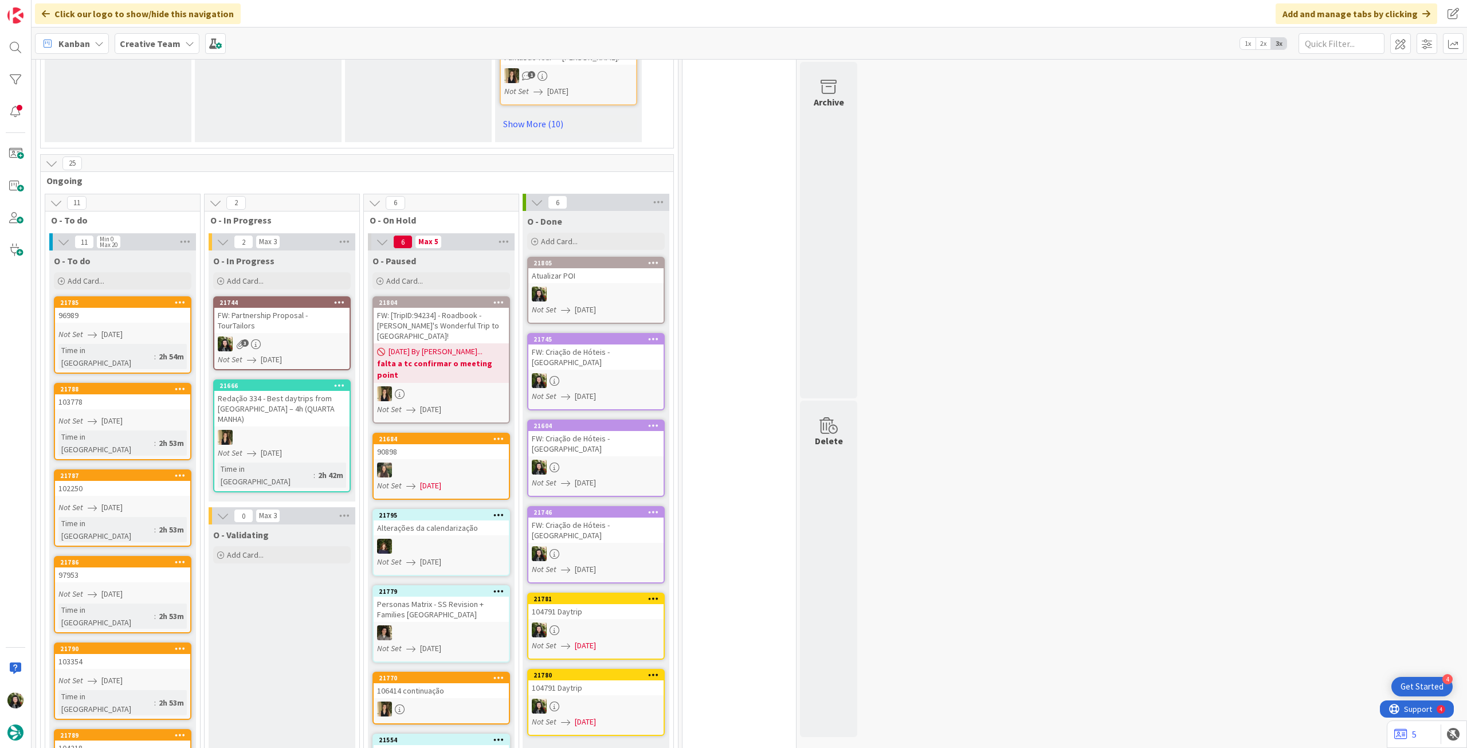
click at [288, 336] on div "3" at bounding box center [281, 343] width 135 height 15
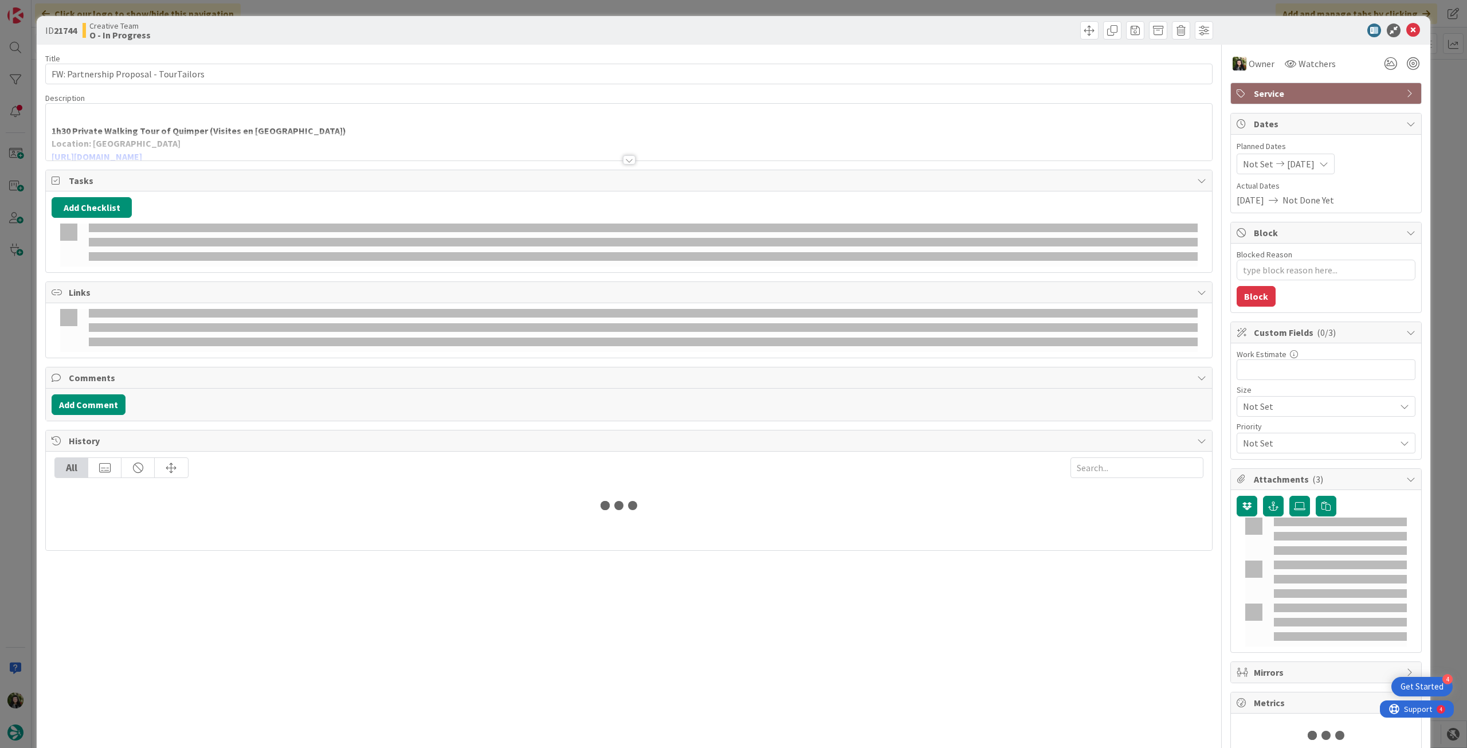
click at [259, 151] on div at bounding box center [629, 145] width 1166 height 29
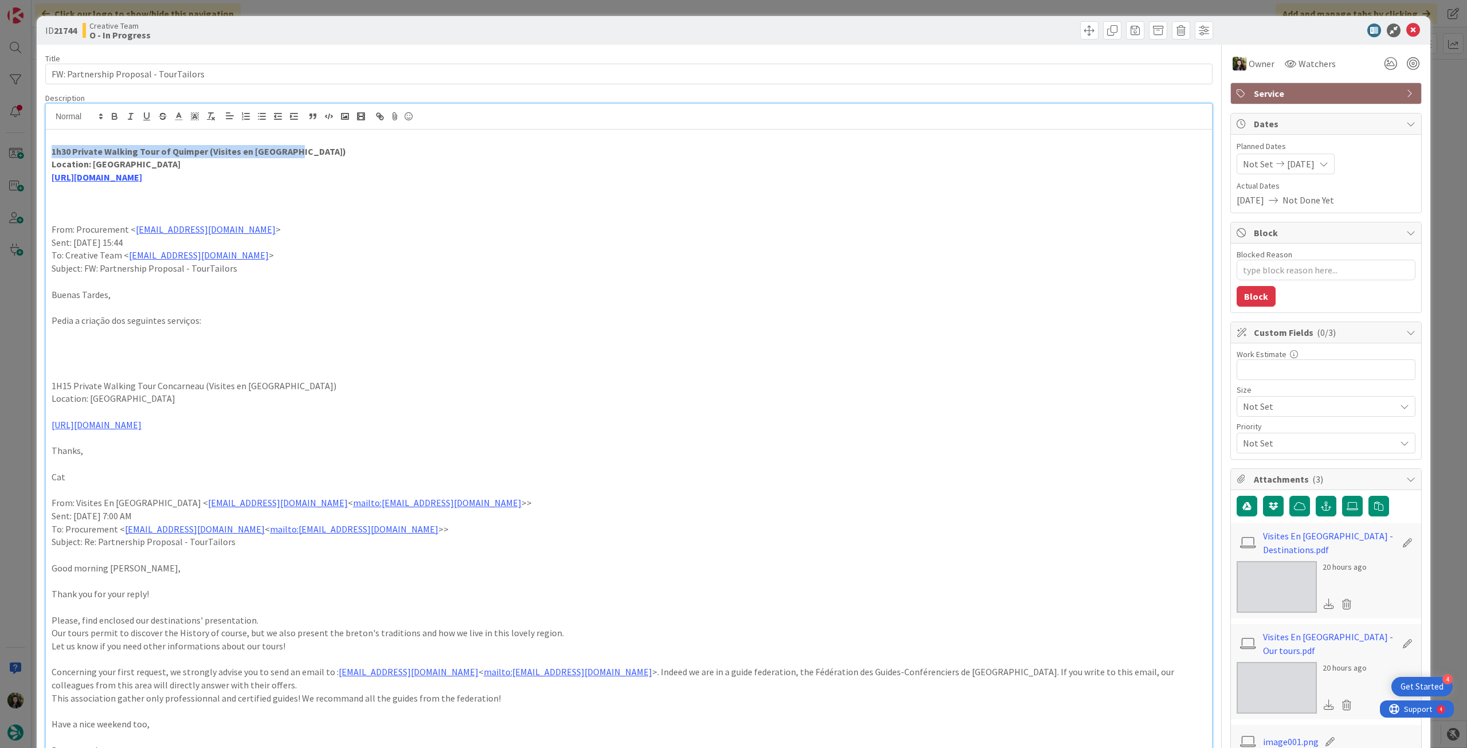
drag, startPoint x: 332, startPoint y: 153, endPoint x: 36, endPoint y: 154, distance: 296.4
copy strong "1h30 Private Walking Tour of Quimper (Visites en [GEOGRAPHIC_DATA])"
click at [142, 176] on link "[URL][DOMAIN_NAME]" at bounding box center [97, 176] width 91 height 11
click at [155, 202] on link "[URL][DOMAIN_NAME]" at bounding box center [128, 199] width 79 height 15
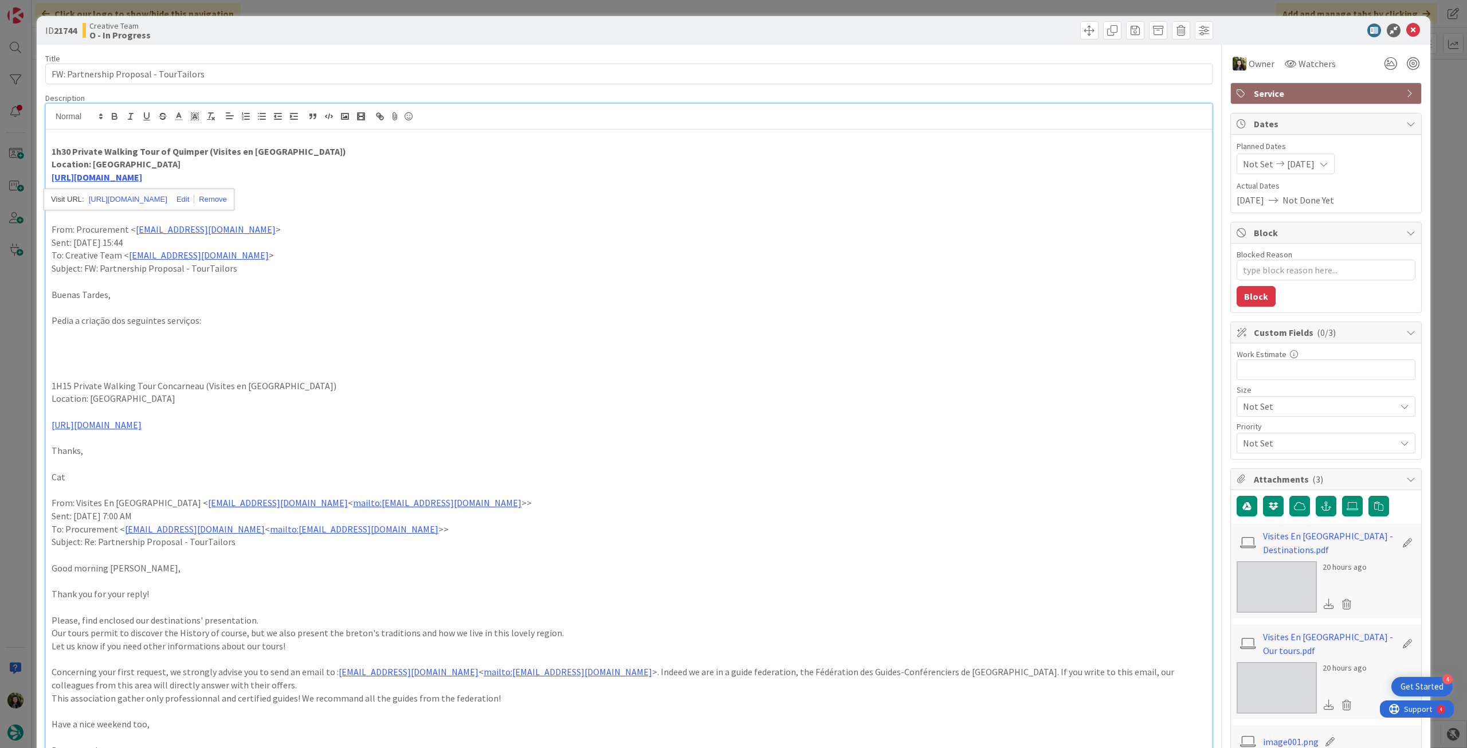
scroll to position [76, 0]
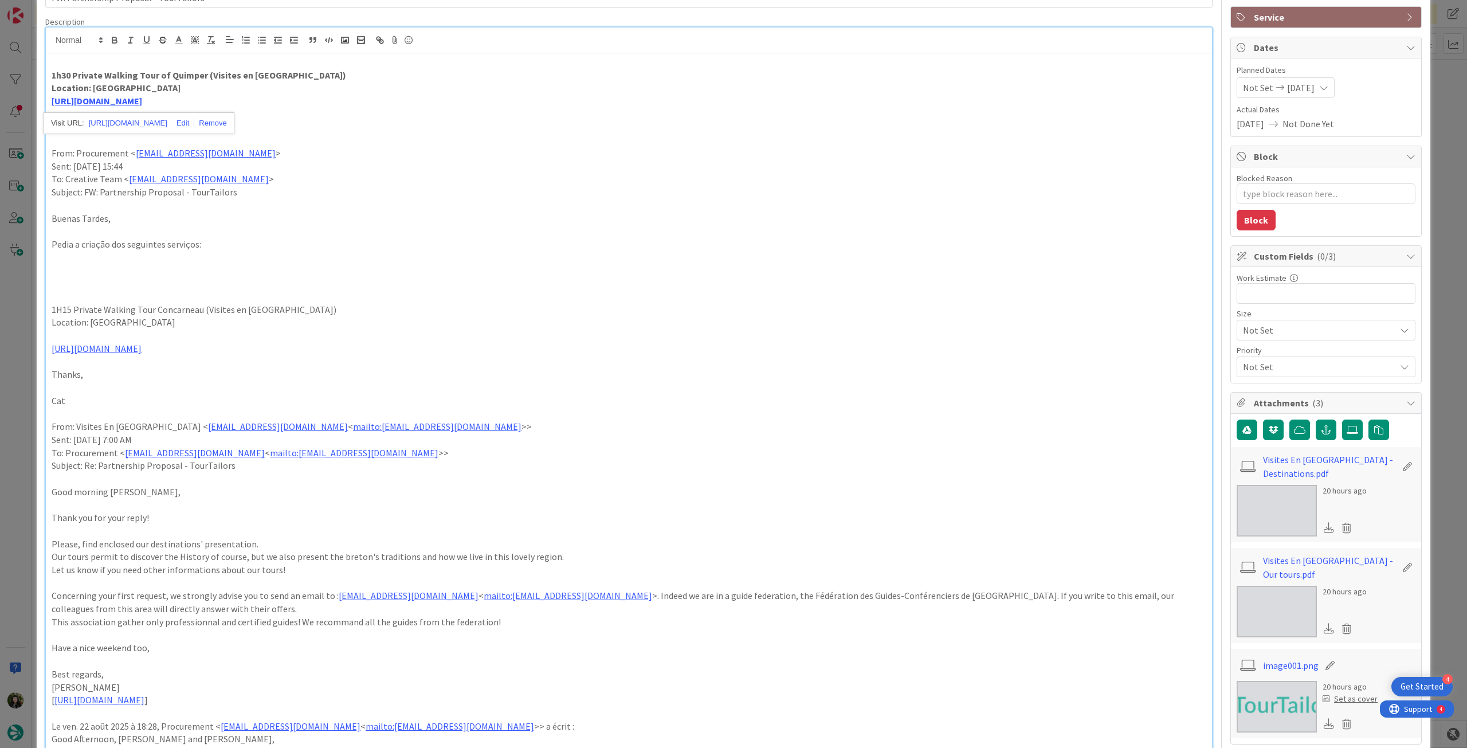
click at [1278, 498] on img at bounding box center [1277, 511] width 80 height 52
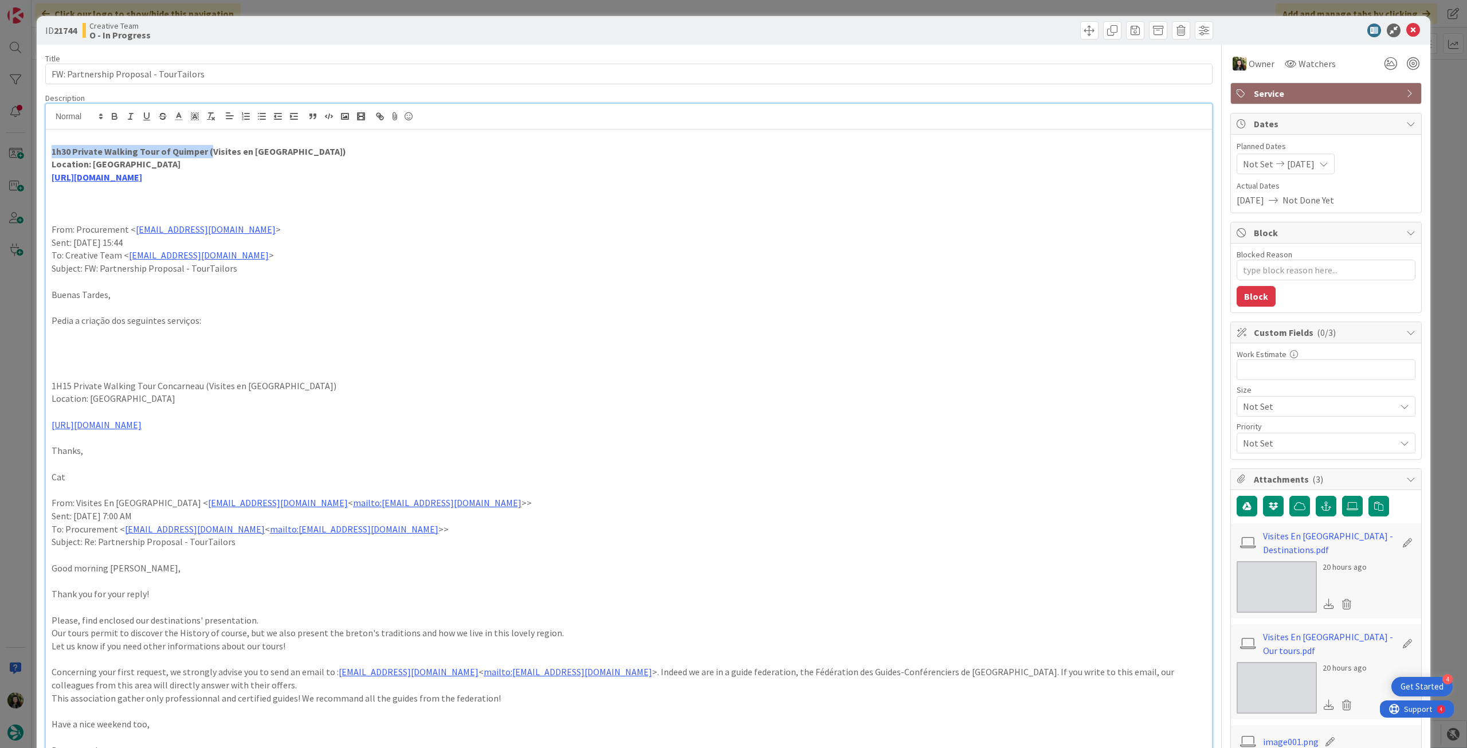
drag, startPoint x: 207, startPoint y: 151, endPoint x: 25, endPoint y: 150, distance: 181.7
click at [25, 150] on div "ID 21744 Creative Team O - In Progress Title 38 / 128 FW: Partnership Proposal …" at bounding box center [733, 374] width 1467 height 748
copy strong "1h30 Private Walking Tour of Quimper ("
drag, startPoint x: 1404, startPoint y: 29, endPoint x: 1314, endPoint y: 69, distance: 98.5
click at [1407, 29] on icon at bounding box center [1414, 31] width 14 height 14
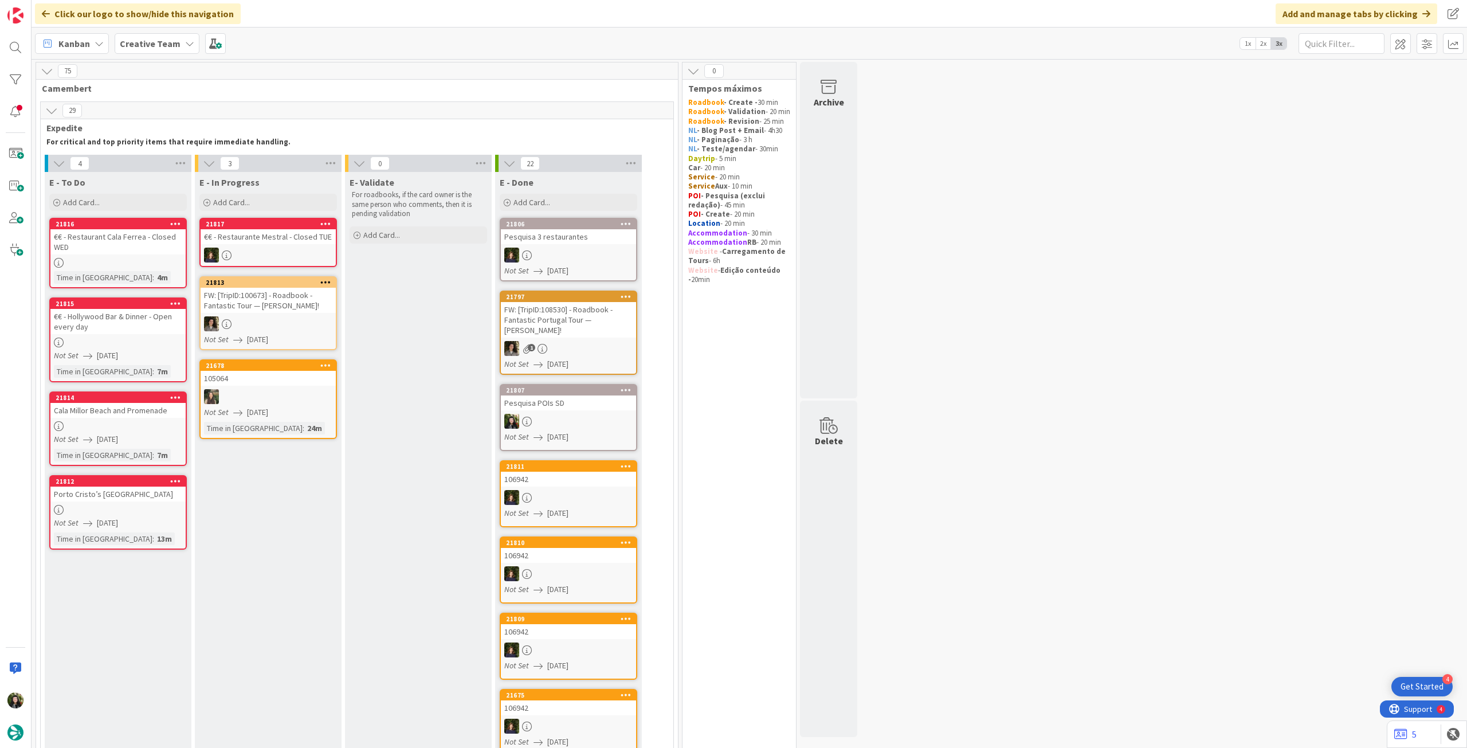
click at [142, 509] on div at bounding box center [117, 510] width 135 height 10
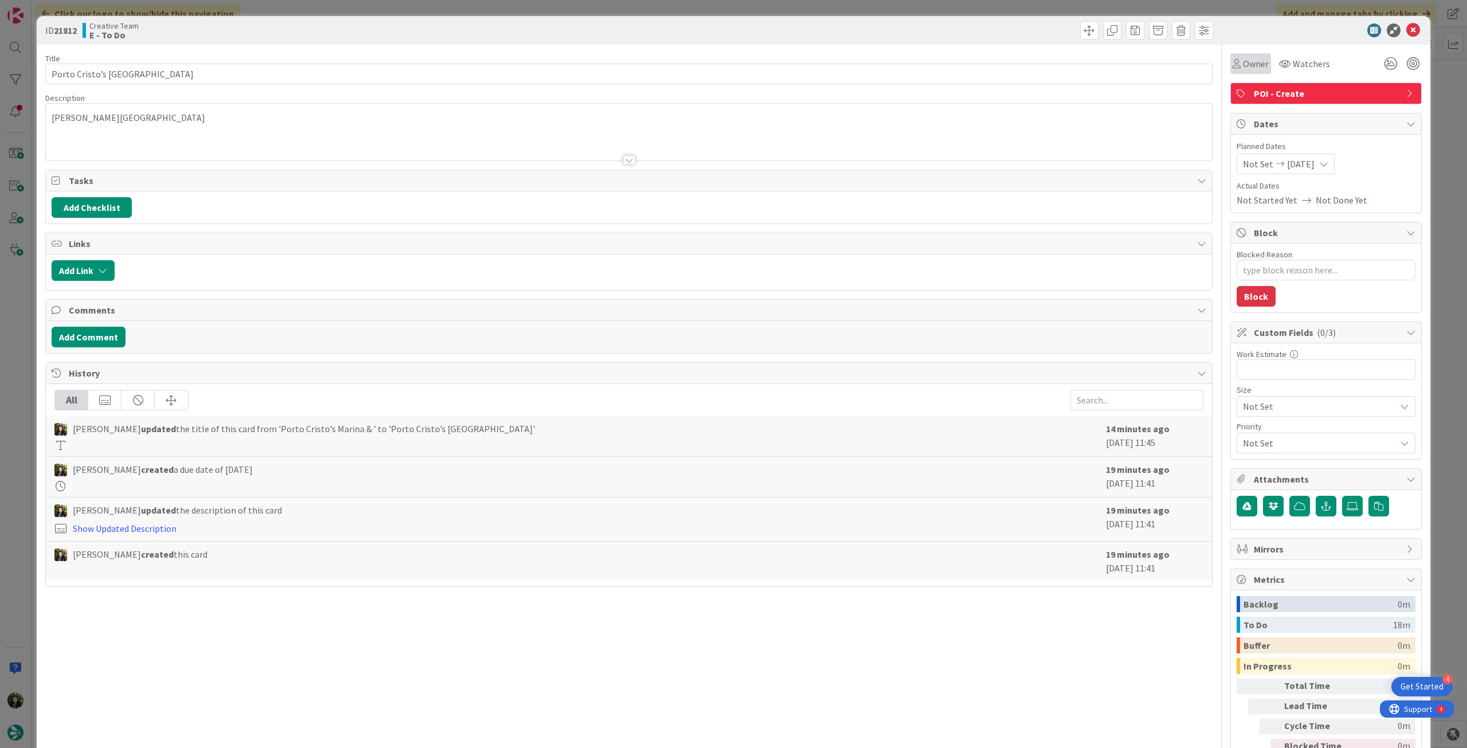
click at [1244, 73] on div "Owner" at bounding box center [1251, 63] width 41 height 21
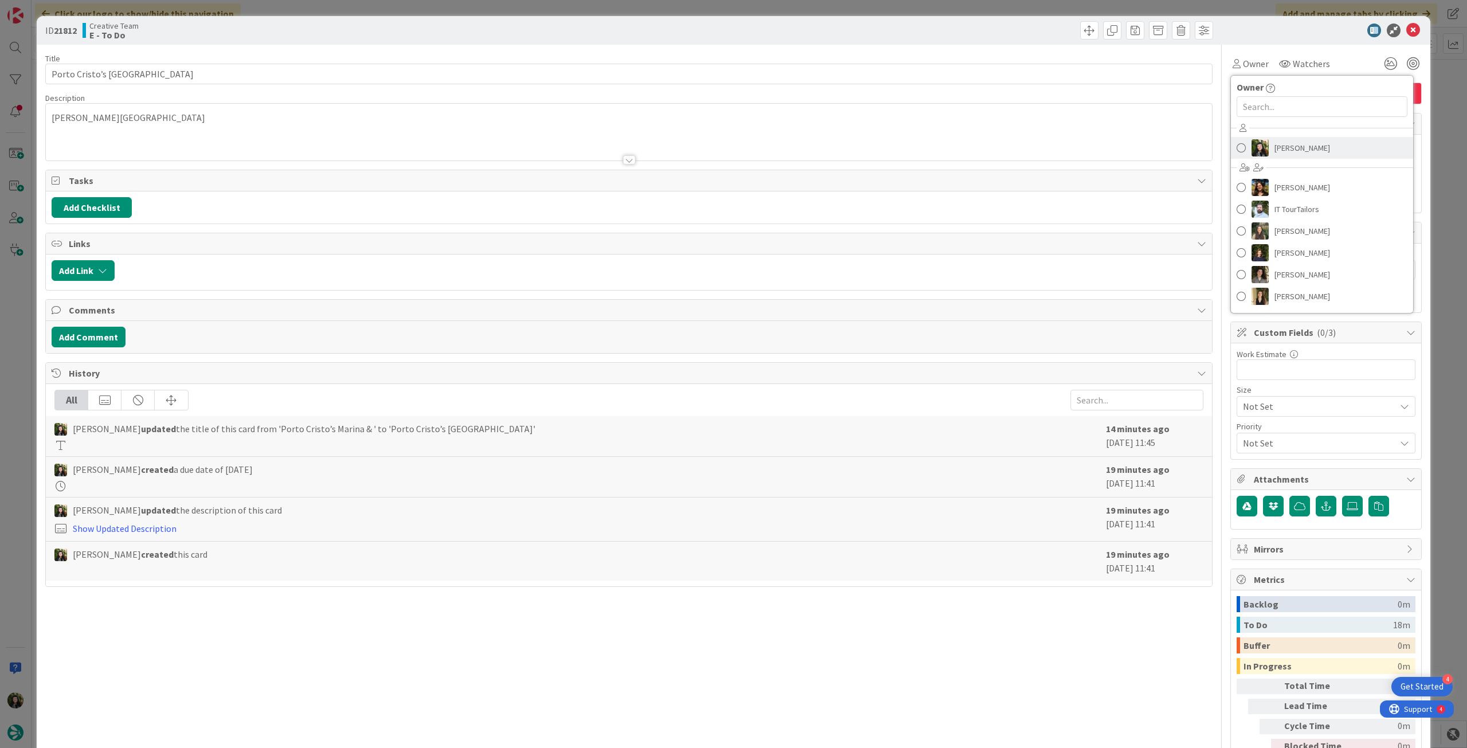
click at [1275, 152] on span "[PERSON_NAME]" at bounding box center [1303, 147] width 56 height 17
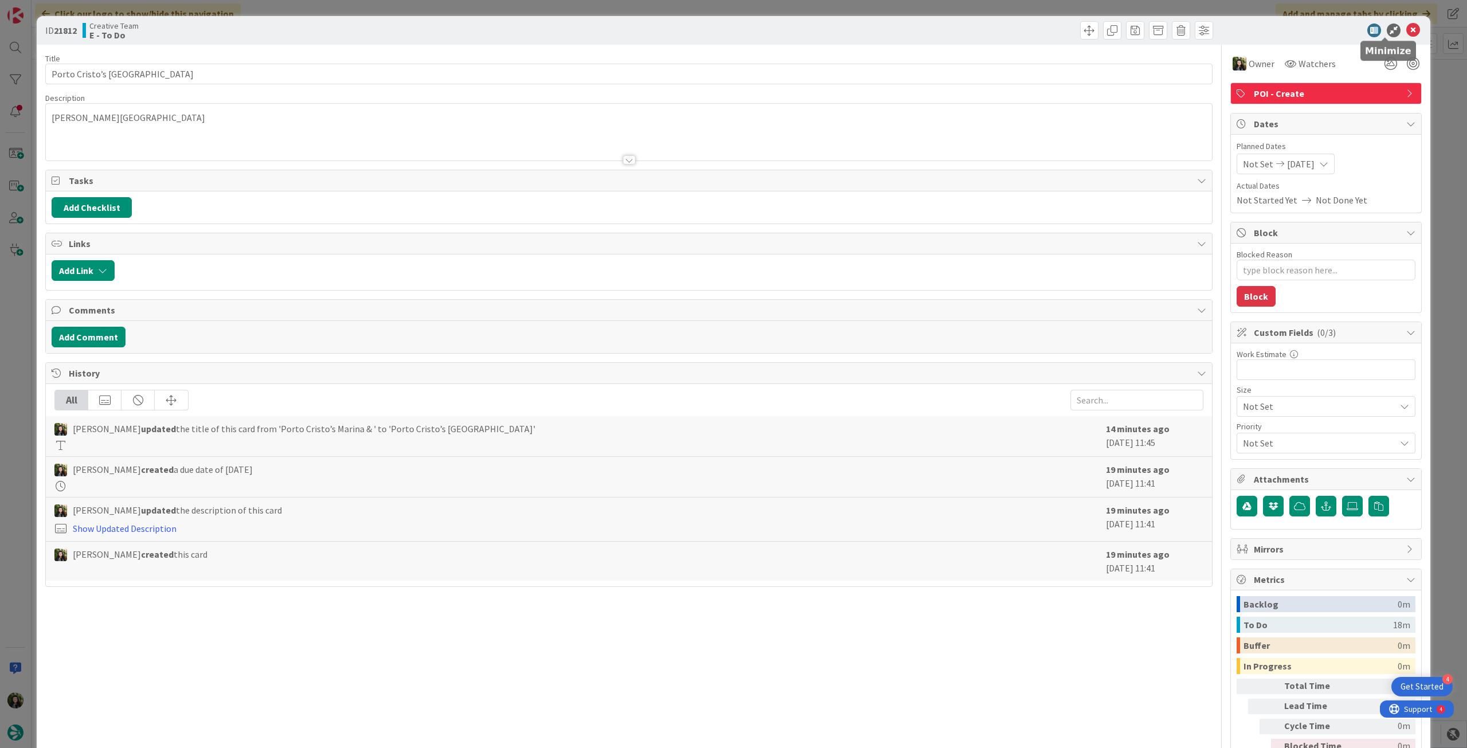
click at [1407, 27] on icon at bounding box center [1414, 31] width 14 height 14
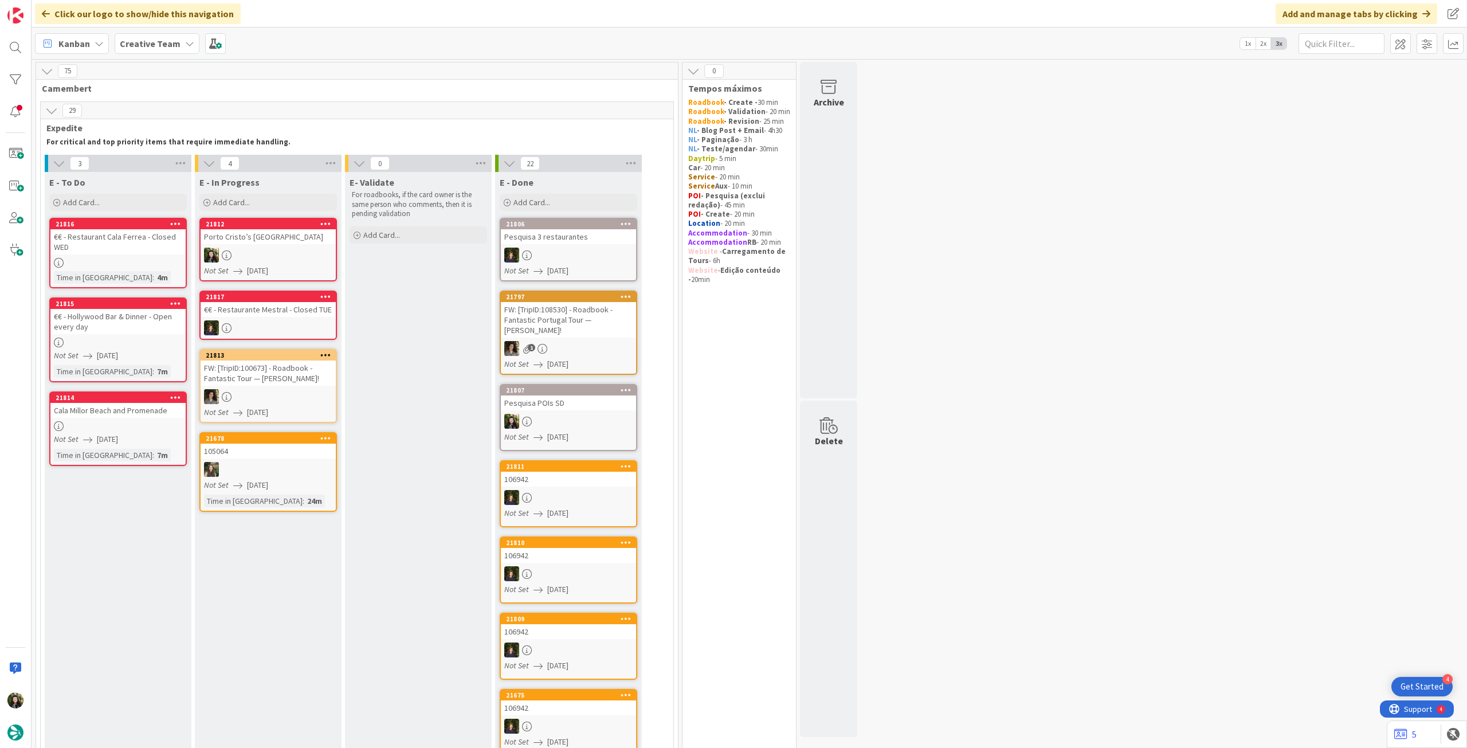
click at [277, 243] on div "Porto Cristo’s [GEOGRAPHIC_DATA]" at bounding box center [268, 236] width 135 height 15
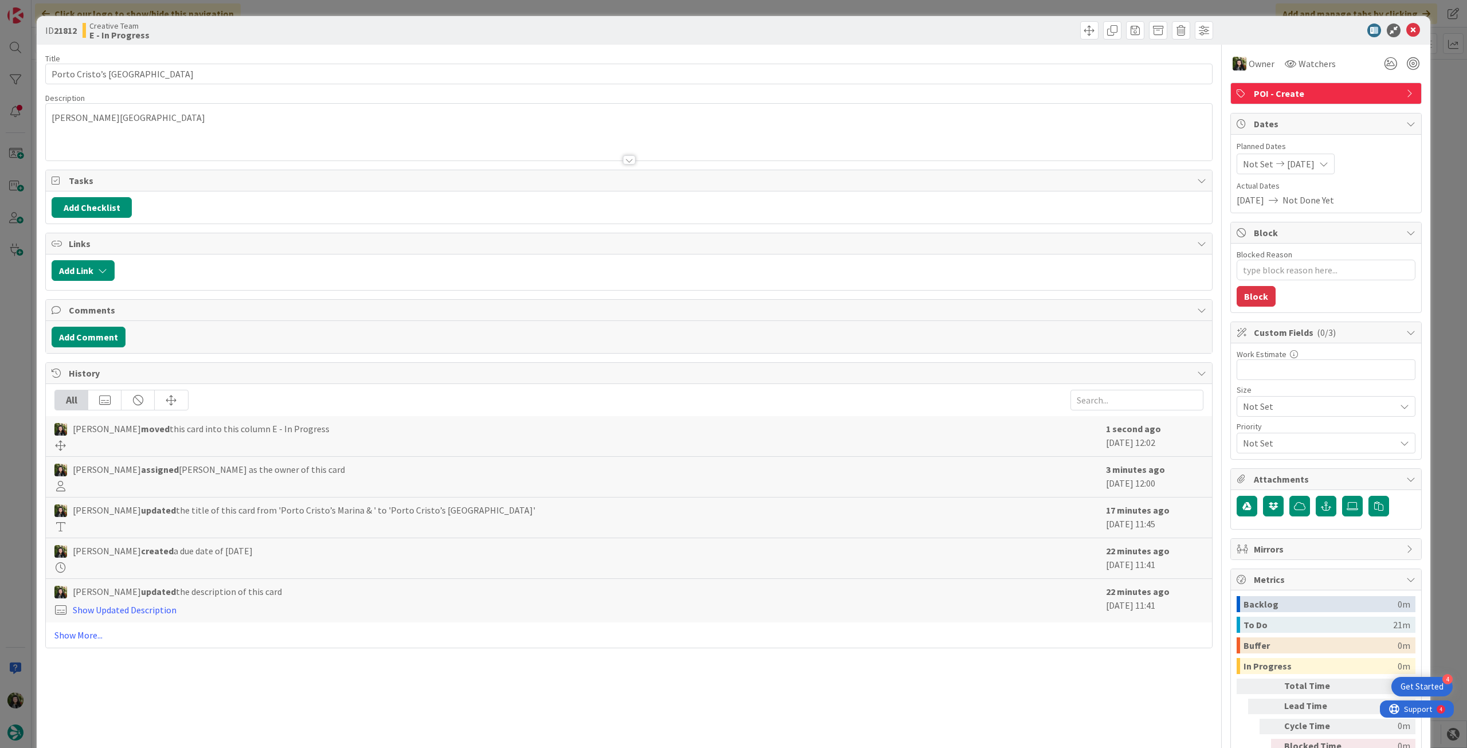
type textarea "x"
drag, startPoint x: 182, startPoint y: 76, endPoint x: 5, endPoint y: 62, distance: 177.1
click at [0, 65] on div "ID 21812 Creative Team E - In Progress Title 34 / 128 Porto Cristo’s [GEOGRAPHI…" at bounding box center [733, 374] width 1467 height 748
click at [170, 81] on input "Porto Cristo’s [GEOGRAPHIC_DATA]" at bounding box center [629, 74] width 1168 height 21
drag, startPoint x: 133, startPoint y: 73, endPoint x: 273, endPoint y: 72, distance: 140.4
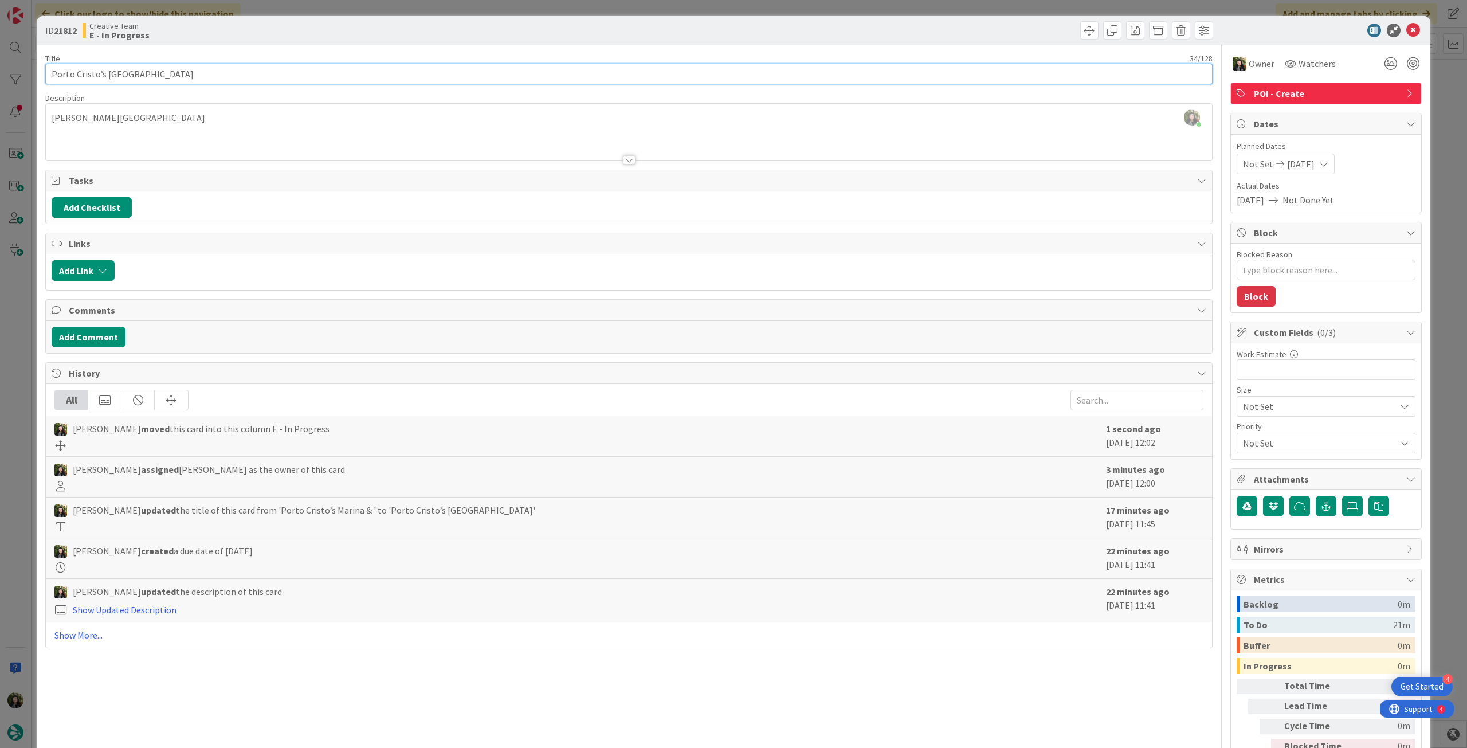
click at [264, 72] on input "Porto Cristo’s [GEOGRAPHIC_DATA]" at bounding box center [629, 74] width 1168 height 21
type input "Porto Cristo’s Marina"
type textarea "x"
type input "Porto Cristo’s Marina"
click at [1407, 28] on icon at bounding box center [1414, 31] width 14 height 14
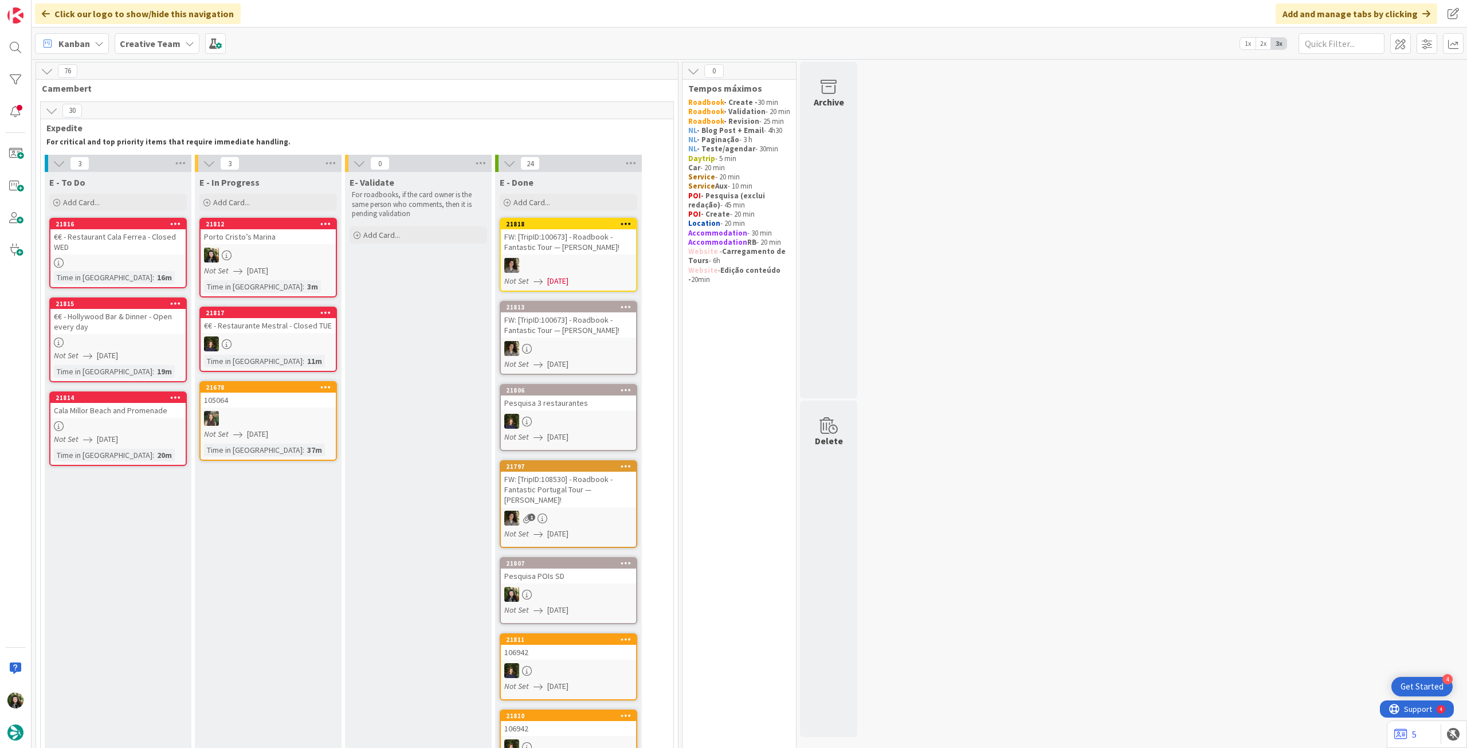
click at [136, 429] on div at bounding box center [117, 426] width 135 height 10
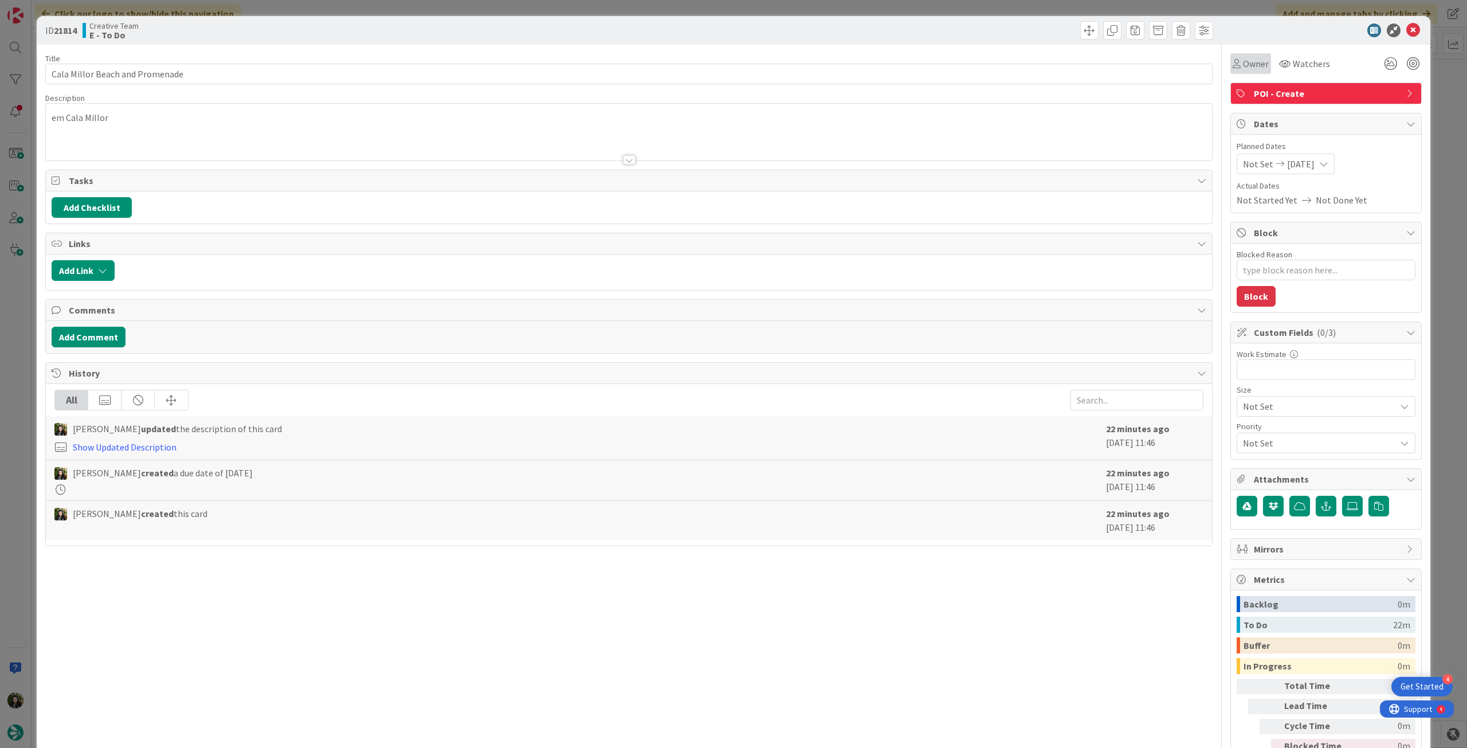
click at [1244, 71] on div "Owner" at bounding box center [1251, 63] width 41 height 21
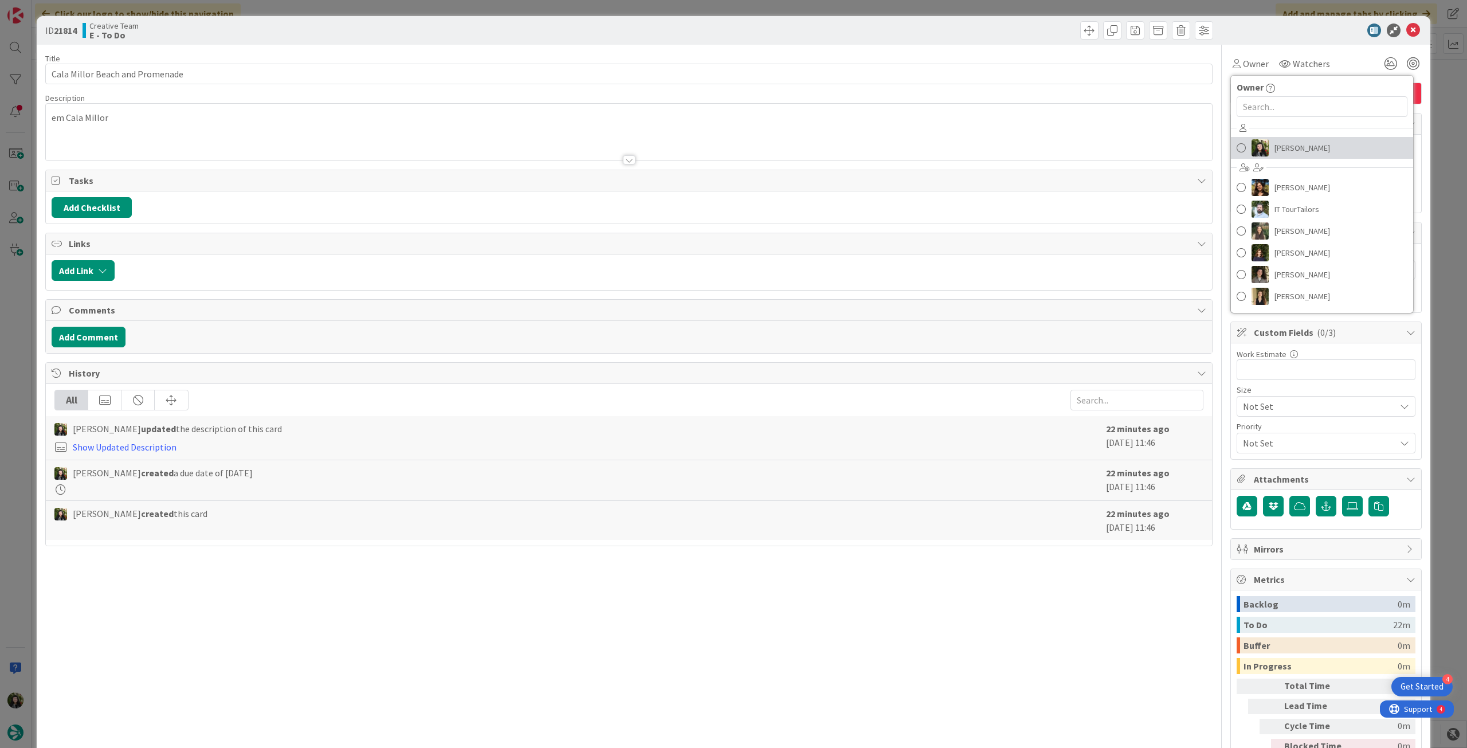
drag, startPoint x: 1286, startPoint y: 146, endPoint x: 1299, endPoint y: 134, distance: 17.8
click at [1286, 147] on span "[PERSON_NAME]" at bounding box center [1303, 147] width 56 height 17
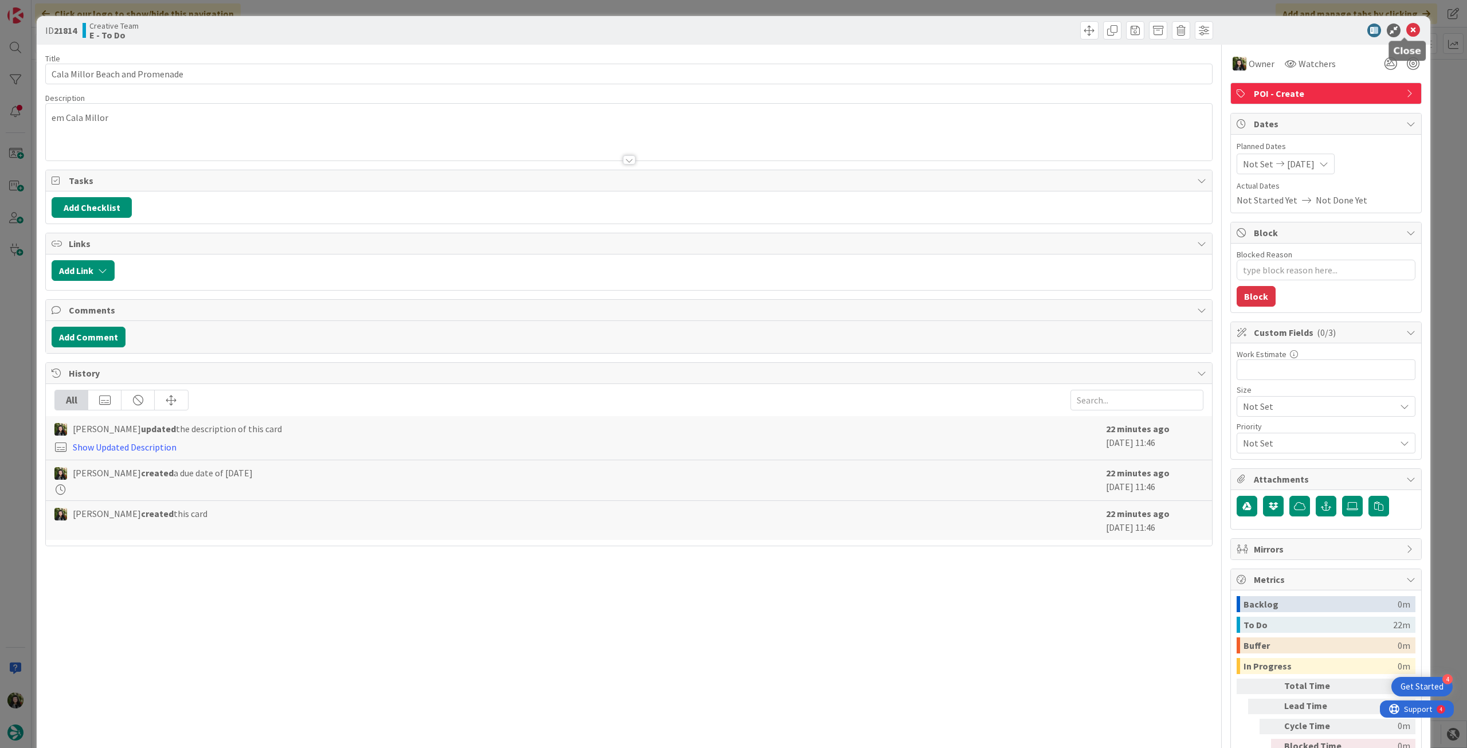
click at [1408, 28] on icon at bounding box center [1414, 31] width 14 height 14
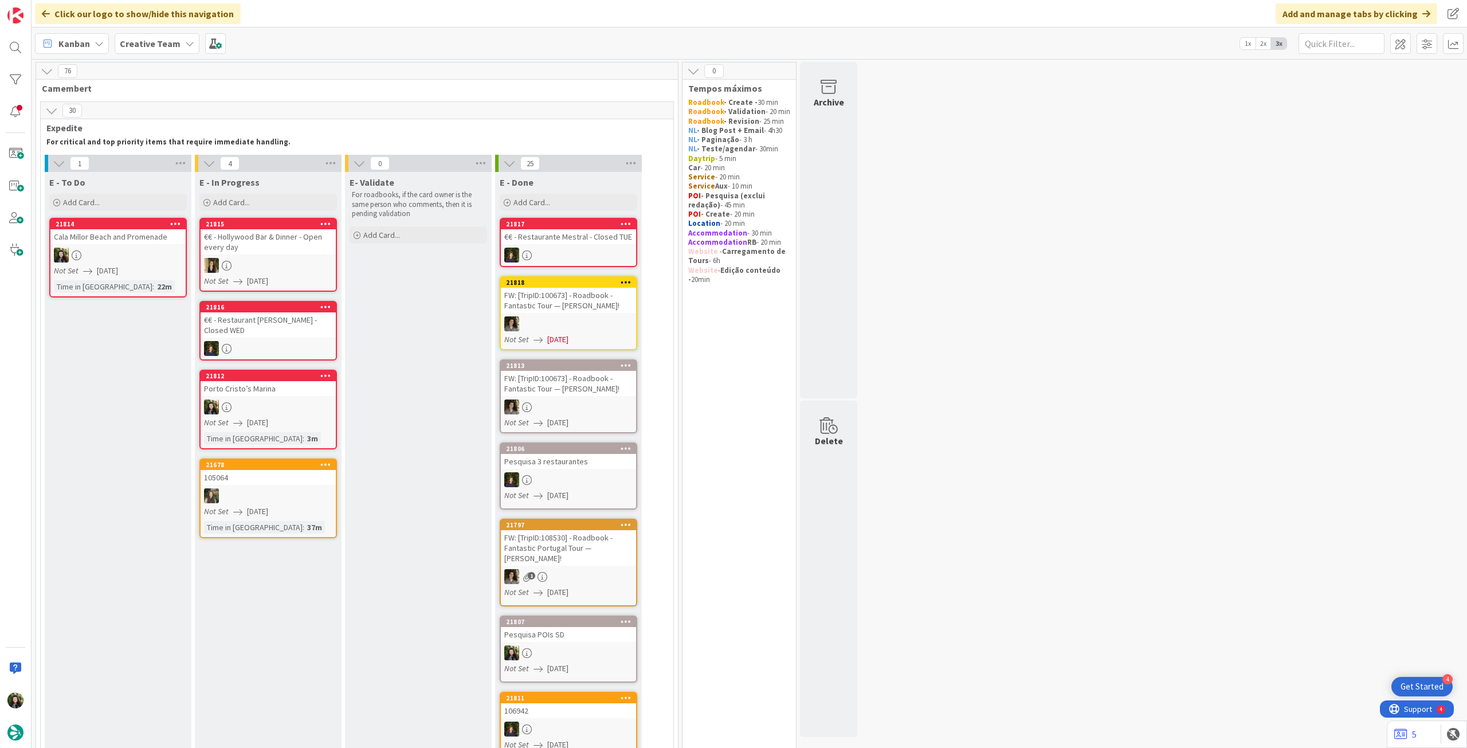
click at [147, 44] on b "Creative Team" at bounding box center [150, 43] width 61 height 11
click at [148, 166] on h4 "Creative Team - Análise" at bounding box center [206, 163] width 156 height 11
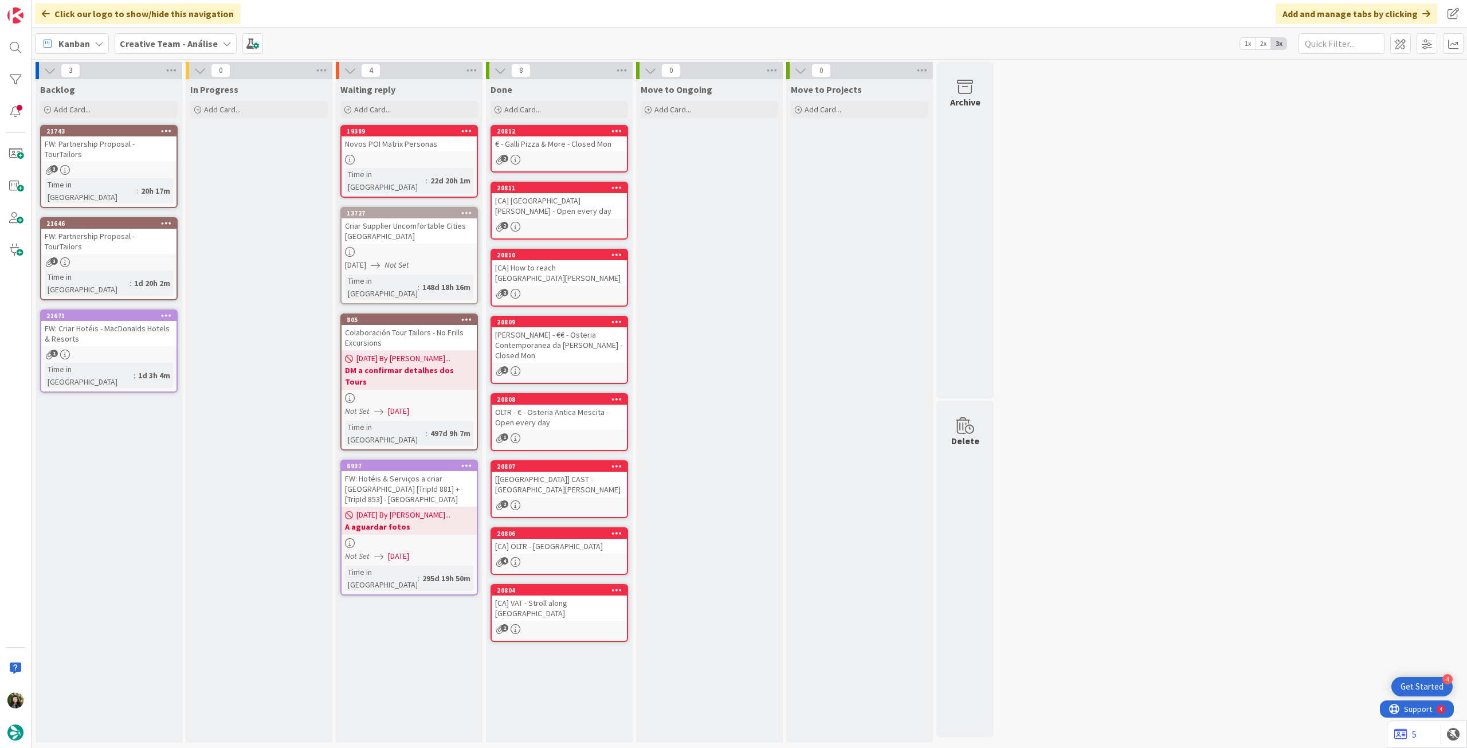
click at [191, 38] on b "Creative Team - Análise" at bounding box center [169, 43] width 98 height 11
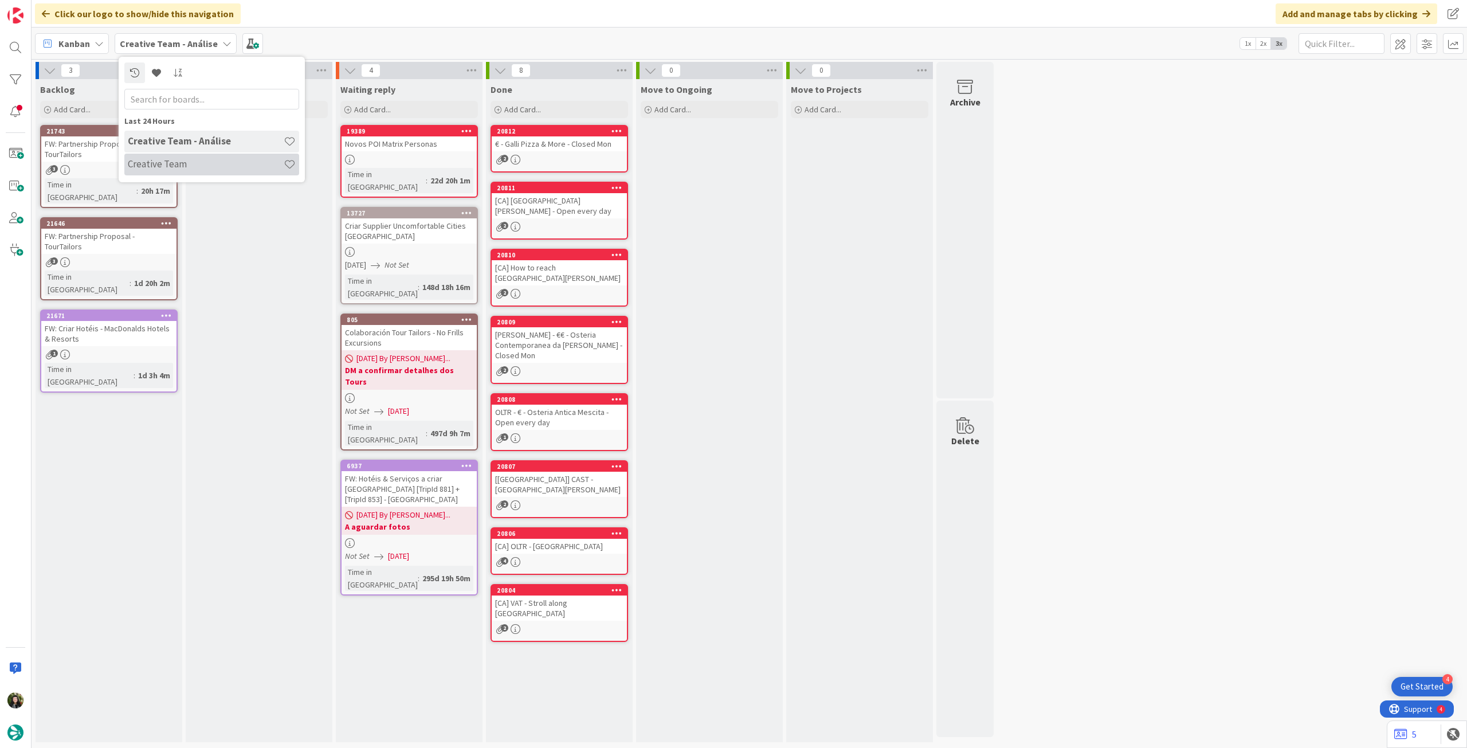
click at [221, 161] on h4 "Creative Team" at bounding box center [206, 163] width 156 height 11
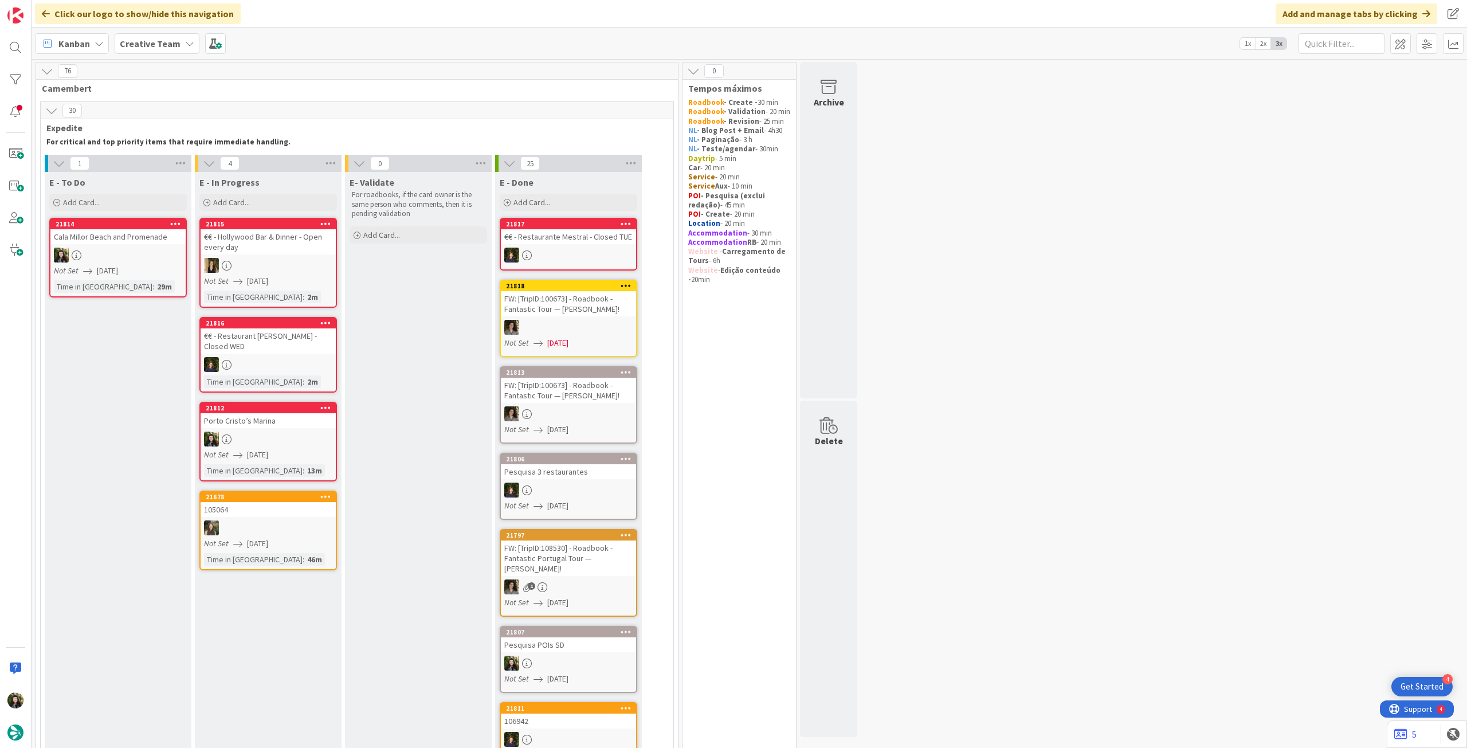
click at [152, 44] on b "Creative Team" at bounding box center [150, 43] width 61 height 11
click at [160, 159] on h4 "Creative Team - Análise" at bounding box center [206, 163] width 156 height 11
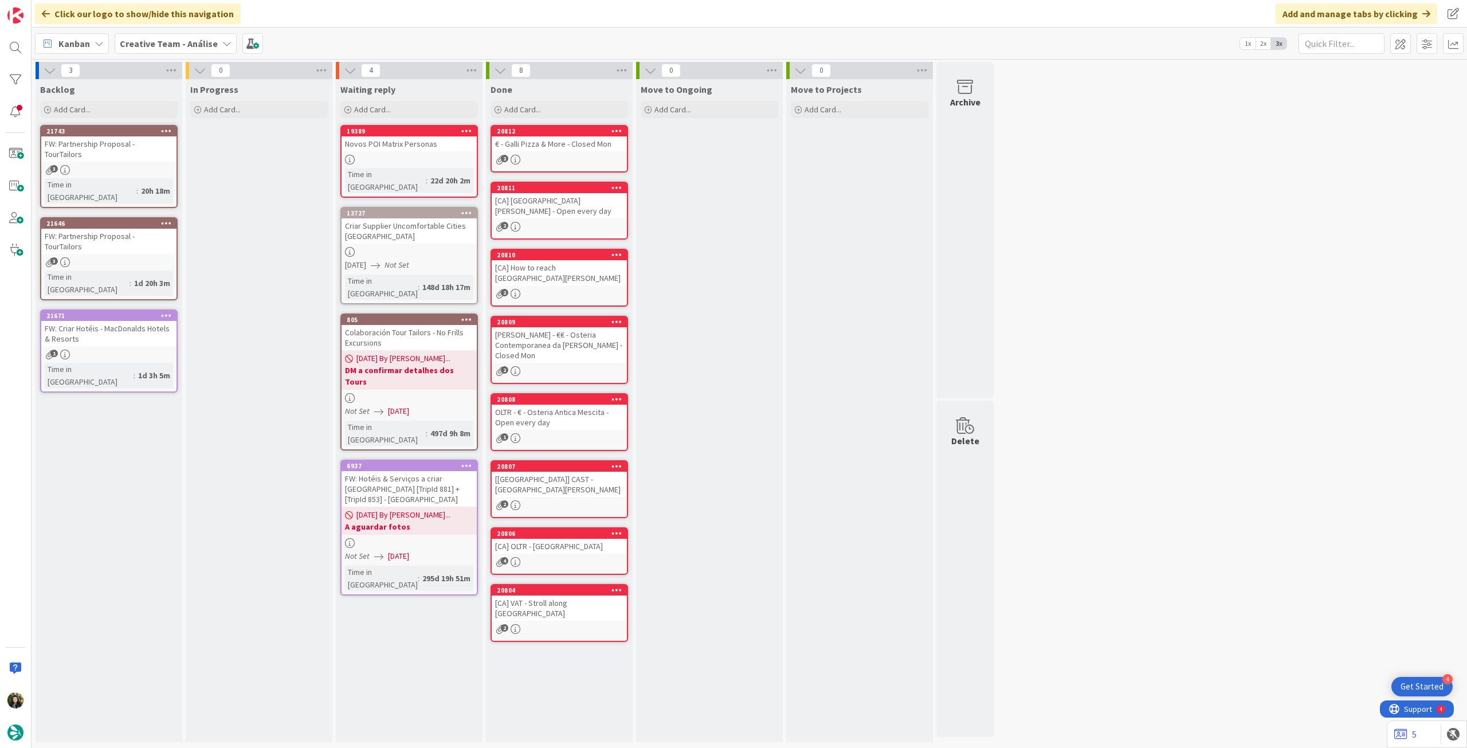
click at [170, 49] on b "Creative Team - Análise" at bounding box center [169, 43] width 98 height 11
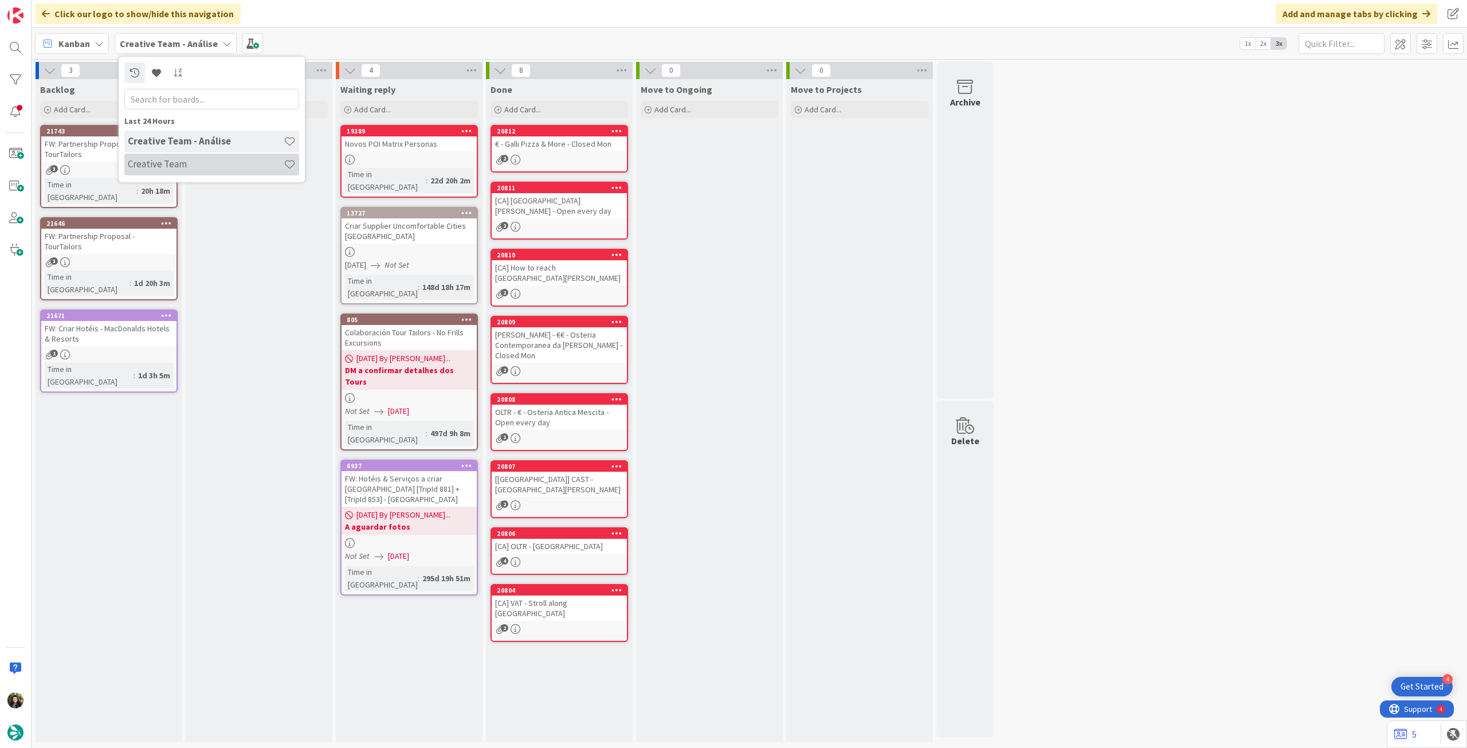
click at [170, 158] on div "Creative Team" at bounding box center [211, 165] width 175 height 22
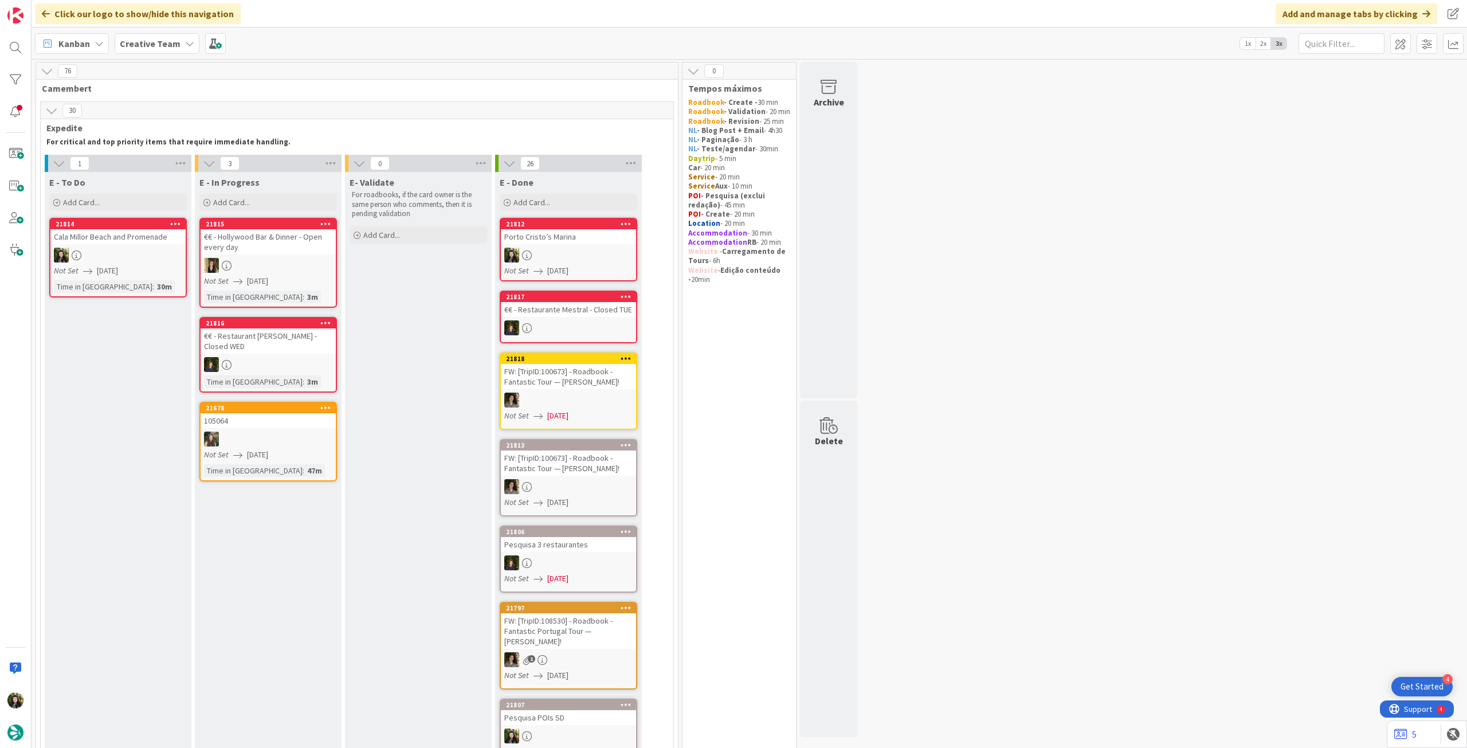
click at [560, 248] on div at bounding box center [568, 255] width 135 height 15
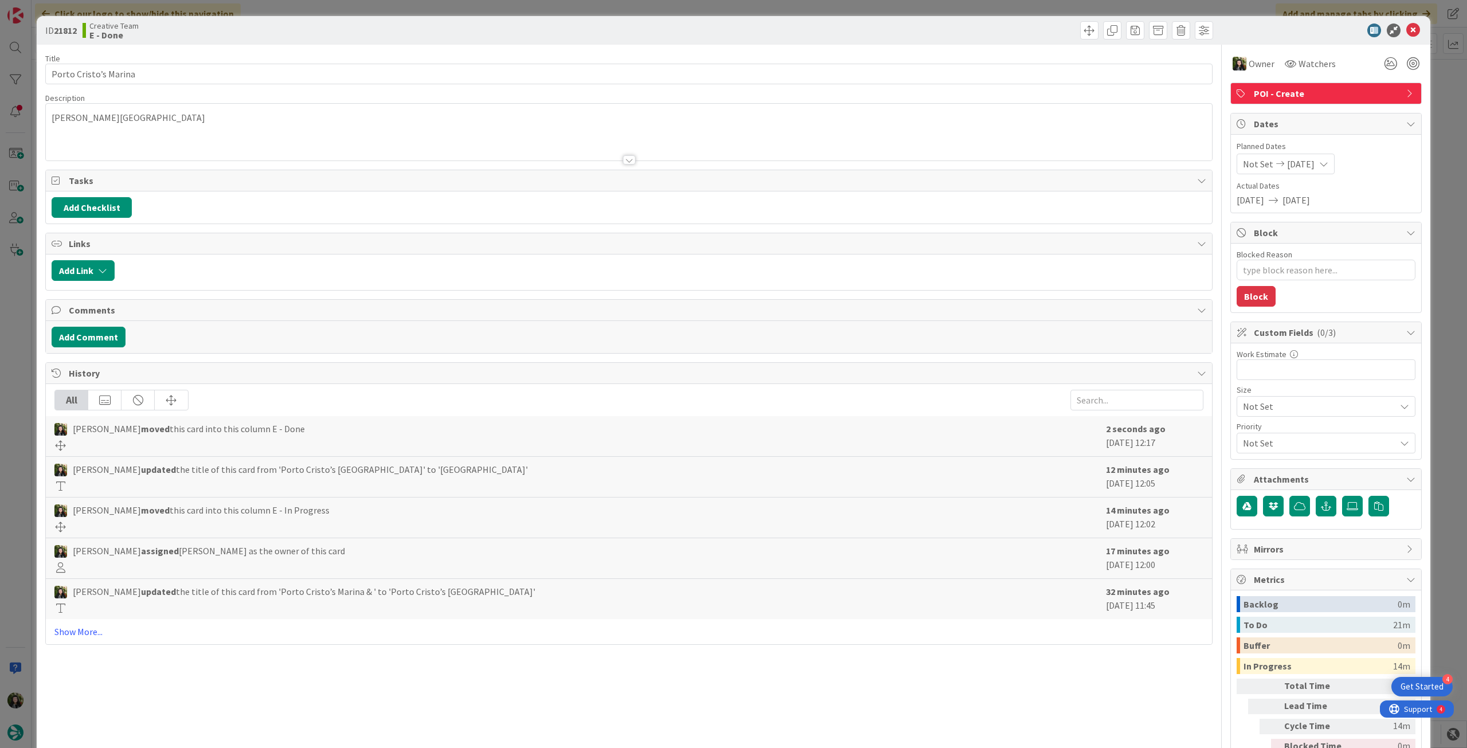
click at [1407, 29] on icon at bounding box center [1414, 31] width 14 height 14
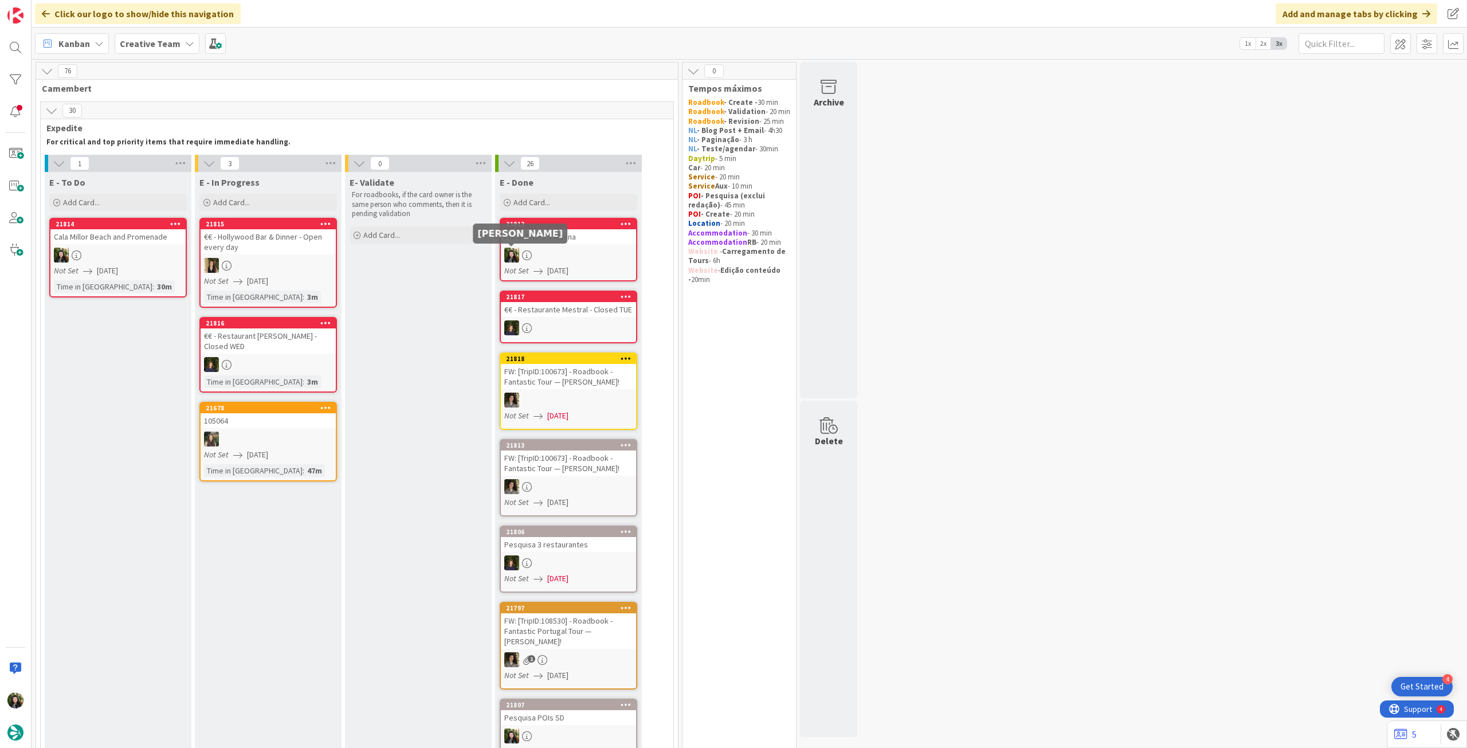
click at [532, 248] on div at bounding box center [568, 255] width 135 height 15
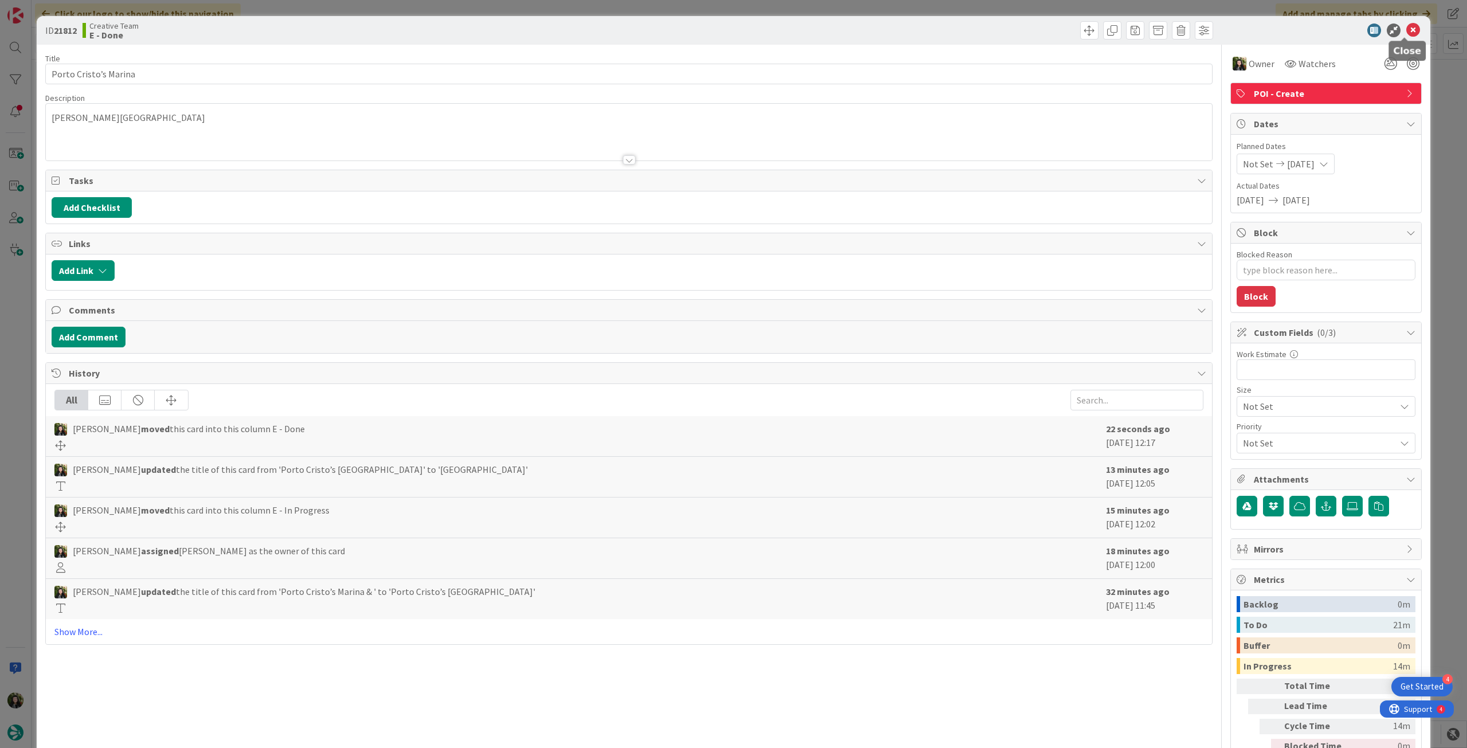
click at [1407, 31] on icon at bounding box center [1414, 31] width 14 height 14
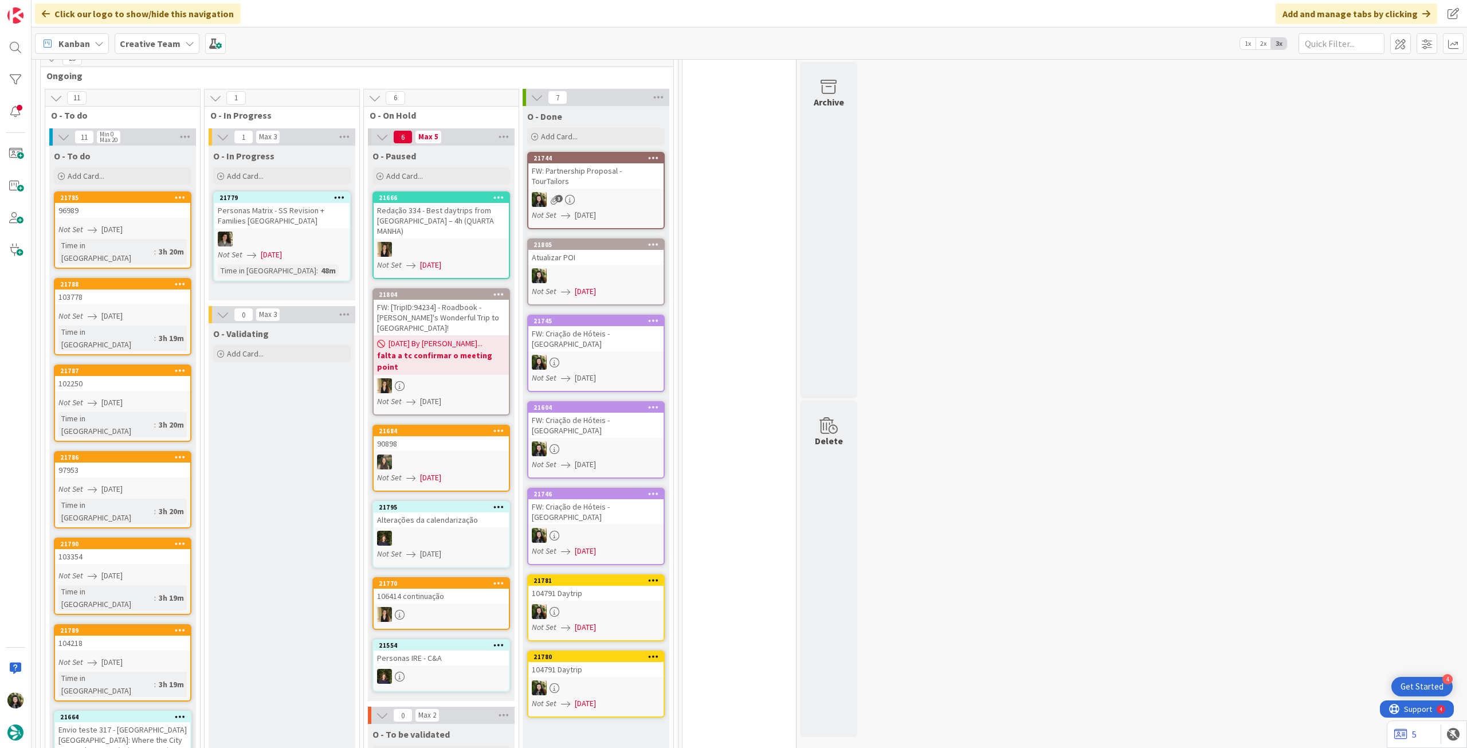
scroll to position [1070, 0]
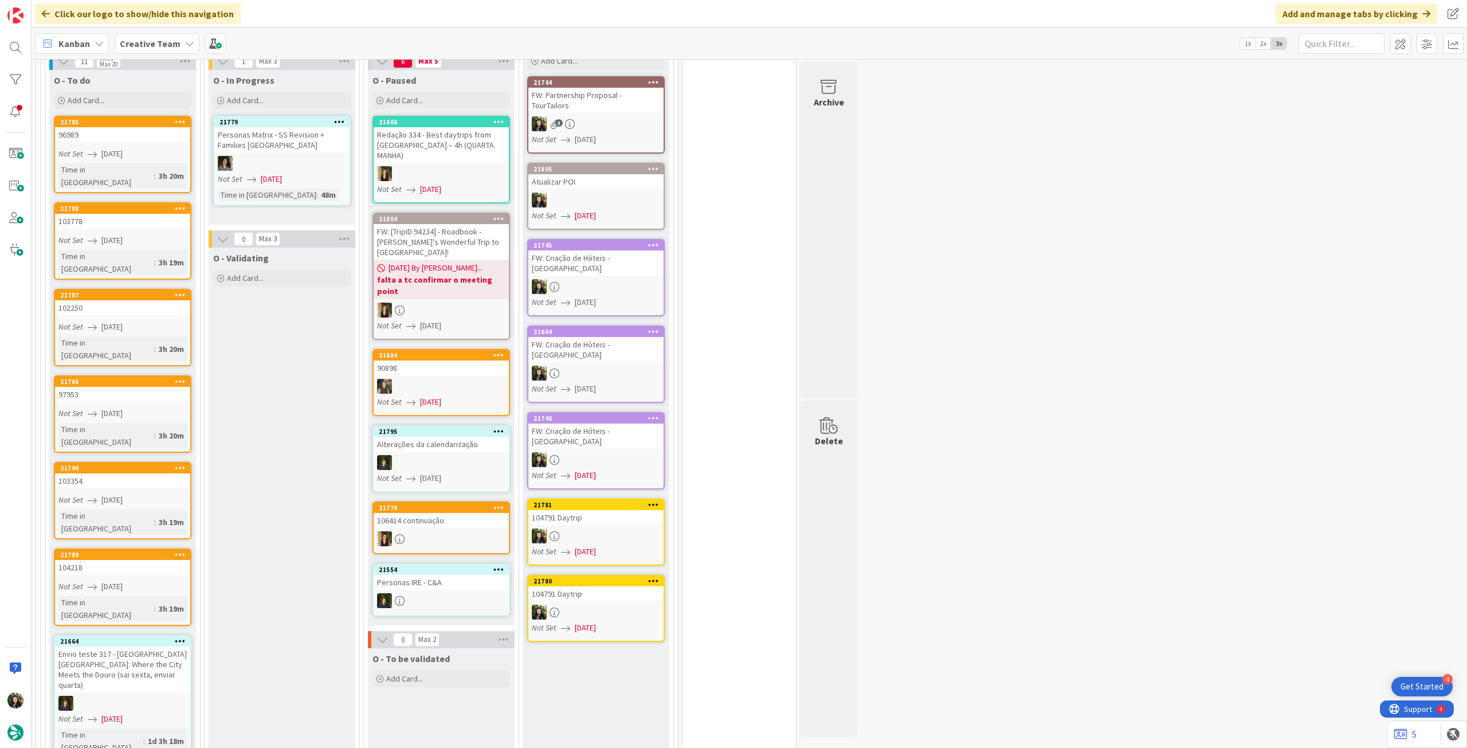
drag, startPoint x: 168, startPoint y: 46, endPoint x: 163, endPoint y: 59, distance: 13.6
click at [168, 46] on b "Creative Team" at bounding box center [150, 43] width 61 height 11
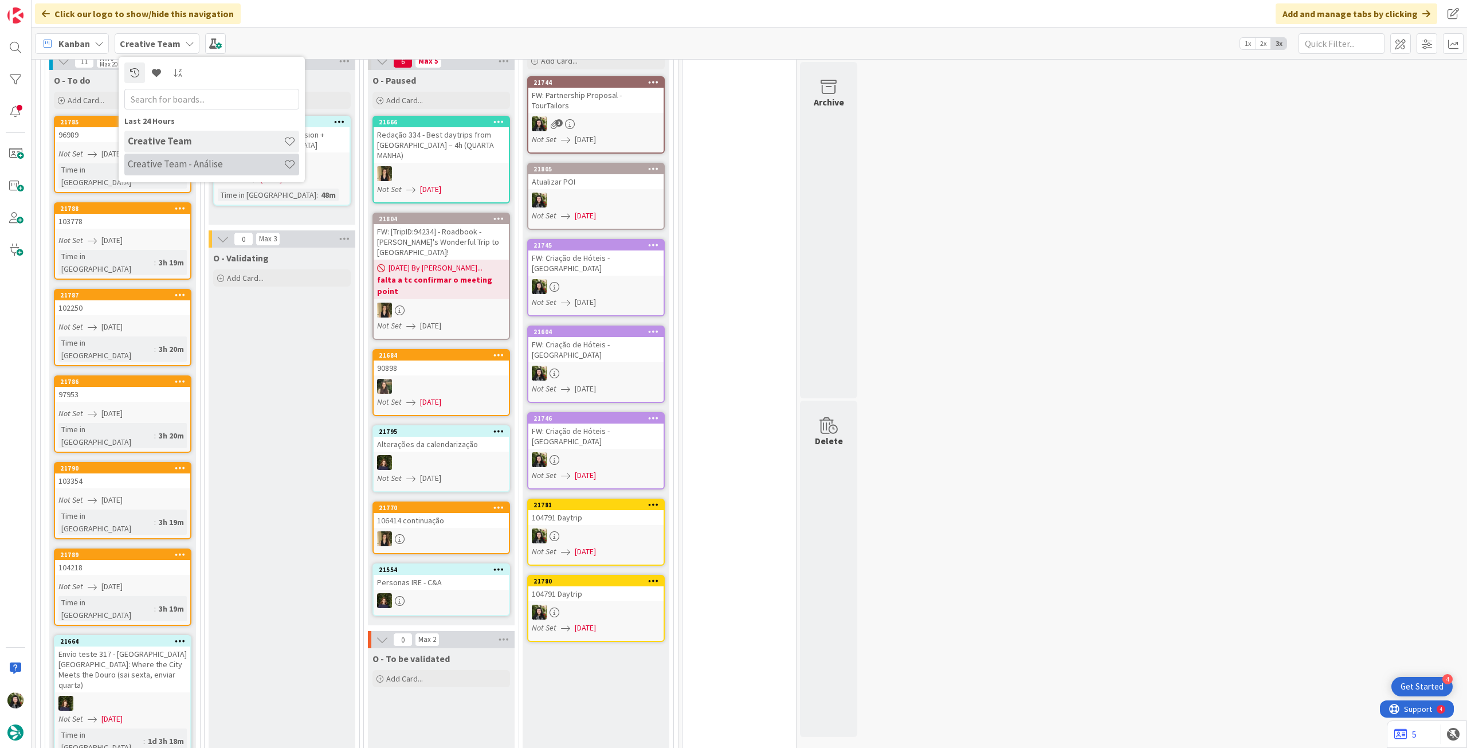
click at [165, 162] on h4 "Creative Team - Análise" at bounding box center [206, 163] width 156 height 11
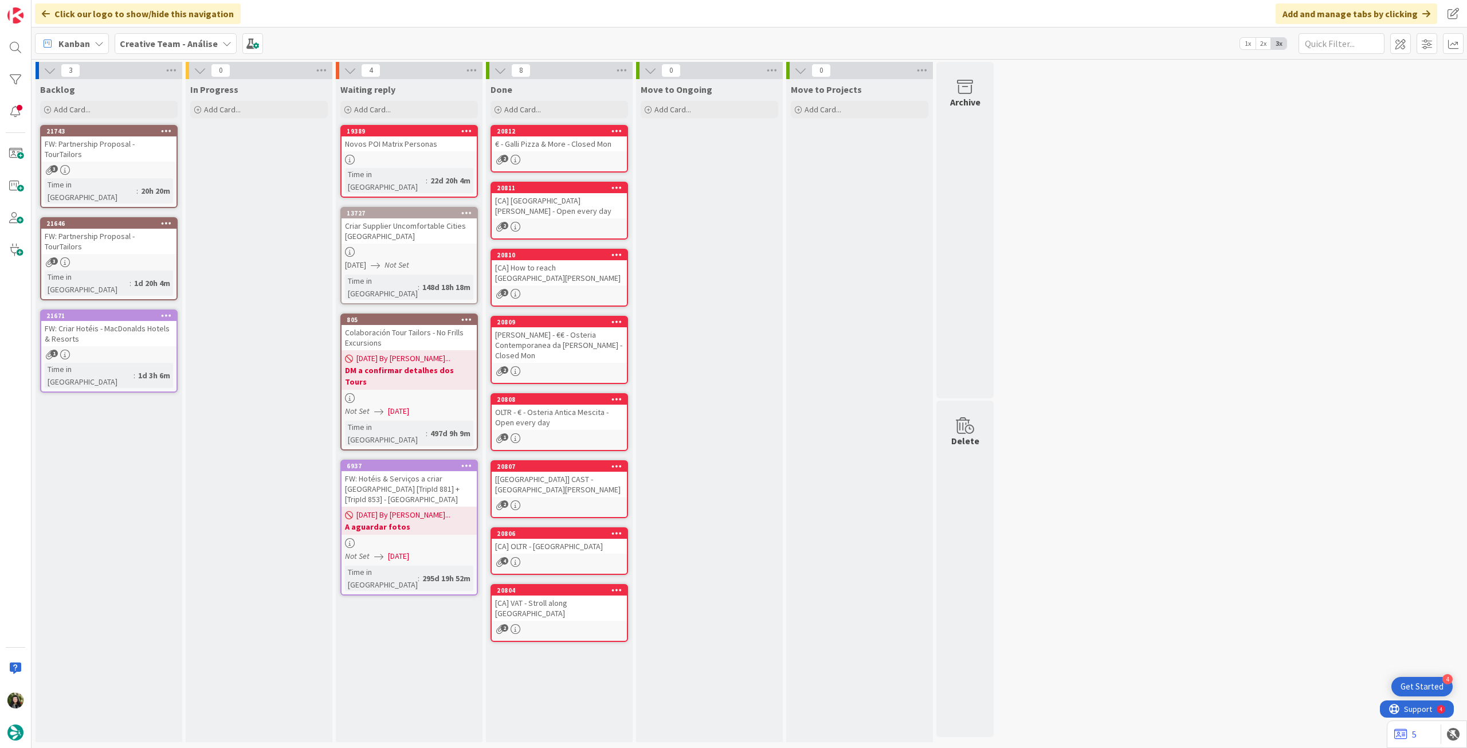
click at [149, 34] on div "Creative Team - Análise" at bounding box center [176, 43] width 122 height 21
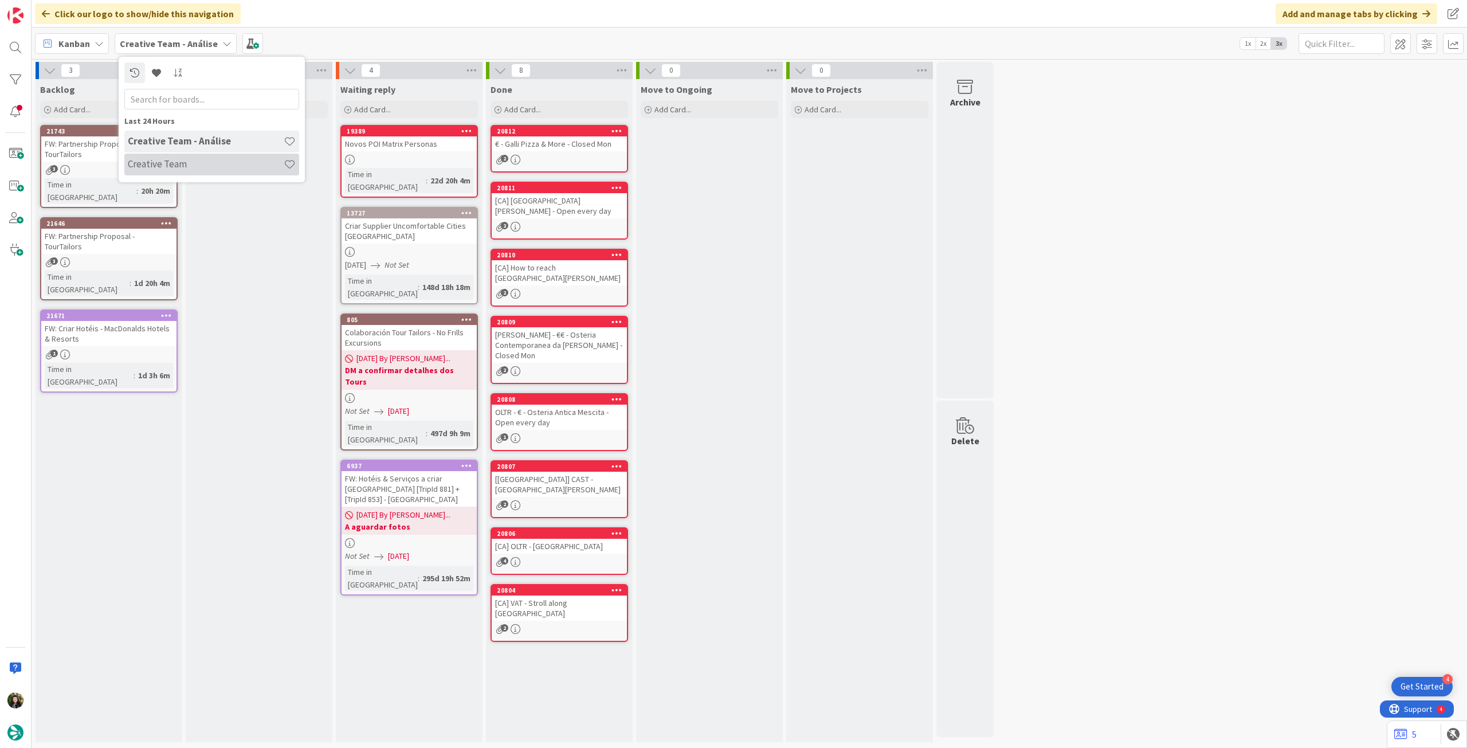
click at [190, 154] on div "Creative Team" at bounding box center [211, 165] width 175 height 22
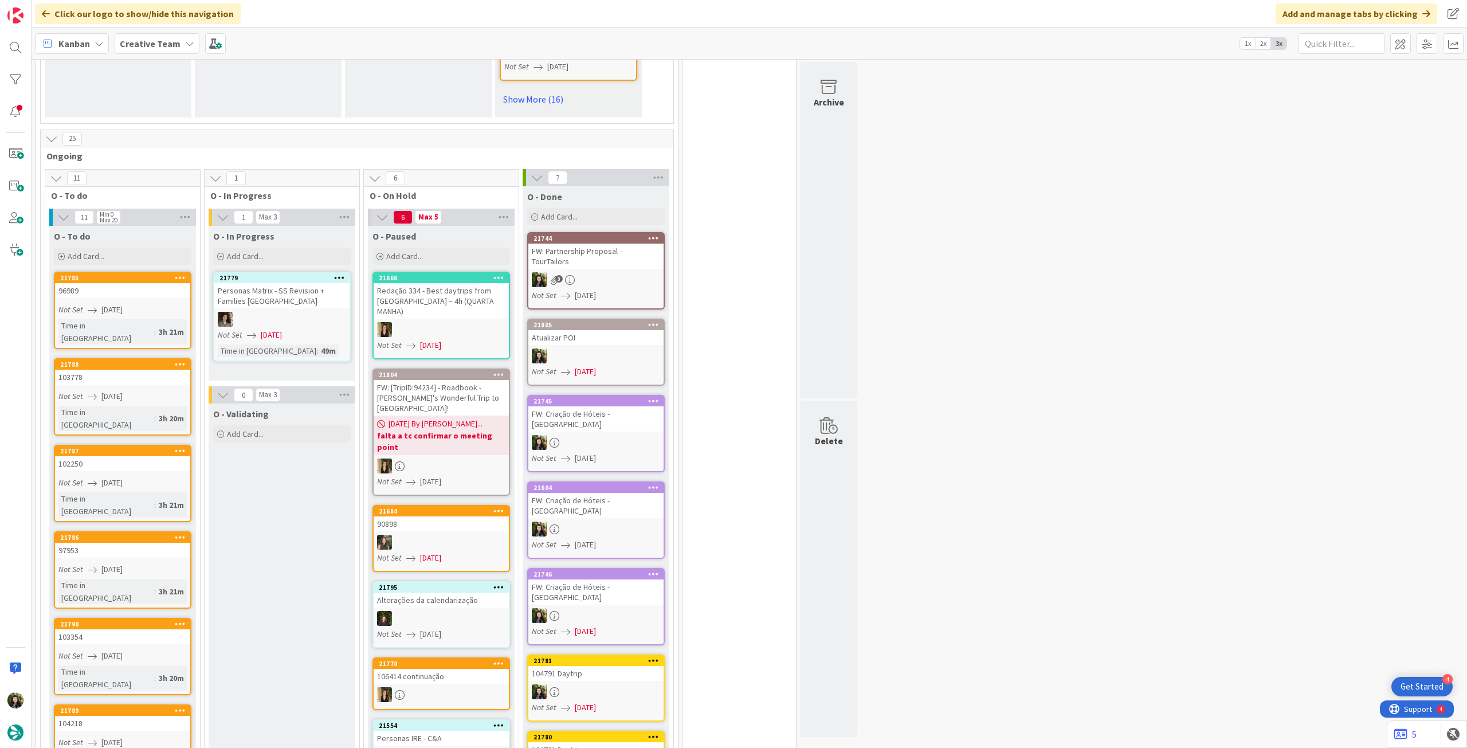
scroll to position [1070, 0]
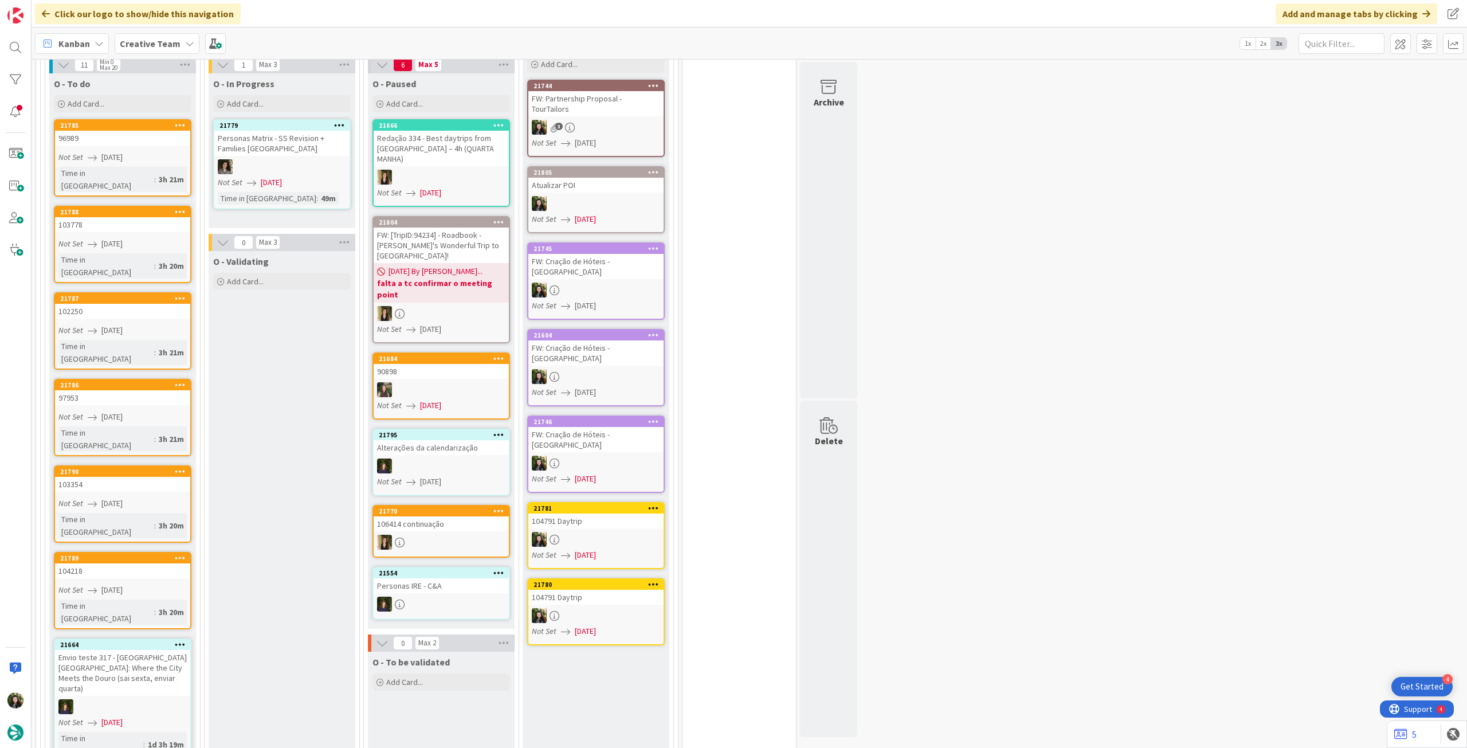
click at [138, 41] on b "Creative Team" at bounding box center [150, 43] width 61 height 11
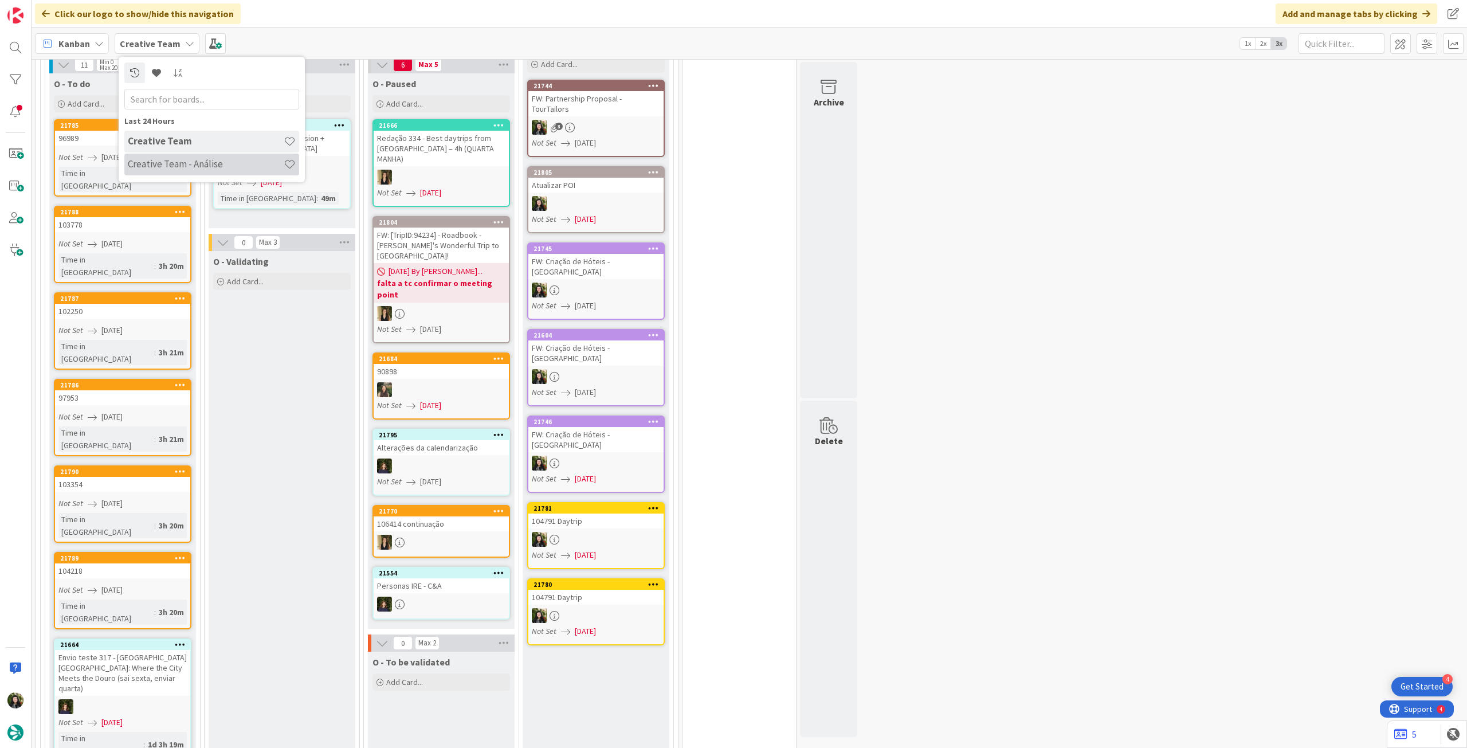
click at [164, 161] on h4 "Creative Team - Análise" at bounding box center [206, 163] width 156 height 11
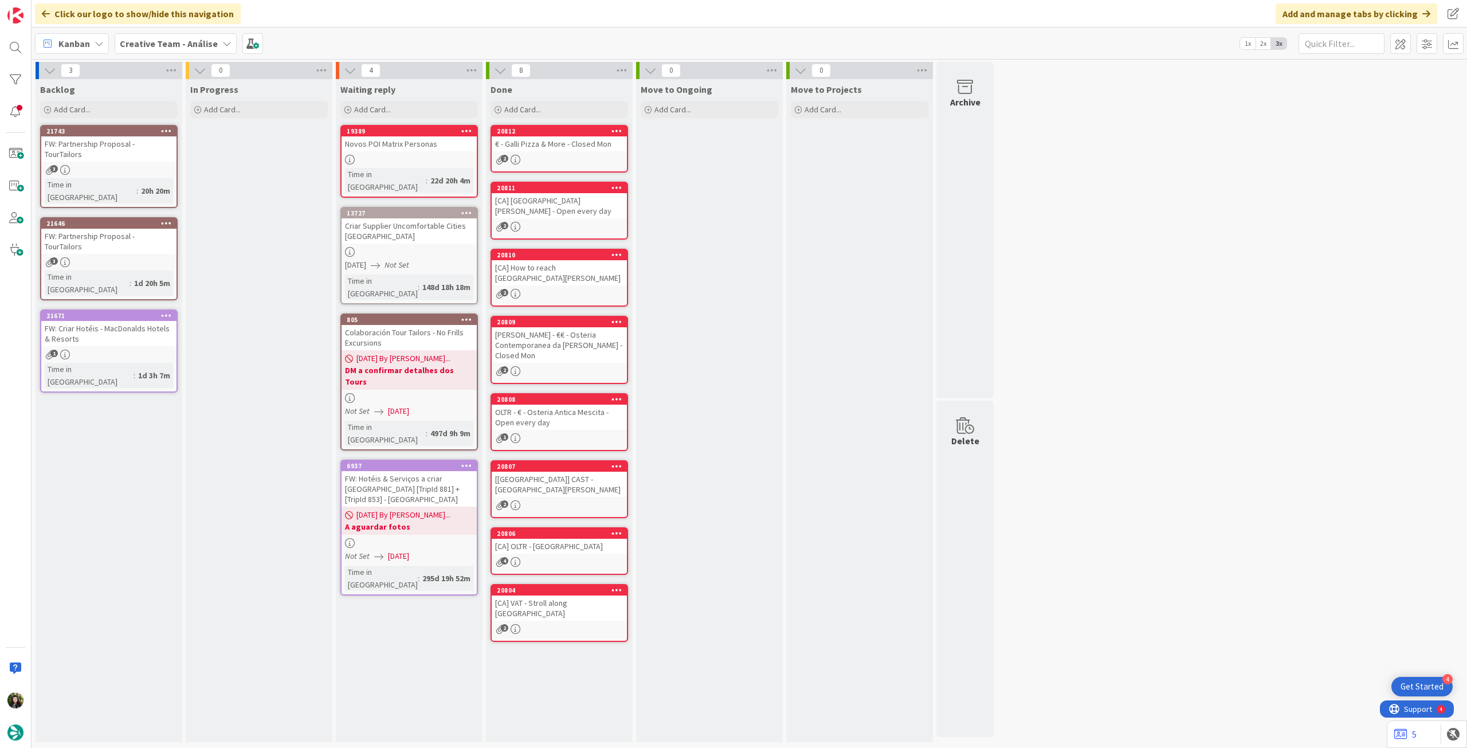
click at [169, 46] on b "Creative Team - Análise" at bounding box center [169, 43] width 98 height 11
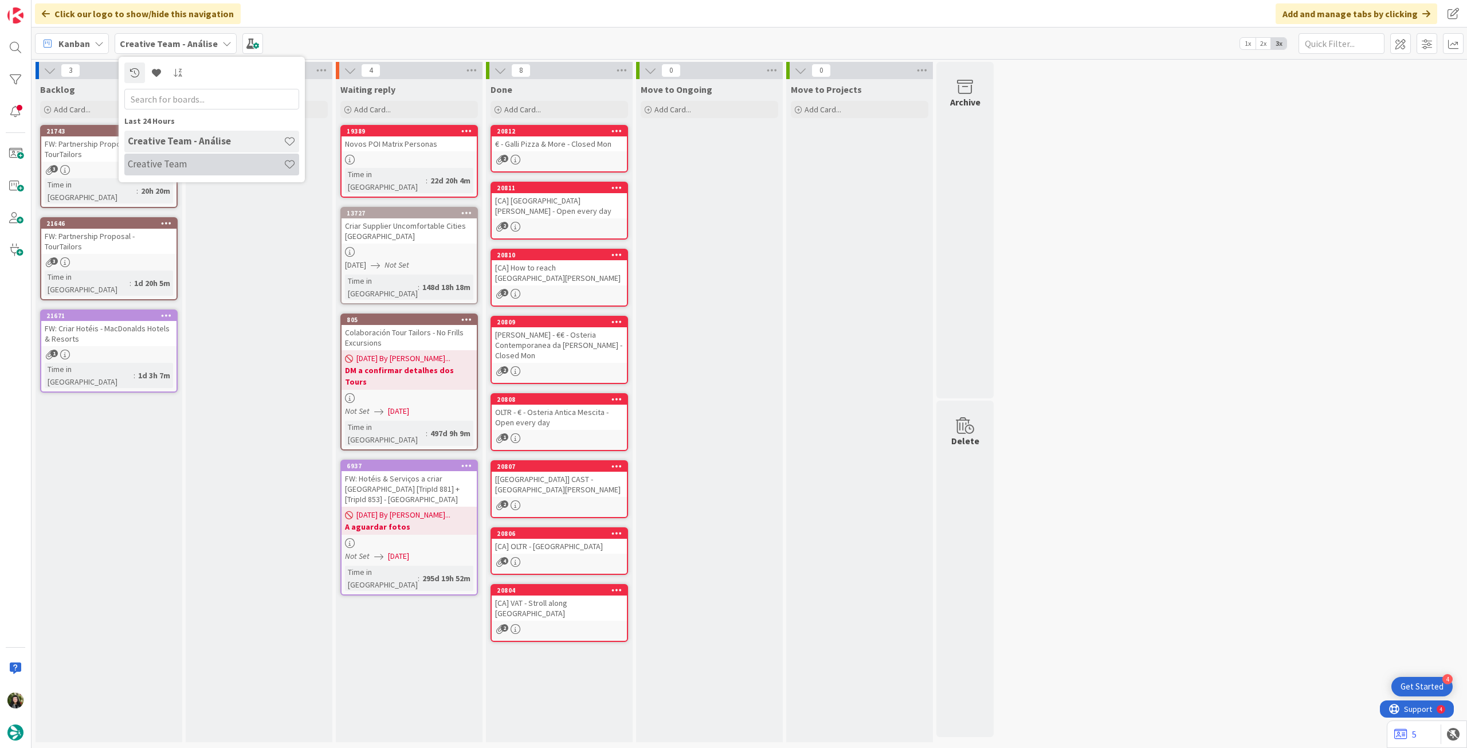
click at [169, 161] on h4 "Creative Team" at bounding box center [206, 163] width 156 height 11
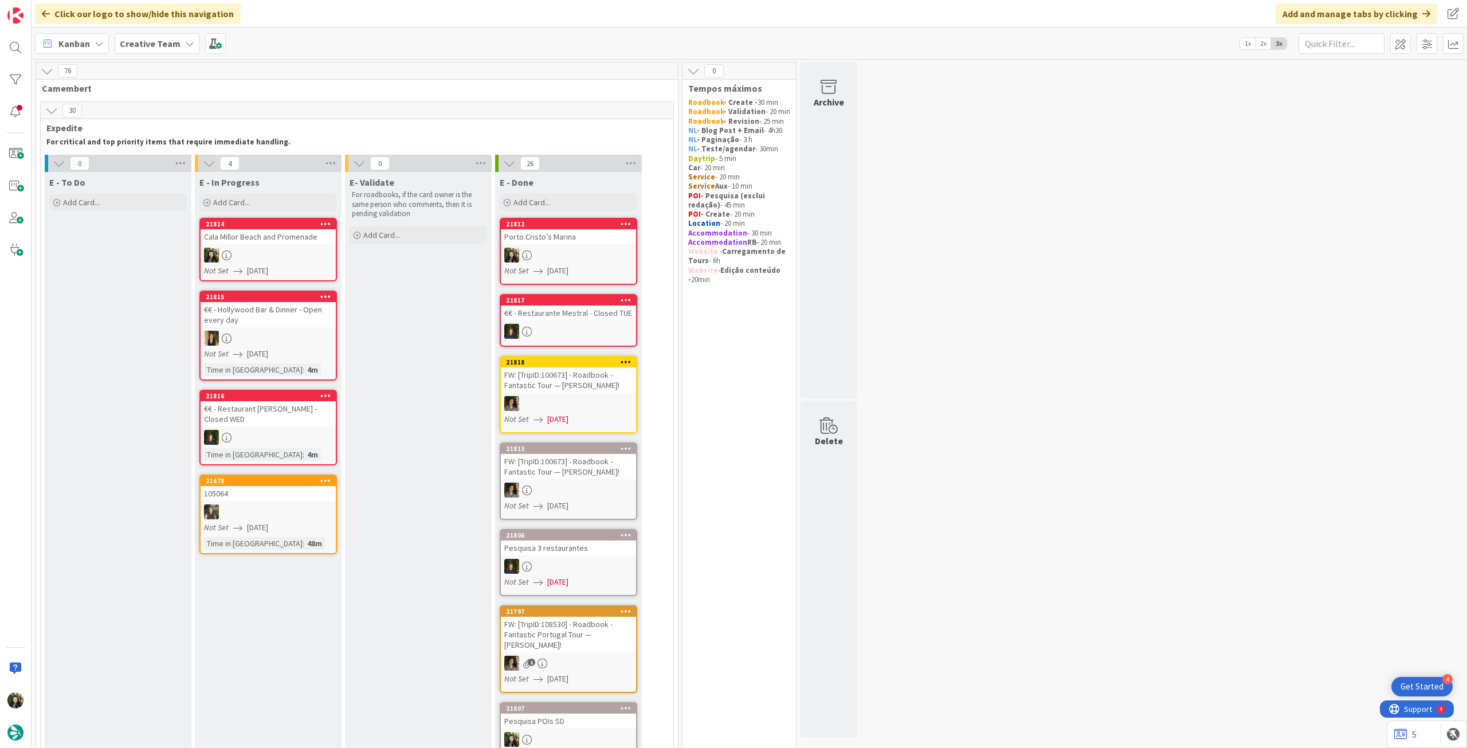
click at [135, 55] on div "Kanban Creative Team 1x 2x 3x" at bounding box center [750, 44] width 1436 height 32
click at [147, 29] on div "Kanban Creative Team 1x 2x 3x" at bounding box center [750, 44] width 1436 height 32
click at [168, 48] on b "Creative Team" at bounding box center [150, 43] width 61 height 11
click at [174, 171] on div "Creative Team - Análise" at bounding box center [211, 165] width 175 height 22
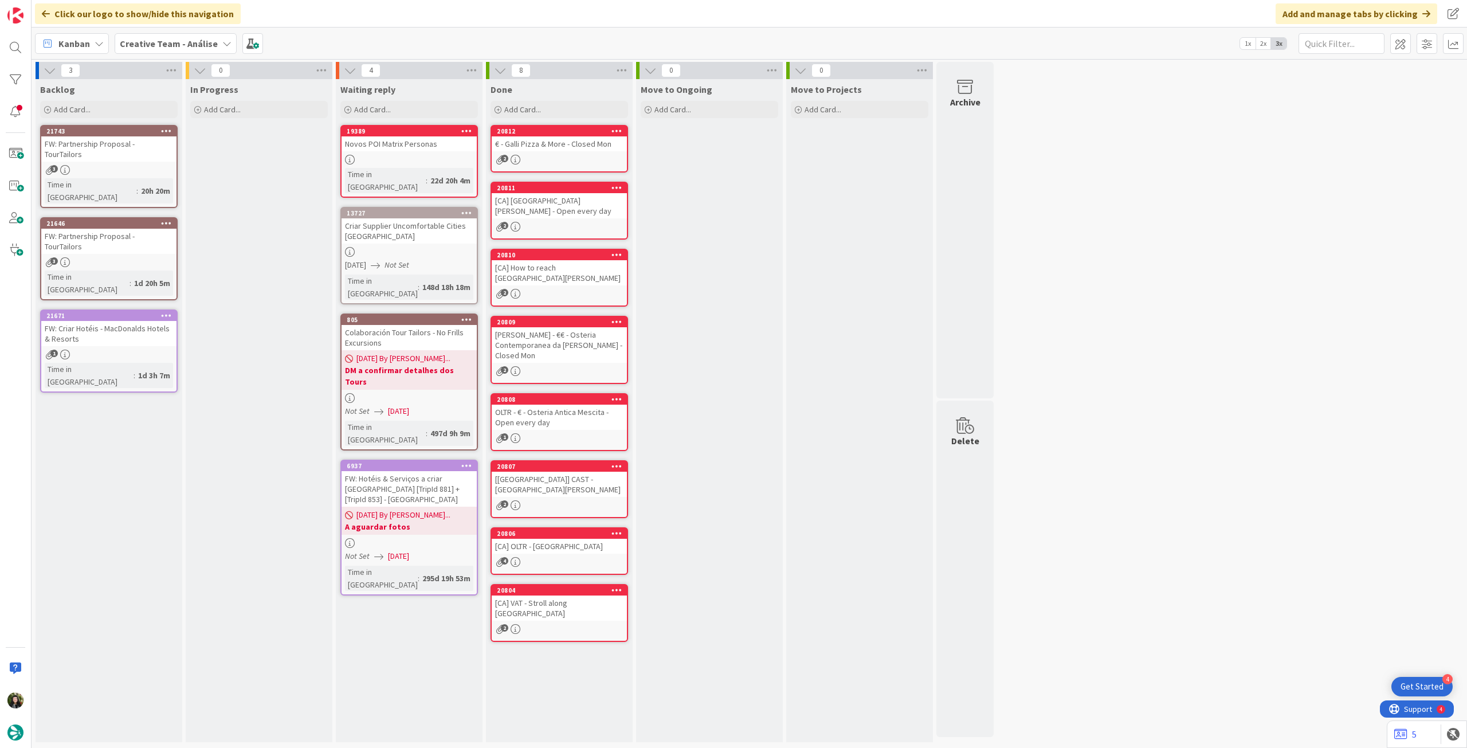
click at [144, 350] on div "1" at bounding box center [108, 355] width 135 height 10
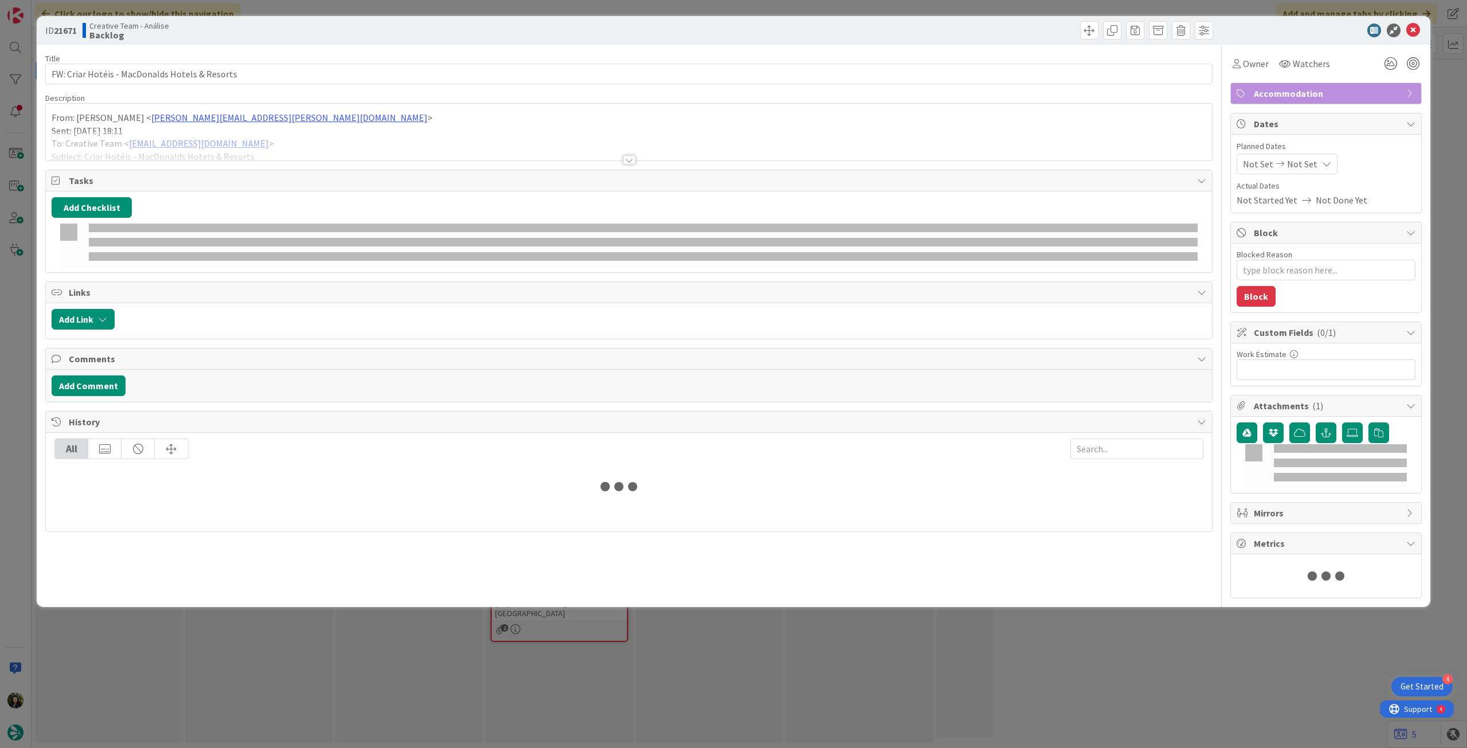
click at [174, 144] on div at bounding box center [629, 145] width 1166 height 29
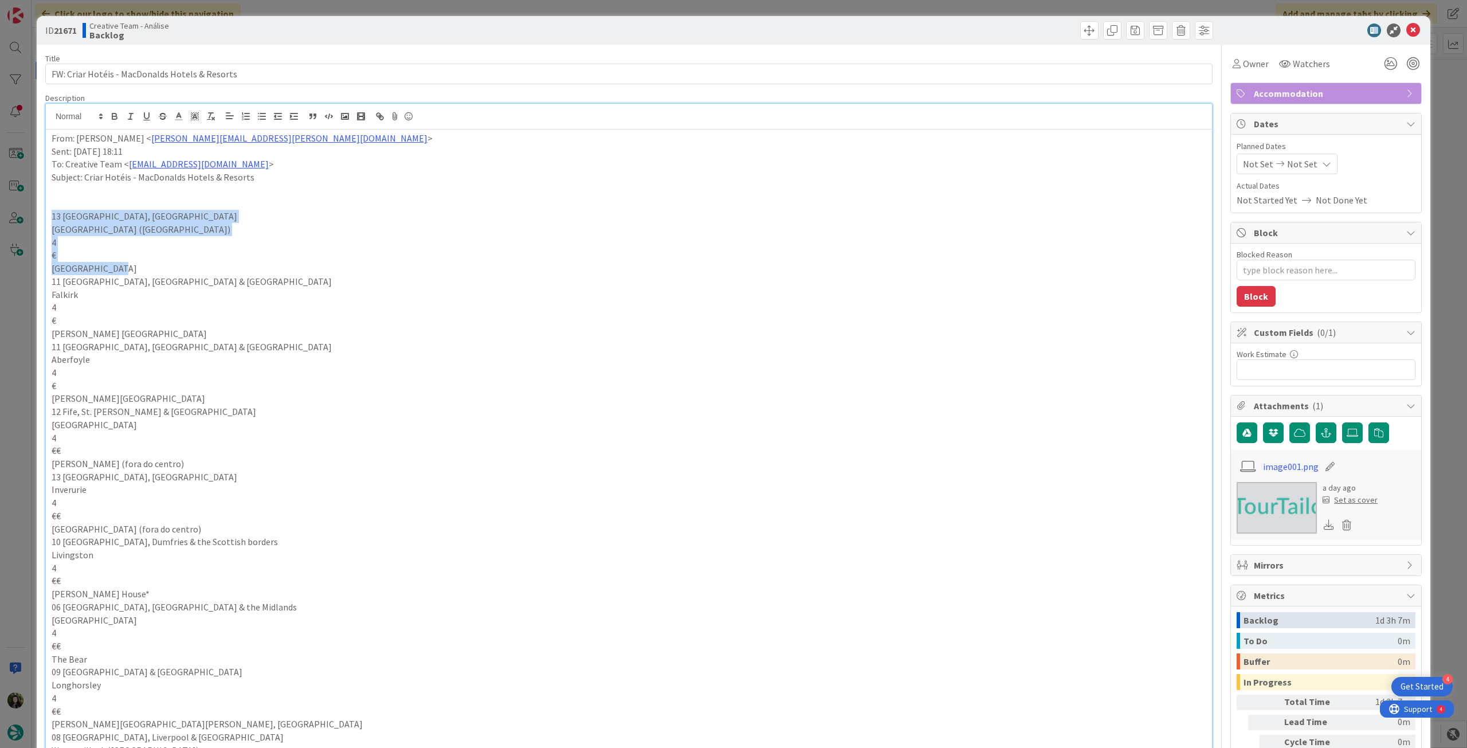
drag, startPoint x: 139, startPoint y: 263, endPoint x: 23, endPoint y: 218, distance: 124.5
click at [23, 218] on div "ID 21671 Creative Team - Análise Backlog Title 46 / 128 FW: Criar Hotéis - MacD…" at bounding box center [733, 374] width 1467 height 748
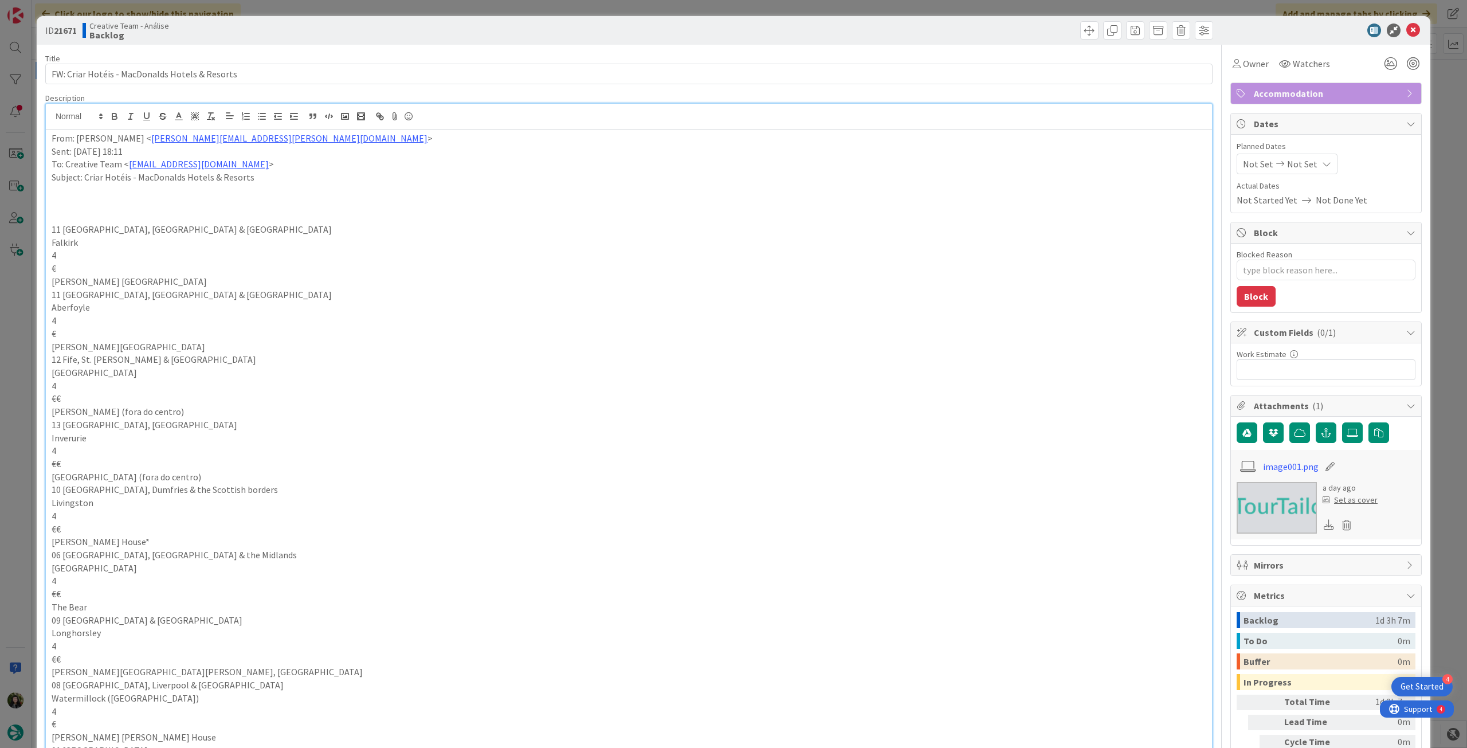
click at [49, 138] on div "From: [PERSON_NAME] < [PERSON_NAME][EMAIL_ADDRESS][PERSON_NAME][DOMAIN_NAME] > …" at bounding box center [629, 638] width 1166 height 1016
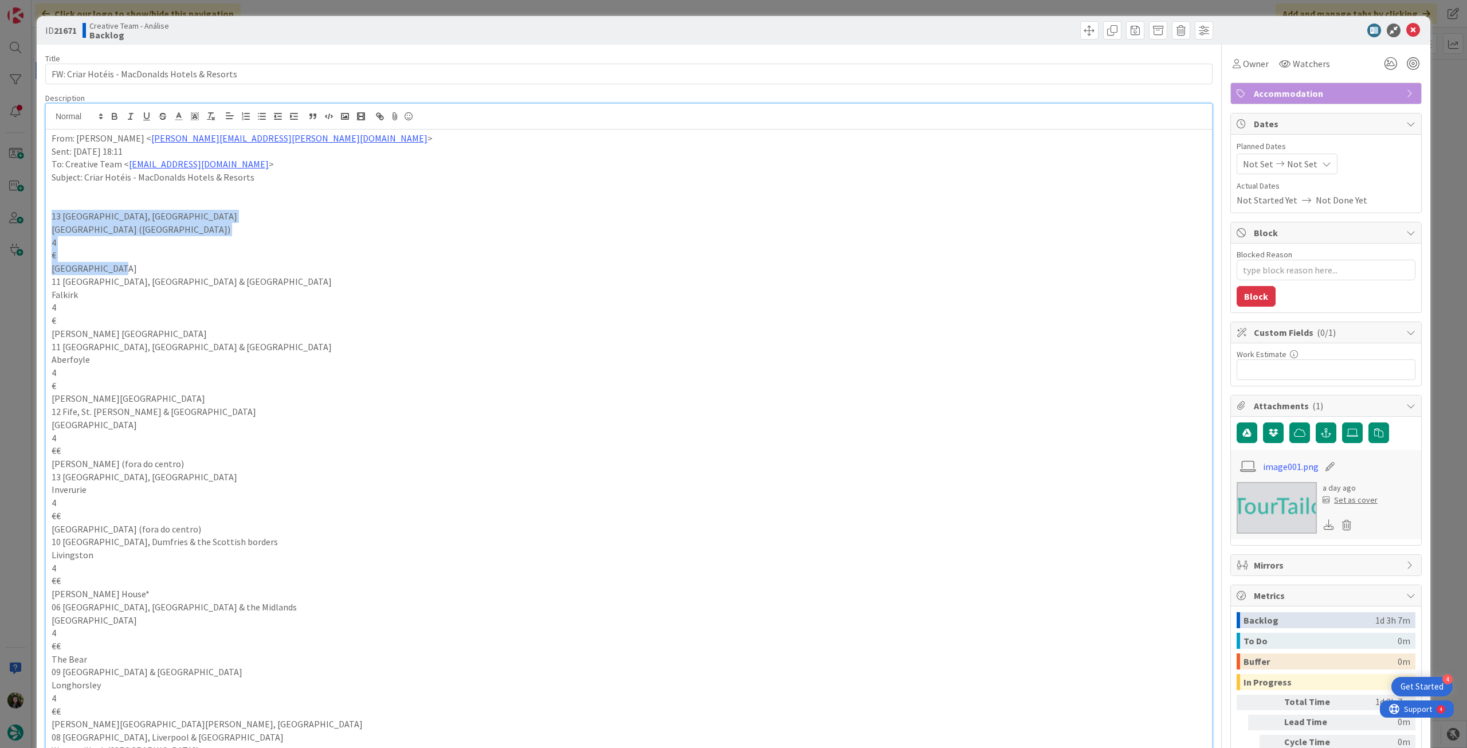
click at [433, 257] on p "€" at bounding box center [629, 255] width 1155 height 13
click at [1408, 26] on icon at bounding box center [1414, 31] width 14 height 14
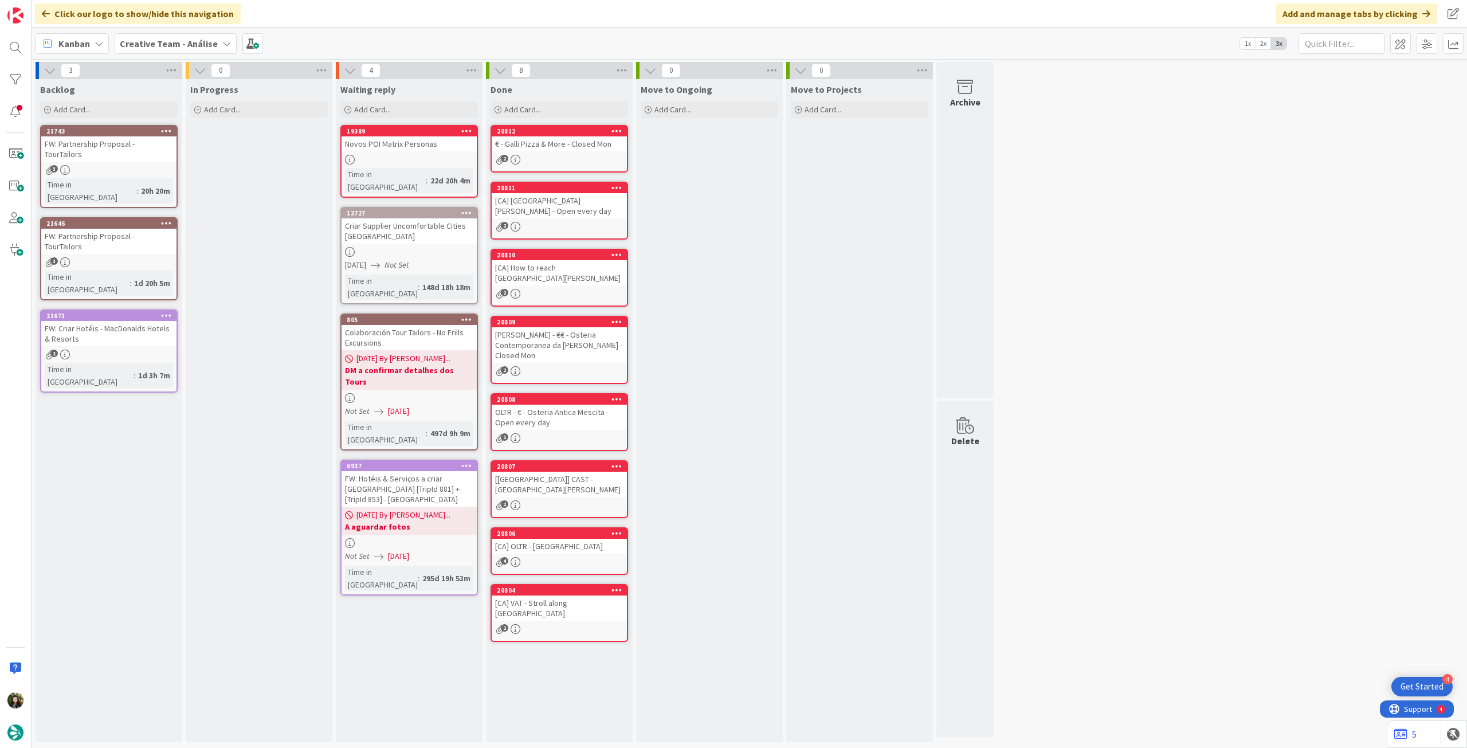
click at [165, 311] on icon at bounding box center [166, 315] width 11 height 8
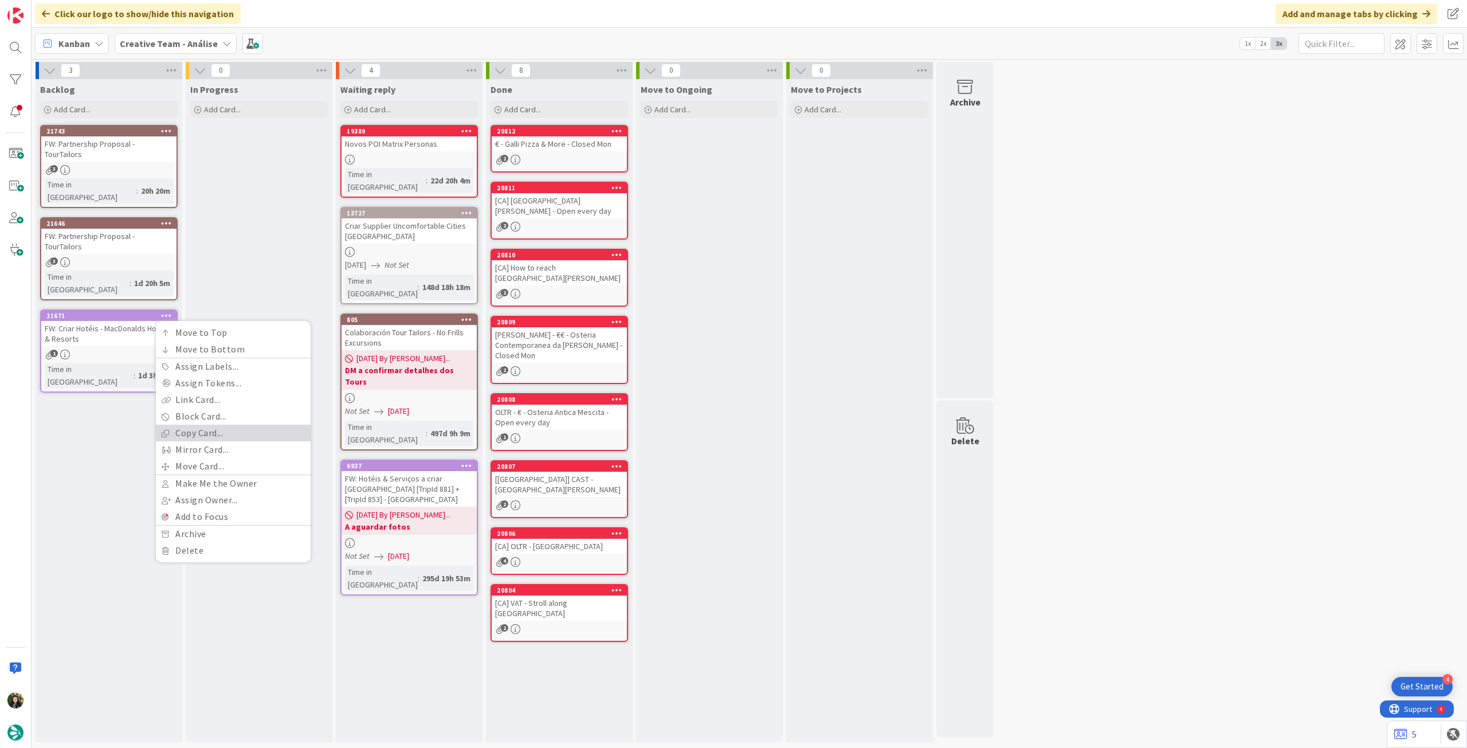
click at [179, 425] on link "Copy Card..." at bounding box center [233, 433] width 155 height 17
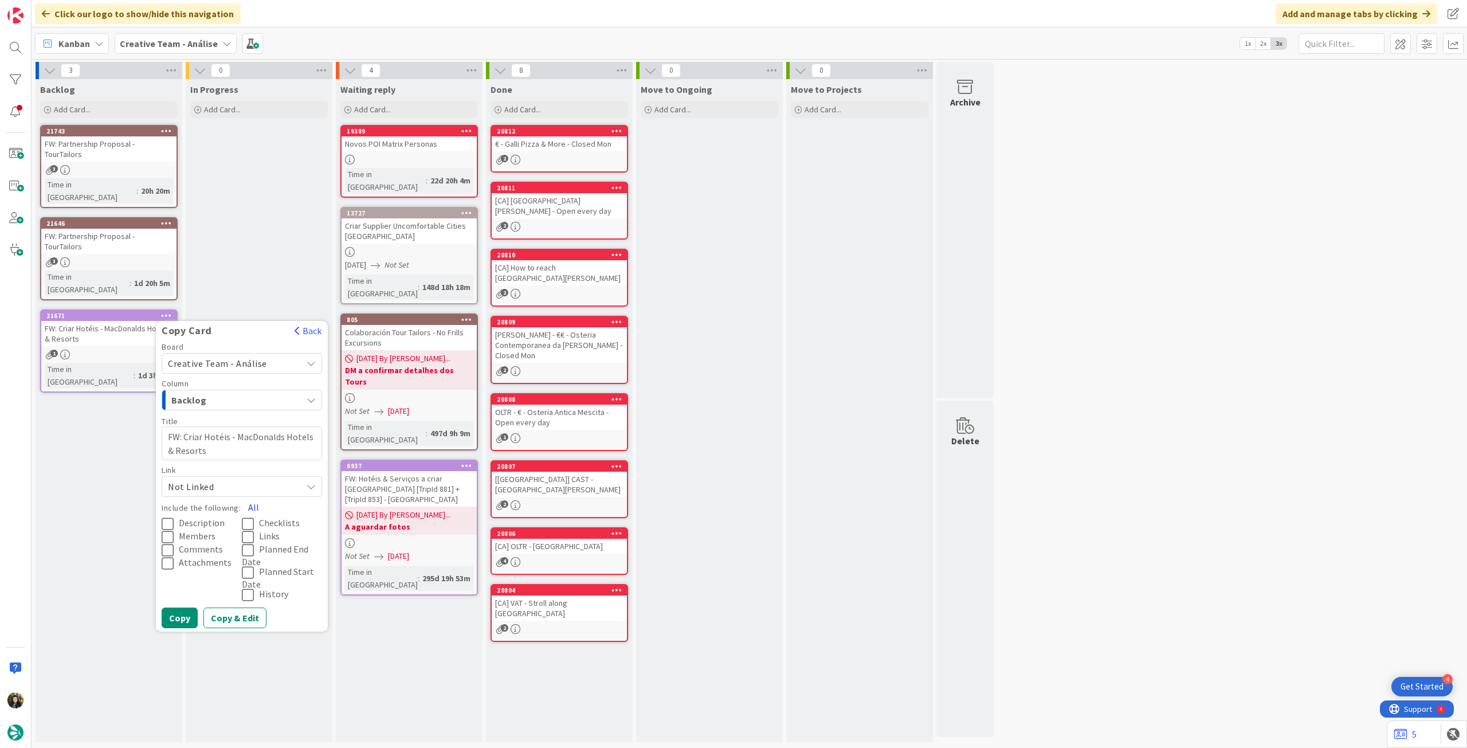
click at [255, 497] on button "All" at bounding box center [254, 507] width 26 height 21
click at [180, 608] on button "Copy" at bounding box center [180, 618] width 36 height 21
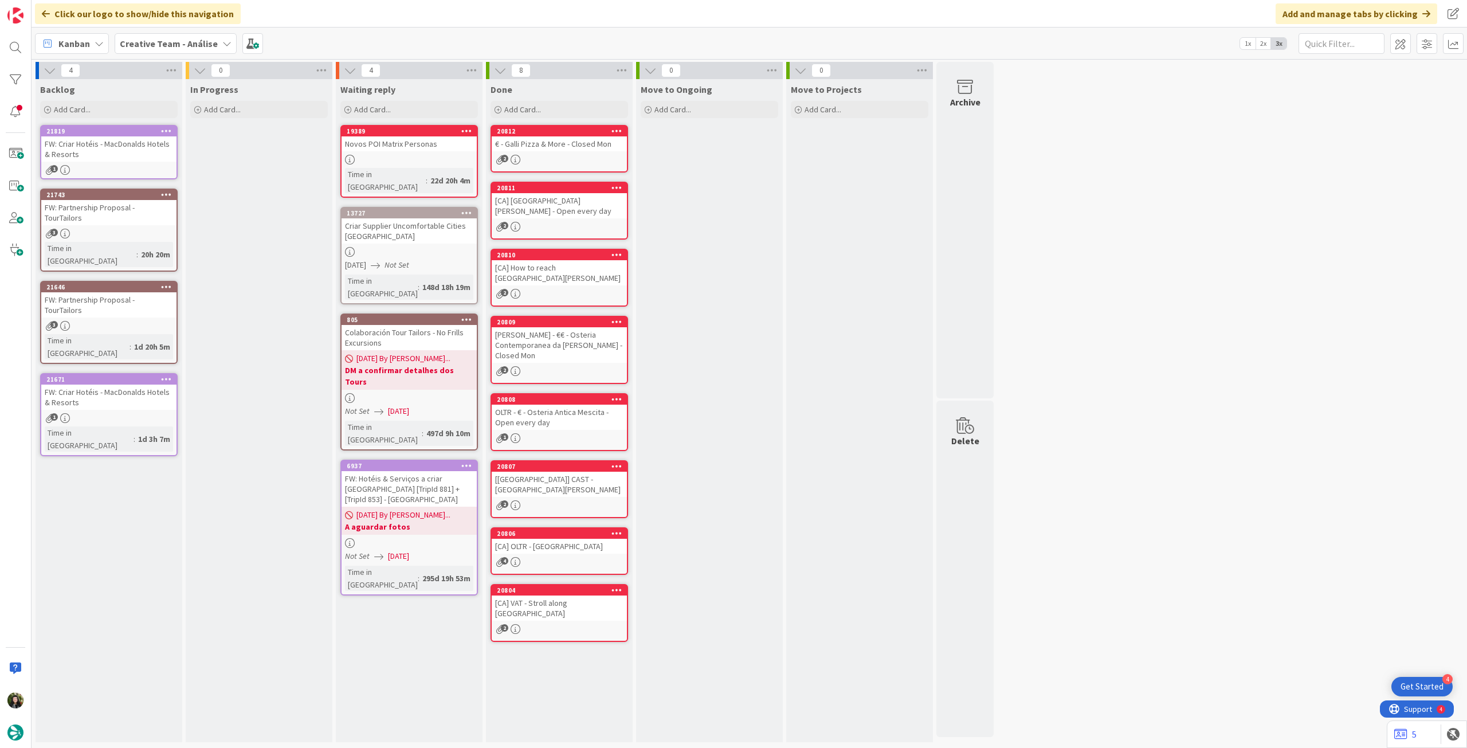
click at [102, 413] on div "1" at bounding box center [108, 418] width 135 height 10
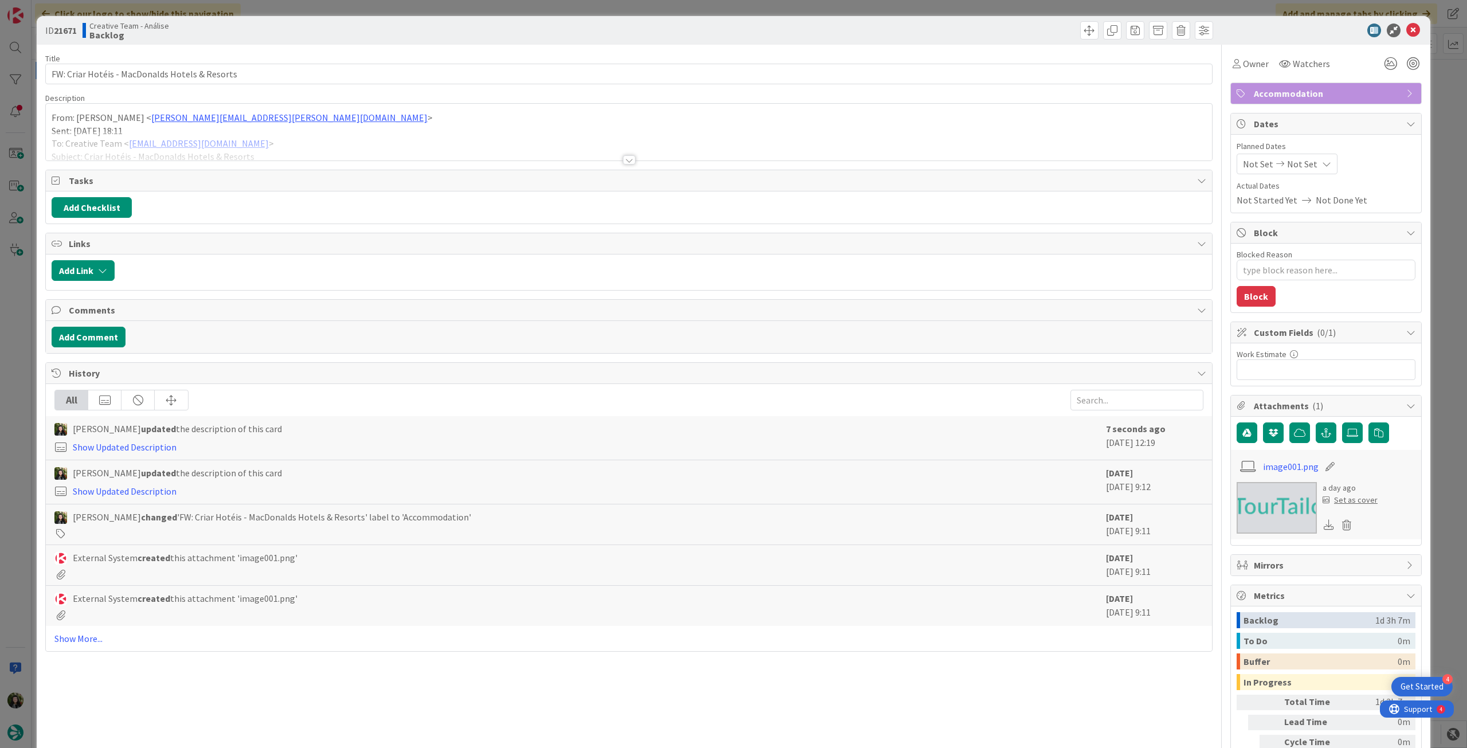
click at [150, 138] on div at bounding box center [629, 145] width 1166 height 29
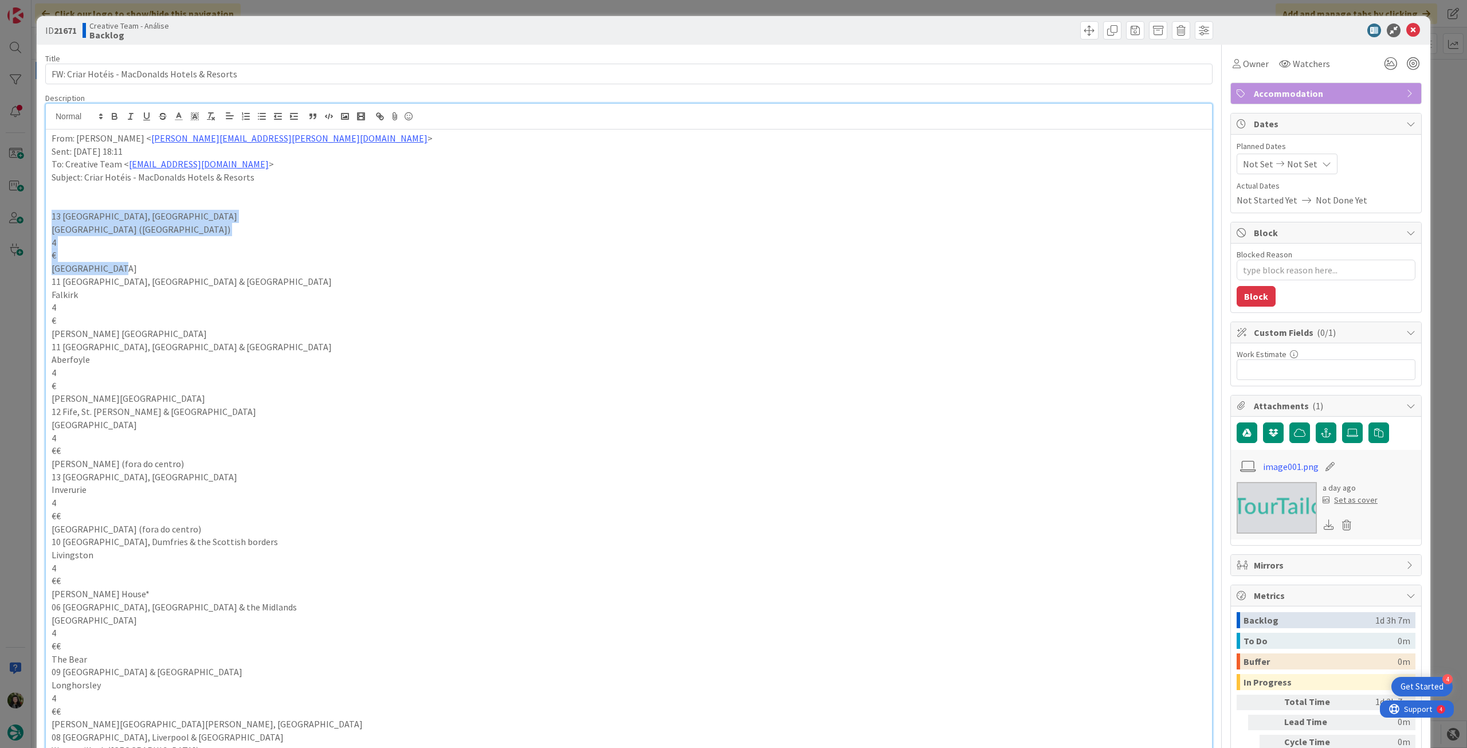
drag, startPoint x: 49, startPoint y: 219, endPoint x: 120, endPoint y: 264, distance: 83.5
click at [120, 264] on div "From: [PERSON_NAME] < [PERSON_NAME][EMAIL_ADDRESS][PERSON_NAME][DOMAIN_NAME] > …" at bounding box center [629, 664] width 1166 height 1068
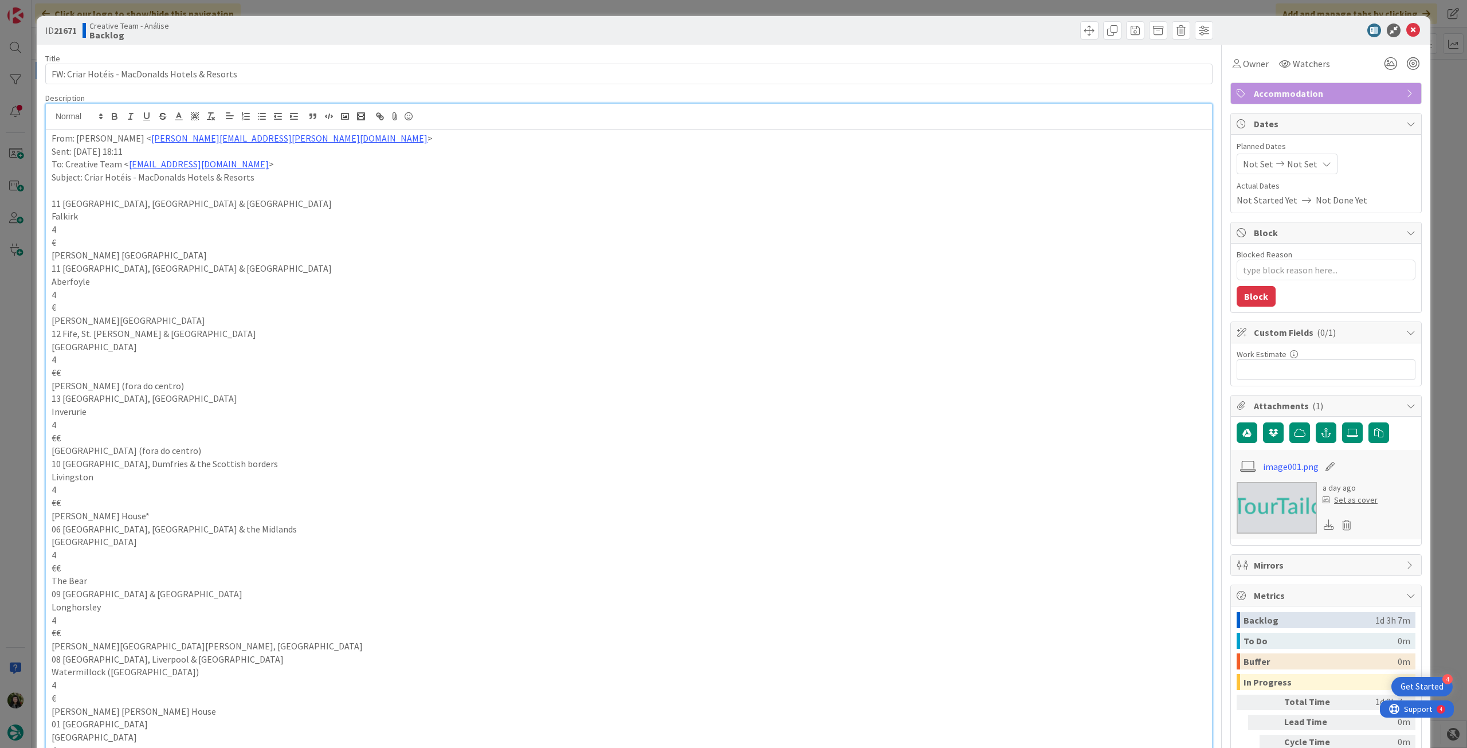
click at [1407, 26] on icon at bounding box center [1414, 31] width 14 height 14
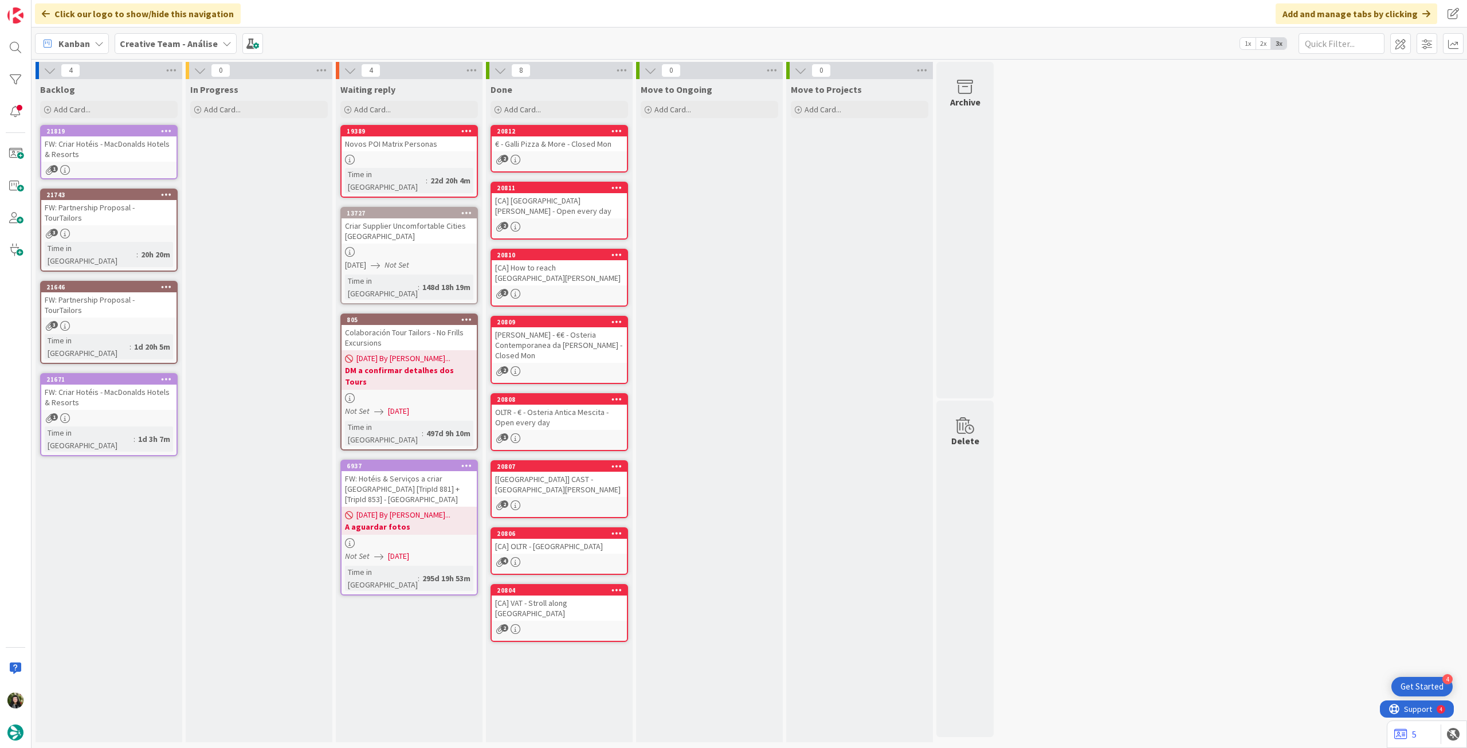
click at [147, 156] on div "FW: Criar Hotéis - MacDonalds Hotels & Resorts" at bounding box center [108, 148] width 135 height 25
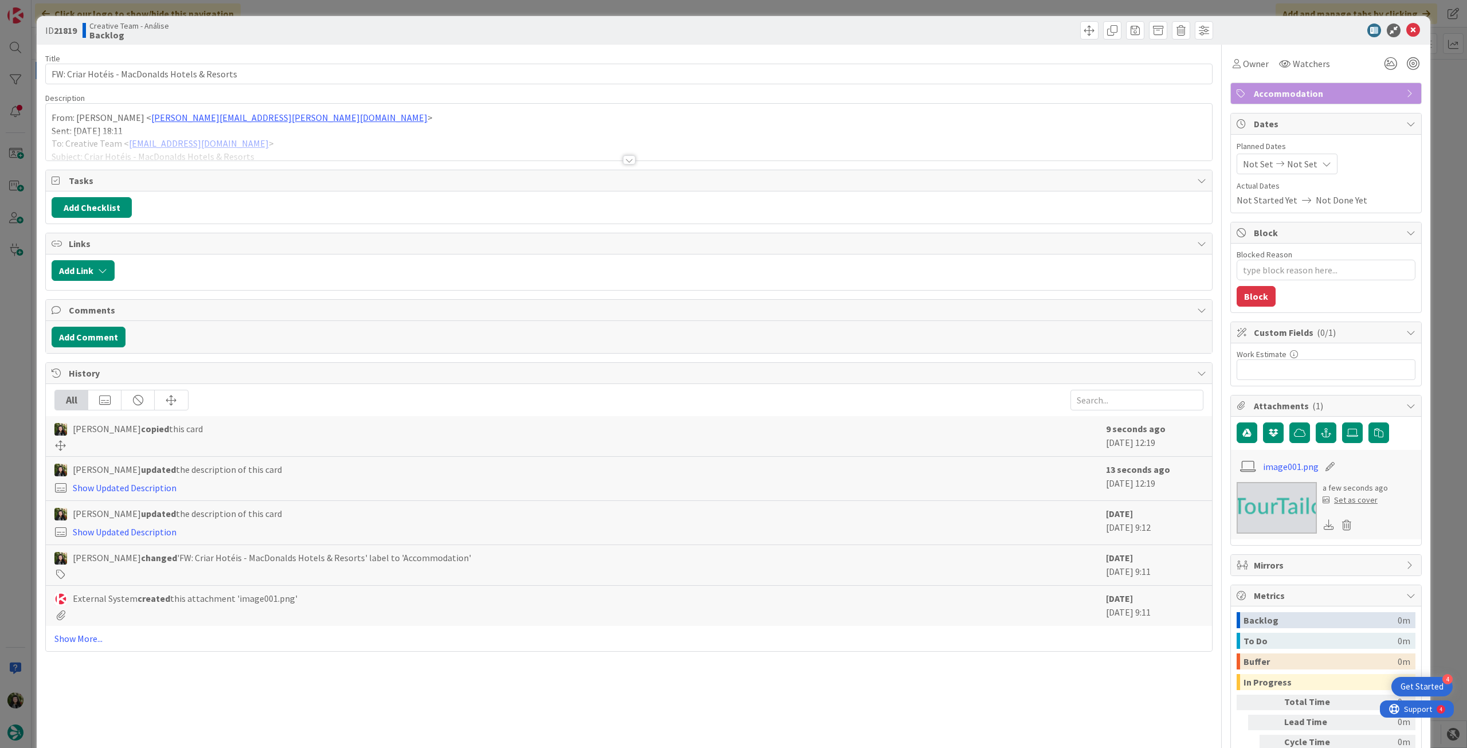
click at [92, 146] on div at bounding box center [629, 145] width 1166 height 29
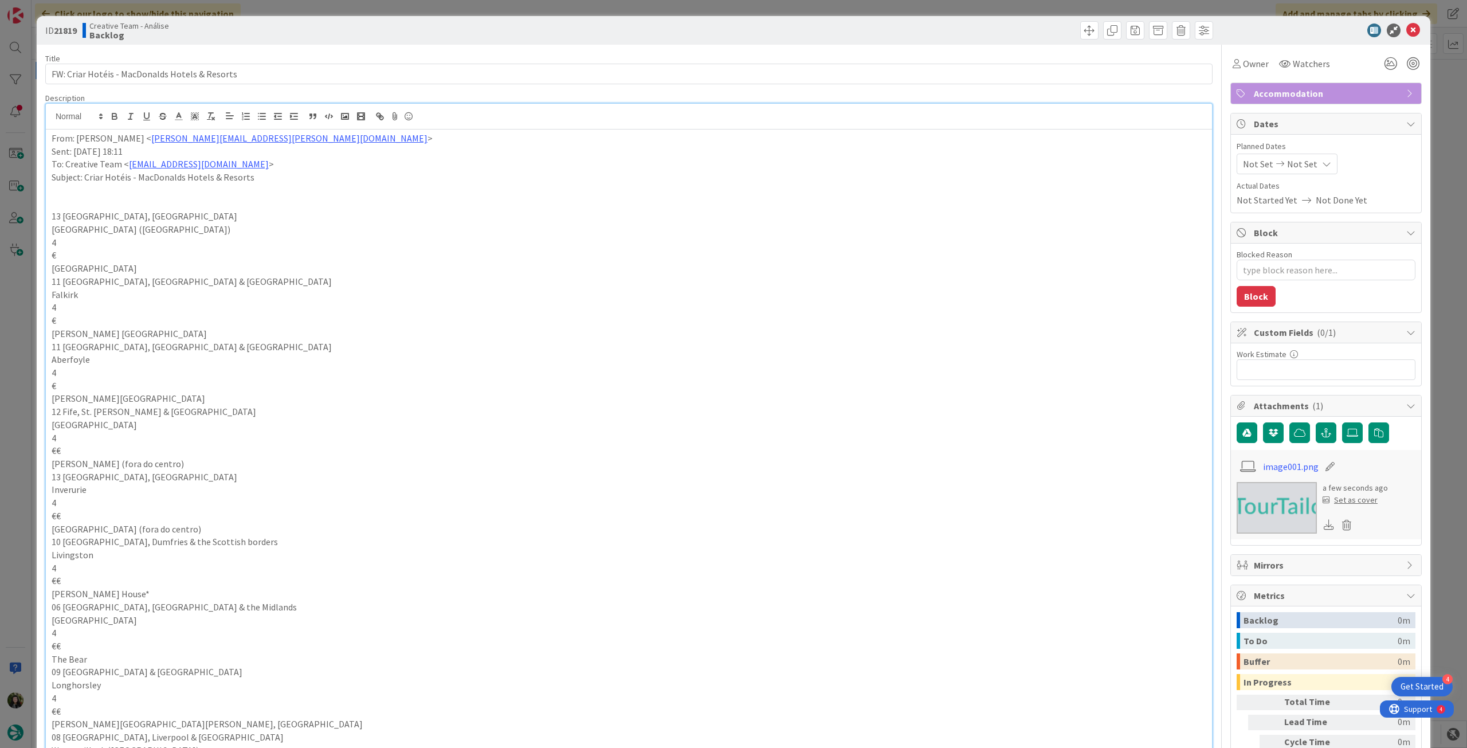
click at [52, 137] on p "From: [PERSON_NAME] < [PERSON_NAME][EMAIL_ADDRESS][PERSON_NAME][DOMAIN_NAME] >" at bounding box center [629, 138] width 1155 height 13
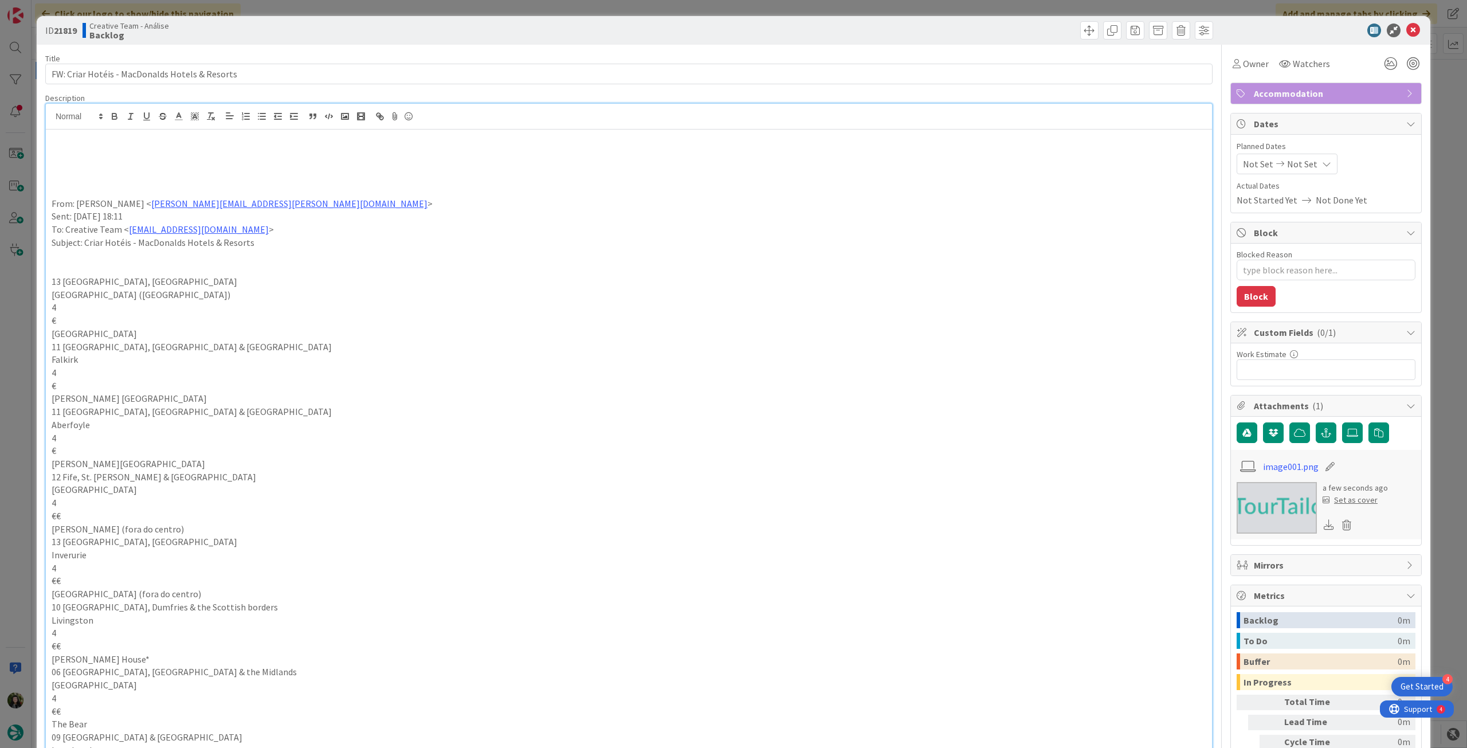
click at [77, 153] on p at bounding box center [629, 151] width 1155 height 13
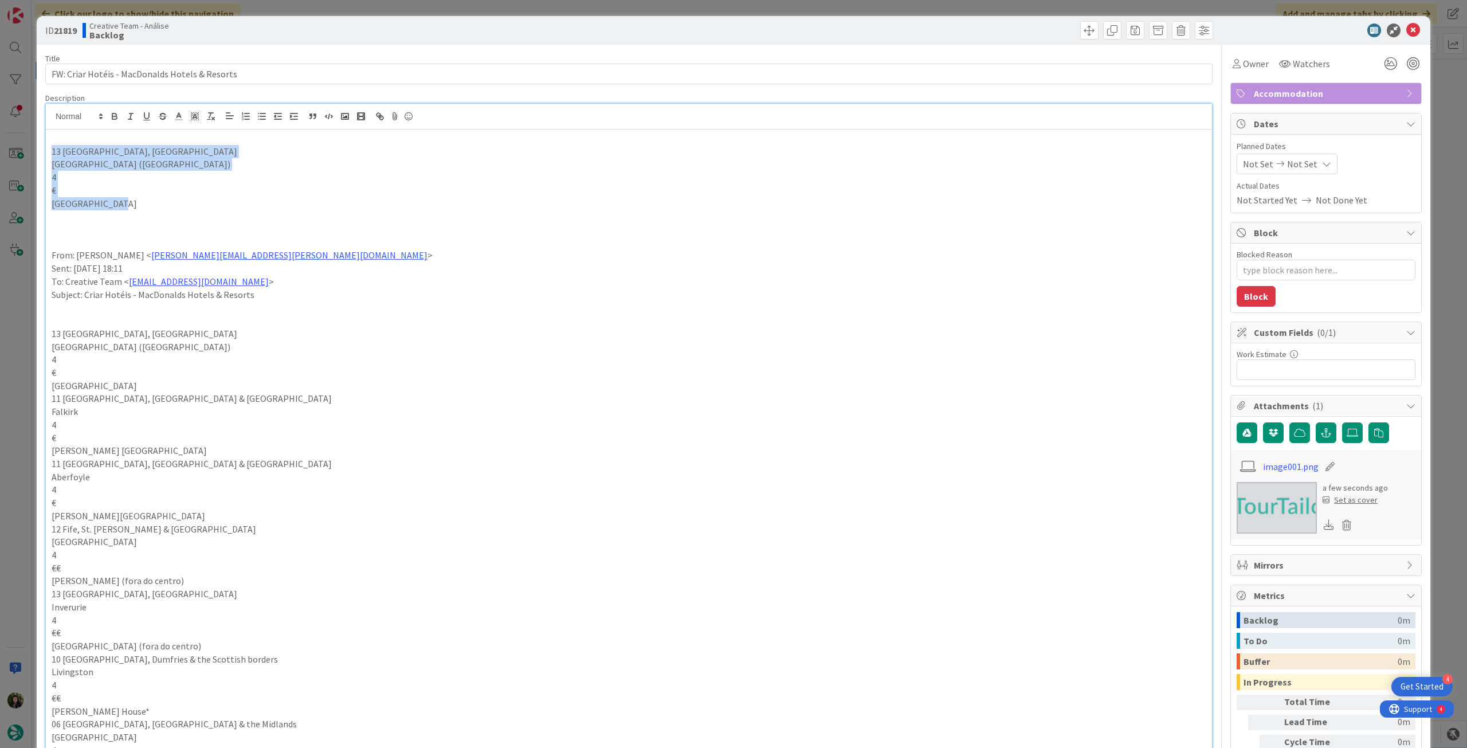
drag, startPoint x: 122, startPoint y: 199, endPoint x: 13, endPoint y: 154, distance: 118.2
click at [13, 154] on div "ID 21819 Creative Team - Análise Backlog Title 46 / 128 FW: Criar Hotéis - MacD…" at bounding box center [733, 374] width 1467 height 748
type textarea "x"
click at [1303, 154] on div "Not Set Not Set" at bounding box center [1287, 164] width 101 height 21
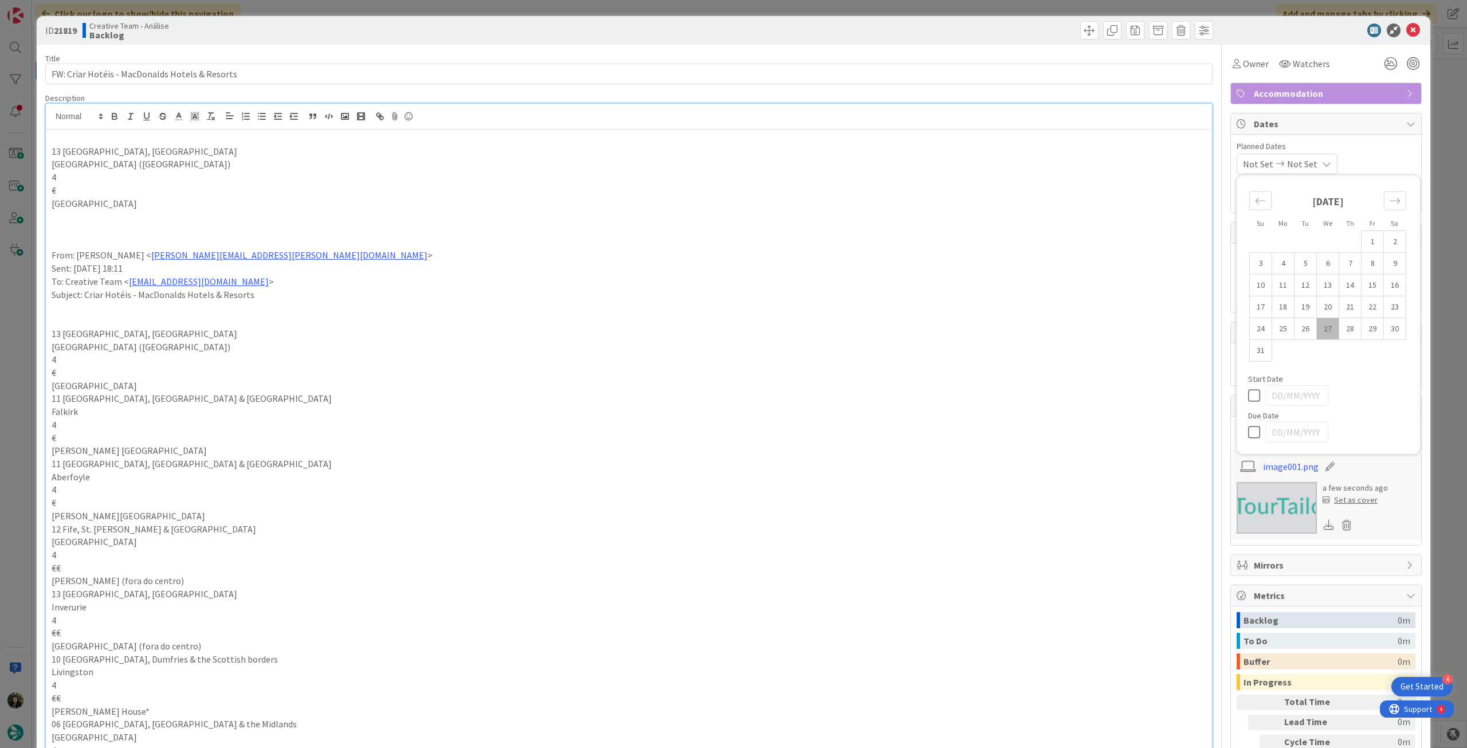
click at [1248, 422] on div at bounding box center [1328, 432] width 160 height 21
click at [1248, 425] on icon at bounding box center [1256, 432] width 17 height 14
type input "[DATE]"
drag, startPoint x: 125, startPoint y: 199, endPoint x: 19, endPoint y: 149, distance: 116.9
click at [19, 150] on div "ID 21819 Creative Team - Análise Backlog Title 46 / 128 FW: Criar Hotéis - MacD…" at bounding box center [733, 374] width 1467 height 748
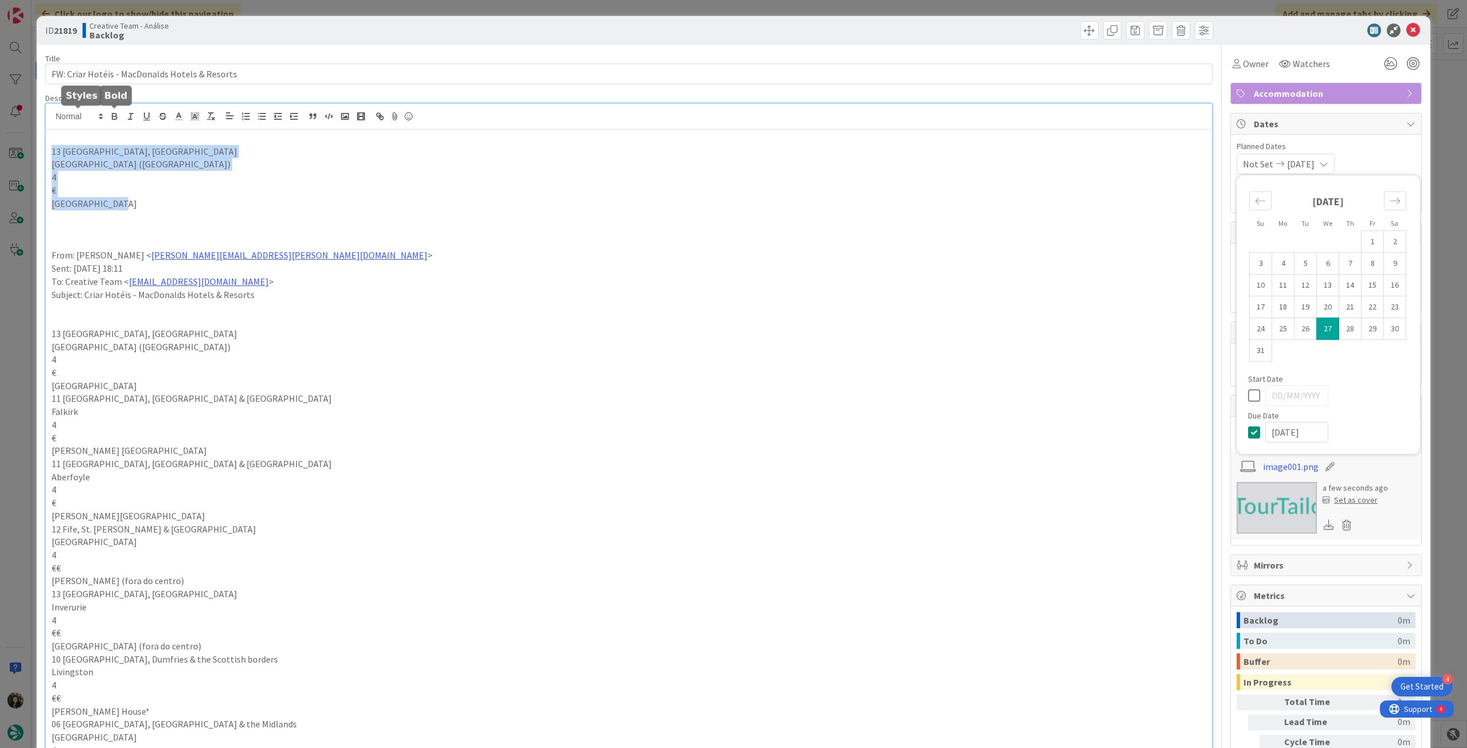
click at [110, 116] on icon "button" at bounding box center [114, 116] width 10 height 10
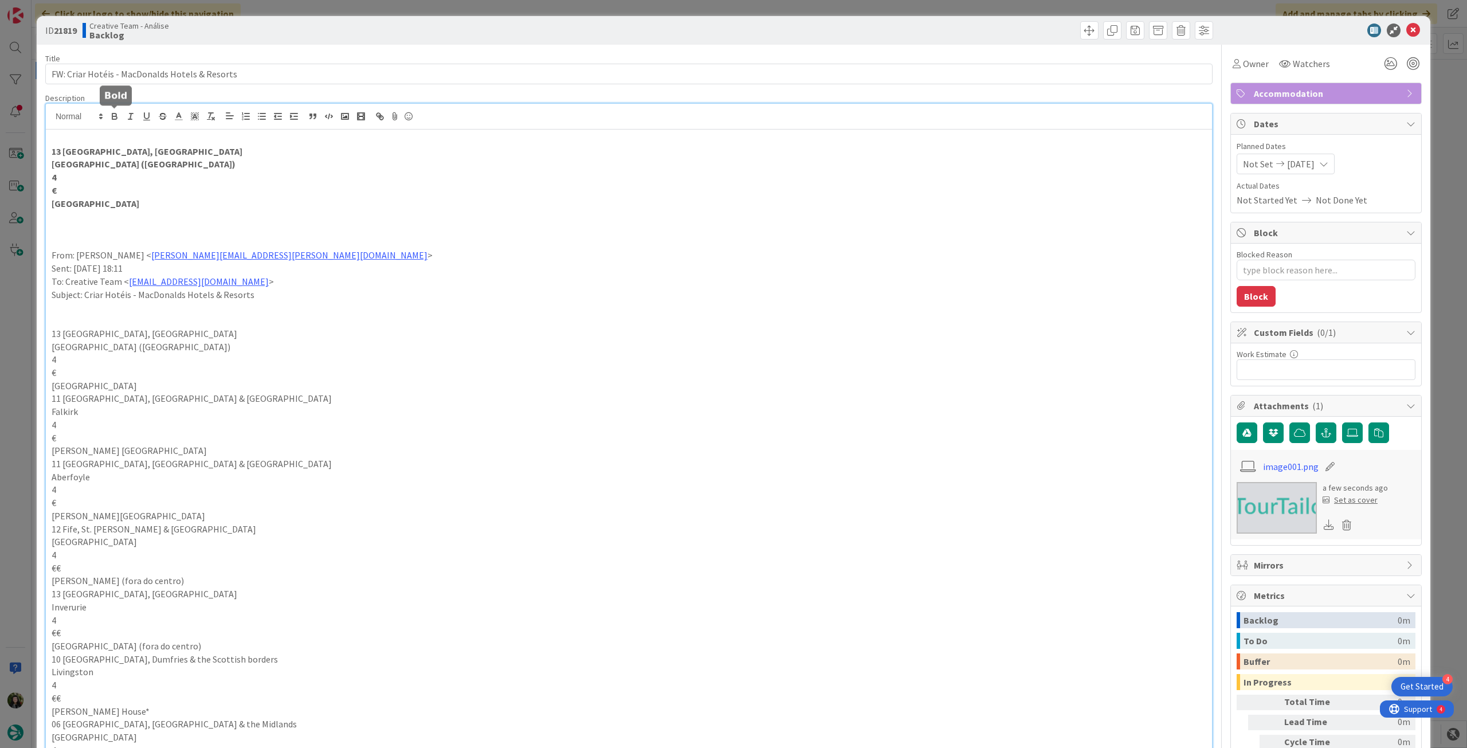
click at [266, 214] on p at bounding box center [629, 216] width 1155 height 13
click at [1407, 34] on icon at bounding box center [1414, 31] width 14 height 14
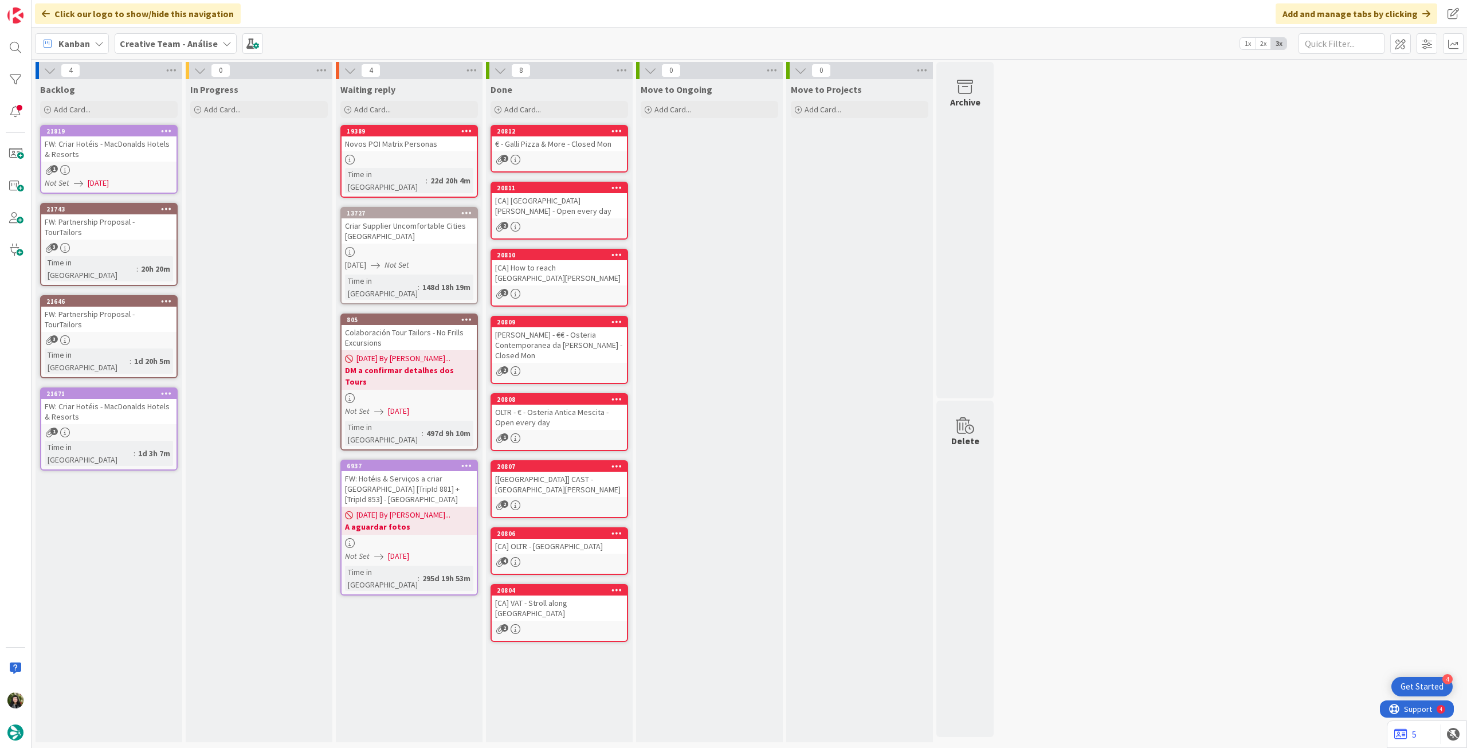
click at [193, 45] on b "Creative Team - Análise" at bounding box center [169, 43] width 98 height 11
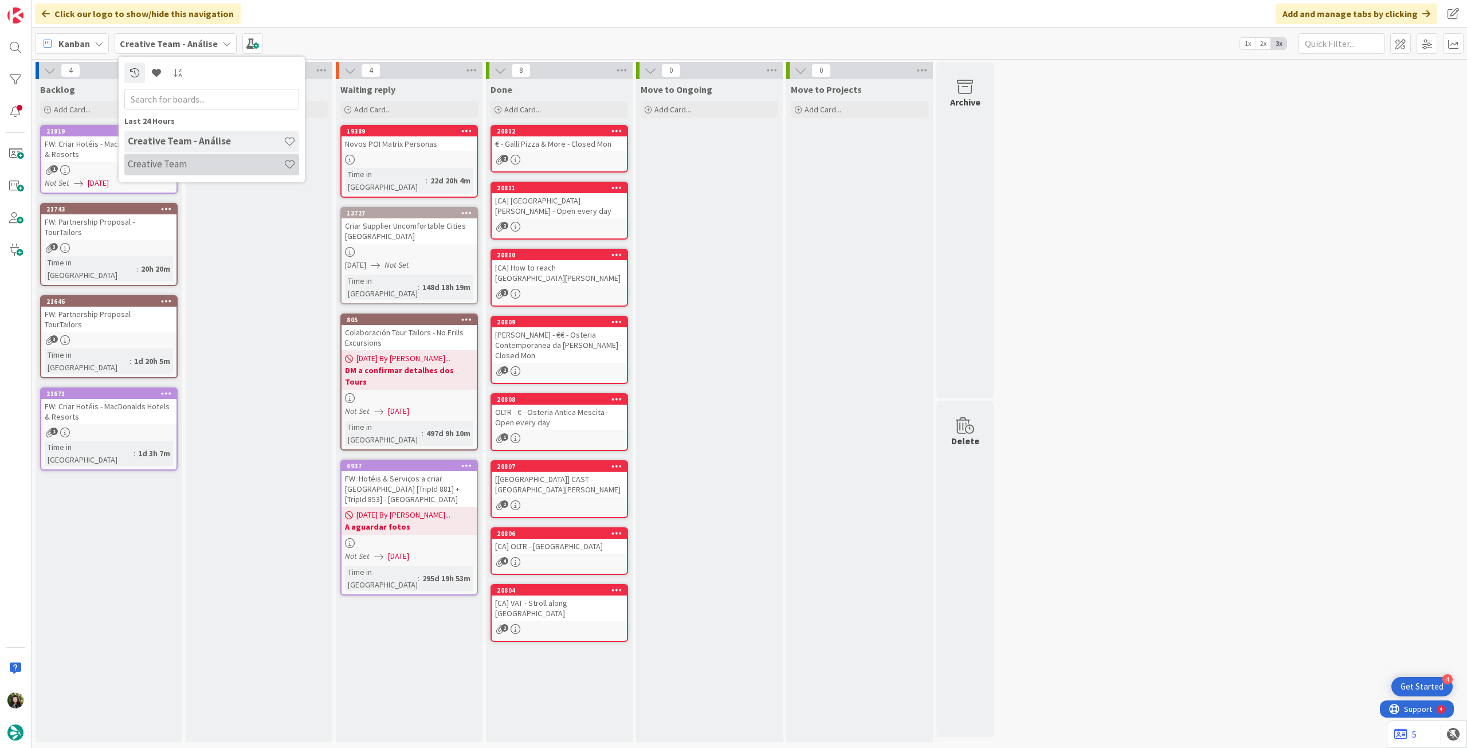
click at [221, 167] on h4 "Creative Team" at bounding box center [206, 163] width 156 height 11
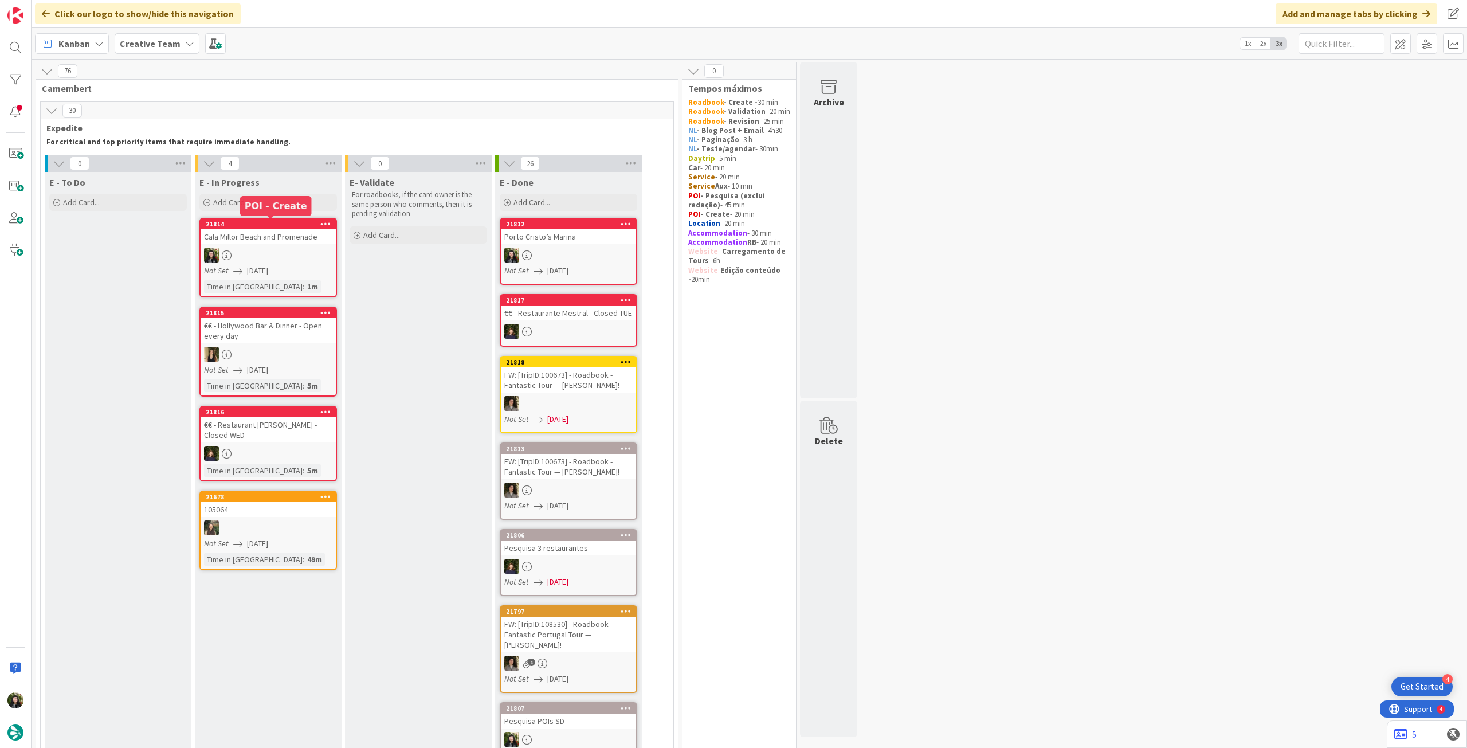
click at [265, 263] on link "21814 [GEOGRAPHIC_DATA] and Promenade Not Set [DATE] Time in [GEOGRAPHIC_DATA] …" at bounding box center [268, 258] width 138 height 80
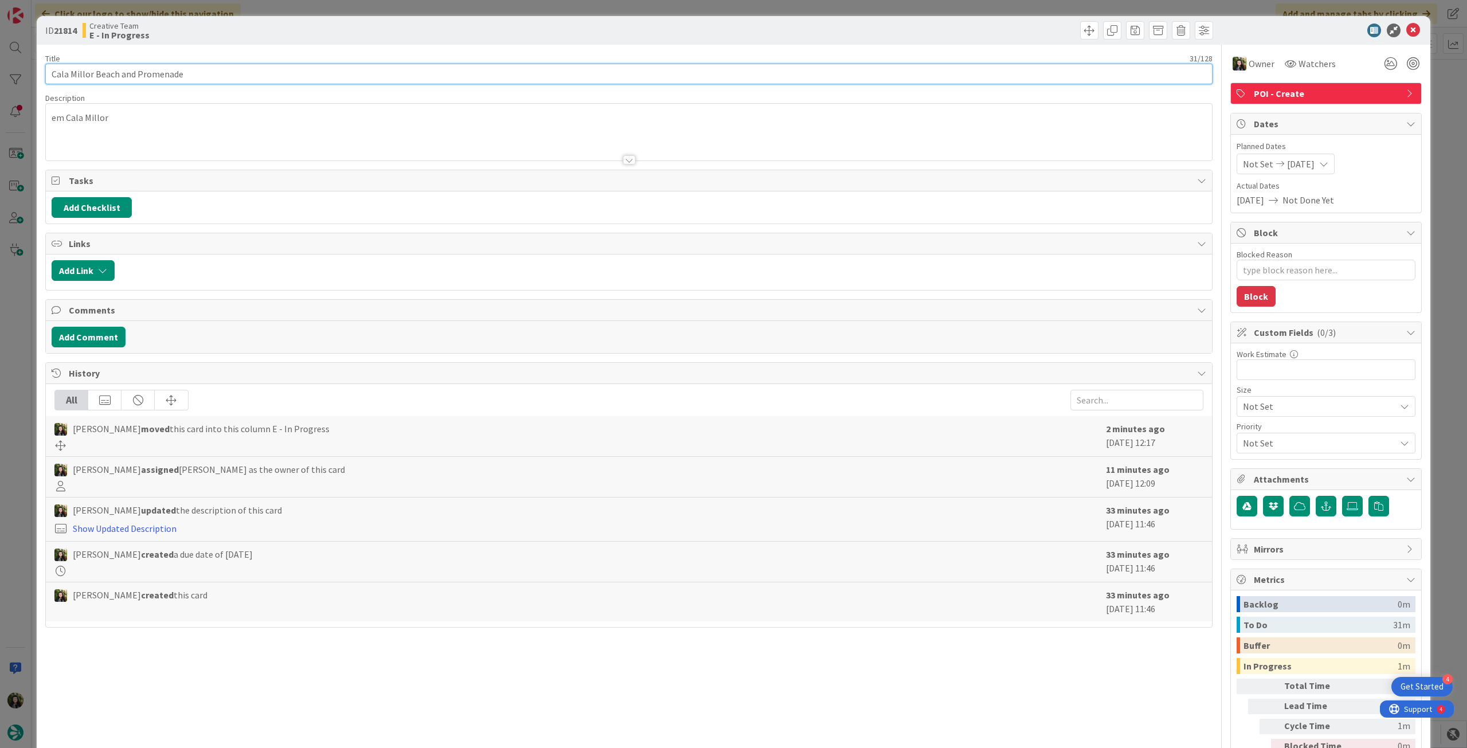
drag, startPoint x: 210, startPoint y: 72, endPoint x: 21, endPoint y: 60, distance: 189.5
click at [21, 60] on div "ID 21814 Creative Team E - In Progress Title 31 / 128 Cala Millor Beach and Pro…" at bounding box center [733, 374] width 1467 height 748
click at [1407, 30] on icon at bounding box center [1414, 31] width 14 height 14
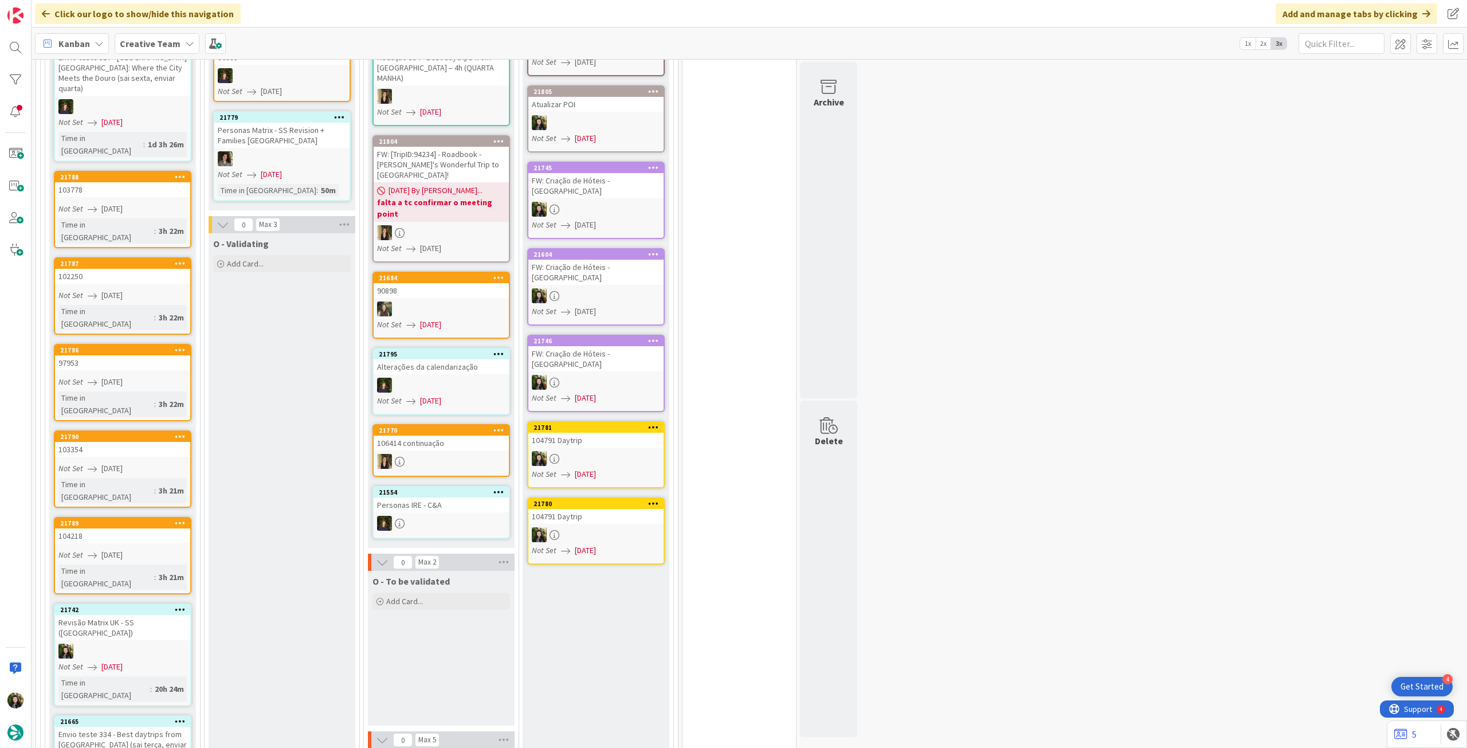
scroll to position [1070, 0]
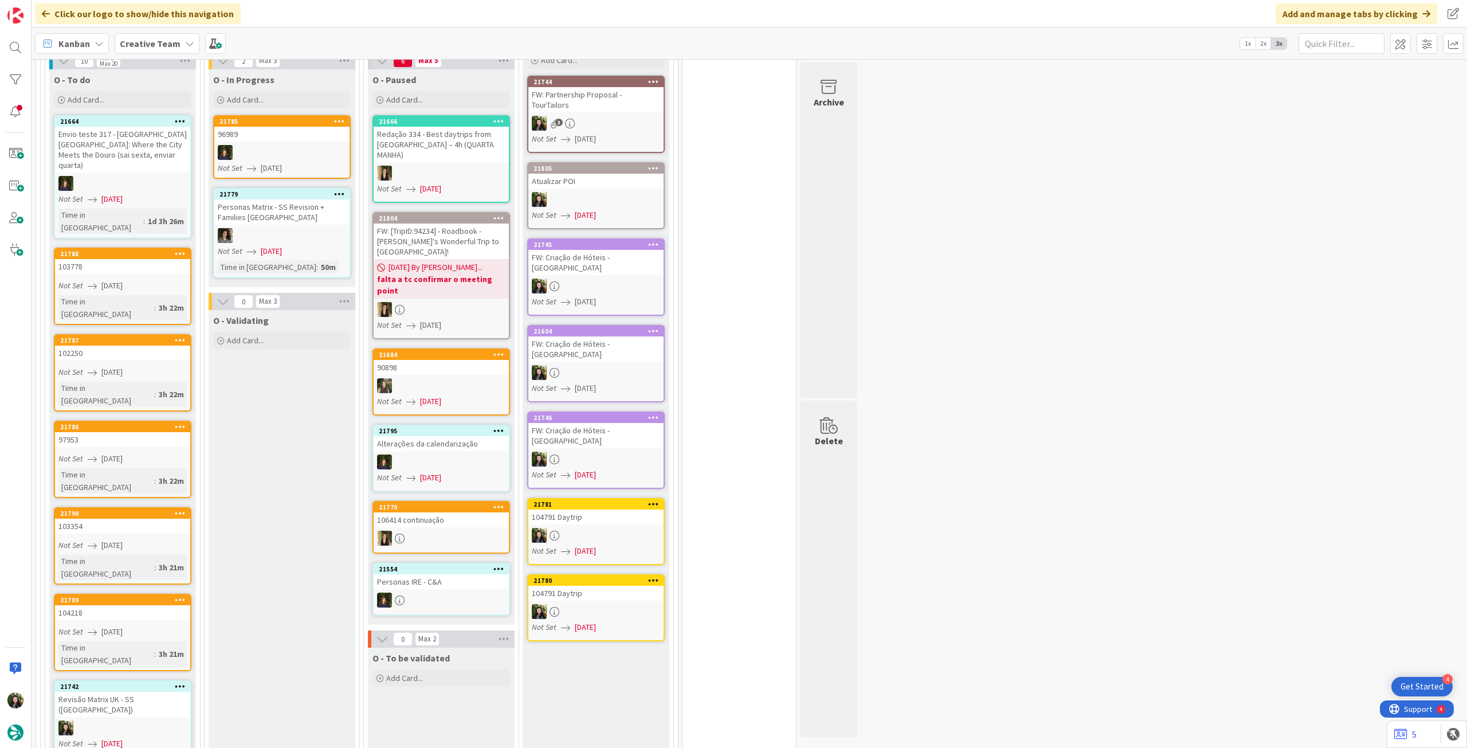
click at [164, 45] on b "Creative Team" at bounding box center [150, 43] width 61 height 11
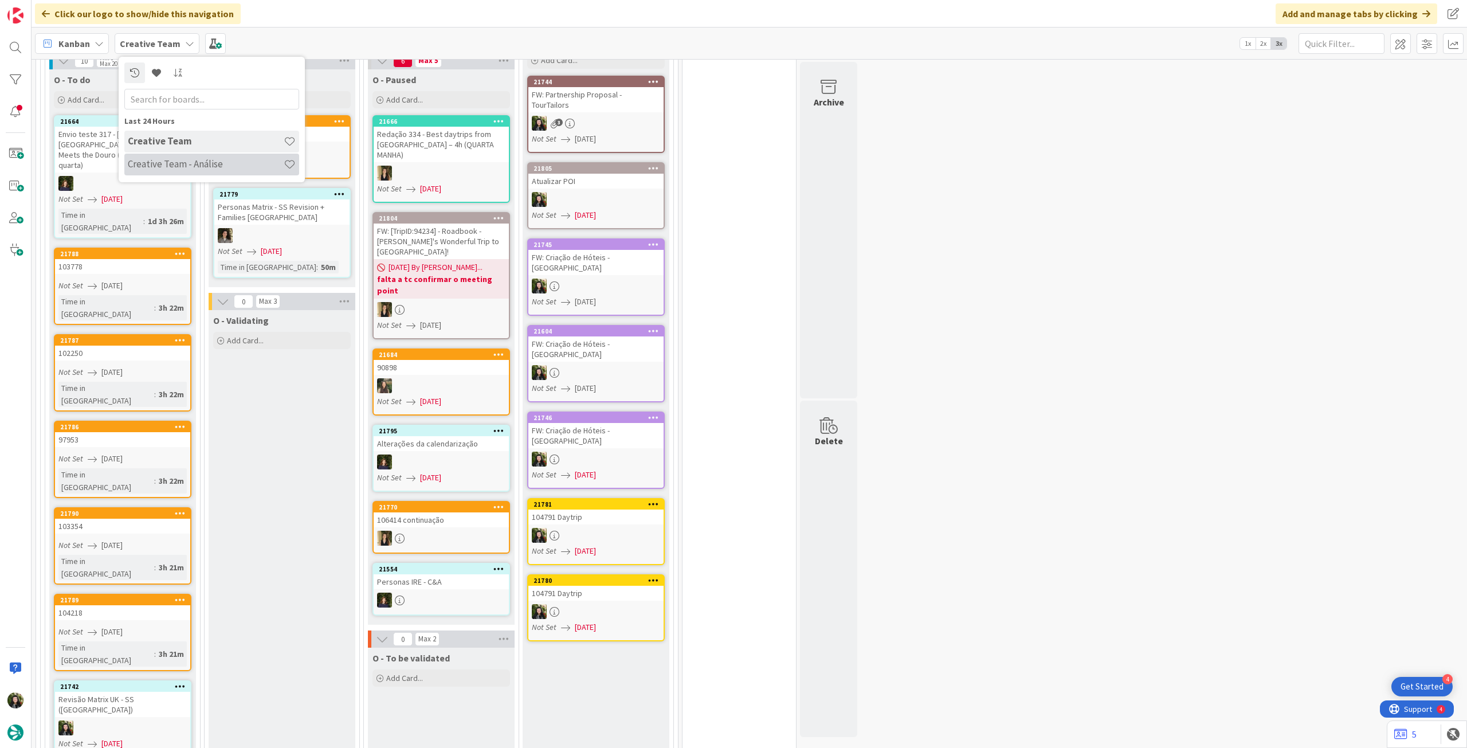
click at [170, 161] on h4 "Creative Team - Análise" at bounding box center [206, 163] width 156 height 11
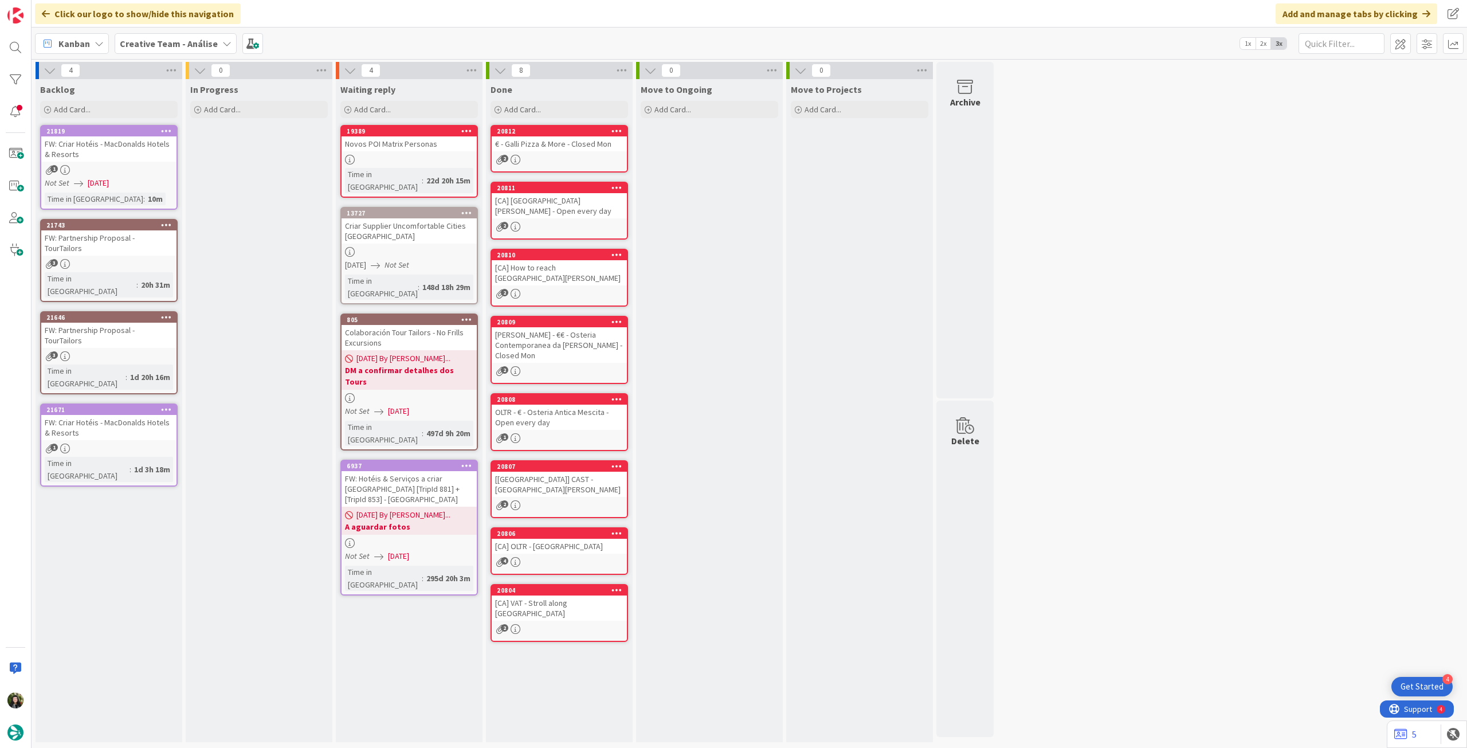
click at [154, 45] on b "Creative Team - Análise" at bounding box center [169, 43] width 98 height 11
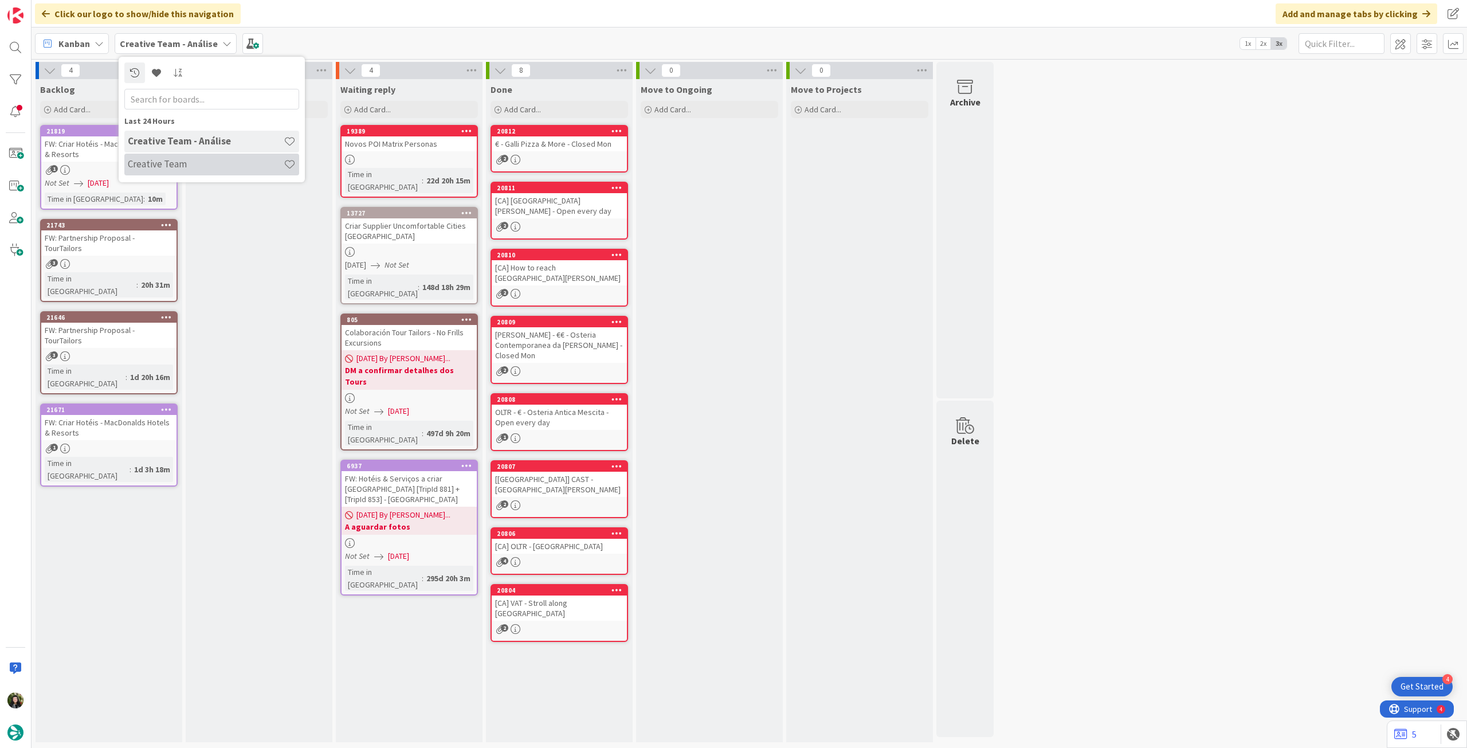
click at [181, 163] on h4 "Creative Team" at bounding box center [206, 163] width 156 height 11
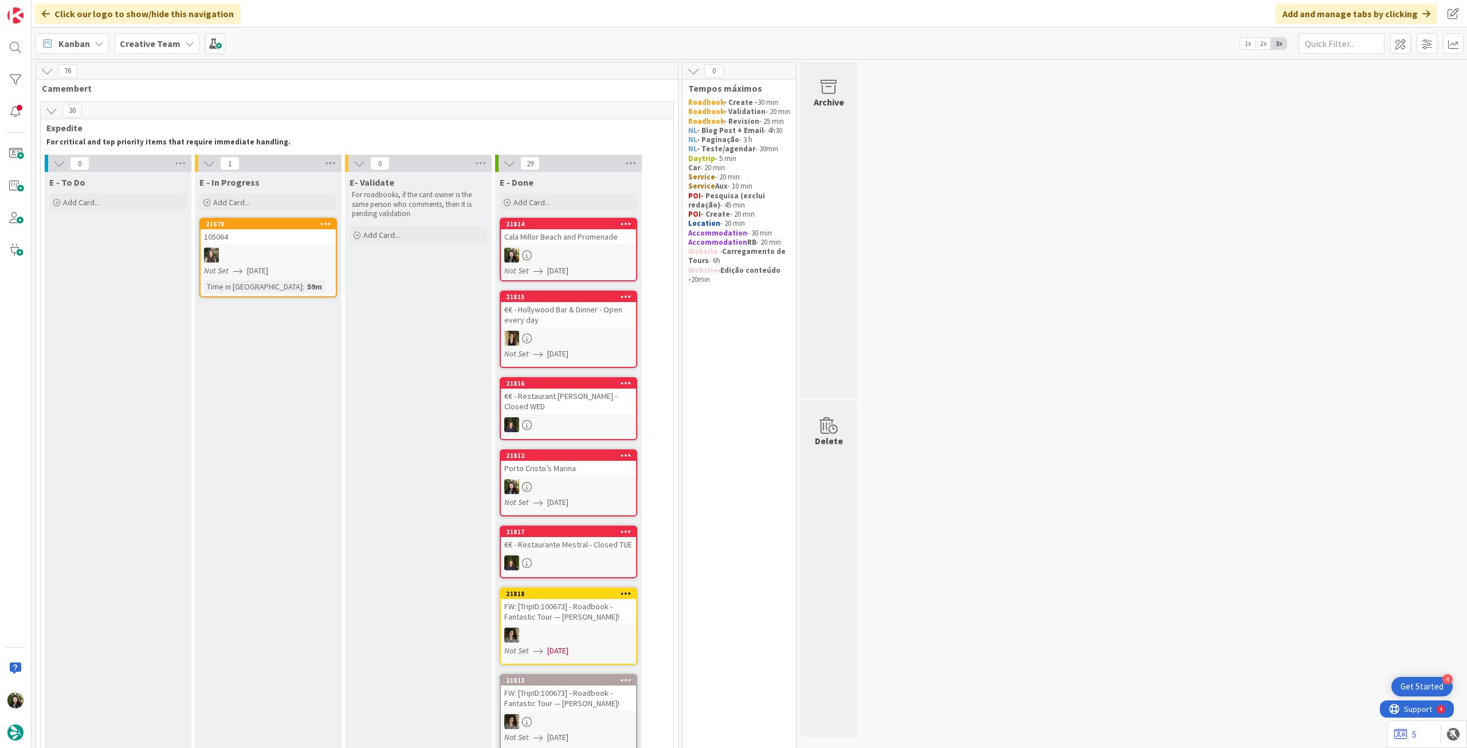
click at [167, 40] on b "Creative Team" at bounding box center [150, 43] width 61 height 11
click at [213, 162] on h4 "Creative Team - Análise" at bounding box center [206, 163] width 156 height 11
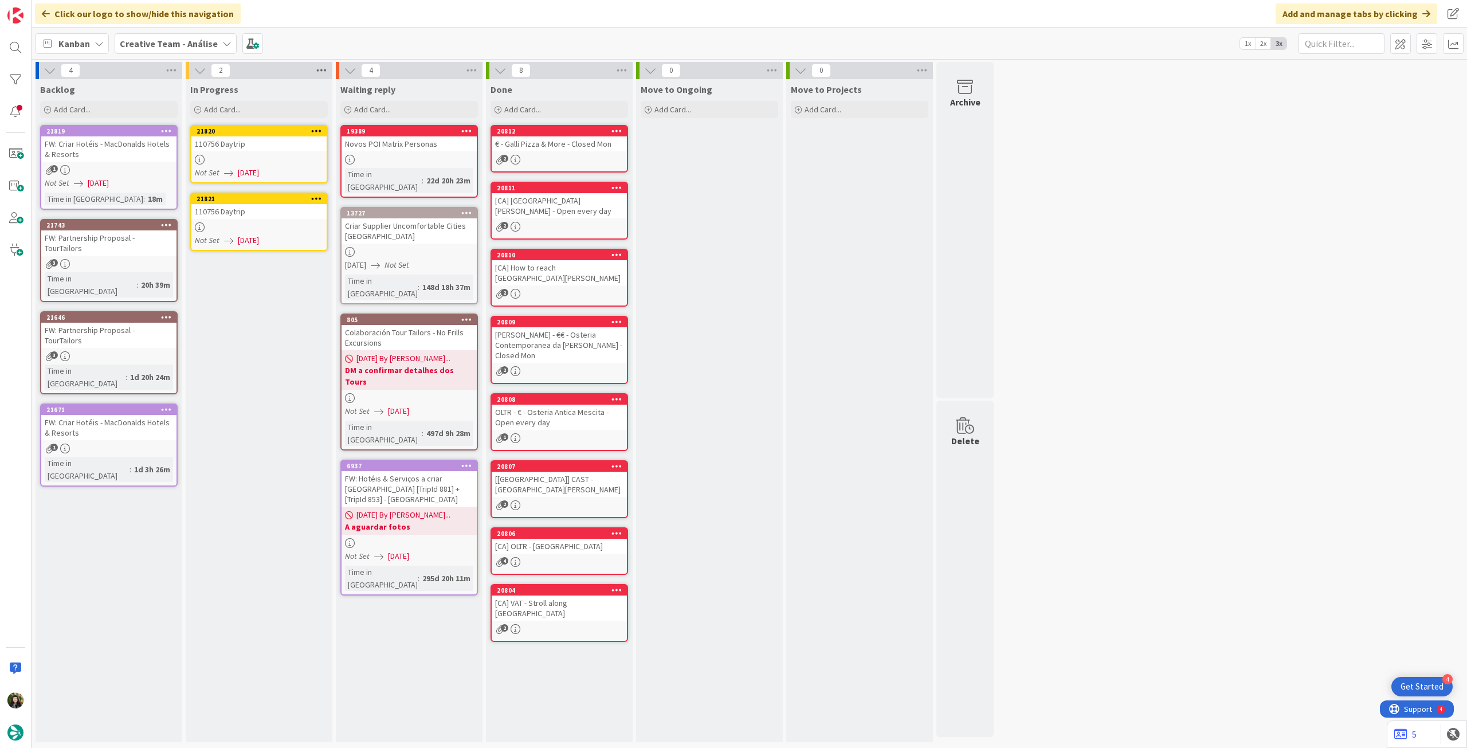
click at [318, 71] on icon at bounding box center [321, 70] width 15 height 17
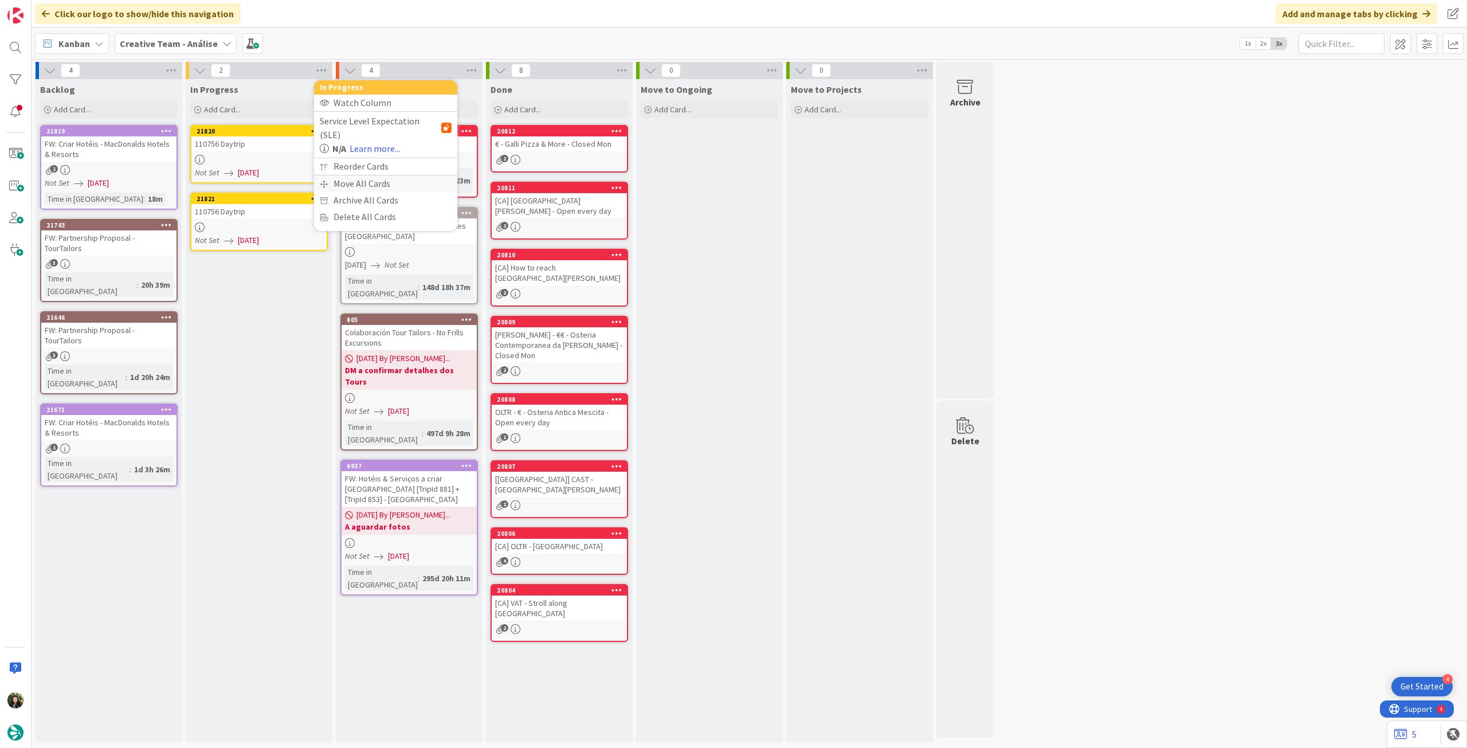
click at [350, 175] on div "Move All Cards" at bounding box center [385, 183] width 143 height 17
click at [374, 133] on div "Creative Team - Análise" at bounding box center [386, 125] width 132 height 21
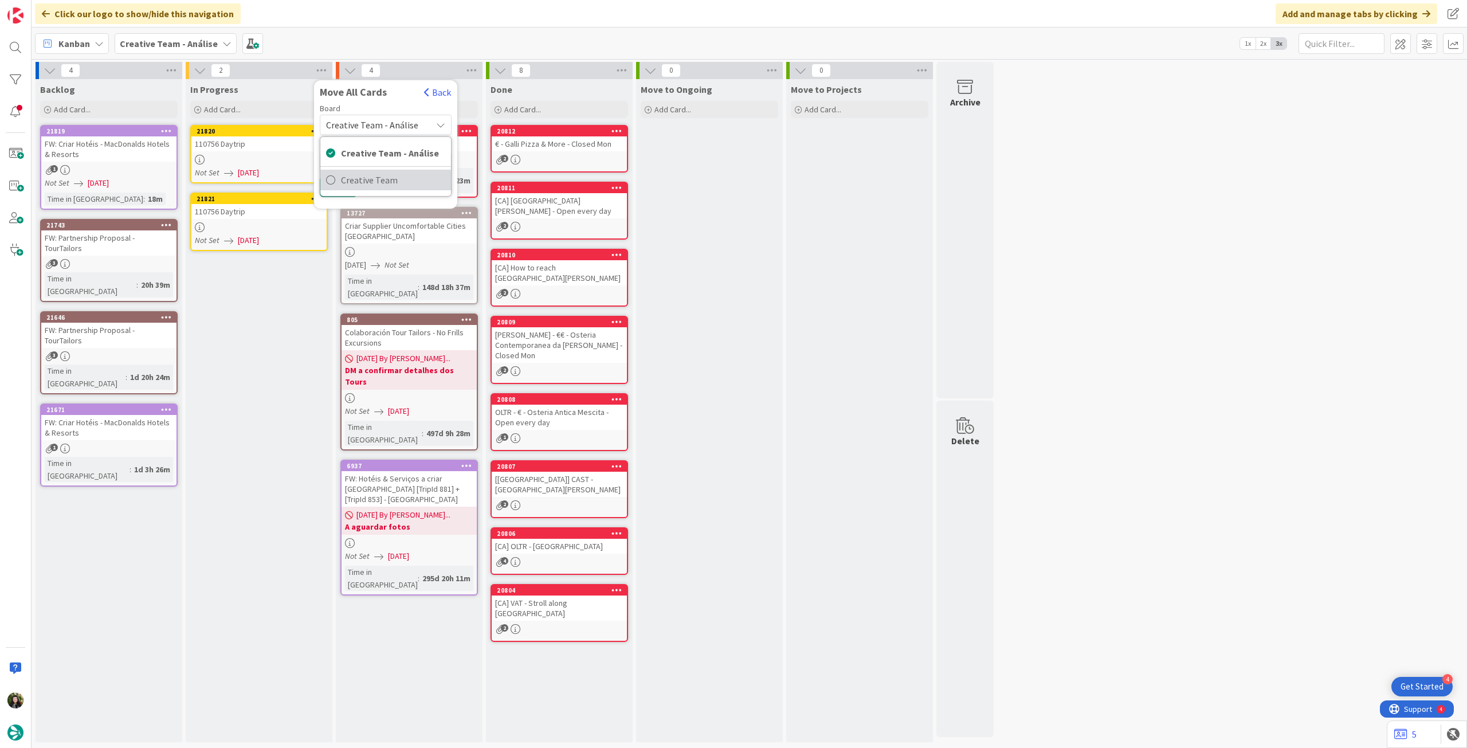
click at [377, 179] on span "Creative Team" at bounding box center [393, 179] width 104 height 17
click at [379, 162] on span "Select a Column..." at bounding box center [363, 161] width 75 height 15
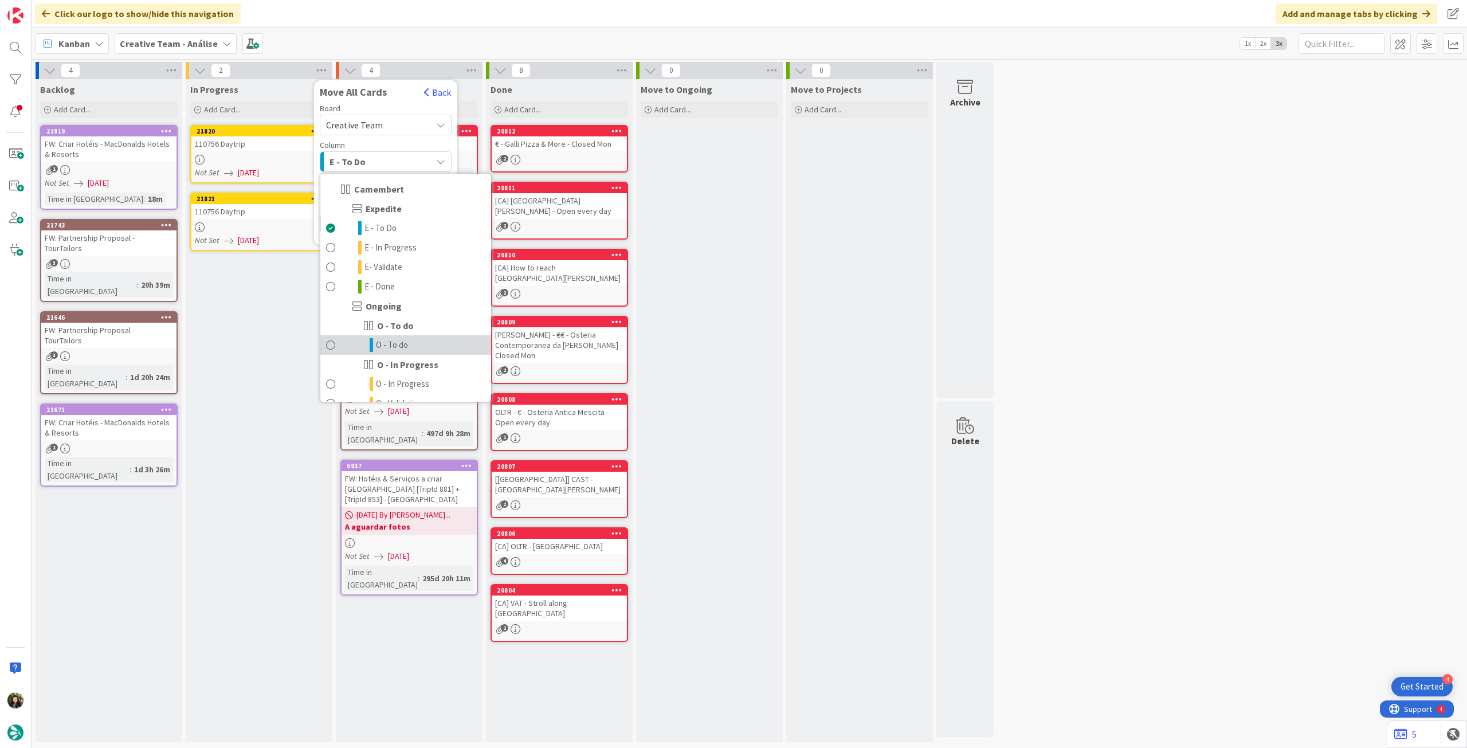
click at [416, 347] on link "O - To do" at bounding box center [405, 344] width 171 height 19
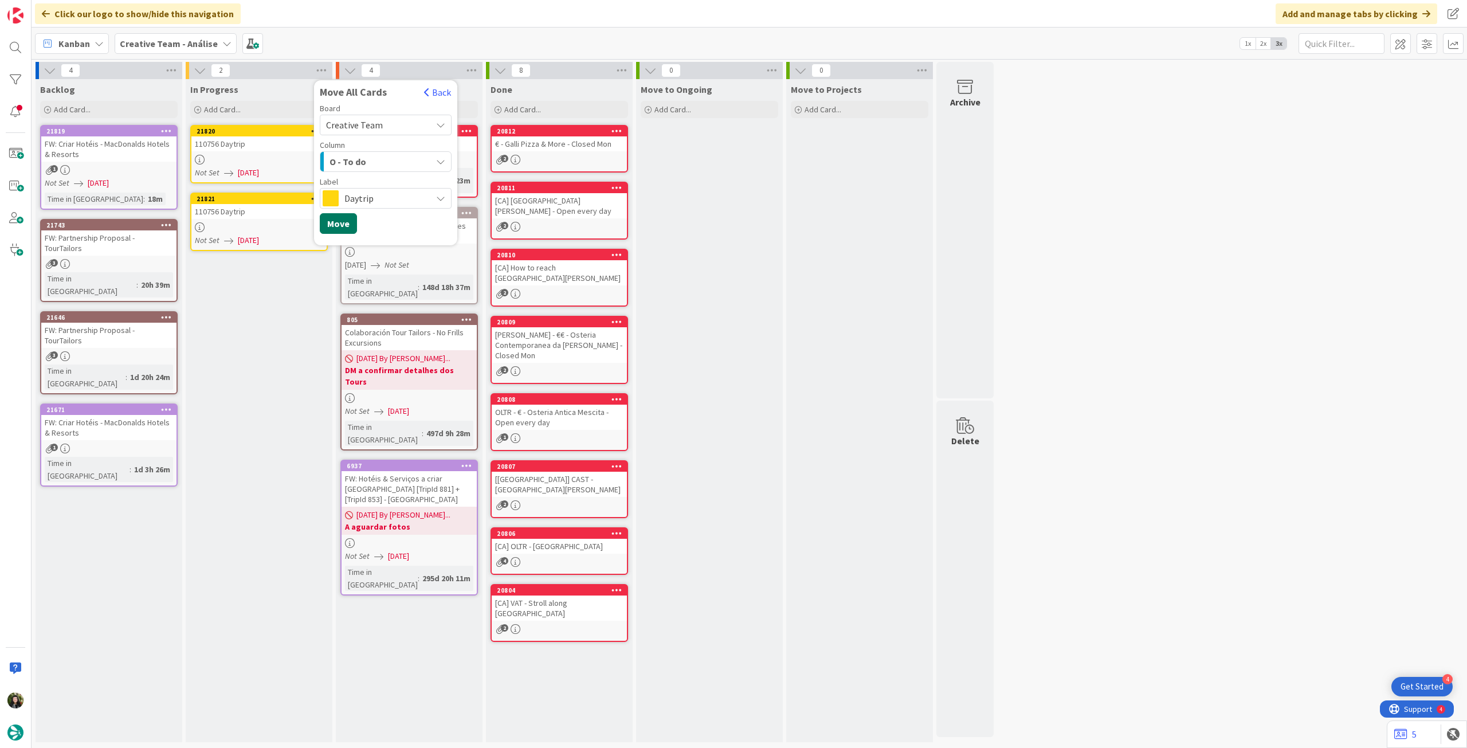
click at [335, 225] on button "Move" at bounding box center [338, 223] width 37 height 21
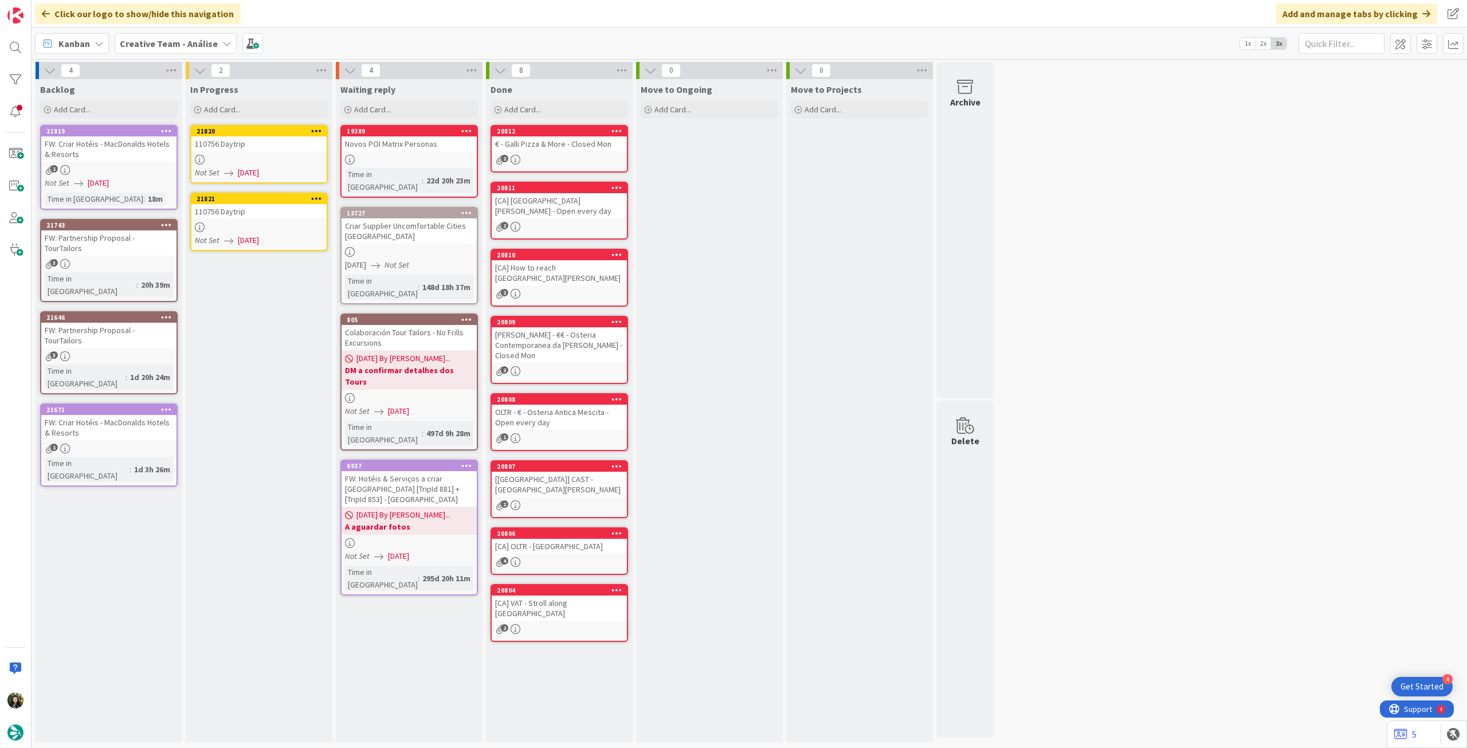
click at [164, 45] on b "Creative Team - Análise" at bounding box center [169, 43] width 98 height 11
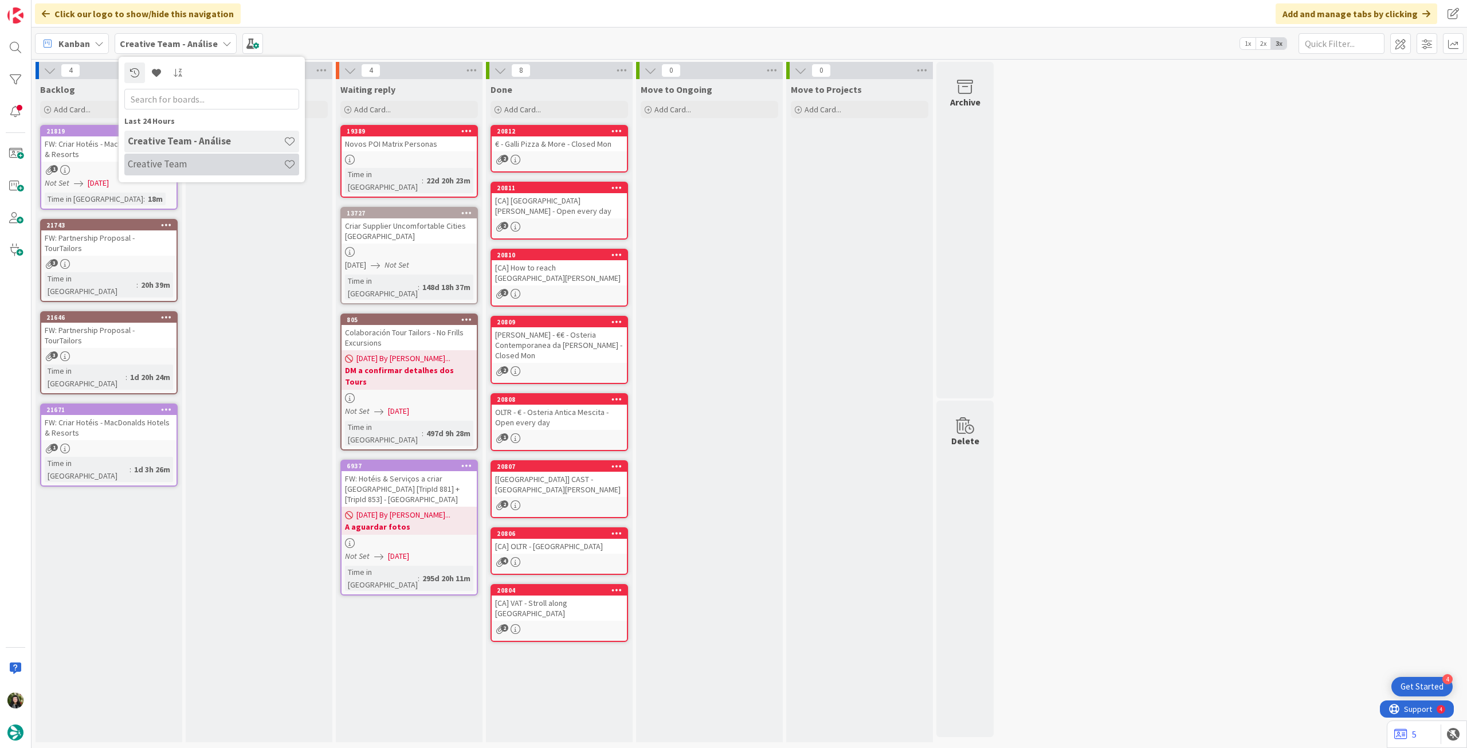
click at [179, 161] on h4 "Creative Team" at bounding box center [206, 163] width 156 height 11
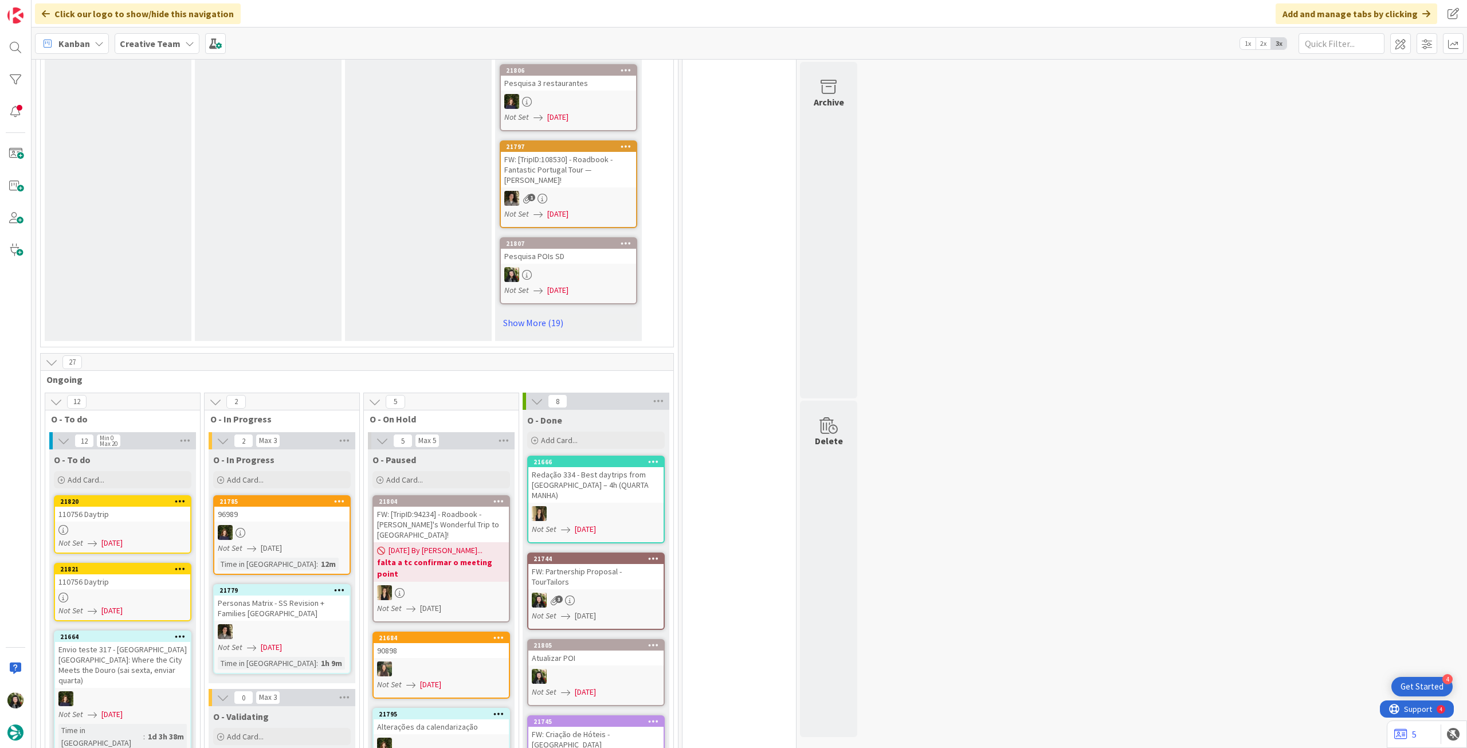
scroll to position [840, 0]
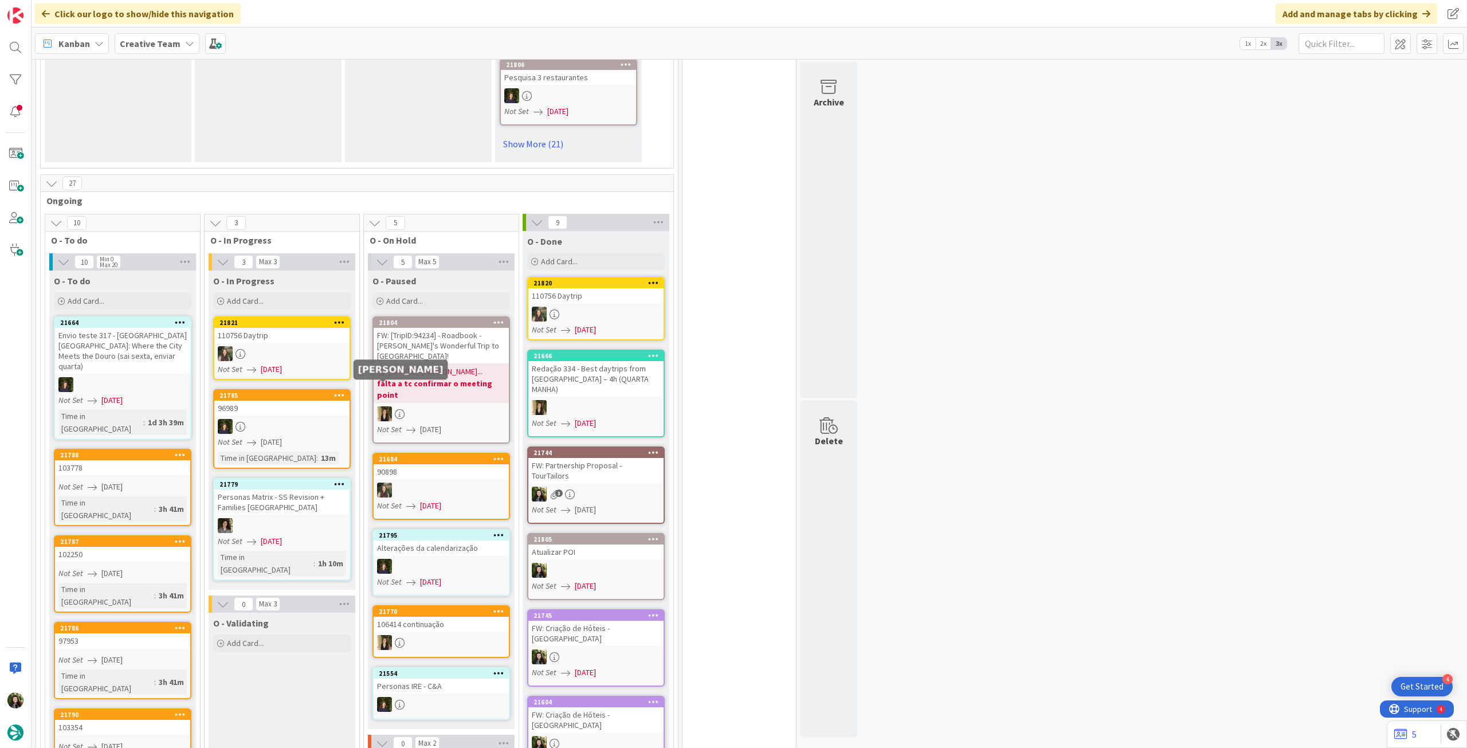
click at [282, 366] on span "[DATE]" at bounding box center [271, 369] width 21 height 12
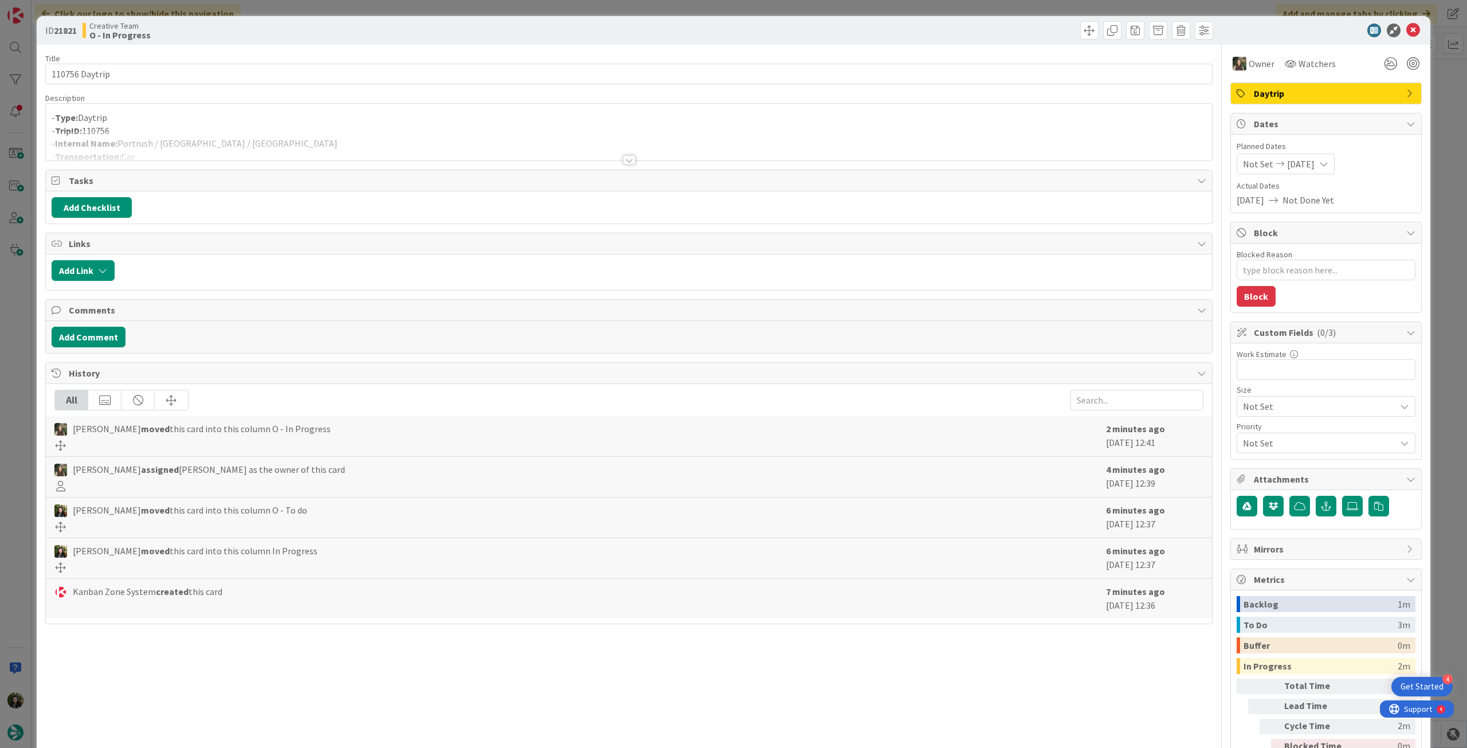
click at [224, 129] on p "- TripID: 110756" at bounding box center [629, 130] width 1155 height 13
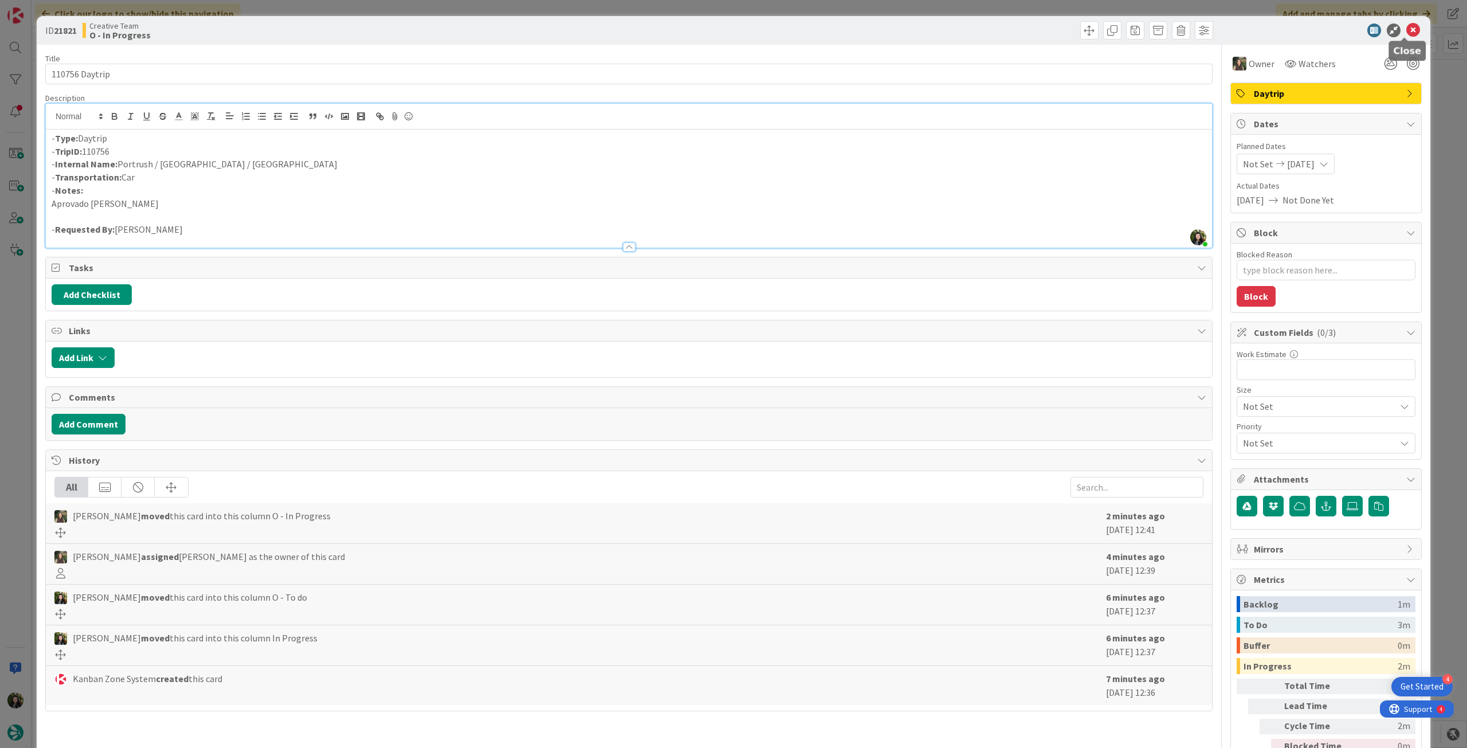
click at [1407, 30] on icon at bounding box center [1414, 31] width 14 height 14
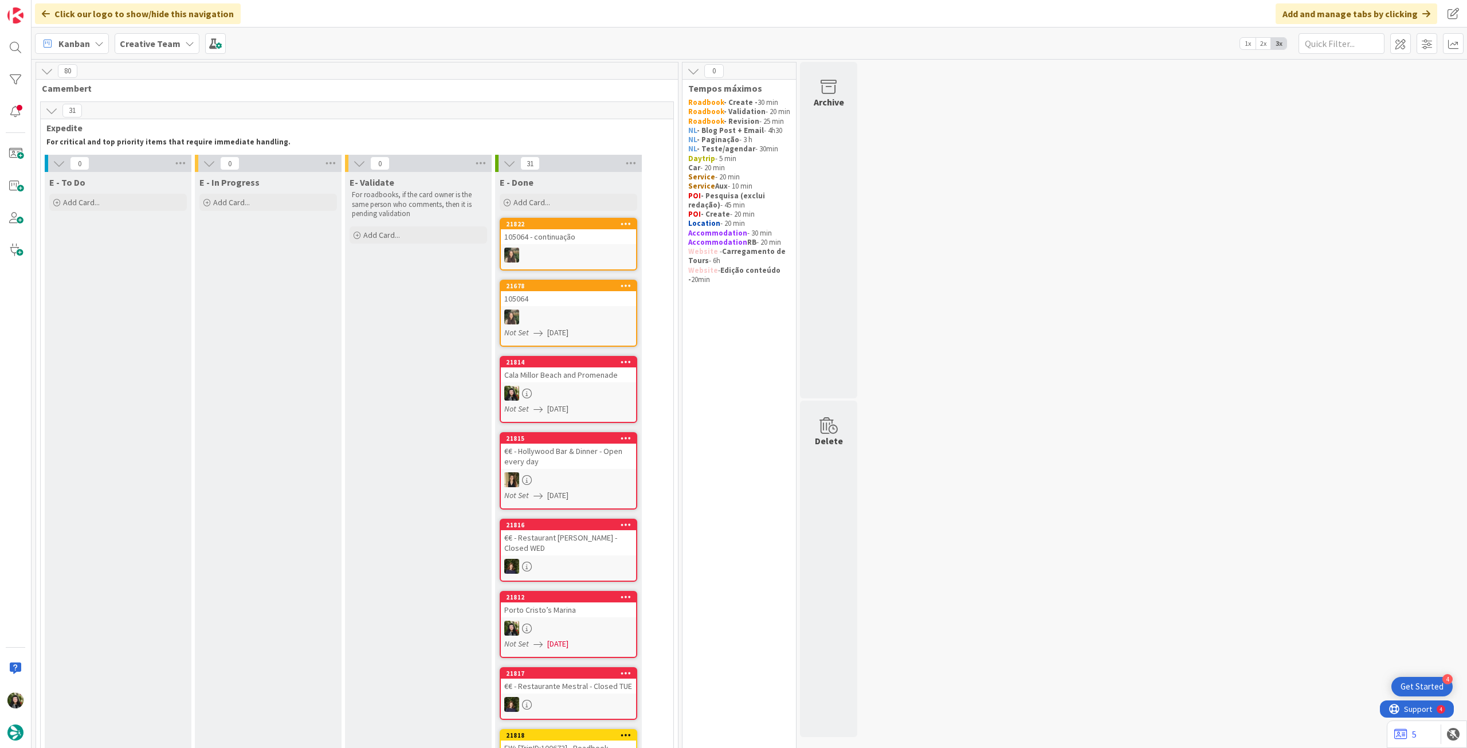
click at [169, 38] on b "Creative Team" at bounding box center [150, 43] width 61 height 11
click at [193, 169] on h4 "Creative Team - Análise" at bounding box center [206, 163] width 156 height 11
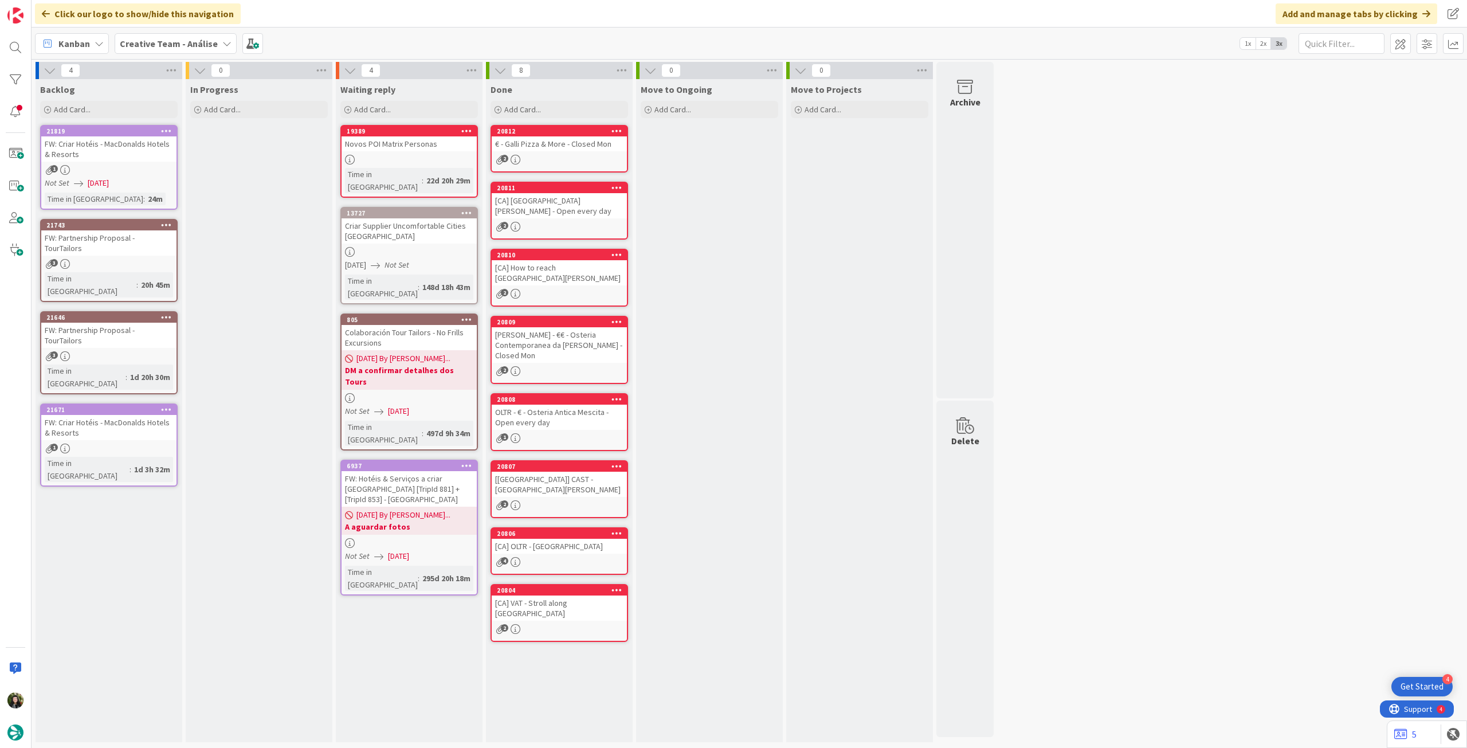
click at [164, 46] on b "Creative Team - Análise" at bounding box center [169, 43] width 98 height 11
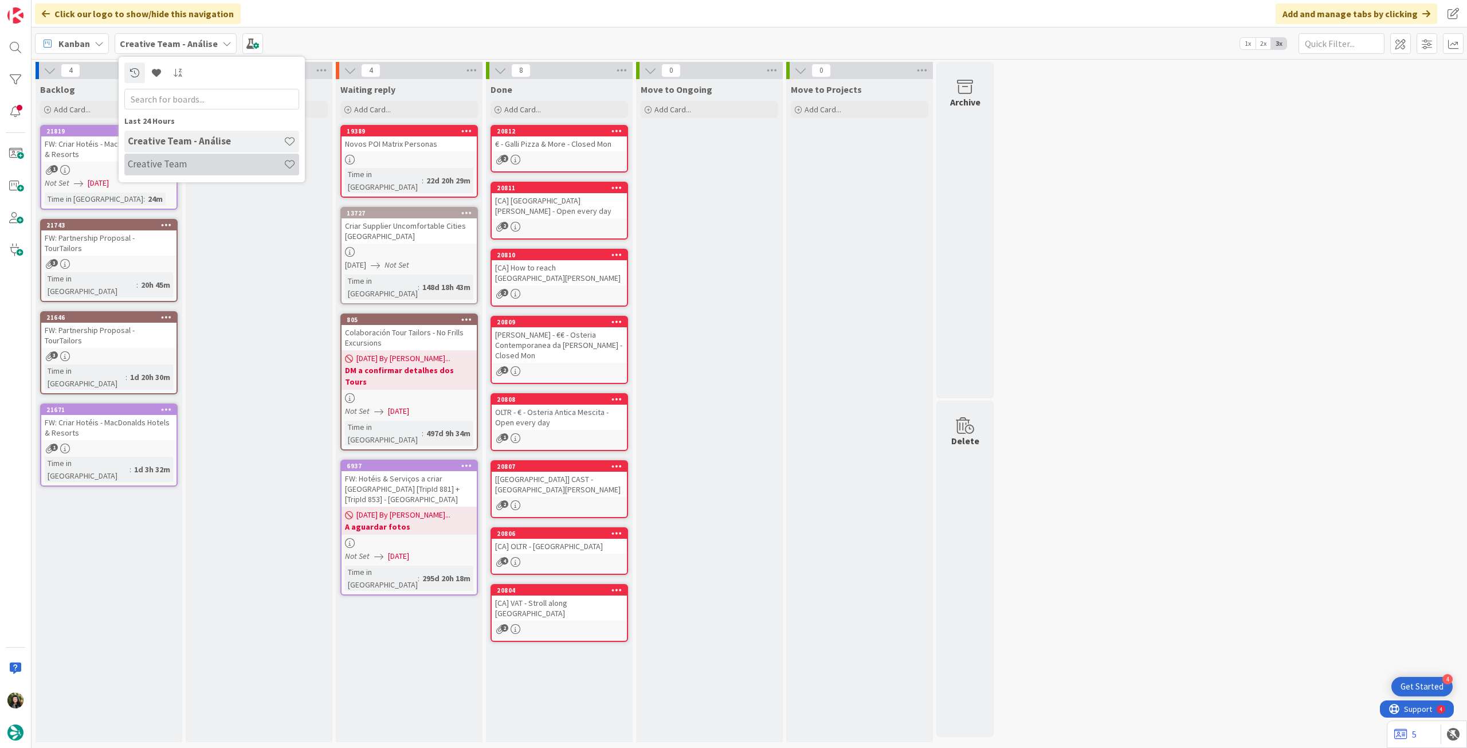
click at [203, 163] on h4 "Creative Team" at bounding box center [206, 163] width 156 height 11
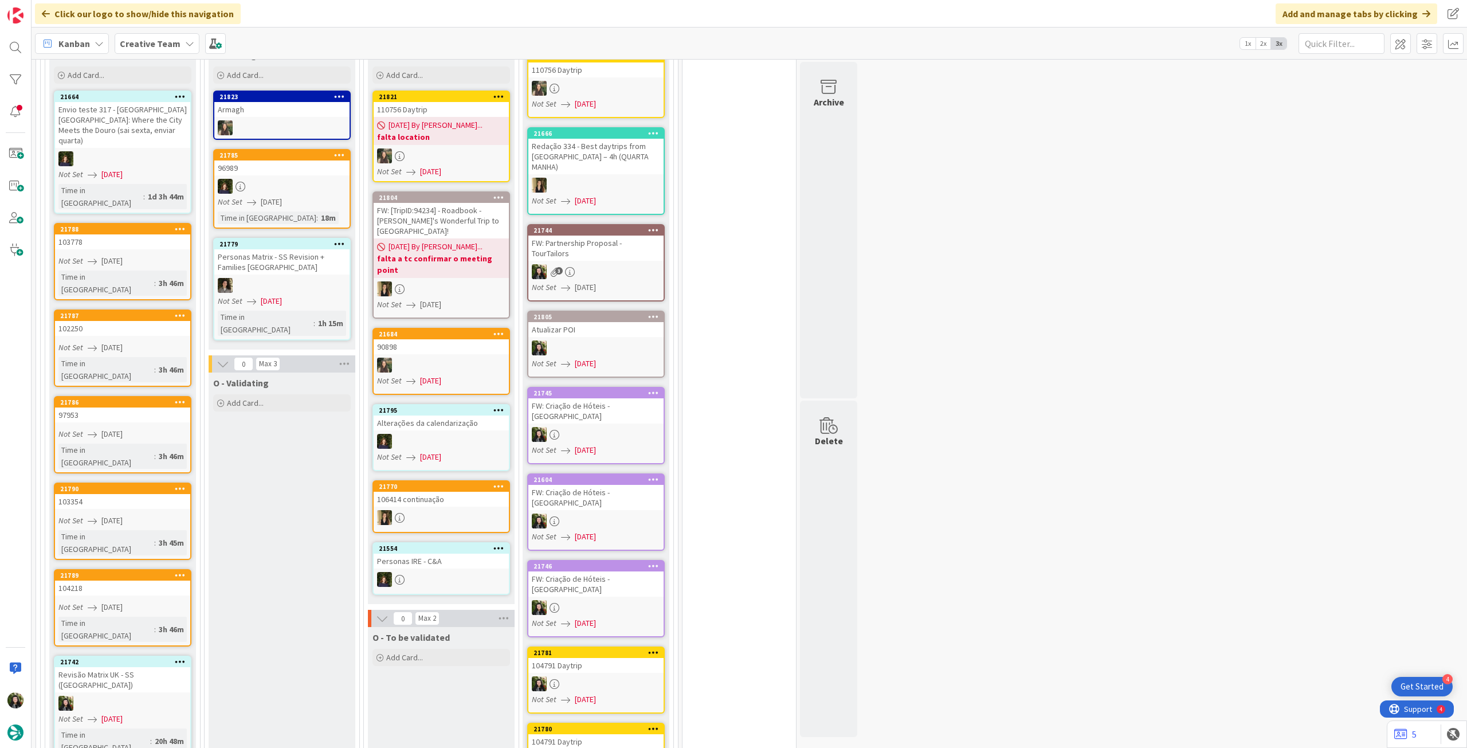
scroll to position [993, 0]
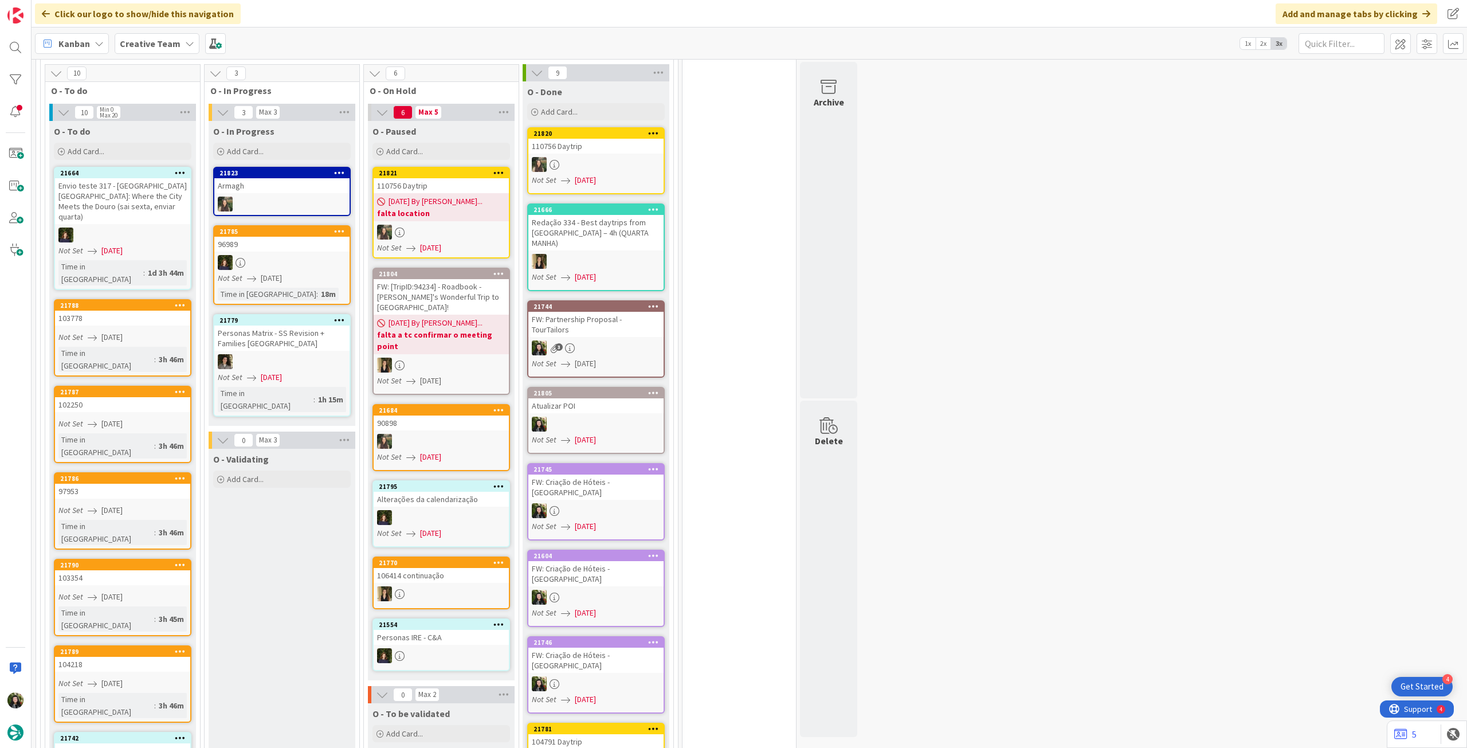
click at [154, 42] on b "Creative Team" at bounding box center [150, 43] width 61 height 11
click at [191, 168] on h4 "Creative Team - Análise" at bounding box center [206, 163] width 156 height 11
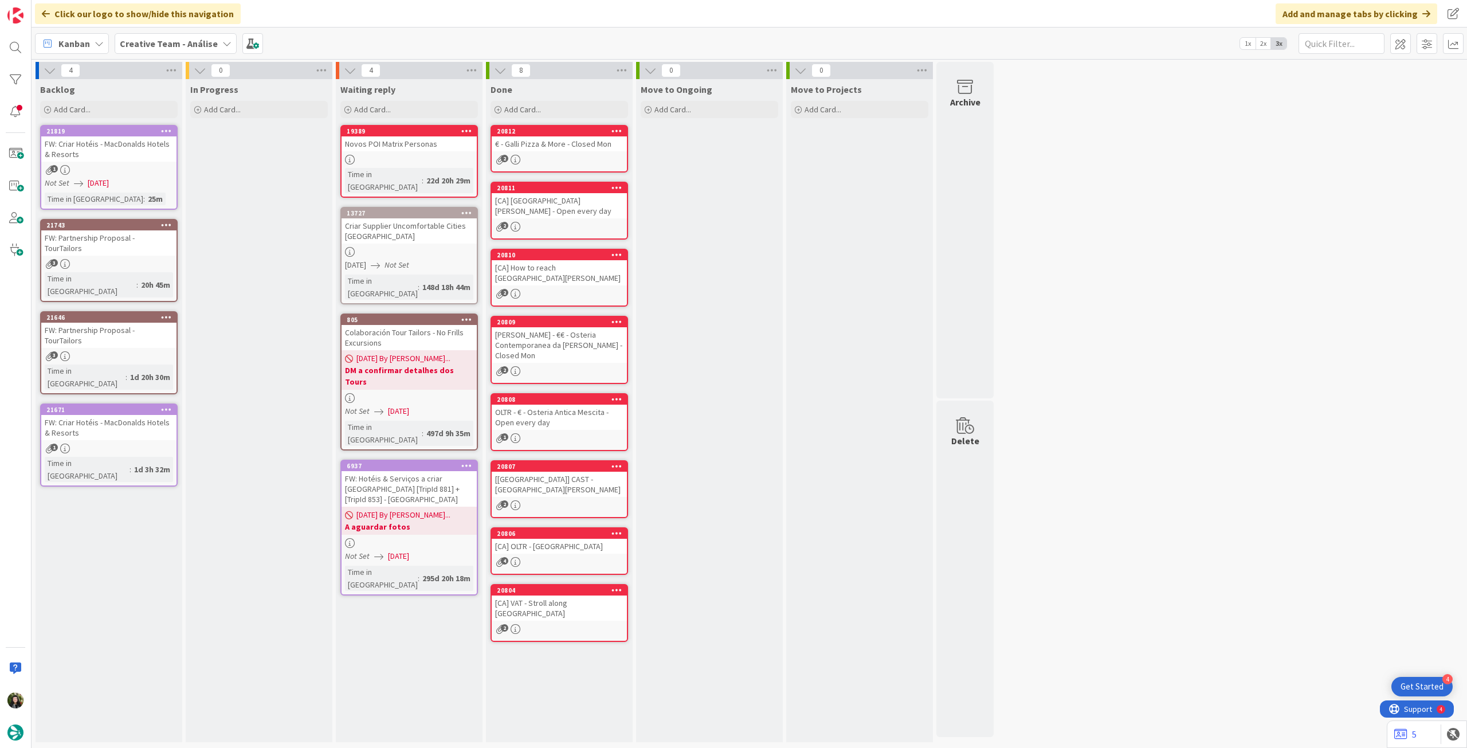
click at [152, 48] on b "Creative Team - Análise" at bounding box center [169, 43] width 98 height 11
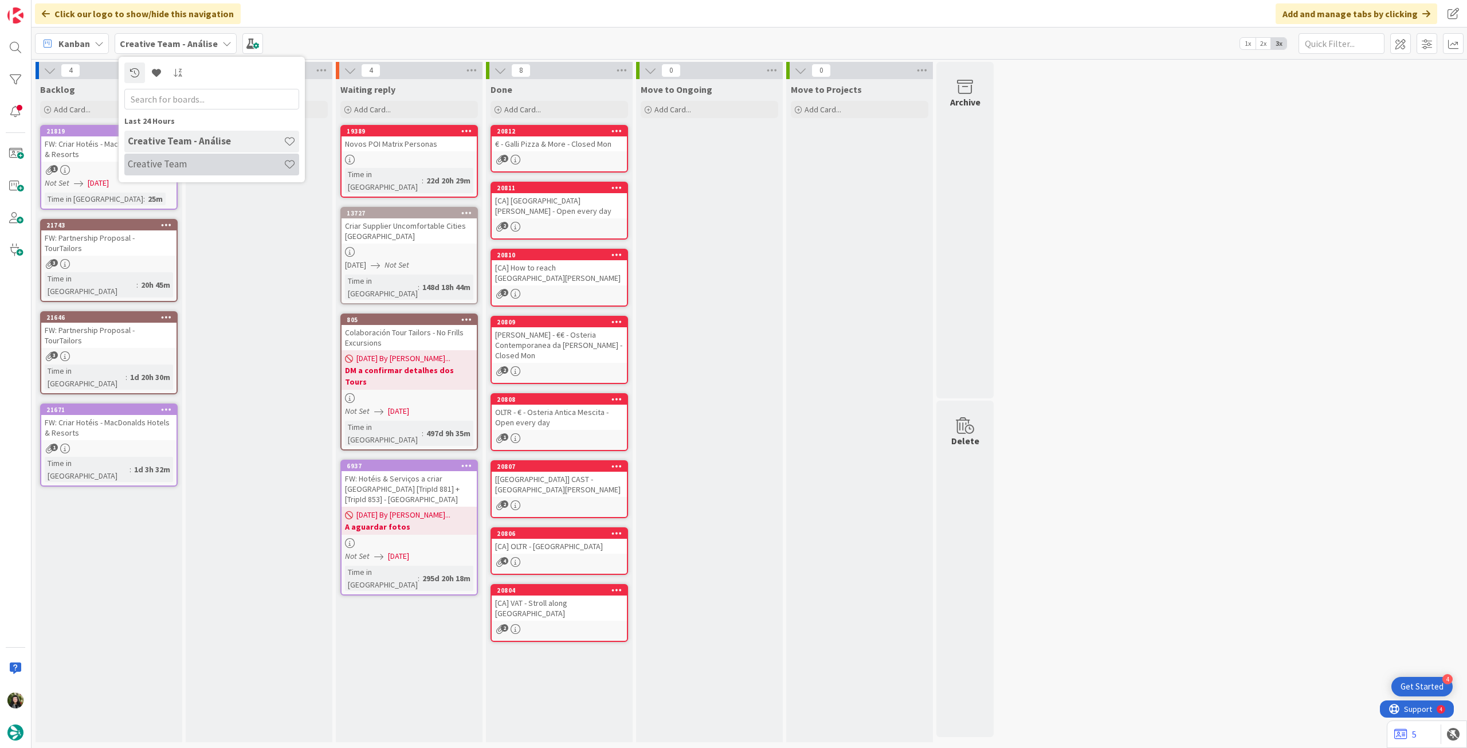
click at [173, 160] on h4 "Creative Team" at bounding box center [206, 163] width 156 height 11
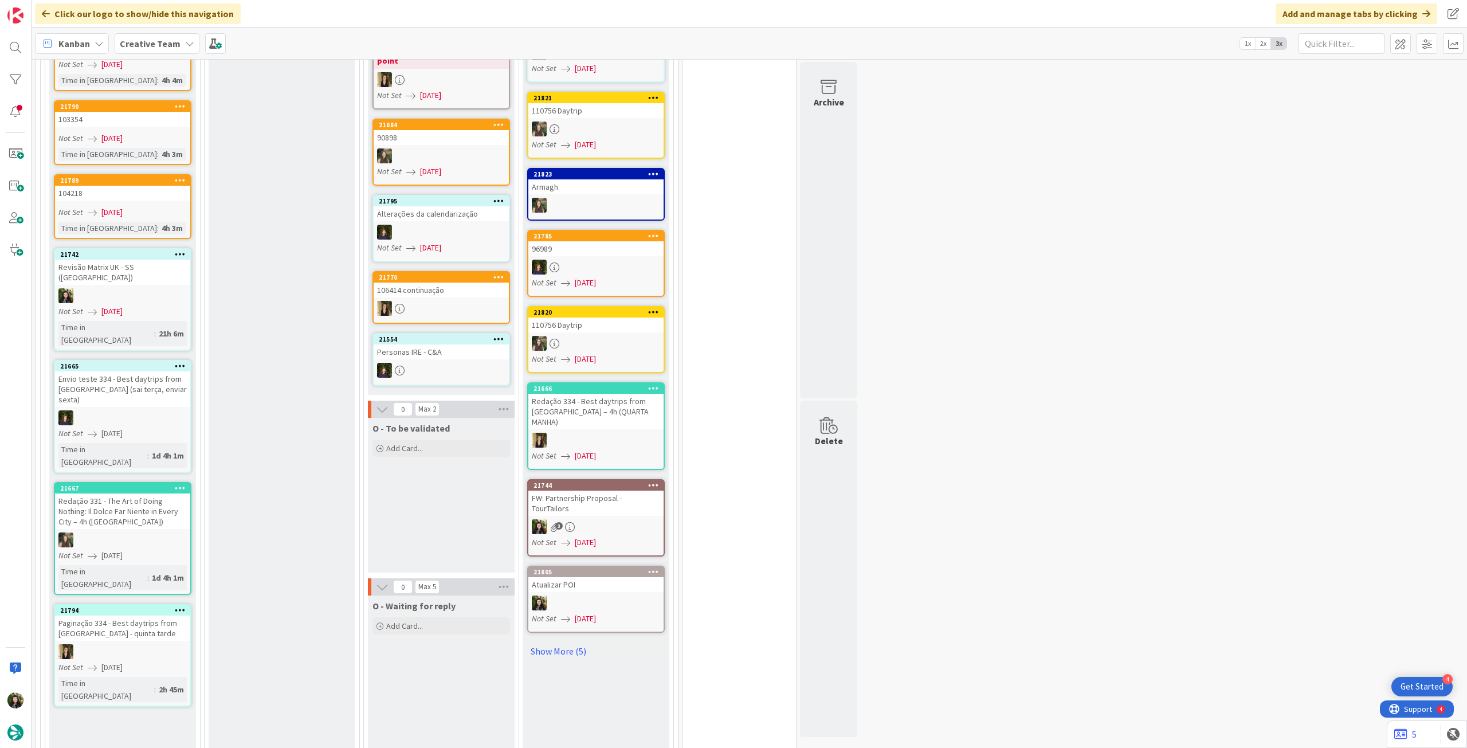
scroll to position [1299, 0]
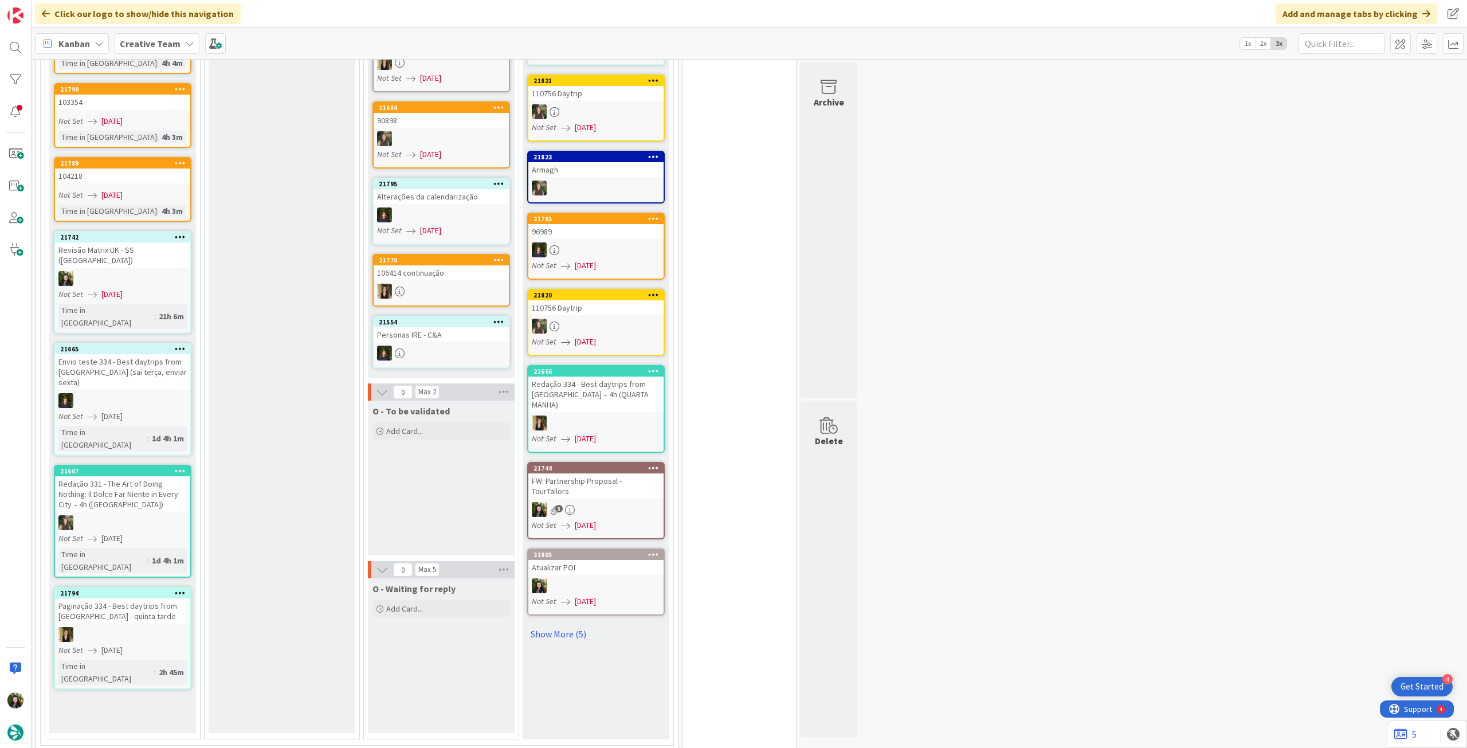
click at [184, 589] on icon at bounding box center [180, 593] width 11 height 8
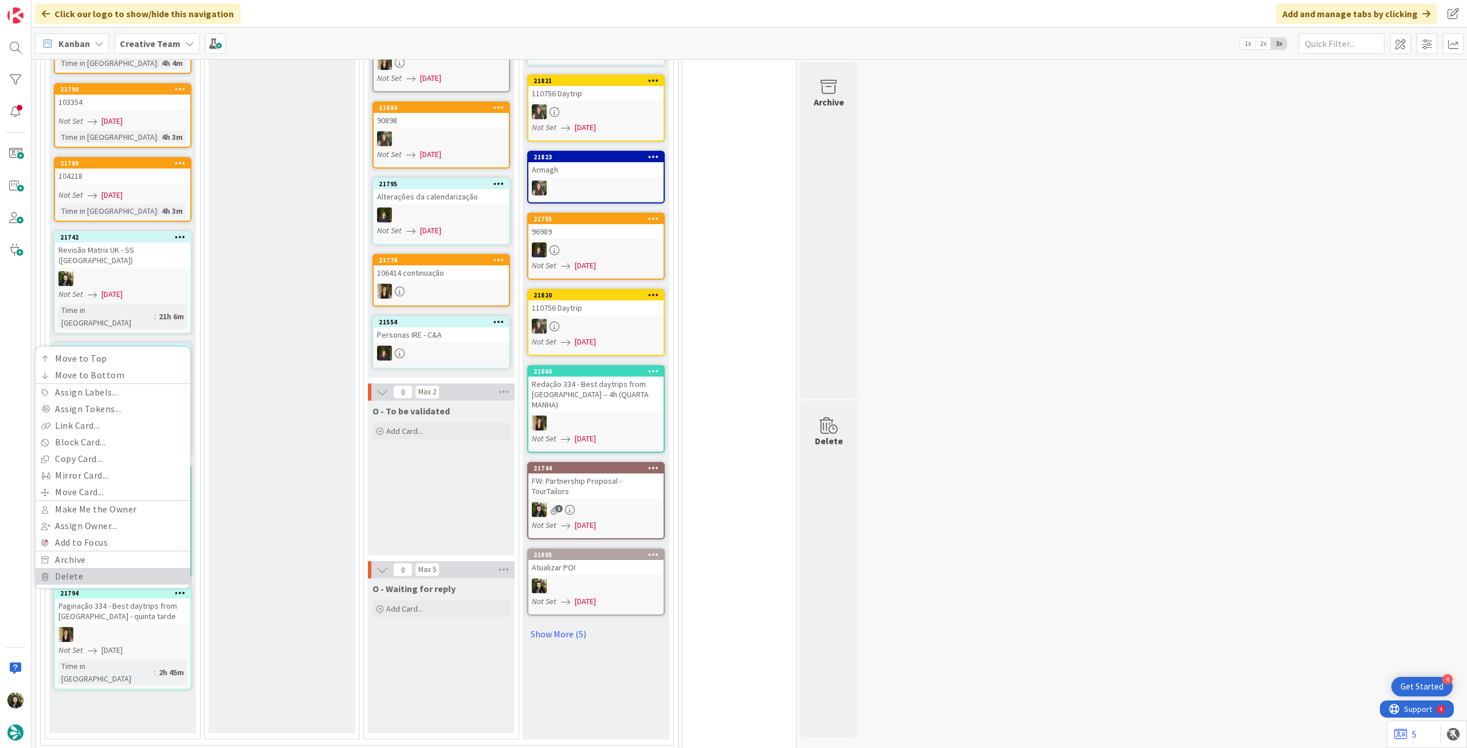
click at [148, 568] on link "Delete" at bounding box center [113, 576] width 155 height 17
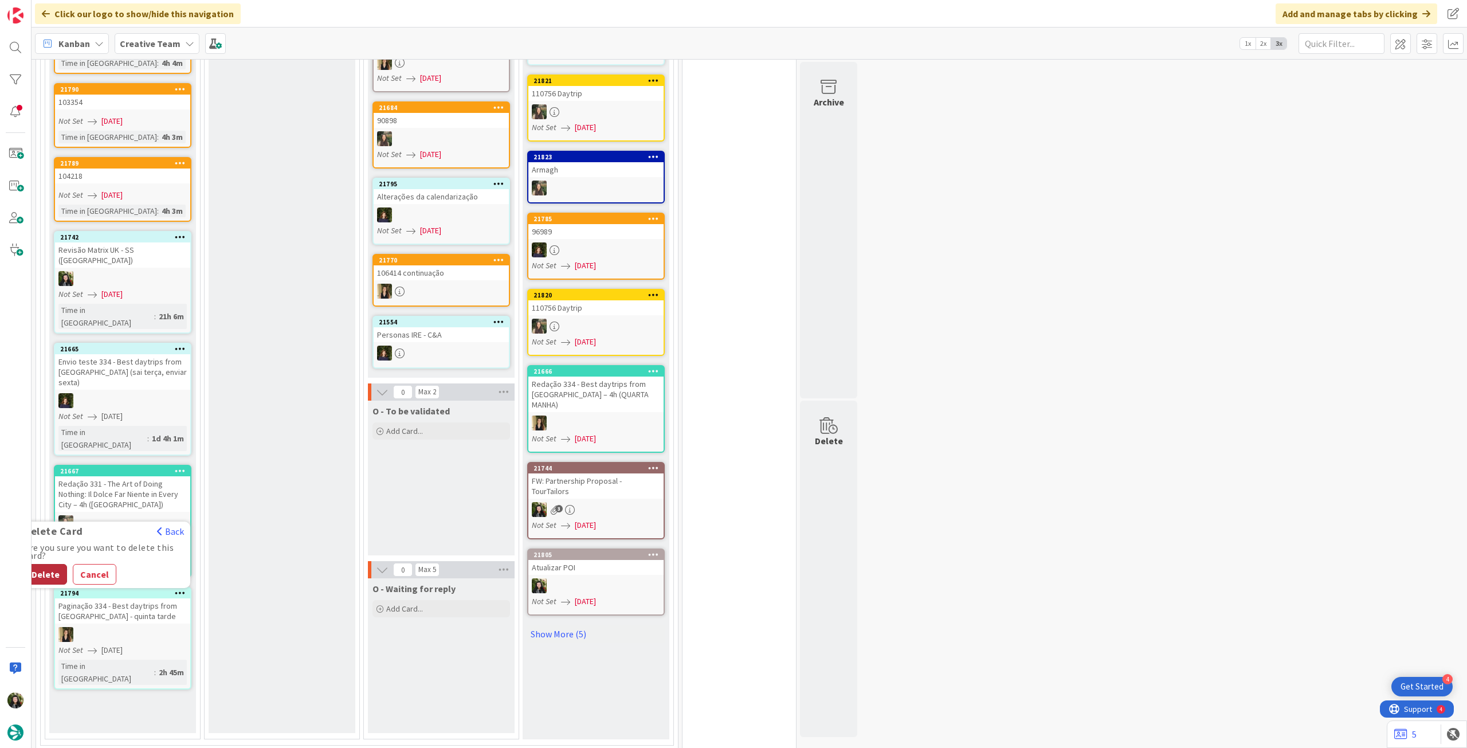
click at [46, 564] on button "Delete" at bounding box center [45, 574] width 43 height 21
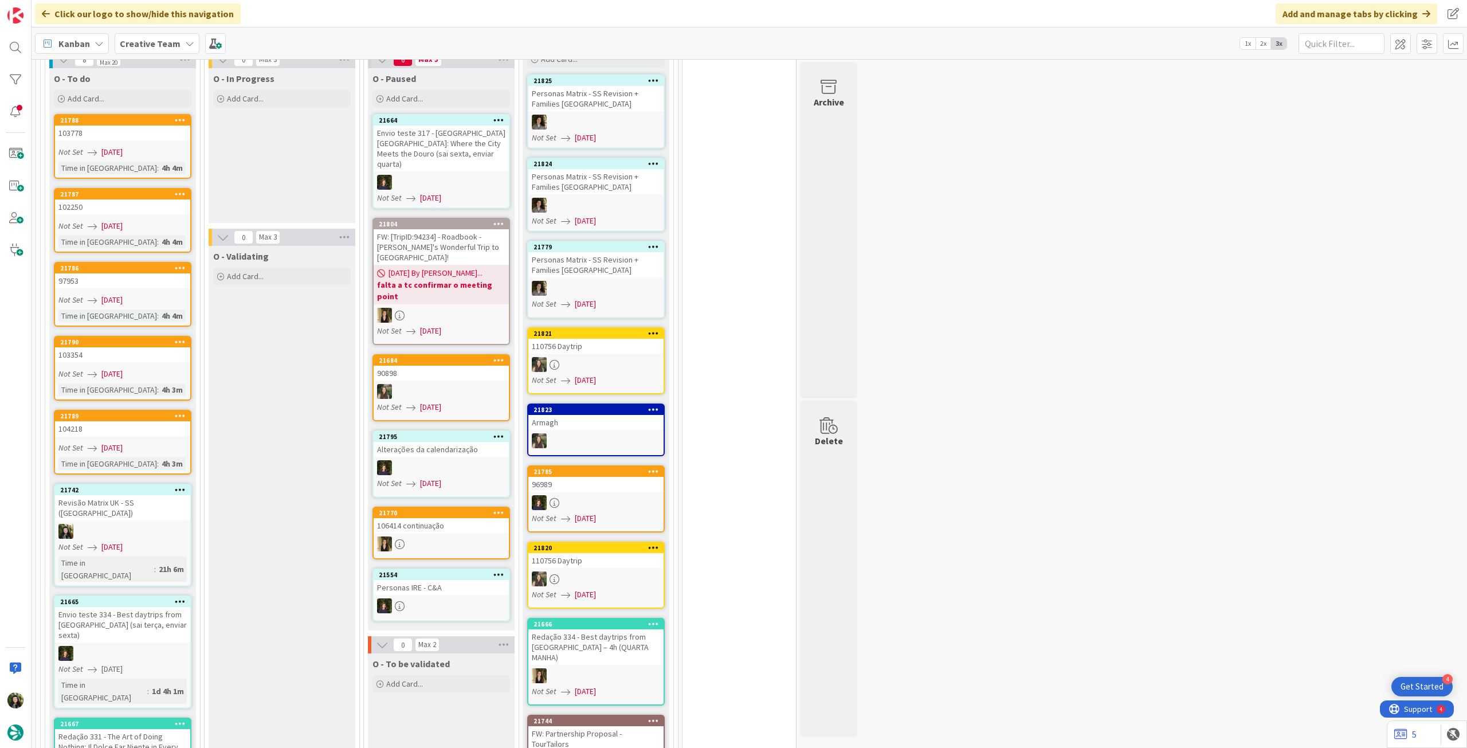
scroll to position [1146, 0]
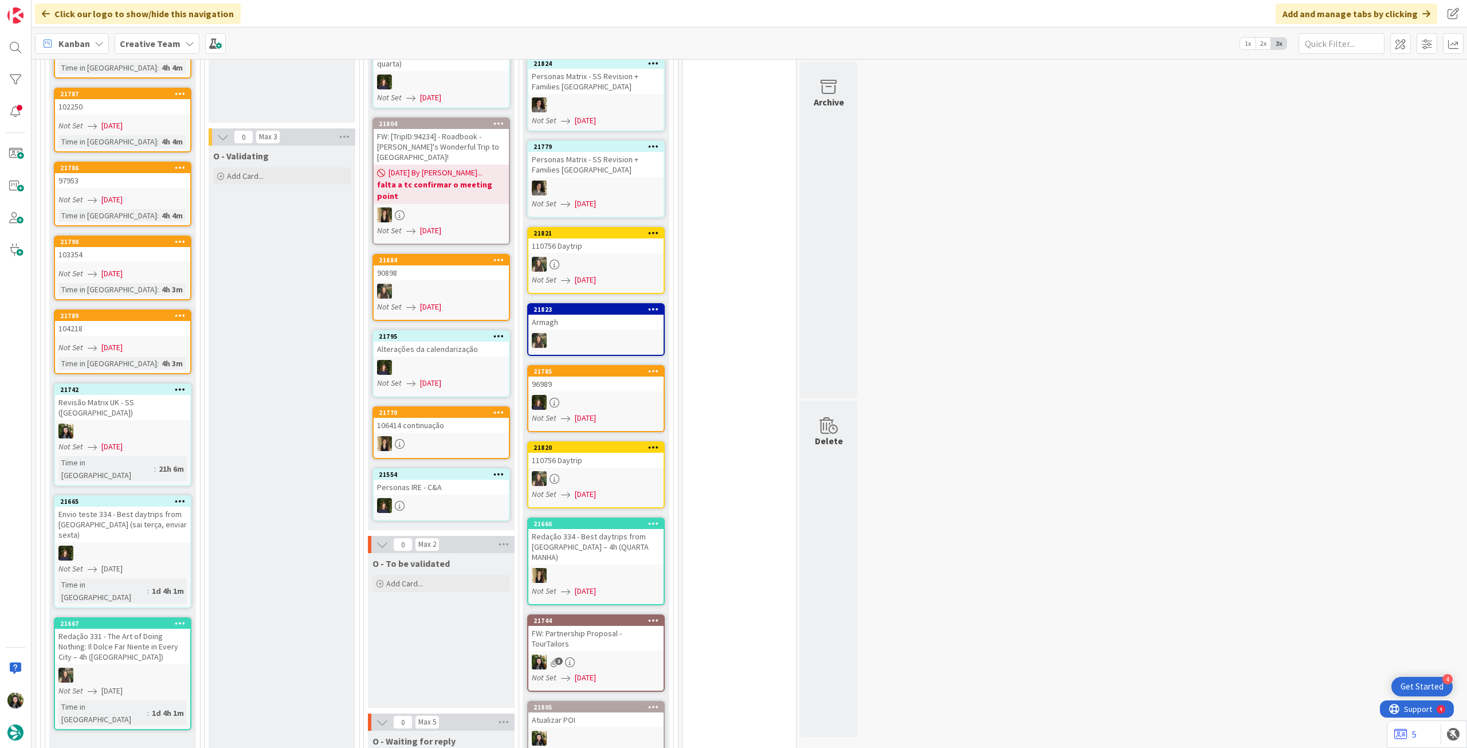
click at [166, 507] on div "Envio teste 334 - Best daytrips from [GEOGRAPHIC_DATA] (sai terça, enviar sexta)" at bounding box center [122, 525] width 135 height 36
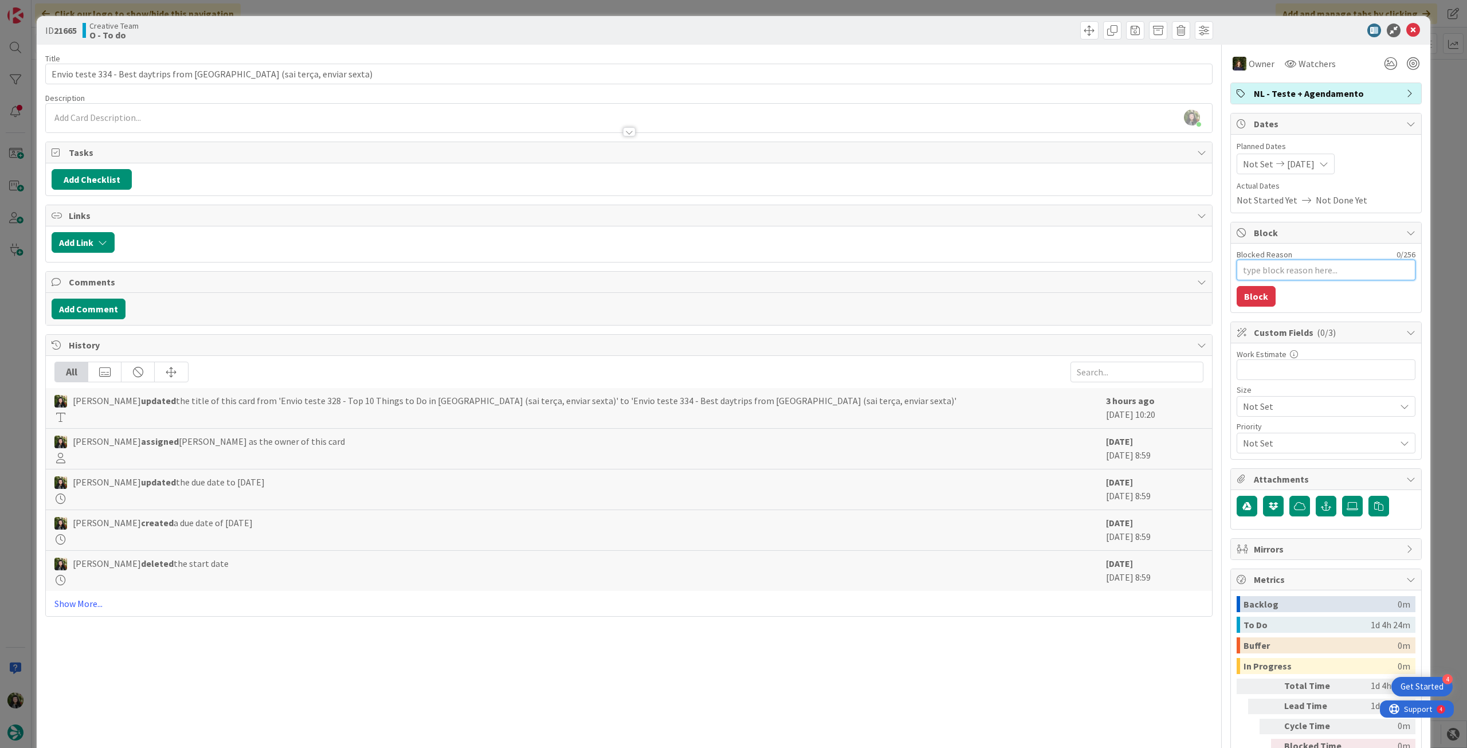
click at [1275, 267] on textarea "Blocked Reason" at bounding box center [1326, 270] width 179 height 21
type textarea "x"
type textarea "p"
type textarea "x"
type textarea "pe"
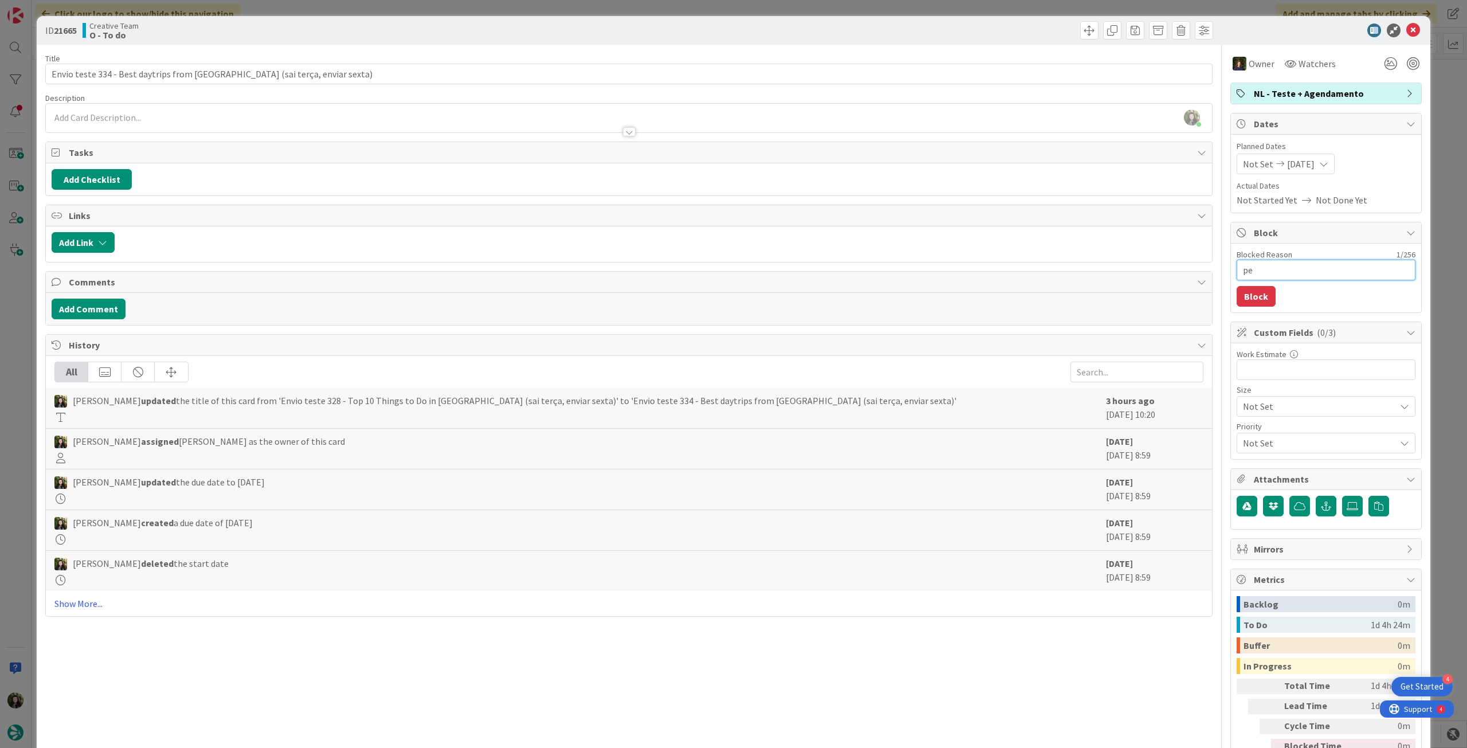
type textarea "x"
type textarea "pee"
type textarea "x"
type textarea "pe"
type textarea "x"
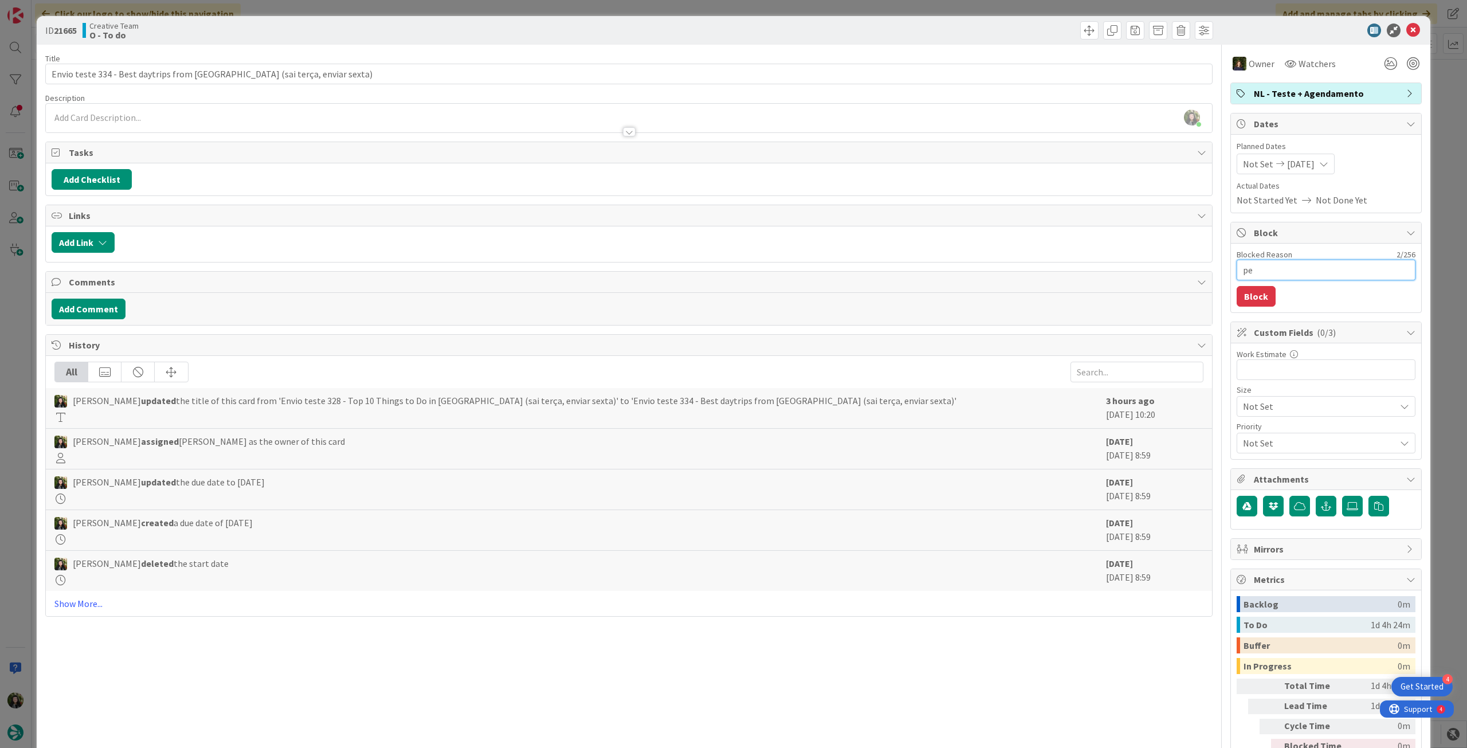
type textarea "ped"
type textarea "x"
type textarea "pe"
type textarea "x"
type textarea "pen"
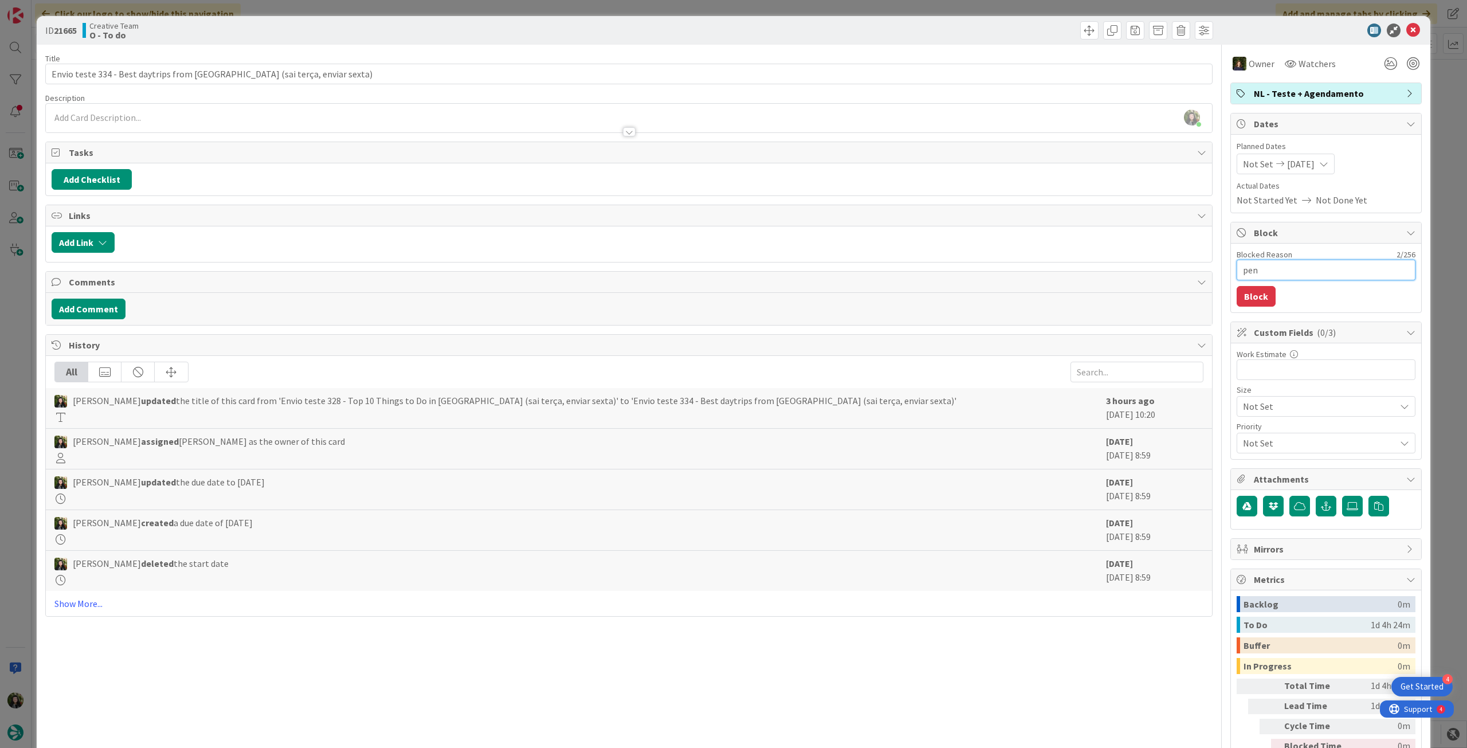
type textarea "x"
type textarea "pend"
type textarea "x"
type textarea "pende"
type textarea "x"
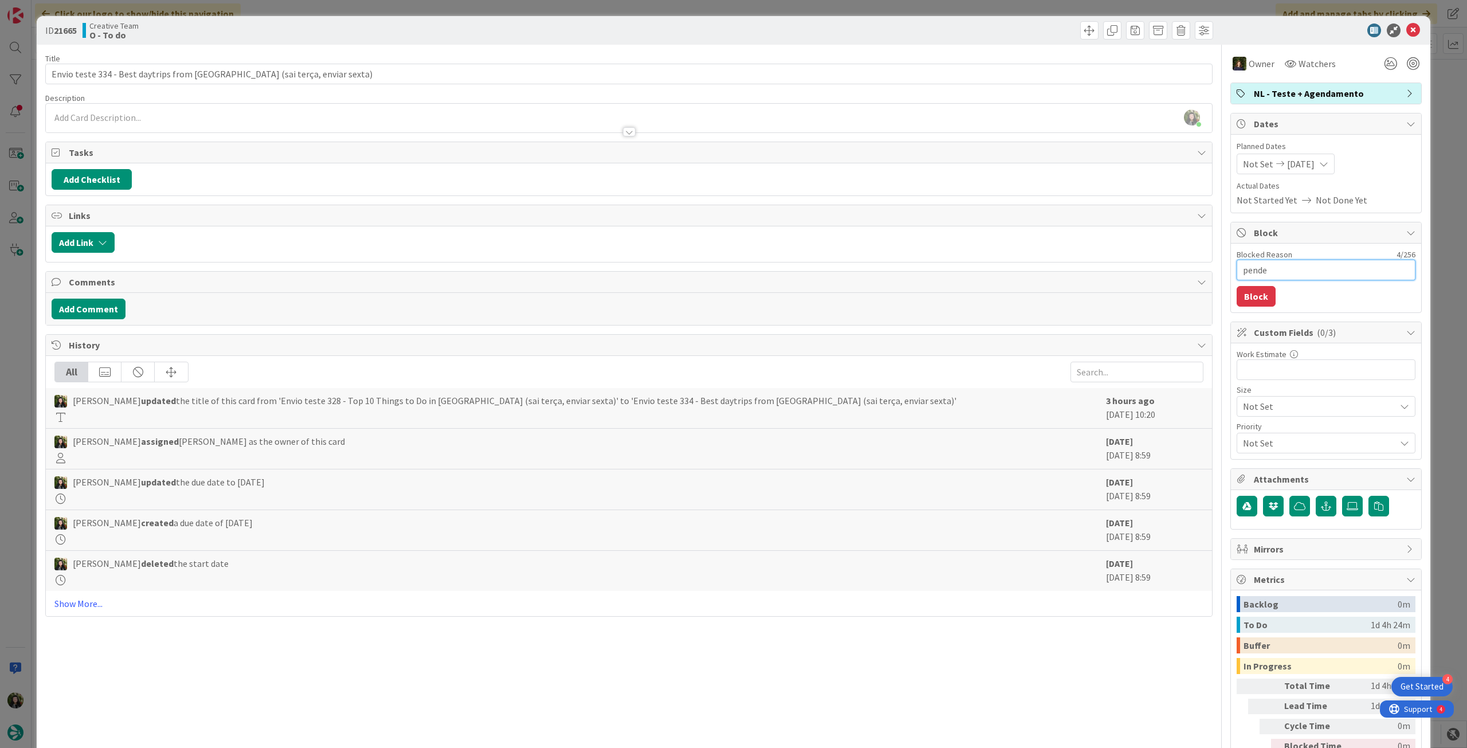
type textarea "penden"
type textarea "x"
type textarea "pendent"
type textarea "x"
type textarea "pendente"
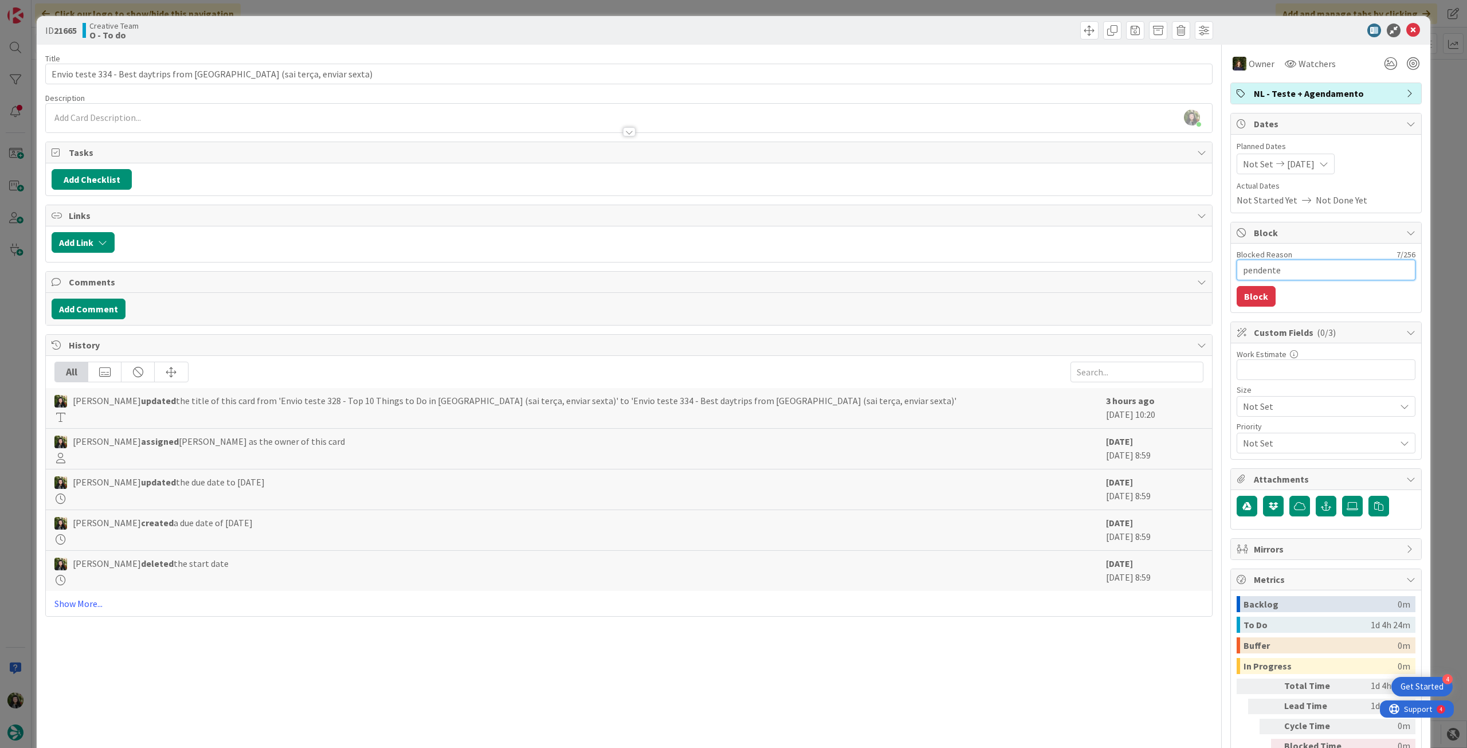
type textarea "x"
type textarea "pendente"
click at [1259, 288] on button "Block" at bounding box center [1256, 296] width 39 height 21
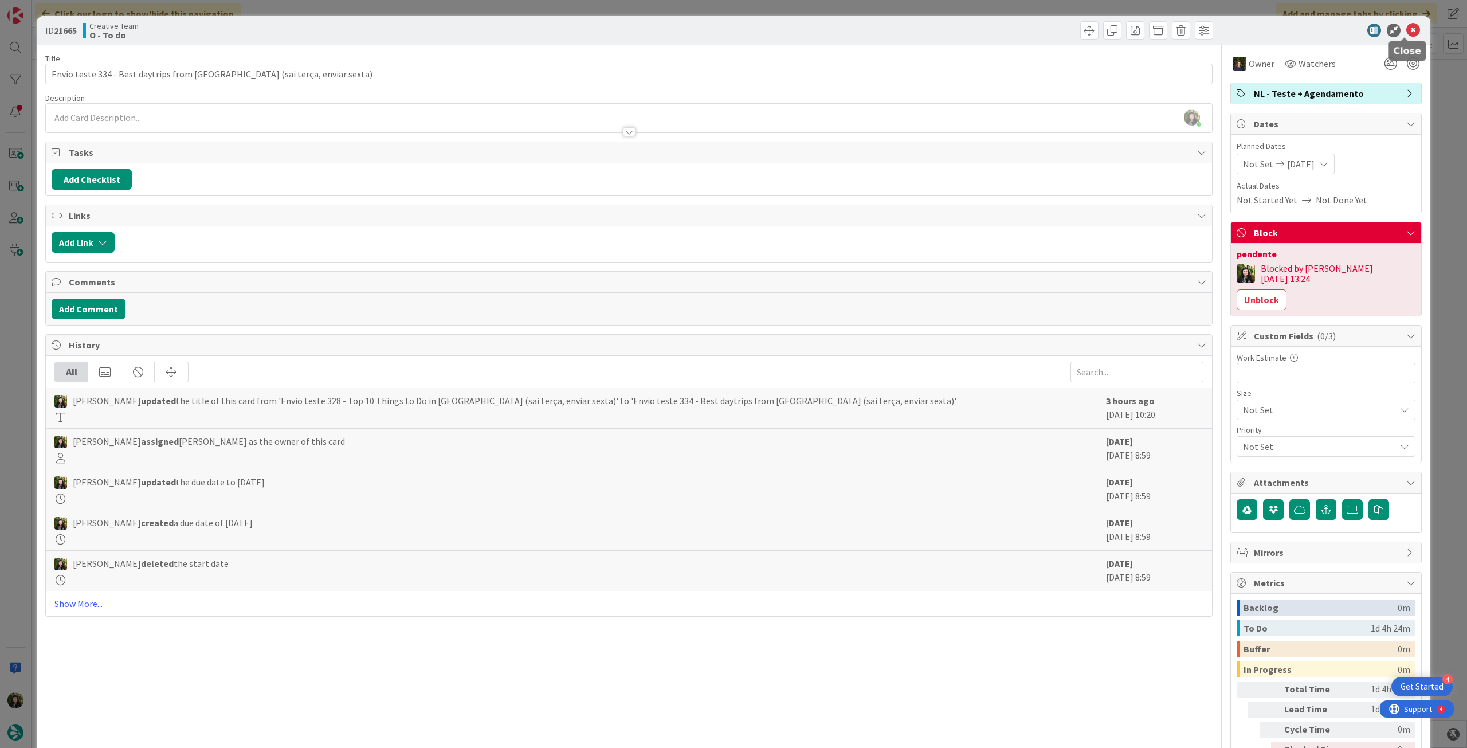
click at [1407, 32] on icon at bounding box center [1414, 31] width 14 height 14
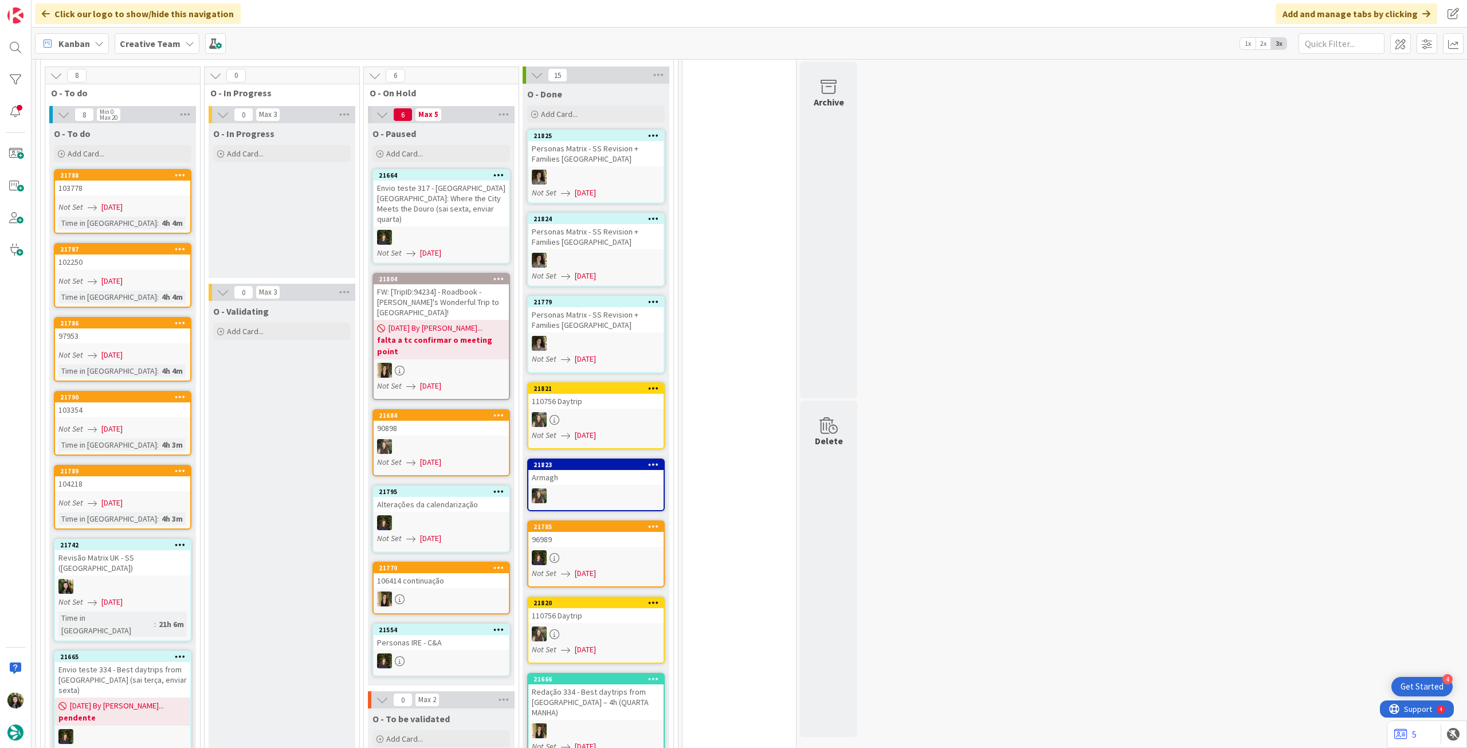
scroll to position [917, 0]
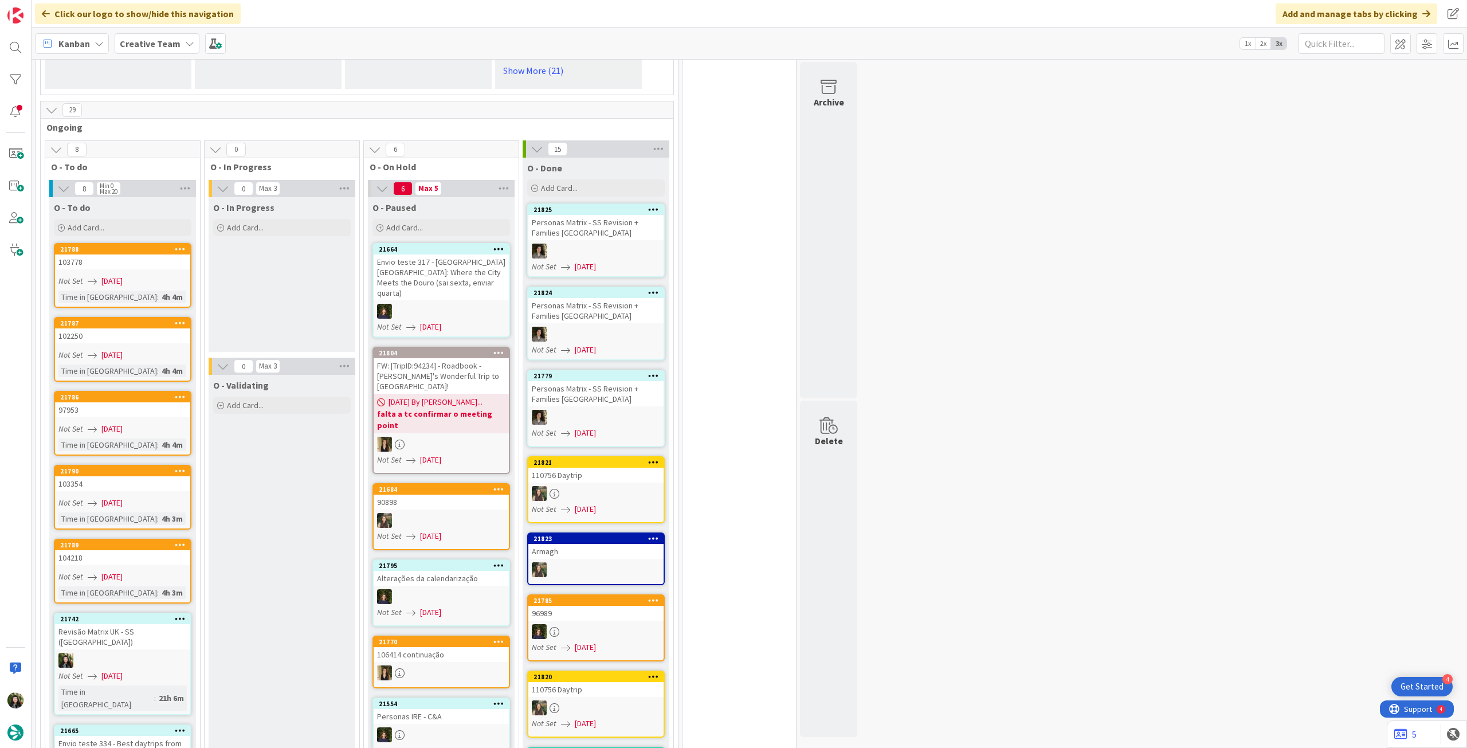
click at [174, 48] on b "Creative Team" at bounding box center [150, 43] width 61 height 11
click at [170, 162] on h4 "Creative Team - Análise" at bounding box center [206, 163] width 156 height 11
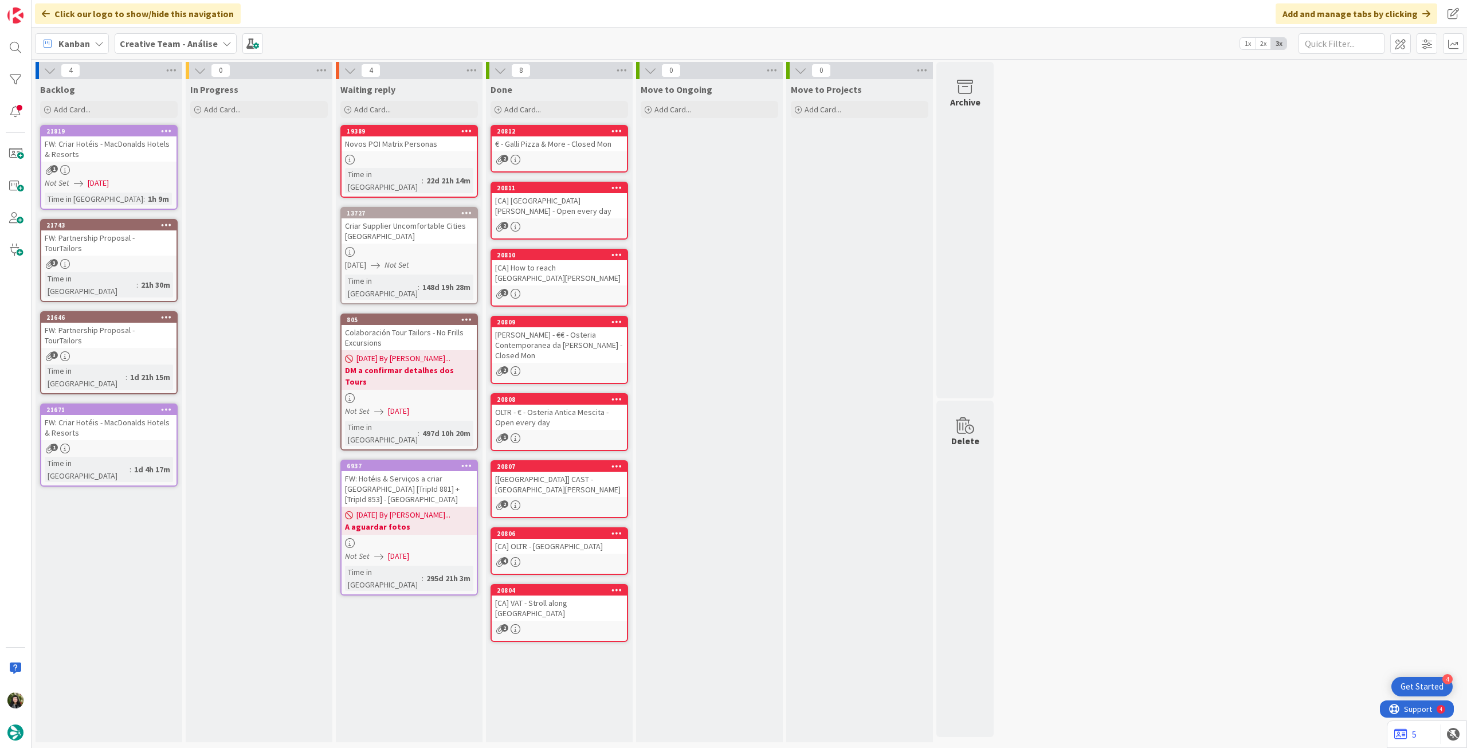
click at [196, 48] on b "Creative Team - Análise" at bounding box center [169, 43] width 98 height 11
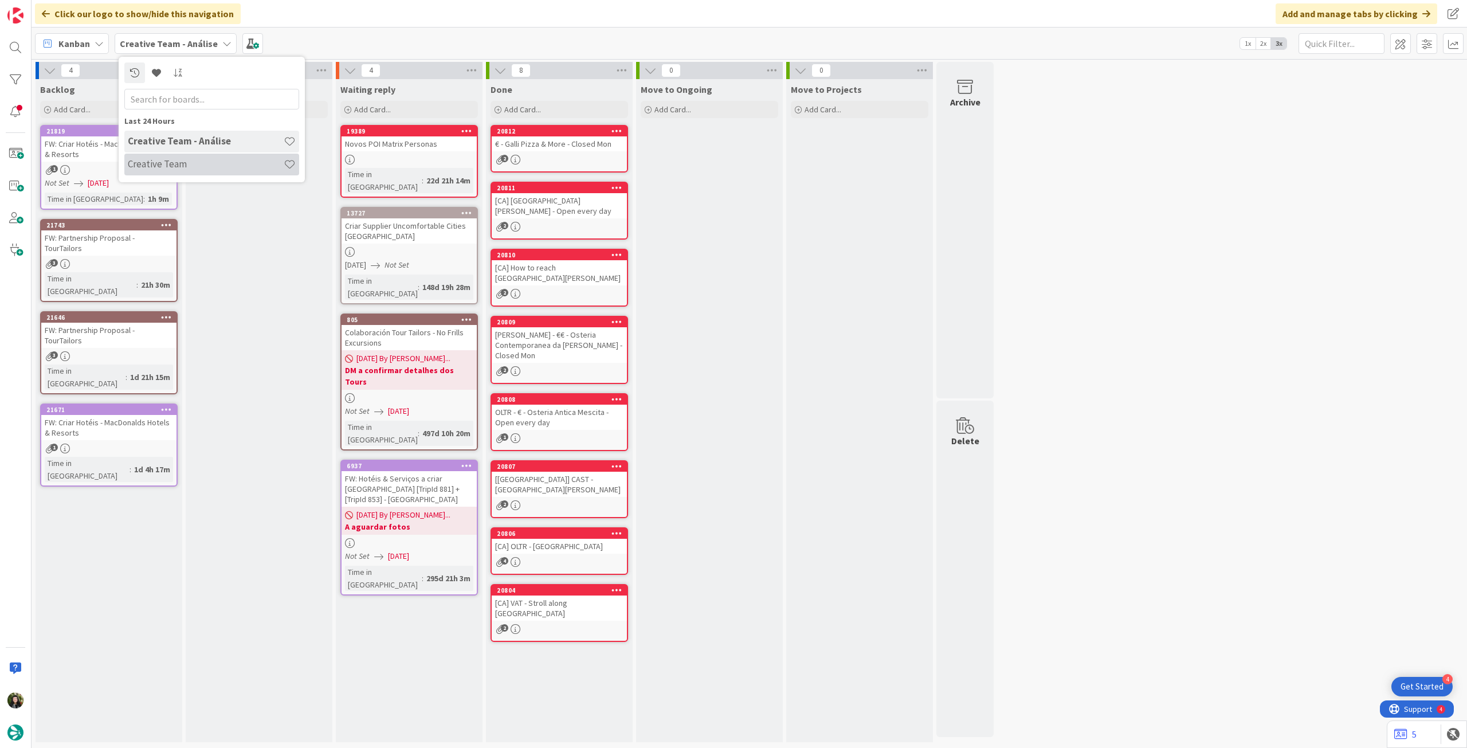
click at [163, 159] on h4 "Creative Team" at bounding box center [206, 163] width 156 height 11
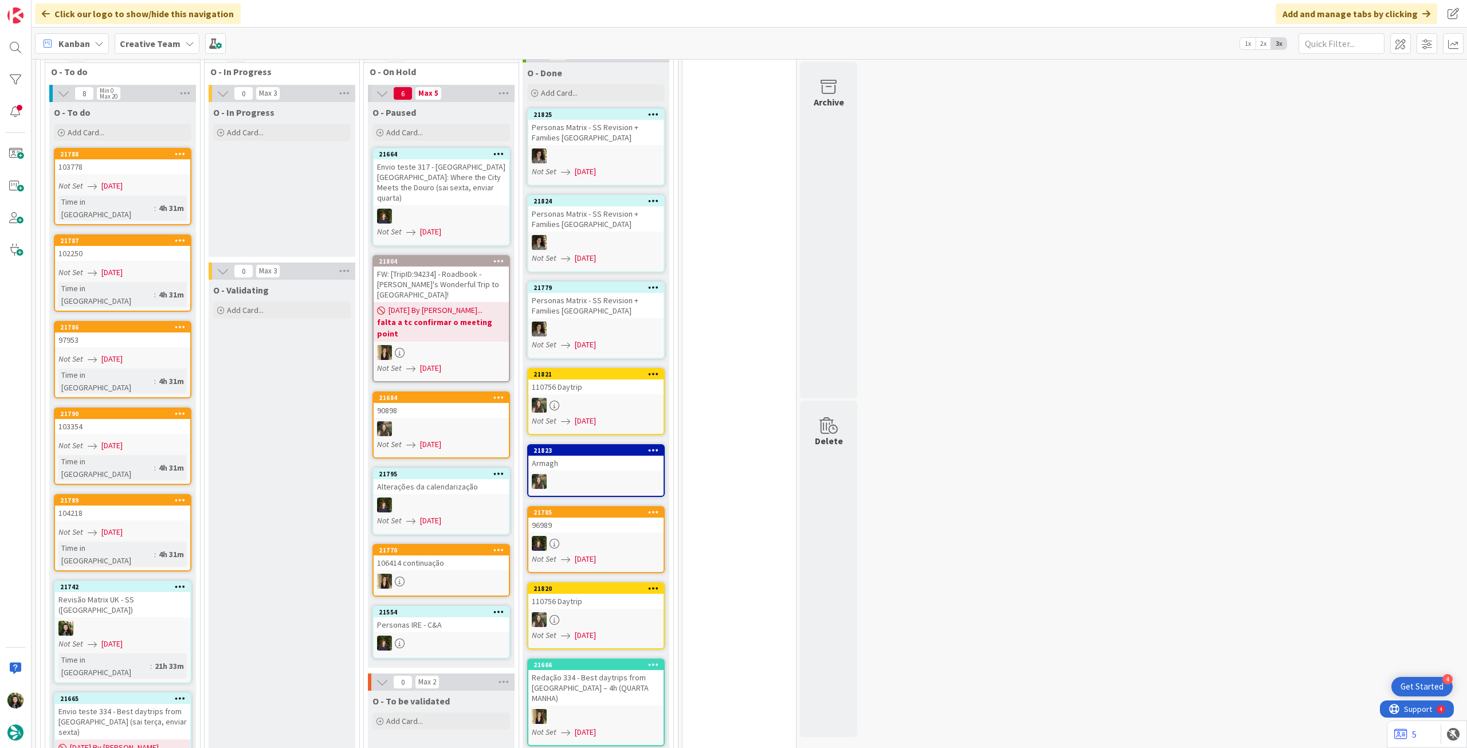
scroll to position [993, 0]
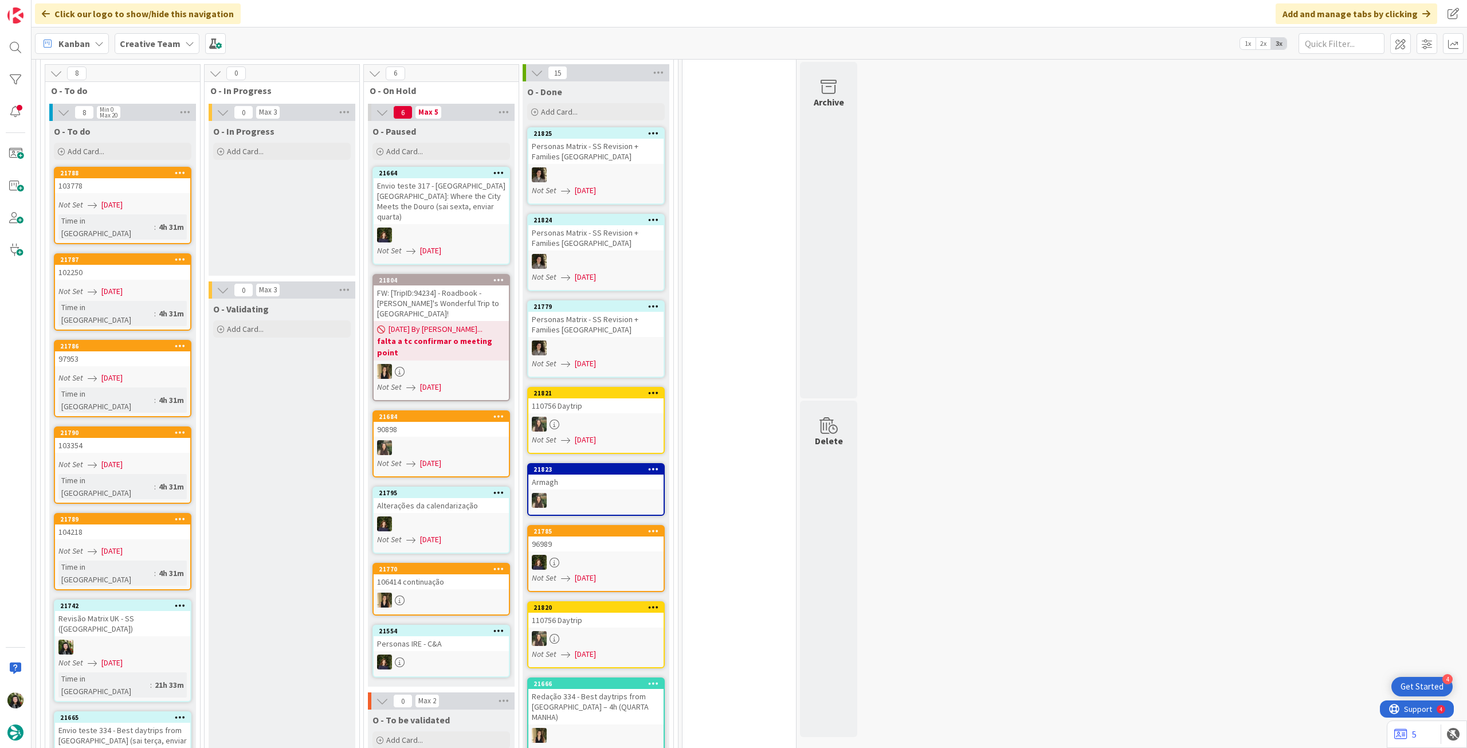
click at [186, 40] on icon at bounding box center [189, 43] width 9 height 9
click at [167, 158] on h4 "Creative Team - Análise" at bounding box center [206, 163] width 156 height 11
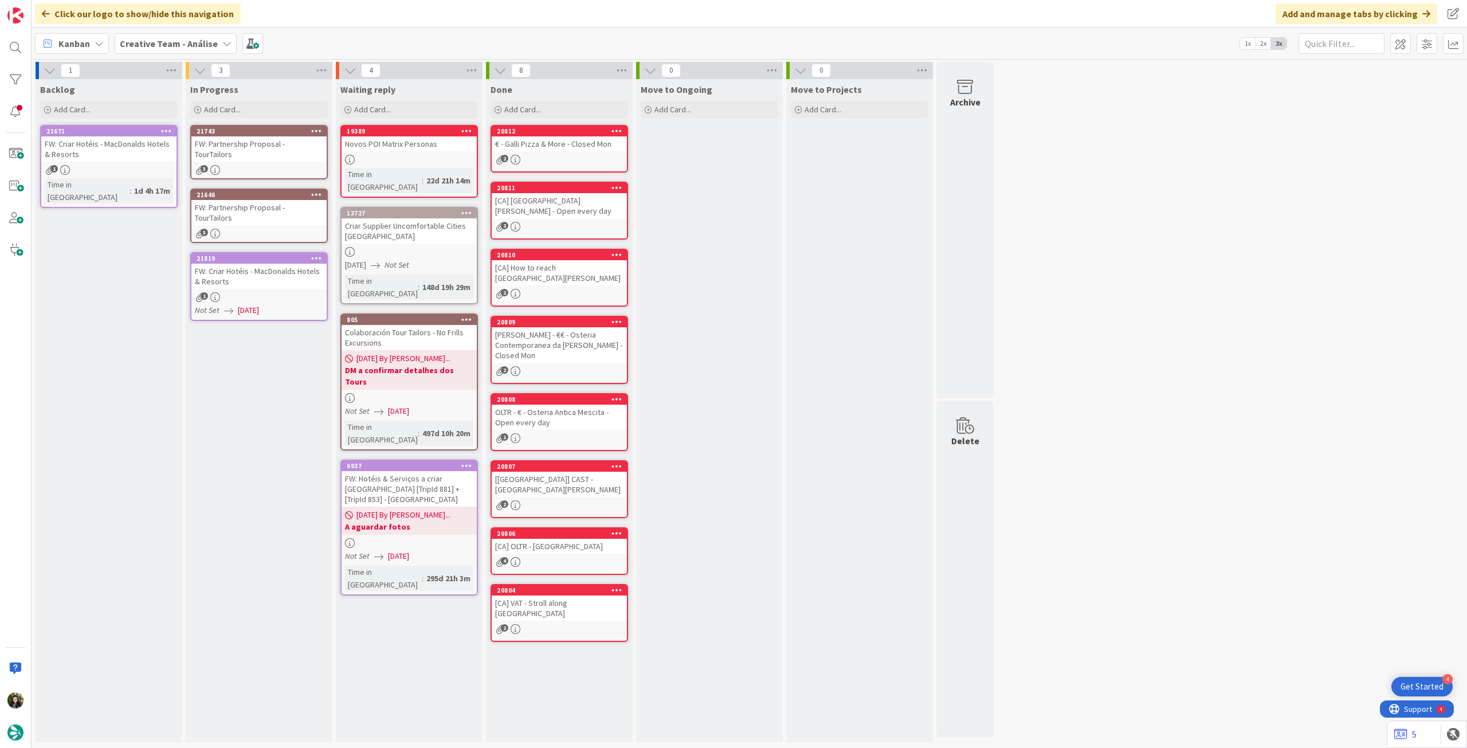
click at [259, 147] on div "FW: Partnership Proposal - TourTailors" at bounding box center [258, 148] width 135 height 25
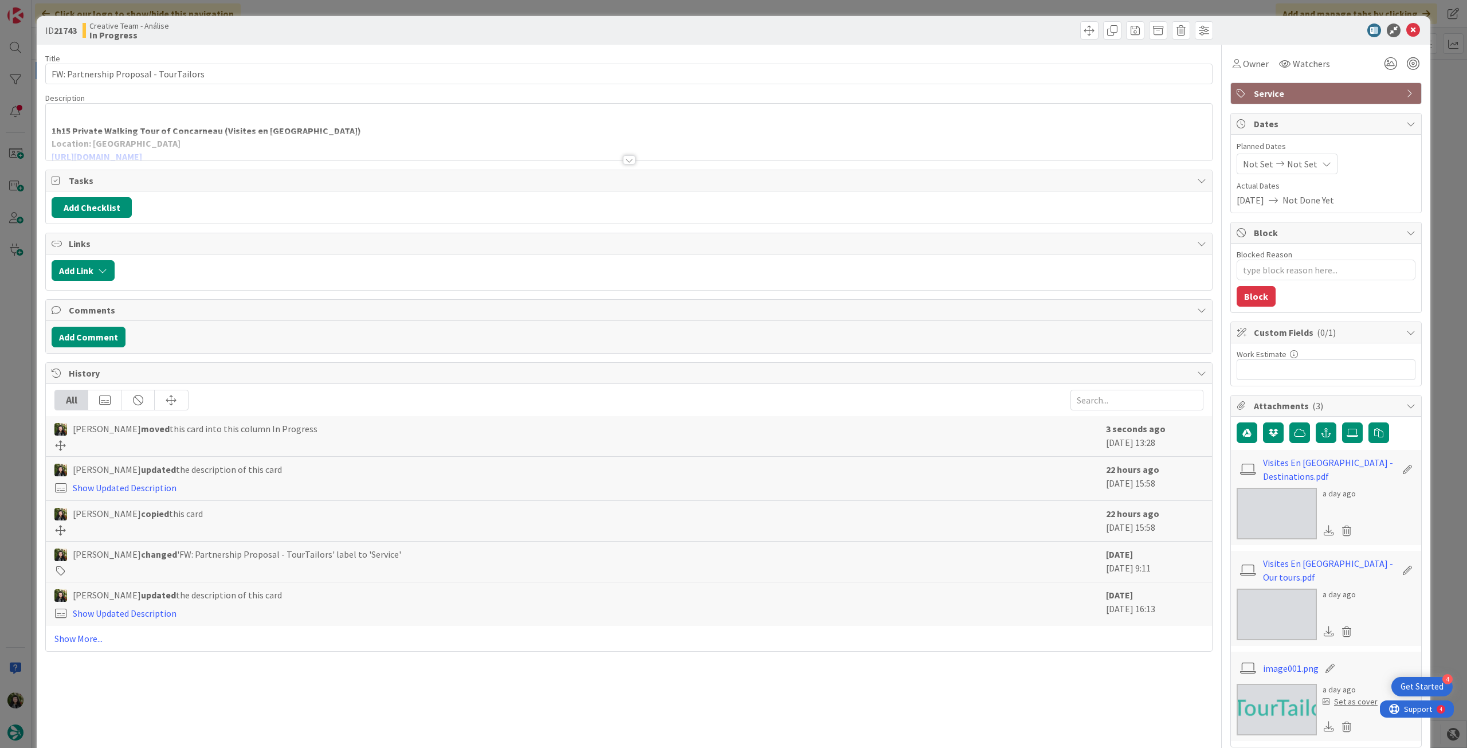
type textarea "x"
click at [1307, 162] on div "Not Set Not Set" at bounding box center [1287, 164] width 101 height 21
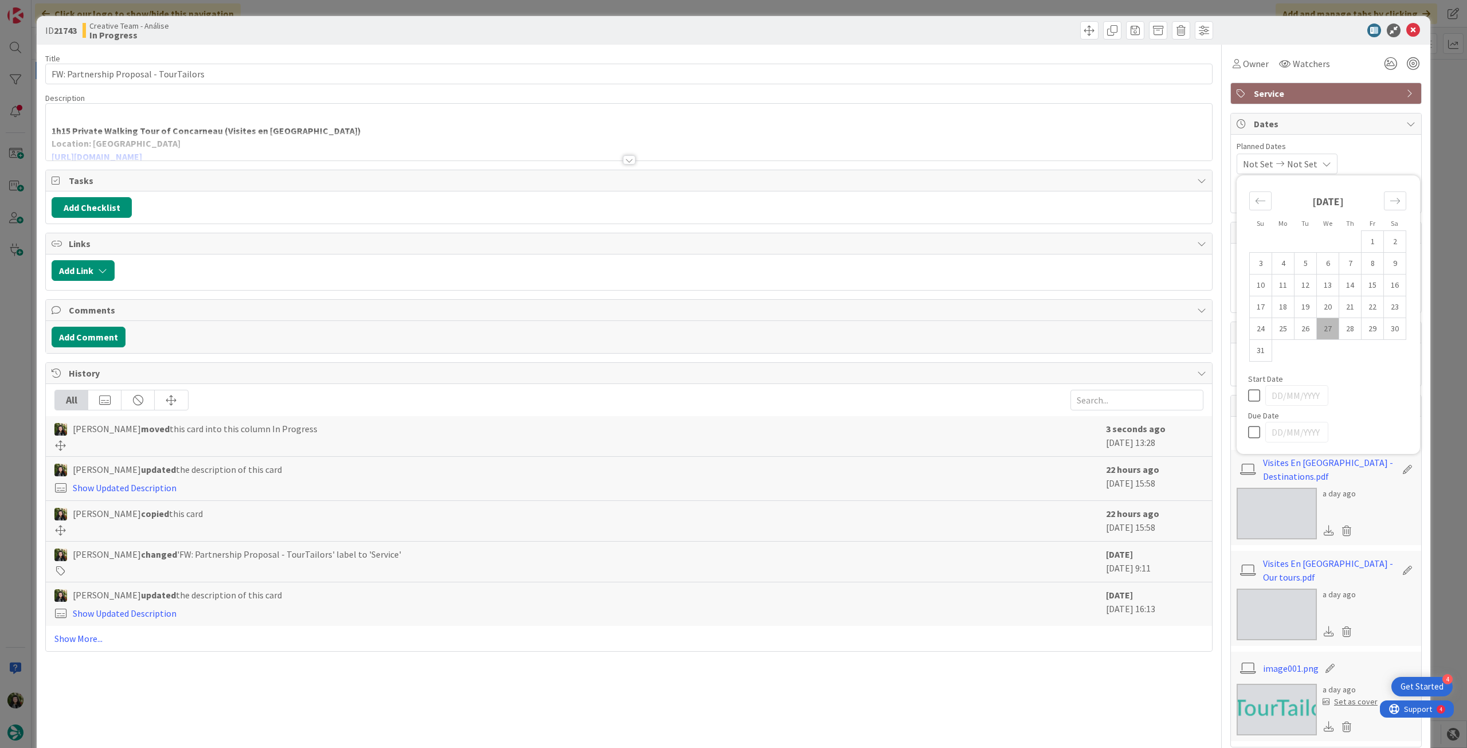
click at [1250, 430] on icon at bounding box center [1256, 432] width 17 height 14
type input "[DATE]"
click at [1407, 32] on icon at bounding box center [1414, 31] width 14 height 14
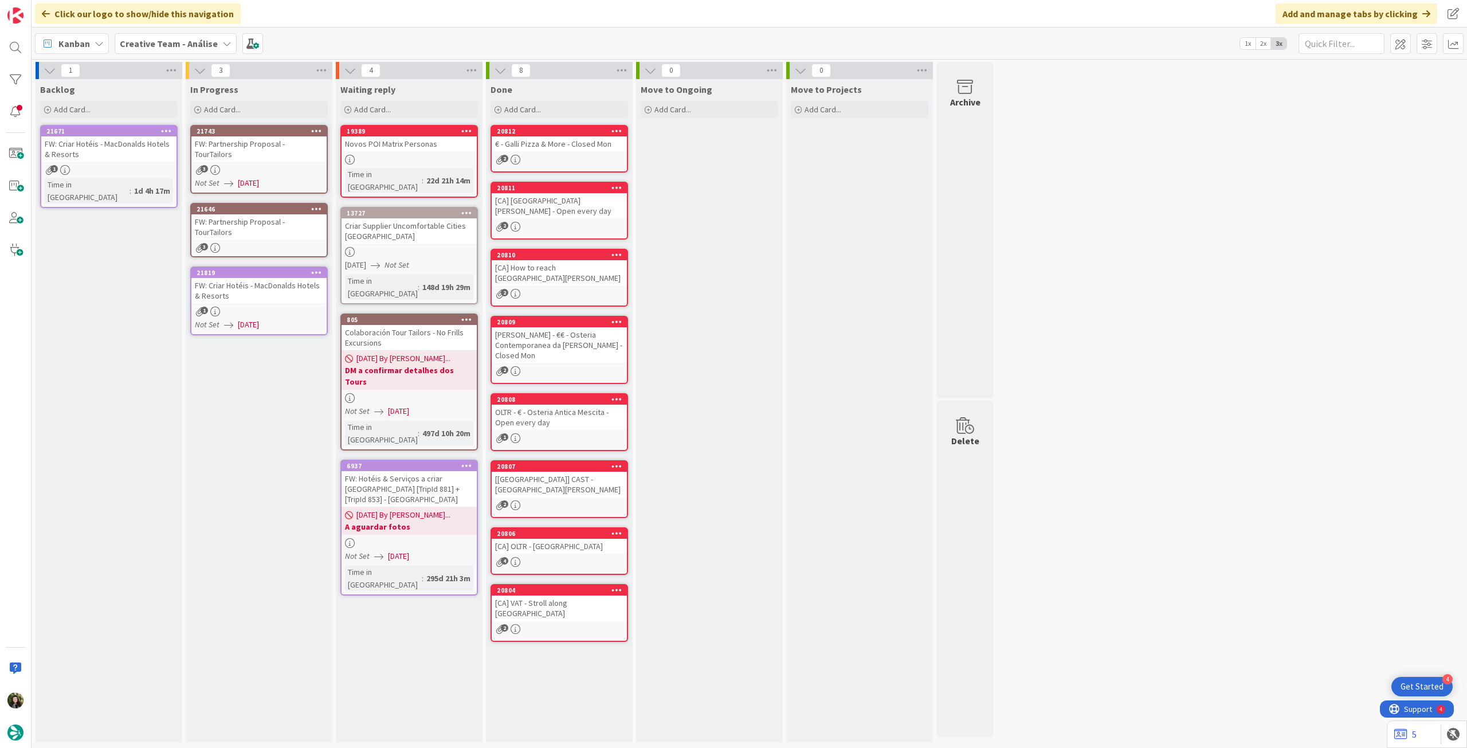
click at [237, 243] on div "3" at bounding box center [258, 248] width 135 height 10
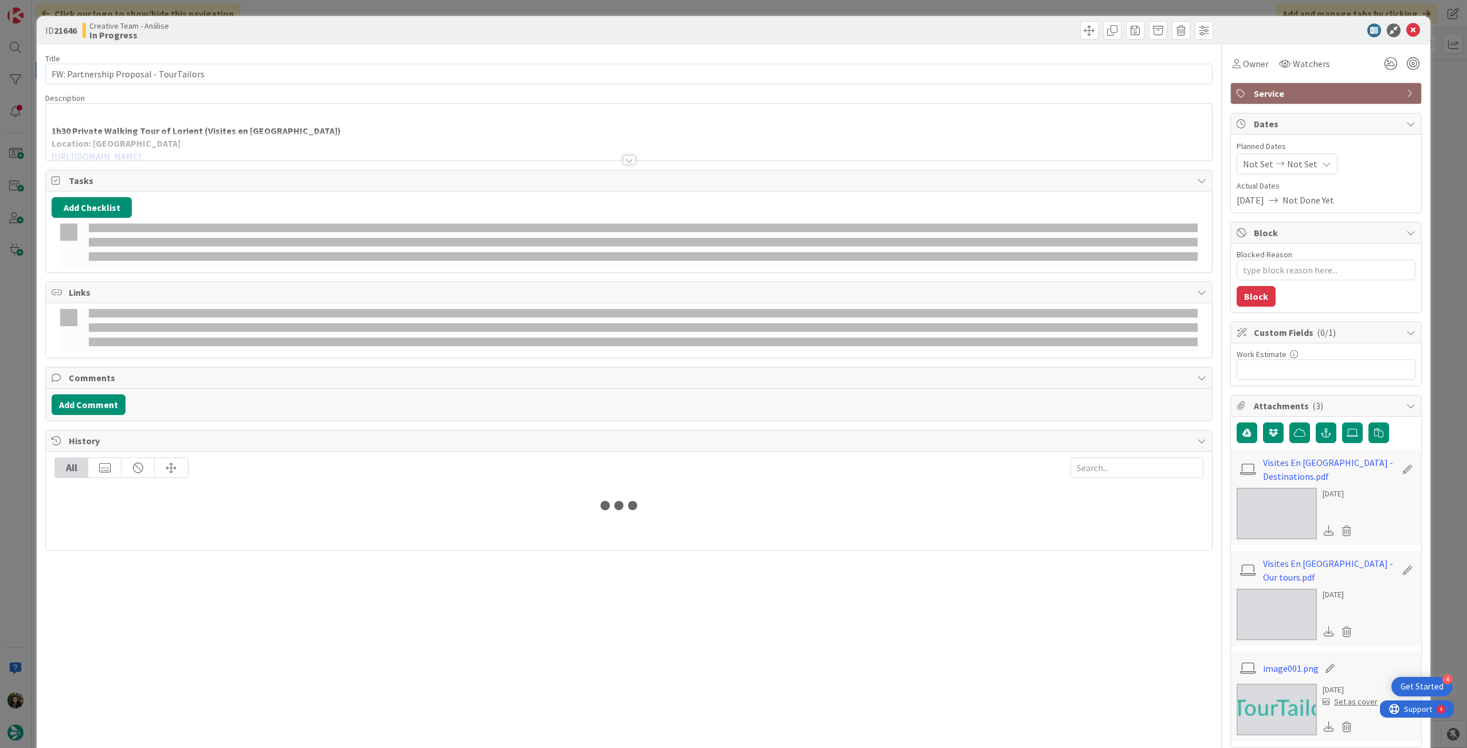
type textarea "x"
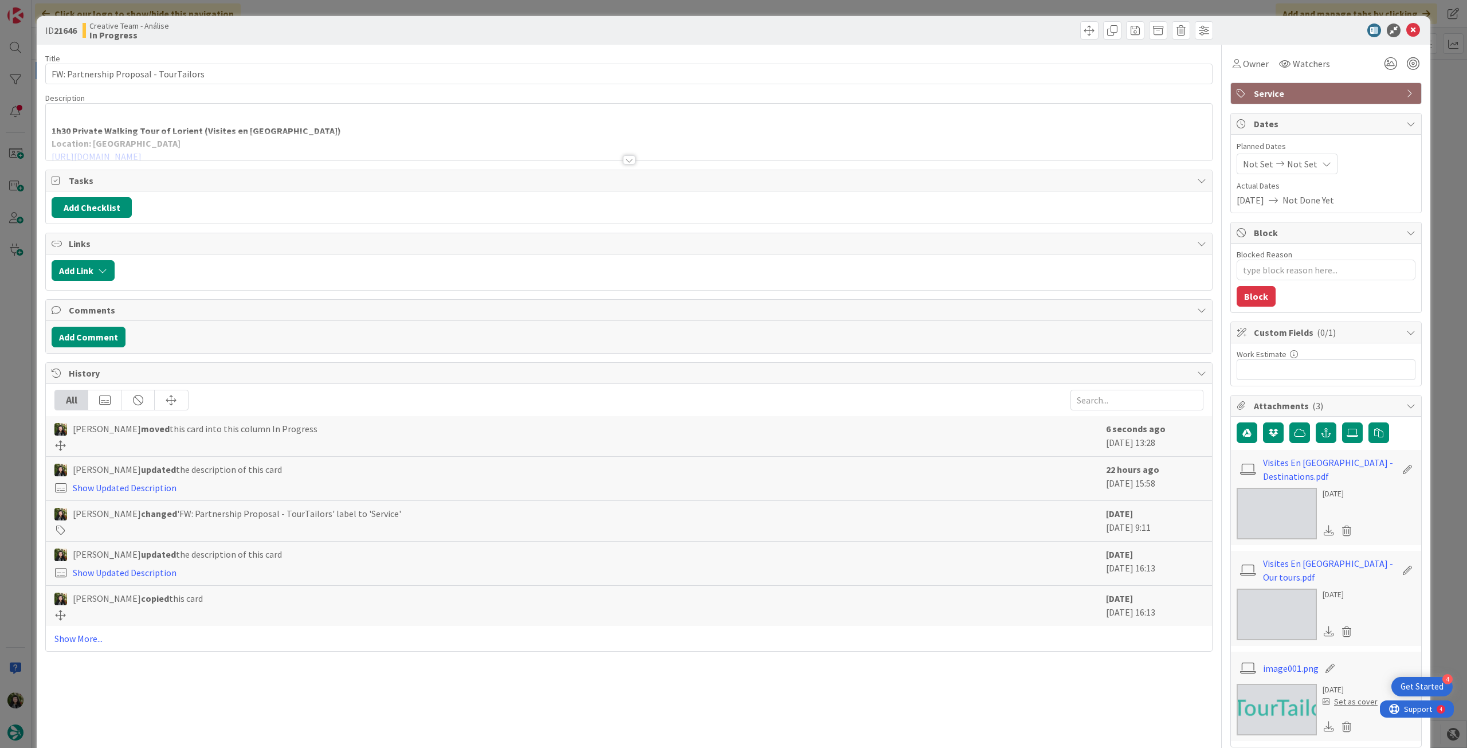
click at [1322, 167] on icon at bounding box center [1326, 163] width 9 height 9
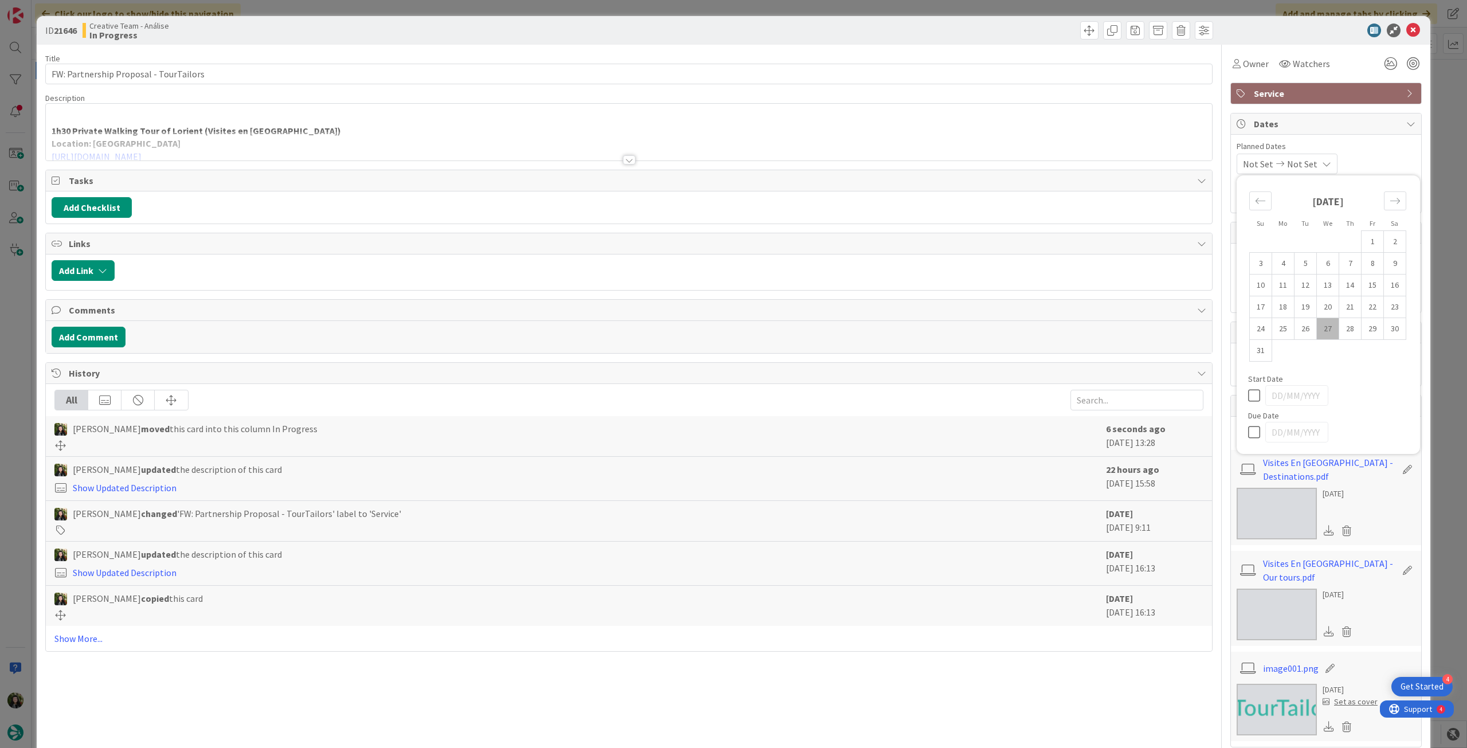
click at [1248, 429] on icon at bounding box center [1256, 432] width 17 height 14
type input "[DATE]"
type textarea "x"
drag, startPoint x: 1404, startPoint y: 29, endPoint x: 905, endPoint y: 88, distance: 502.1
click at [1407, 30] on icon at bounding box center [1414, 31] width 14 height 14
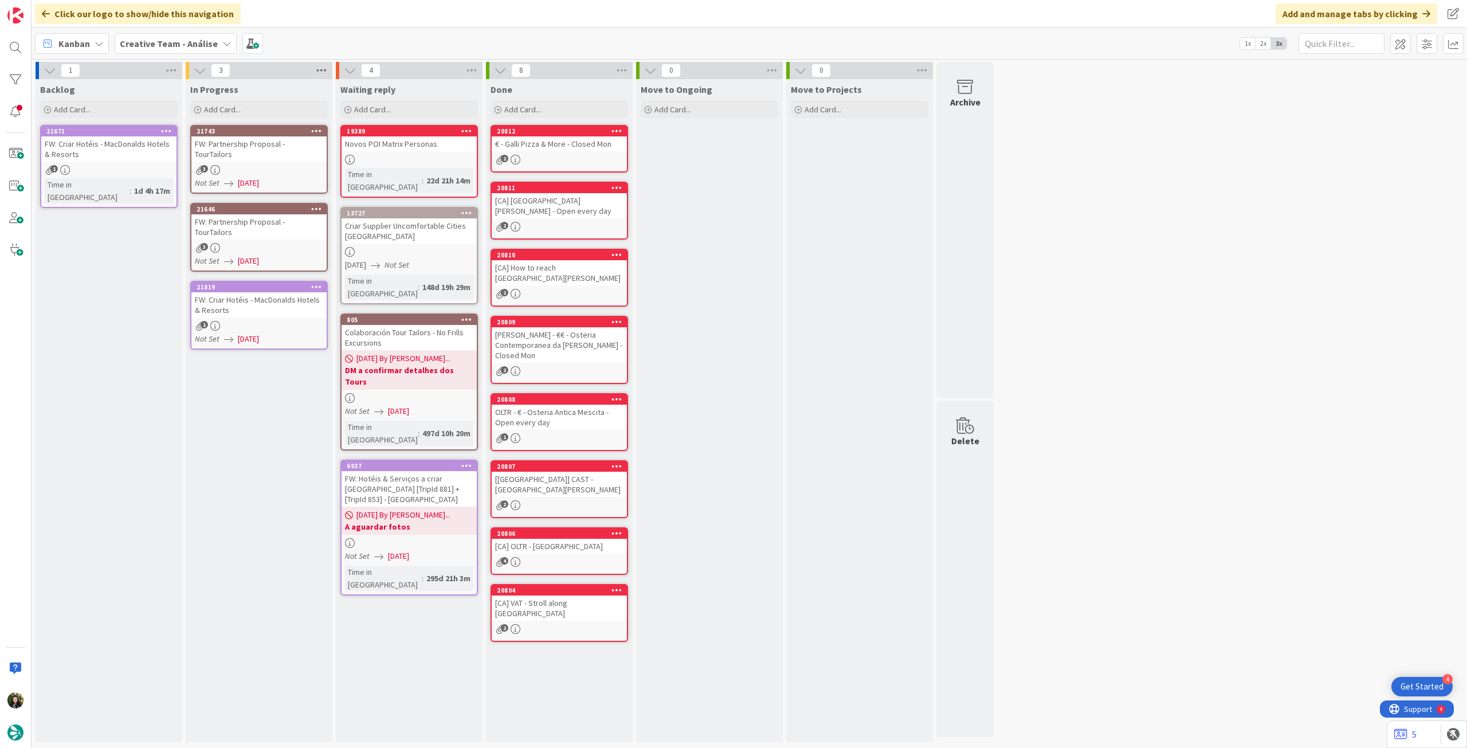
click at [323, 73] on icon at bounding box center [321, 70] width 15 height 17
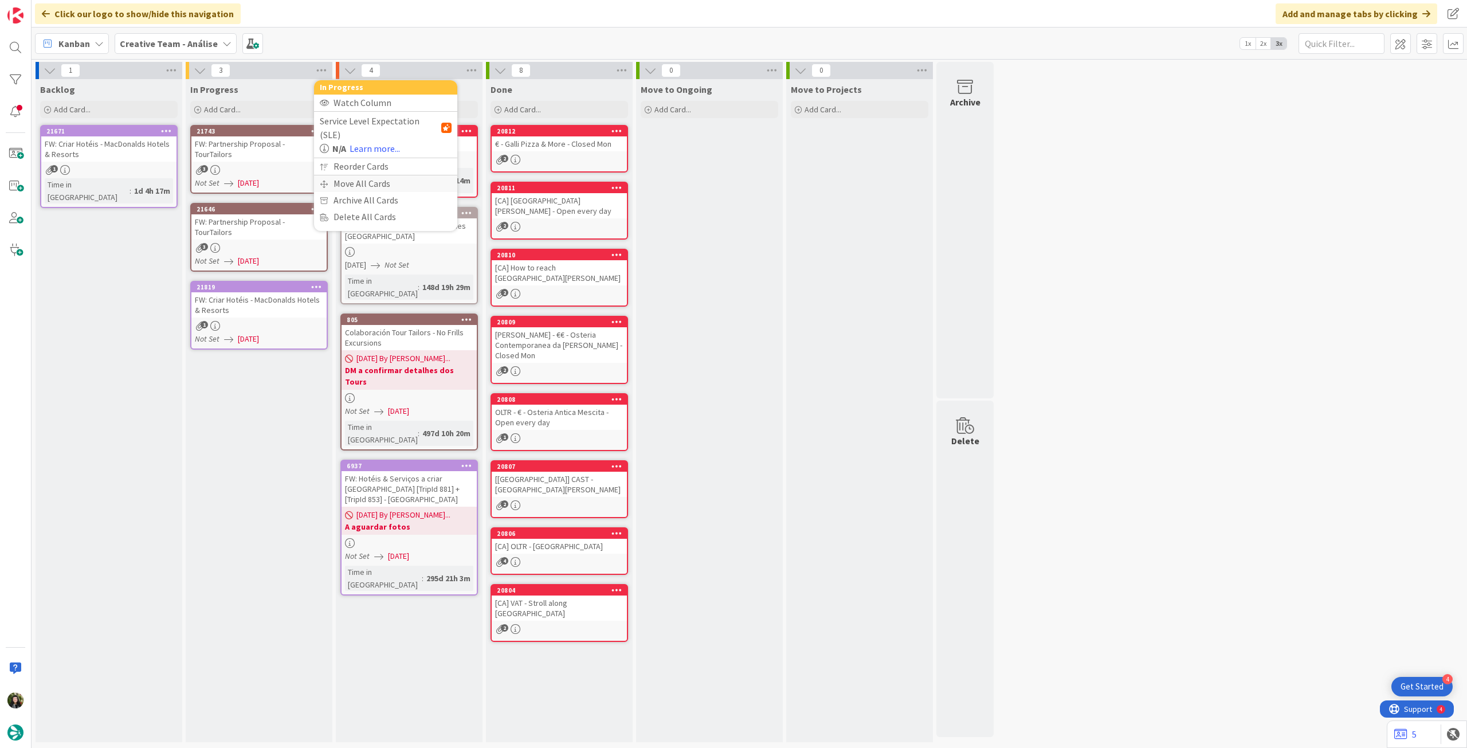
click at [352, 175] on div "Move All Cards" at bounding box center [385, 183] width 143 height 17
click at [363, 132] on div "Creative Team - Análise" at bounding box center [386, 125] width 132 height 21
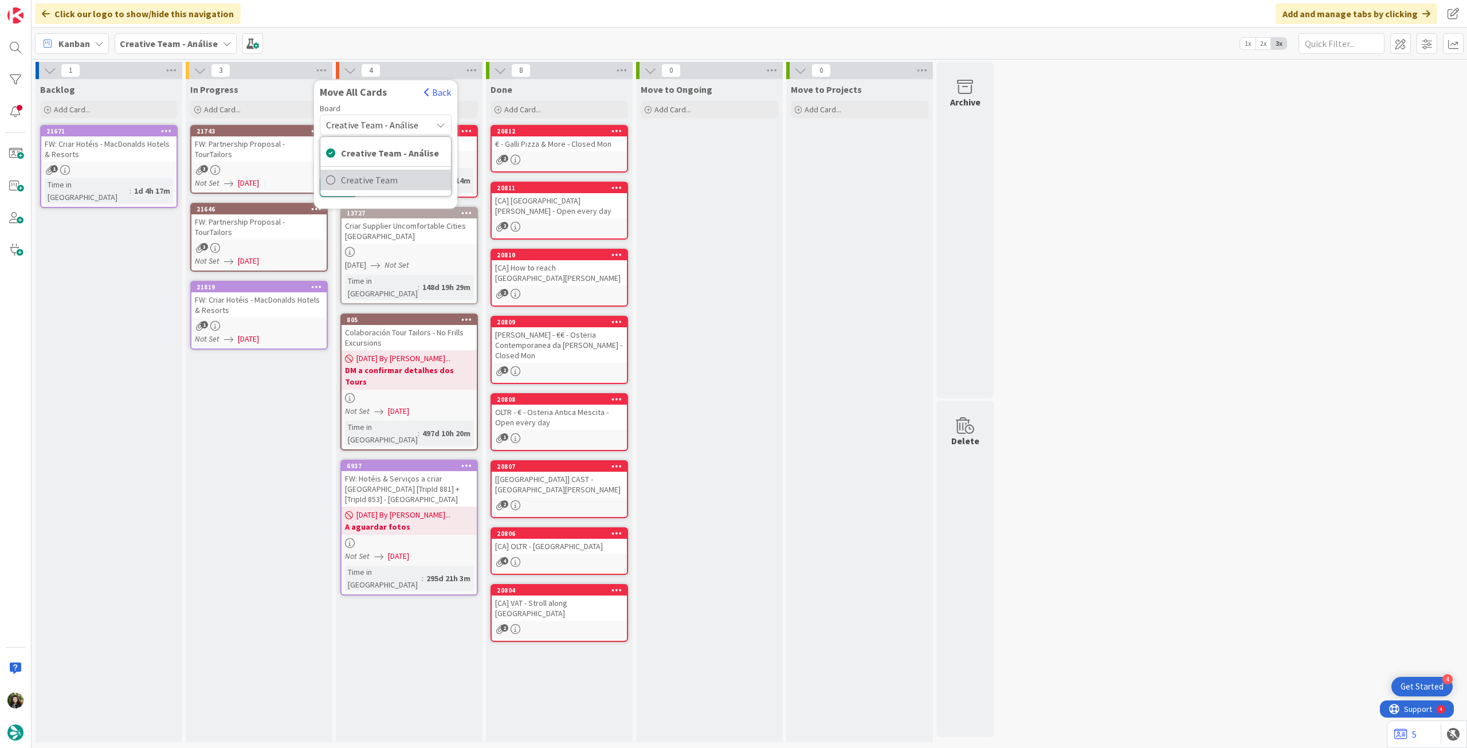
click at [362, 173] on span "Creative Team" at bounding box center [393, 179] width 104 height 17
click at [367, 166] on span "Select a Column..." at bounding box center [363, 161] width 75 height 15
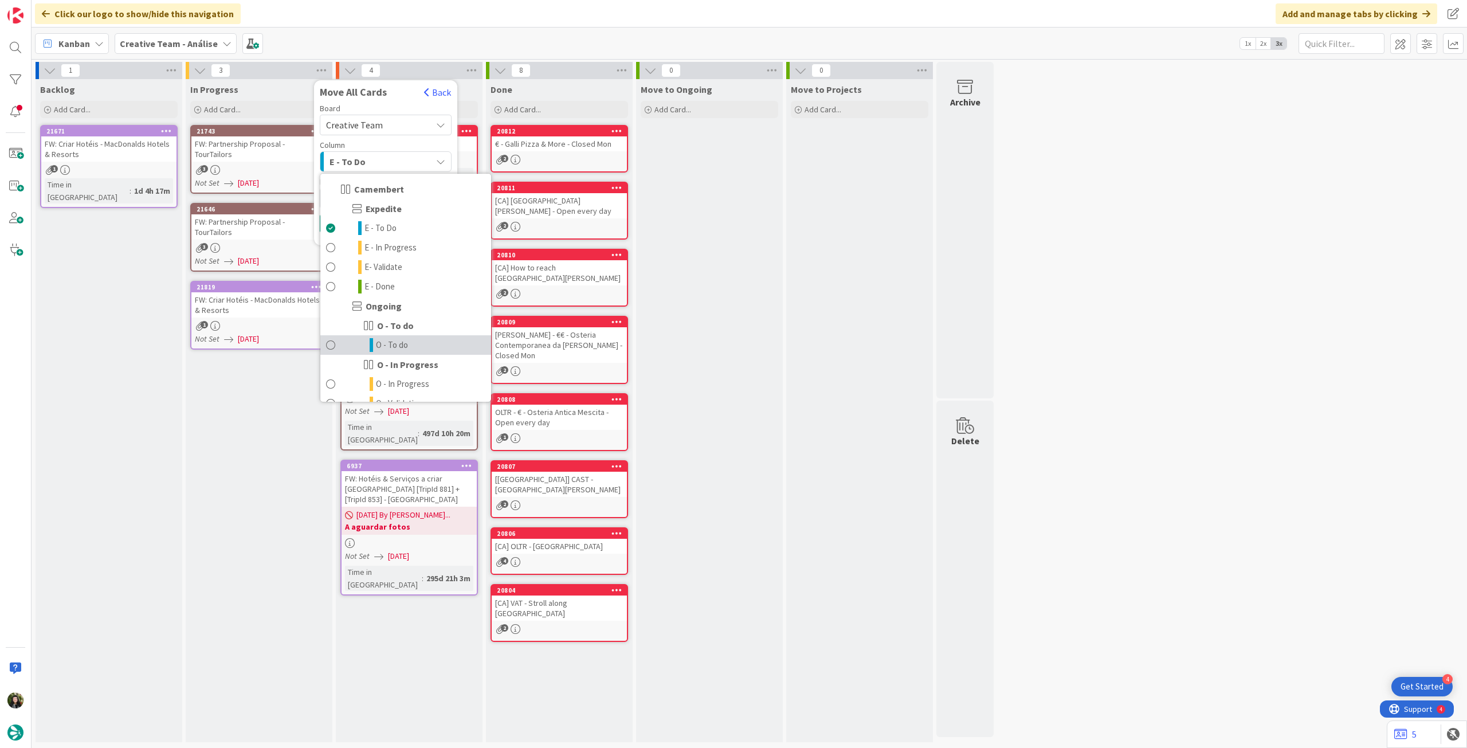
click at [396, 345] on span "O - To do" at bounding box center [392, 345] width 32 height 14
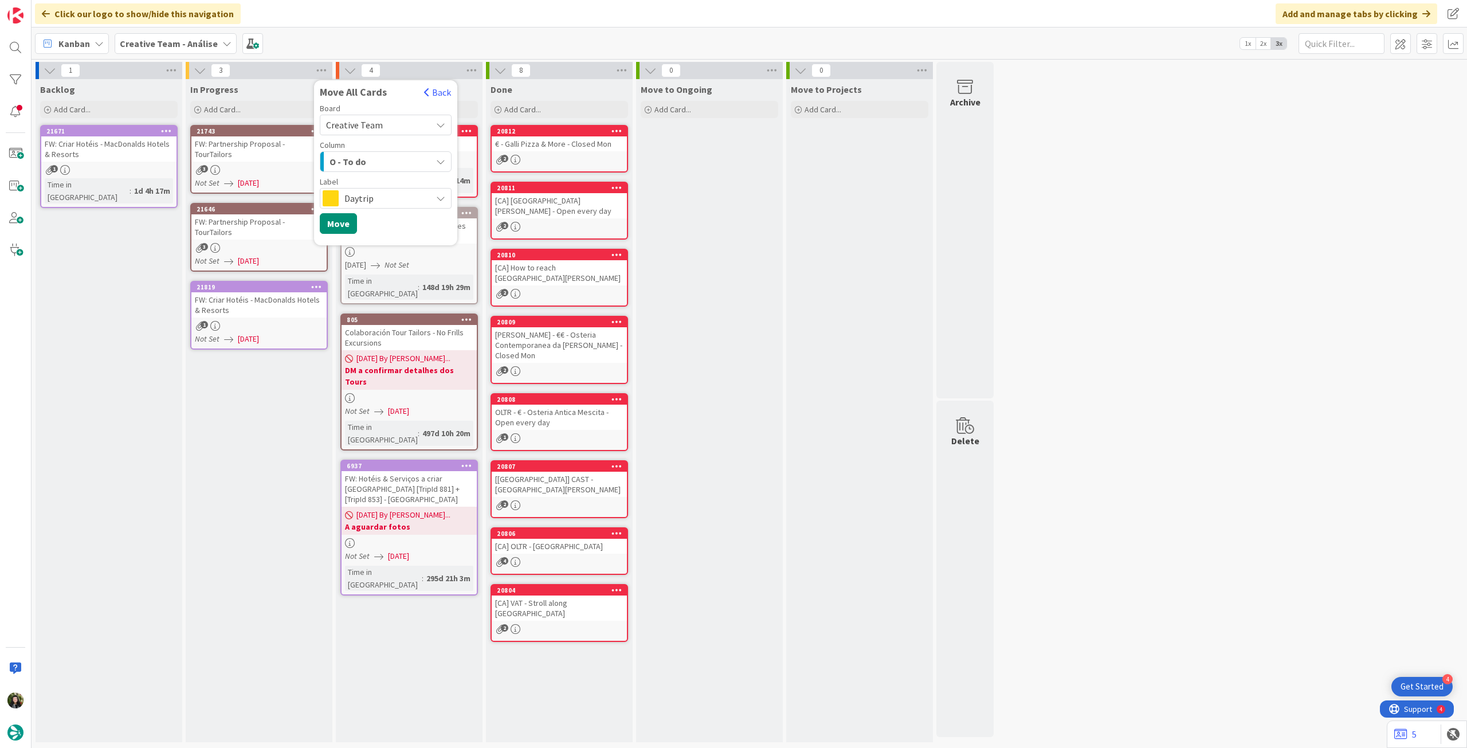
click at [355, 196] on span "Daytrip" at bounding box center [385, 198] width 81 height 16
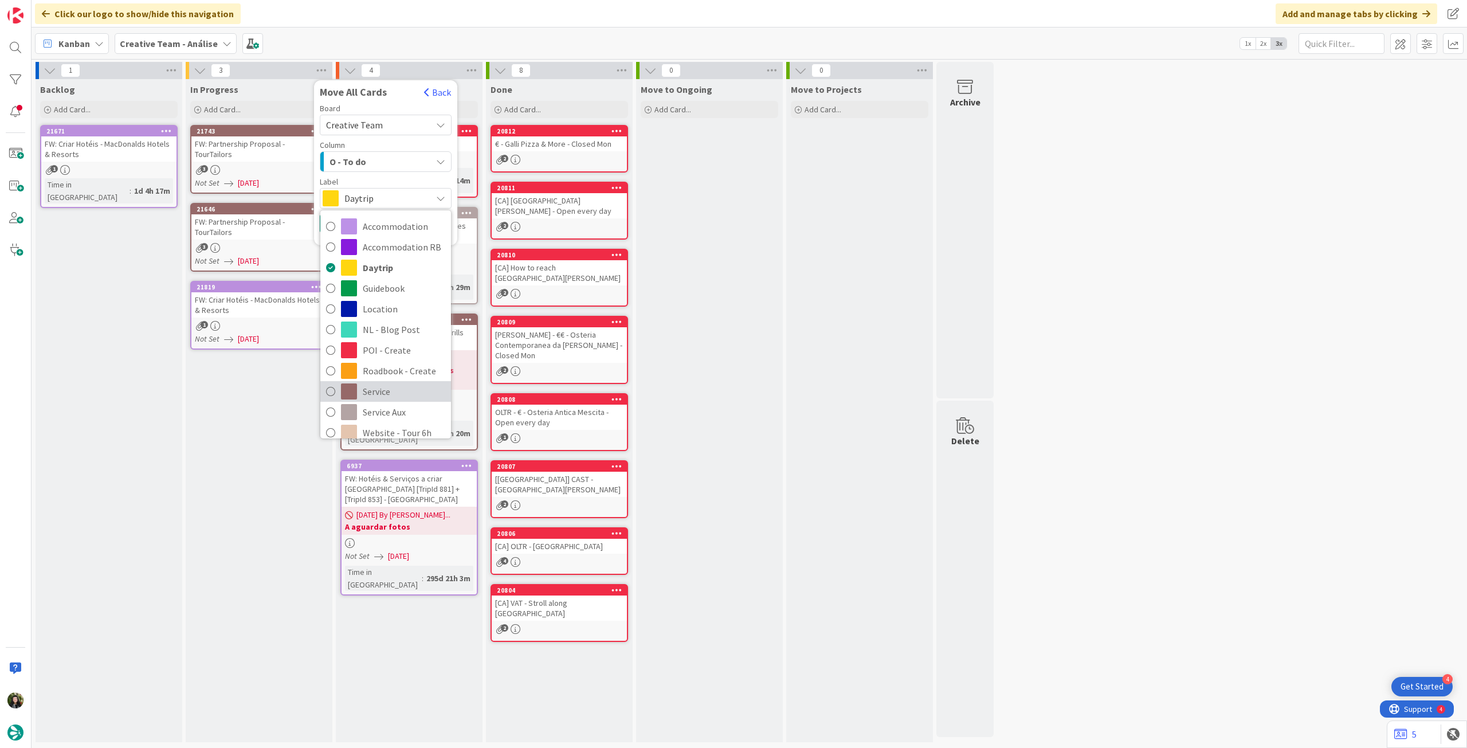
click at [391, 388] on span "Service" at bounding box center [404, 391] width 83 height 17
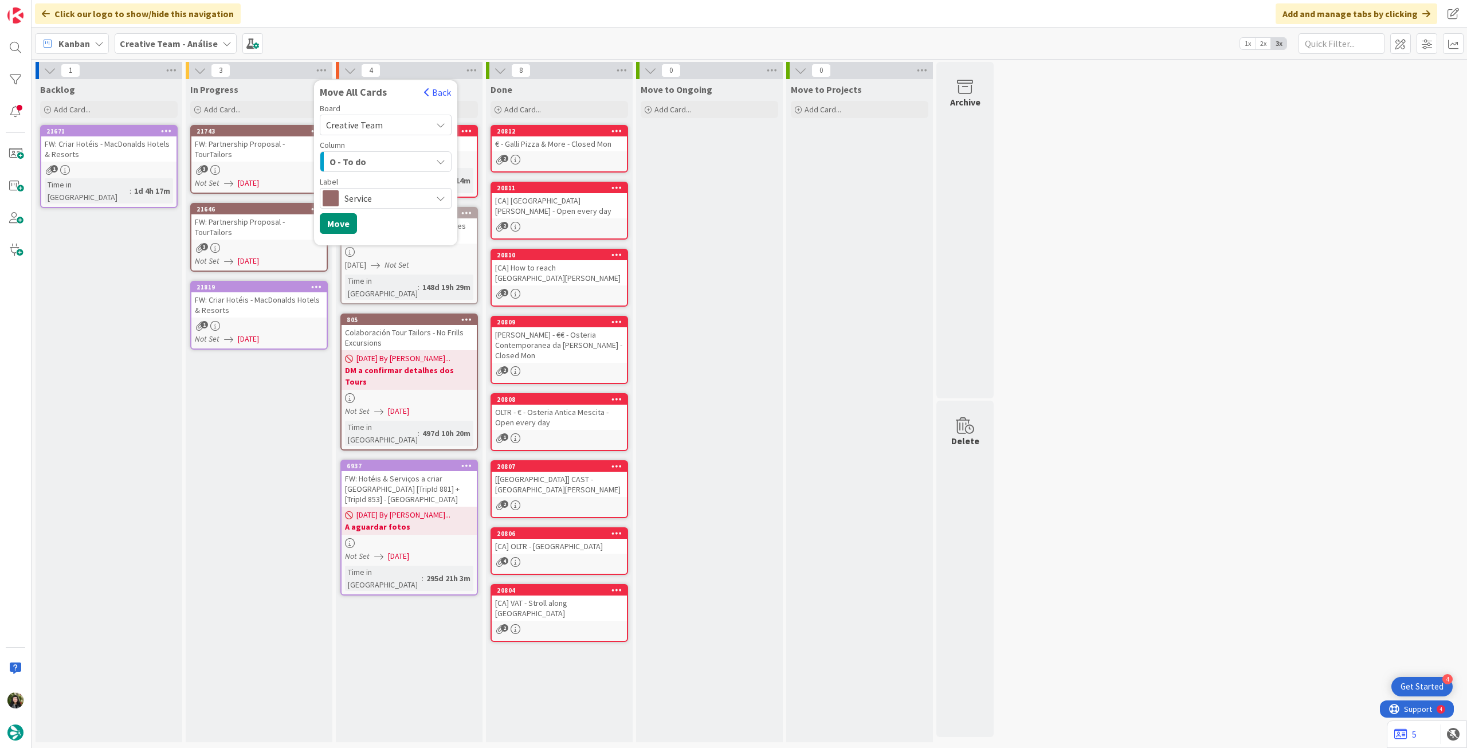
click at [183, 54] on div "Kanban Creative Team - Análise 1x 2x 3x" at bounding box center [750, 44] width 1436 height 32
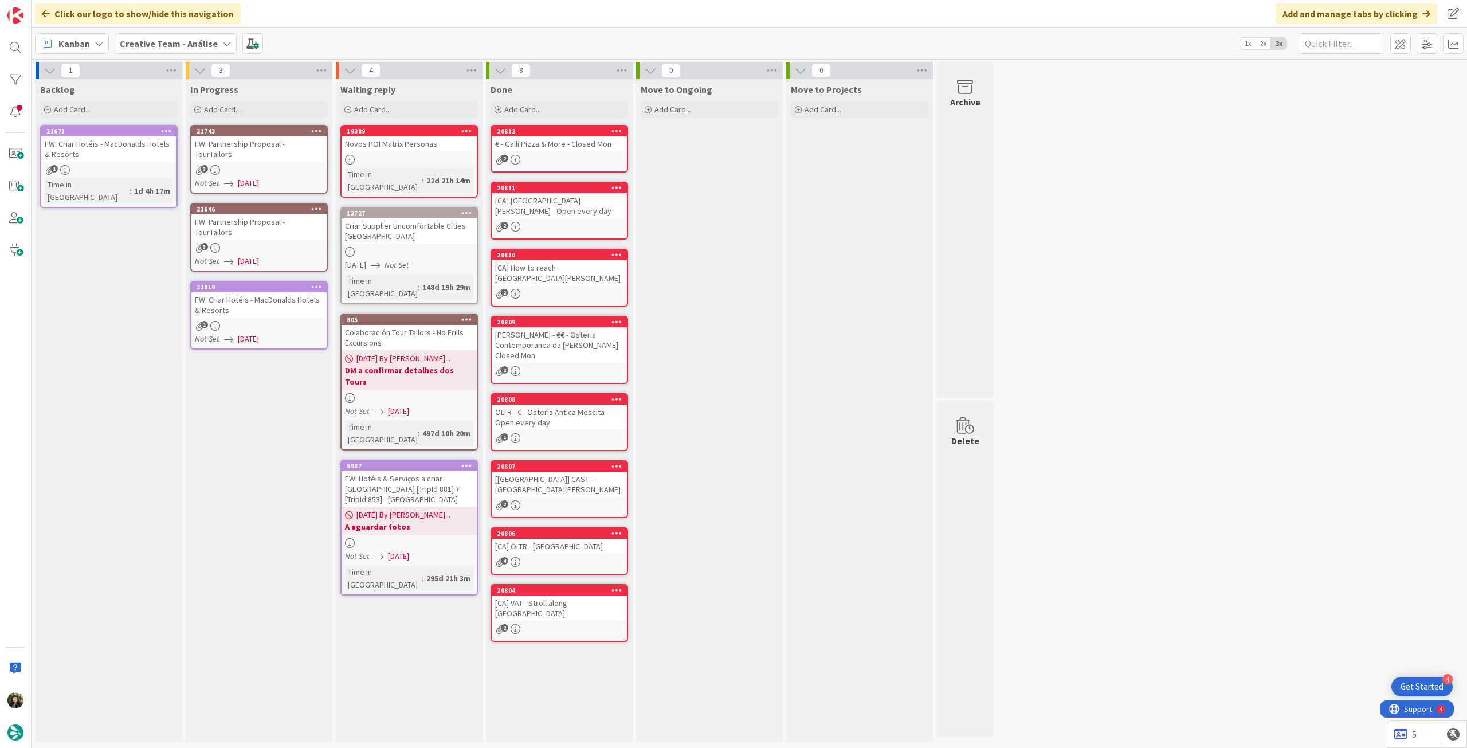
click at [183, 48] on b "Creative Team - Análise" at bounding box center [169, 43] width 98 height 11
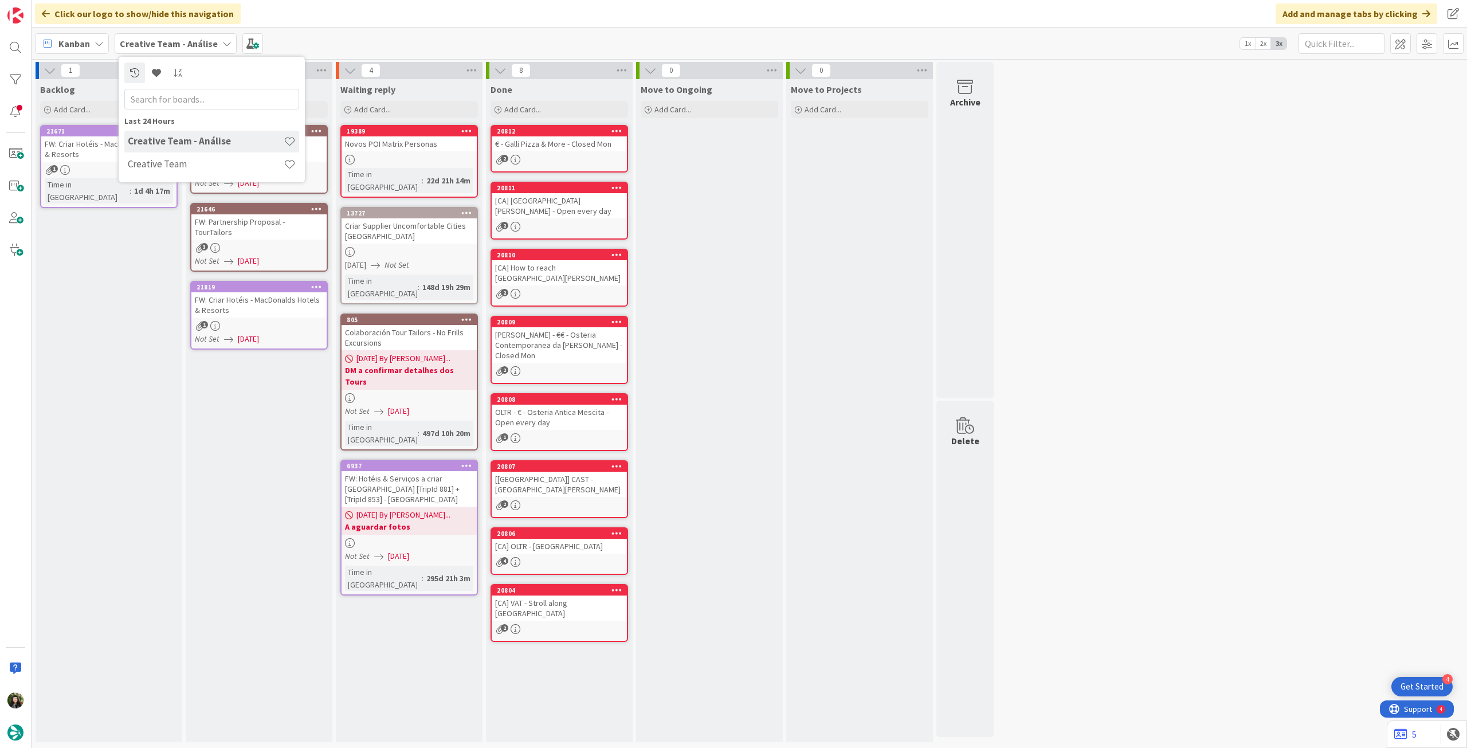
click at [281, 364] on div "In Progress Add Card... 21743 FW: Partnership Proposal - TourTailors 3 Not Set …" at bounding box center [259, 410] width 147 height 663
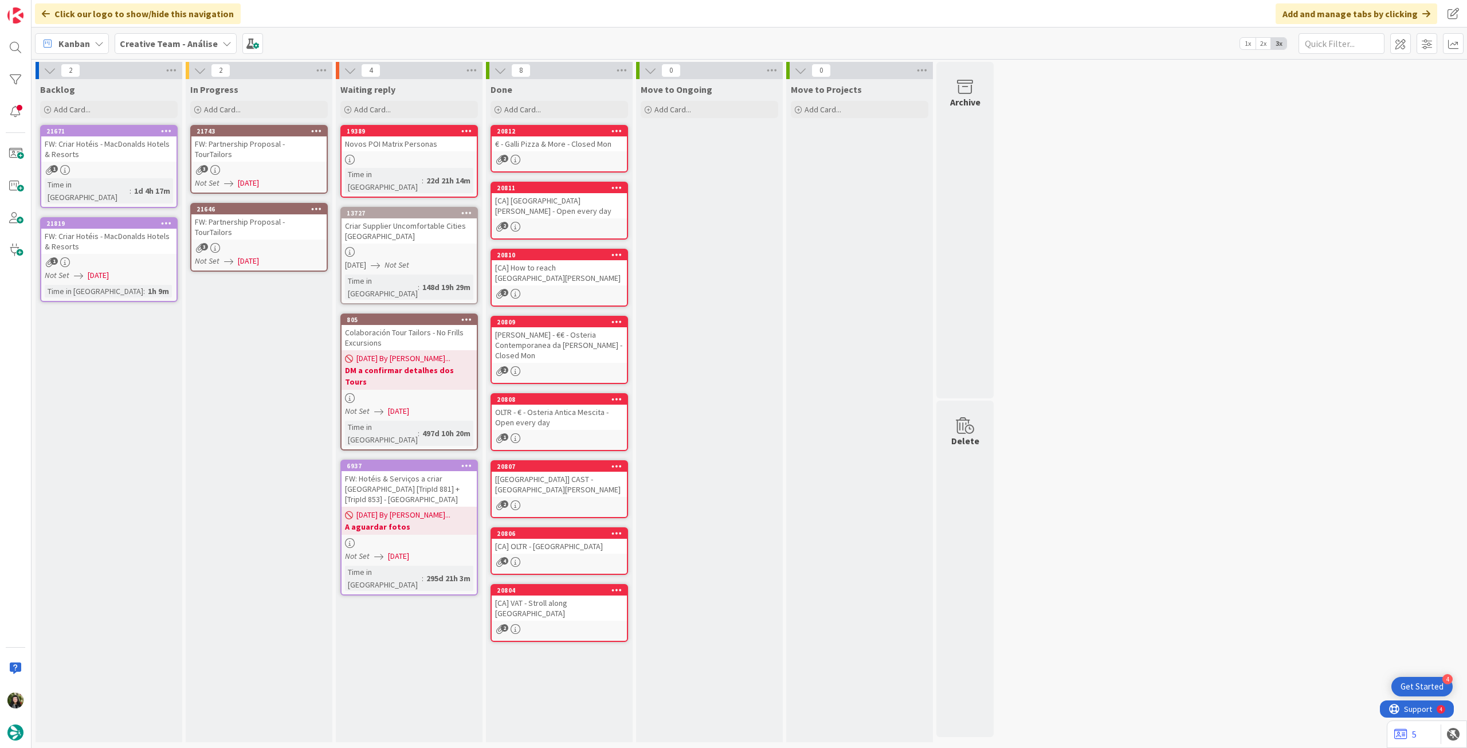
drag, startPoint x: 329, startPoint y: 77, endPoint x: 319, endPoint y: 96, distance: 21.3
click at [329, 77] on div "2" at bounding box center [259, 70] width 147 height 17
click at [320, 73] on icon at bounding box center [321, 70] width 15 height 17
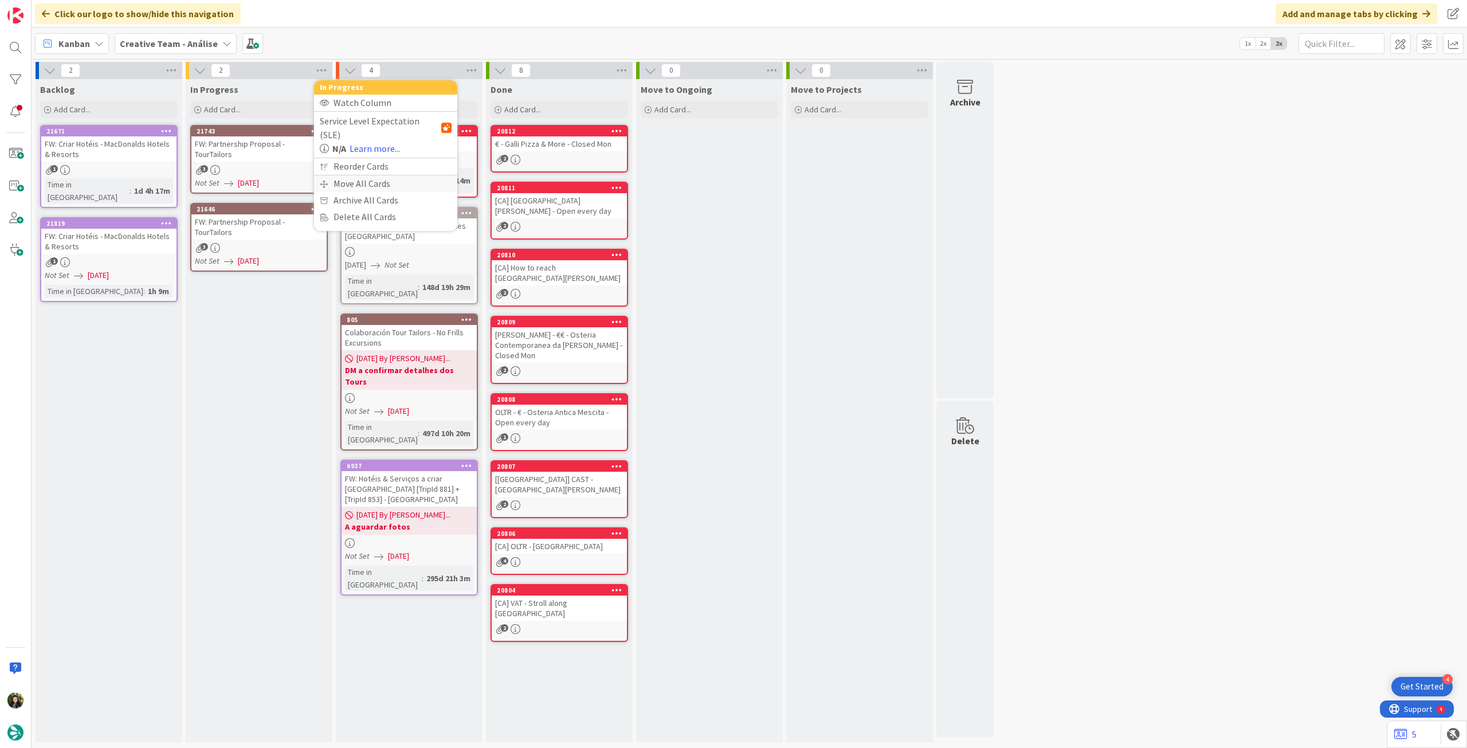
click at [337, 175] on div "Move All Cards" at bounding box center [385, 183] width 143 height 17
click at [355, 126] on span "Creative Team - Análise" at bounding box center [372, 124] width 92 height 11
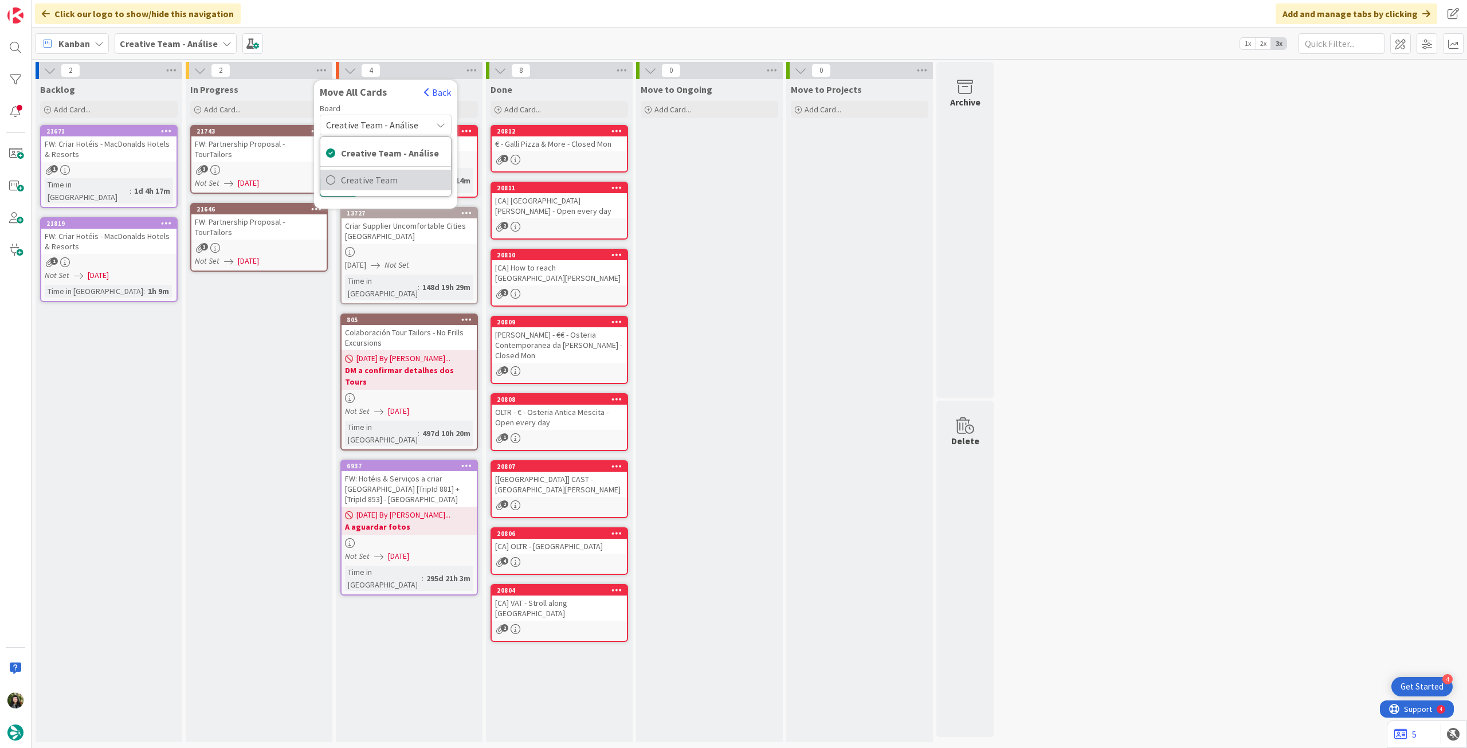
click at [366, 171] on span "Creative Team" at bounding box center [393, 179] width 104 height 17
click at [377, 159] on span "Select a Column..." at bounding box center [363, 161] width 75 height 15
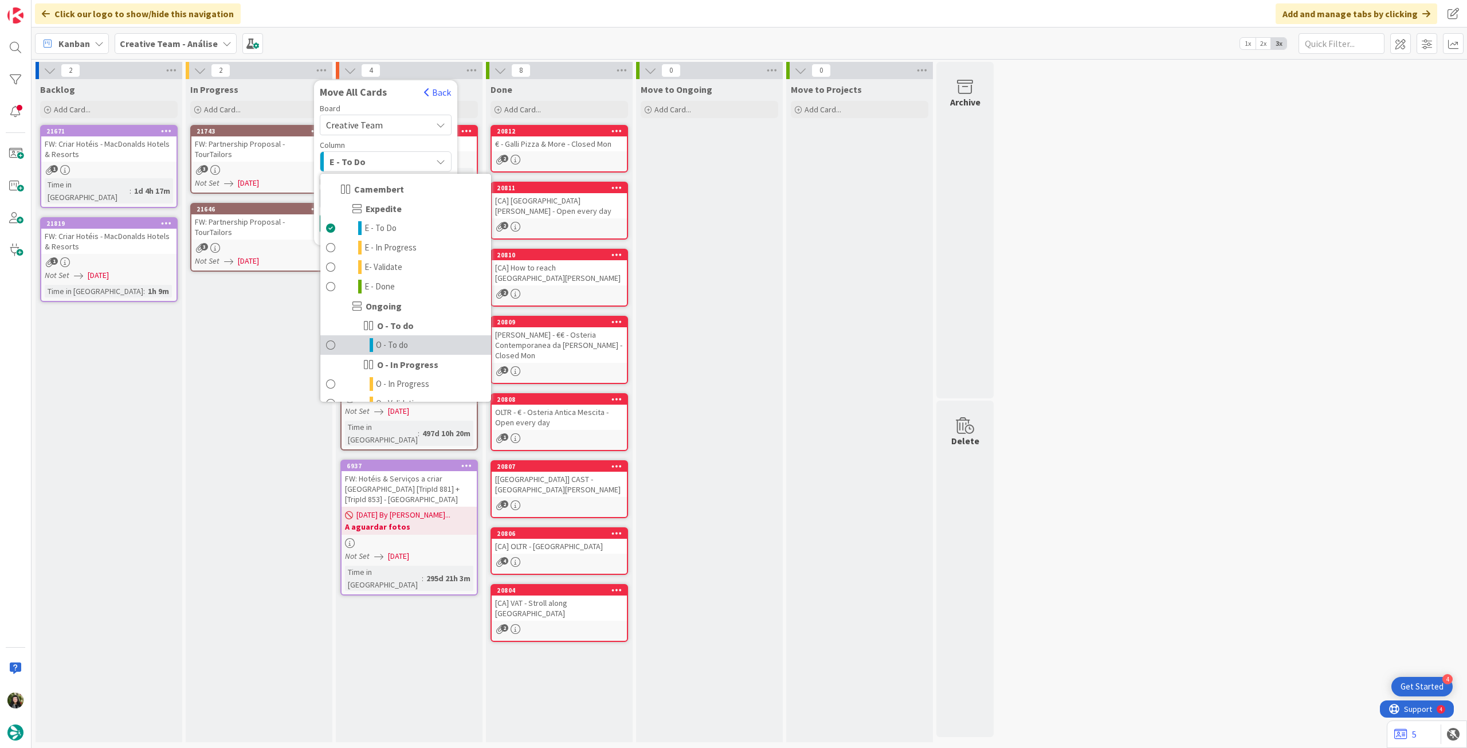
click at [399, 349] on span "O - To do" at bounding box center [392, 345] width 32 height 14
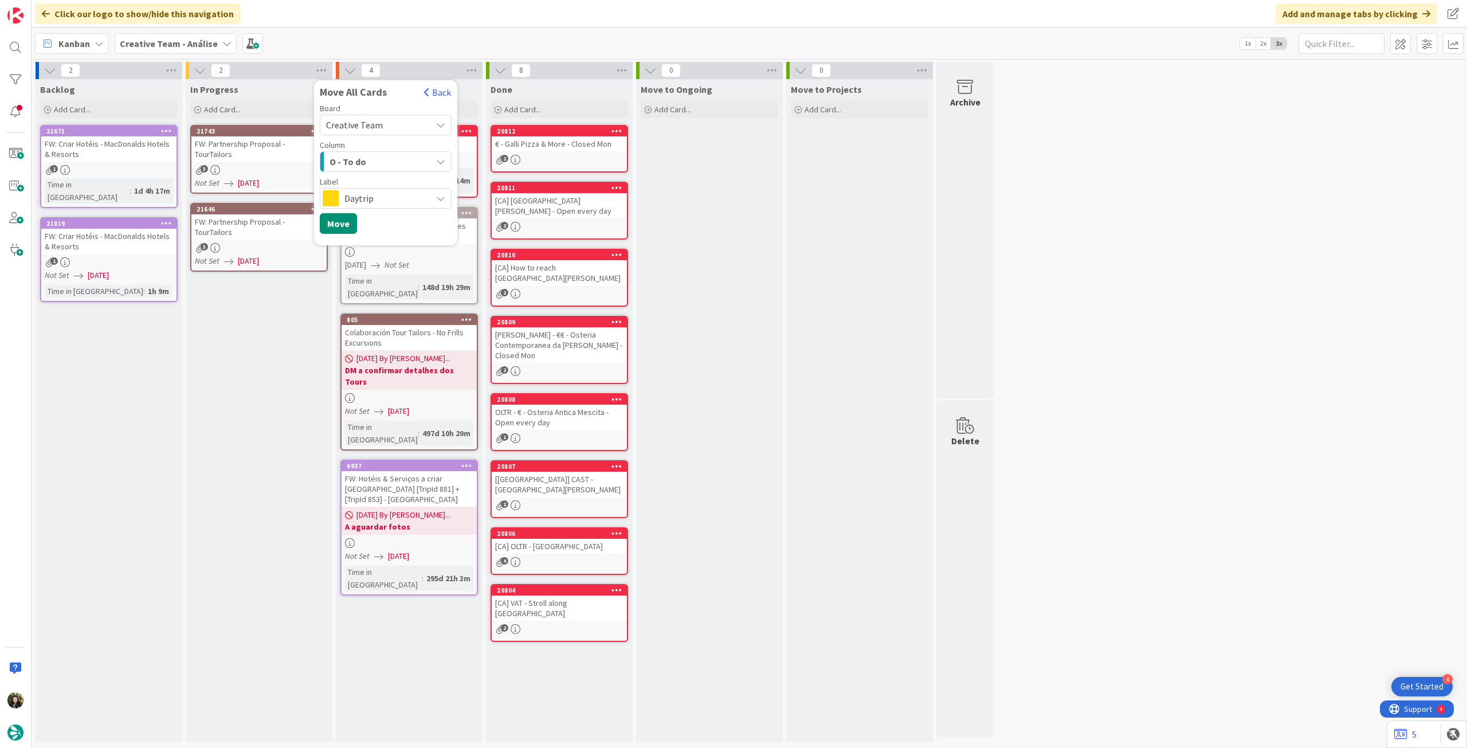
click at [373, 198] on span "Daytrip" at bounding box center [385, 198] width 81 height 16
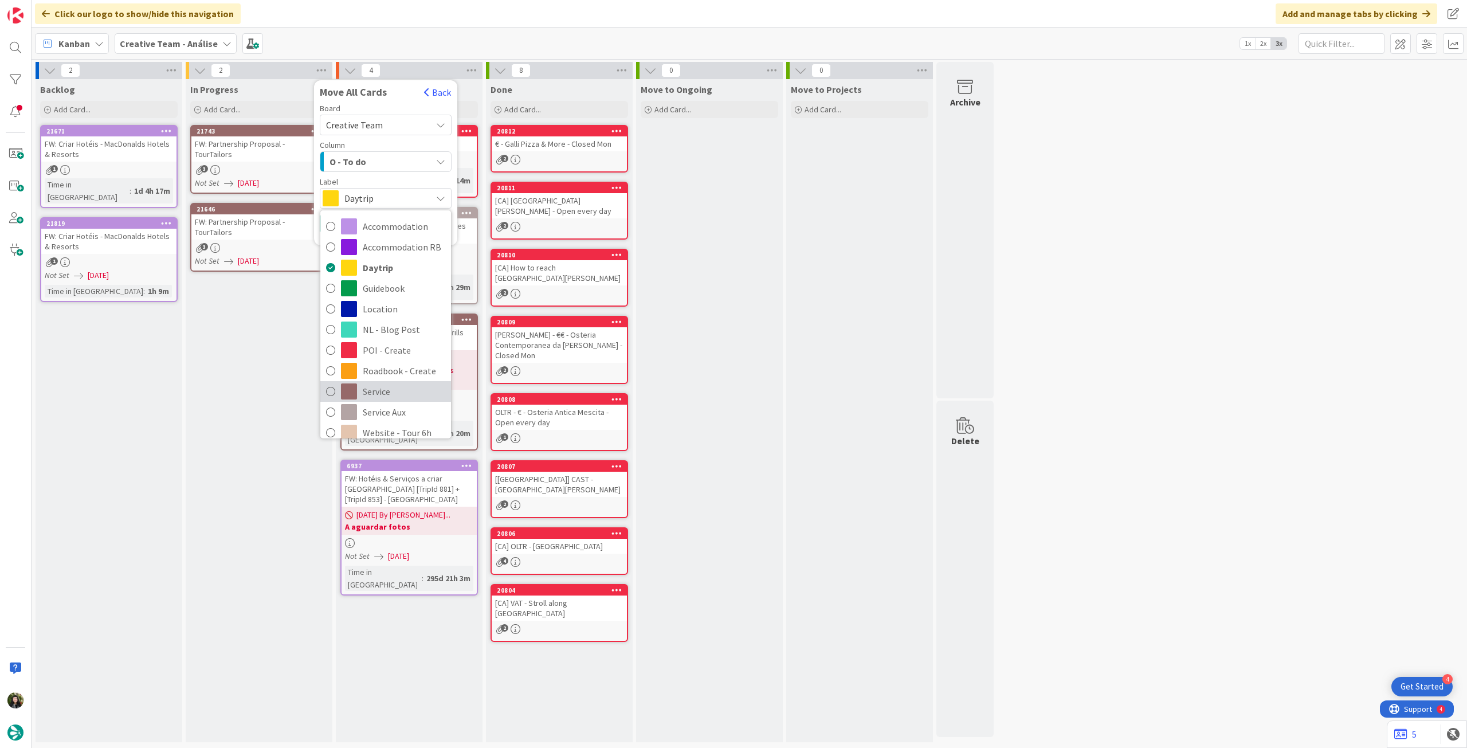
click at [385, 389] on span "Service" at bounding box center [404, 391] width 83 height 17
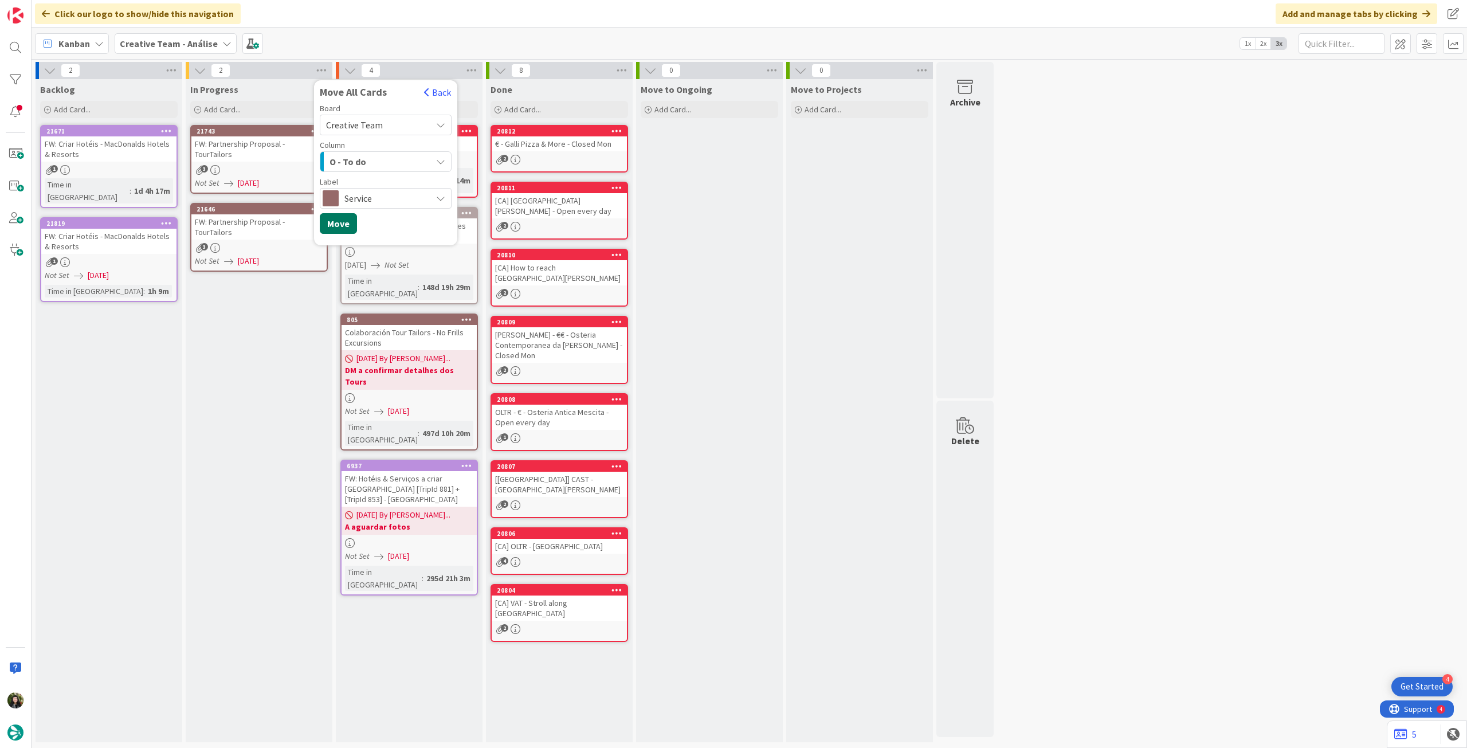
drag, startPoint x: 335, startPoint y: 229, endPoint x: 295, endPoint y: 230, distance: 40.7
click at [335, 229] on button "Move" at bounding box center [338, 223] width 37 height 21
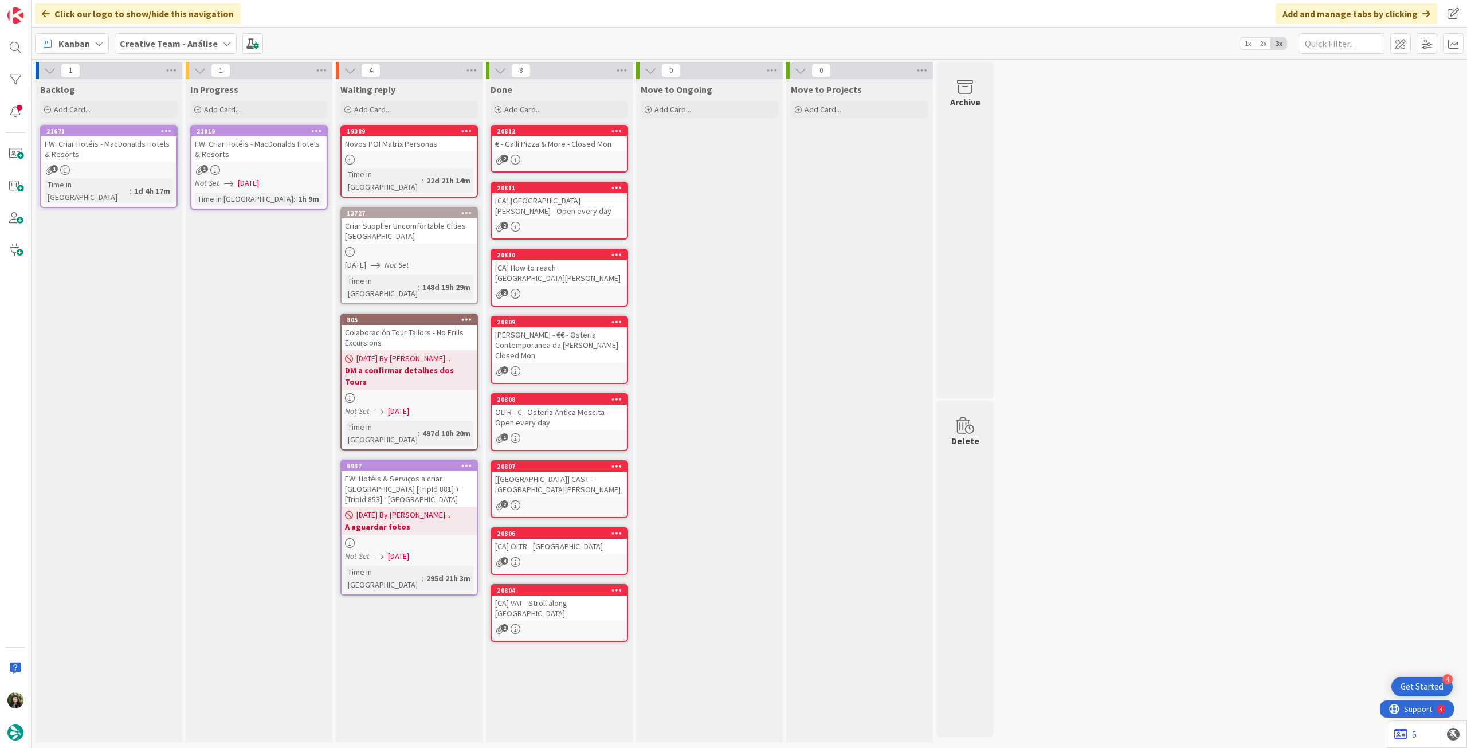
click at [315, 131] on icon at bounding box center [316, 131] width 11 height 8
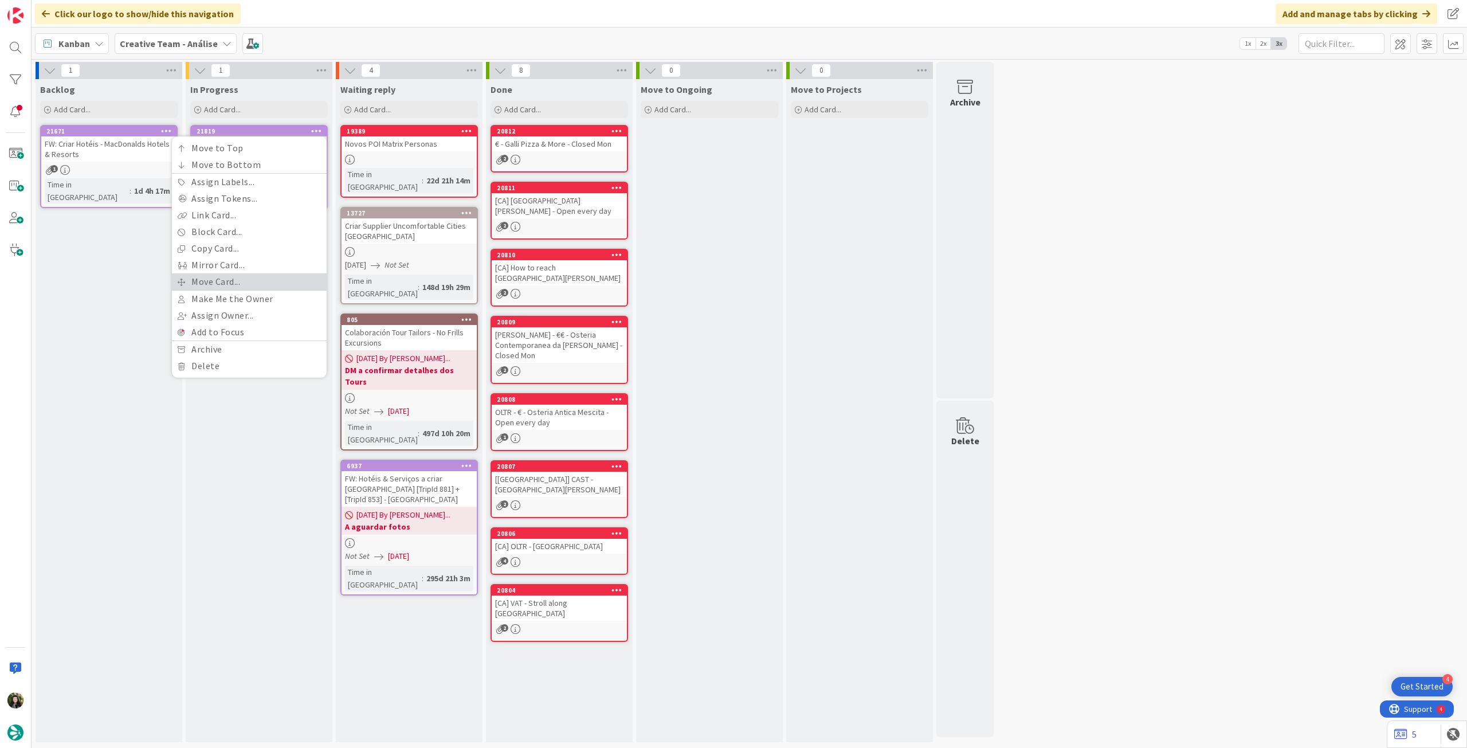
click at [252, 277] on link "Move Card..." at bounding box center [249, 281] width 155 height 17
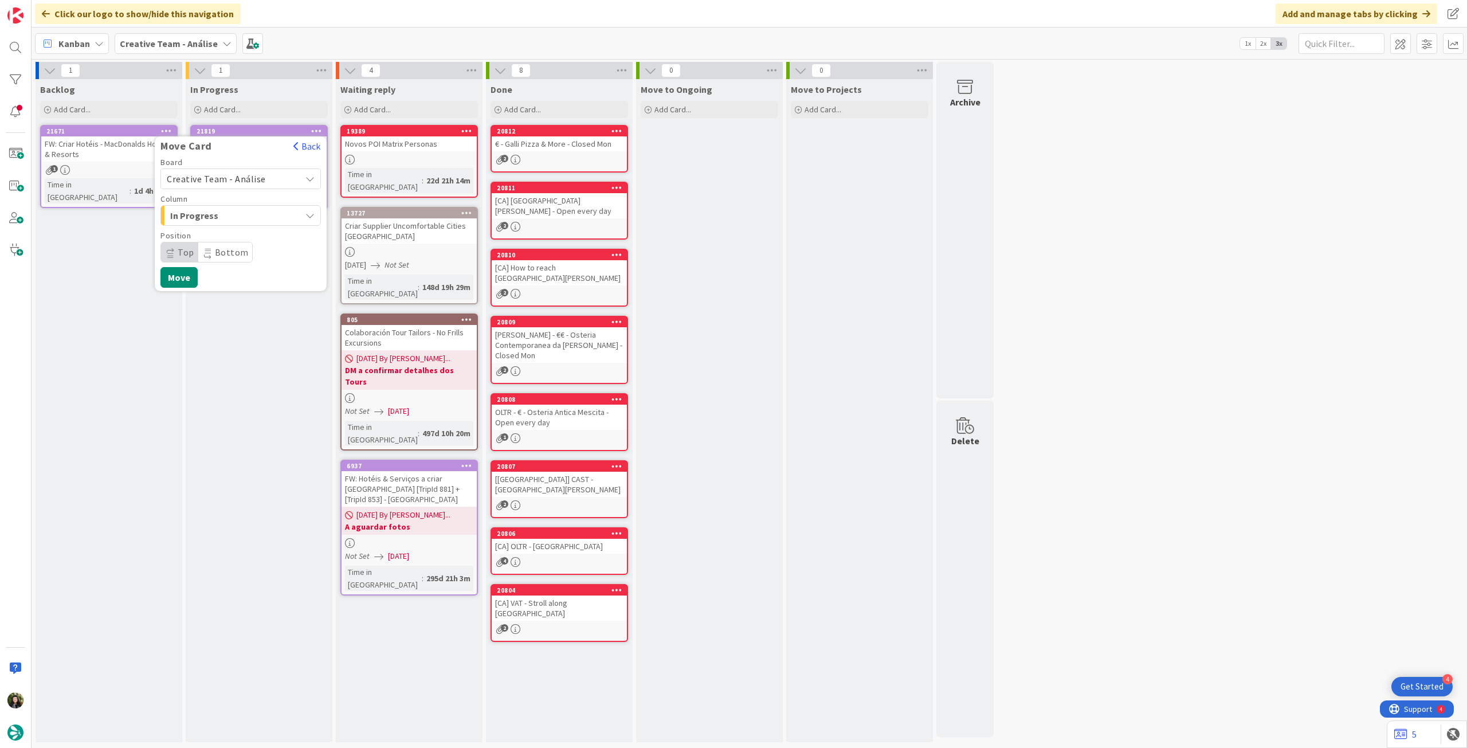
click at [245, 170] on div "Creative Team - Análise" at bounding box center [240, 179] width 160 height 21
click at [234, 228] on span "Creative Team" at bounding box center [248, 232] width 133 height 17
click at [237, 213] on span "Select a Column..." at bounding box center [210, 215] width 86 height 15
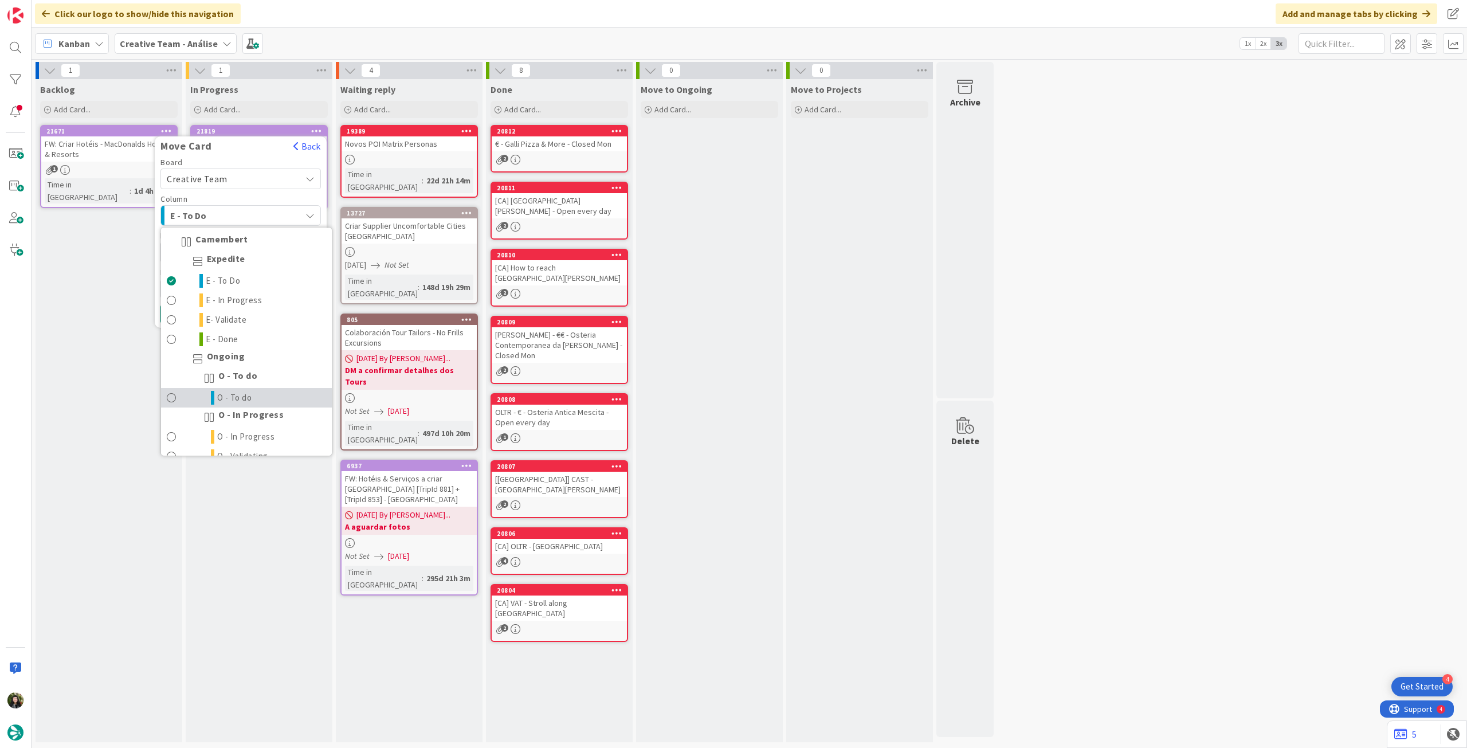
click at [249, 393] on span "O - To do" at bounding box center [234, 398] width 35 height 14
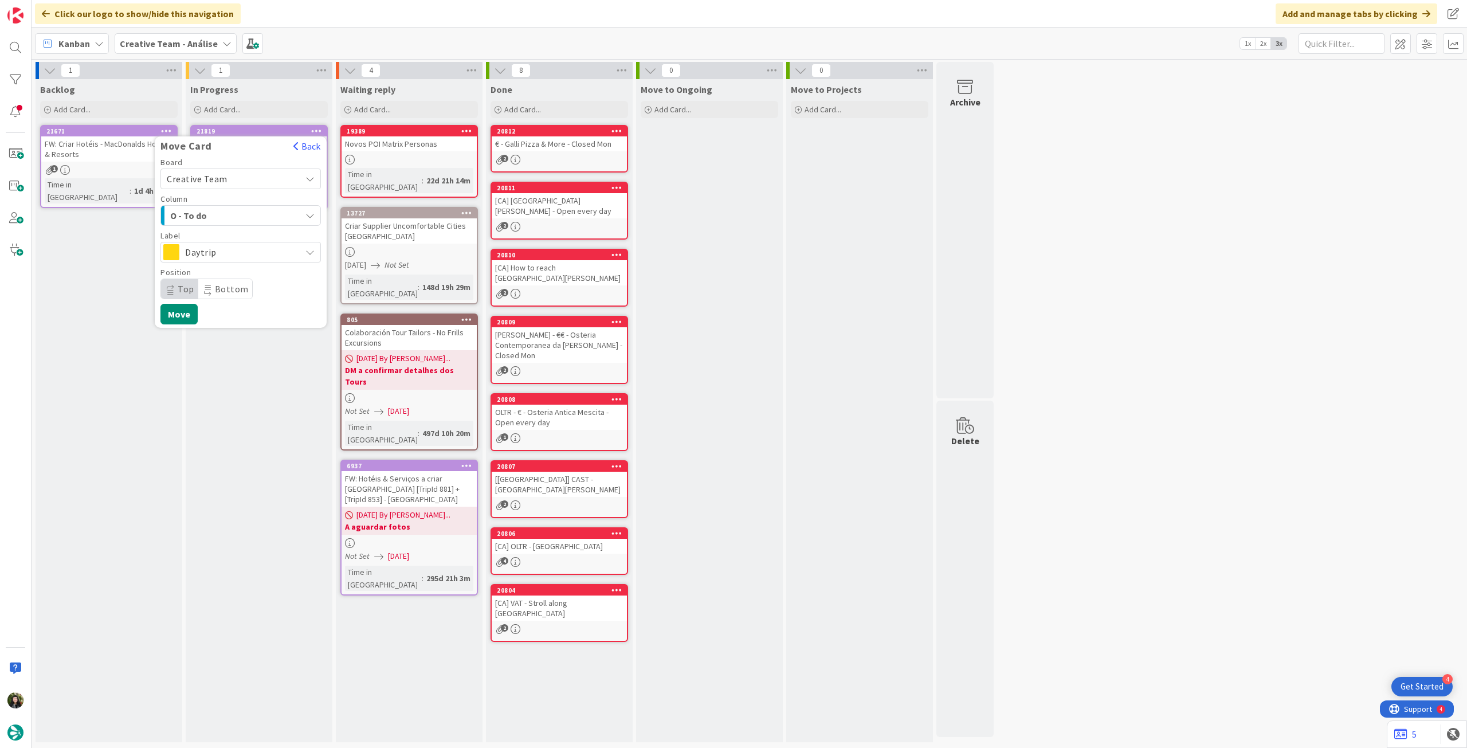
click at [232, 250] on span "Daytrip" at bounding box center [240, 252] width 110 height 16
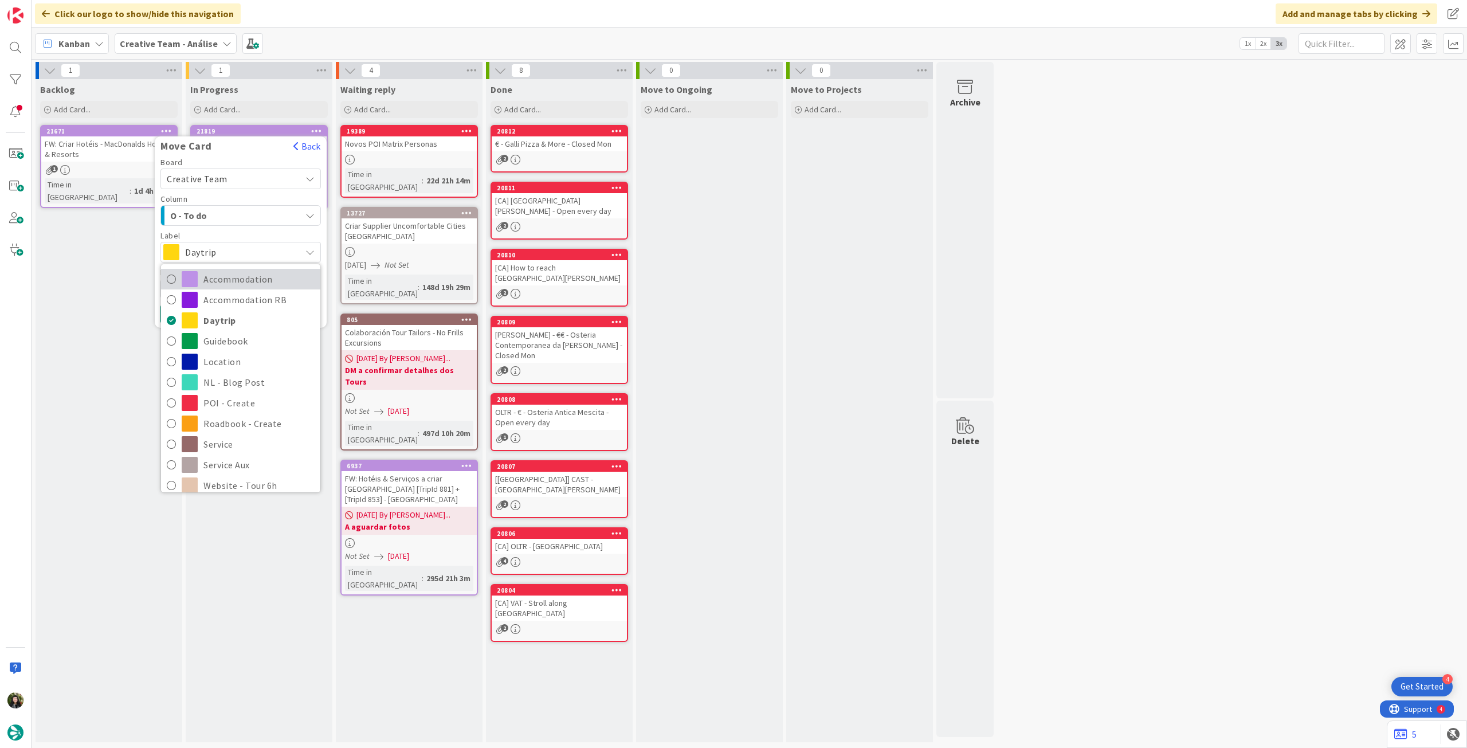
click at [237, 283] on span "Accommodation" at bounding box center [258, 279] width 111 height 17
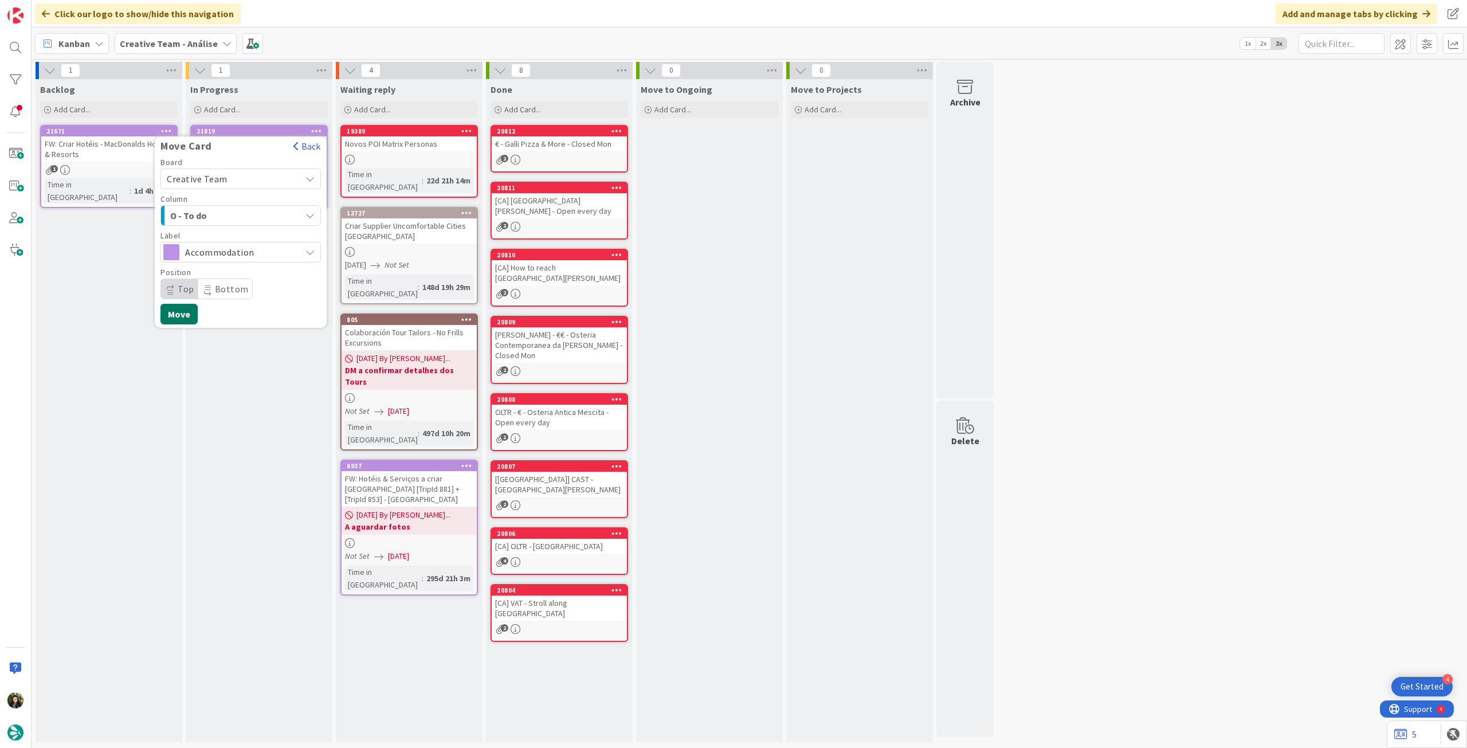
click at [185, 310] on button "Move" at bounding box center [178, 314] width 37 height 21
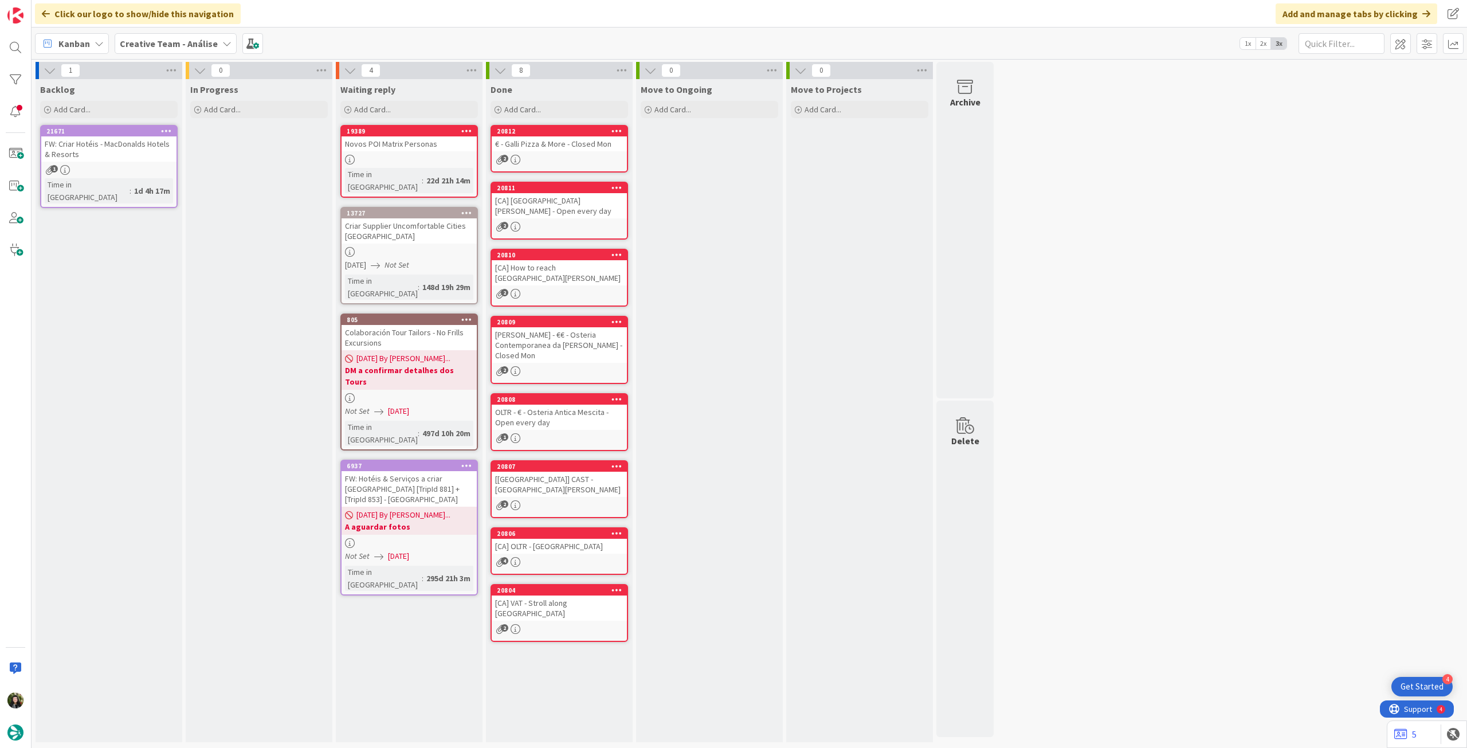
click at [178, 44] on b "Creative Team - Análise" at bounding box center [169, 43] width 98 height 11
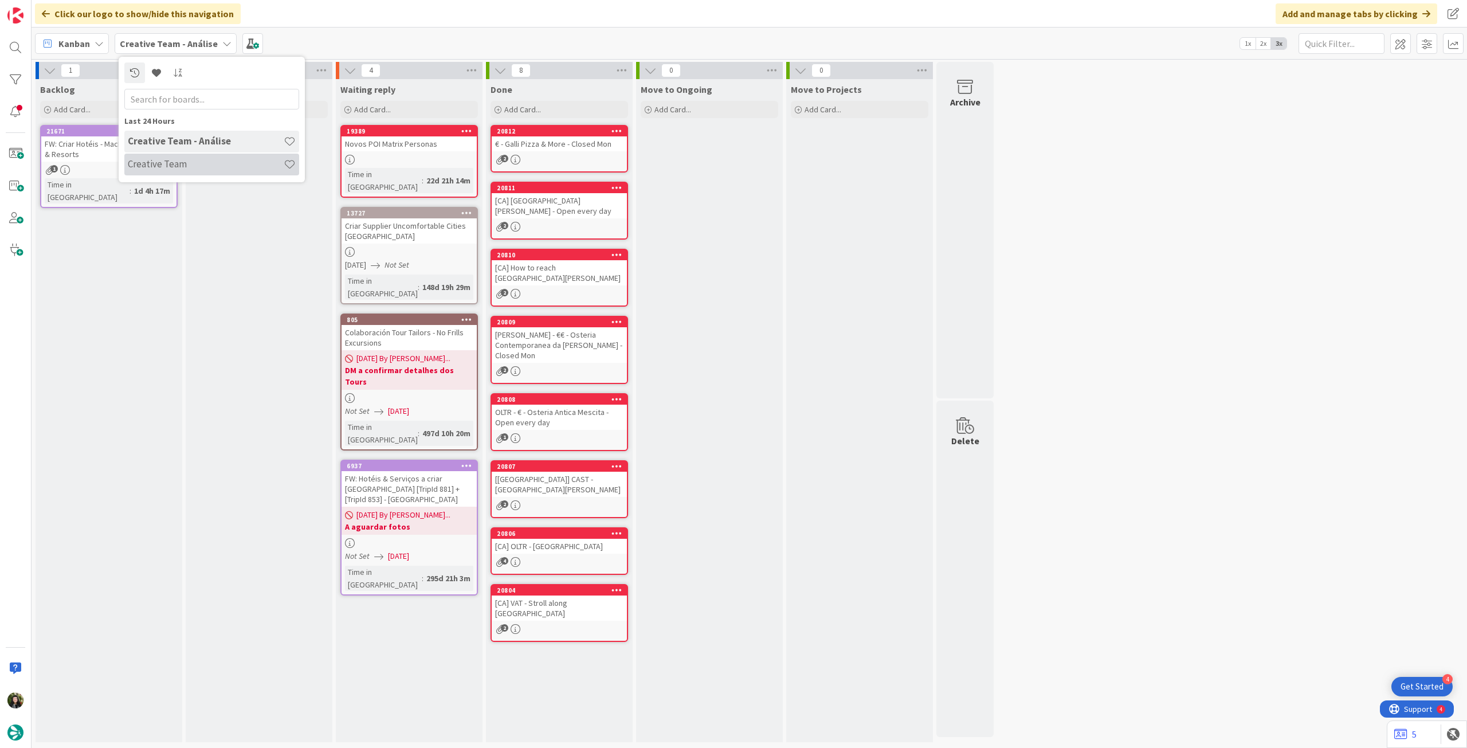
click at [181, 167] on h4 "Creative Team" at bounding box center [206, 163] width 156 height 11
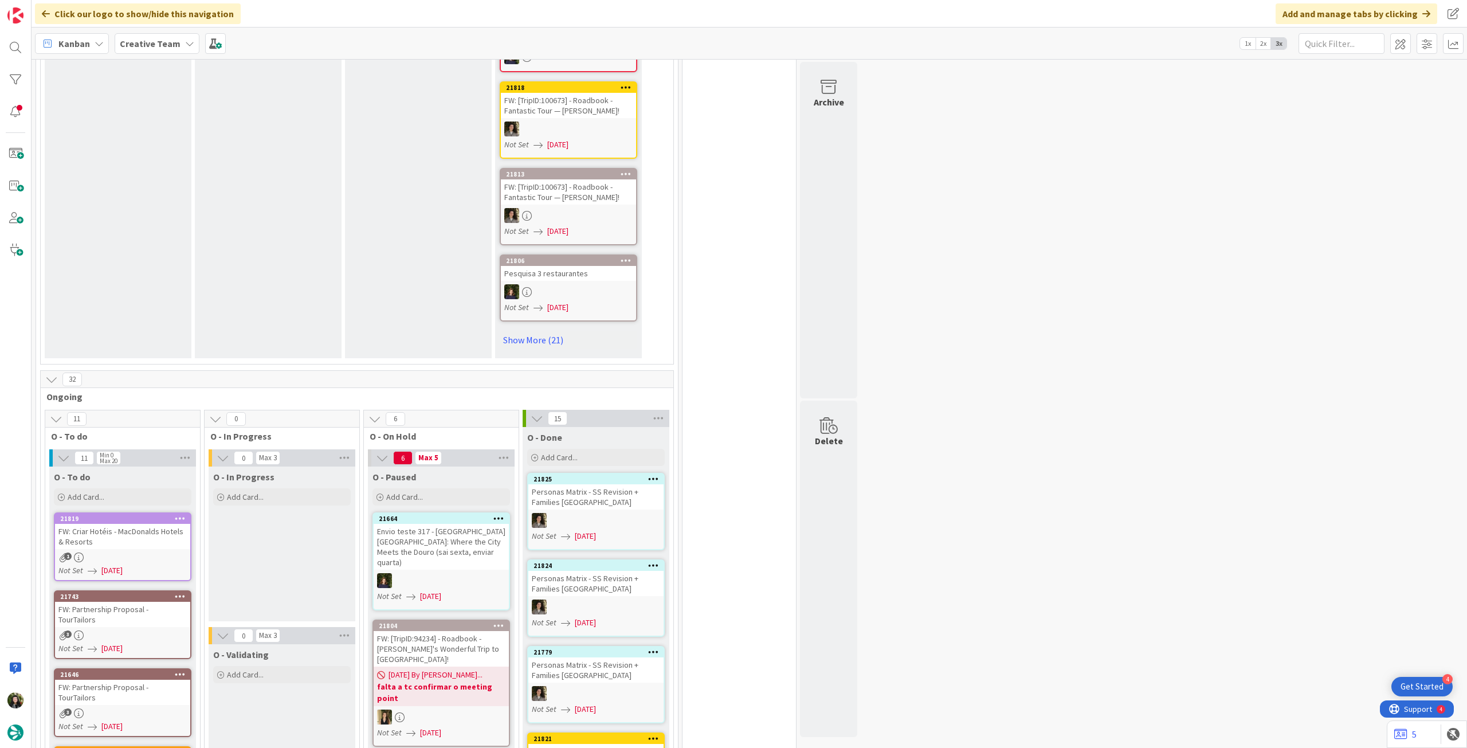
scroll to position [459, 0]
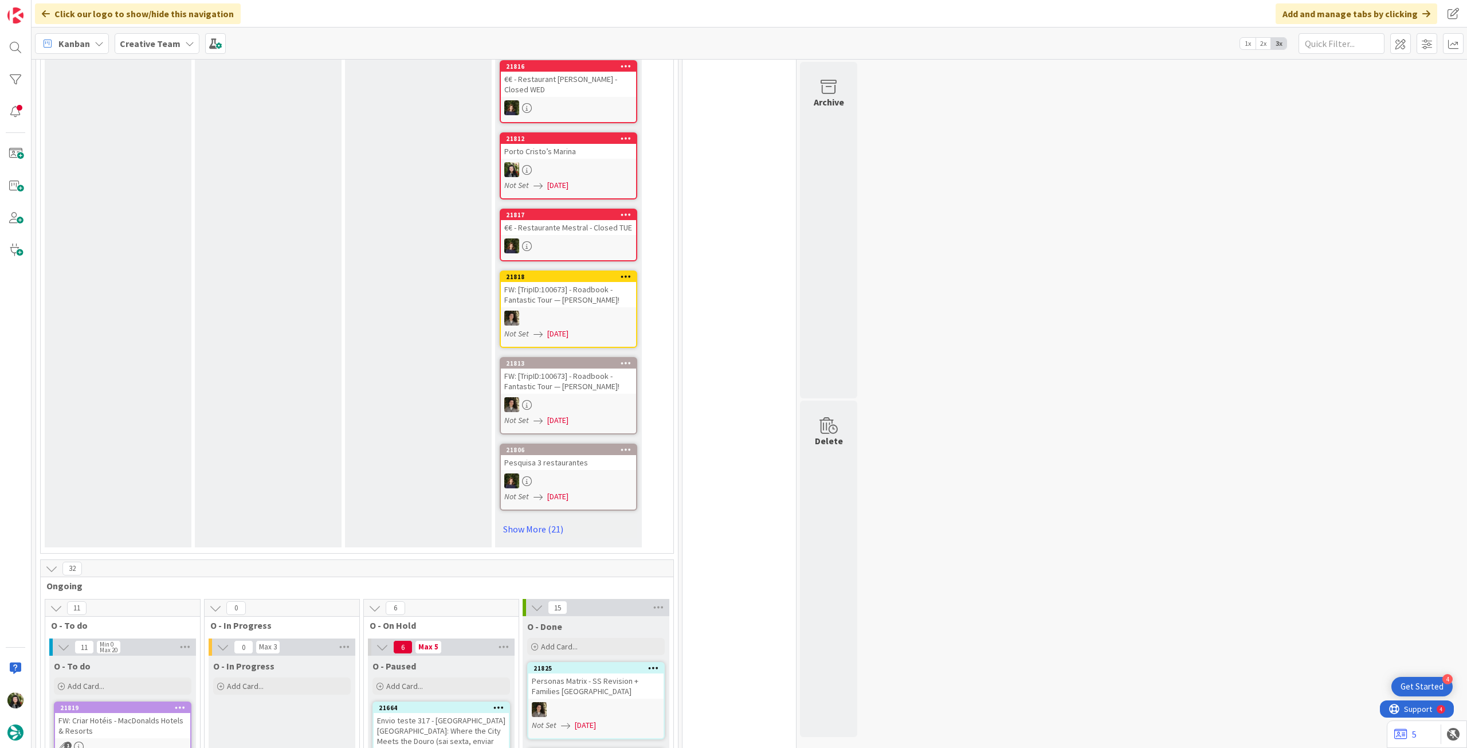
click at [171, 41] on b "Creative Team" at bounding box center [150, 43] width 61 height 11
click at [173, 167] on h4 "Creative Team - Análise" at bounding box center [206, 163] width 156 height 11
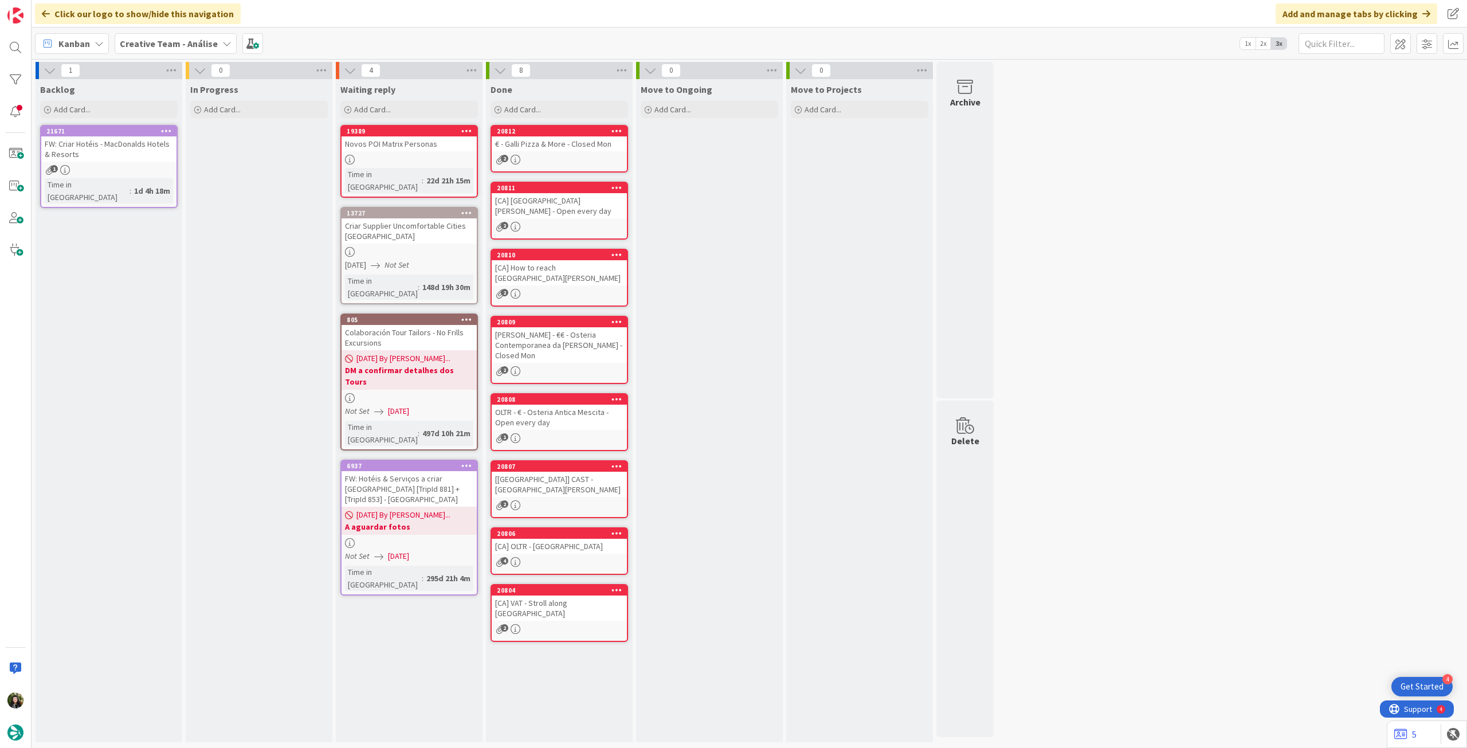
click at [154, 38] on b "Creative Team - Análise" at bounding box center [169, 43] width 98 height 11
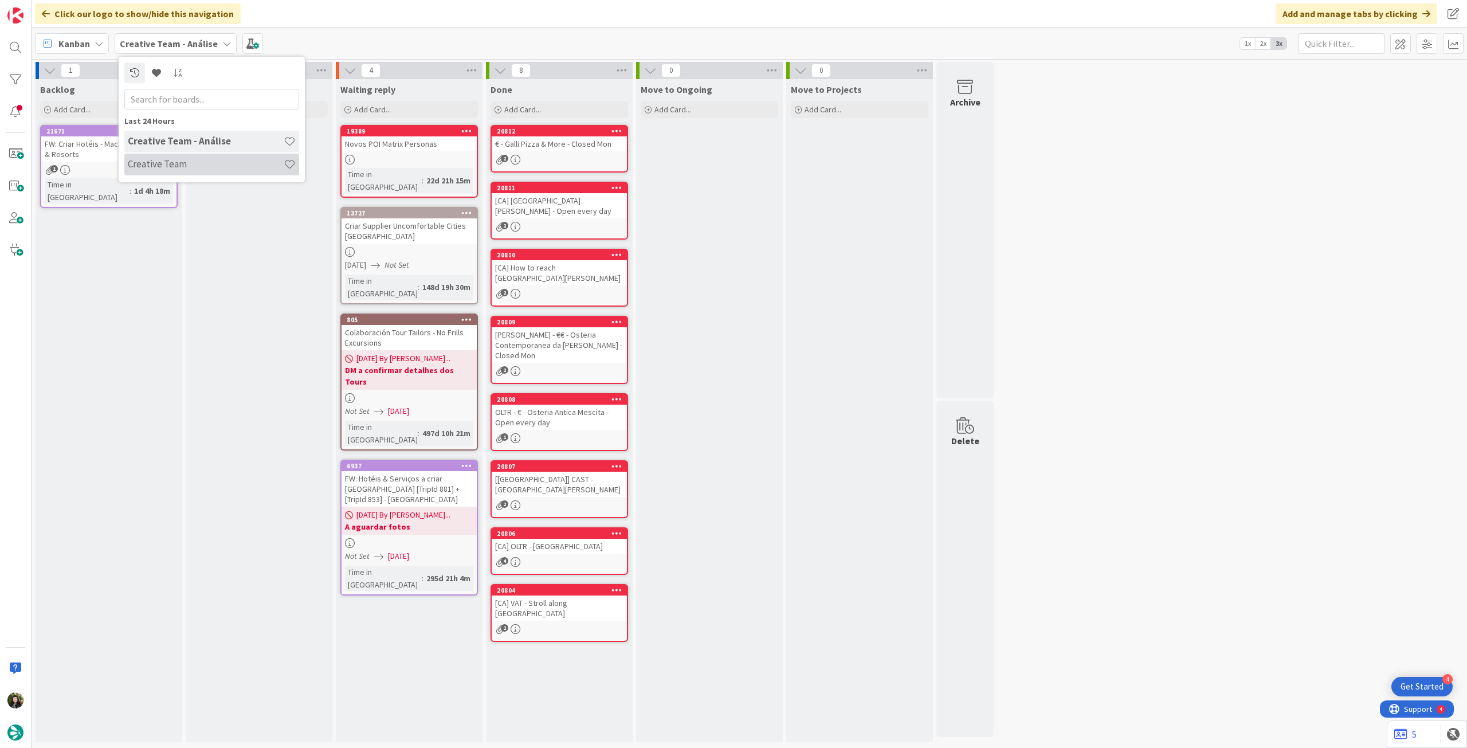
click at [189, 161] on h4 "Creative Team" at bounding box center [206, 163] width 156 height 11
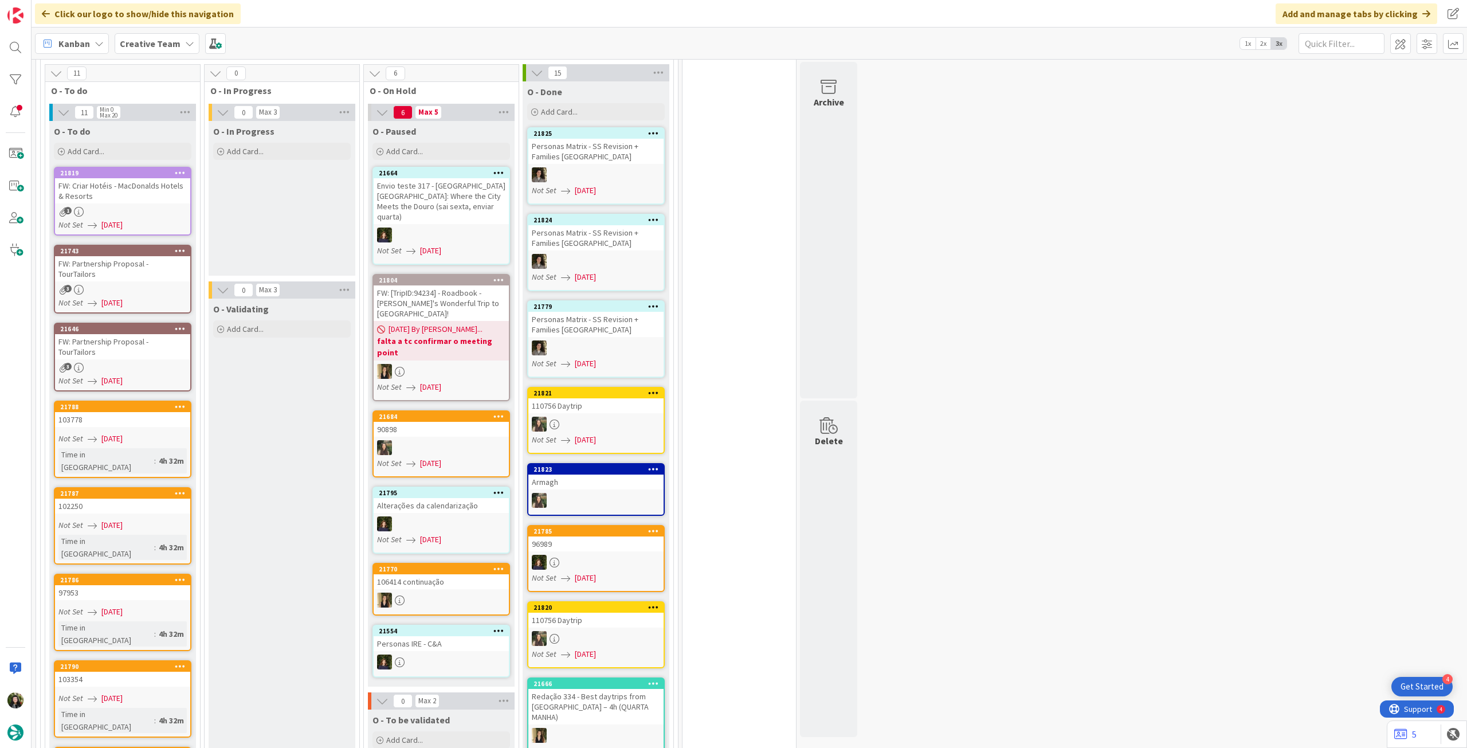
click at [126, 160] on div "O - To do Add Card..." at bounding box center [122, 141] width 147 height 41
click at [123, 153] on div "Add Card..." at bounding box center [123, 151] width 138 height 17
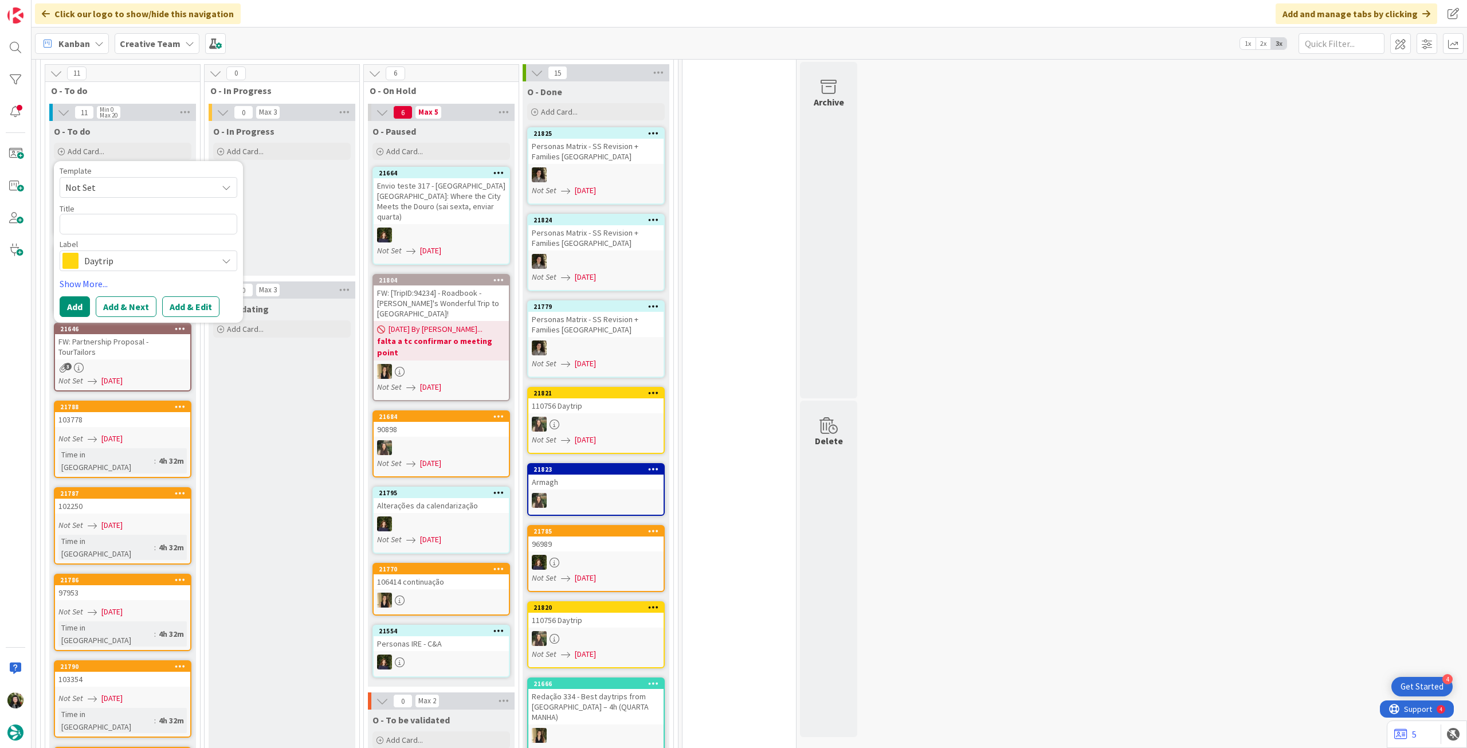
click at [131, 264] on span "Daytrip" at bounding box center [147, 261] width 127 height 16
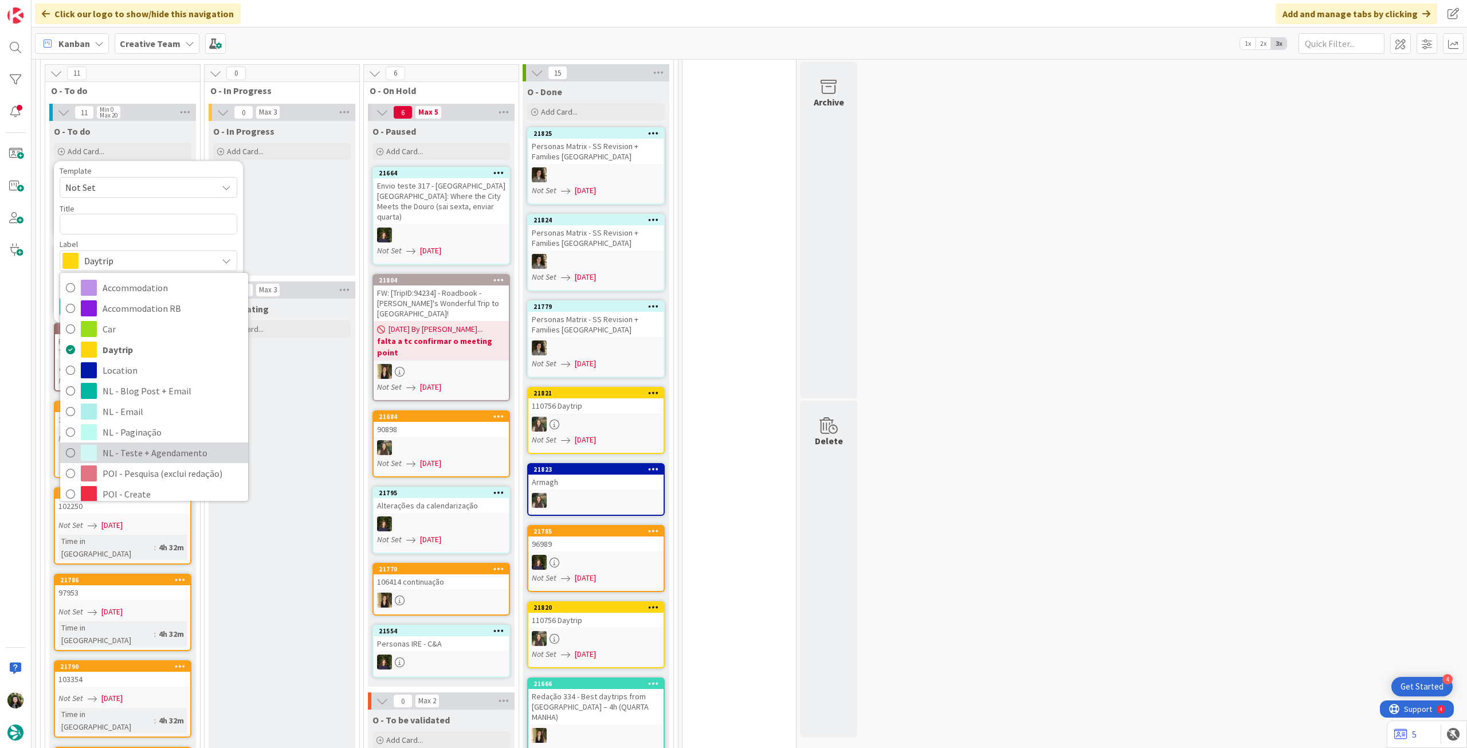
click at [163, 443] on link "NL - Teste + Agendamento" at bounding box center [154, 453] width 188 height 21
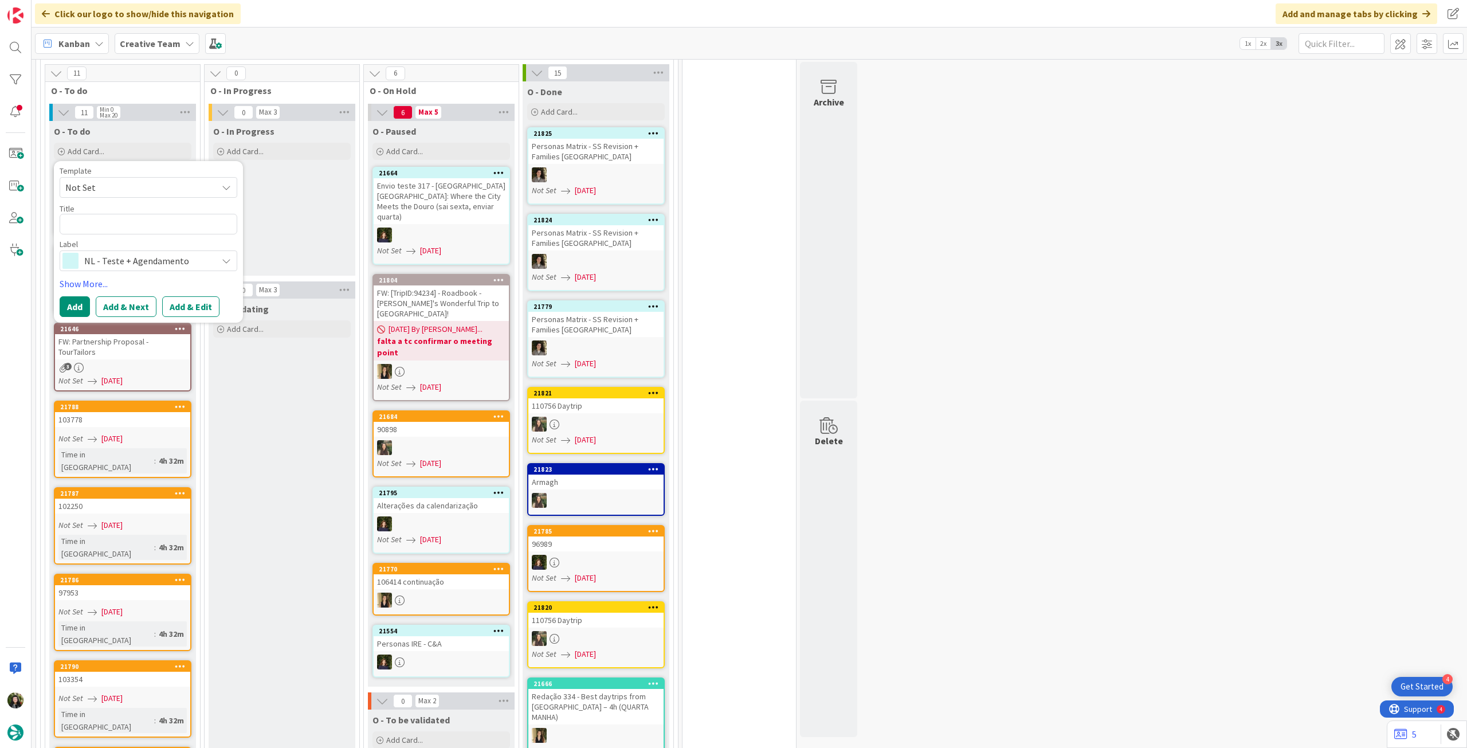
click at [298, 213] on div "O - In Progress Add Card..." at bounding box center [282, 198] width 147 height 155
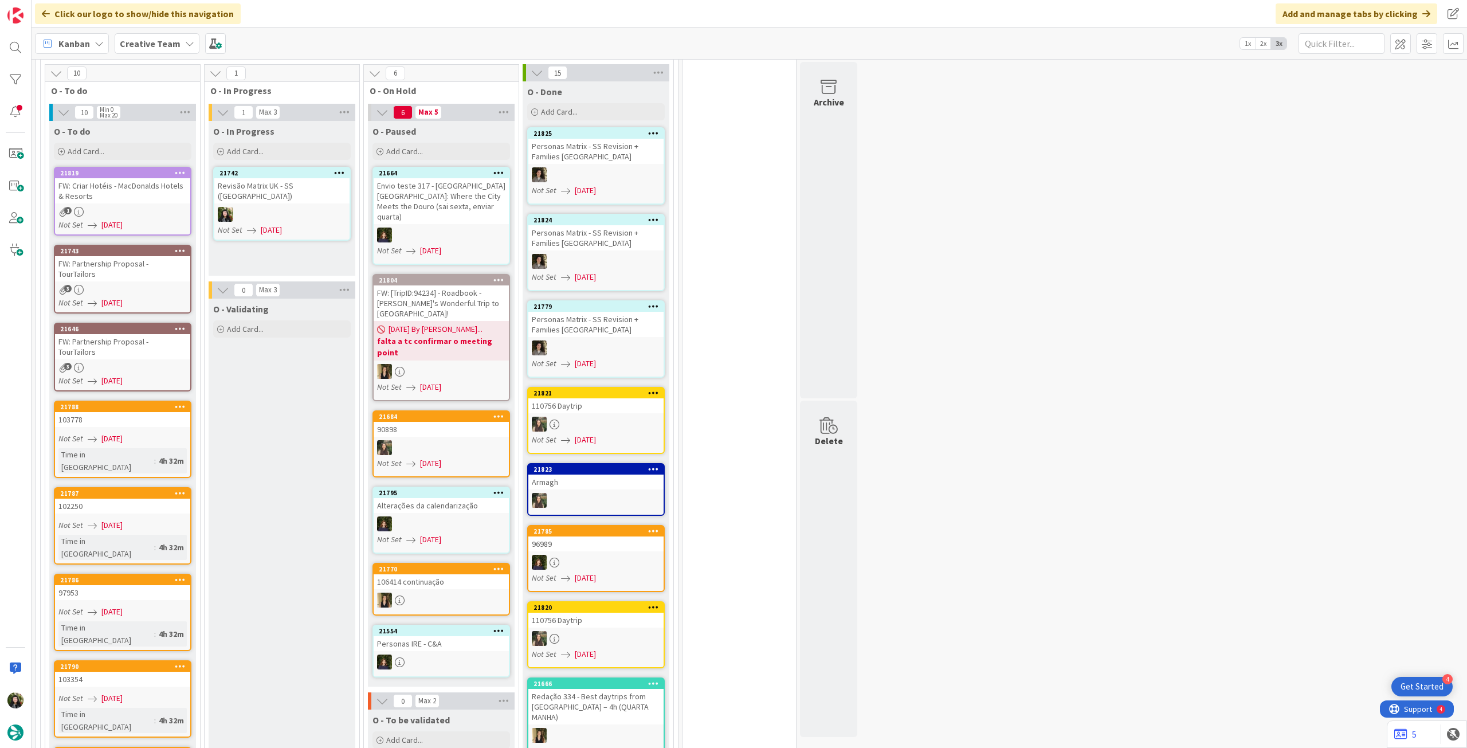
scroll to position [917, 0]
